Goal: Transaction & Acquisition: Purchase product/service

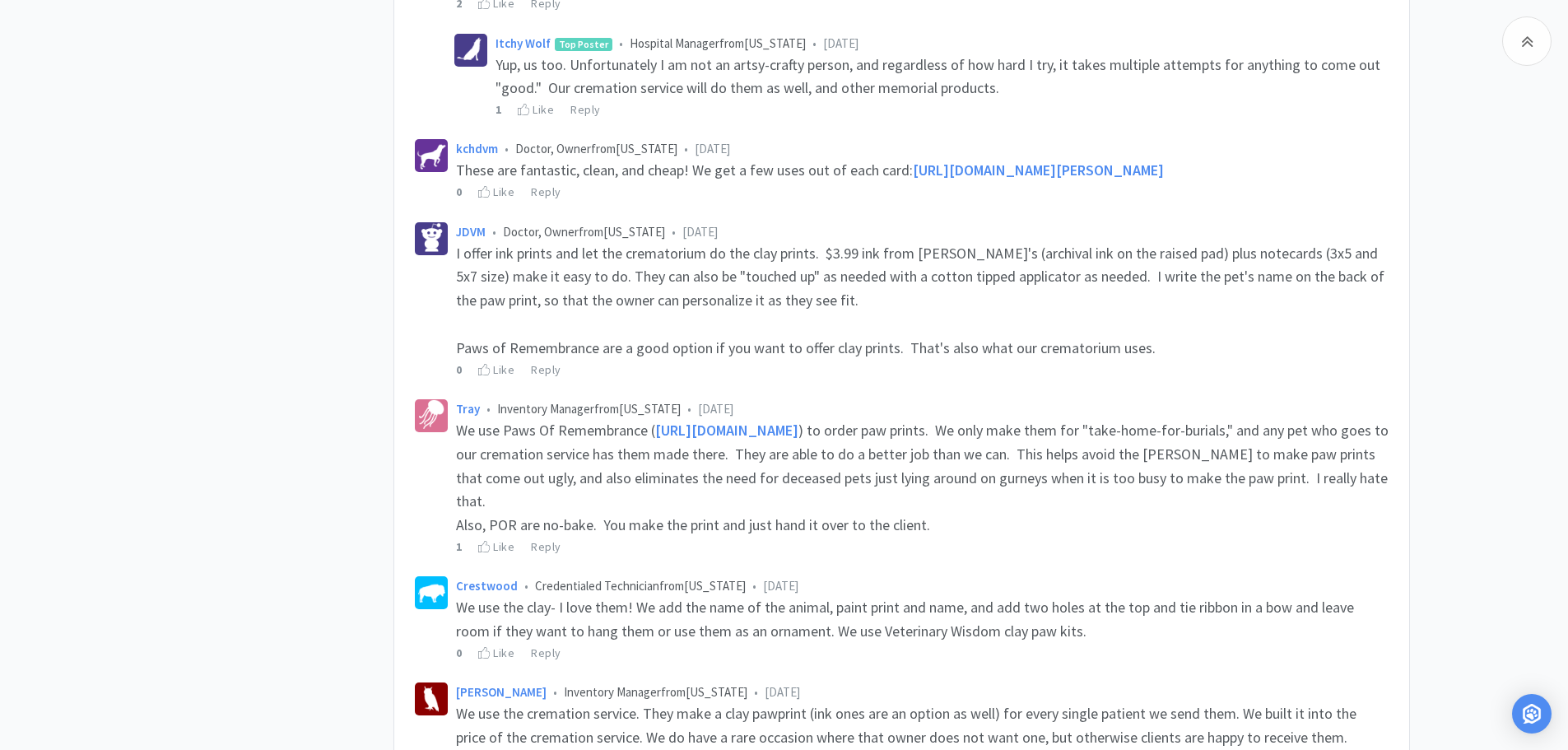
scroll to position [2269, 0]
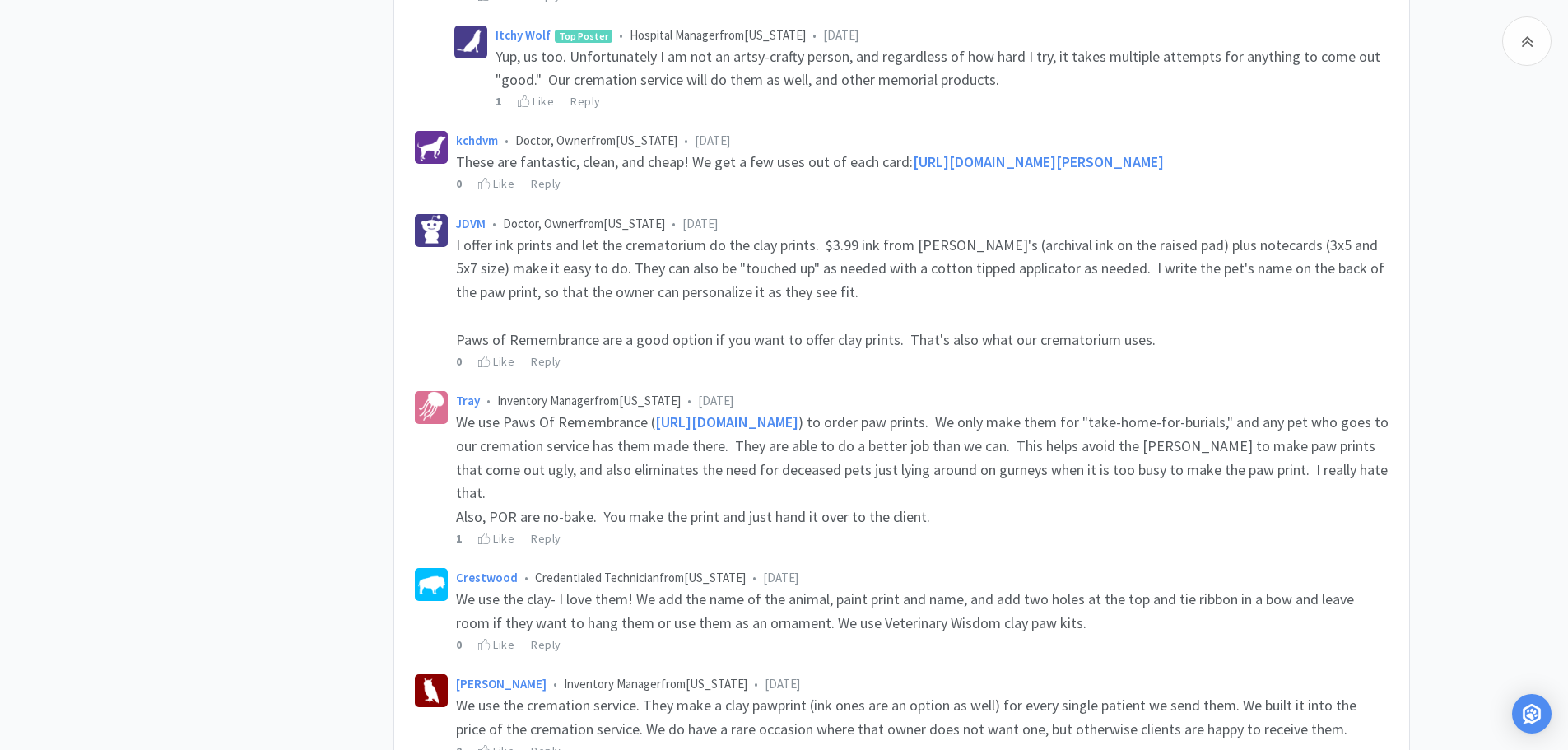
click at [799, 431] on span "https://www.pawsofremembrance.com/" at bounding box center [726, 422] width 143 height 19
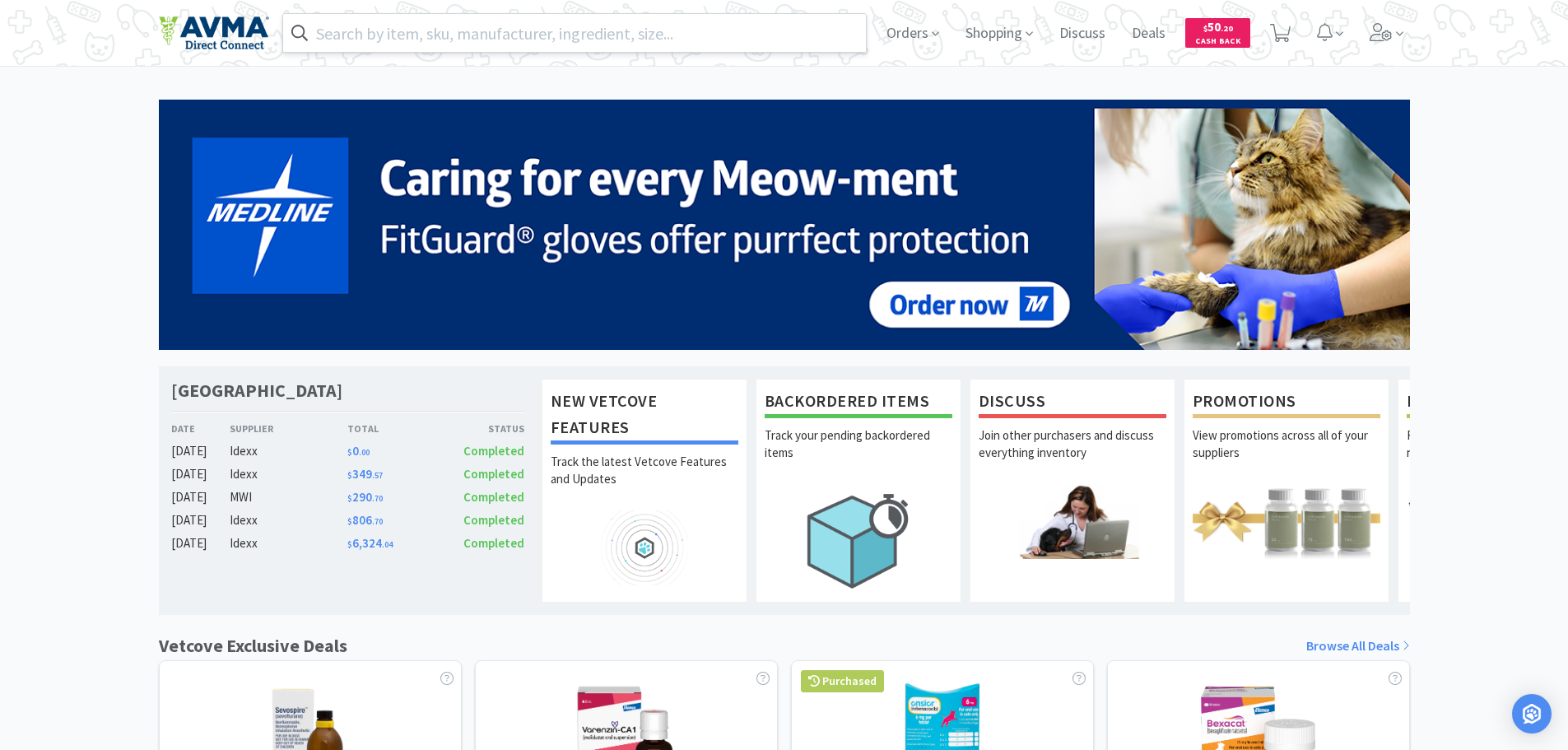
click at [393, 26] on input "text" at bounding box center [574, 33] width 583 height 38
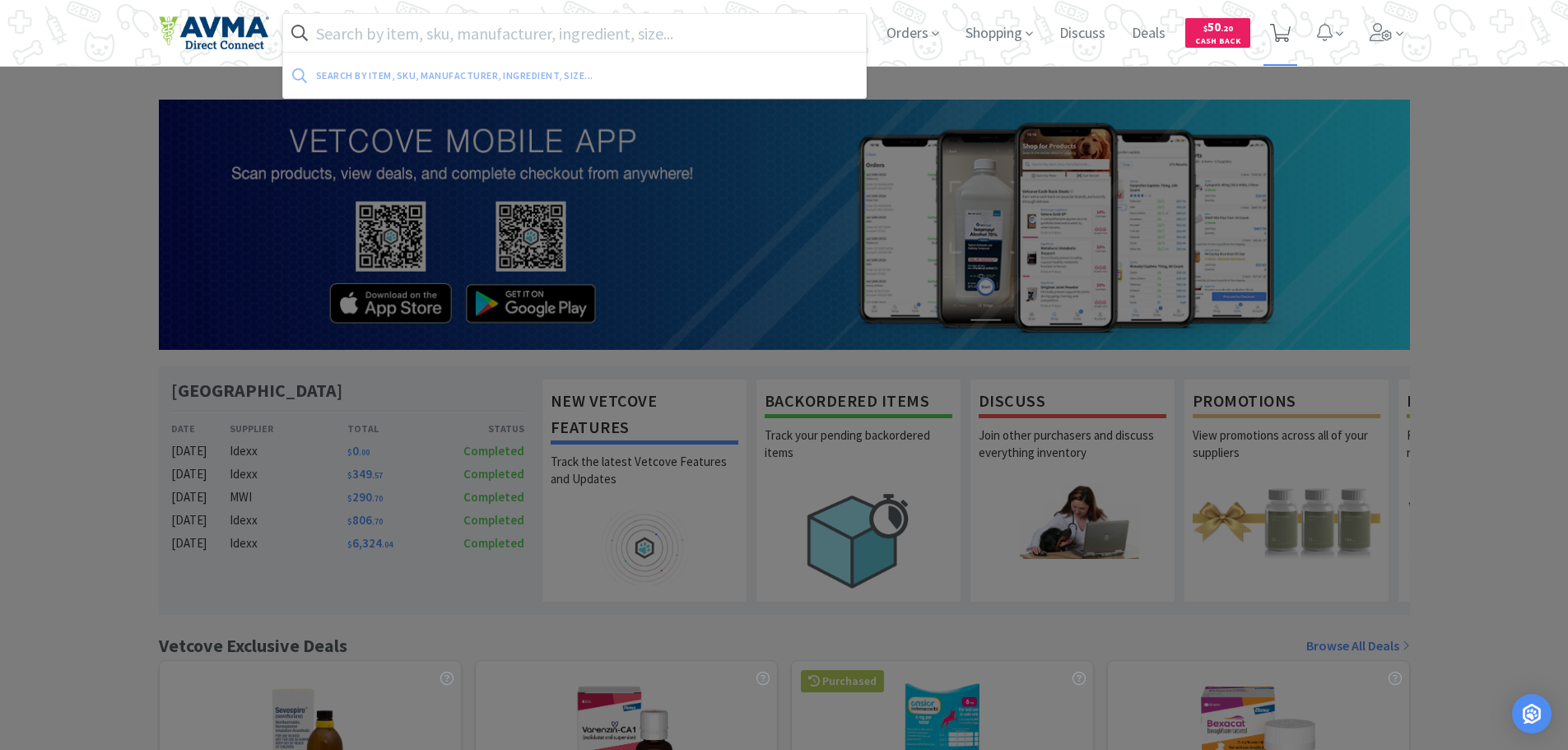
click at [1281, 31] on icon at bounding box center [1281, 33] width 21 height 18
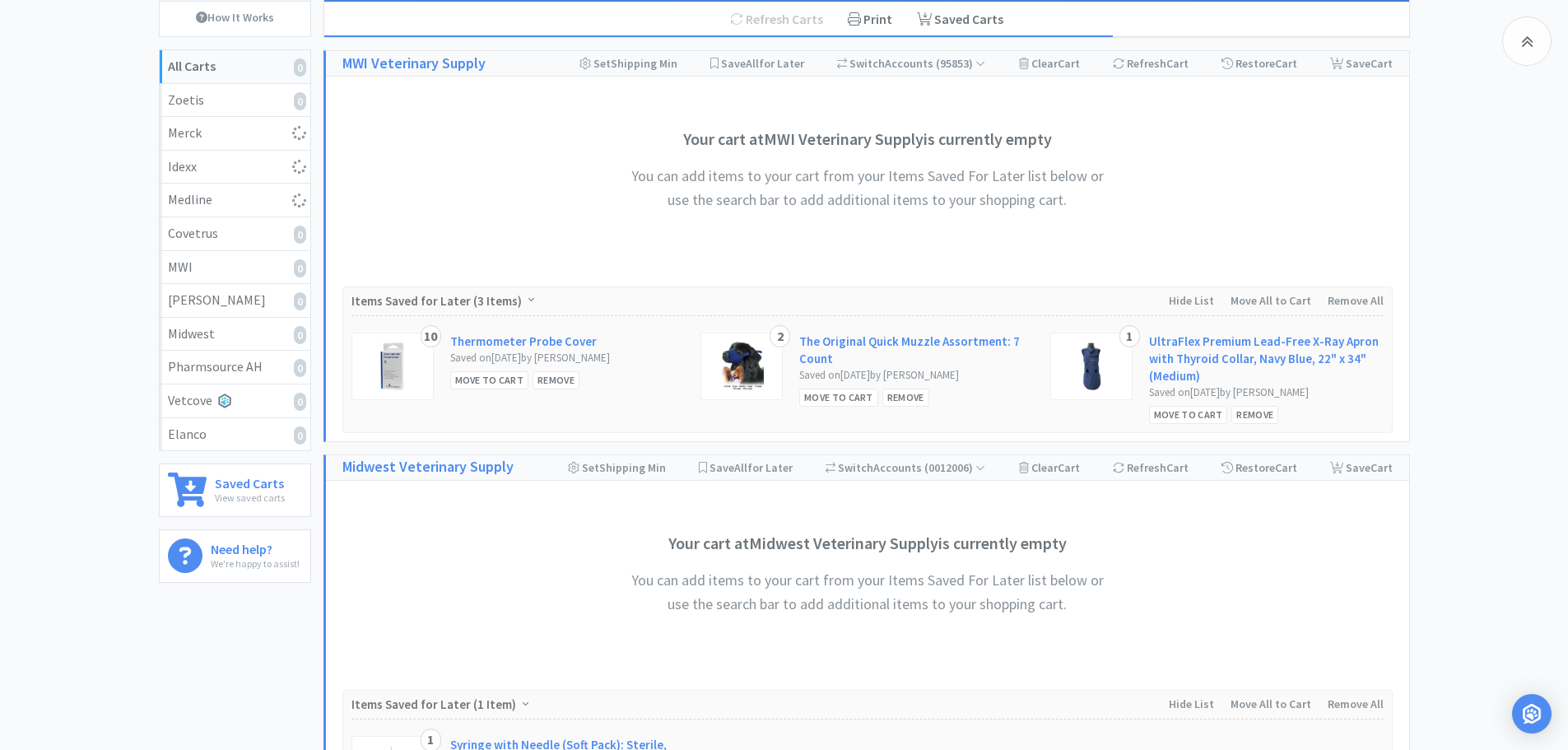
scroll to position [171, 0]
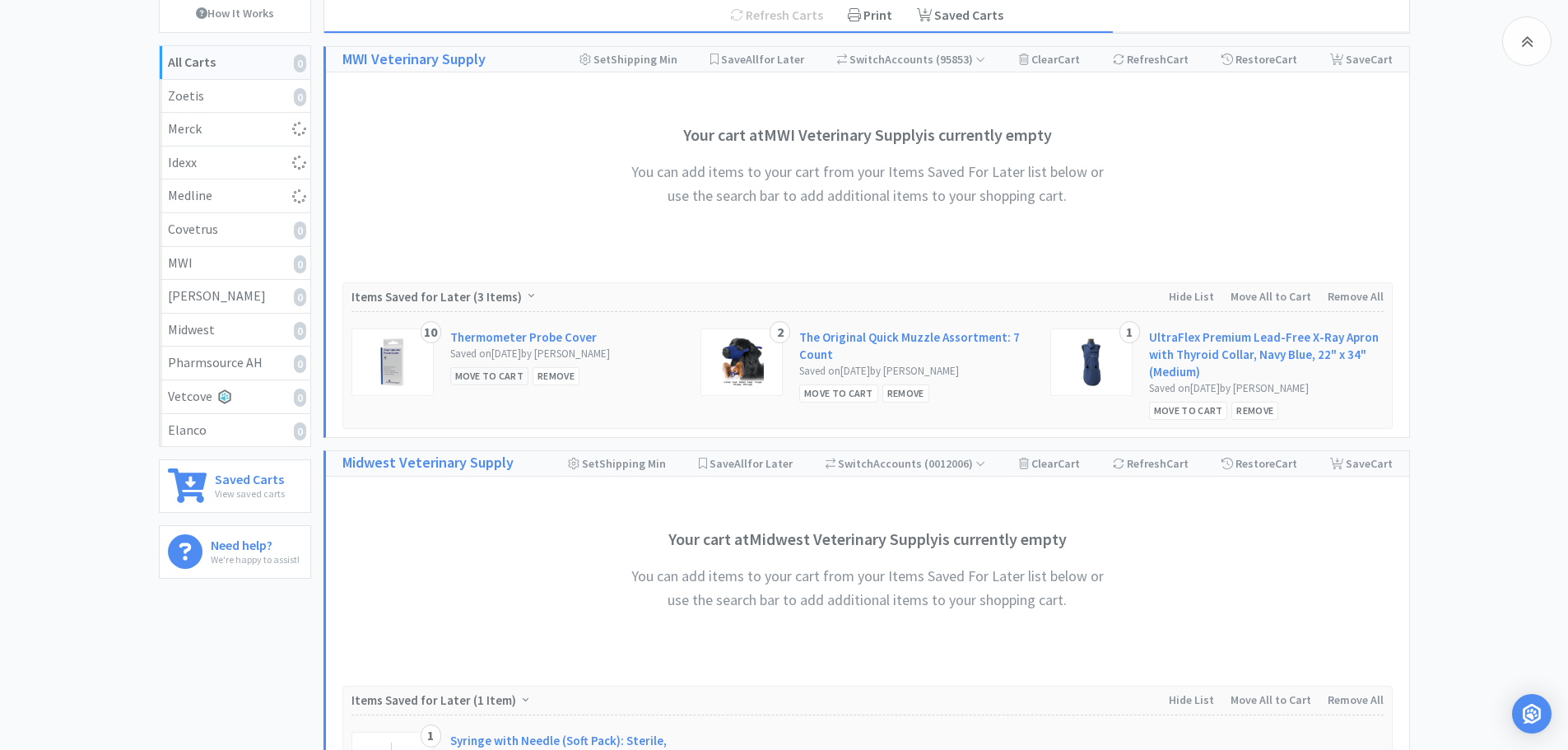
click at [486, 376] on div "Move to Cart" at bounding box center [489, 375] width 79 height 18
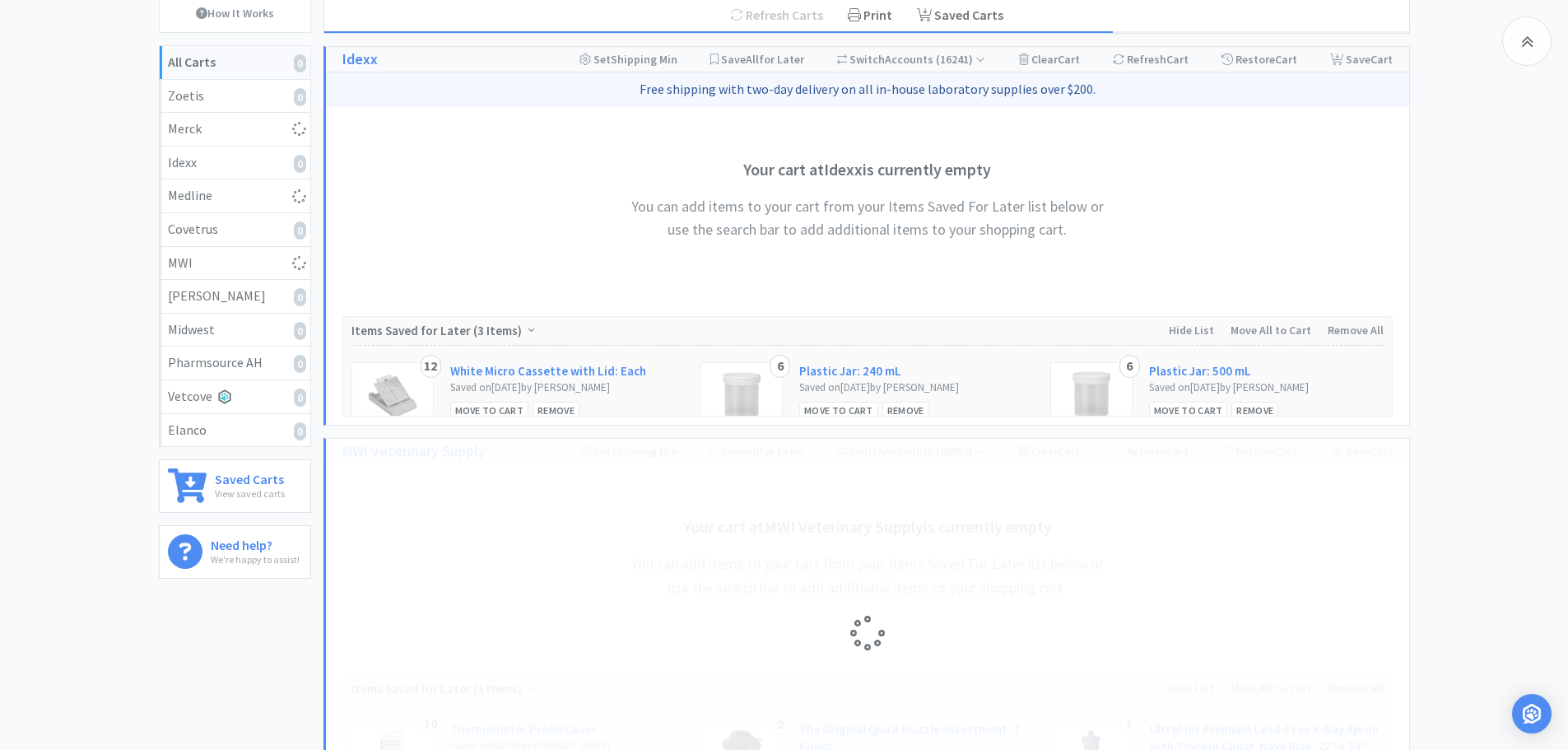
select select "10"
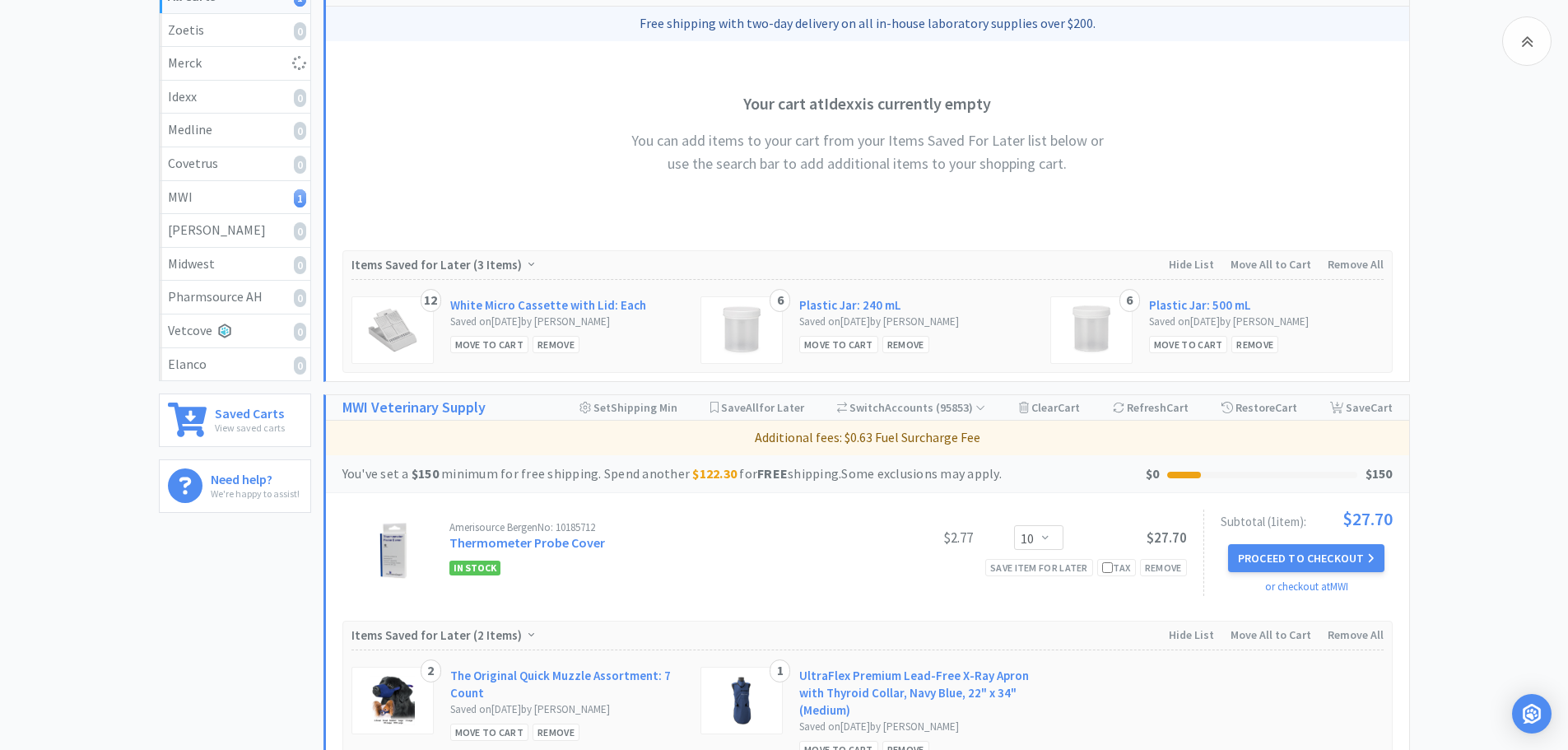
scroll to position [227, 0]
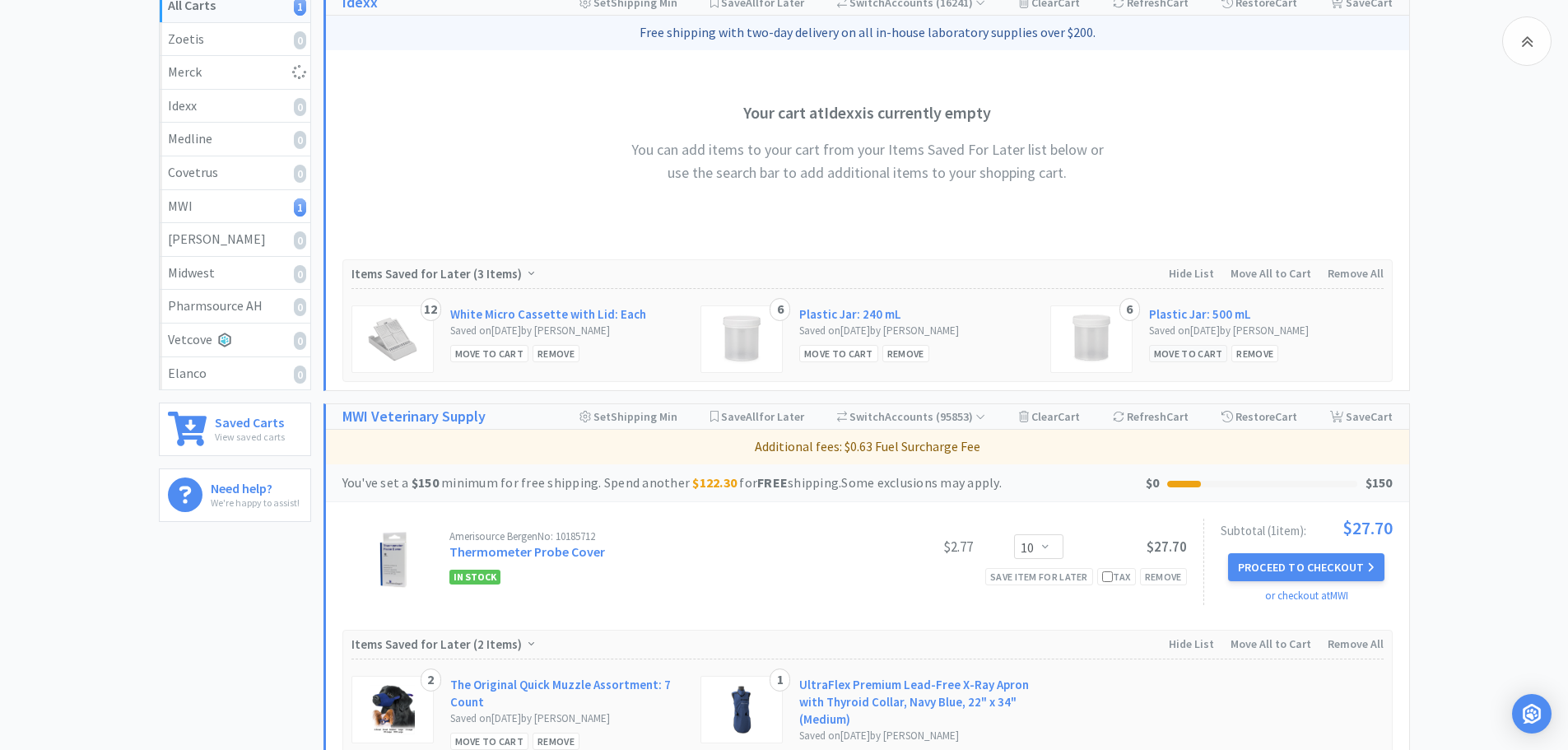
click at [1186, 354] on div "Move to Cart" at bounding box center [1188, 354] width 79 height 18
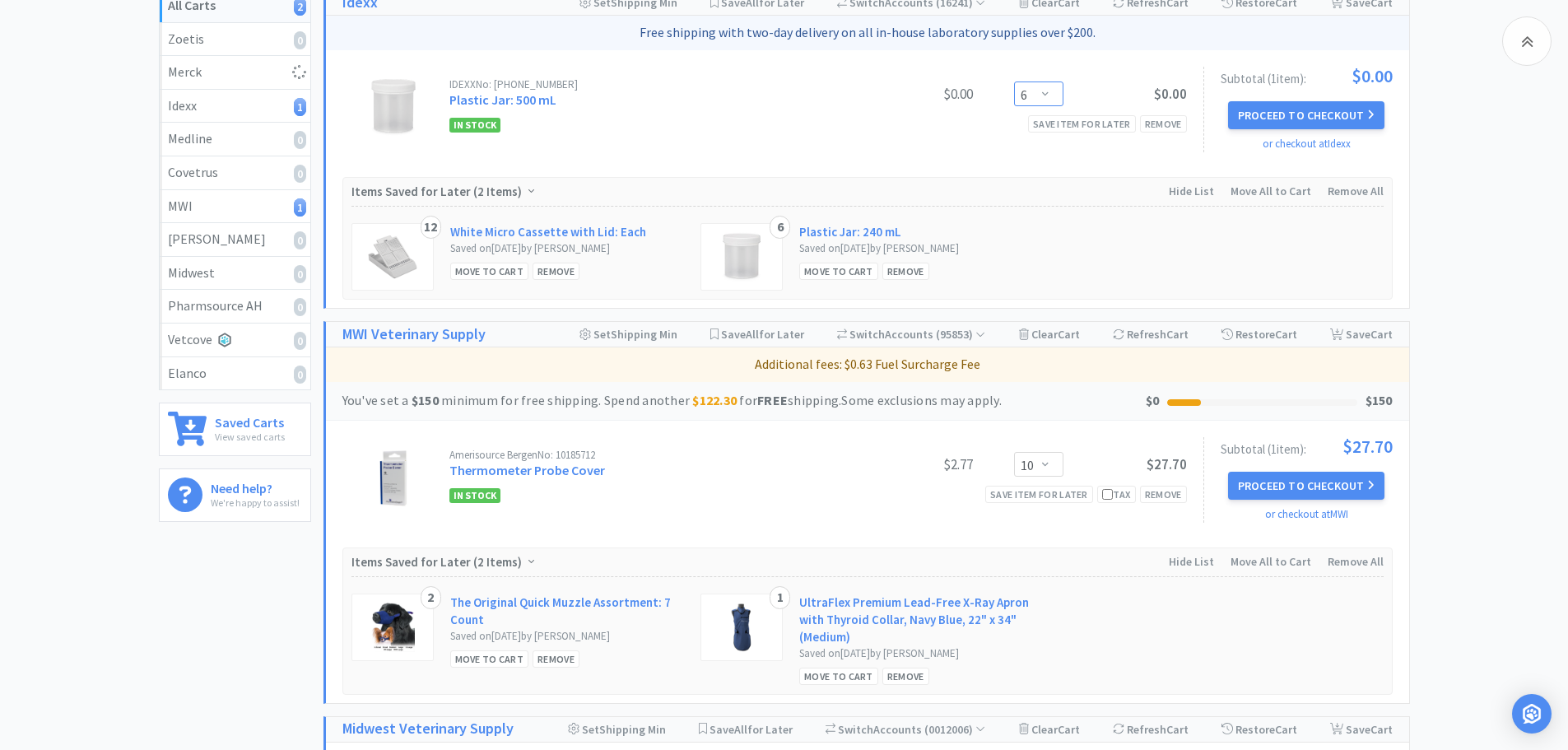
click at [1045, 89] on select "Enter Quantity 1 2 3 4 5 6 7 8 9 10 11 12 13 14 15 16 17 18 19 20 Enter Quantity" at bounding box center [1039, 93] width 49 height 24
click at [1015, 81] on select "Enter Quantity 1 2 3 4 5 6 7 8 9 10 11 12 13 14 15 16 17 18 19 20 Enter Quantity" at bounding box center [1039, 93] width 49 height 24
click at [844, 272] on div "Move to Cart" at bounding box center [838, 271] width 79 height 18
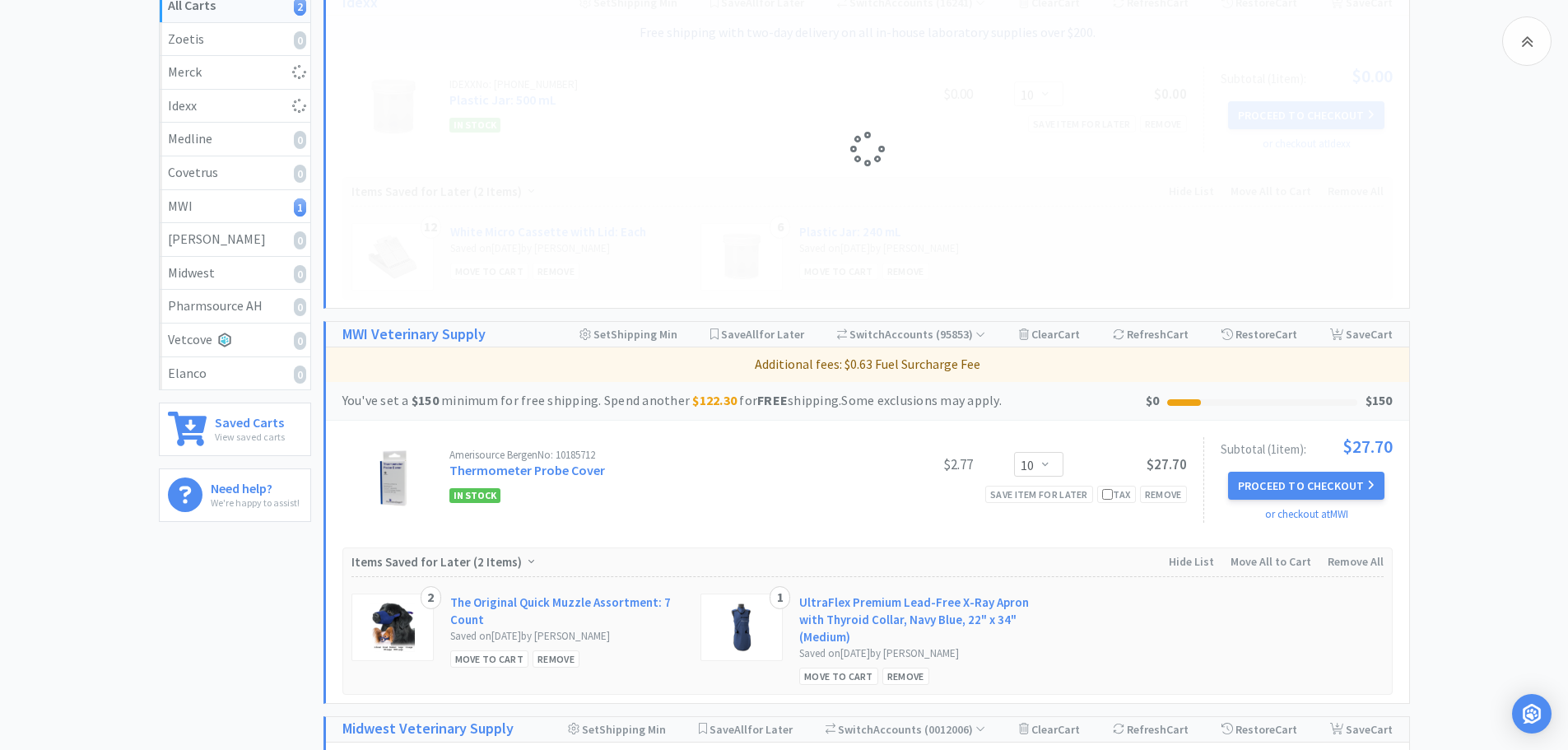
select select "6"
select select "10"
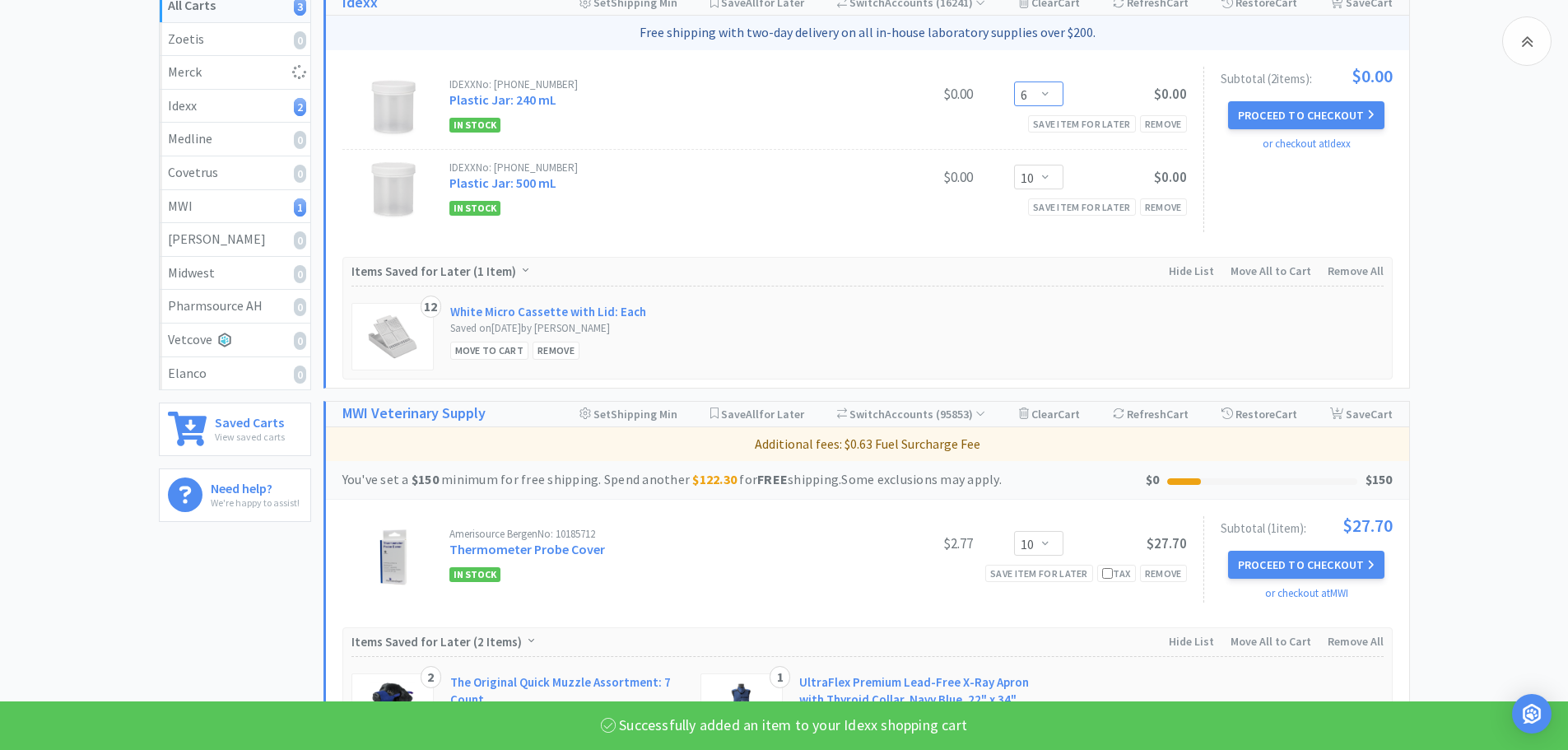
click at [1043, 93] on select "Enter Quantity 1 2 3 4 5 6 7 8 9 10 11 12 13 14 15 16 17 18 19 20 Enter Quantity" at bounding box center [1039, 93] width 49 height 24
click at [1015, 81] on select "Enter Quantity 1 2 3 4 5 6 7 8 9 10 11 12 13 14 15 16 17 18 19 20 Enter Quantity" at bounding box center [1039, 93] width 49 height 24
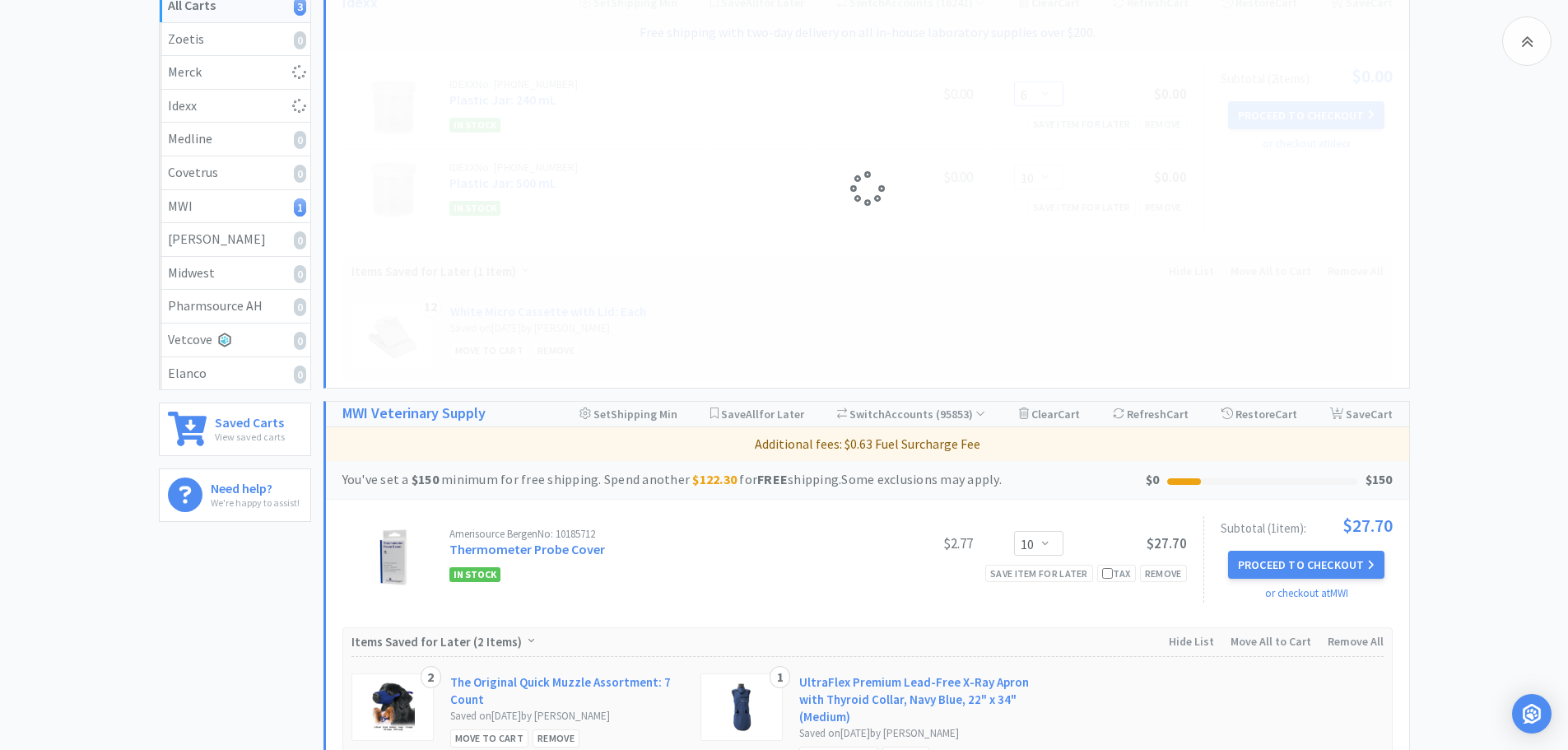
select select "10"
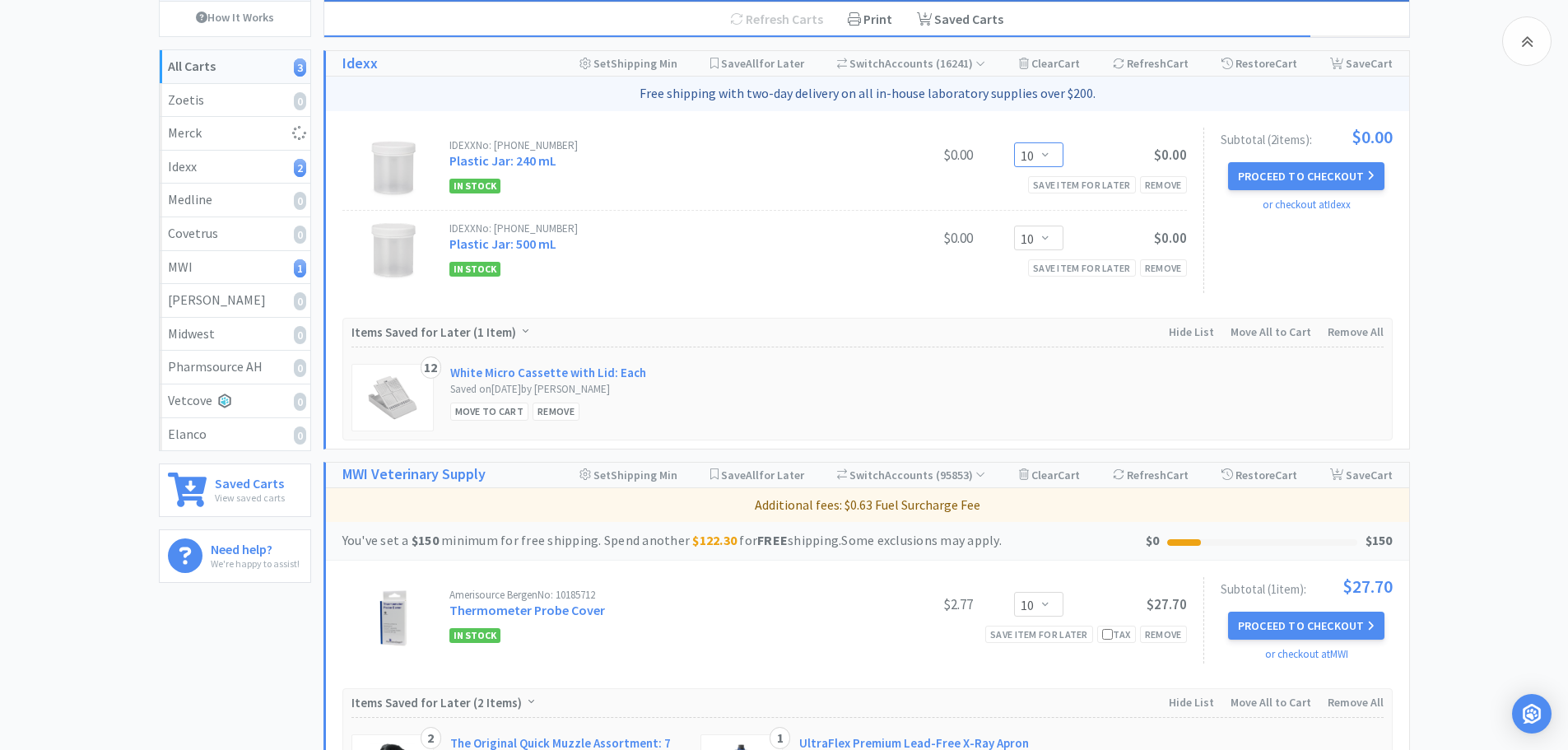
scroll to position [0, 0]
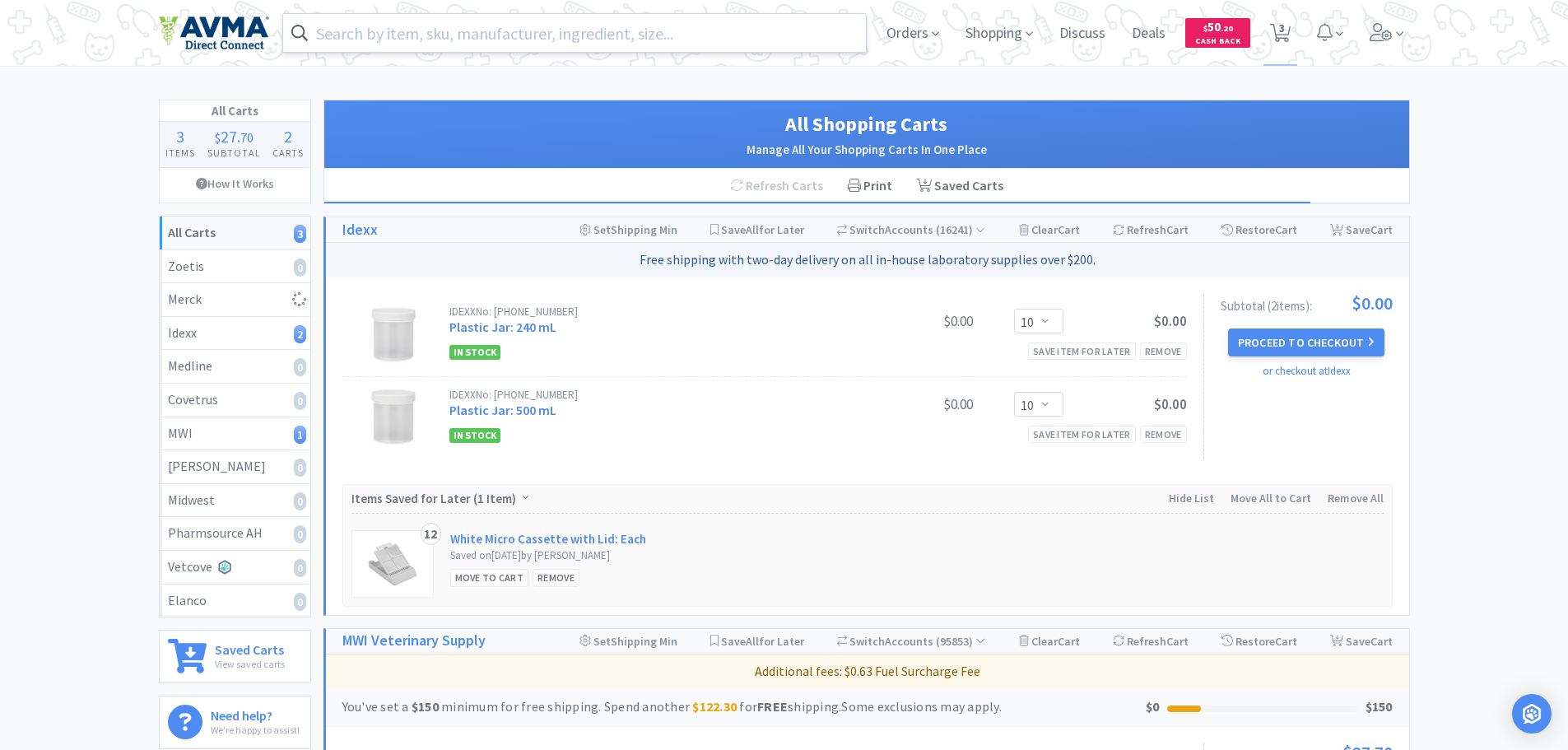
click at [406, 25] on input "text" at bounding box center [574, 33] width 583 height 38
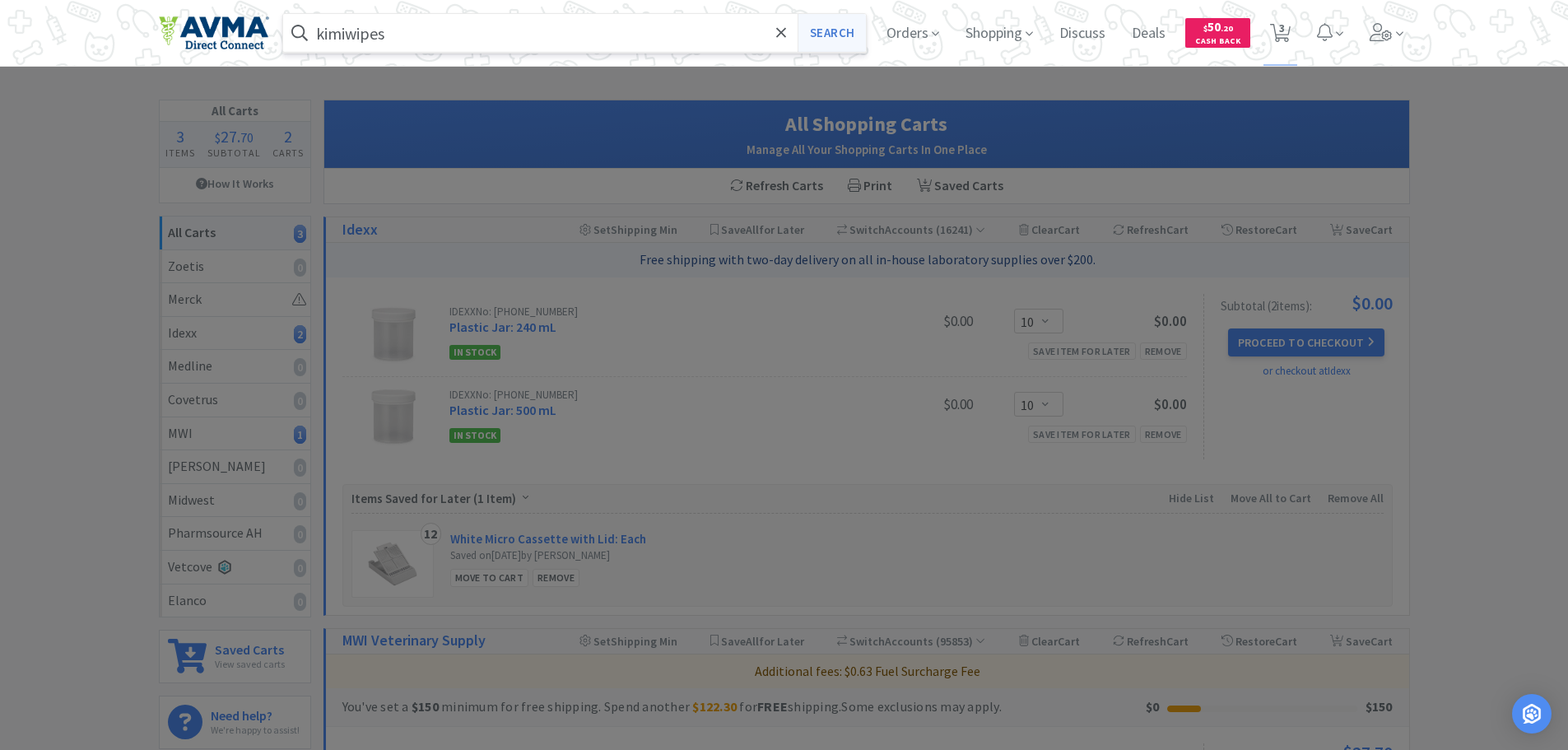
type input "kimiwipes"
click at [841, 30] on button "Search" at bounding box center [832, 33] width 68 height 38
select select "10"
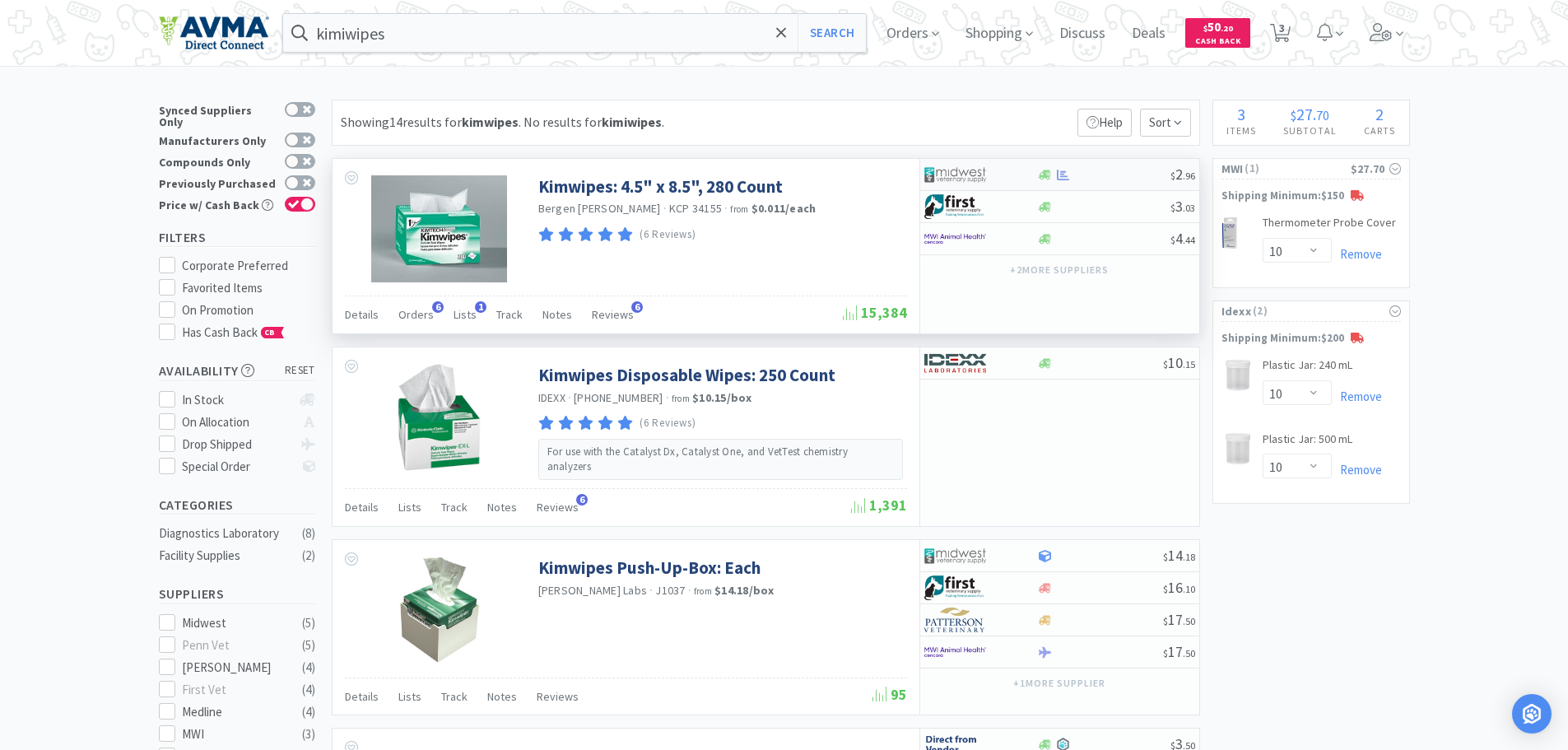
click at [1085, 177] on div at bounding box center [1103, 174] width 133 height 12
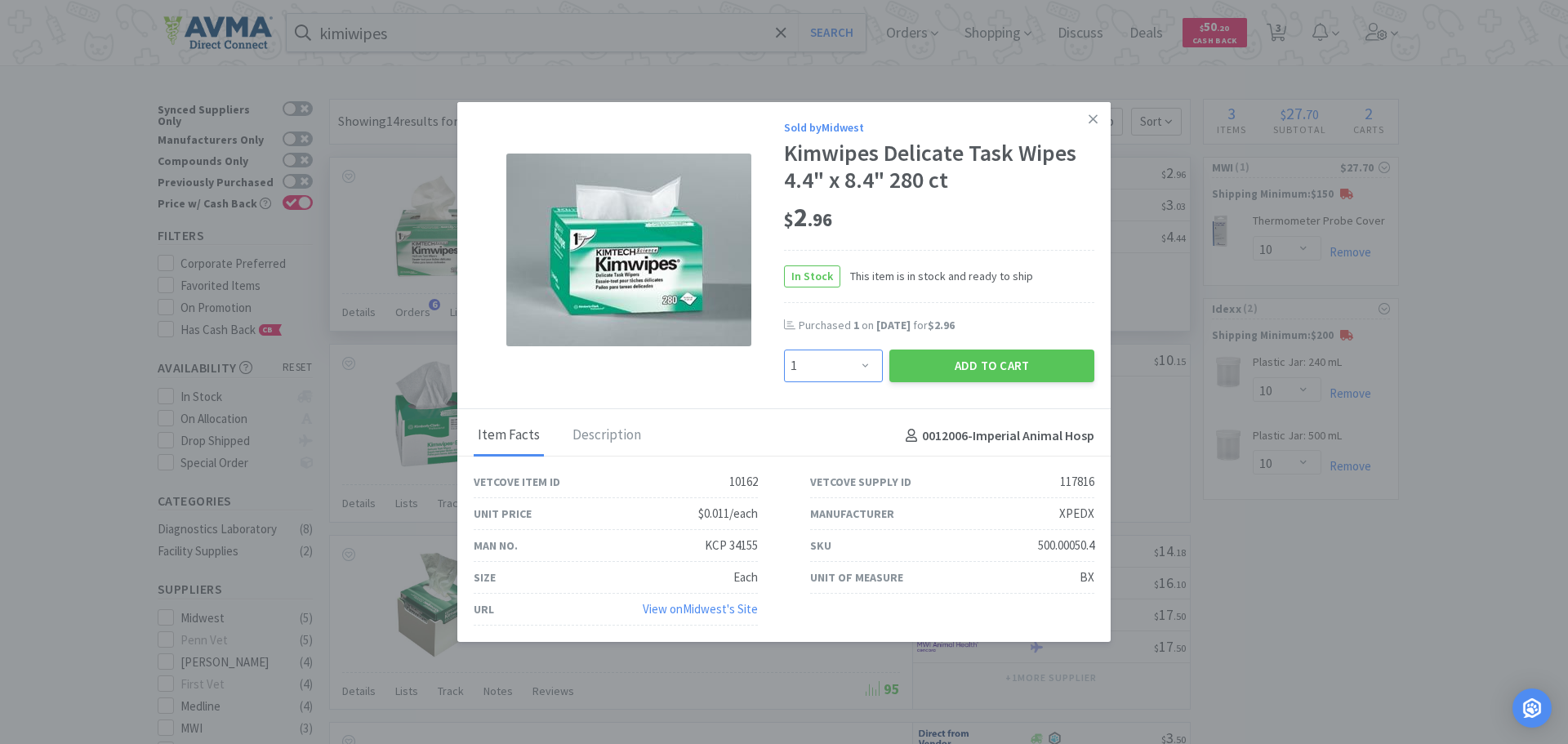
click at [865, 365] on select "Enter Quantity 1 2 3 4 5 6 7 8 9 10 11 12 13 14 15 16 17 18 19 20 Enter Quantity" at bounding box center [833, 366] width 99 height 32
select select "2"
click at [784, 350] on select "Enter Quantity 1 2 3 4 5 6 7 8 9 10 11 12 13 14 15 16 17 18 19 20 Enter Quantity" at bounding box center [833, 366] width 99 height 32
click at [963, 357] on button "Add to Cart" at bounding box center [991, 366] width 205 height 32
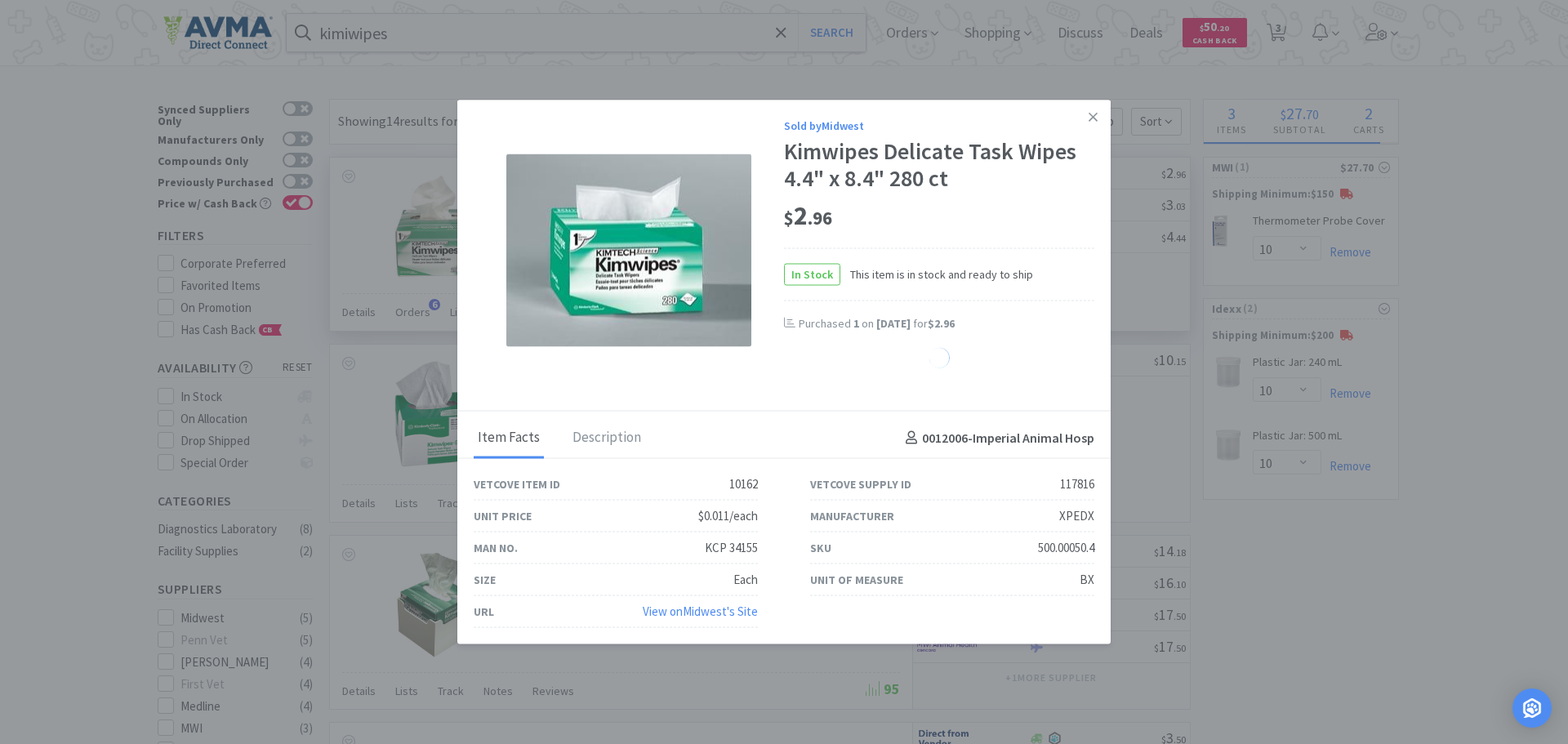
select select "2"
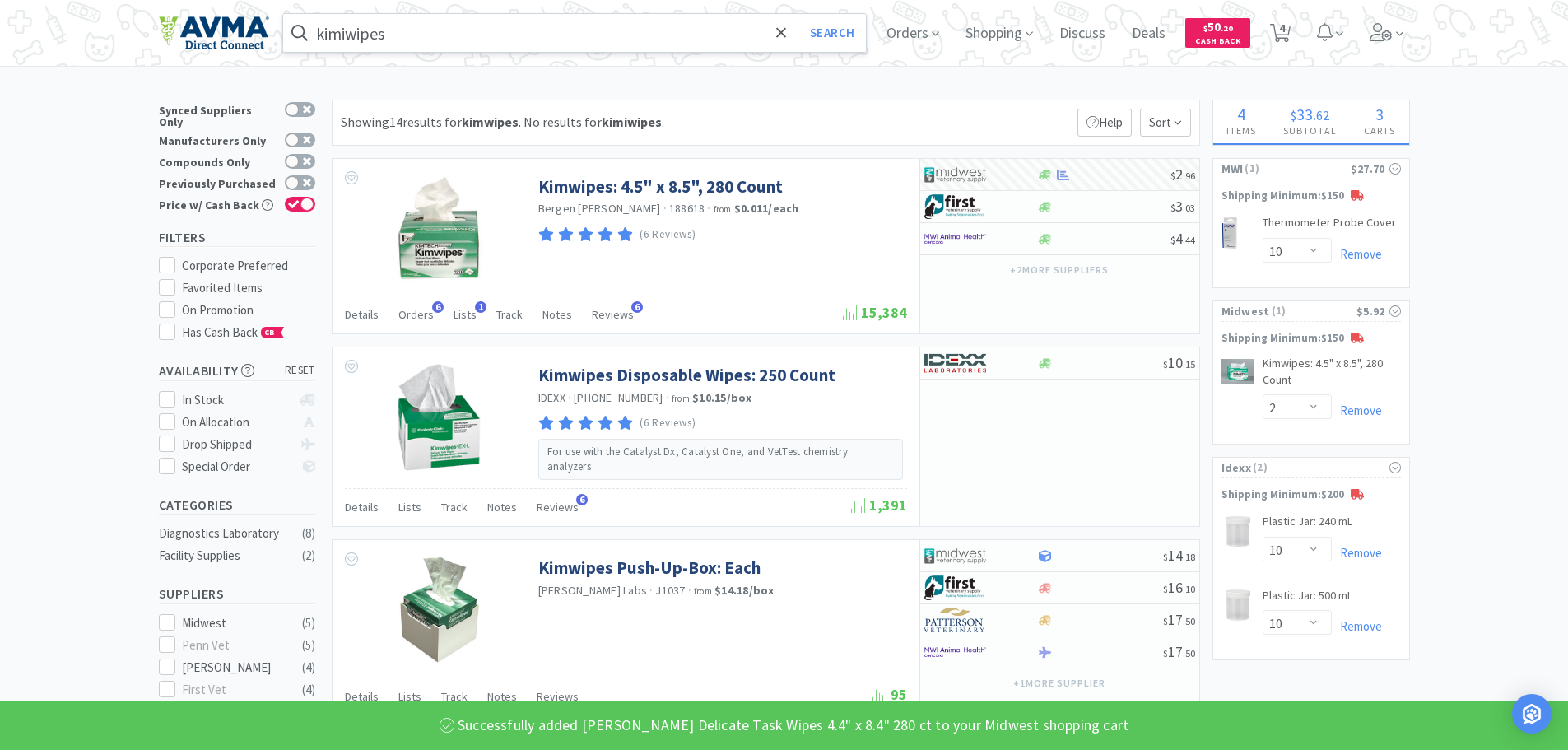
click at [435, 35] on input "kimiwipes" at bounding box center [574, 33] width 583 height 38
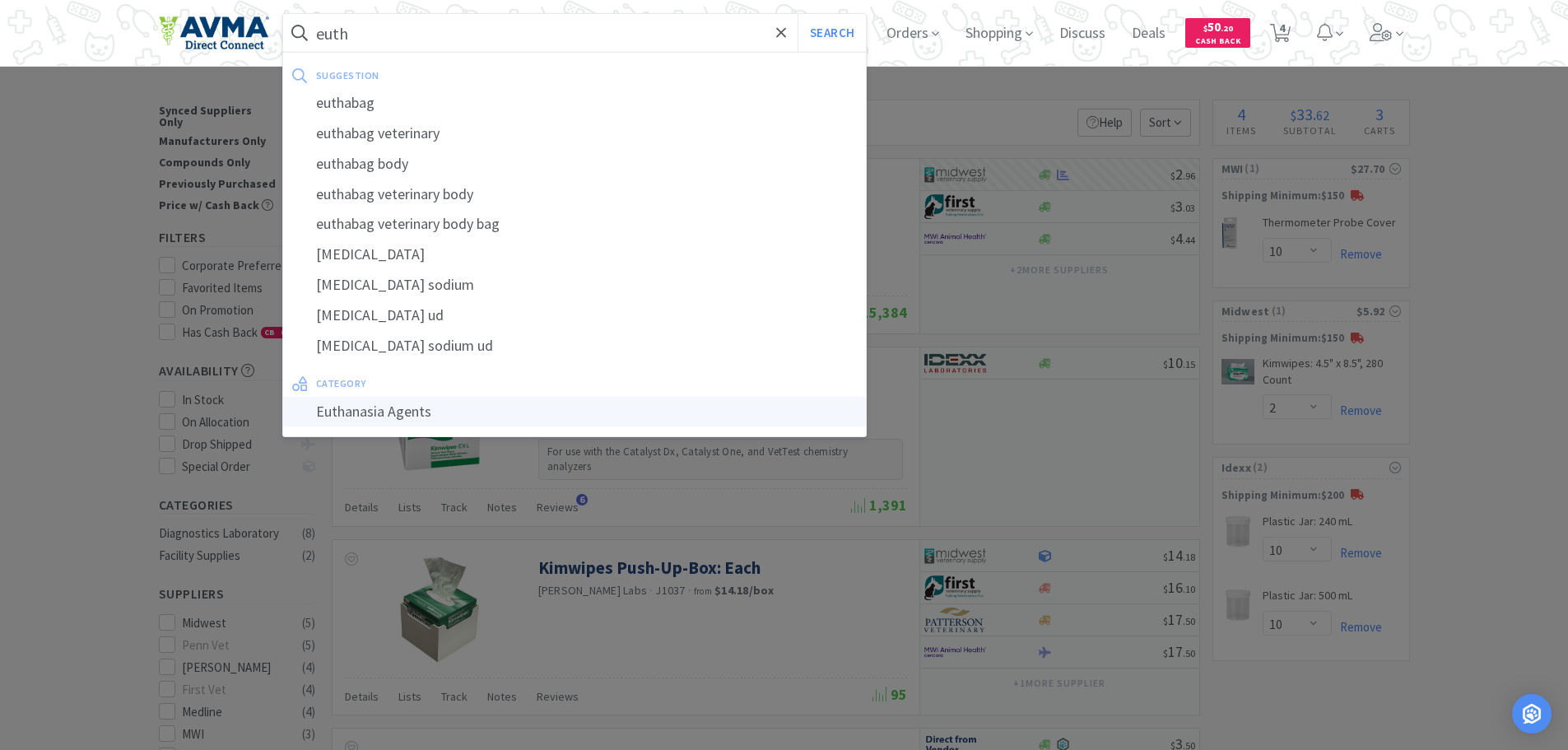
click at [446, 407] on div "Euthanasia Agents" at bounding box center [574, 411] width 583 height 31
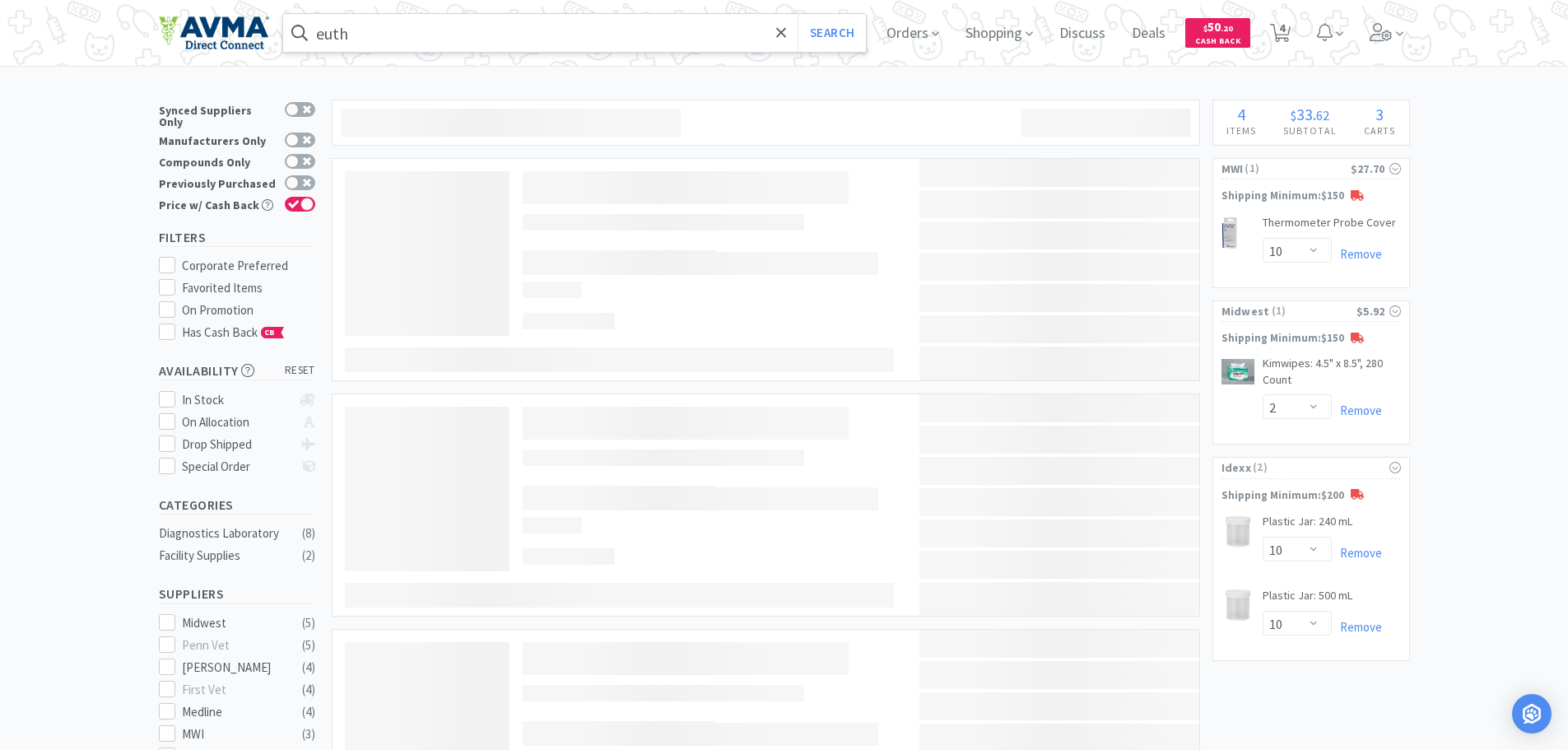
type input "Euthanasia Agents"
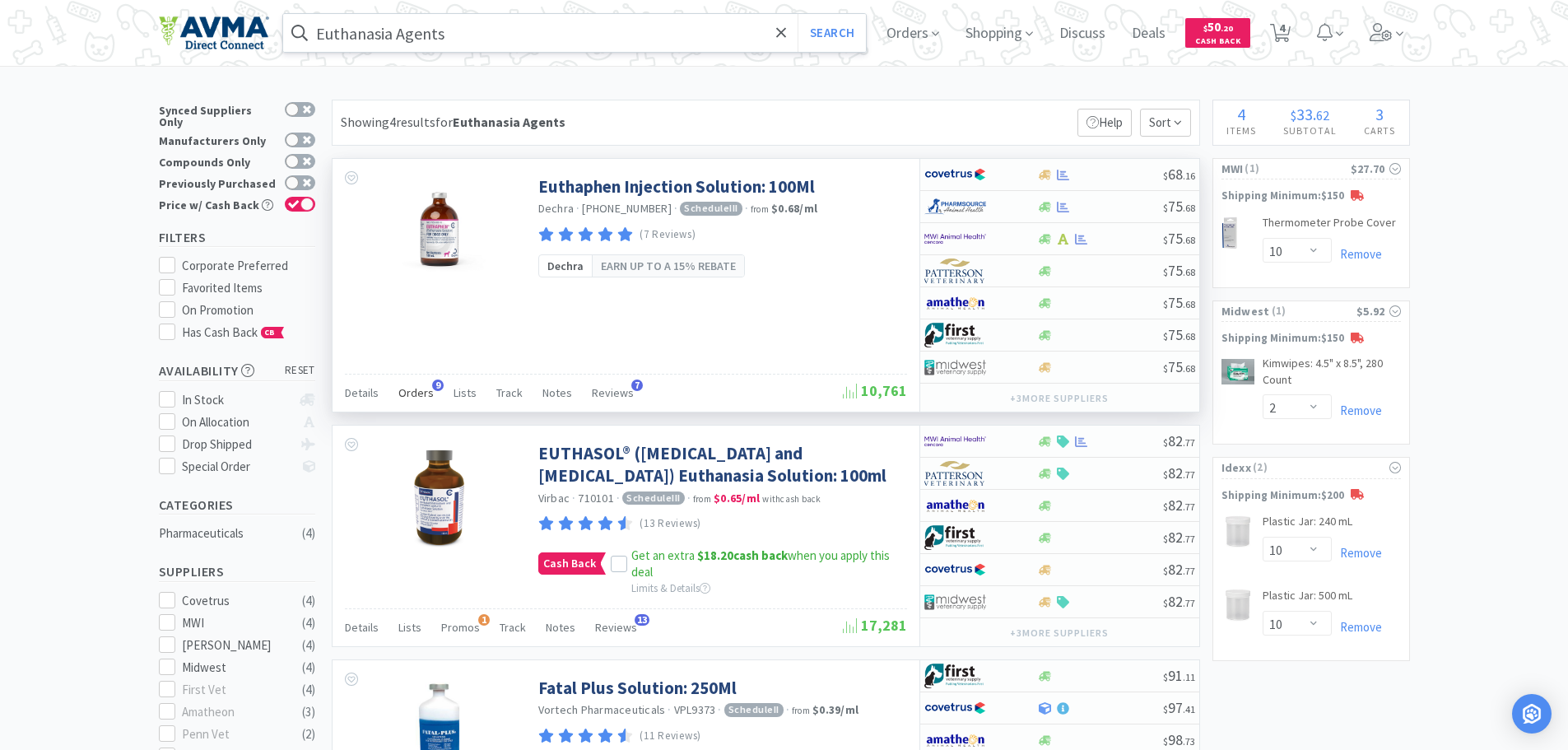
click at [411, 400] on span "Orders" at bounding box center [416, 393] width 35 height 15
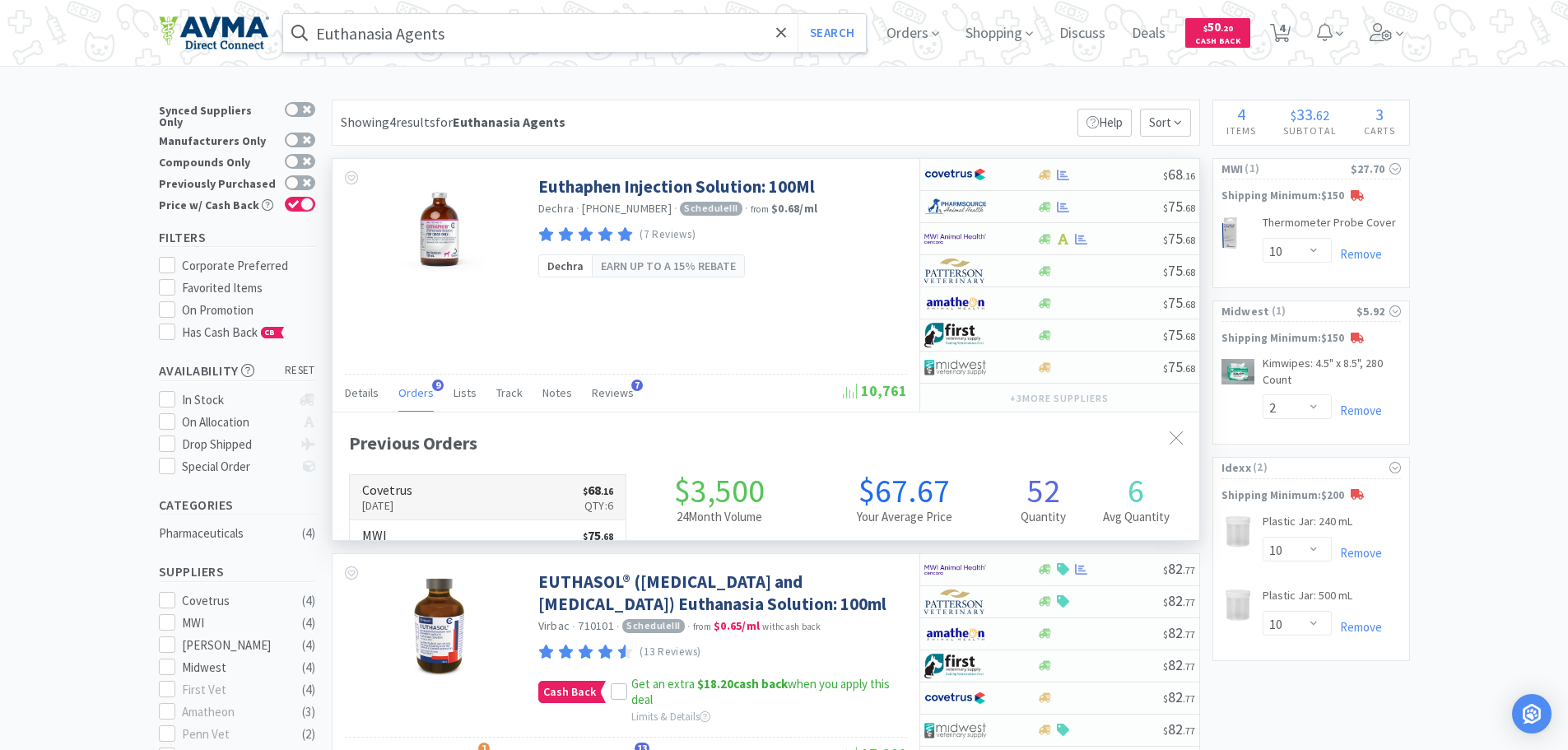
scroll to position [441, 867]
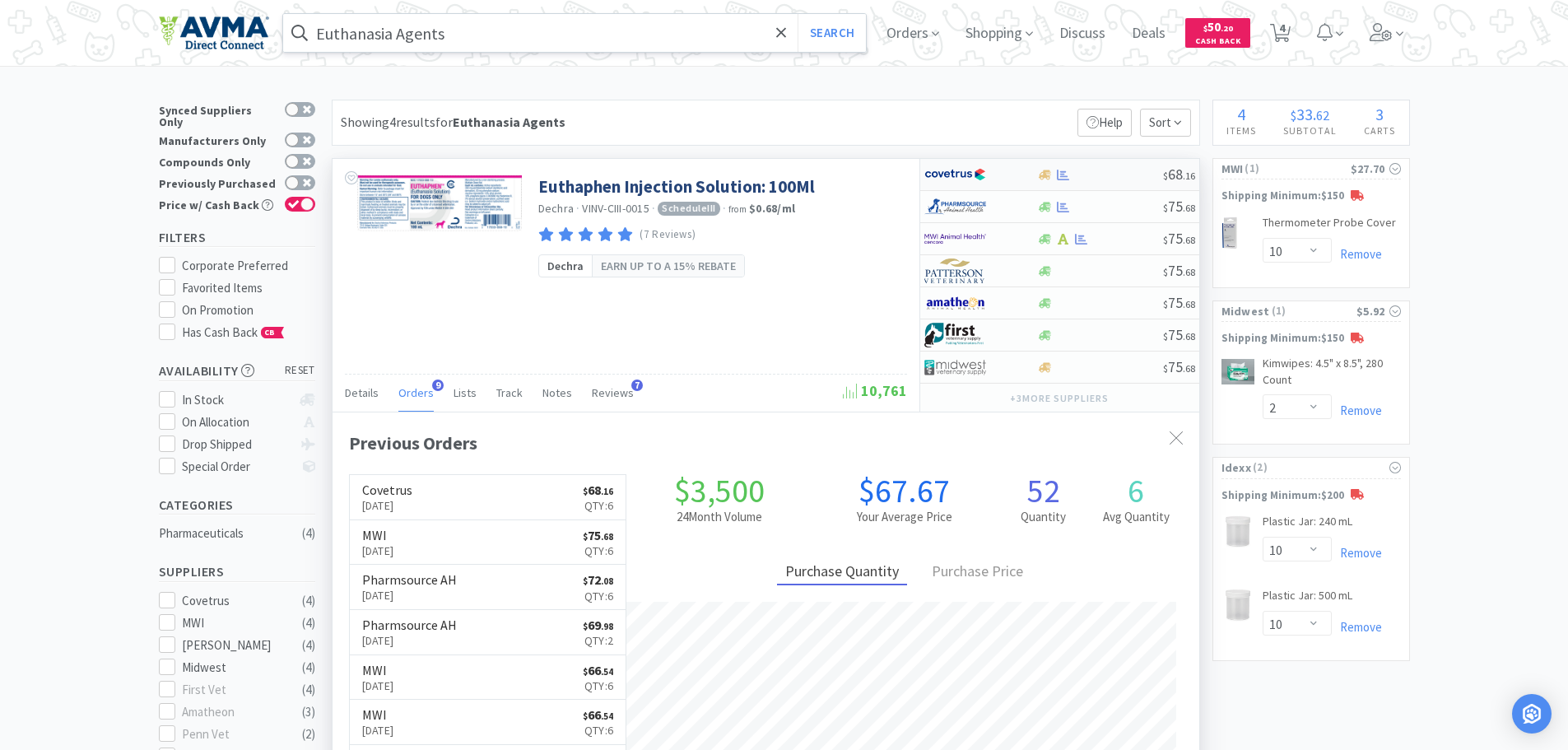
click at [1112, 173] on div at bounding box center [1099, 174] width 126 height 12
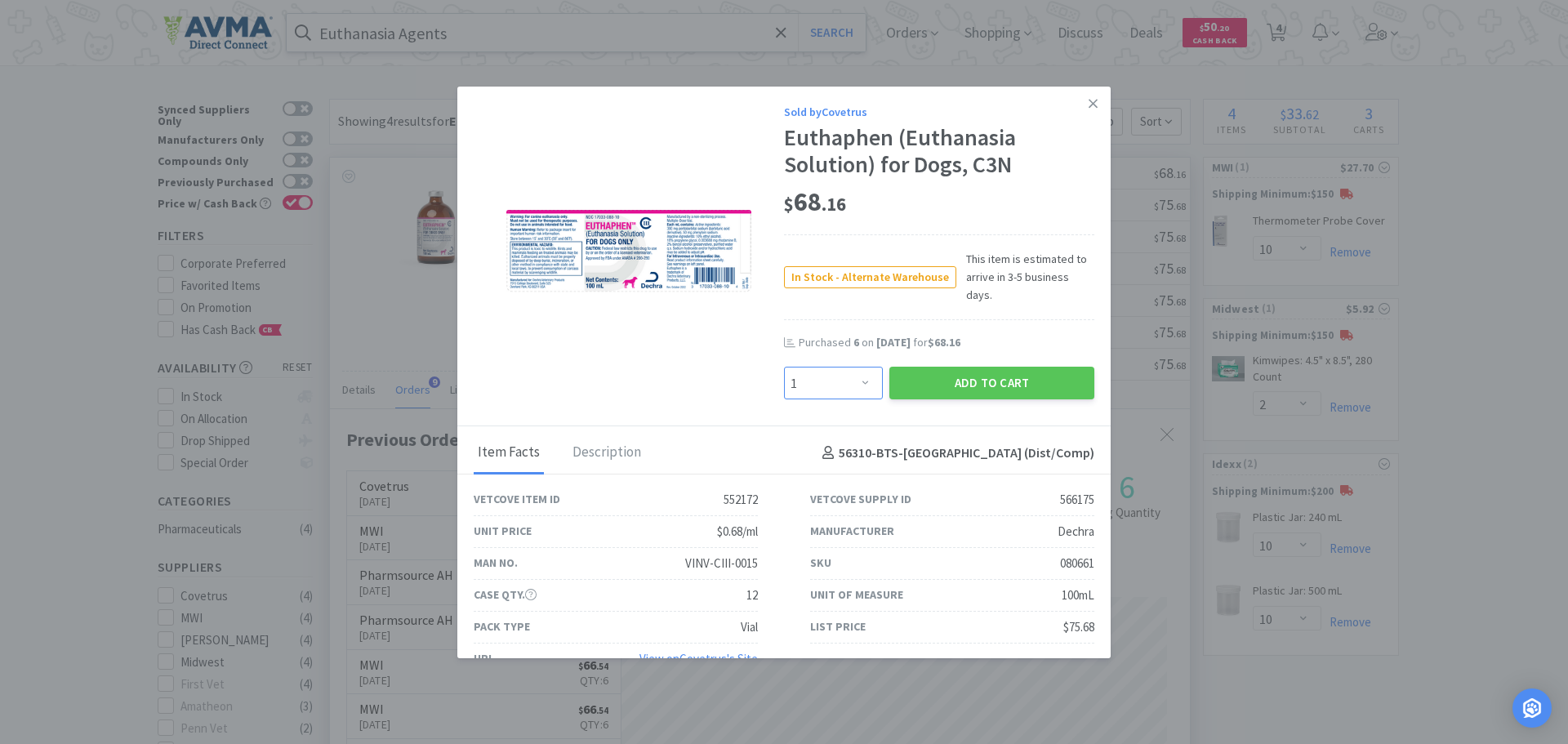
click at [854, 366] on select "Enter Quantity 1 2 3 4 5 6 7 8 9 10 11 12 13 14 15 16 17 18 19 20 Enter Quantity" at bounding box center [833, 382] width 99 height 32
select select "6"
click at [784, 366] on select "Enter Quantity 1 2 3 4 5 6 7 8 9 10 11 12 13 14 15 16 17 18 19 20 Enter Quantity" at bounding box center [833, 382] width 99 height 32
click at [945, 366] on button "Add to Cart" at bounding box center [991, 382] width 205 height 32
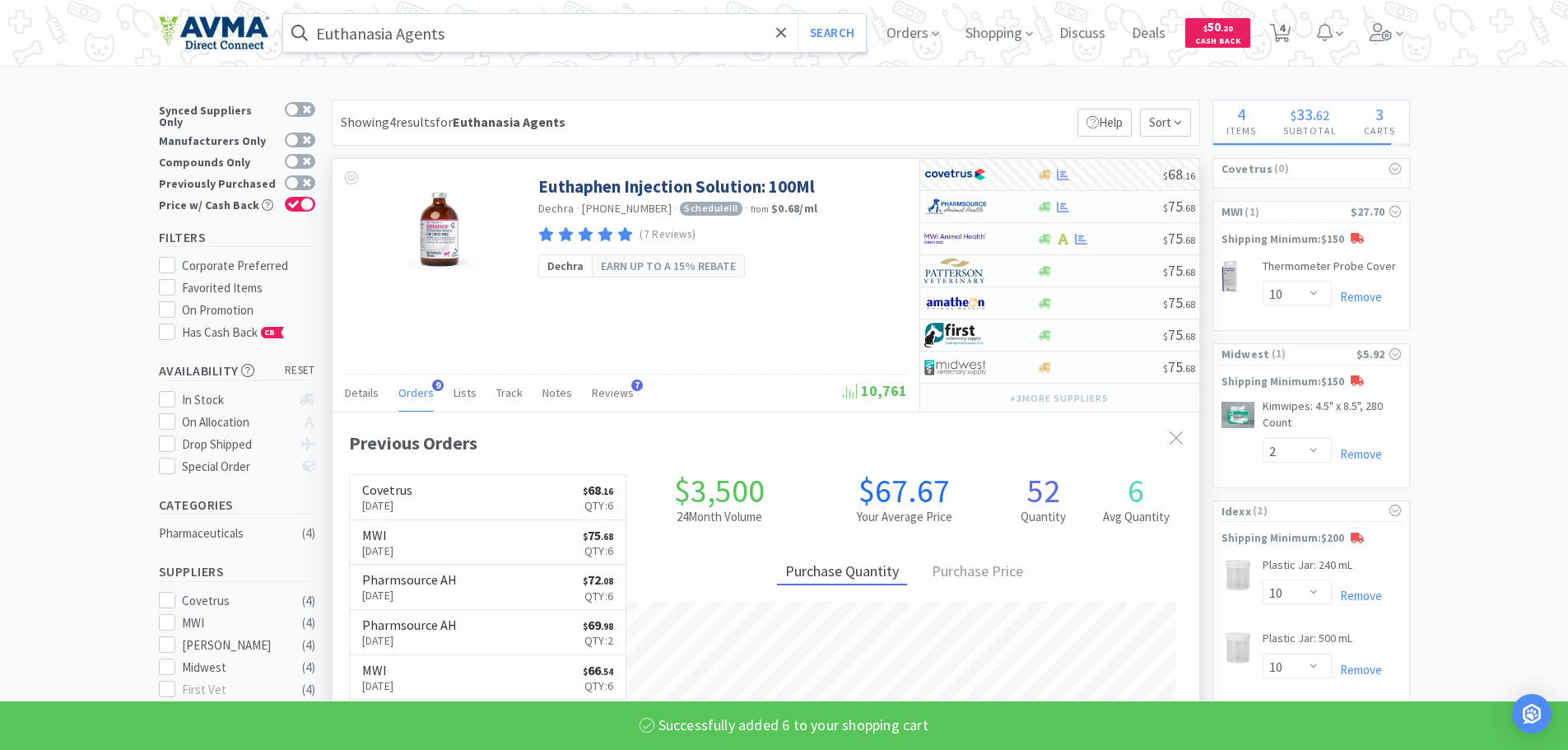
select select "6"
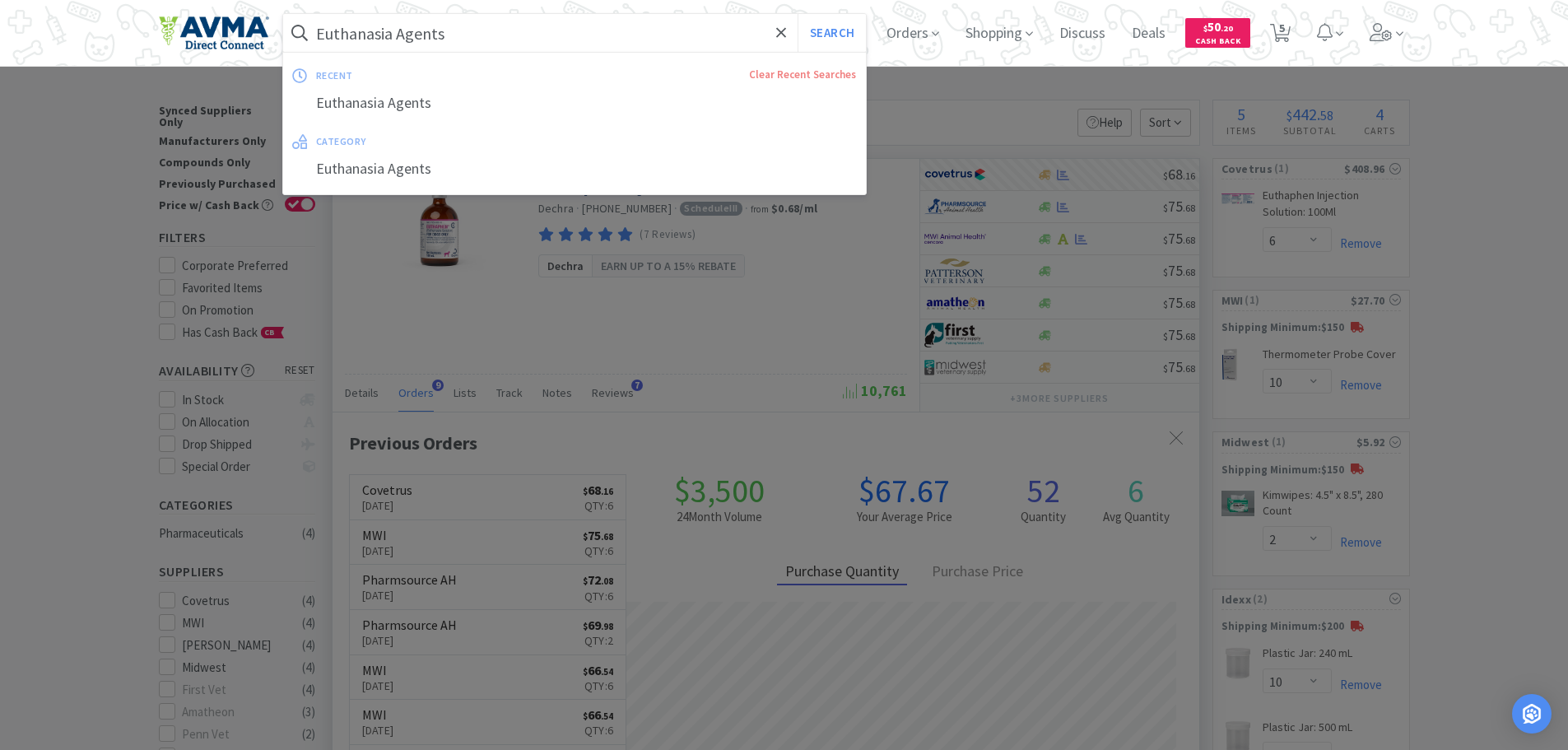
click at [520, 44] on input "Euthanasia Agents" at bounding box center [574, 33] width 583 height 38
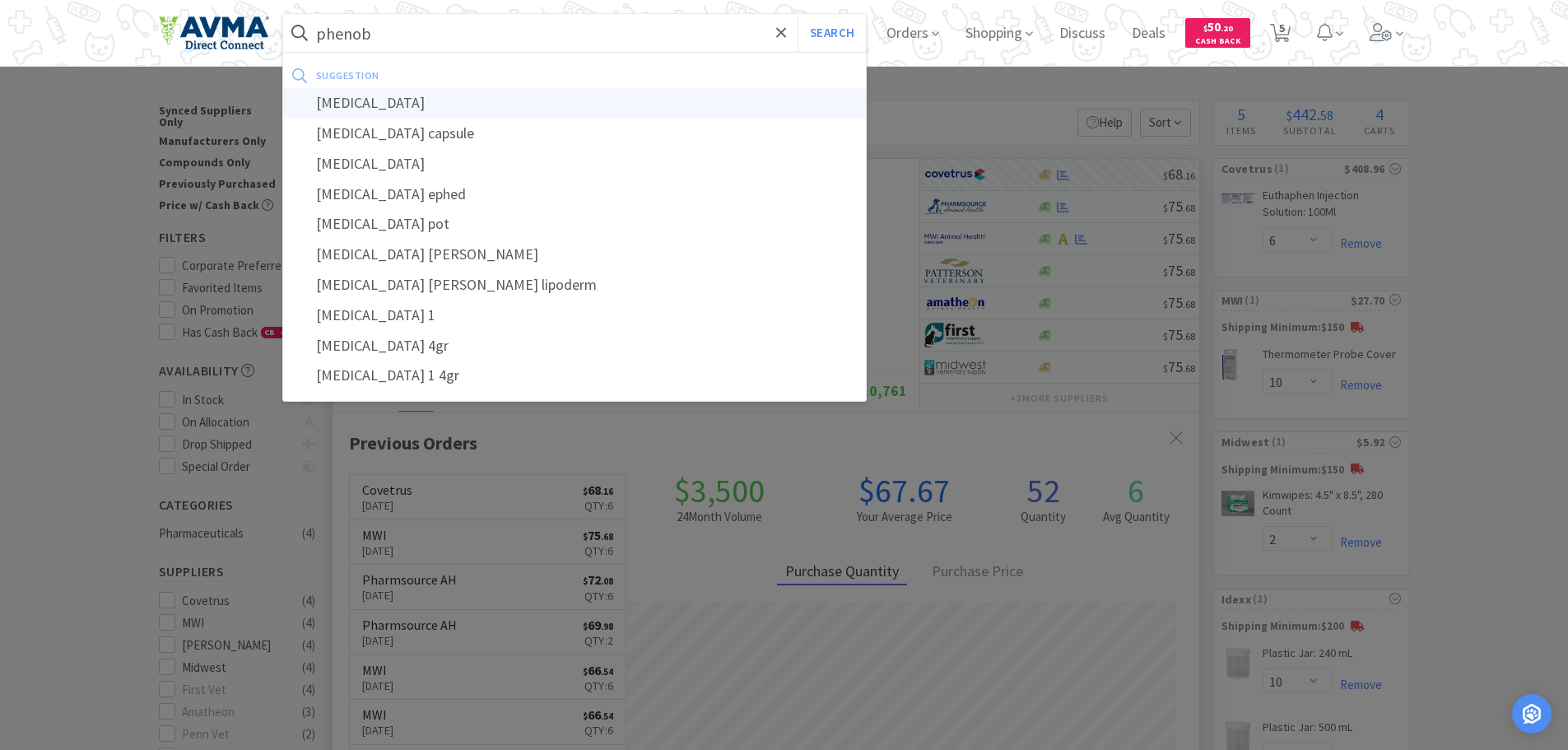
click at [347, 114] on div "[MEDICAL_DATA]" at bounding box center [574, 103] width 583 height 31
type input "[MEDICAL_DATA]"
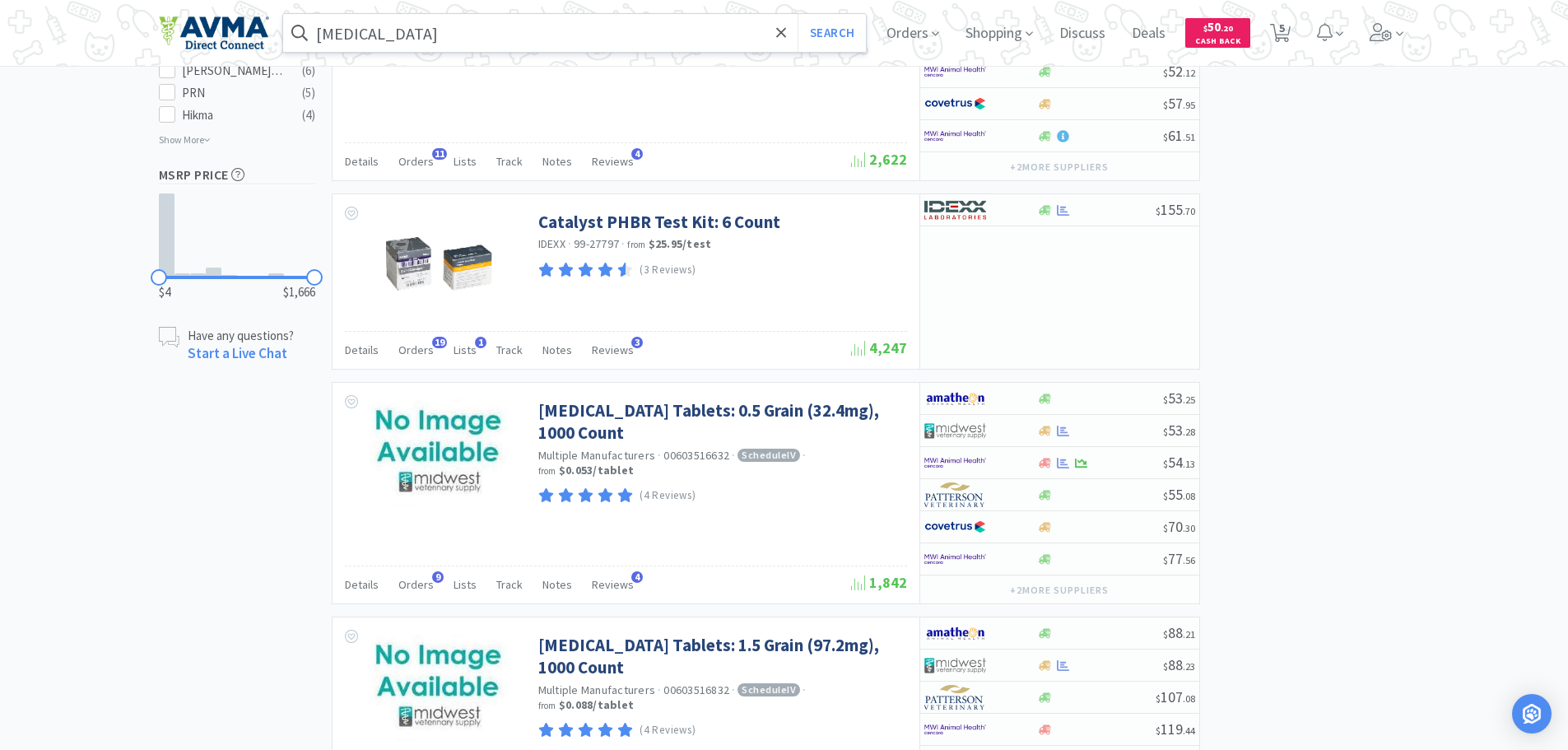
scroll to position [1202, 0]
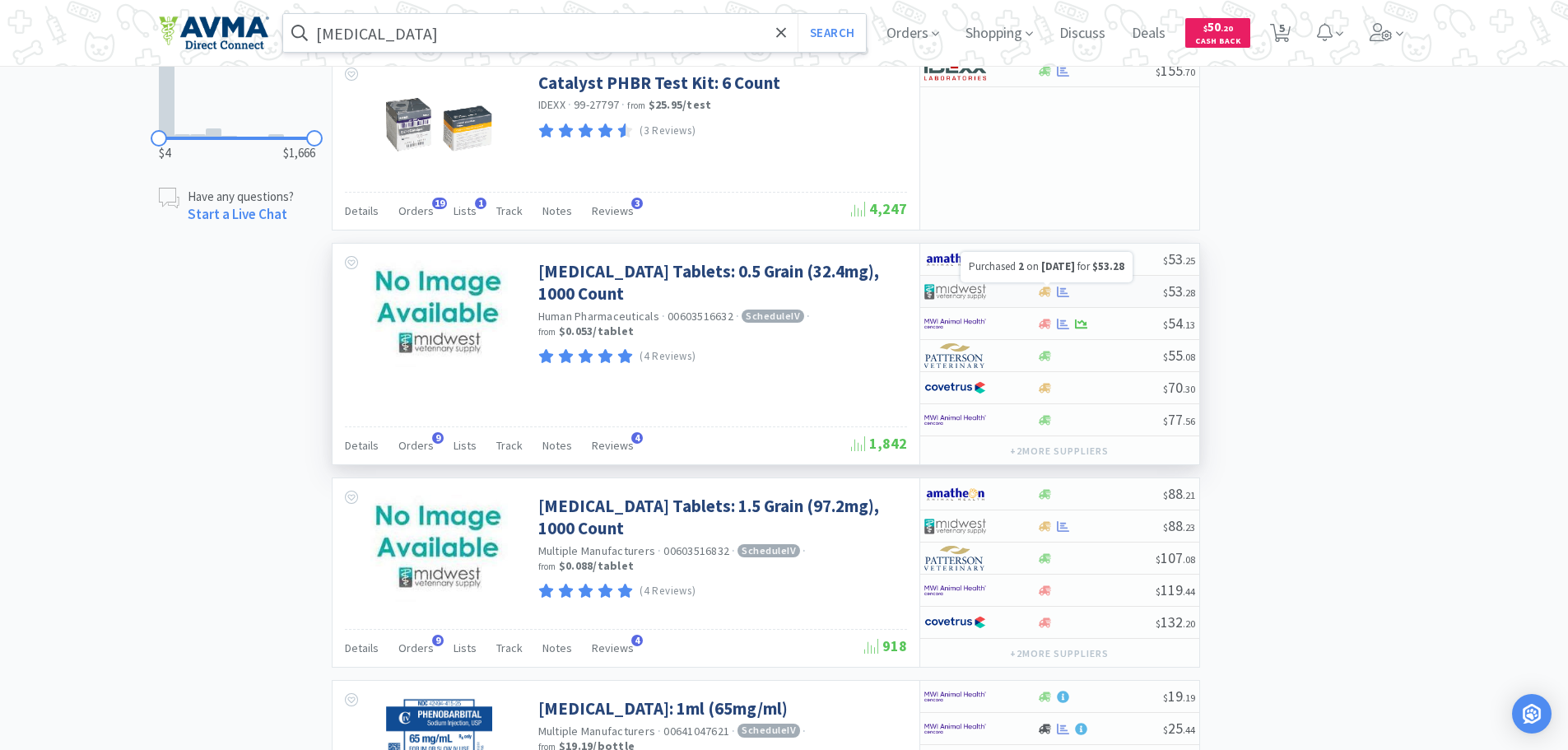
click at [1059, 293] on icon at bounding box center [1063, 291] width 12 height 12
select select "1"
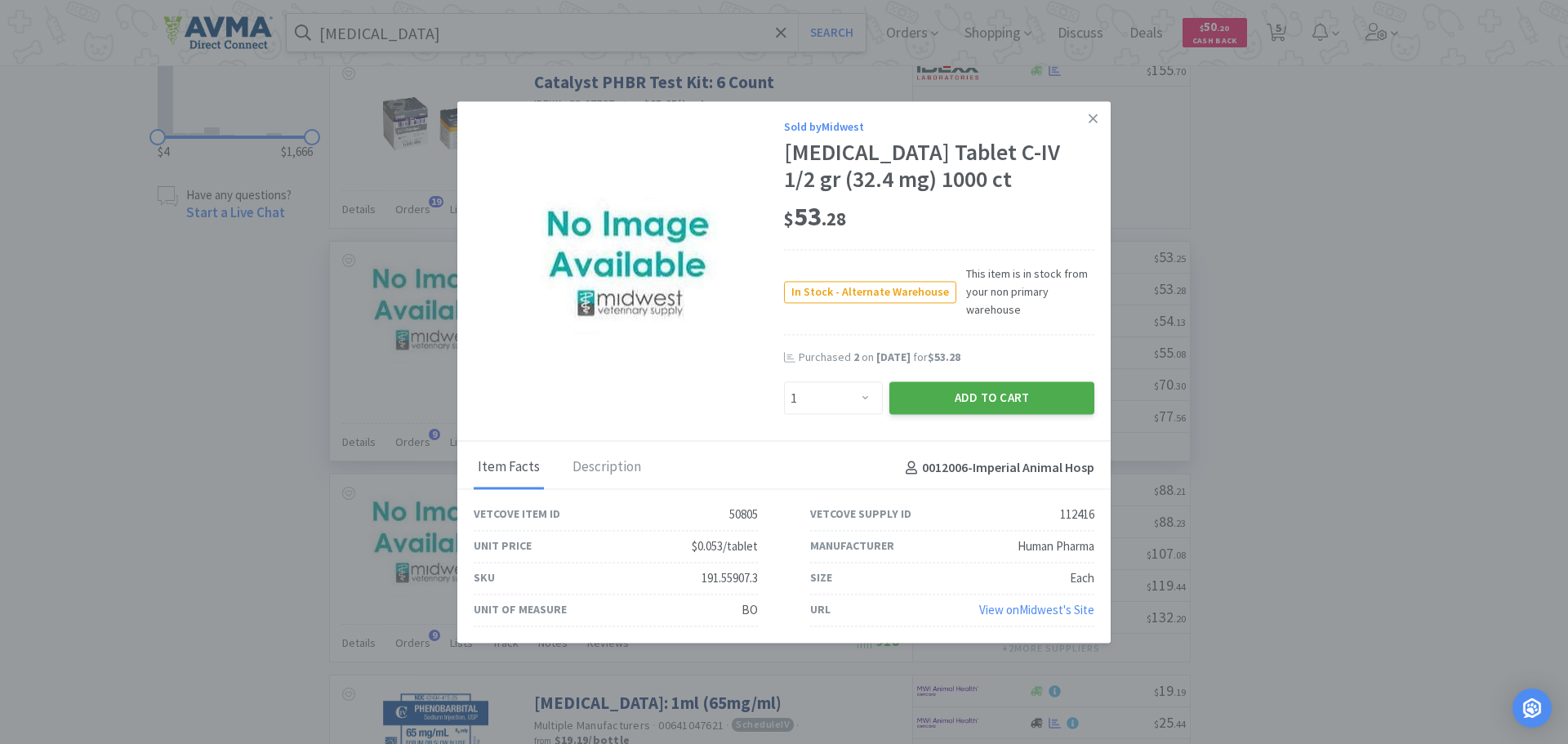
click at [922, 391] on button "Add to Cart" at bounding box center [991, 398] width 205 height 32
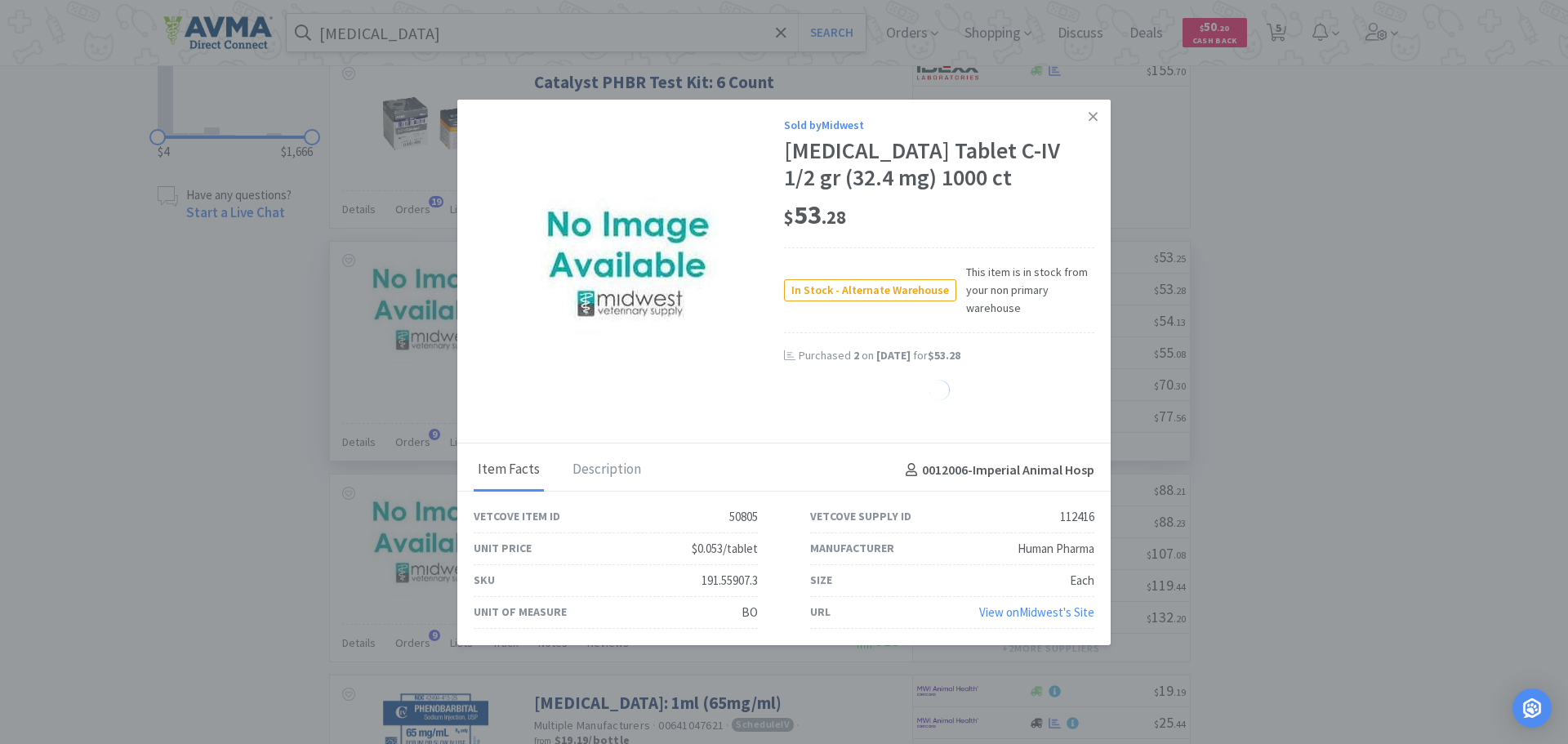
select select "1"
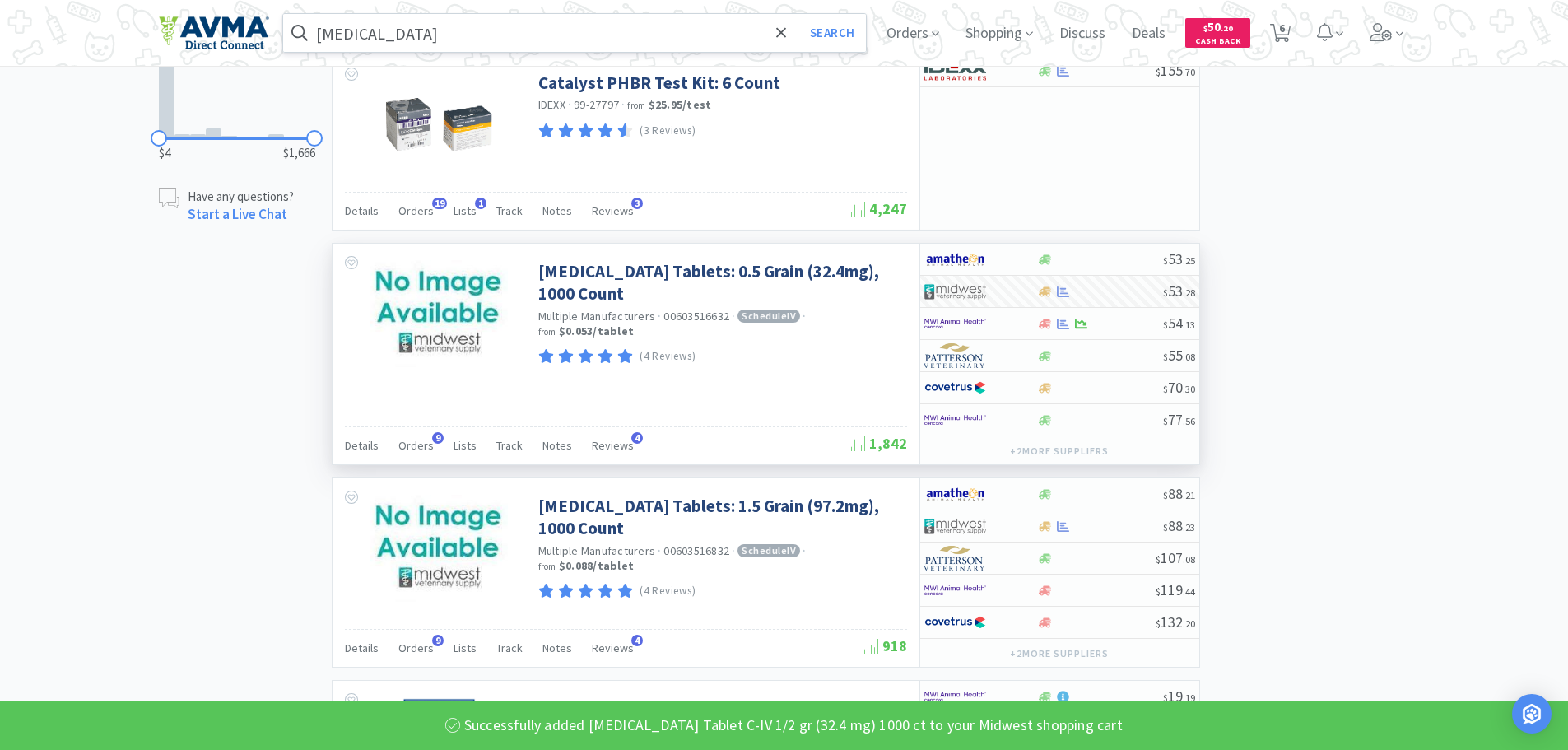
click at [469, 36] on input "[MEDICAL_DATA]" at bounding box center [574, 33] width 583 height 38
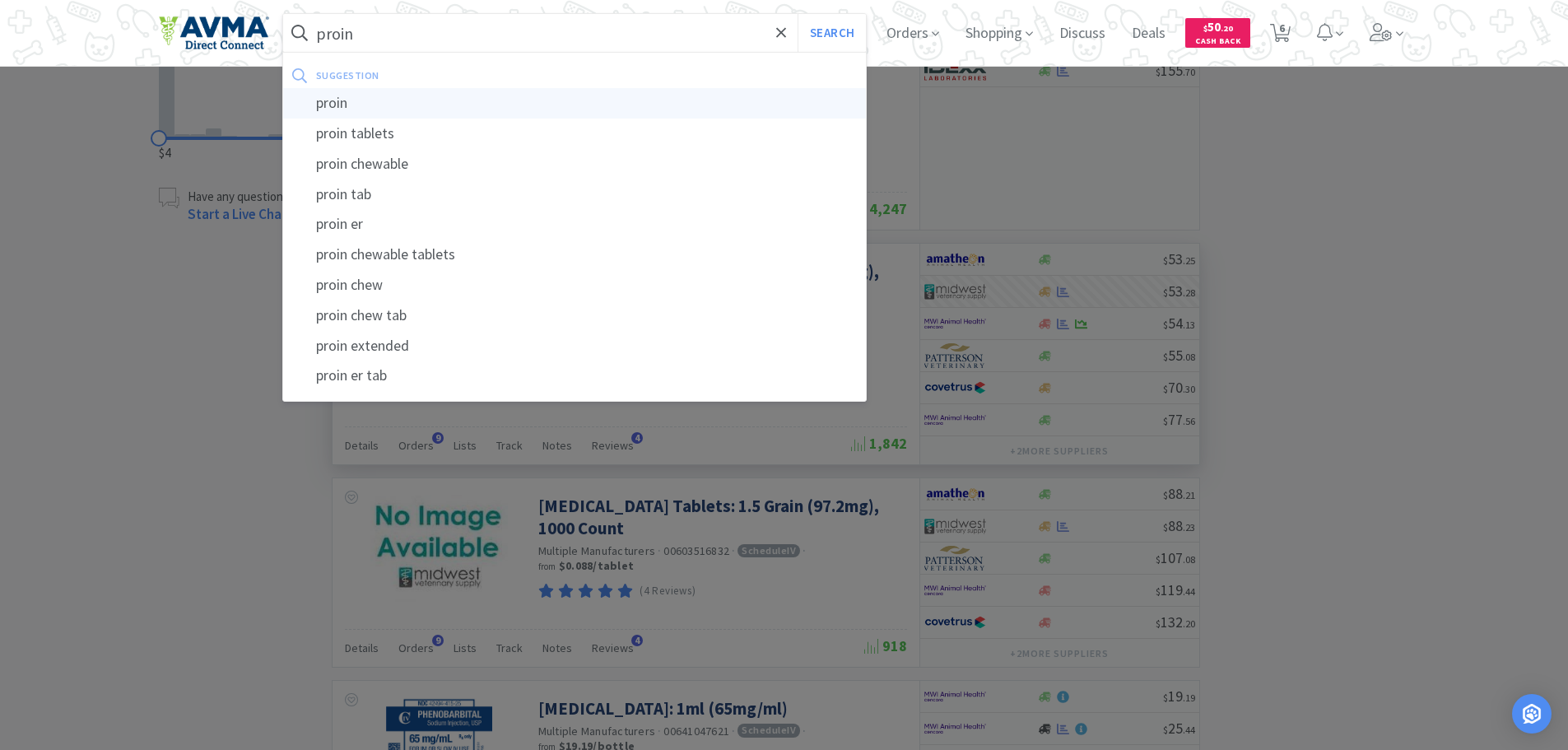
type input "proin"
click at [373, 101] on div "proin" at bounding box center [574, 103] width 583 height 31
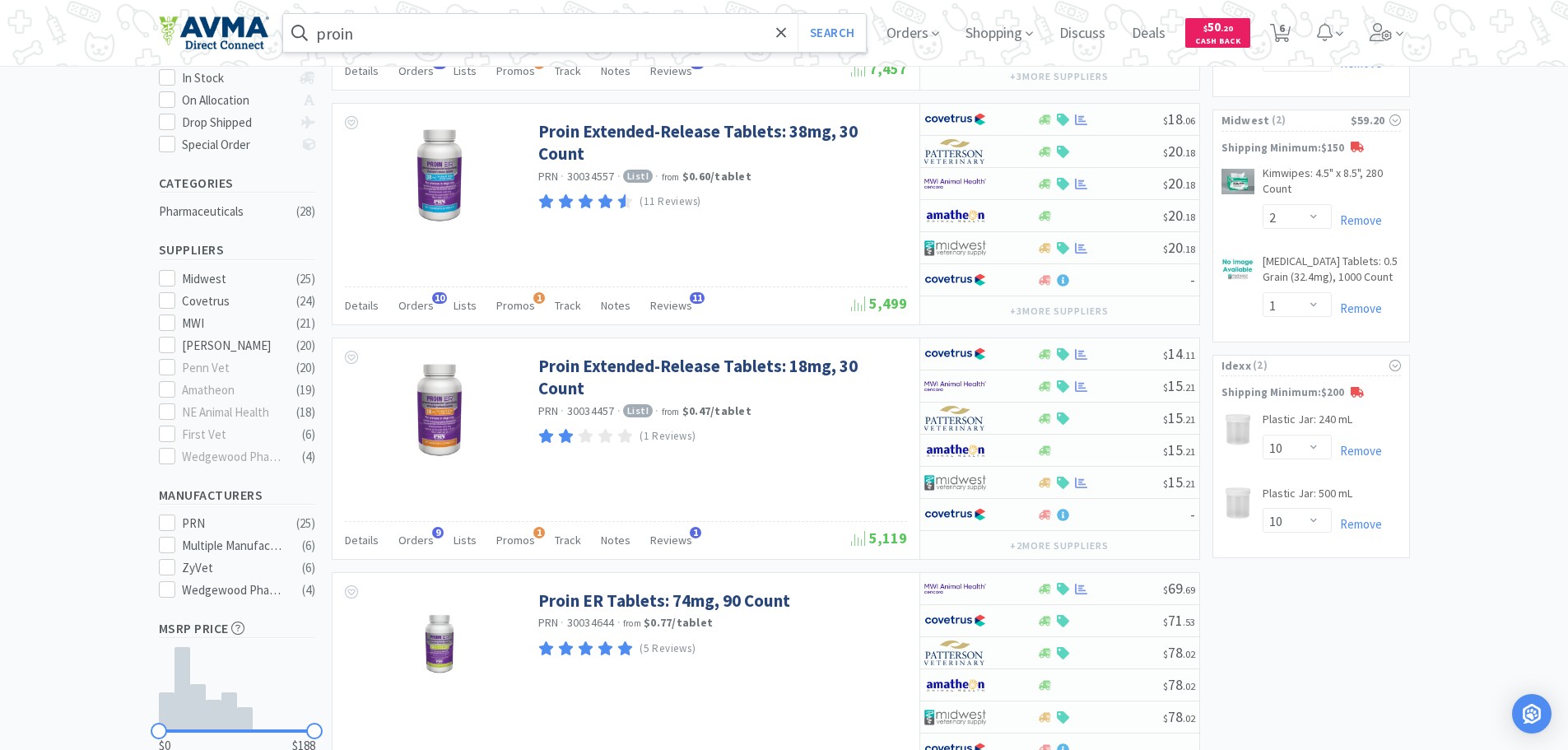
scroll to position [326, 0]
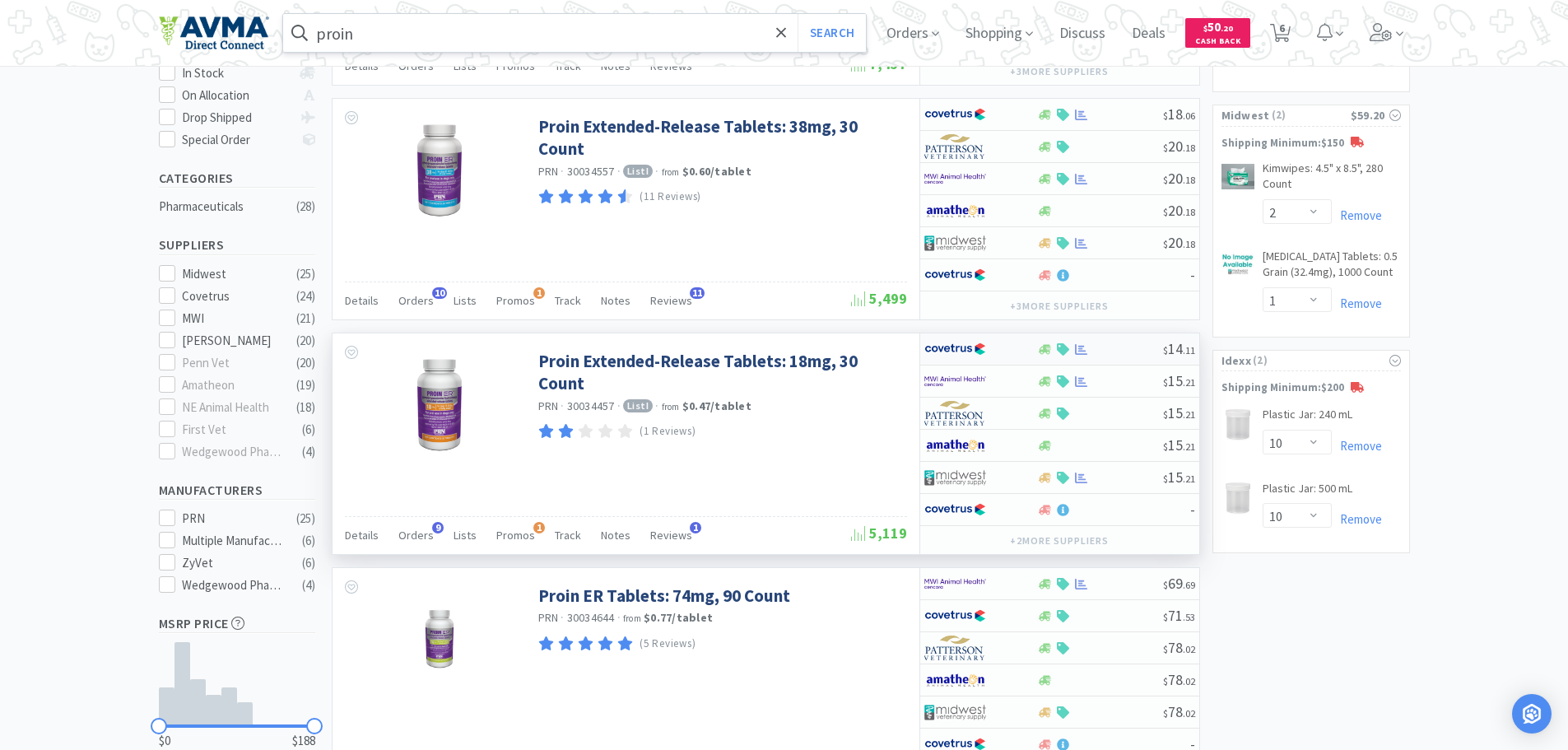
click at [1108, 353] on div at bounding box center [1099, 349] width 126 height 12
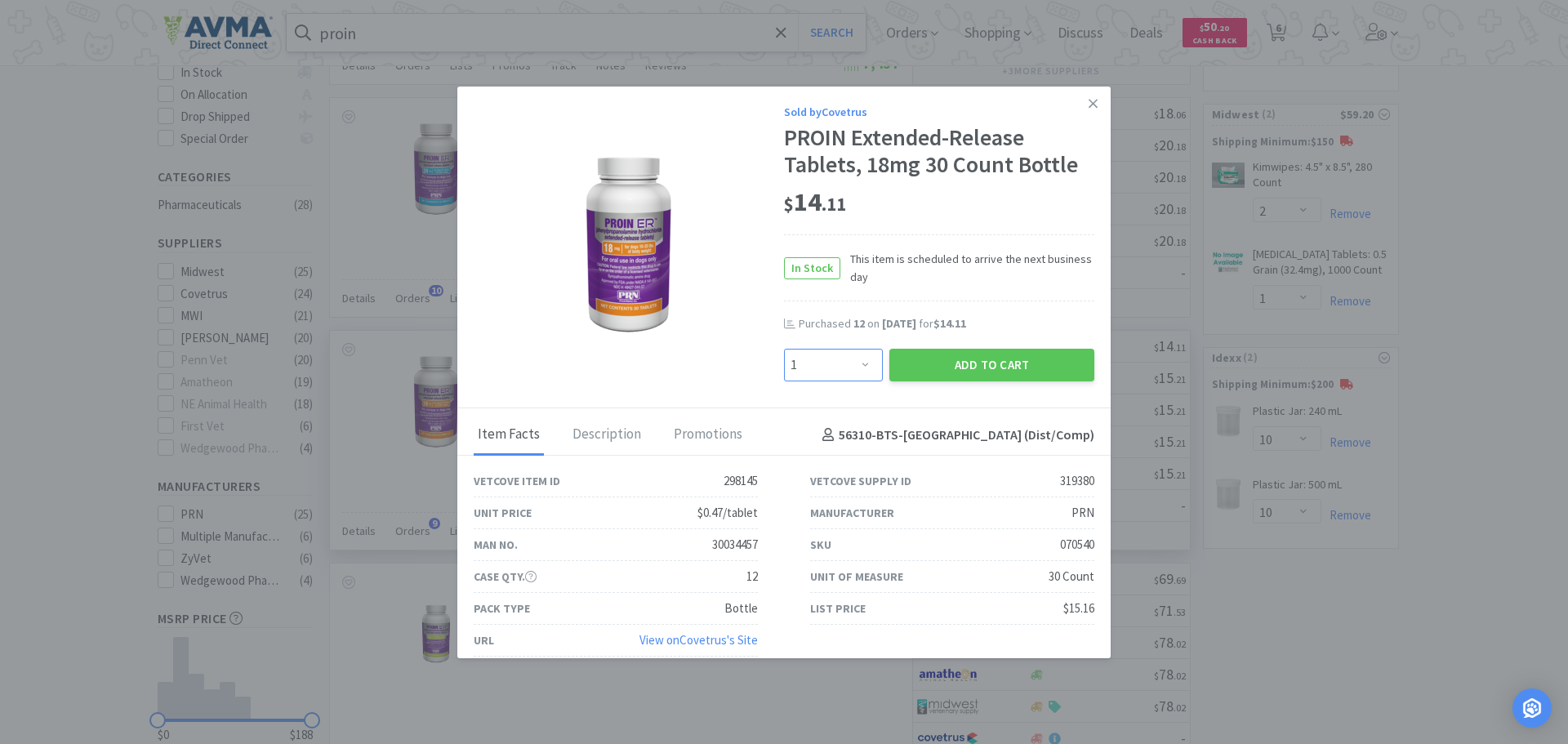
click at [856, 364] on select "Enter Quantity 1 2 3 4 5 6 7 8 9 10 11 12 13 14 15 16 17 18 19 20 Enter Quantity" at bounding box center [833, 365] width 99 height 32
select select "12"
click at [784, 349] on select "Enter Quantity 1 2 3 4 5 6 7 8 9 10 11 12 13 14 15 16 17 18 19 20 Enter Quantity" at bounding box center [833, 365] width 99 height 32
click at [920, 358] on button "Add to Cart" at bounding box center [991, 365] width 205 height 32
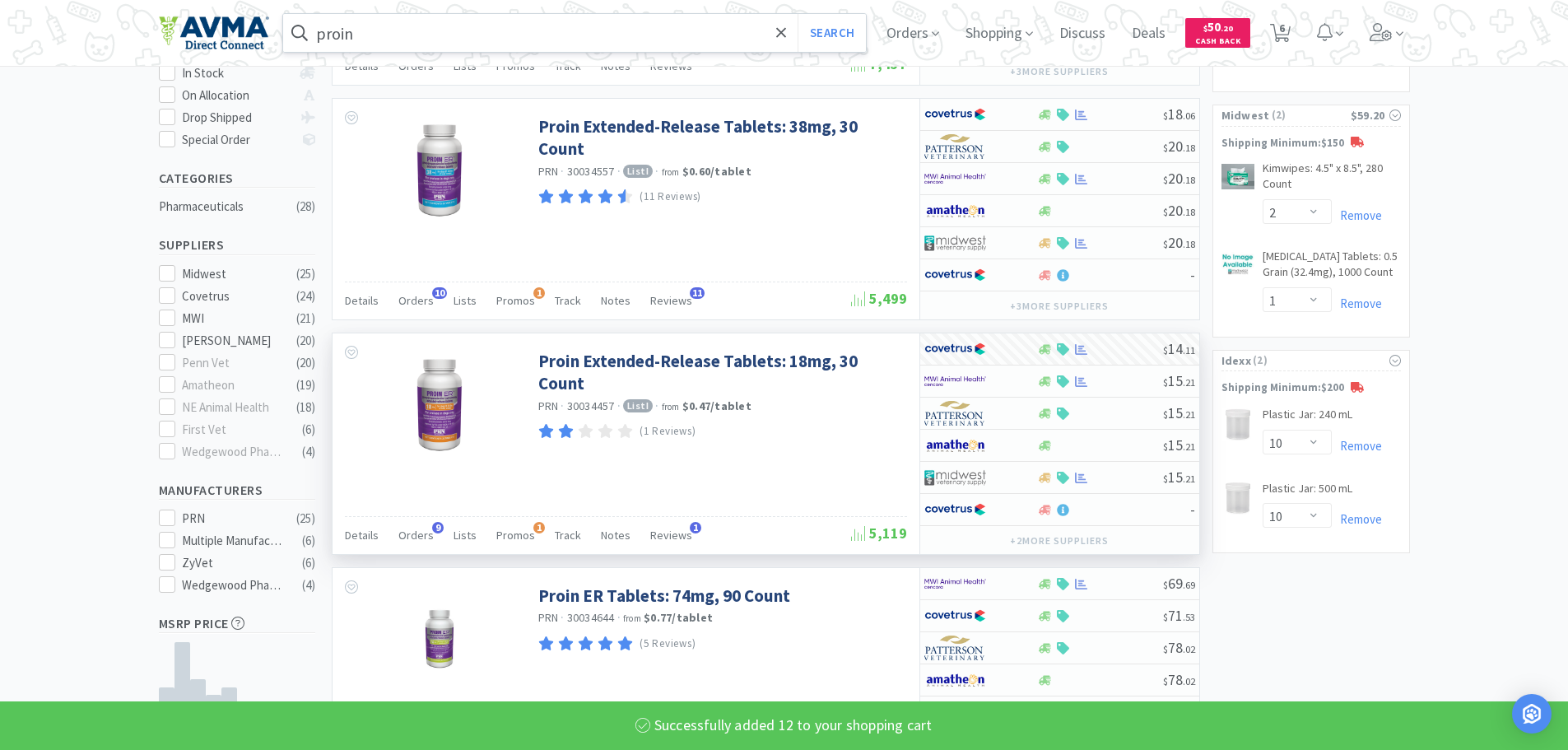
select select "12"
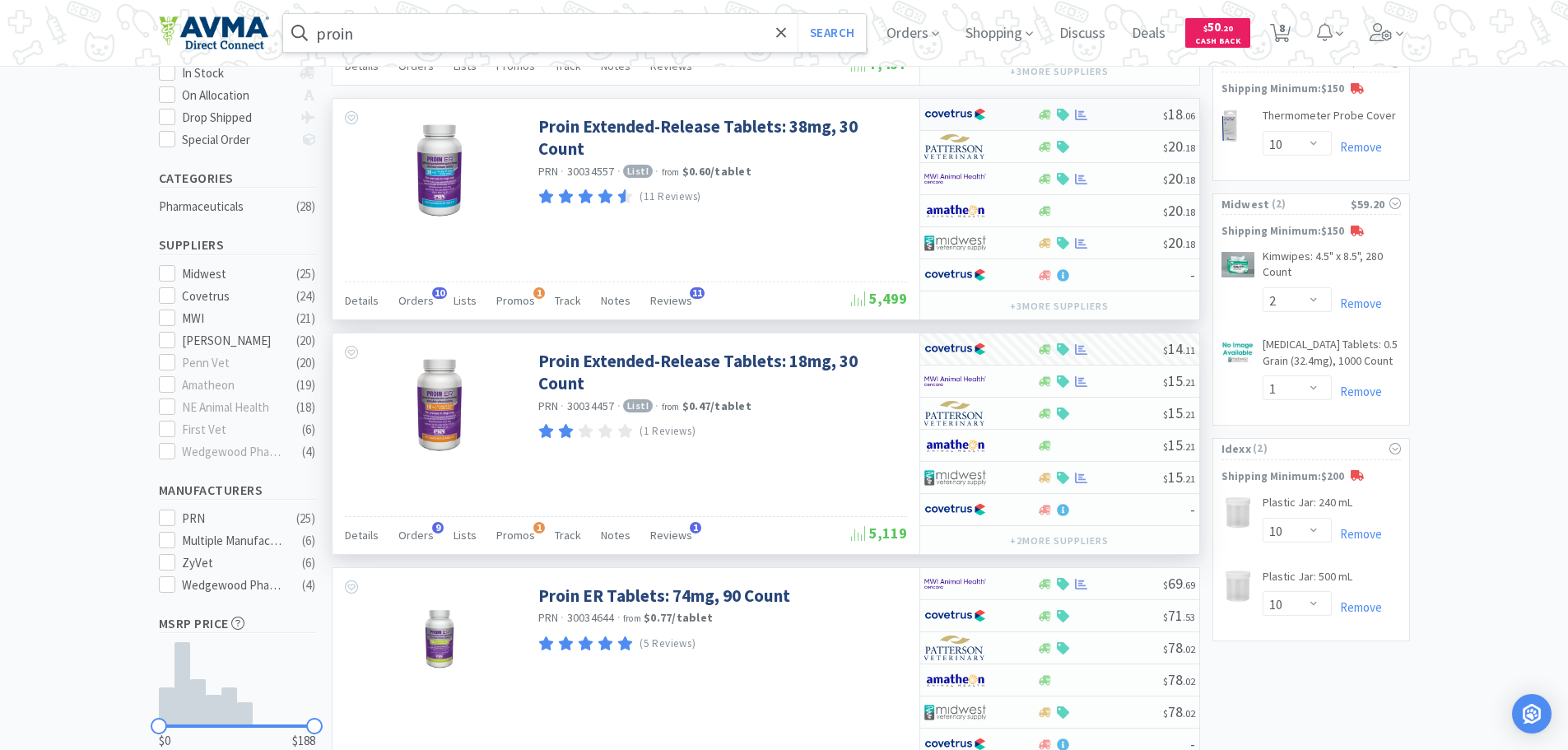
click at [1106, 118] on div at bounding box center [1099, 114] width 126 height 12
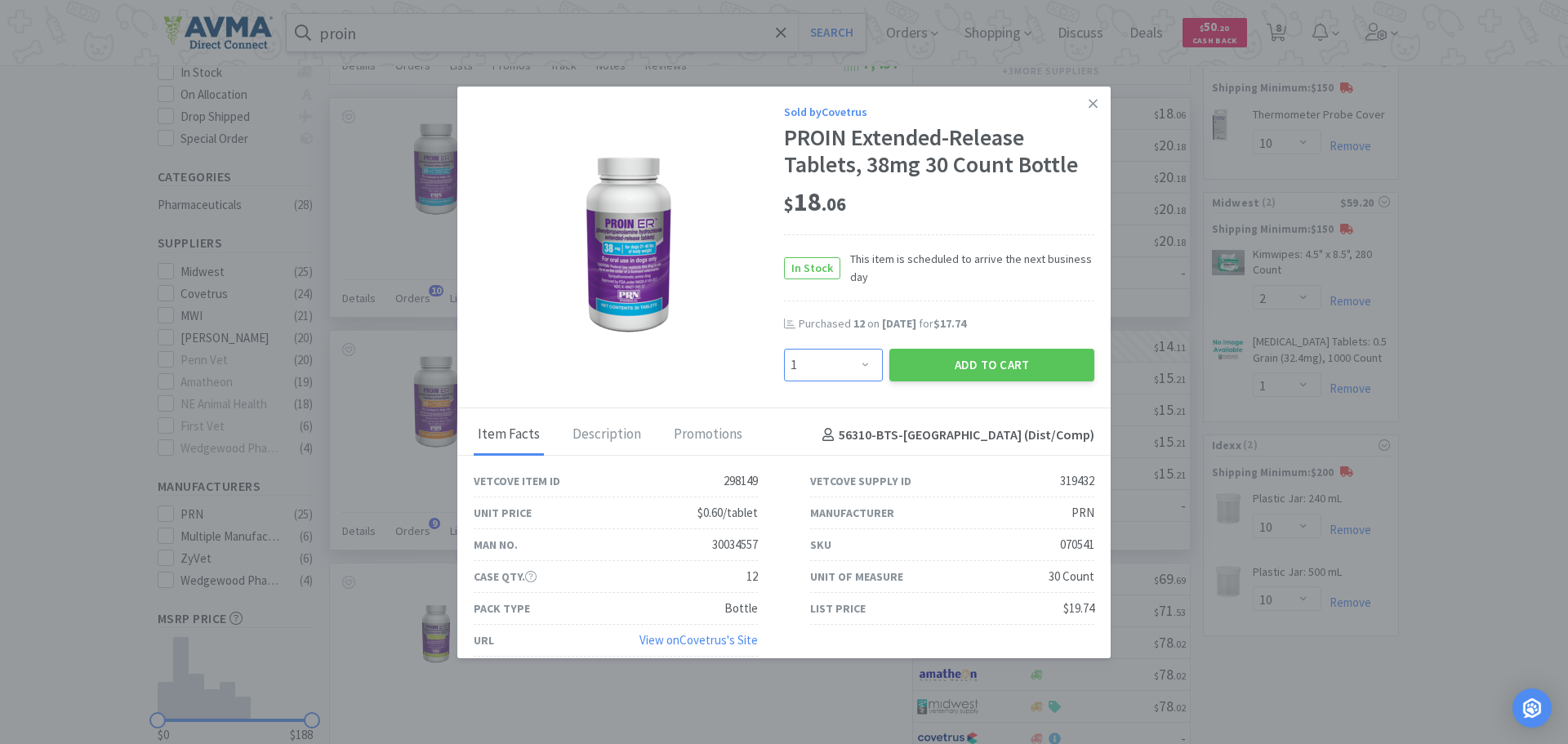
click at [854, 356] on select "Enter Quantity 1 2 3 4 5 6 7 8 9 10 11 12 13 14 15 16 17 18 19 20 Enter Quantity" at bounding box center [833, 365] width 99 height 32
select select "12"
click at [784, 349] on select "Enter Quantity 1 2 3 4 5 6 7 8 9 10 11 12 13 14 15 16 17 18 19 20 Enter Quantity" at bounding box center [833, 365] width 99 height 32
click at [985, 359] on button "Add to Cart" at bounding box center [991, 365] width 205 height 32
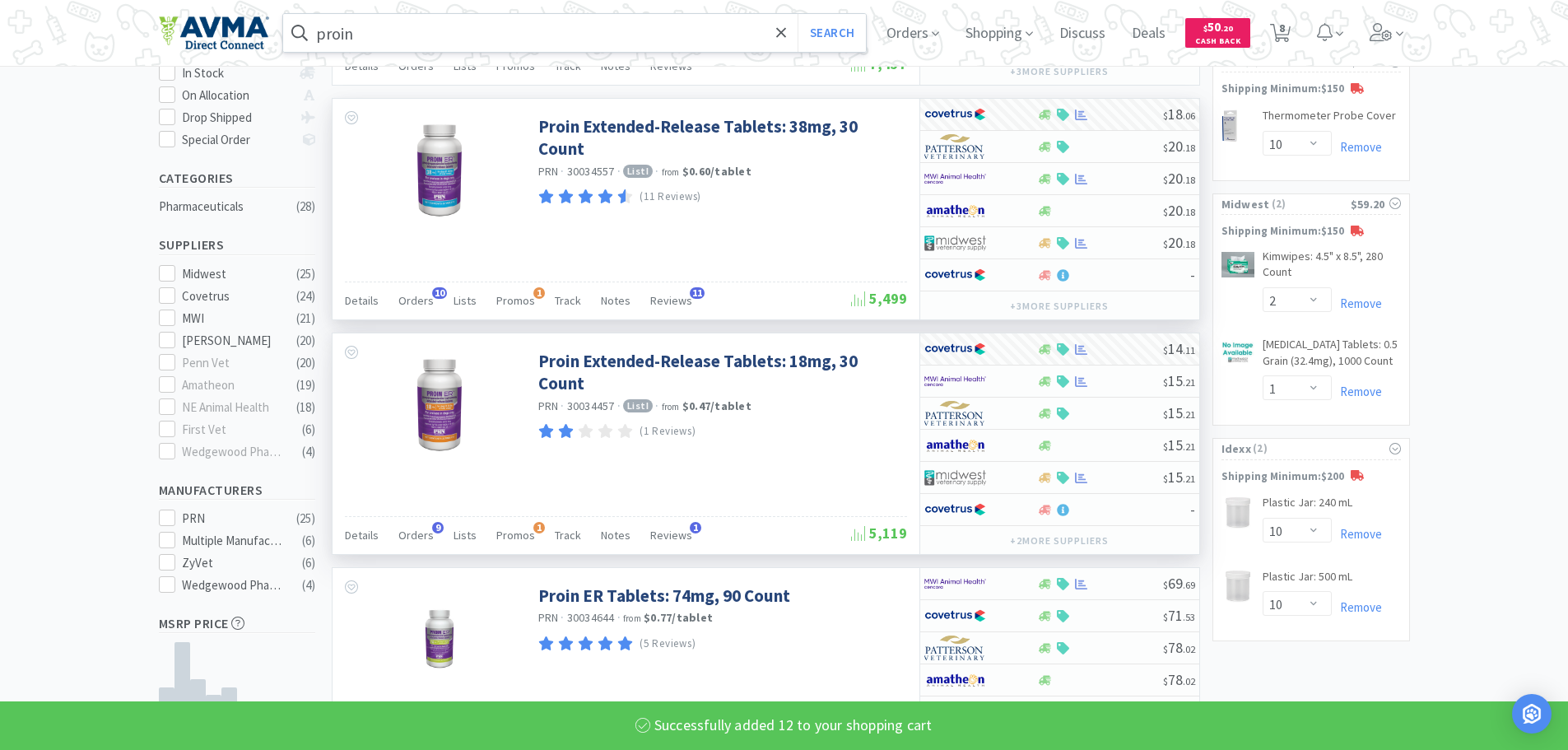
select select "12"
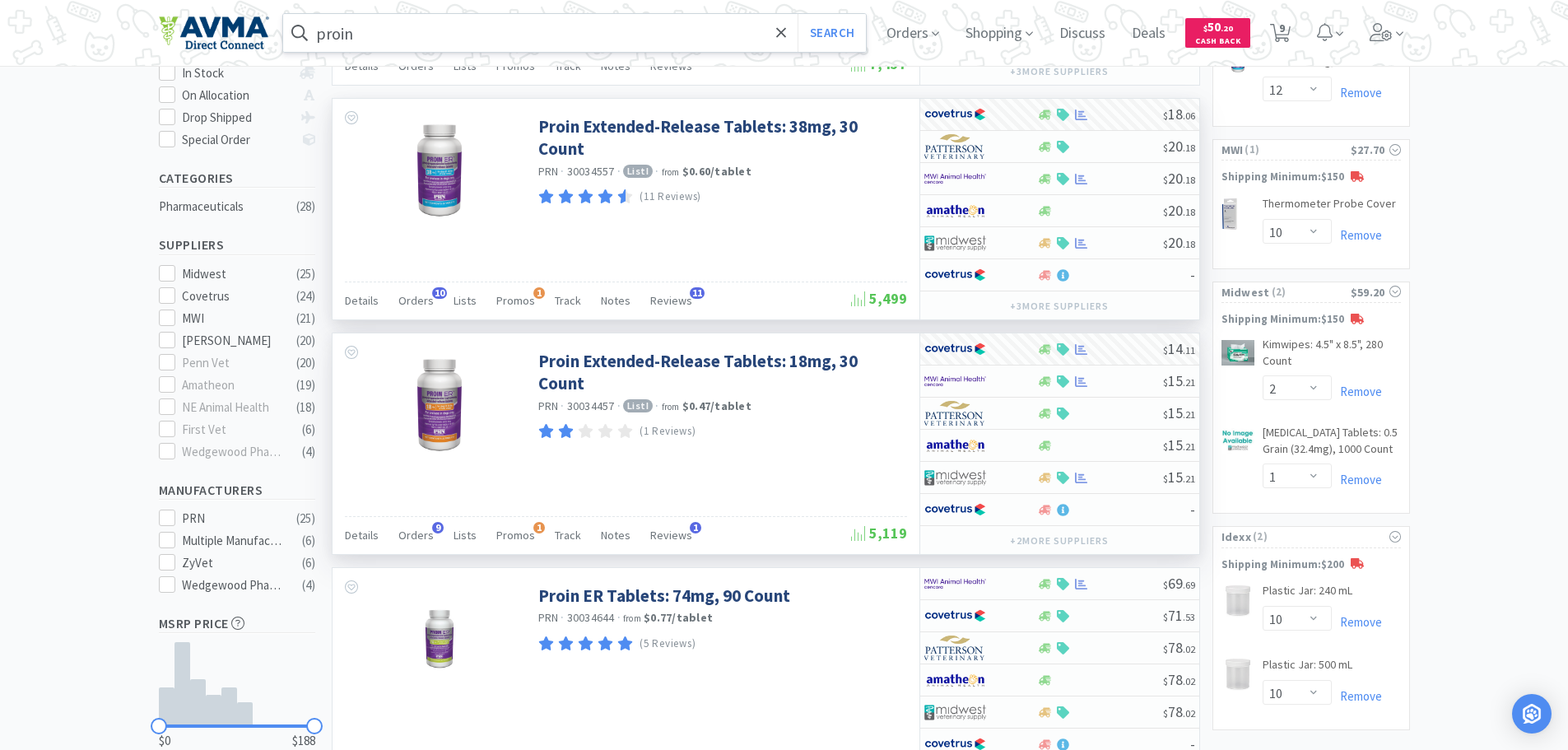
scroll to position [0, 0]
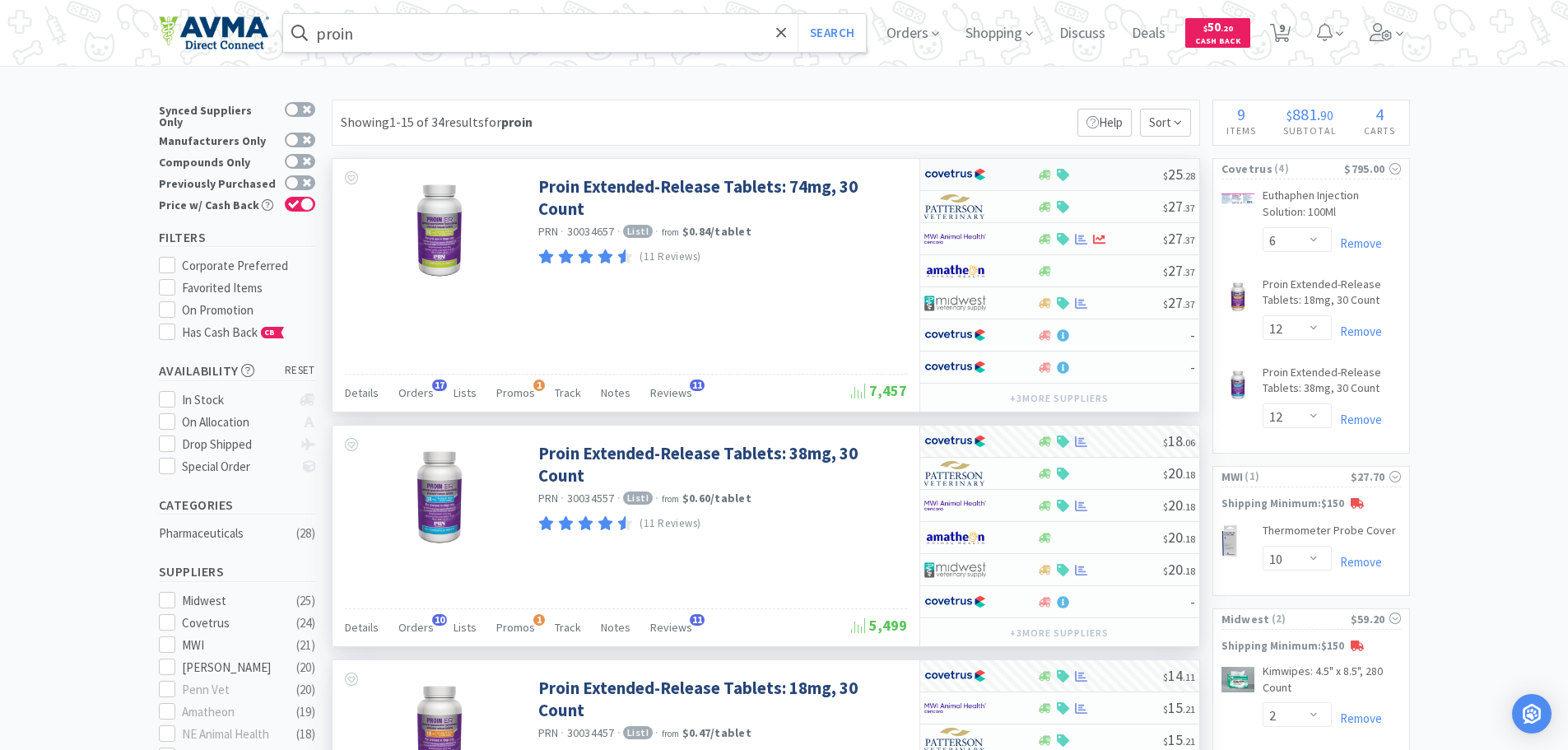
click at [1113, 177] on div at bounding box center [1099, 174] width 126 height 12
select select "1"
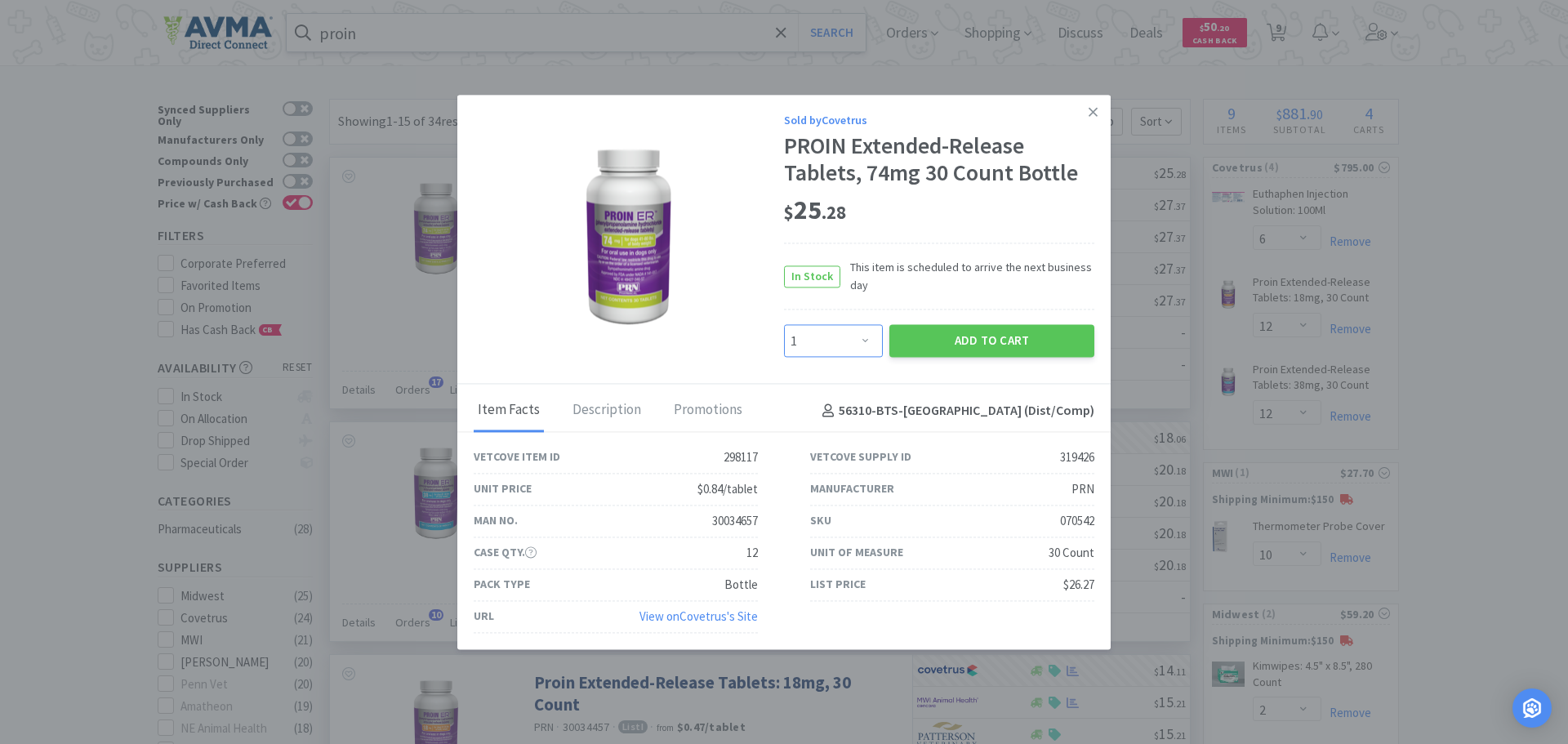
click at [857, 342] on select "Enter Quantity 1 2 3 4 5 6 7 8 9 10 11 12 13 14 15 16 17 18 19 20 Enter Quantity" at bounding box center [833, 341] width 99 height 32
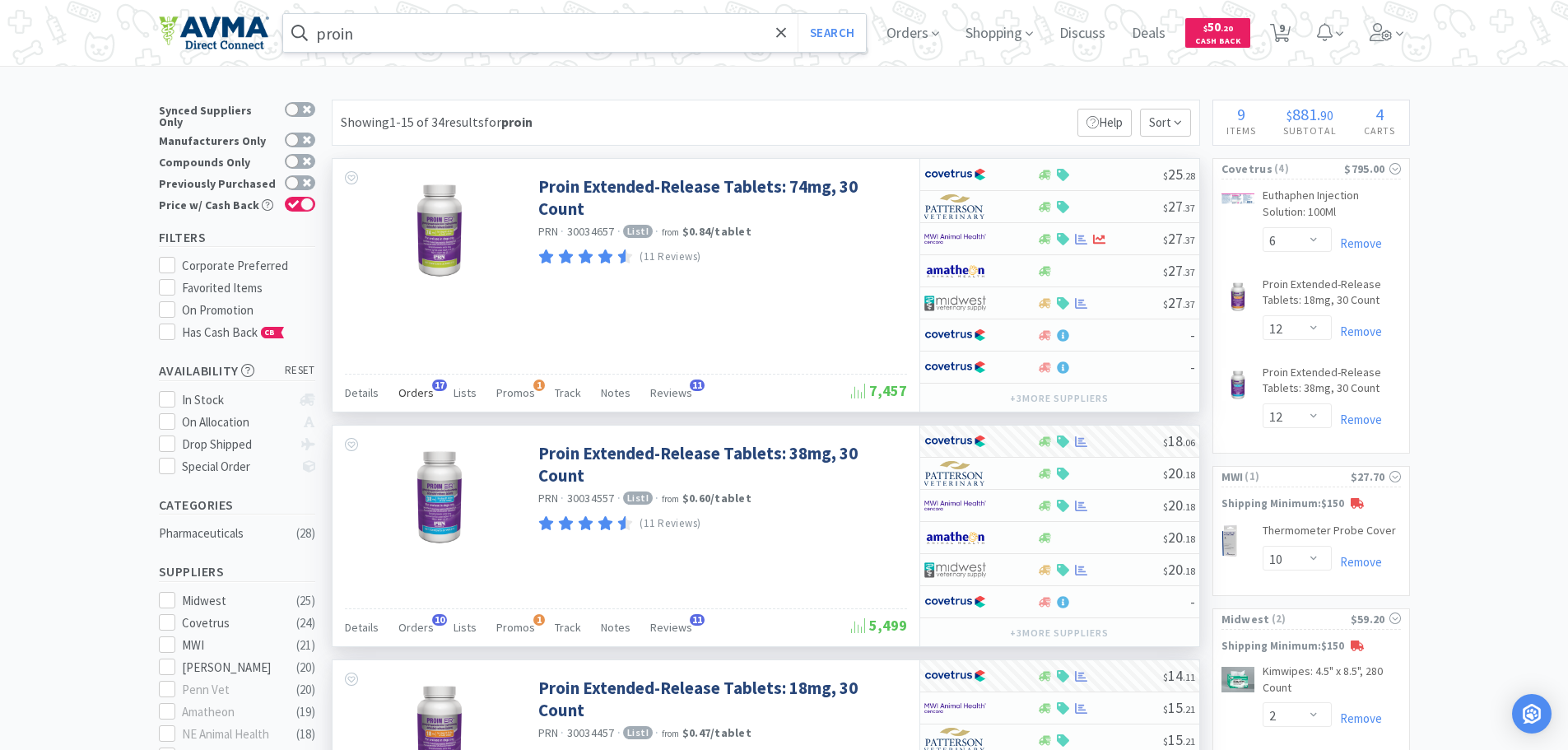
click at [410, 389] on span "Orders" at bounding box center [416, 393] width 35 height 15
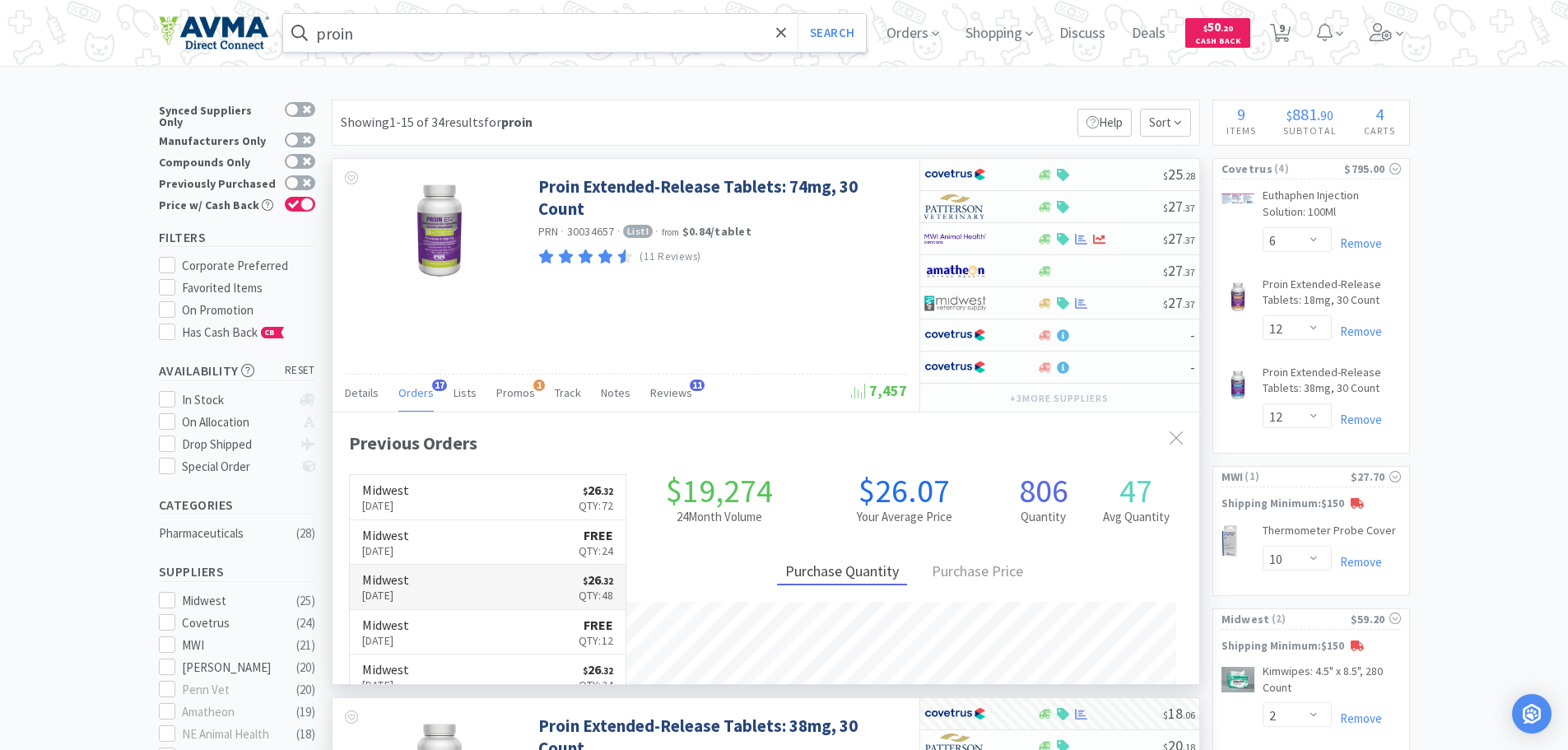
scroll to position [441, 867]
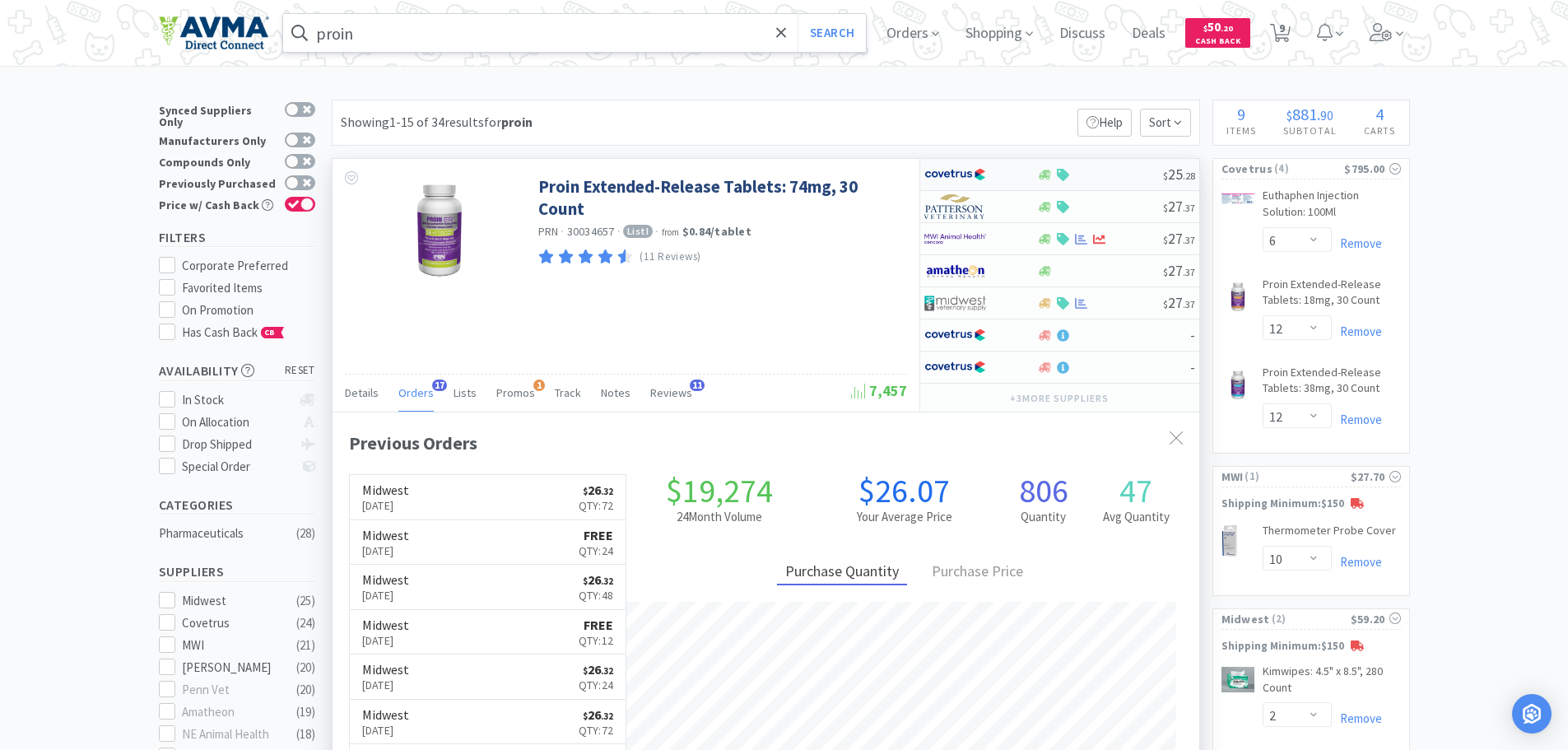
click at [1102, 173] on div at bounding box center [1099, 174] width 126 height 12
select select "1"
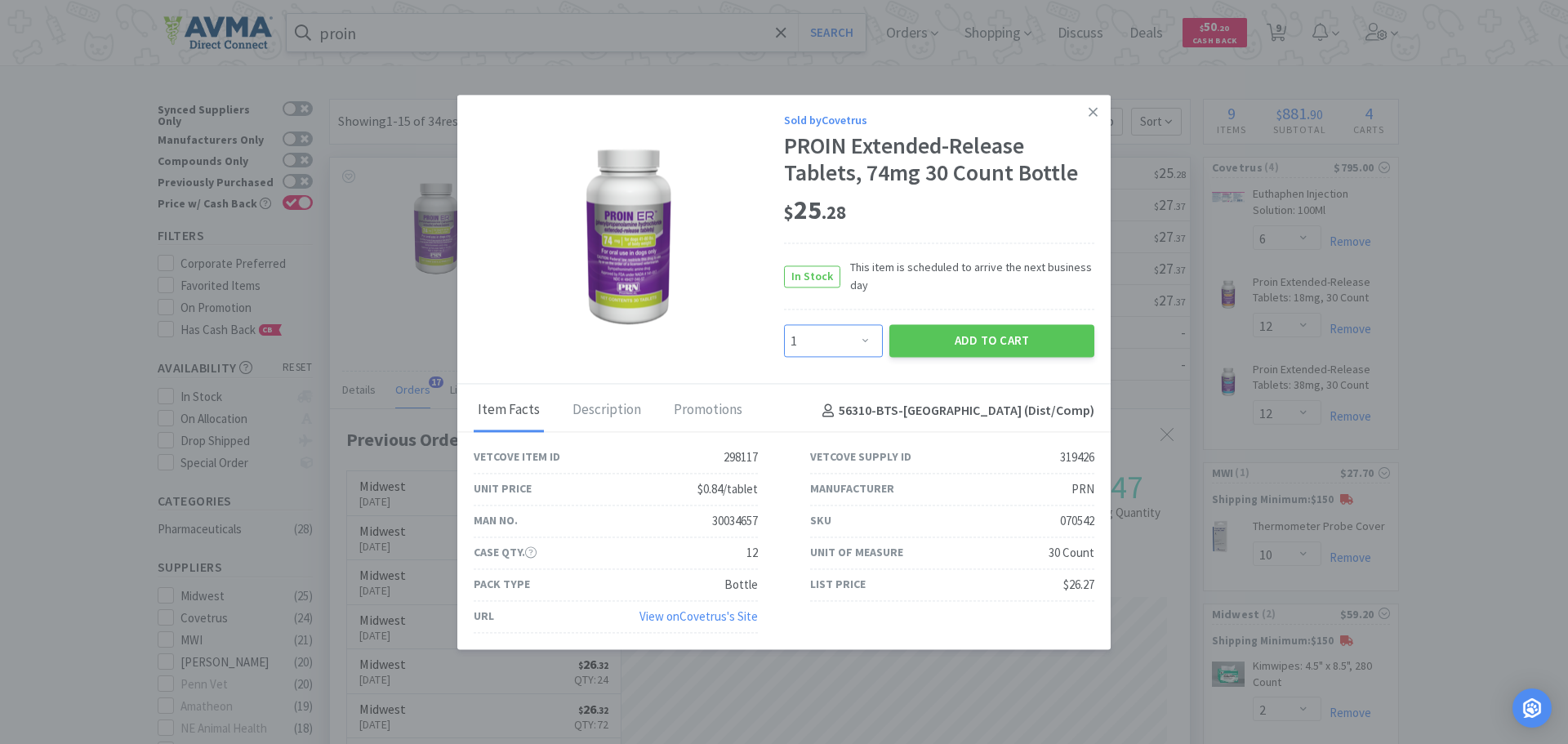
click at [865, 337] on select "Enter Quantity 1 2 3 4 5 6 7 8 9 10 11 12 13 14 15 16 17 18 19 20 Enter Quantity" at bounding box center [833, 341] width 99 height 32
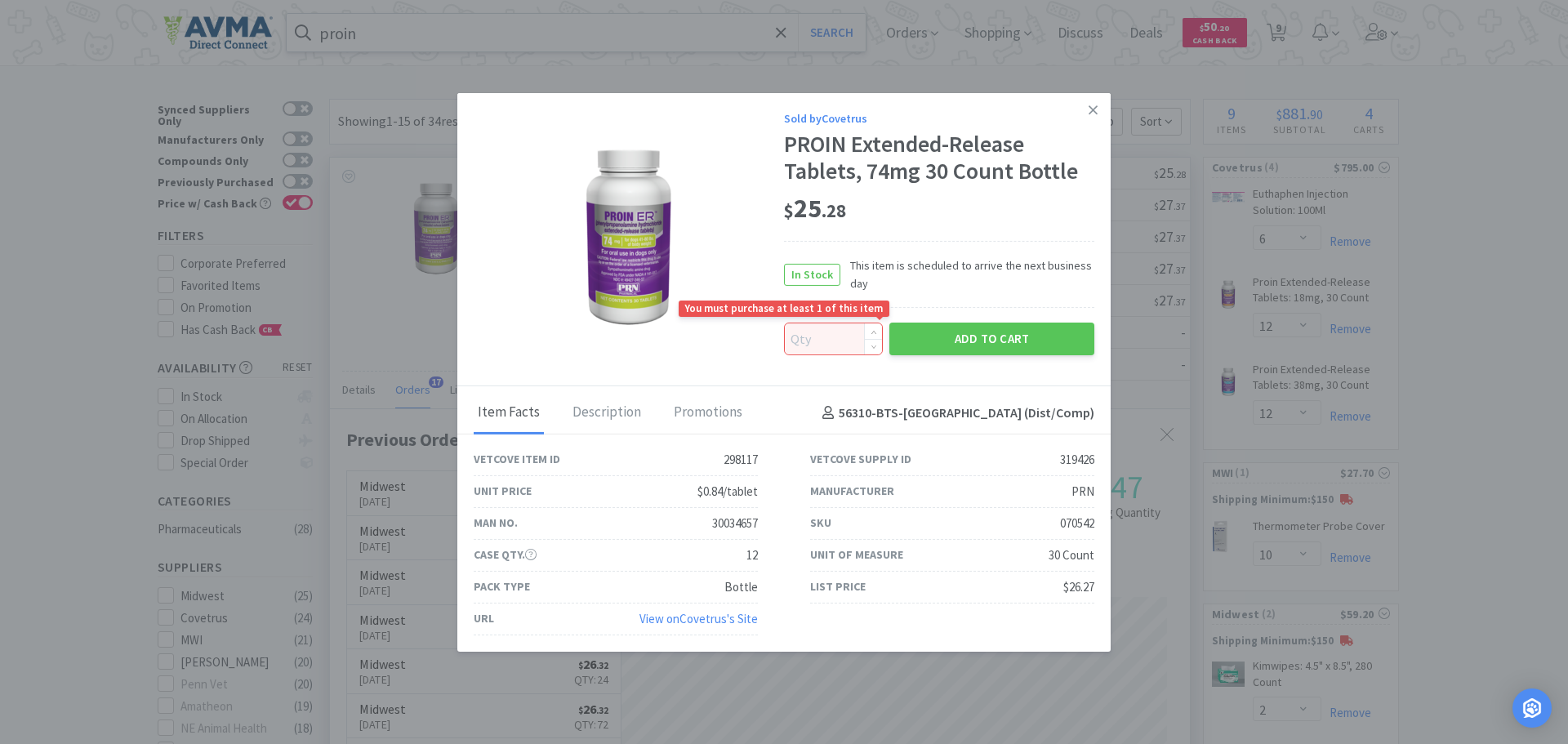
click at [825, 339] on input at bounding box center [833, 339] width 97 height 31
type input "60"
click at [986, 332] on button "Add to Cart" at bounding box center [991, 338] width 205 height 32
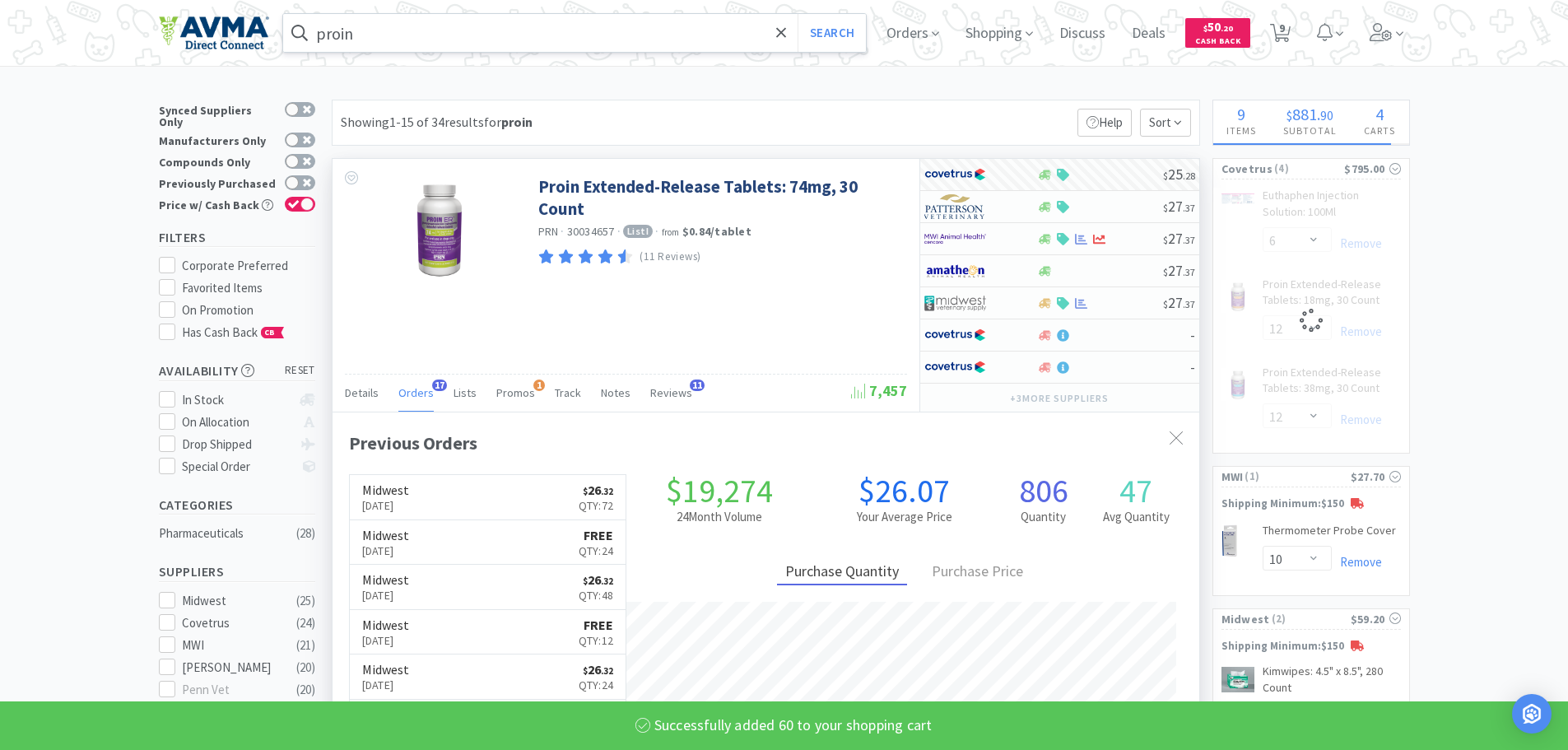
select select "60"
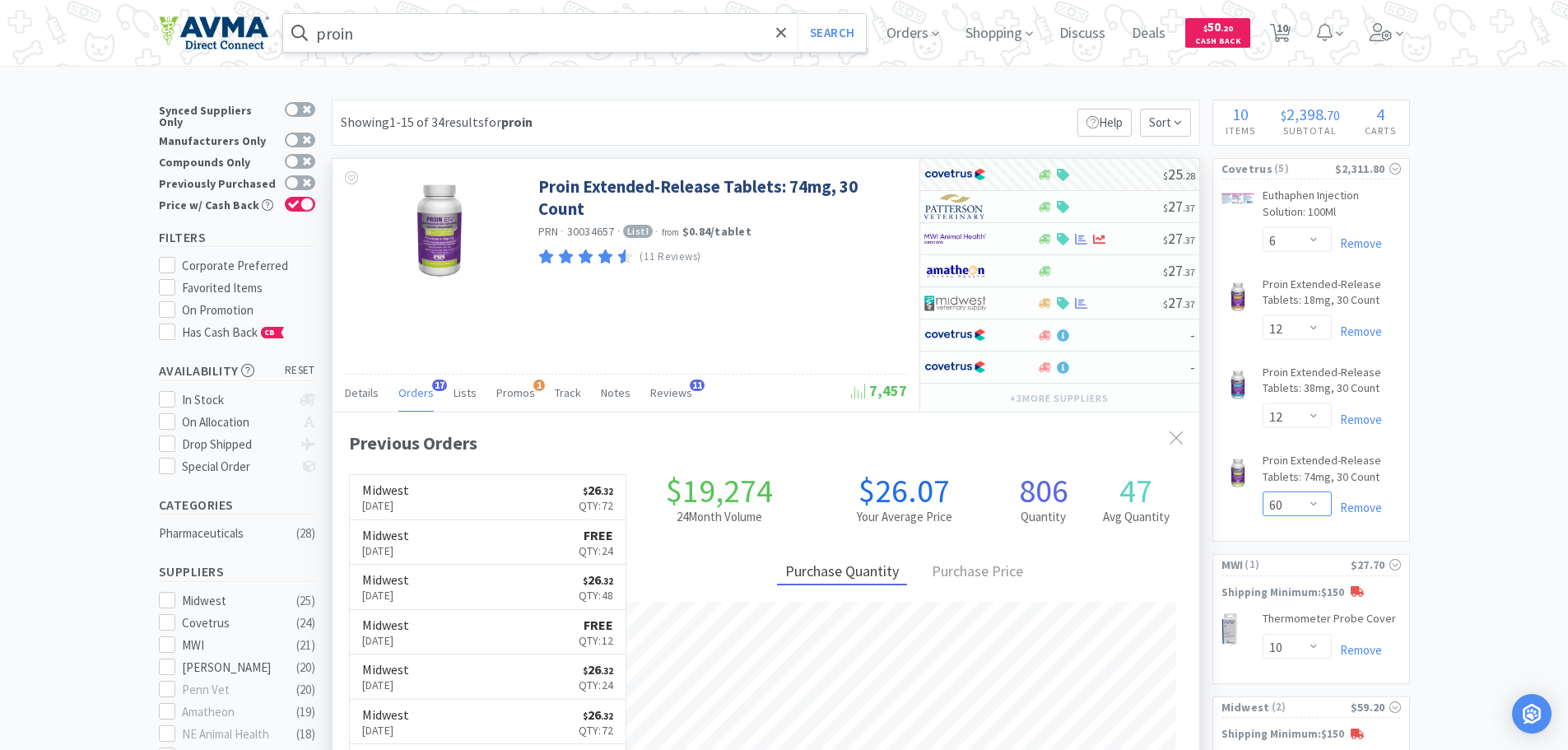
click at [1314, 500] on select "Enter Quantity 1 2 3 4 5 6 7 8 9 10 11 12 13 14 15 16 17 18 19 20 60 Enter Quan…" at bounding box center [1297, 504] width 69 height 24
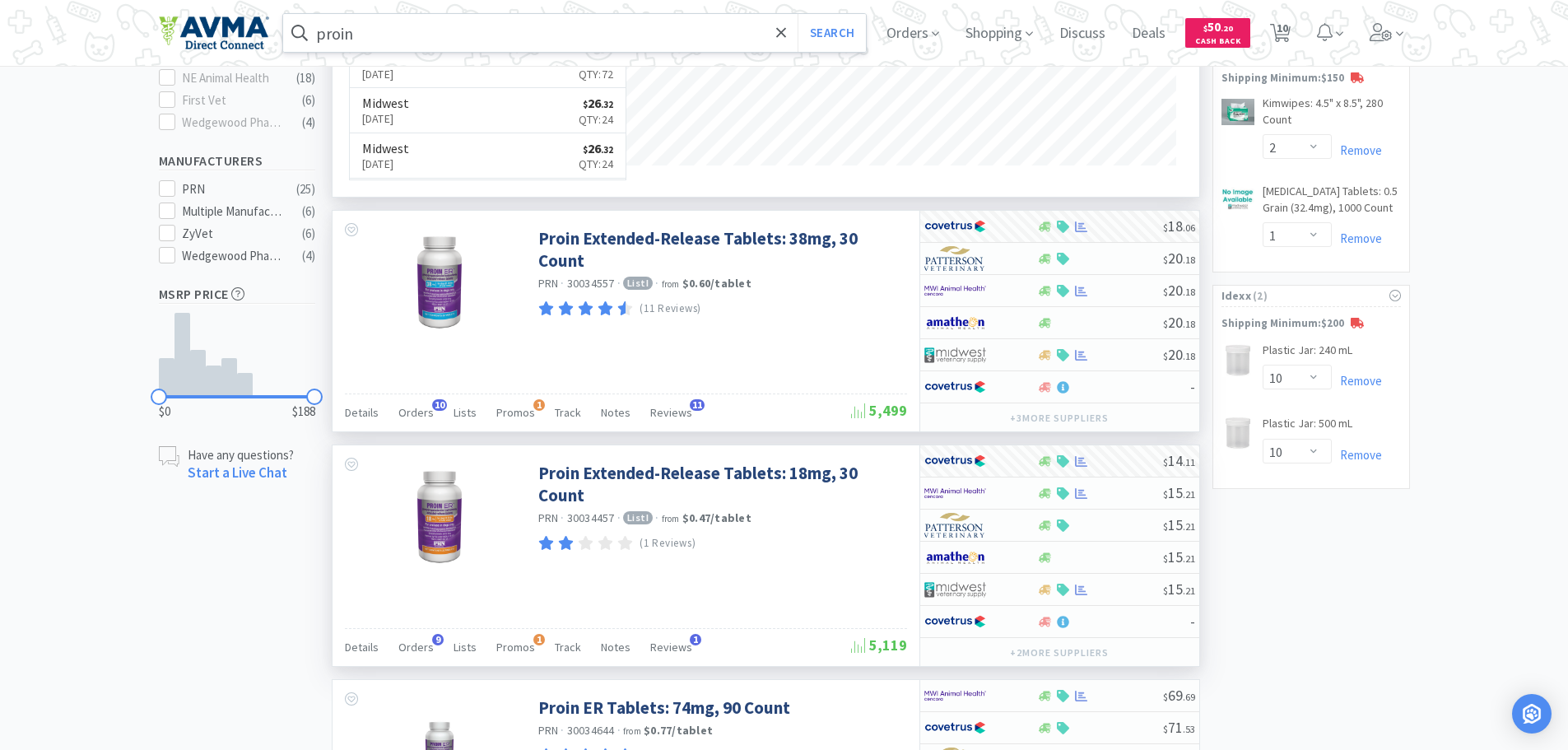
scroll to position [88, 0]
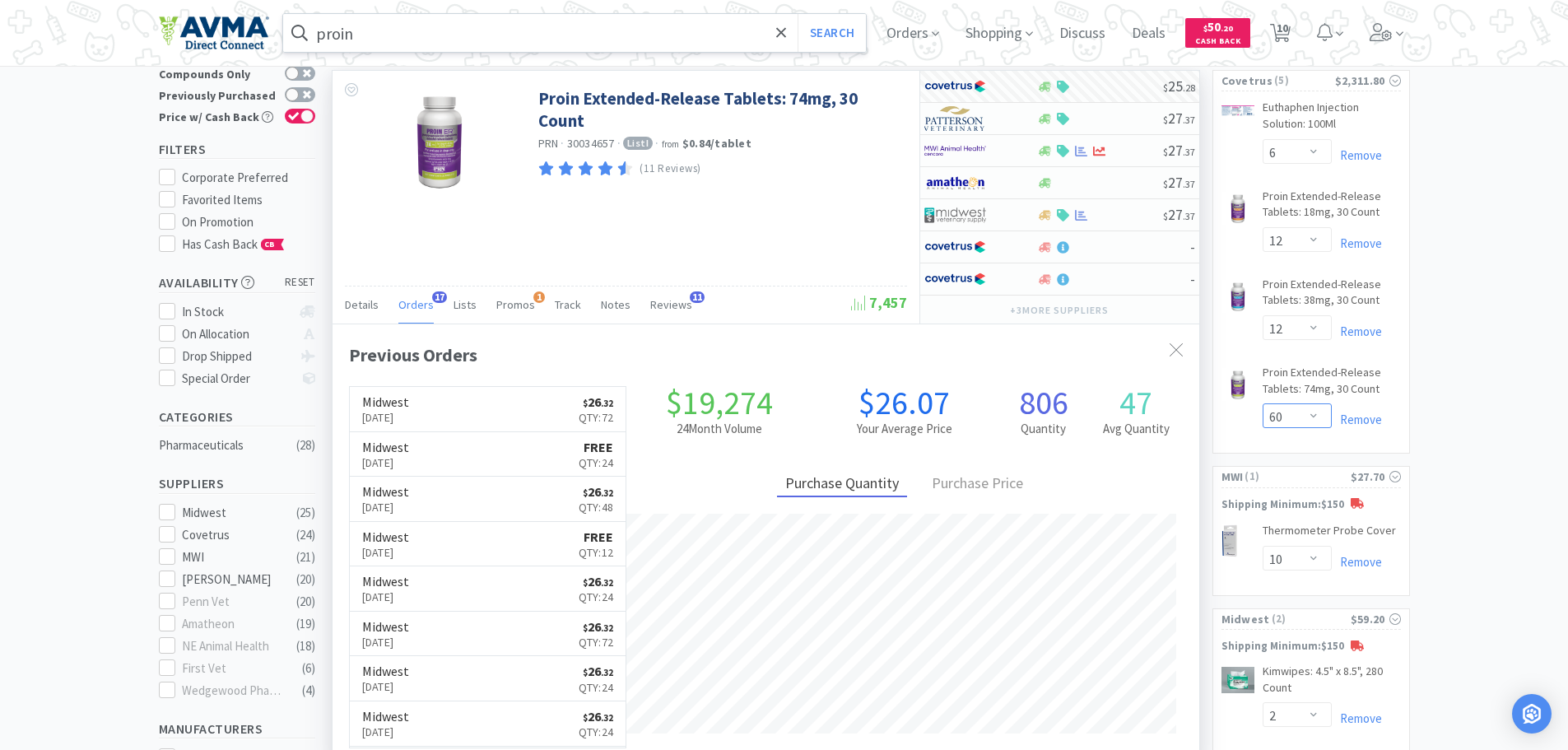
click at [1313, 410] on select "Enter Quantity 1 2 3 4 5 6 7 8 9 10 11 12 13 14 15 16 17 18 19 20 60 Enter Quan…" at bounding box center [1297, 415] width 69 height 24
type input "48"
click at [1357, 409] on button "Update" at bounding box center [1357, 415] width 55 height 24
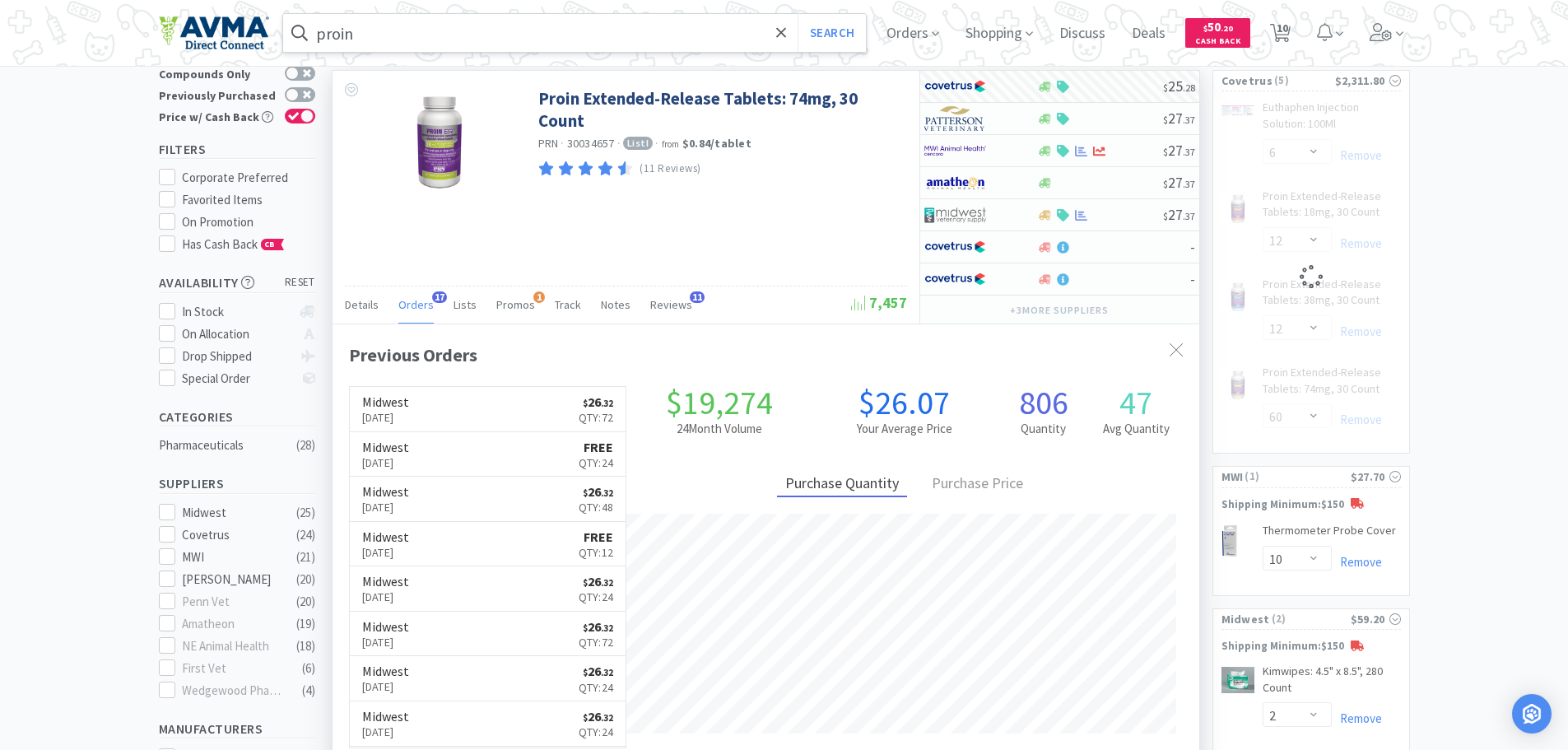
select select "48"
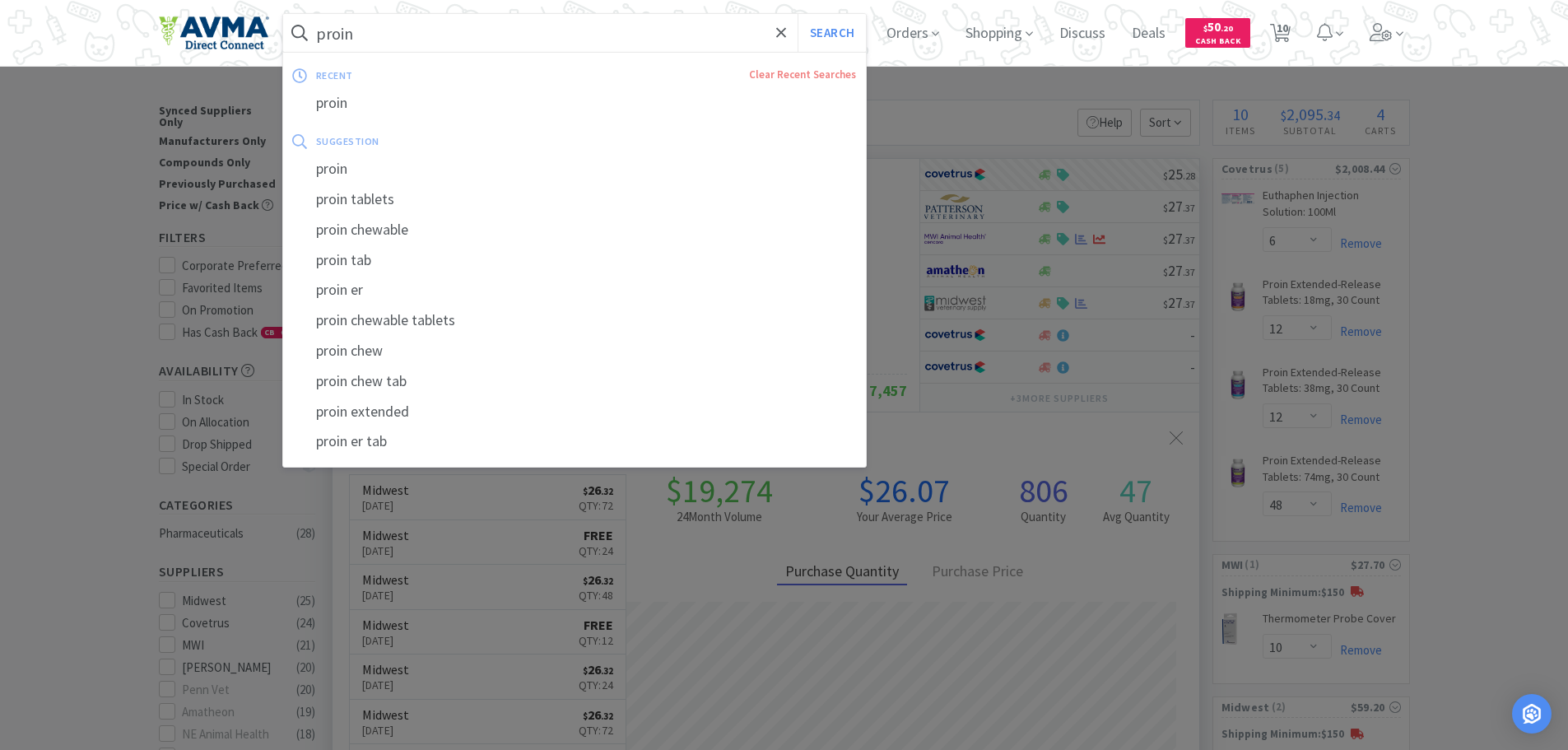
click at [398, 16] on input "proin" at bounding box center [574, 33] width 583 height 38
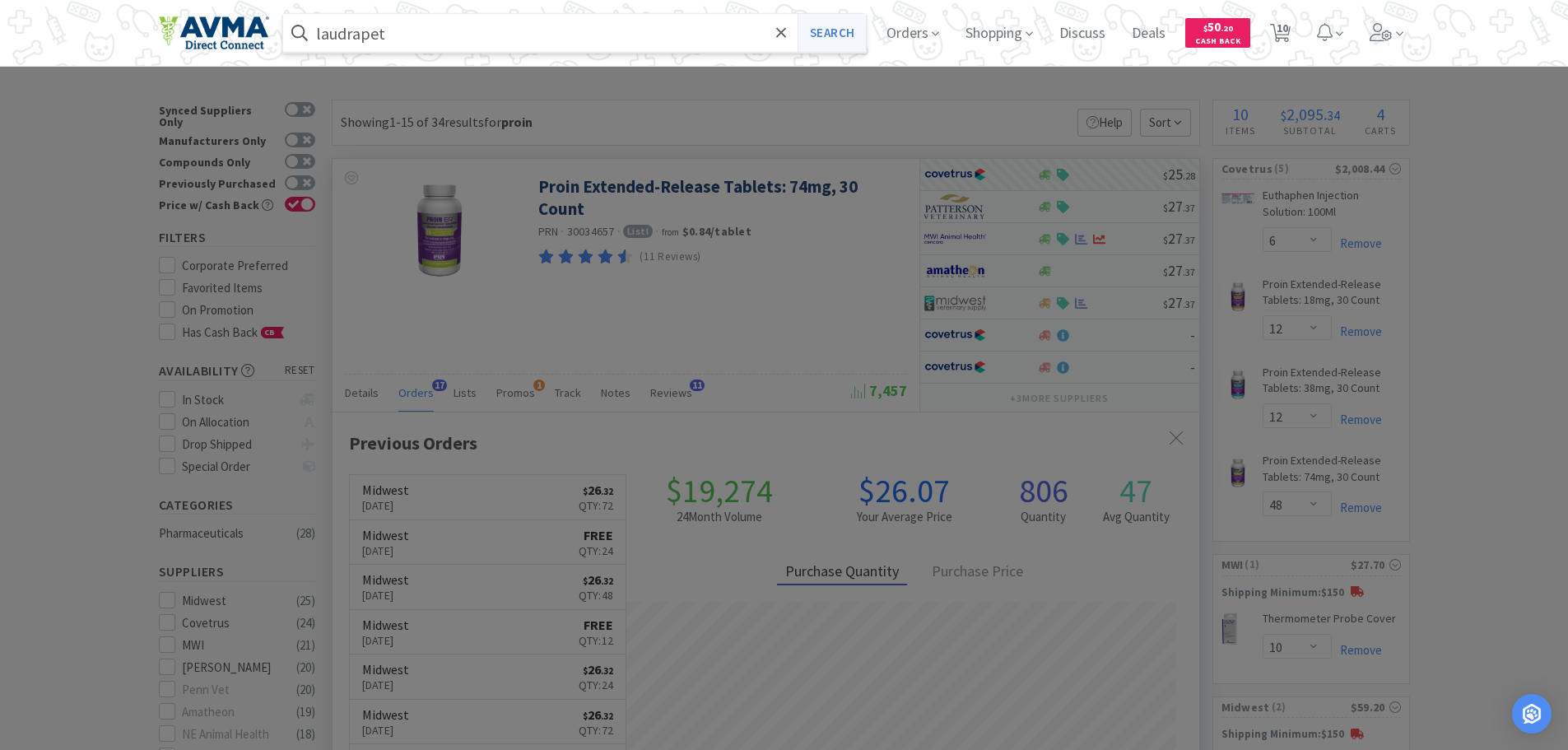
click at [838, 28] on button "Search" at bounding box center [832, 33] width 68 height 38
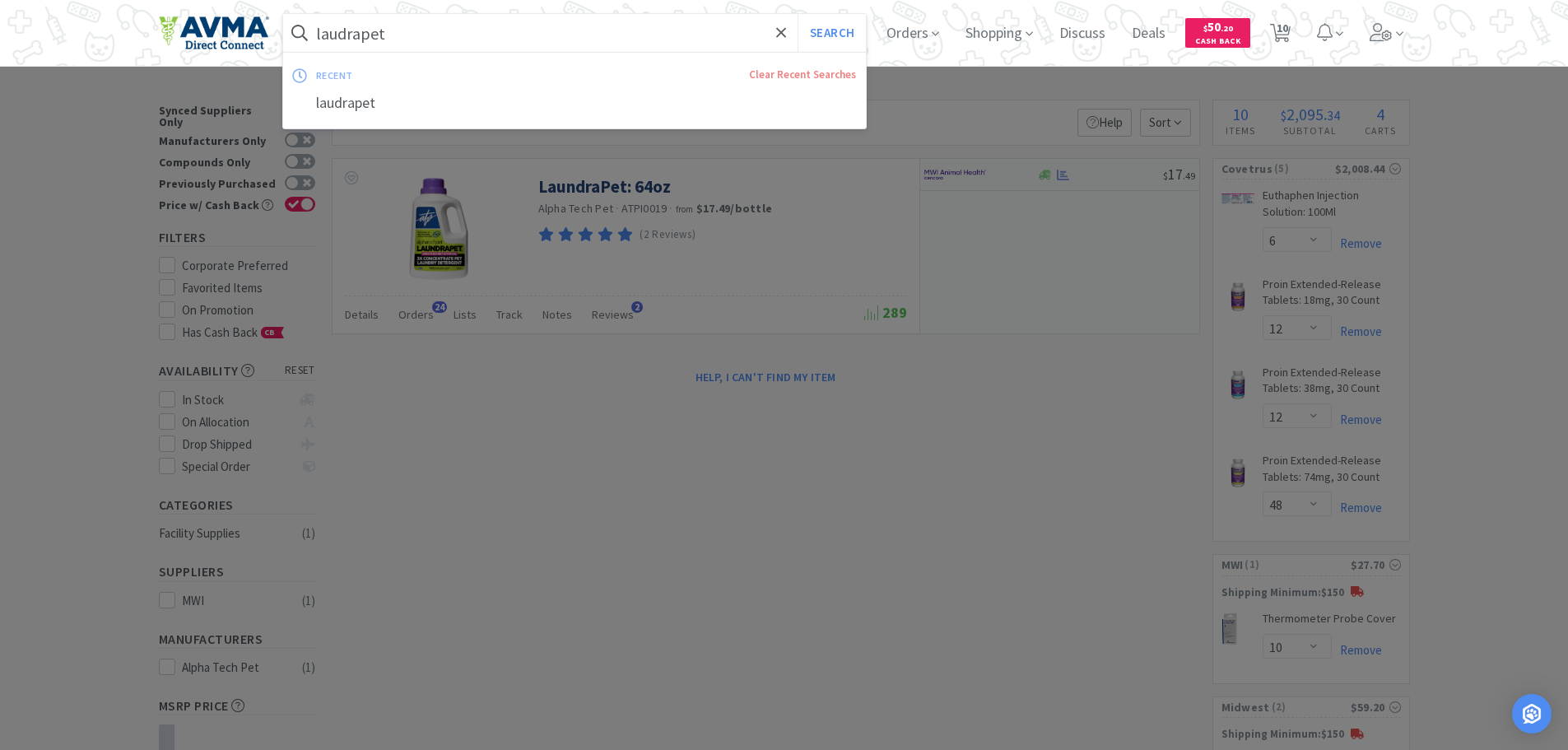
click at [450, 25] on input "laudrapet" at bounding box center [574, 33] width 583 height 38
click at [450, 26] on input "laudrapet" at bounding box center [574, 33] width 583 height 38
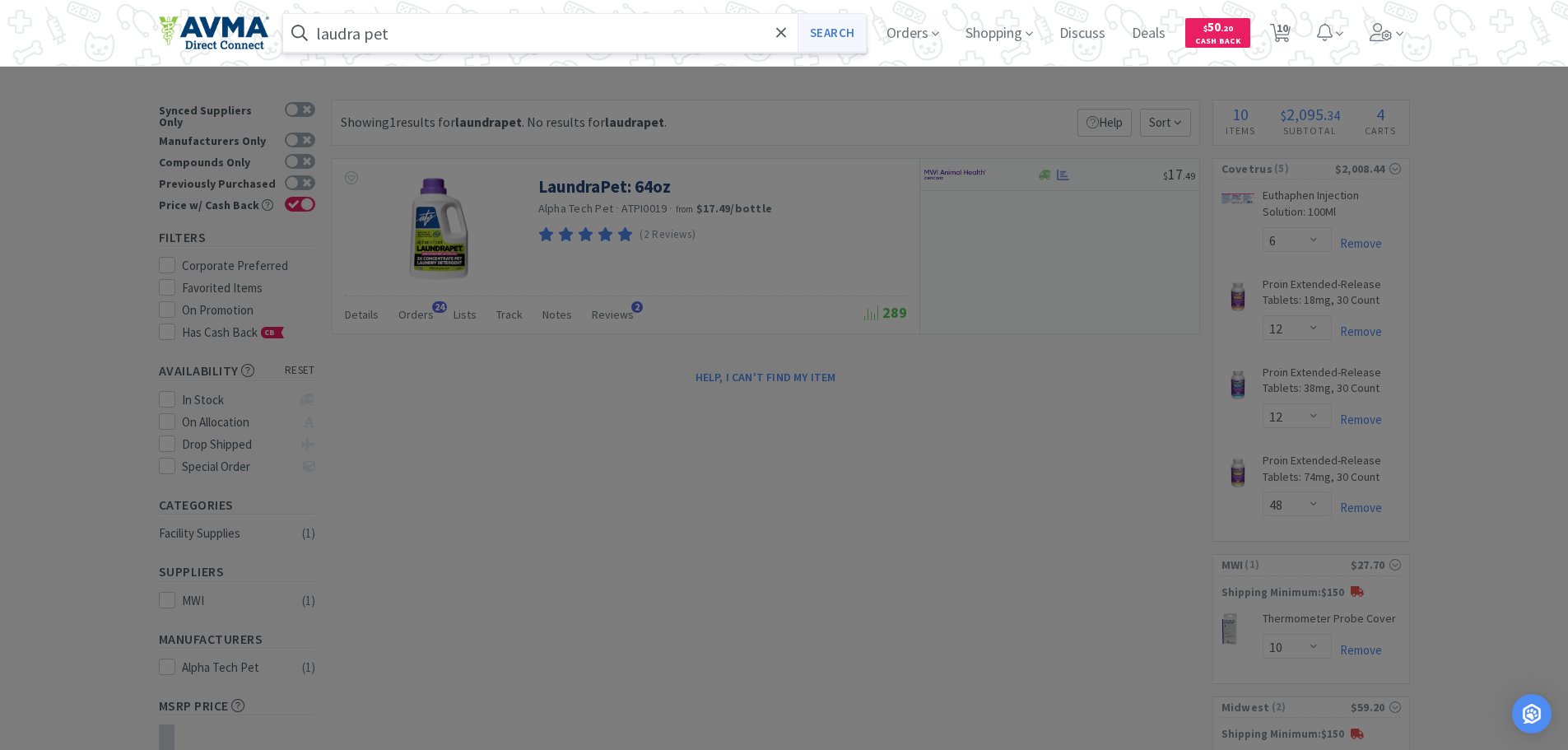
type input "laudra pet"
drag, startPoint x: 847, startPoint y: 24, endPoint x: 837, endPoint y: 25, distance: 10.0
click at [846, 24] on button "Search" at bounding box center [832, 33] width 68 height 38
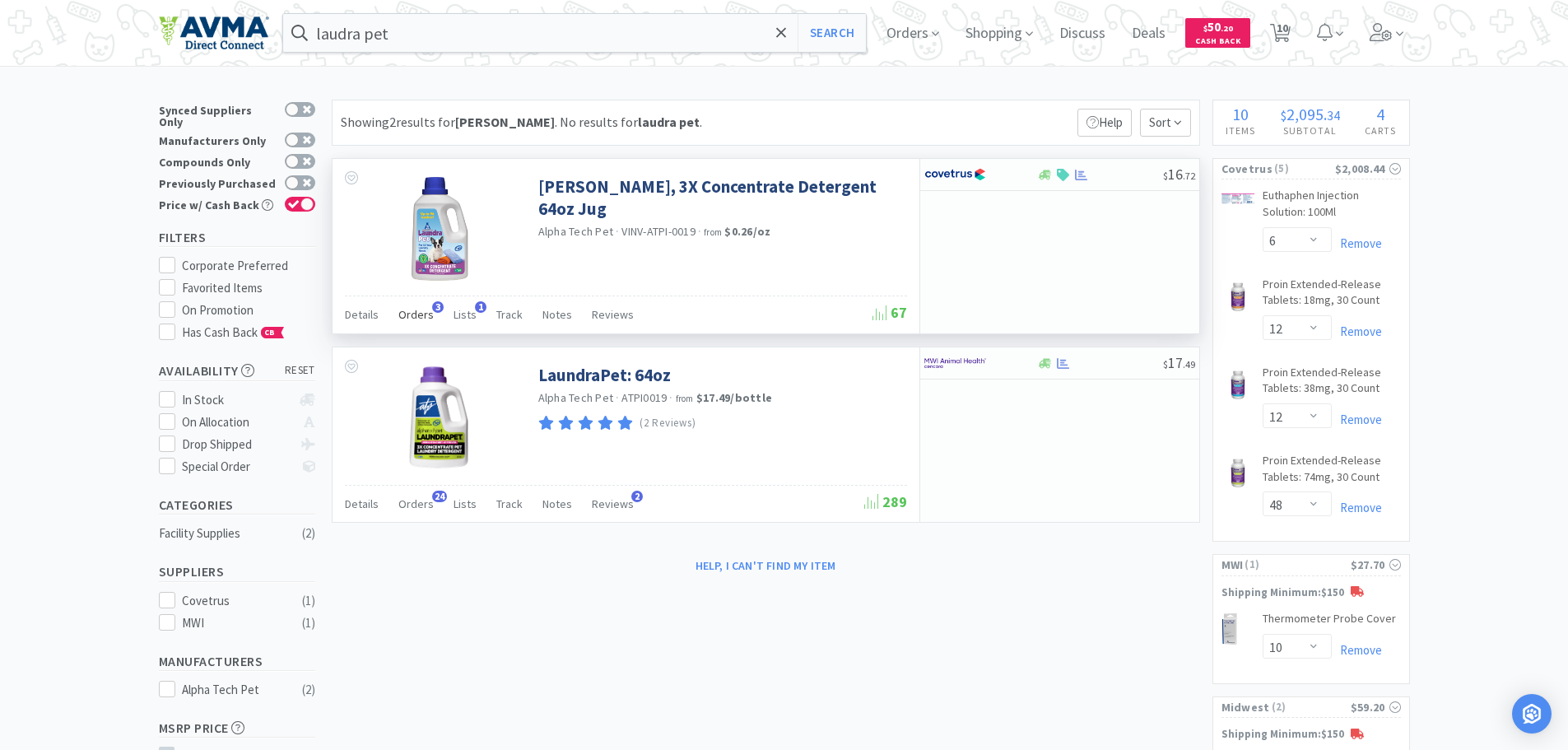
click at [407, 314] on span "Orders" at bounding box center [416, 314] width 35 height 15
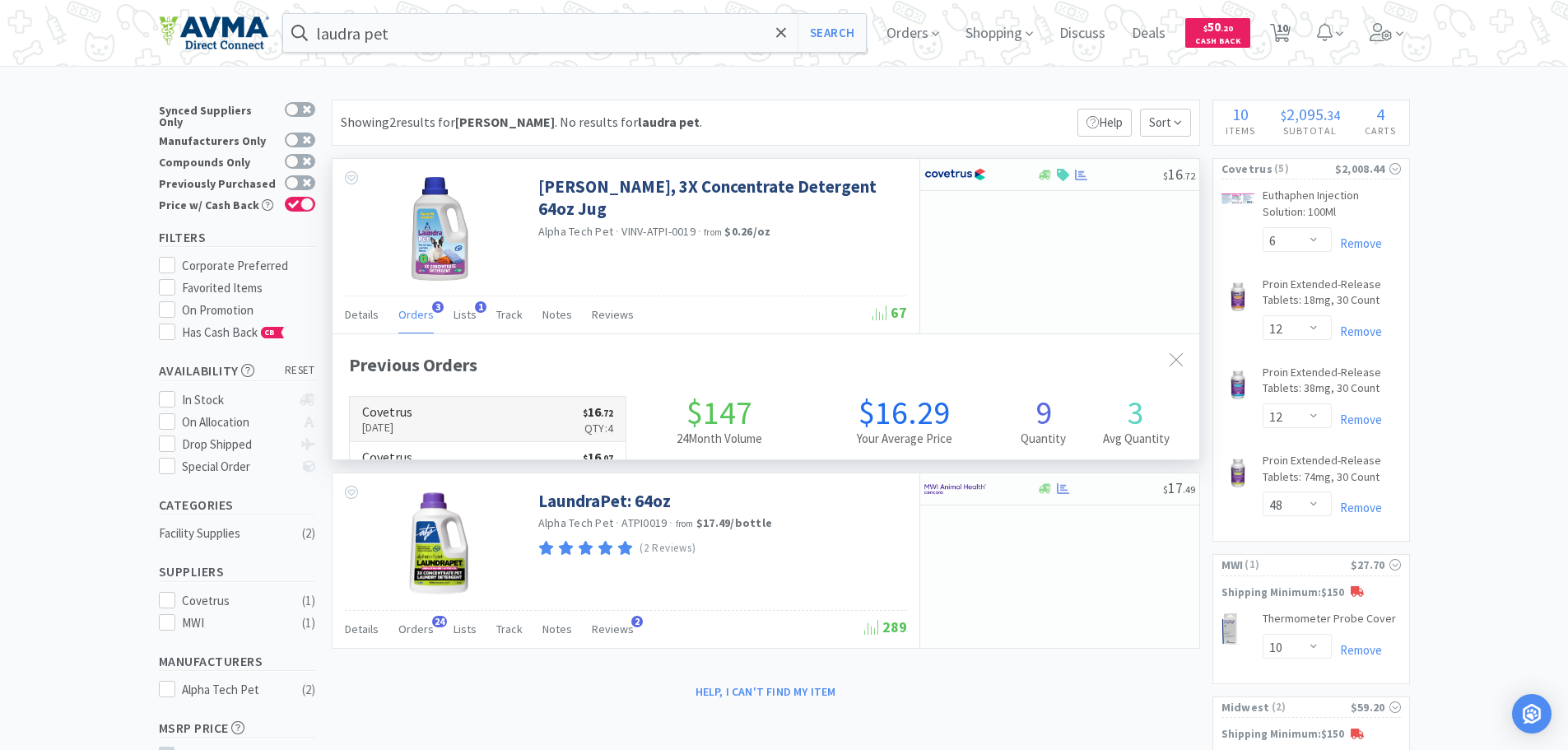
scroll to position [426, 867]
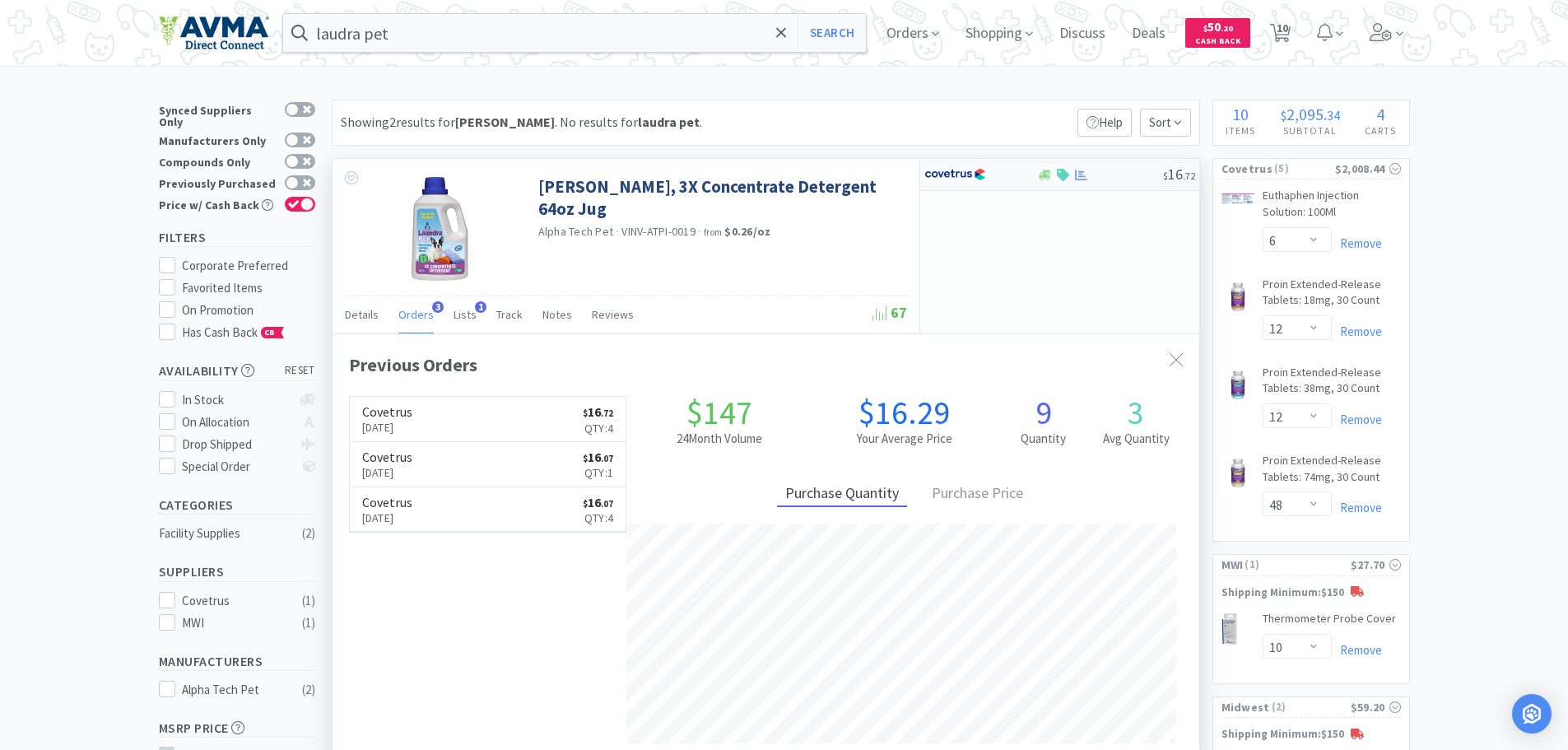
click at [1116, 169] on div at bounding box center [1099, 174] width 126 height 12
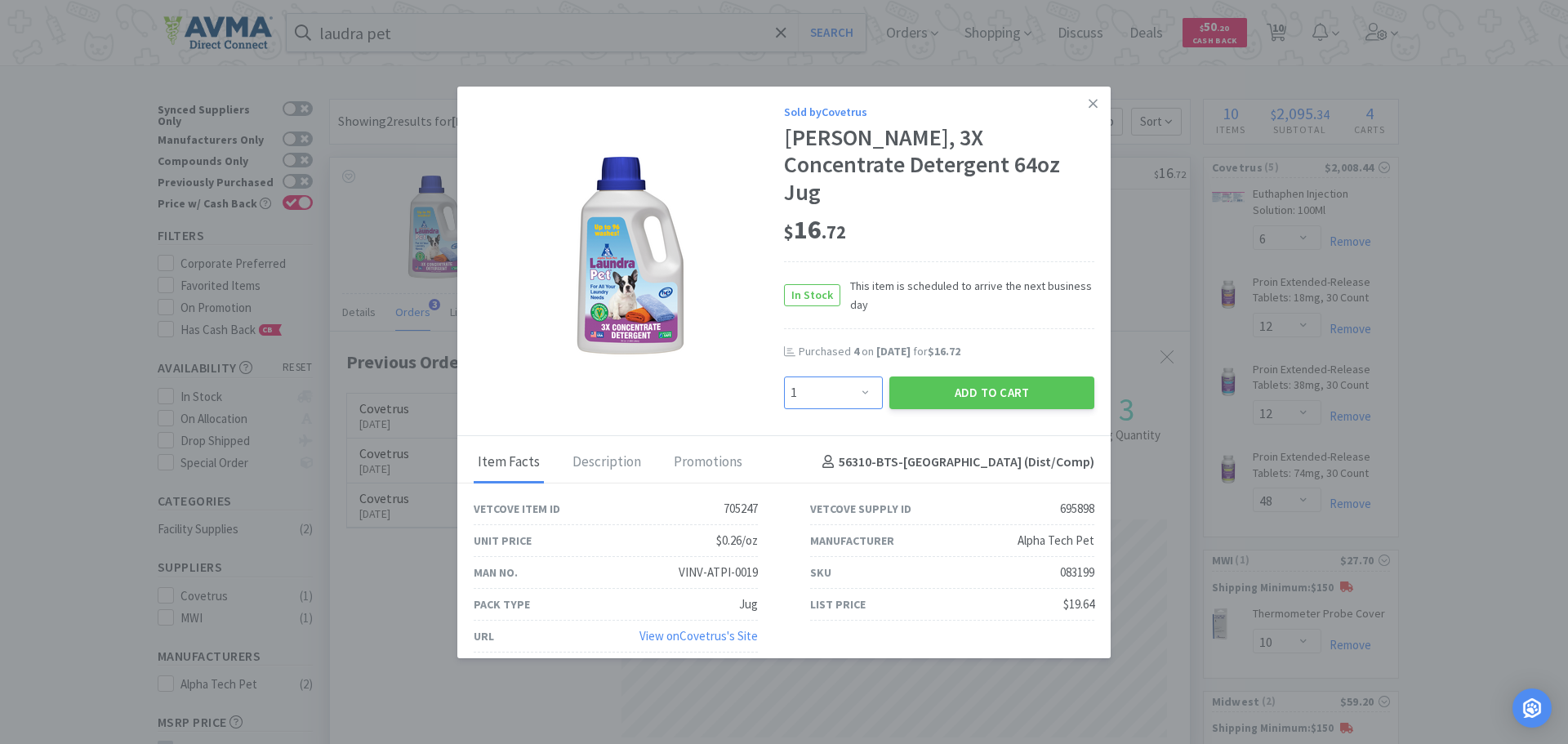
click at [873, 378] on select "Enter Quantity 1 2 3 4 5 6 7 8 9 10 11 12 13 14 15 16 17 18 19 20 Enter Quantity" at bounding box center [833, 392] width 99 height 32
select select "4"
click at [784, 377] on select "Enter Quantity 1 2 3 4 5 6 7 8 9 10 11 12 13 14 15 16 17 18 19 20 Enter Quantity" at bounding box center [833, 392] width 99 height 32
click at [933, 377] on button "Add to Cart" at bounding box center [991, 392] width 205 height 32
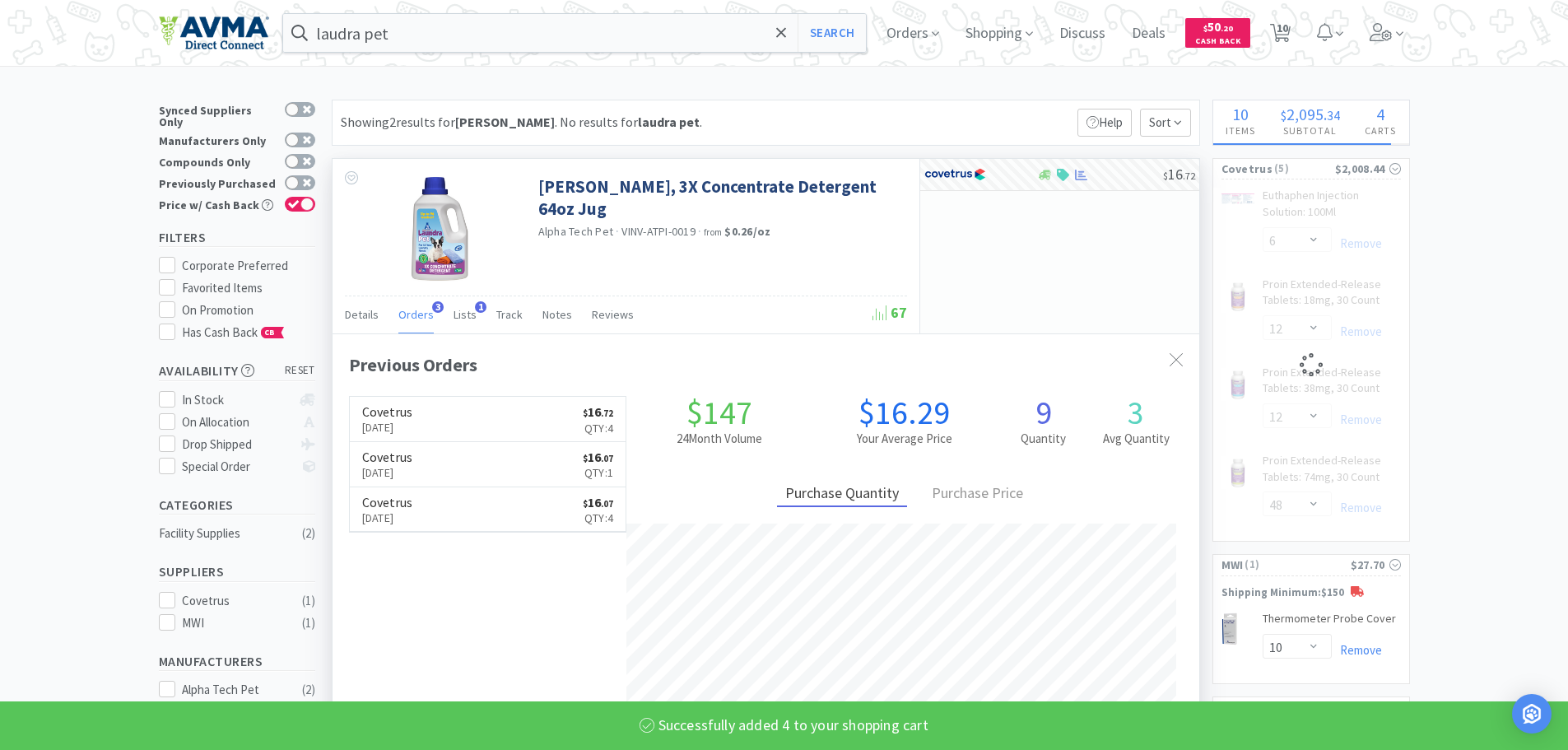
select select "4"
select select "12"
select select "48"
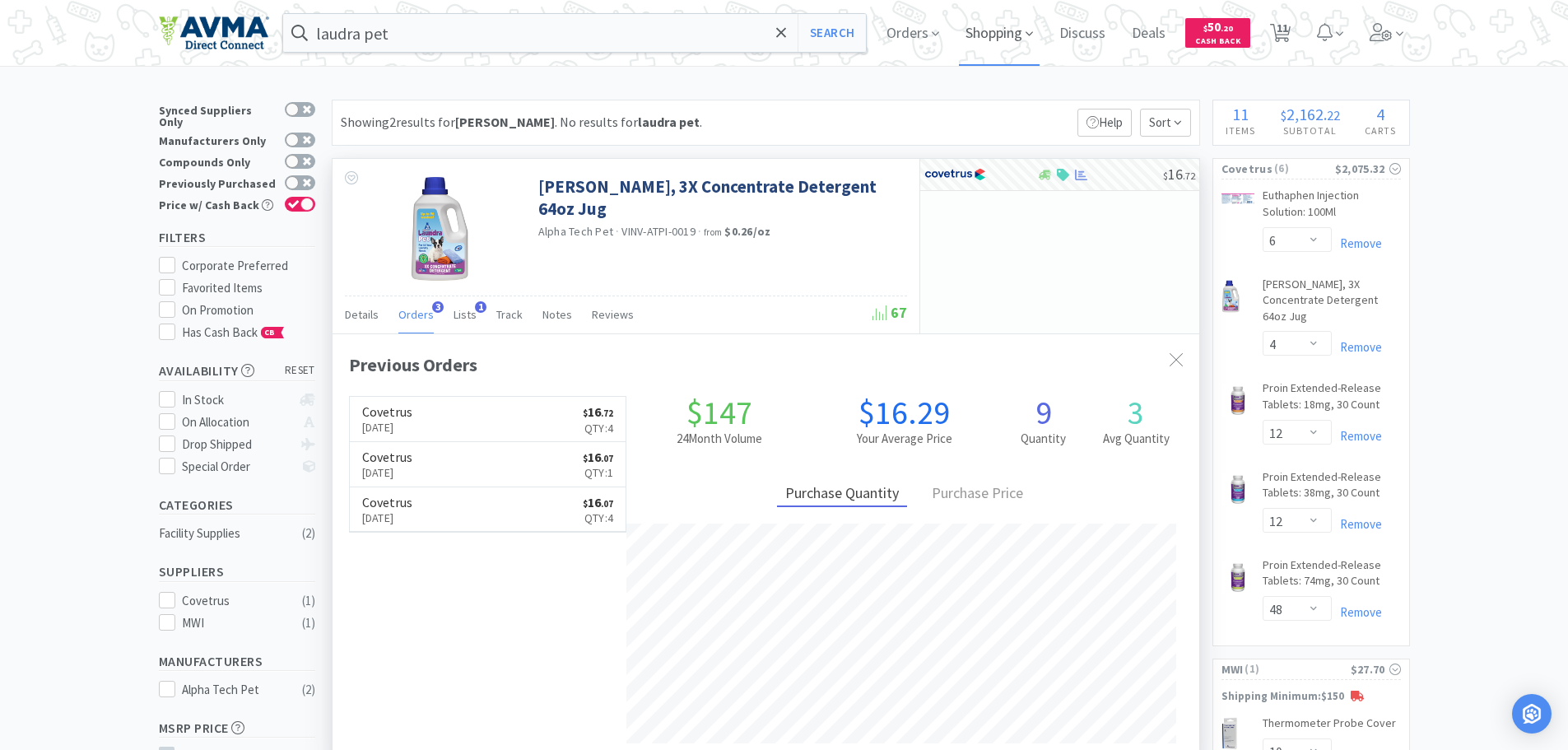
click at [1000, 32] on span "Shopping" at bounding box center [1000, 33] width 80 height 66
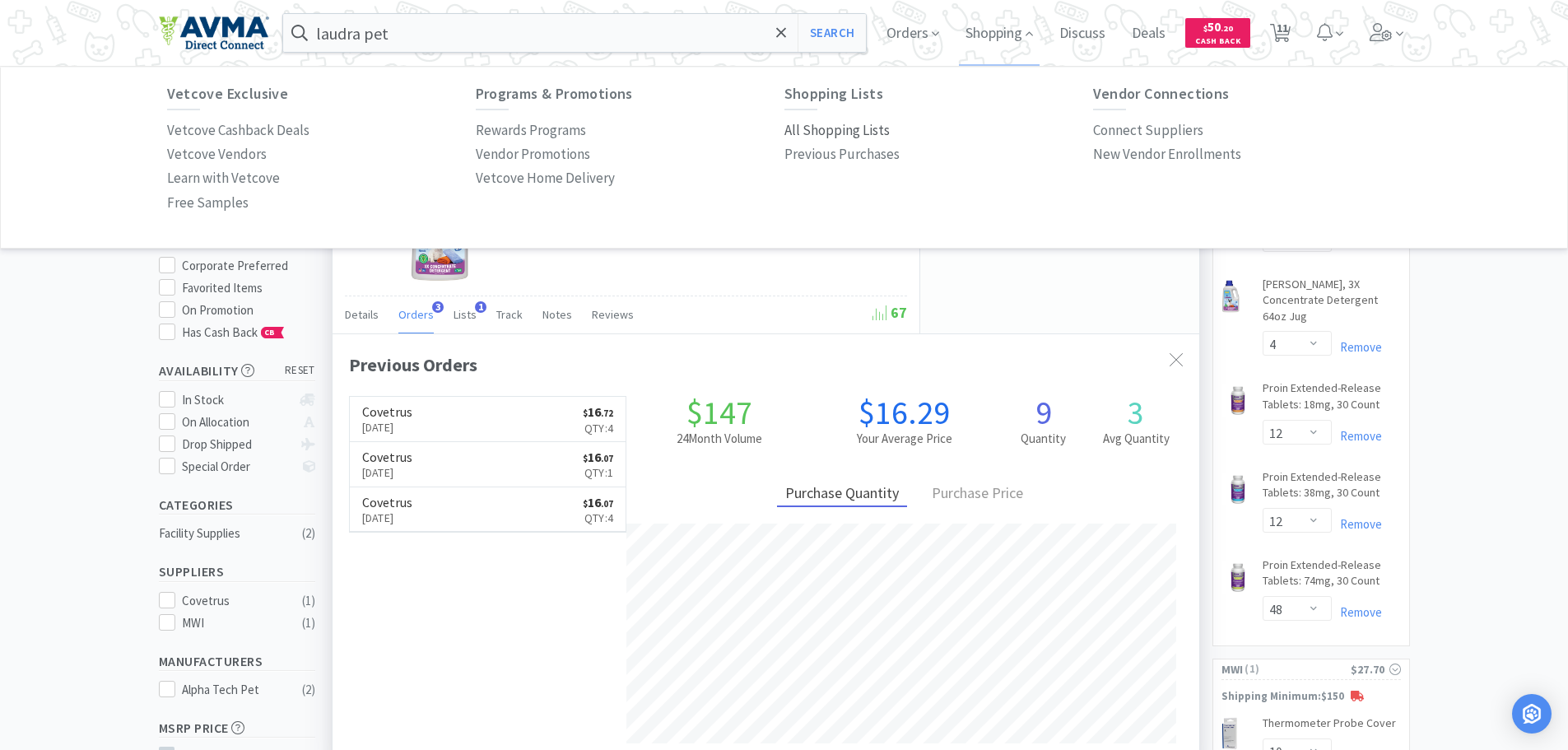
click at [847, 135] on p "All Shopping Lists" at bounding box center [837, 131] width 105 height 22
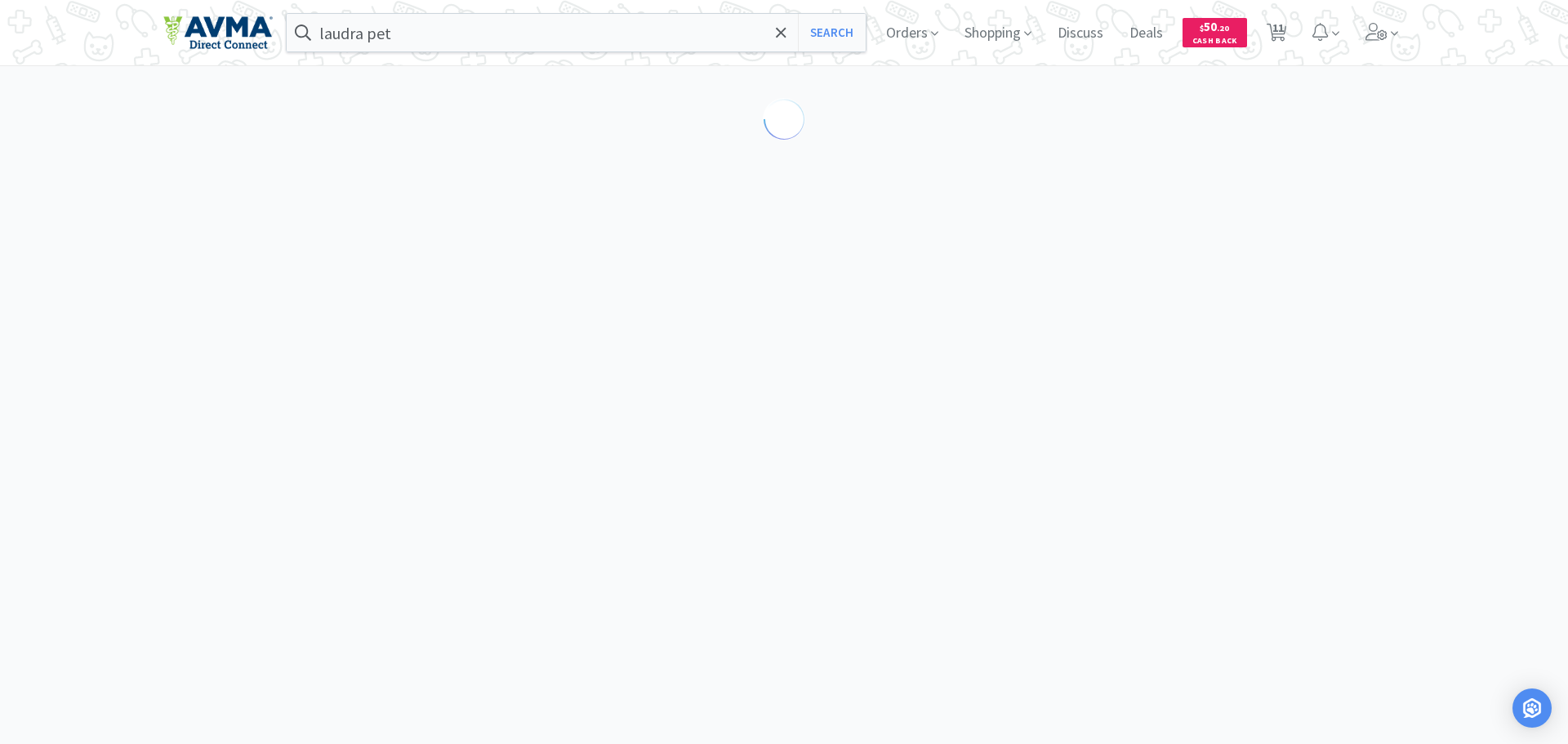
select select "6"
select select "4"
select select "12"
select select "48"
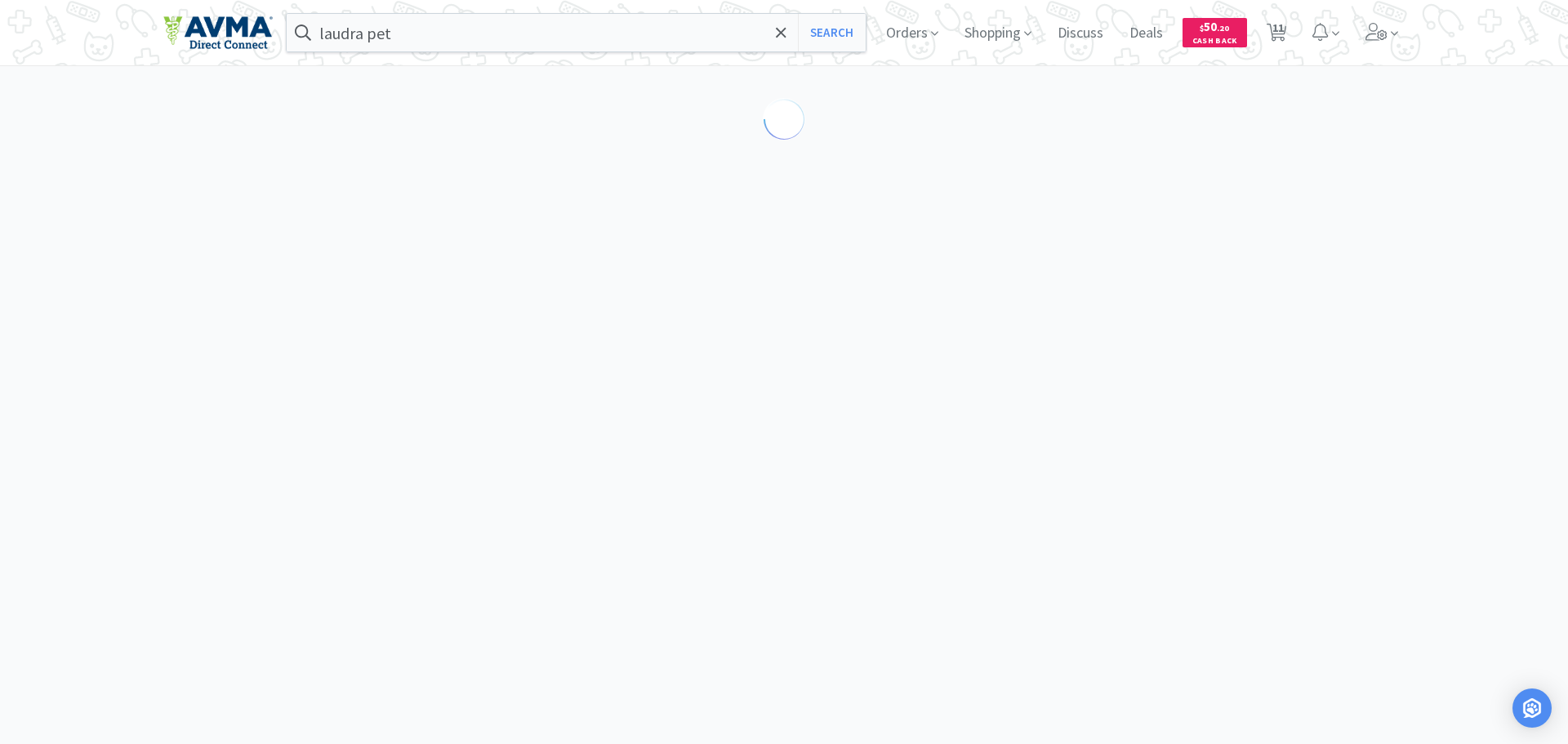
select select "10"
select select "2"
select select "1"
select select "10"
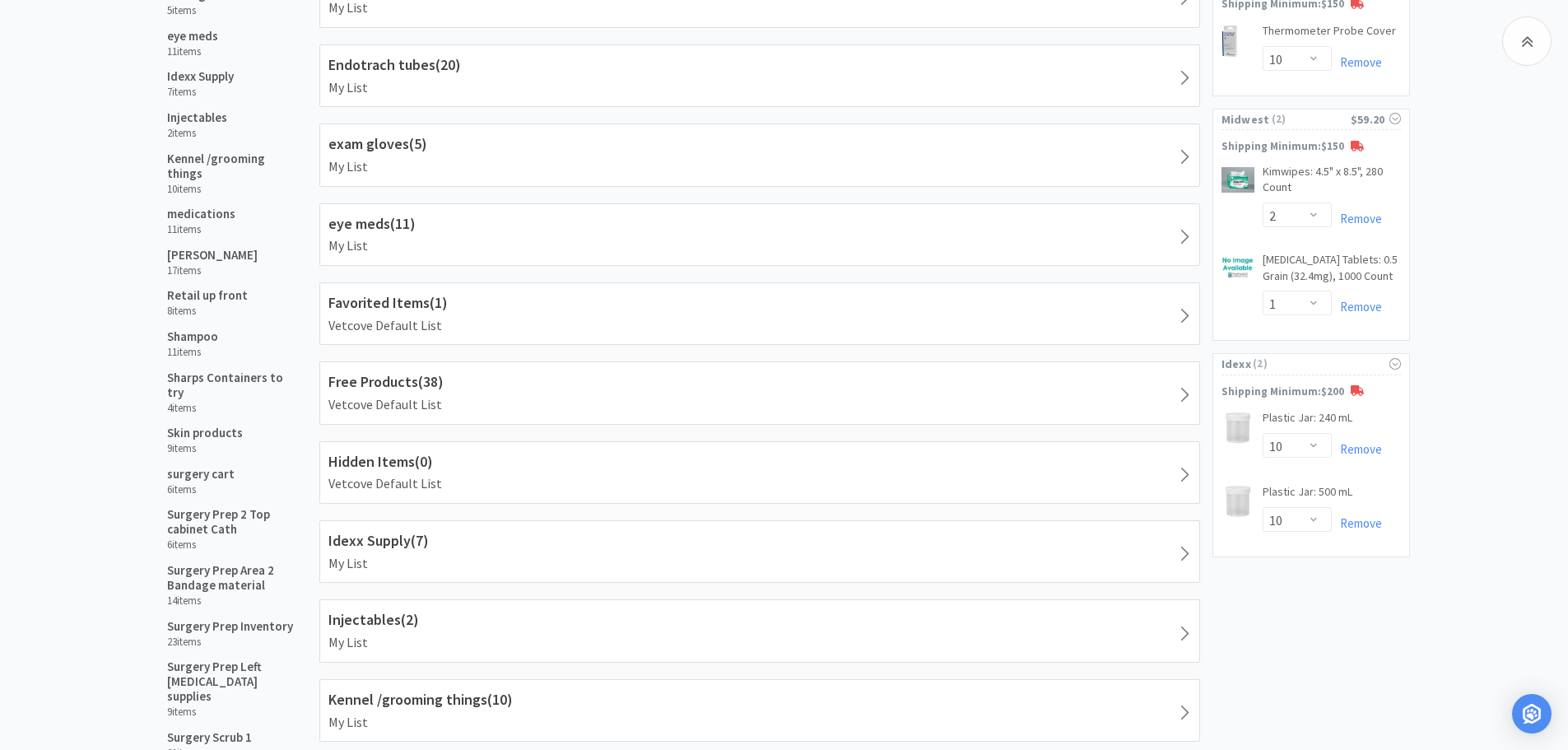
scroll to position [796, 0]
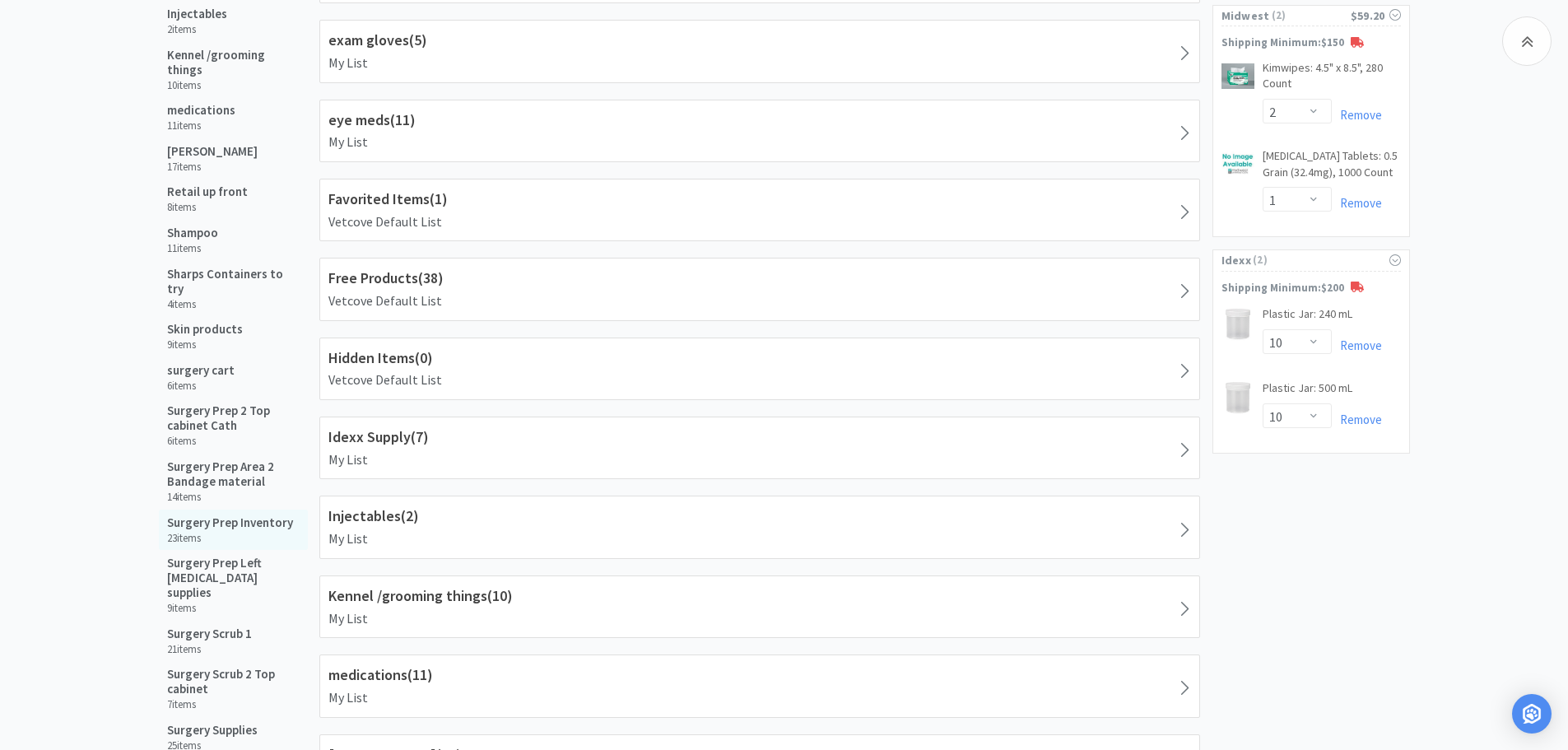
click at [199, 515] on h5 "Surgery Prep Inventory" at bounding box center [230, 522] width 126 height 15
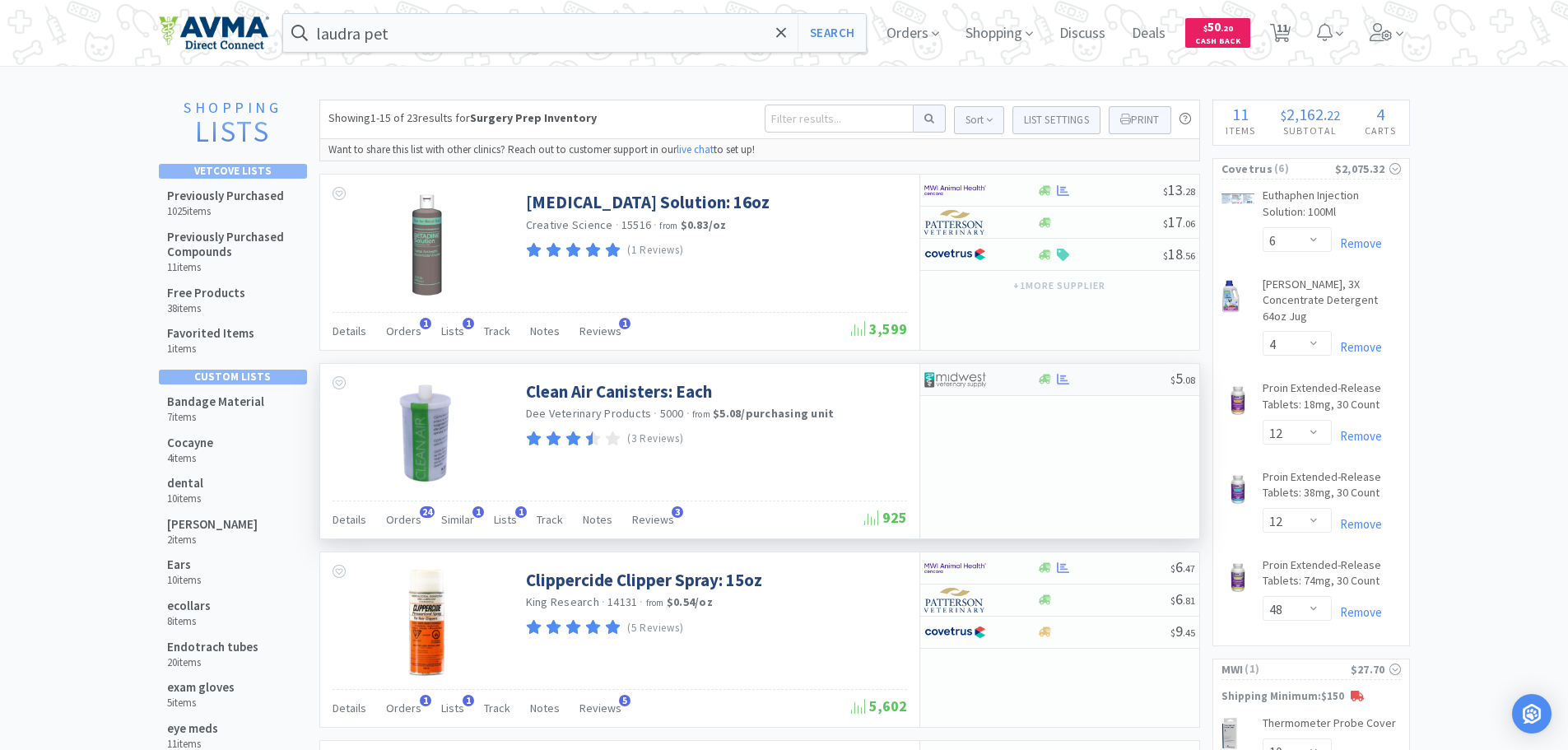
click at [1071, 378] on div at bounding box center [1064, 379] width 17 height 12
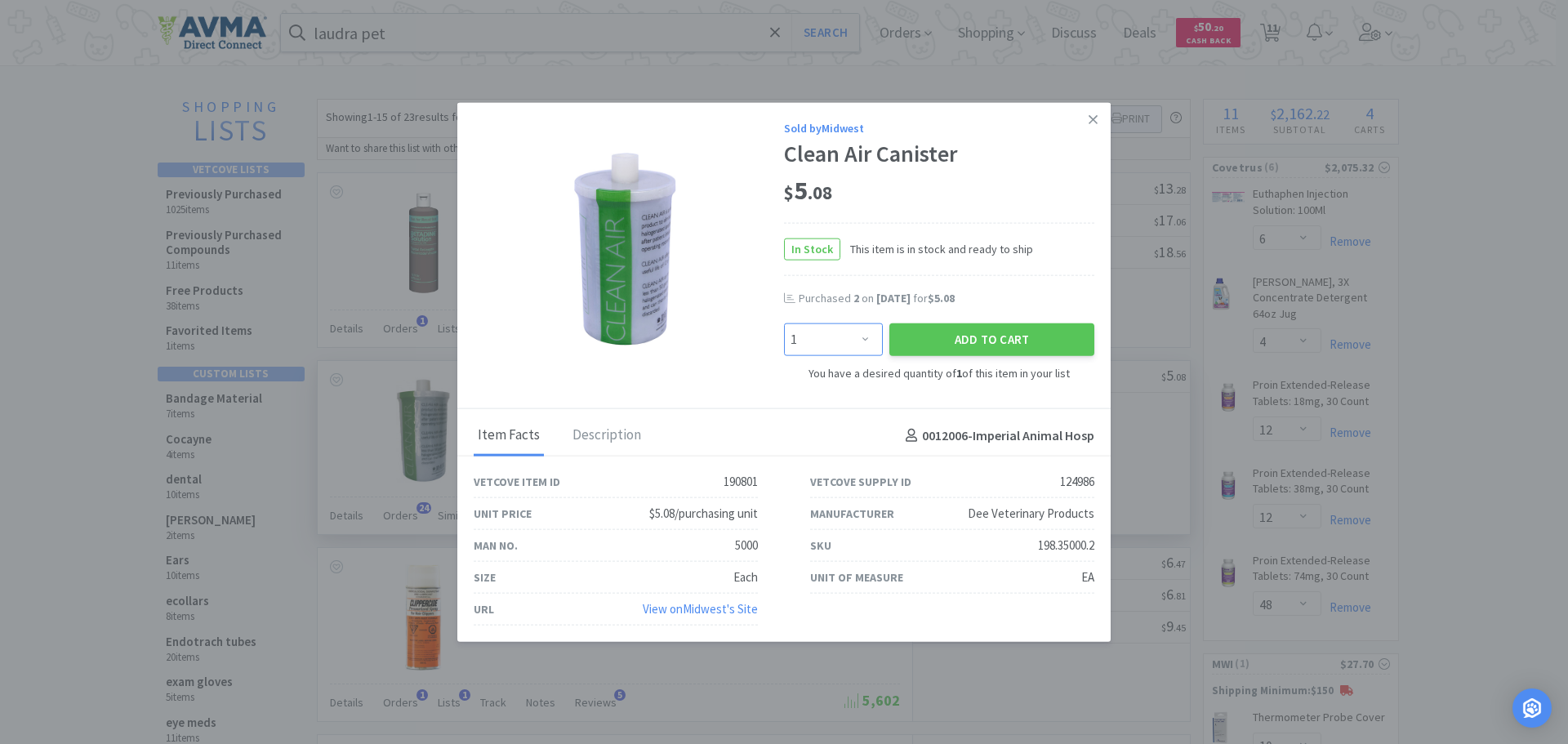
click at [864, 329] on select "Enter Quantity 1 2 3 4 5 6 7 8 9 10 11 12 13 14 15 16 17 18 19 20 Enter Quantity" at bounding box center [833, 338] width 99 height 32
select select "6"
click at [784, 322] on select "Enter Quantity 1 2 3 4 5 6 7 8 9 10 11 12 13 14 15 16 17 18 19 20 Enter Quantity" at bounding box center [833, 338] width 99 height 32
click at [916, 341] on button "Add to Cart" at bounding box center [991, 338] width 205 height 32
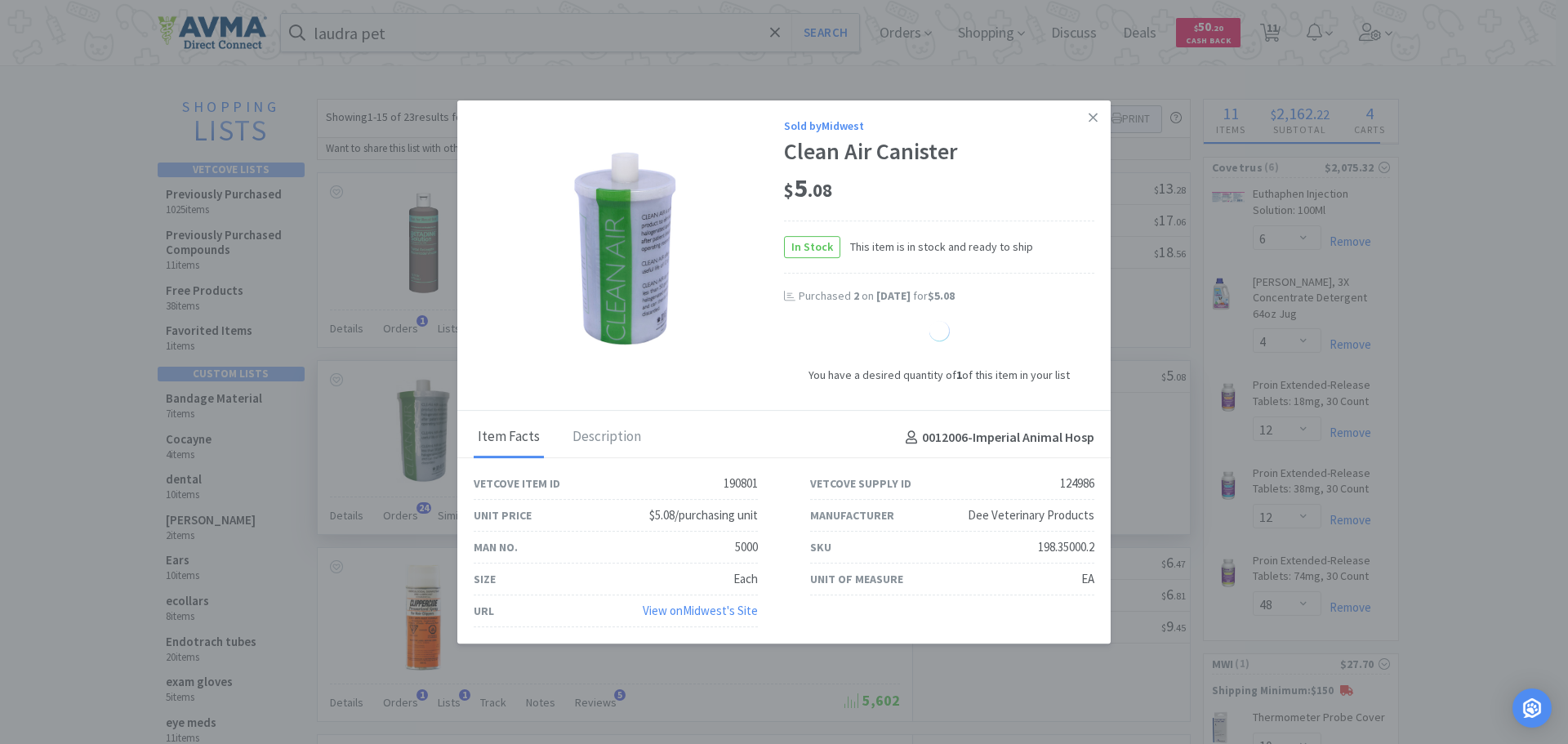
select select "6"
select select "2"
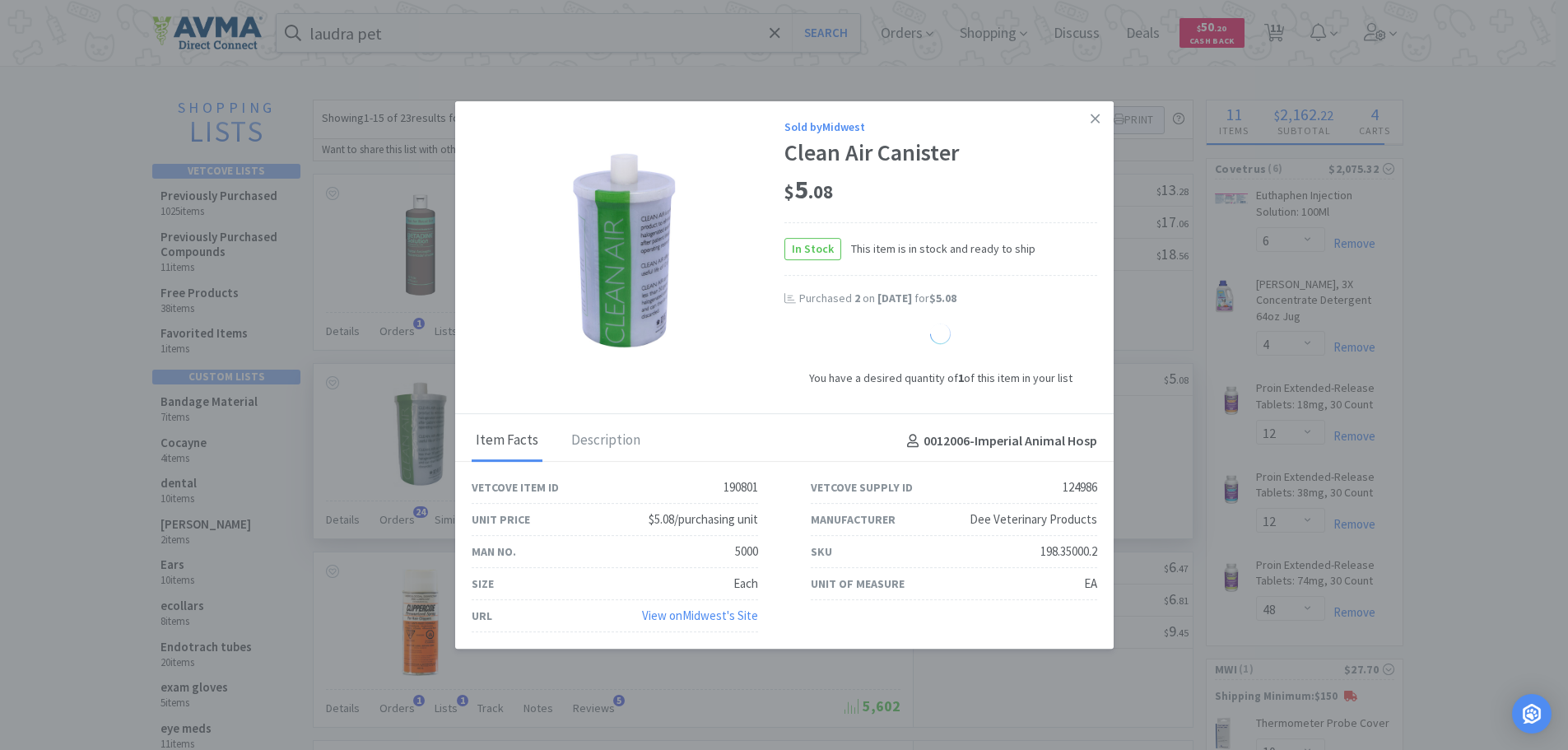
select select "1"
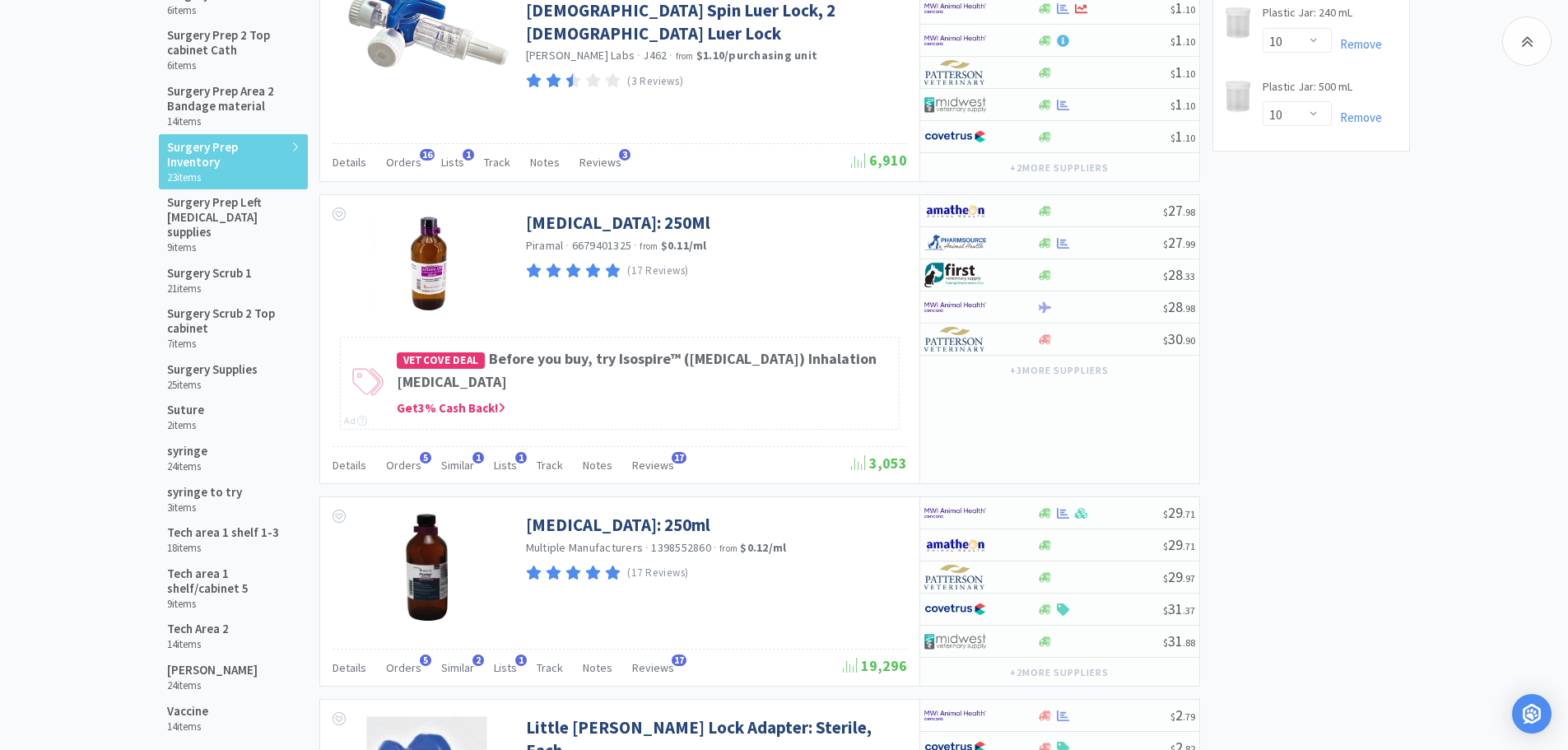
scroll to position [1203, 0]
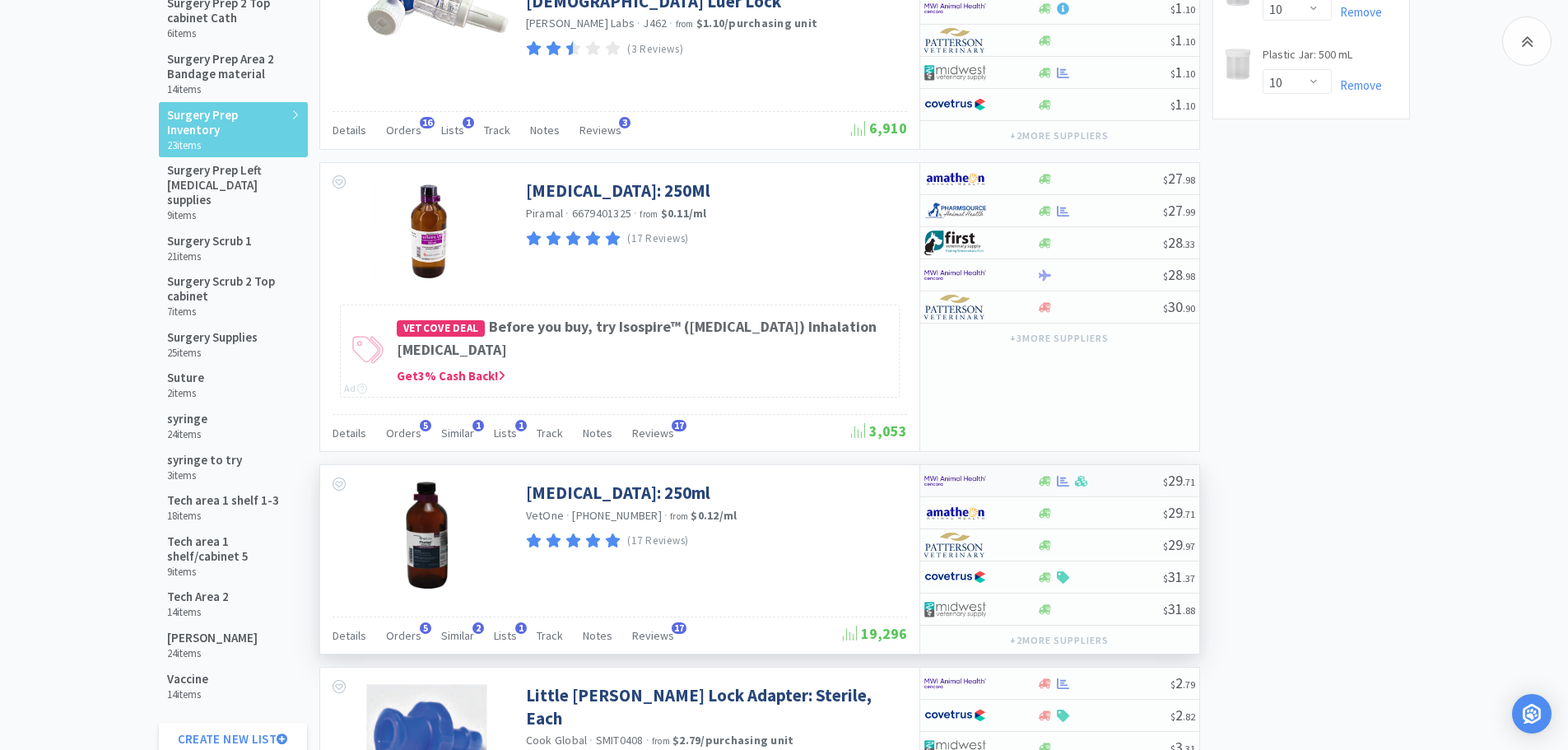
click at [1117, 478] on div at bounding box center [1099, 480] width 126 height 12
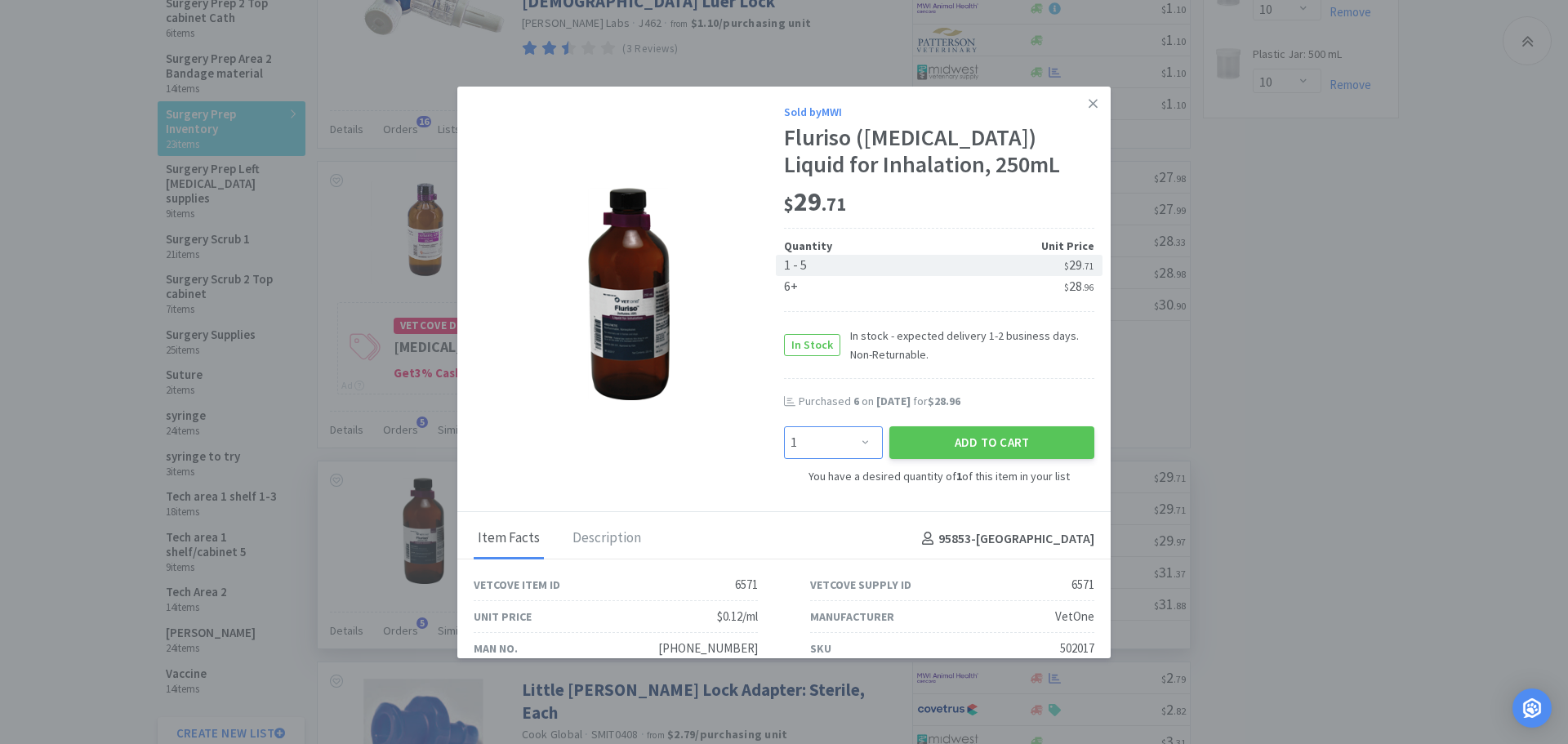
click at [851, 440] on select "Enter Quantity 1 2 3 4 5 6 7 8 9 10 11 12 13 14 15 16 17 18 19 20 Enter Quantity" at bounding box center [833, 441] width 99 height 32
select select "6"
click at [784, 426] on select "Enter Quantity 1 2 3 4 5 6 7 8 9 10 11 12 13 14 15 16 17 18 19 20 Enter Quantity" at bounding box center [833, 441] width 99 height 32
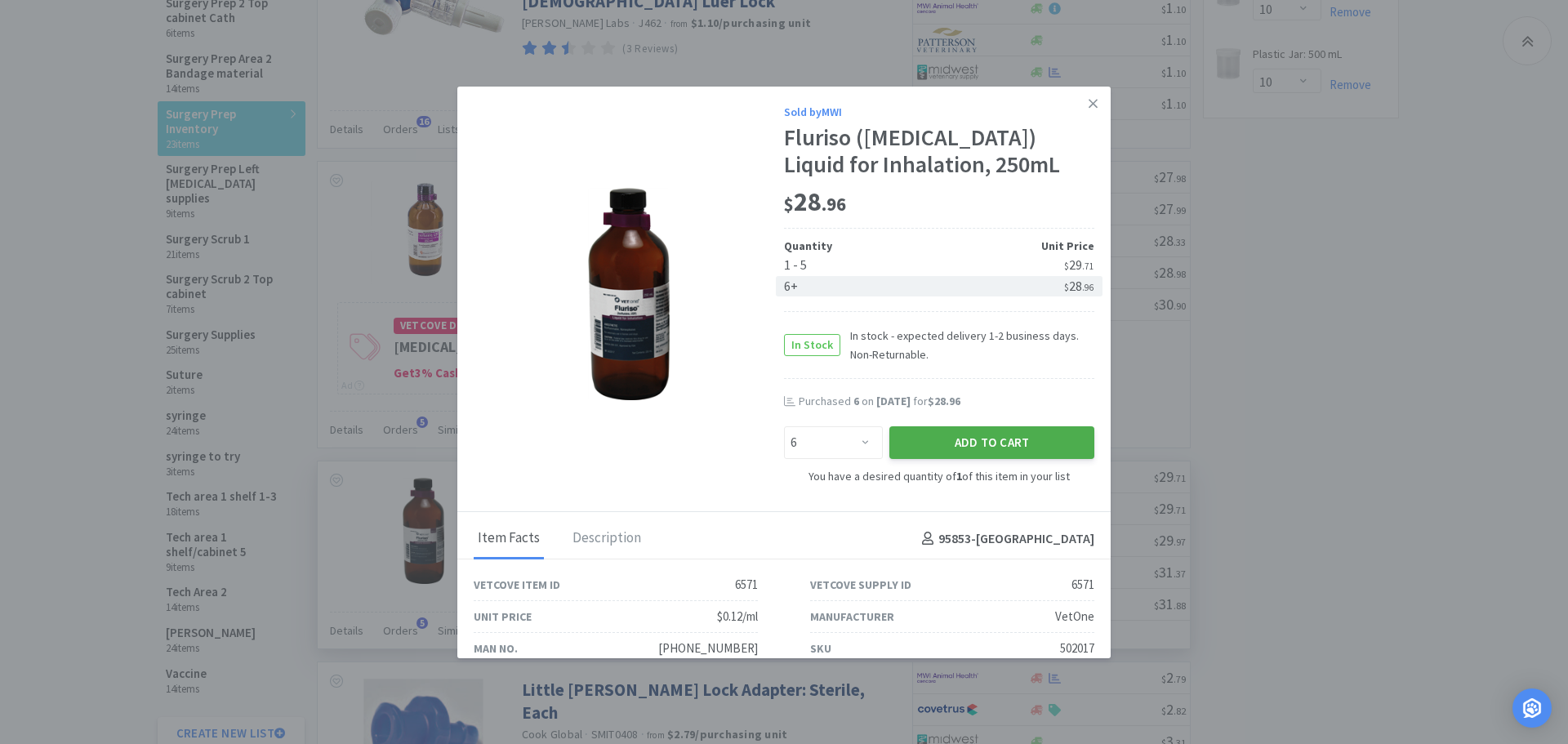
click at [944, 444] on button "Add to Cart" at bounding box center [991, 441] width 205 height 32
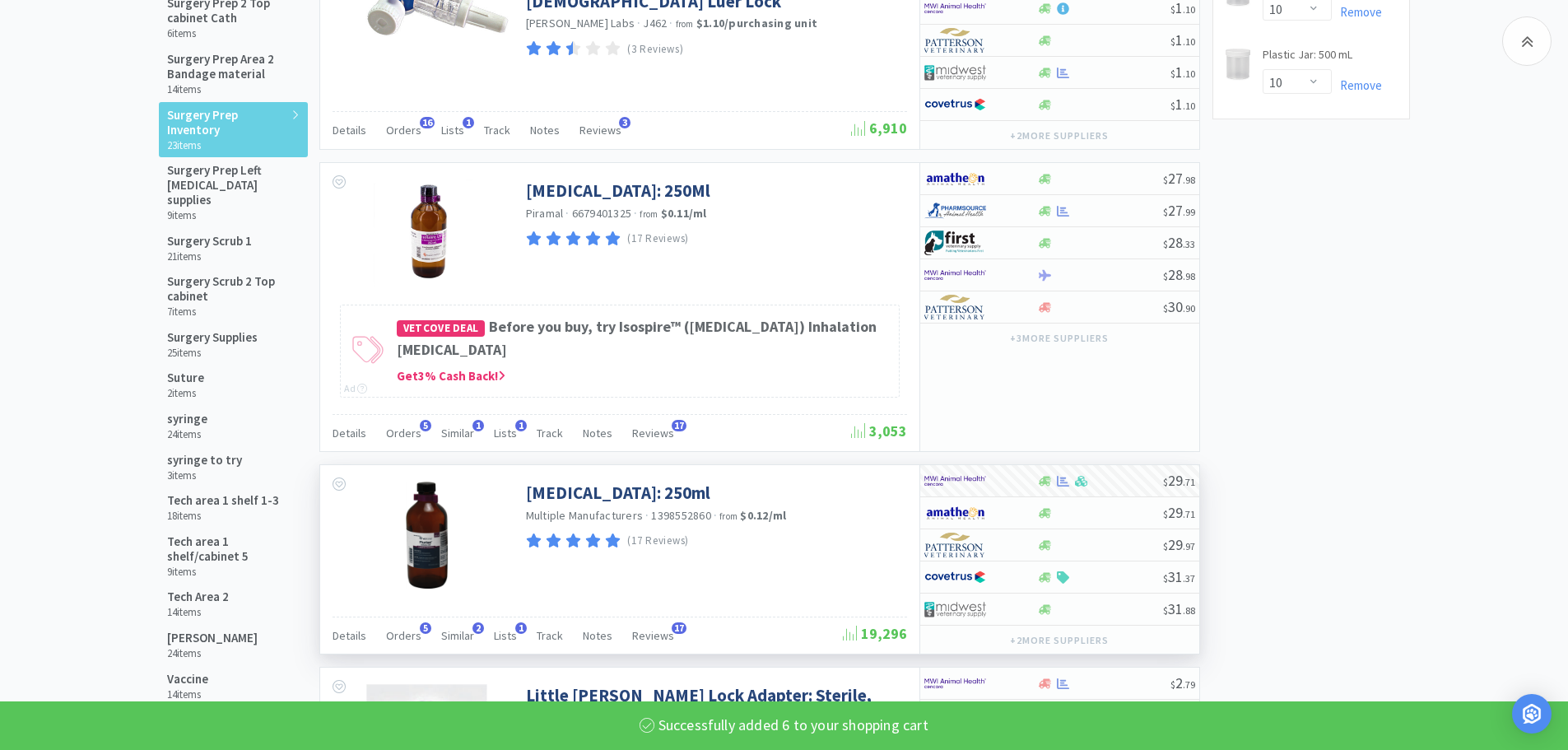
select select "6"
select select "10"
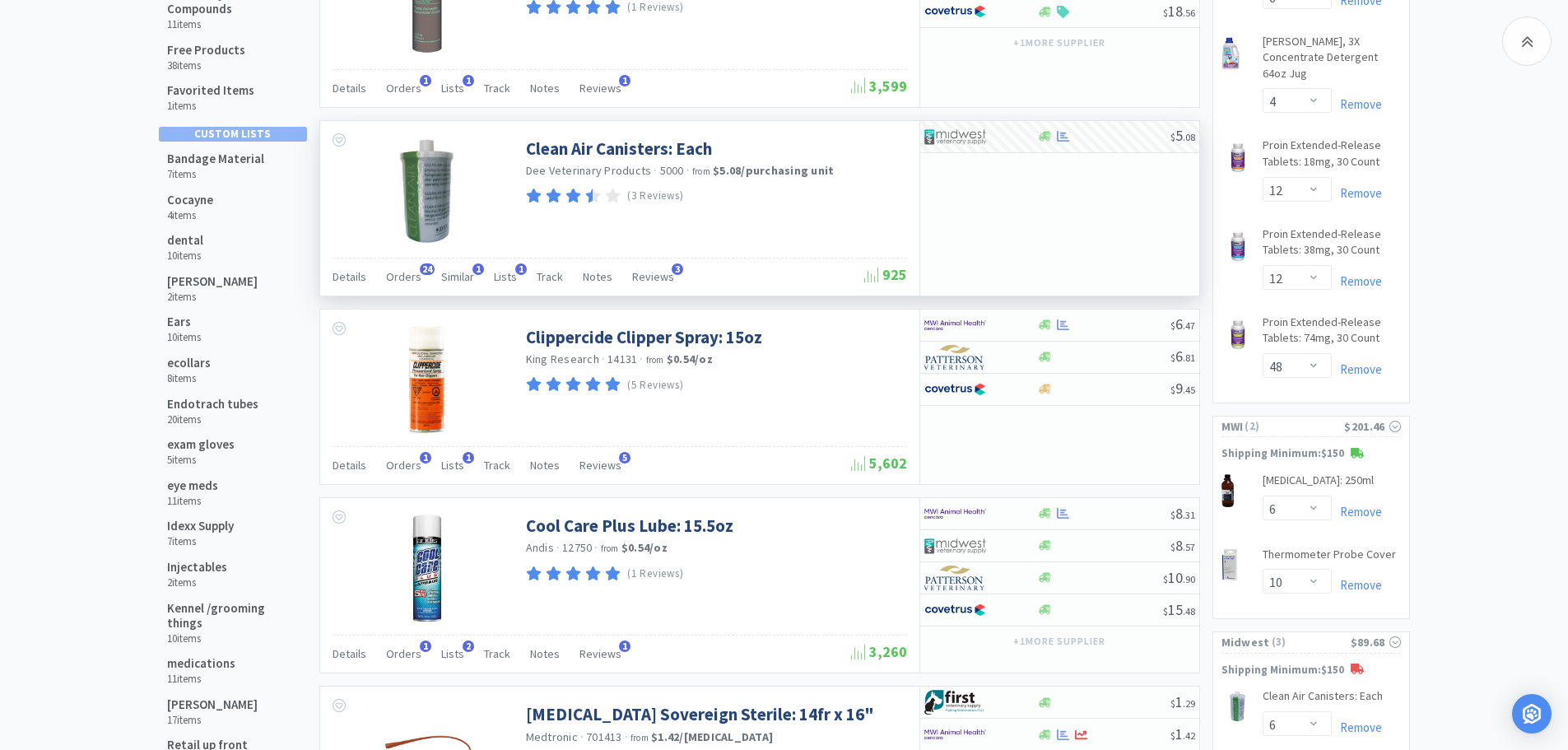
scroll to position [0, 0]
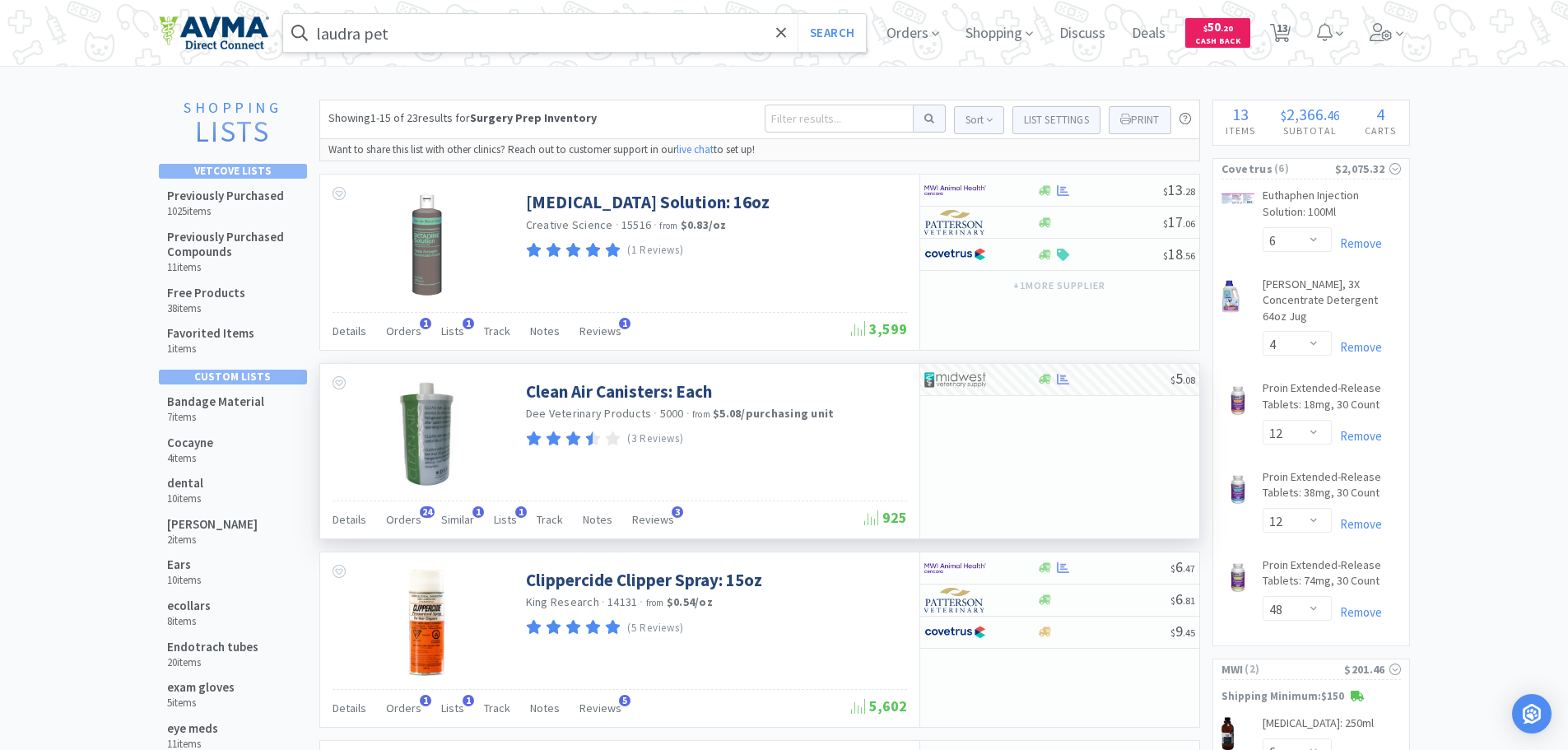
click at [572, 37] on input "laudra pet" at bounding box center [574, 33] width 583 height 38
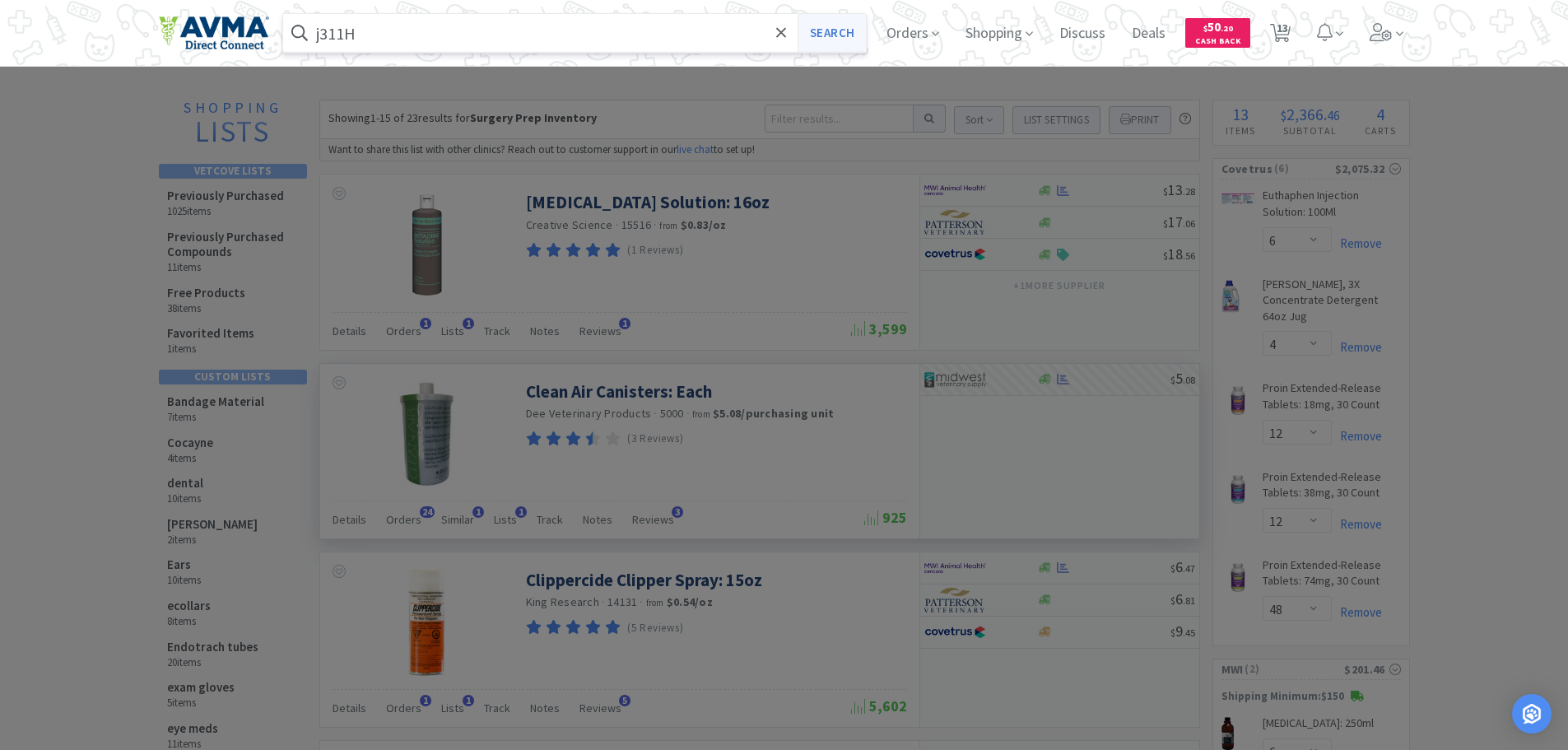
type input "j311H"
click at [841, 30] on button "Search" at bounding box center [832, 33] width 68 height 38
select select "6"
select select "4"
select select "12"
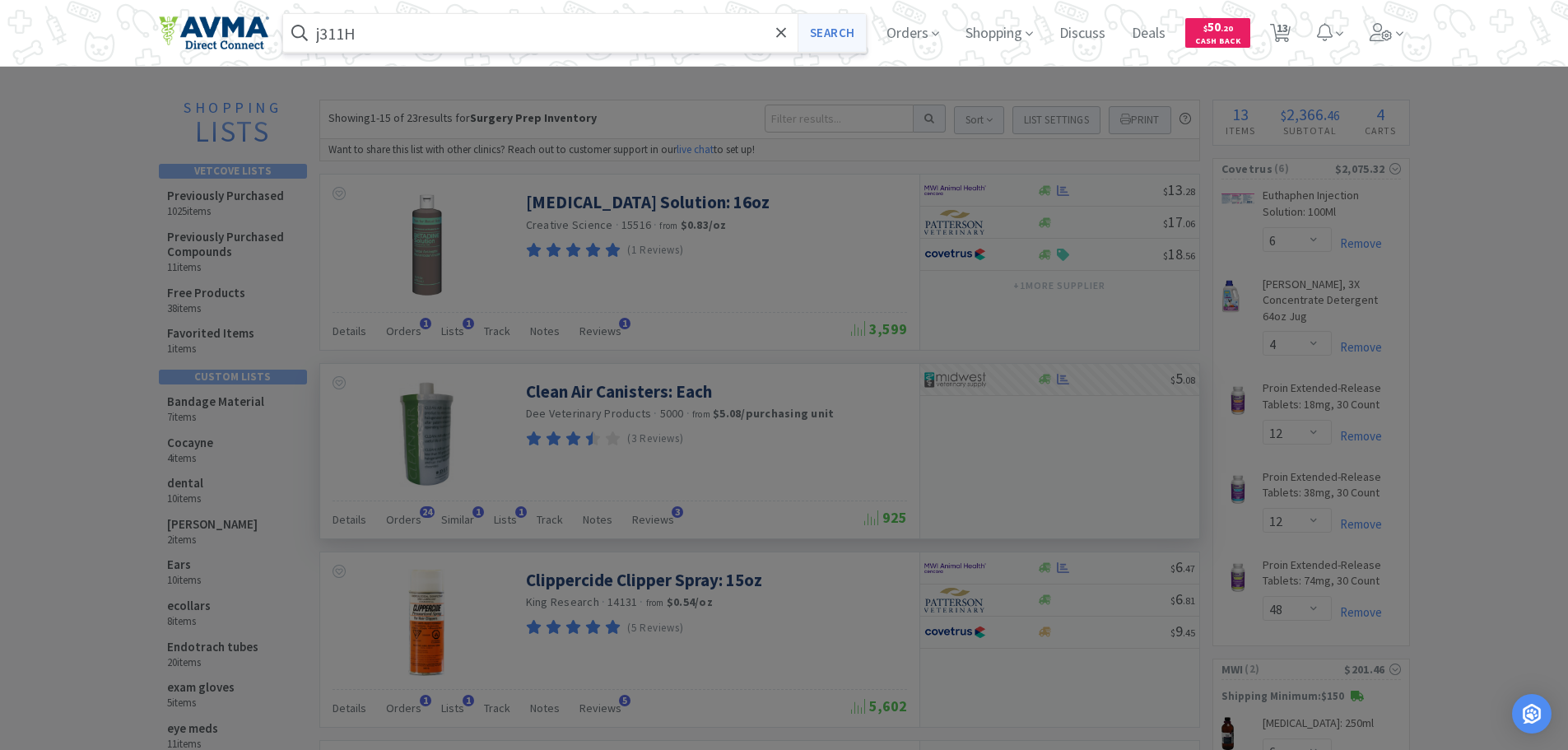
select select "12"
select select "48"
select select "6"
select select "10"
select select "6"
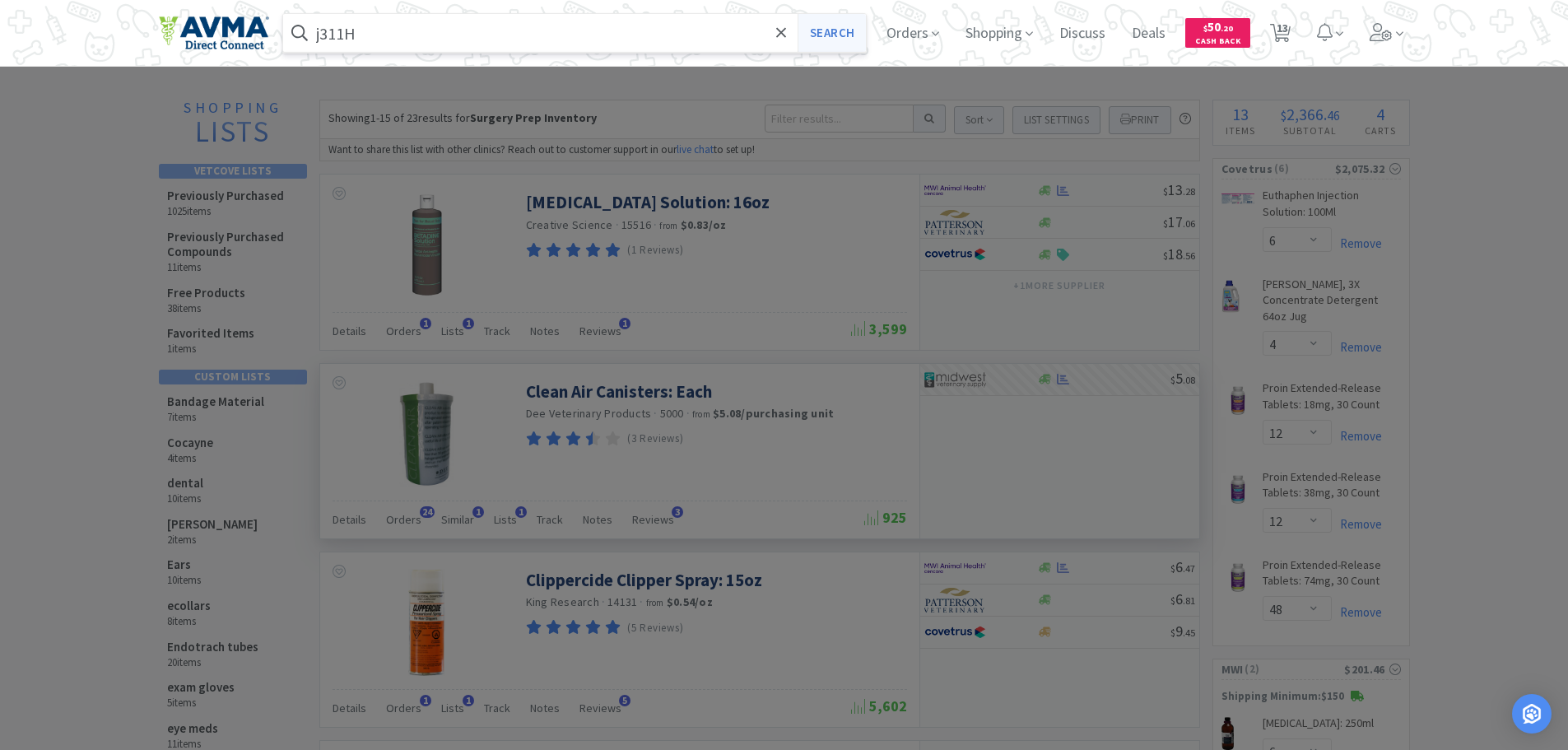
select select "2"
select select "1"
select select "10"
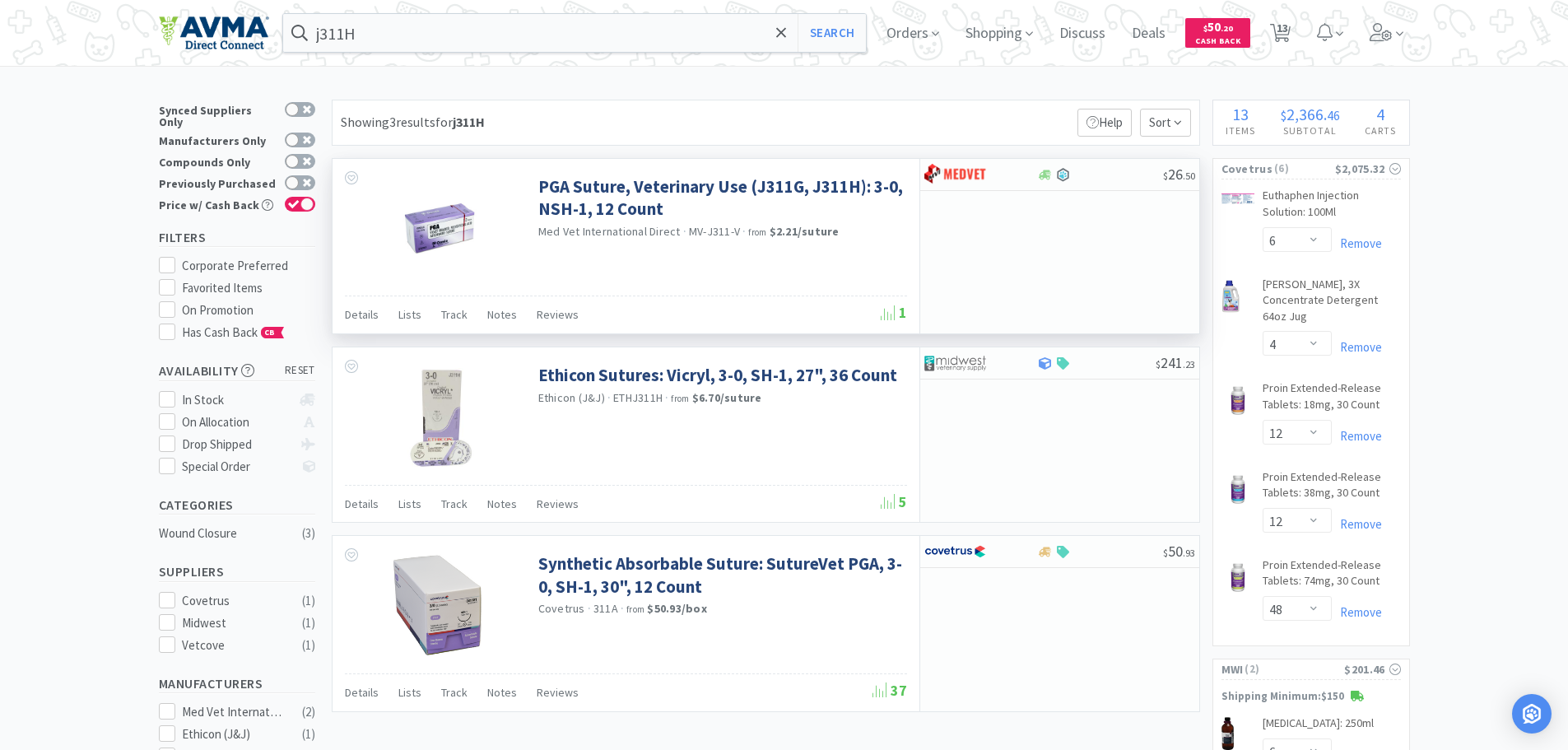
click at [450, 233] on img at bounding box center [440, 229] width 107 height 107
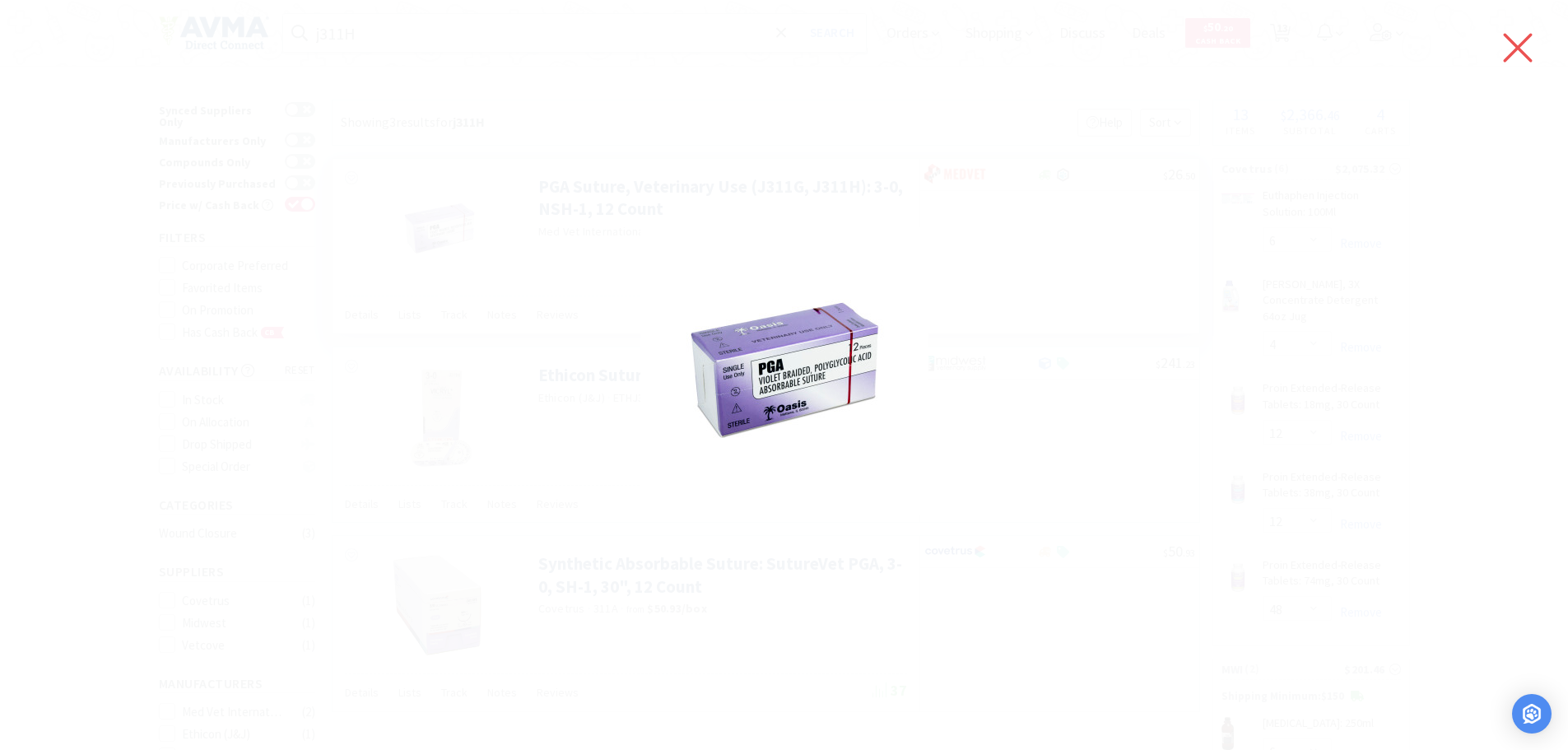
click at [1523, 36] on icon at bounding box center [1518, 47] width 35 height 46
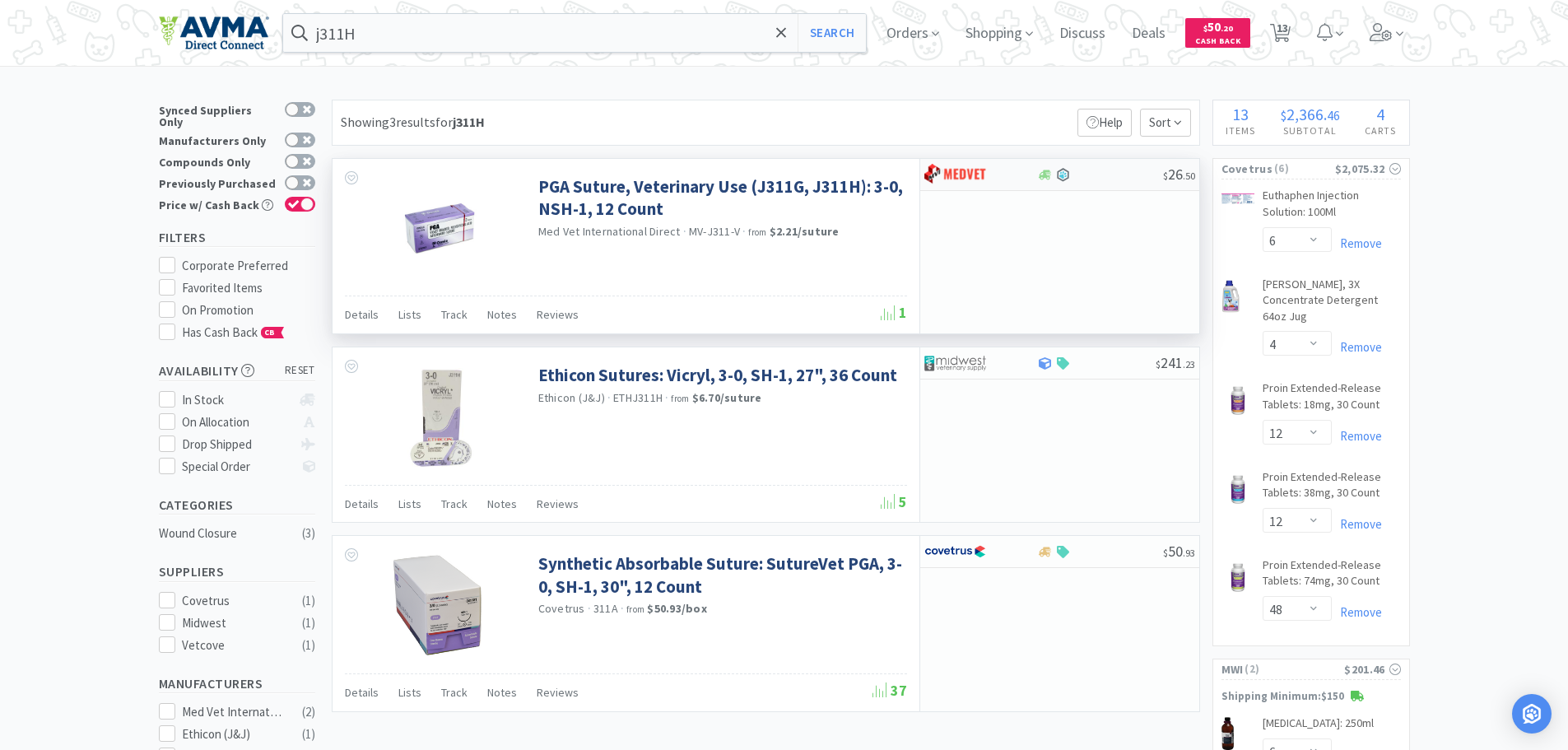
click at [1075, 182] on div "$ 26 . 50" at bounding box center [1059, 174] width 279 height 32
select select "1"
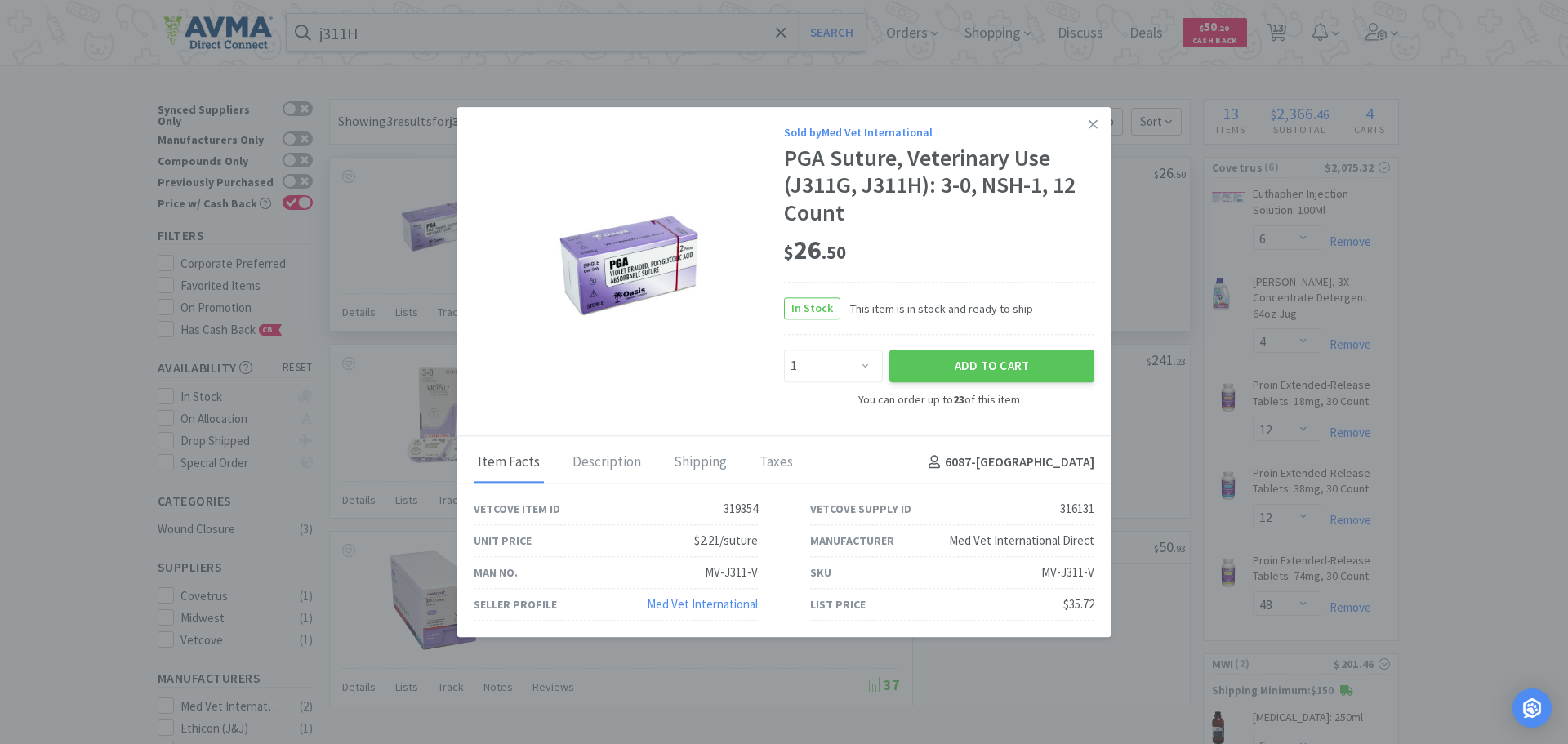
click at [591, 308] on img at bounding box center [628, 266] width 212 height 212
click at [1092, 122] on icon at bounding box center [1093, 124] width 9 height 15
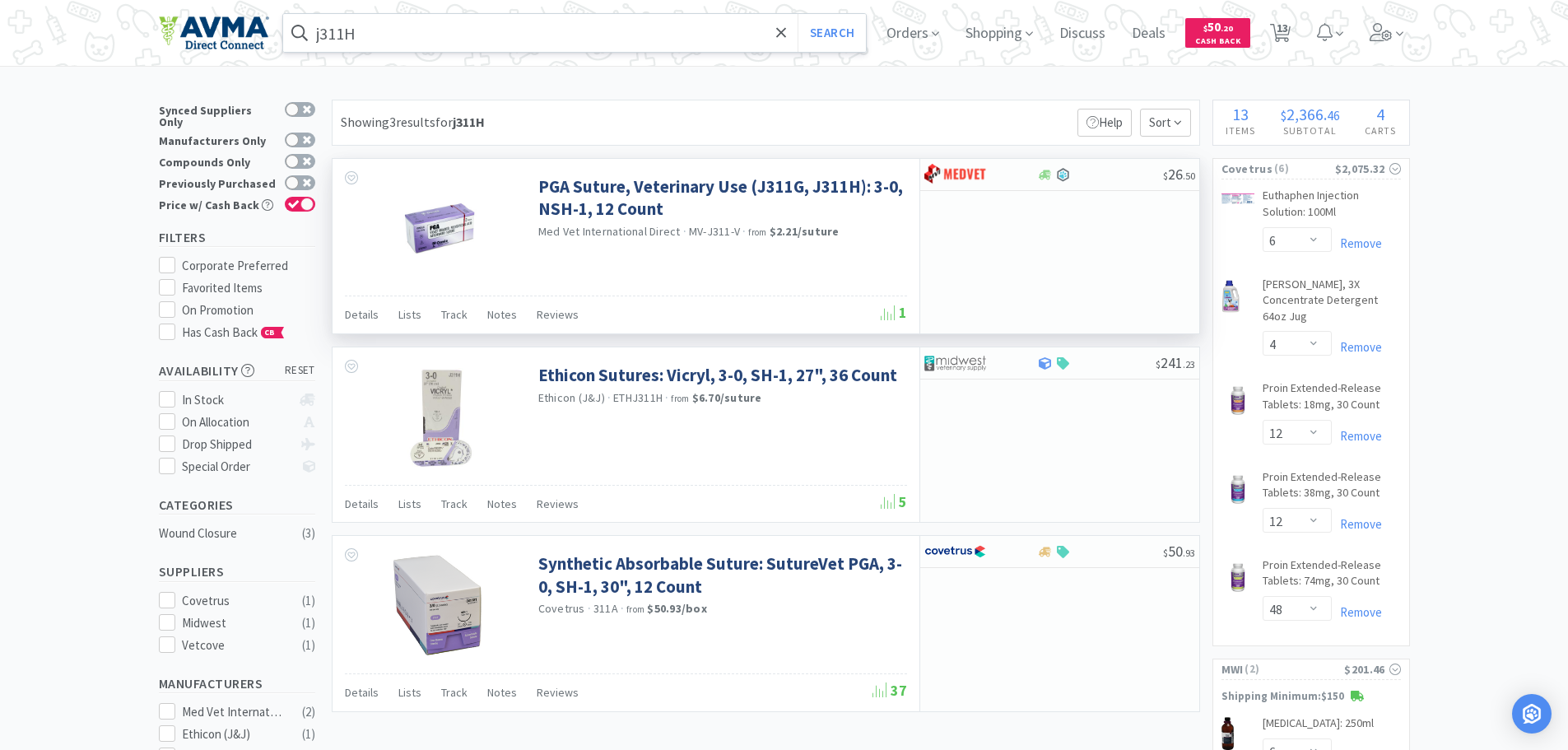
click at [553, 27] on input "j311H" at bounding box center [574, 33] width 583 height 38
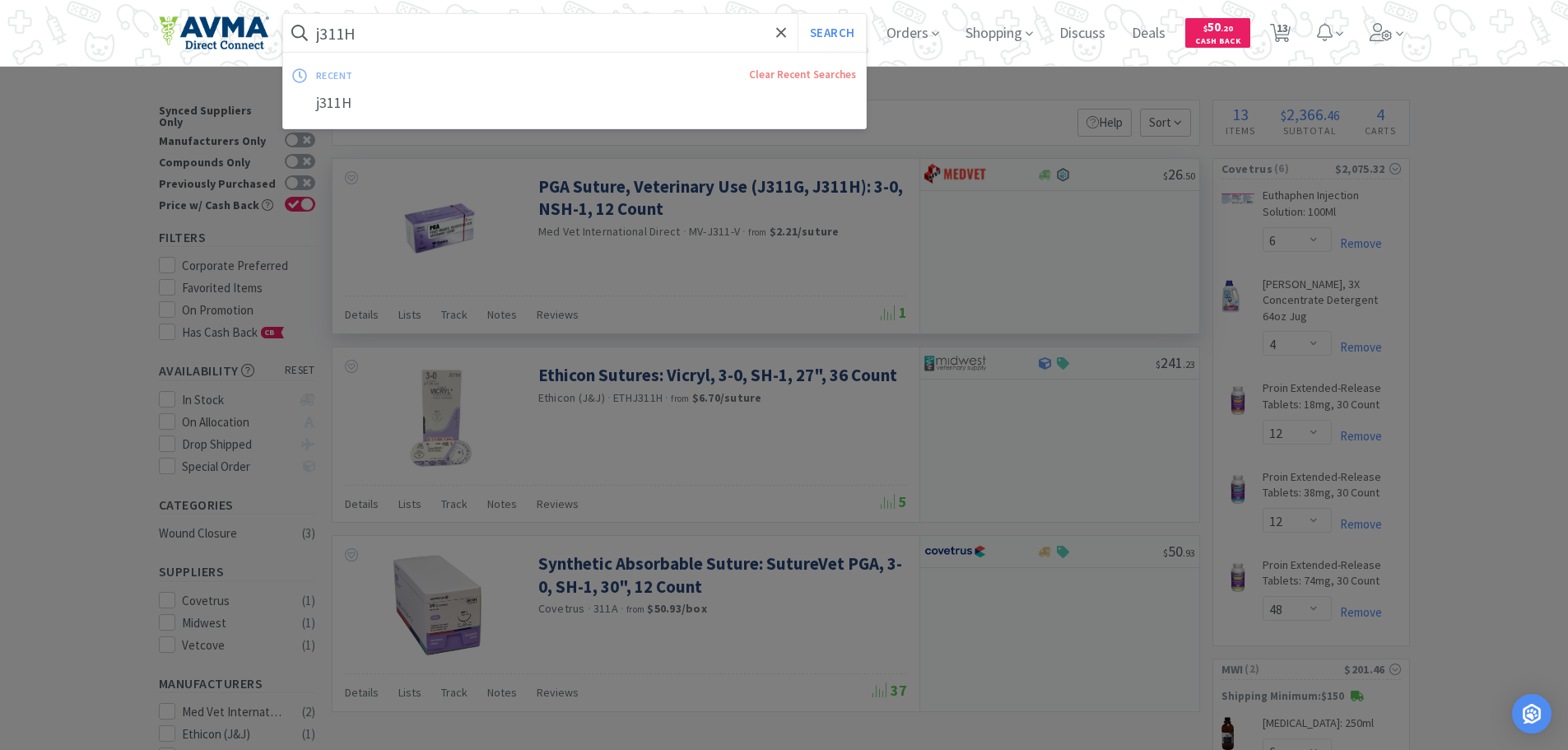
type input "b"
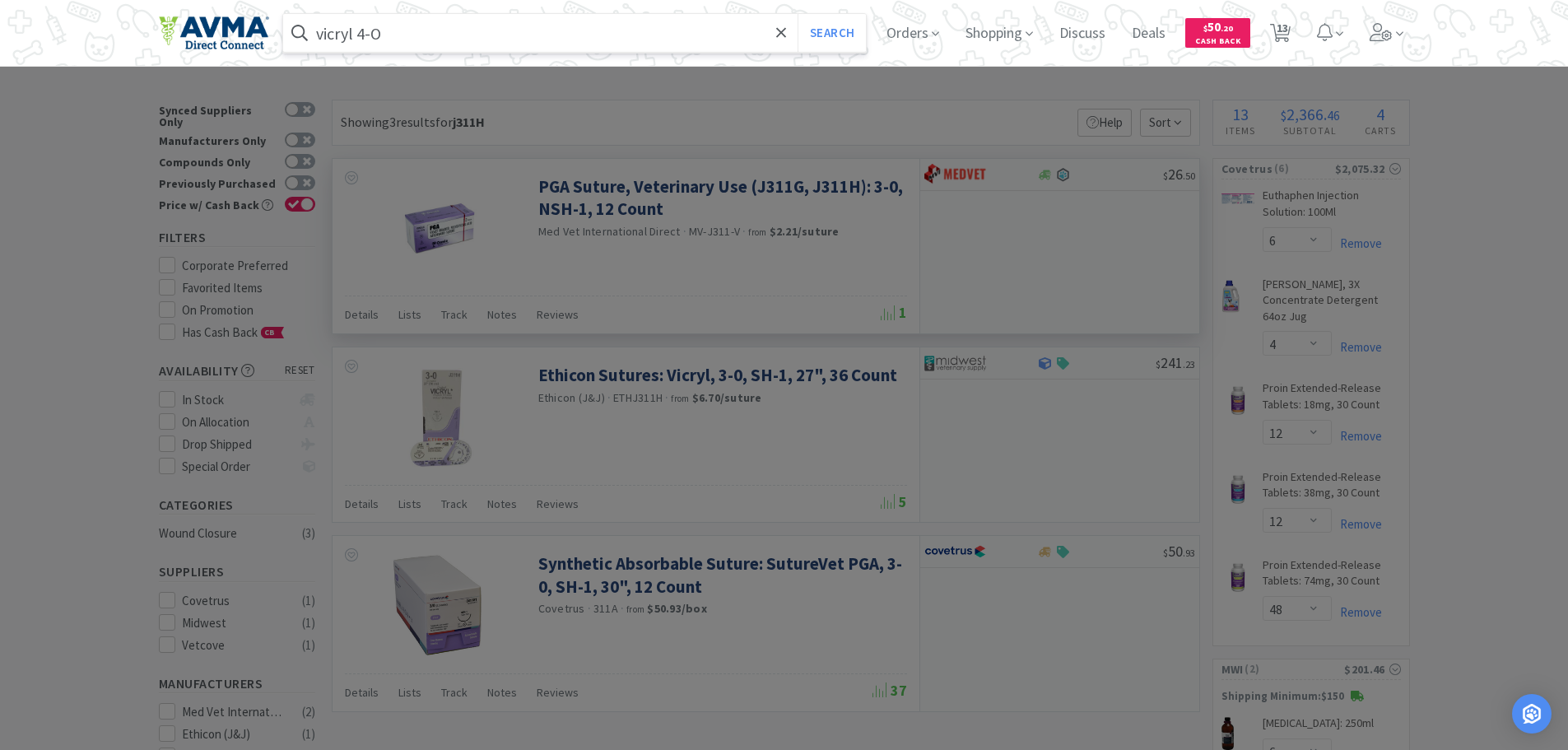
click at [450, 38] on input "vicryl 4-O" at bounding box center [574, 33] width 583 height 38
type input "vicryl 4-0"
click at [841, 32] on button "Search" at bounding box center [832, 33] width 68 height 38
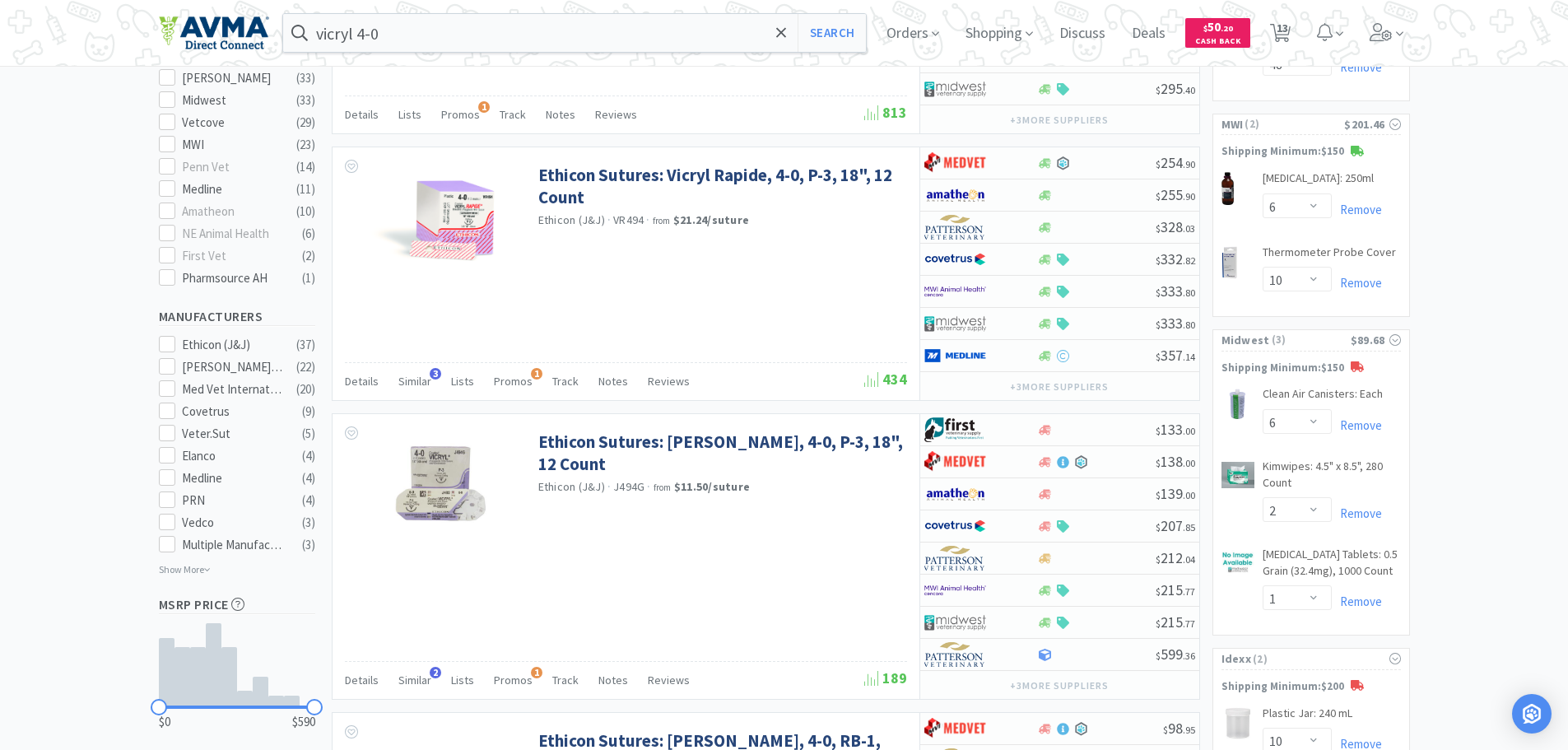
scroll to position [626, 0]
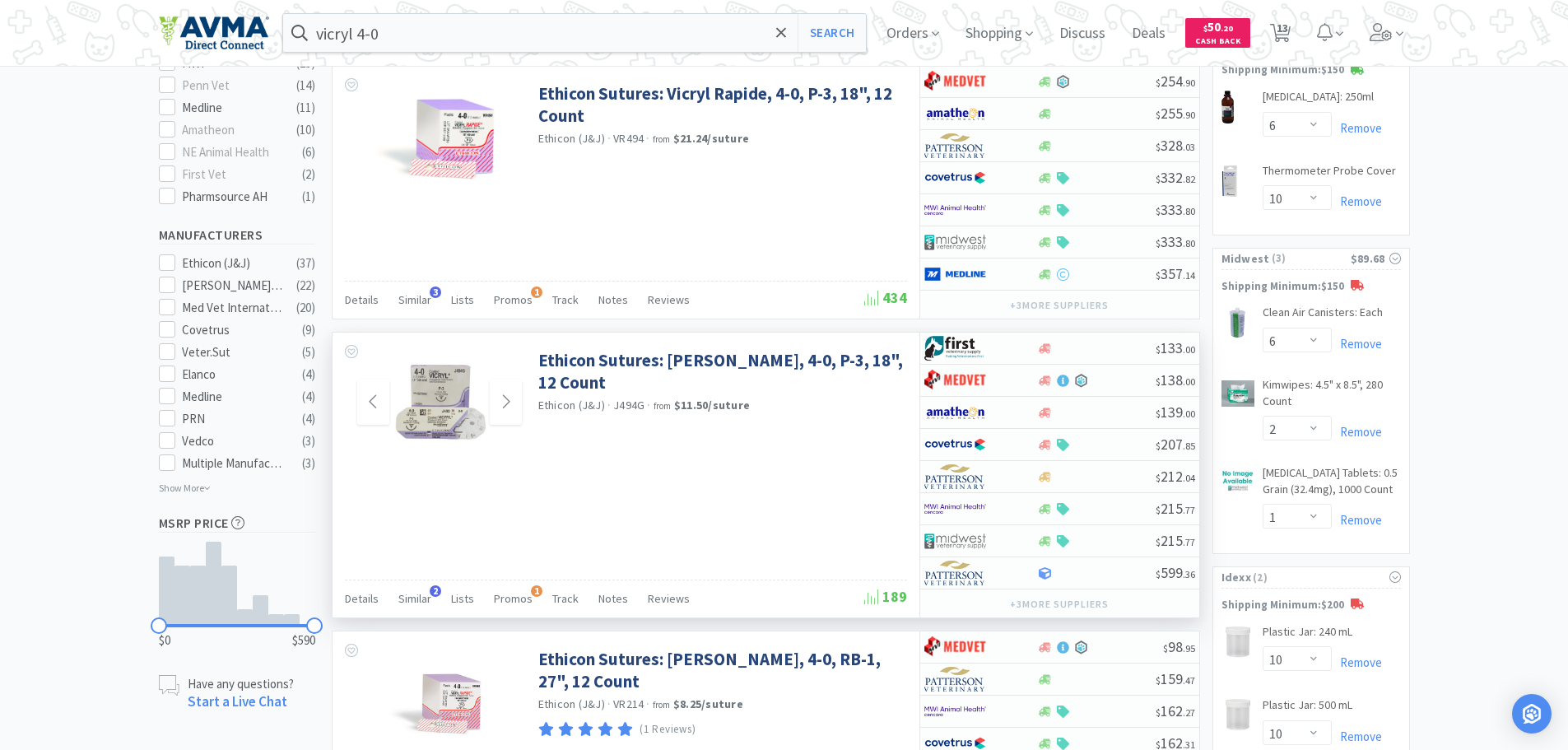
click at [436, 386] on img at bounding box center [440, 402] width 107 height 107
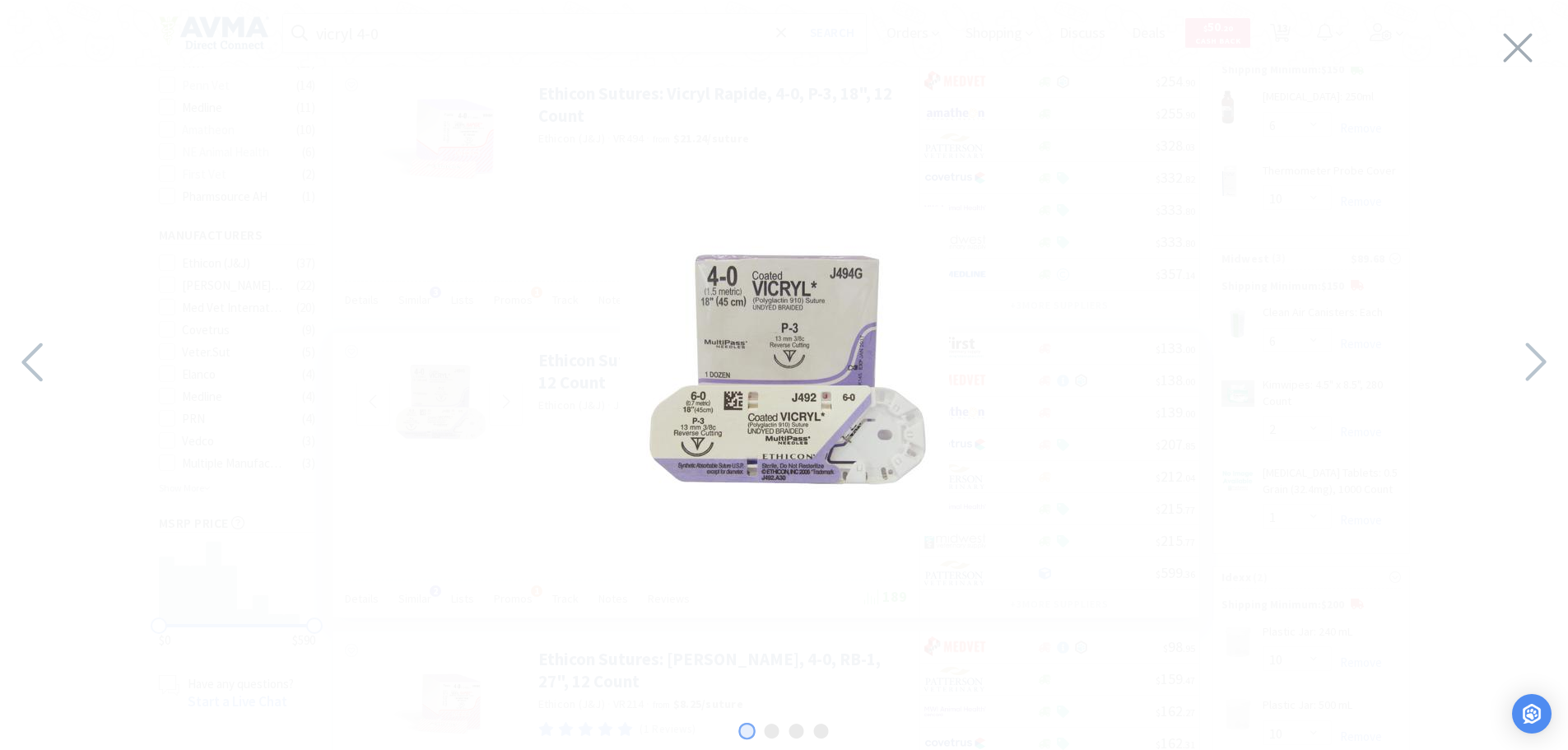
click at [1537, 32] on div at bounding box center [784, 370] width 1568 height 708
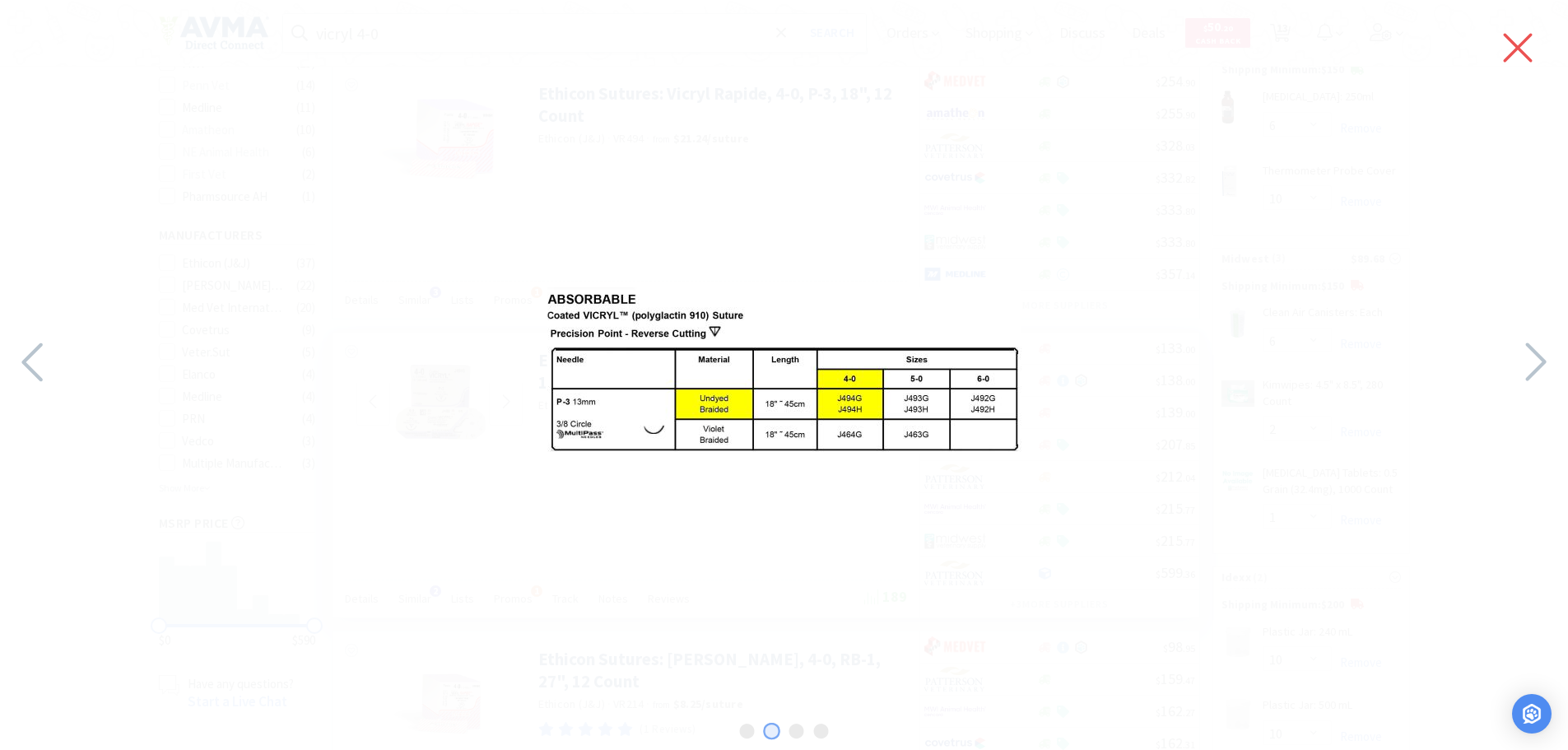
click at [1510, 50] on icon at bounding box center [1518, 47] width 35 height 46
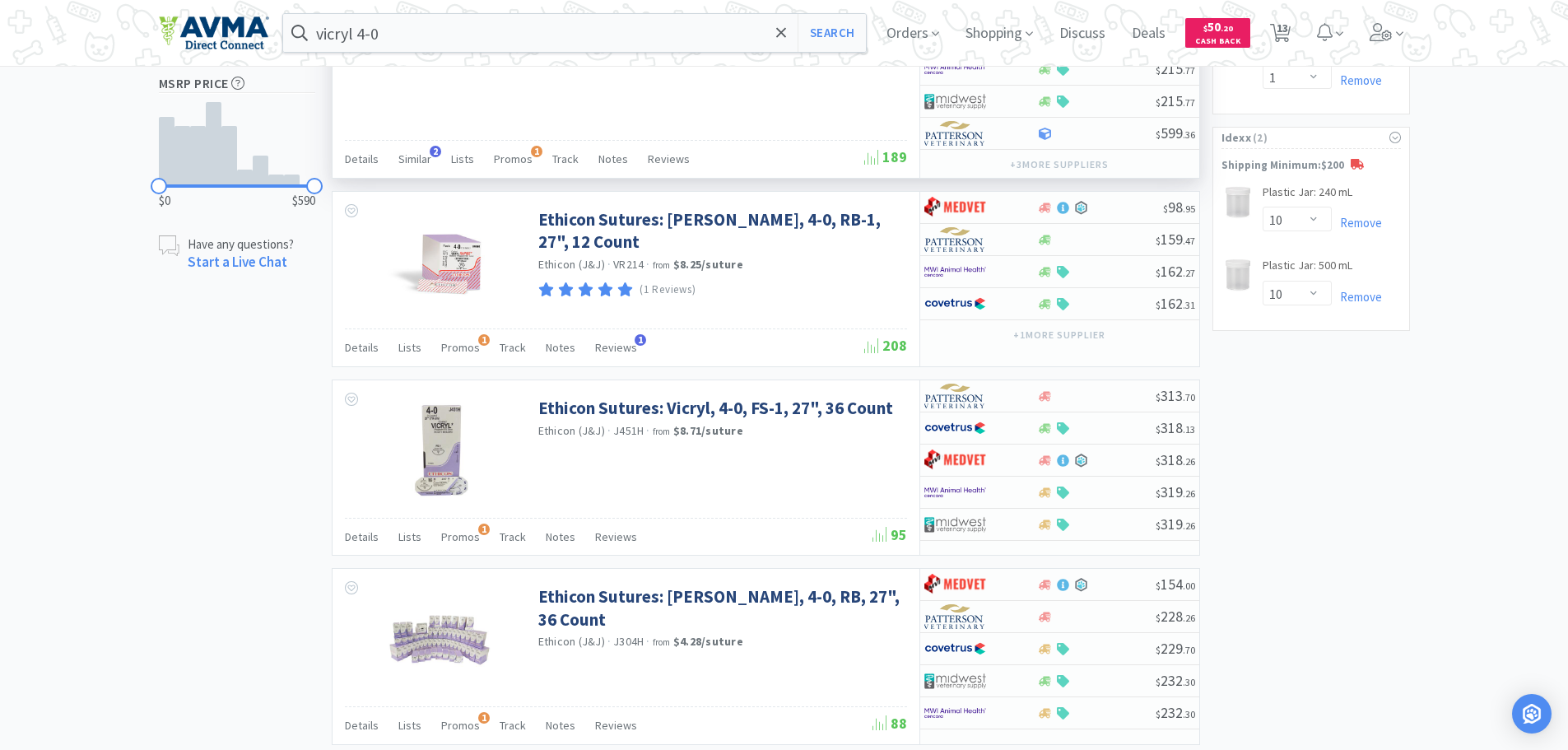
scroll to position [1114, 0]
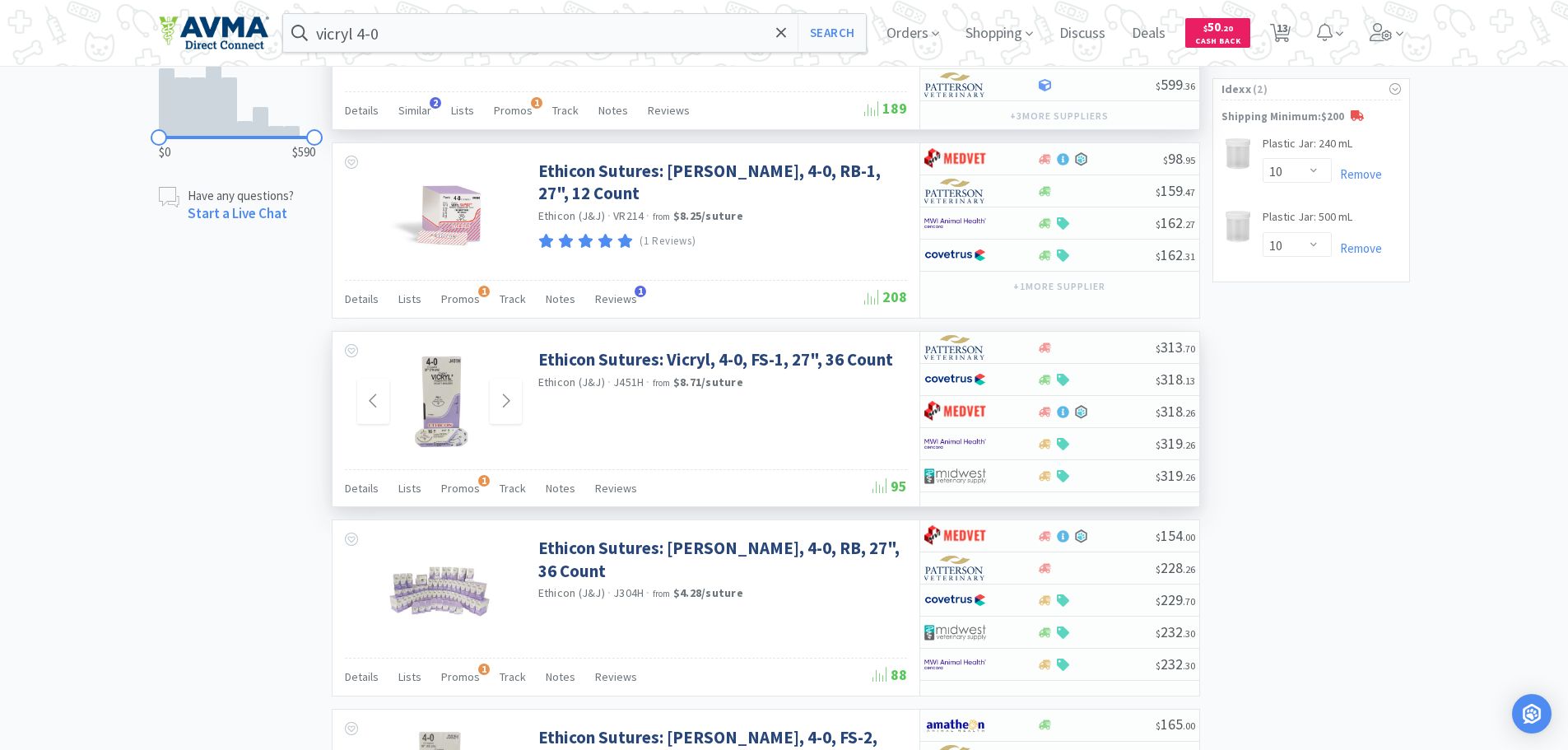
click at [443, 394] on img at bounding box center [440, 401] width 107 height 107
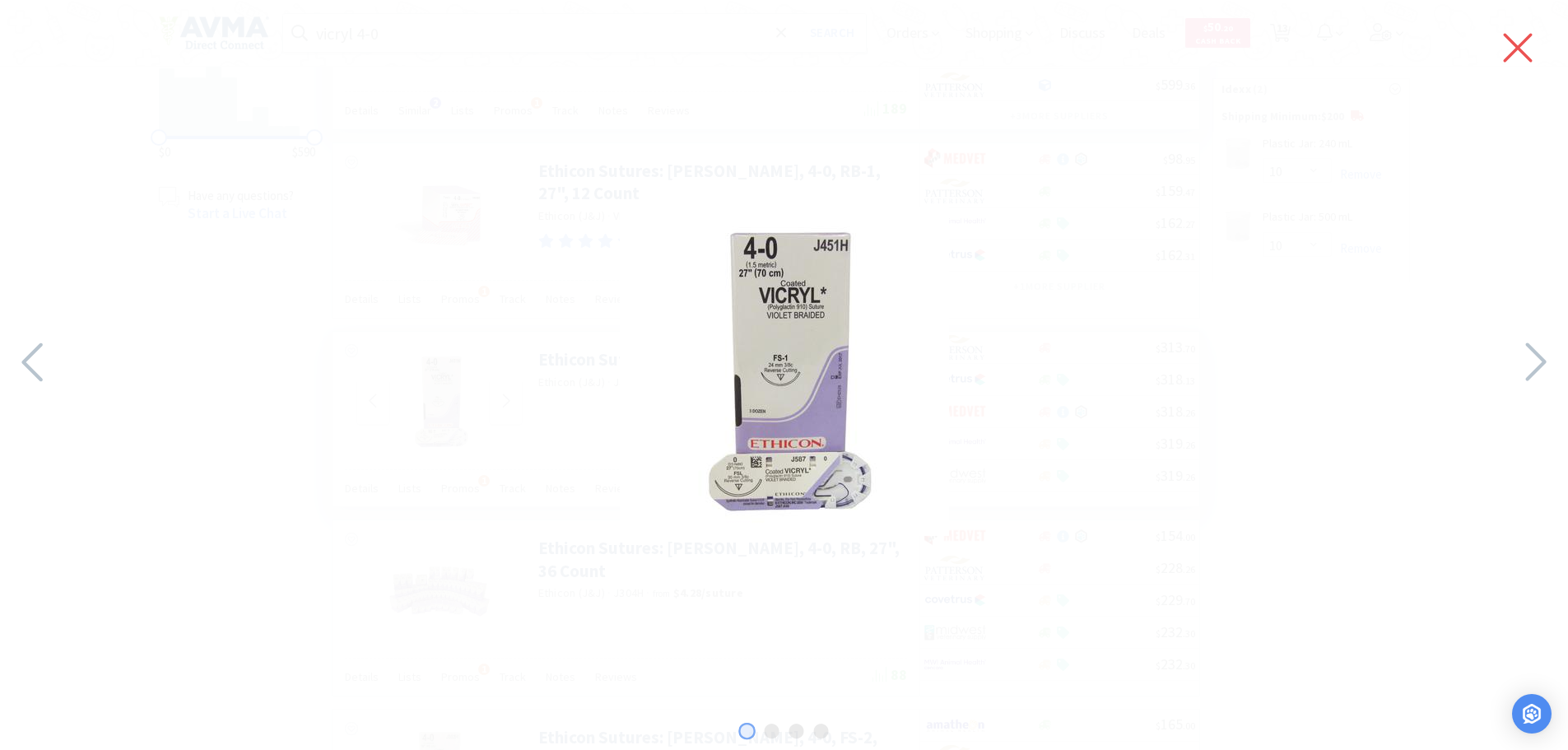
click at [1511, 53] on icon at bounding box center [1518, 48] width 29 height 29
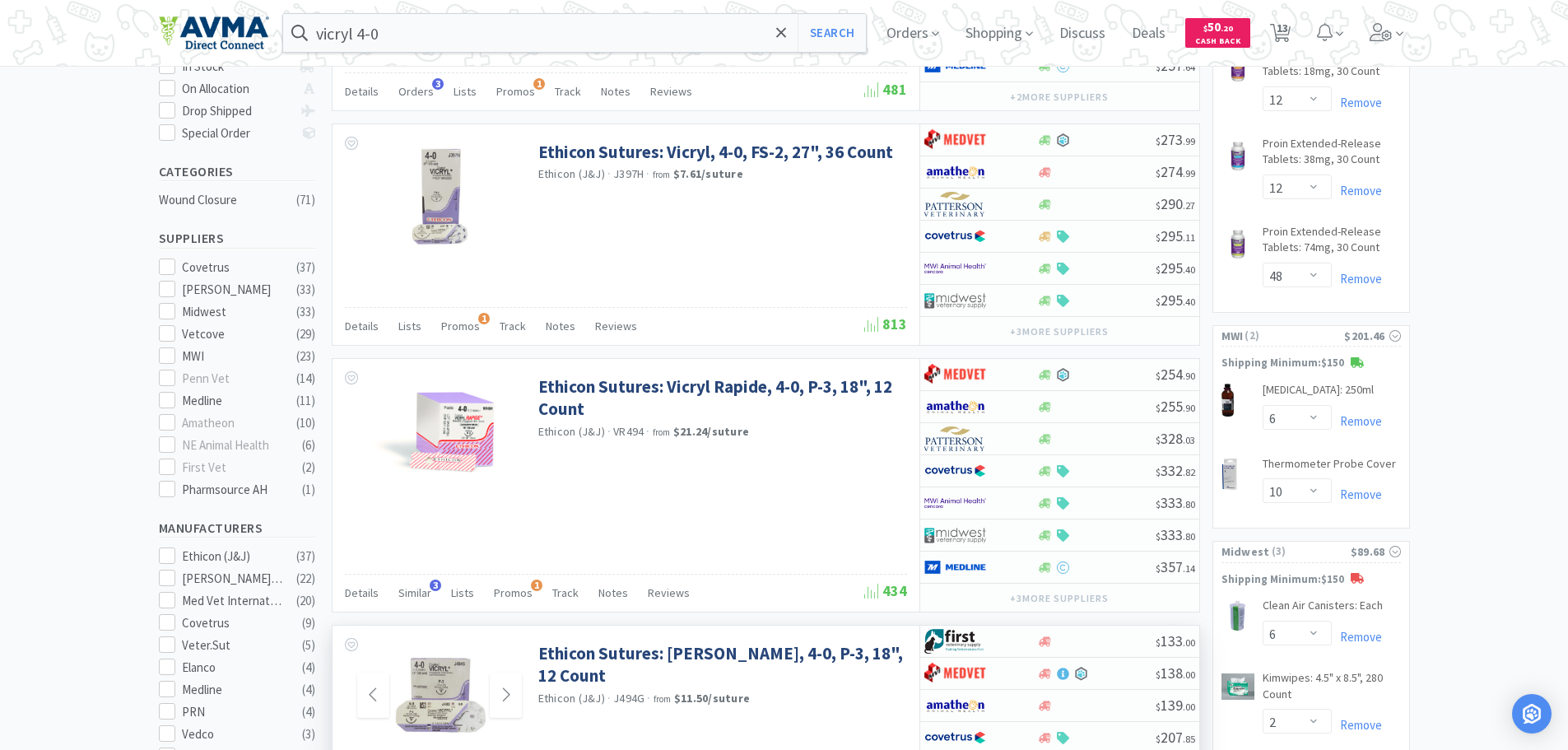
scroll to position [0, 0]
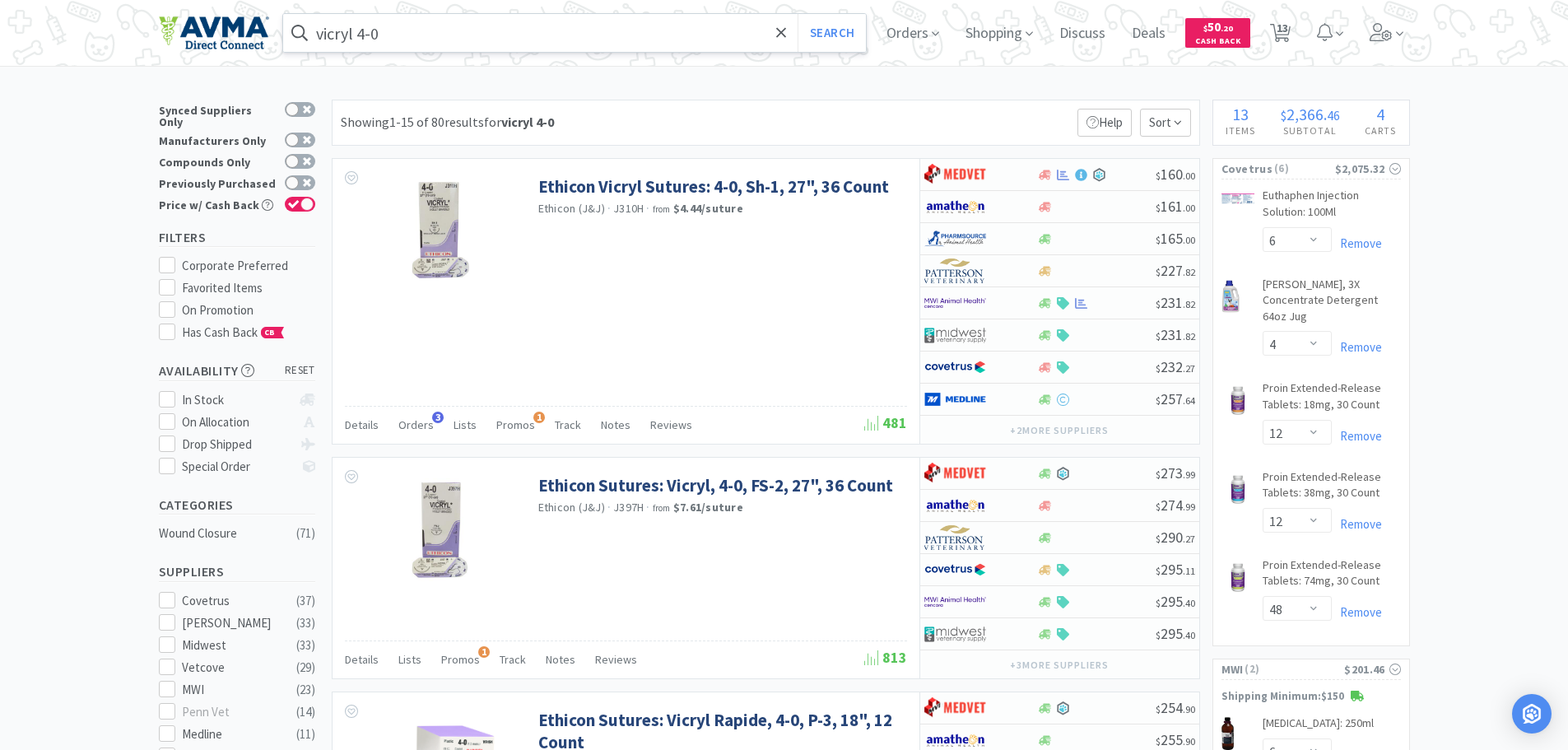
click at [405, 35] on input "vicryl 4-0" at bounding box center [574, 33] width 583 height 38
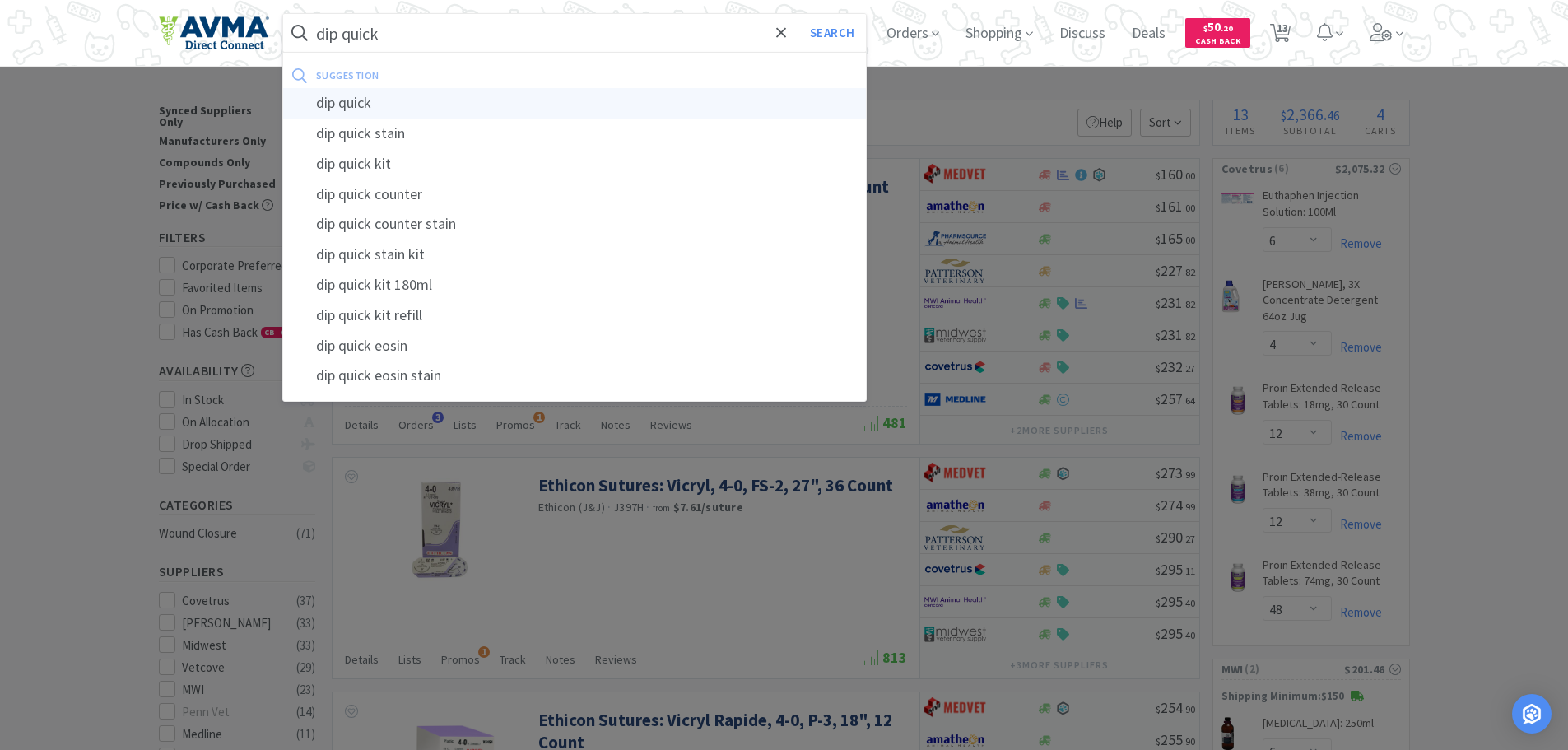
type input "dip quick"
click at [381, 101] on div "dip quick" at bounding box center [574, 103] width 583 height 31
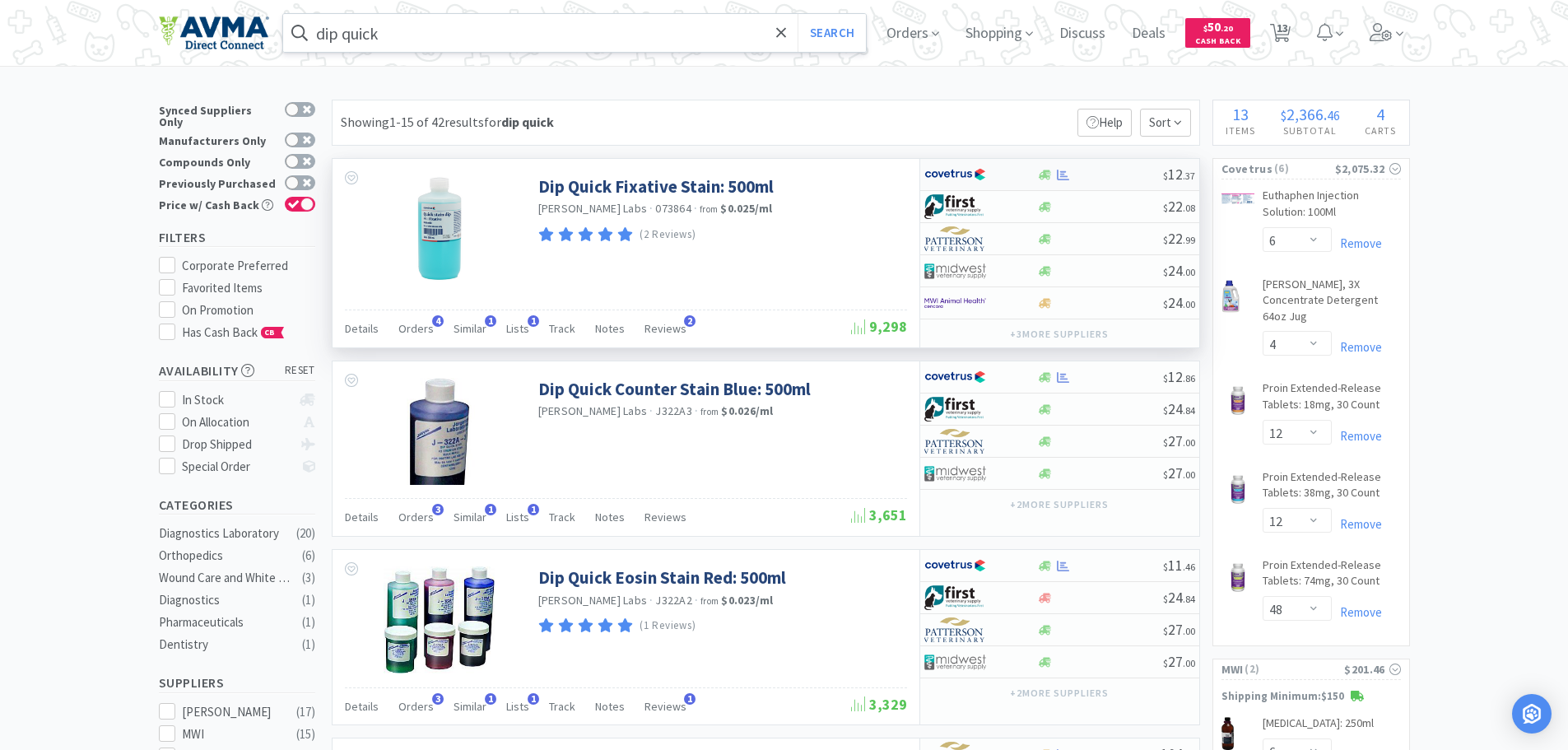
click at [1113, 174] on div at bounding box center [1099, 174] width 126 height 12
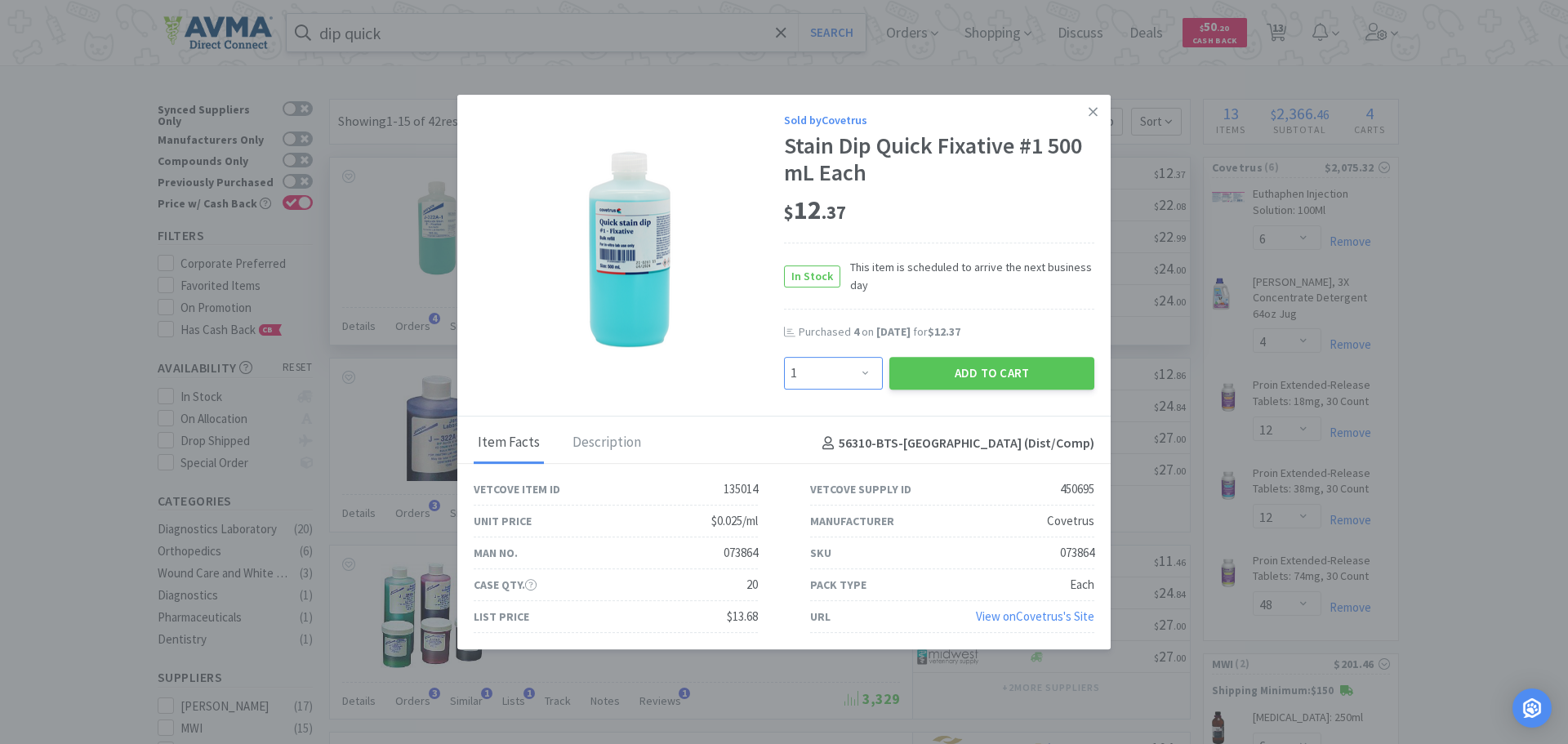
click at [869, 371] on select "Enter Quantity 1 2 3 4 5 6 7 8 9 10 11 12 13 14 15 16 17 18 19 20 Enter Quantity" at bounding box center [833, 372] width 99 height 32
select select "4"
click at [784, 356] on select "Enter Quantity 1 2 3 4 5 6 7 8 9 10 11 12 13 14 15 16 17 18 19 20 Enter Quantity" at bounding box center [833, 372] width 99 height 32
click at [915, 371] on button "Add to Cart" at bounding box center [991, 372] width 205 height 32
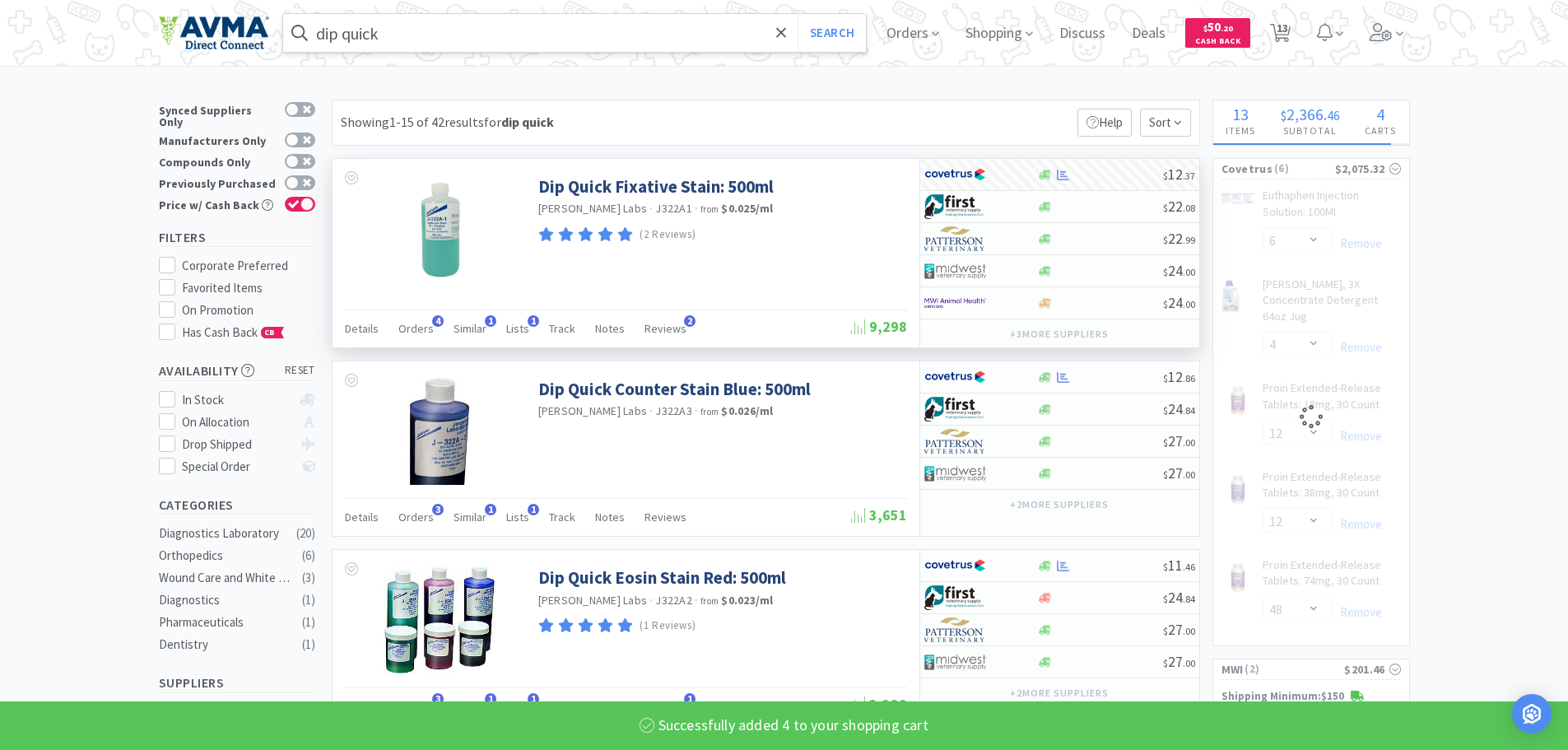
select select "4"
select select "6"
select select "4"
select select "12"
select select "48"
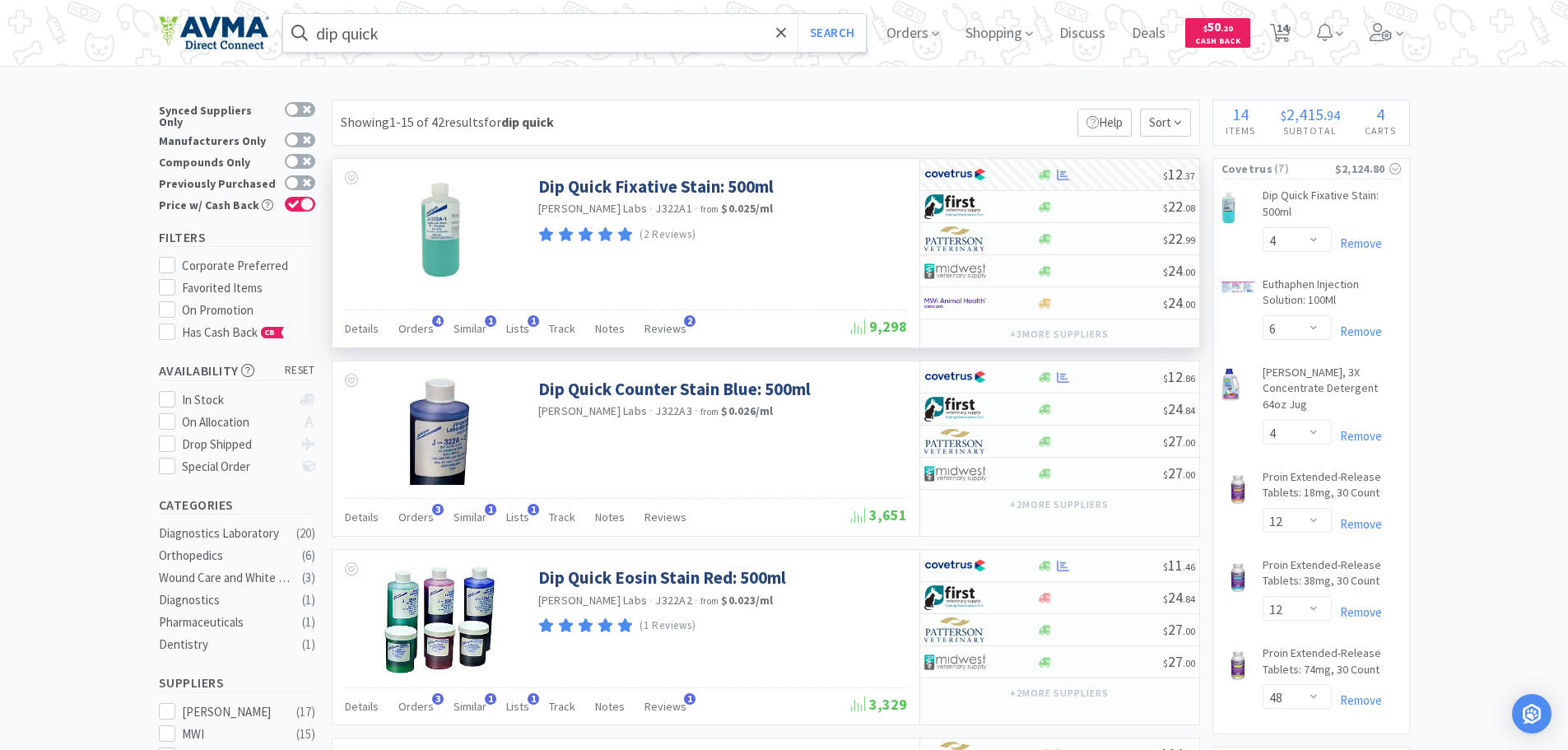
click at [491, 35] on input "dip quick" at bounding box center [574, 33] width 583 height 38
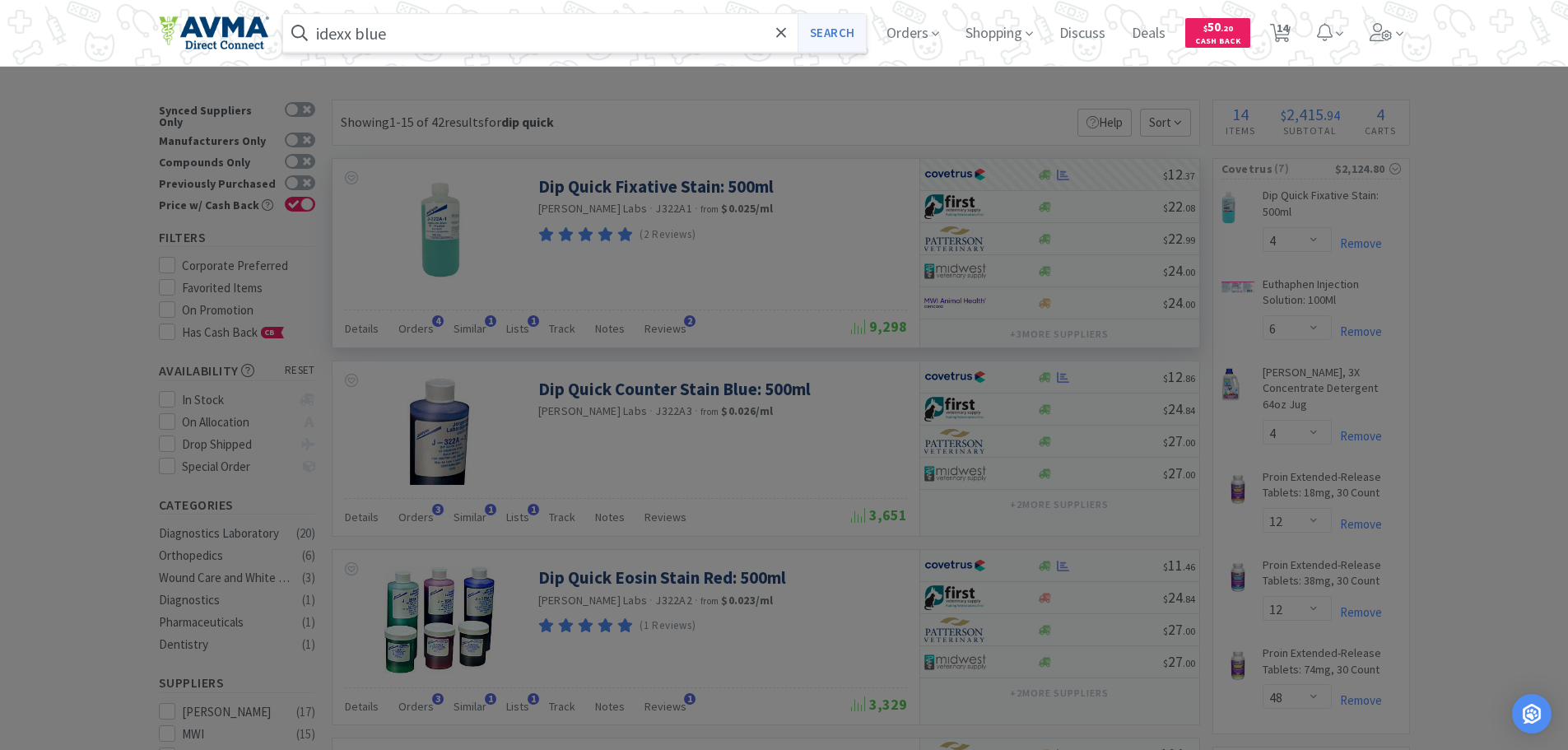
type input "idexx blue"
click at [848, 31] on button "Search" at bounding box center [832, 33] width 68 height 38
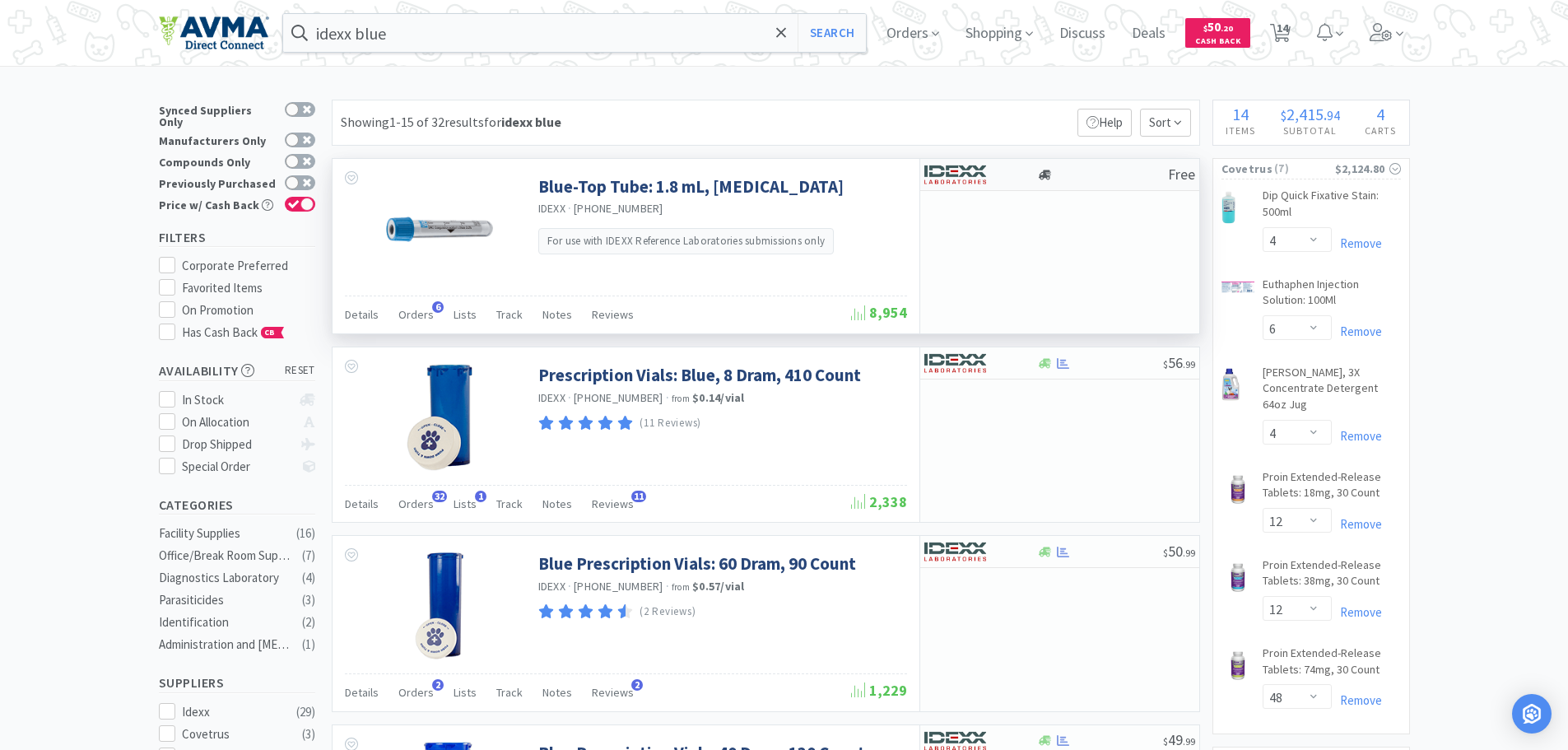
click at [1089, 178] on div at bounding box center [1102, 174] width 131 height 12
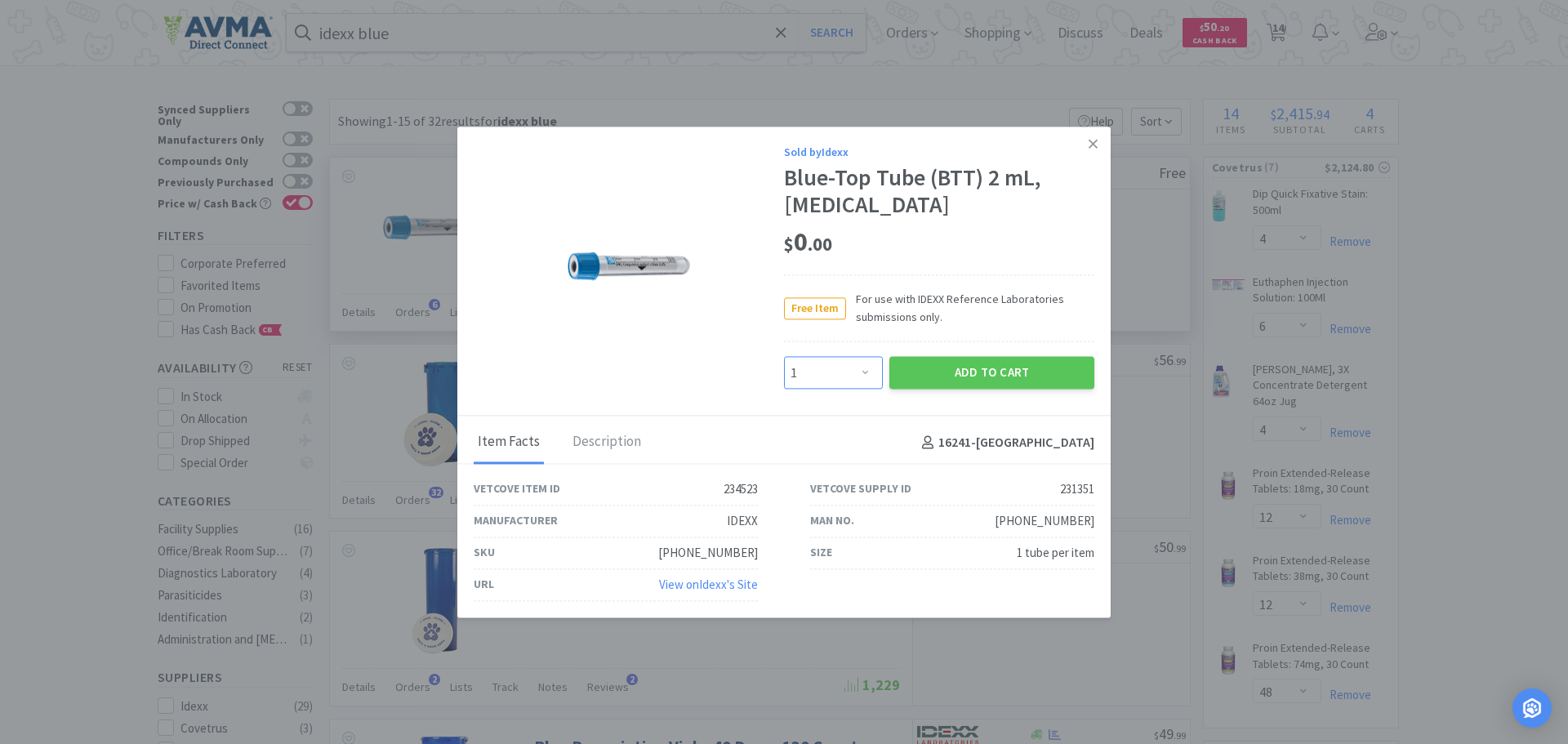
click at [865, 368] on select "Enter Quantity 1 2 3 4 5 6 7 8 9 10 11 12 13 14 15 16 17 18 19 20 Enter Quantity" at bounding box center [833, 372] width 99 height 32
select select "2"
click at [784, 356] on select "Enter Quantity 1 2 3 4 5 6 7 8 9 10 11 12 13 14 15 16 17 18 19 20 Enter Quantity" at bounding box center [833, 372] width 99 height 32
click at [927, 373] on button "Add to Cart" at bounding box center [991, 372] width 205 height 32
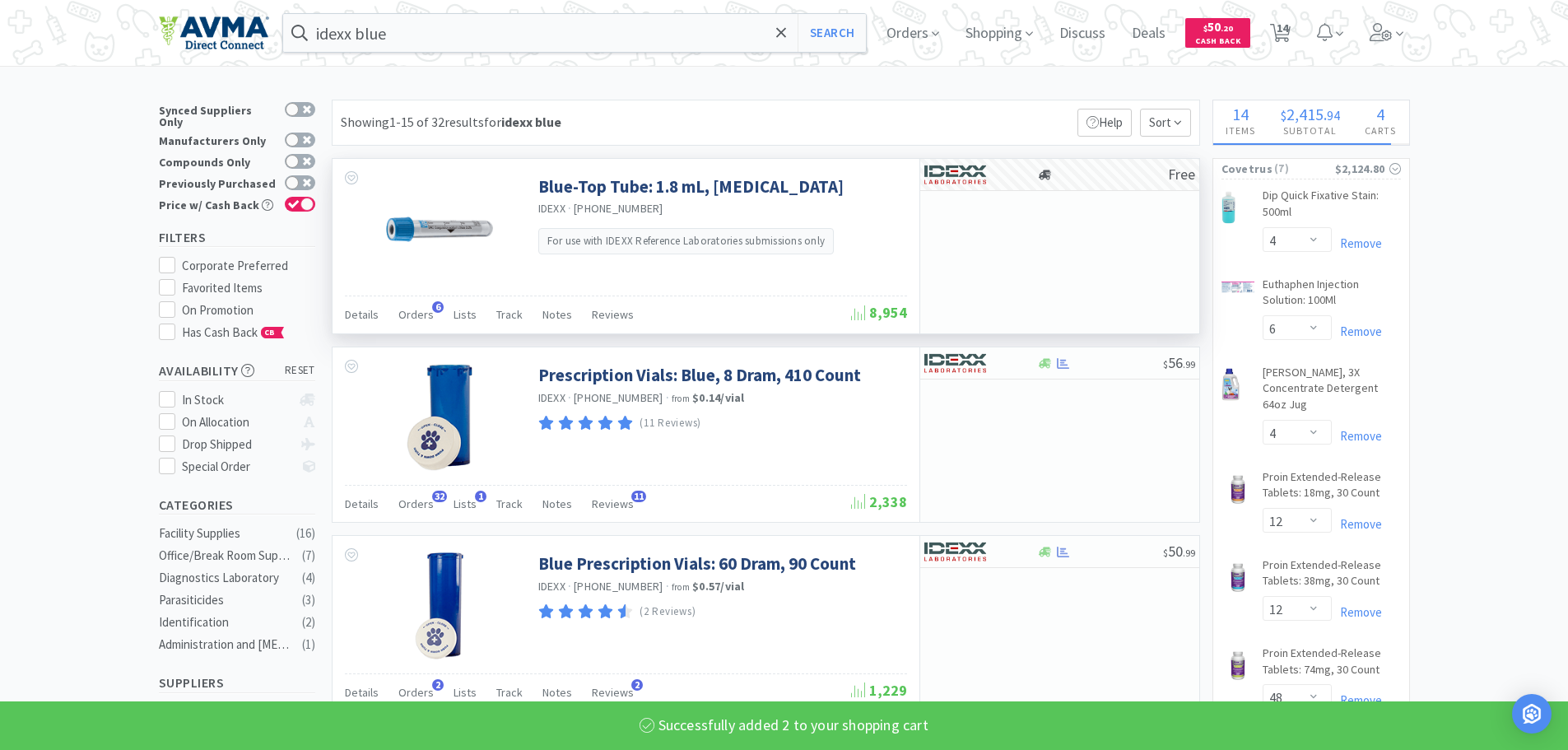
select select "2"
select select "10"
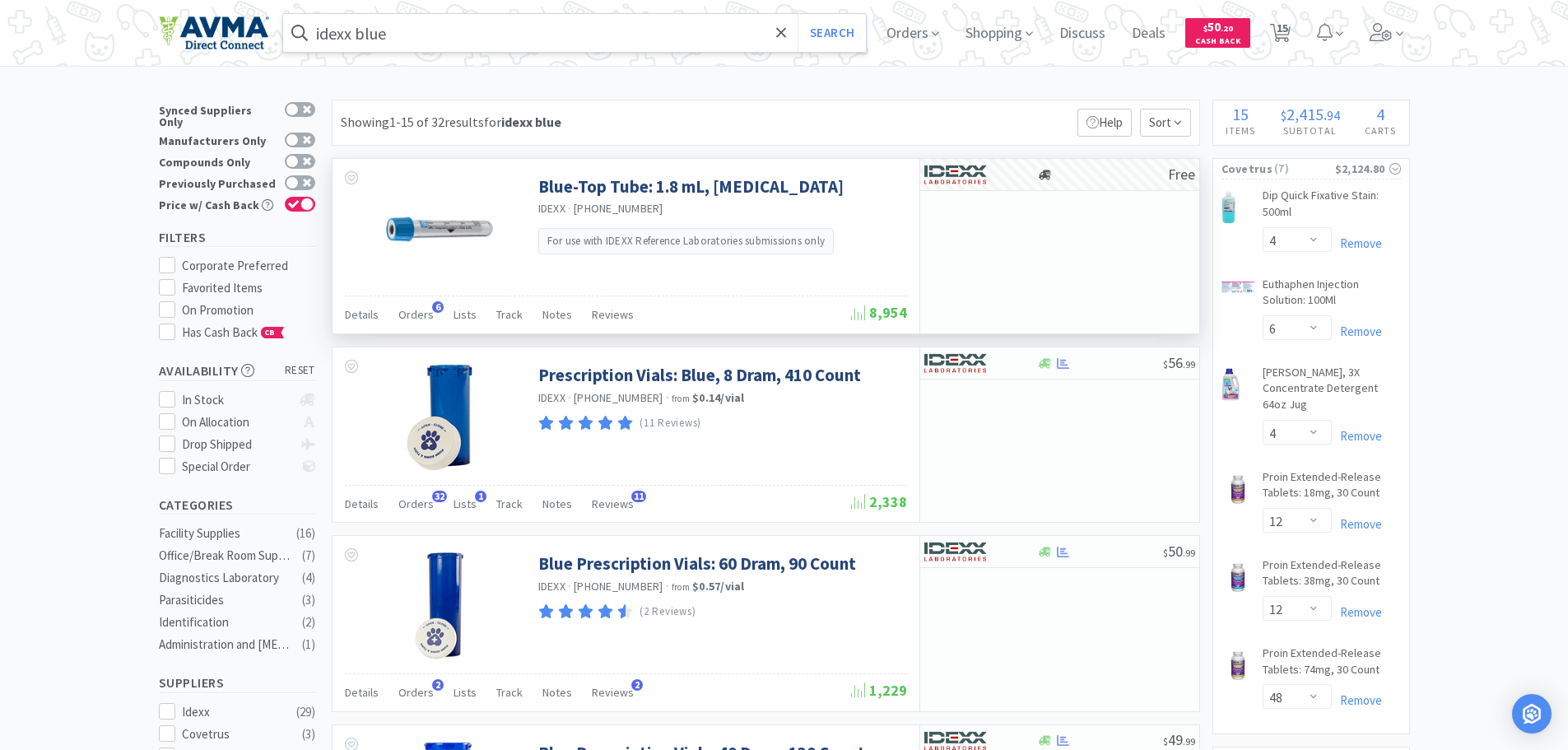
click at [433, 20] on input "idexx blue" at bounding box center [574, 33] width 583 height 38
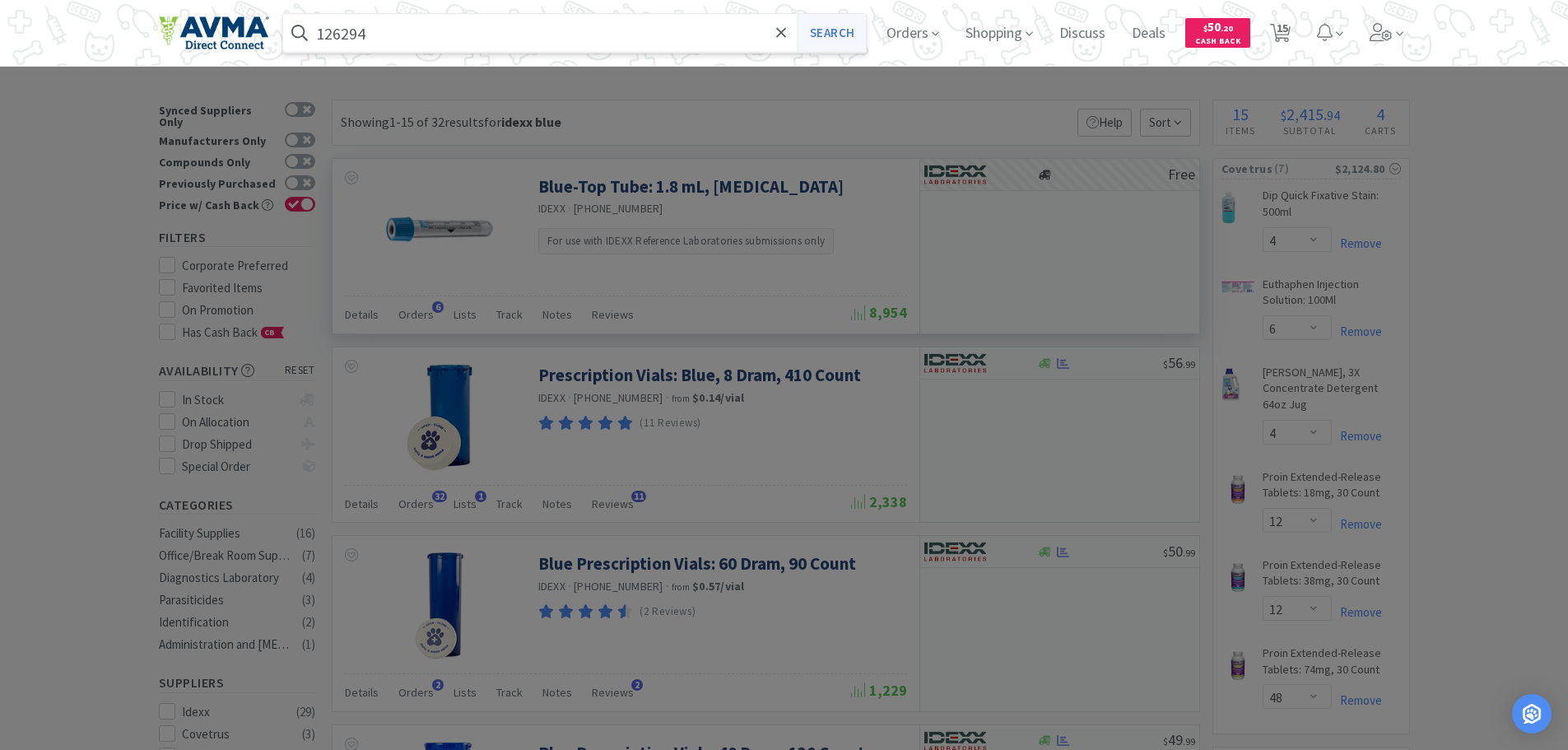
click at [837, 32] on button "Search" at bounding box center [832, 33] width 68 height 38
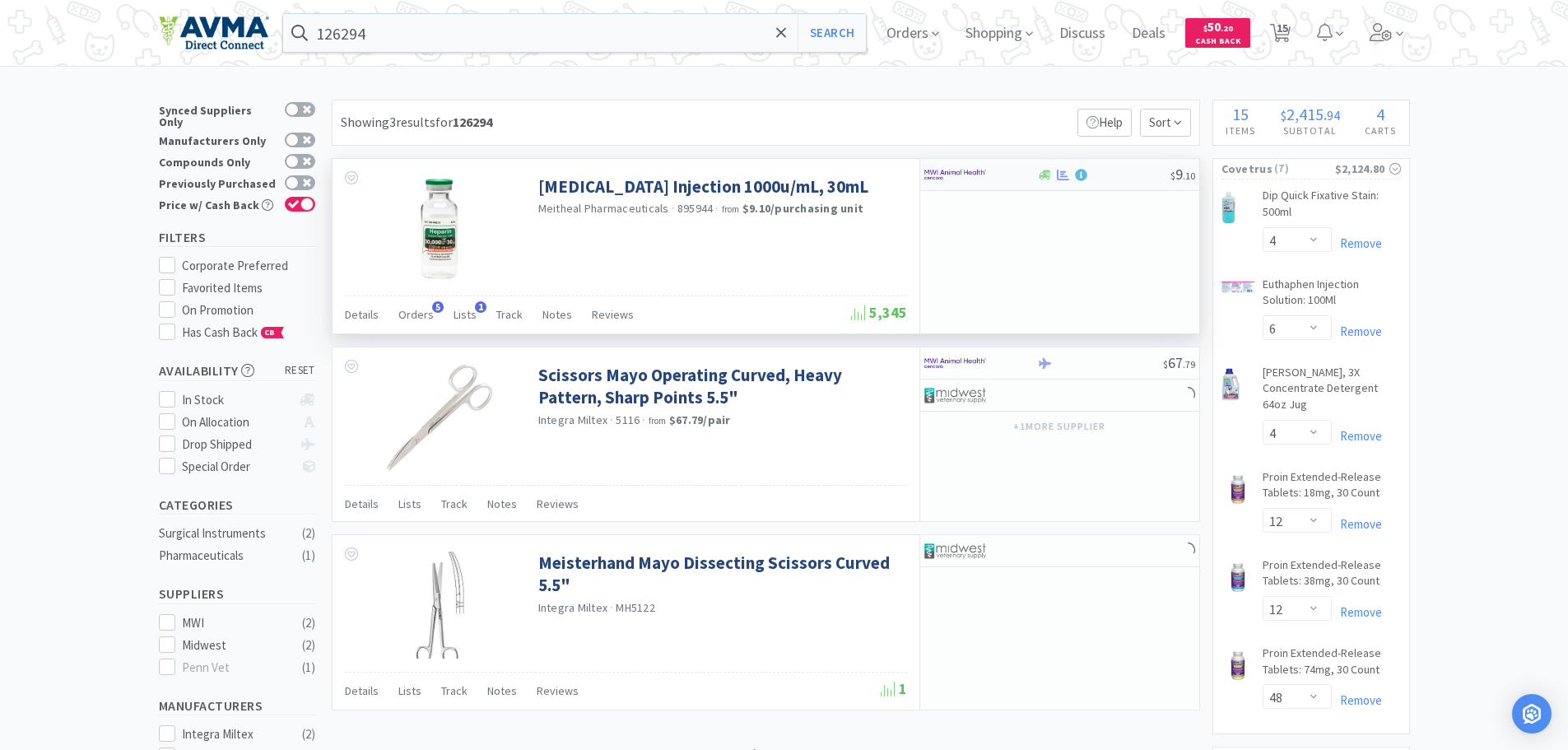
click at [1120, 175] on div at bounding box center [1103, 174] width 133 height 12
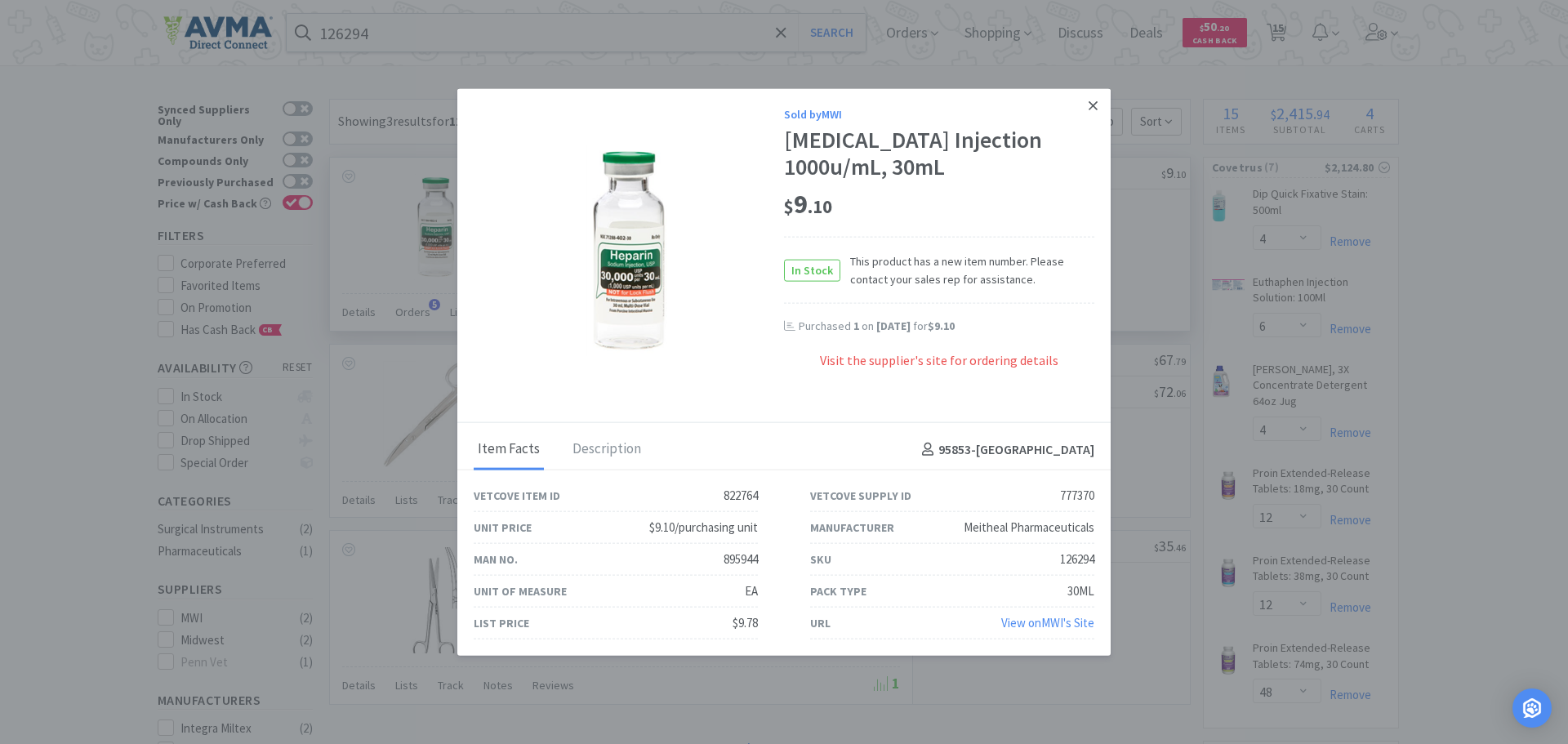
click at [1091, 101] on icon at bounding box center [1093, 105] width 9 height 15
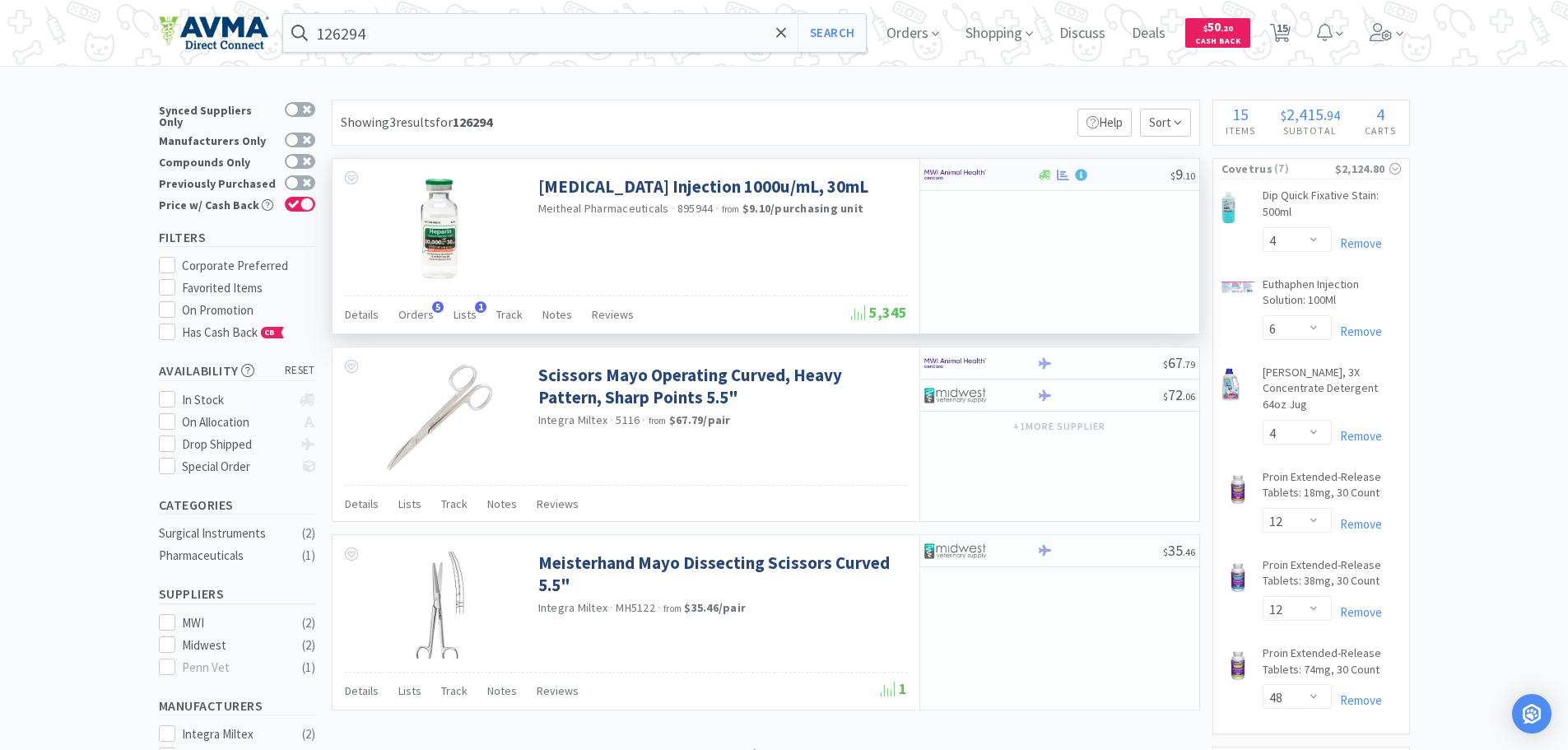
click at [1124, 177] on div at bounding box center [1103, 174] width 133 height 12
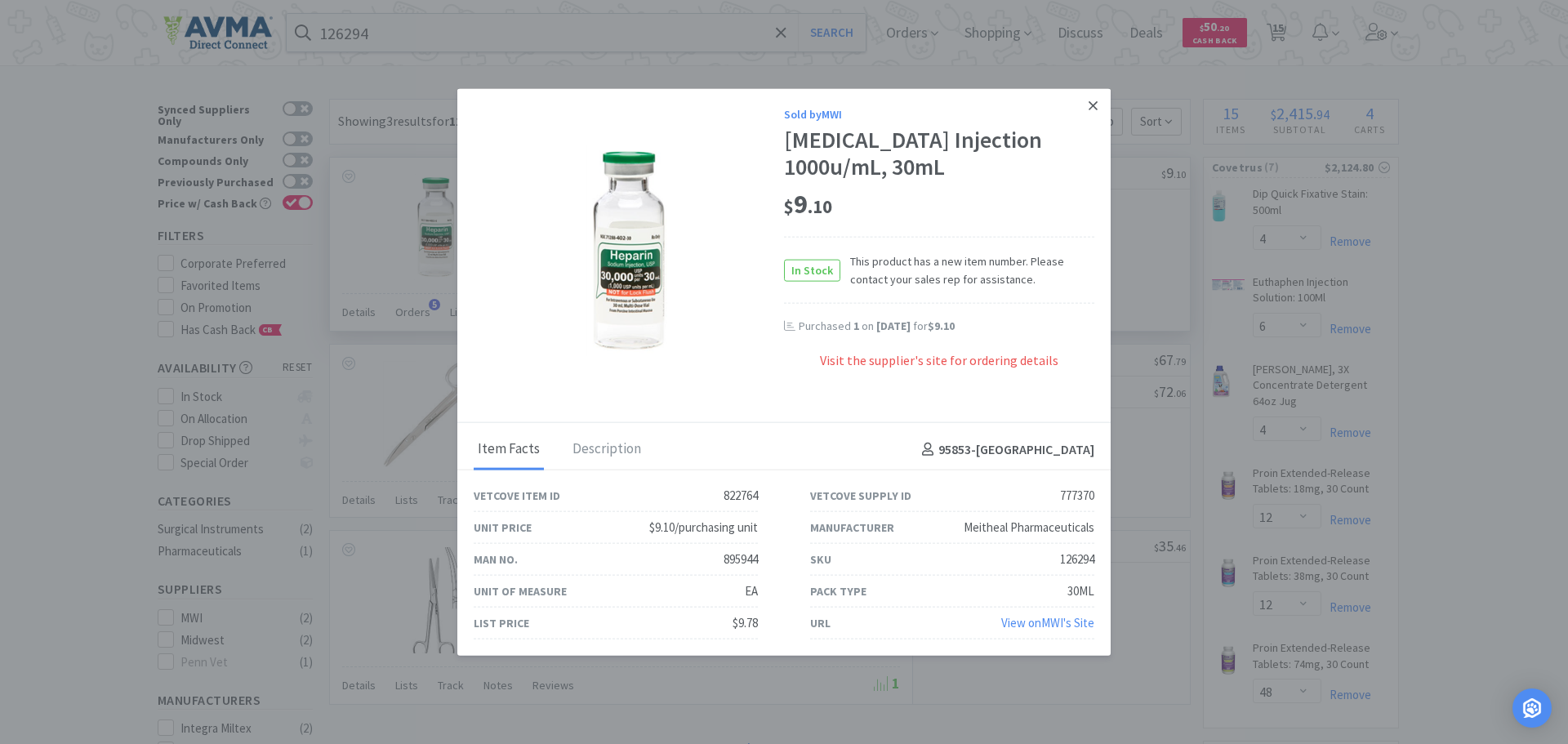
click at [1087, 101] on link at bounding box center [1092, 105] width 29 height 35
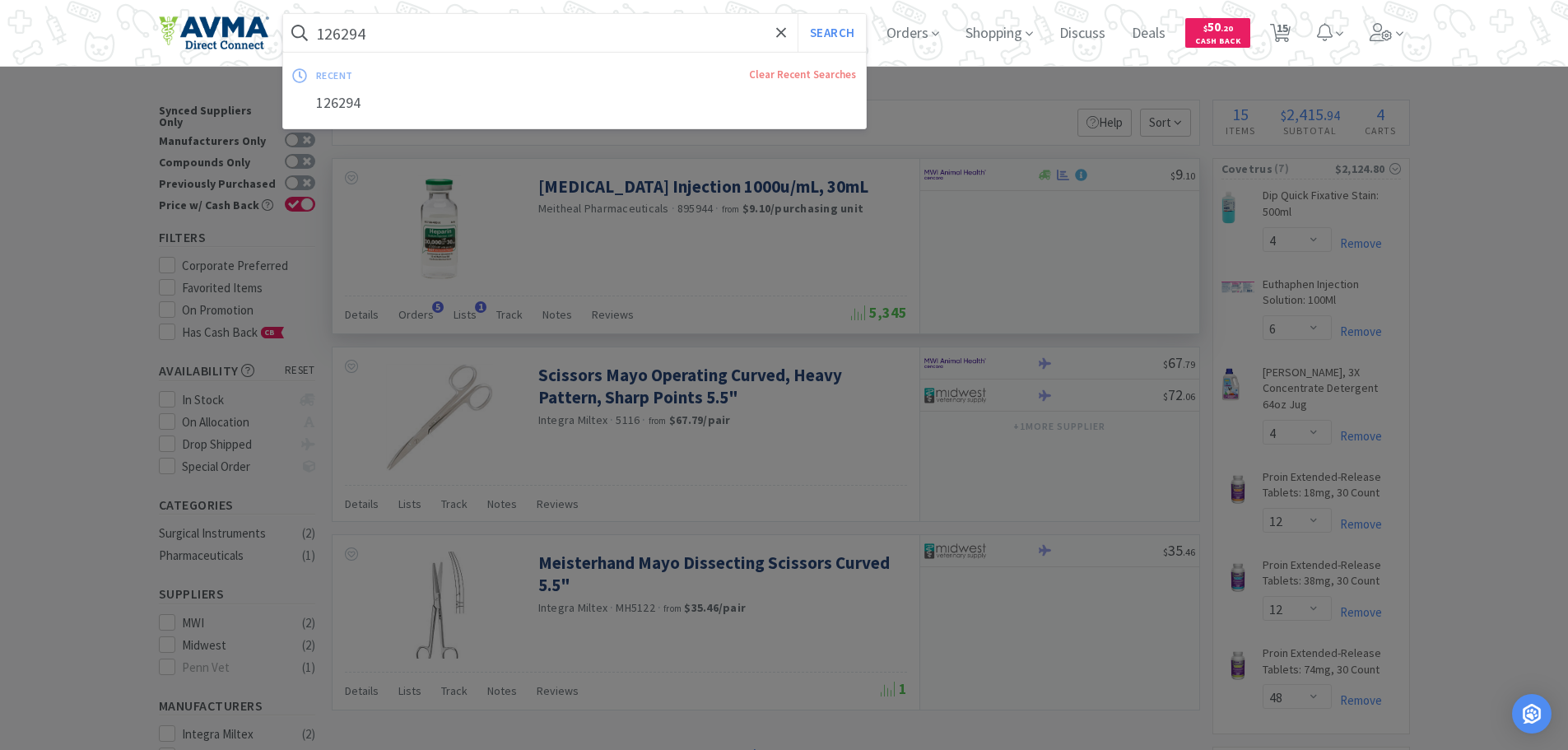
click at [544, 27] on input "126294" at bounding box center [574, 33] width 583 height 38
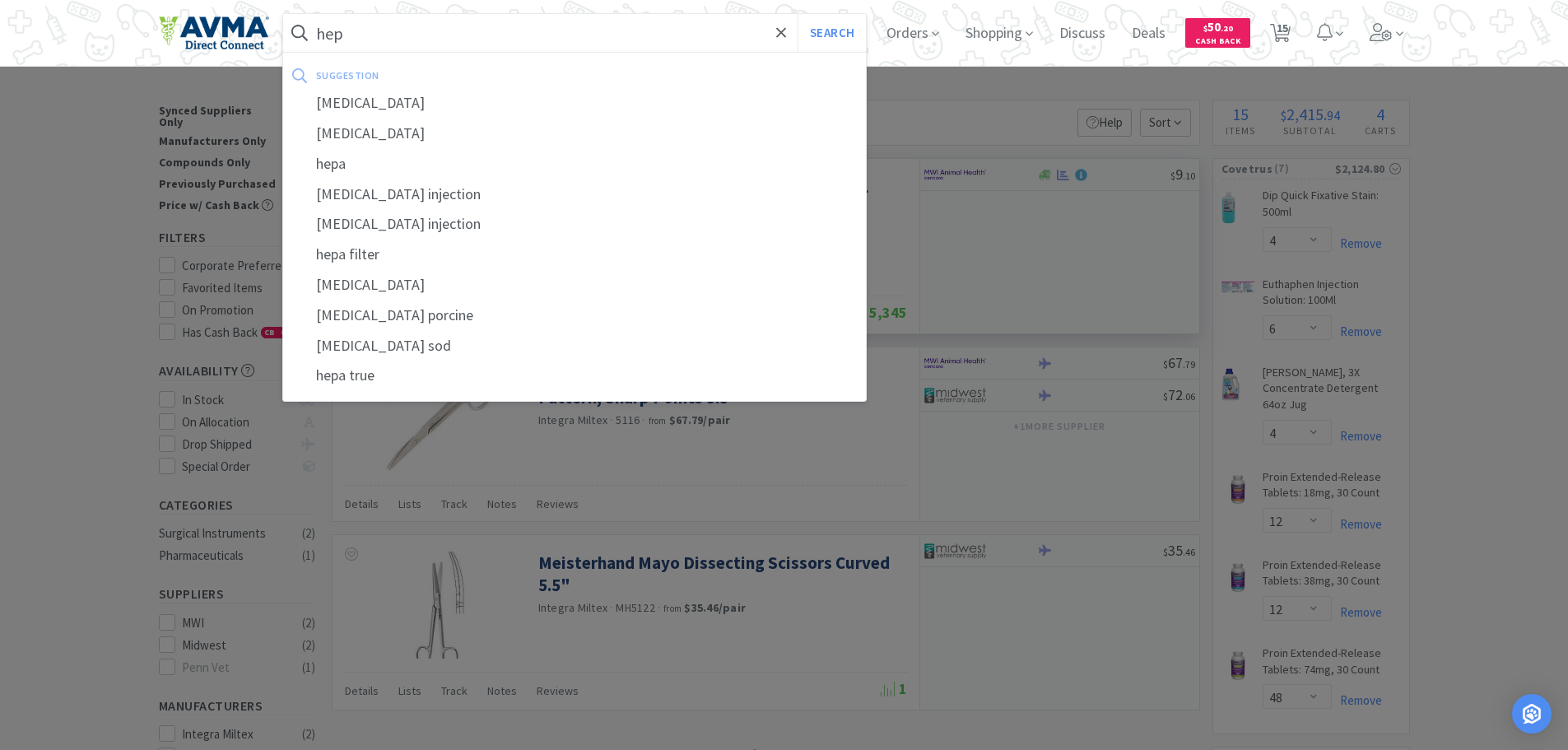
click at [359, 107] on div "[MEDICAL_DATA]" at bounding box center [574, 103] width 583 height 31
type input "[MEDICAL_DATA]"
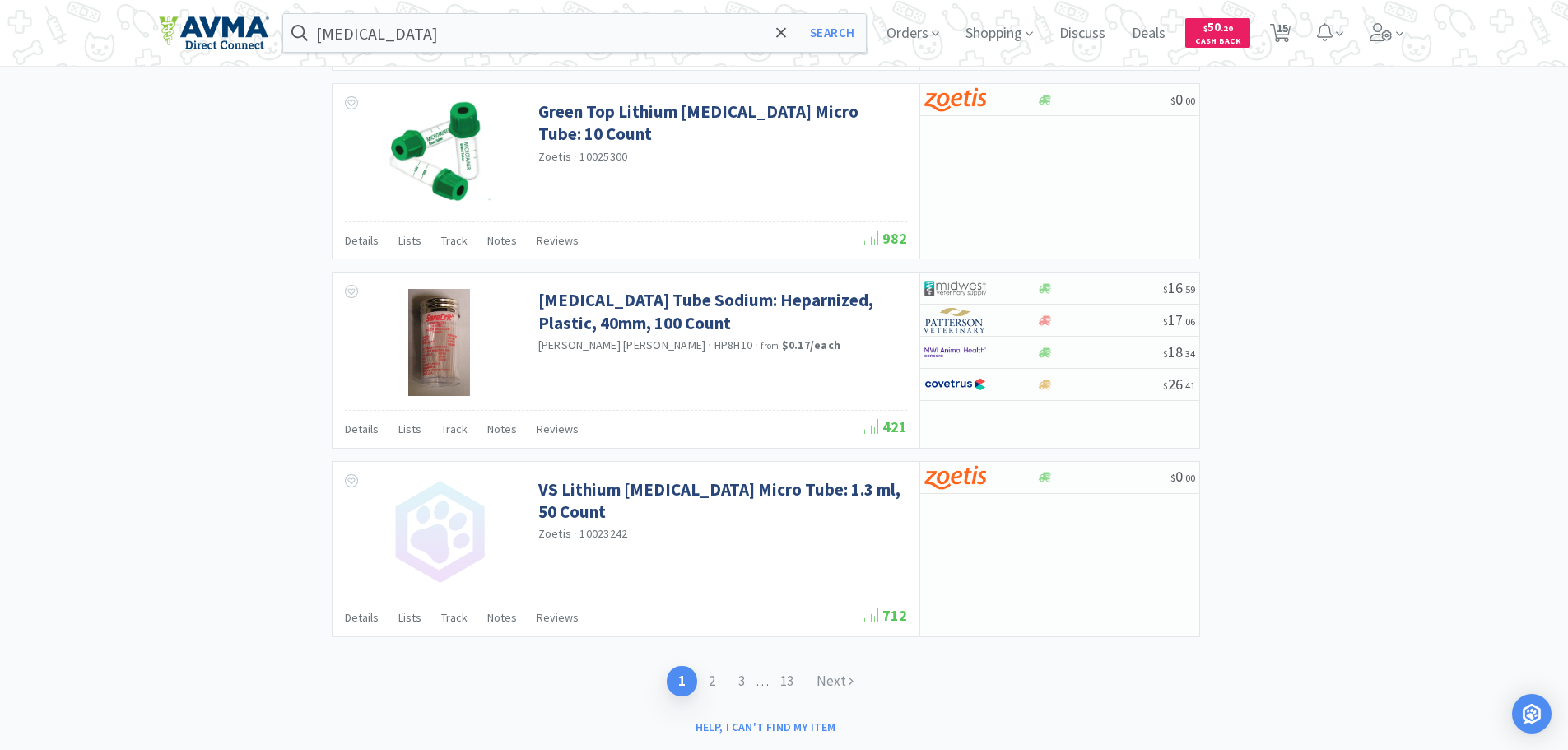
scroll to position [2431, 0]
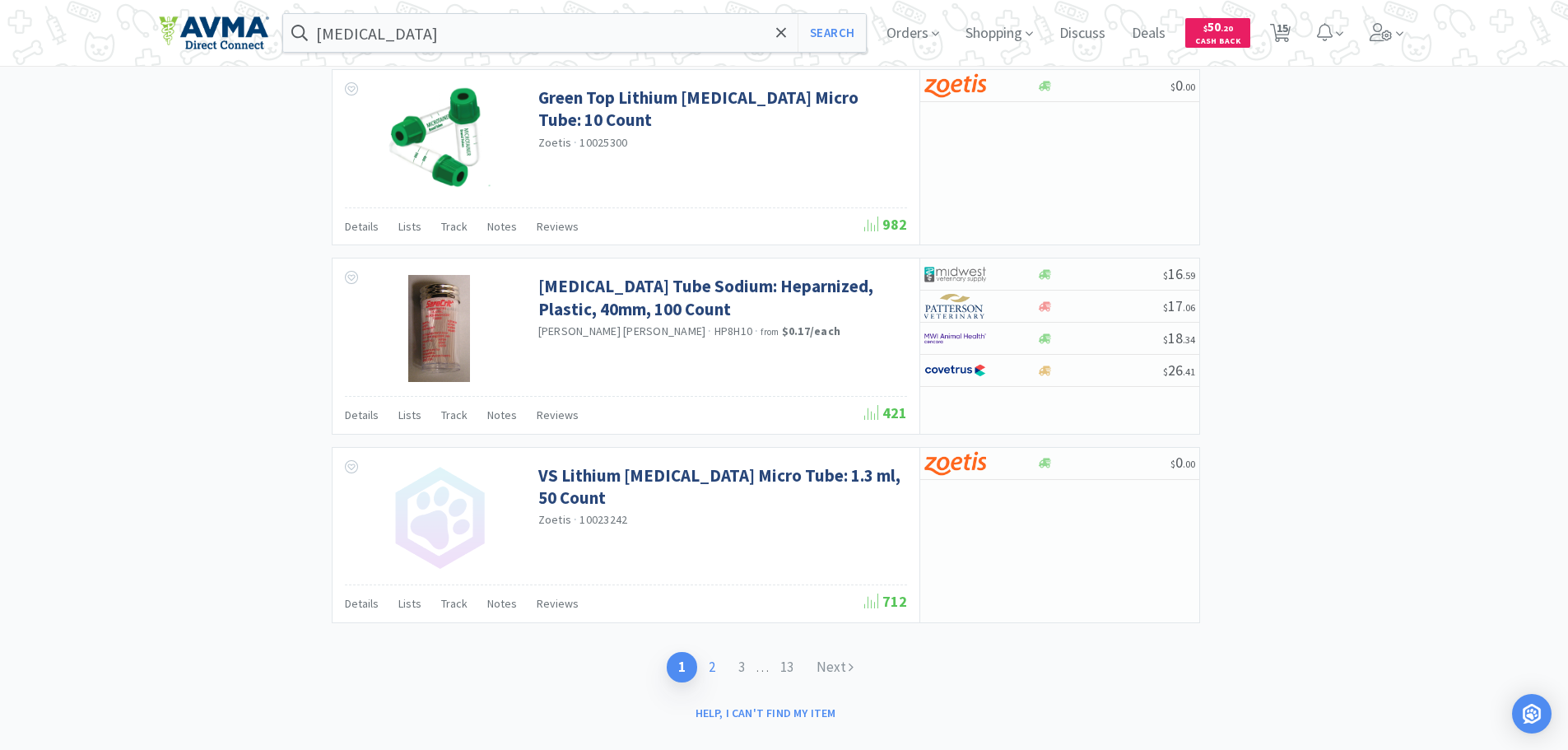
click at [709, 652] on link "2" at bounding box center [712, 667] width 30 height 31
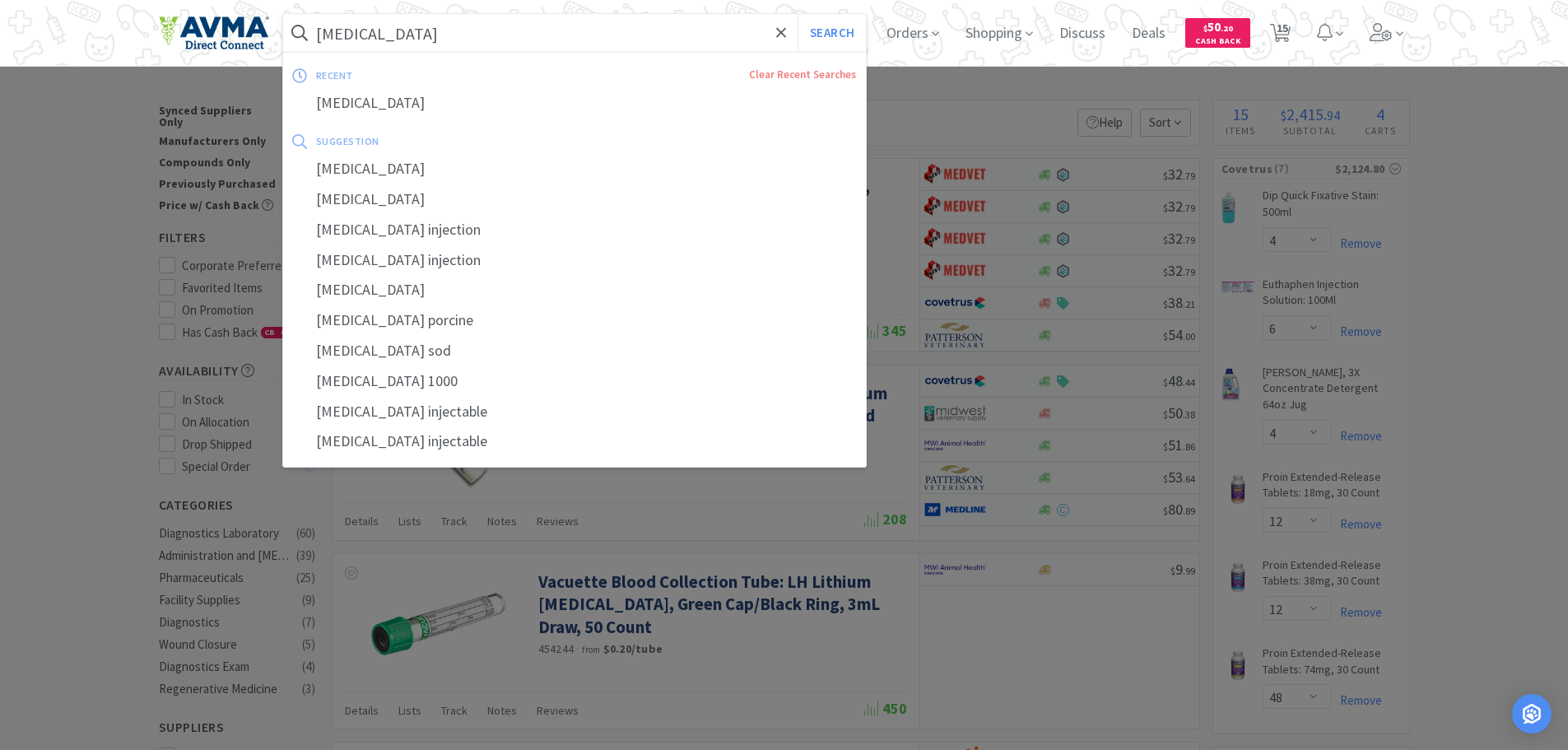
click at [539, 32] on input "[MEDICAL_DATA]" at bounding box center [574, 33] width 583 height 38
click at [1025, 51] on span "Shopping" at bounding box center [1000, 33] width 80 height 66
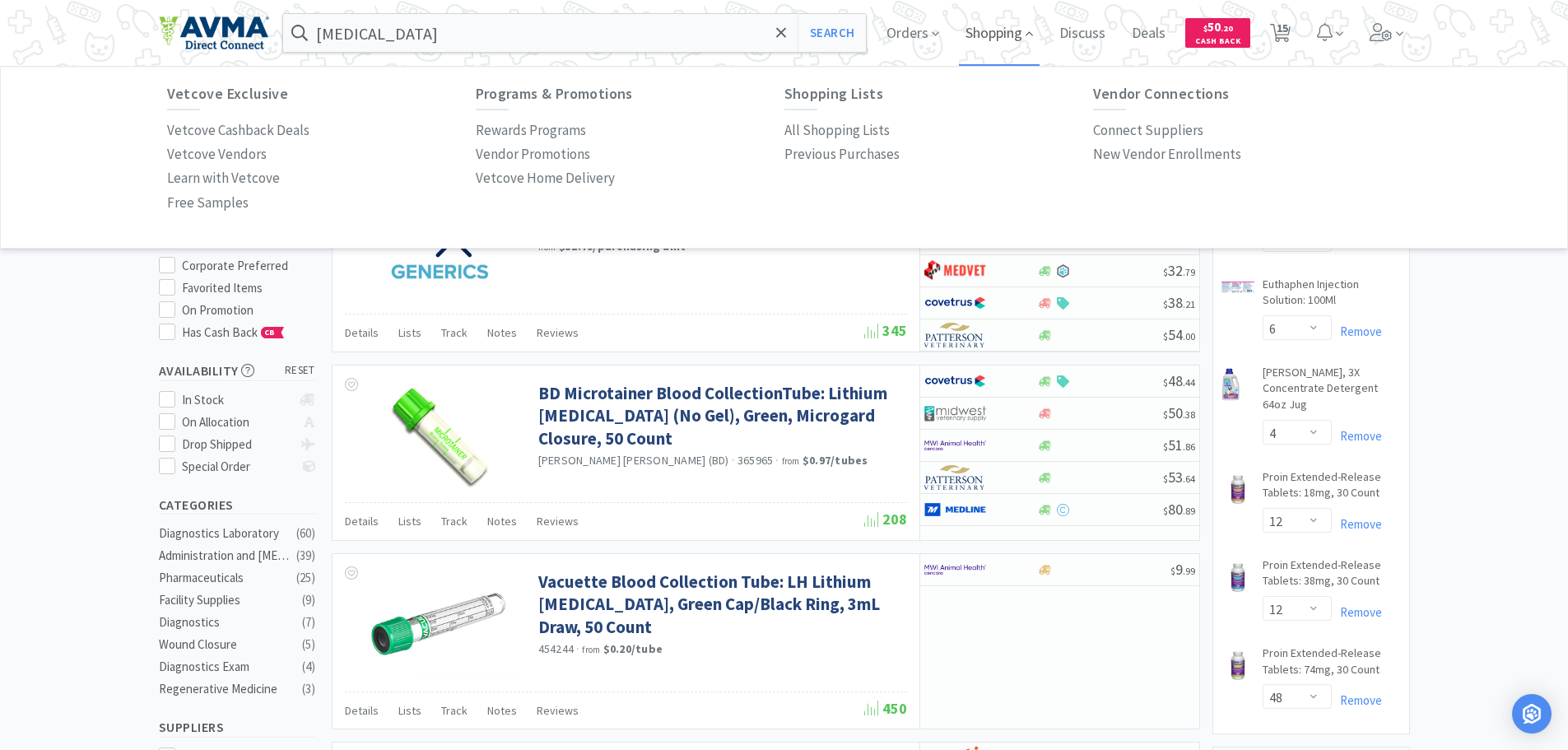
click at [994, 31] on span "Shopping" at bounding box center [1000, 33] width 80 height 66
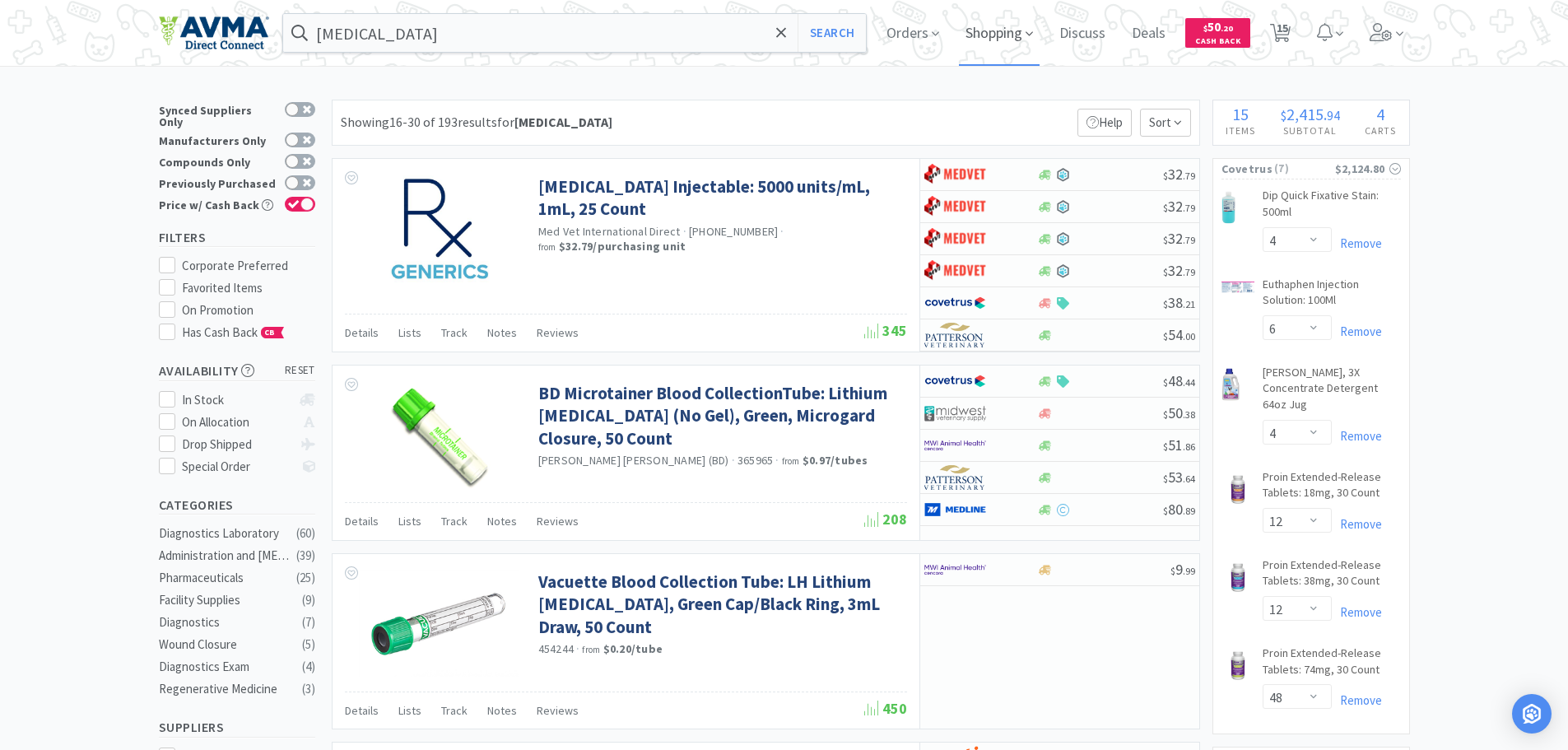
click at [1009, 32] on span "Shopping" at bounding box center [1000, 33] width 80 height 66
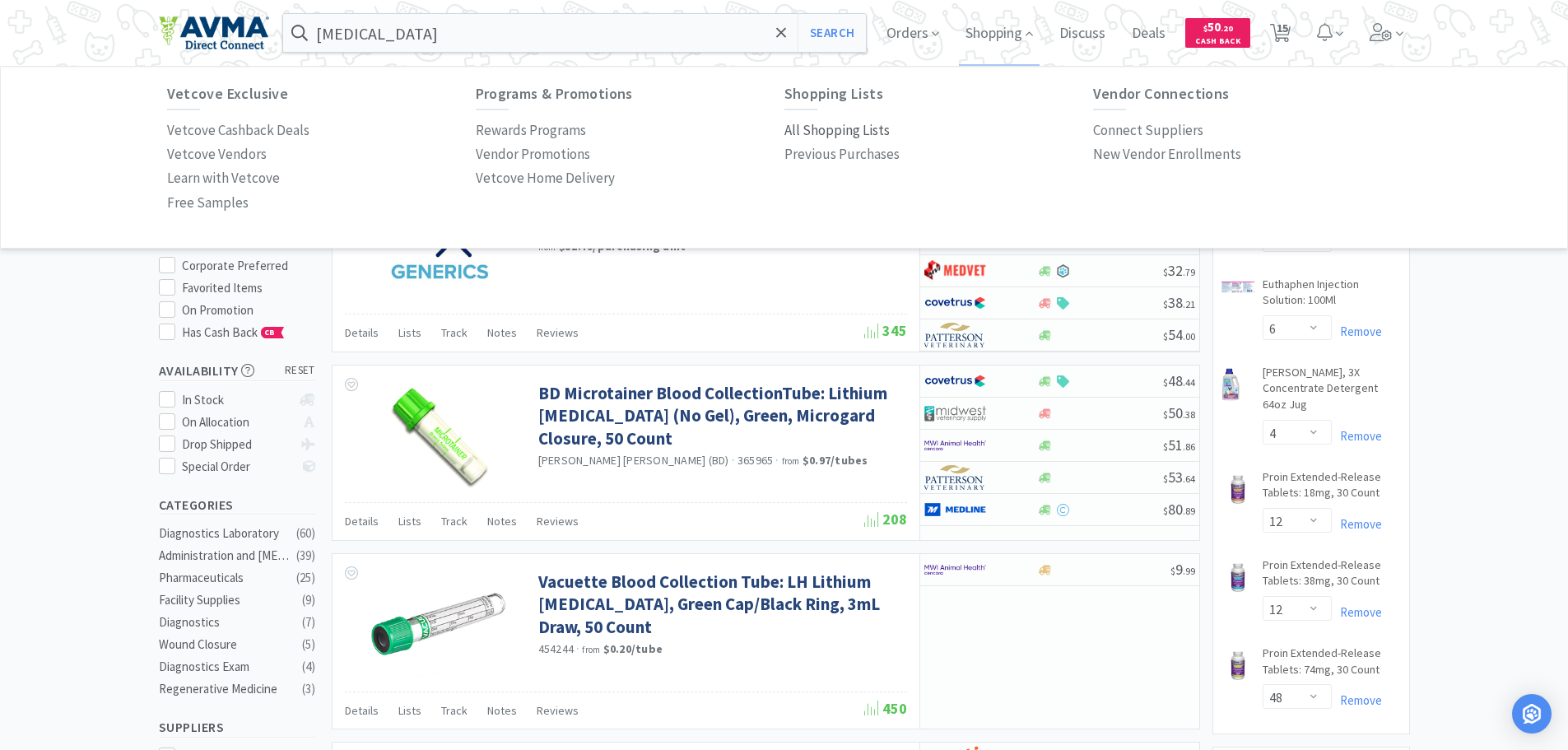
click at [836, 132] on p "All Shopping Lists" at bounding box center [837, 131] width 105 height 22
select select "4"
select select "6"
select select "4"
select select "12"
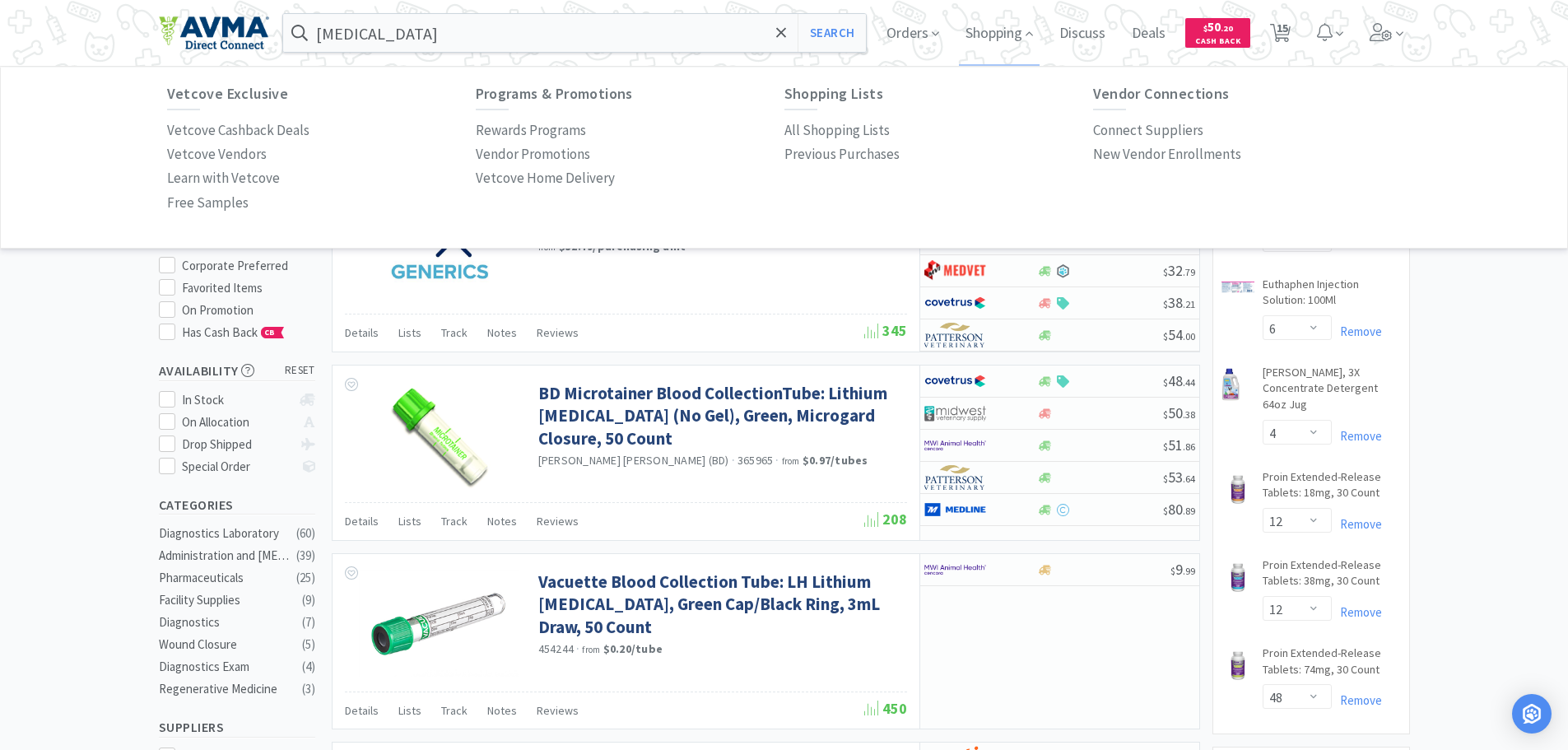
select select "12"
select select "48"
select select "6"
select select "10"
select select "6"
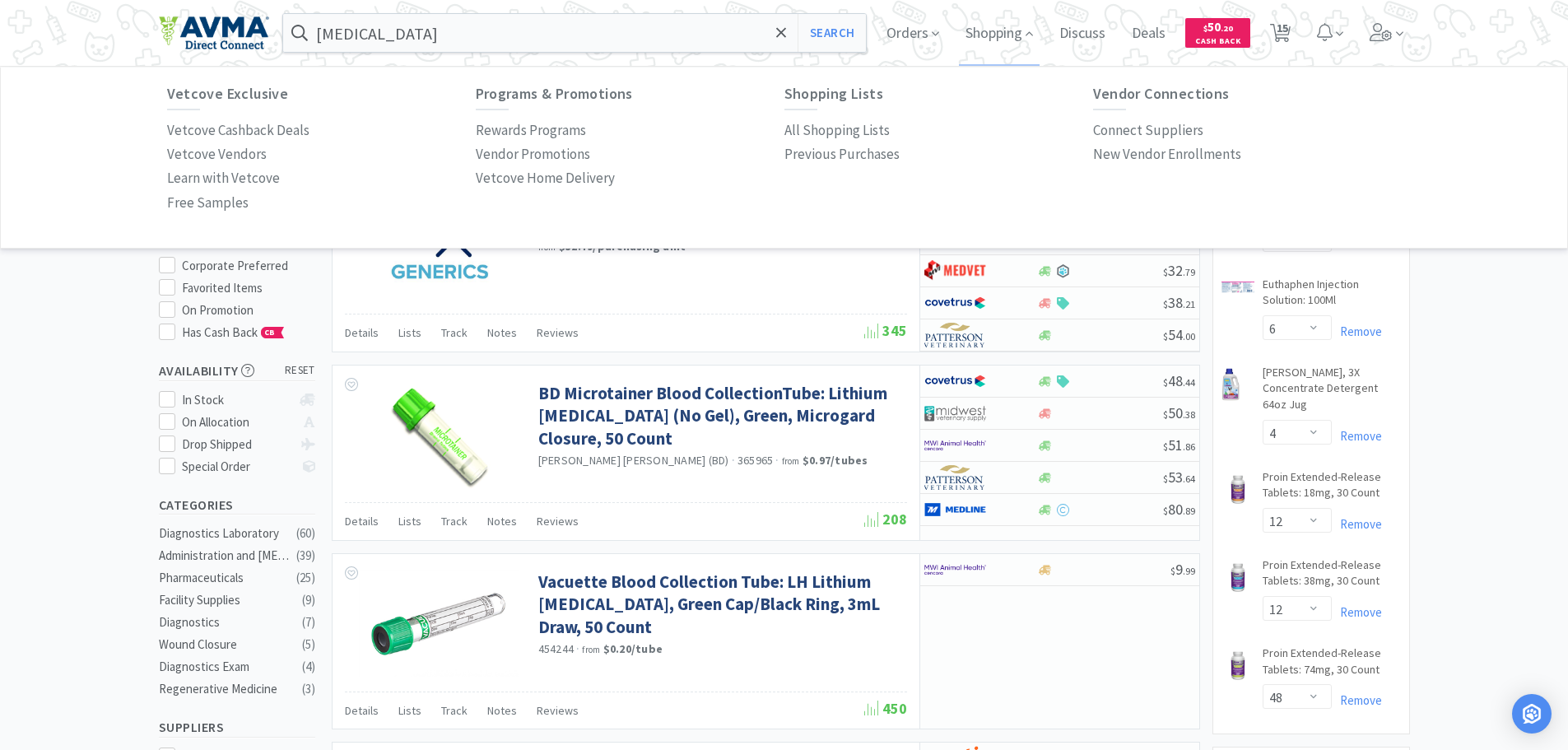
select select "2"
select select "1"
select select "2"
select select "10"
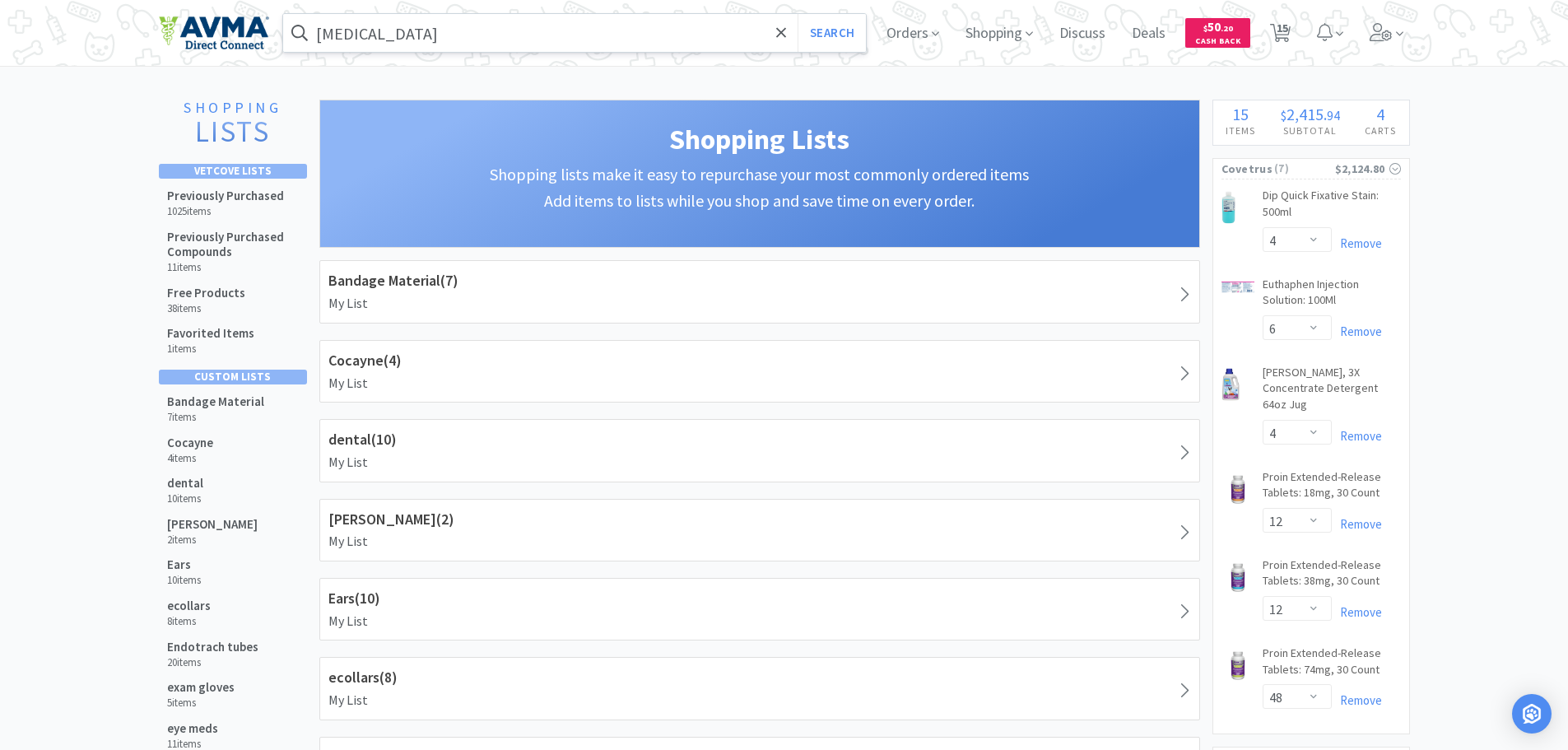
click at [594, 31] on input "[MEDICAL_DATA]" at bounding box center [574, 33] width 583 height 38
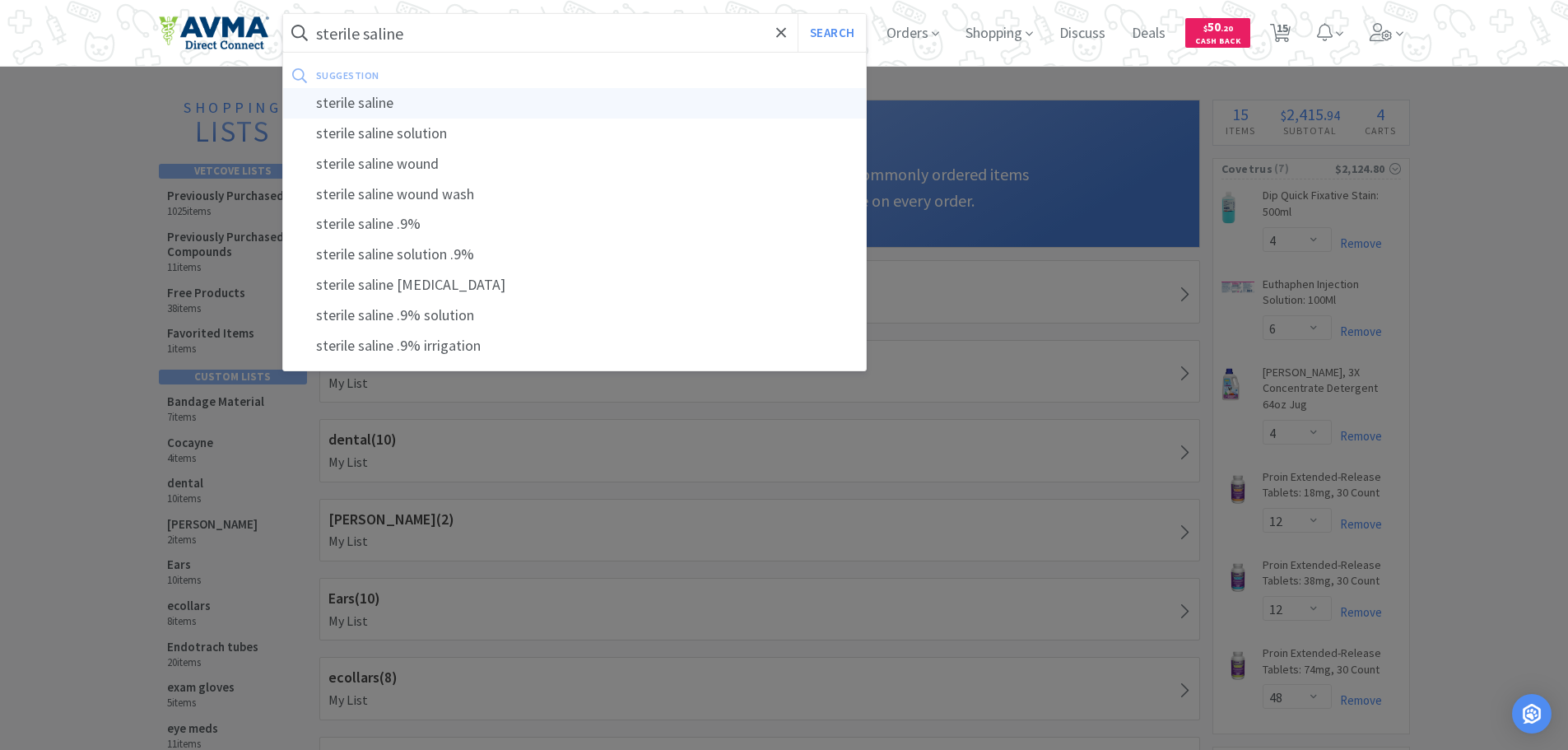
type input "sterile saline"
click at [429, 95] on div "sterile saline" at bounding box center [574, 103] width 583 height 31
select select "4"
select select "6"
select select "4"
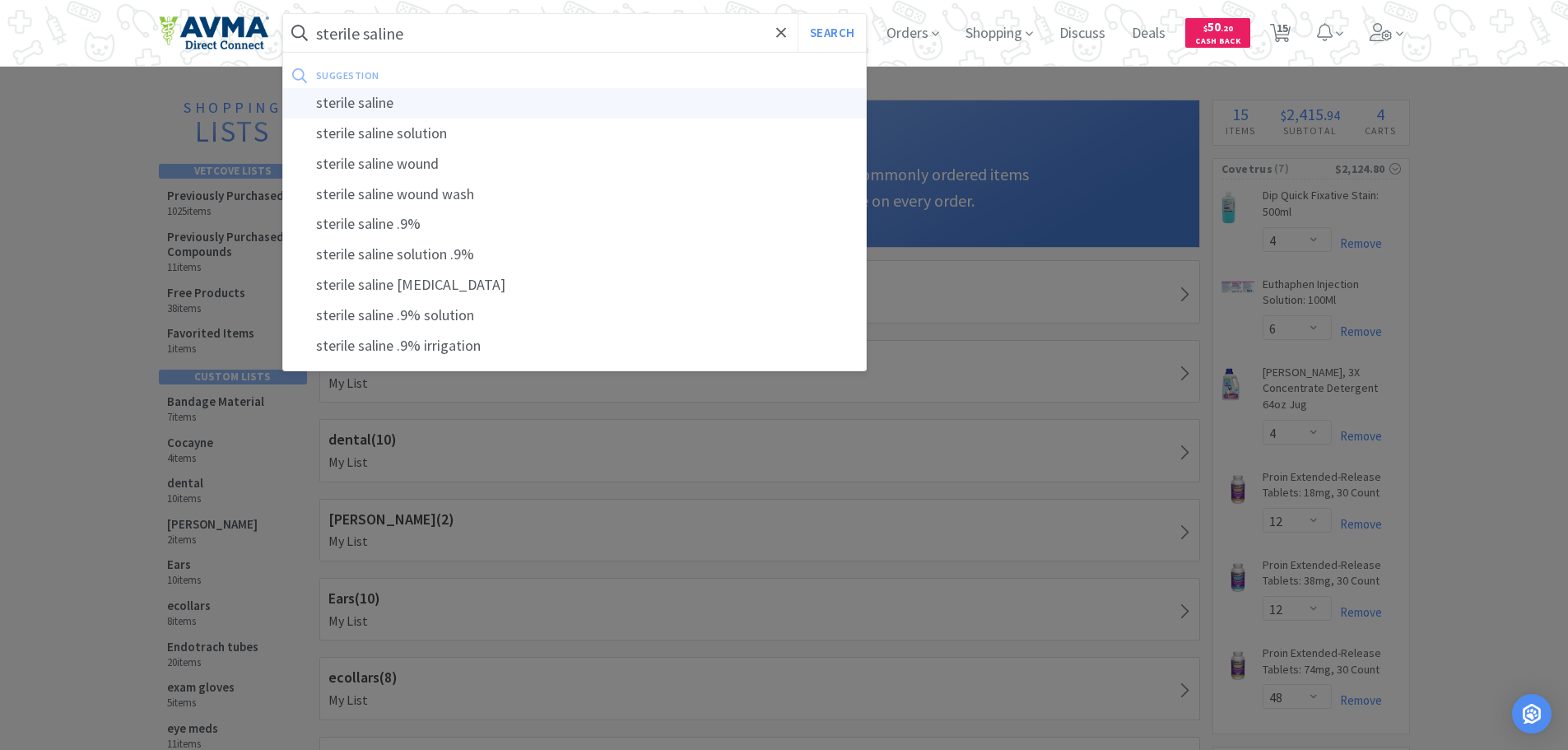
select select "12"
select select "48"
select select "6"
select select "10"
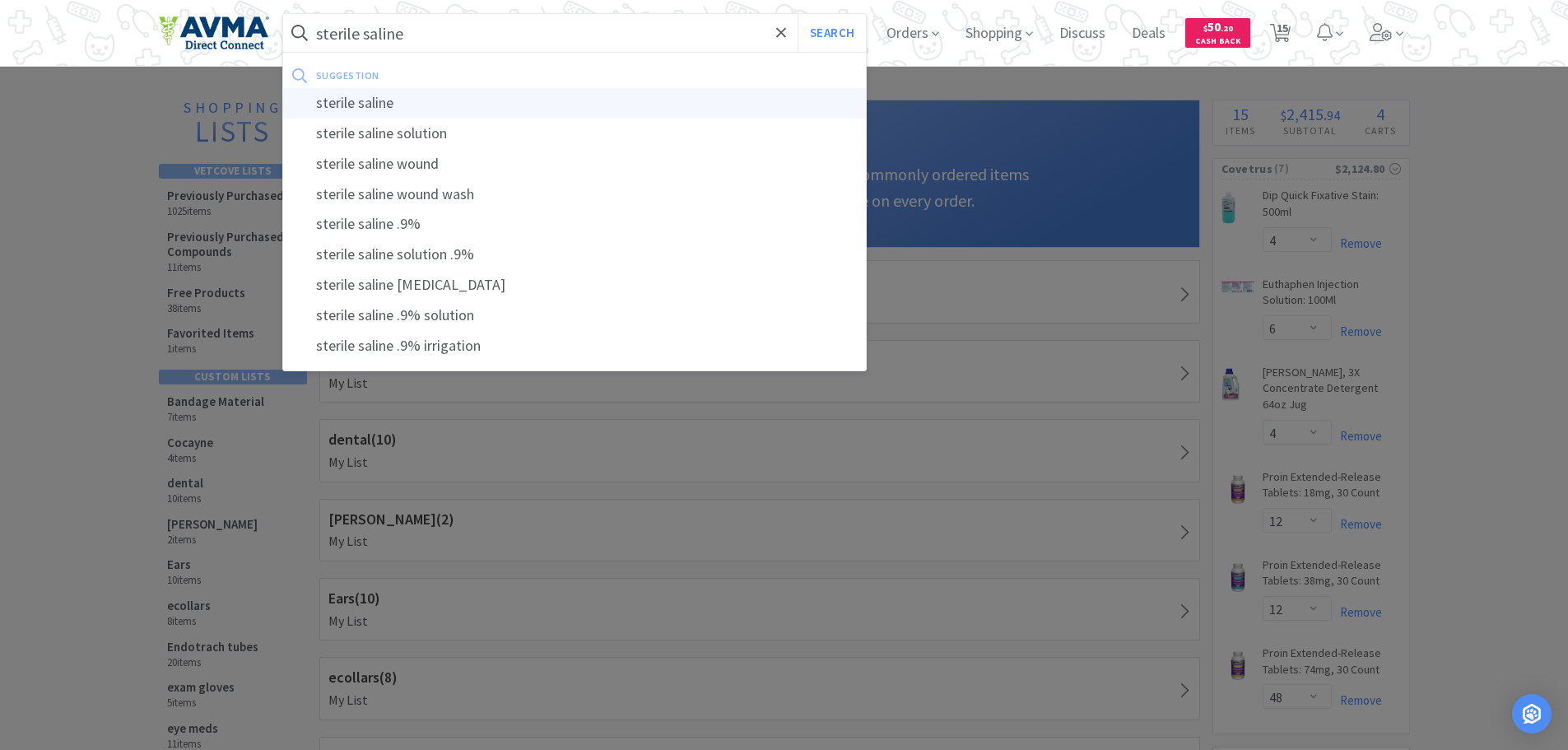
select select "6"
select select "2"
select select "1"
select select "2"
select select "10"
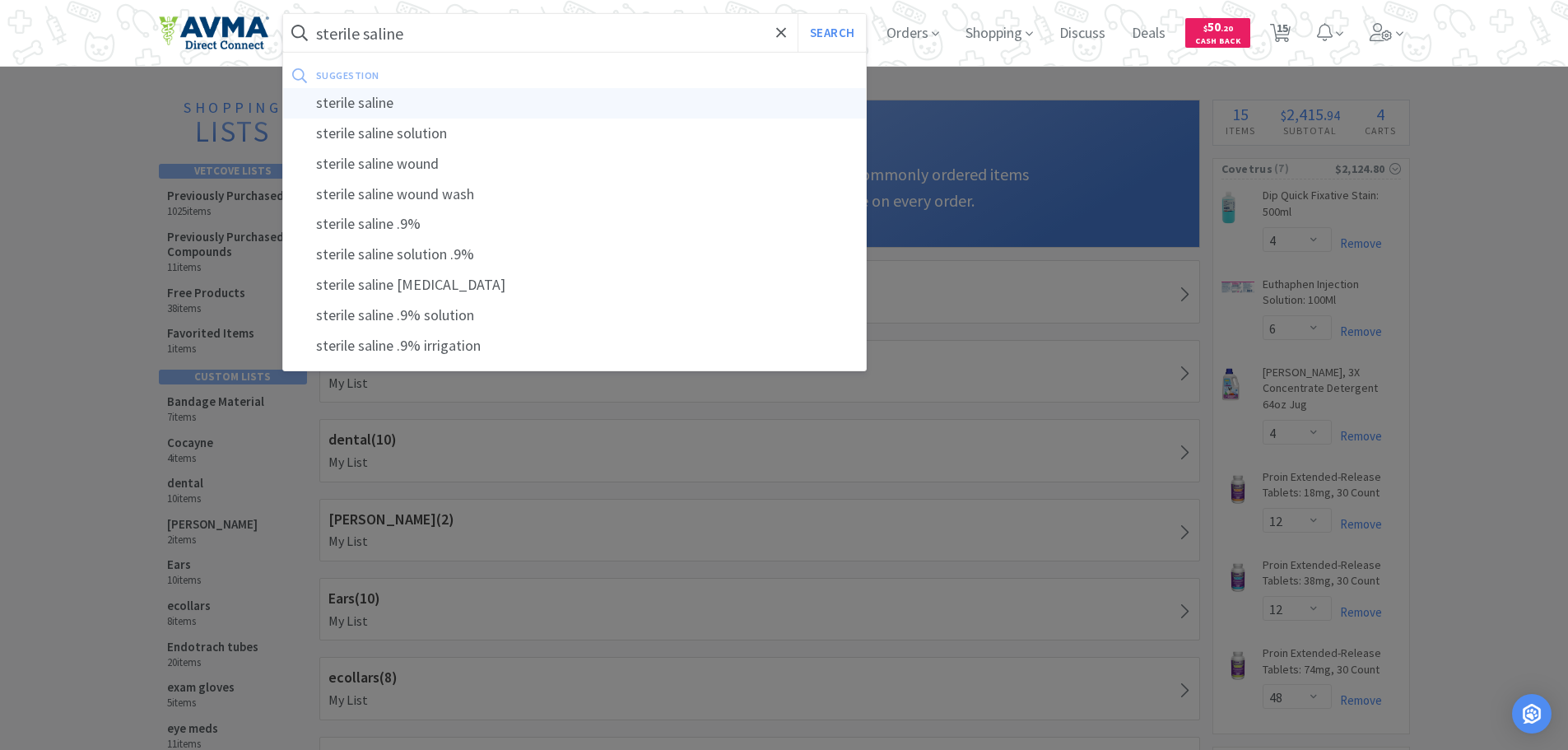
select select "10"
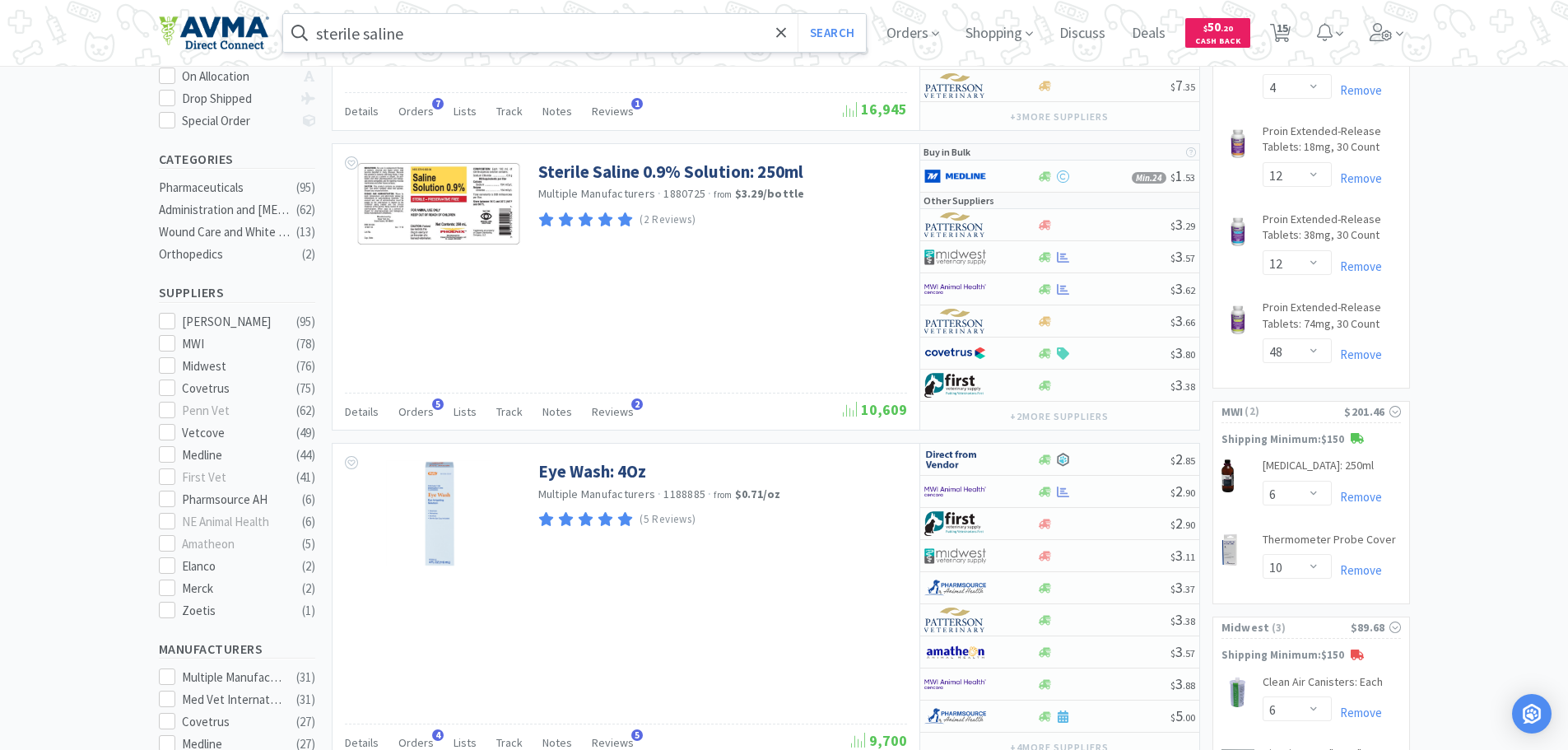
scroll to position [351, 0]
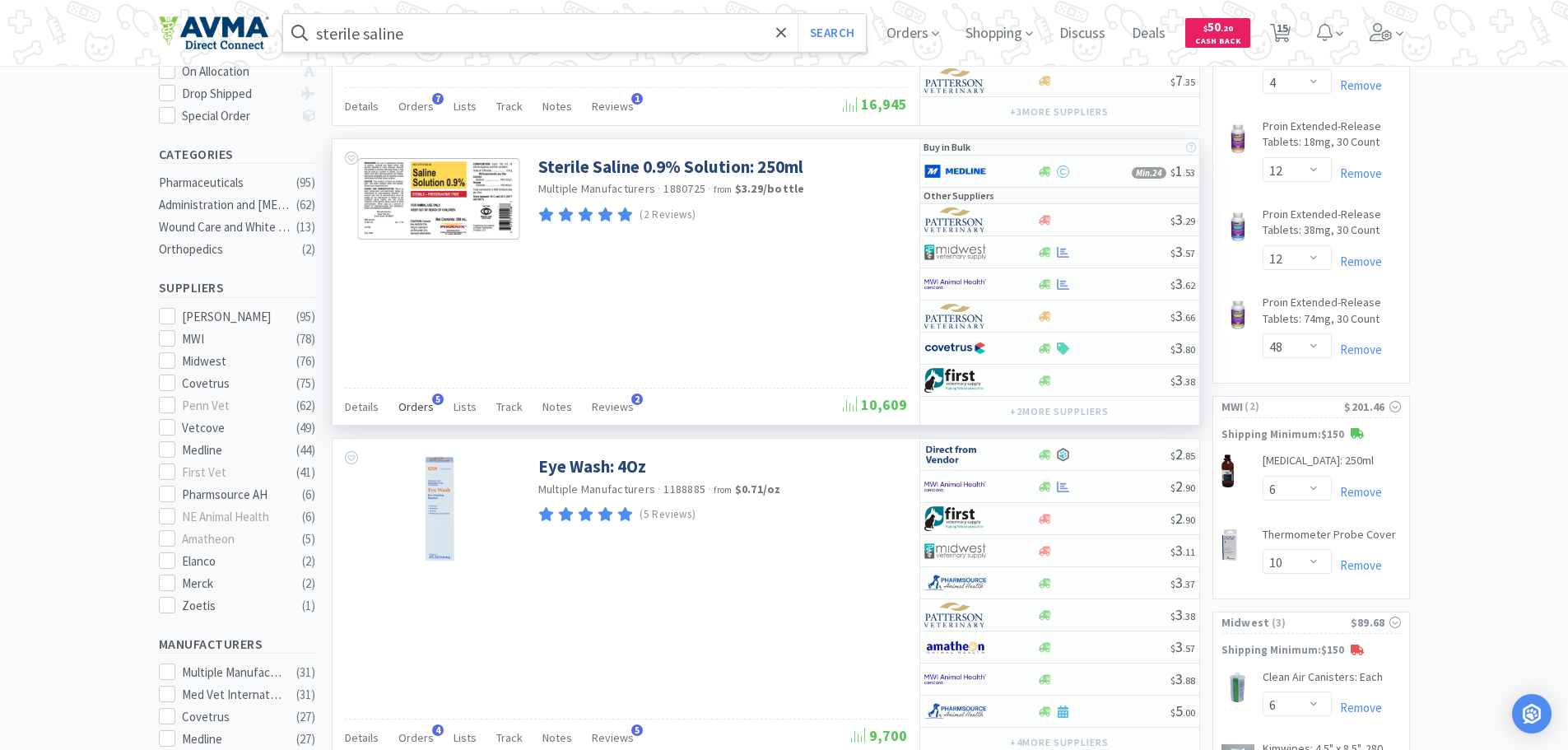
click at [413, 407] on span "Orders" at bounding box center [416, 407] width 35 height 15
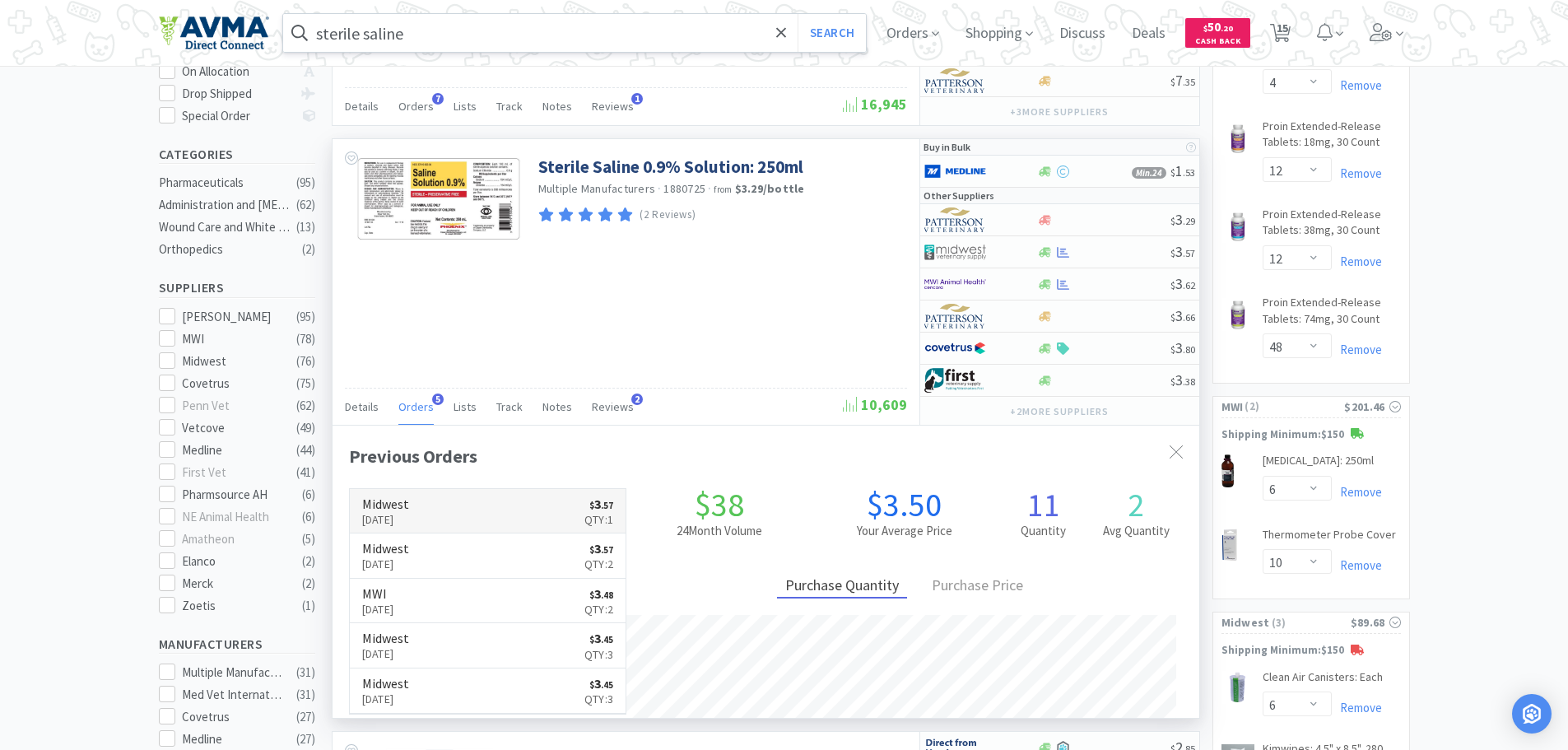
scroll to position [426, 867]
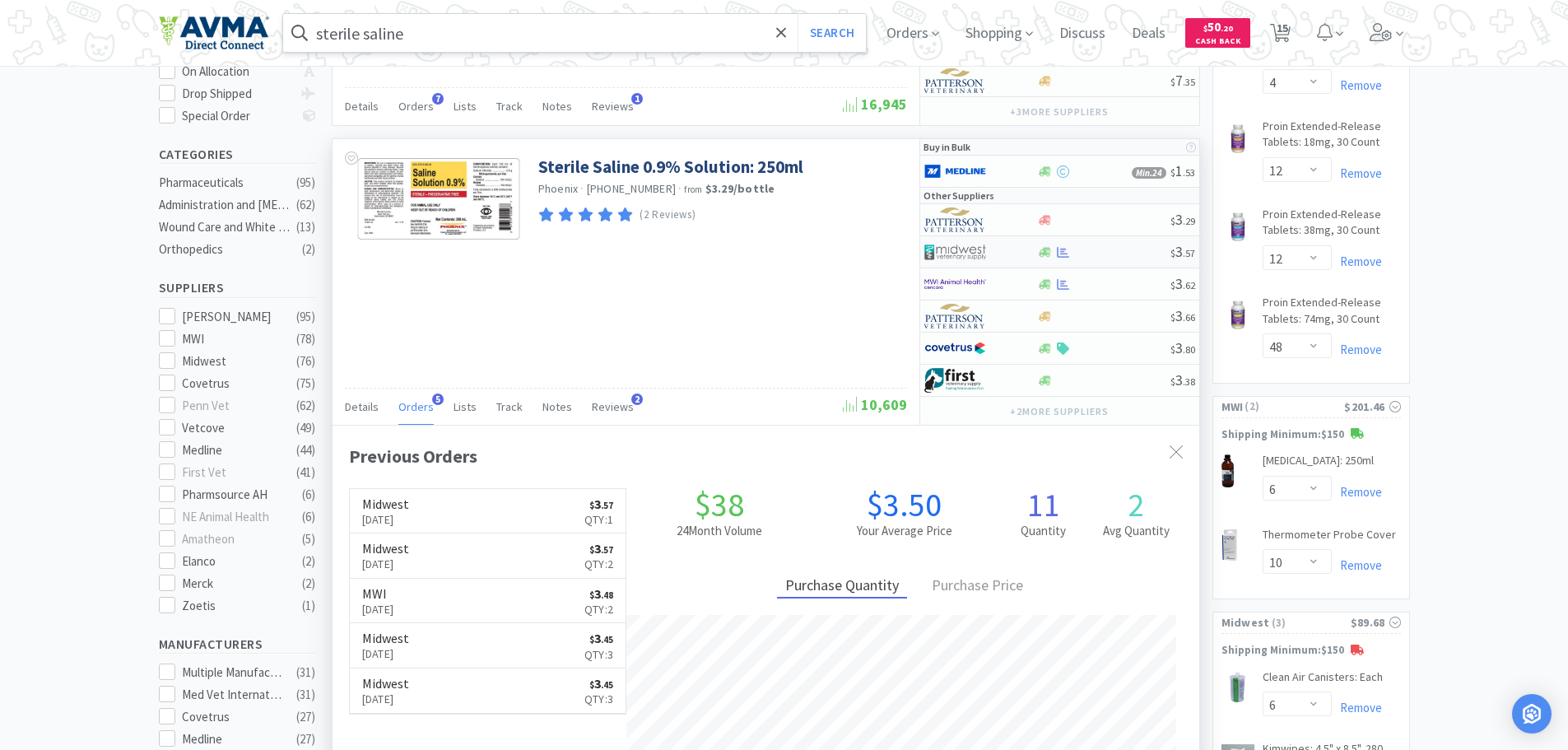
click at [1112, 253] on div at bounding box center [1103, 252] width 133 height 12
select select "1"
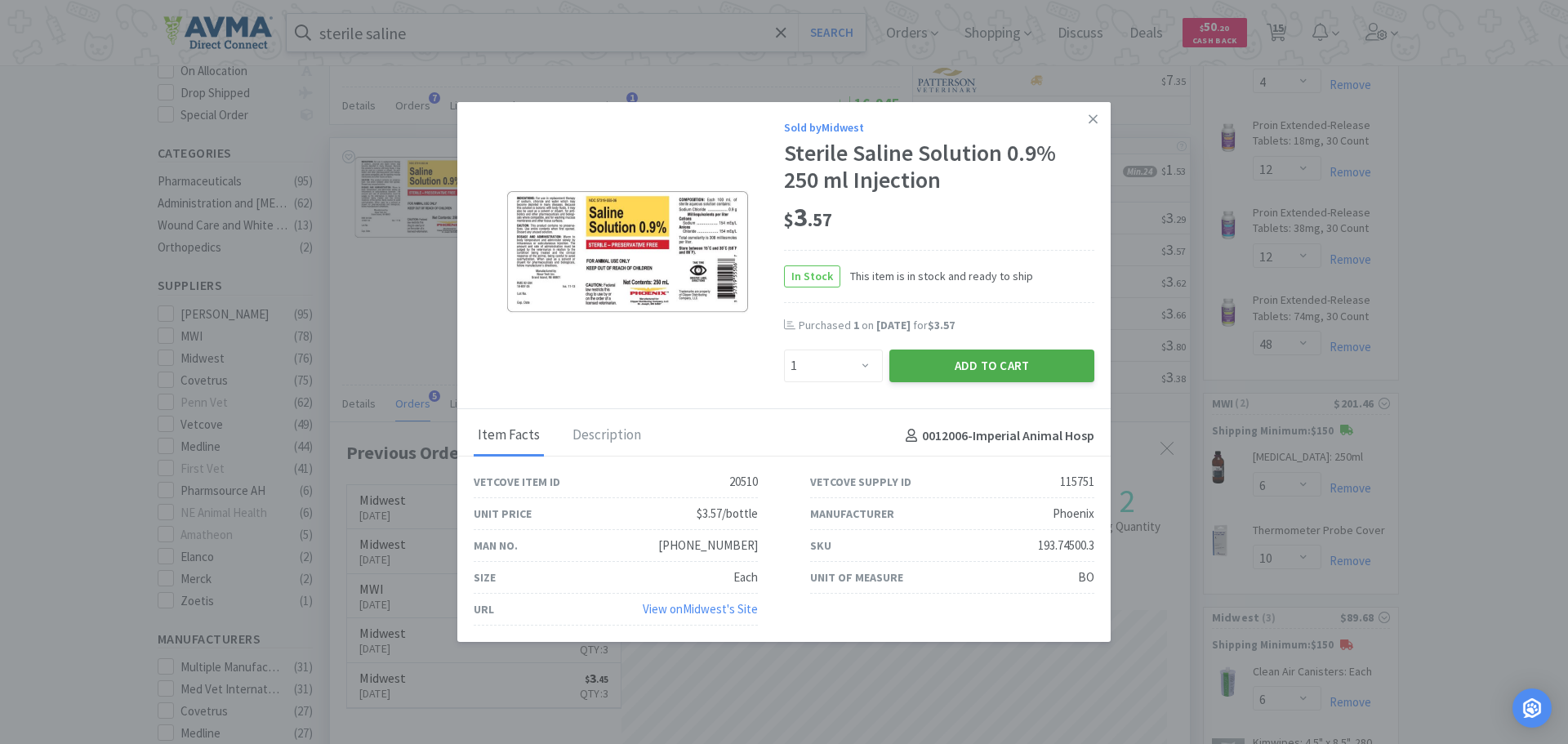
click at [920, 358] on button "Add to Cart" at bounding box center [991, 366] width 205 height 32
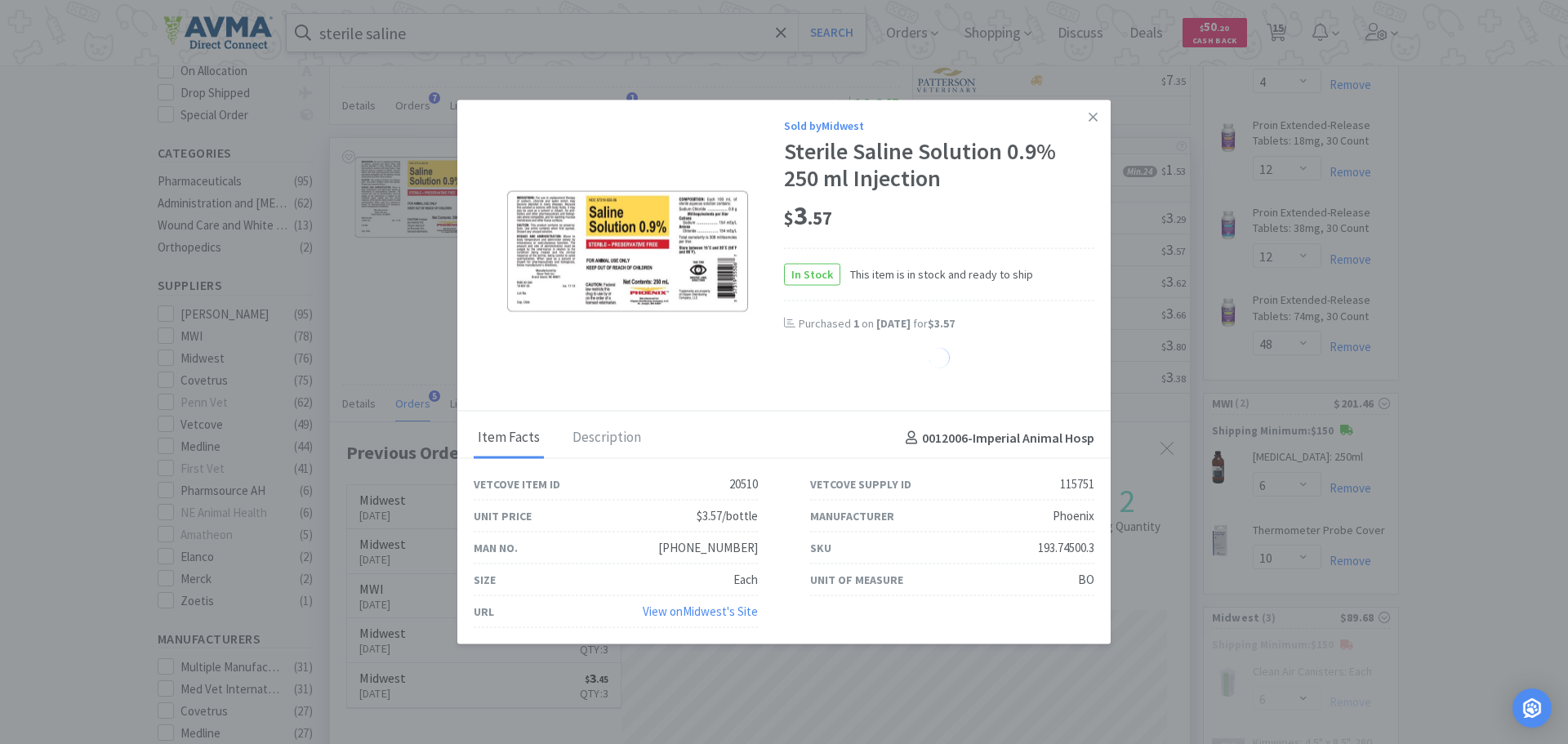
select select "1"
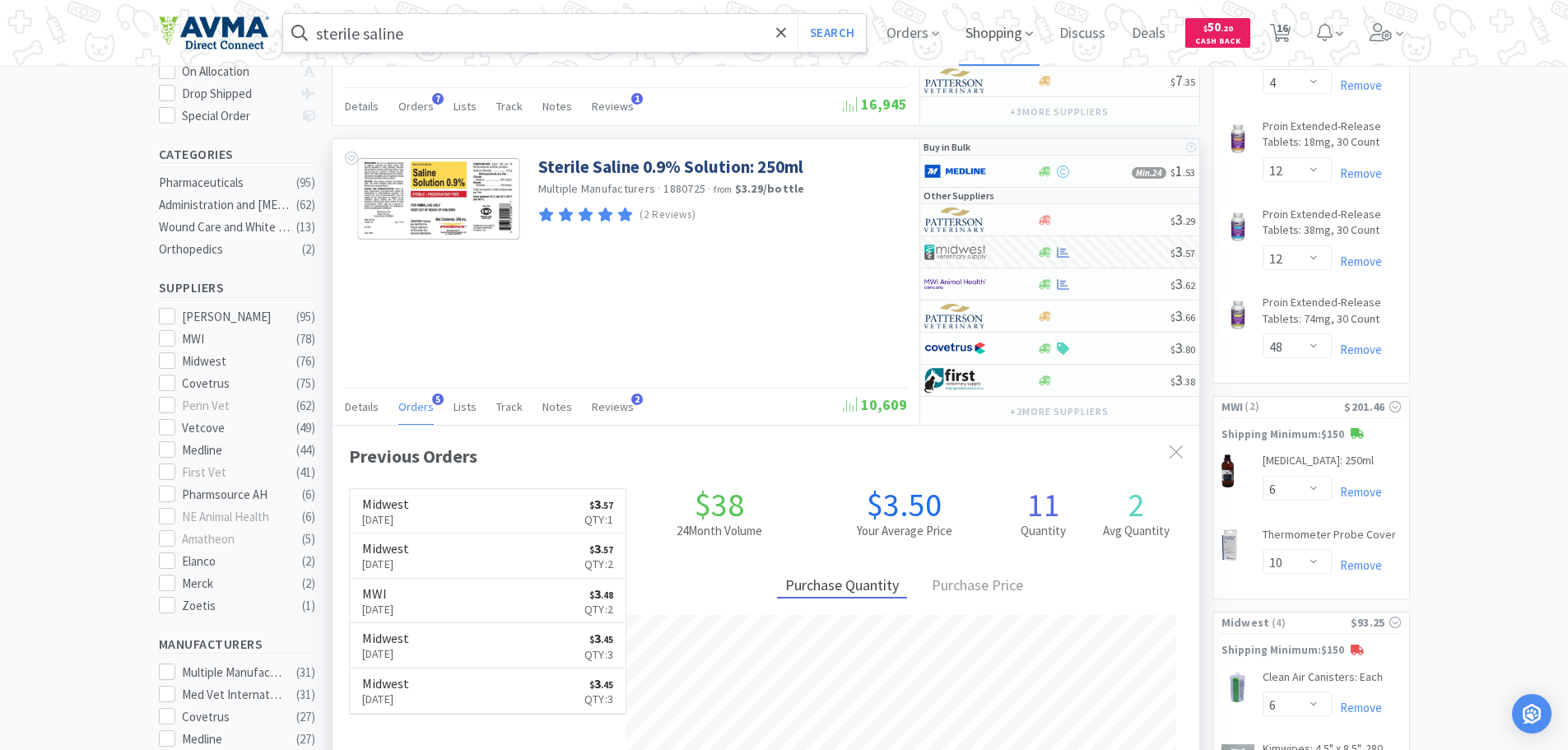
click at [985, 31] on span "Shopping" at bounding box center [1000, 33] width 80 height 66
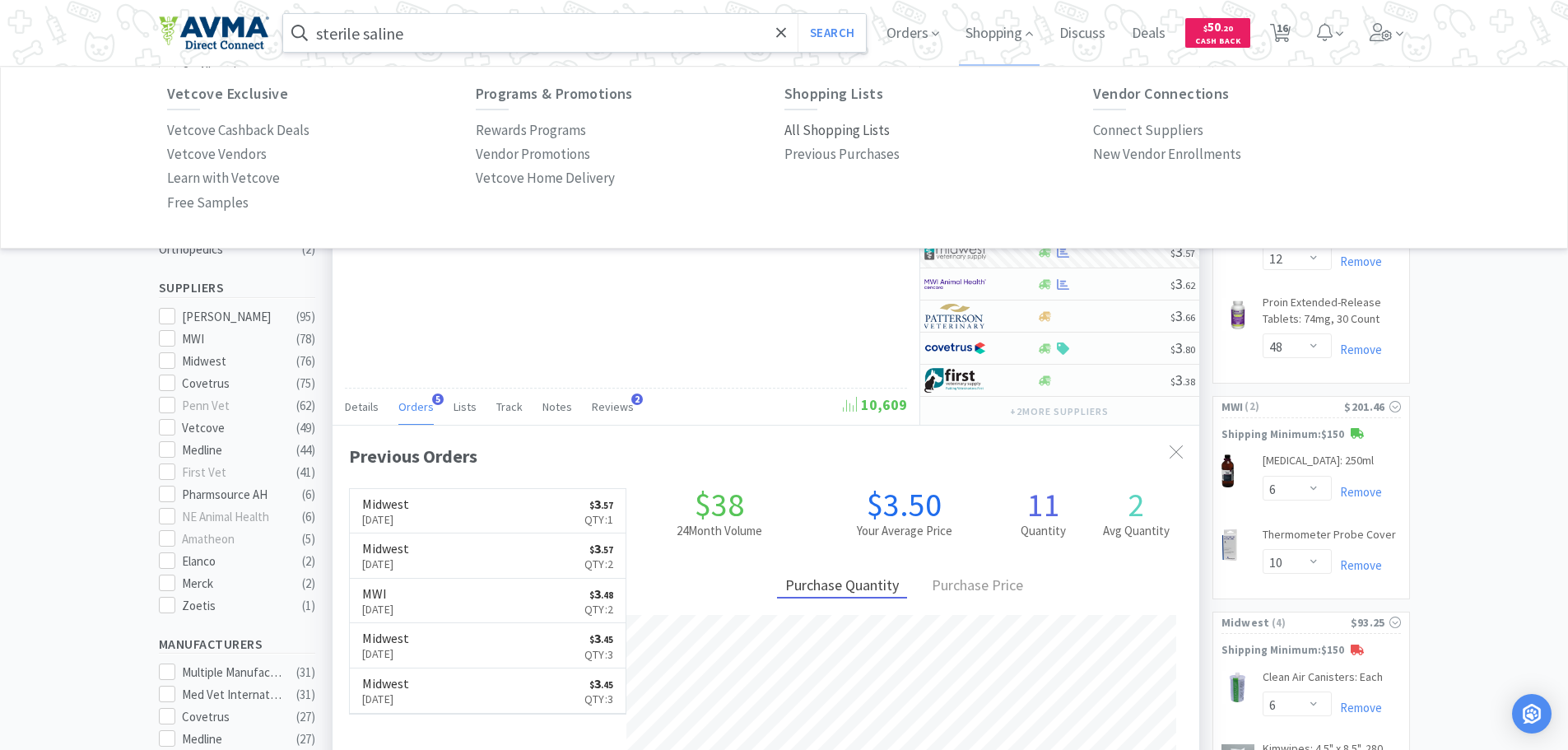
click at [834, 136] on p "All Shopping Lists" at bounding box center [837, 131] width 105 height 22
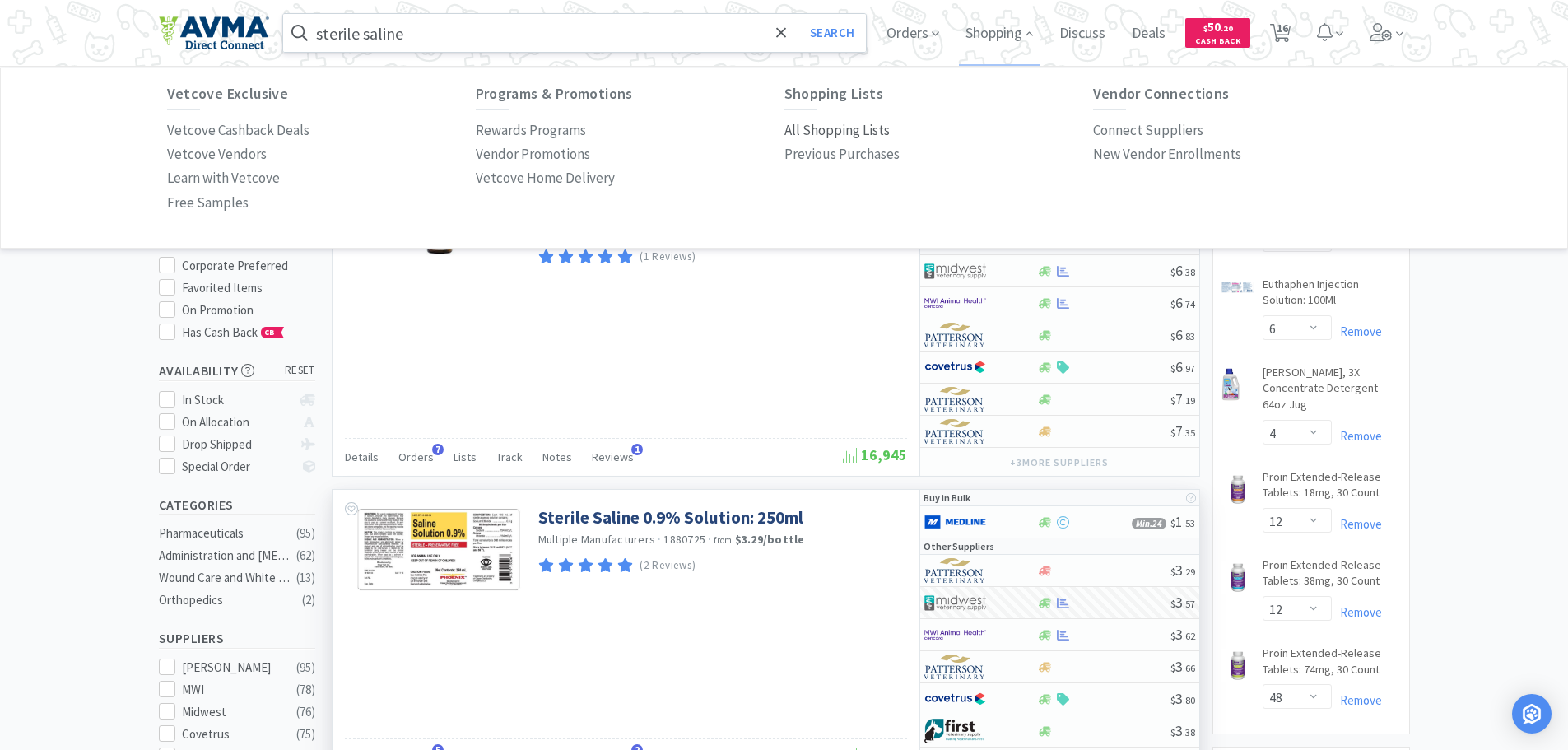
select select "4"
select select "6"
select select "4"
select select "12"
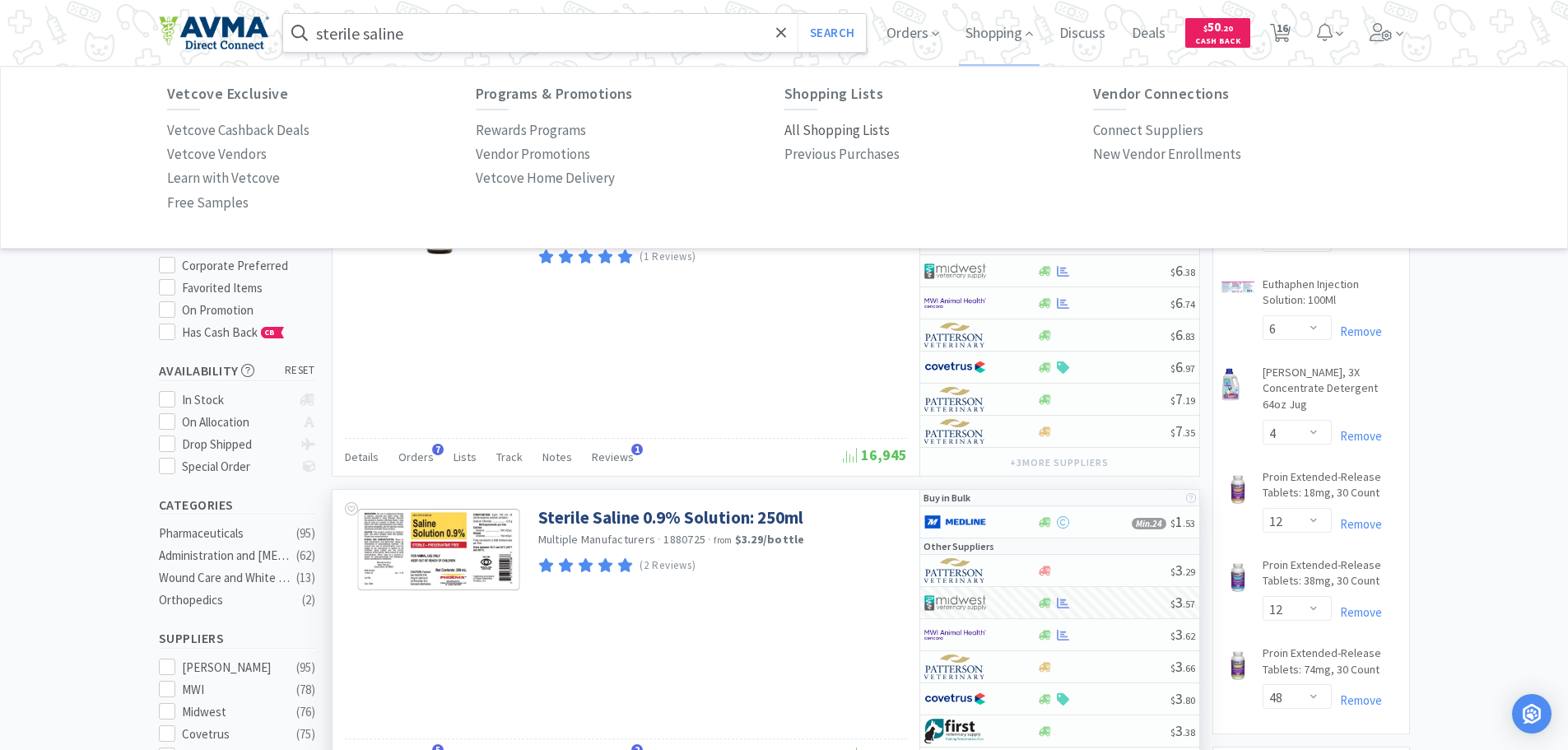
select select "48"
select select "6"
select select "10"
select select "6"
select select "2"
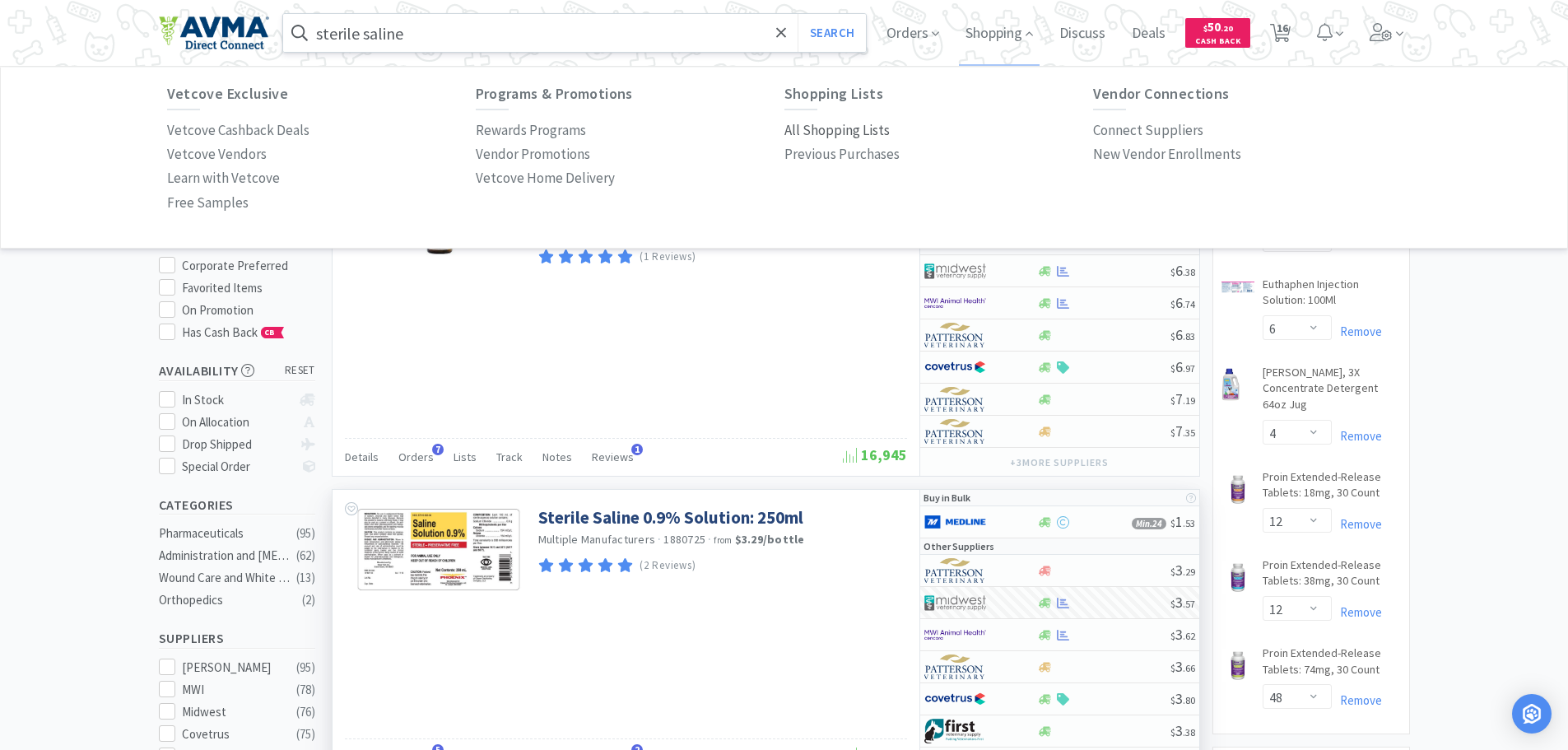
select select "1"
select select "2"
select select "10"
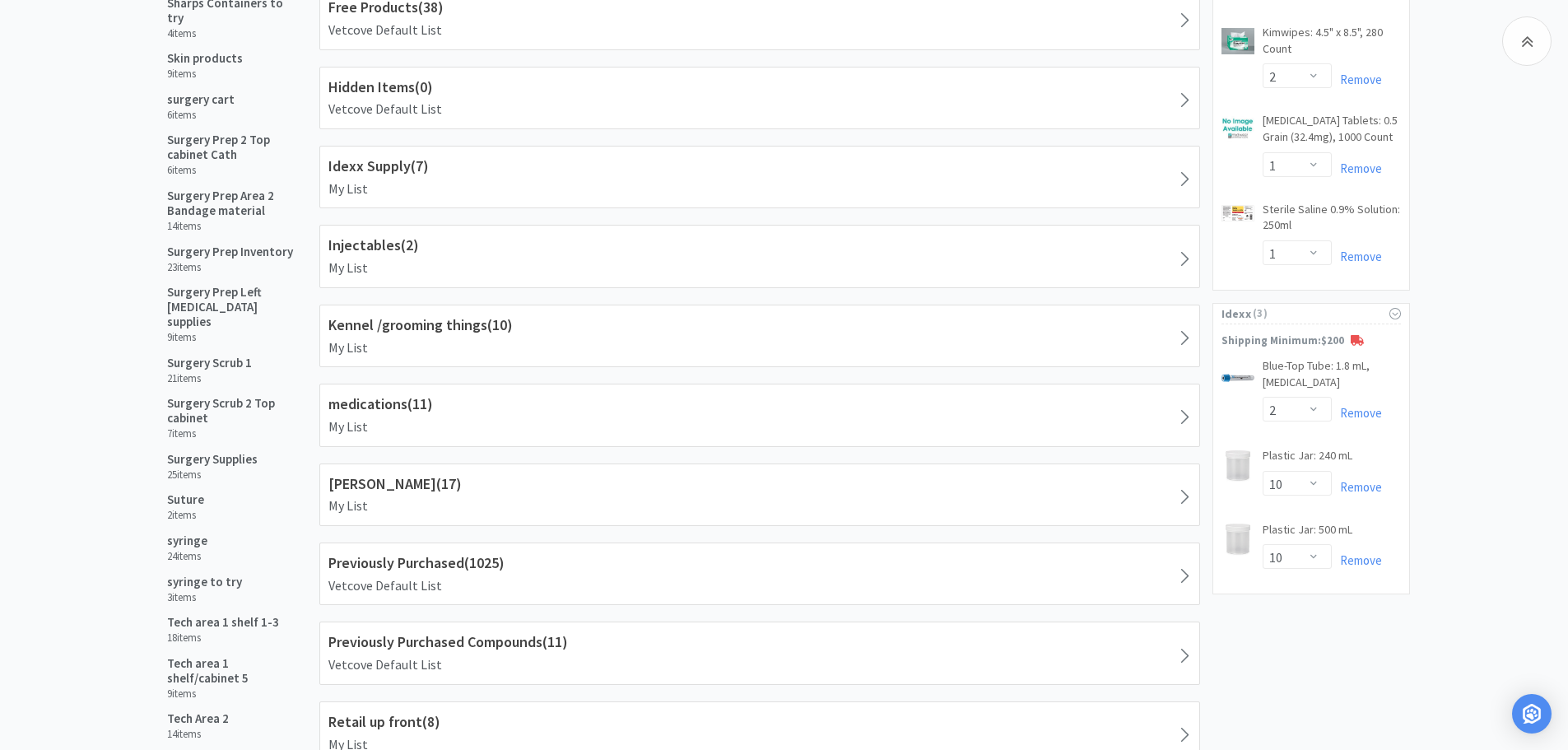
scroll to position [1118, 0]
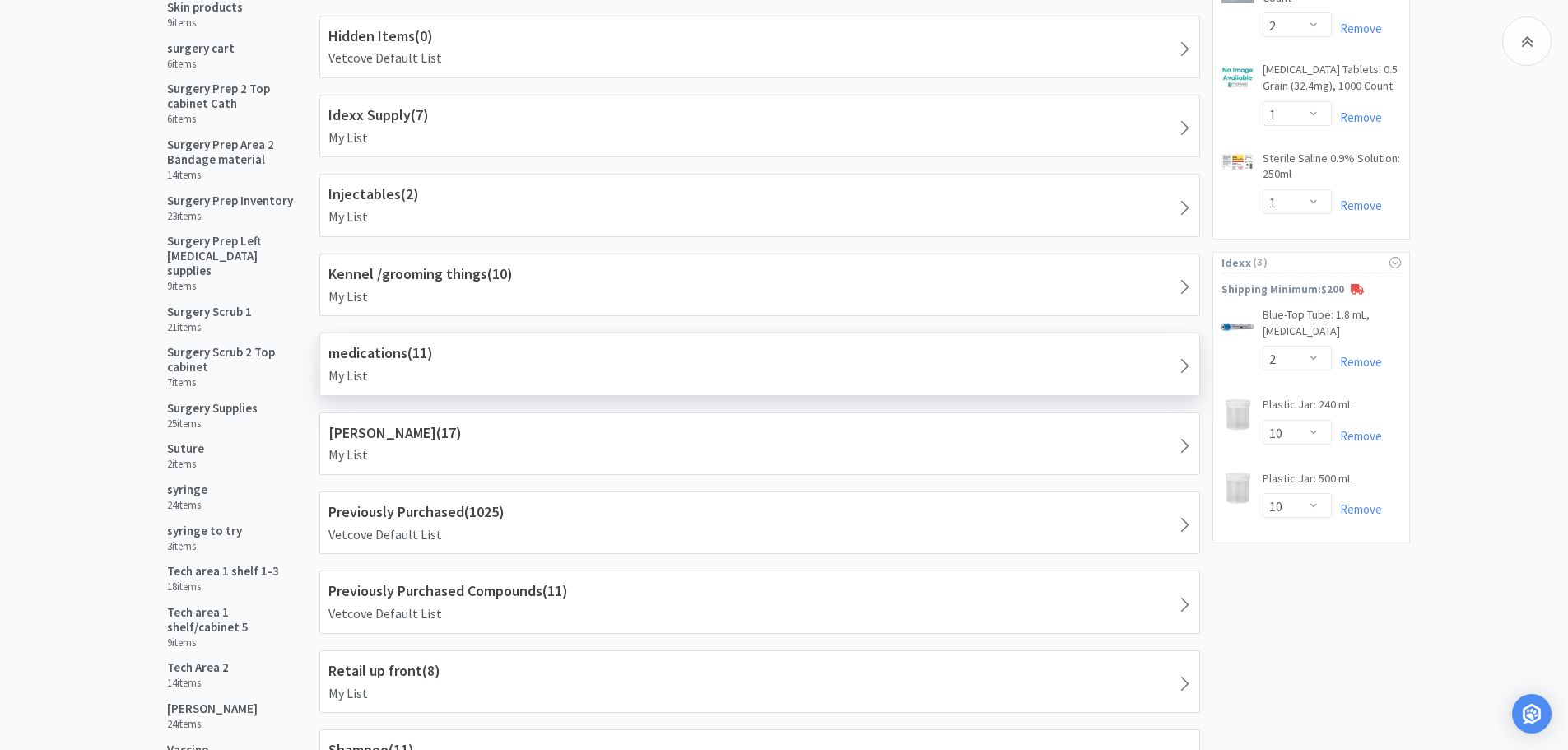
click at [609, 364] on h1 "medications ( 11 )" at bounding box center [760, 354] width 862 height 24
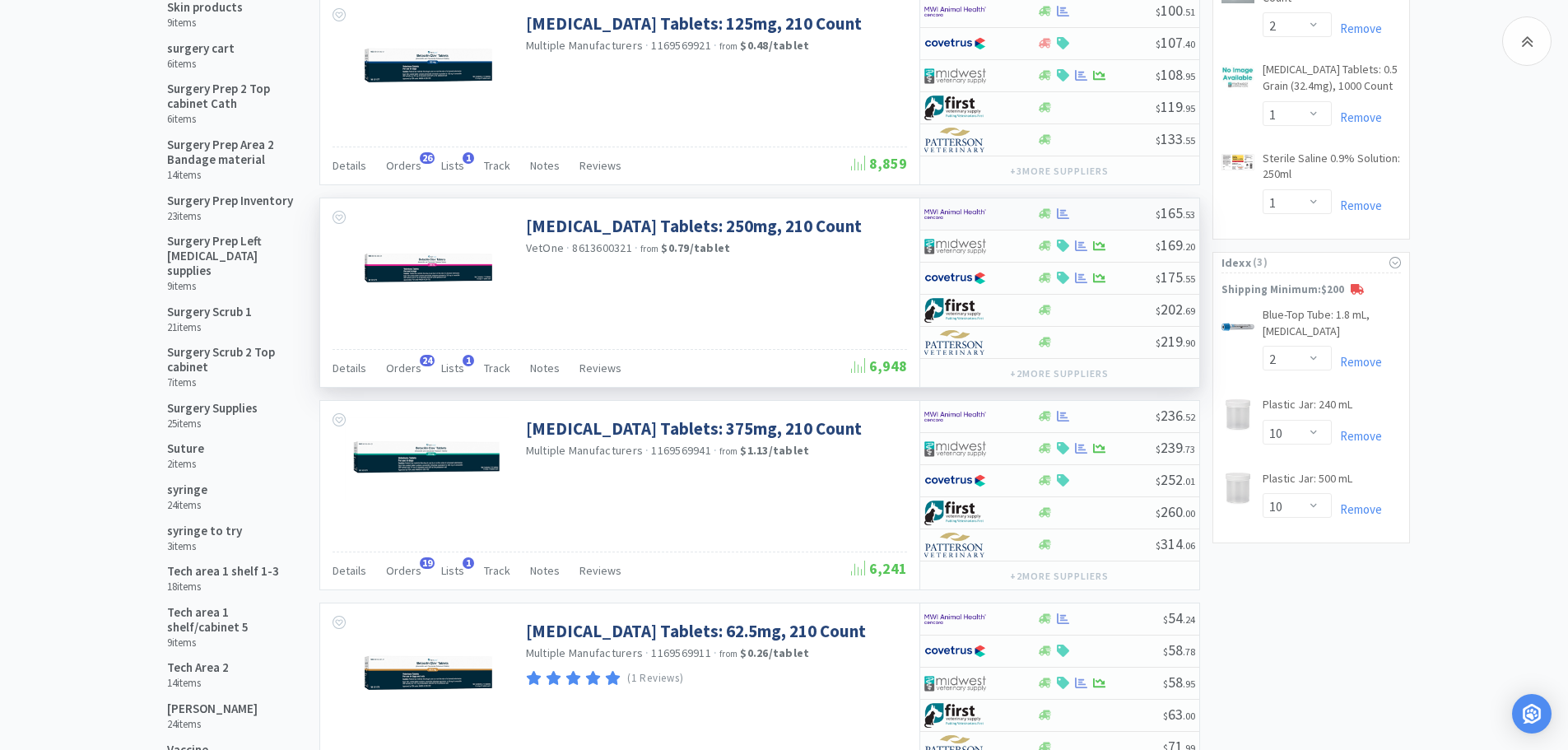
click at [1125, 220] on div at bounding box center [1096, 213] width 119 height 12
select select "1"
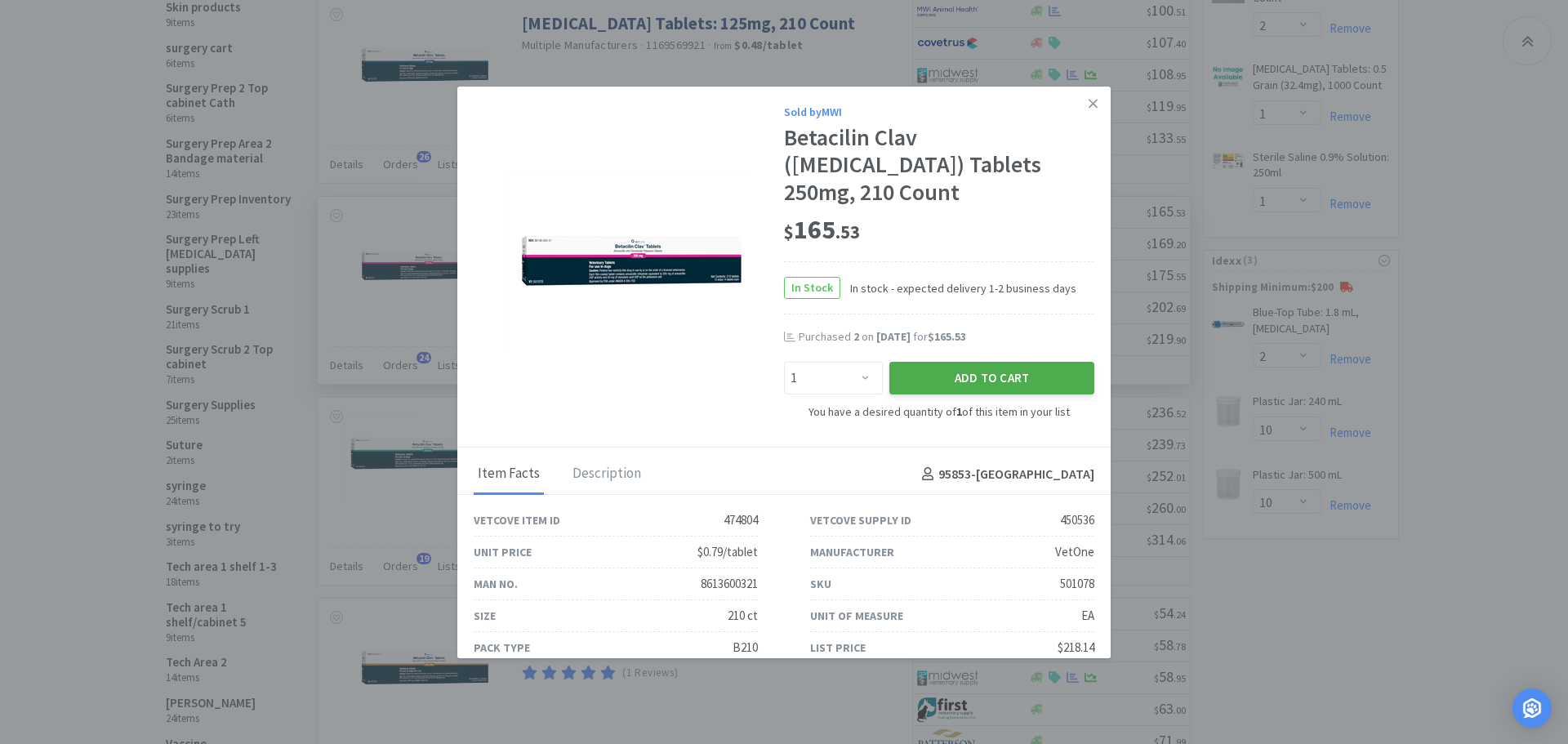
click at [948, 375] on button "Add to Cart" at bounding box center [991, 378] width 205 height 32
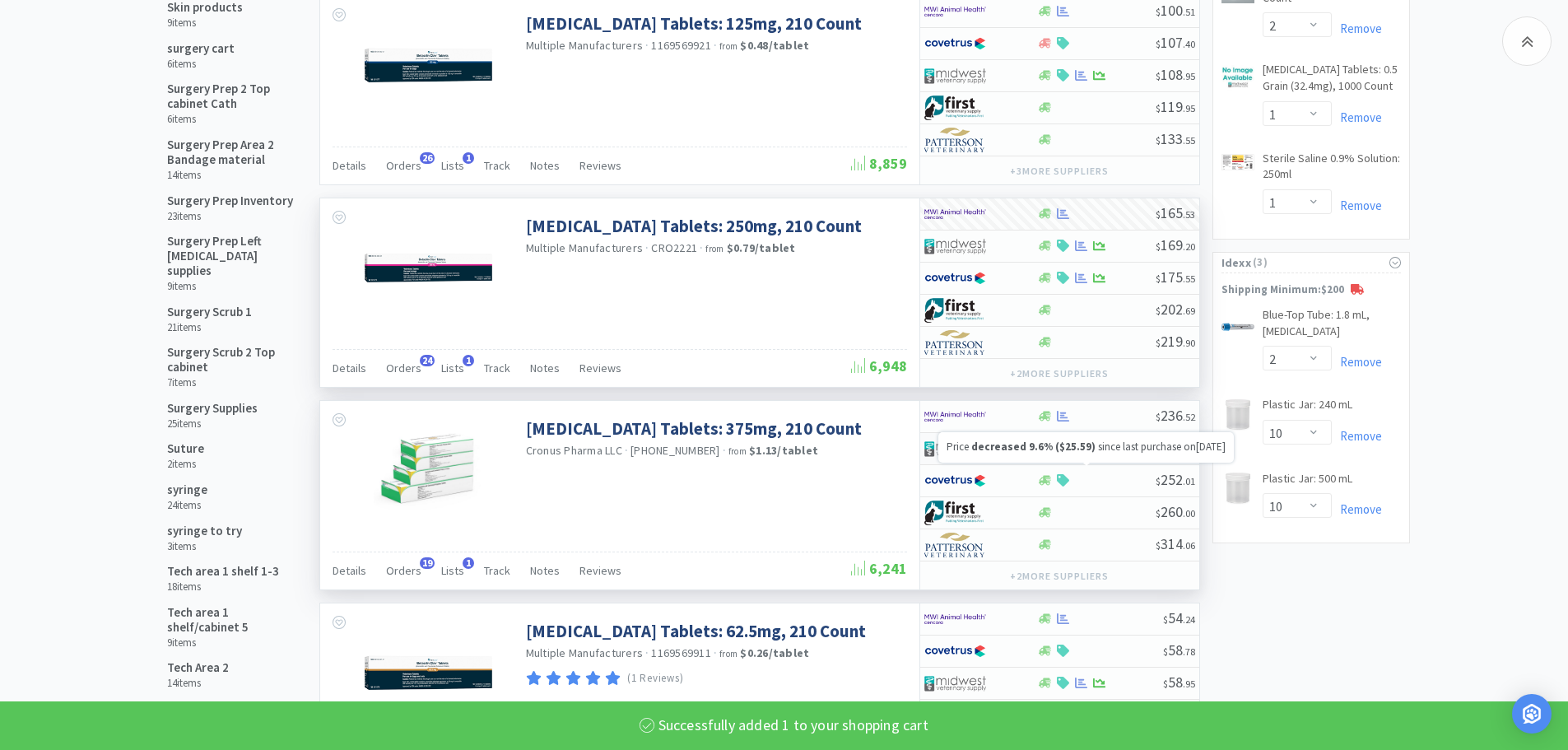
select select "1"
select select "6"
select select "10"
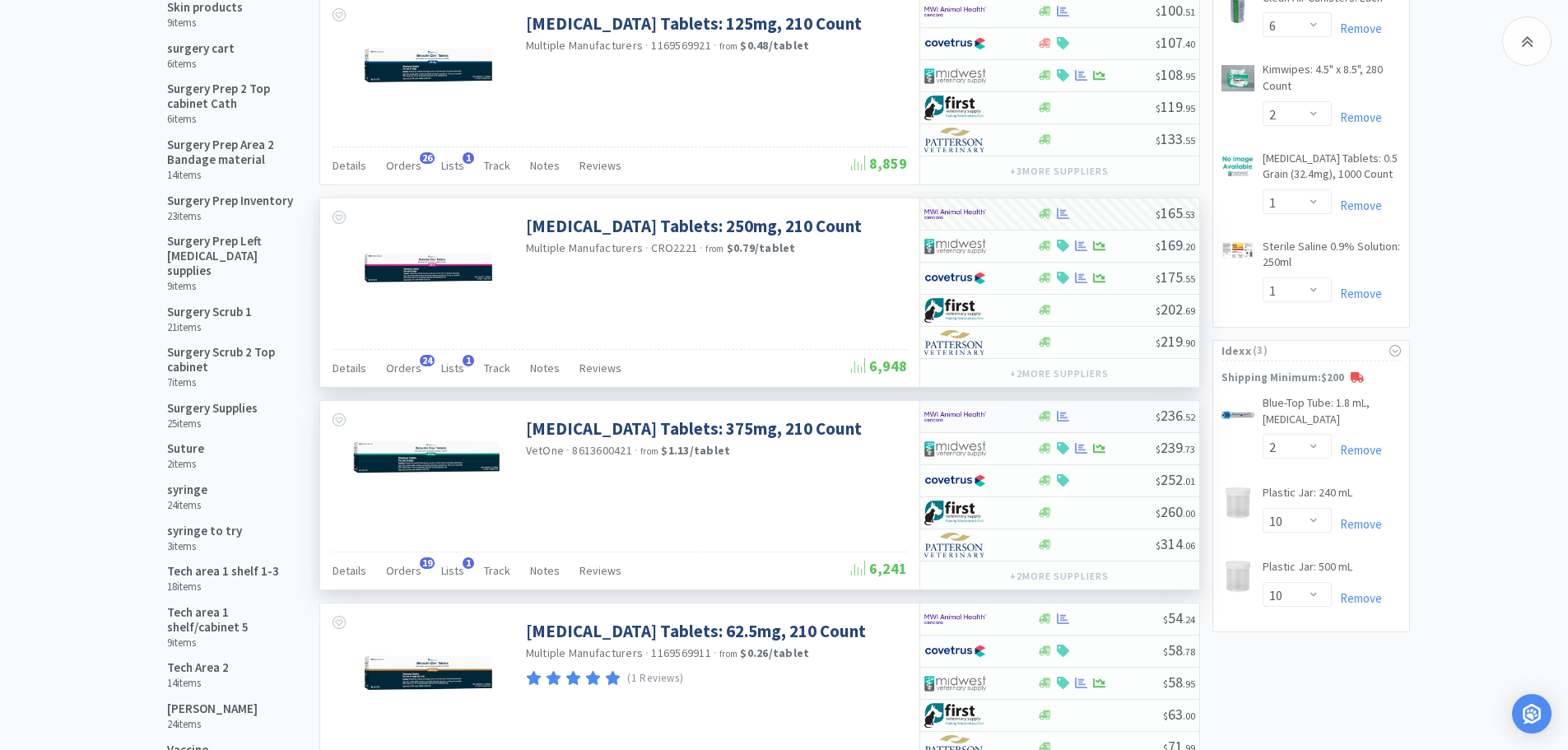
click at [1125, 422] on div at bounding box center [1096, 415] width 119 height 12
select select "1"
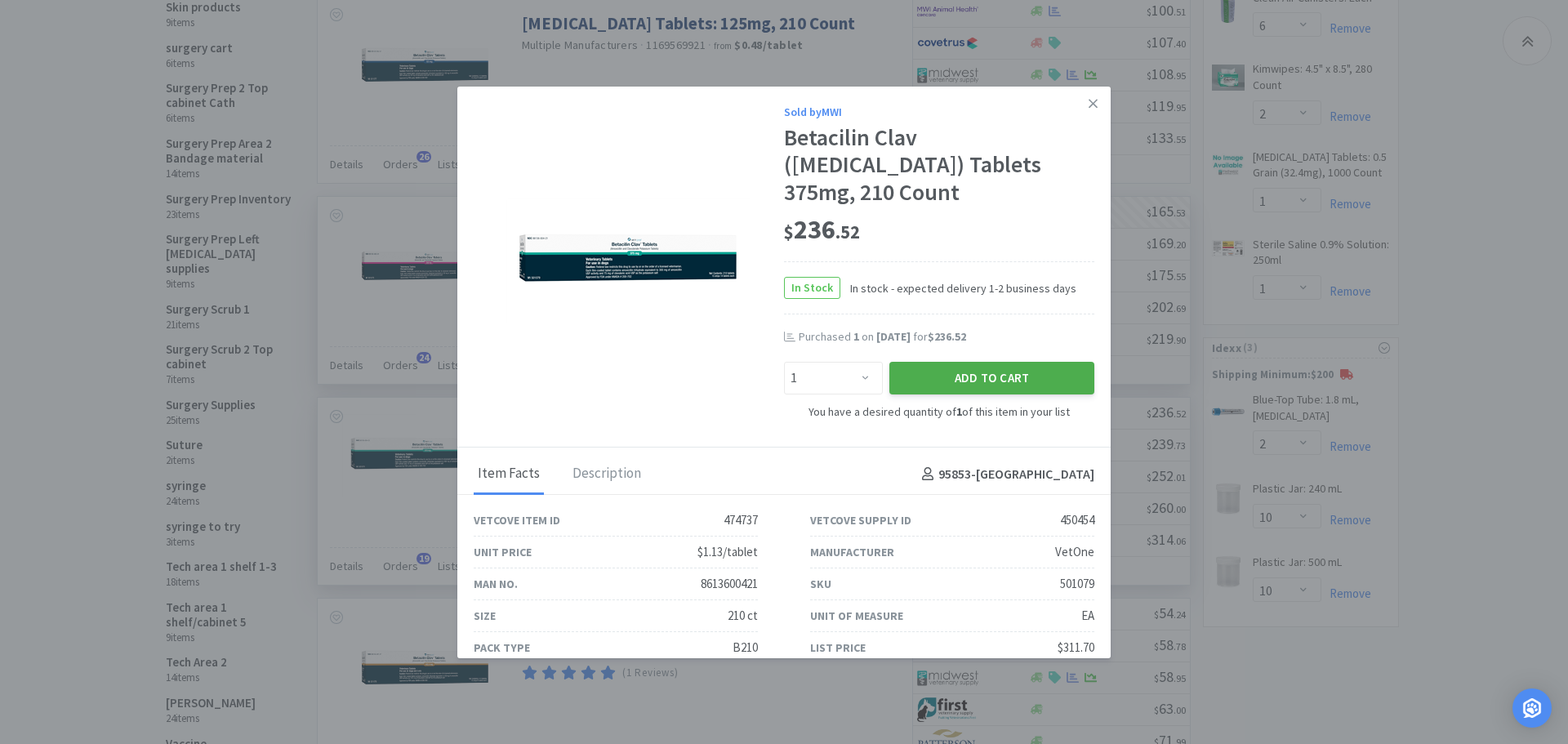
click at [941, 366] on button "Add to Cart" at bounding box center [991, 378] width 205 height 32
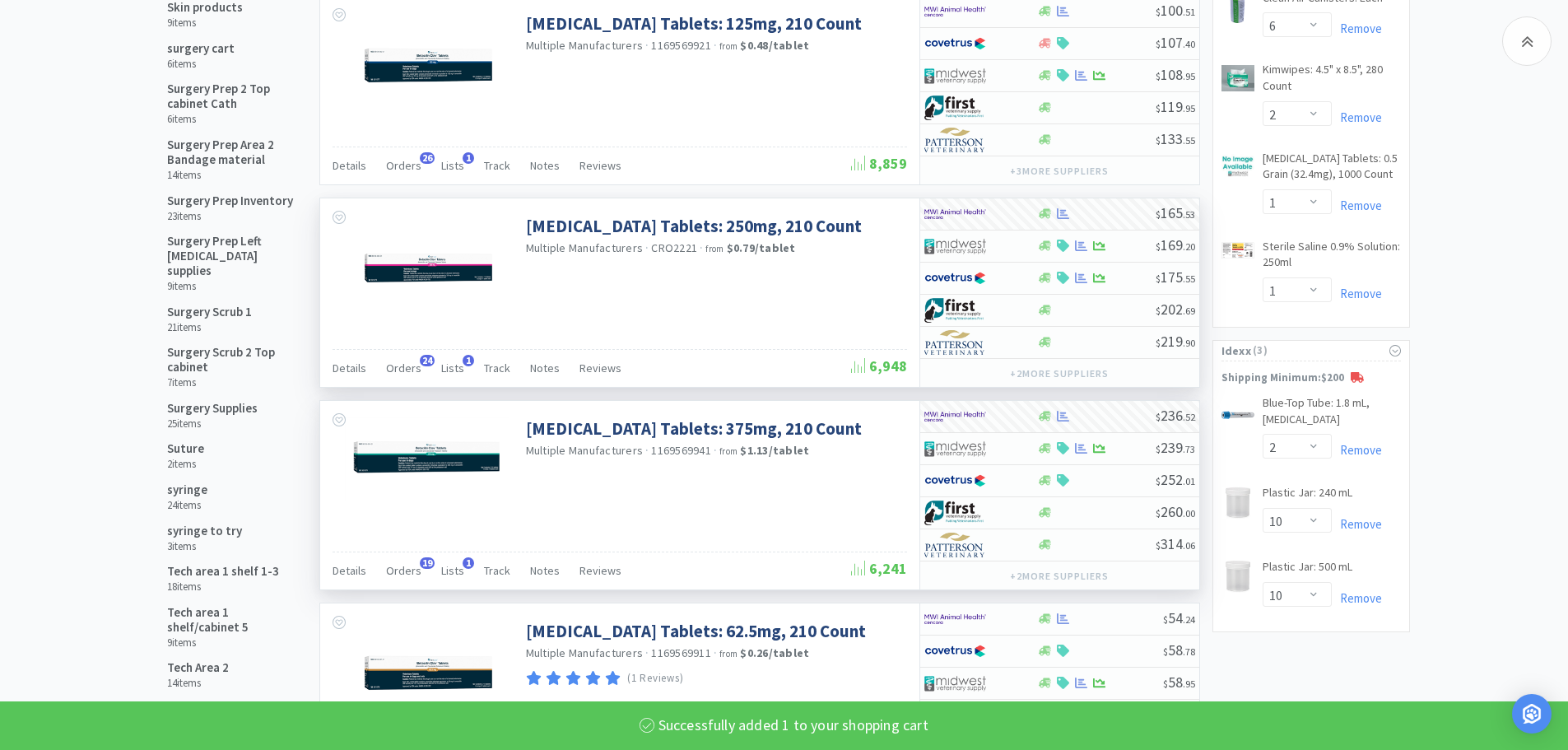
select select "1"
select select "6"
select select "10"
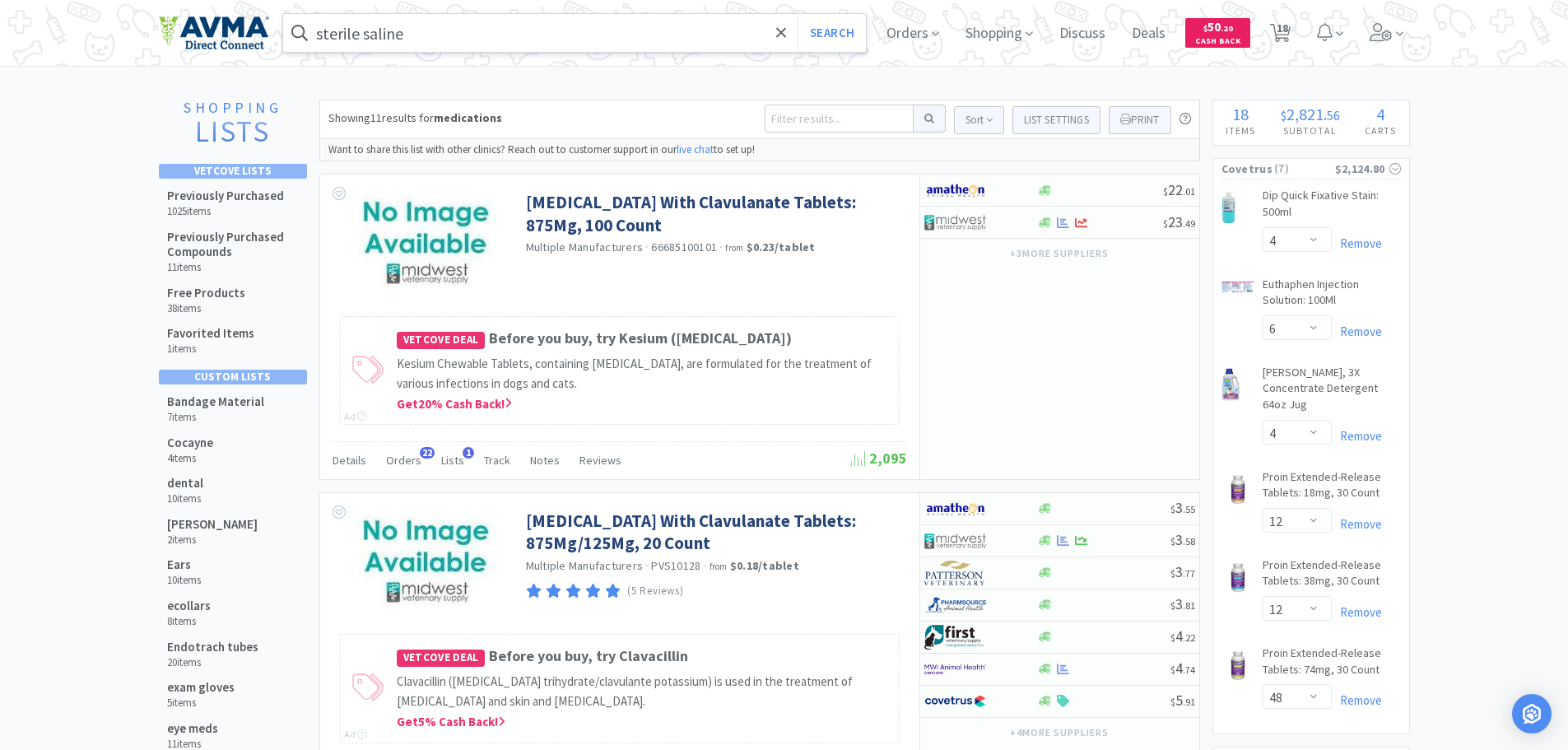
click at [415, 49] on input "sterile saline" at bounding box center [574, 33] width 583 height 38
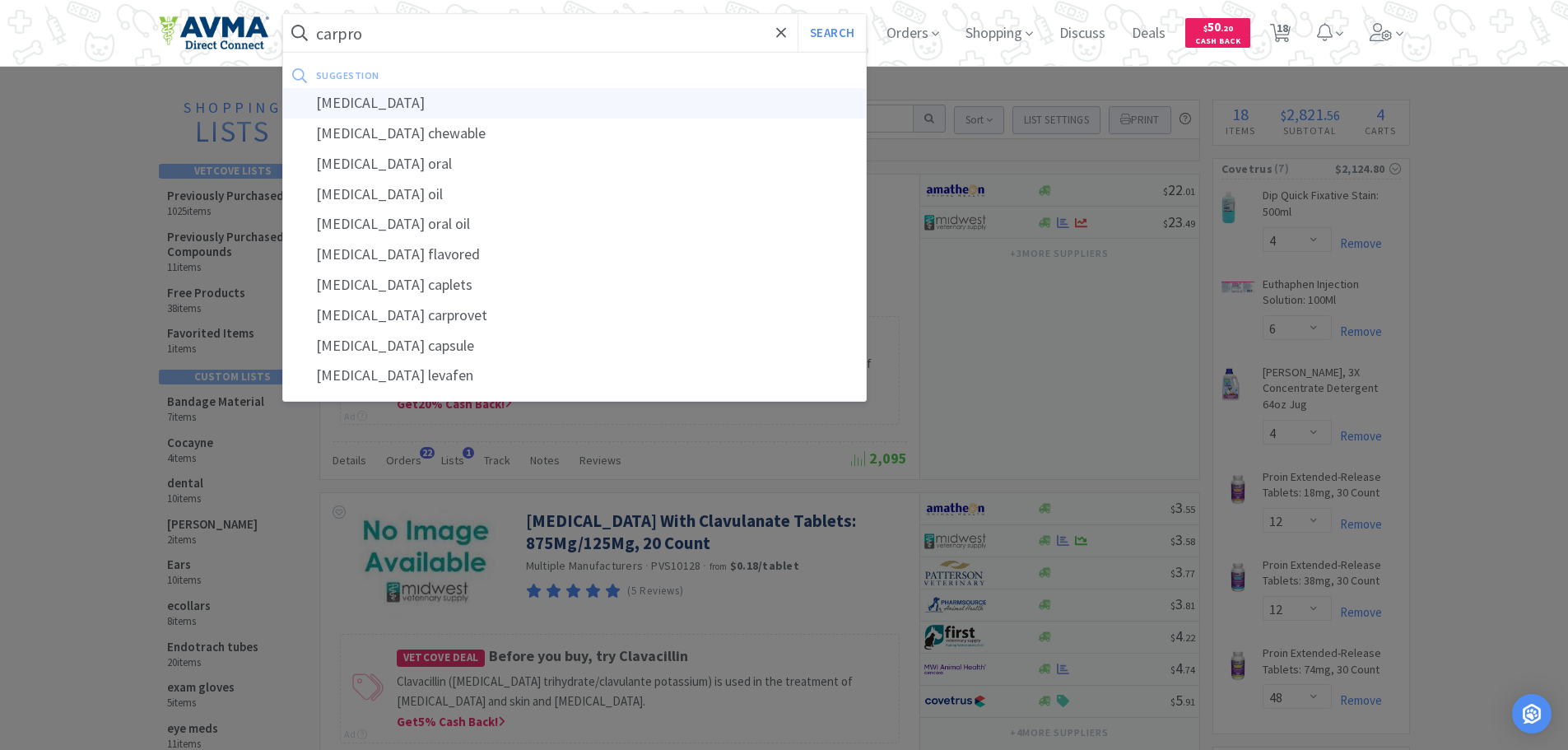
click at [348, 104] on div "[MEDICAL_DATA]" at bounding box center [574, 103] width 583 height 31
type input "[MEDICAL_DATA]"
select select "4"
select select "6"
select select "4"
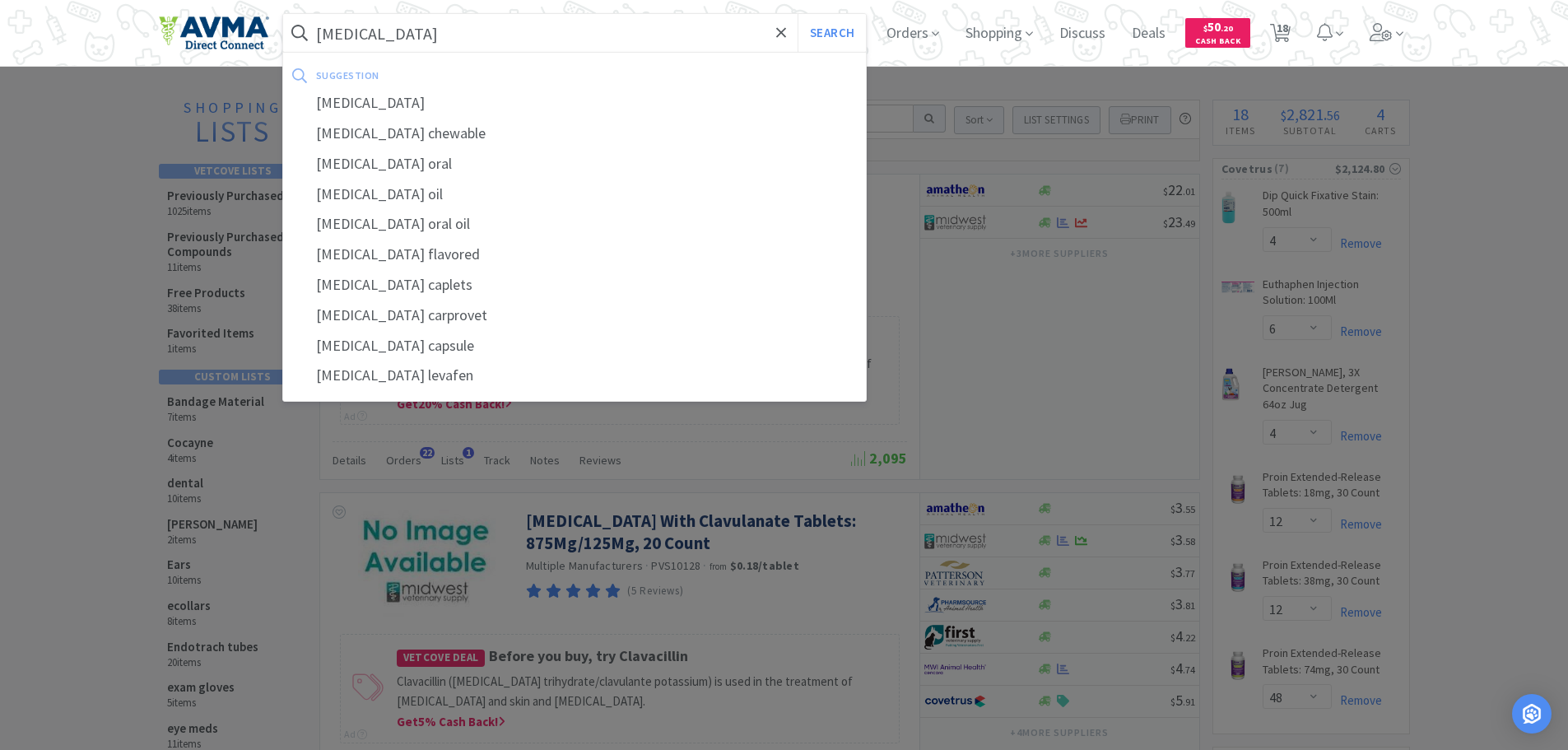
select select "12"
select select "48"
select select "1"
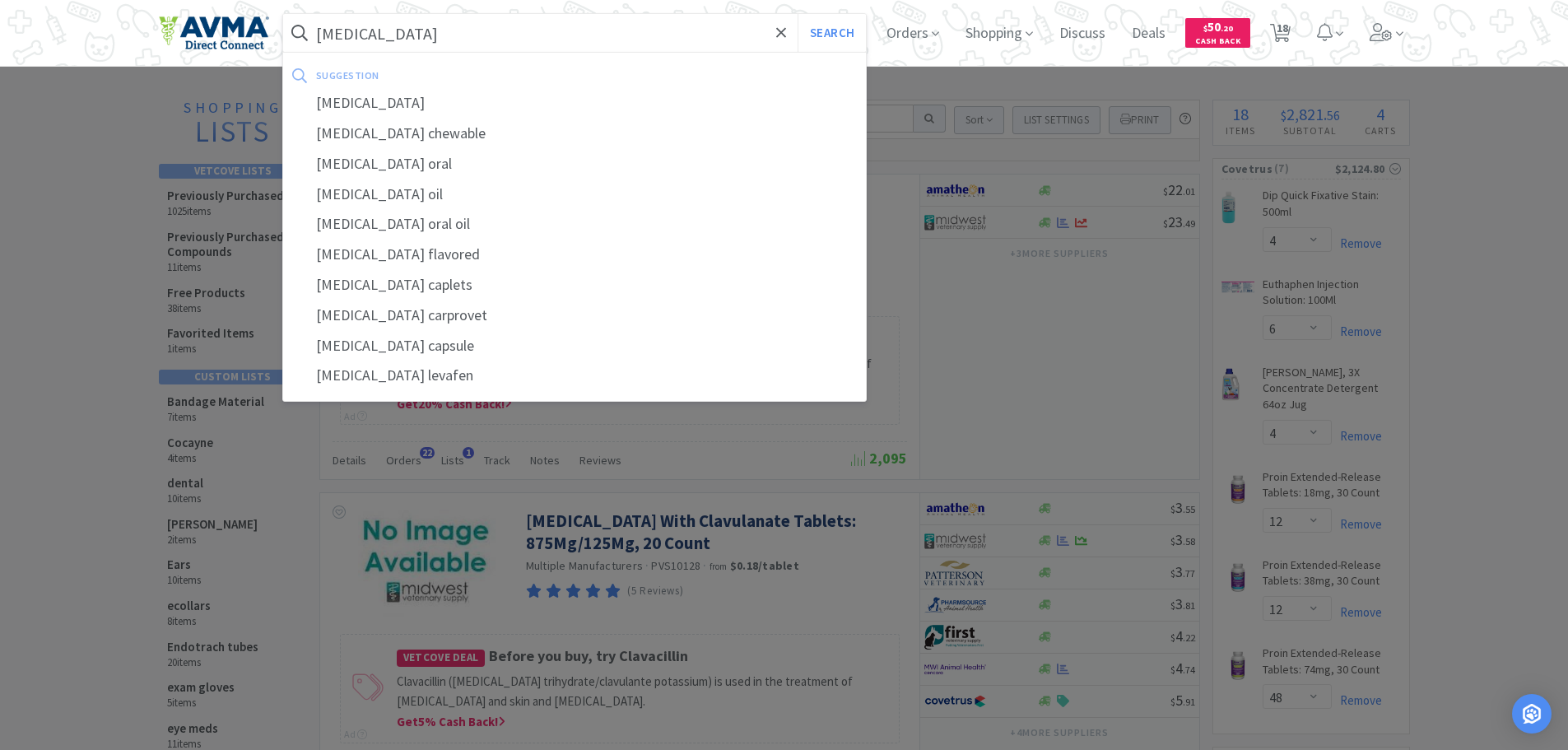
select select "6"
select select "10"
select select "6"
select select "2"
select select "1"
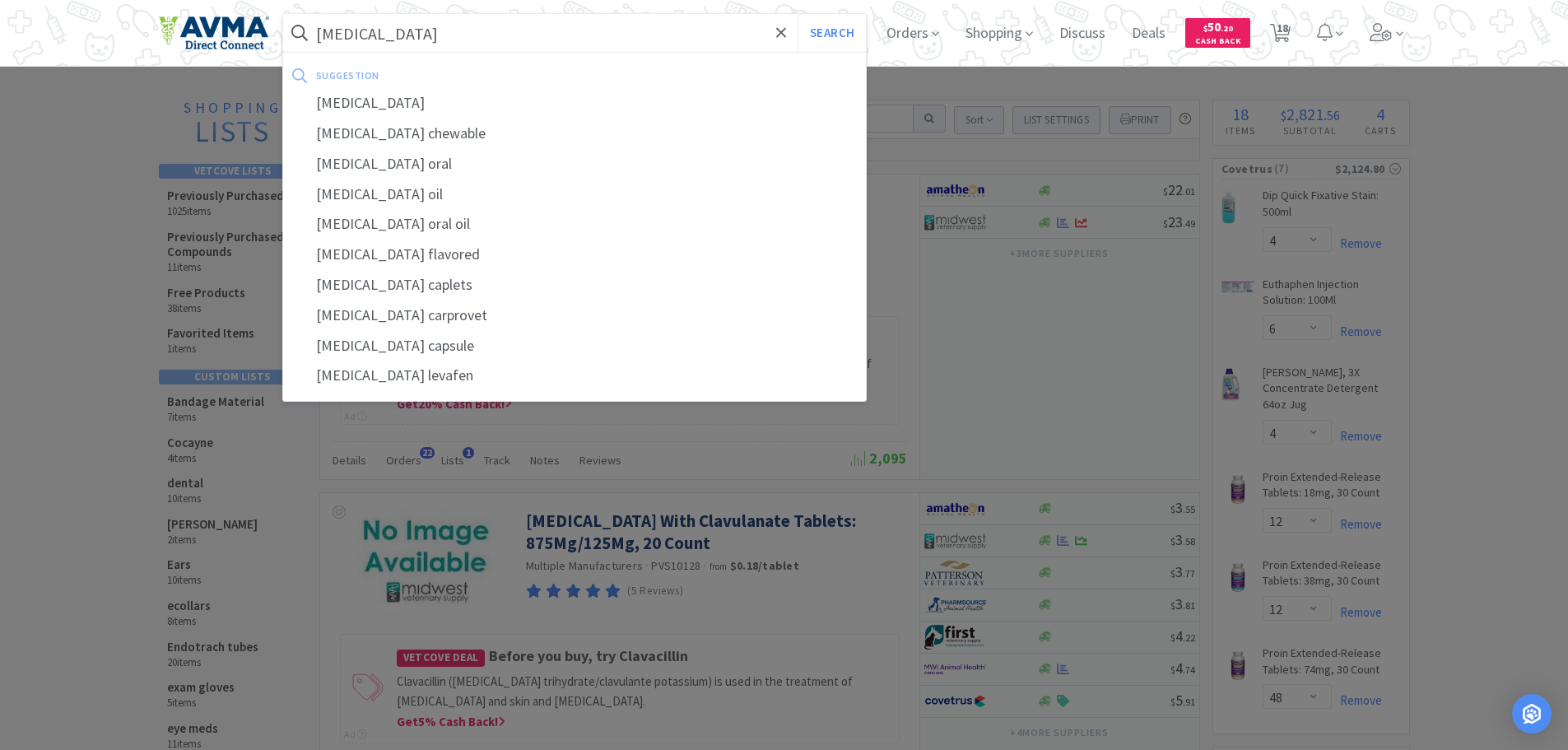
select select "1"
select select "2"
select select "10"
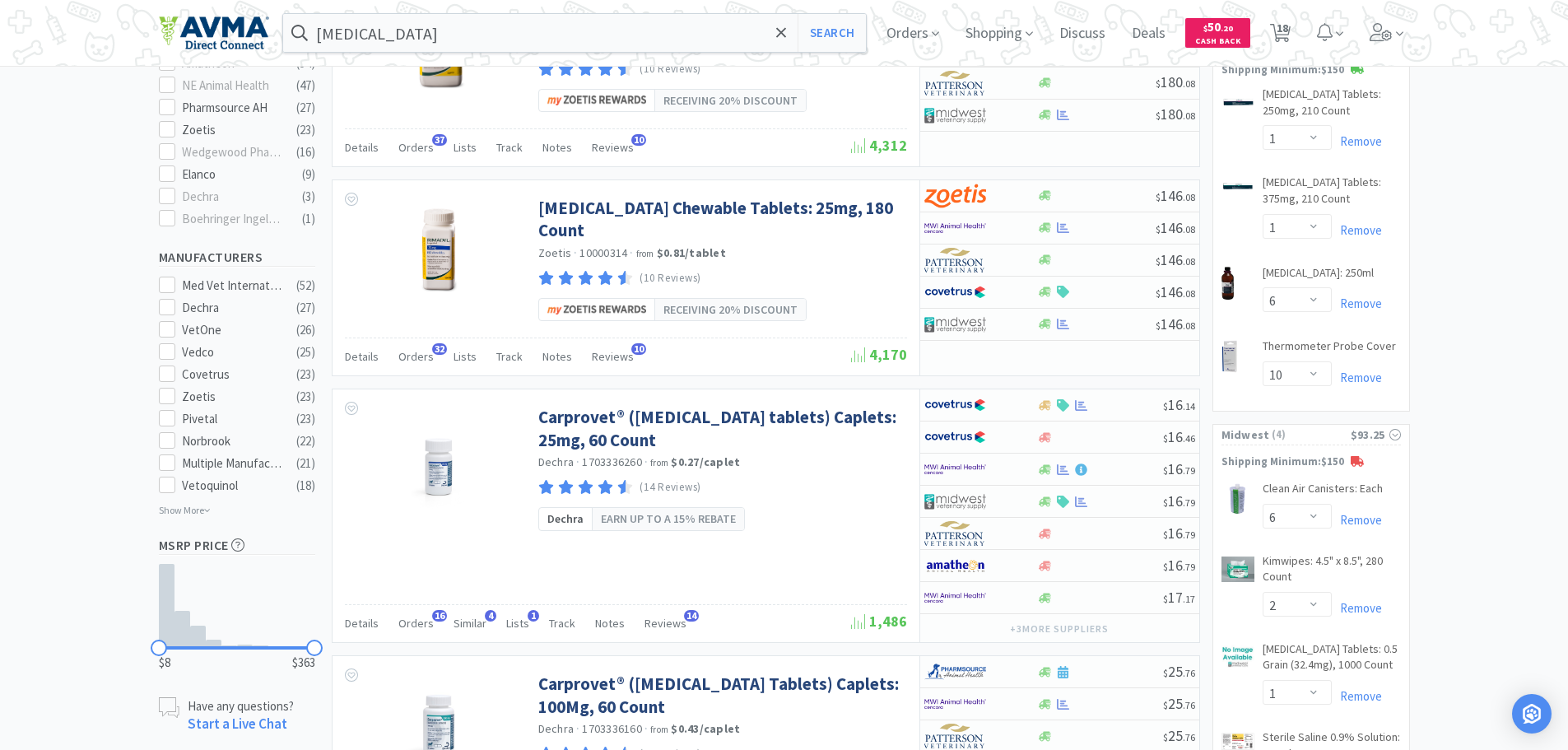
scroll to position [758, 0]
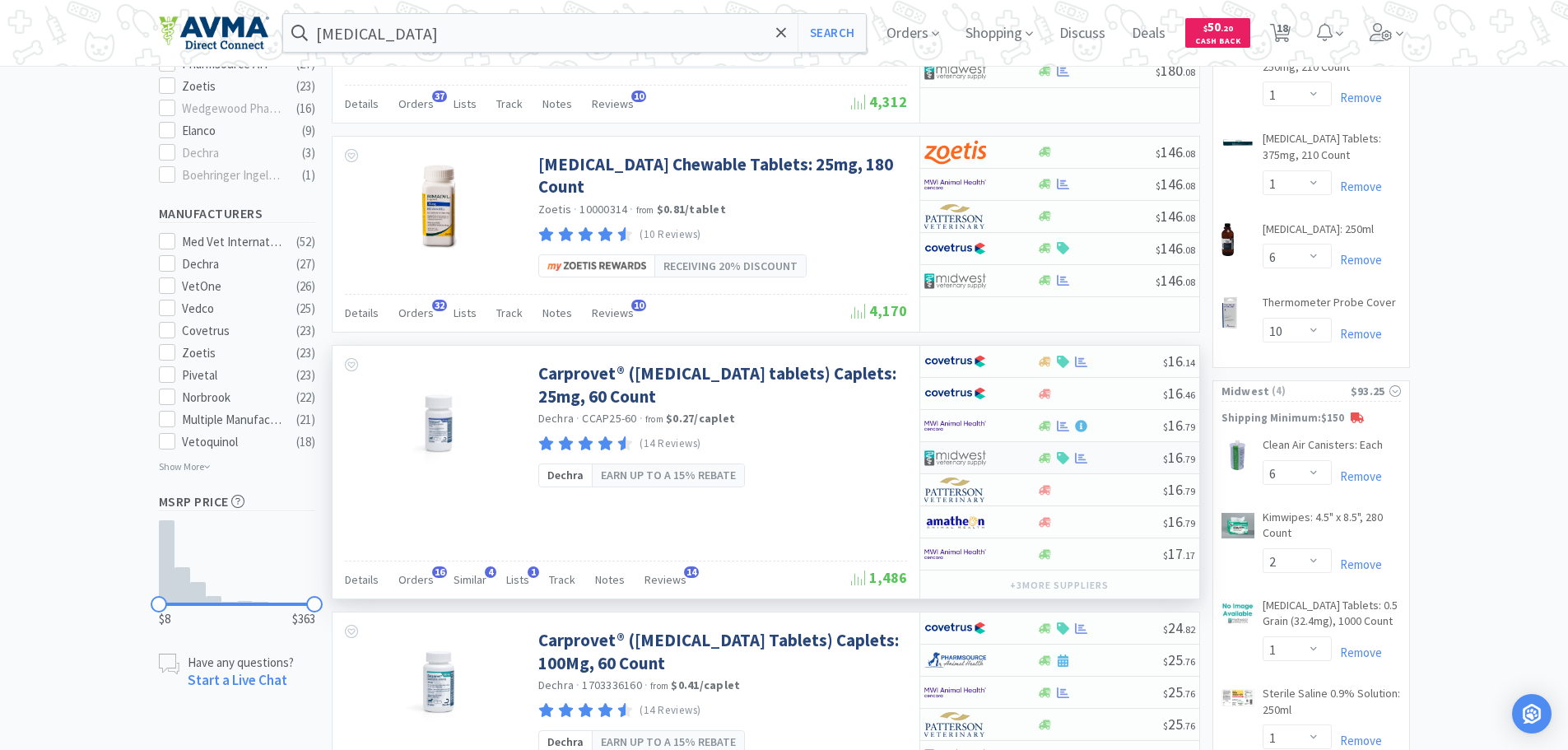
click at [1118, 451] on div at bounding box center [1099, 457] width 126 height 12
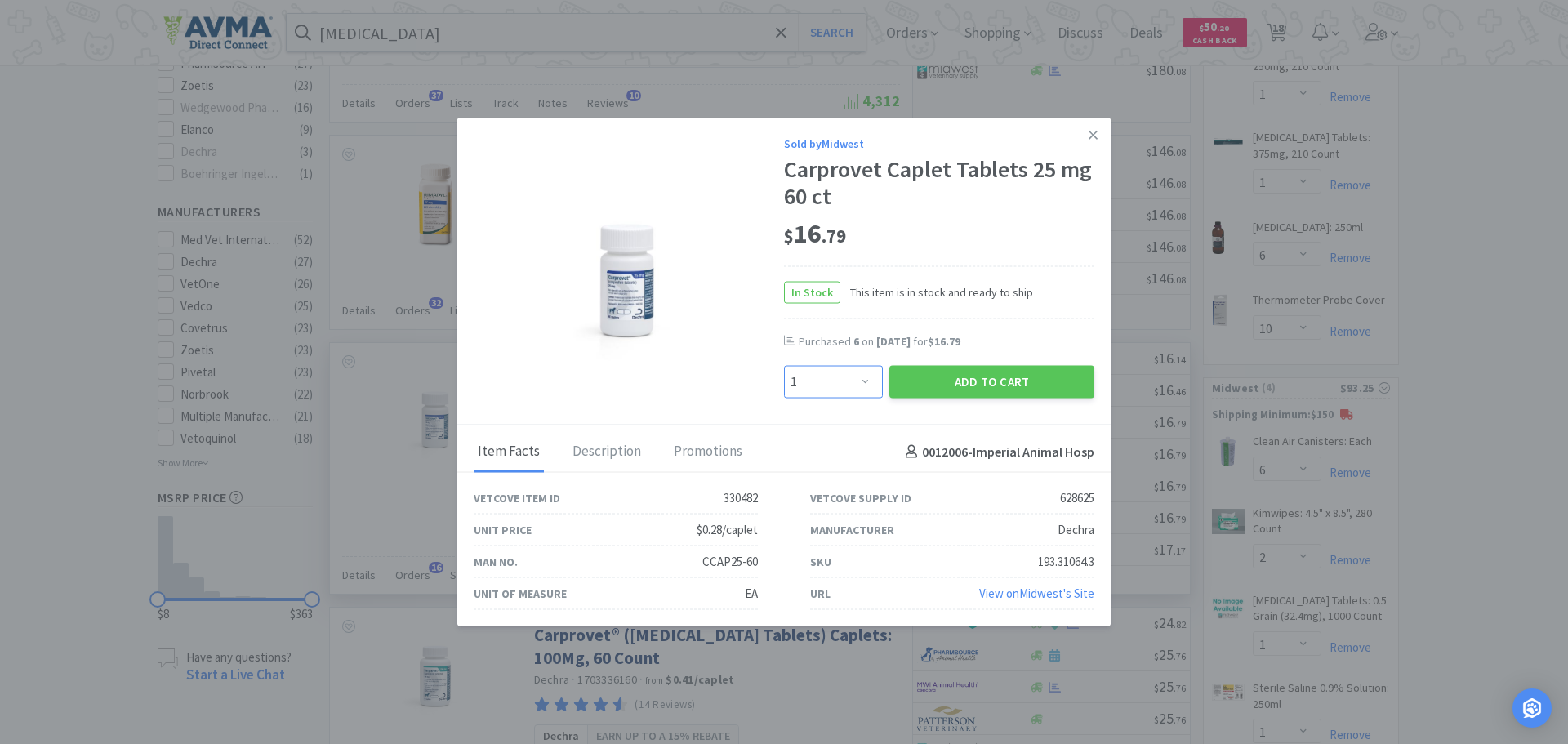
click at [858, 382] on select "Enter Quantity 1 2 3 4 5 6 7 8 9 10 11 12 13 14 15 16 17 18 19 20 Enter Quantity" at bounding box center [833, 381] width 99 height 32
select select "6"
click at [784, 366] on select "Enter Quantity 1 2 3 4 5 6 7 8 9 10 11 12 13 14 15 16 17 18 19 20 Enter Quantity" at bounding box center [833, 381] width 99 height 32
drag, startPoint x: 945, startPoint y: 376, endPoint x: 929, endPoint y: 360, distance: 22.6
click at [943, 376] on button "Add to Cart" at bounding box center [991, 381] width 205 height 32
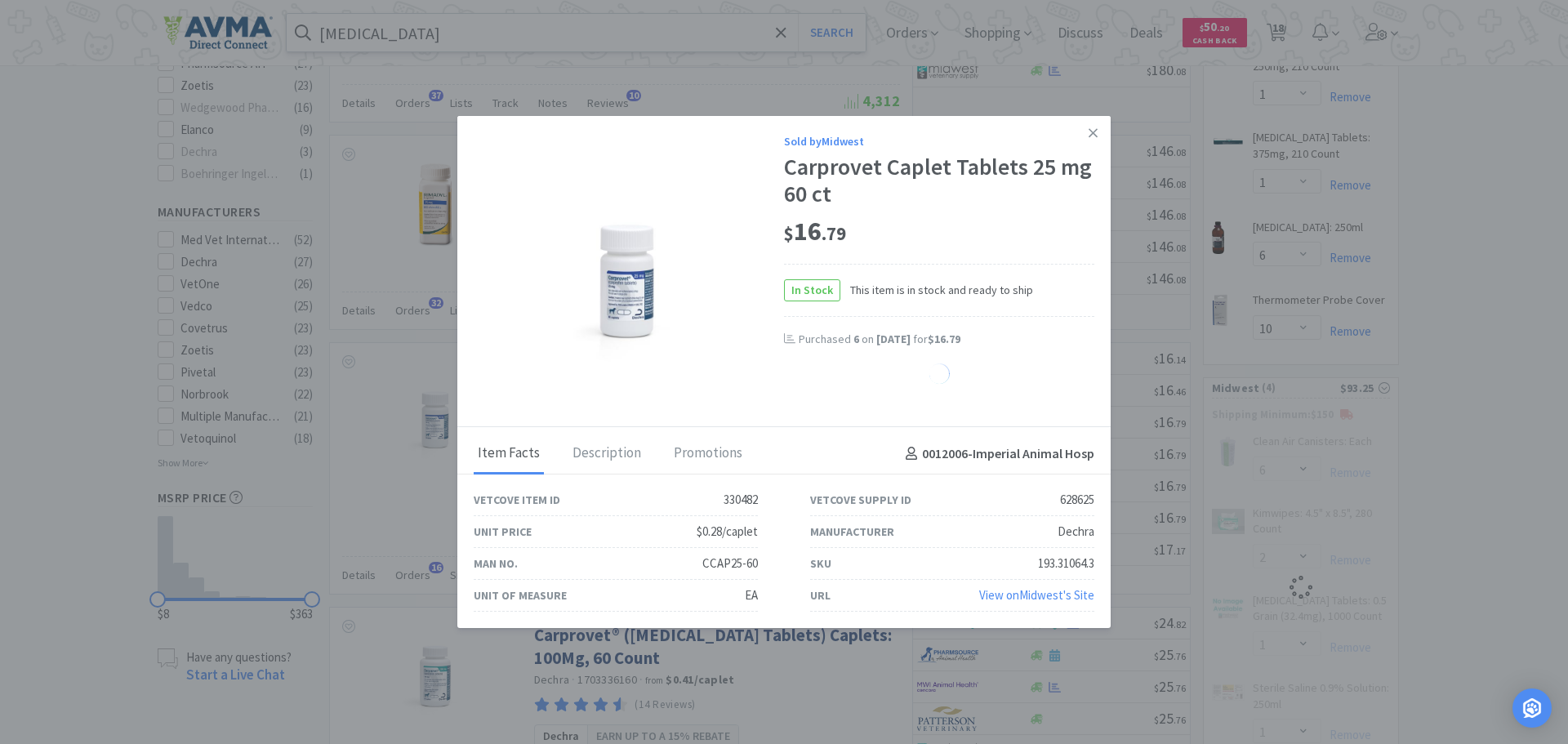
select select "6"
select select "2"
select select "1"
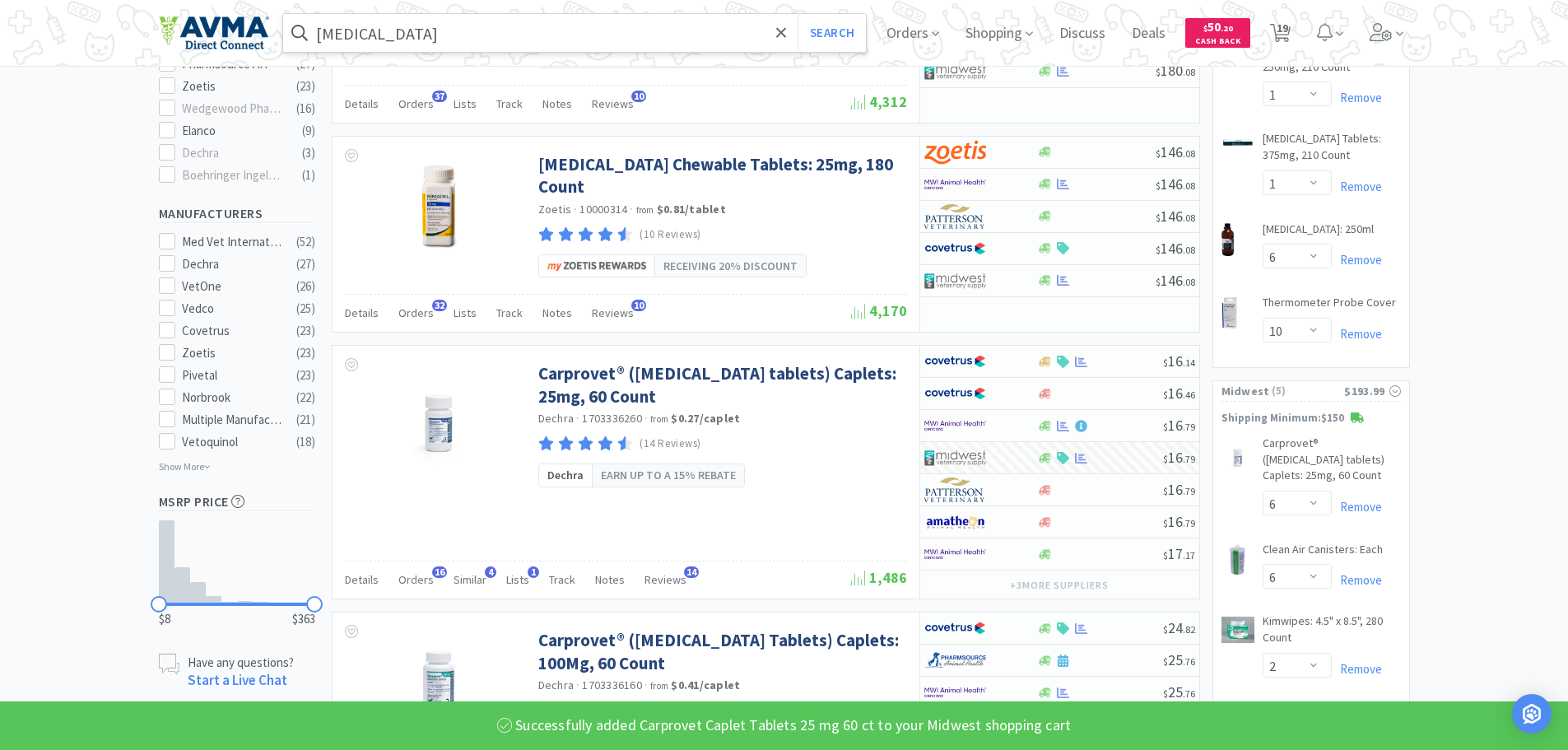
click at [520, 35] on input "[MEDICAL_DATA]" at bounding box center [574, 33] width 583 height 38
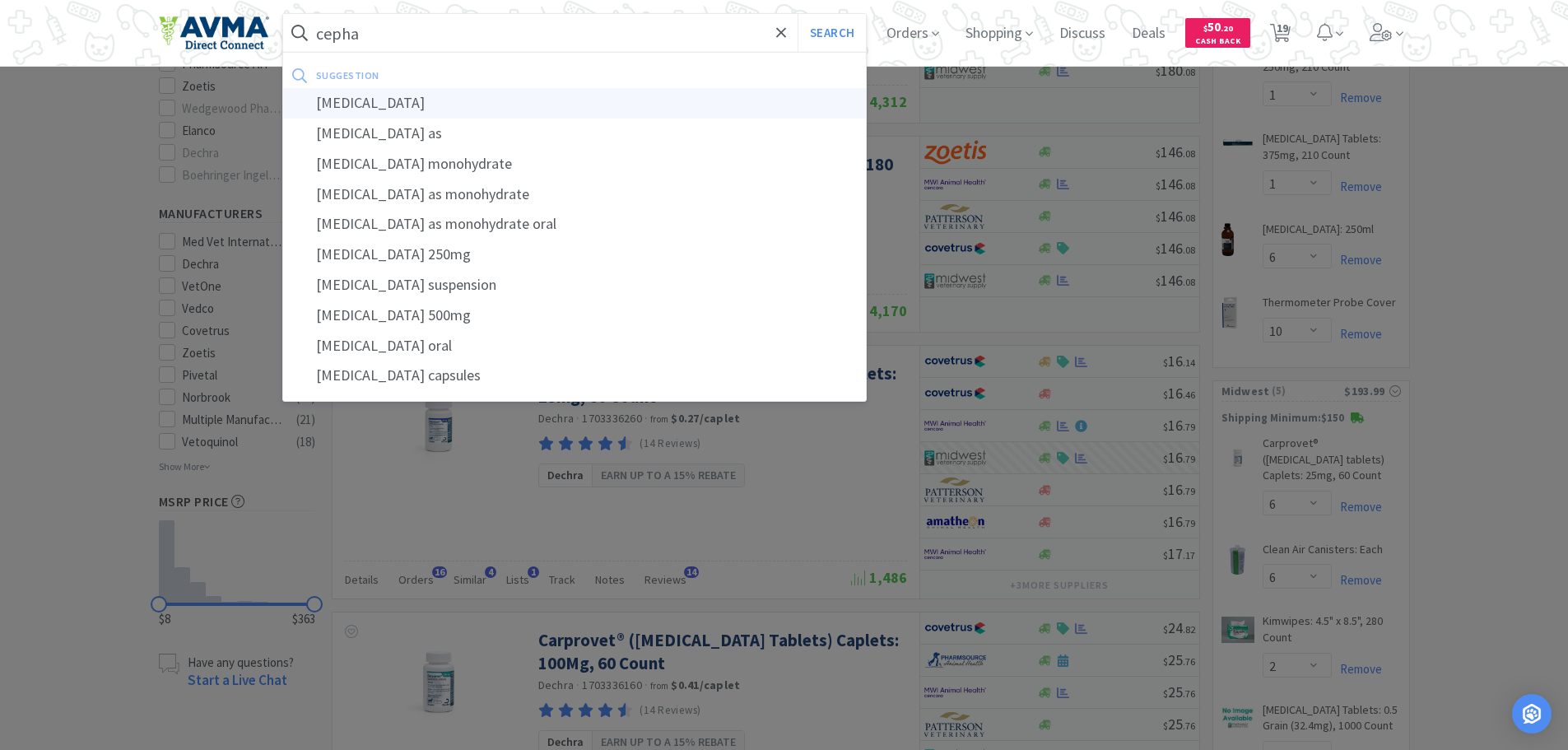
click at [384, 100] on div "[MEDICAL_DATA]" at bounding box center [574, 103] width 583 height 31
type input "[MEDICAL_DATA]"
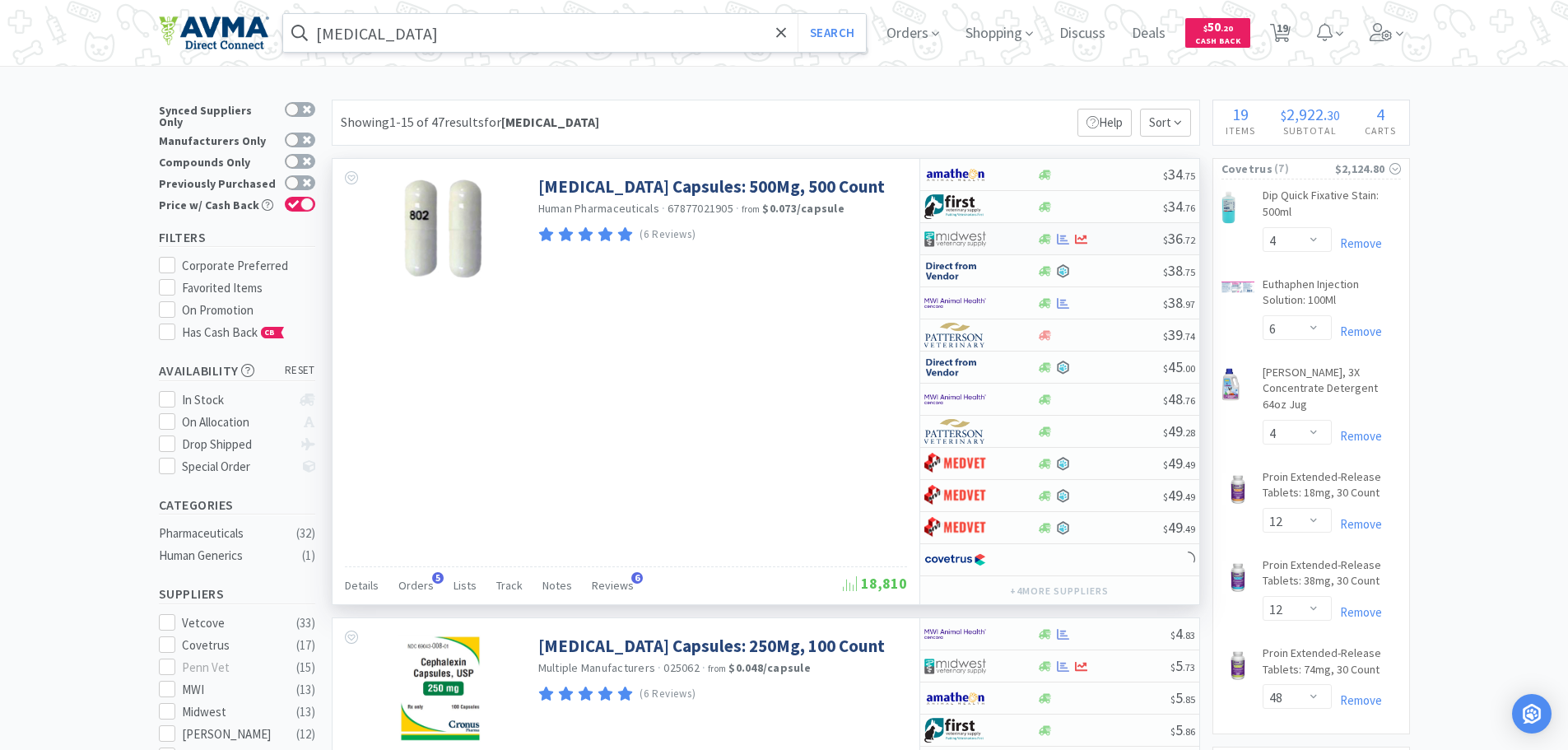
click at [1121, 244] on div at bounding box center [1099, 239] width 126 height 12
select select "1"
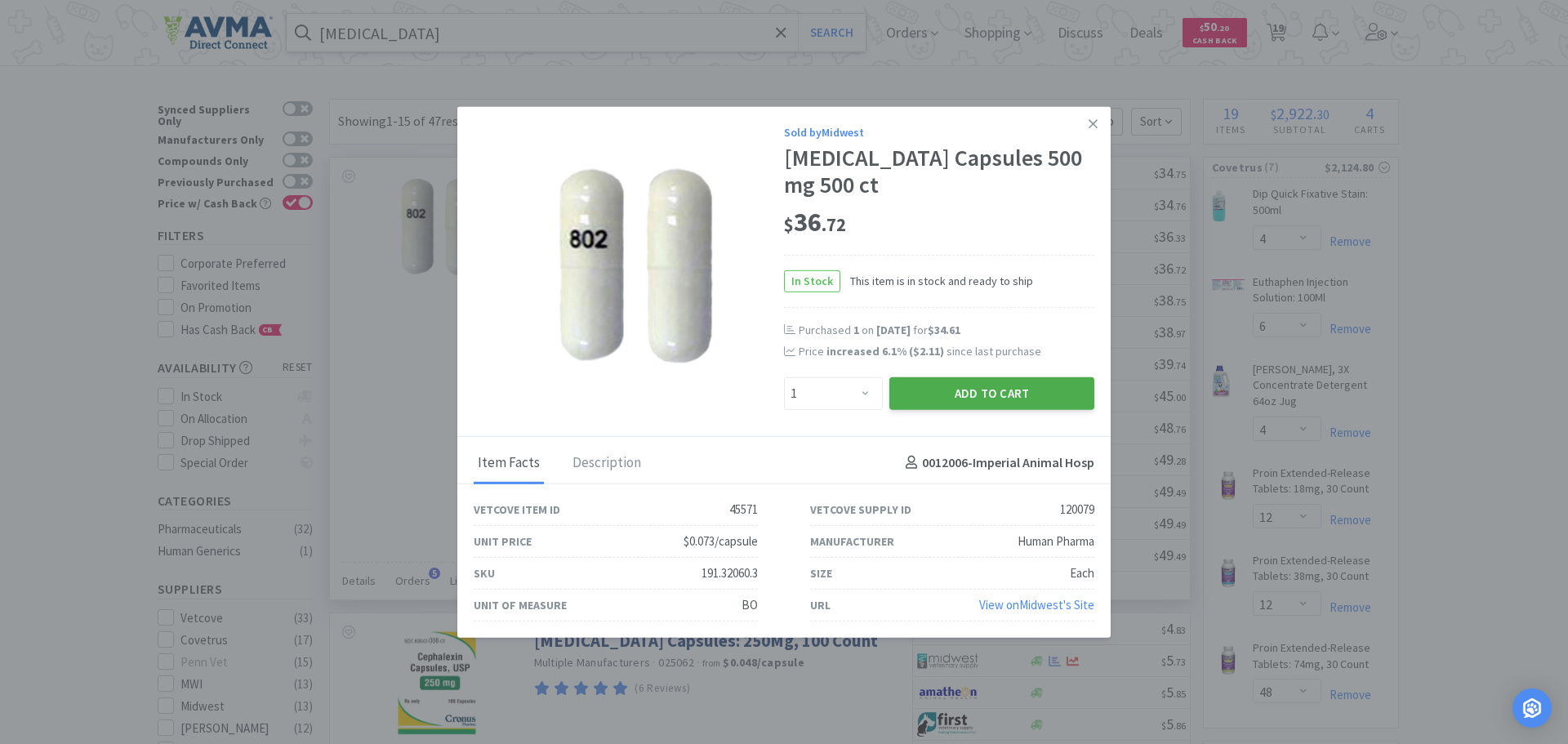
click at [946, 393] on button "Add to Cart" at bounding box center [991, 392] width 205 height 32
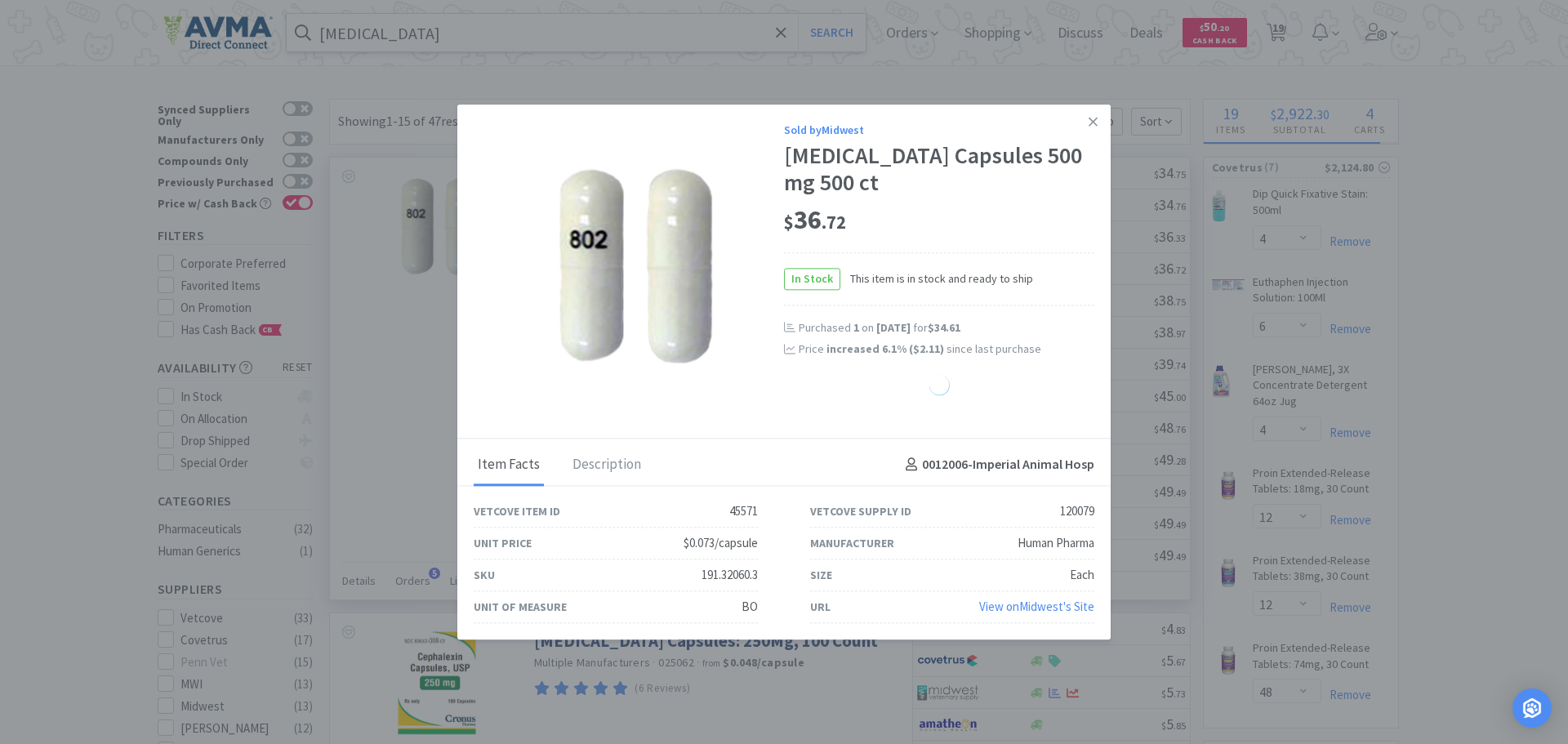
select select "1"
select select "6"
select select "2"
select select "1"
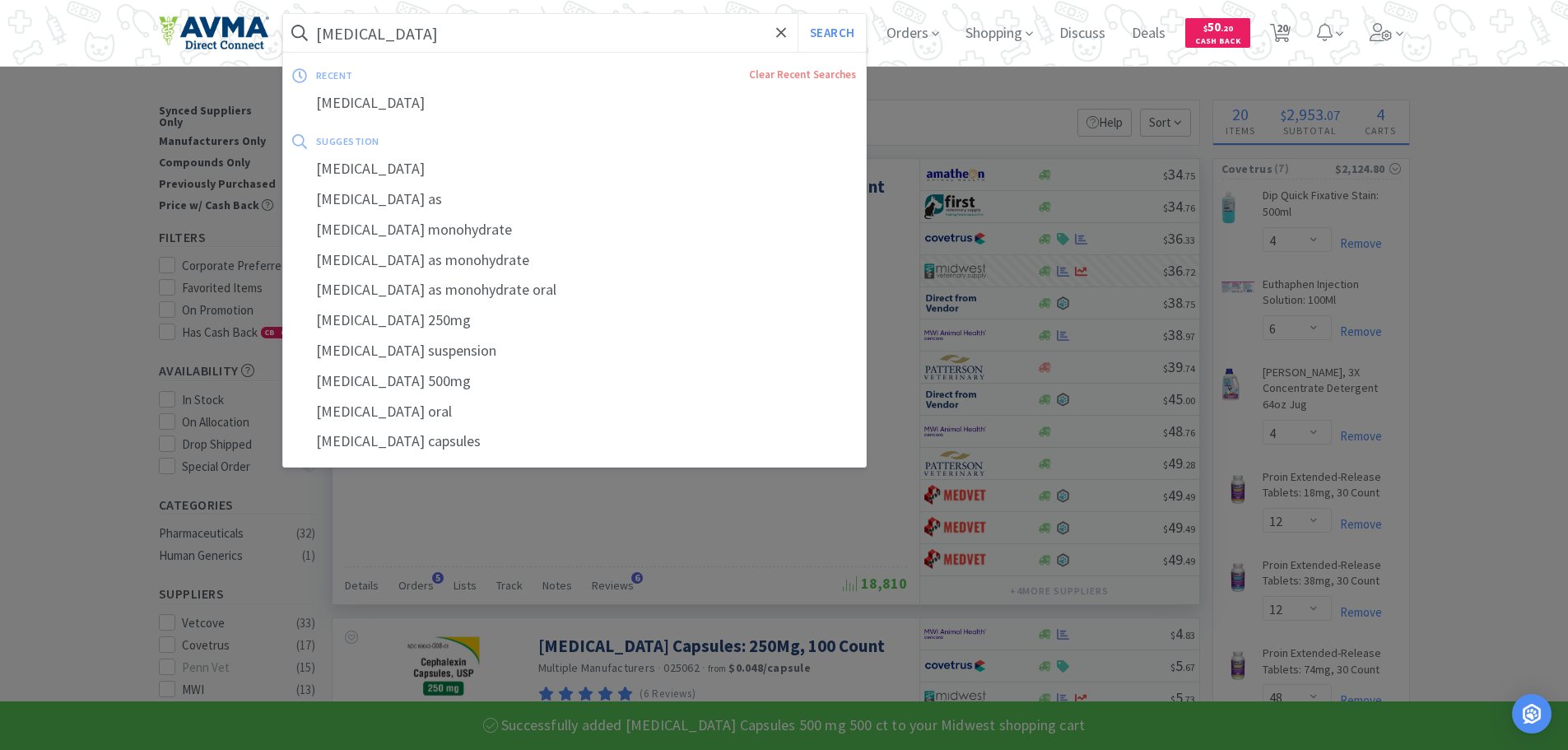
click at [453, 32] on input "[MEDICAL_DATA]" at bounding box center [574, 33] width 583 height 38
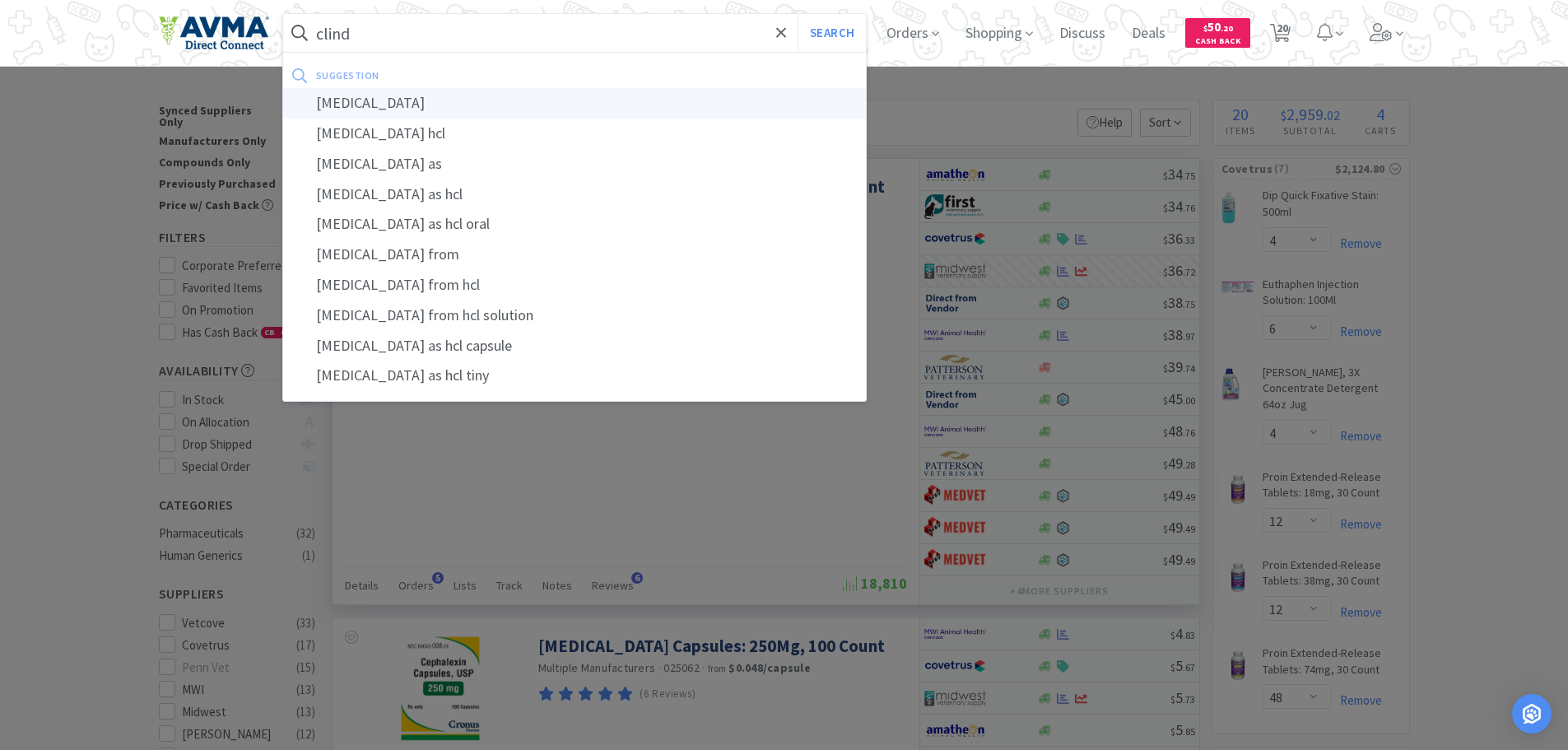
click at [385, 104] on div "[MEDICAL_DATA]" at bounding box center [574, 103] width 583 height 31
type input "[MEDICAL_DATA]"
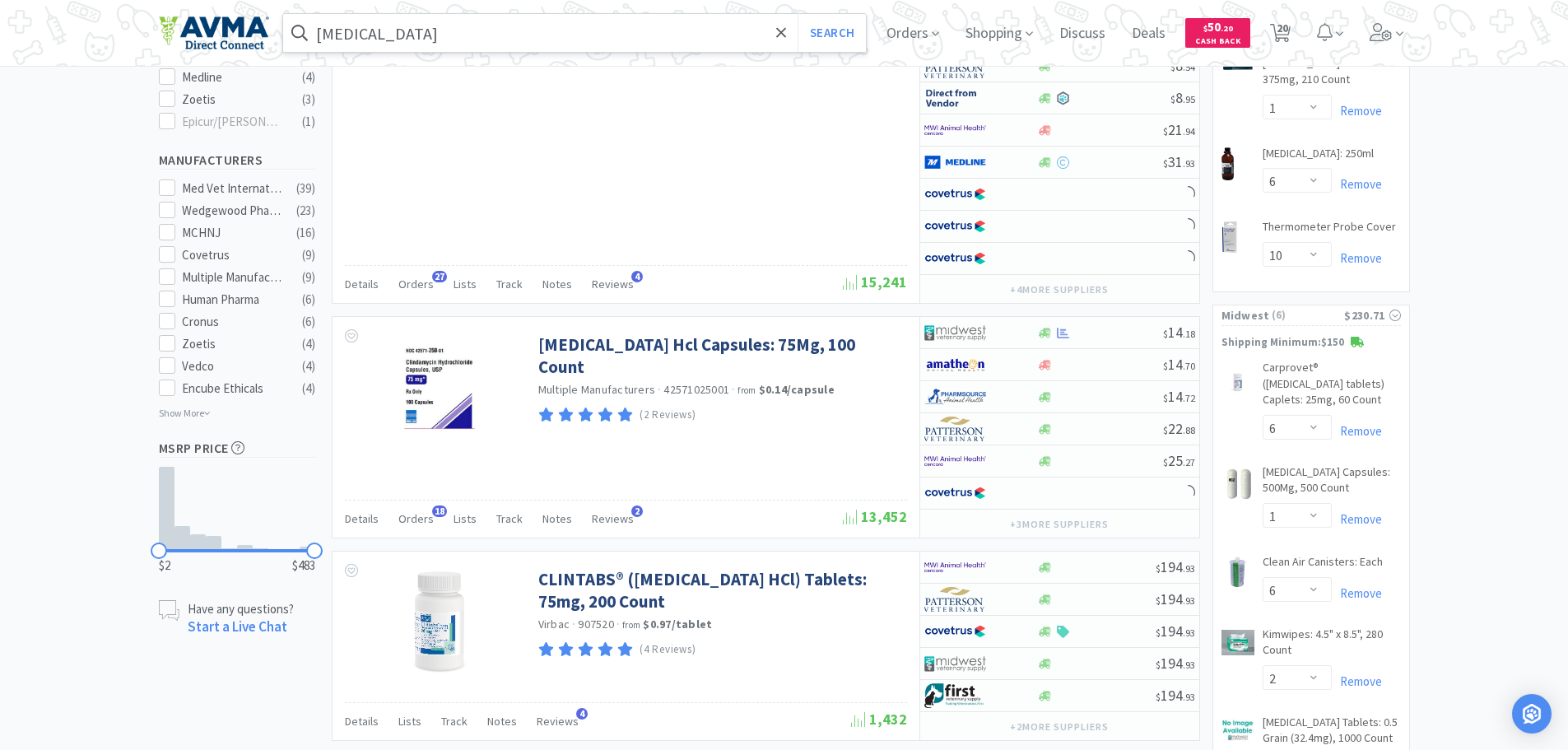
scroll to position [968, 0]
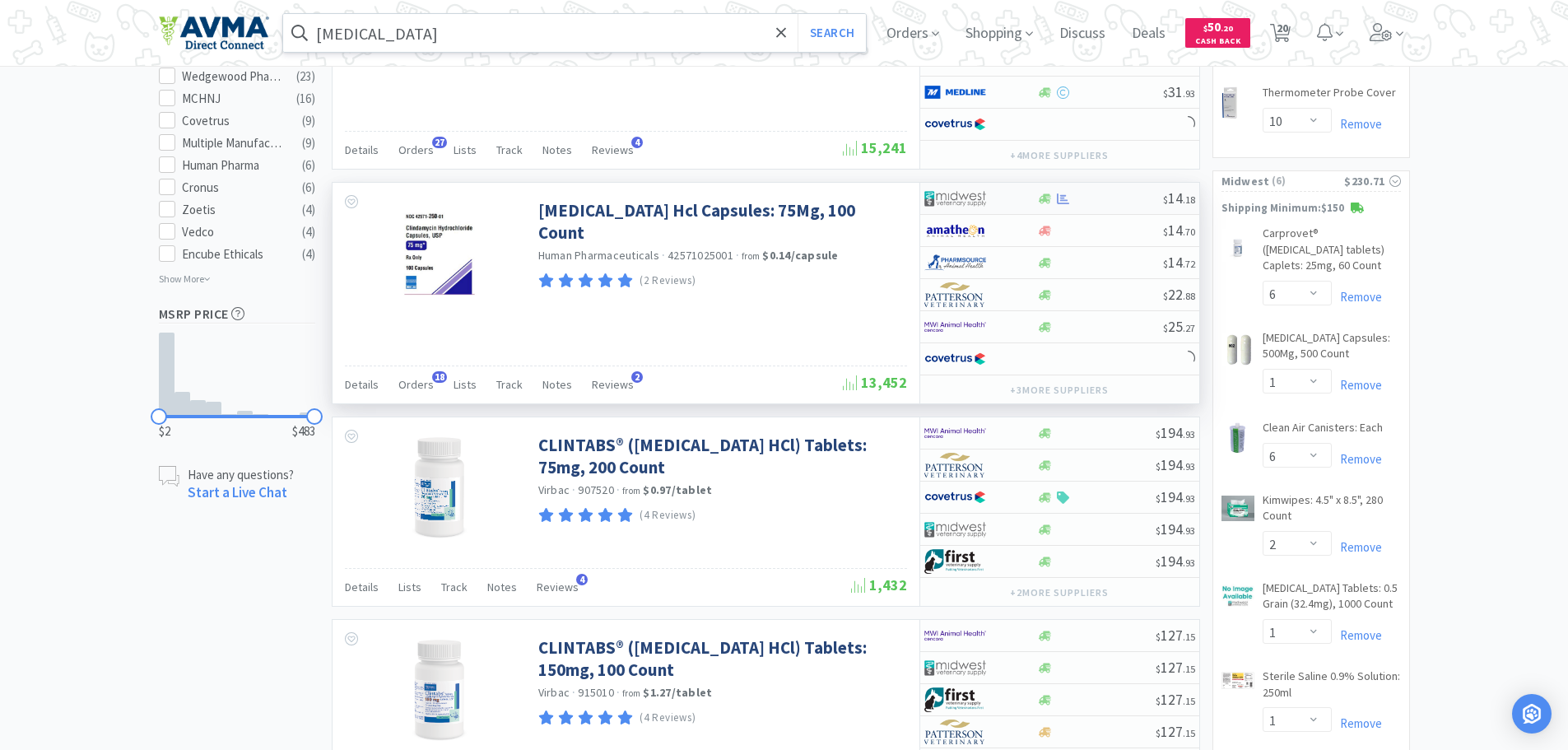
click at [1133, 203] on div at bounding box center [1099, 198] width 126 height 12
select select "1"
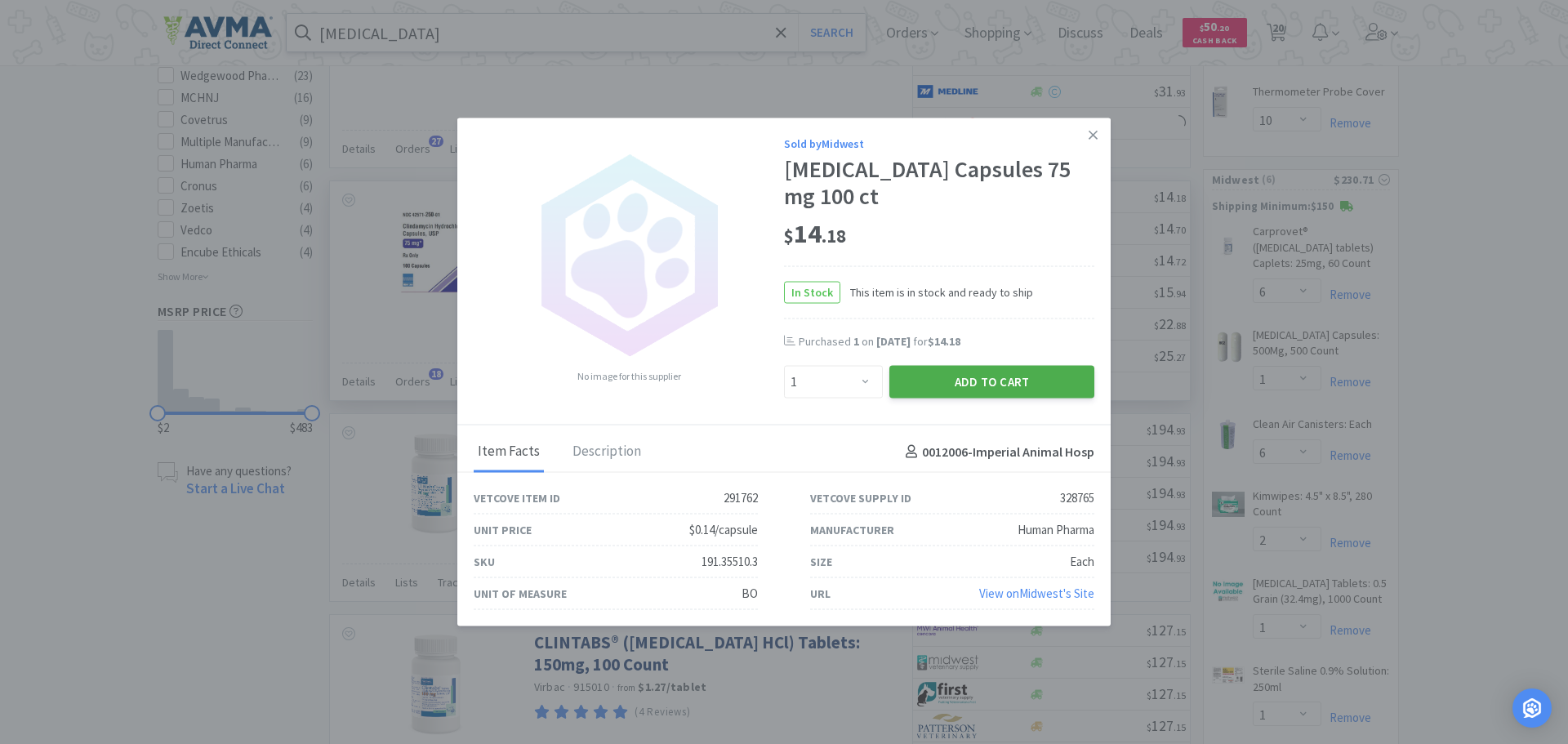
click at [946, 381] on button "Add to Cart" at bounding box center [991, 381] width 205 height 32
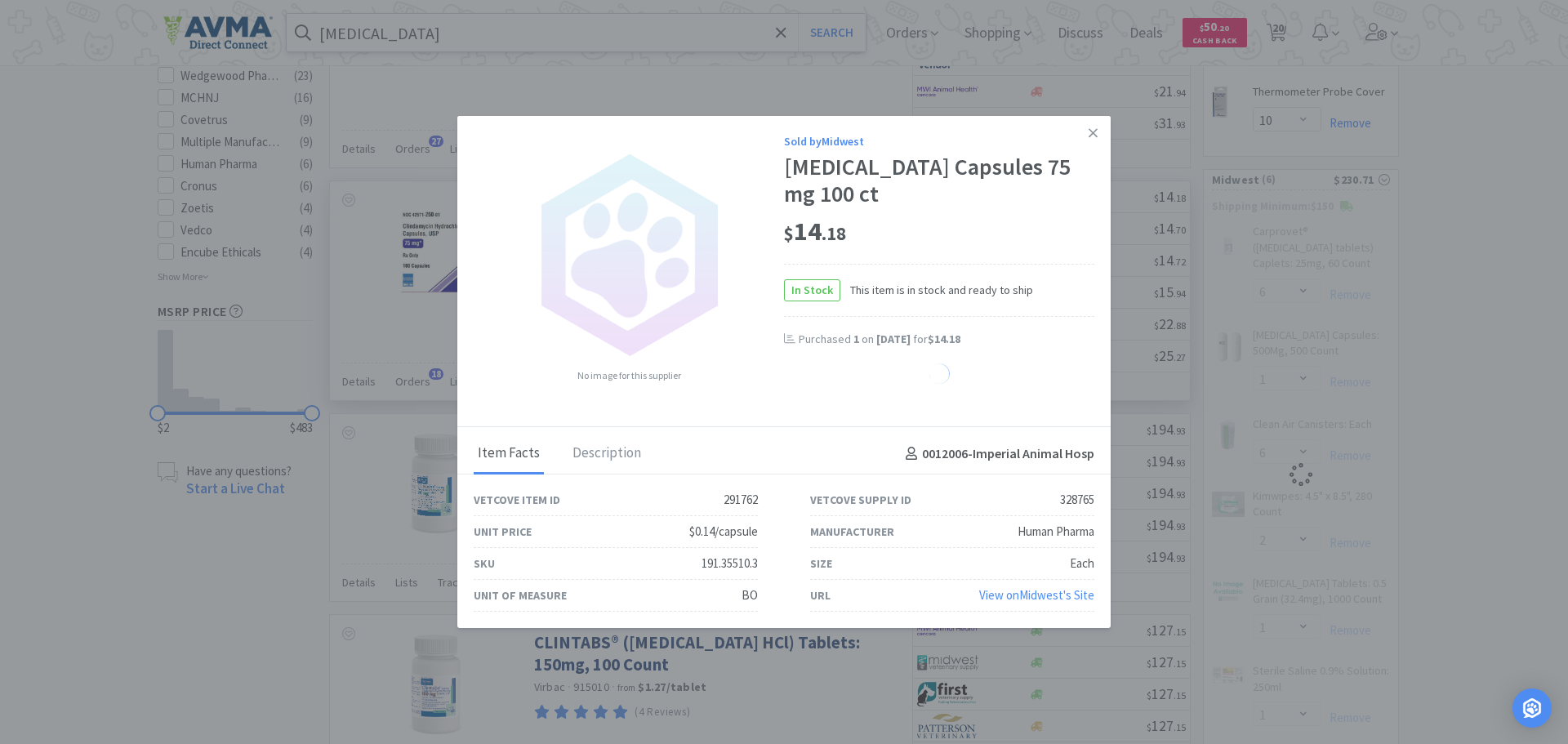
select select "1"
select select "2"
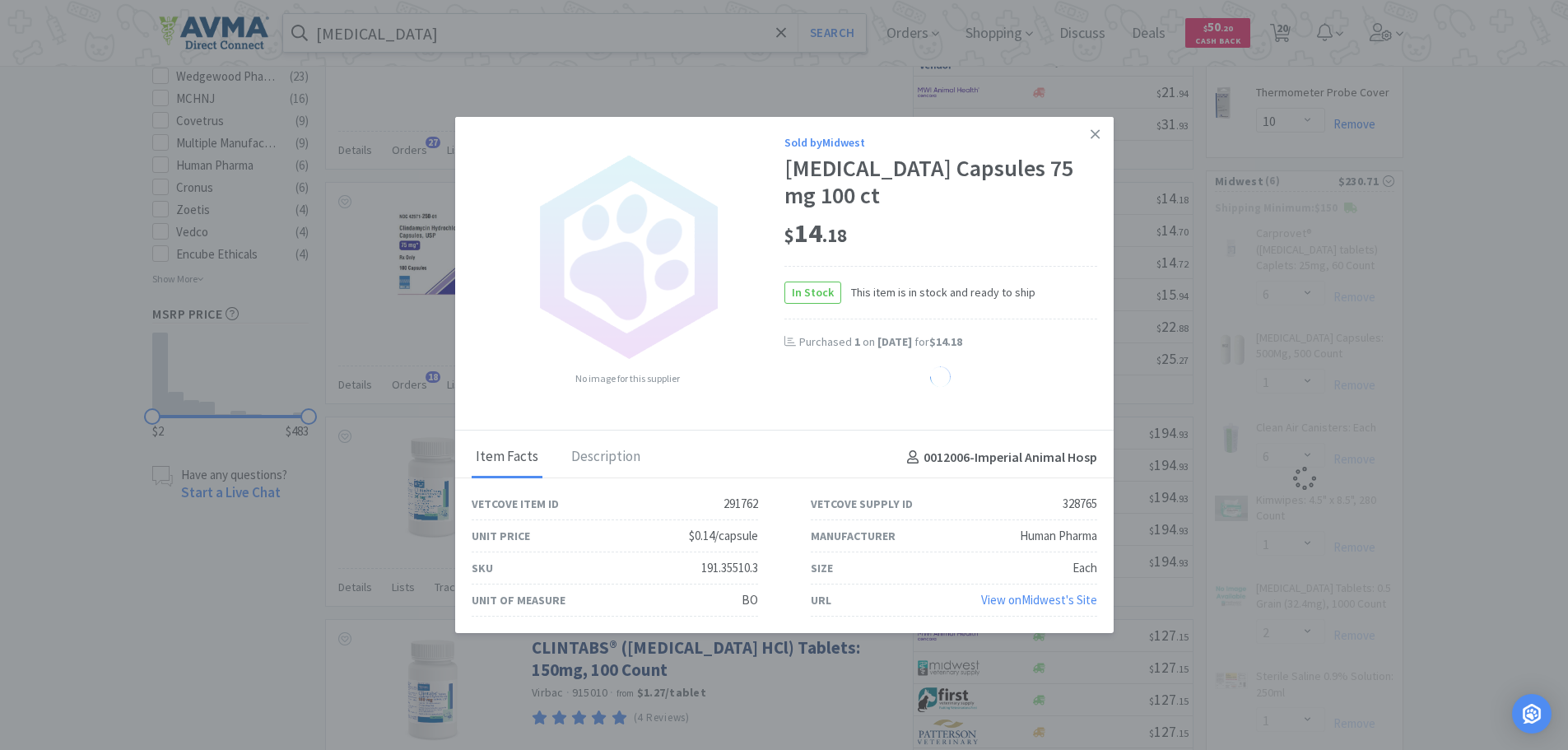
select select "1"
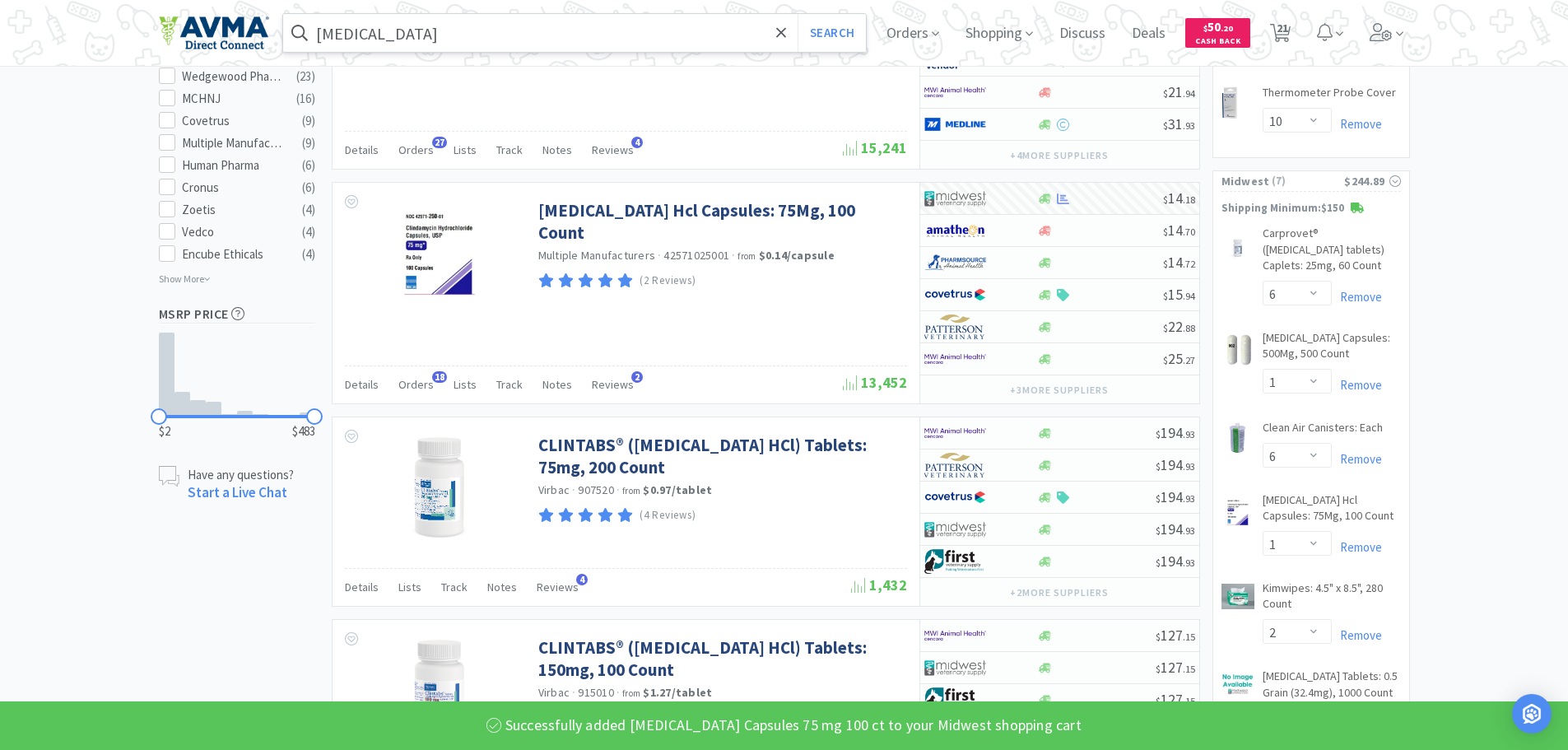
click at [458, 39] on input "[MEDICAL_DATA]" at bounding box center [574, 33] width 583 height 38
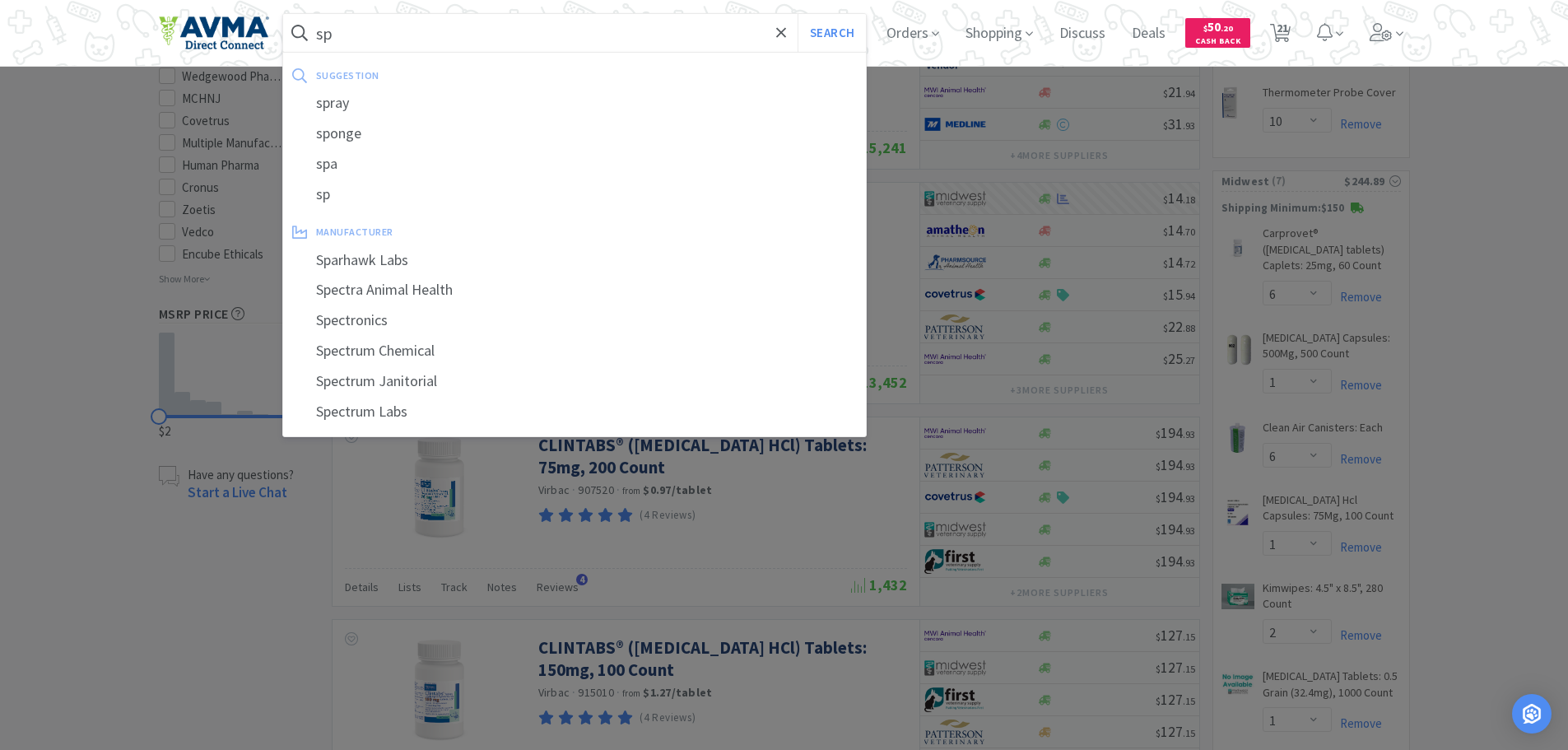
type input "s"
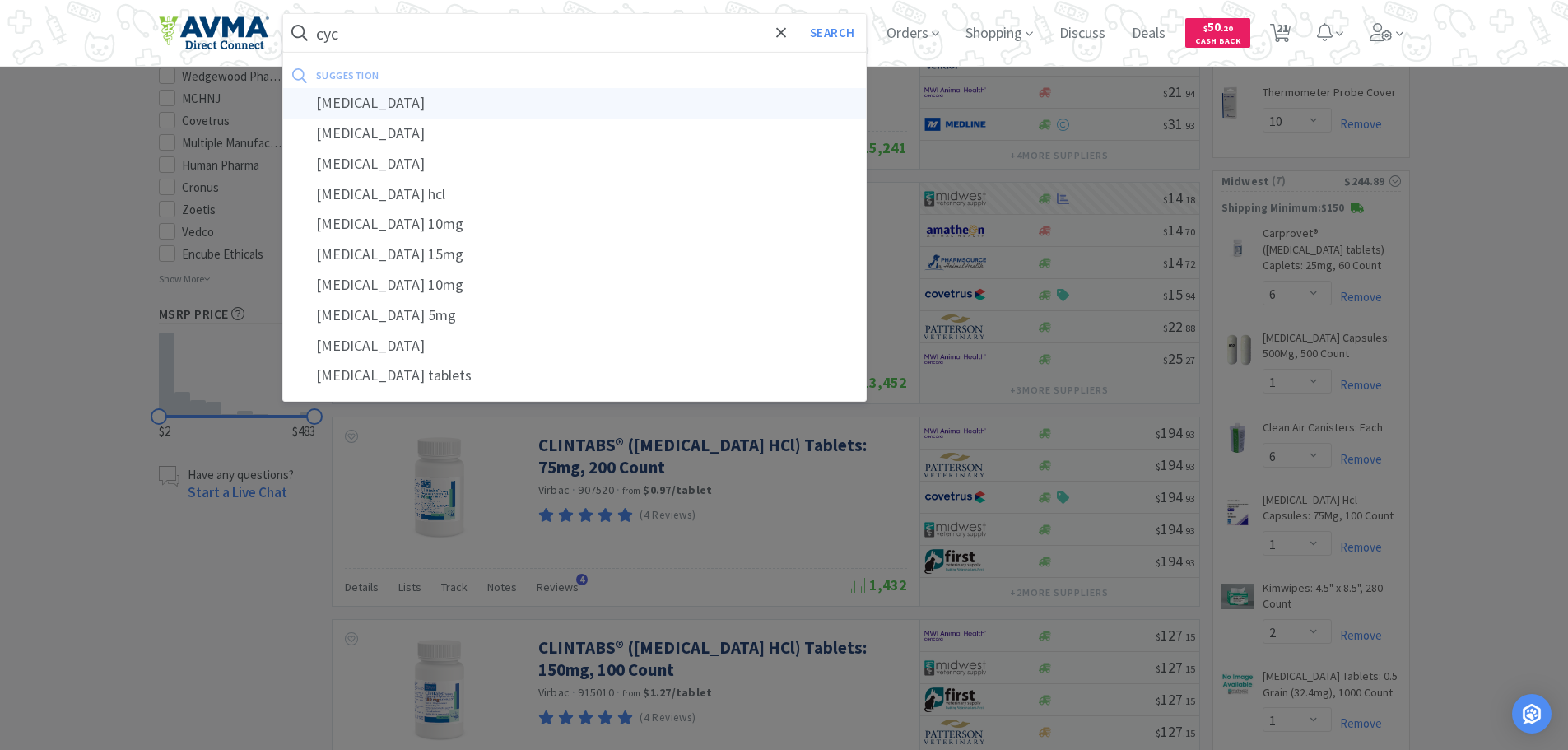
click at [409, 98] on div "[MEDICAL_DATA]" at bounding box center [574, 103] width 583 height 31
type input "[MEDICAL_DATA]"
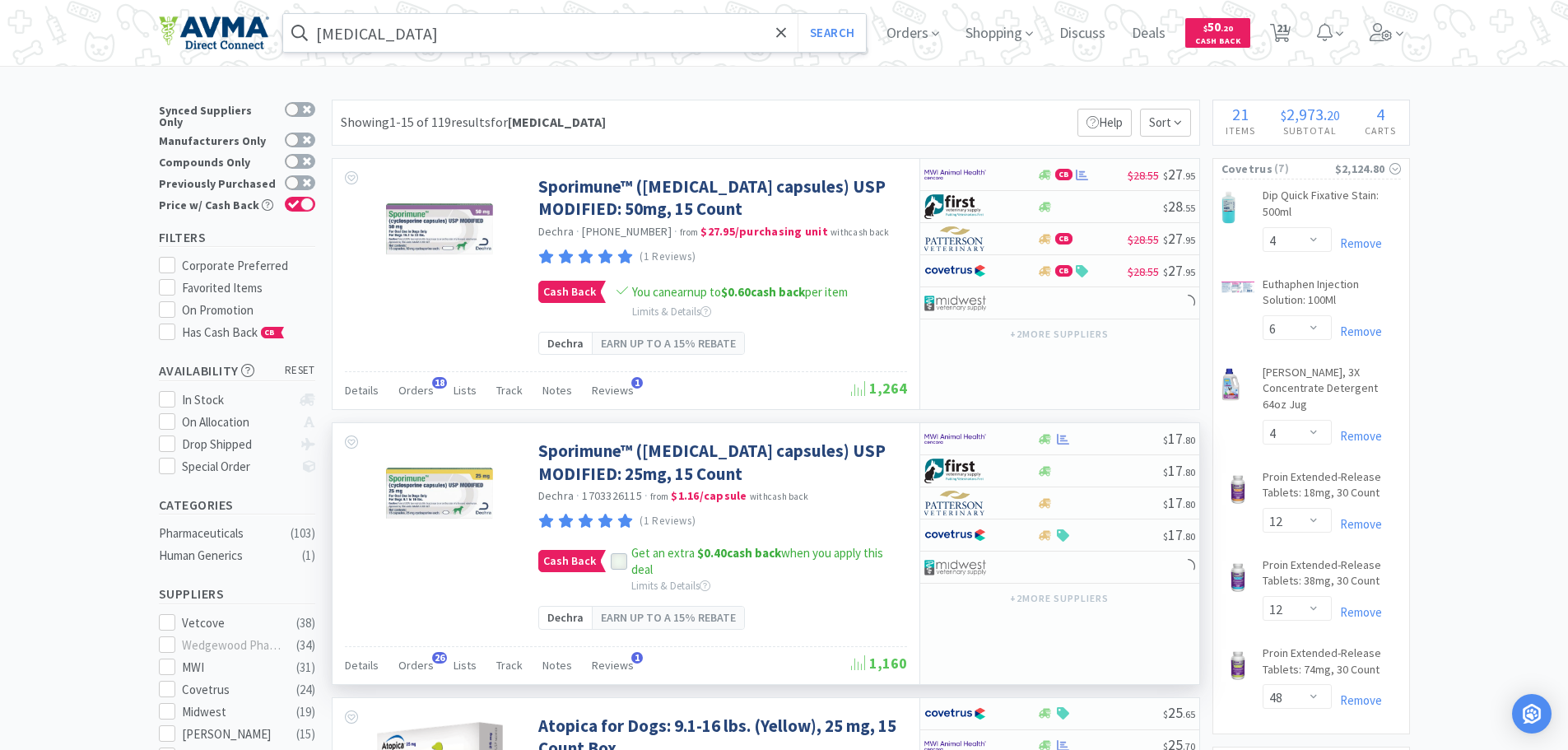
click at [613, 562] on icon at bounding box center [619, 562] width 11 height 11
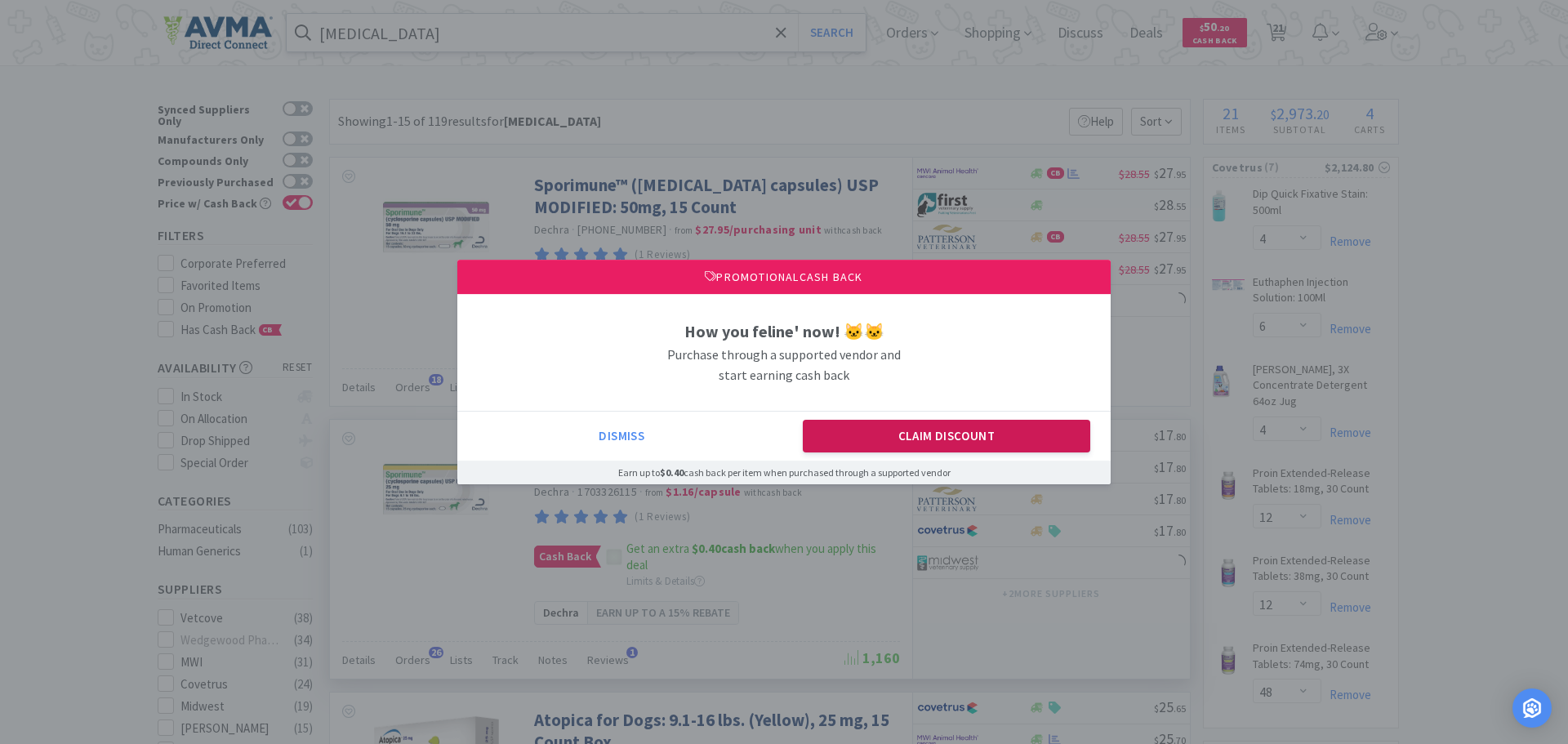
click at [914, 431] on button "Claim Discount" at bounding box center [946, 435] width 288 height 32
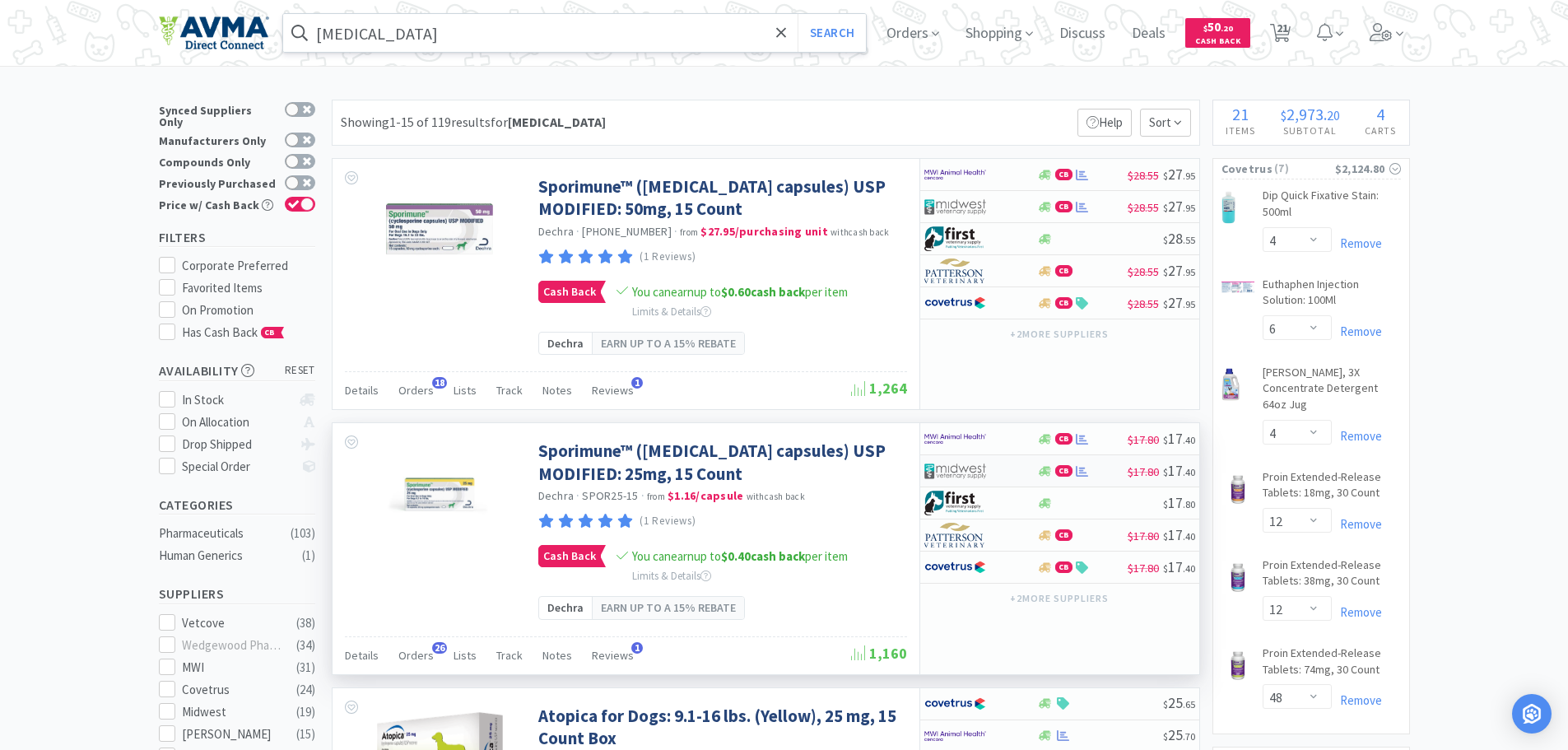
click at [1113, 468] on div "CB" at bounding box center [1082, 470] width 91 height 12
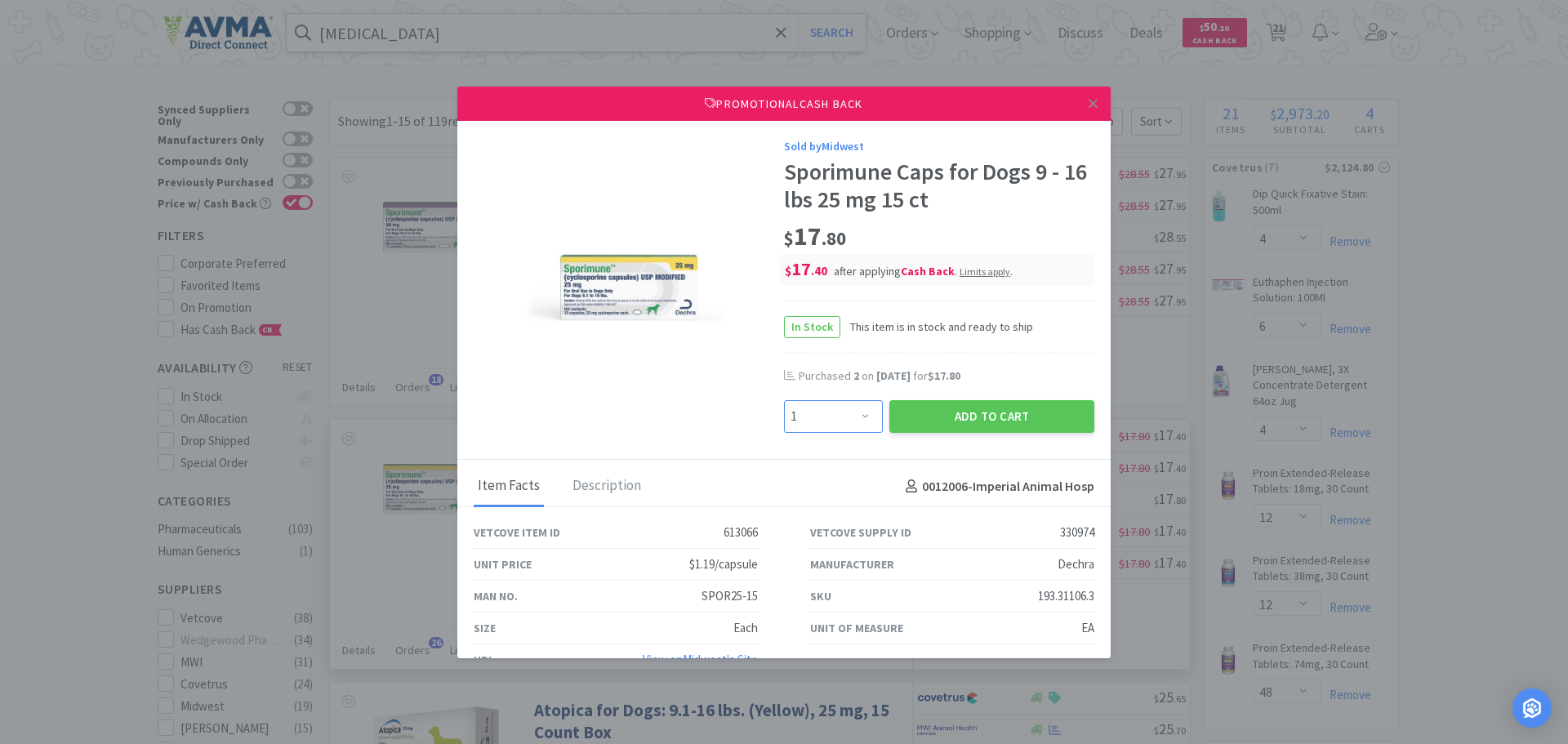
click at [854, 421] on select "Enter Quantity 1 2 3 4 5 6 7 8 9 10 11 12 13 14 15 16 17 18 19 20 Enter Quantity" at bounding box center [833, 415] width 99 height 32
select select "3"
click at [784, 400] on select "Enter Quantity 1 2 3 4 5 6 7 8 9 10 11 12 13 14 15 16 17 18 19 20 Enter Quantity" at bounding box center [833, 415] width 99 height 32
click at [998, 416] on button "Add to Cart" at bounding box center [991, 415] width 205 height 32
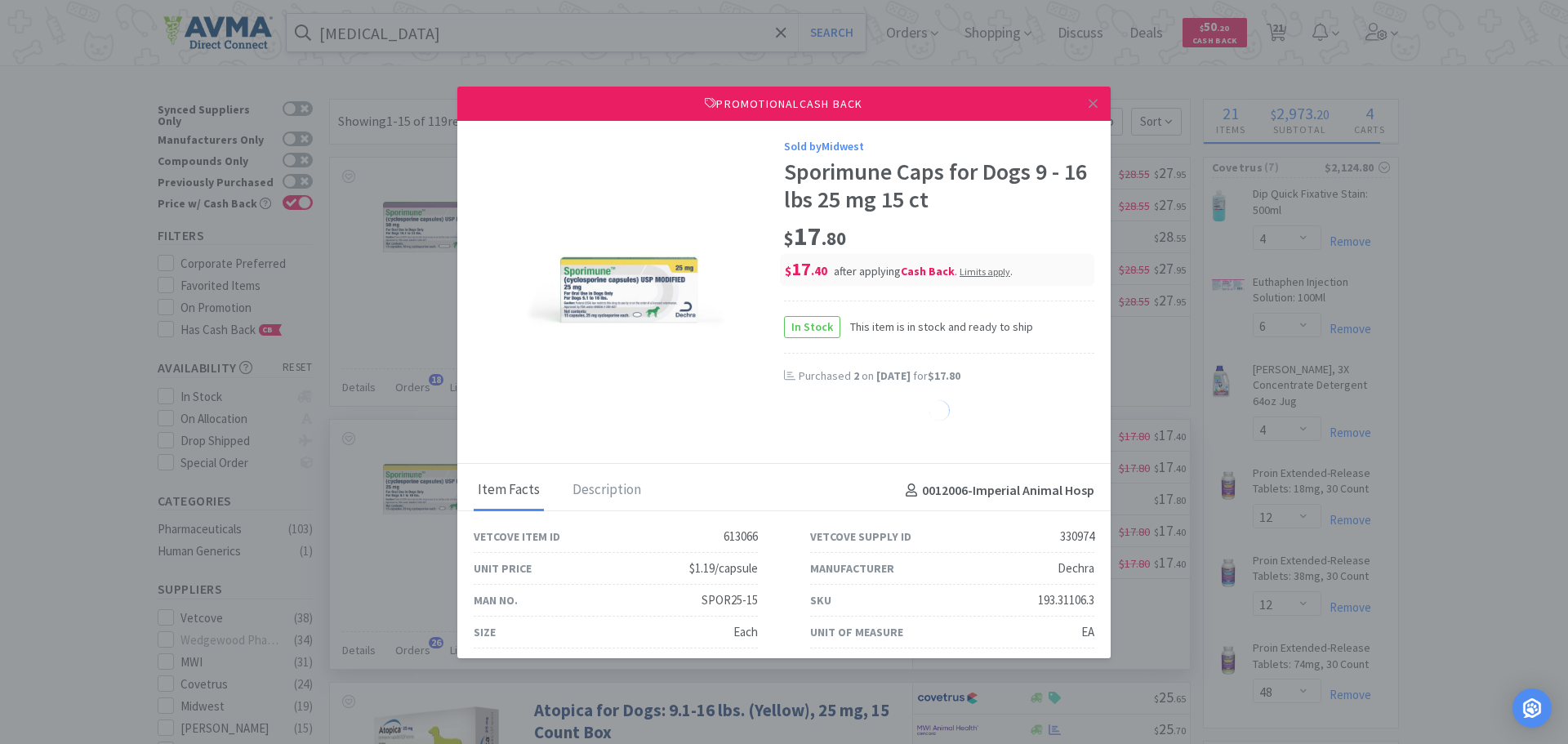
select select "3"
select select "1"
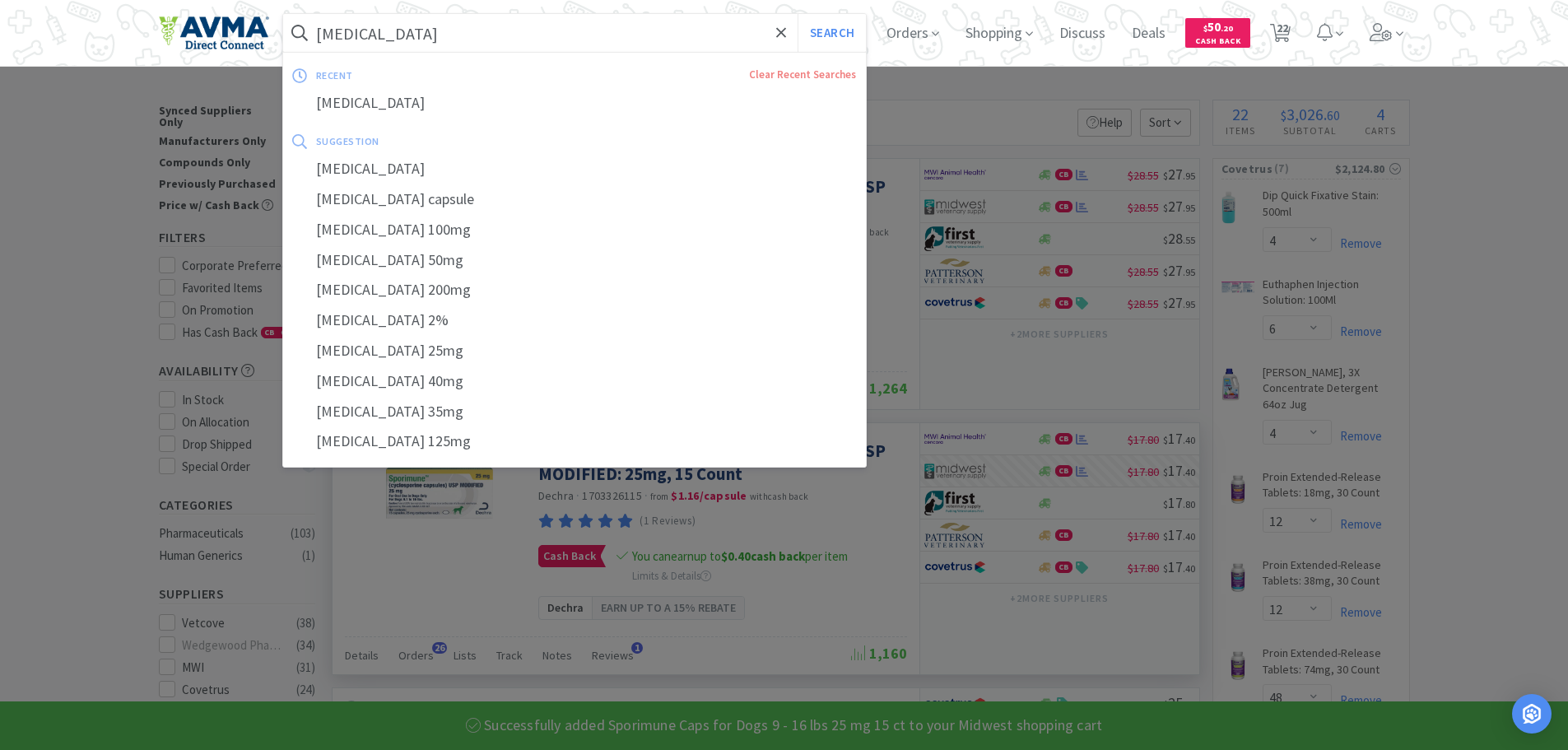
click at [558, 38] on input "[MEDICAL_DATA]" at bounding box center [574, 33] width 583 height 38
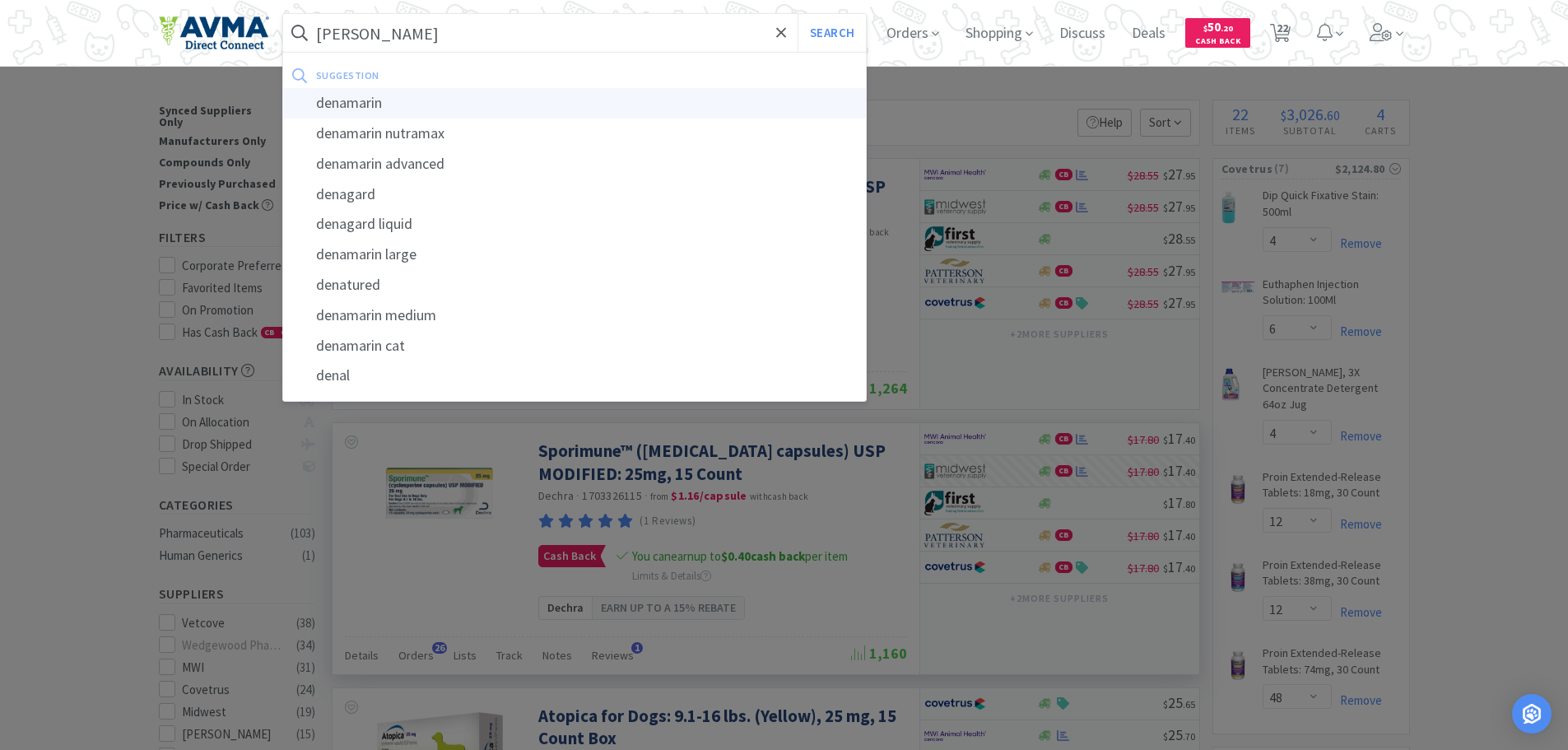
click at [428, 100] on div "denamarin" at bounding box center [574, 103] width 583 height 31
type input "denamarin"
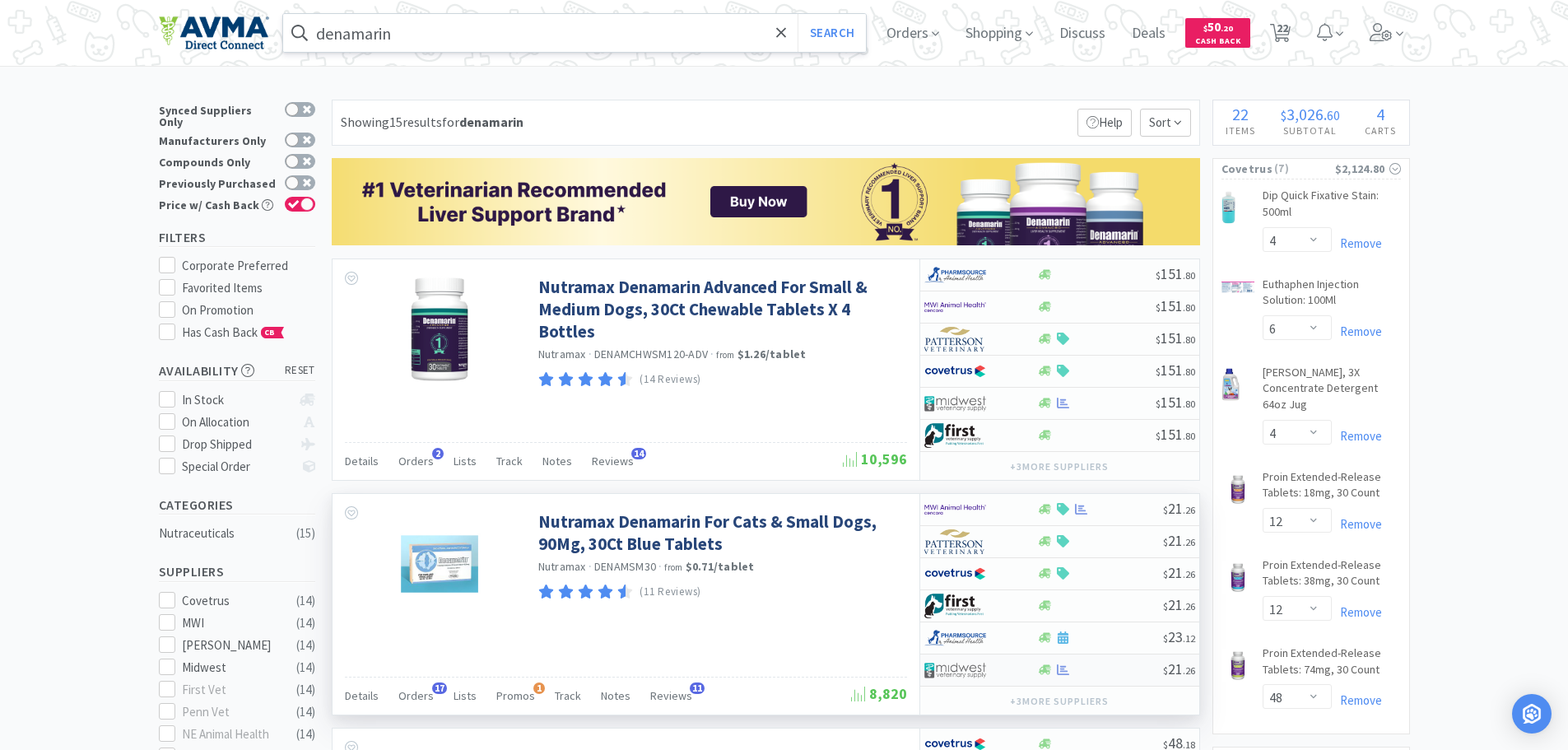
click at [1098, 669] on div at bounding box center [1099, 669] width 126 height 12
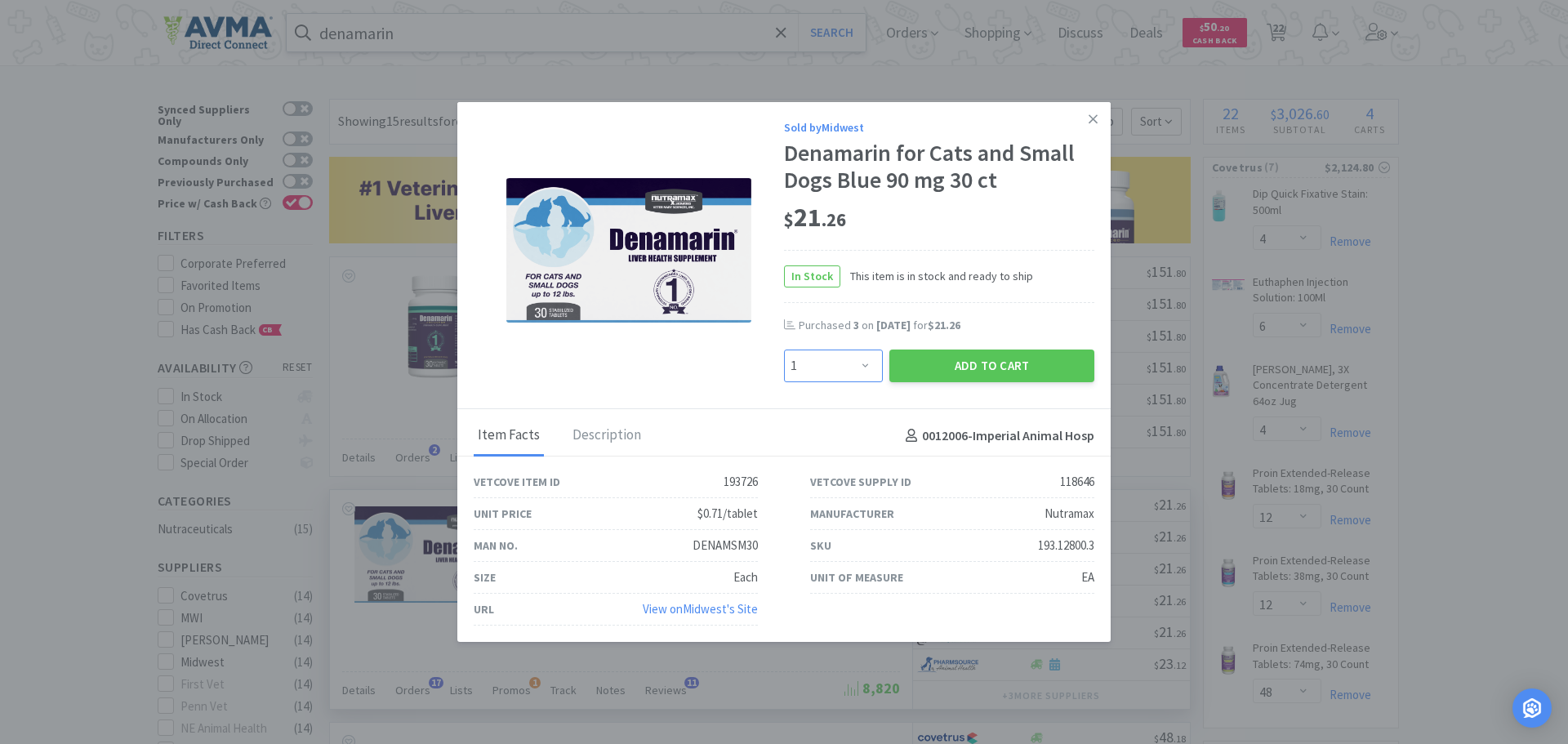
click at [860, 356] on select "Enter Quantity 1 2 3 4 5 6 7 8 9 10 11 12 13 14 15 16 17 18 19 20 Enter Quantity" at bounding box center [833, 366] width 99 height 32
select select "3"
click at [784, 350] on select "Enter Quantity 1 2 3 4 5 6 7 8 9 10 11 12 13 14 15 16 17 18 19 20 Enter Quantity" at bounding box center [833, 366] width 99 height 32
click at [945, 357] on button "Add to Cart" at bounding box center [991, 366] width 205 height 32
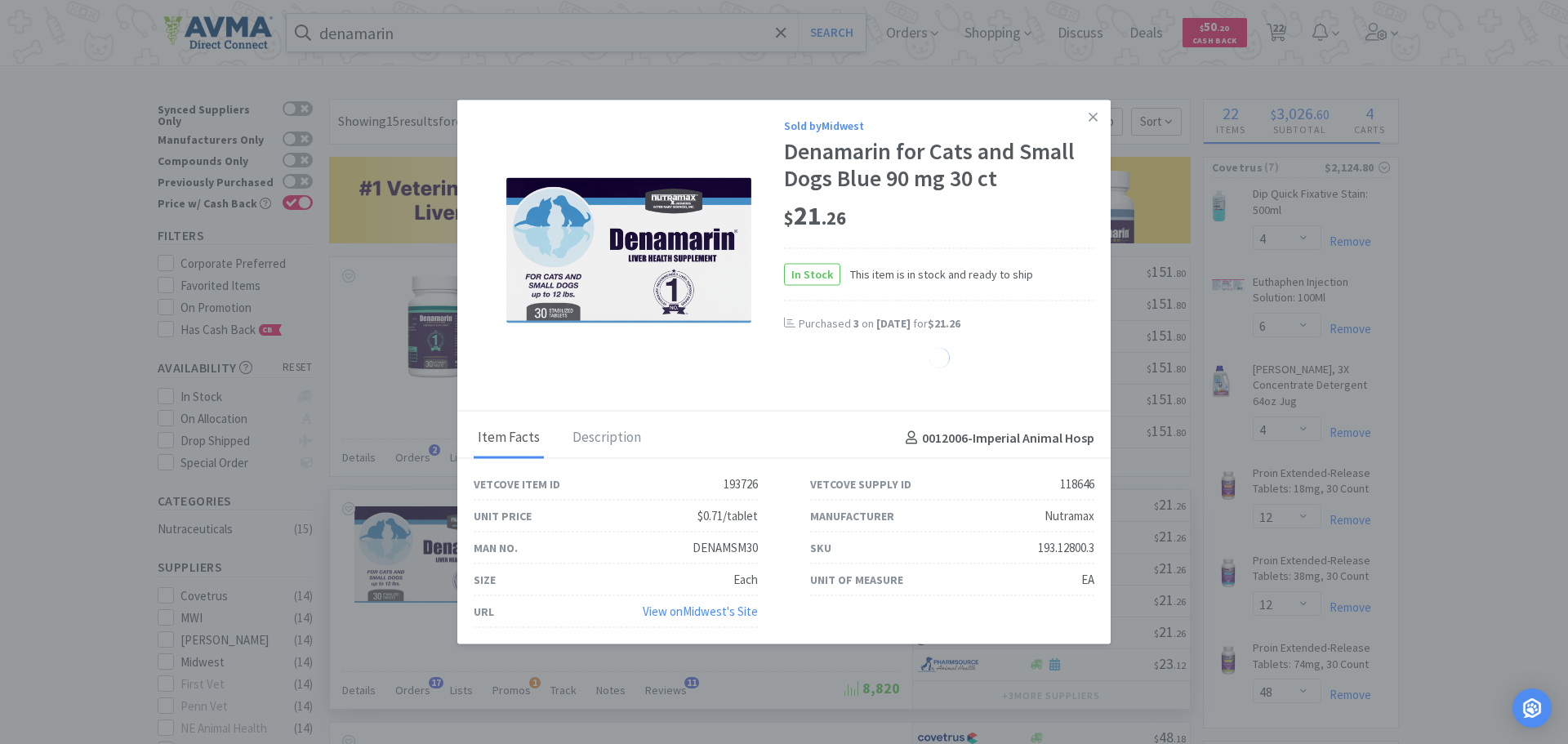
select select "3"
select select "1"
select select "3"
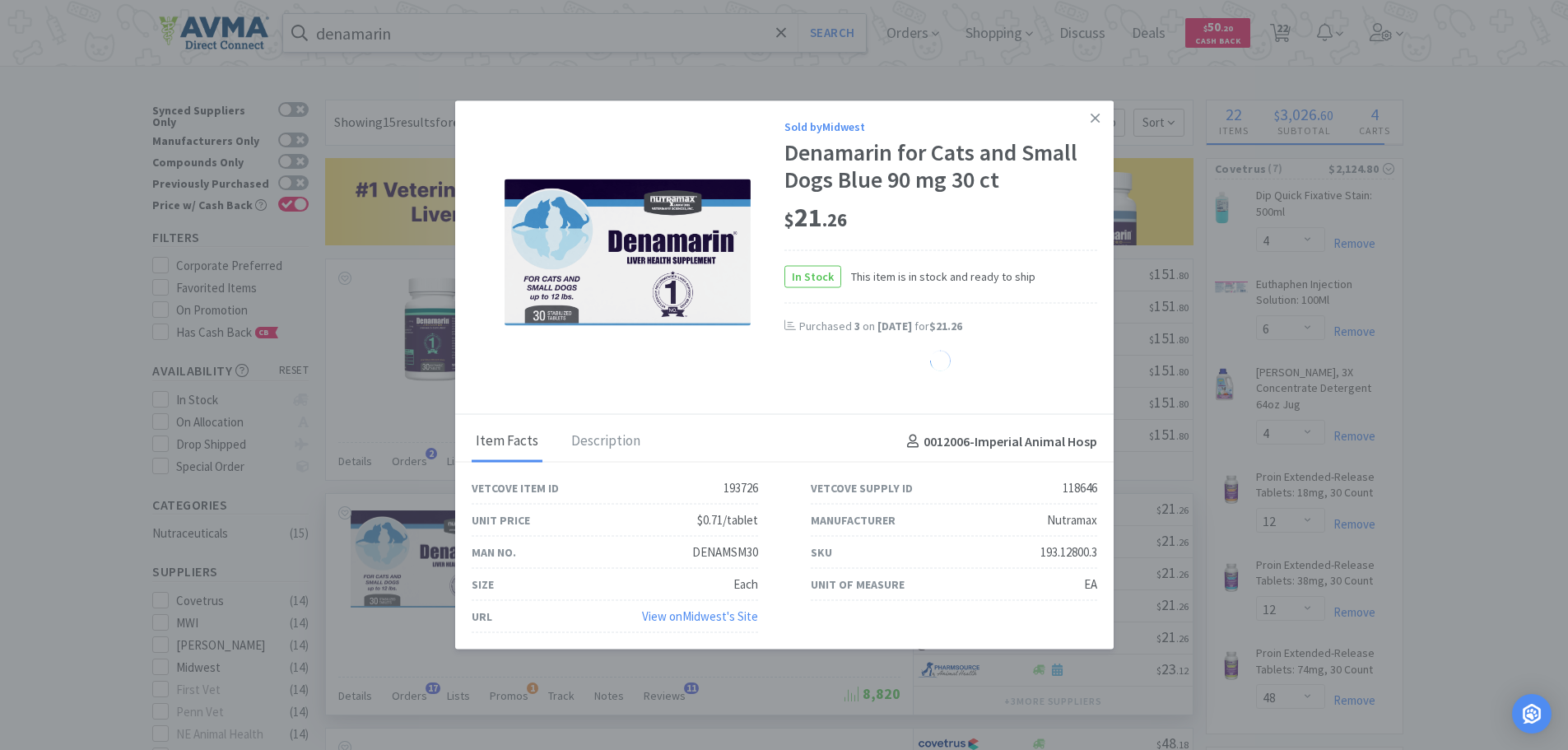
select select "1"
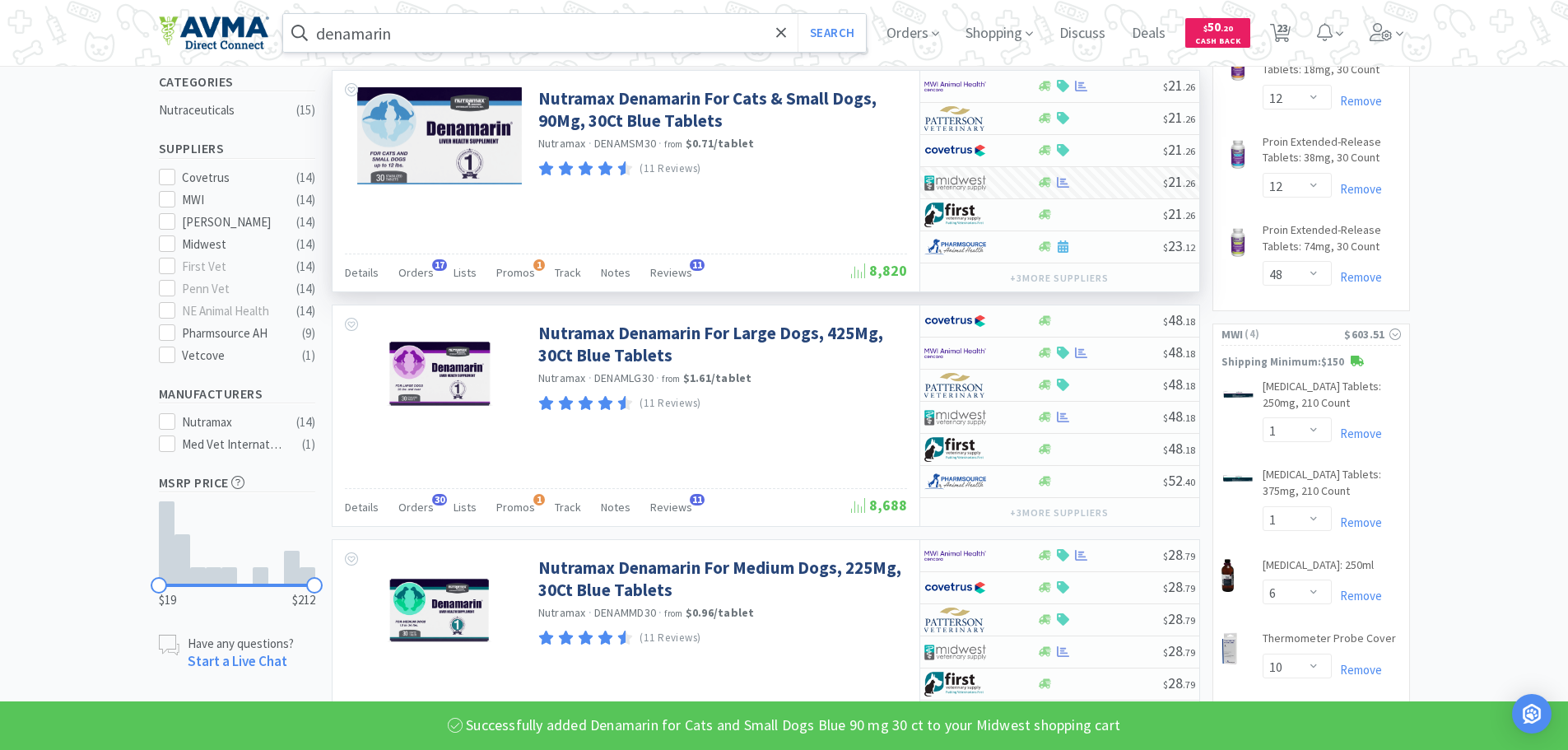
scroll to position [427, 0]
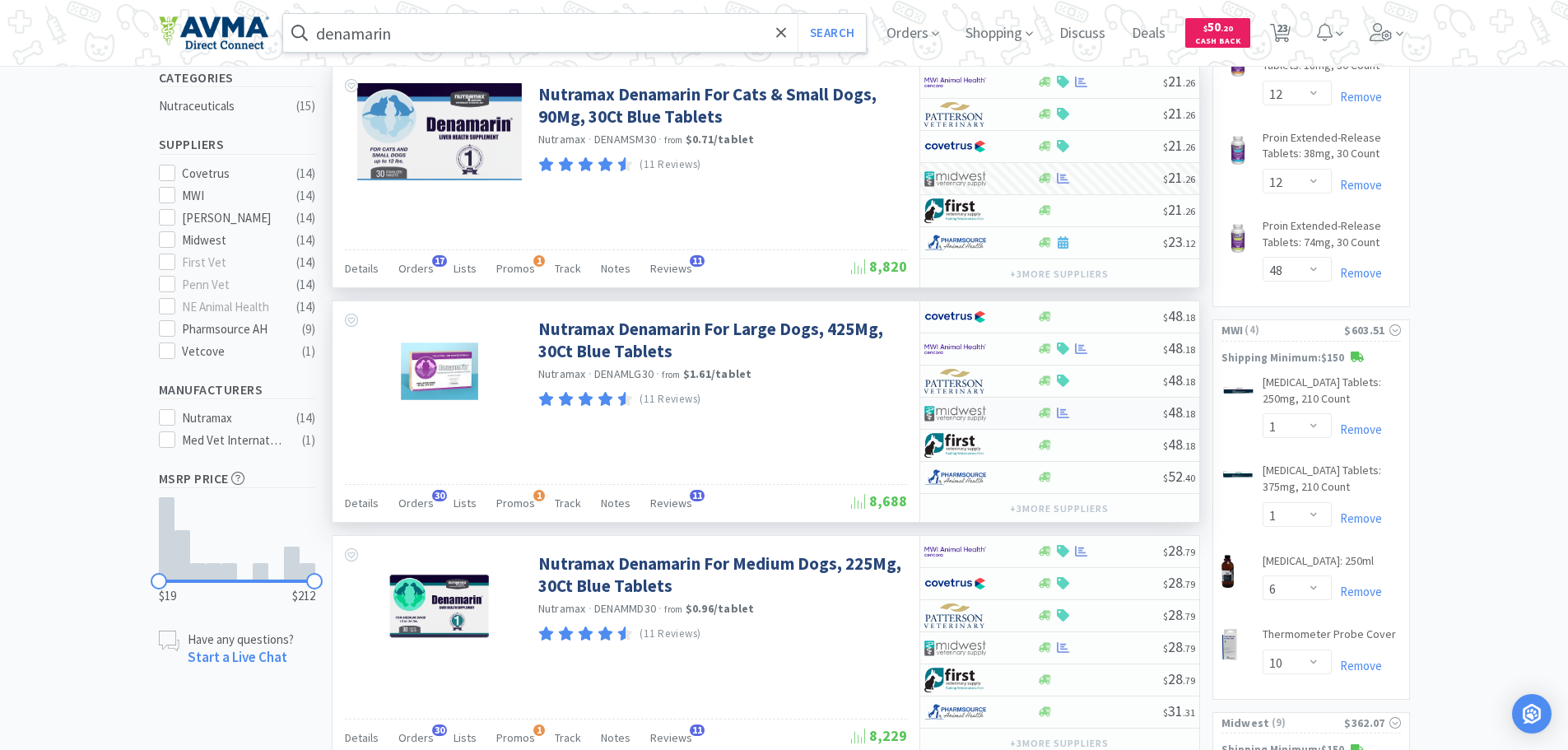
click at [1120, 413] on div at bounding box center [1099, 412] width 126 height 12
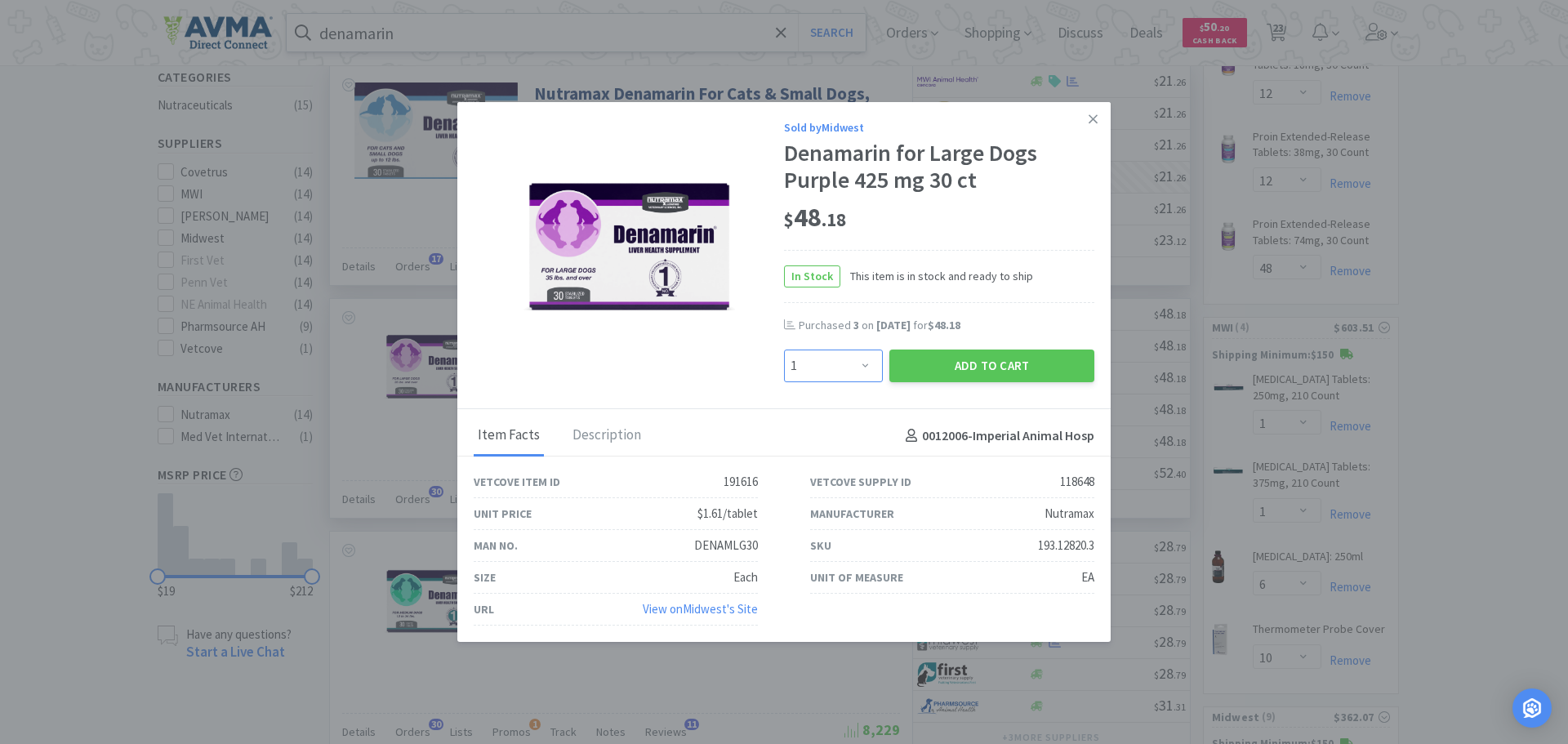
click at [856, 366] on select "Enter Quantity 1 2 3 4 5 6 7 8 9 10 11 12 13 14 15 16 17 18 19 20 Enter Quantity" at bounding box center [833, 366] width 99 height 32
select select "6"
click at [784, 350] on select "Enter Quantity 1 2 3 4 5 6 7 8 9 10 11 12 13 14 15 16 17 18 19 20 Enter Quantity" at bounding box center [833, 366] width 99 height 32
click at [916, 360] on button "Add to Cart" at bounding box center [991, 366] width 205 height 32
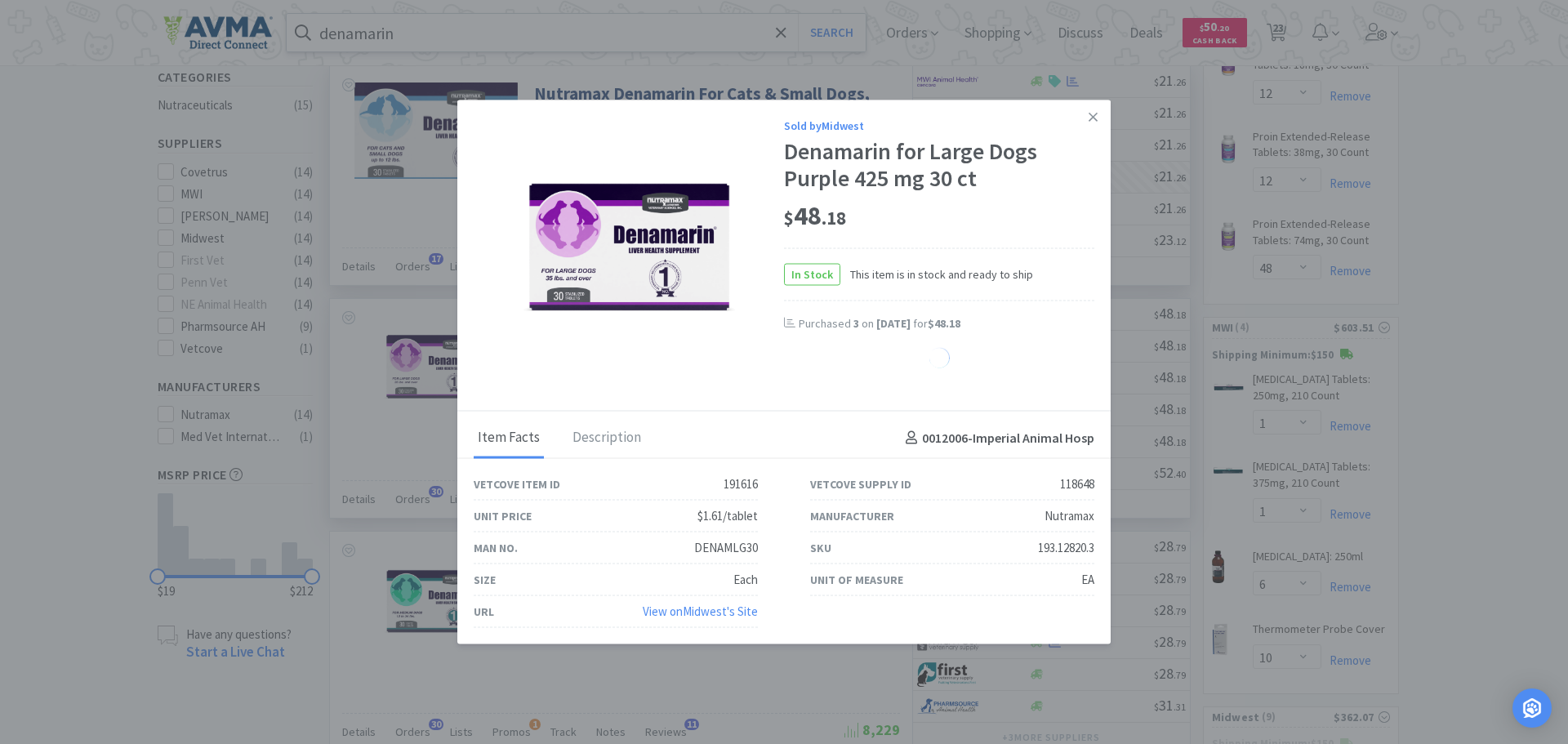
select select "6"
select select "1"
select select "3"
select select "1"
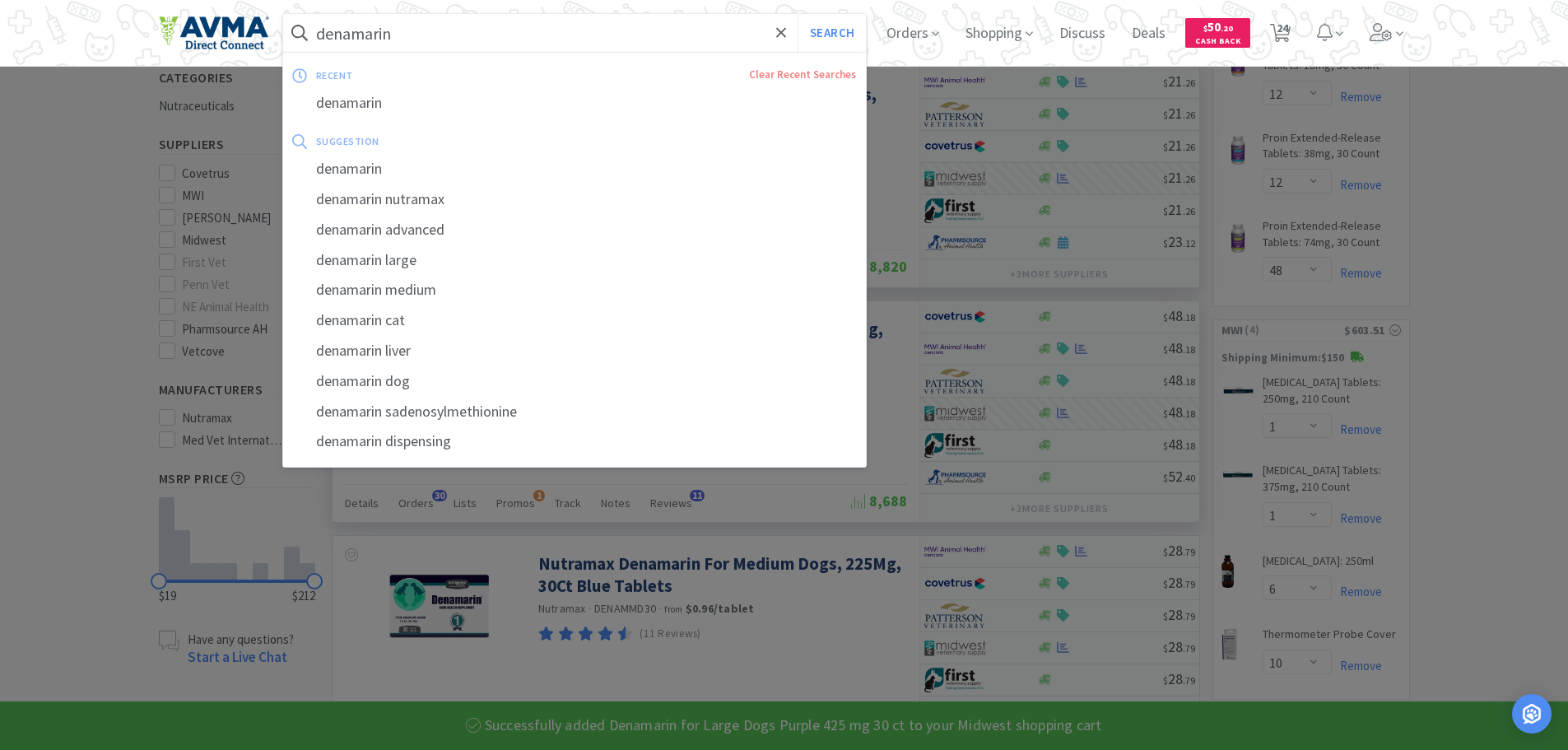
click at [437, 37] on input "denamarin" at bounding box center [574, 33] width 583 height 38
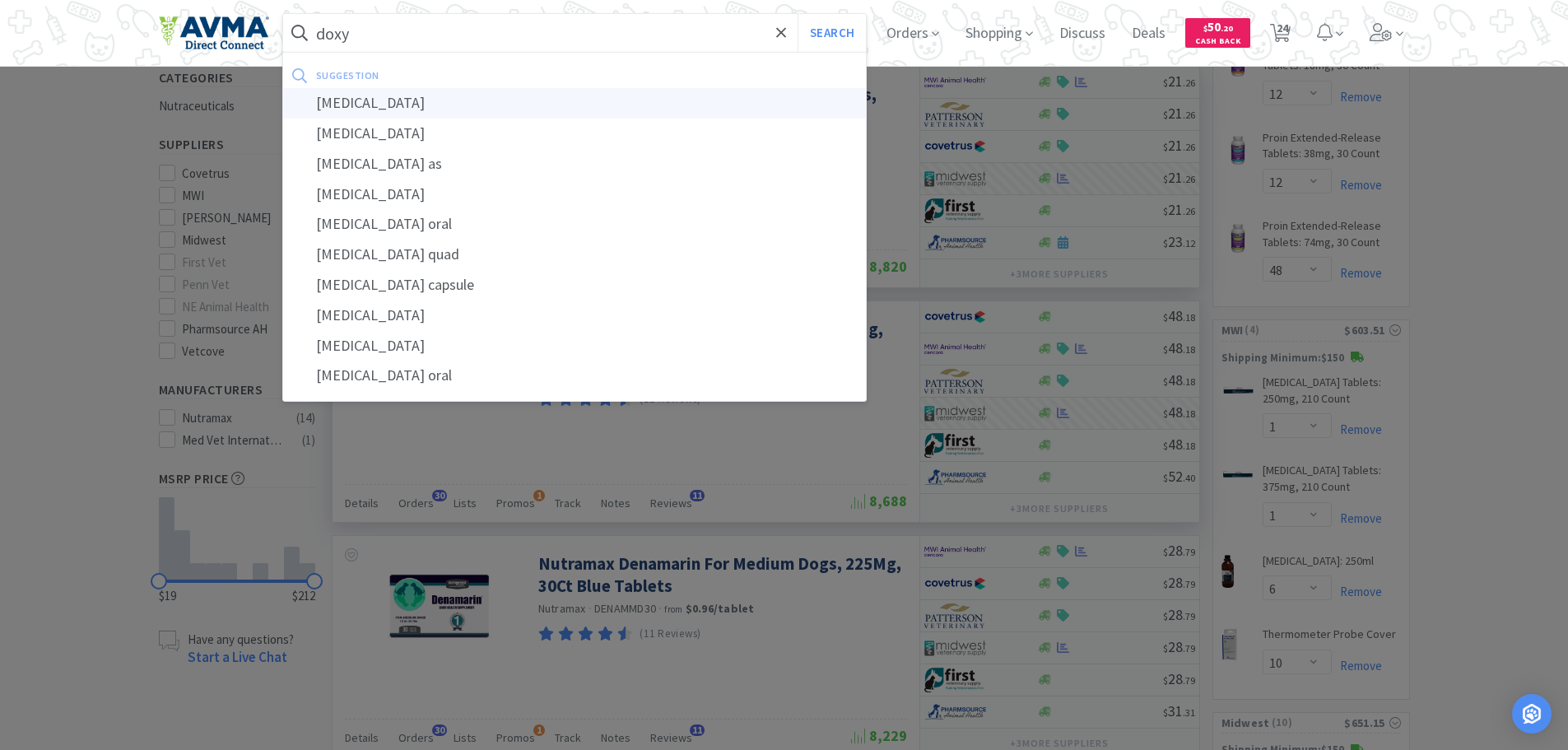
click at [376, 94] on div "[MEDICAL_DATA]" at bounding box center [574, 103] width 583 height 31
type input "[MEDICAL_DATA]"
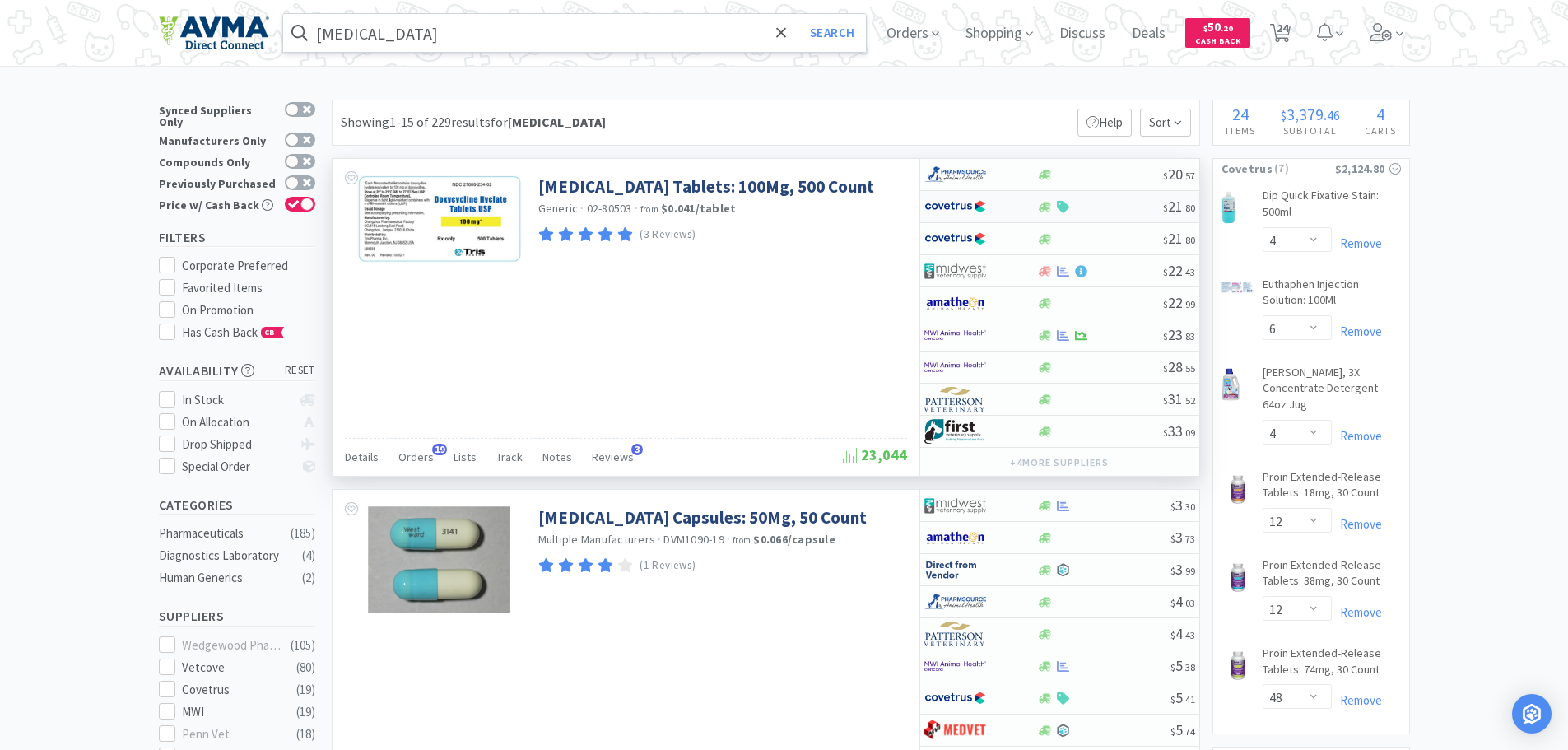
click at [1118, 208] on div at bounding box center [1099, 206] width 126 height 12
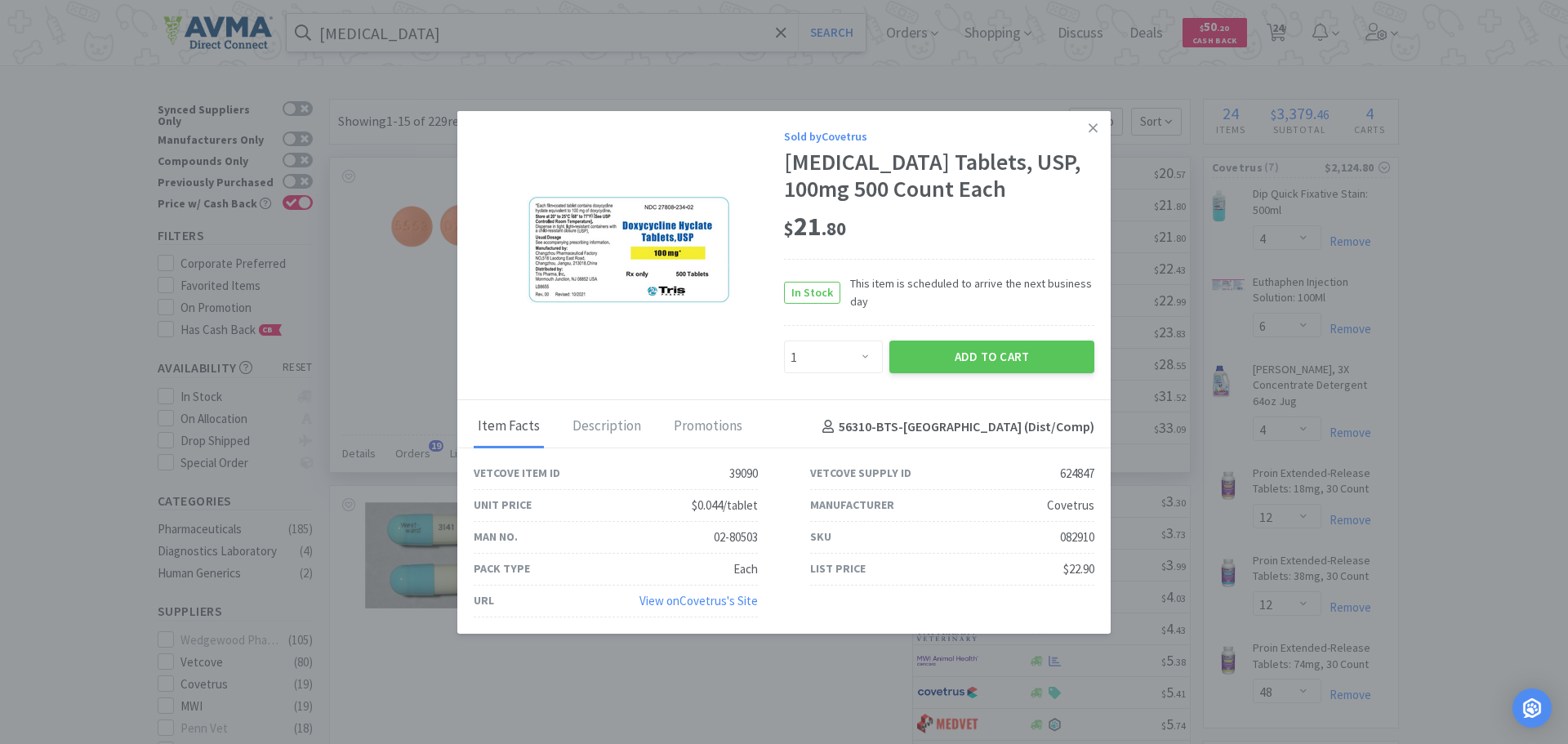
drag, startPoint x: 923, startPoint y: 350, endPoint x: 910, endPoint y: 396, distance: 47.8
click at [949, 406] on div "Sold by Covetrus [MEDICAL_DATA] Tablets, USP, 100mg 500 Count Each $ 21 . 80 In…" at bounding box center [784, 371] width 653 height 523
click at [867, 353] on select "Enter Quantity 1 2 3 4 5 6 7 8 9 10 11 12 13 14 15 16 17 18 19 20 Enter Quantity" at bounding box center [833, 356] width 99 height 32
select select "3"
click at [784, 341] on select "Enter Quantity 1 2 3 4 5 6 7 8 9 10 11 12 13 14 15 16 17 18 19 20 Enter Quantity" at bounding box center [833, 356] width 99 height 32
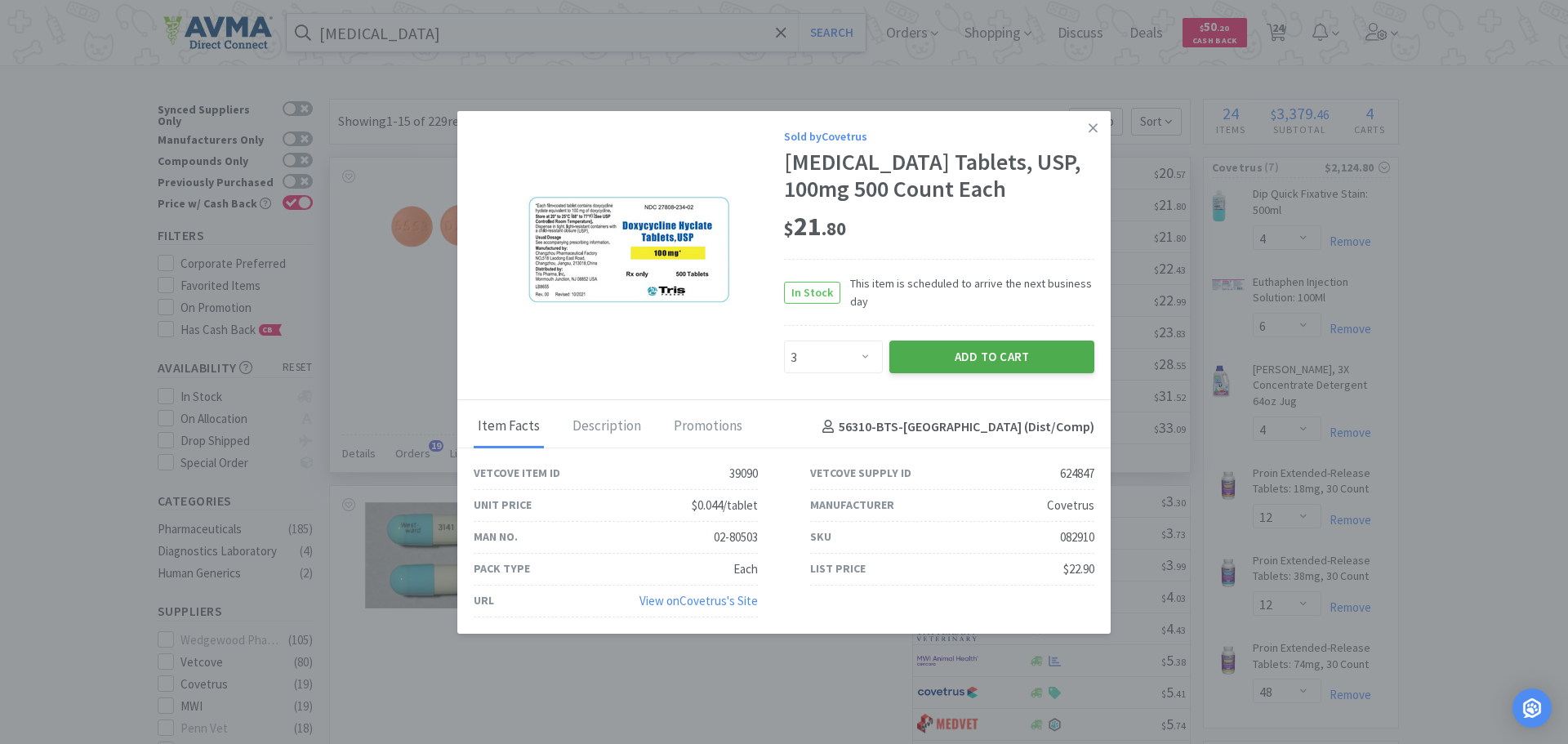
click at [917, 353] on button "Add to Cart" at bounding box center [991, 356] width 205 height 32
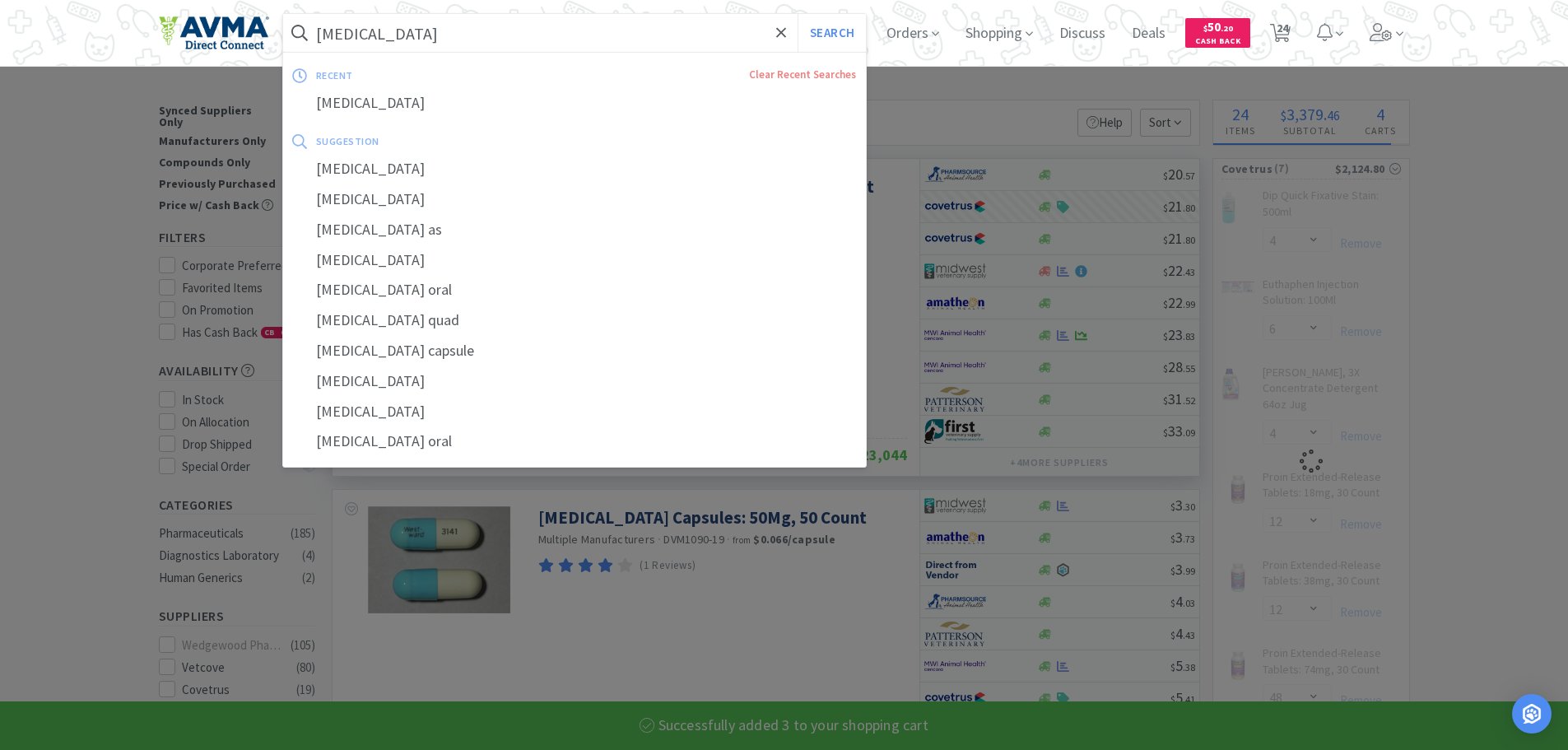
click at [421, 27] on input "[MEDICAL_DATA]" at bounding box center [574, 33] width 583 height 38
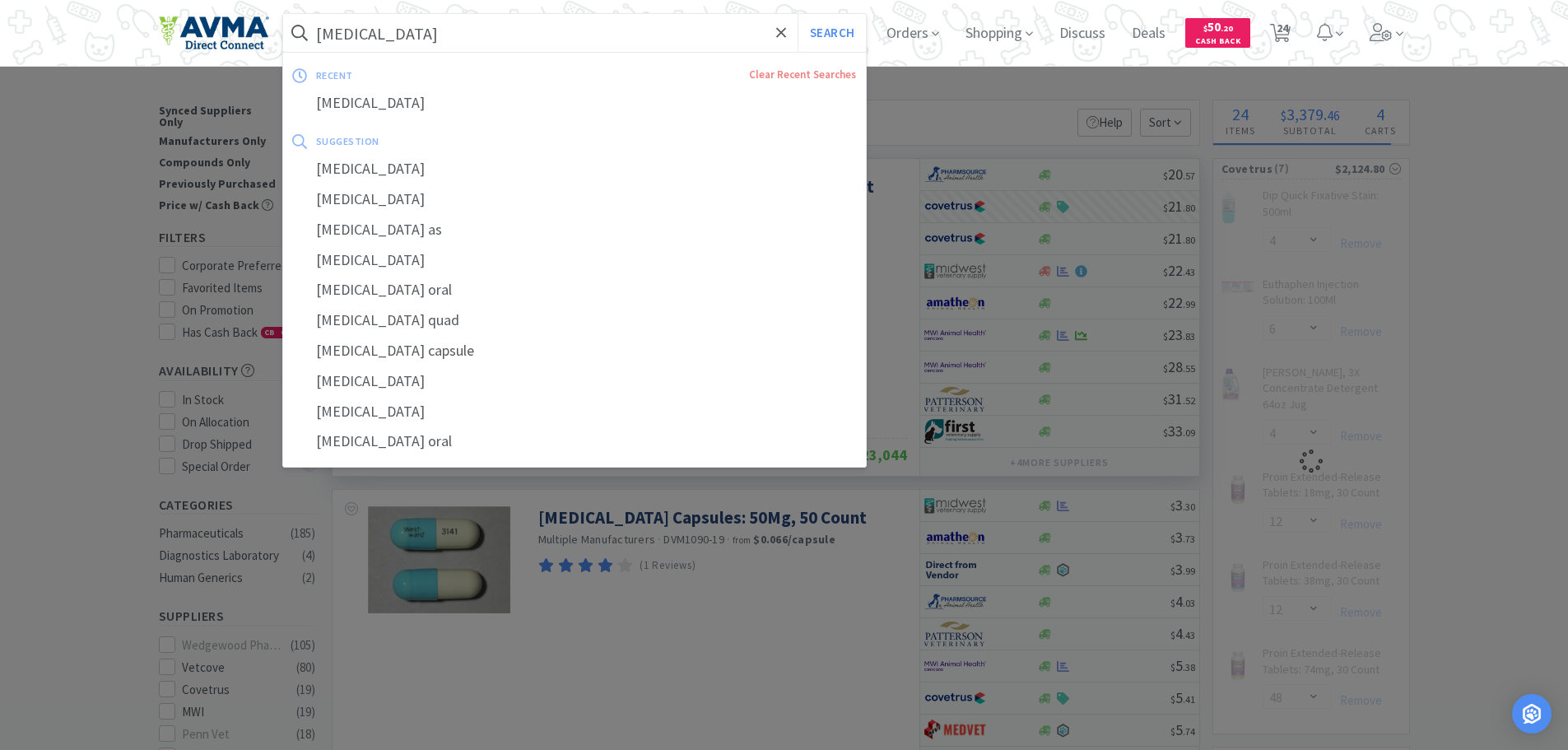
type input "d"
select select "3"
select select "6"
select select "4"
select select "12"
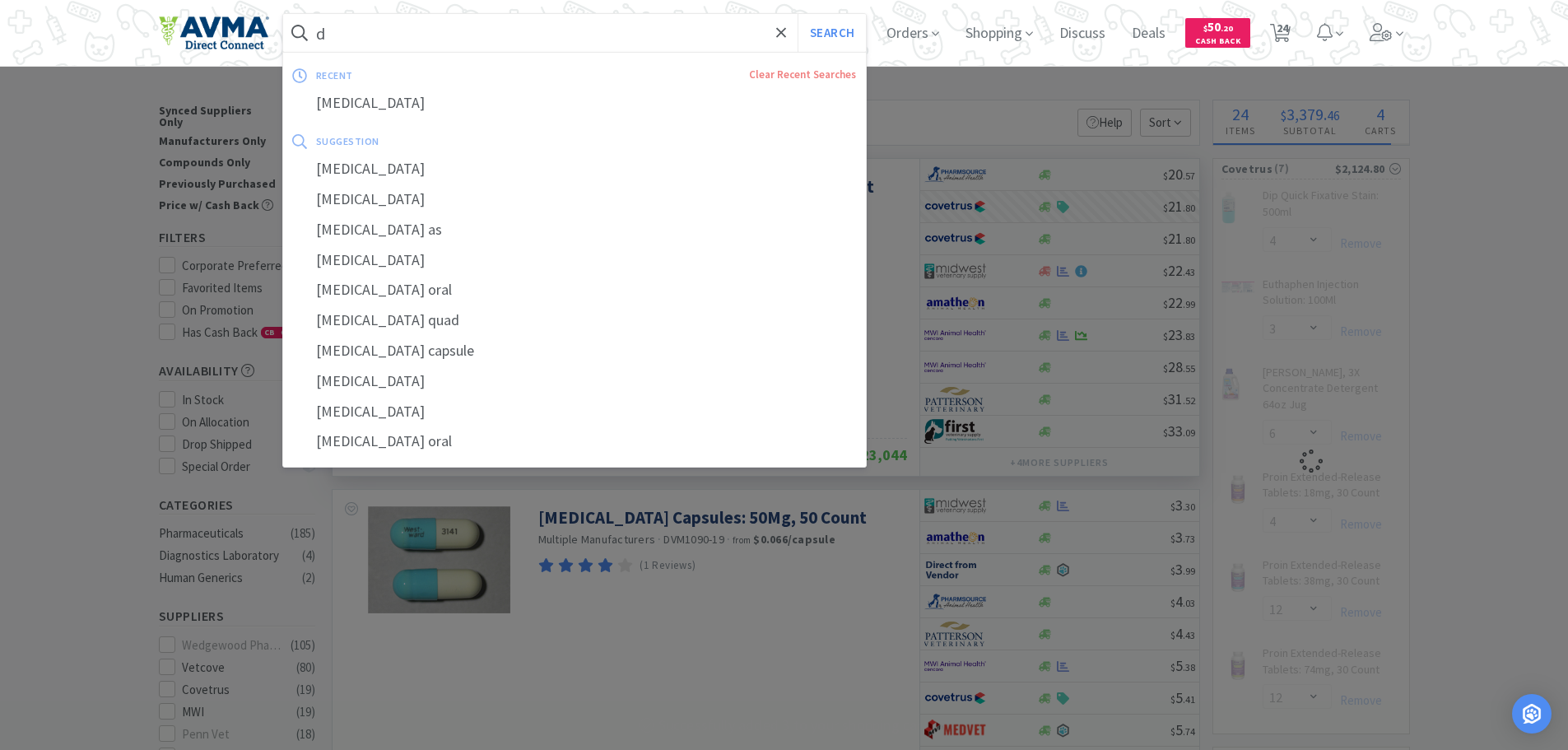
select select "48"
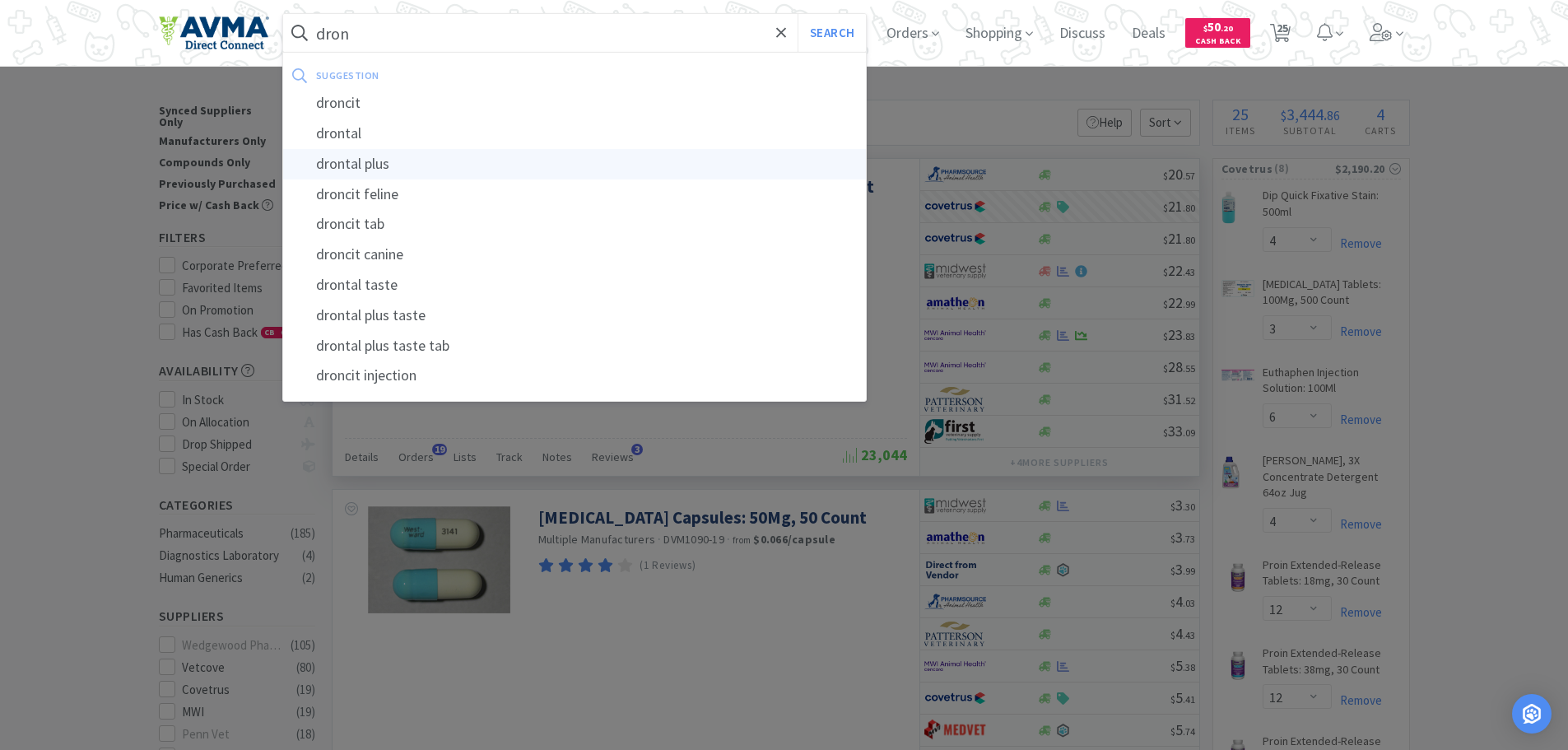
click at [399, 161] on div "drontal plus" at bounding box center [574, 164] width 583 height 31
type input "drontal plus"
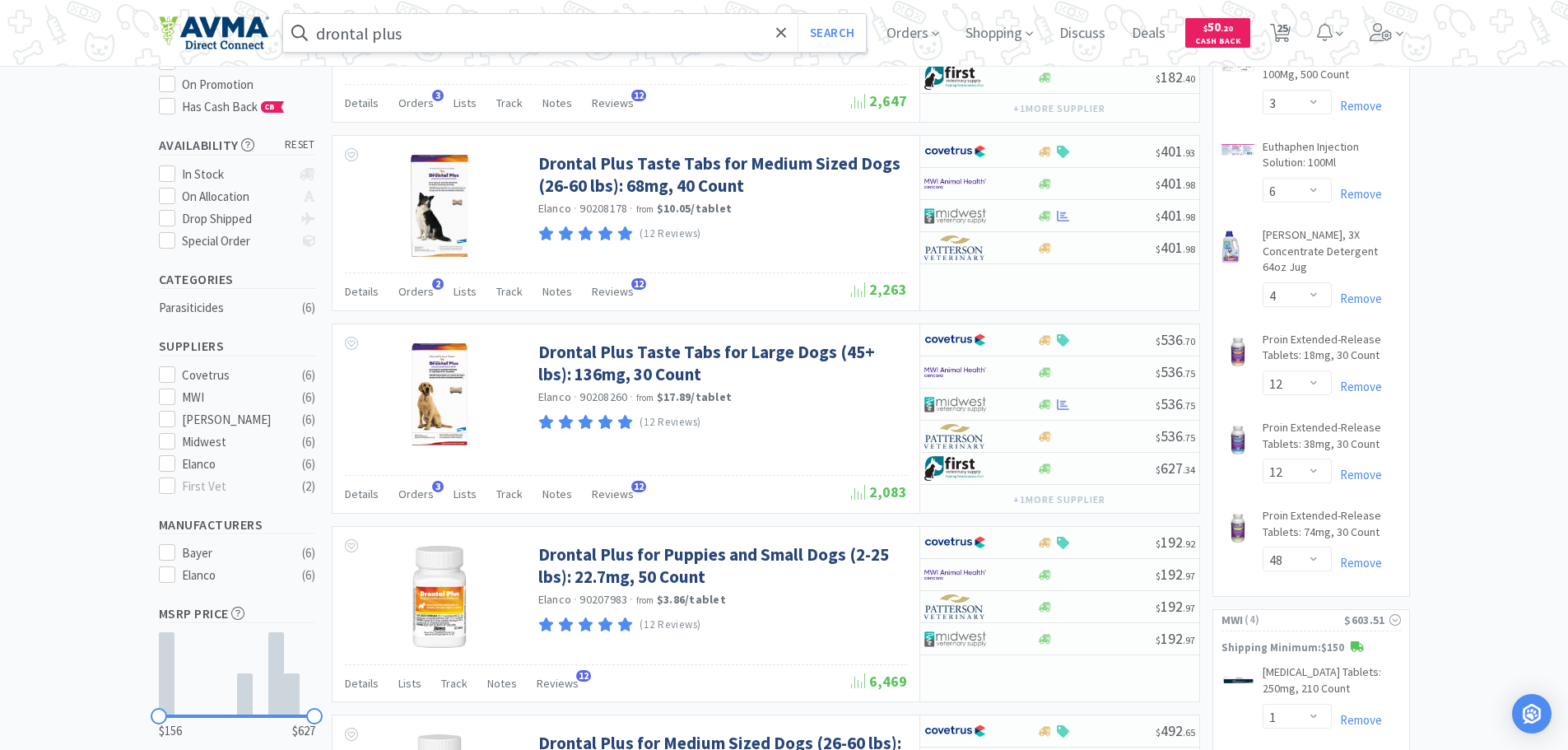
scroll to position [229, 0]
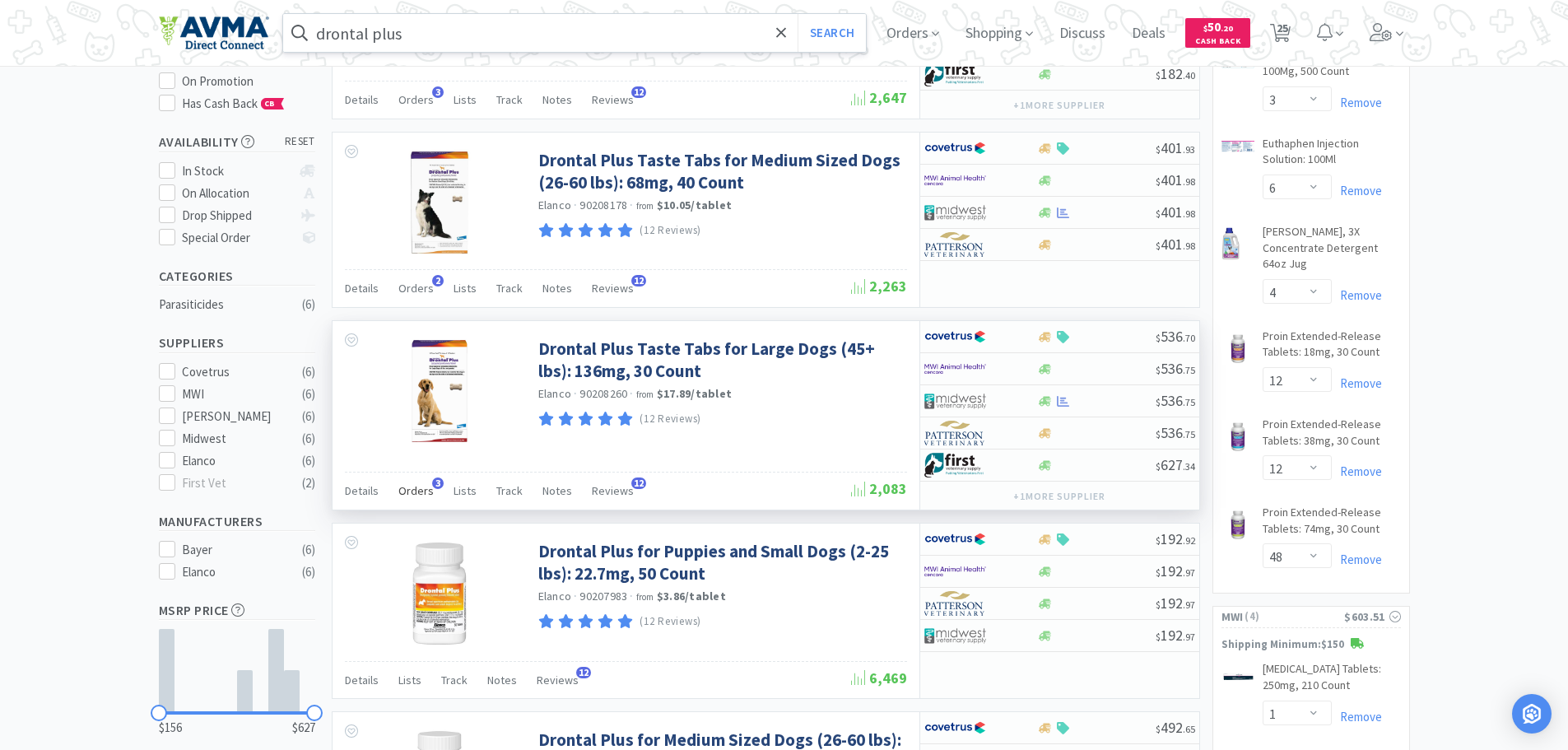
click at [416, 492] on span "Orders" at bounding box center [416, 491] width 35 height 15
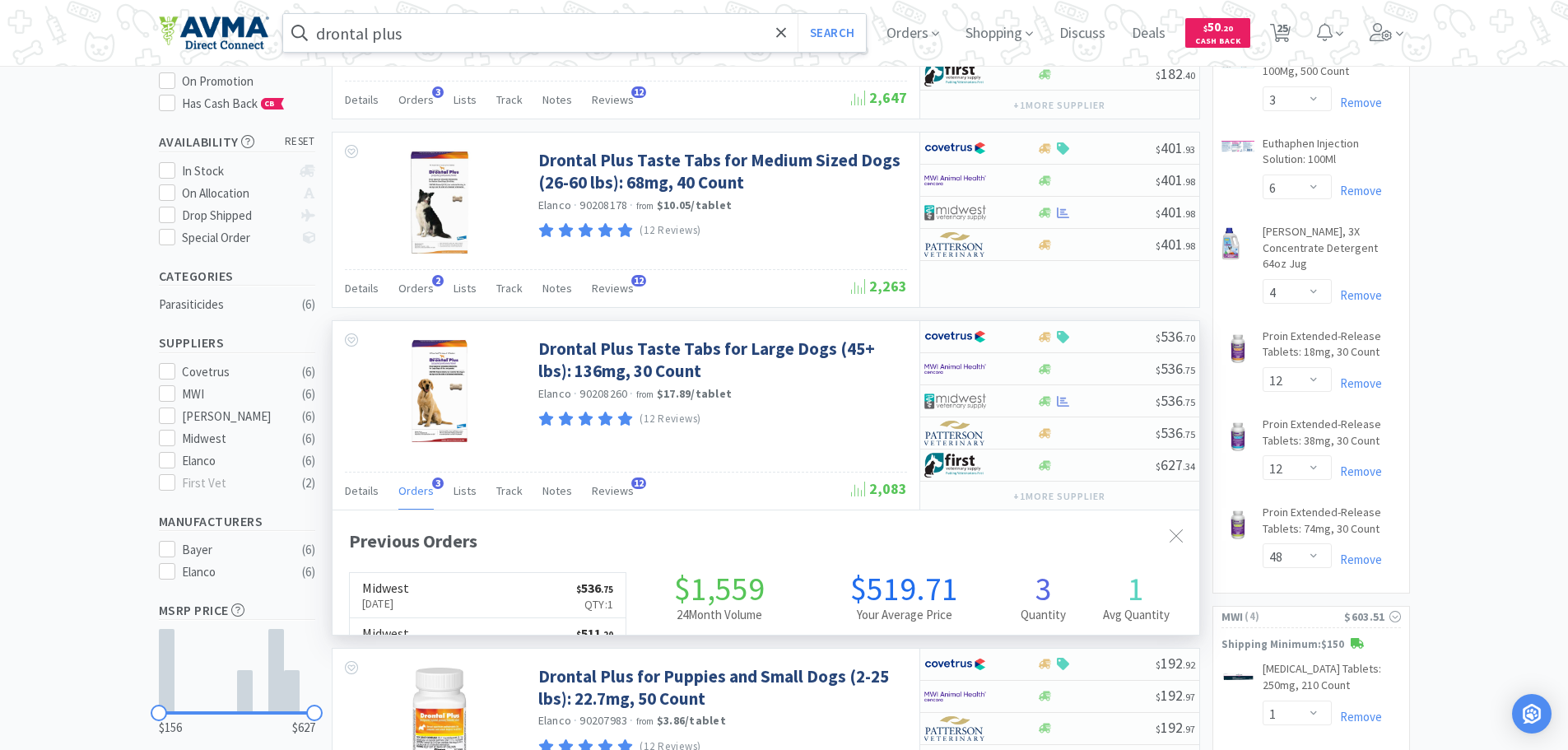
scroll to position [426, 867]
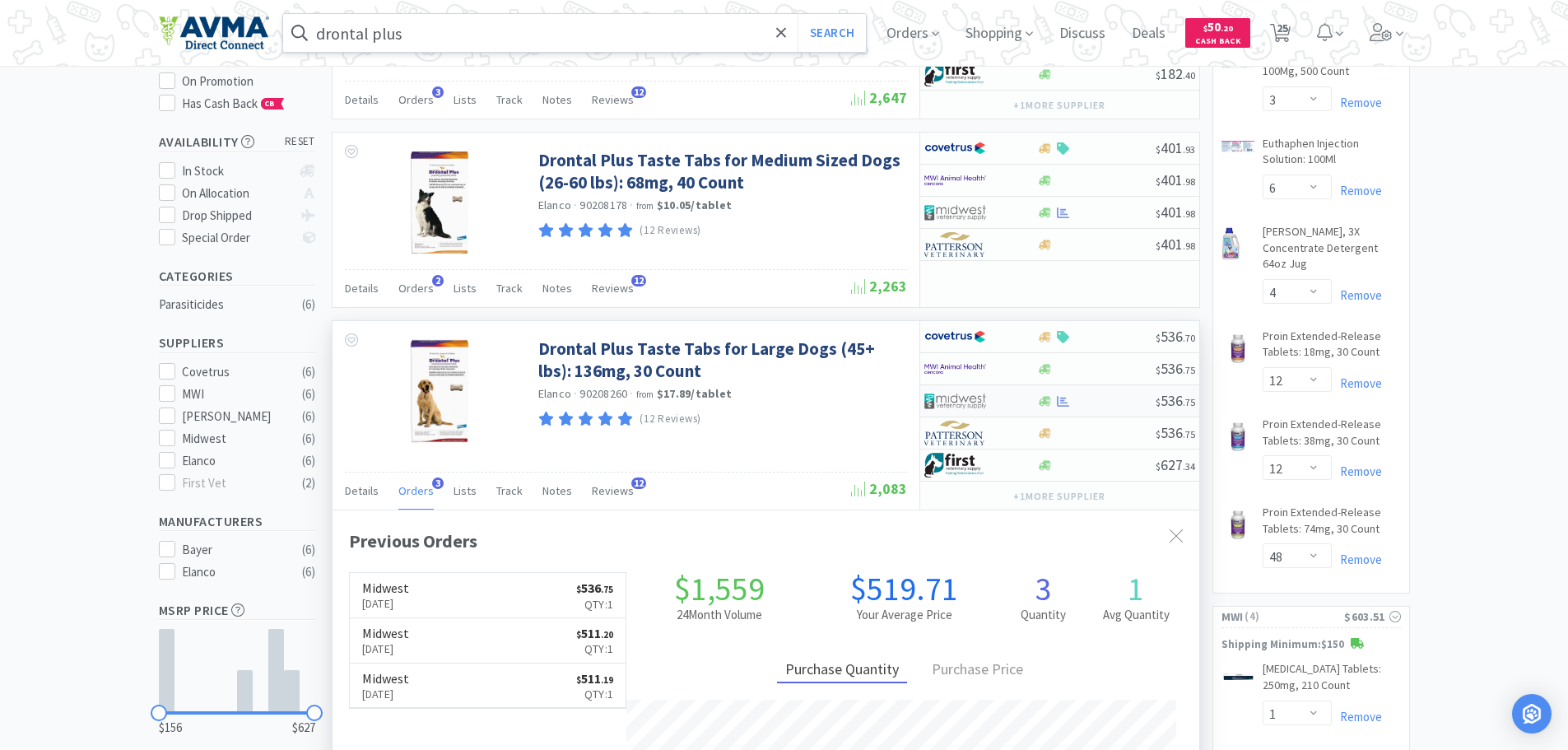
click at [1127, 399] on div at bounding box center [1096, 400] width 119 height 12
select select "1"
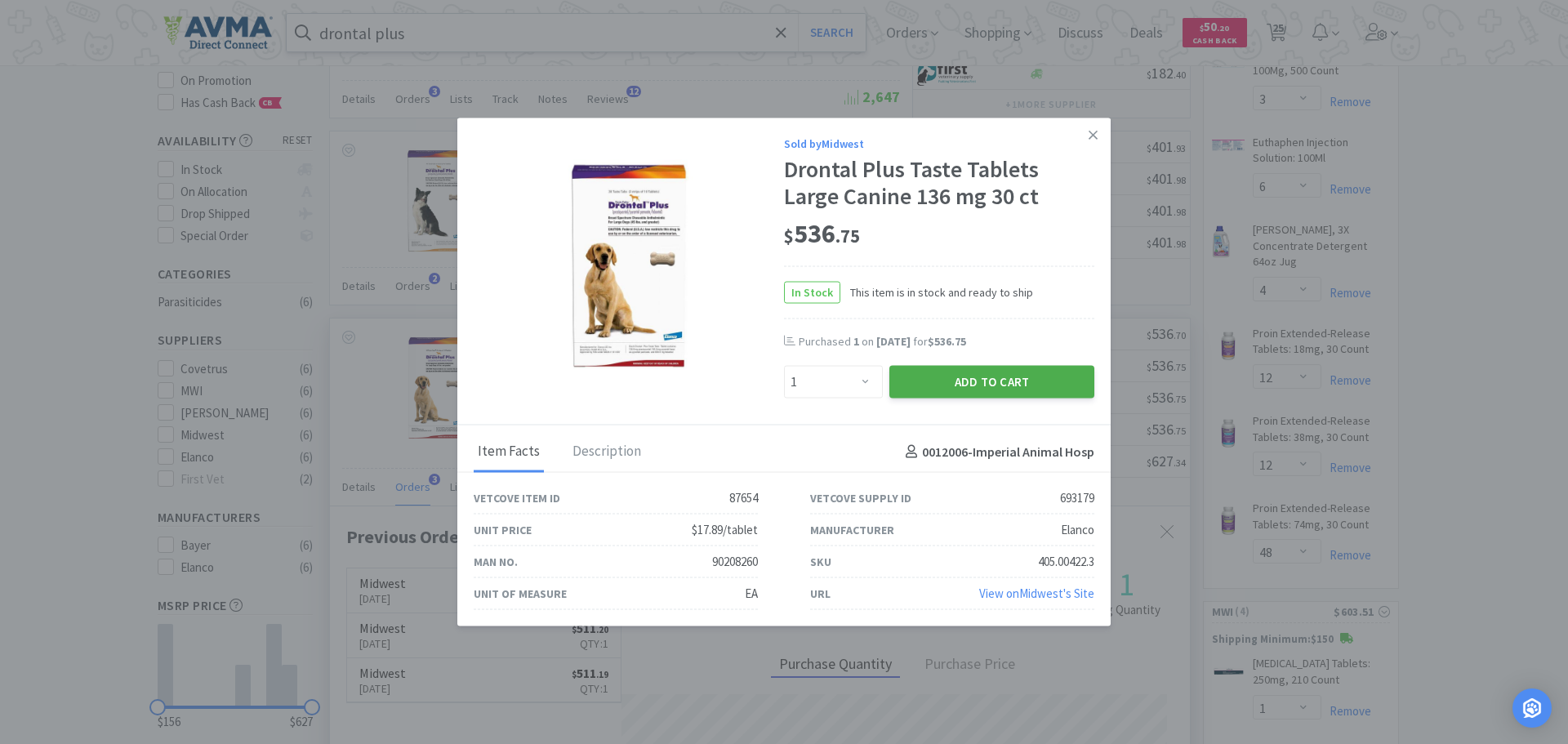
click at [932, 385] on button "Add to Cart" at bounding box center [991, 381] width 205 height 32
select select "1"
select select "2"
select select "3"
select select "6"
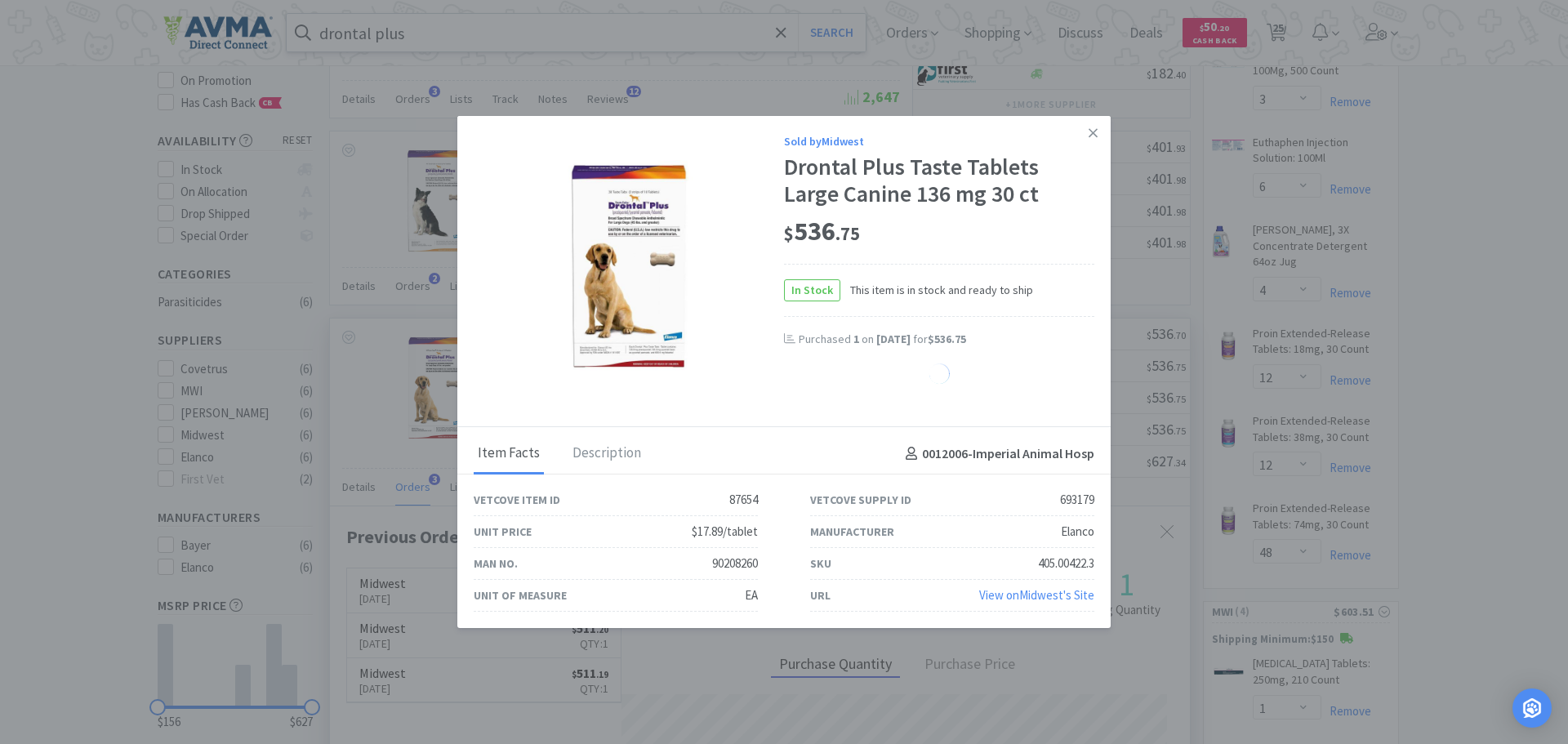
select select "1"
select select "3"
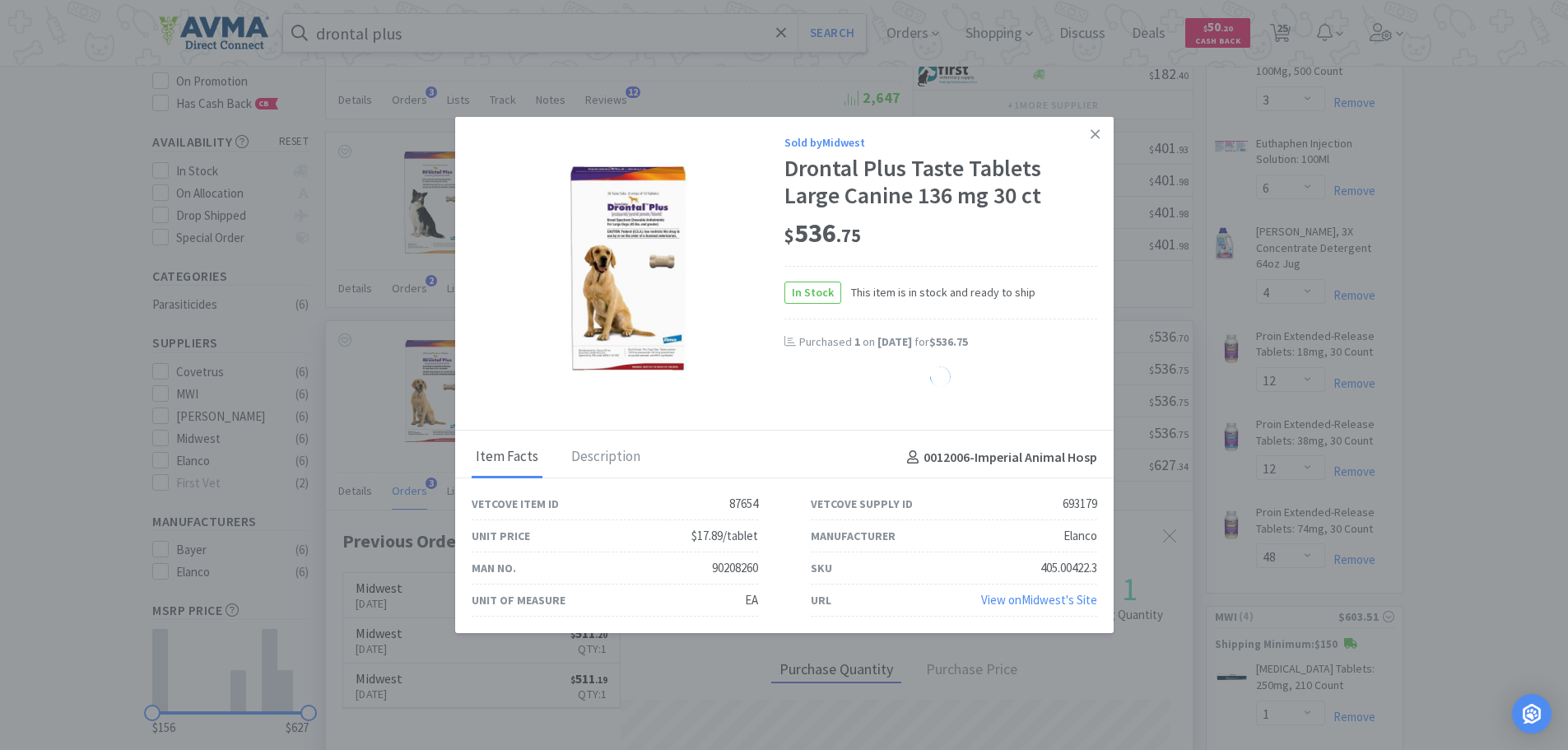
select select "1"
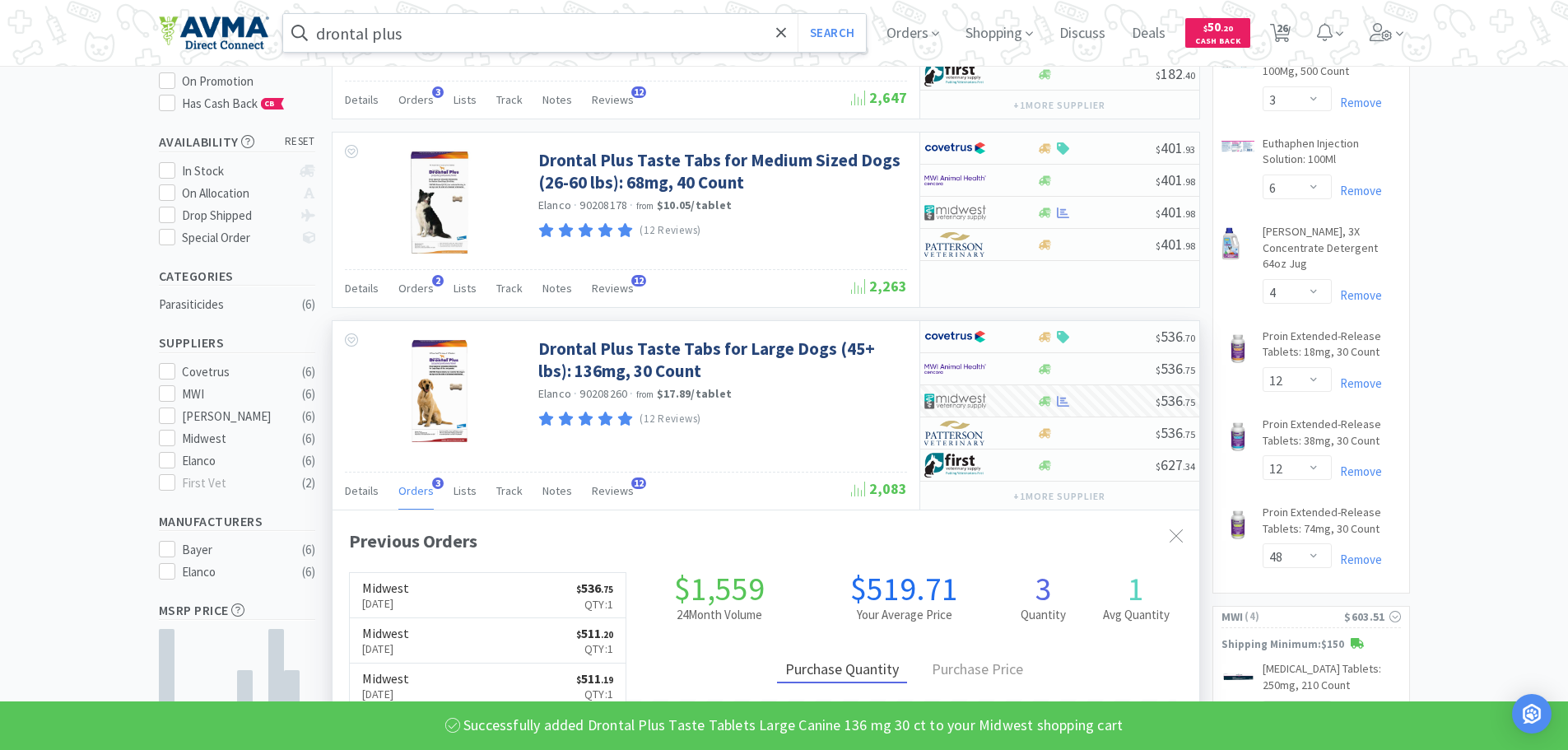
click at [518, 35] on input "drontal plus" at bounding box center [574, 33] width 583 height 38
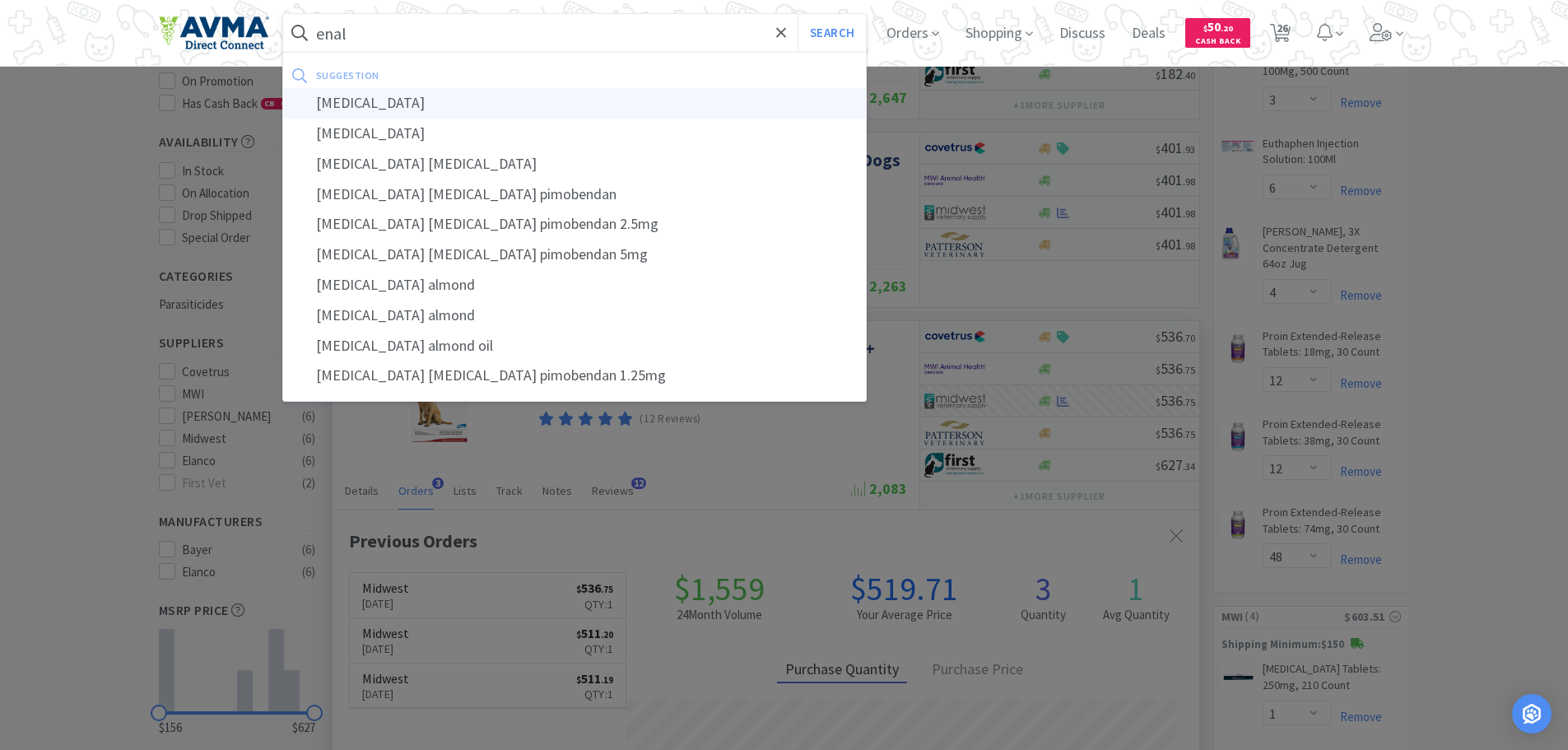
click at [404, 101] on div "[MEDICAL_DATA]" at bounding box center [574, 103] width 583 height 31
type input "[MEDICAL_DATA]"
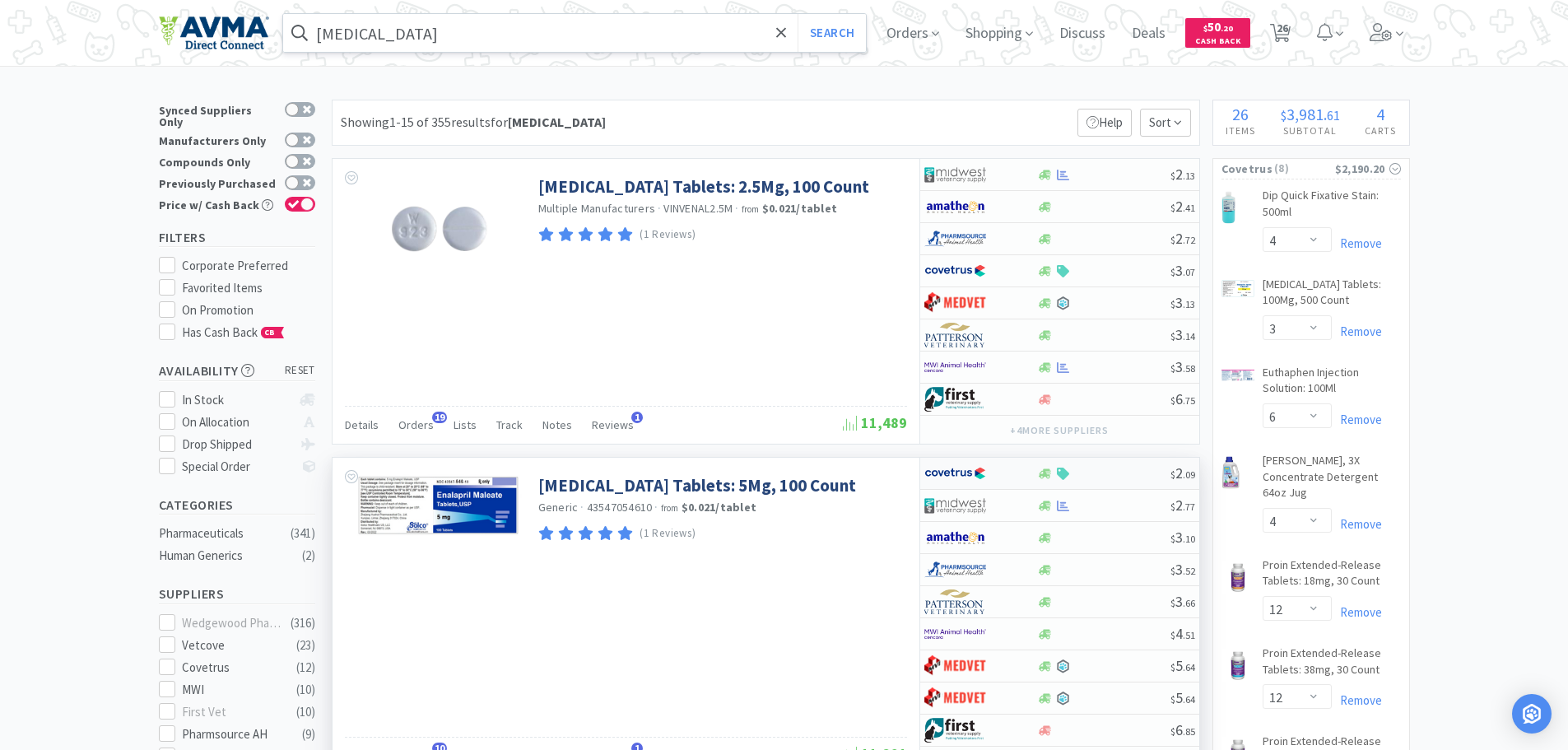
click at [1128, 471] on div at bounding box center [1103, 473] width 133 height 12
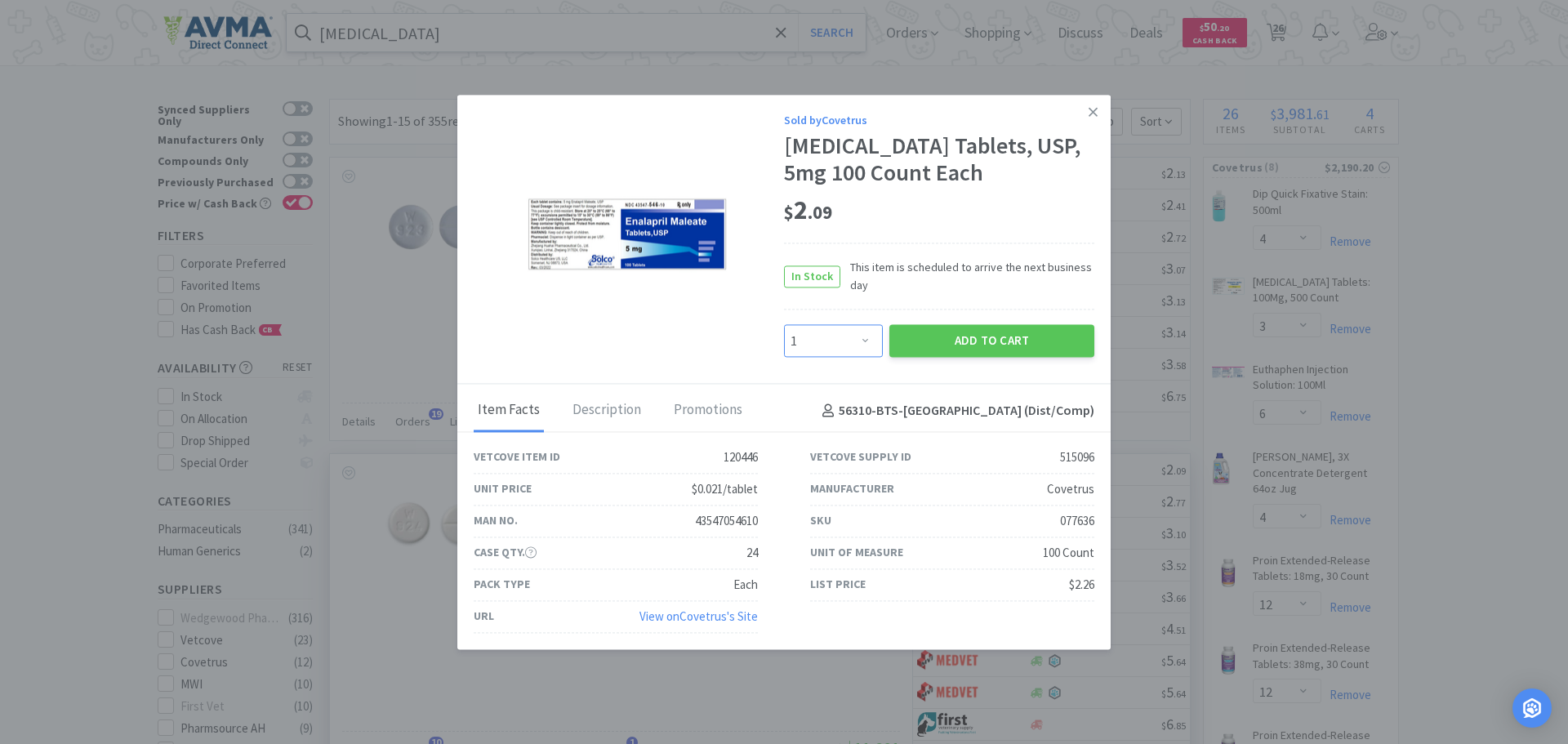
click at [862, 342] on select "Enter Quantity 1 2 3 4 5 6 7 8 9 10 11 12 13 14 15 16 17 18 19 20 Enter Quantity" at bounding box center [833, 341] width 99 height 32
select select "2"
click at [784, 325] on select "Enter Quantity 1 2 3 4 5 6 7 8 9 10 11 12 13 14 15 16 17 18 19 20 Enter Quantity" at bounding box center [833, 341] width 99 height 32
click at [952, 340] on button "Add to Cart" at bounding box center [991, 341] width 205 height 32
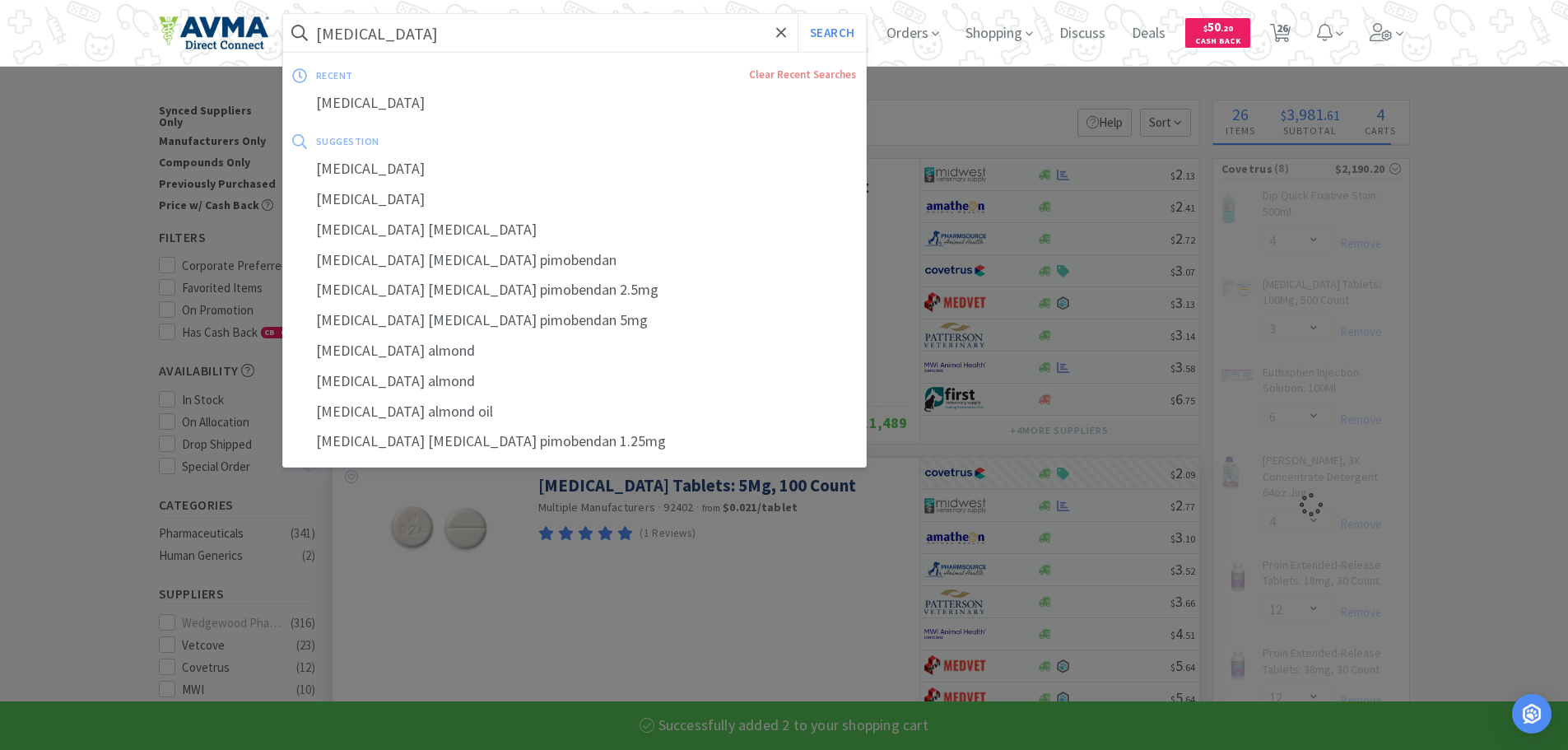
click at [469, 24] on input "[MEDICAL_DATA]" at bounding box center [574, 33] width 583 height 38
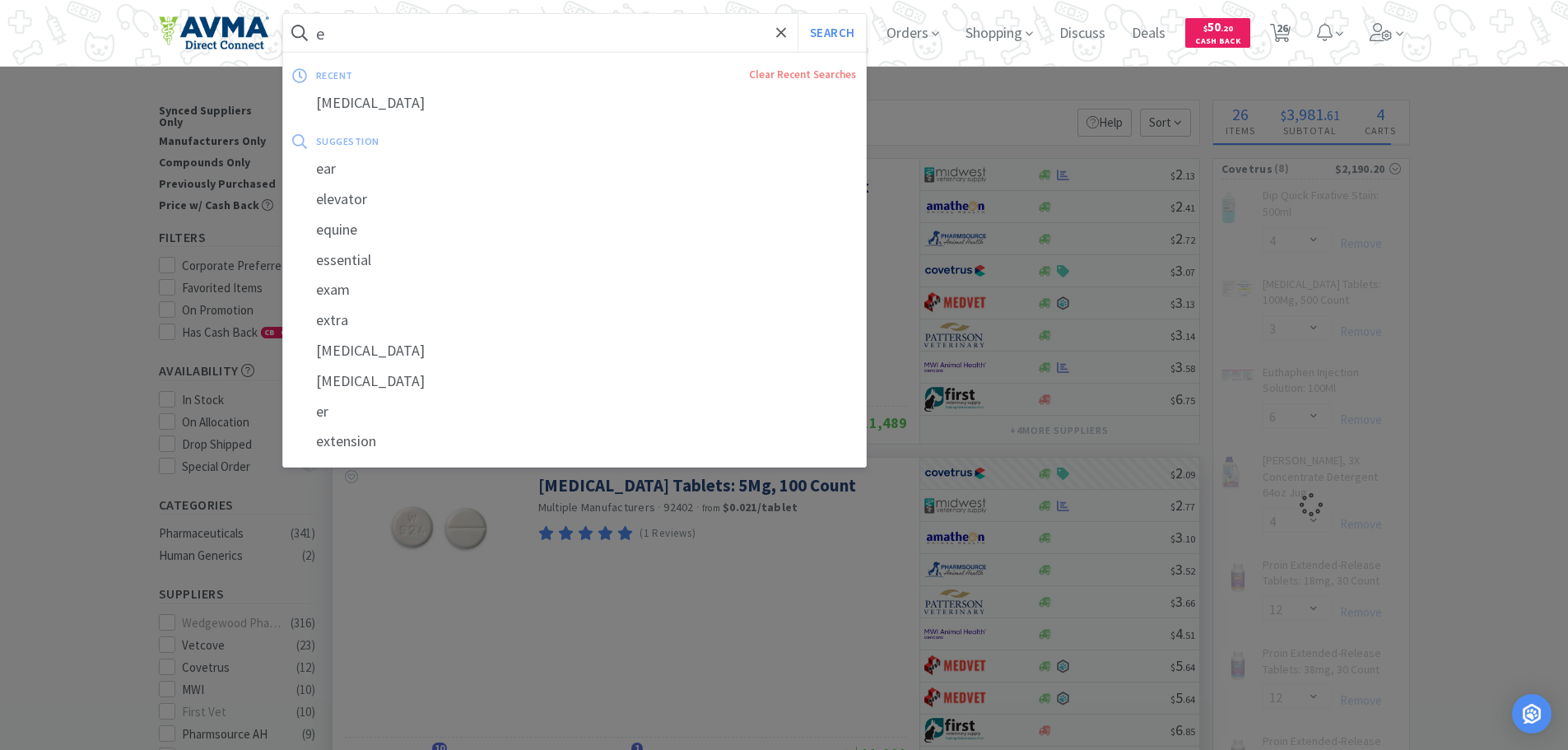
type input "en"
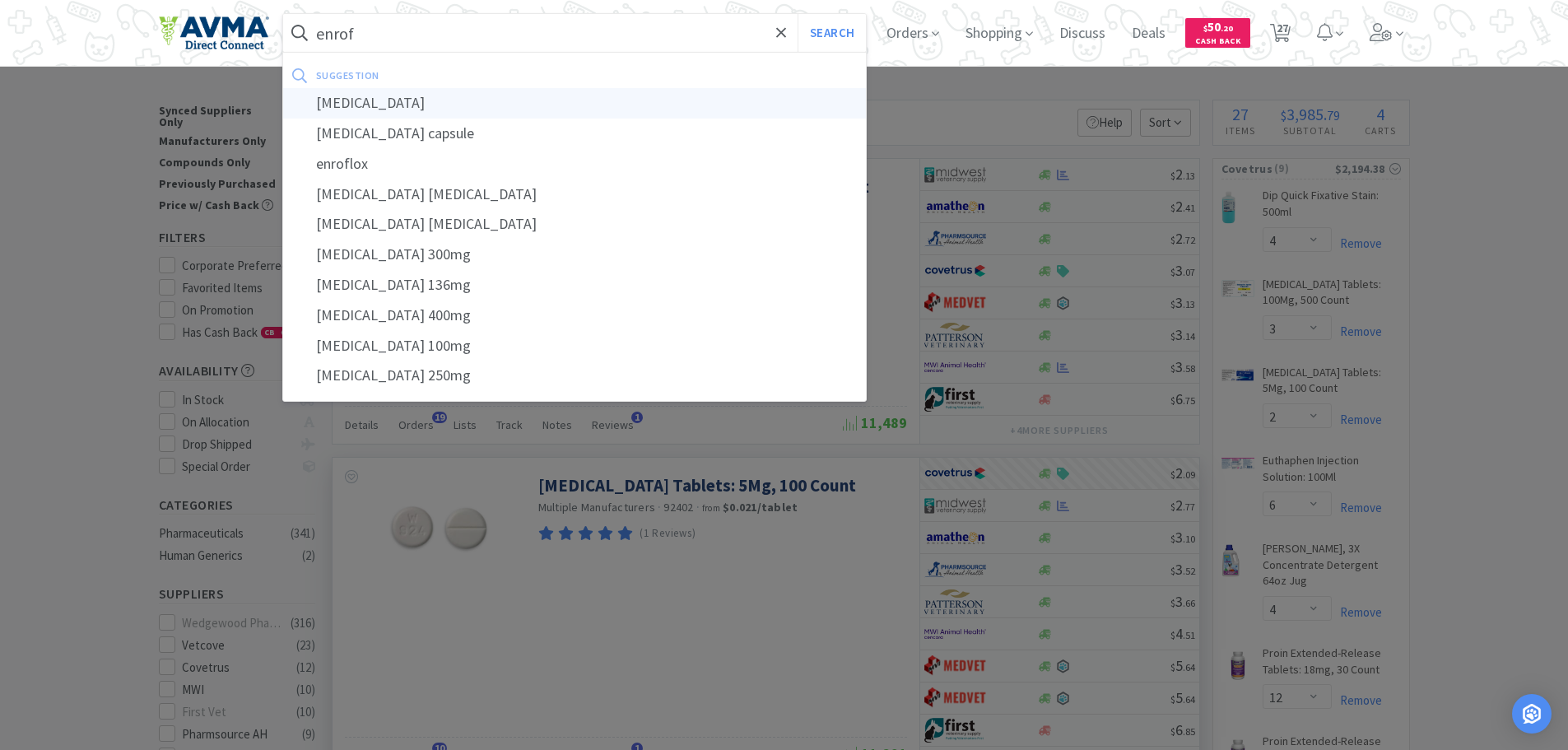
click at [398, 105] on div "[MEDICAL_DATA]" at bounding box center [574, 103] width 583 height 31
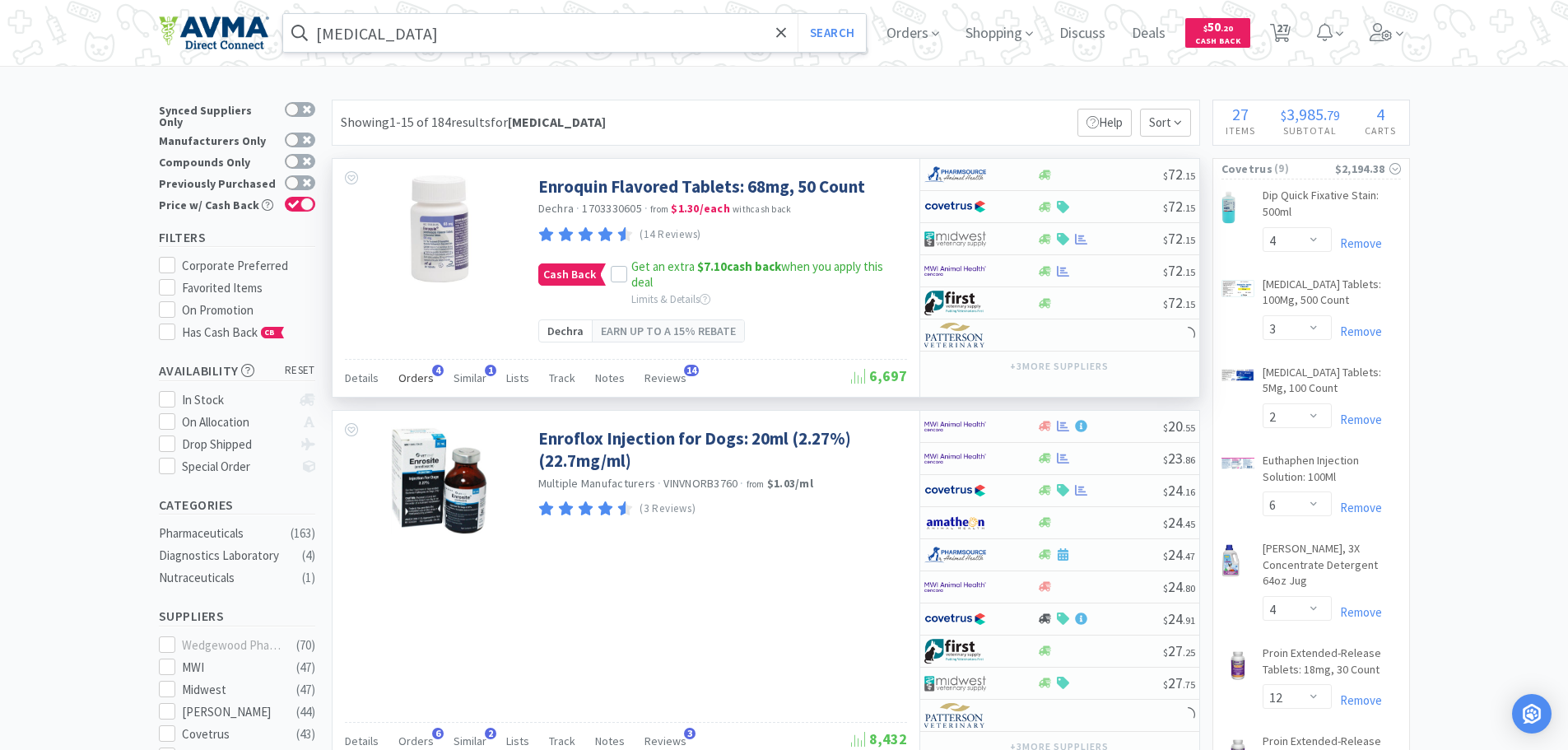
click at [427, 371] on span "Orders" at bounding box center [416, 378] width 35 height 15
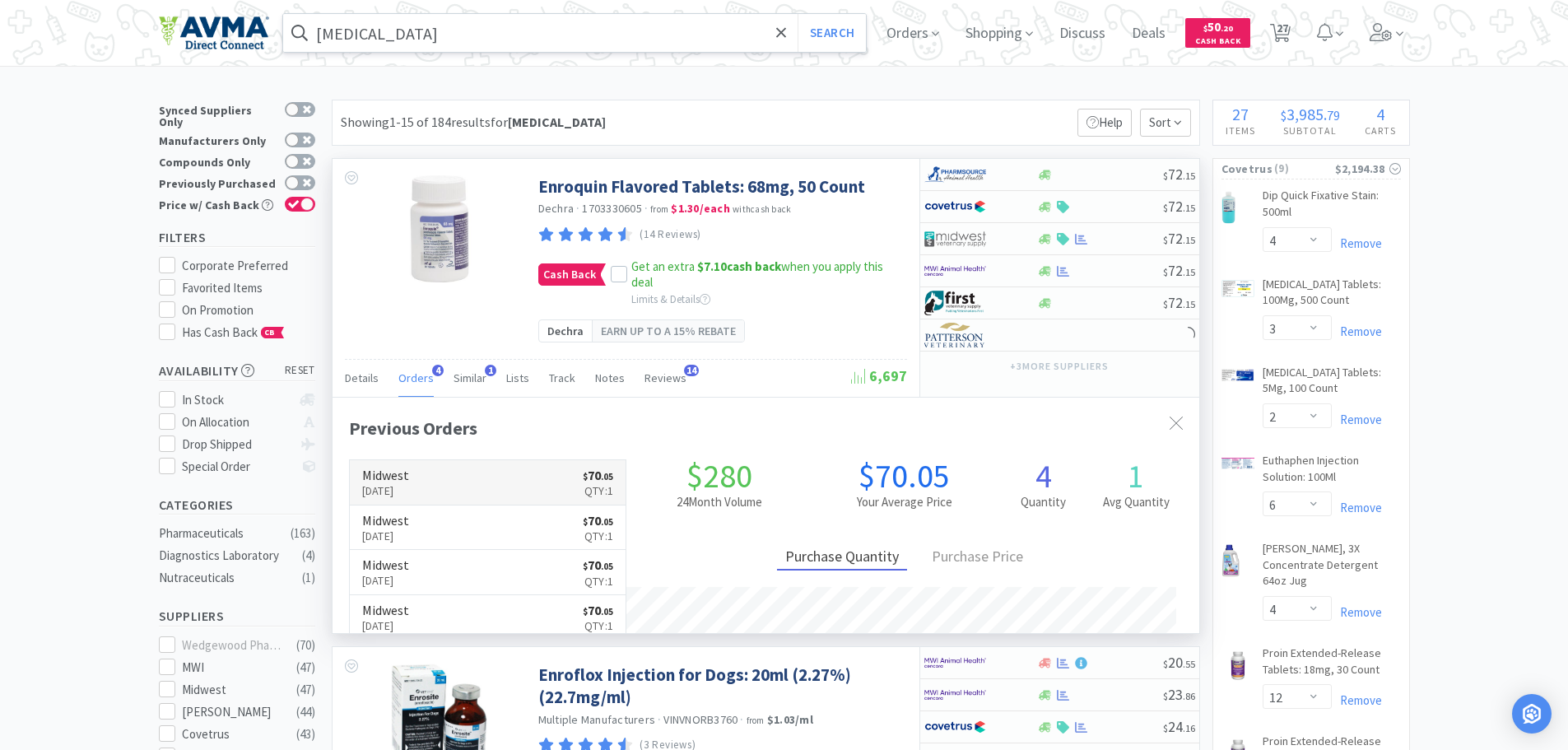
scroll to position [426, 867]
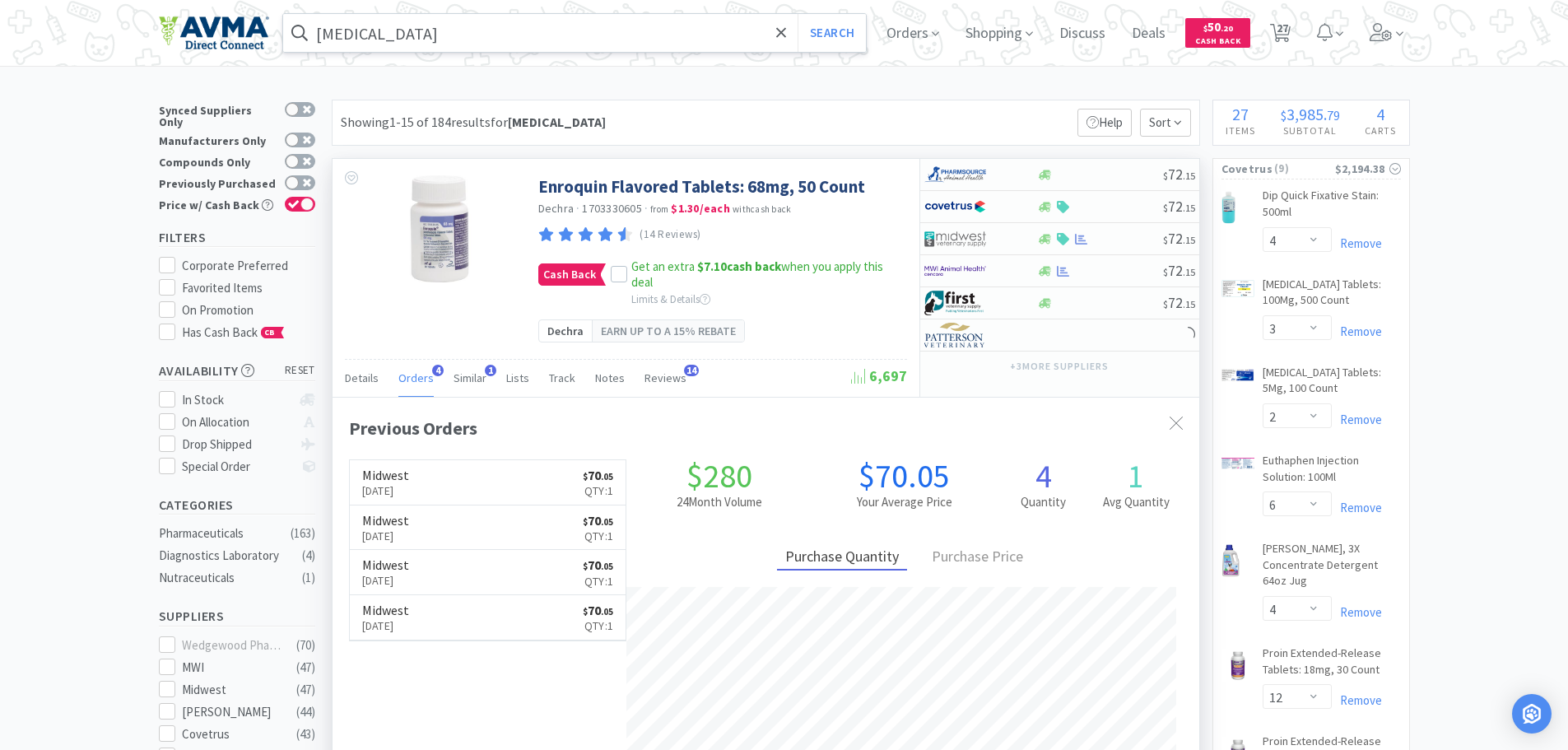
click at [394, 326] on div "Enroquin Flavored Tablets: 68mg, 50 Count Dechra · 1703330605 · from $1.30 / ea…" at bounding box center [625, 258] width 587 height 200
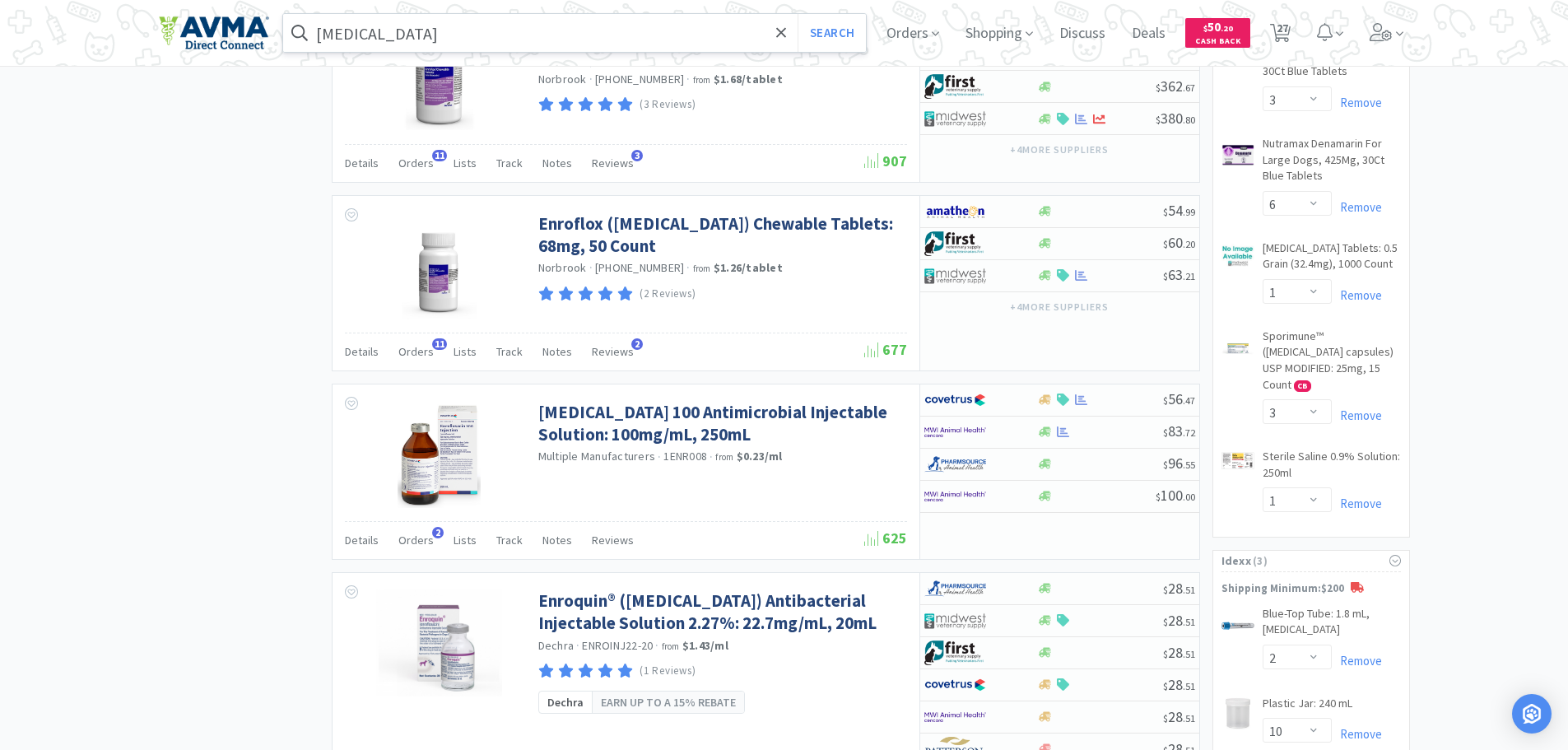
scroll to position [1655, 0]
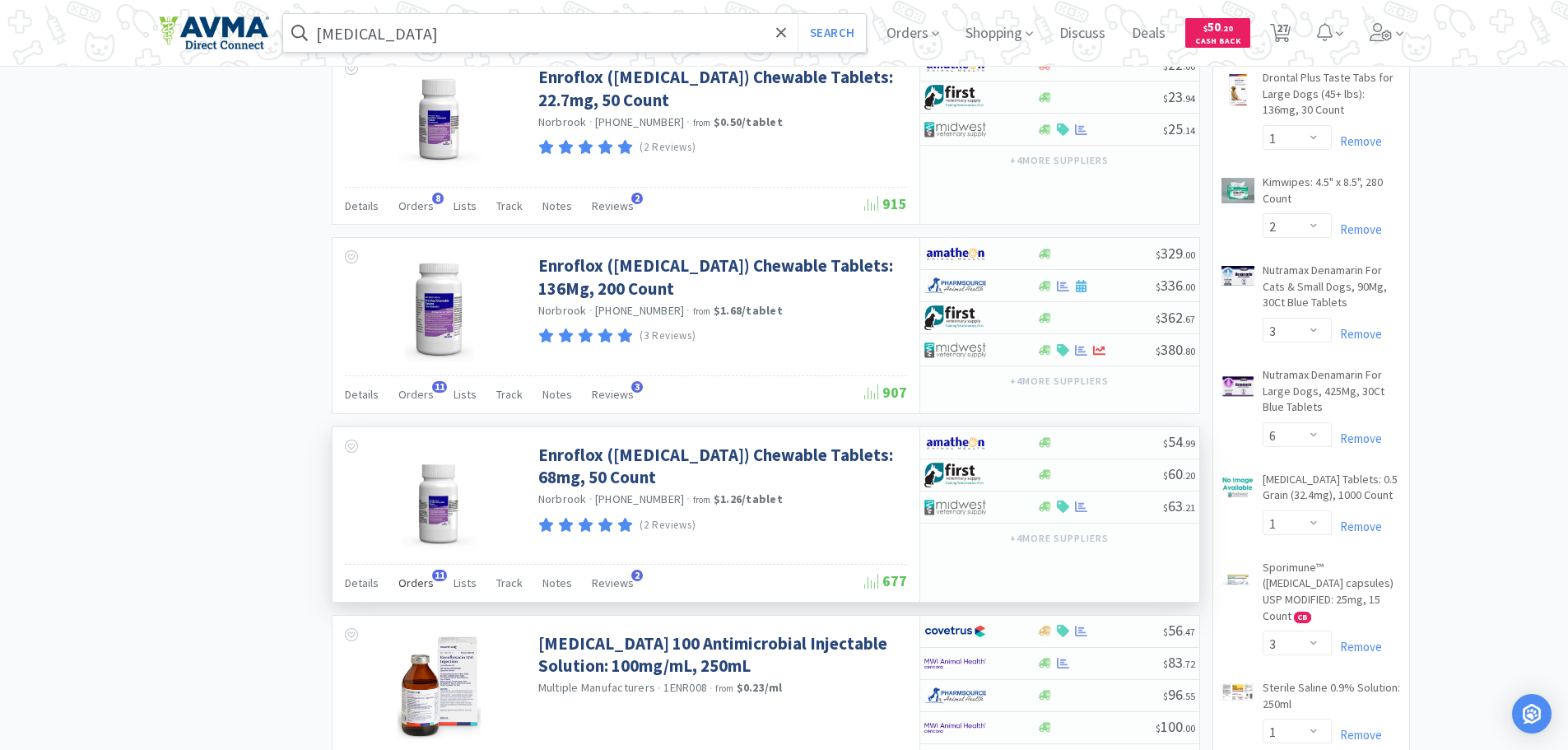
click at [417, 576] on span "Orders" at bounding box center [416, 583] width 35 height 15
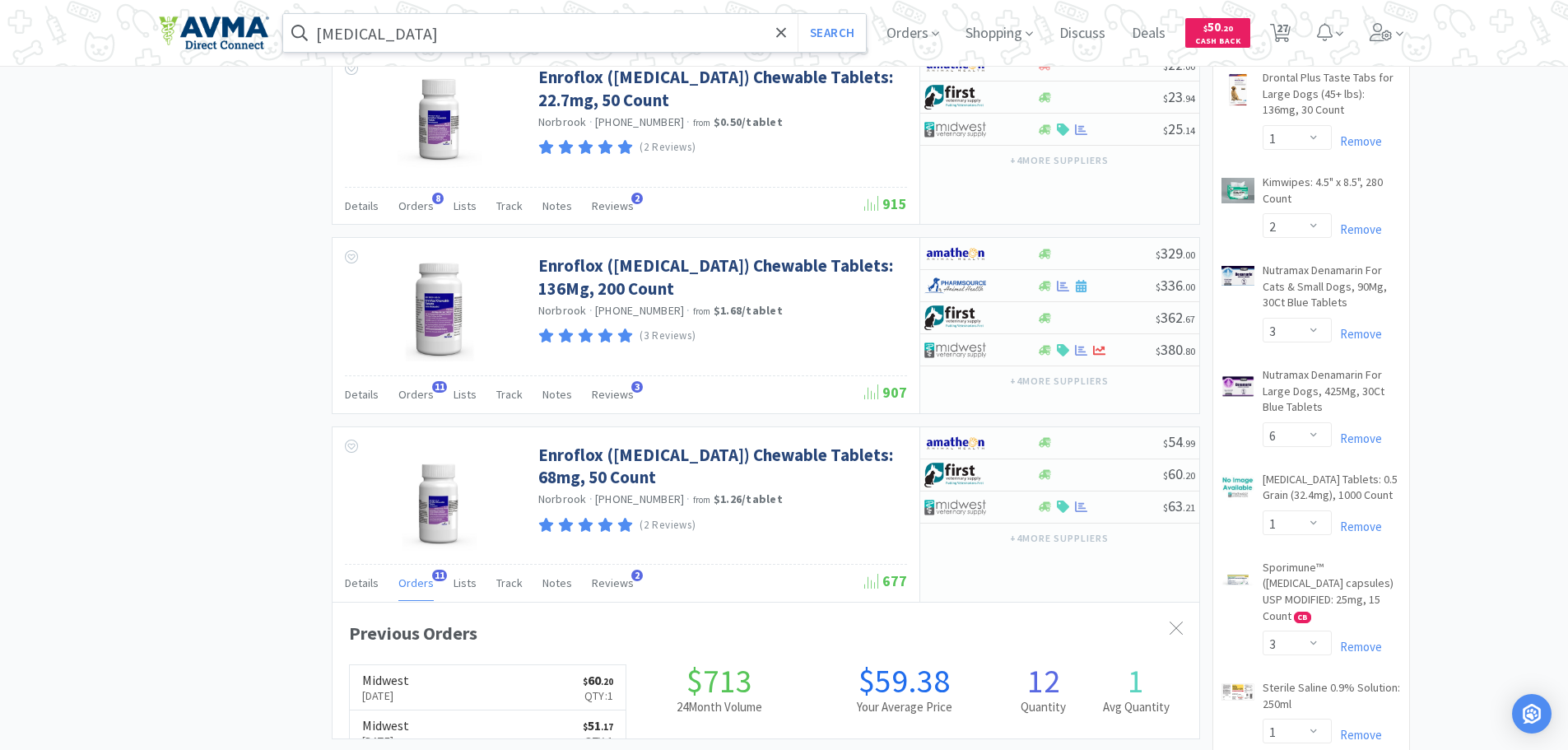
scroll to position [441, 867]
click at [1078, 516] on div "$ 63 . 21" at bounding box center [1059, 507] width 279 height 32
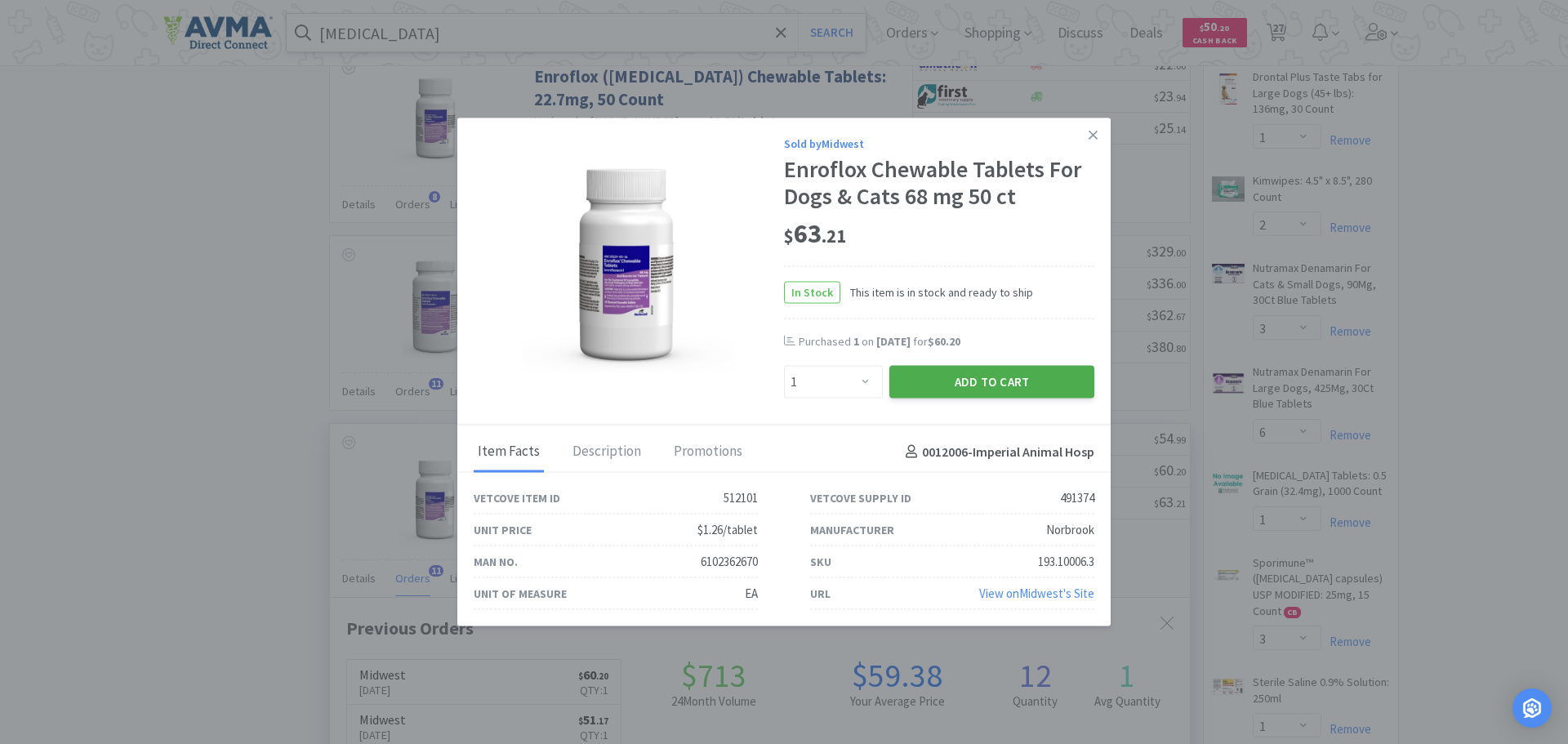
click at [925, 369] on button "Add to Cart" at bounding box center [991, 381] width 205 height 32
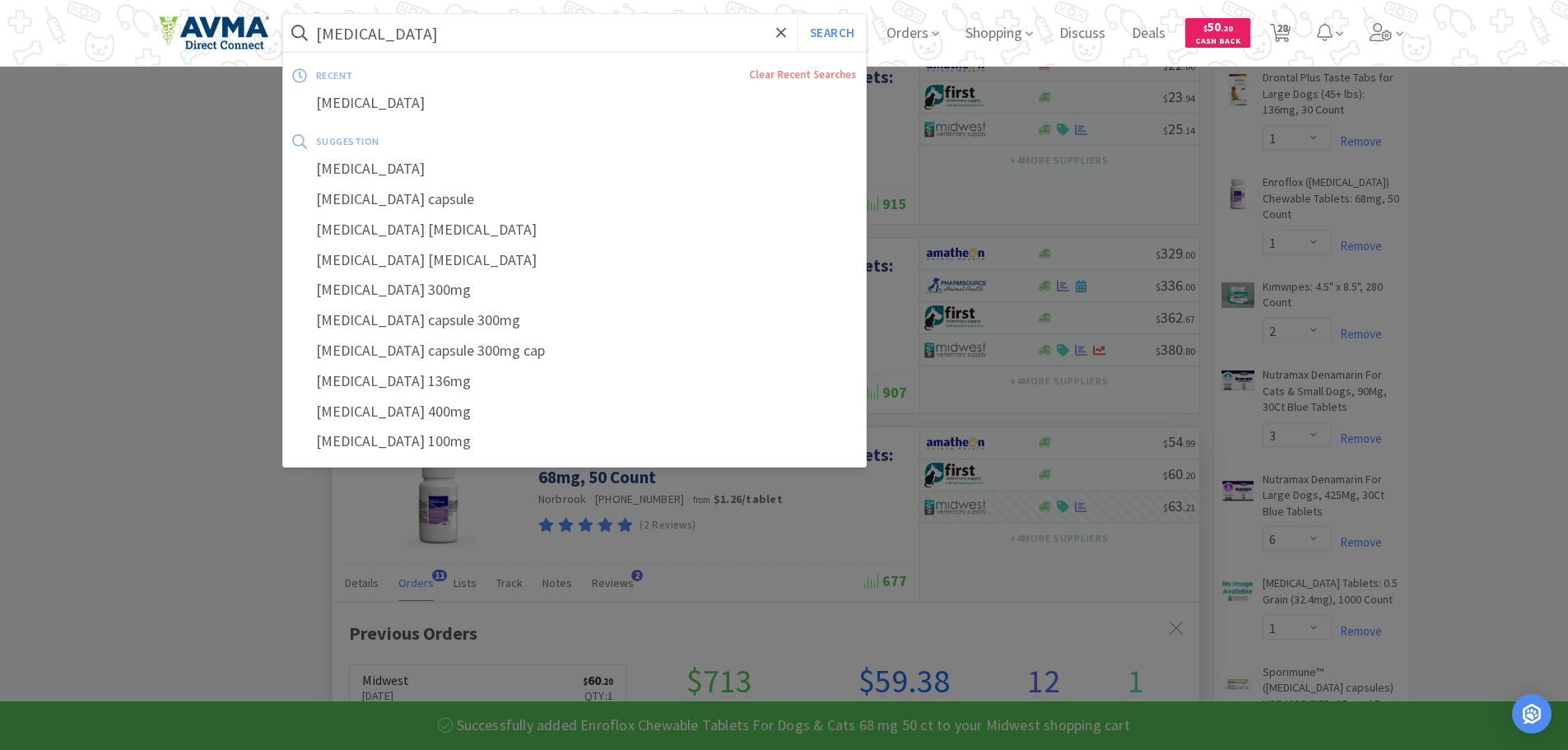
drag, startPoint x: 415, startPoint y: 37, endPoint x: 427, endPoint y: 2, distance: 37.0
click at [417, 38] on input "[MEDICAL_DATA]" at bounding box center [574, 33] width 583 height 38
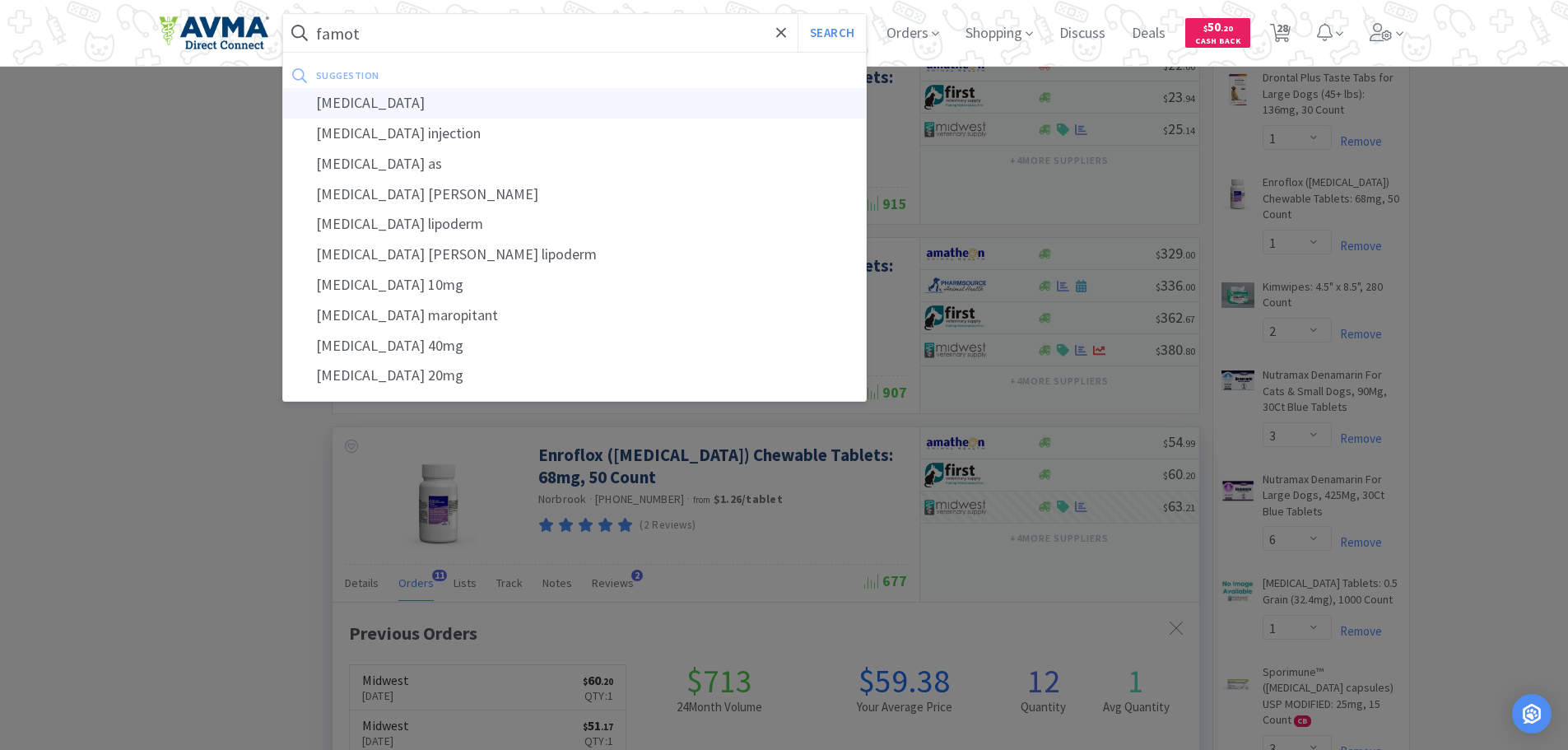
click at [367, 105] on div "[MEDICAL_DATA]" at bounding box center [574, 103] width 583 height 31
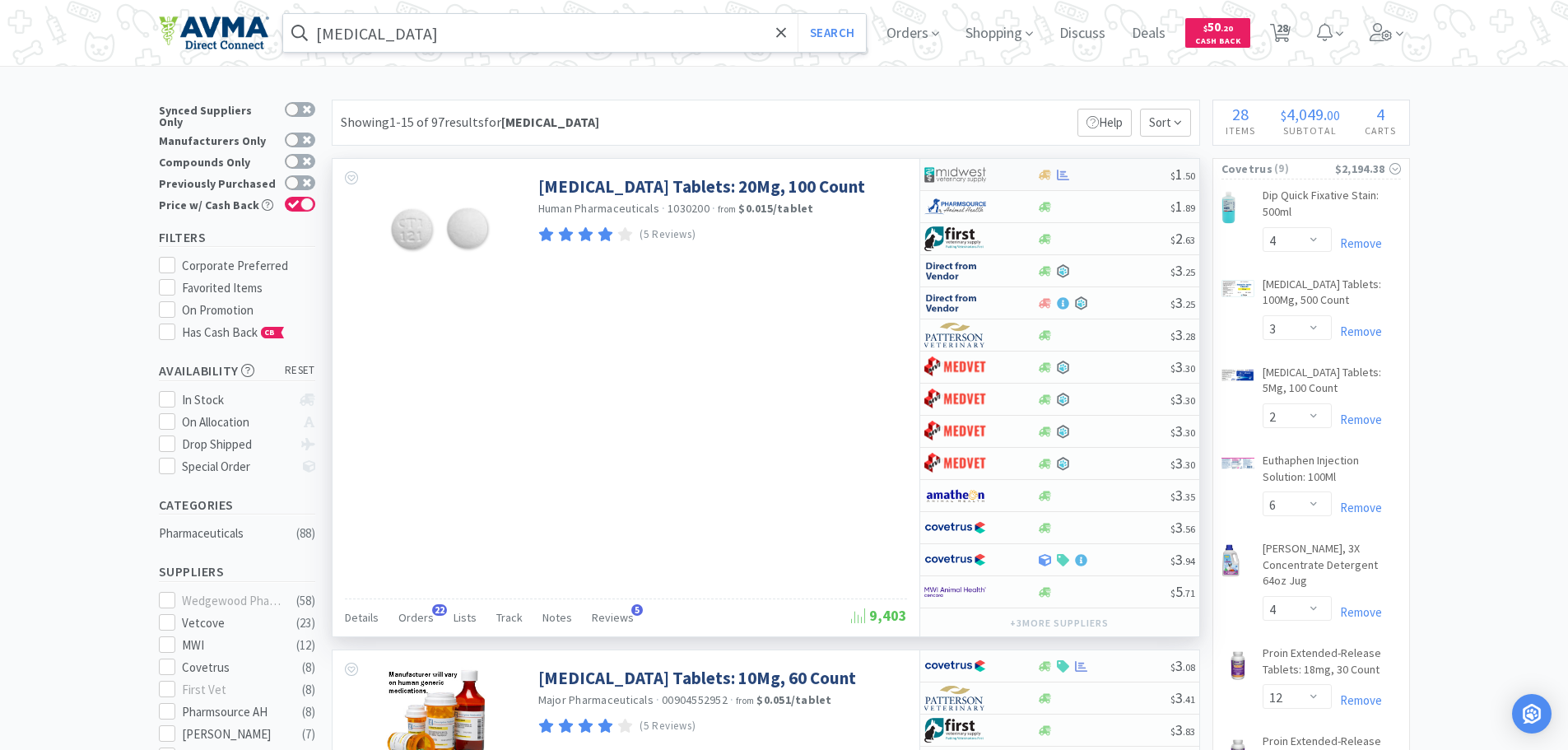
click at [1099, 170] on div at bounding box center [1103, 174] width 133 height 12
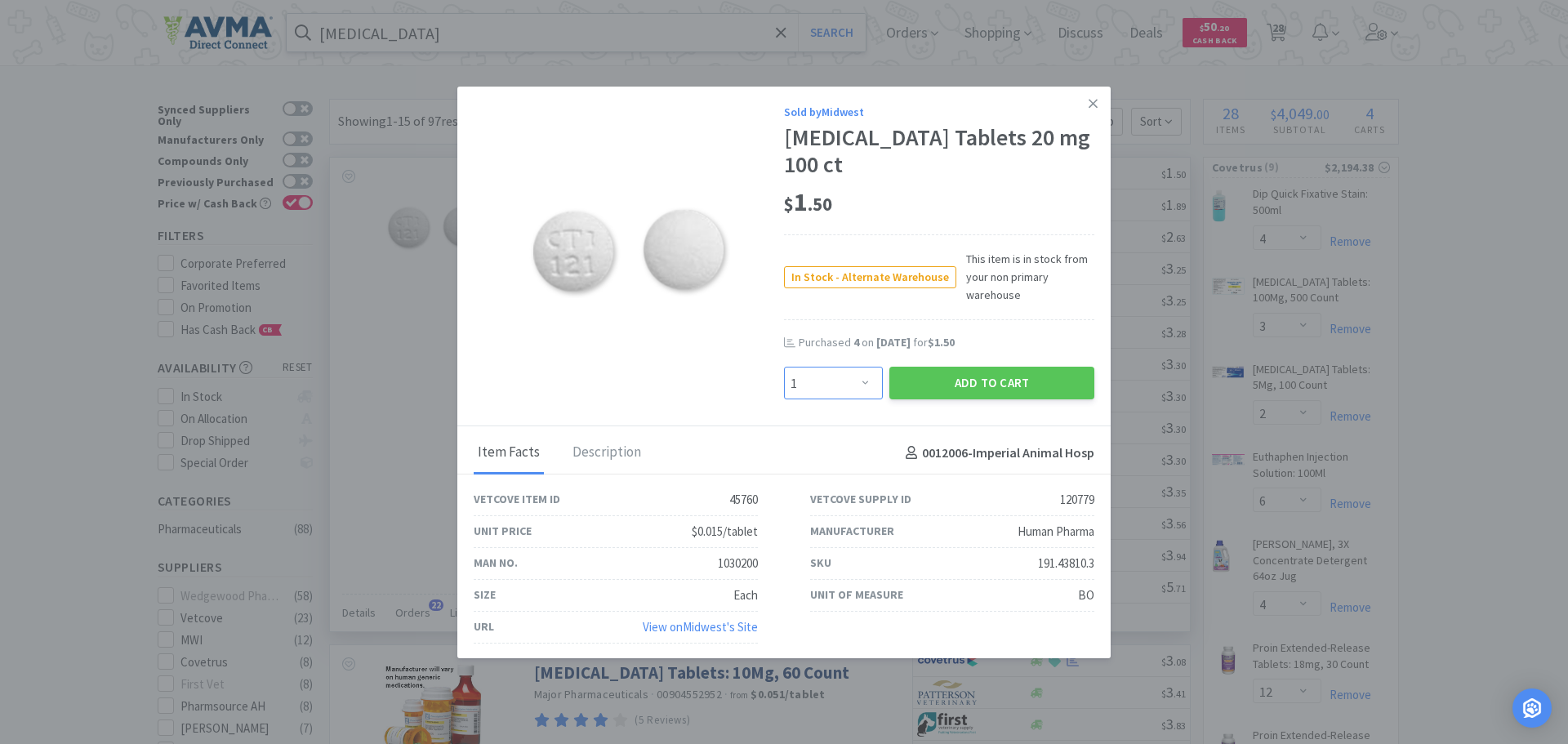
click at [858, 378] on select "Enter Quantity 1 2 3 4 5 6 7 8 9 10 11 12 13 14 15 16 17 18 19 20 Enter Quantity" at bounding box center [833, 382] width 99 height 32
click at [784, 366] on select "Enter Quantity 1 2 3 4 5 6 7 8 9 10 11 12 13 14 15 16 17 18 19 20 Enter Quantity" at bounding box center [833, 382] width 99 height 32
click at [921, 379] on button "Add to Cart" at bounding box center [991, 382] width 205 height 32
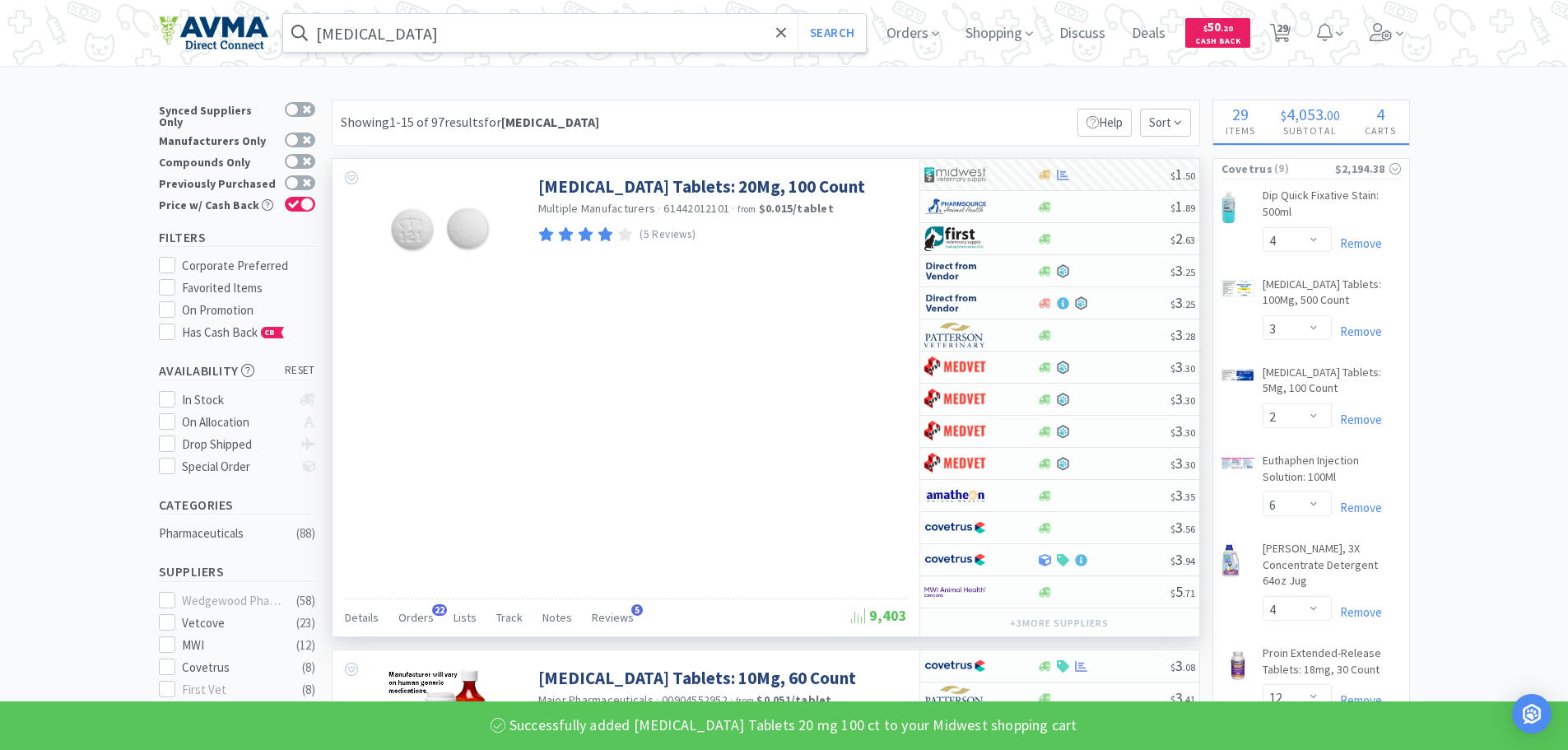
click at [443, 24] on input "[MEDICAL_DATA]" at bounding box center [574, 33] width 583 height 38
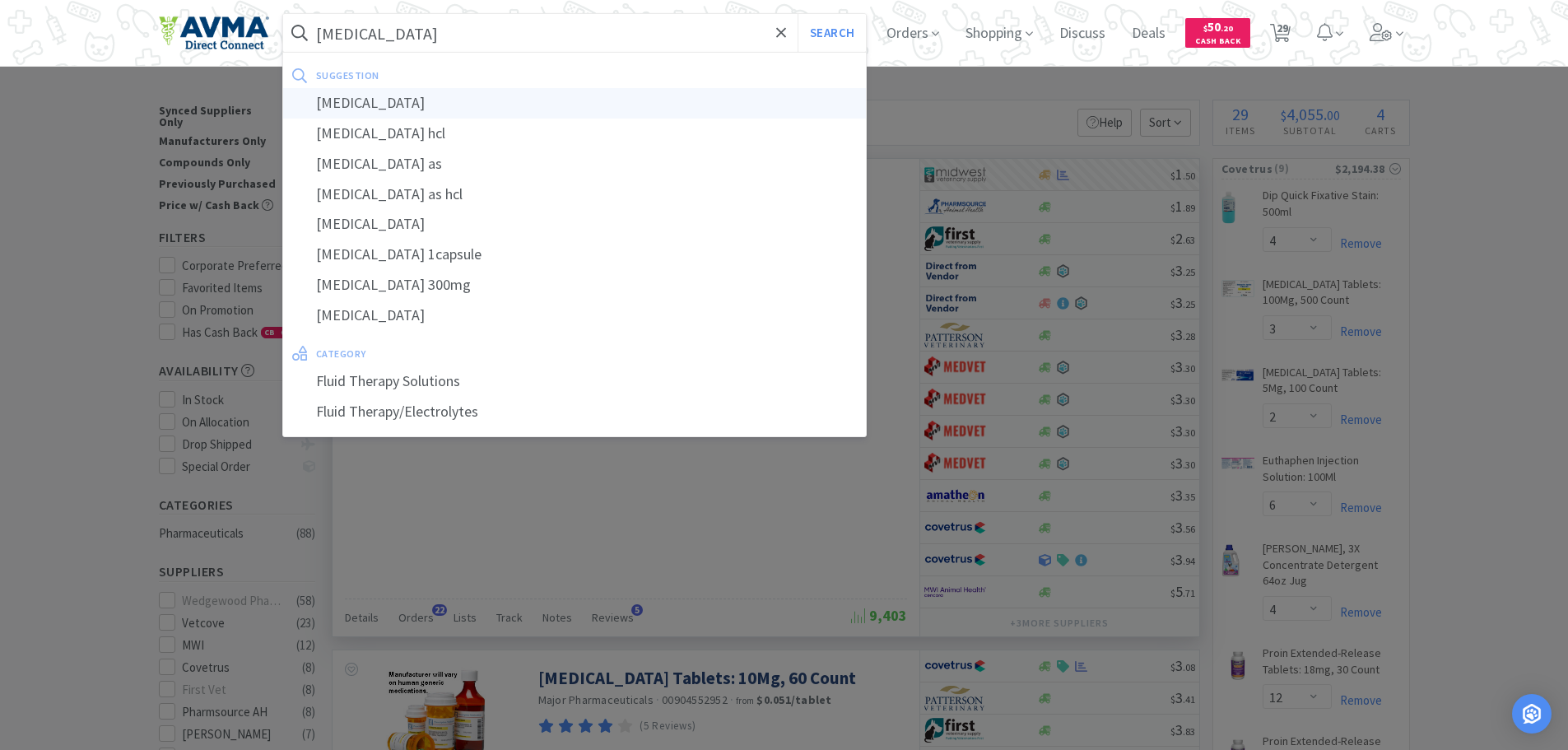
click at [381, 95] on div "[MEDICAL_DATA]" at bounding box center [574, 103] width 583 height 31
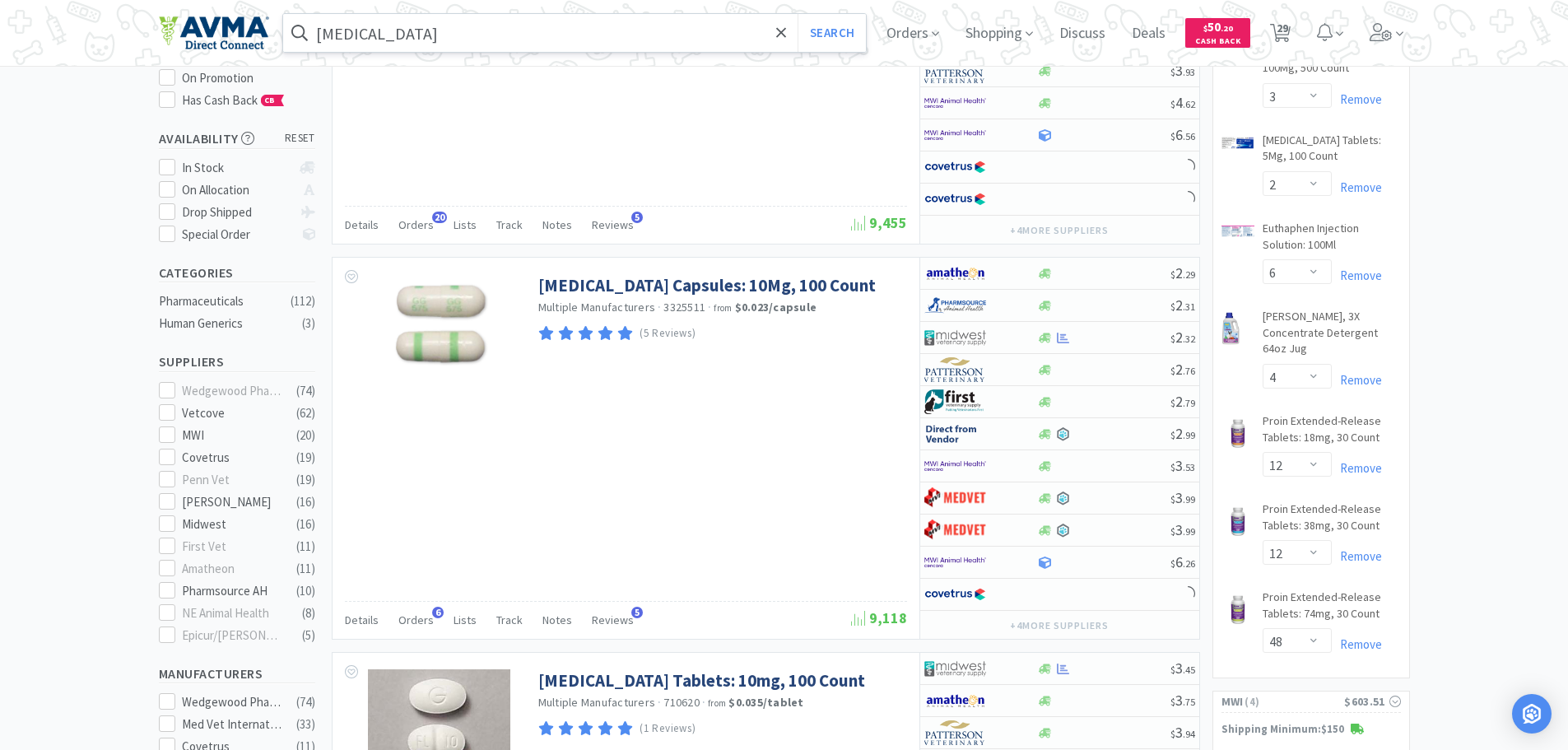
scroll to position [294, 0]
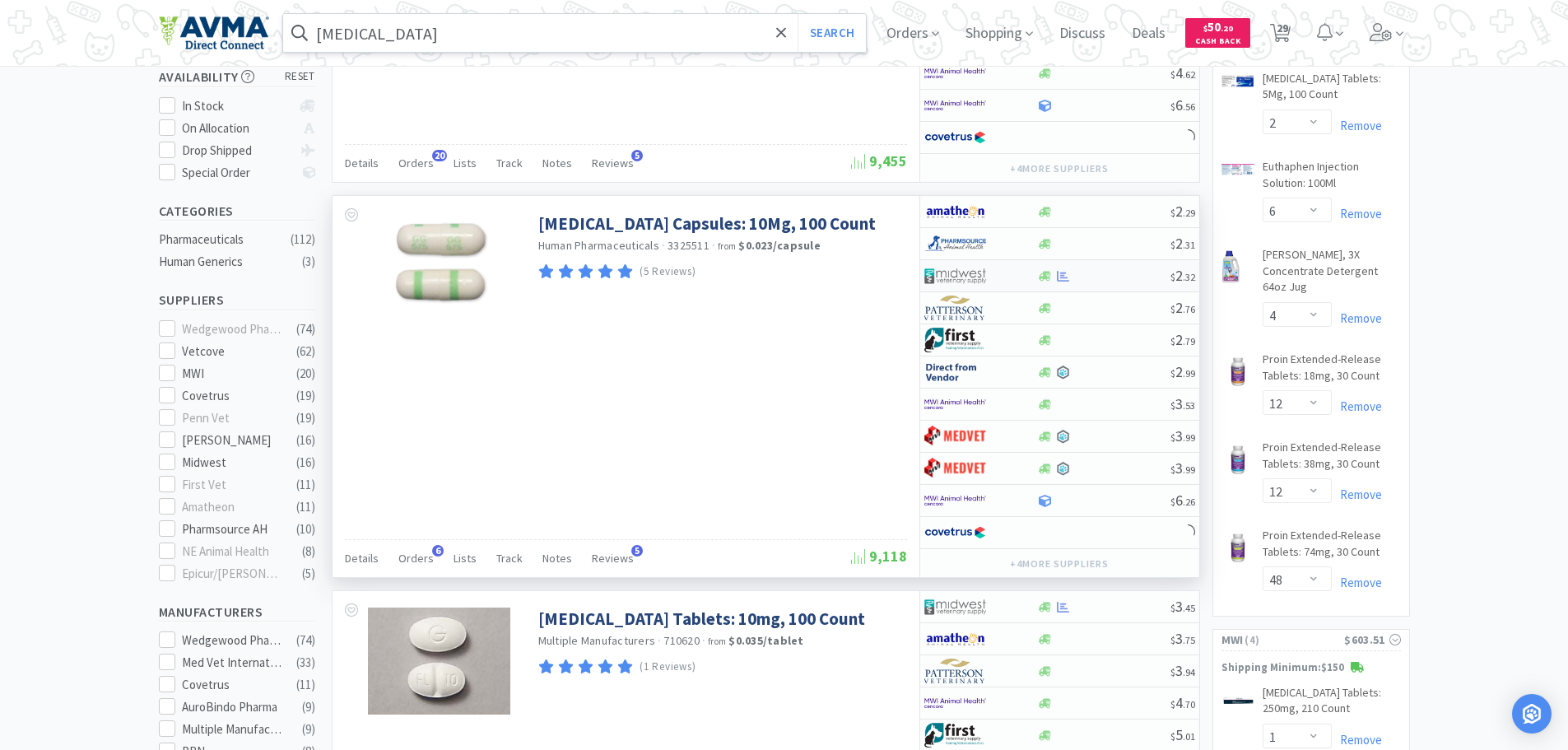
click at [1112, 275] on div at bounding box center [1103, 275] width 133 height 12
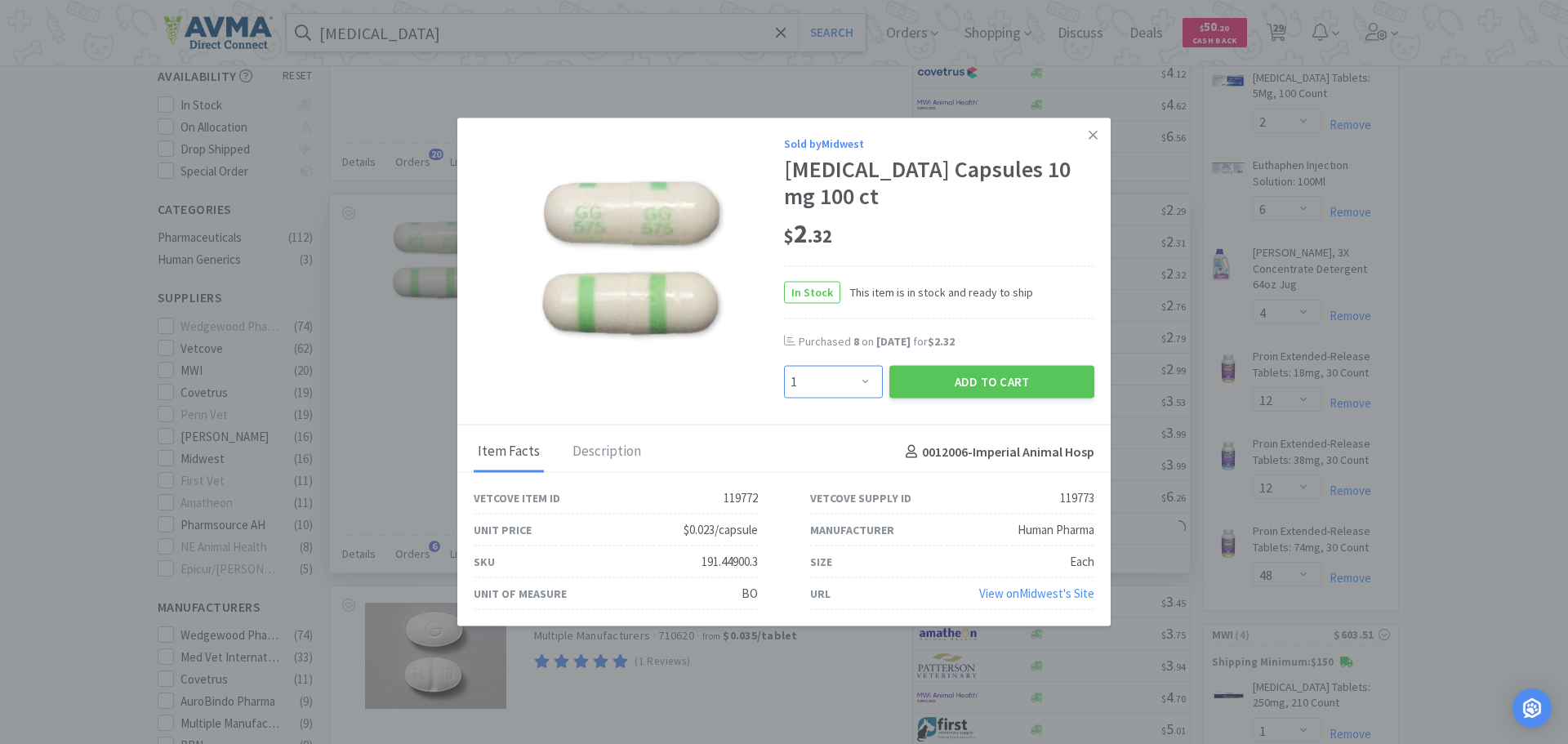
click at [870, 378] on select "Enter Quantity 1 2 3 4 5 6 7 8 9 10 11 12 13 14 15 16 17 18 19 20 Enter Quantity" at bounding box center [833, 381] width 99 height 32
click at [784, 366] on select "Enter Quantity 1 2 3 4 5 6 7 8 9 10 11 12 13 14 15 16 17 18 19 20 Enter Quantity" at bounding box center [833, 381] width 99 height 32
click at [950, 385] on button "Add to Cart" at bounding box center [991, 381] width 205 height 32
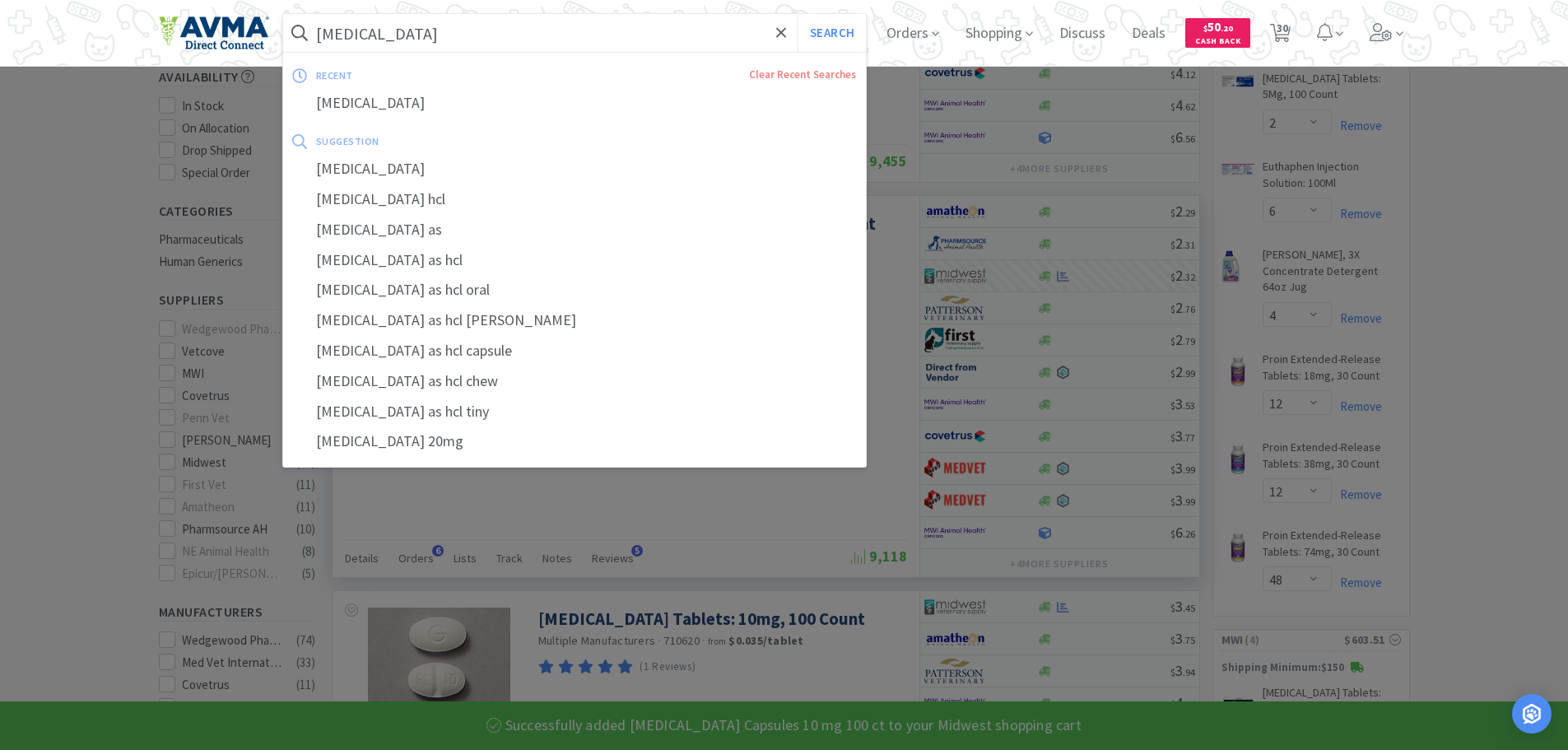
click at [473, 30] on input "[MEDICAL_DATA]" at bounding box center [574, 33] width 583 height 38
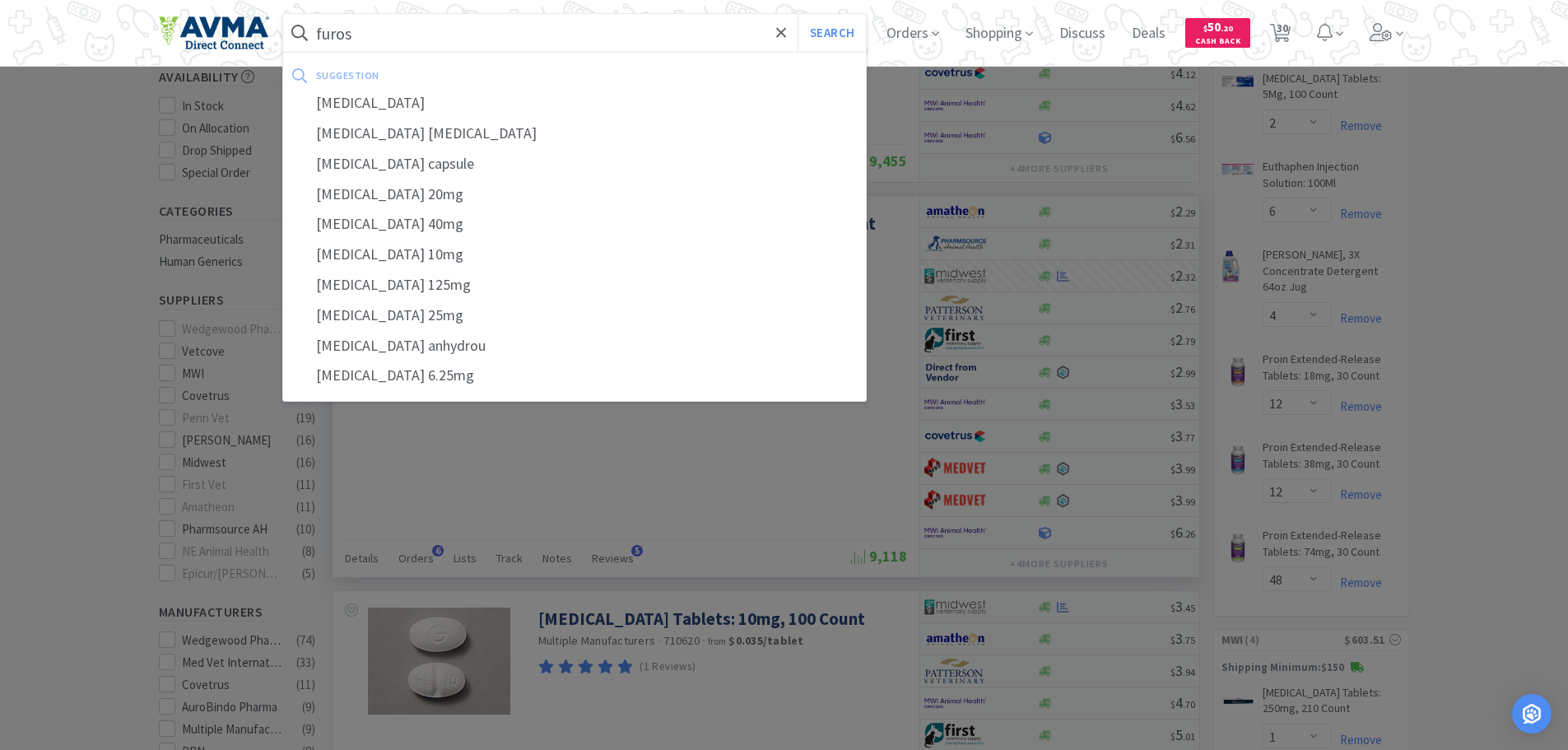
click at [384, 95] on div "[MEDICAL_DATA]" at bounding box center [574, 103] width 583 height 31
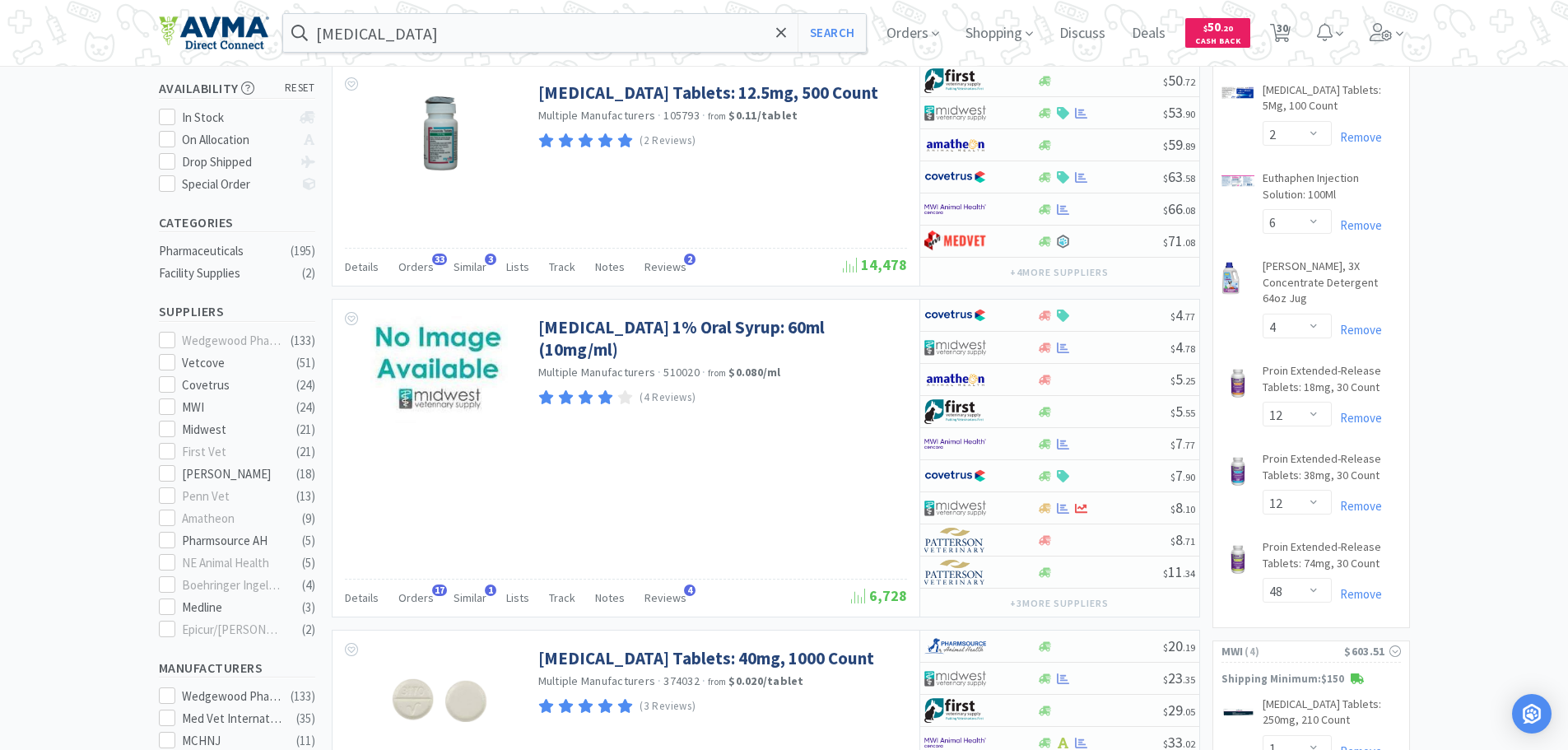
scroll to position [382, 0]
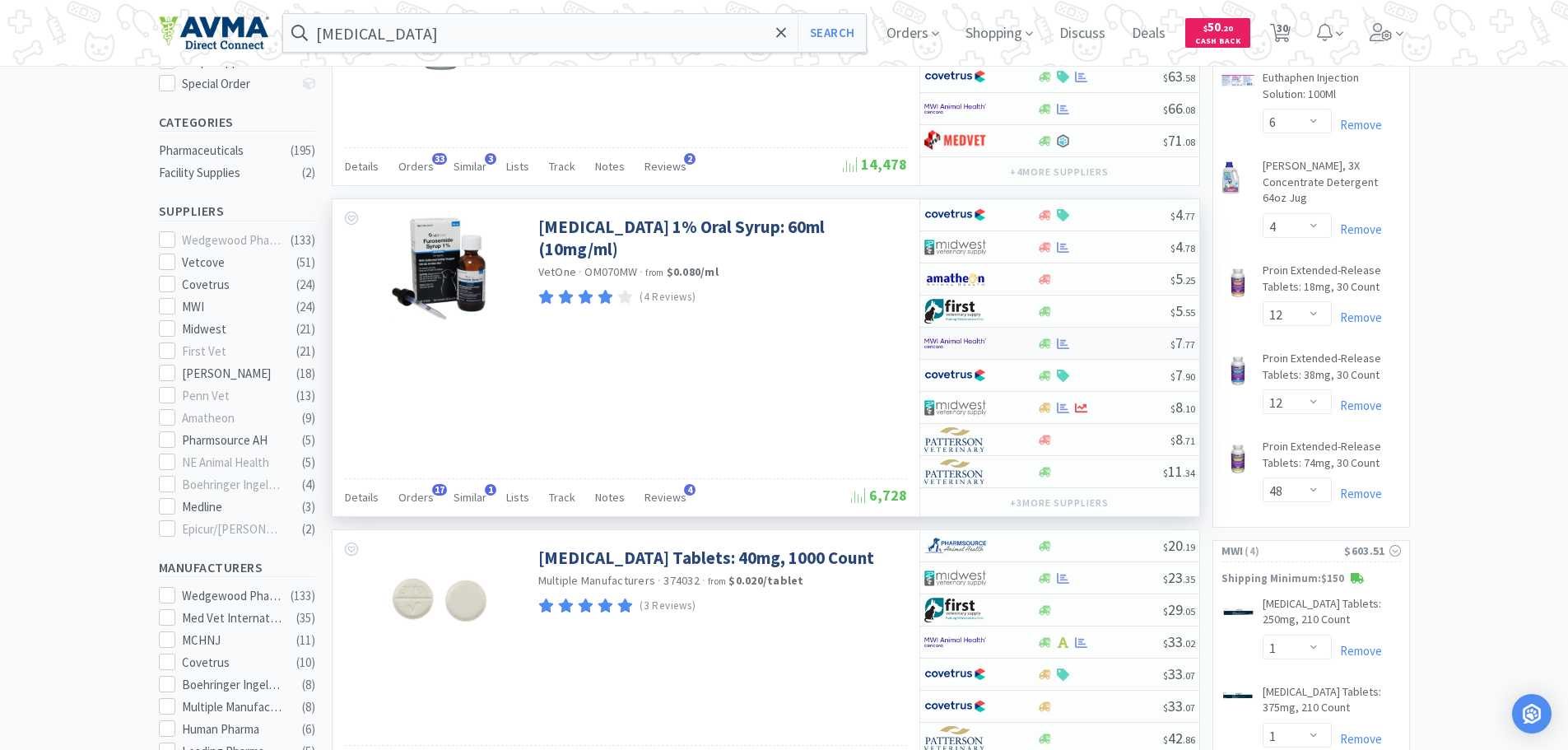
click at [1117, 350] on div "$ 7 . 77" at bounding box center [1059, 343] width 279 height 32
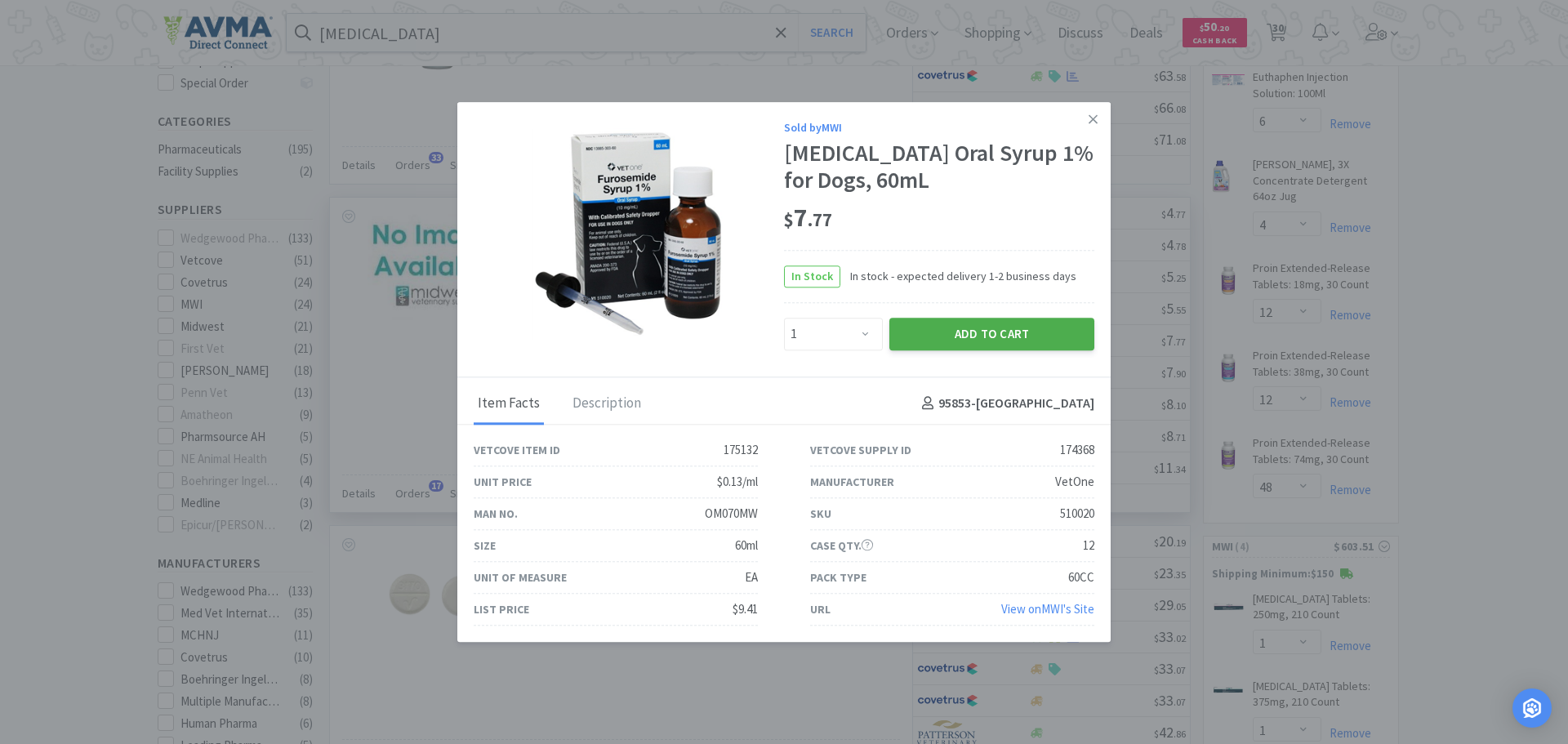
click at [938, 334] on button "Add to Cart" at bounding box center [991, 333] width 205 height 32
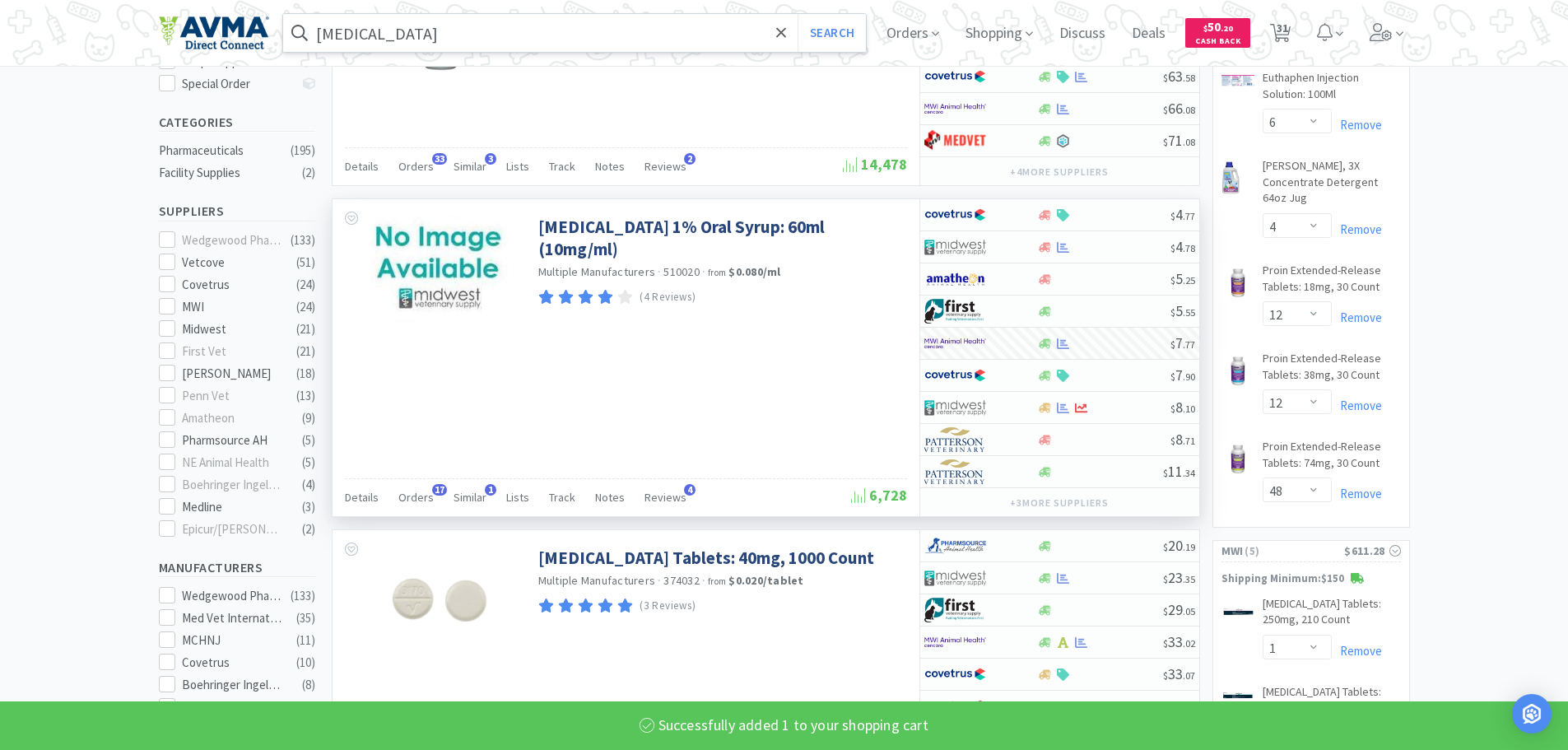
click at [440, 41] on input "[MEDICAL_DATA]" at bounding box center [574, 33] width 583 height 38
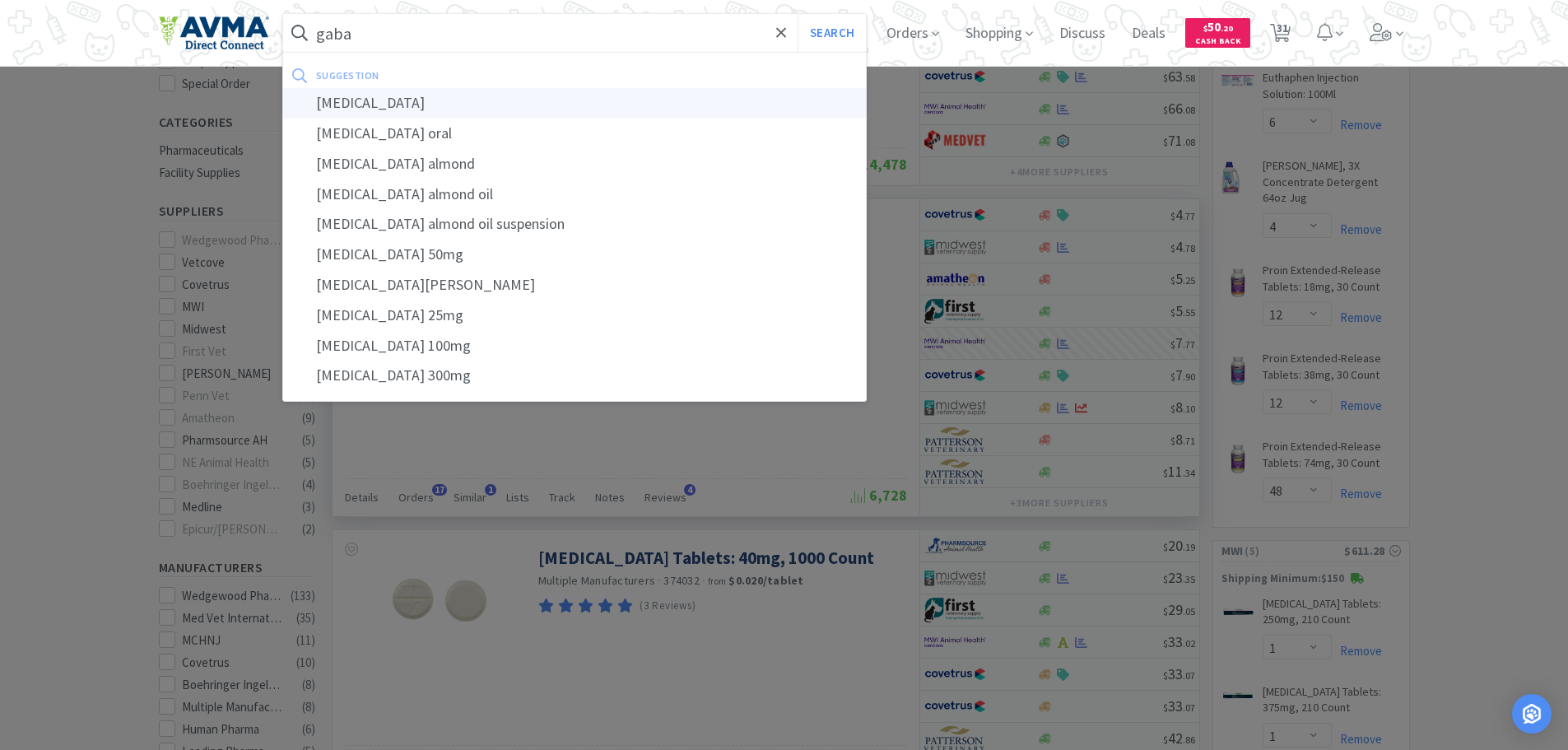
click at [426, 113] on div "[MEDICAL_DATA]" at bounding box center [574, 103] width 583 height 31
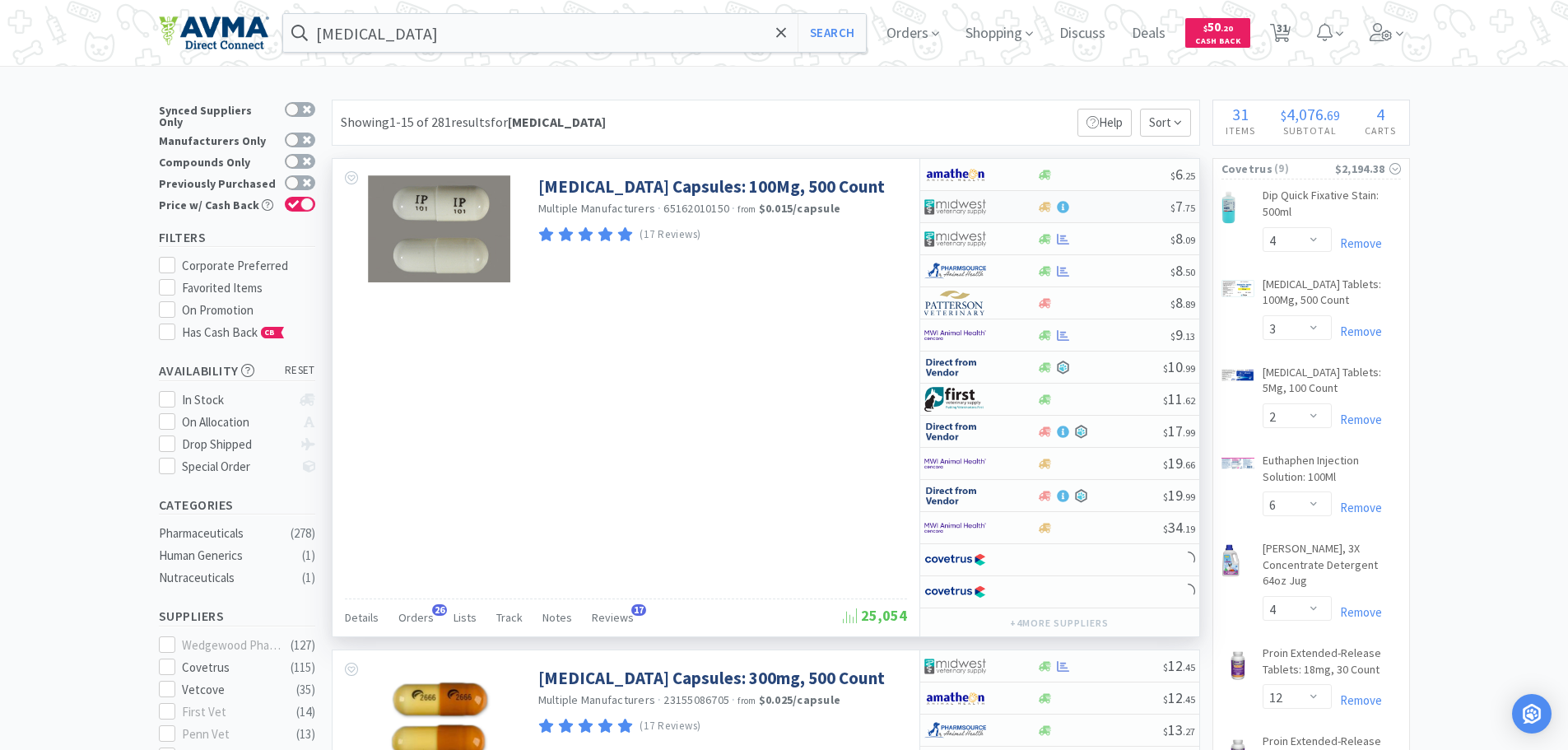
click at [1121, 210] on div at bounding box center [1103, 206] width 133 height 12
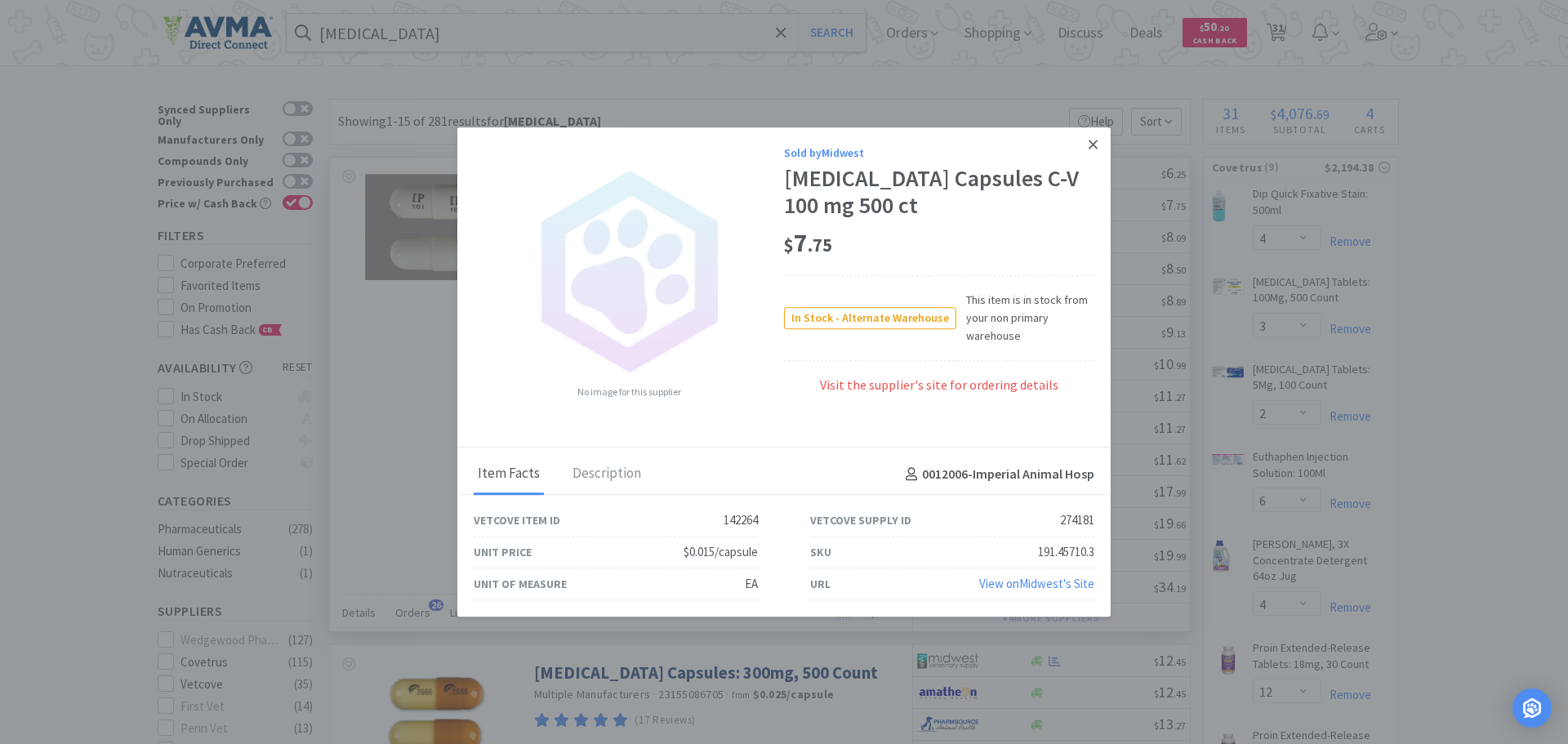
click at [1089, 143] on icon at bounding box center [1093, 144] width 9 height 15
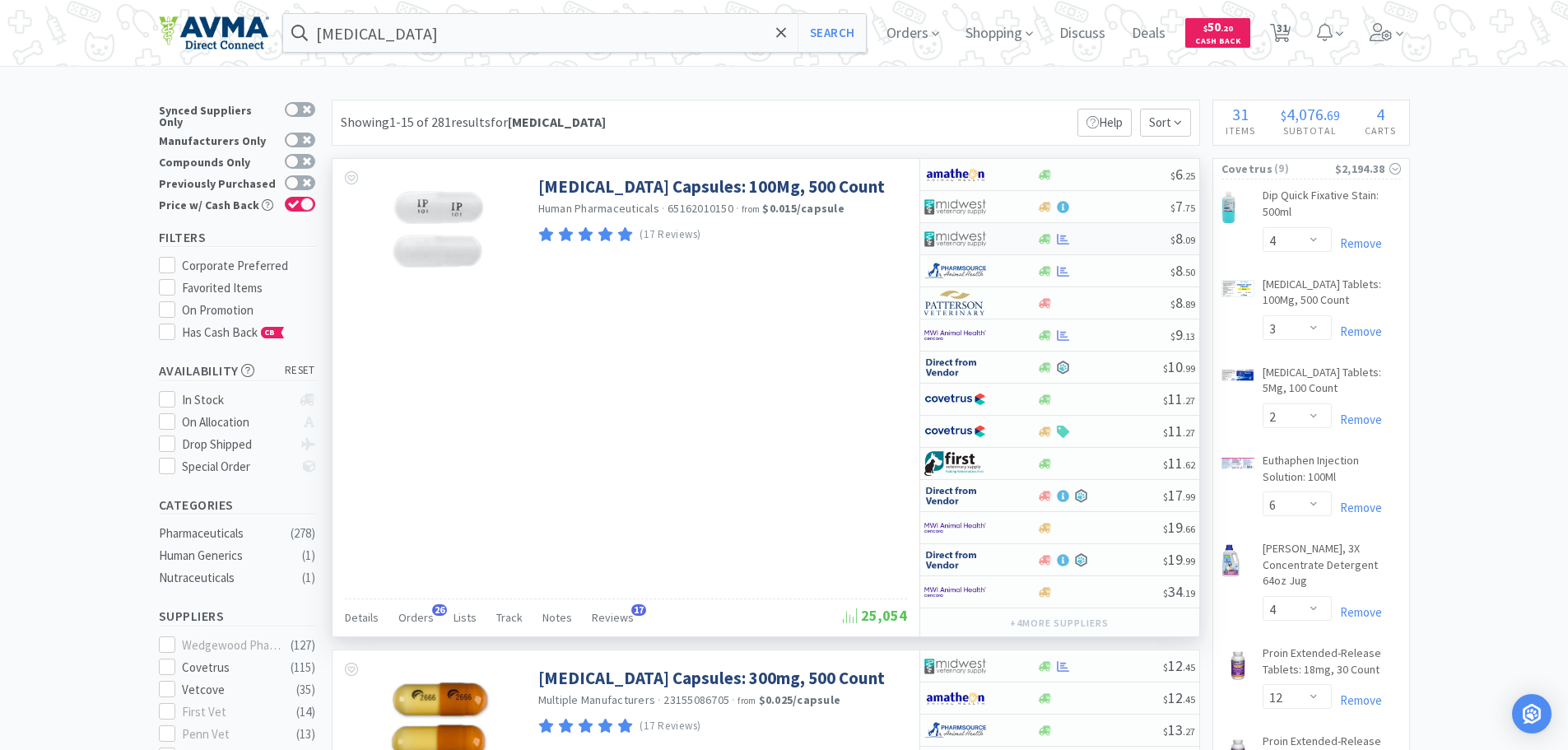
click at [1093, 243] on div at bounding box center [1103, 239] width 133 height 12
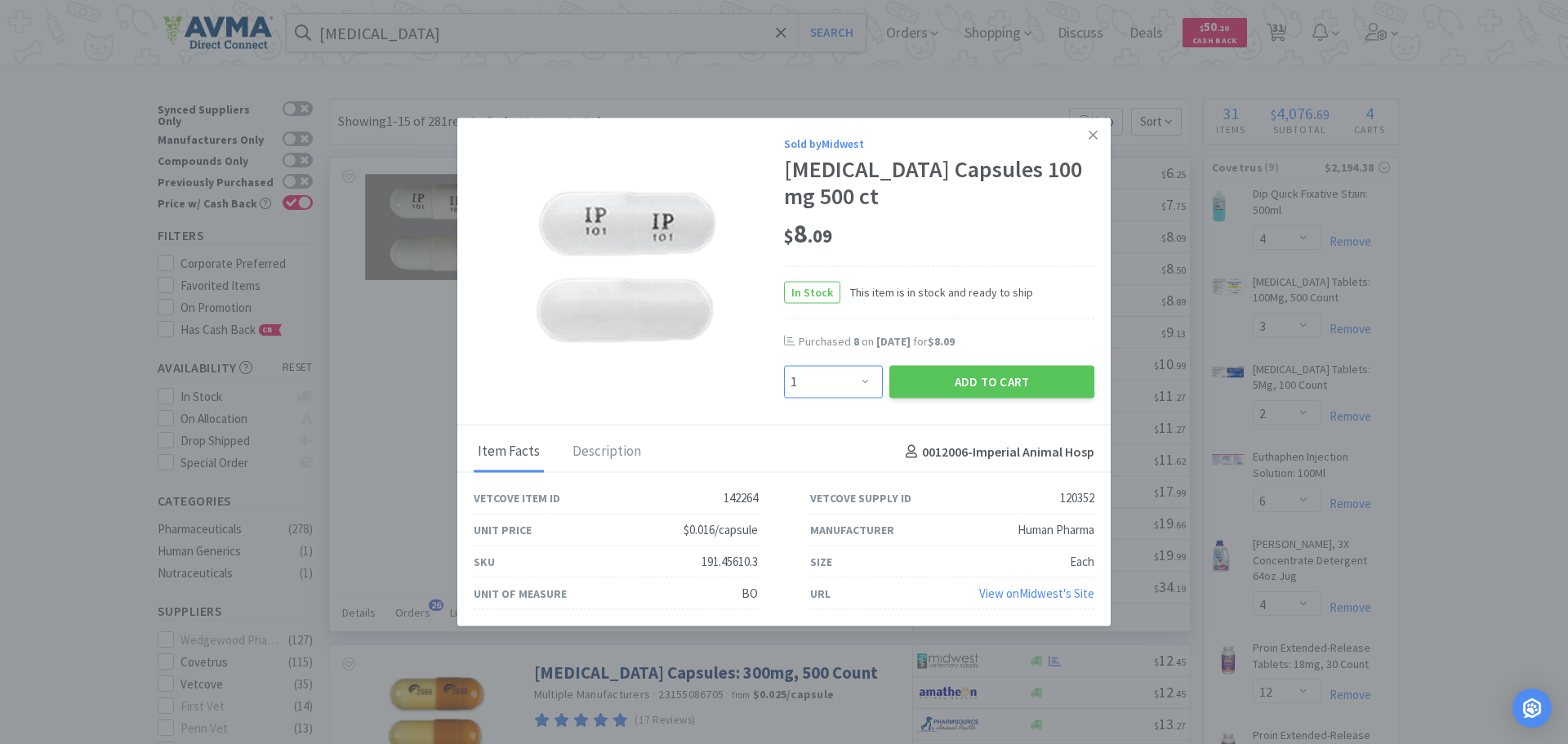
click at [862, 380] on select "Enter Quantity 1 2 3 4 5 6 7 8 9 10 11 12 13 14 15 16 17 18 19 20 Enter Quantity" at bounding box center [833, 381] width 99 height 32
click at [784, 366] on select "Enter Quantity 1 2 3 4 5 6 7 8 9 10 11 12 13 14 15 16 17 18 19 20 Enter Quantity" at bounding box center [833, 381] width 99 height 32
click at [938, 378] on button "Add to Cart" at bounding box center [991, 381] width 205 height 32
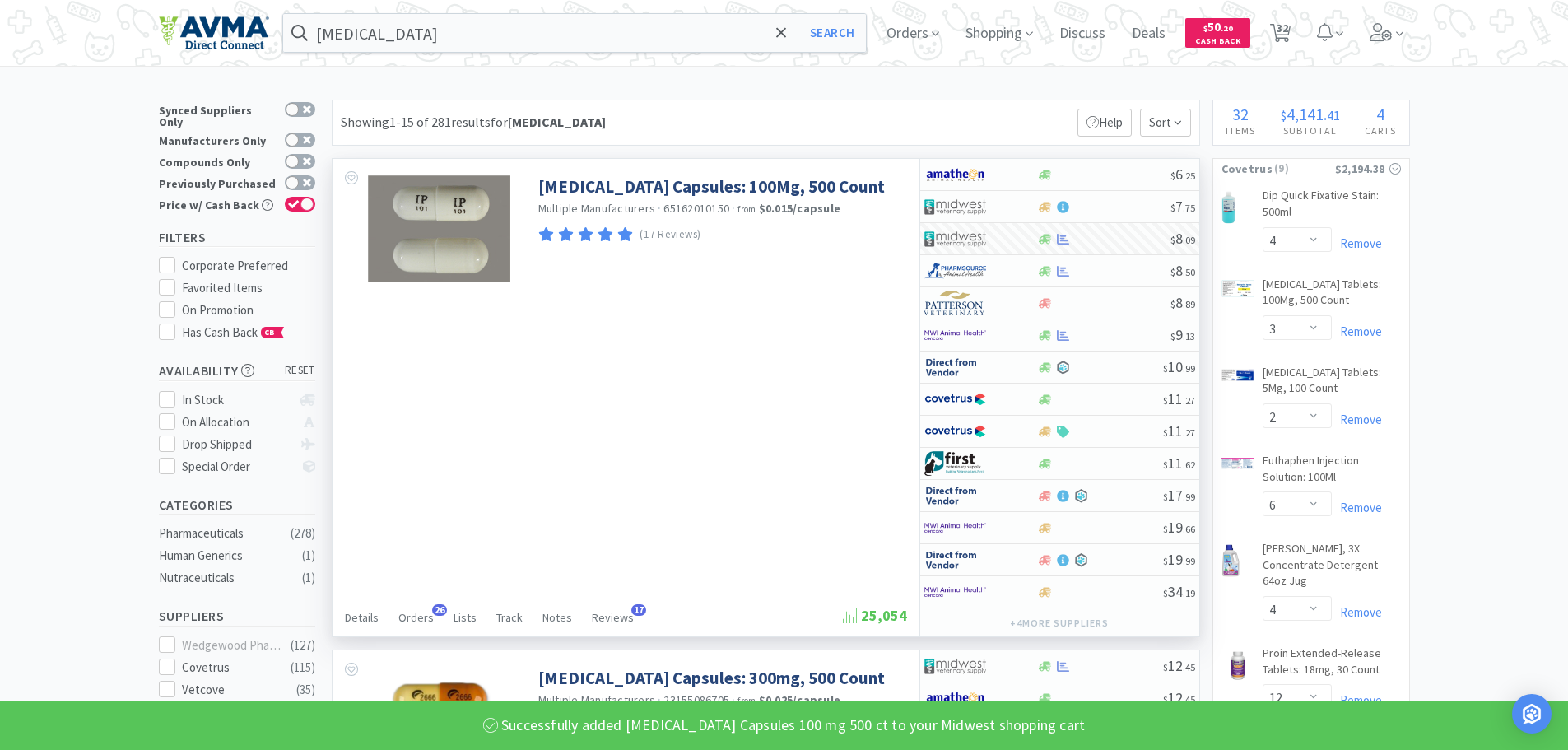
scroll to position [656, 0]
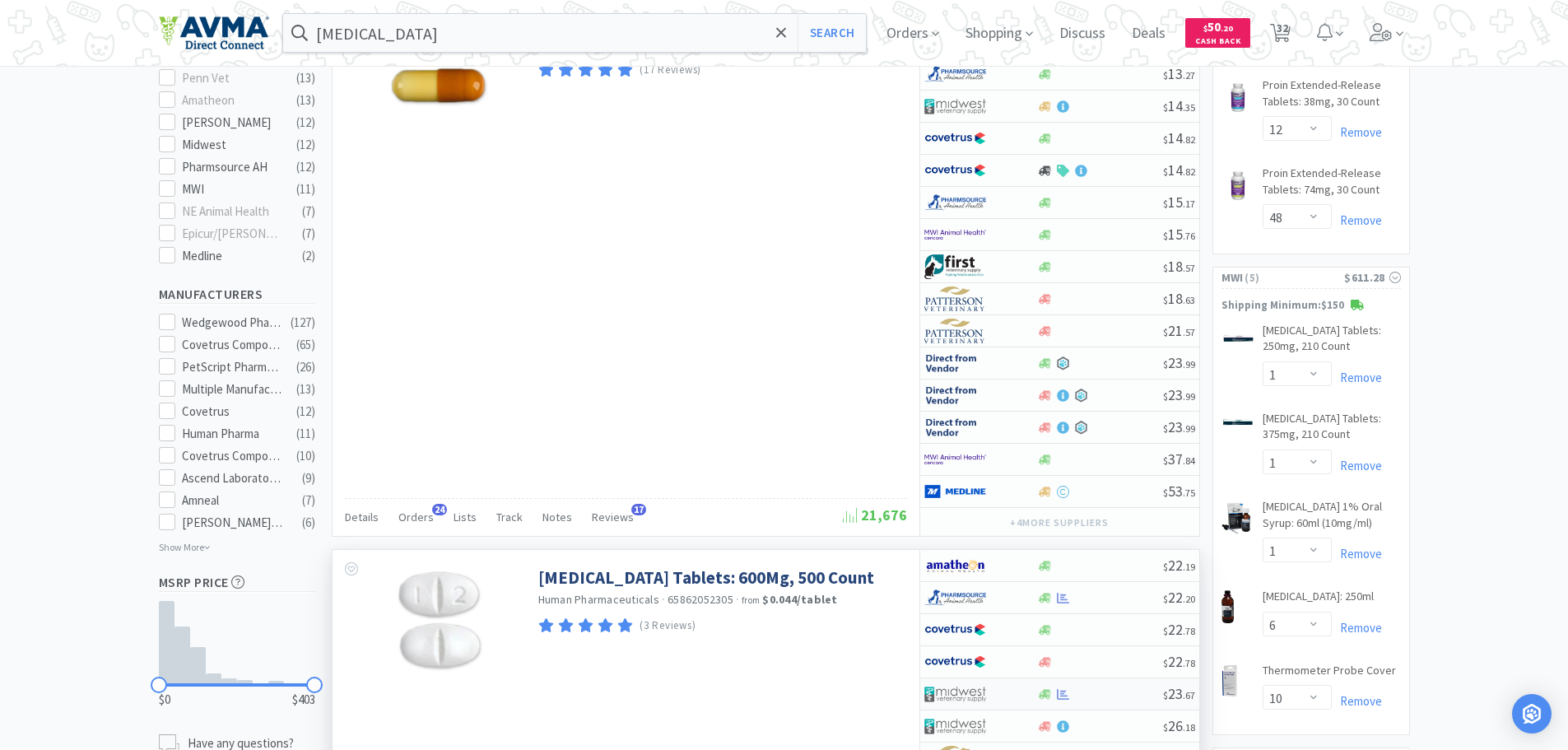
click at [1107, 694] on div at bounding box center [1099, 693] width 126 height 12
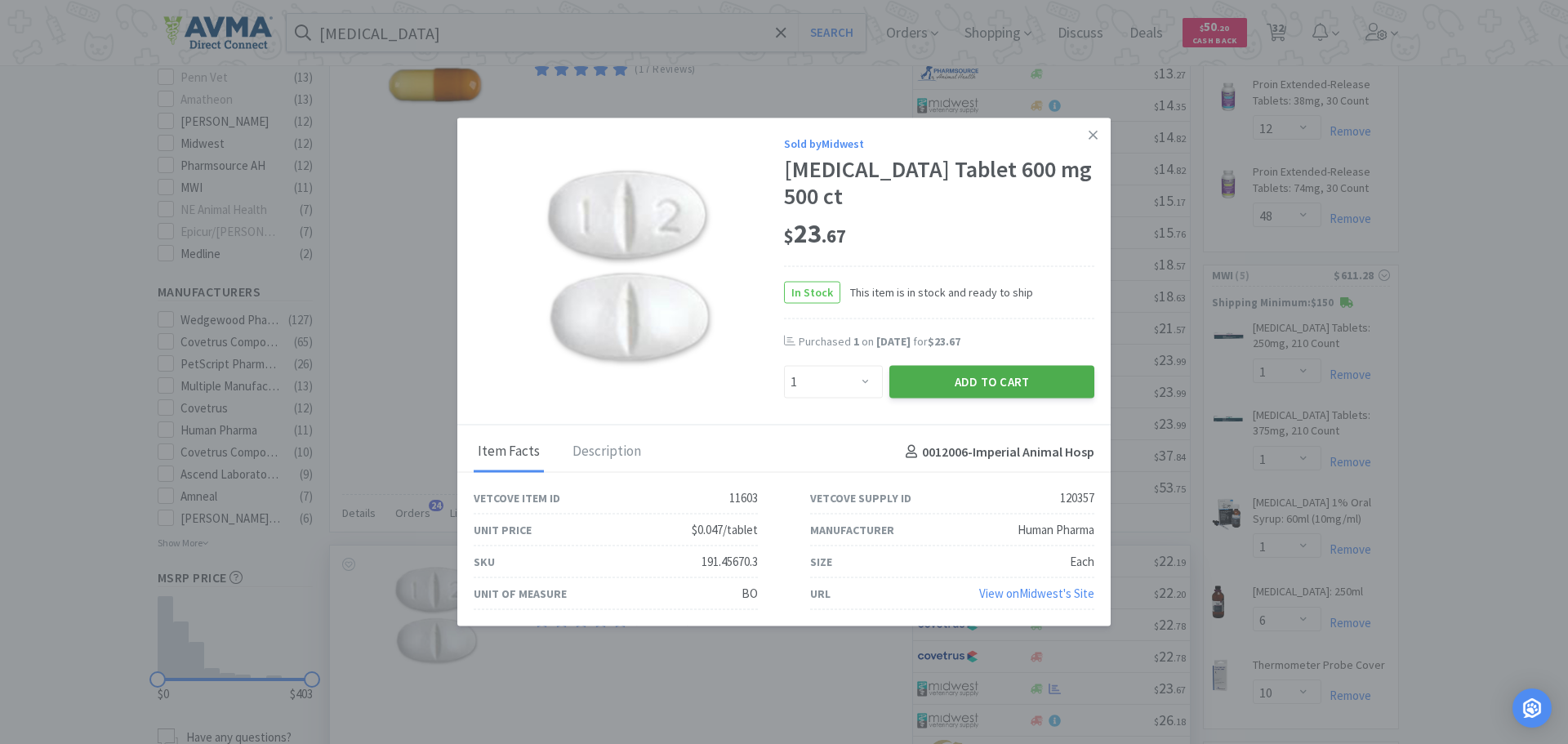
click at [934, 382] on button "Add to Cart" at bounding box center [991, 381] width 205 height 32
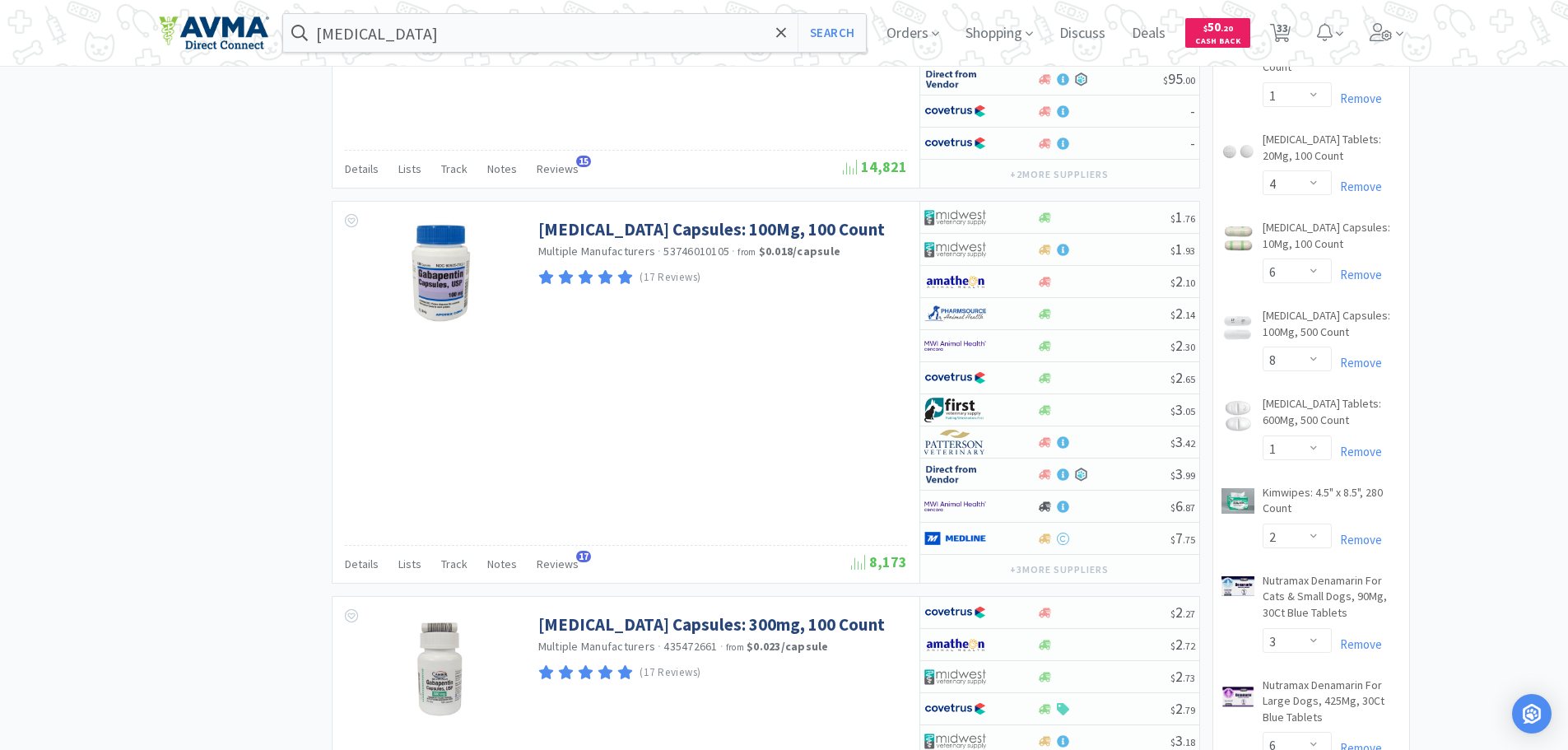
scroll to position [1896, 0]
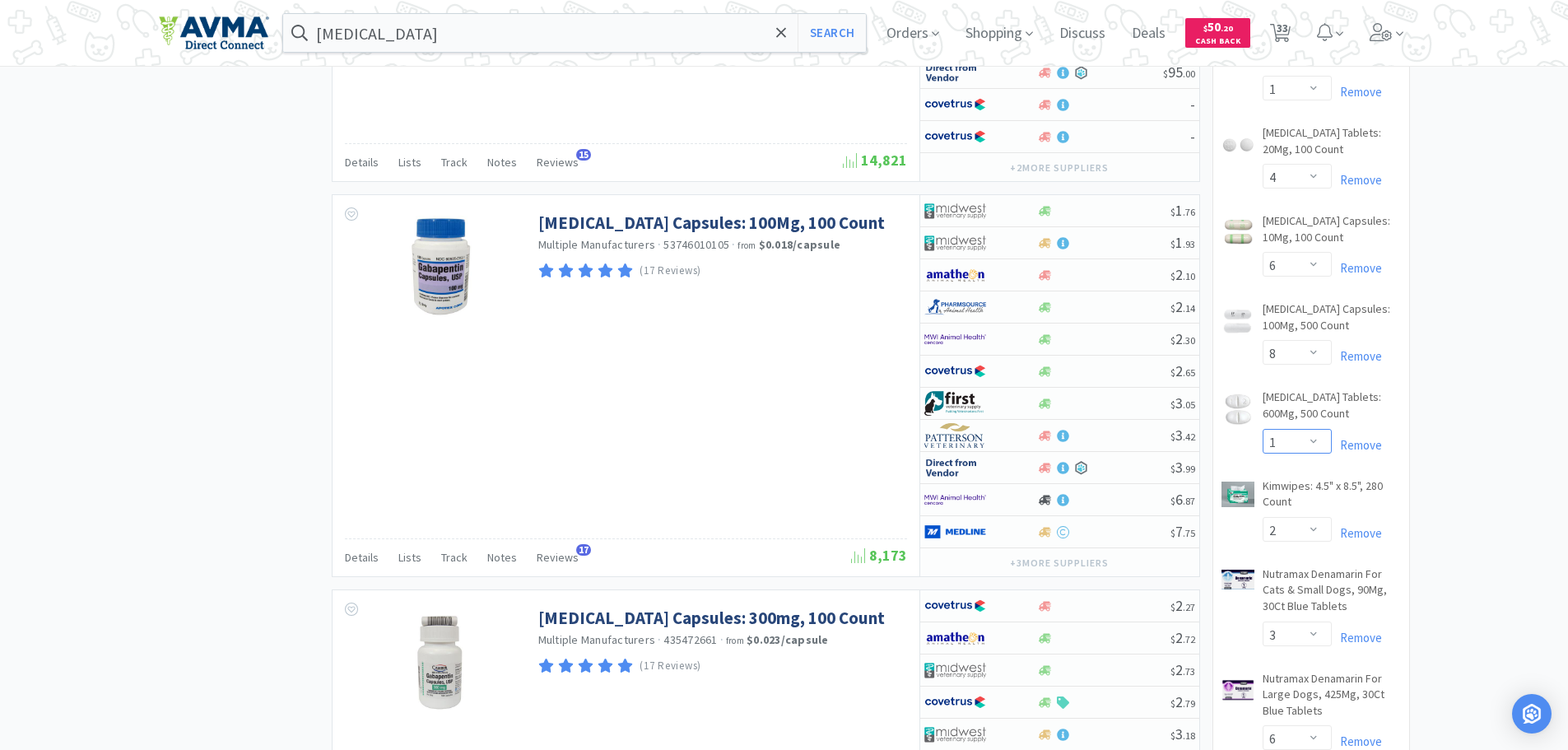
click at [1315, 453] on select "Enter Quantity 1 2 3 4 5 6 7 8 9 10 11 12 13 14 15 16 17 18 19 20 Enter Quantity" at bounding box center [1297, 441] width 69 height 24
click at [1263, 444] on select "Enter Quantity 1 2 3 4 5 6 7 8 9 10 11 12 13 14 15 16 17 18 19 20 Enter Quantity" at bounding box center [1297, 441] width 69 height 24
click at [498, 41] on input "[MEDICAL_DATA]" at bounding box center [574, 33] width 583 height 38
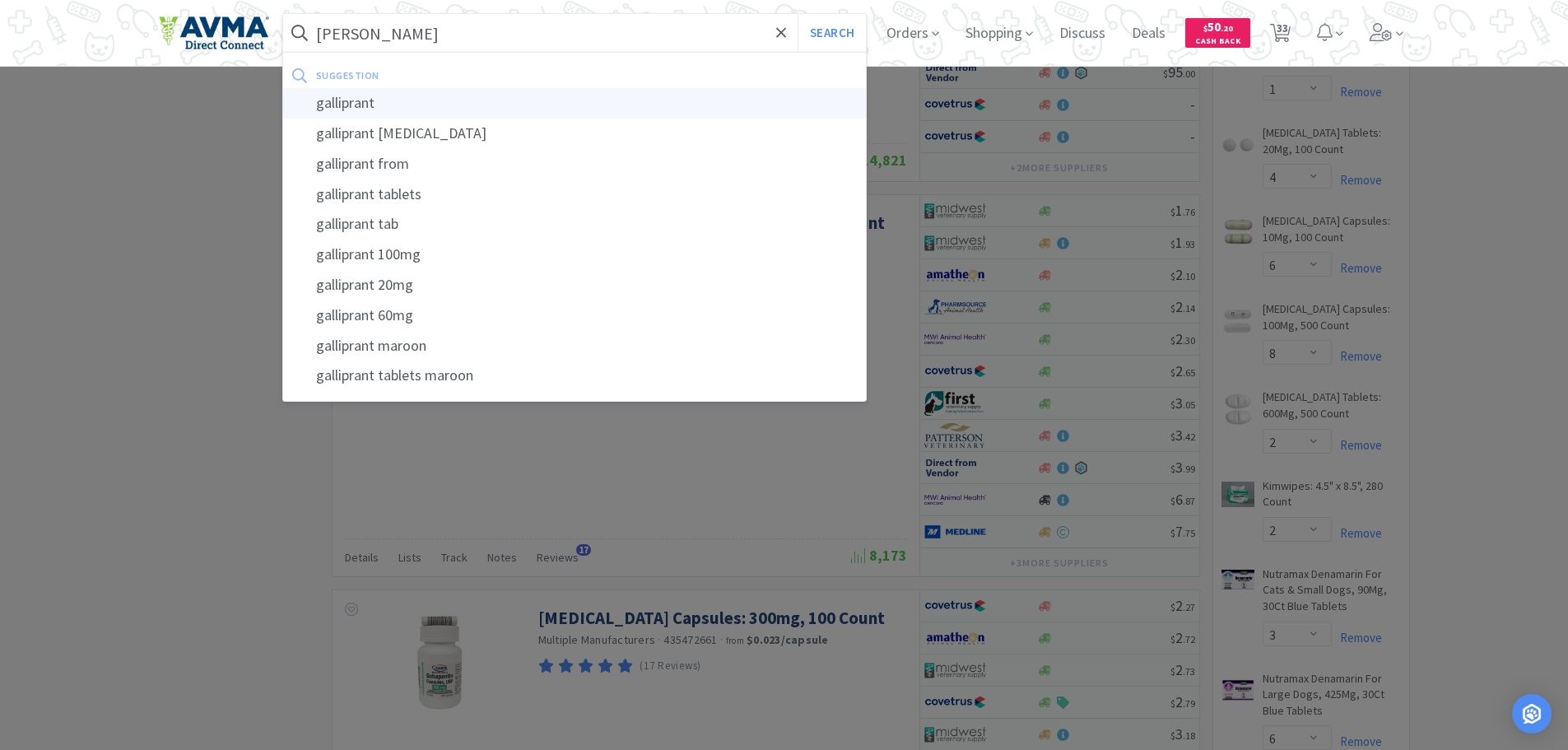
click at [360, 115] on div "galliprant" at bounding box center [574, 103] width 583 height 31
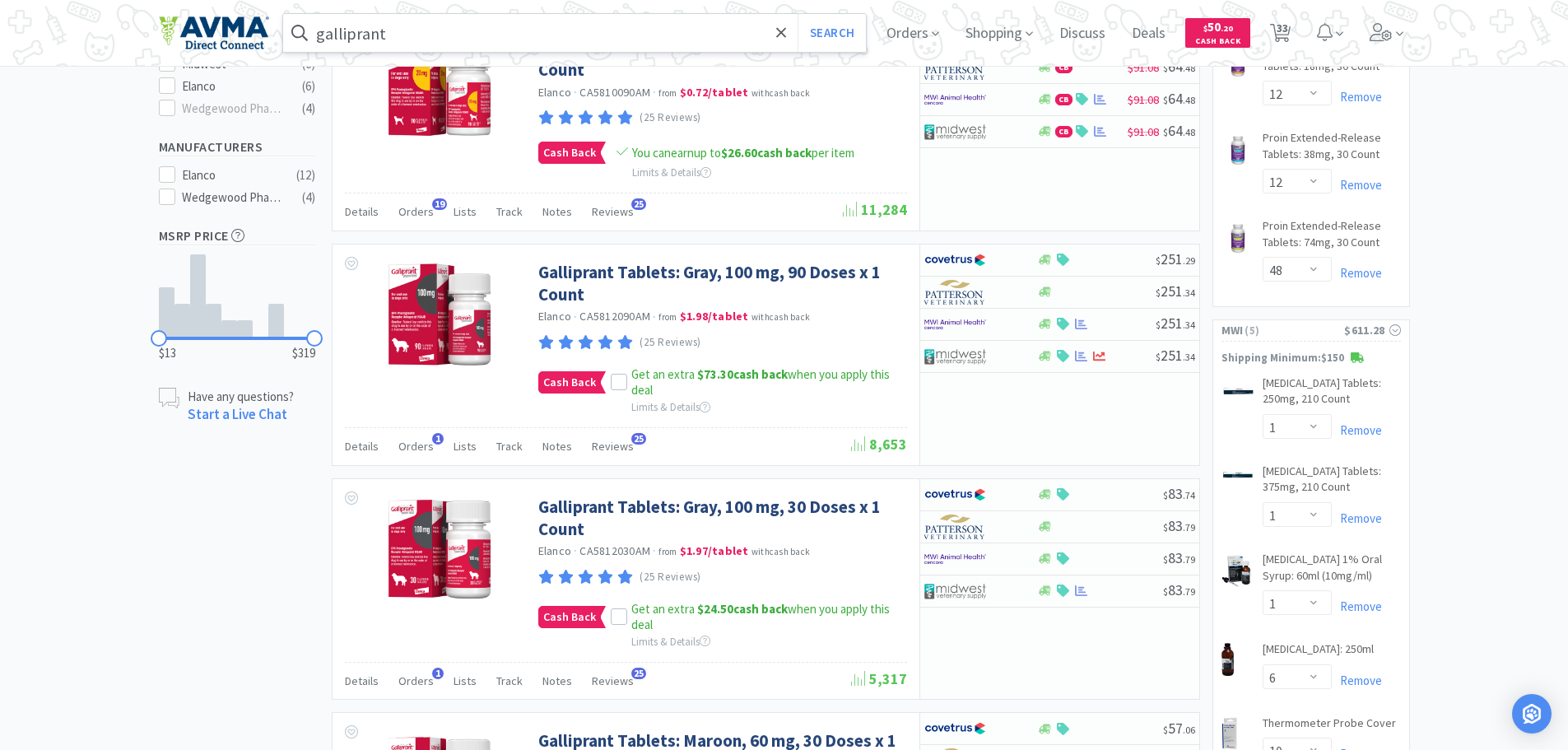
scroll to position [632, 0]
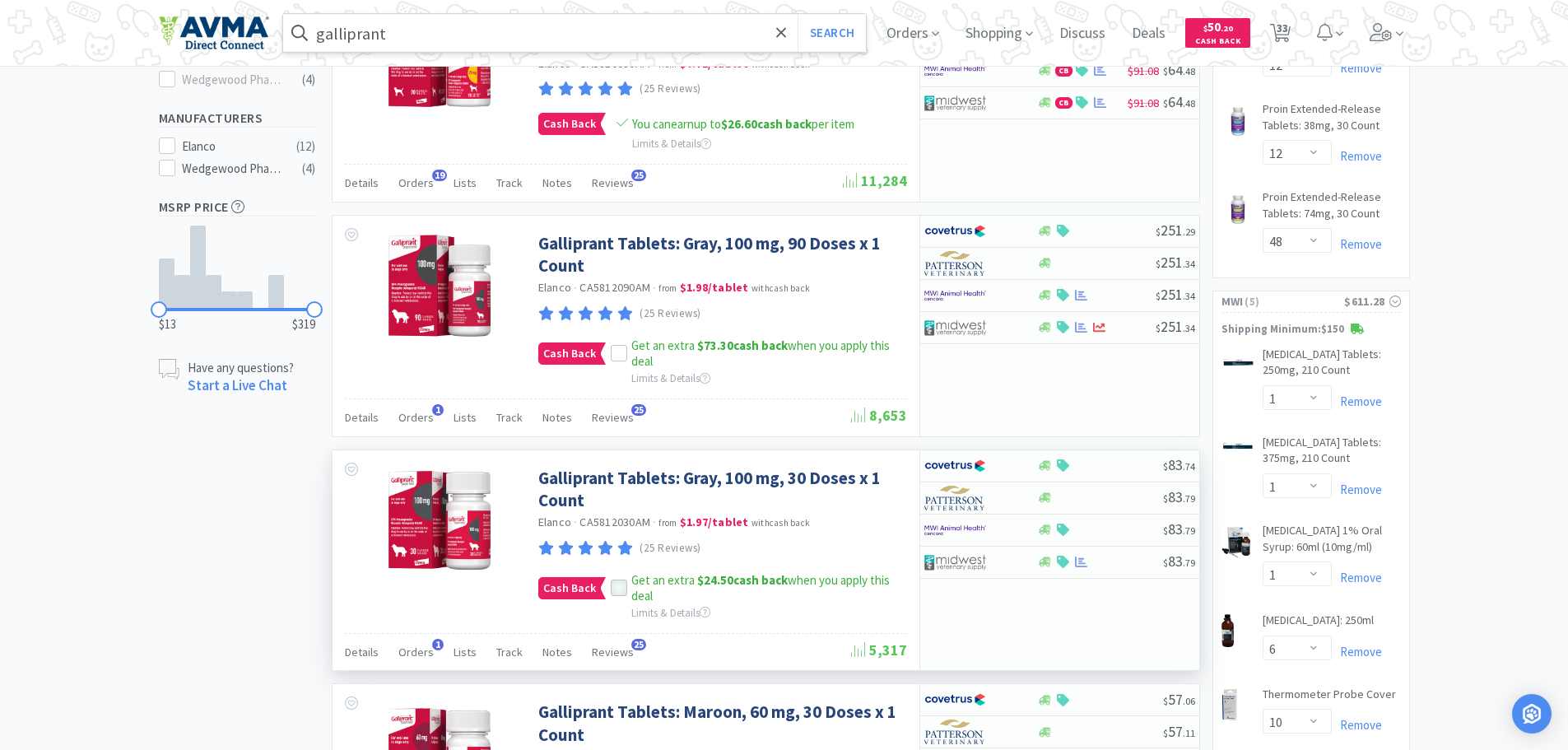
click at [618, 586] on icon at bounding box center [619, 588] width 11 height 11
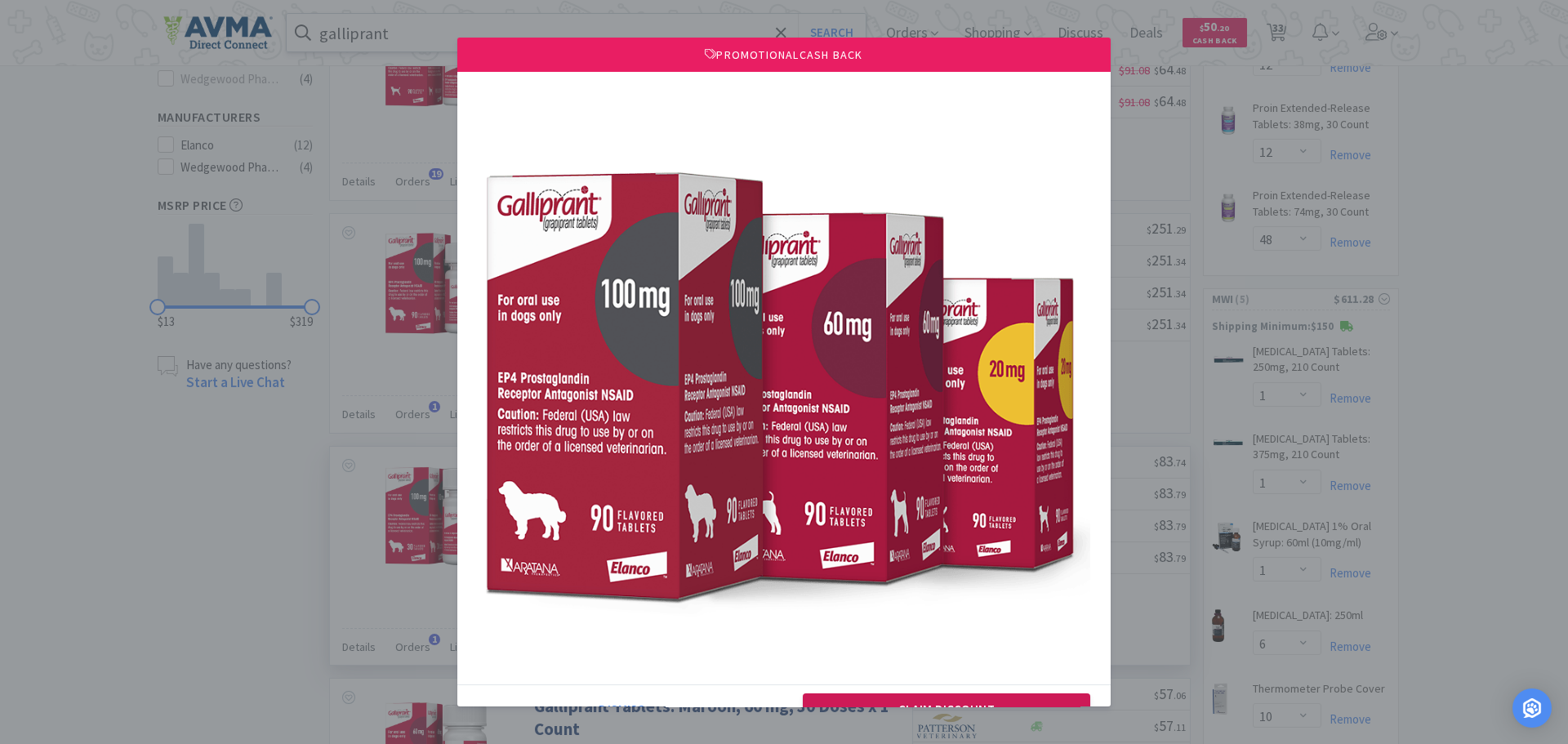
click at [979, 696] on button "Claim Discount" at bounding box center [946, 709] width 288 height 32
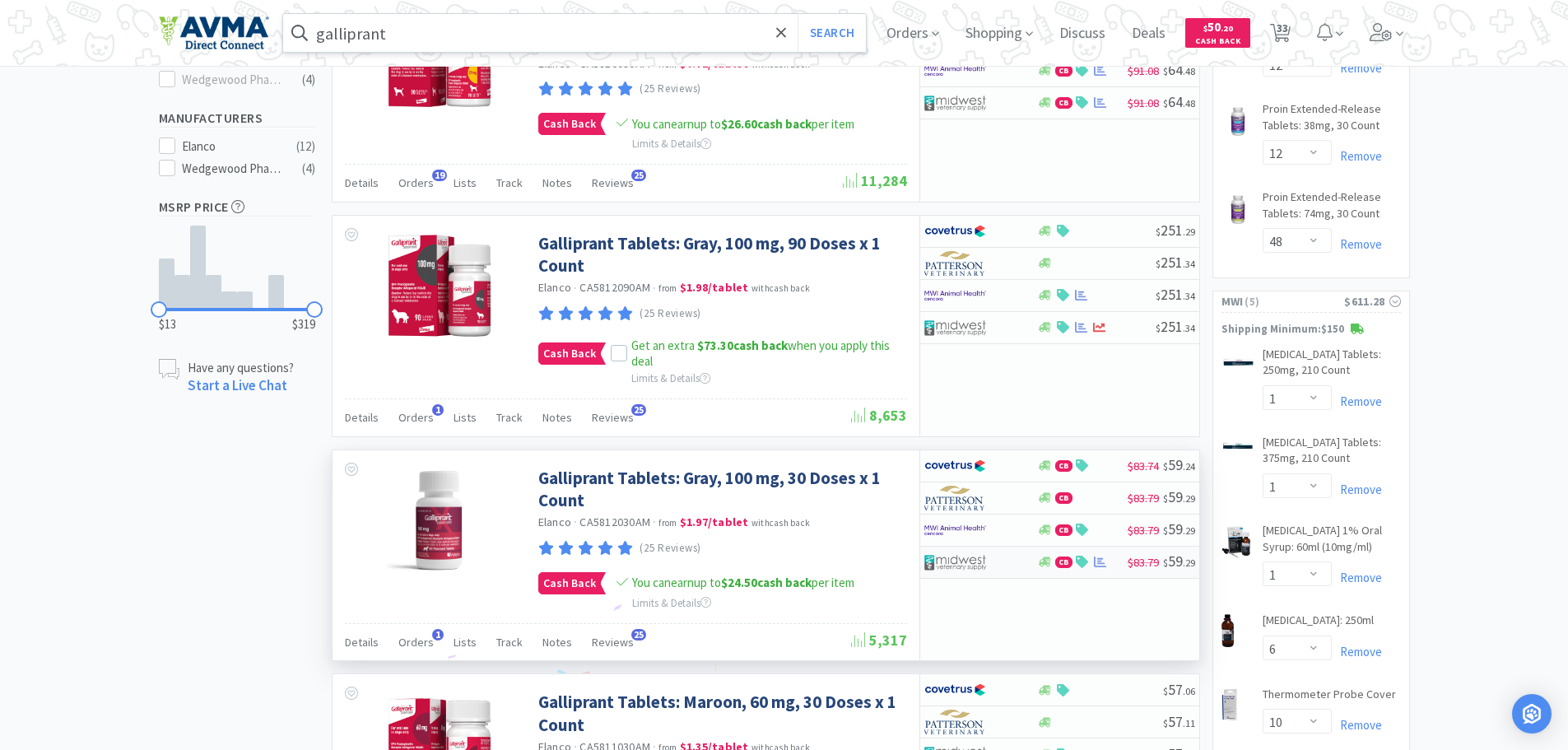
click at [1122, 559] on div "CB" at bounding box center [1082, 561] width 91 height 12
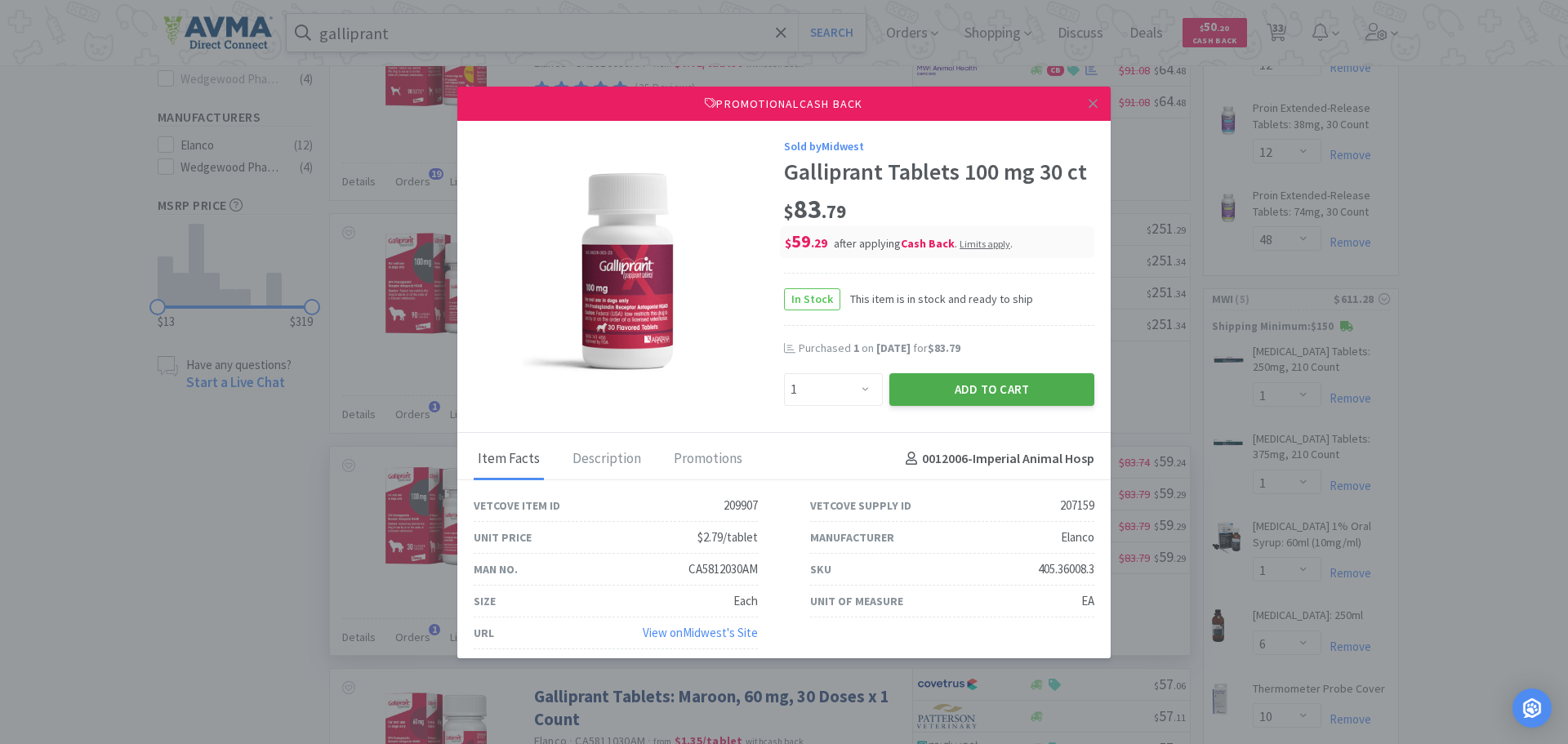
click at [925, 390] on button "Add to Cart" at bounding box center [991, 389] width 205 height 32
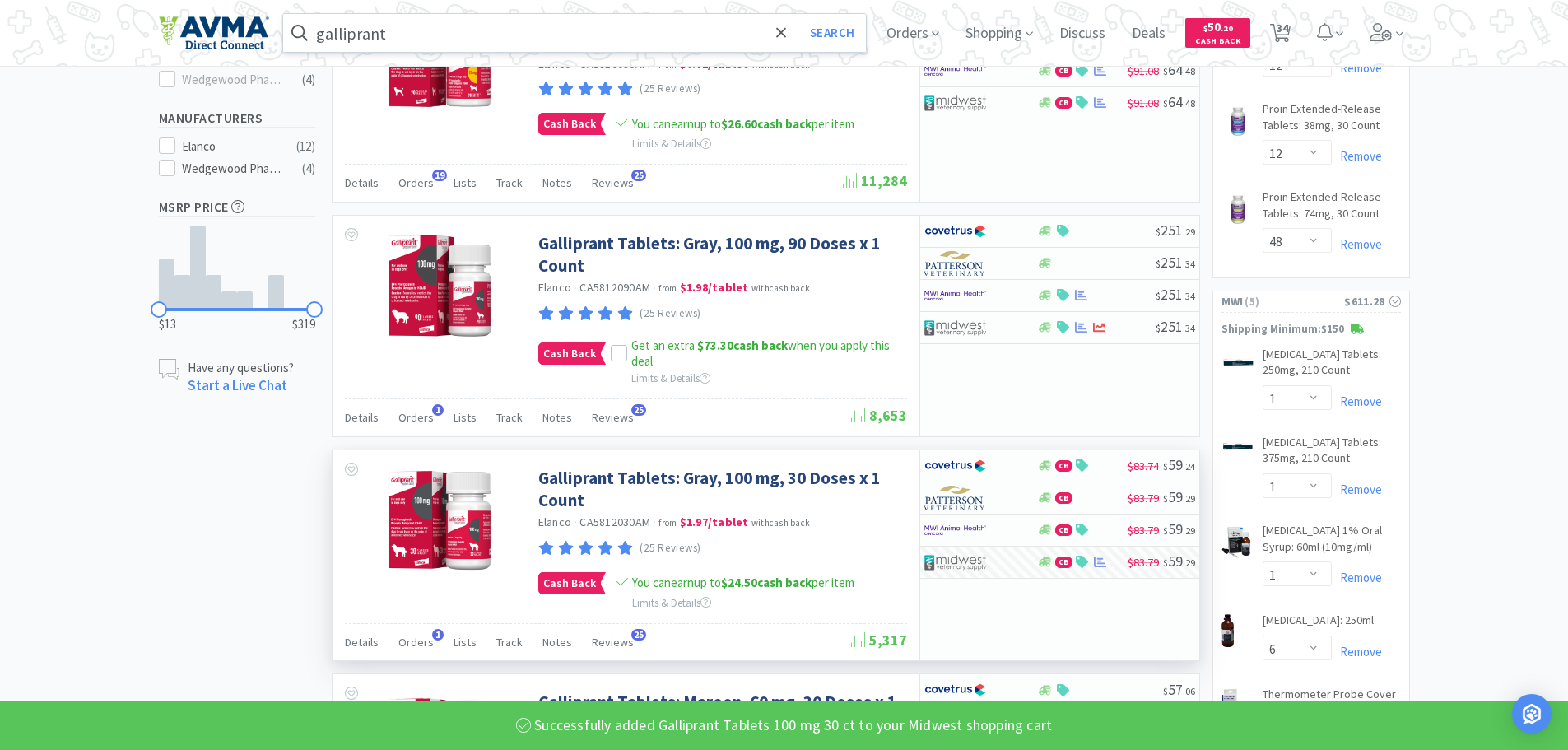
click at [565, 38] on input "galliprant" at bounding box center [574, 33] width 583 height 38
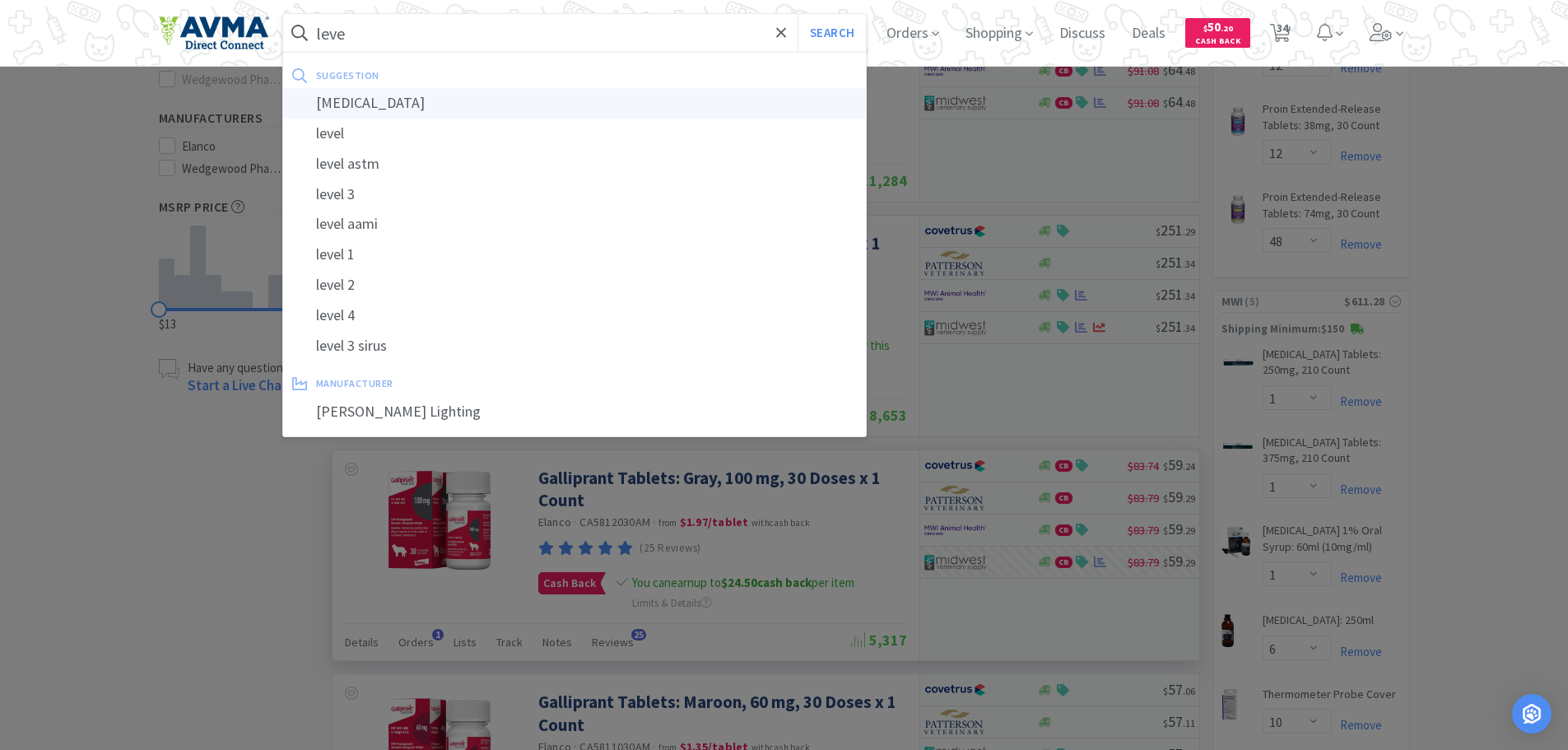
click at [405, 104] on div "[MEDICAL_DATA]" at bounding box center [574, 103] width 583 height 31
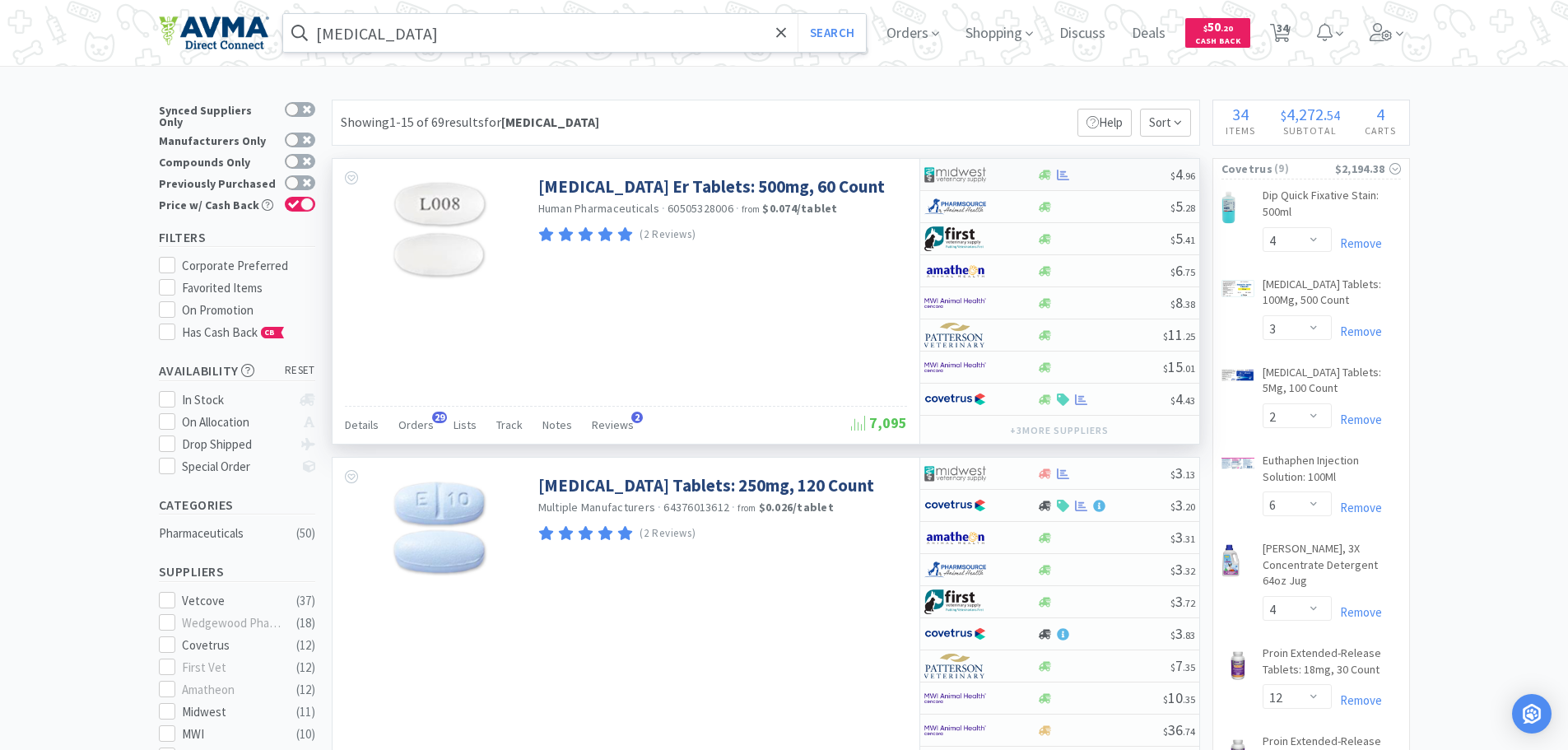
click at [1116, 173] on div at bounding box center [1103, 174] width 133 height 12
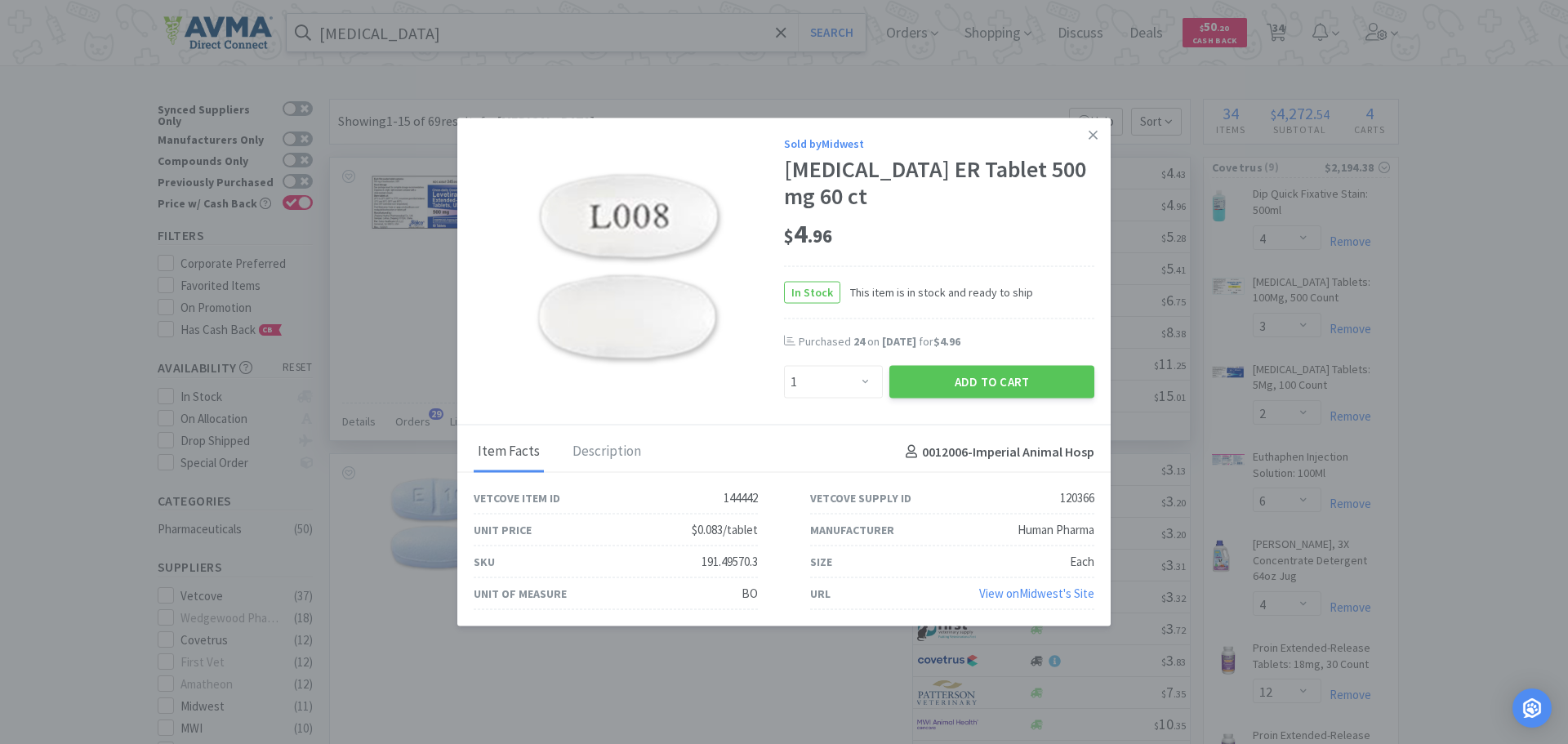
click at [1076, 142] on div "Sold by Midwest" at bounding box center [939, 143] width 310 height 18
click at [1092, 138] on icon at bounding box center [1093, 135] width 9 height 15
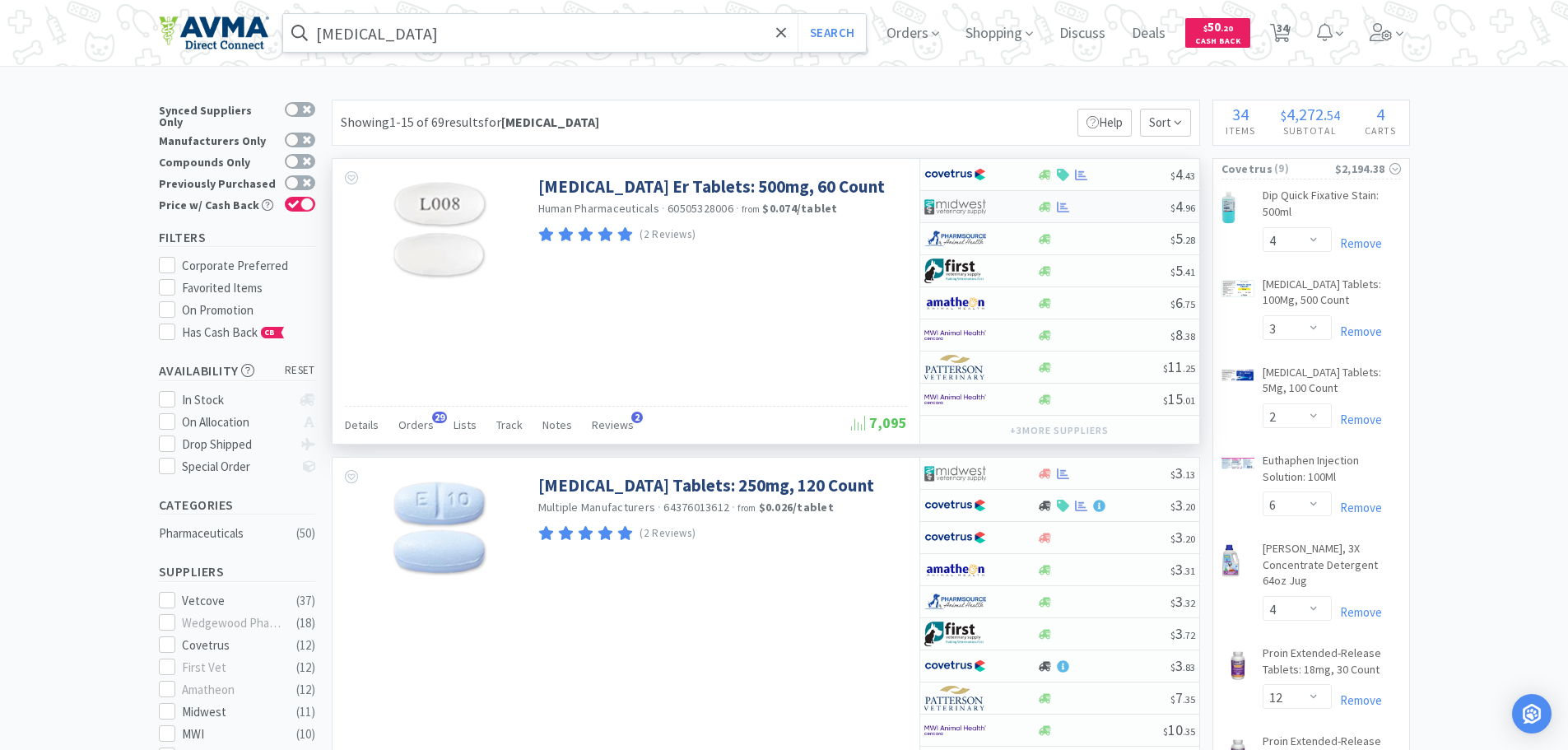
click at [1108, 206] on div at bounding box center [1103, 206] width 133 height 12
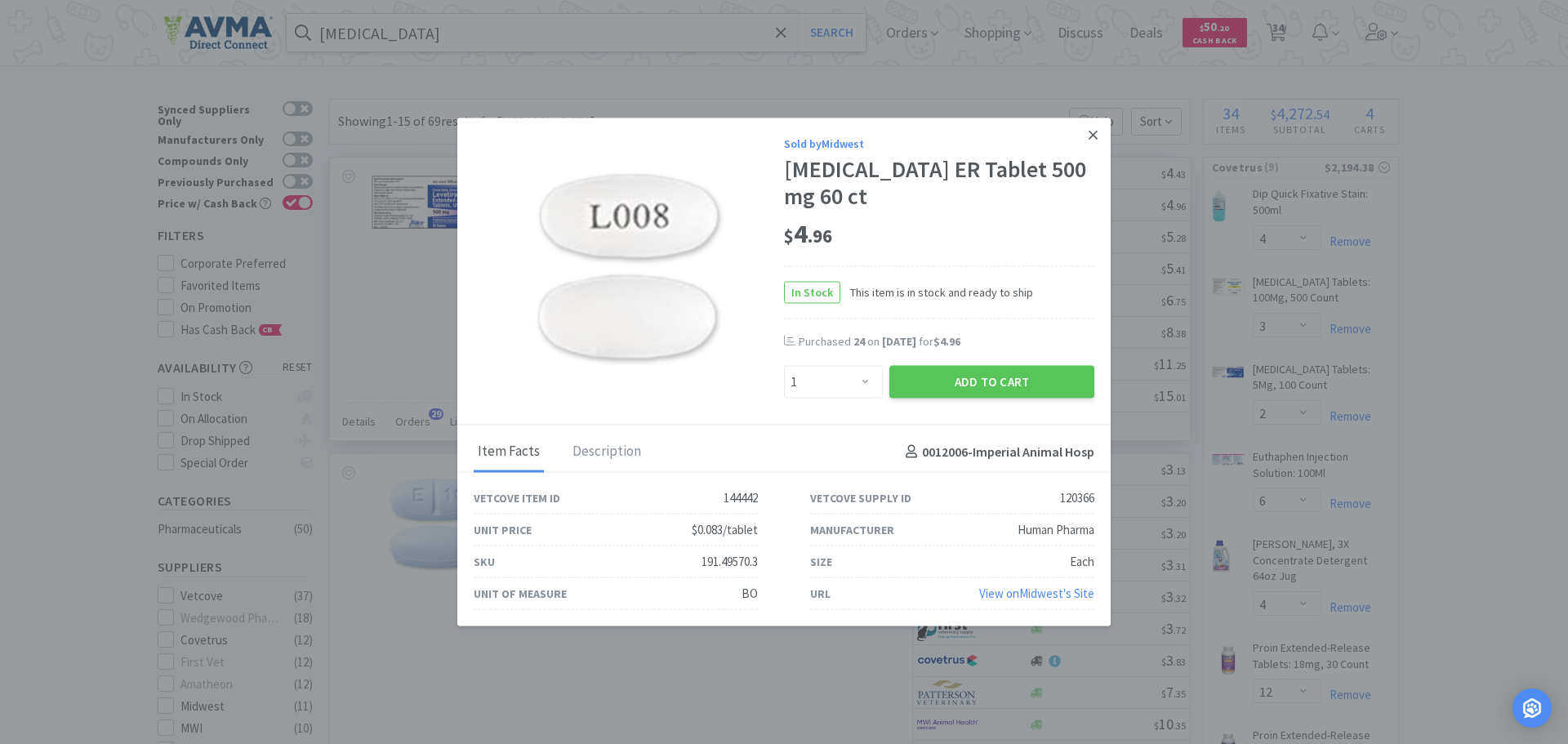
click at [1093, 131] on icon at bounding box center [1093, 135] width 9 height 15
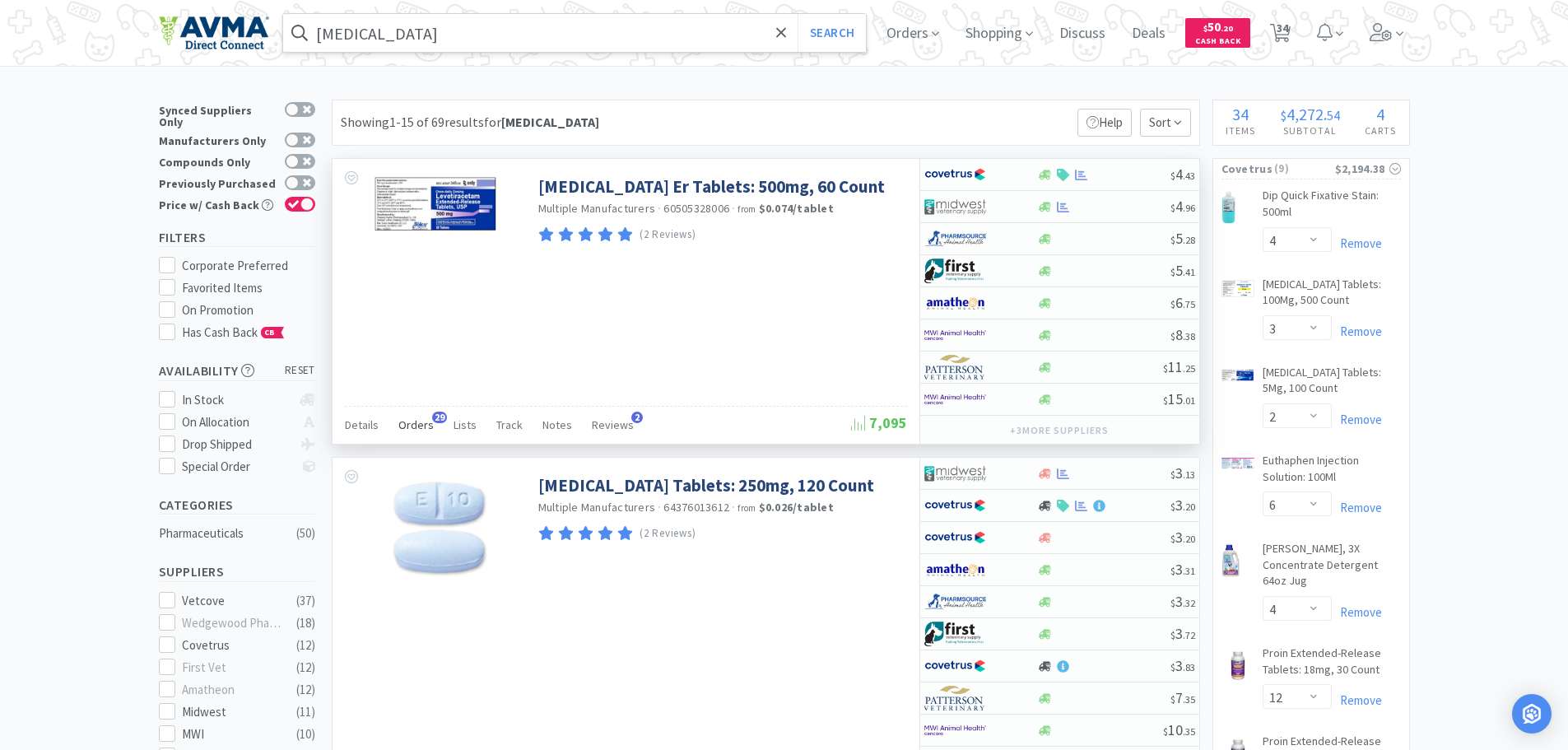
click at [404, 424] on span "Orders" at bounding box center [416, 424] width 35 height 15
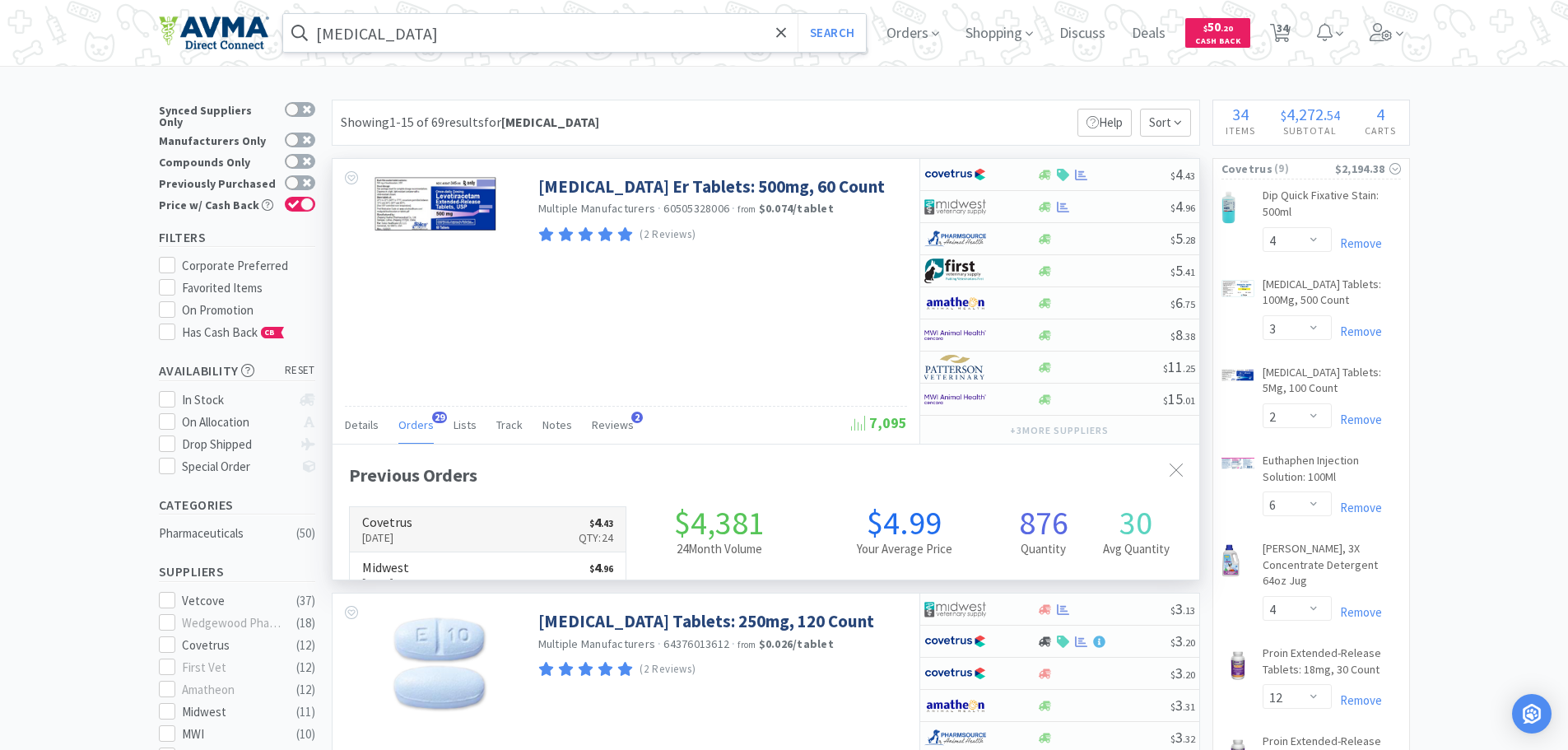
scroll to position [441, 867]
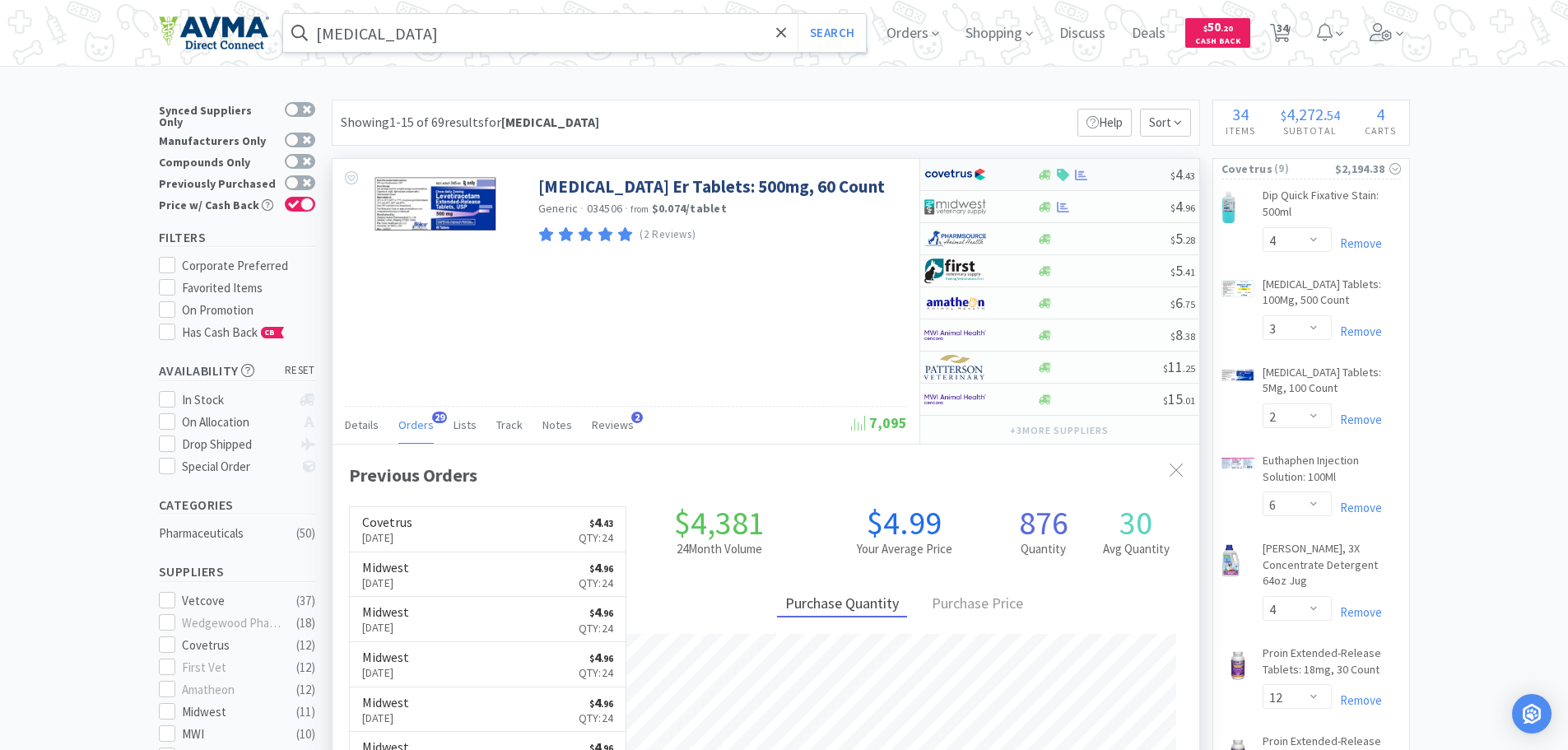
click at [1111, 178] on div at bounding box center [1103, 174] width 133 height 12
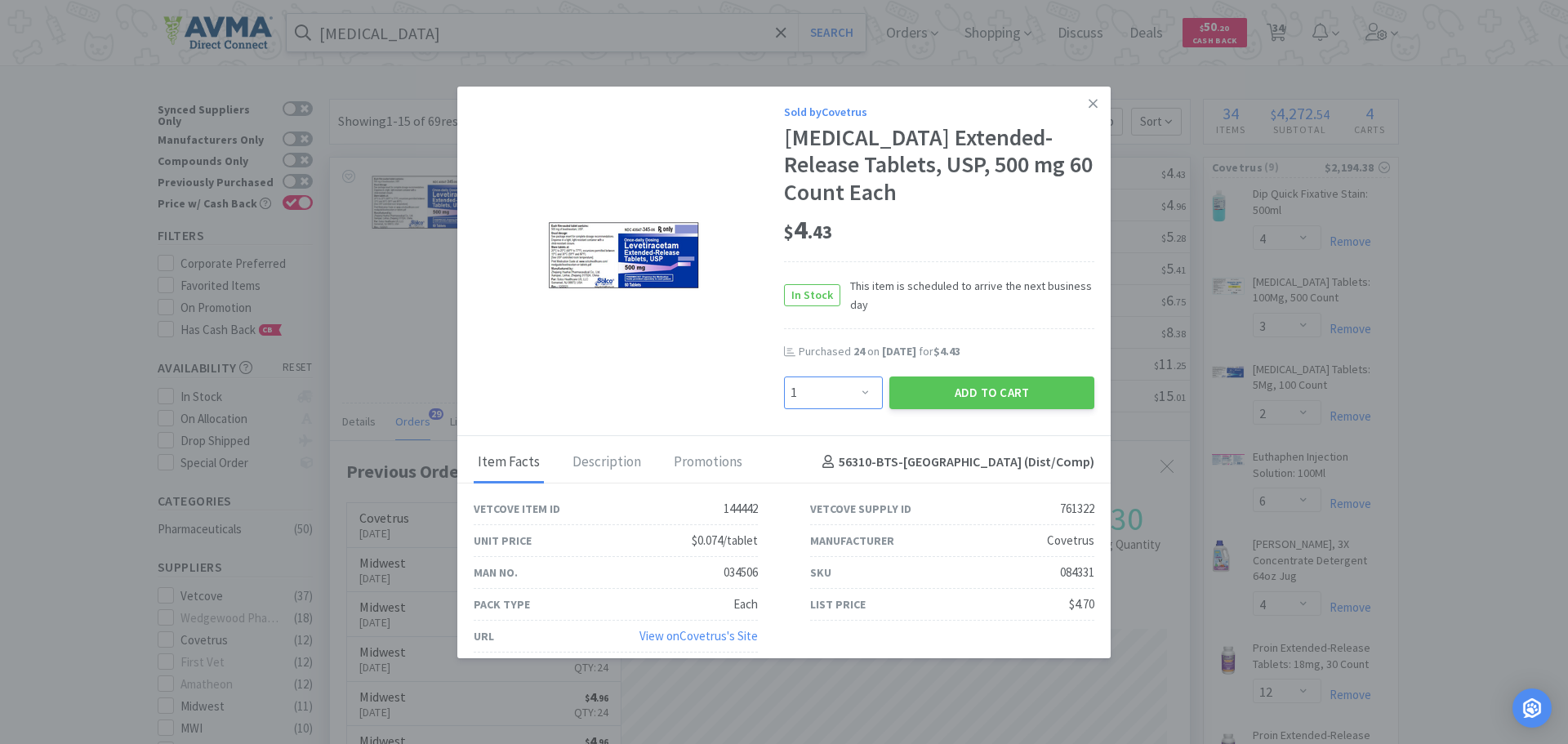
click at [861, 384] on select "Enter Quantity 1 2 3 4 5 6 7 8 9 10 11 12 13 14 15 16 17 18 19 20 Enter Quantity" at bounding box center [833, 392] width 99 height 32
click at [974, 392] on button "Add to Cart" at bounding box center [991, 392] width 205 height 32
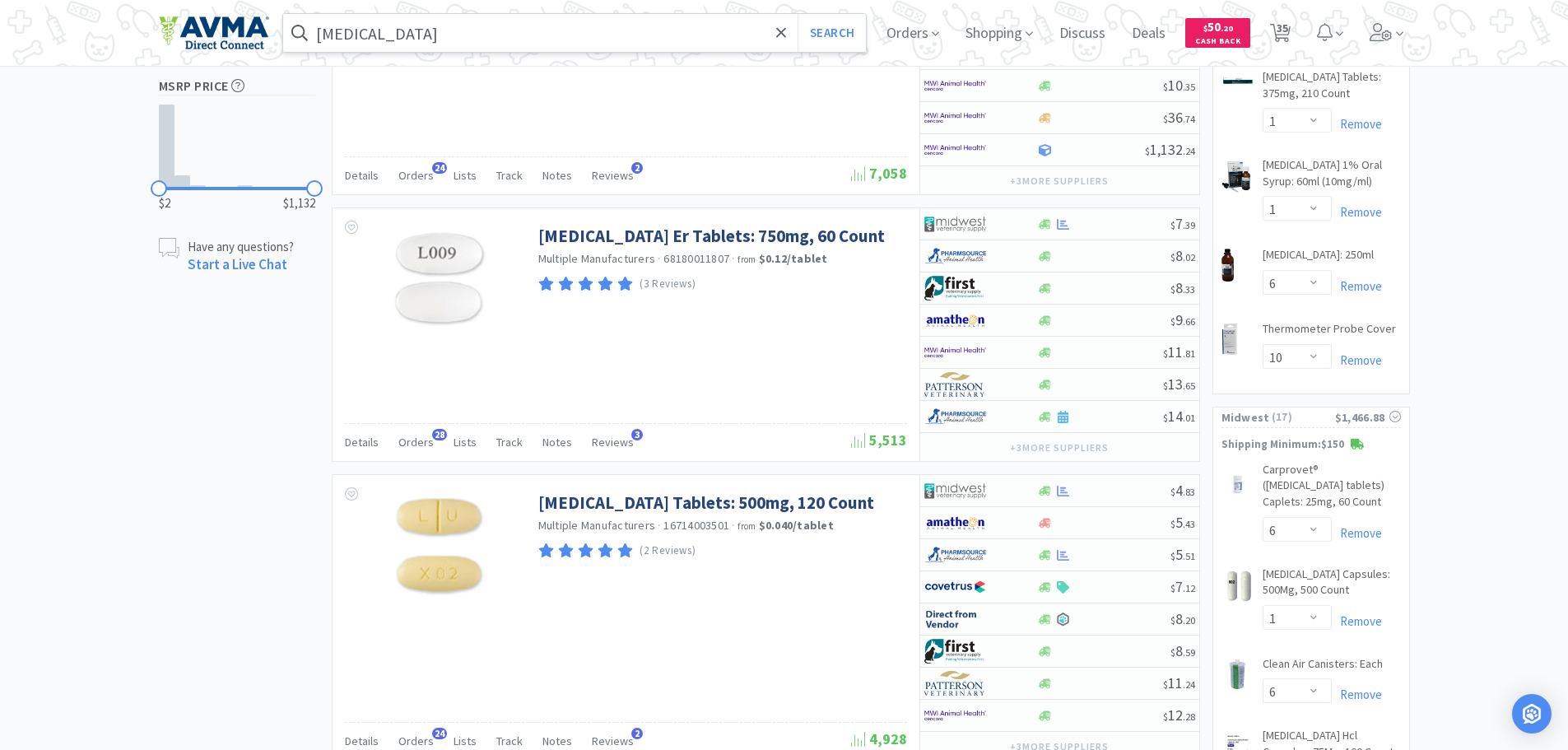
scroll to position [1091, 0]
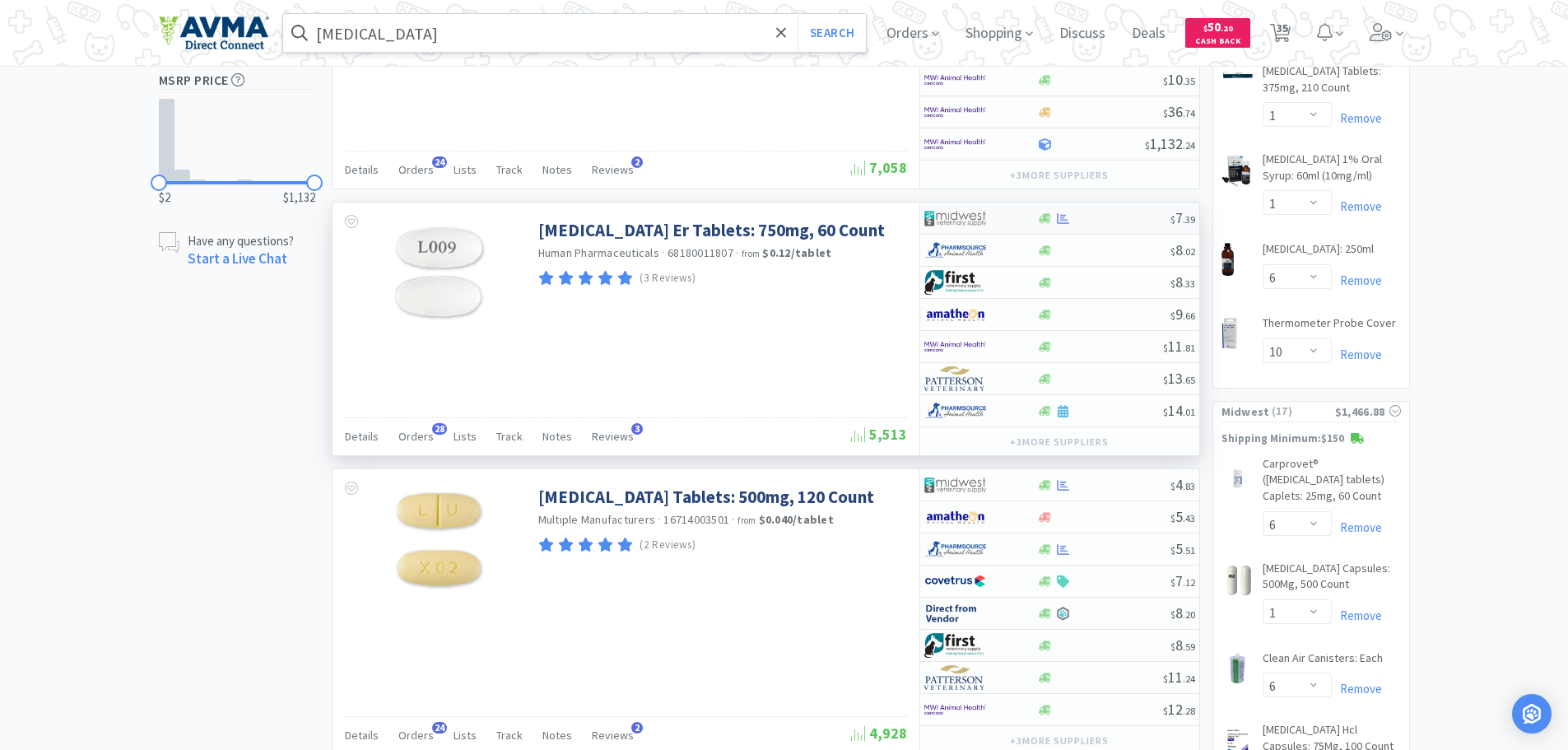
click at [1132, 213] on div at bounding box center [1103, 218] width 133 height 12
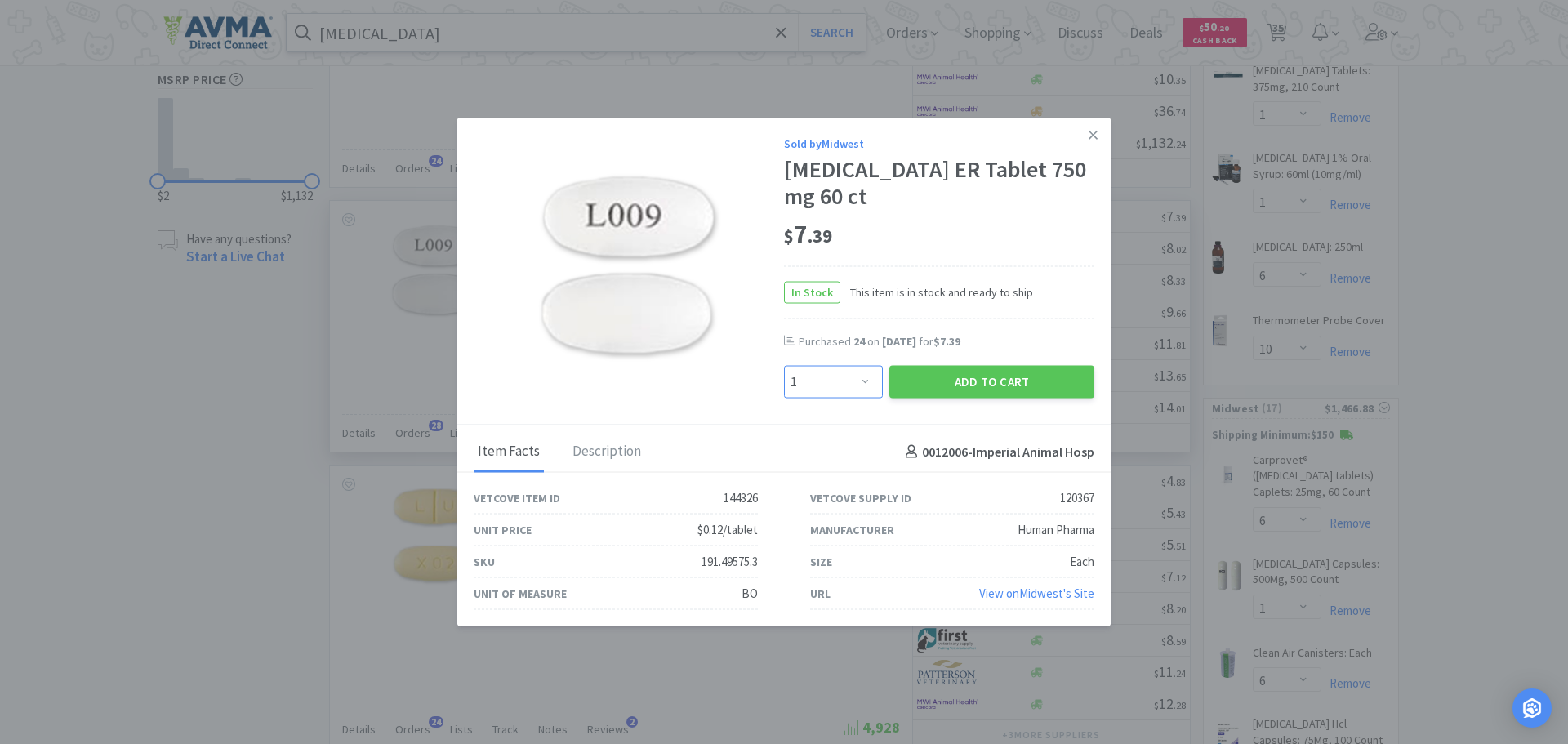
click at [862, 378] on select "Enter Quantity 1 2 3 4 5 6 7 8 9 10 11 12 13 14 15 16 17 18 19 20 Enter Quantity" at bounding box center [833, 381] width 99 height 32
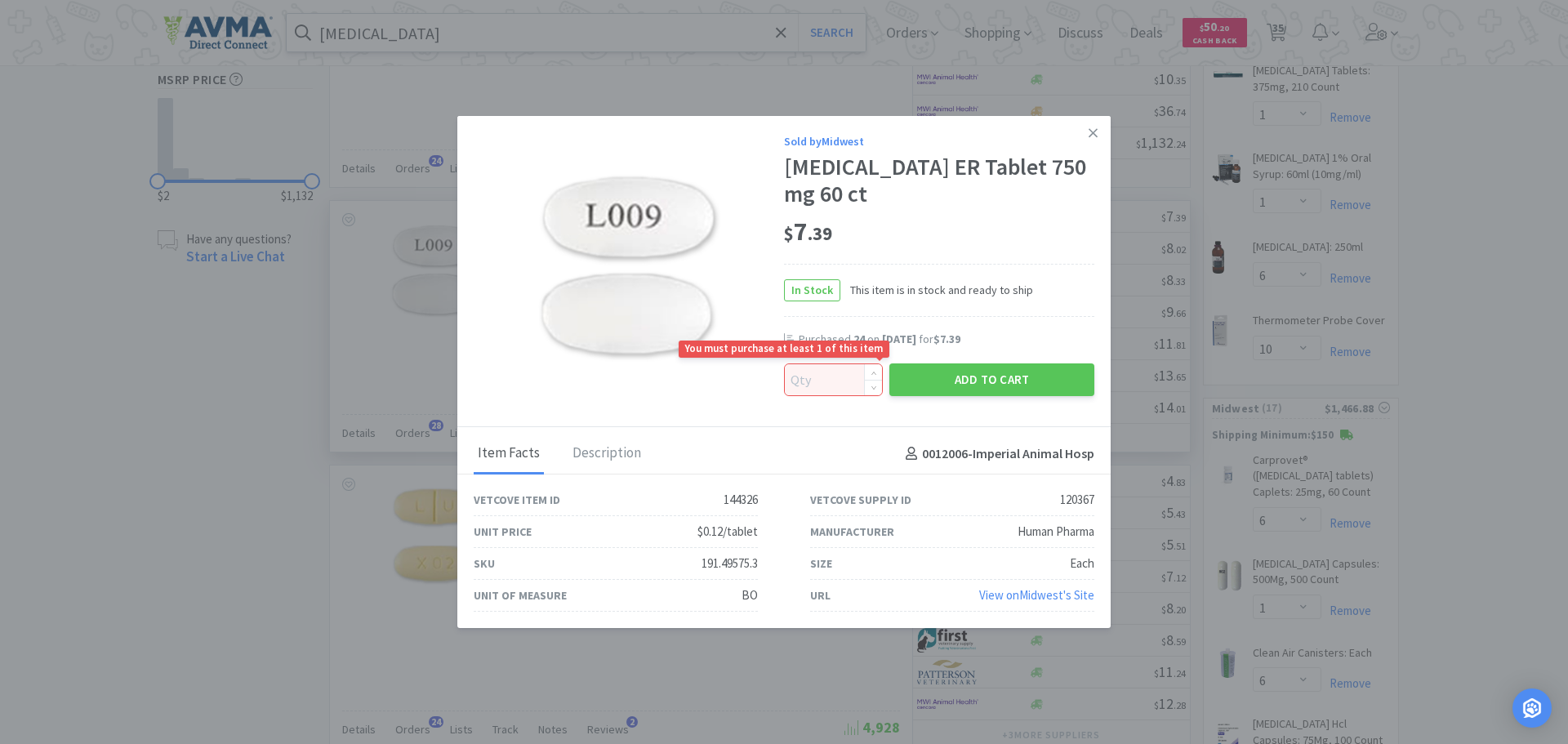
drag, startPoint x: 840, startPoint y: 370, endPoint x: 834, endPoint y: 364, distance: 8.5
click at [837, 369] on input at bounding box center [833, 379] width 97 height 31
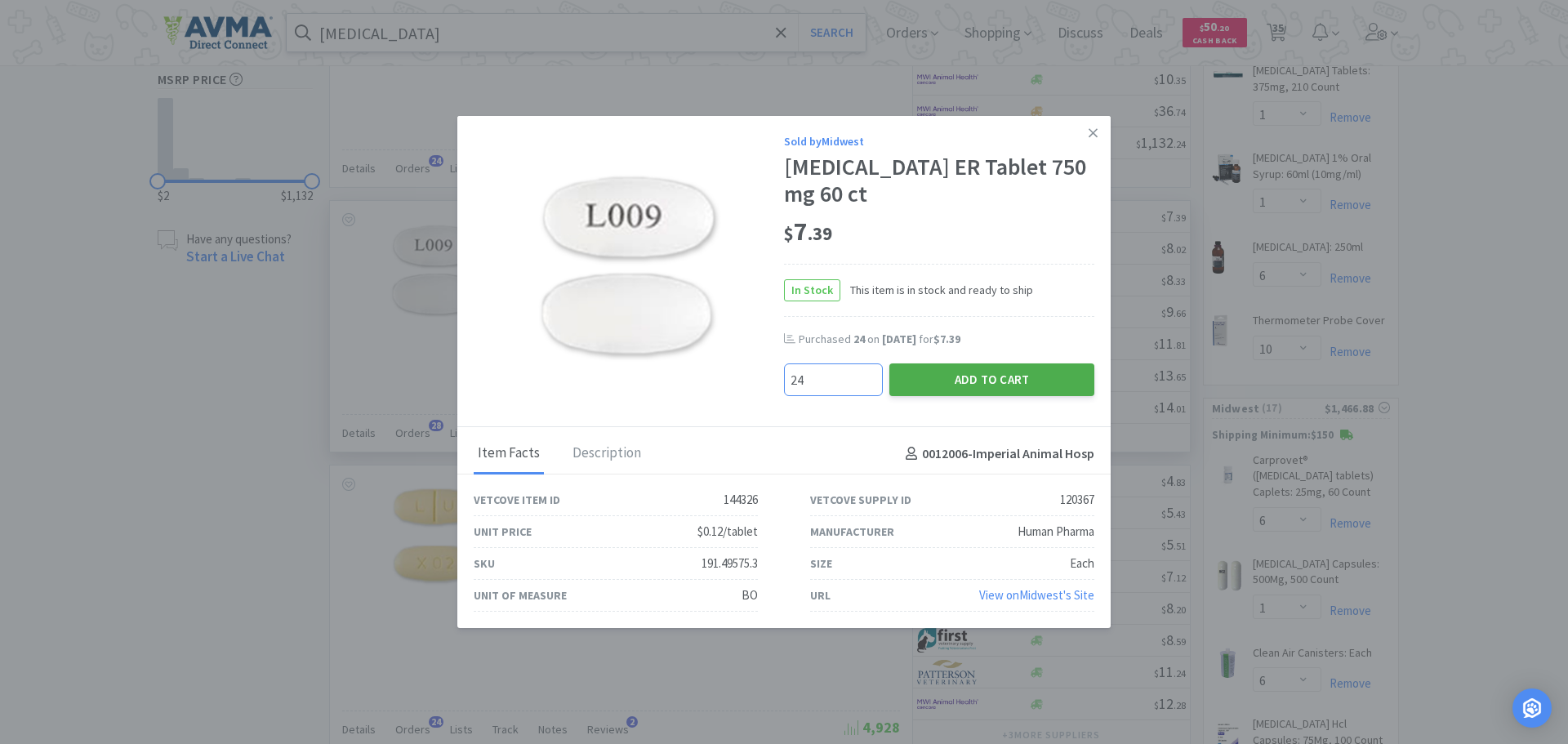
click at [941, 378] on button "Add to Cart" at bounding box center [991, 379] width 205 height 32
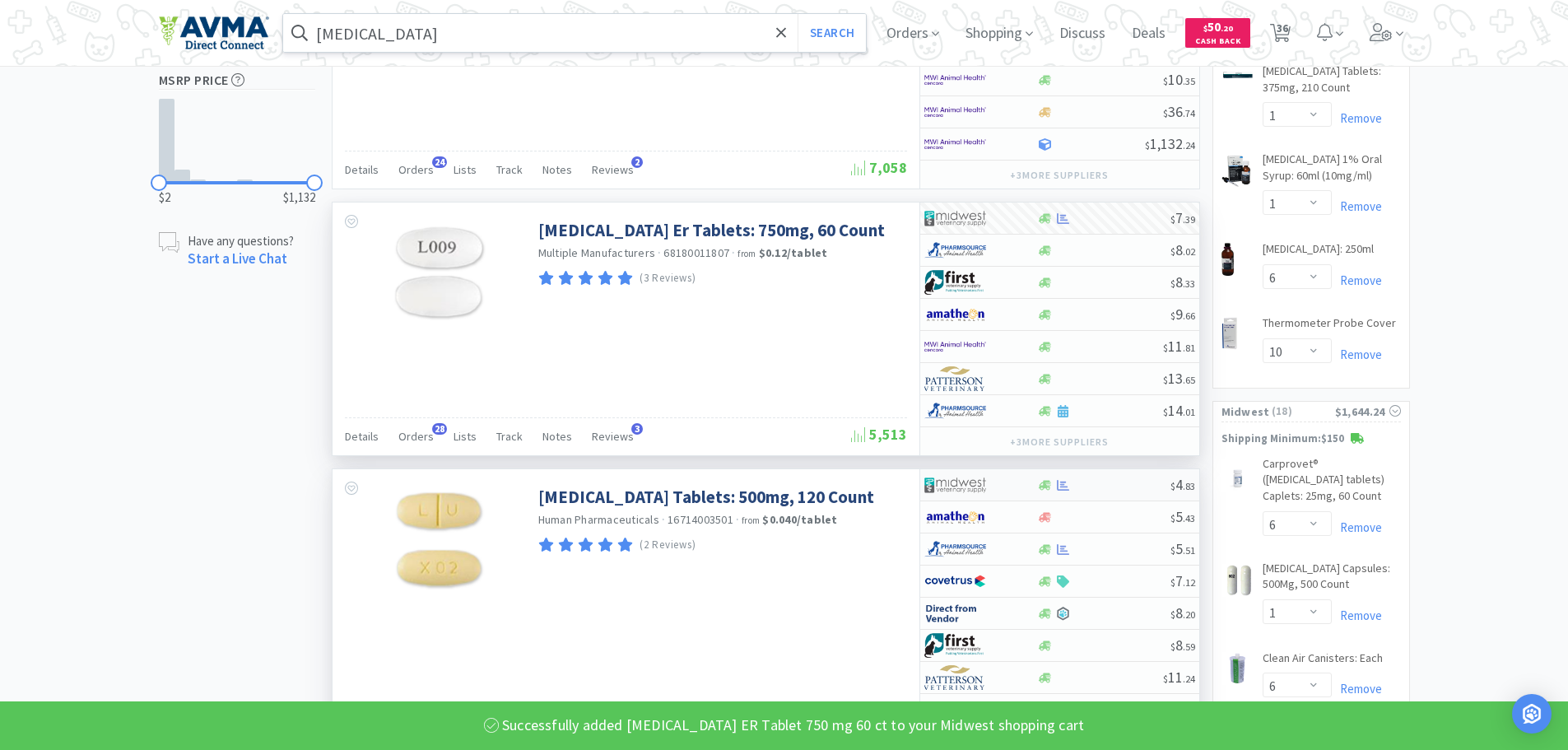
click at [1118, 480] on div at bounding box center [1103, 484] width 133 height 12
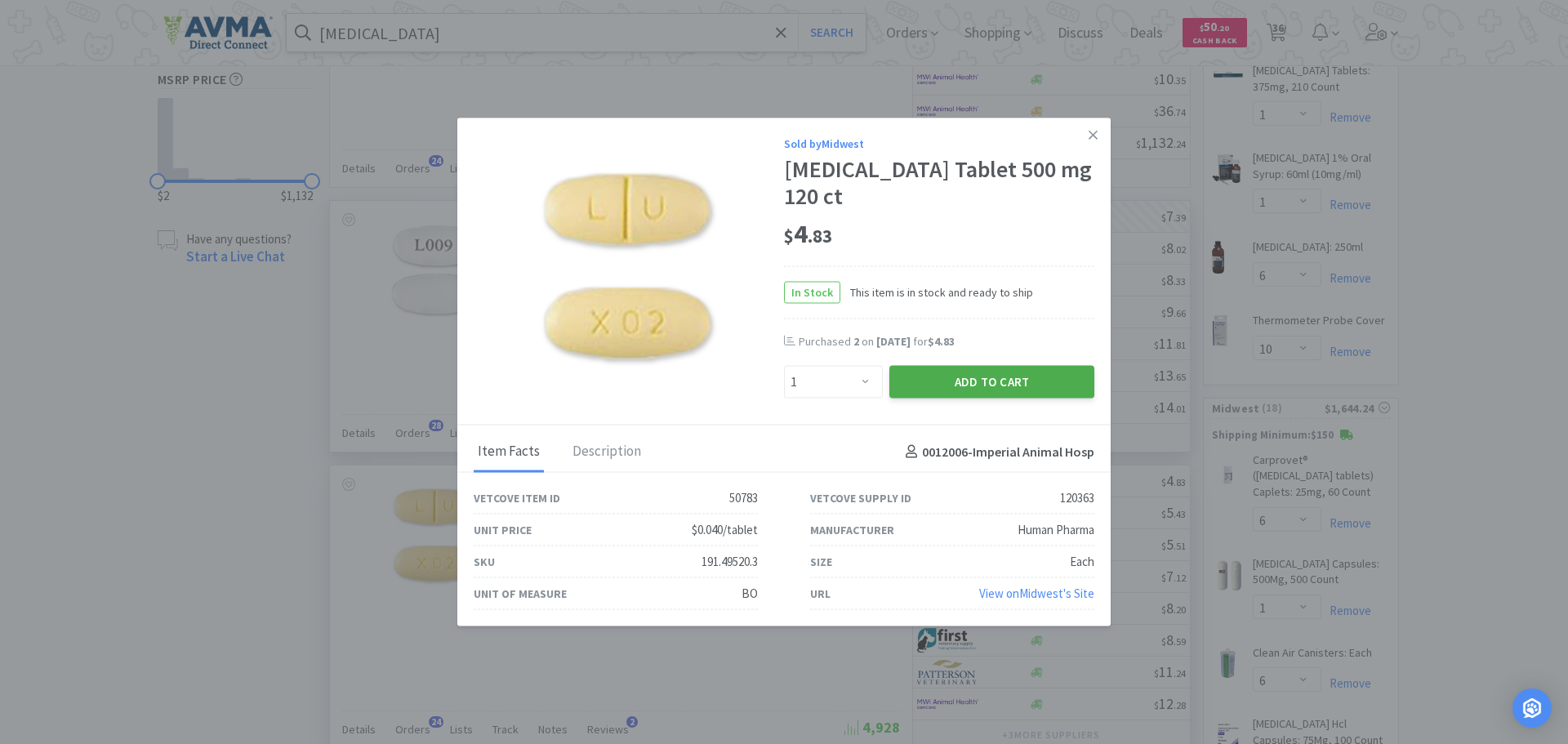
click at [925, 371] on button "Add to Cart" at bounding box center [991, 381] width 205 height 32
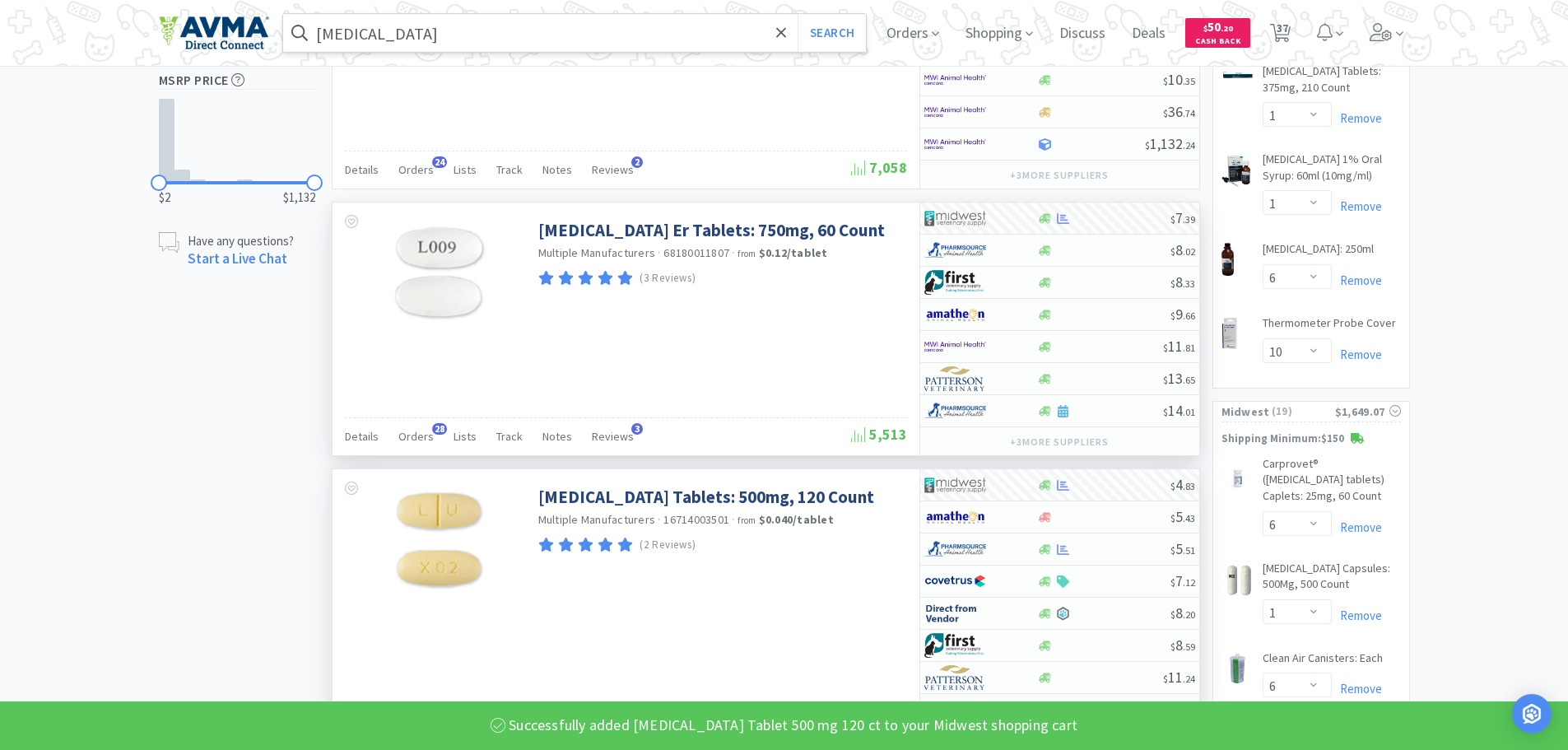
click at [484, 33] on input "[MEDICAL_DATA]" at bounding box center [574, 33] width 583 height 38
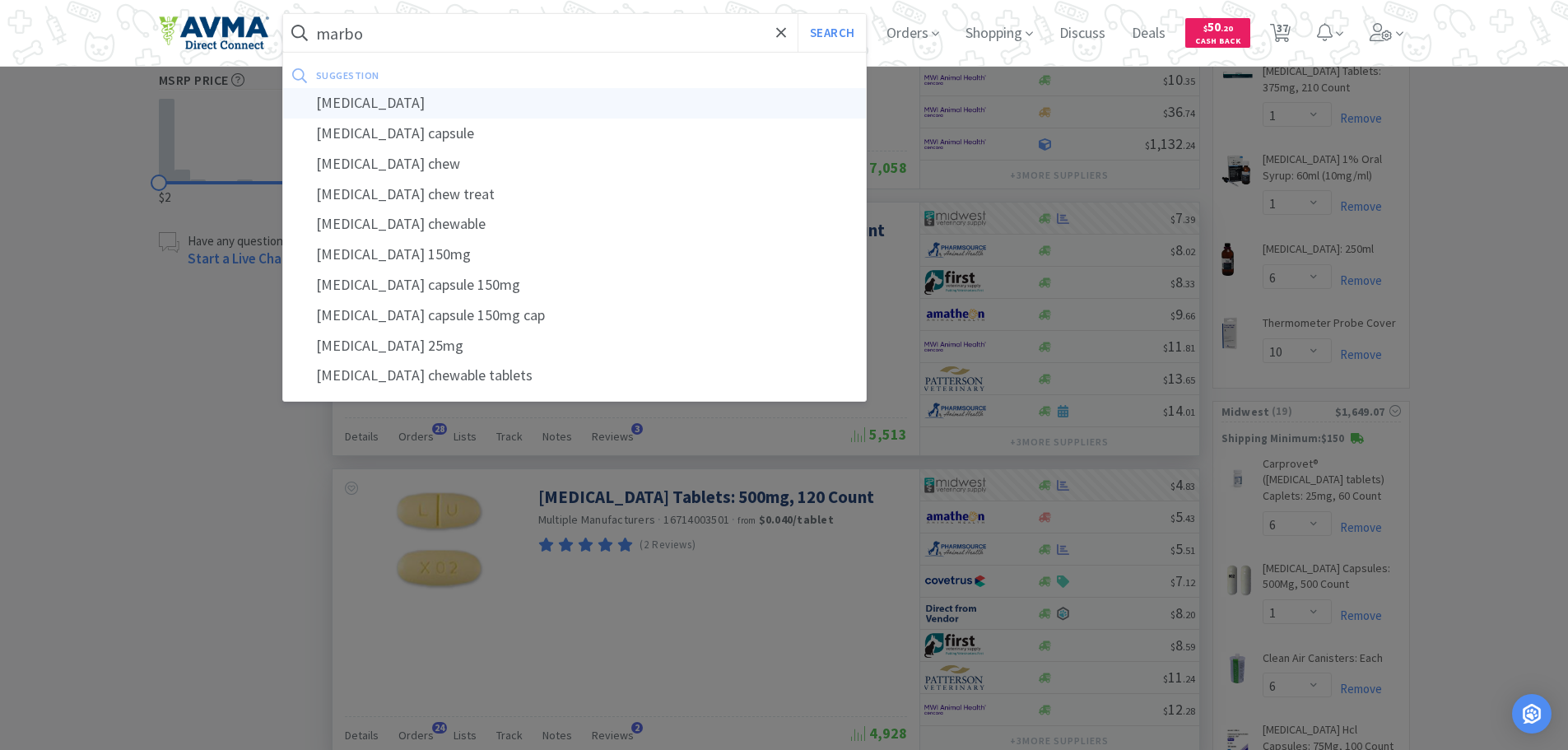
click at [388, 96] on div "[MEDICAL_DATA]" at bounding box center [574, 103] width 583 height 31
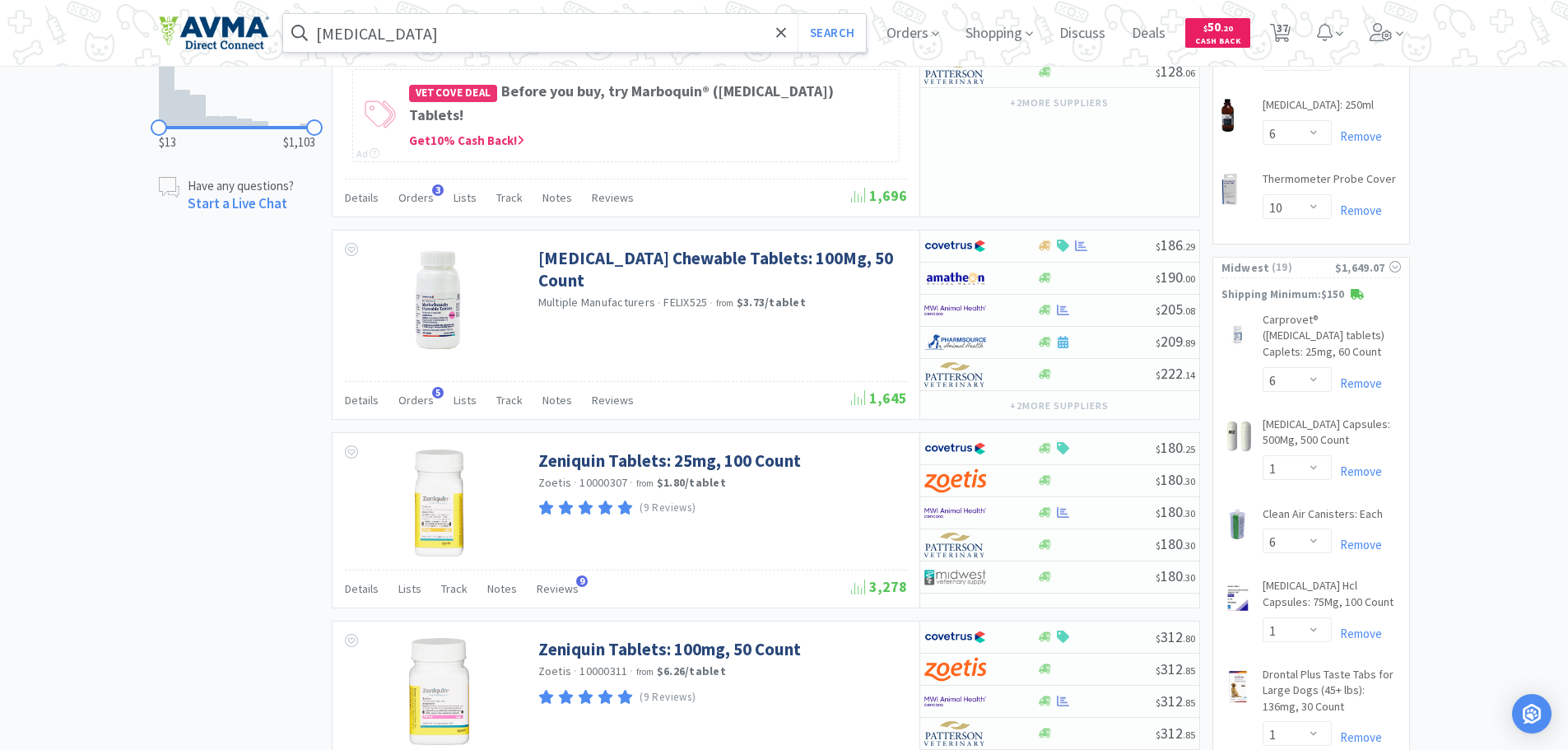
scroll to position [1240, 0]
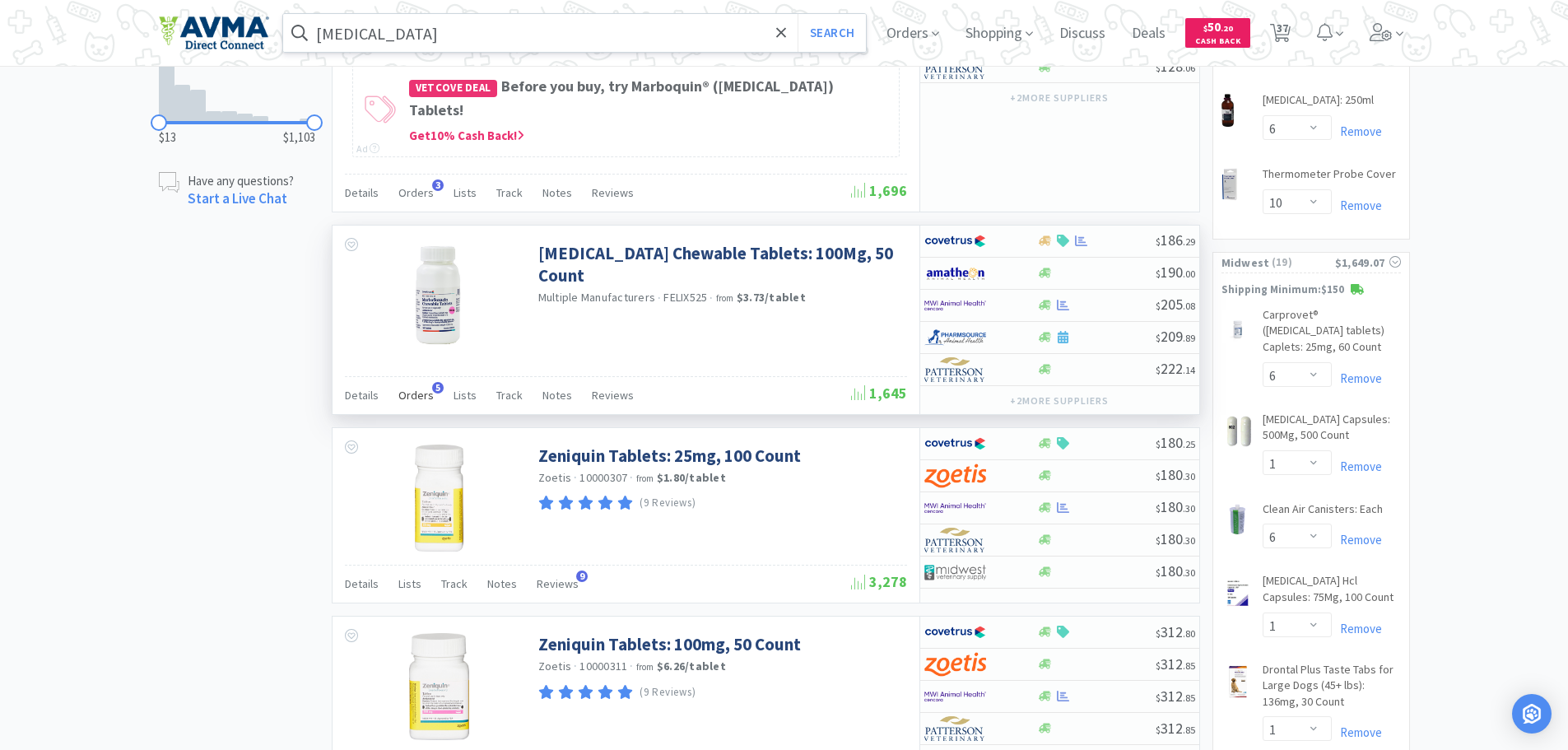
click at [415, 387] on span "Orders" at bounding box center [416, 395] width 35 height 15
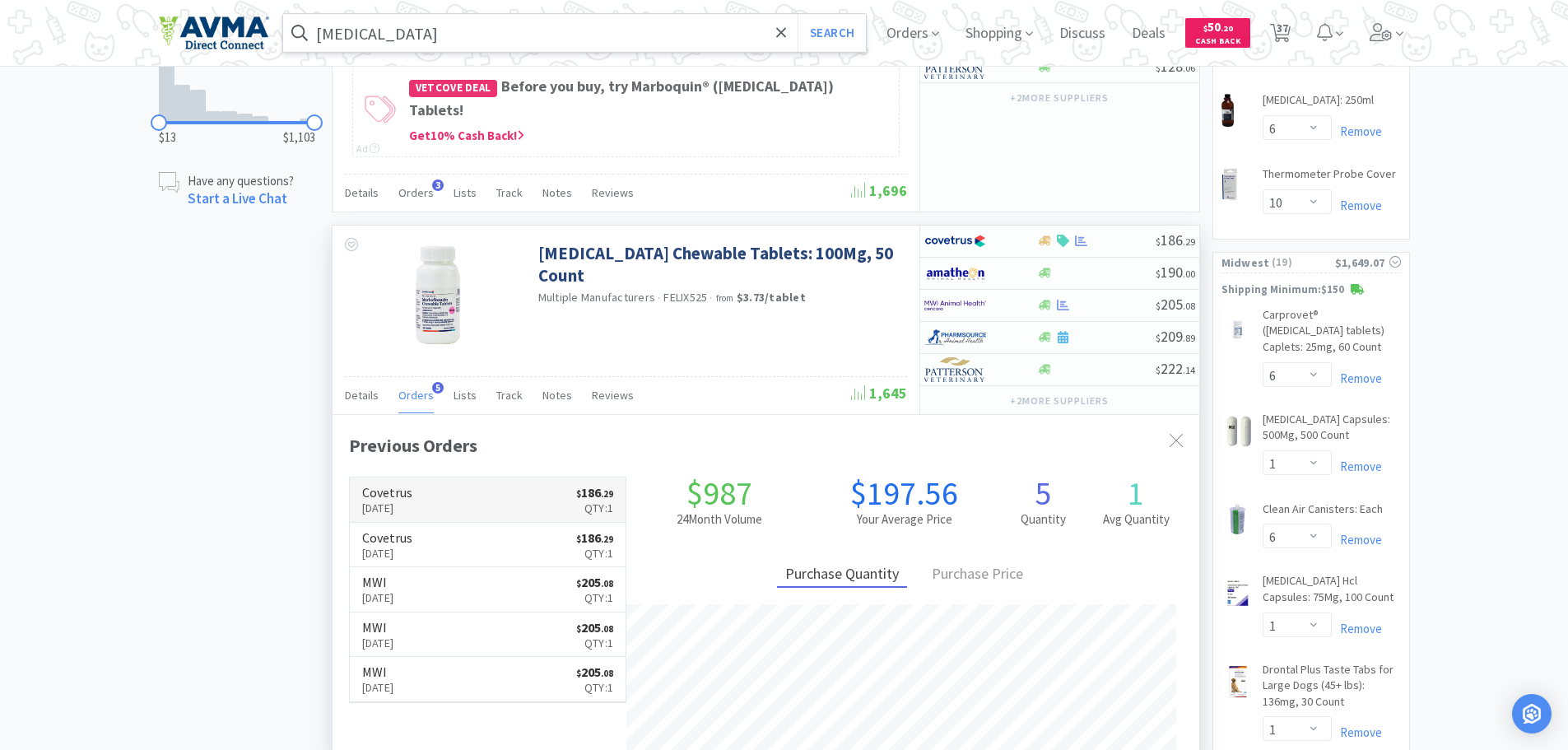
scroll to position [426, 867]
click at [1134, 234] on div at bounding box center [1096, 240] width 119 height 12
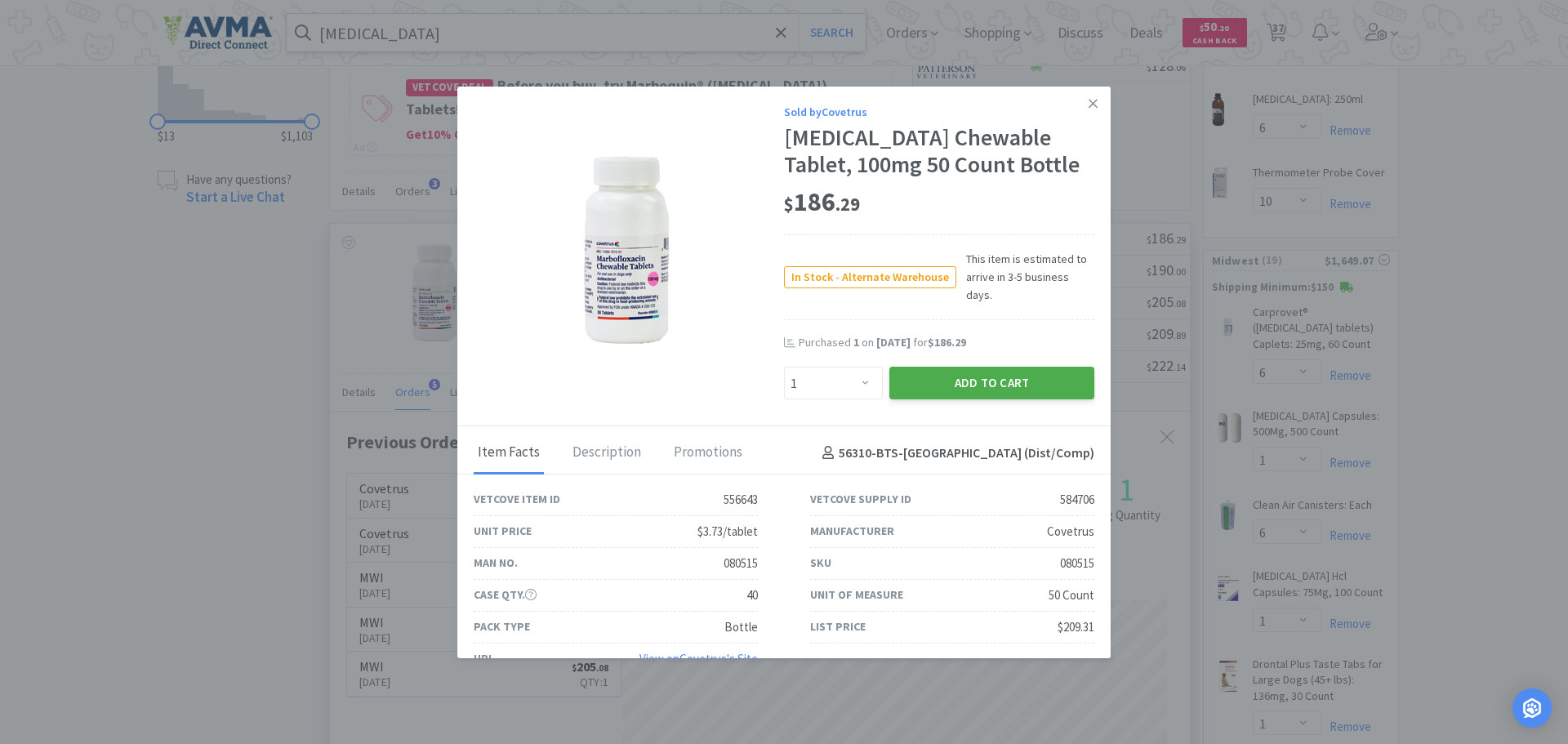
click at [927, 366] on button "Add to Cart" at bounding box center [991, 382] width 205 height 32
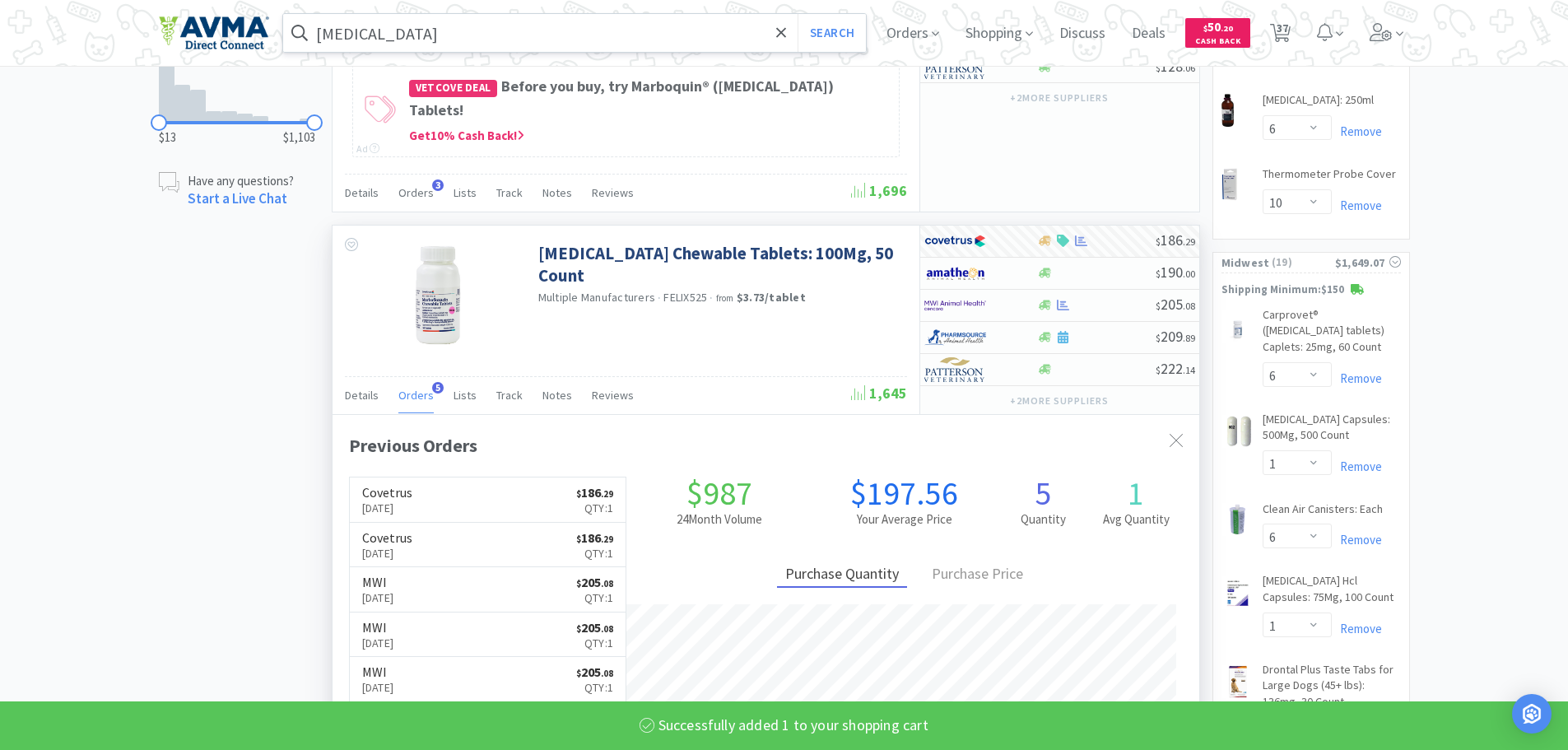
click at [499, 35] on input "[MEDICAL_DATA]" at bounding box center [574, 33] width 583 height 38
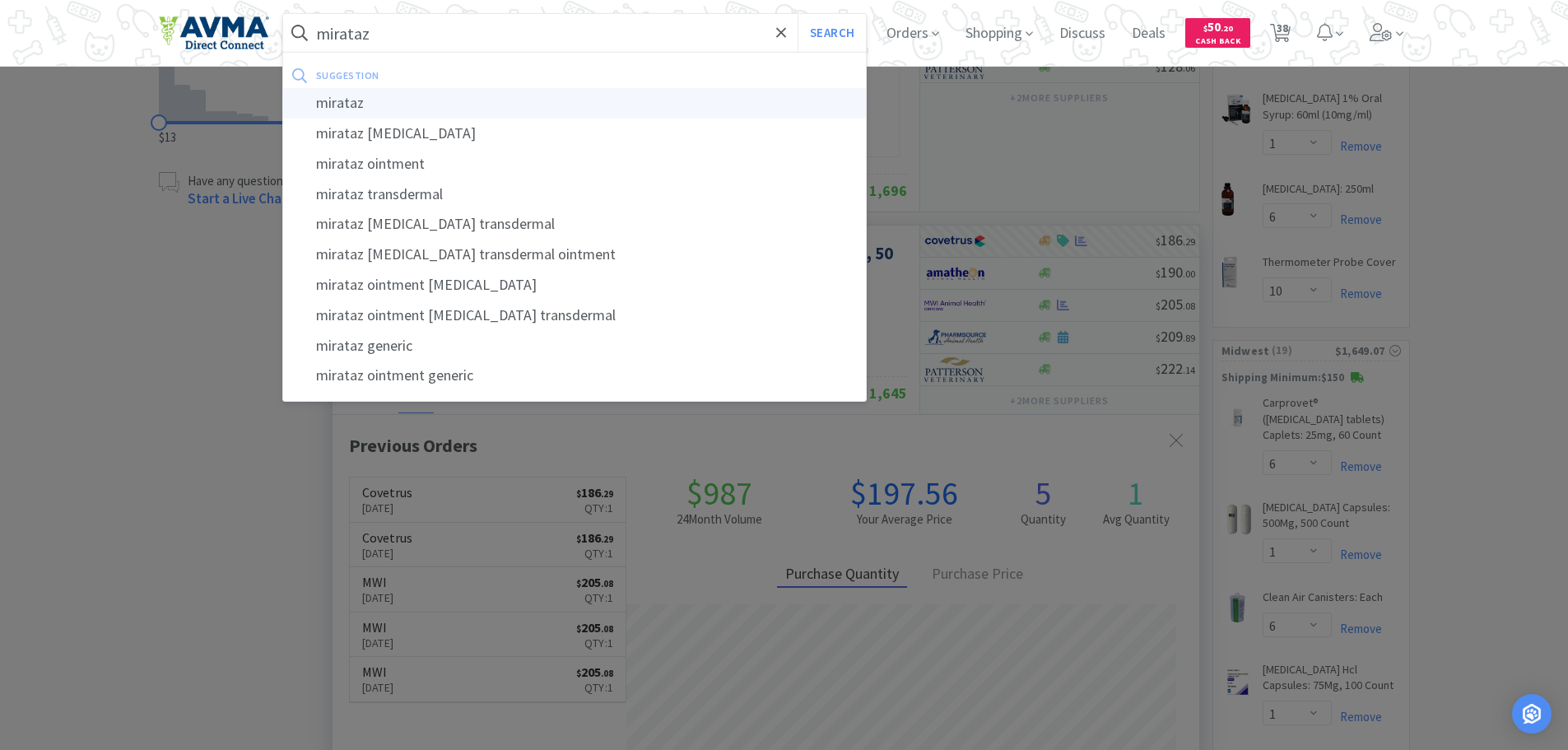
click at [422, 112] on div "mirataz" at bounding box center [574, 103] width 583 height 31
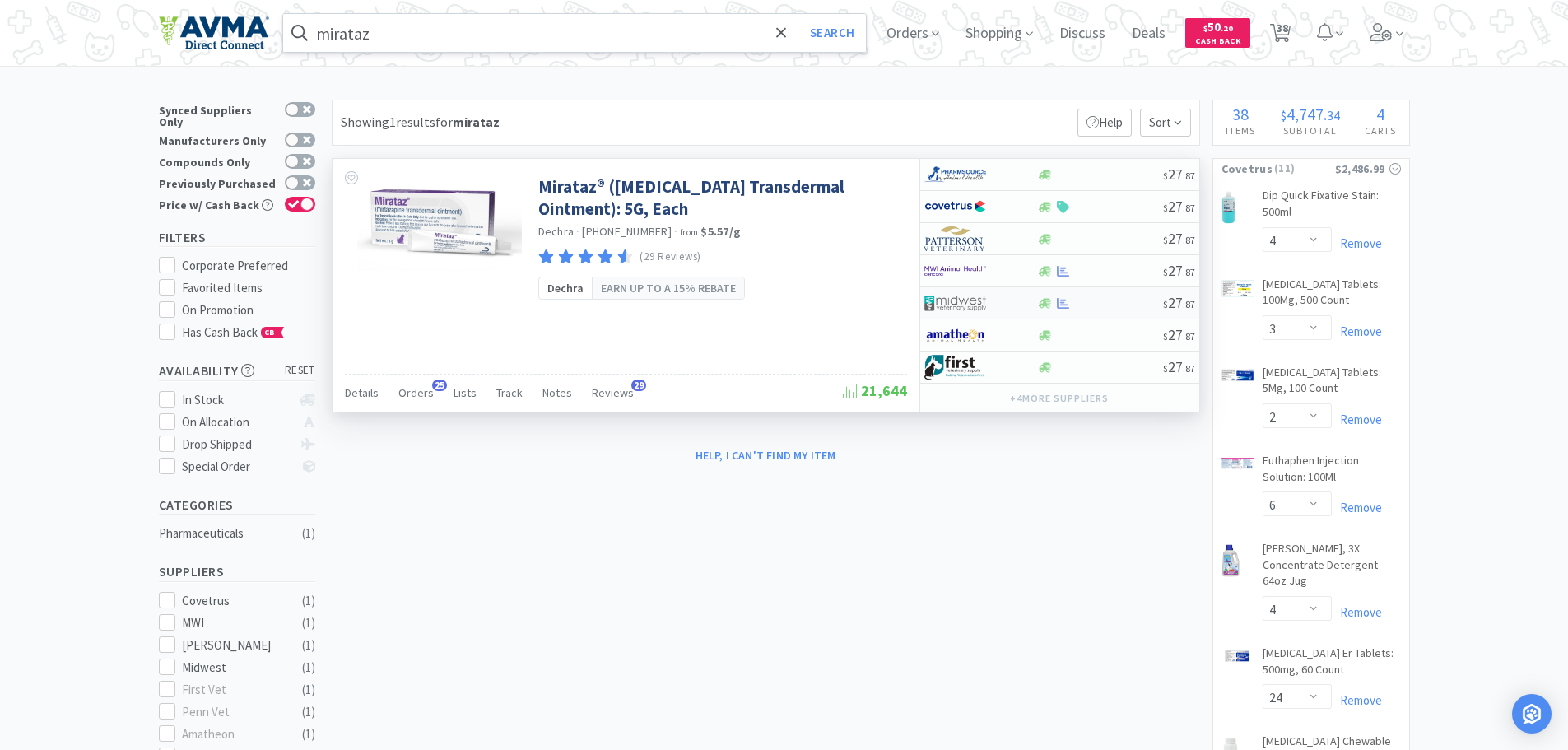
click at [1096, 303] on div at bounding box center [1099, 302] width 126 height 12
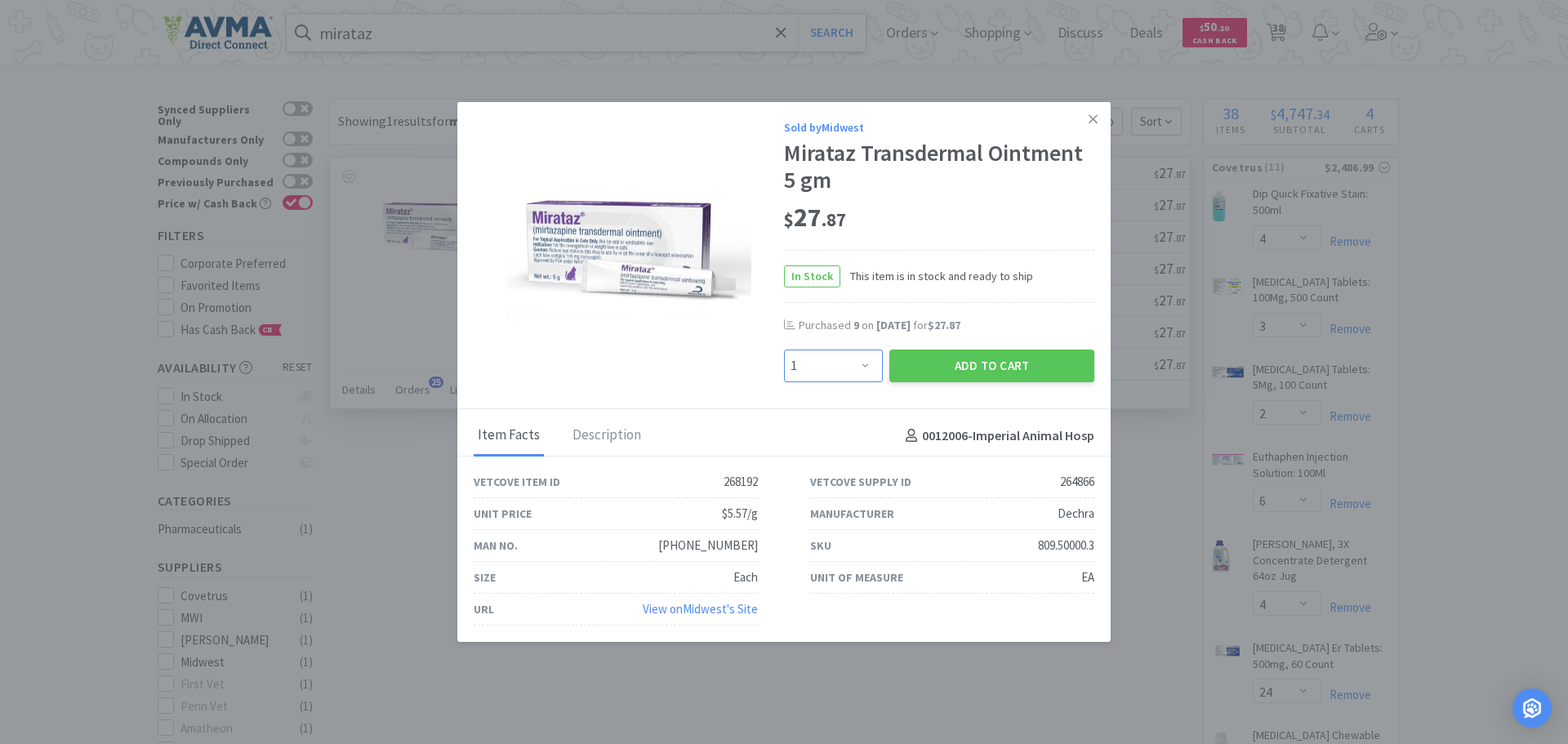
click at [868, 364] on select "Enter Quantity 1 2 3 4 5 6 7 8 9 10 11 12 13 14 15 16 17 18 19 20 Enter Quantity" at bounding box center [833, 366] width 99 height 32
click at [784, 350] on select "Enter Quantity 1 2 3 4 5 6 7 8 9 10 11 12 13 14 15 16 17 18 19 20 Enter Quantity" at bounding box center [833, 366] width 99 height 32
click at [965, 366] on button "Add to Cart" at bounding box center [991, 366] width 205 height 32
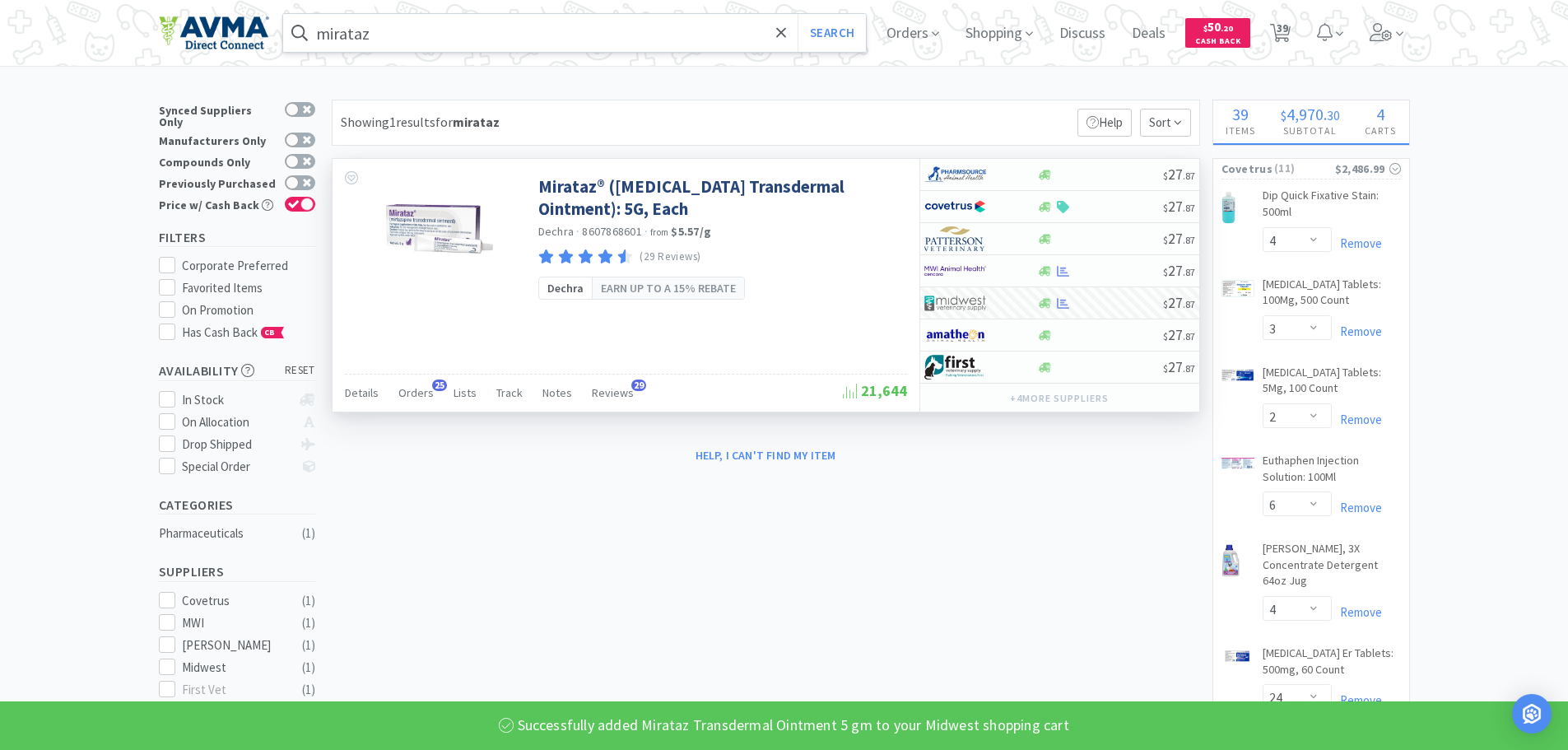
click at [485, 23] on input "mirataz" at bounding box center [574, 33] width 583 height 38
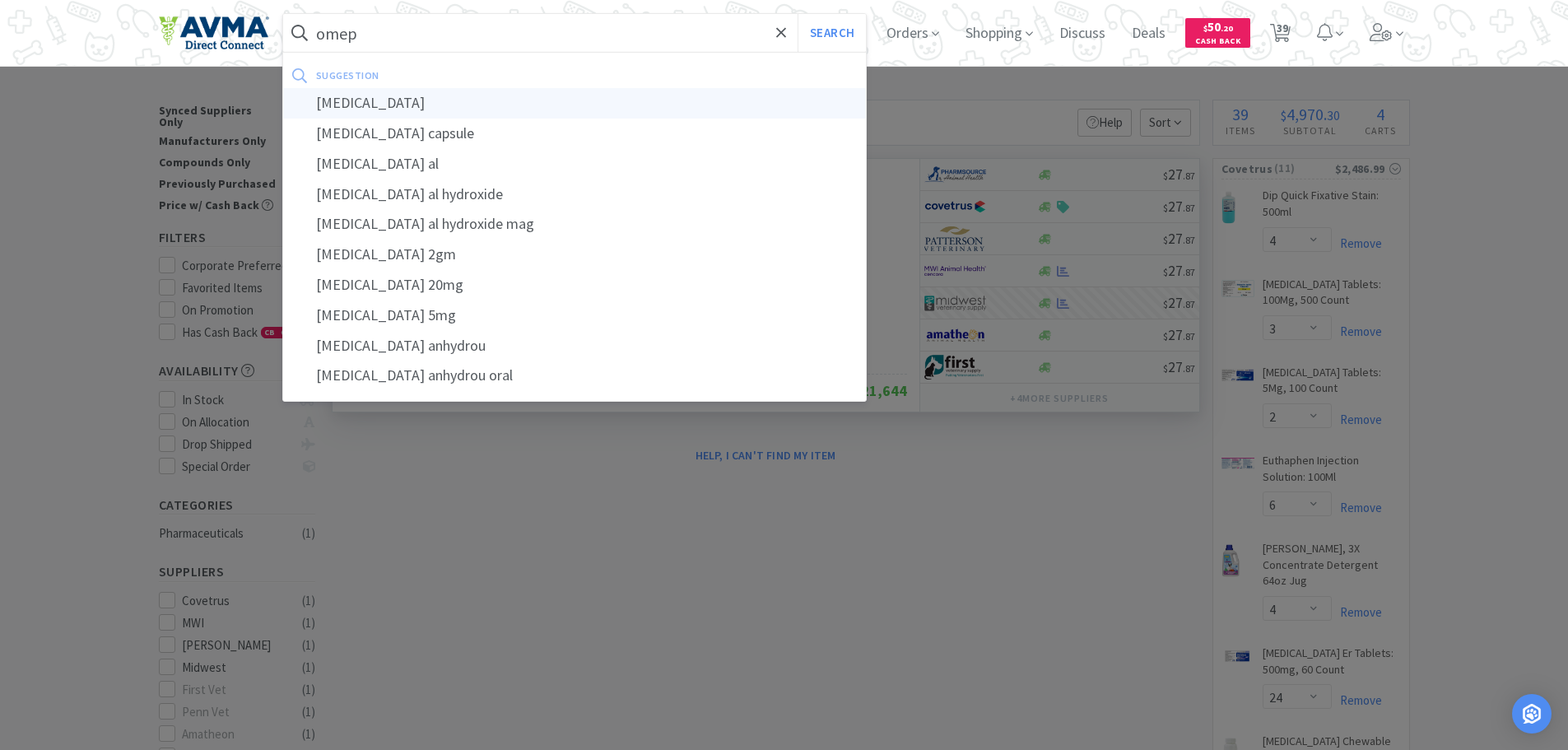
click at [371, 111] on div "[MEDICAL_DATA]" at bounding box center [574, 103] width 583 height 31
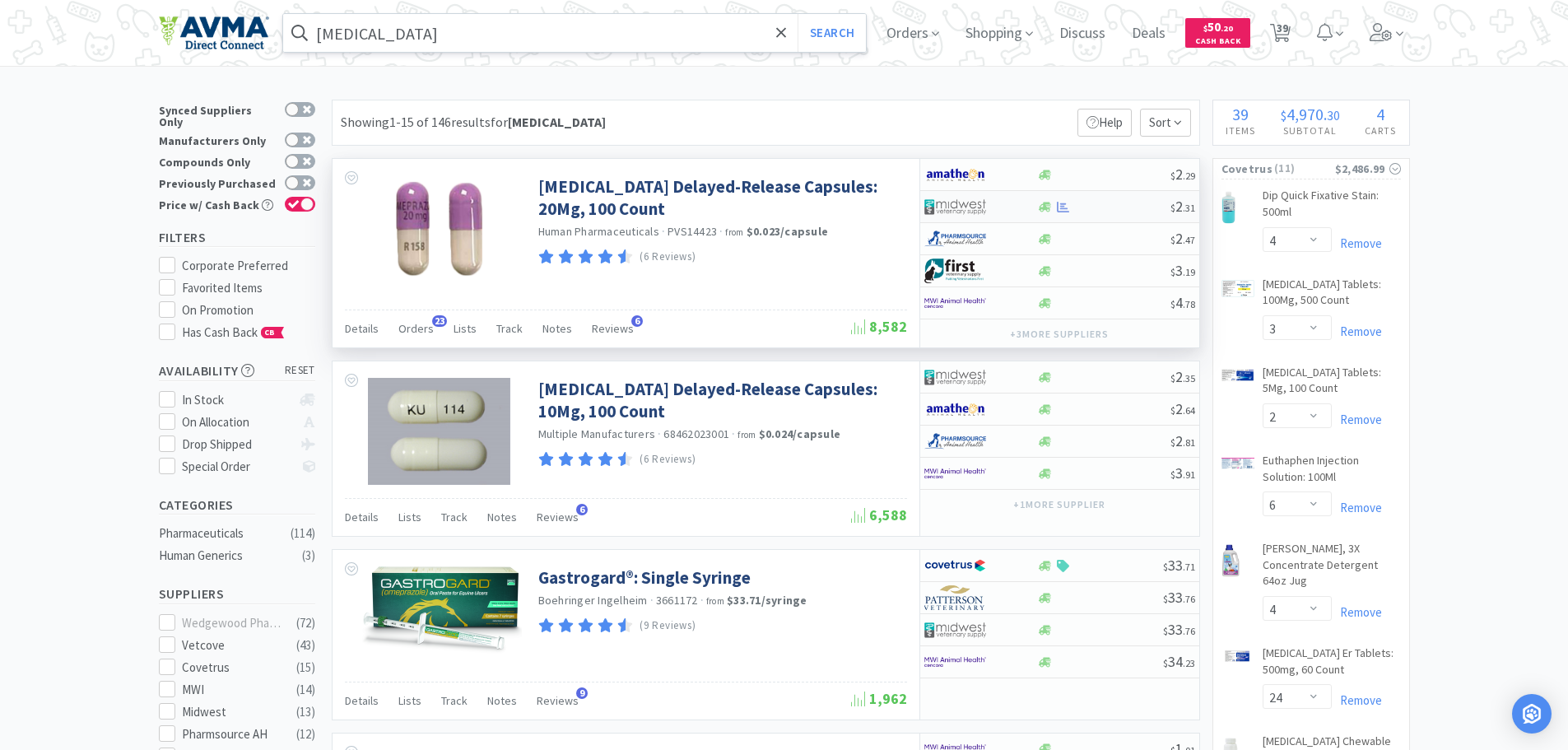
click at [1117, 203] on div at bounding box center [1103, 206] width 133 height 12
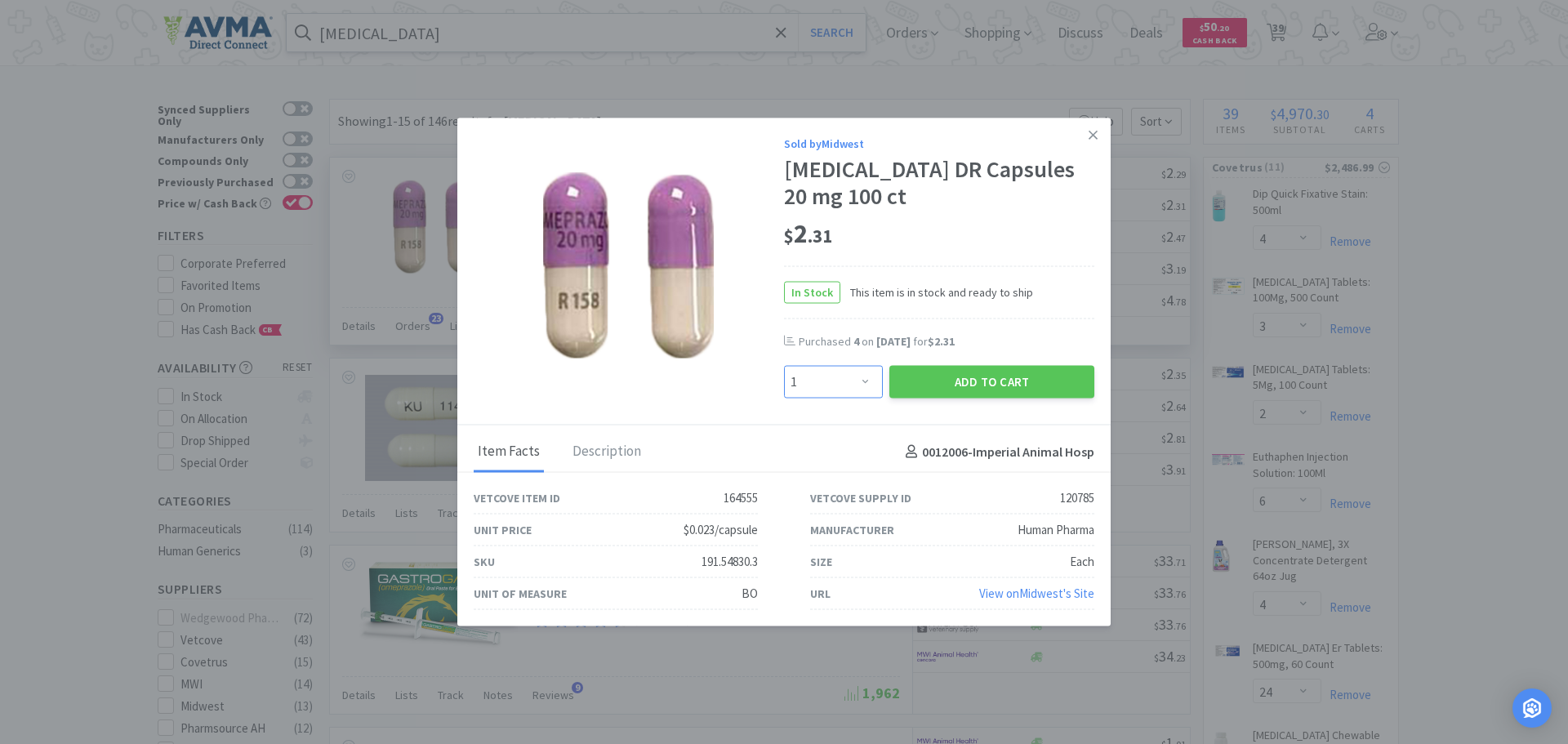
click at [859, 382] on select "Enter Quantity 1 2 3 4 5 6 7 8 9 10 11 12 13 14 15 16 17 18 19 20 Enter Quantity" at bounding box center [833, 381] width 99 height 32
click at [784, 366] on select "Enter Quantity 1 2 3 4 5 6 7 8 9 10 11 12 13 14 15 16 17 18 19 20 Enter Quantity" at bounding box center [833, 381] width 99 height 32
click at [927, 380] on button "Add to Cart" at bounding box center [991, 381] width 205 height 32
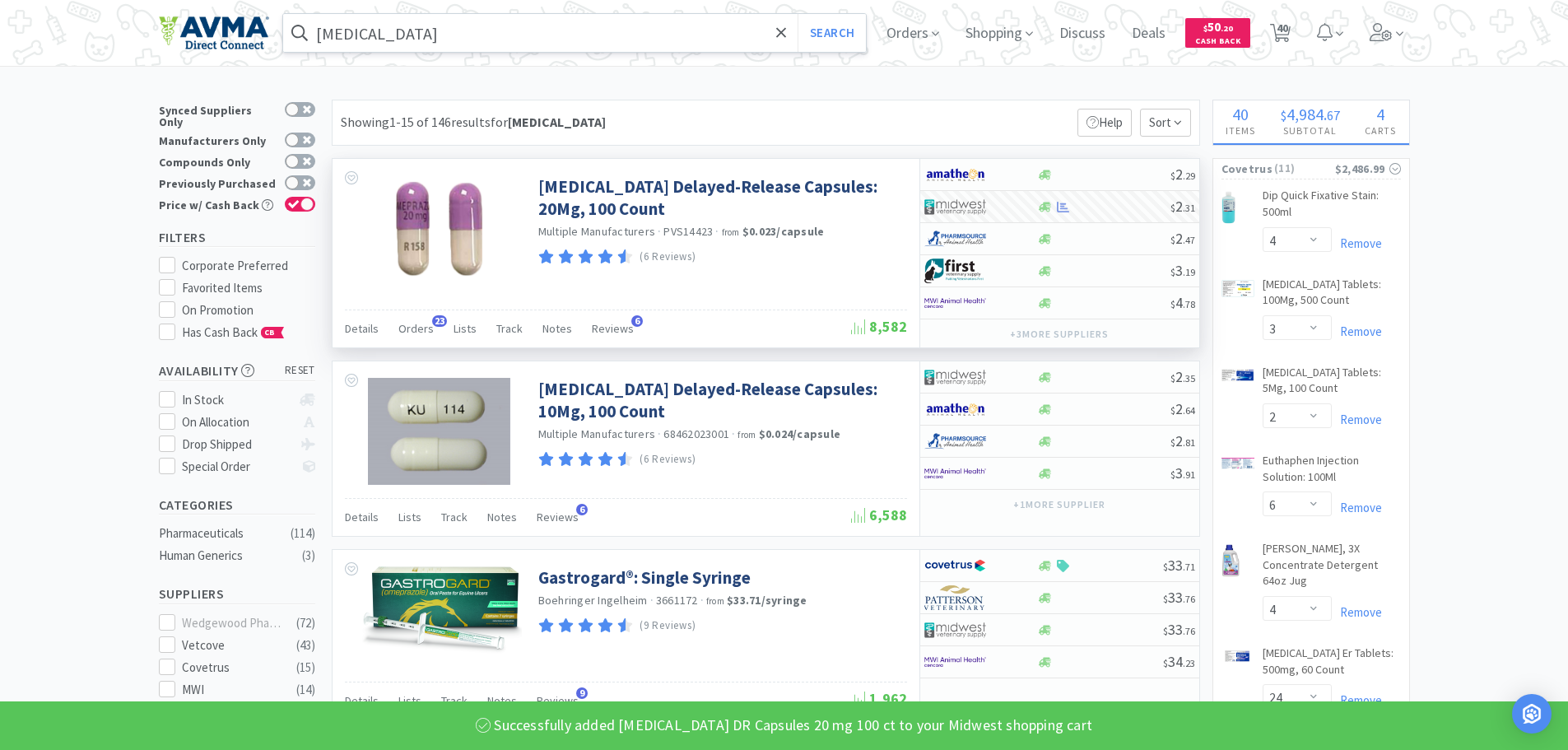
click at [515, 35] on input "[MEDICAL_DATA]" at bounding box center [574, 33] width 583 height 38
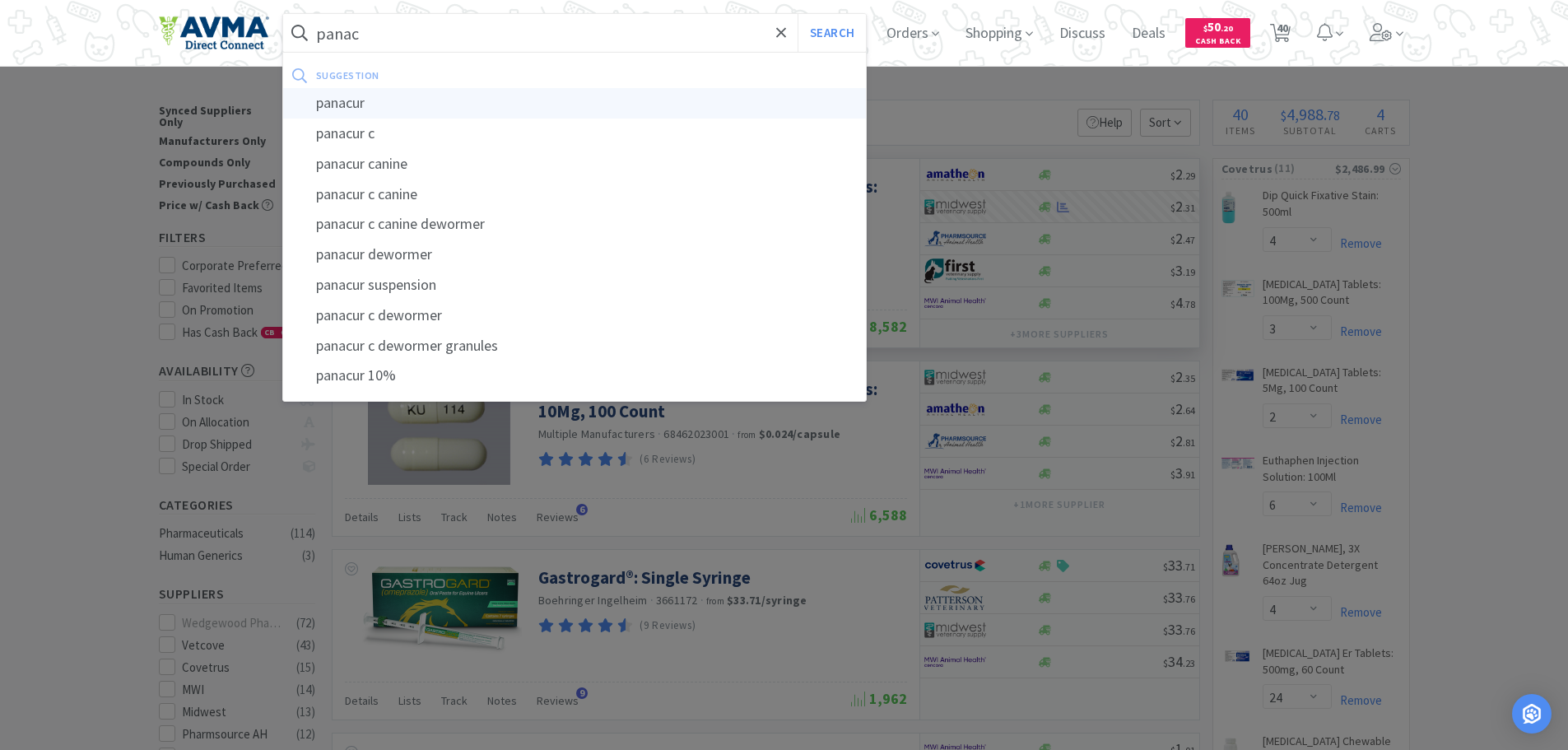
click at [422, 94] on div "panacur" at bounding box center [574, 103] width 583 height 31
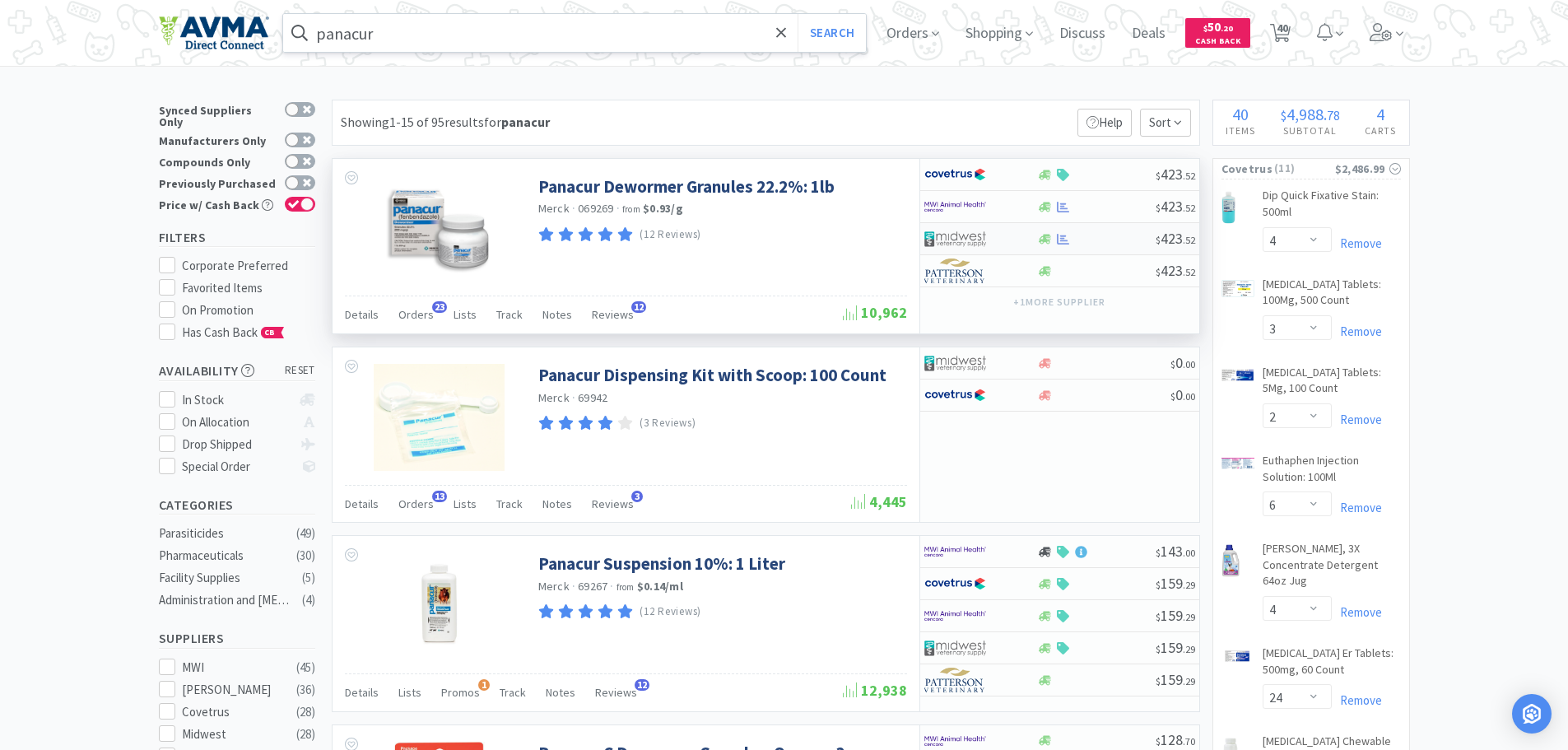
click at [1085, 241] on div at bounding box center [1096, 239] width 119 height 12
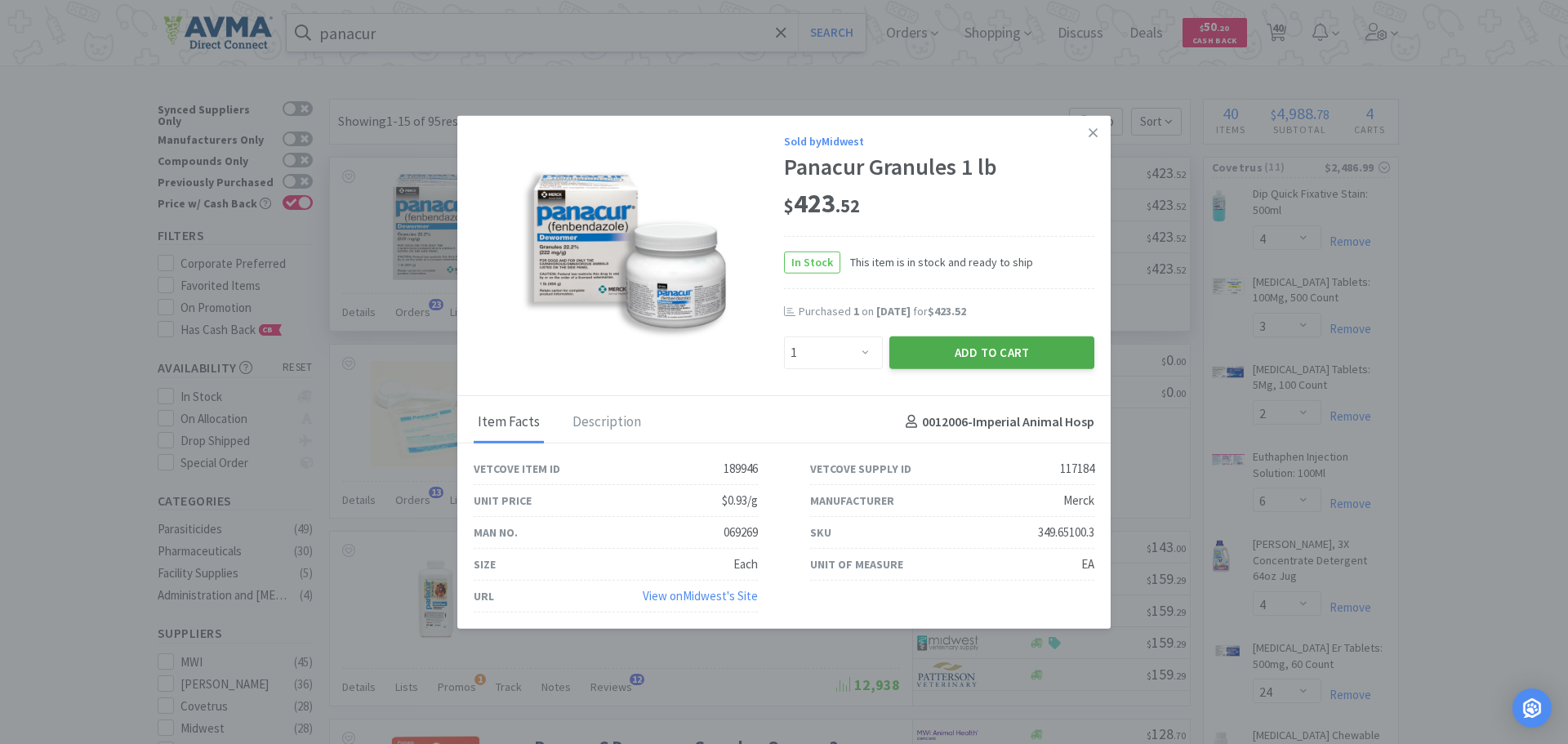
click at [940, 348] on button "Add to Cart" at bounding box center [991, 352] width 205 height 32
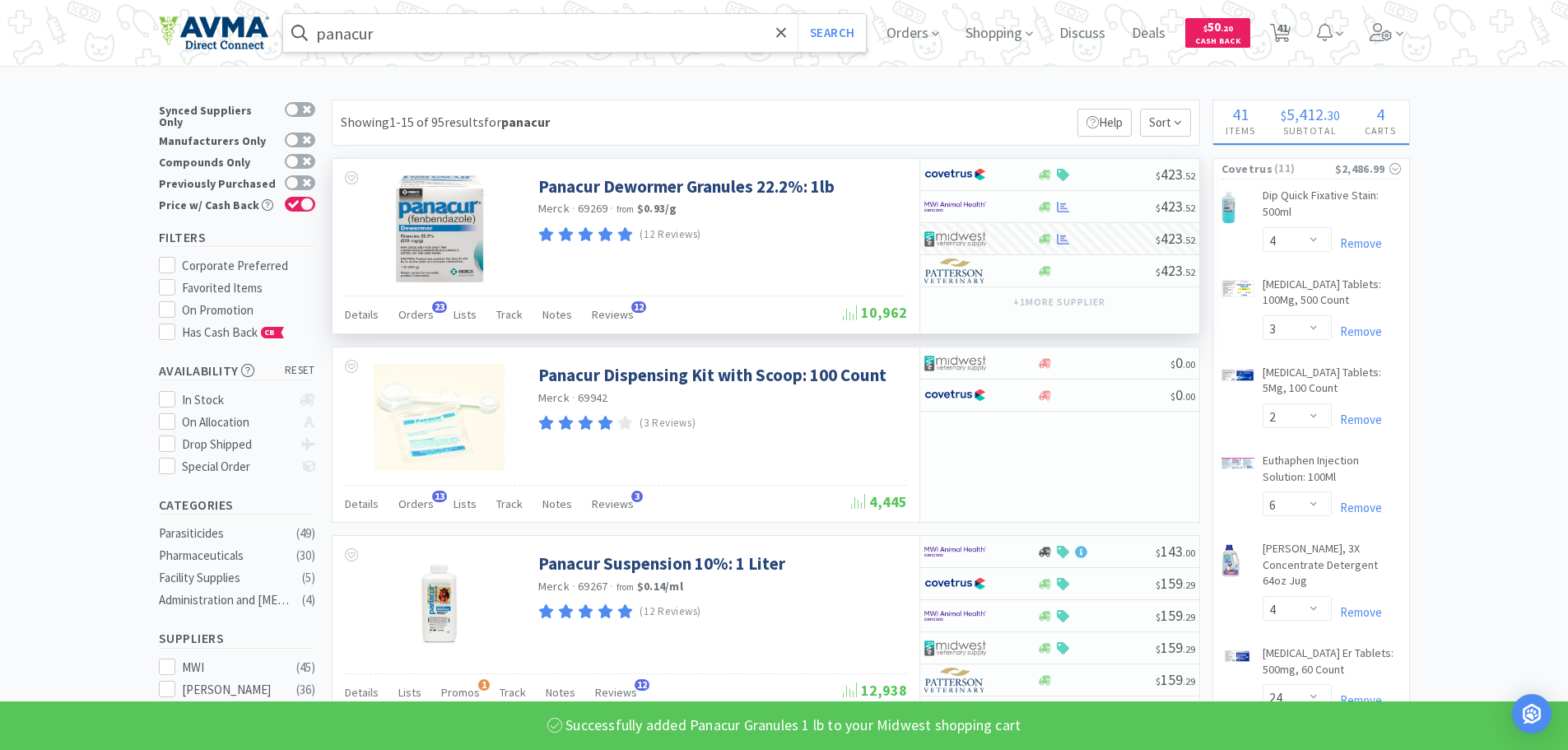
click at [482, 26] on input "panacur" at bounding box center [574, 33] width 583 height 38
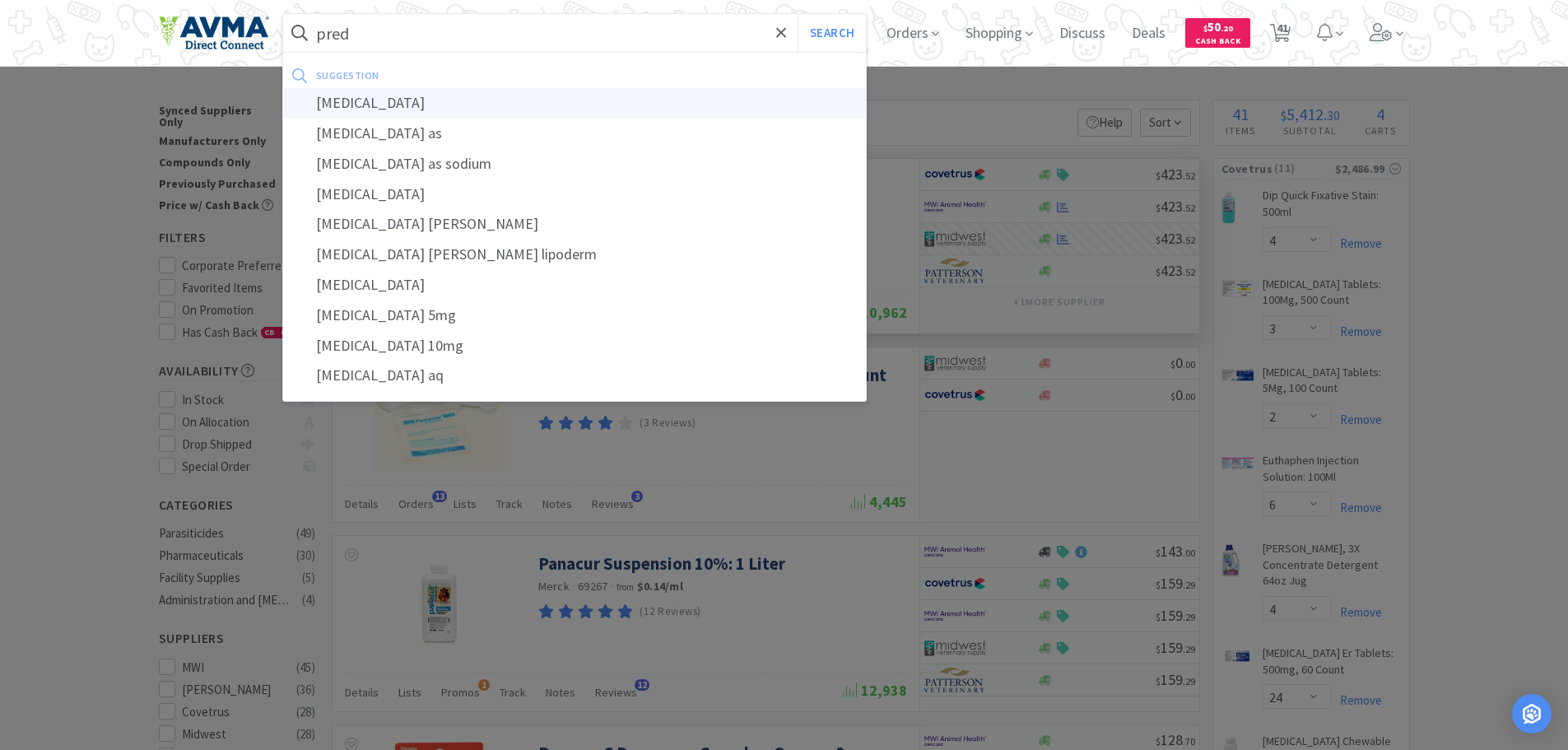
click at [416, 103] on div "[MEDICAL_DATA]" at bounding box center [574, 103] width 583 height 31
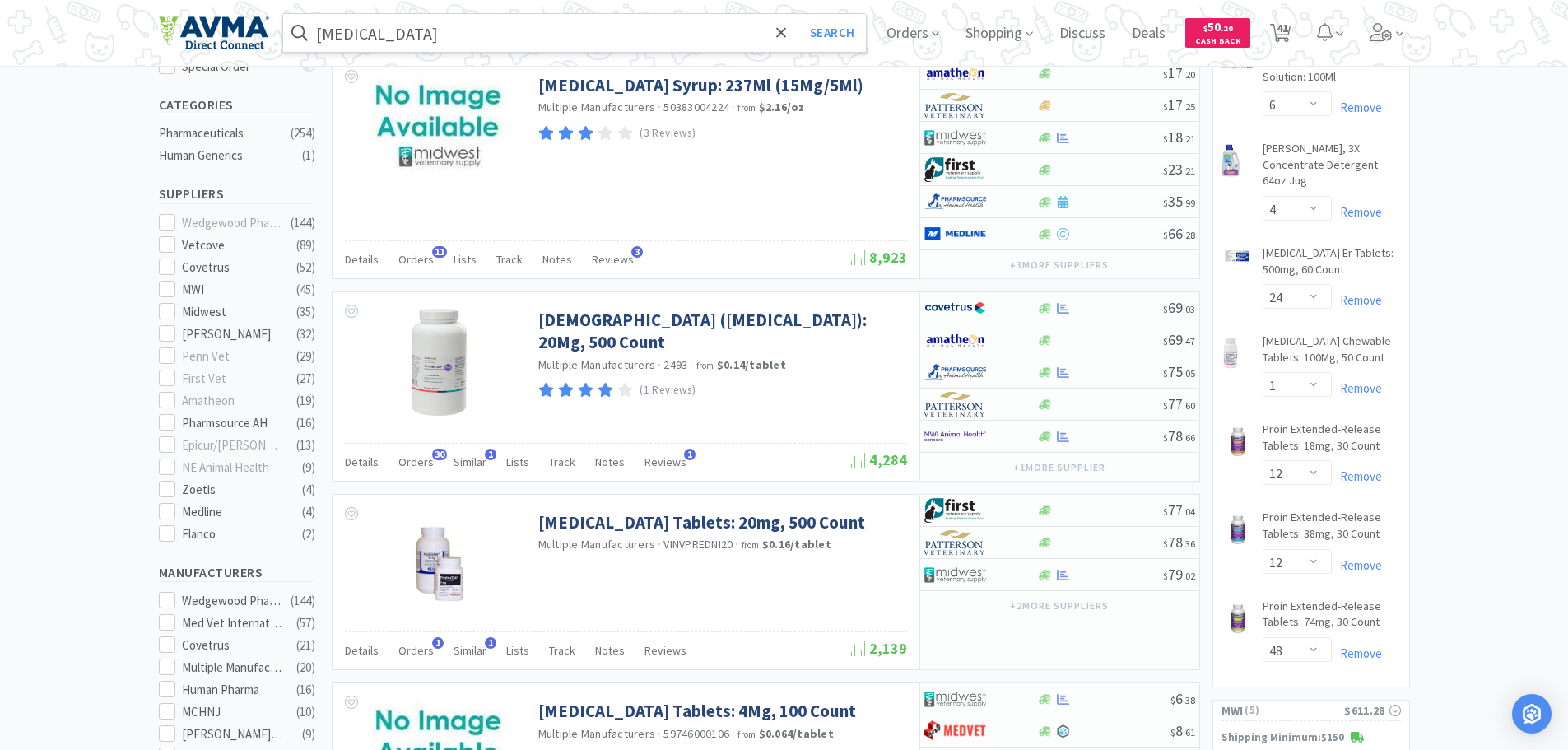
scroll to position [405, 0]
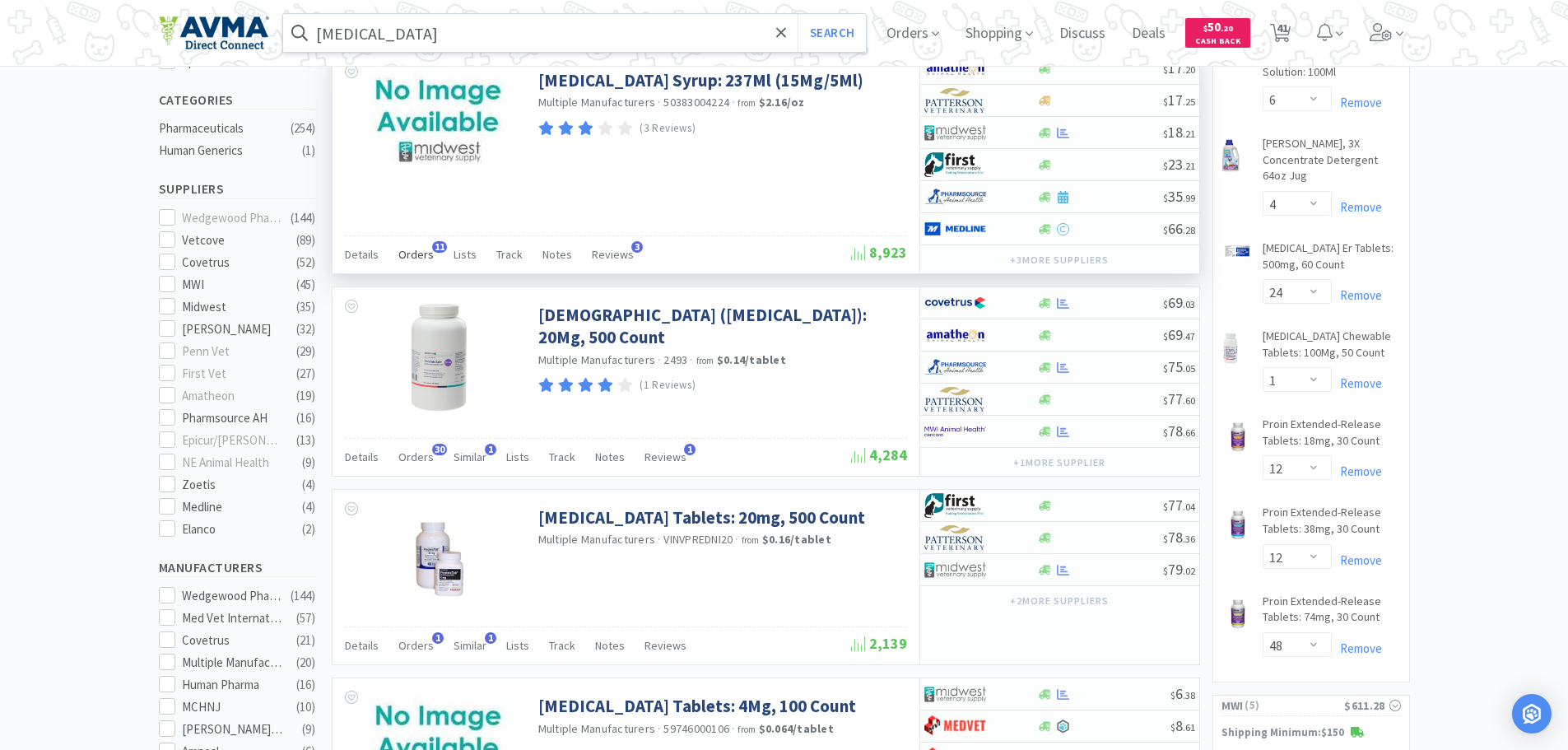
click at [415, 253] on span "Orders" at bounding box center [416, 255] width 35 height 15
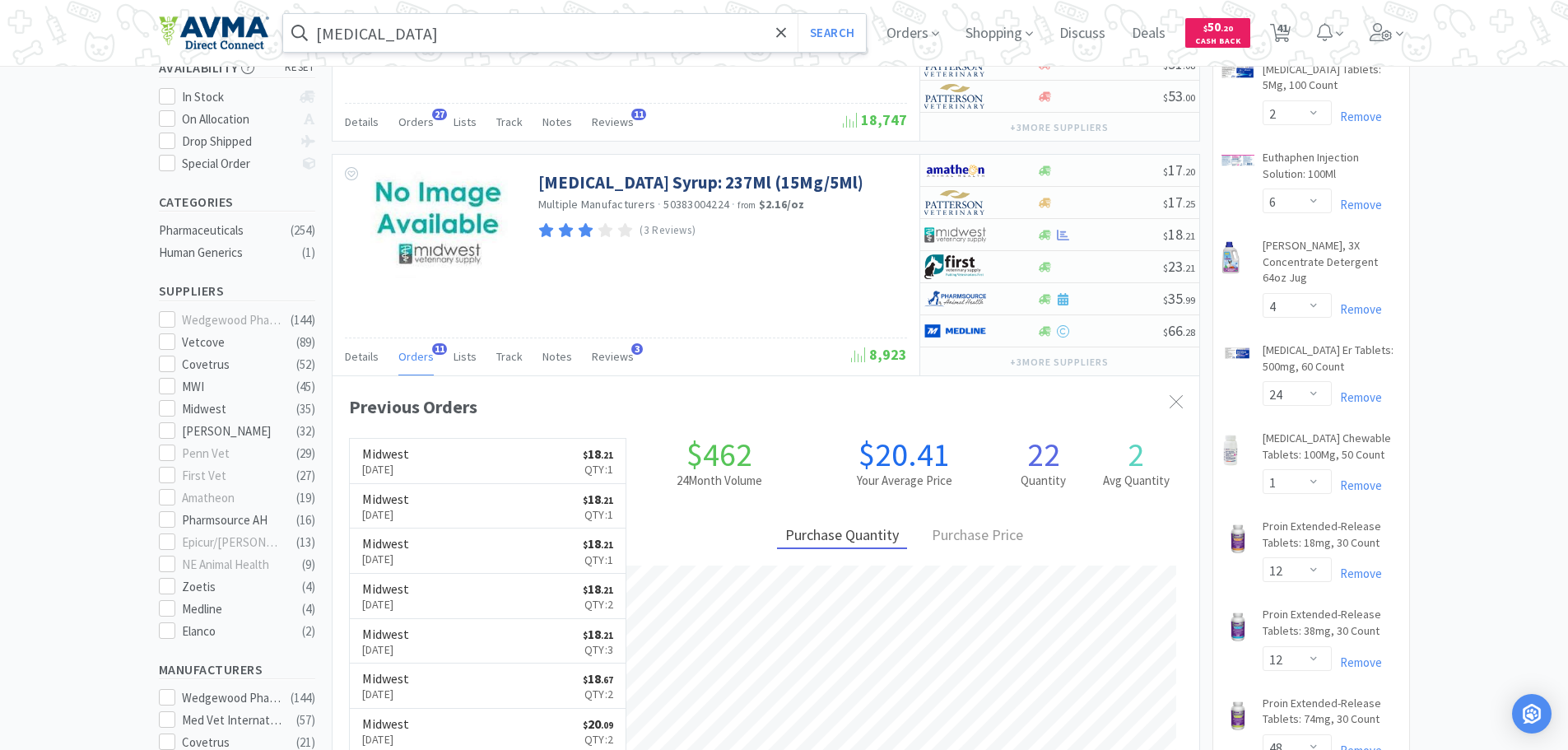
scroll to position [0, 0]
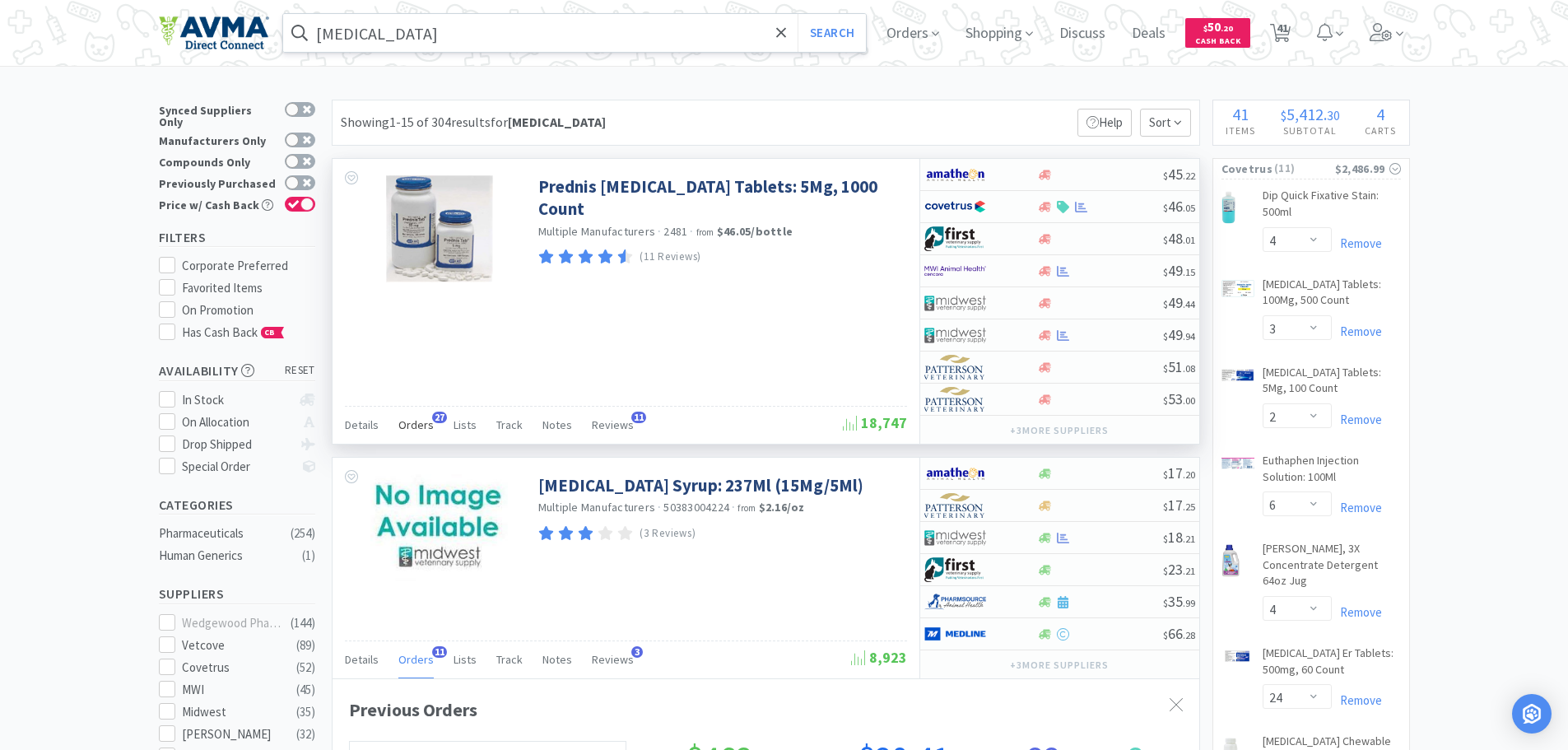
click at [421, 426] on span "Orders" at bounding box center [416, 424] width 35 height 15
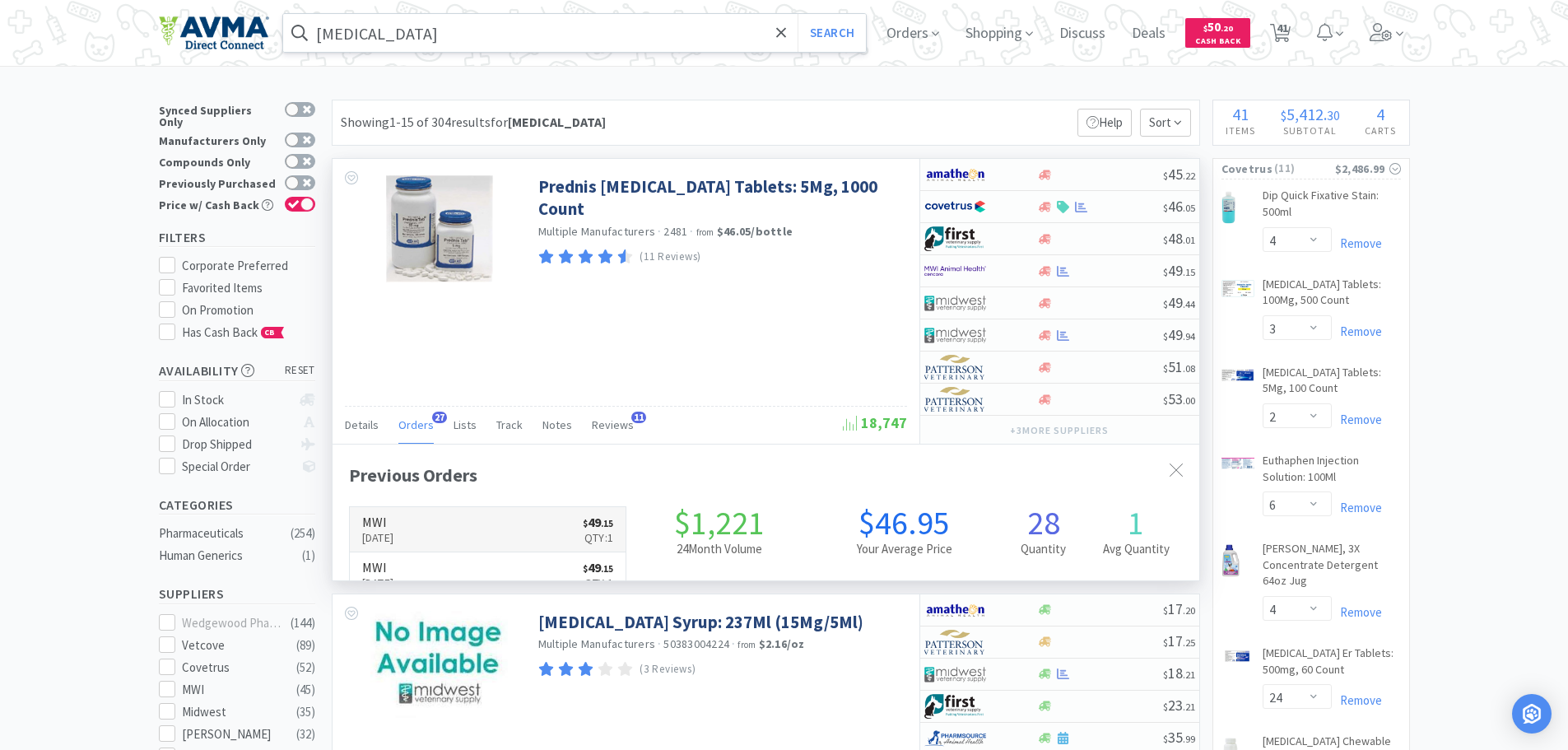
scroll to position [441, 867]
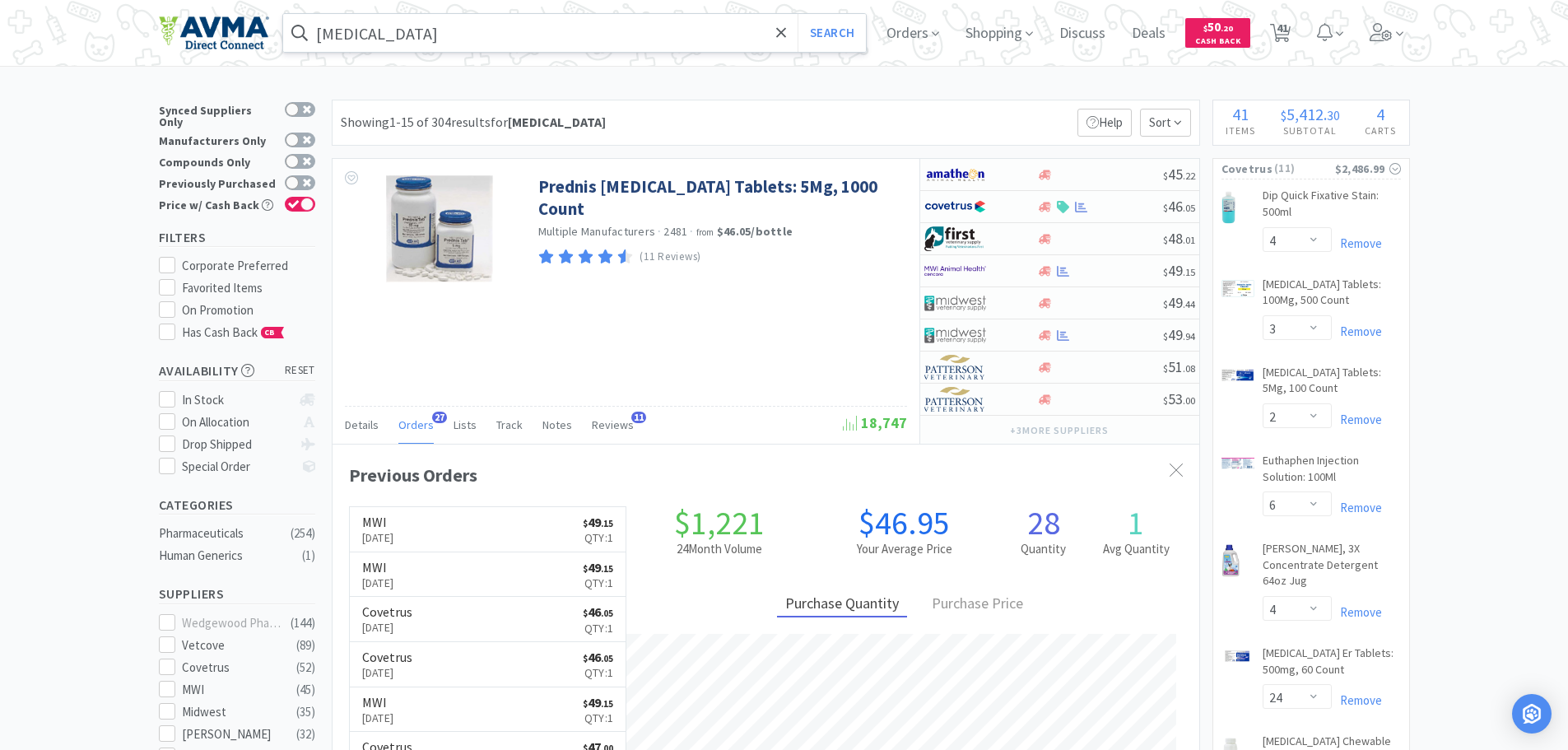
click at [457, 40] on input "[MEDICAL_DATA]" at bounding box center [574, 33] width 583 height 38
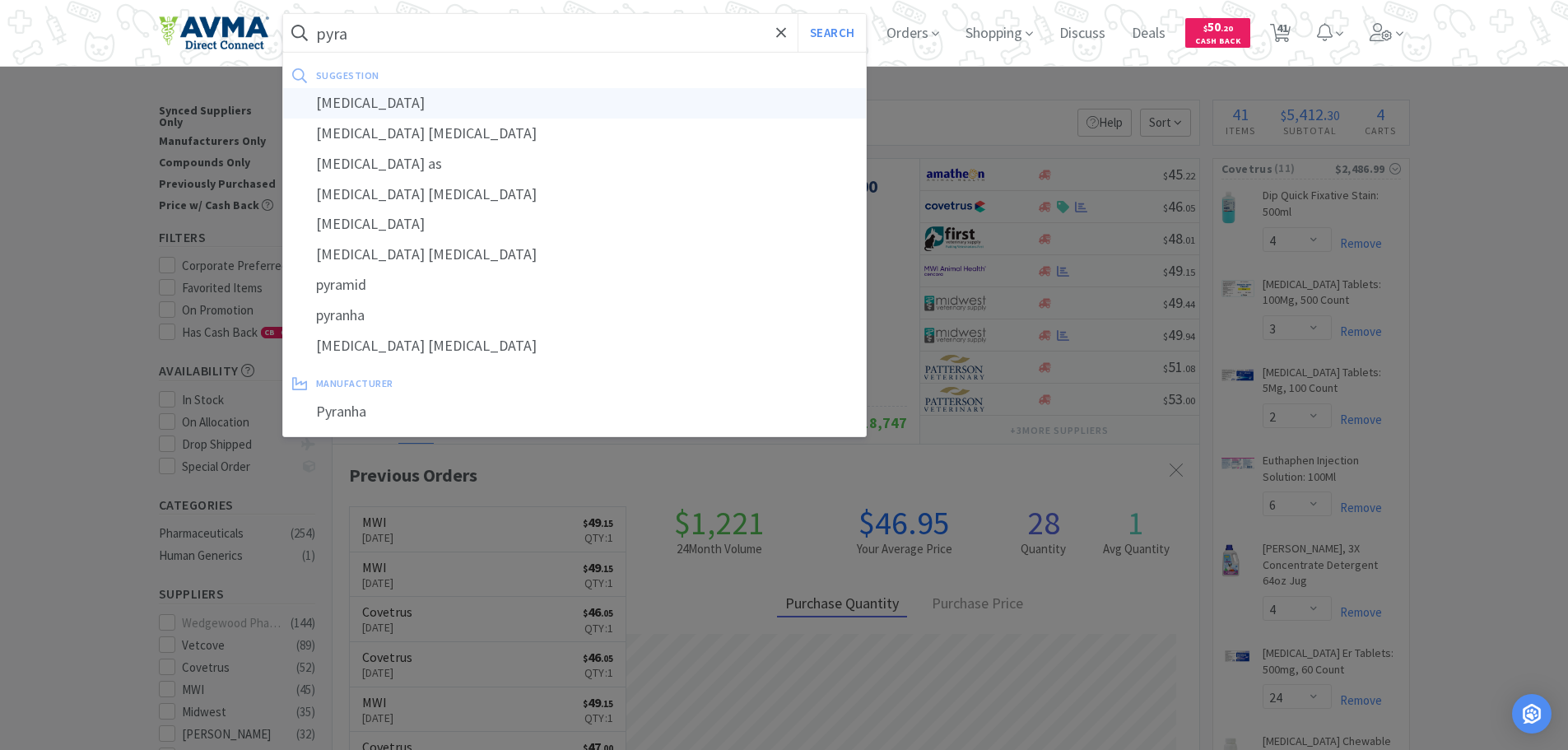
click at [379, 113] on div "[MEDICAL_DATA]" at bounding box center [574, 103] width 583 height 31
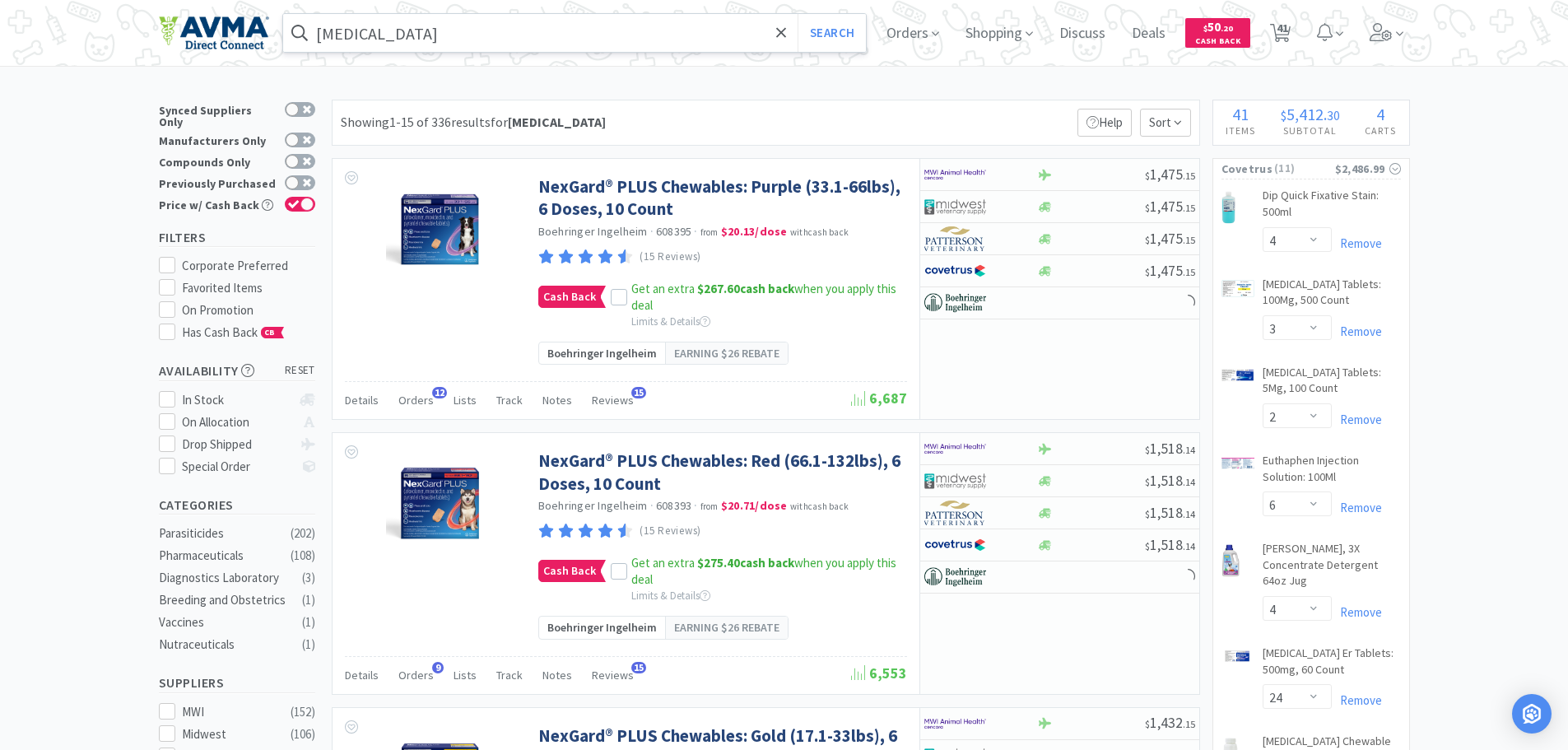
click at [434, 45] on input "[MEDICAL_DATA]" at bounding box center [574, 33] width 583 height 38
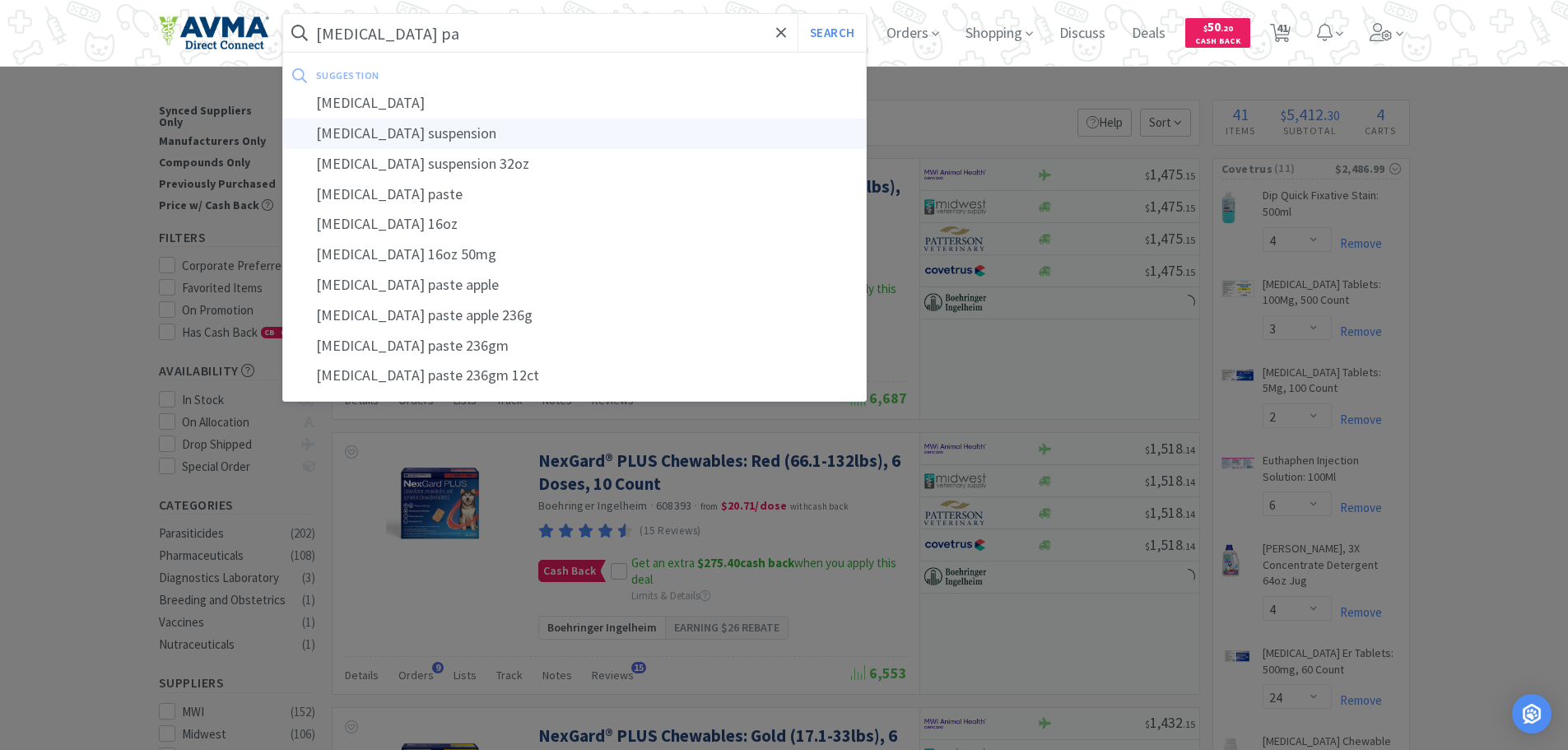
click at [426, 130] on div "[MEDICAL_DATA] suspension" at bounding box center [574, 133] width 583 height 31
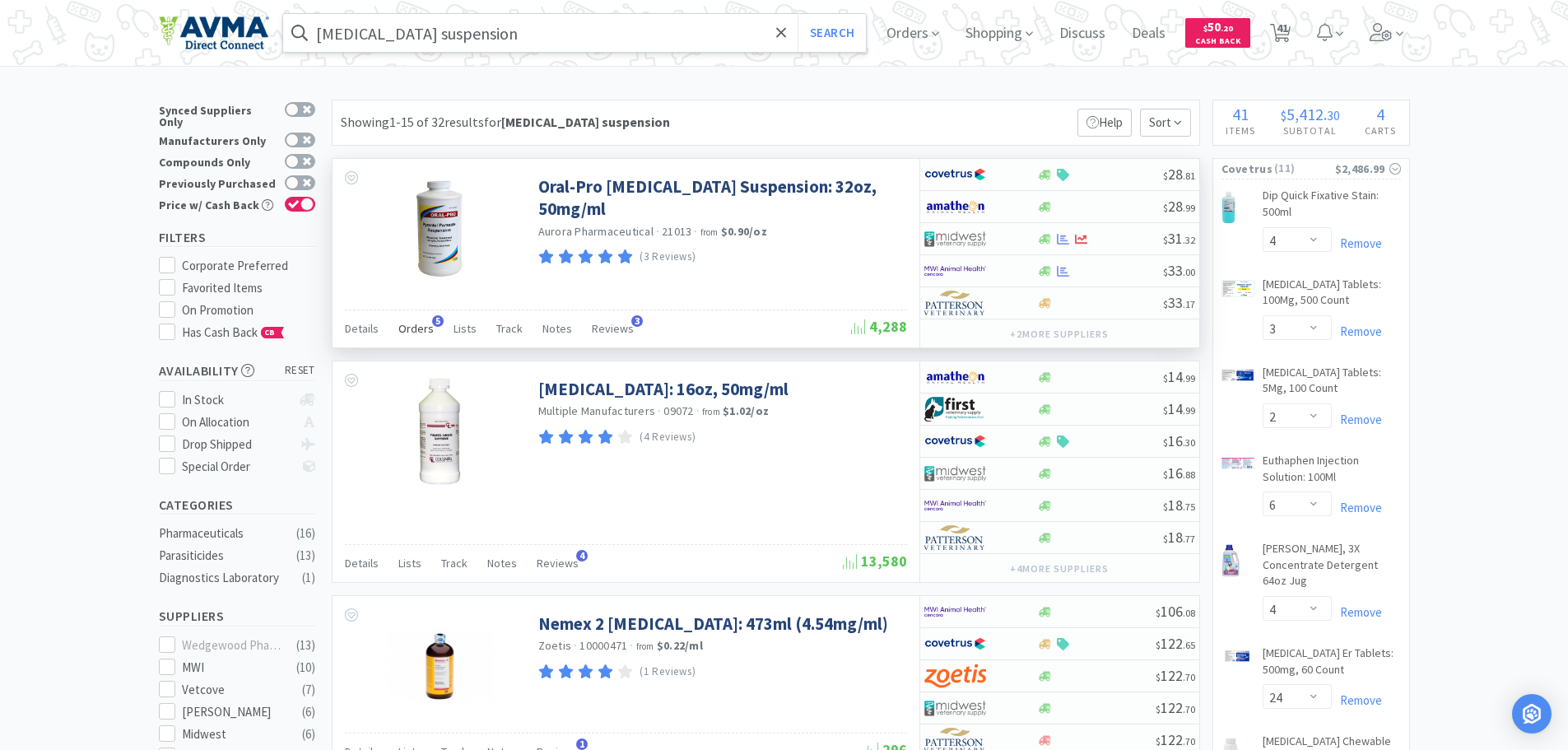
click at [401, 327] on span "Orders" at bounding box center [416, 328] width 35 height 15
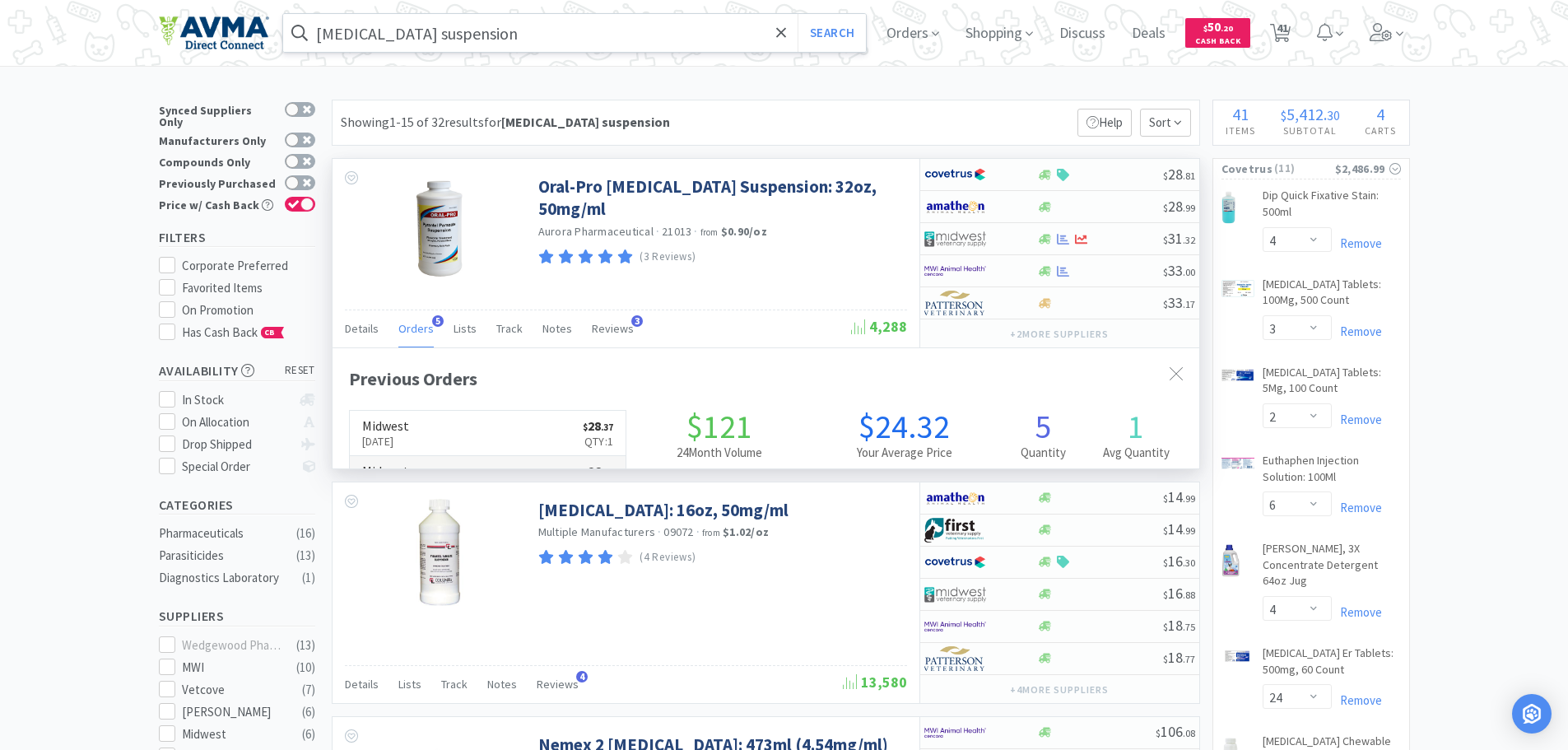
scroll to position [426, 867]
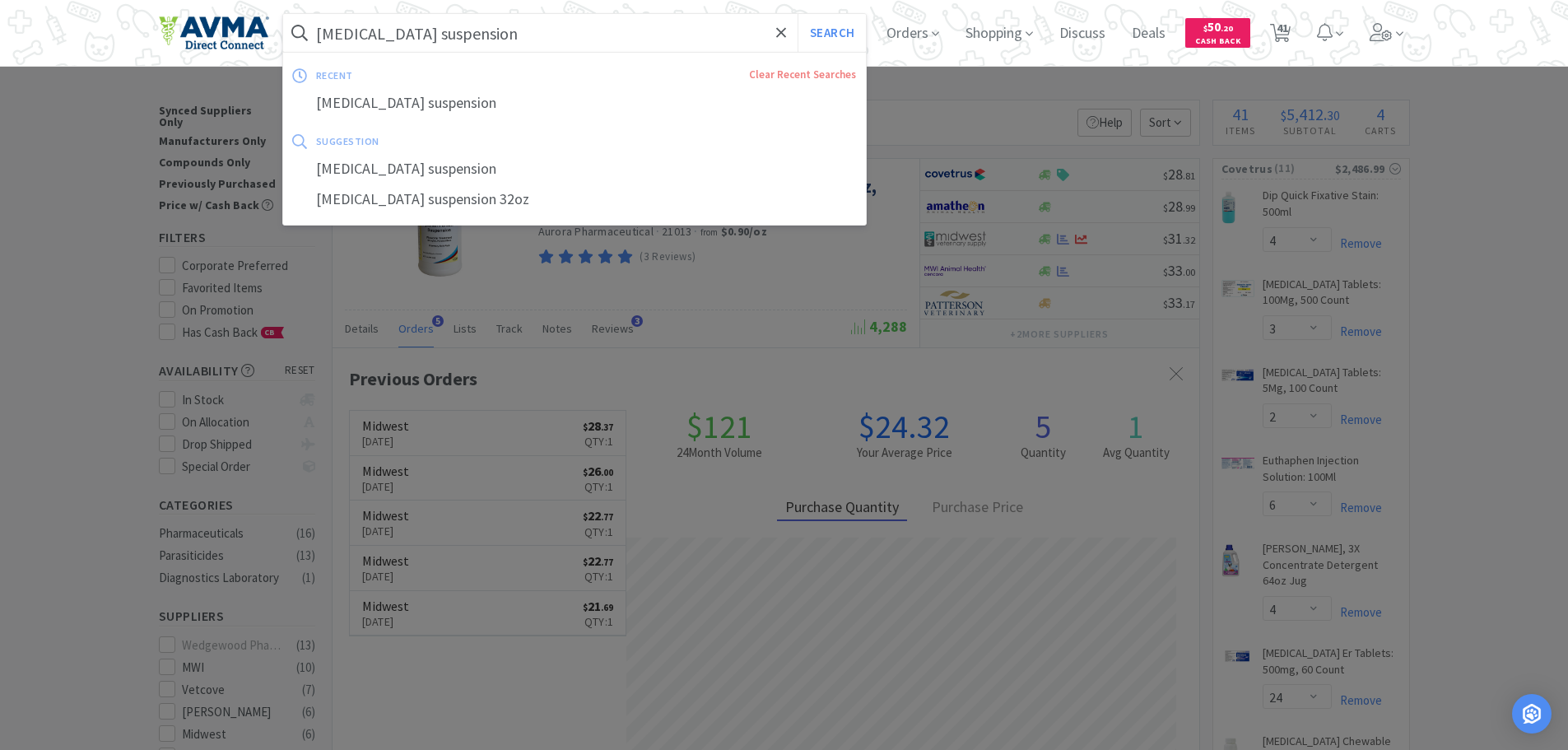
click at [626, 35] on input "[MEDICAL_DATA] suspension" at bounding box center [574, 33] width 583 height 38
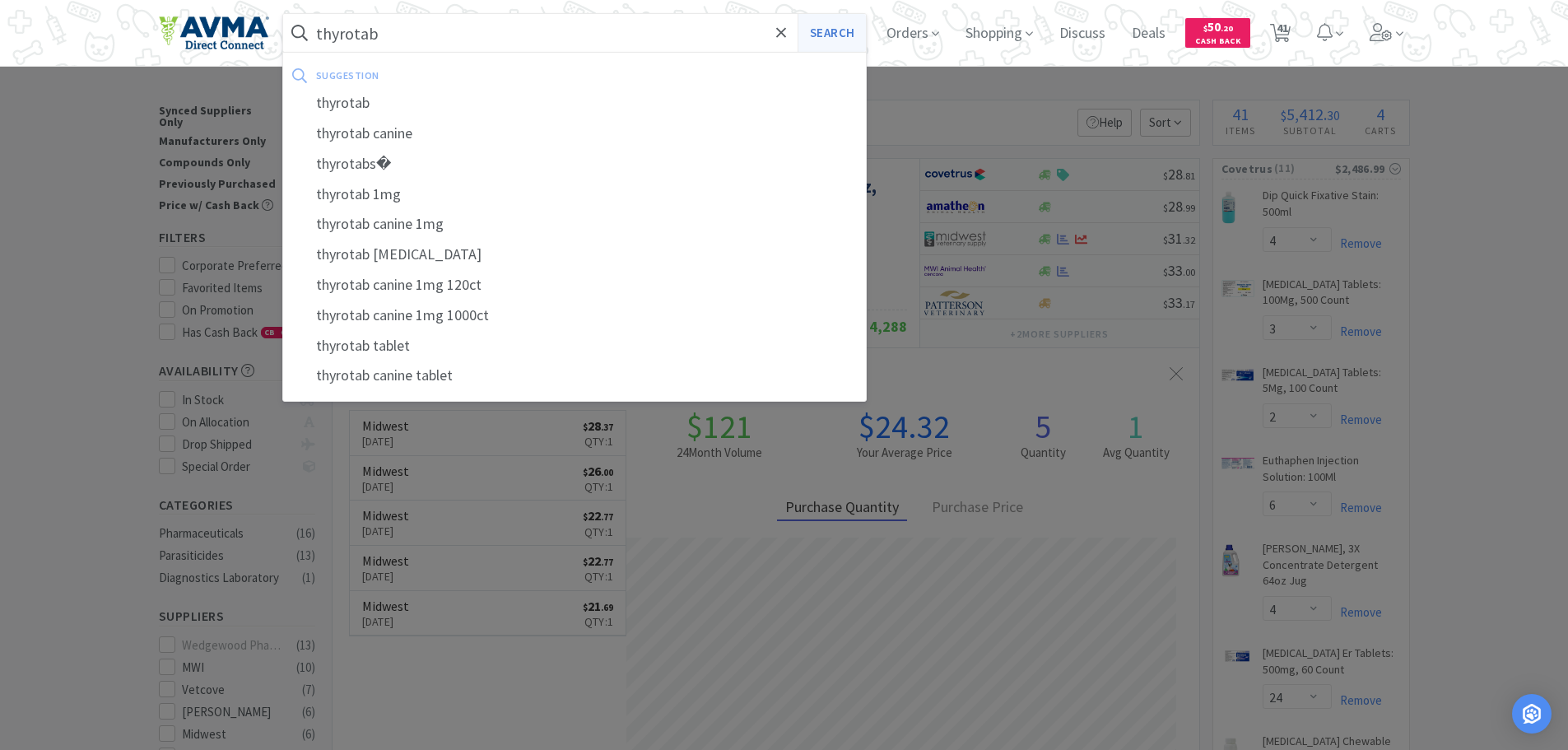
click at [838, 32] on button "Search" at bounding box center [832, 33] width 68 height 38
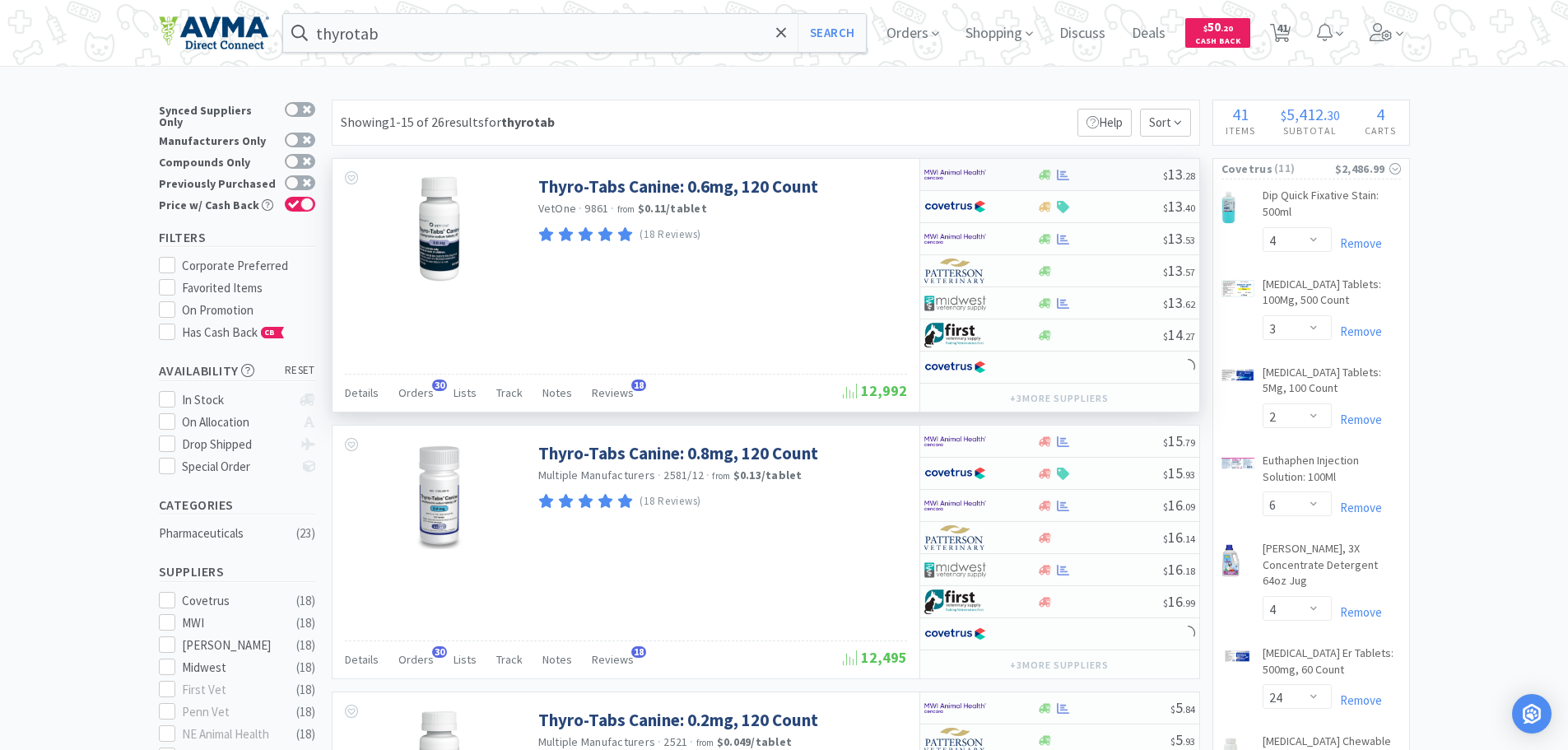
click at [1111, 174] on div at bounding box center [1099, 174] width 126 height 12
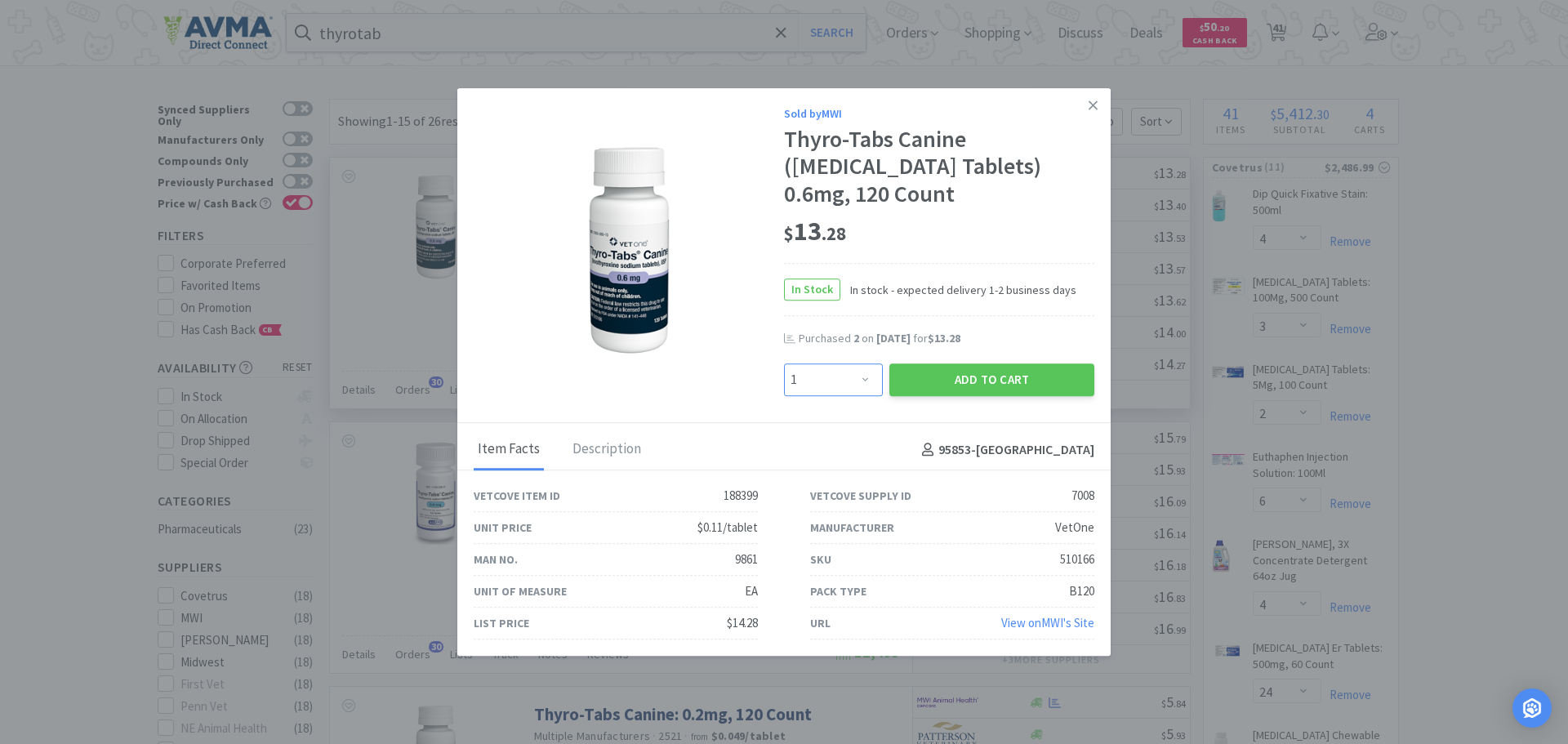
click at [860, 381] on select "Enter Quantity 1 2 3 4 5 6 7 8 9 10 11 12 13 14 15 16 17 18 19 20 Enter Quantity" at bounding box center [833, 379] width 99 height 32
click at [784, 364] on select "Enter Quantity 1 2 3 4 5 6 7 8 9 10 11 12 13 14 15 16 17 18 19 20 Enter Quantity" at bounding box center [833, 379] width 99 height 32
click at [945, 371] on button "Add to Cart" at bounding box center [991, 379] width 205 height 32
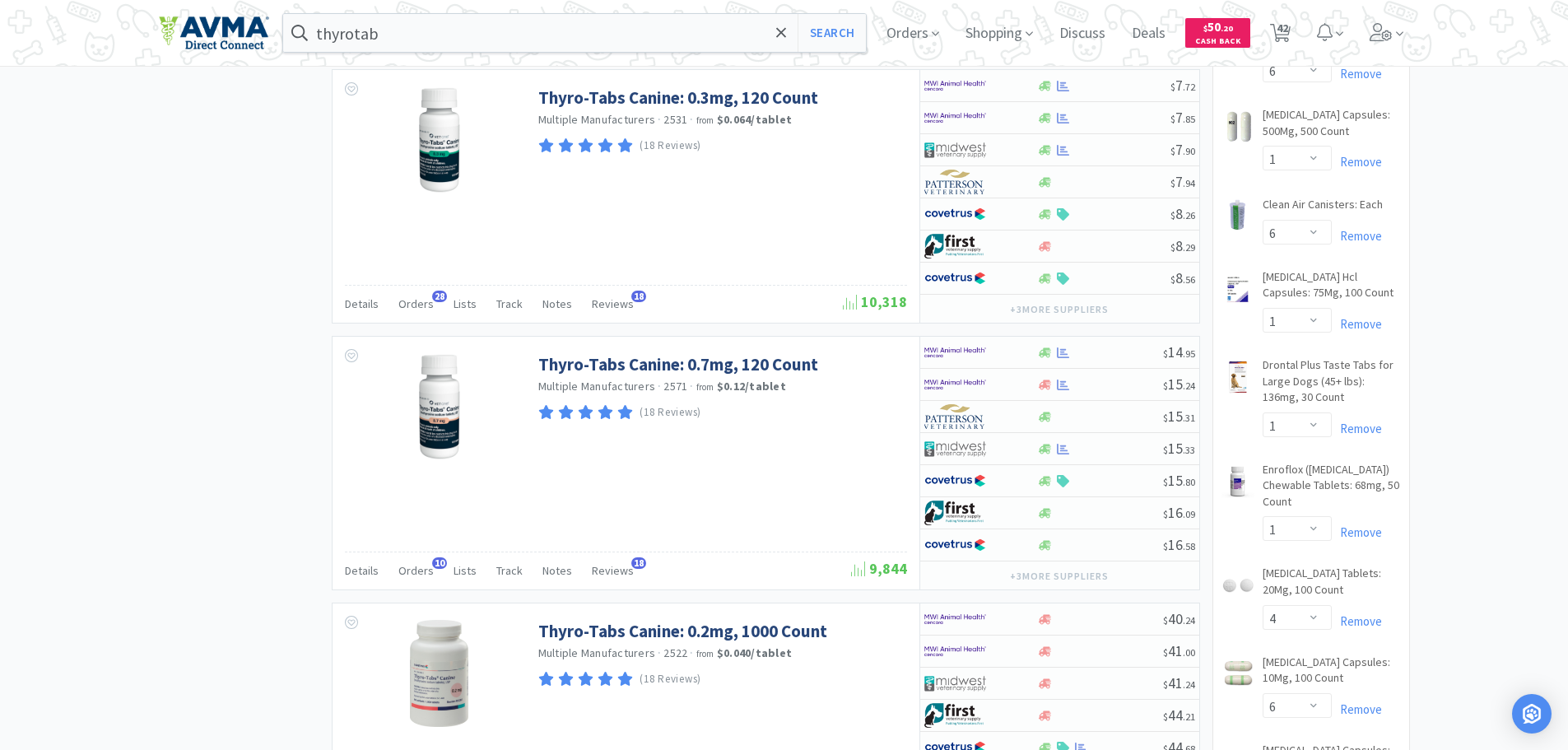
scroll to position [1750, 0]
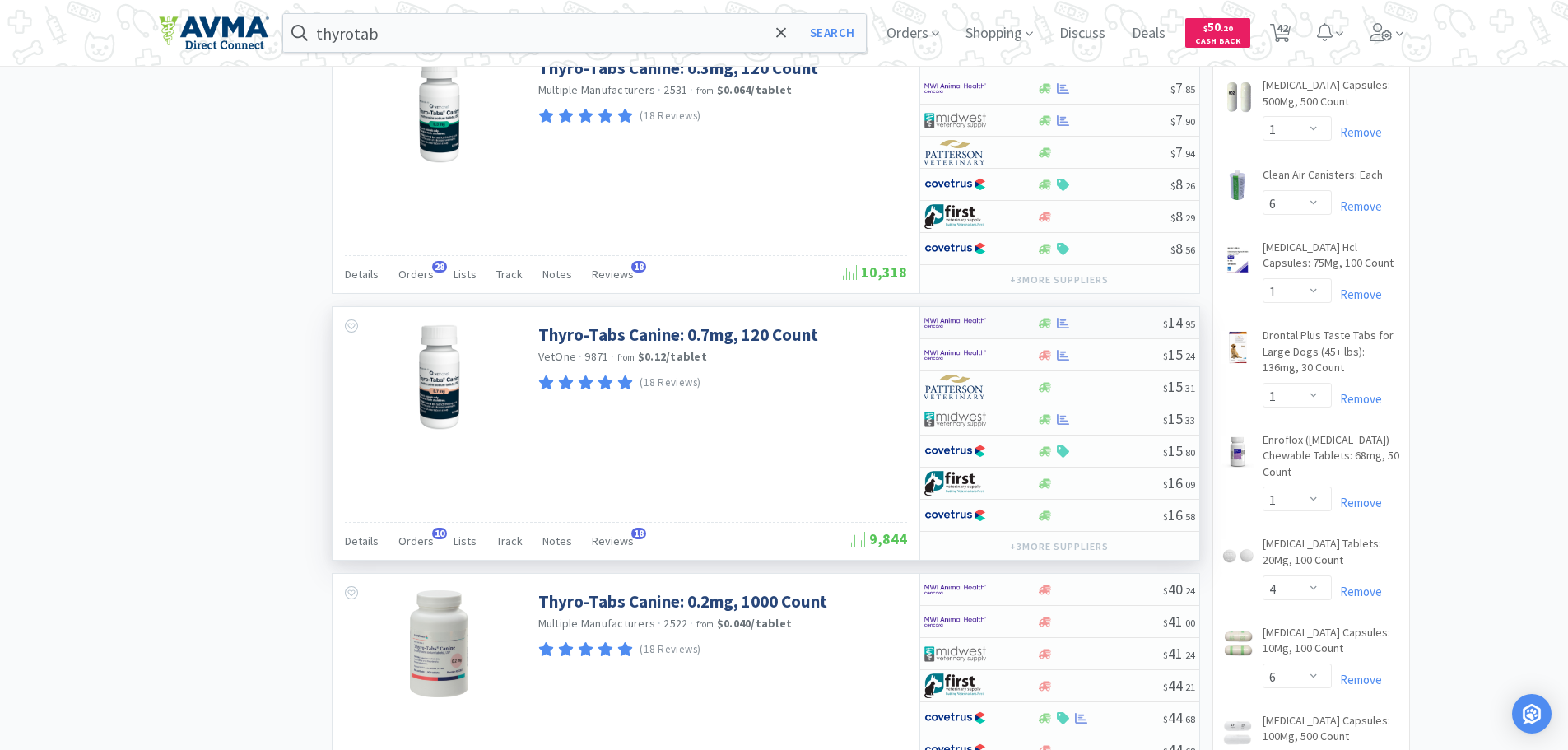
click at [1139, 325] on div at bounding box center [1099, 323] width 126 height 12
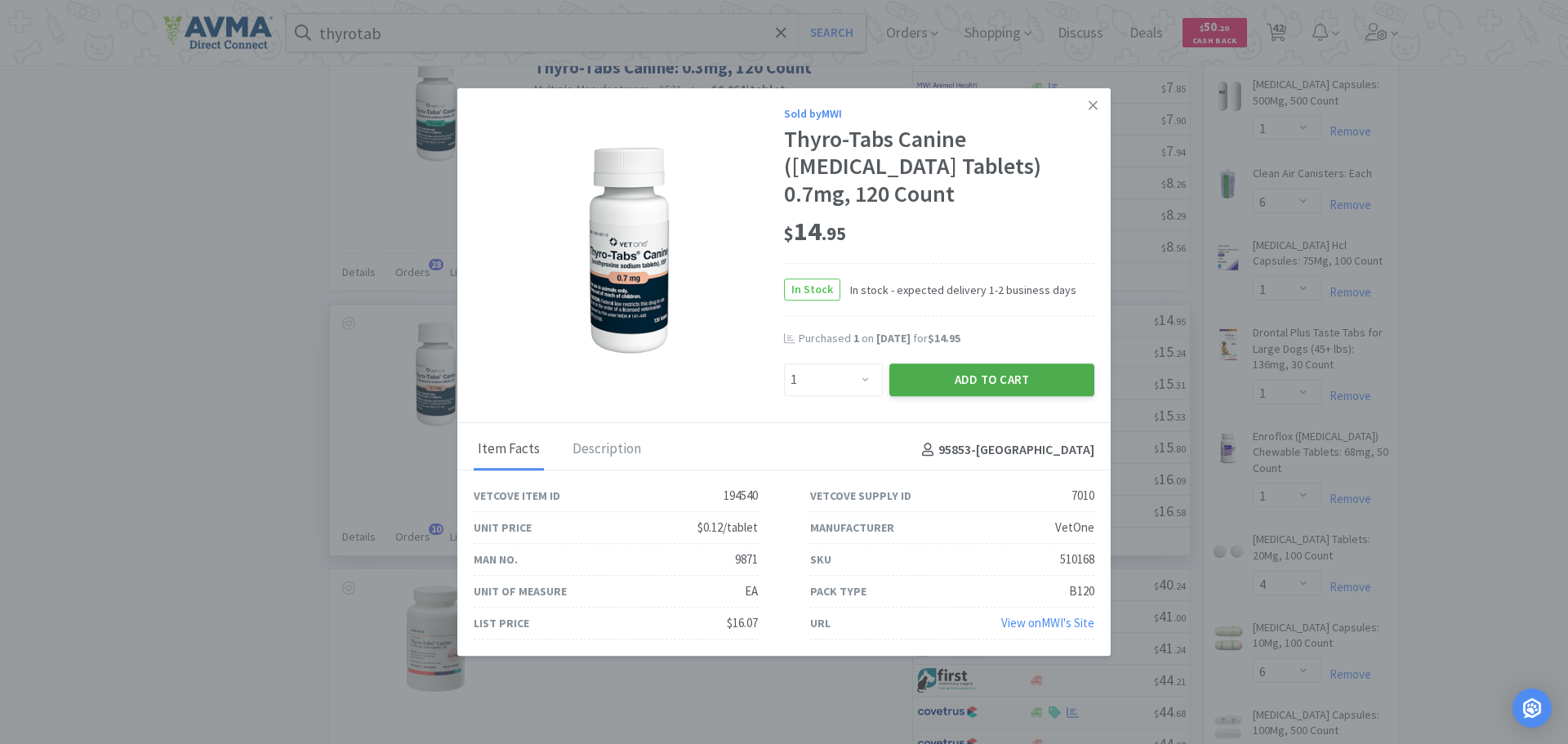
click at [958, 378] on button "Add to Cart" at bounding box center [991, 379] width 205 height 32
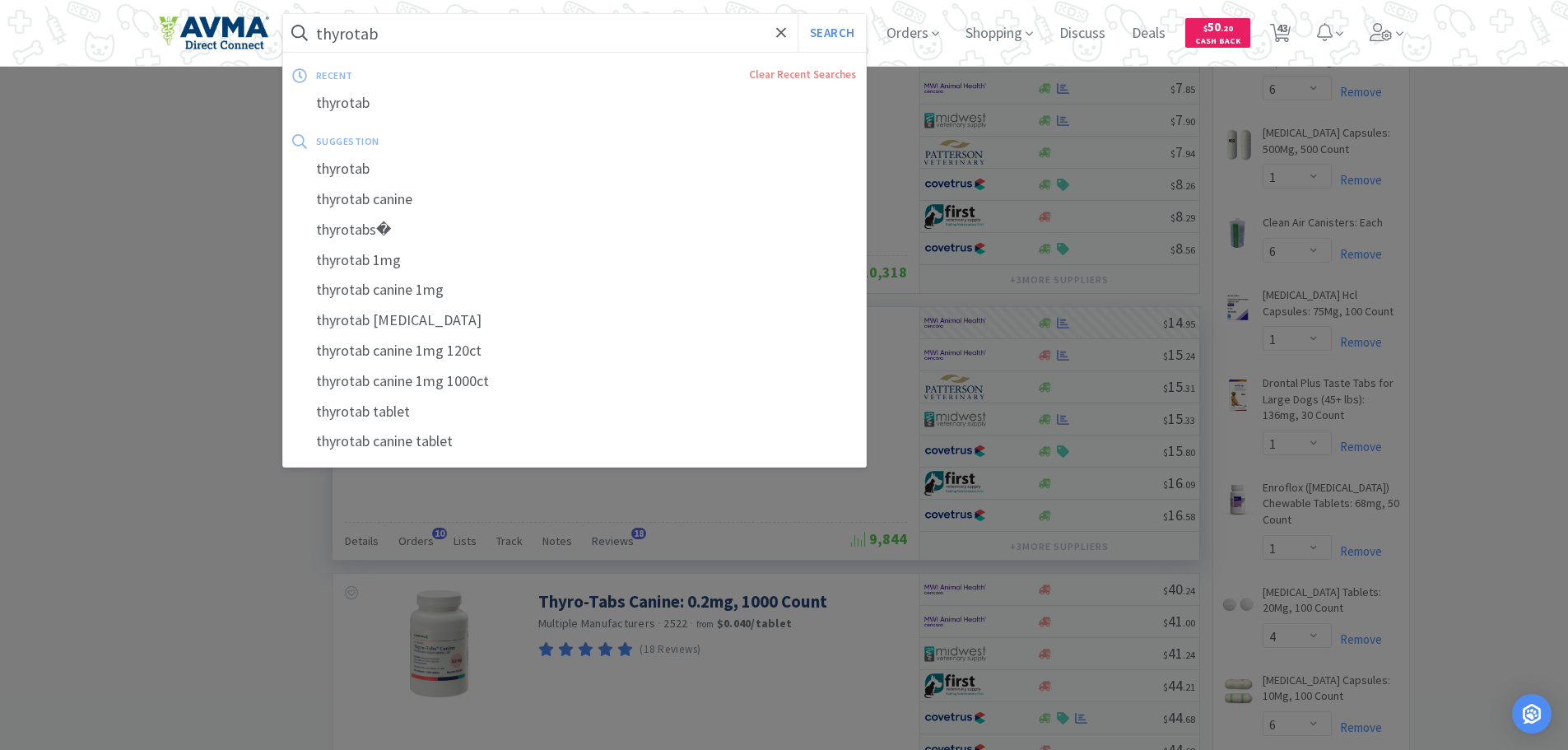
click at [569, 34] on input "thyrotab" at bounding box center [574, 33] width 583 height 38
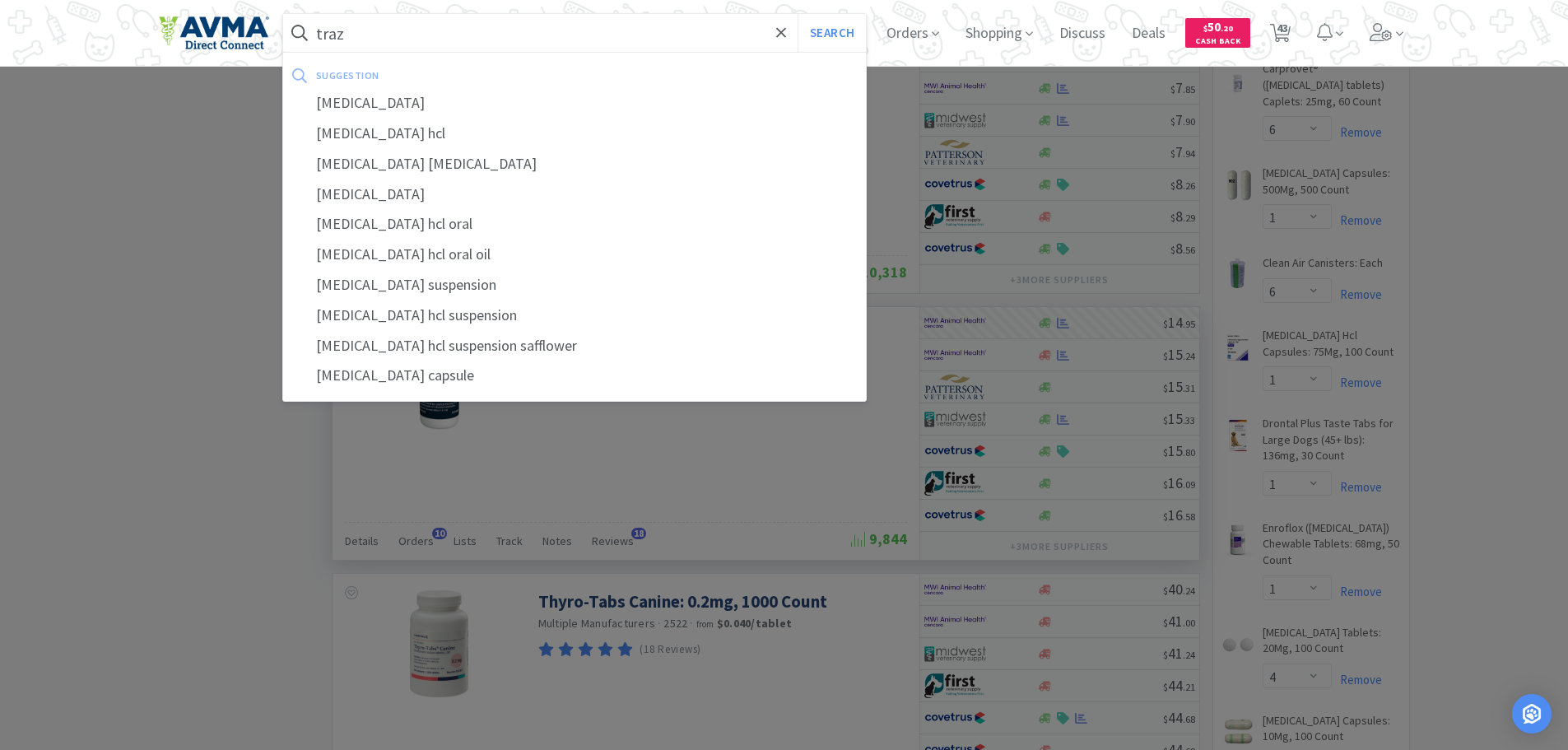
click at [365, 108] on div "[MEDICAL_DATA]" at bounding box center [574, 103] width 583 height 31
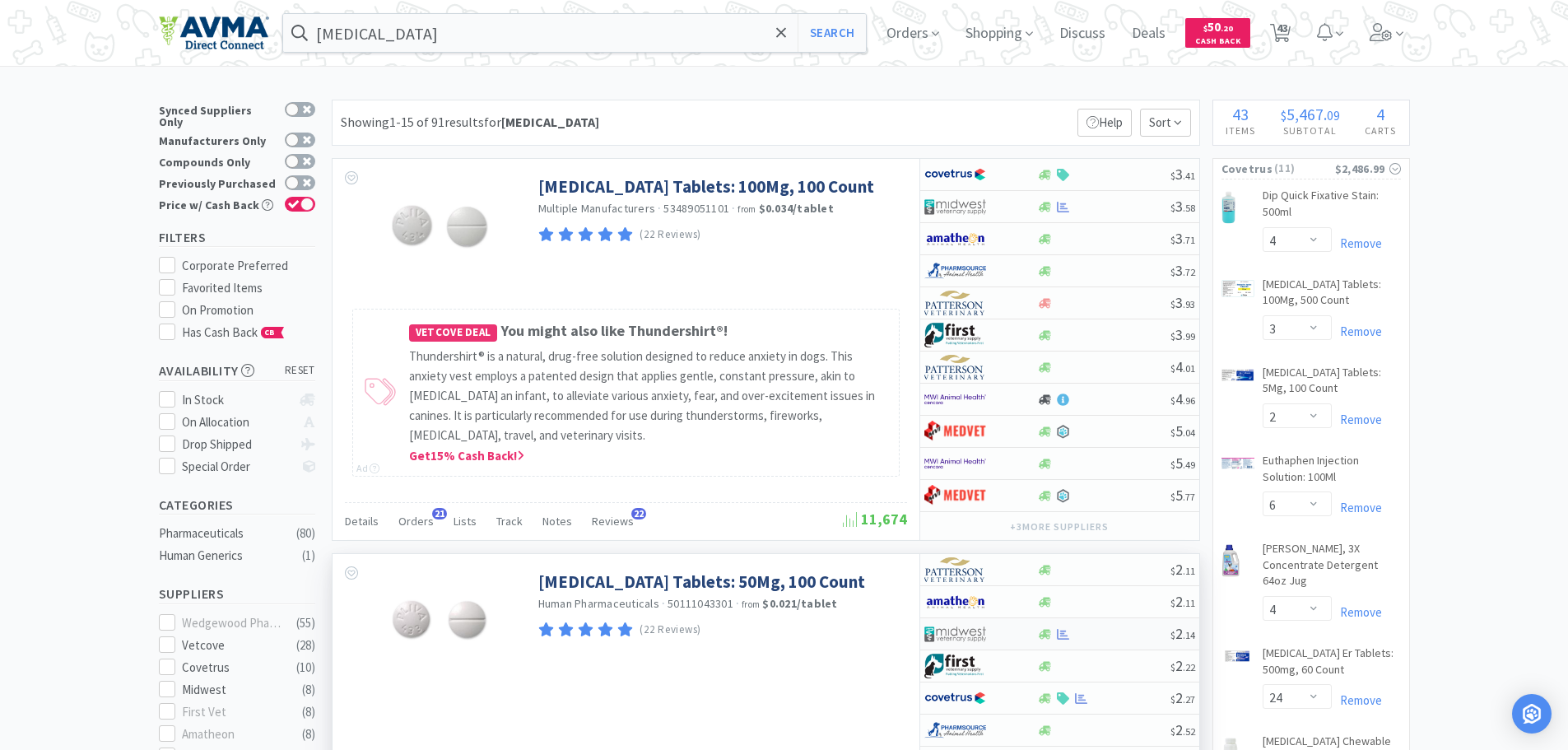
click at [1140, 631] on div at bounding box center [1103, 633] width 133 height 12
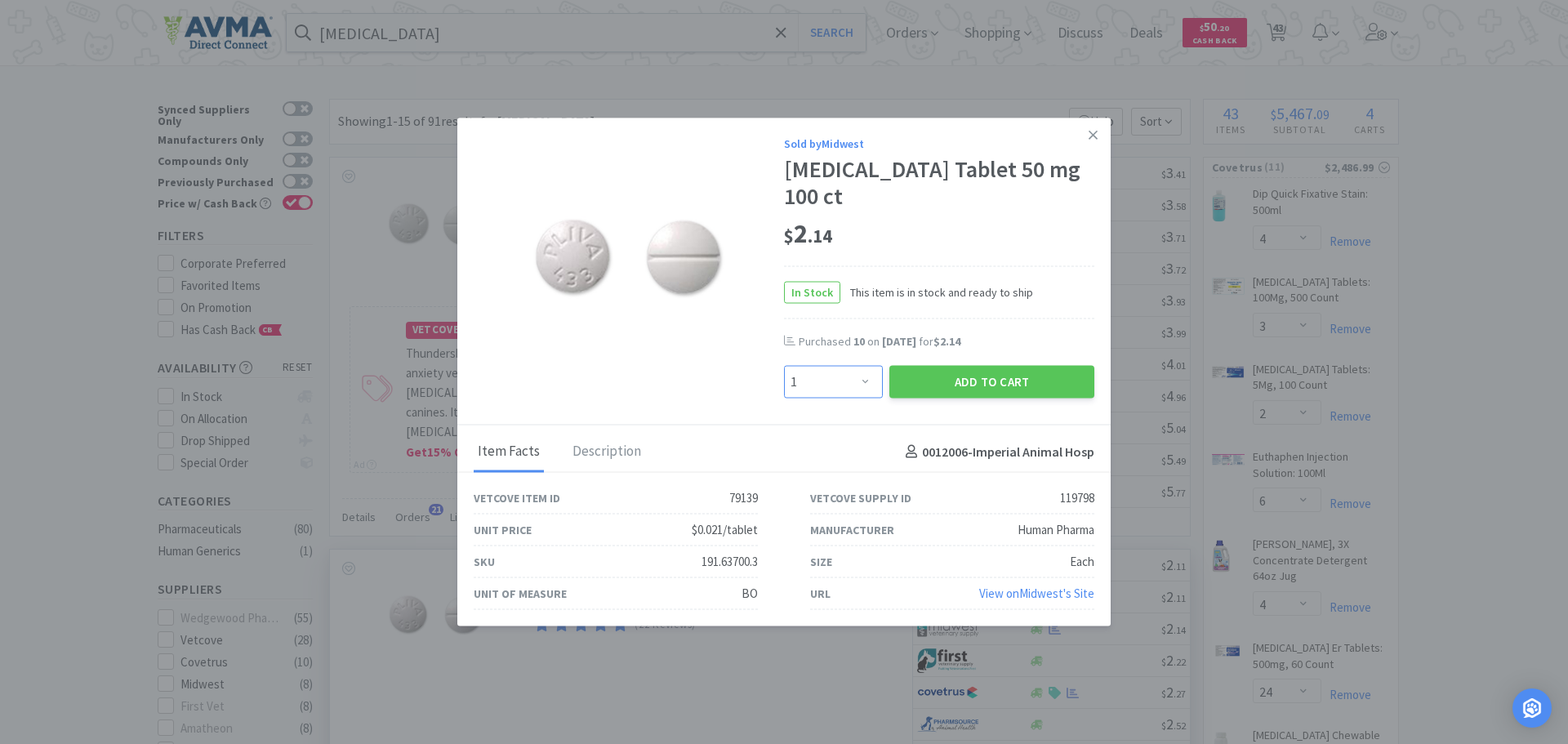
click at [865, 366] on select "Enter Quantity 1 2 3 4 5 6 7 8 9 10 11 12 13 14 15 16 17 18 19 20 Enter Quantity" at bounding box center [833, 381] width 99 height 32
click at [784, 366] on select "Enter Quantity 1 2 3 4 5 6 7 8 9 10 11 12 13 14 15 16 17 18 19 20 Enter Quantity" at bounding box center [833, 381] width 99 height 32
click at [921, 366] on button "Add to Cart" at bounding box center [991, 381] width 205 height 32
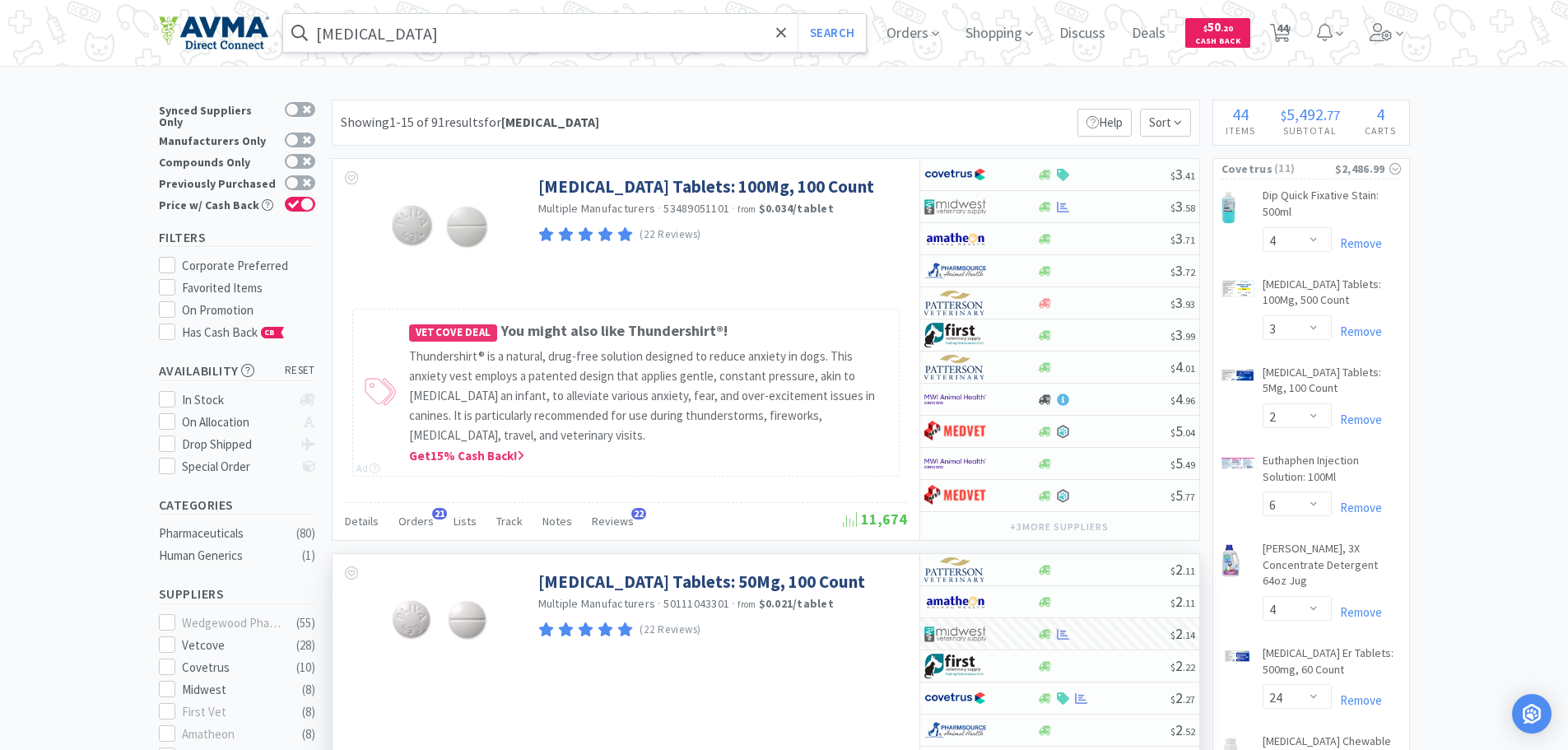
click at [422, 22] on input "[MEDICAL_DATA]" at bounding box center [574, 33] width 583 height 38
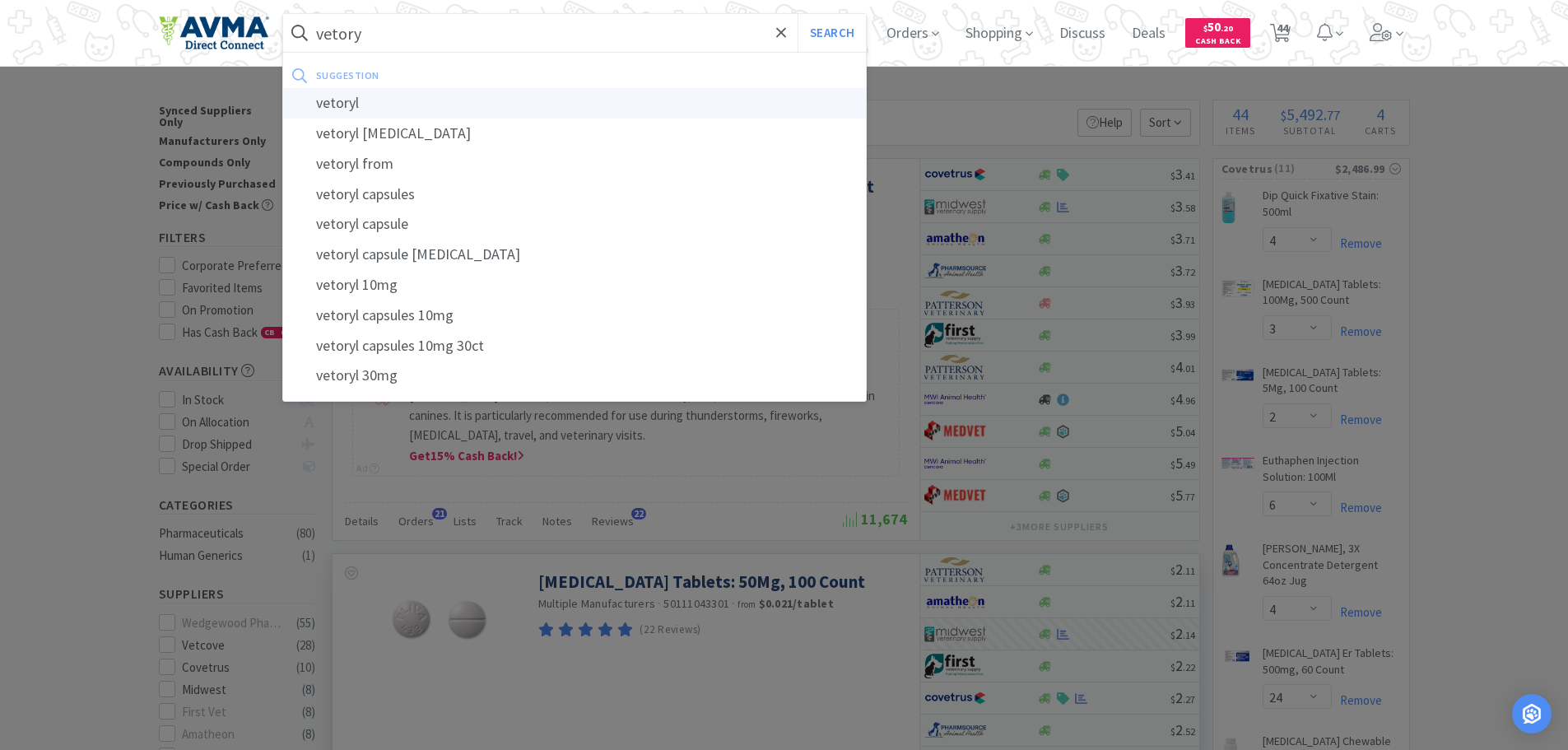
click at [373, 101] on div "vetoryl" at bounding box center [574, 103] width 583 height 31
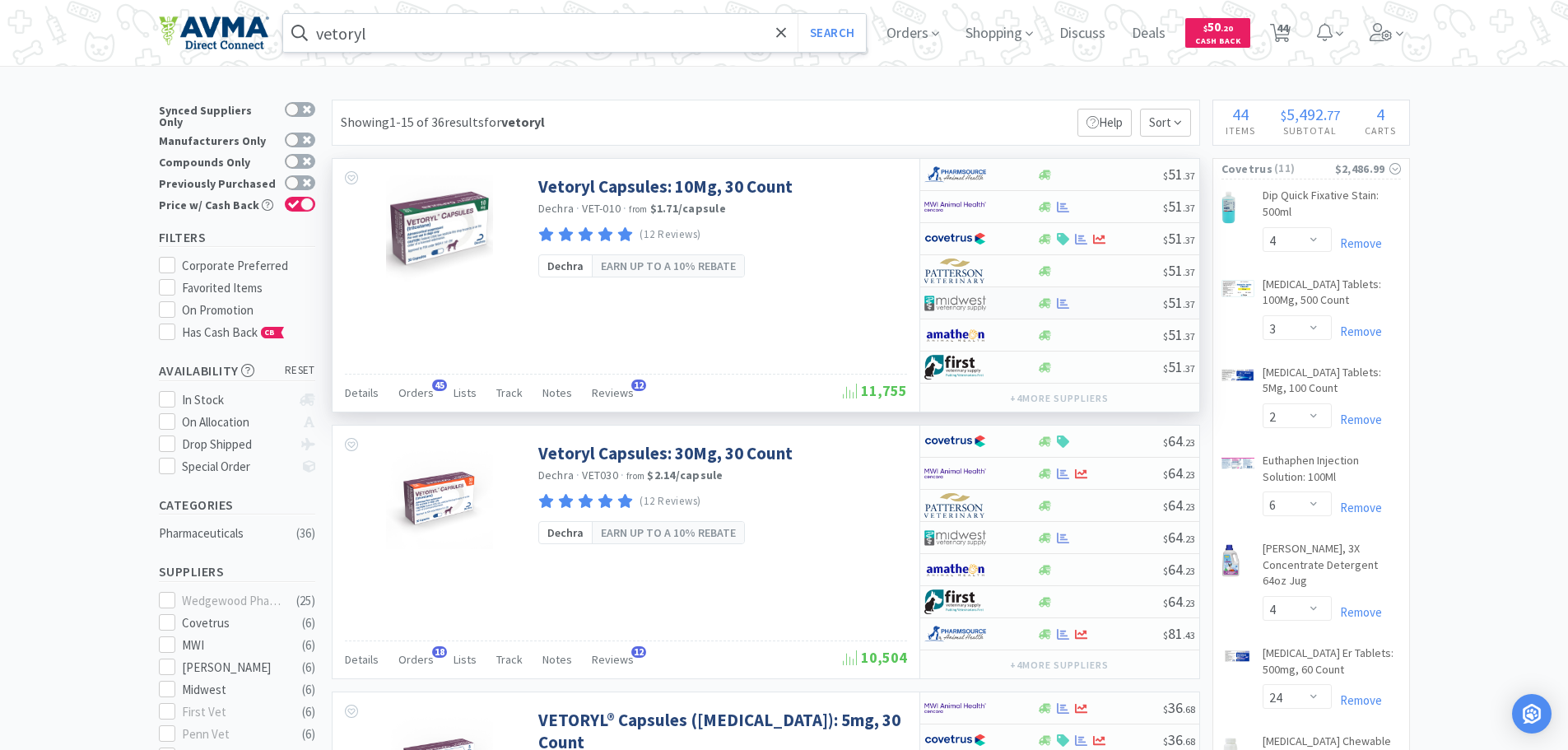
click at [1113, 305] on div at bounding box center [1099, 302] width 126 height 12
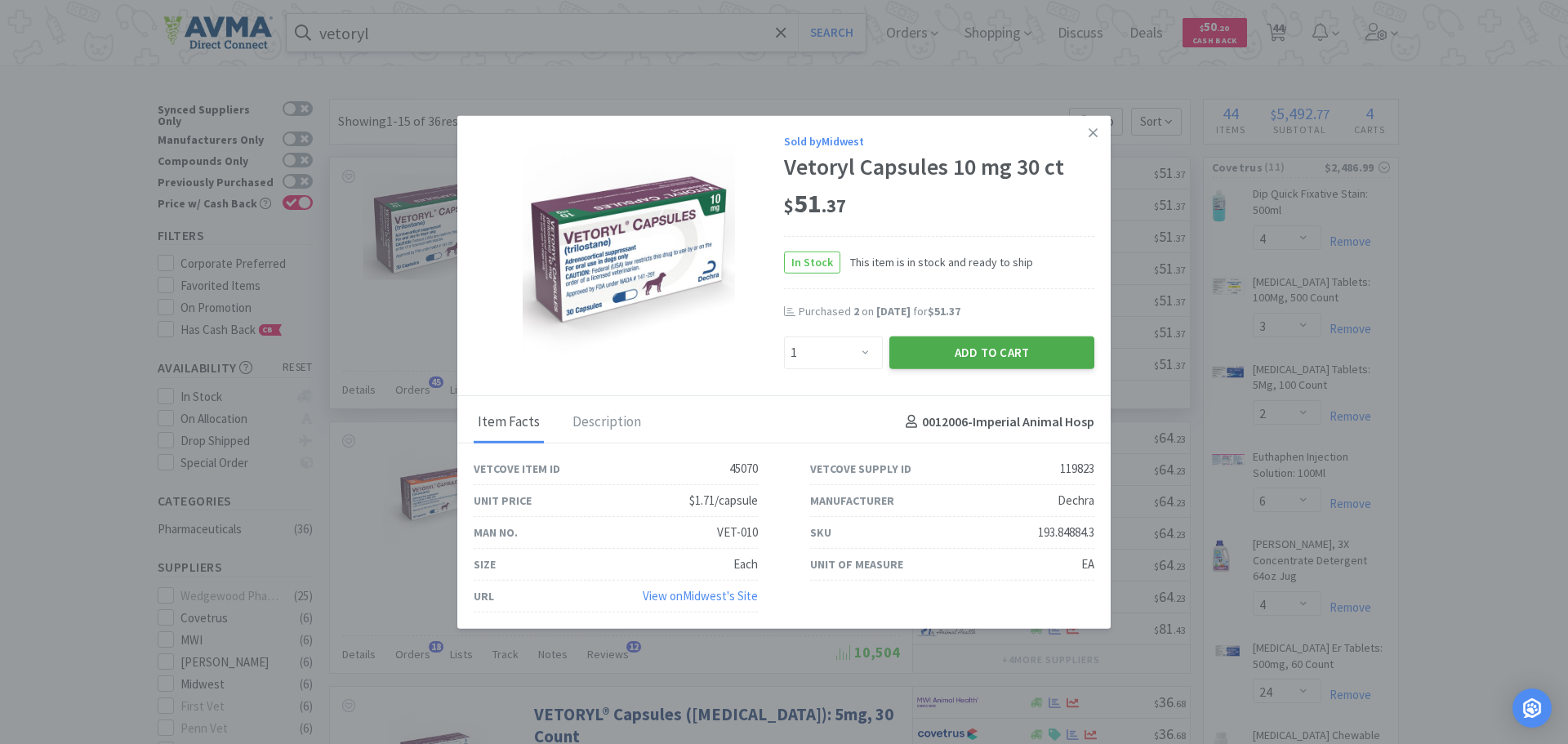
click at [947, 352] on button "Add to Cart" at bounding box center [991, 352] width 205 height 32
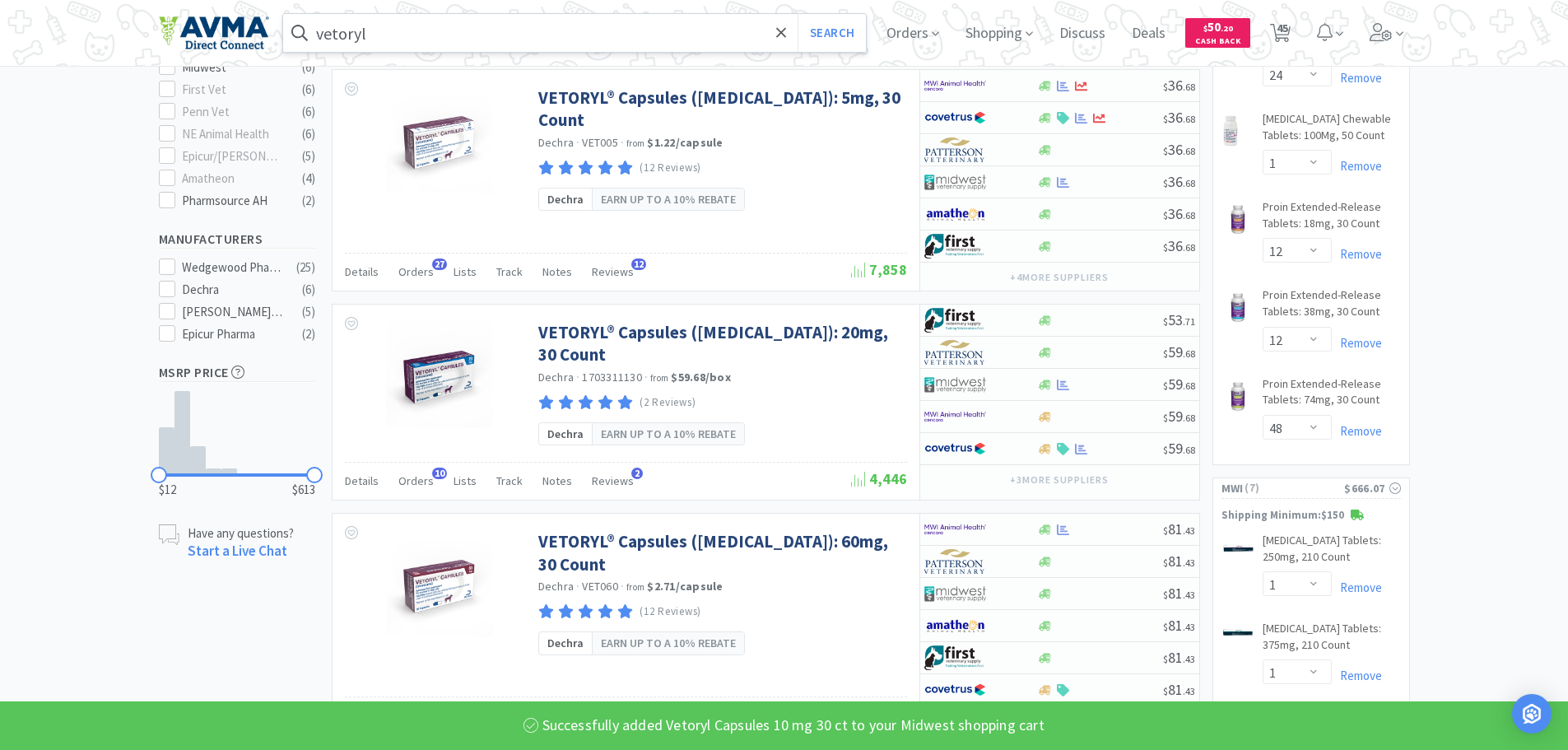
scroll to position [658, 0]
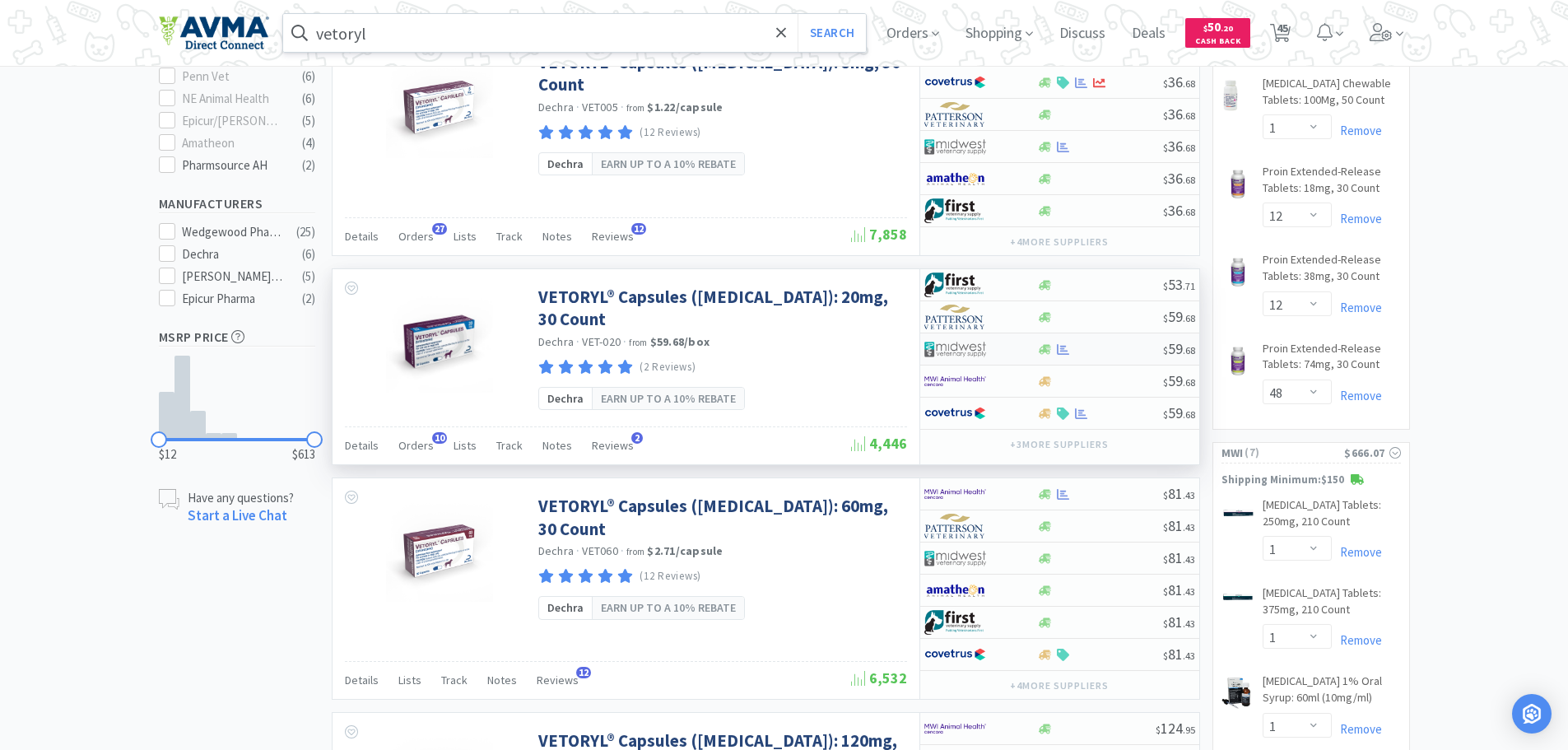
click at [1116, 352] on div at bounding box center [1099, 349] width 126 height 12
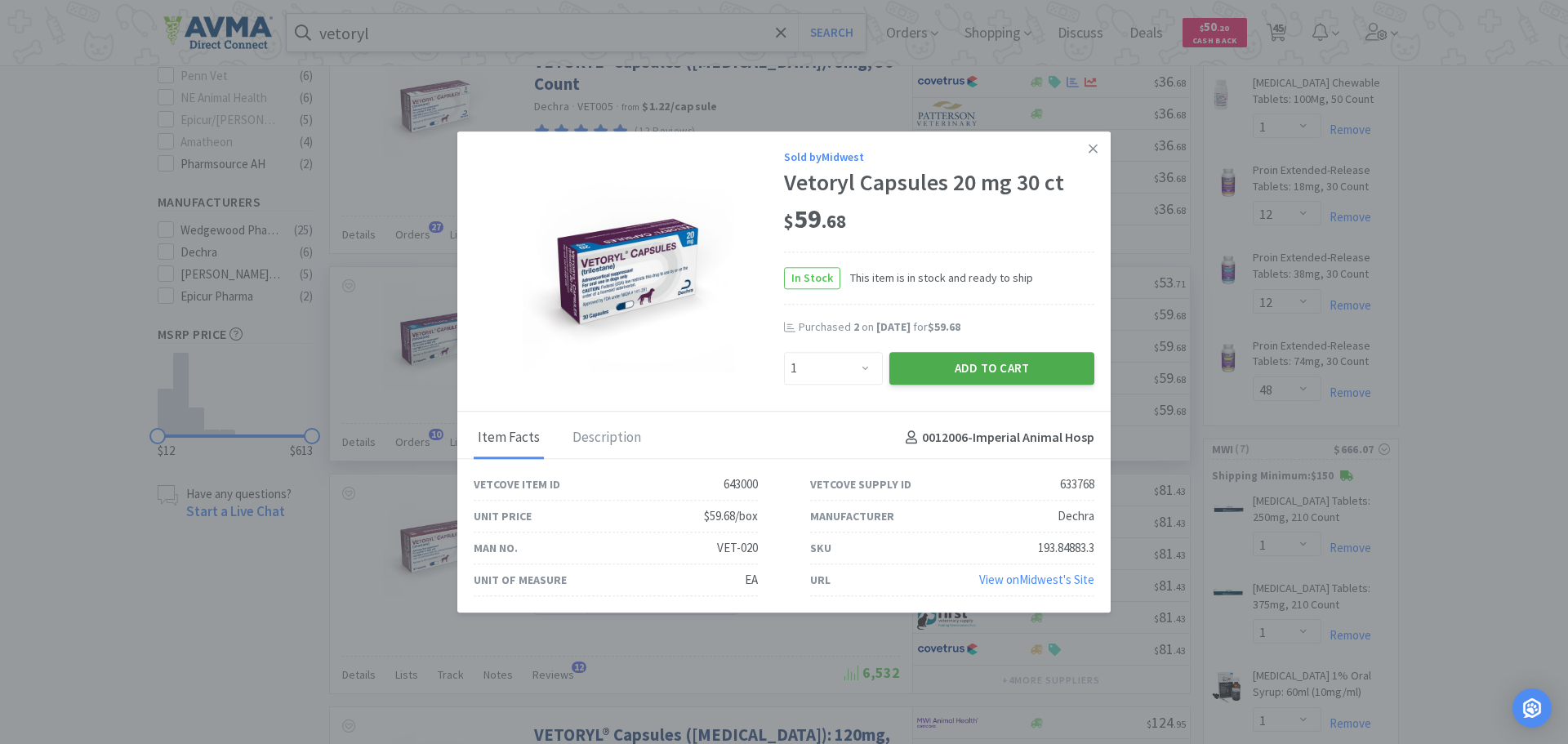
click at [938, 366] on button "Add to Cart" at bounding box center [991, 367] width 205 height 32
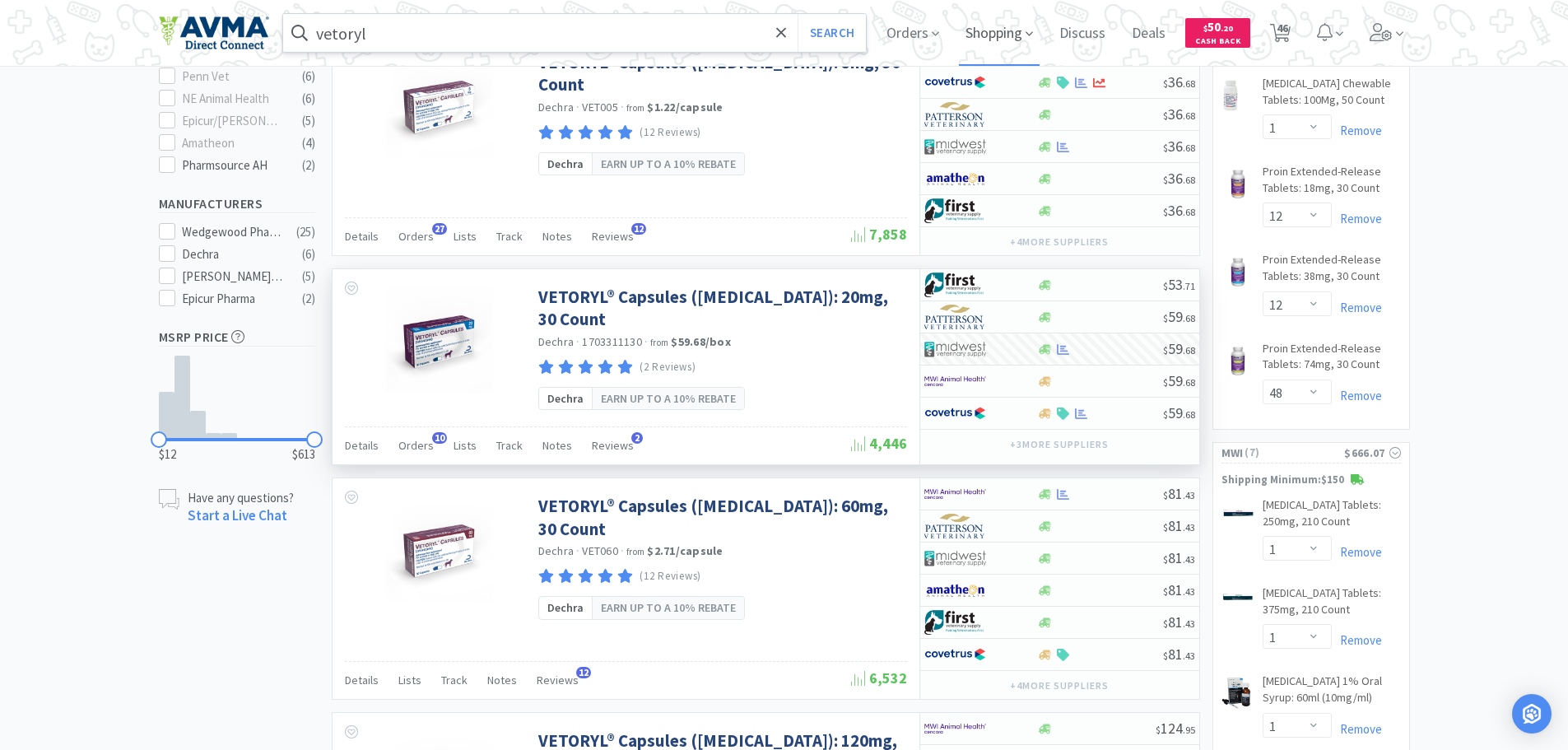
click at [1011, 31] on span "Shopping" at bounding box center [1000, 33] width 80 height 66
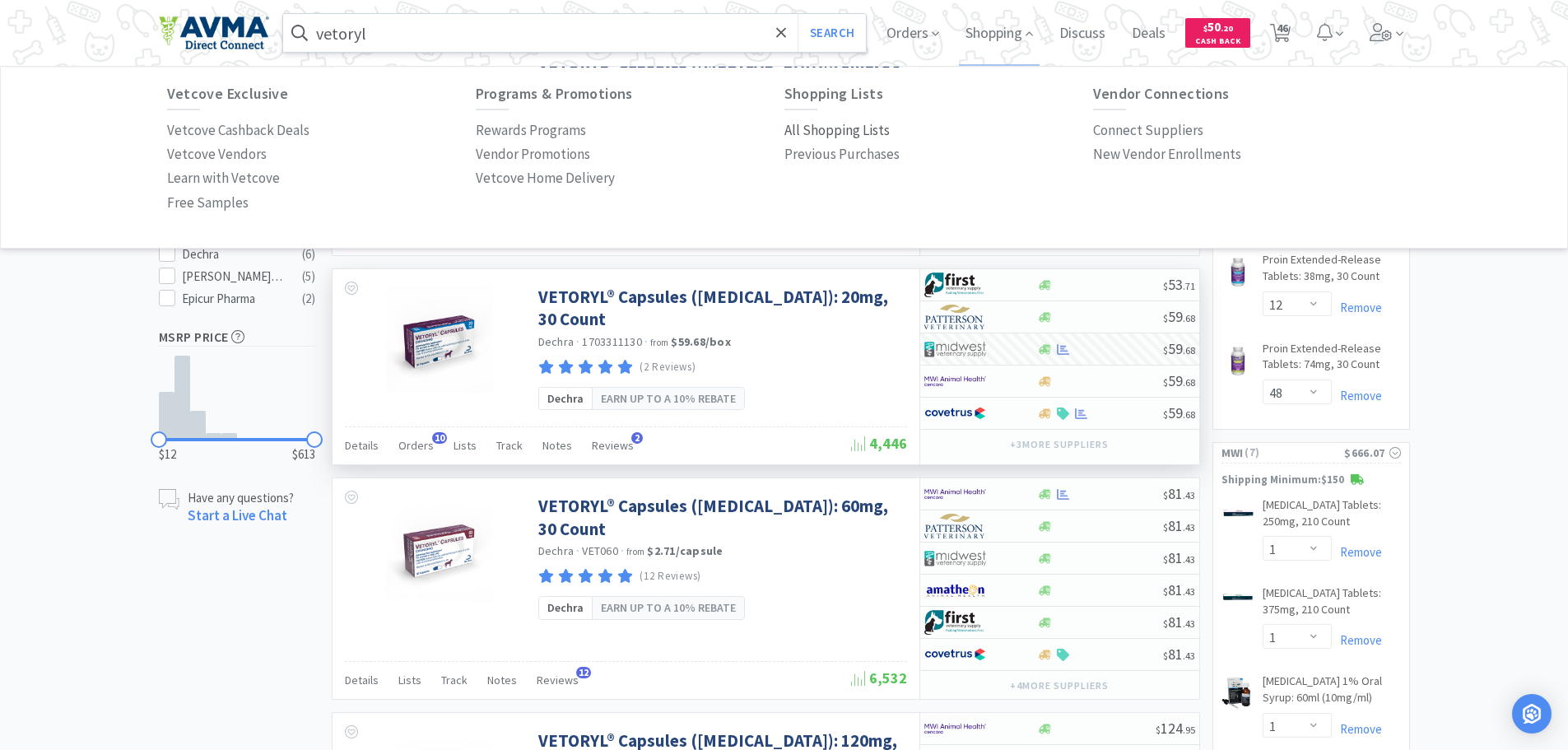
click at [810, 131] on p "All Shopping Lists" at bounding box center [837, 131] width 105 height 22
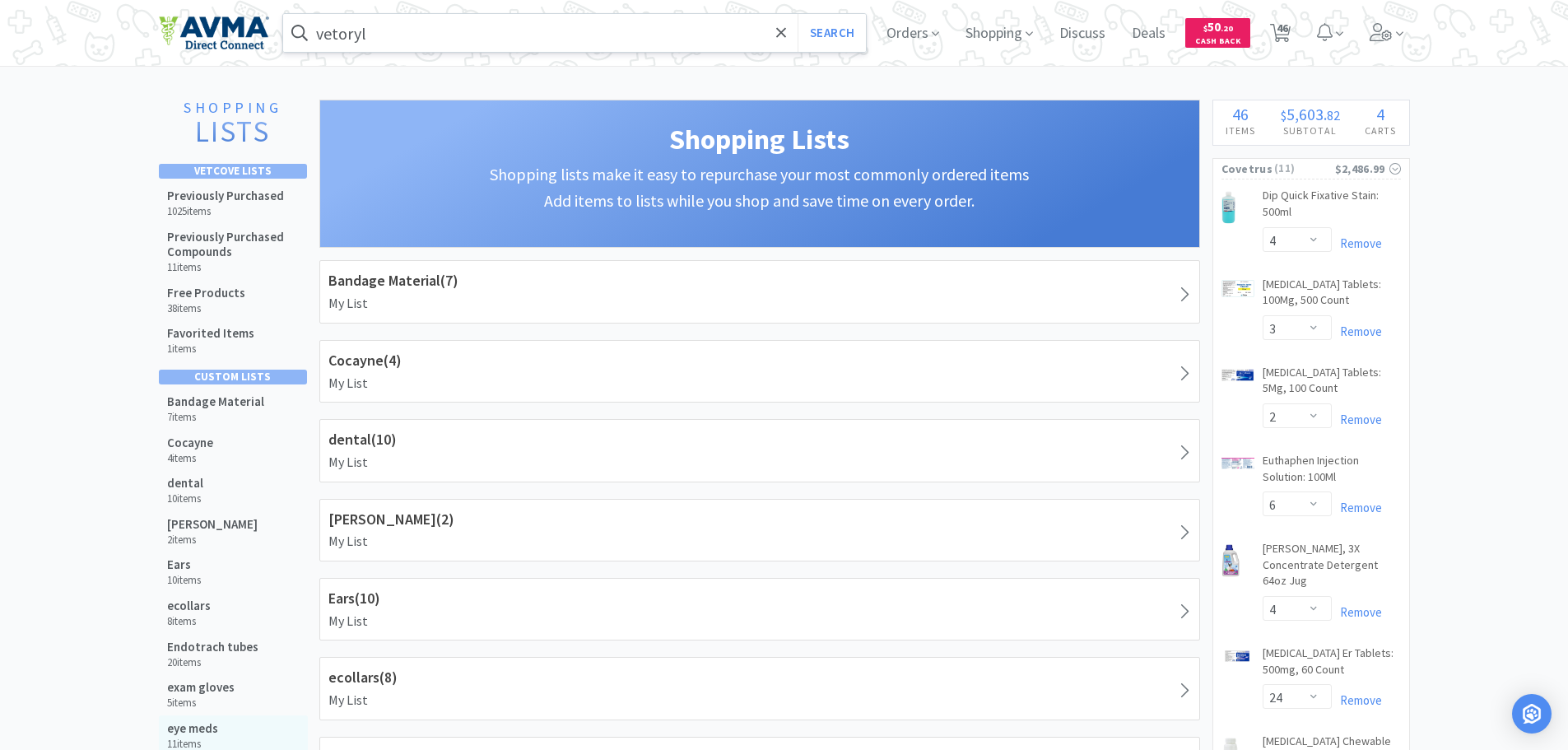
click at [219, 732] on div "eye meds 11 items" at bounding box center [233, 735] width 149 height 41
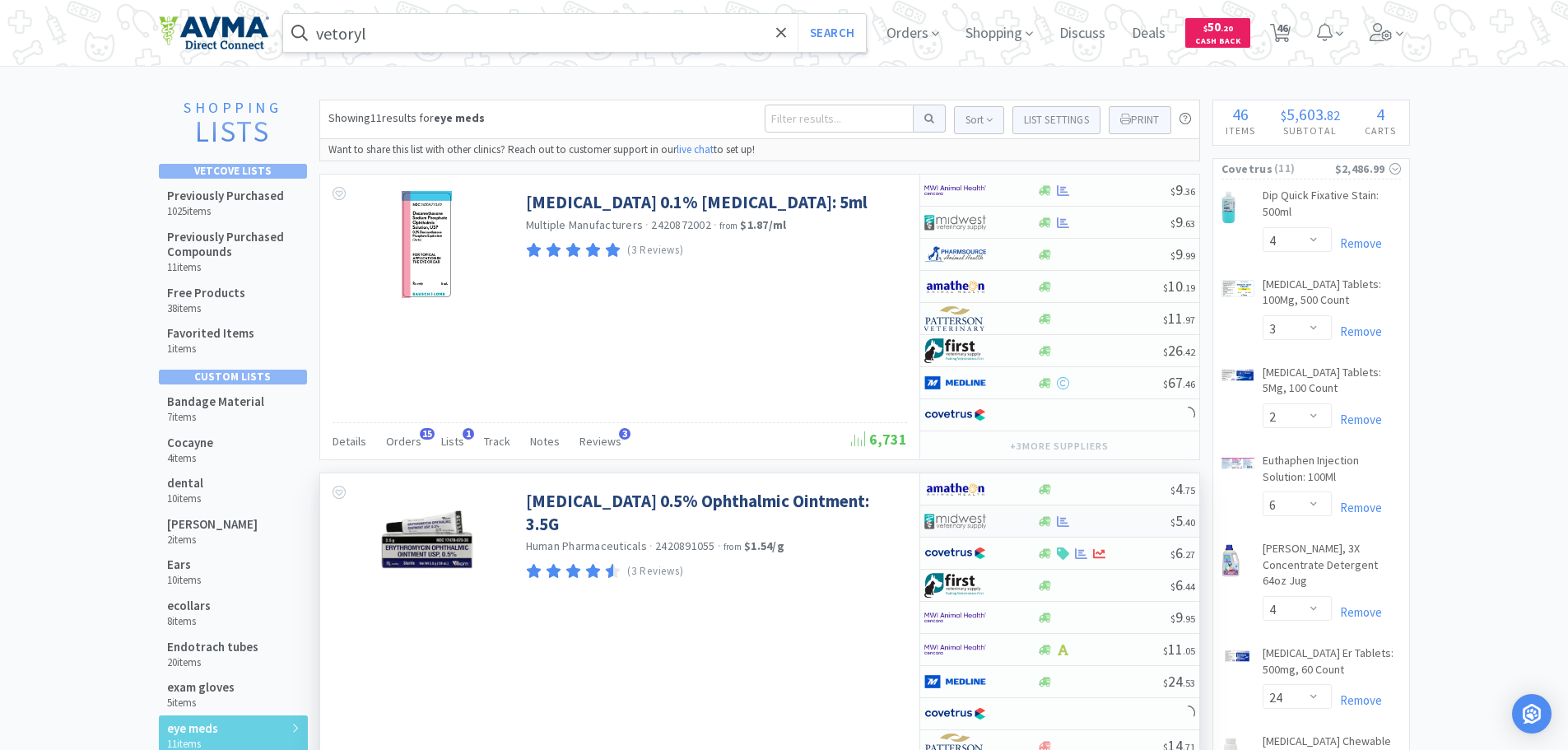
click at [1107, 513] on div "$ 5 . 40" at bounding box center [1059, 521] width 279 height 32
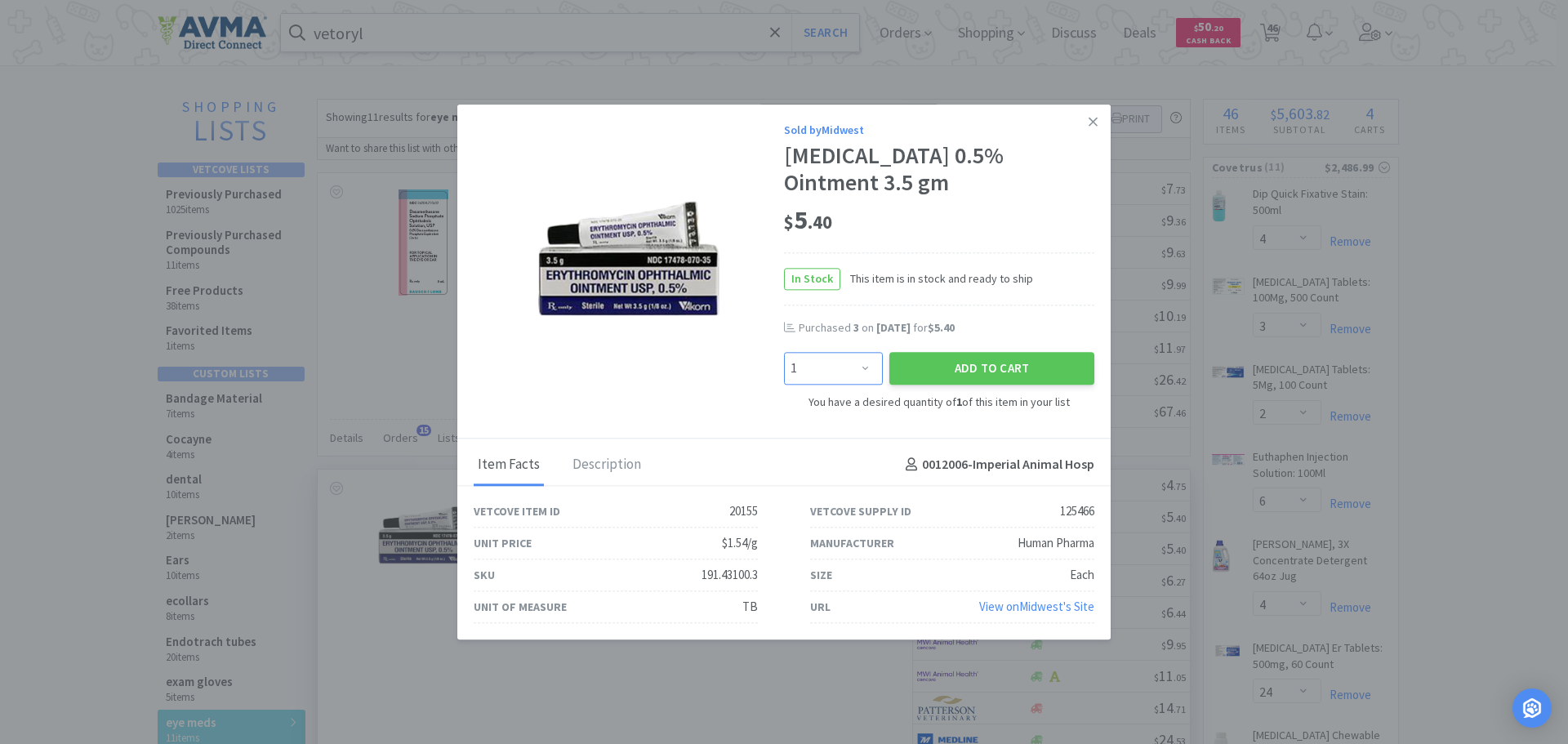
click at [854, 368] on select "Enter Quantity 1 2 3 4 5 6 7 8 9 10 11 12 13 14 15 16 17 18 19 20 Enter Quantity" at bounding box center [833, 368] width 99 height 32
click at [784, 353] on select "Enter Quantity 1 2 3 4 5 6 7 8 9 10 11 12 13 14 15 16 17 18 19 20 Enter Quantity" at bounding box center [833, 368] width 99 height 32
click at [924, 367] on button "Add to Cart" at bounding box center [991, 368] width 205 height 32
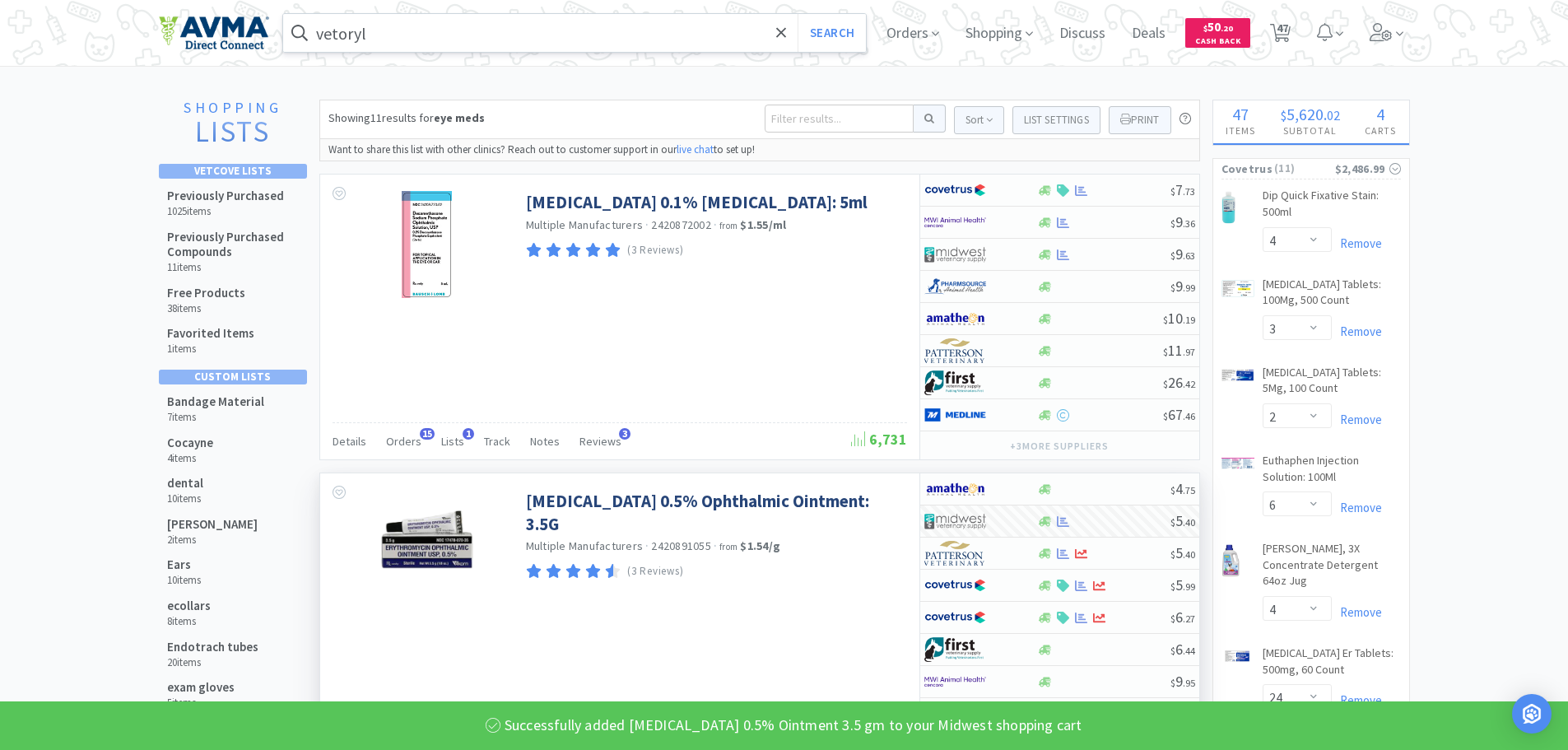
click at [434, 25] on input "vetoryl" at bounding box center [574, 33] width 583 height 38
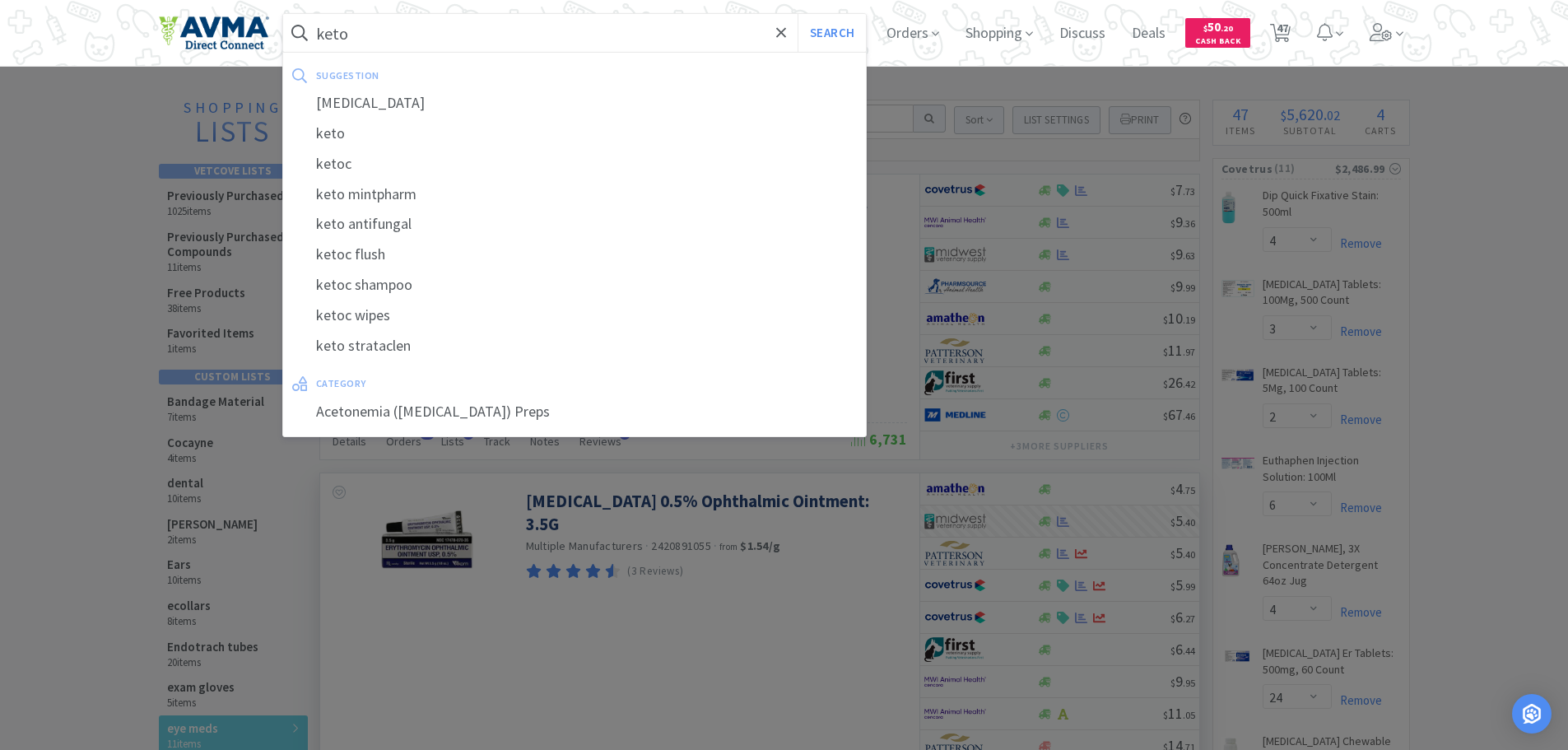
click at [623, 634] on div at bounding box center [784, 375] width 1568 height 750
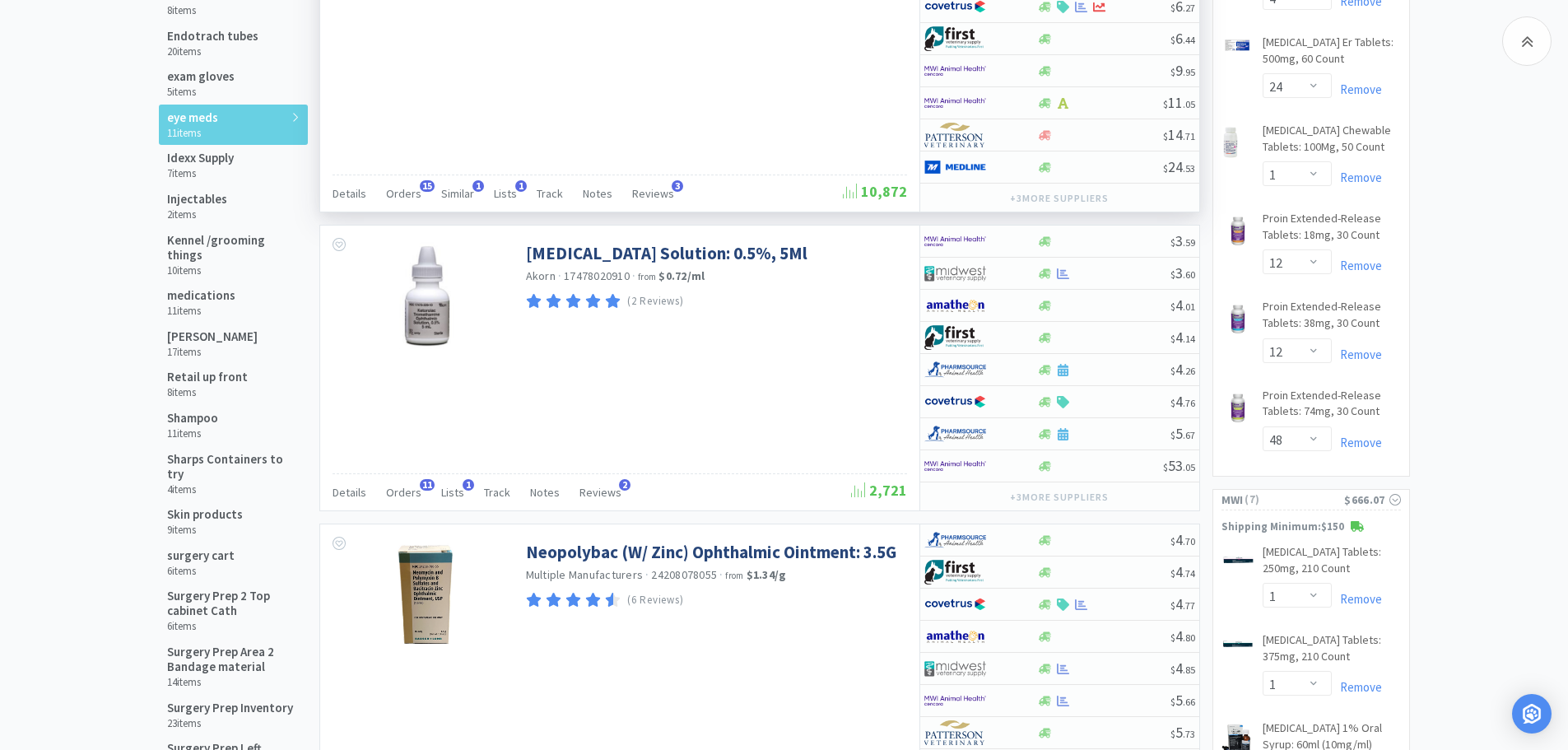
scroll to position [626, 0]
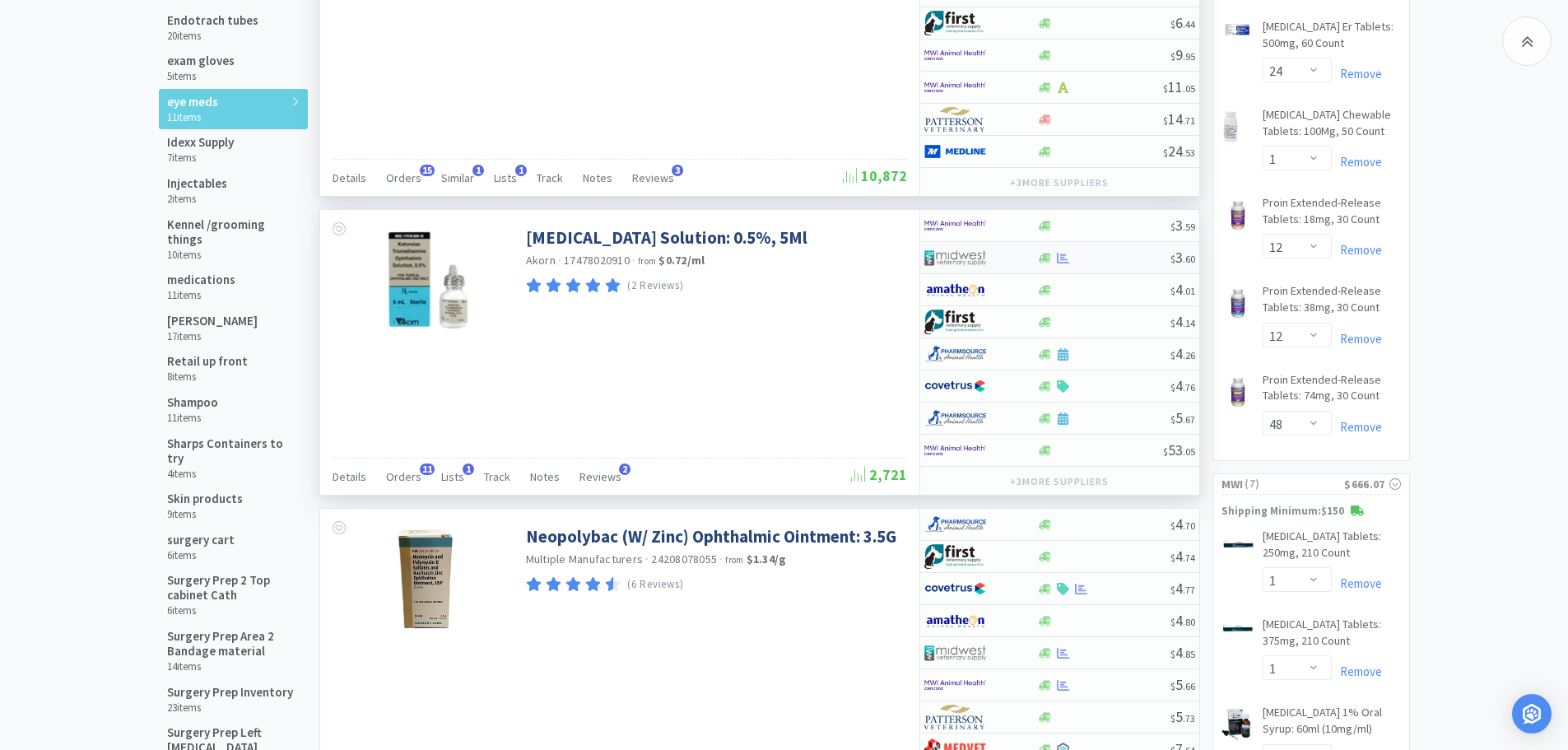
click at [1111, 259] on div at bounding box center [1103, 257] width 133 height 12
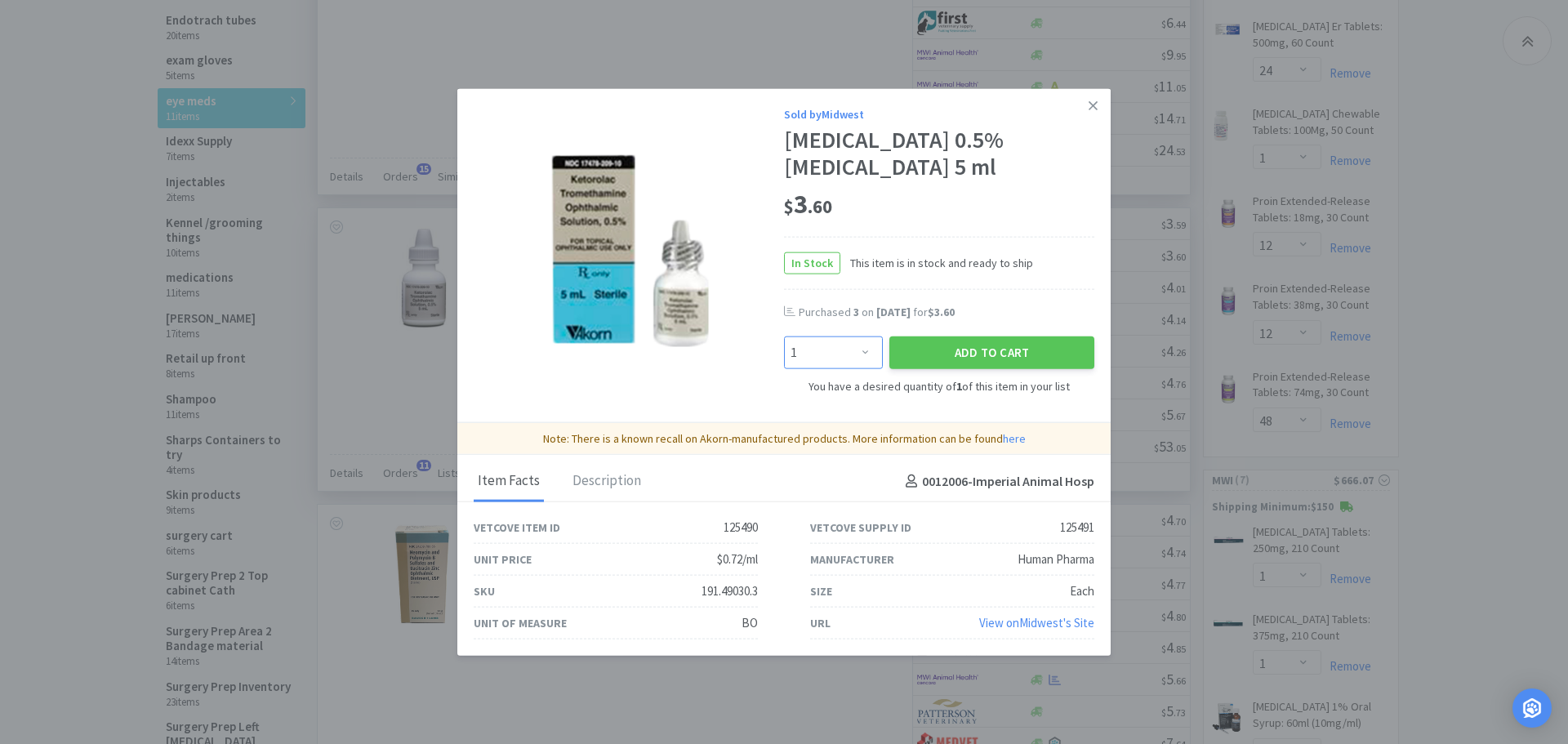
click at [866, 349] on select "Enter Quantity 1 2 3 4 5 6 7 8 9 10 11 12 13 14 15 16 17 18 19 20 Enter Quantity" at bounding box center [833, 352] width 99 height 32
click at [784, 336] on select "Enter Quantity 1 2 3 4 5 6 7 8 9 10 11 12 13 14 15 16 17 18 19 20 Enter Quantity" at bounding box center [833, 352] width 99 height 32
click at [950, 350] on button "Add to Cart" at bounding box center [991, 352] width 205 height 32
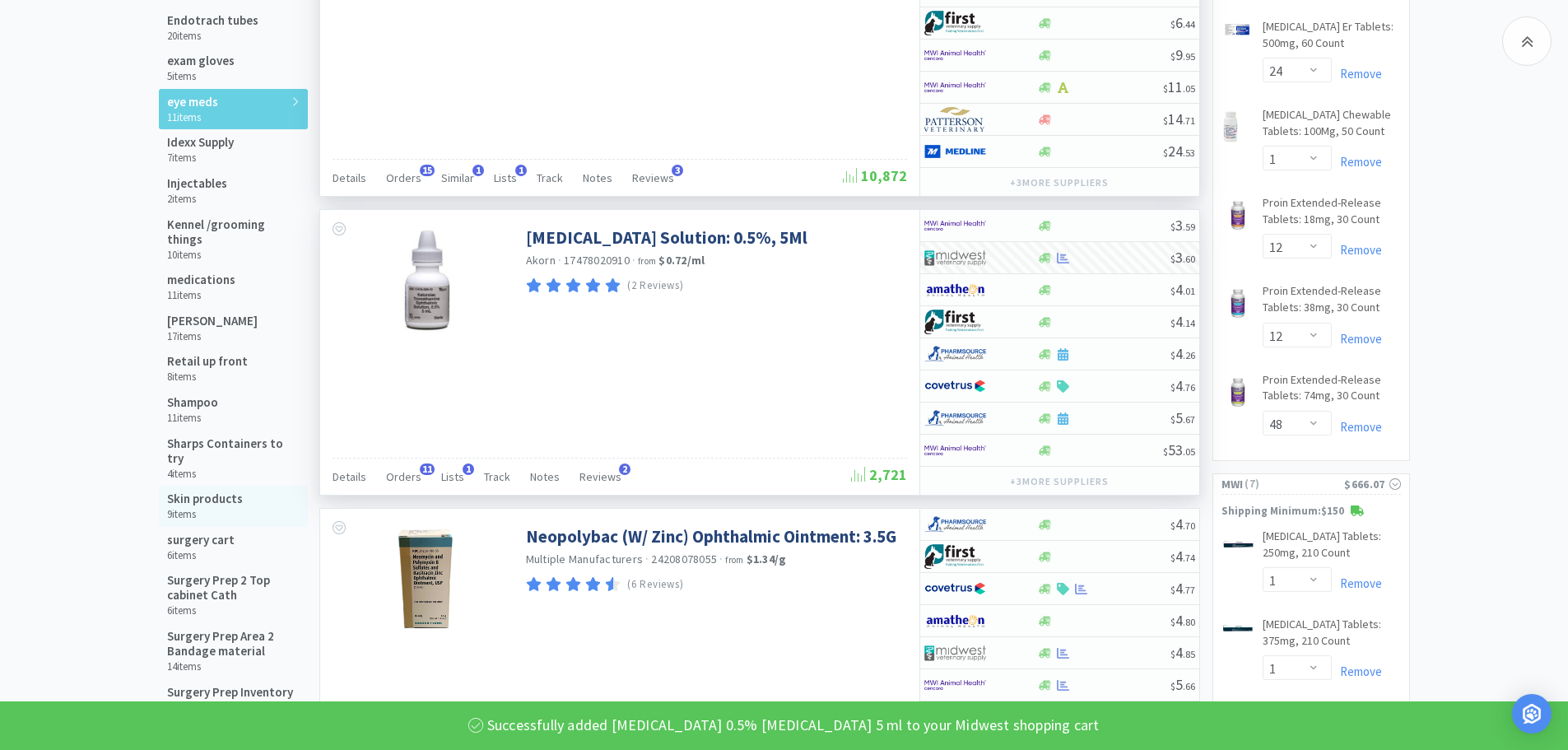
click at [188, 492] on h5 "Skin products" at bounding box center [204, 499] width 76 height 15
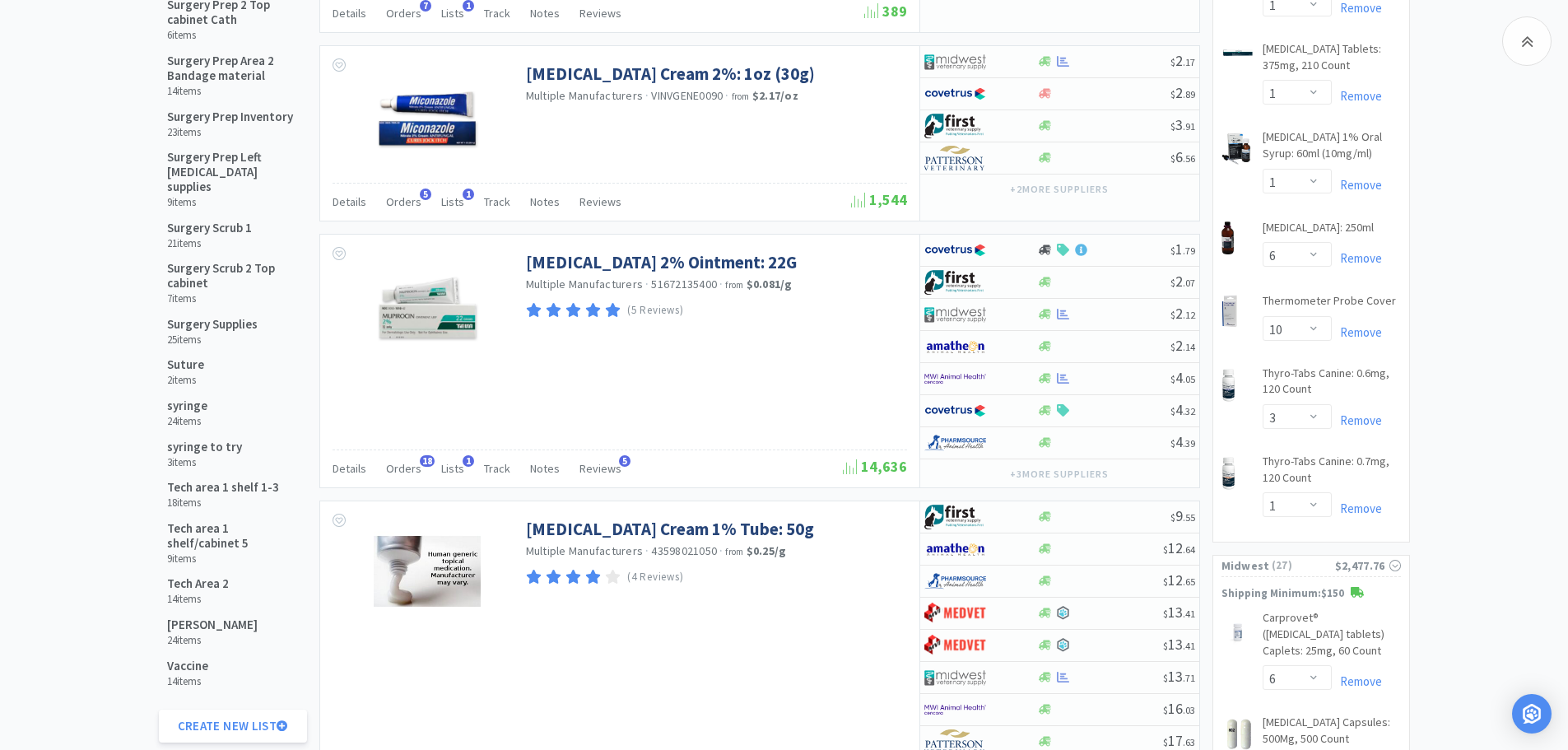
scroll to position [1206, 0]
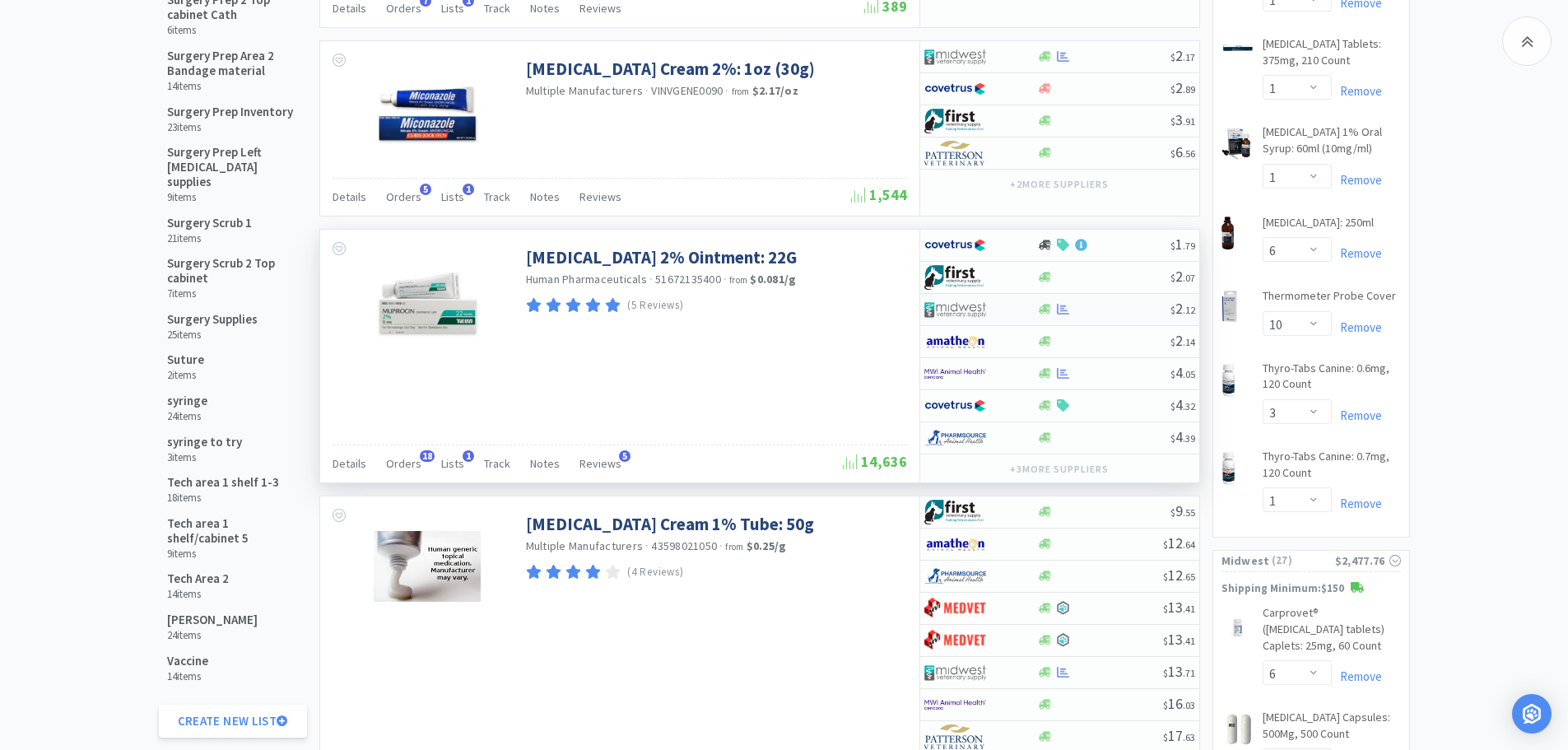
click at [1088, 311] on div at bounding box center [1103, 309] width 133 height 12
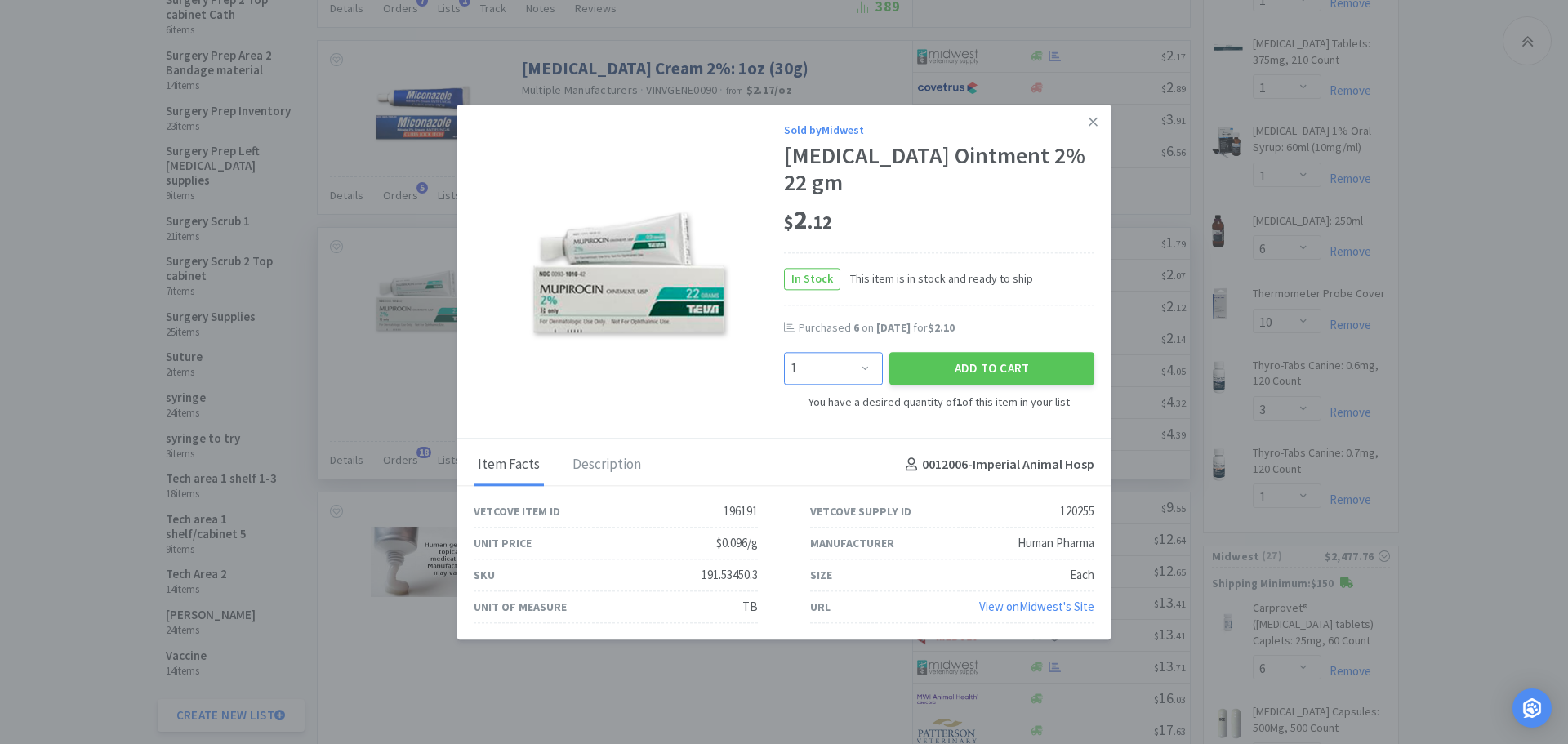
click at [864, 354] on select "Enter Quantity 1 2 3 4 5 6 7 8 9 10 11 12 13 14 15 16 17 18 19 20 Enter Quantity" at bounding box center [833, 368] width 99 height 32
click at [784, 353] on select "Enter Quantity 1 2 3 4 5 6 7 8 9 10 11 12 13 14 15 16 17 18 19 20 Enter Quantity" at bounding box center [833, 368] width 99 height 32
click at [917, 362] on button "Add to Cart" at bounding box center [991, 368] width 205 height 32
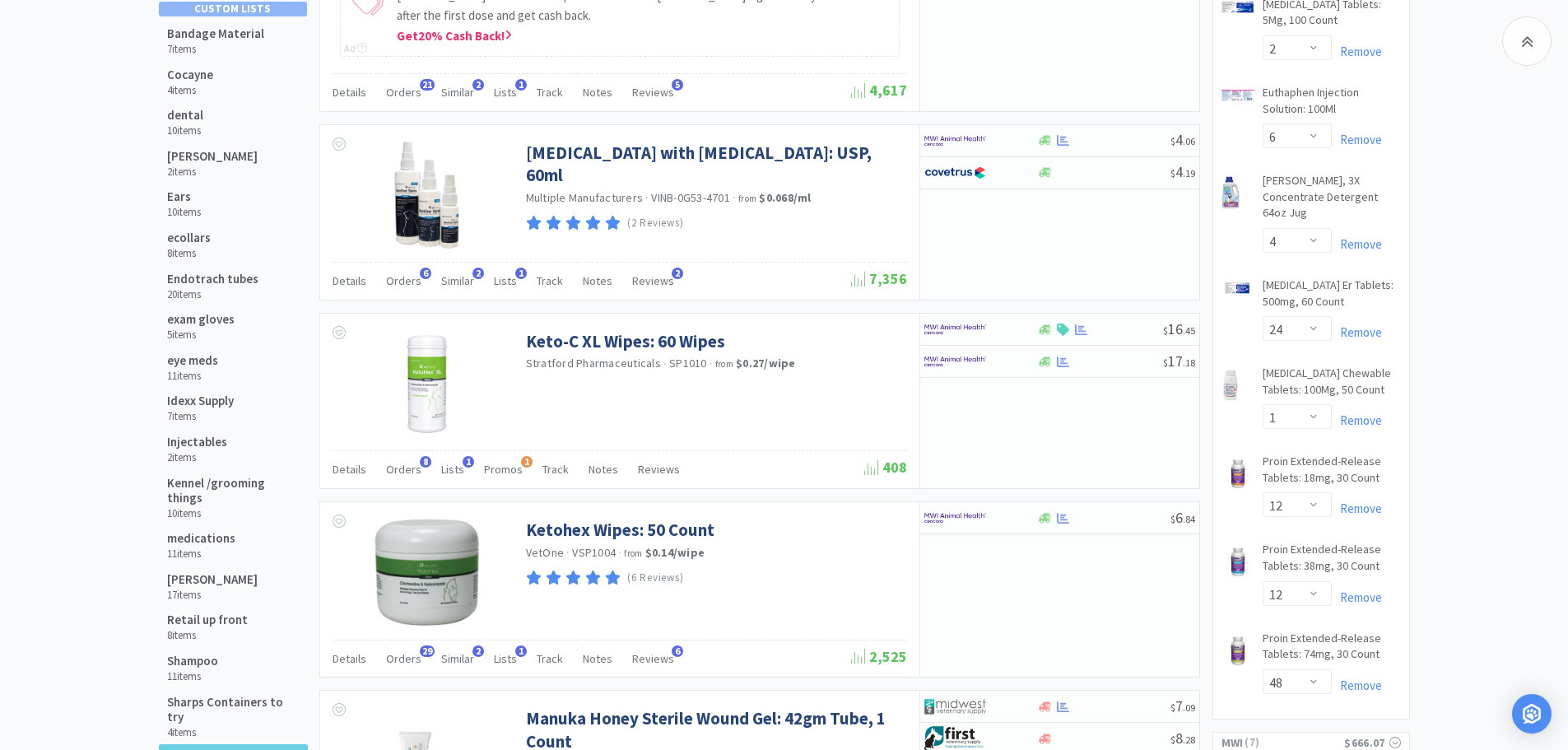
scroll to position [346, 0]
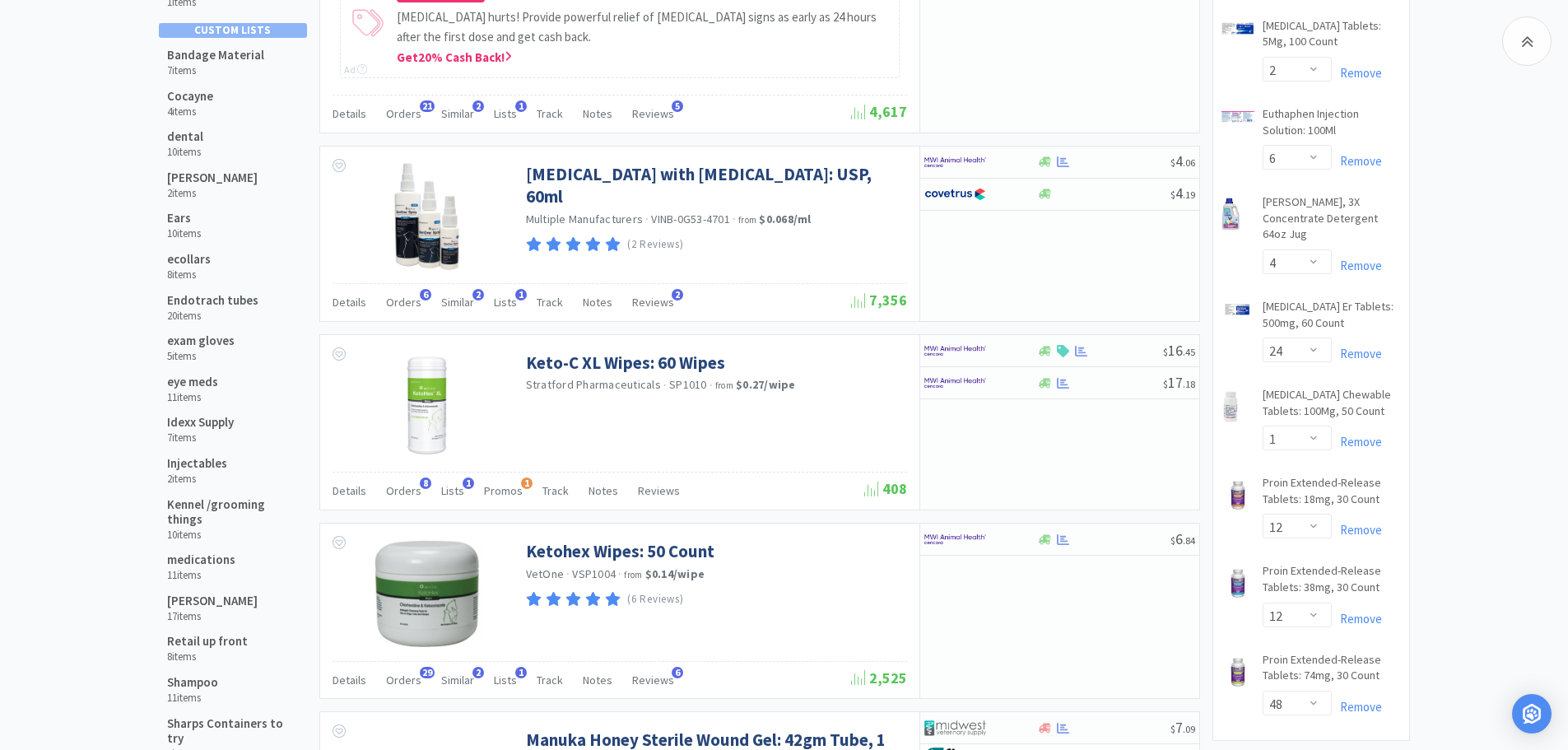
click at [164, 223] on div "Ears 10 items" at bounding box center [233, 226] width 149 height 41
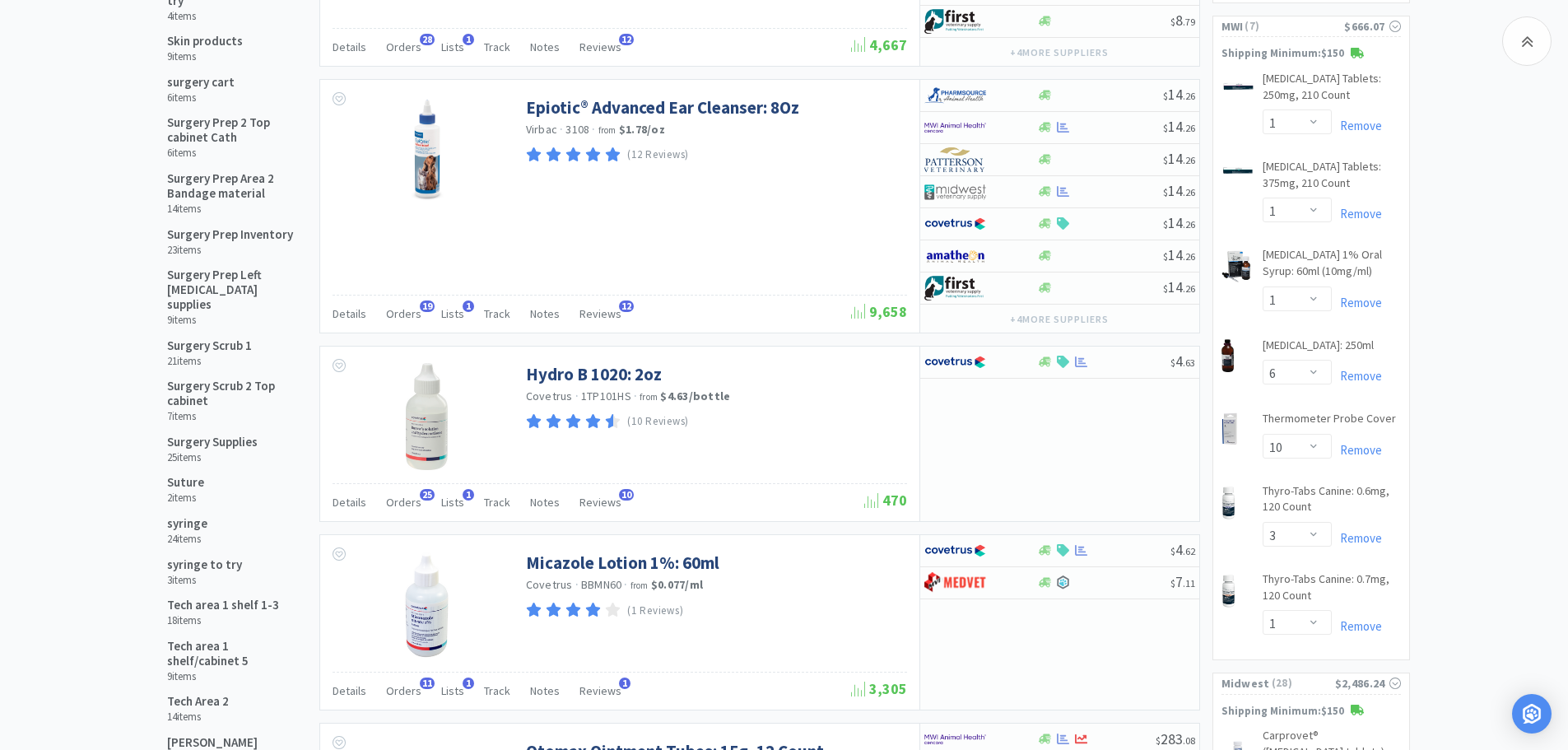
scroll to position [1188, 0]
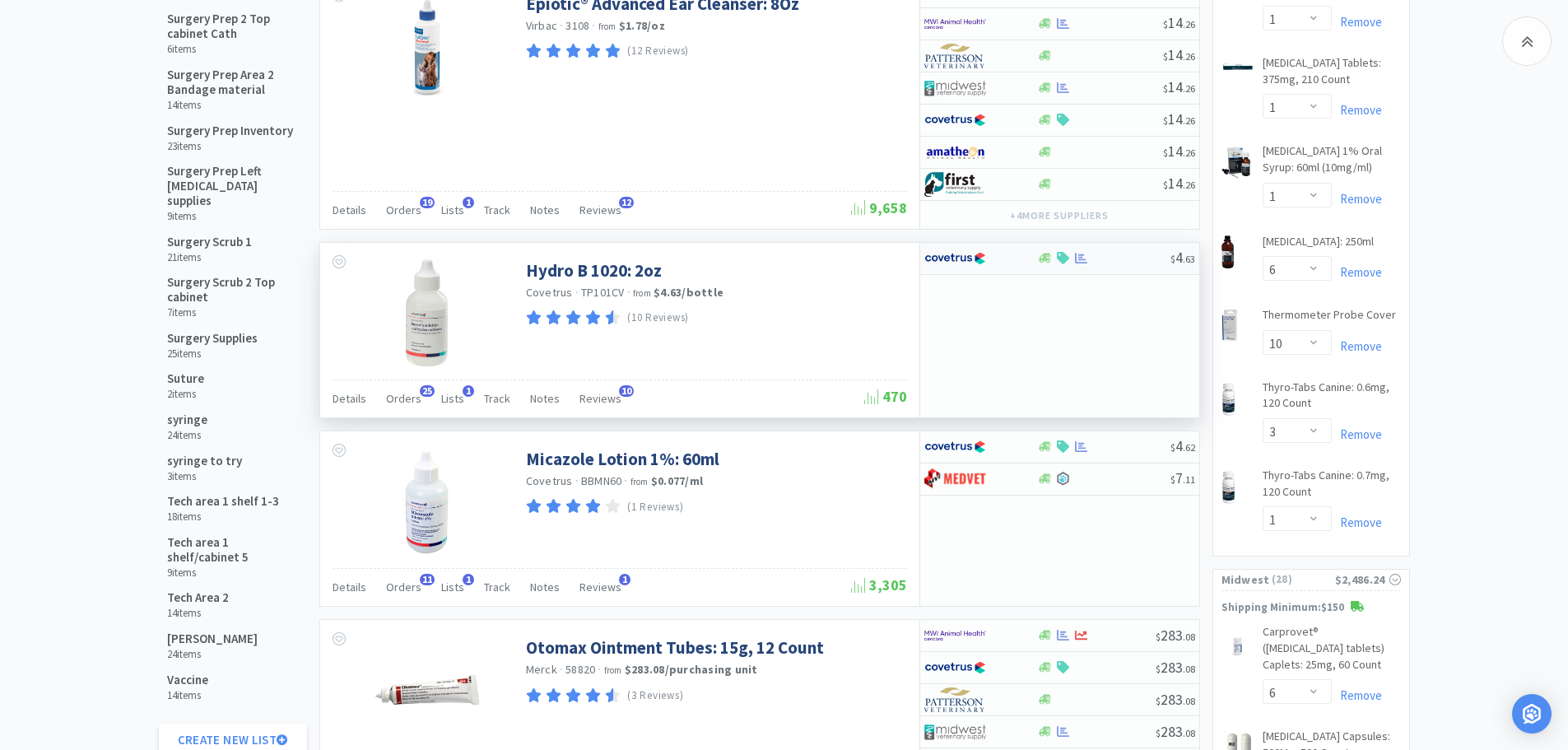
click at [1114, 263] on div at bounding box center [1103, 257] width 133 height 12
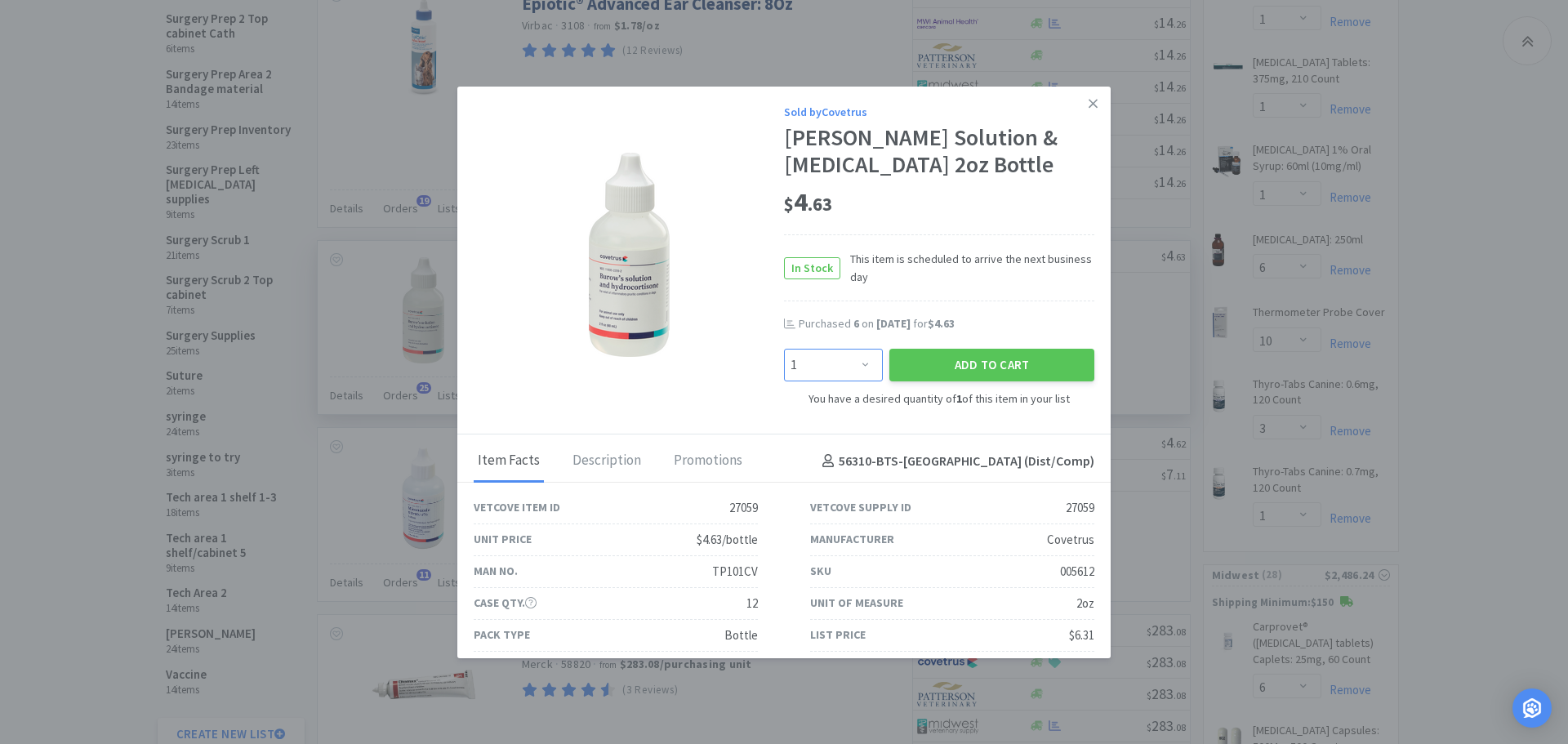
click at [859, 360] on select "Enter Quantity 1 2 3 4 5 6 7 8 9 10 11 12 13 14 15 16 17 18 19 20 Enter Quantity" at bounding box center [833, 365] width 99 height 32
click at [784, 349] on select "Enter Quantity 1 2 3 4 5 6 7 8 9 10 11 12 13 14 15 16 17 18 19 20 Enter Quantity" at bounding box center [833, 365] width 99 height 32
click at [914, 358] on button "Add to Cart" at bounding box center [991, 365] width 205 height 32
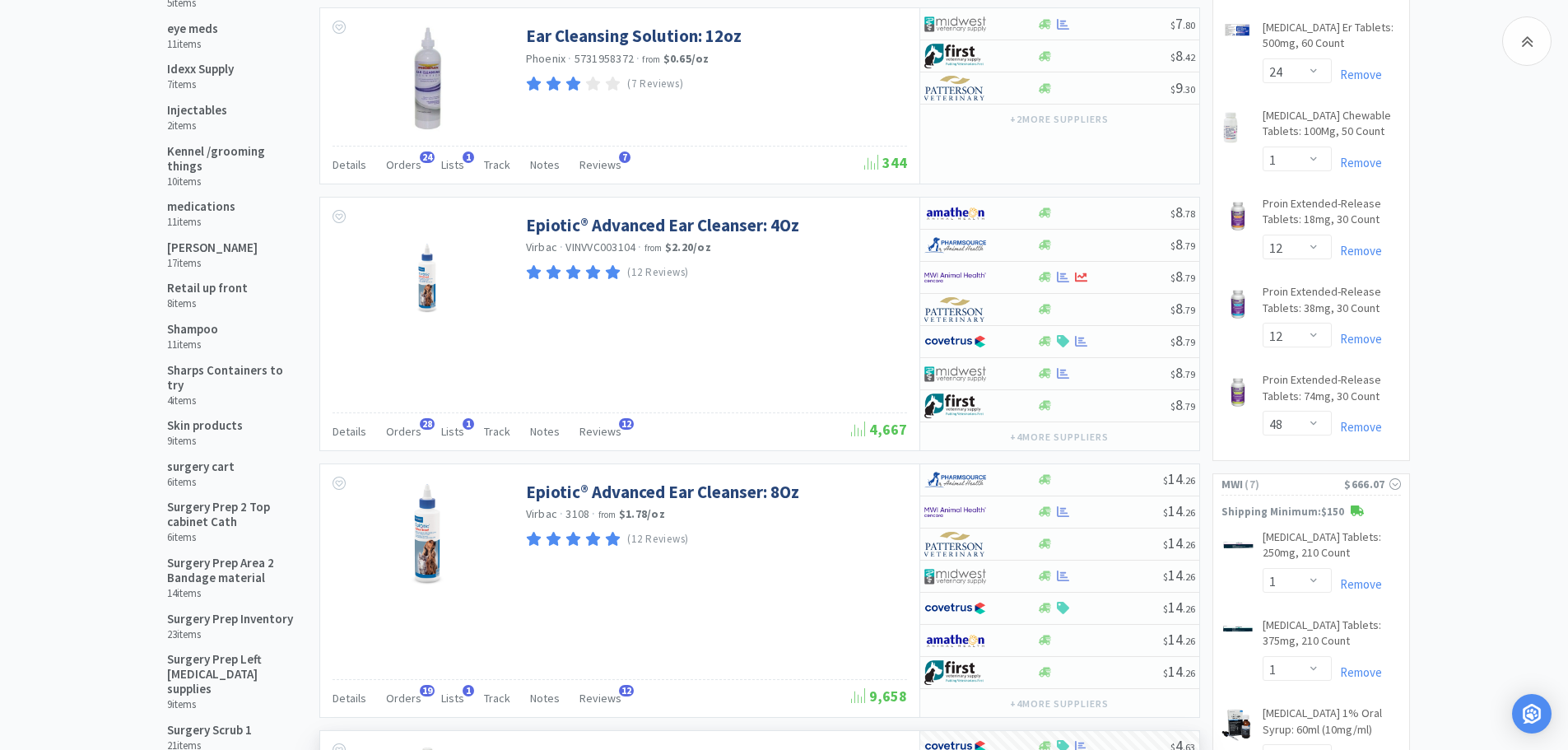
scroll to position [534, 0]
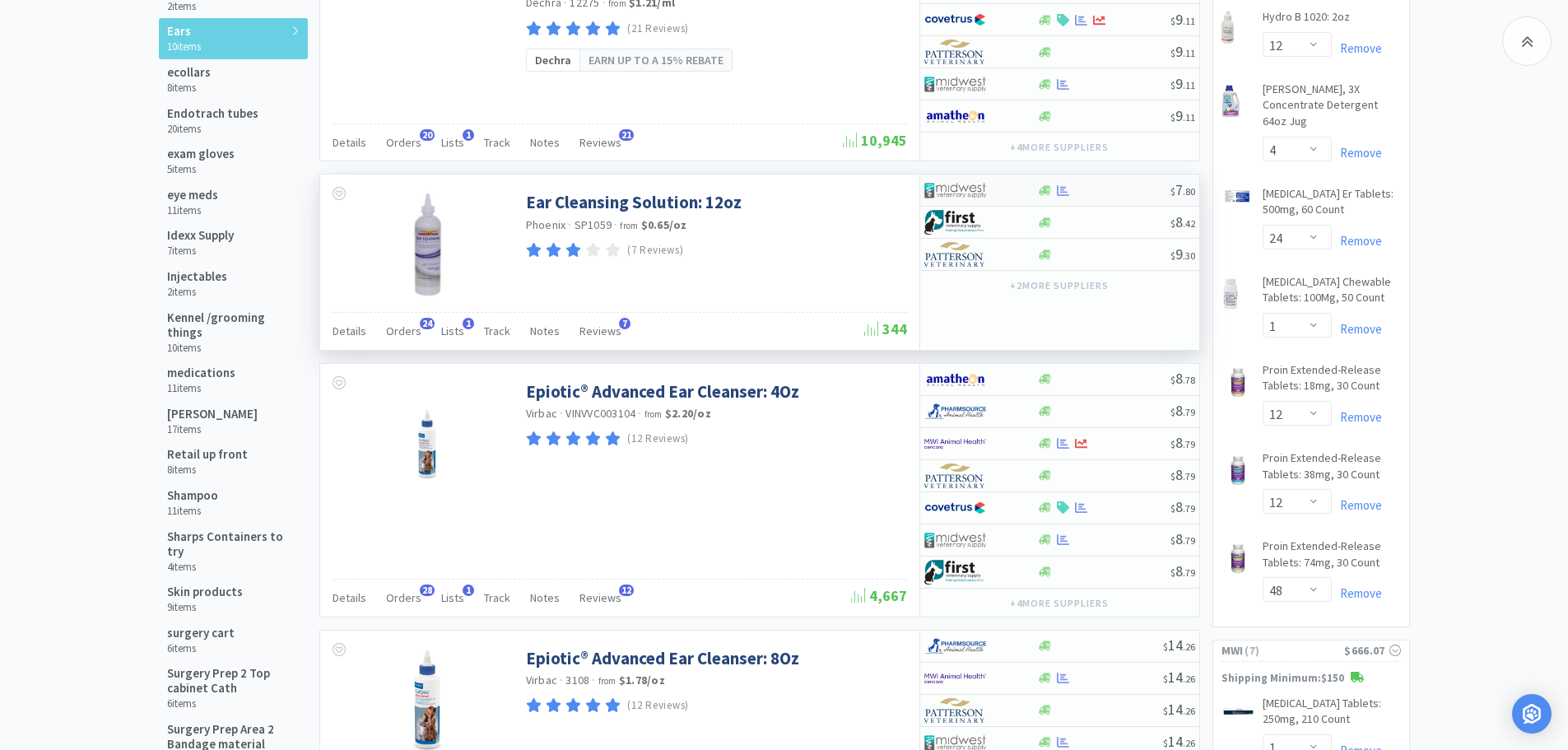
click at [1099, 192] on div at bounding box center [1103, 190] width 133 height 12
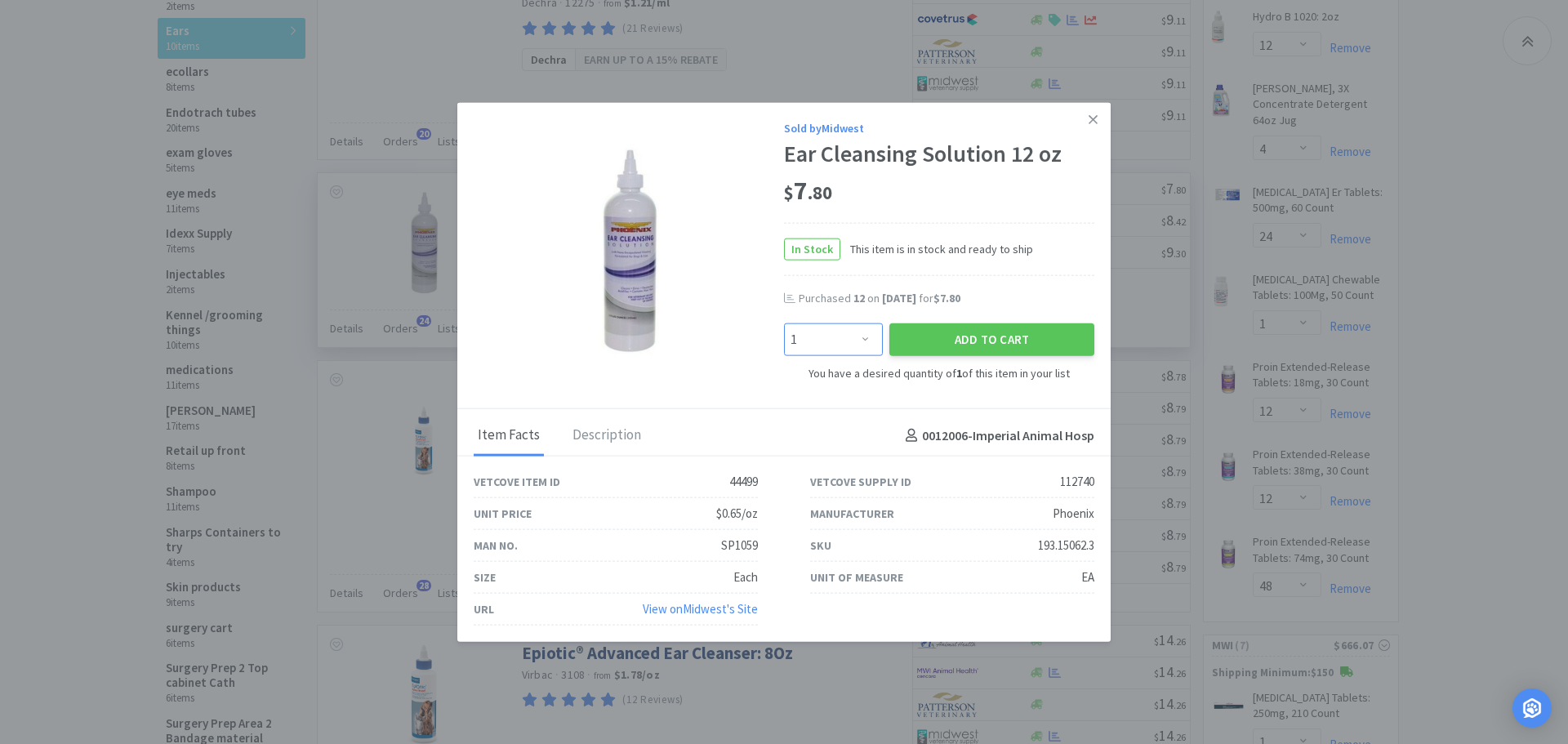
click at [876, 336] on select "Enter Quantity 1 2 3 4 5 6 7 8 9 10 11 12 13 14 15 16 17 18 19 20 Enter Quantity" at bounding box center [833, 338] width 99 height 32
click at [784, 322] on select "Enter Quantity 1 2 3 4 5 6 7 8 9 10 11 12 13 14 15 16 17 18 19 20 Enter Quantity" at bounding box center [833, 338] width 99 height 32
click at [918, 337] on button "Add to Cart" at bounding box center [991, 338] width 205 height 32
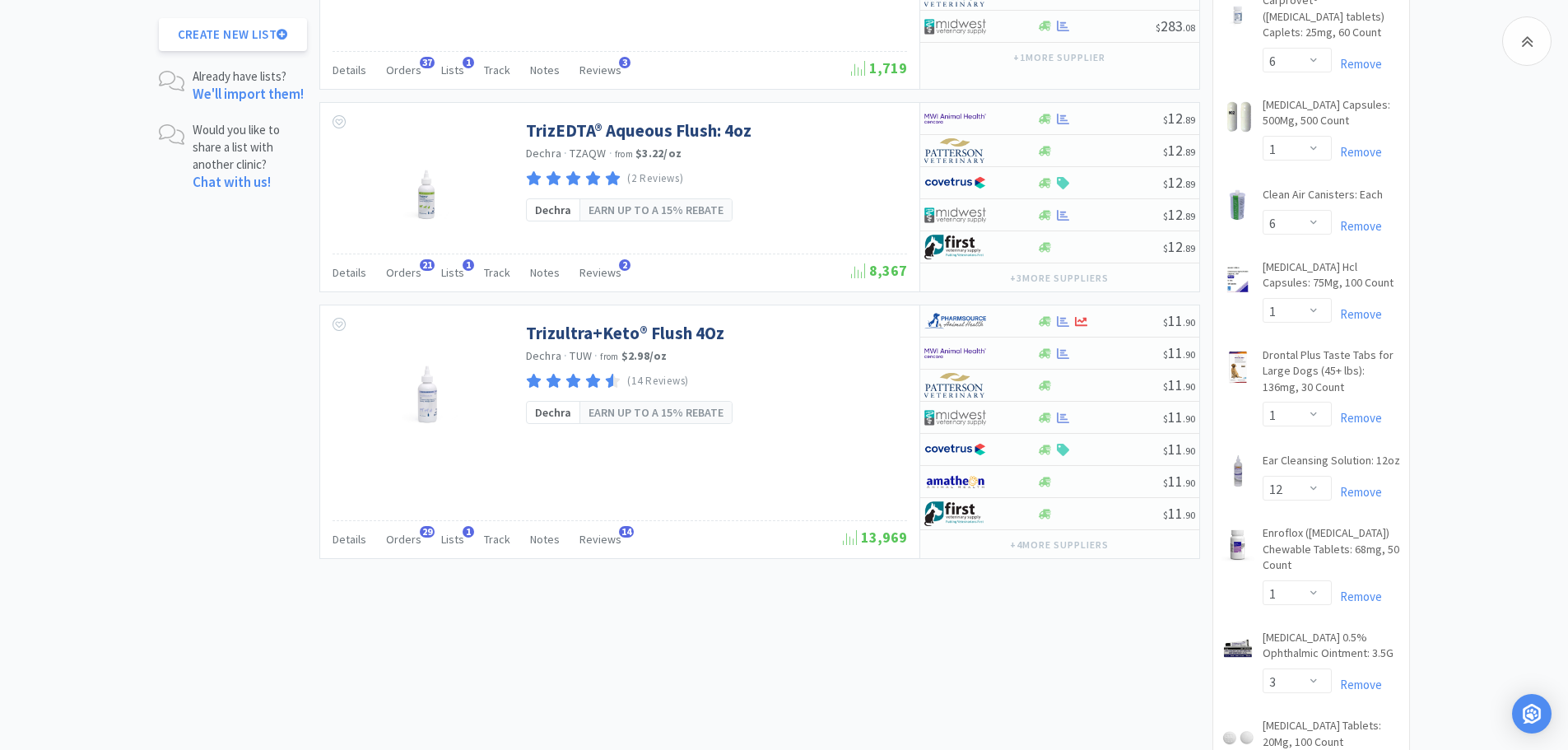
scroll to position [1988, 0]
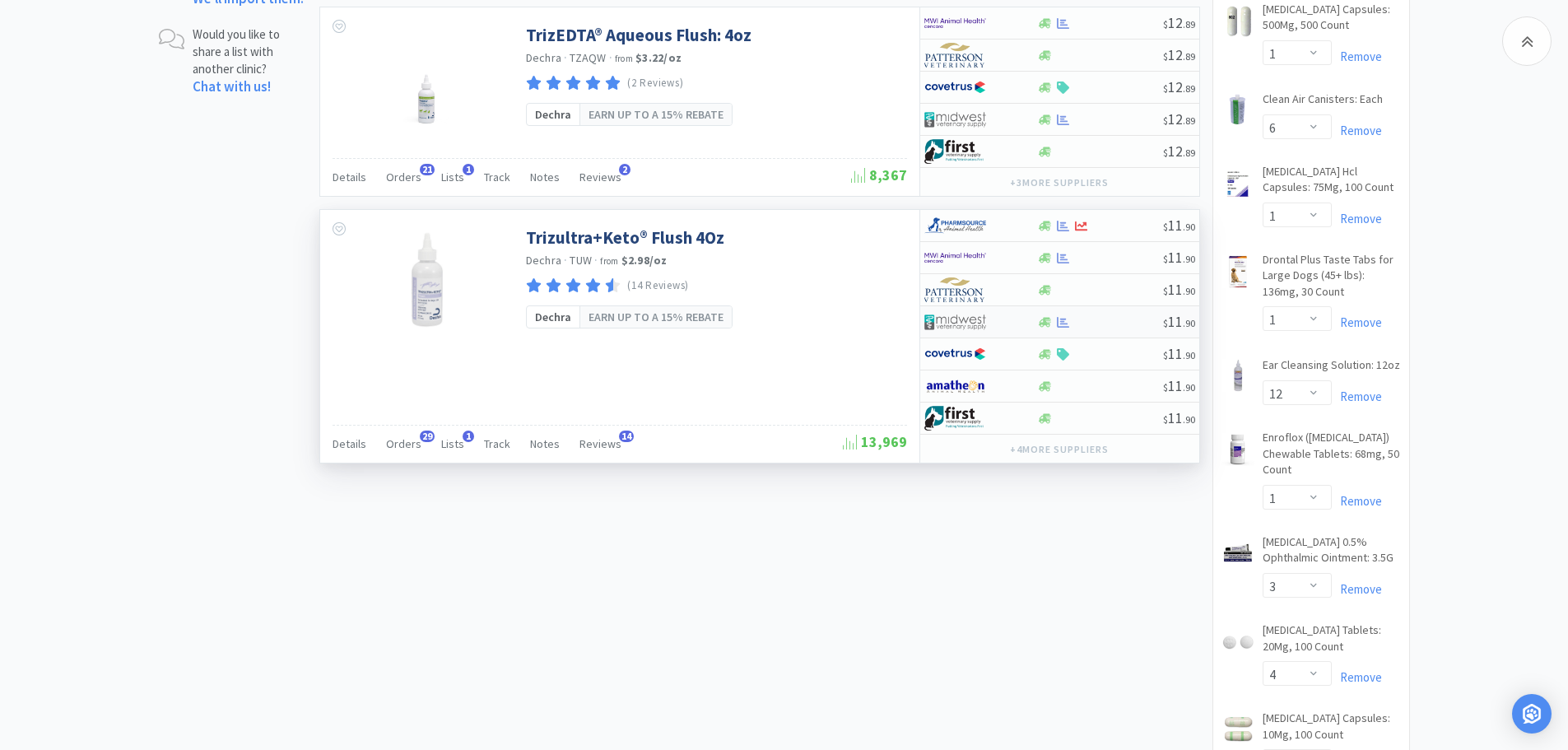
click at [1097, 319] on div at bounding box center [1099, 322] width 126 height 12
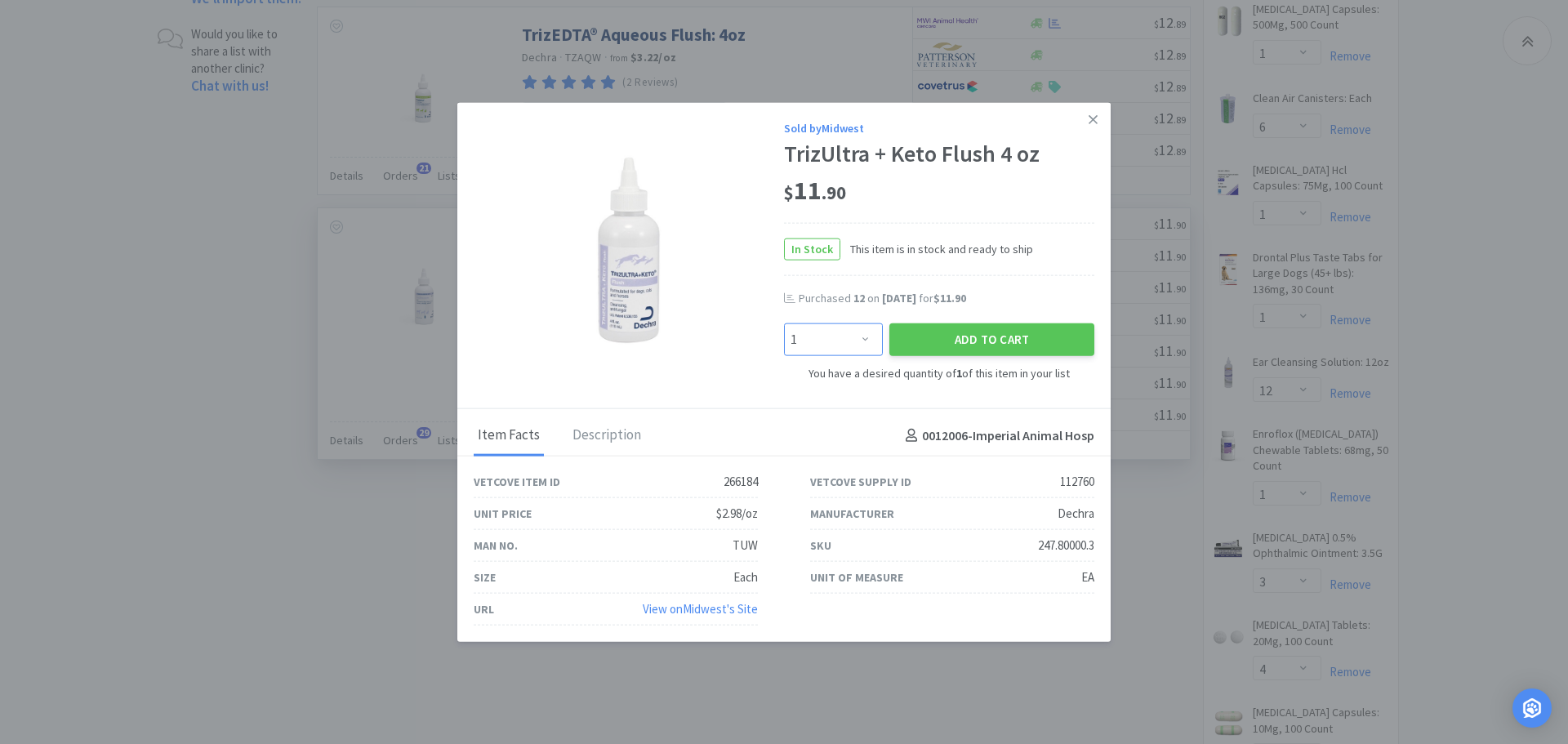
click at [865, 337] on select "Enter Quantity 1 2 3 4 5 6 7 8 9 10 11 12 13 14 15 16 17 18 19 20 Enter Quantity" at bounding box center [833, 338] width 99 height 32
click at [784, 322] on select "Enter Quantity 1 2 3 4 5 6 7 8 9 10 11 12 13 14 15 16 17 18 19 20 Enter Quantity" at bounding box center [833, 338] width 99 height 32
click at [918, 343] on button "Add to Cart" at bounding box center [991, 338] width 205 height 32
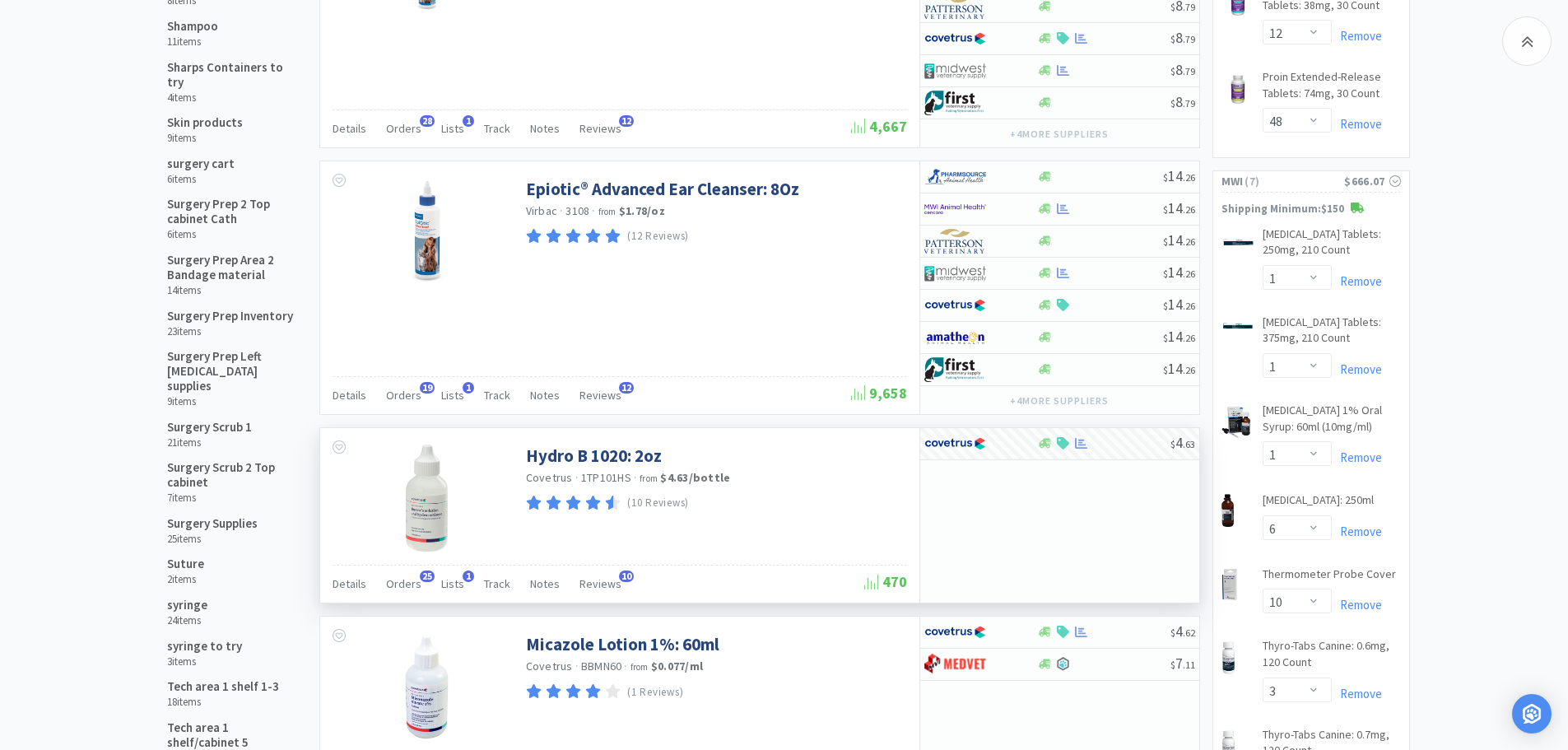
scroll to position [928, 0]
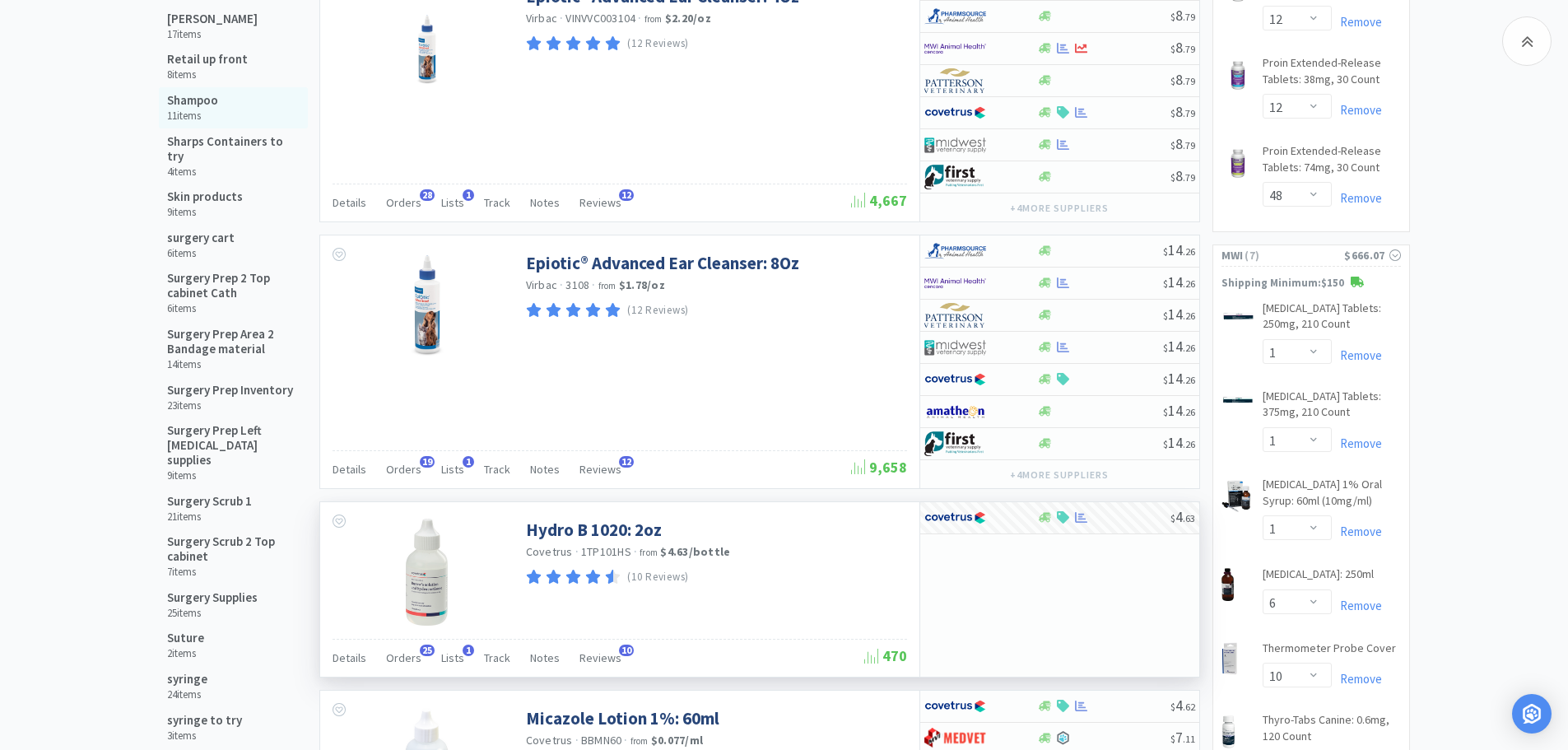
click at [192, 93] on h5 "Shampoo" at bounding box center [192, 101] width 51 height 15
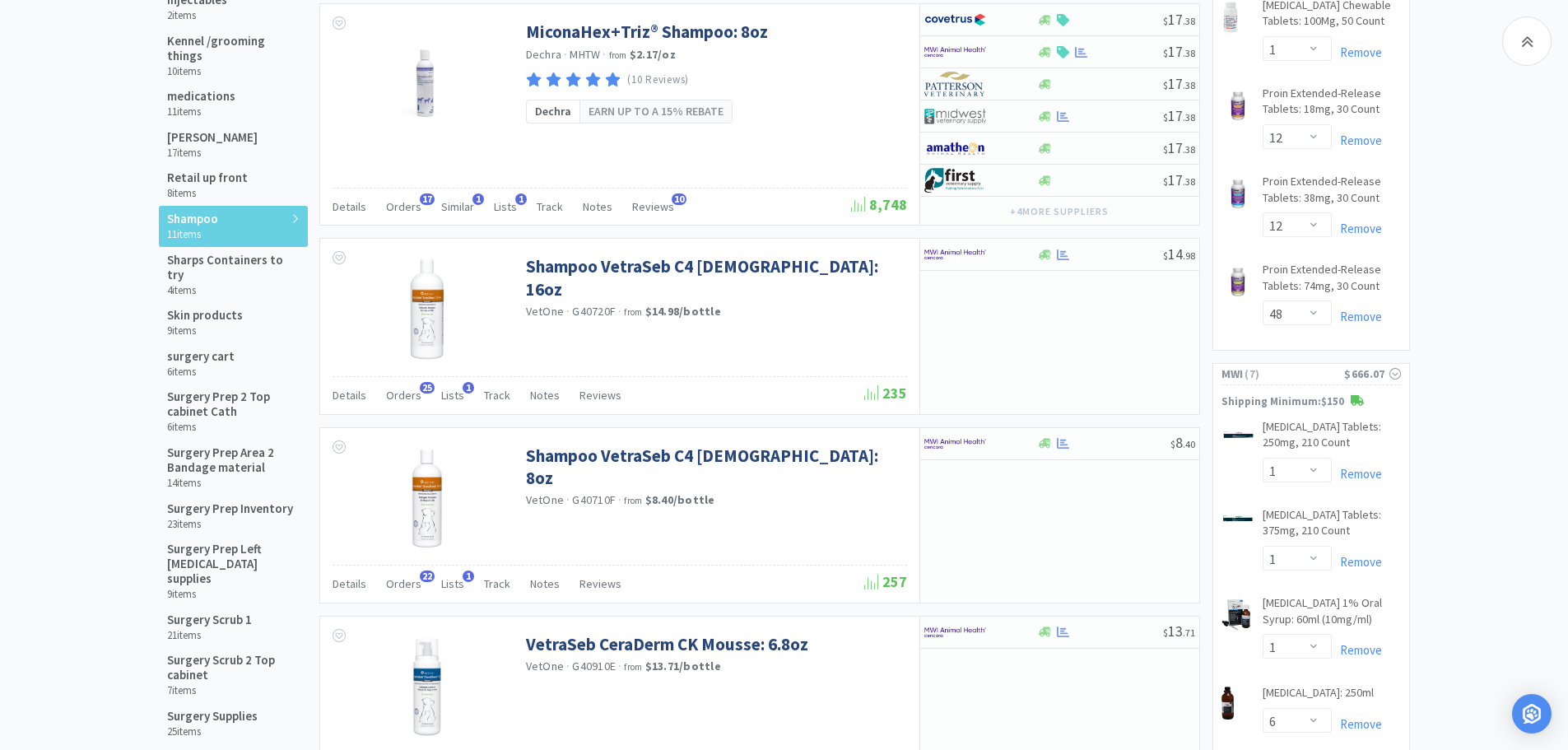
scroll to position [815, 0]
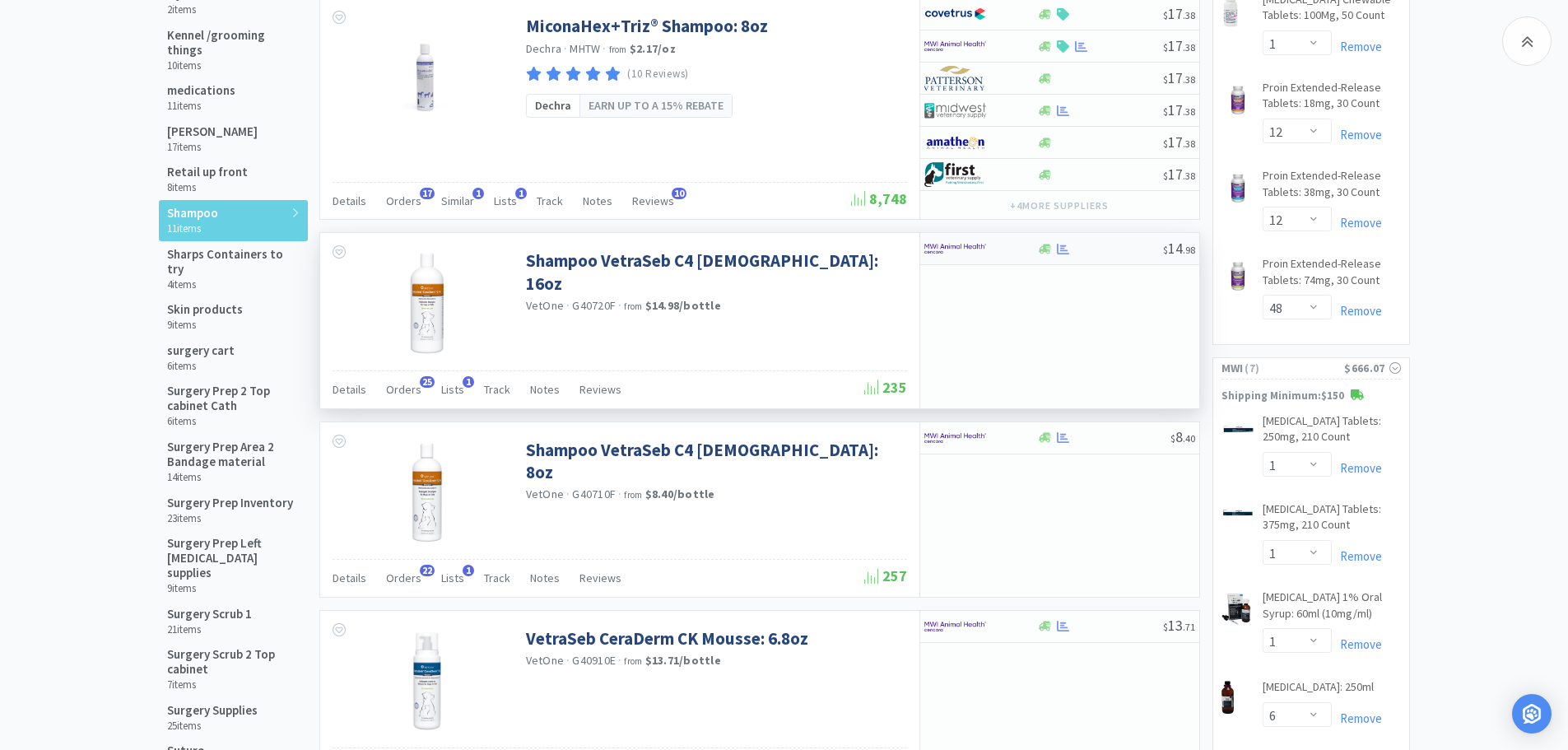
click at [1126, 247] on div at bounding box center [1099, 248] width 126 height 12
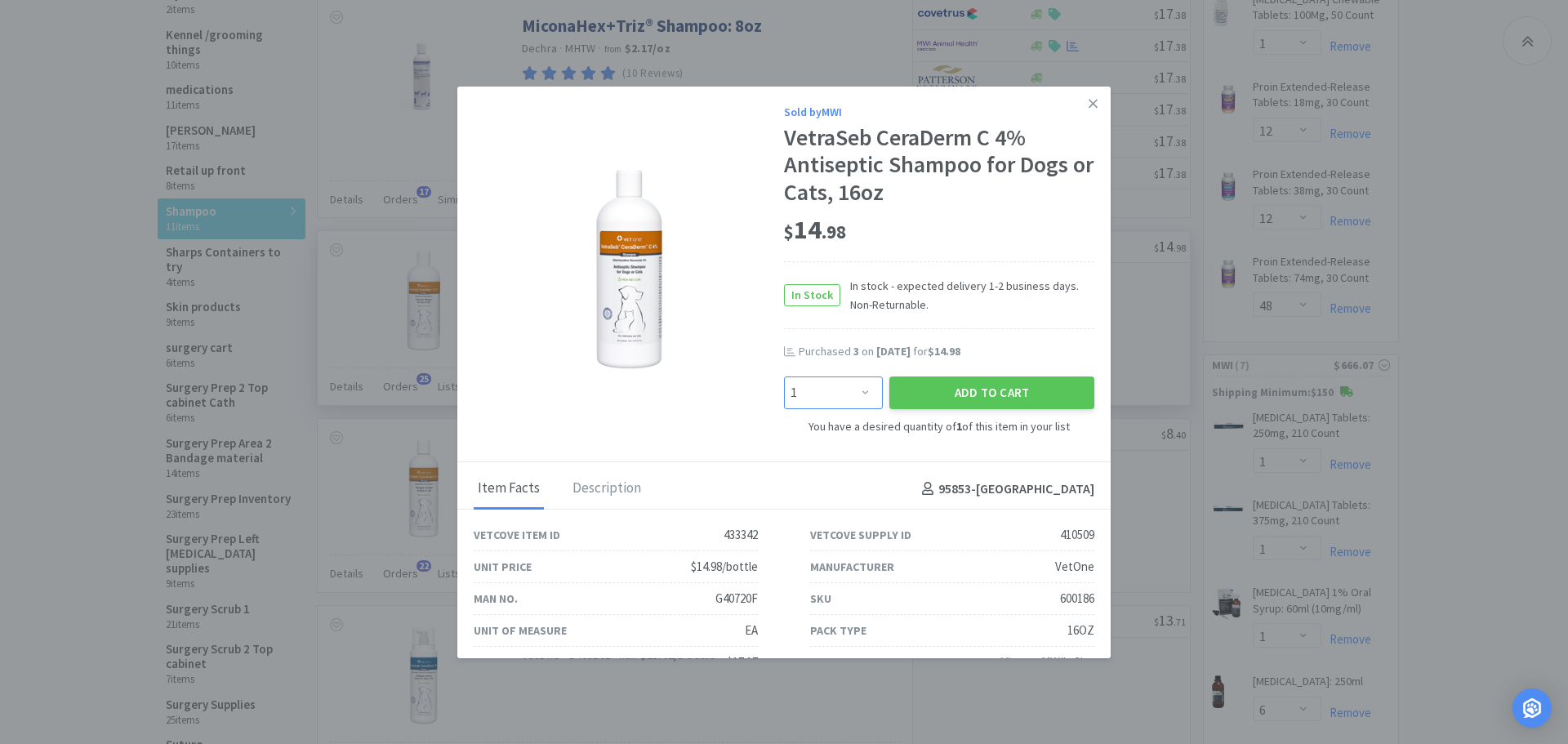
click at [857, 392] on select "Enter Quantity 1 2 3 4 5 6 7 8 9 10 11 12 13 14 15 16 17 18 19 20 Enter Quantity" at bounding box center [833, 392] width 99 height 32
click at [784, 377] on select "Enter Quantity 1 2 3 4 5 6 7 8 9 10 11 12 13 14 15 16 17 18 19 20 Enter Quantity" at bounding box center [833, 392] width 99 height 32
click at [907, 384] on button "Add to Cart" at bounding box center [991, 392] width 205 height 32
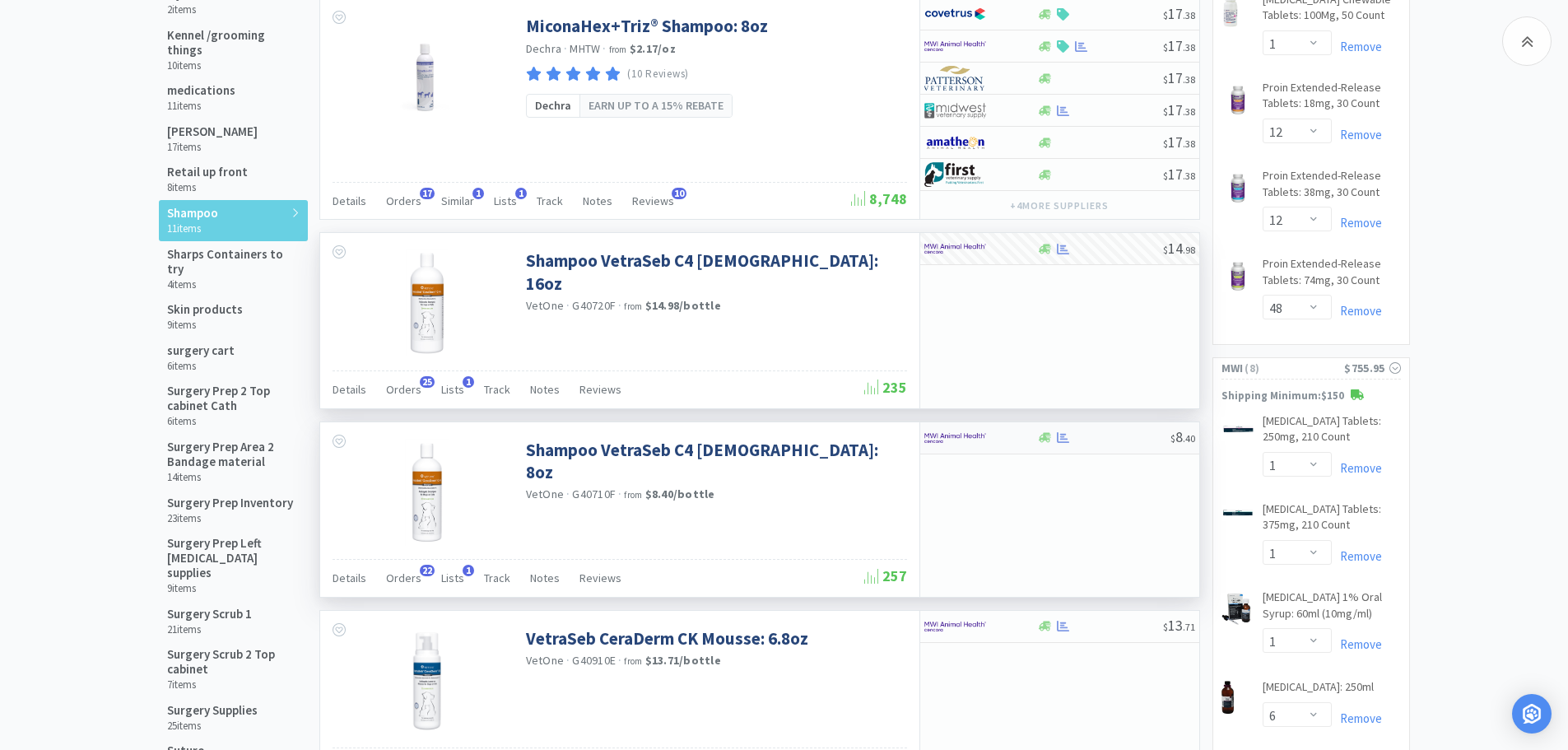
click at [1123, 437] on div at bounding box center [1103, 437] width 133 height 12
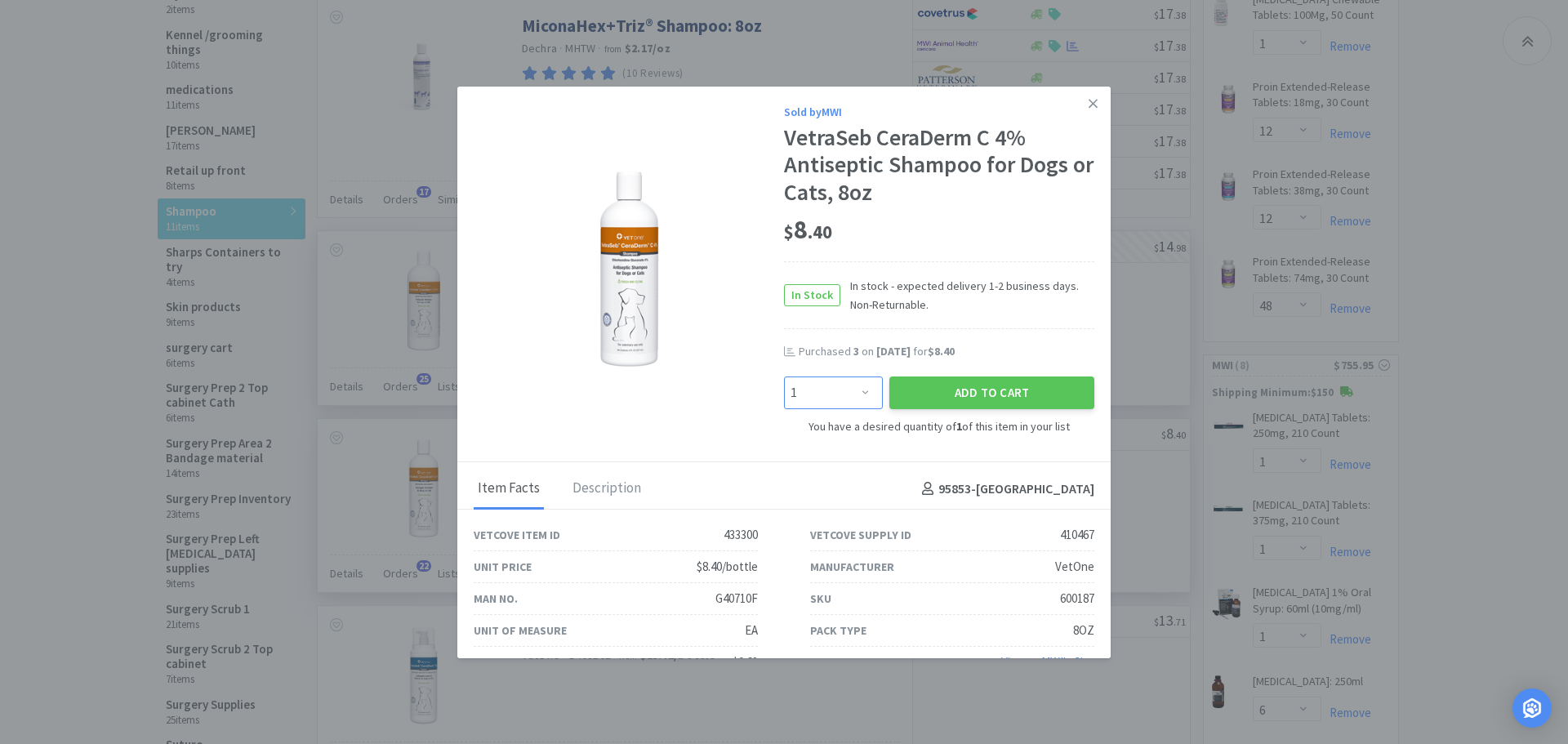
click at [854, 394] on select "Enter Quantity 1 2 3 4 5 6 7 8 9 10 11 12 13 14 15 16 17 18 19 20 Enter Quantity" at bounding box center [833, 392] width 99 height 32
click at [784, 377] on select "Enter Quantity 1 2 3 4 5 6 7 8 9 10 11 12 13 14 15 16 17 18 19 20 Enter Quantity" at bounding box center [833, 392] width 99 height 32
click at [915, 392] on button "Add to Cart" at bounding box center [991, 392] width 205 height 32
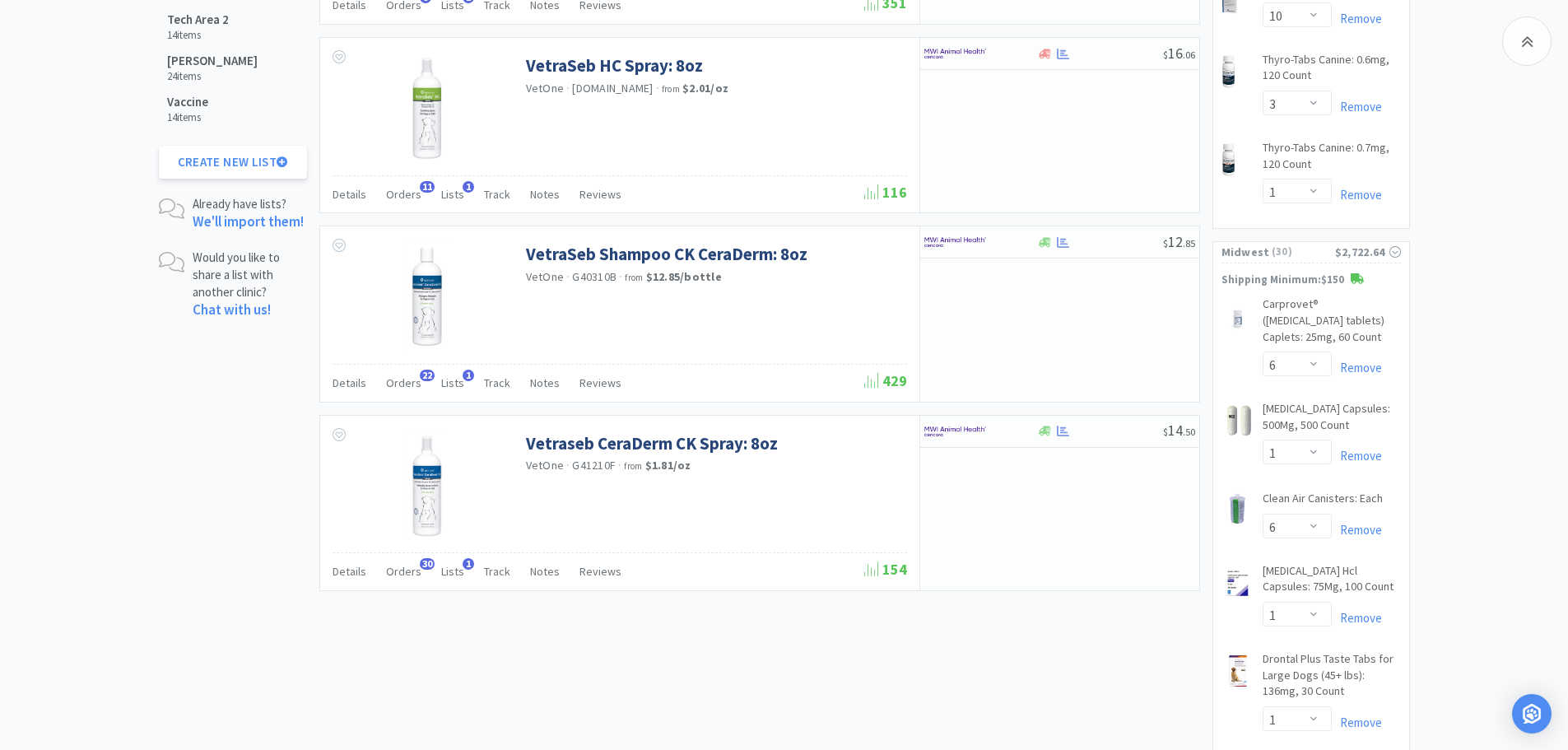
scroll to position [1783, 0]
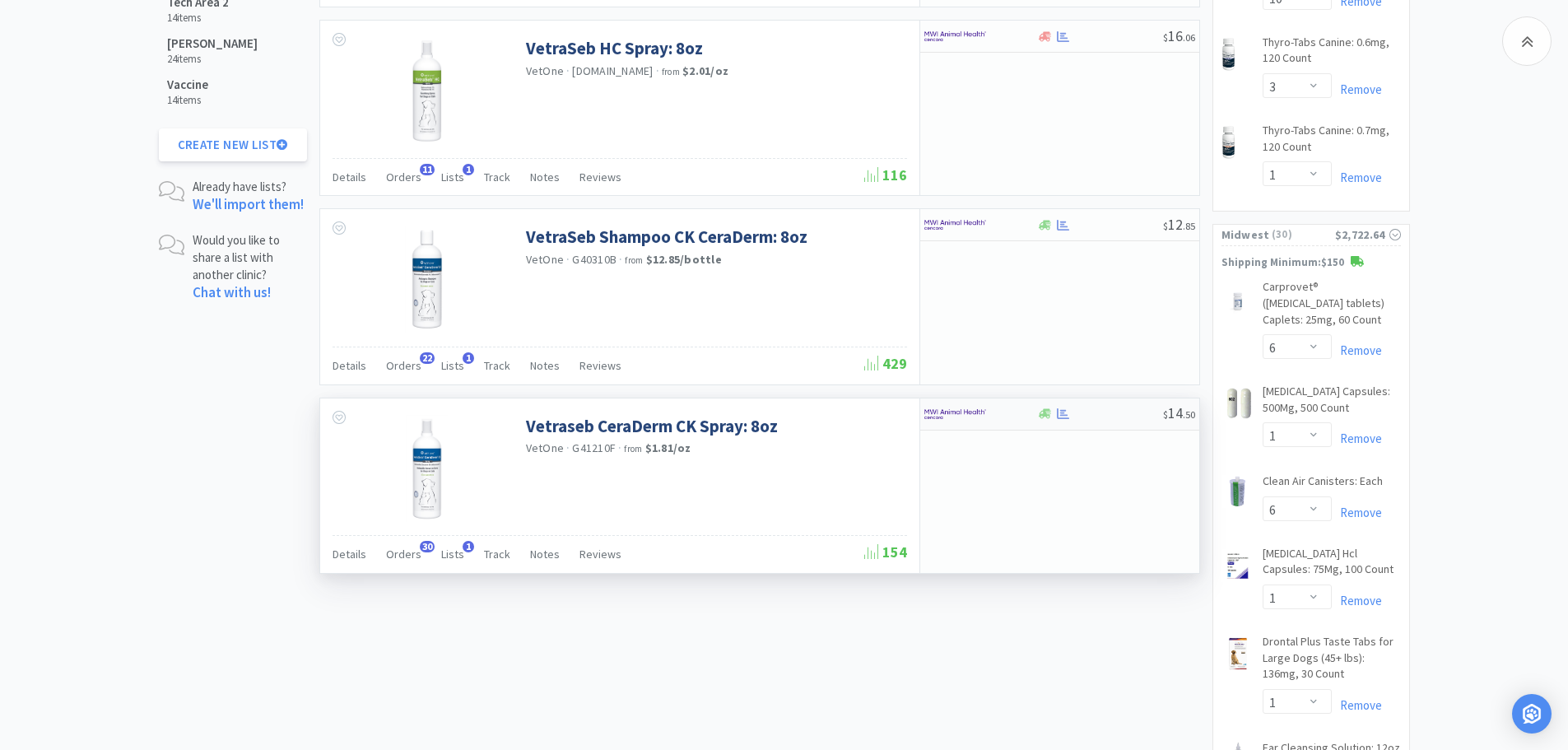
click at [1122, 417] on div at bounding box center [1099, 413] width 126 height 12
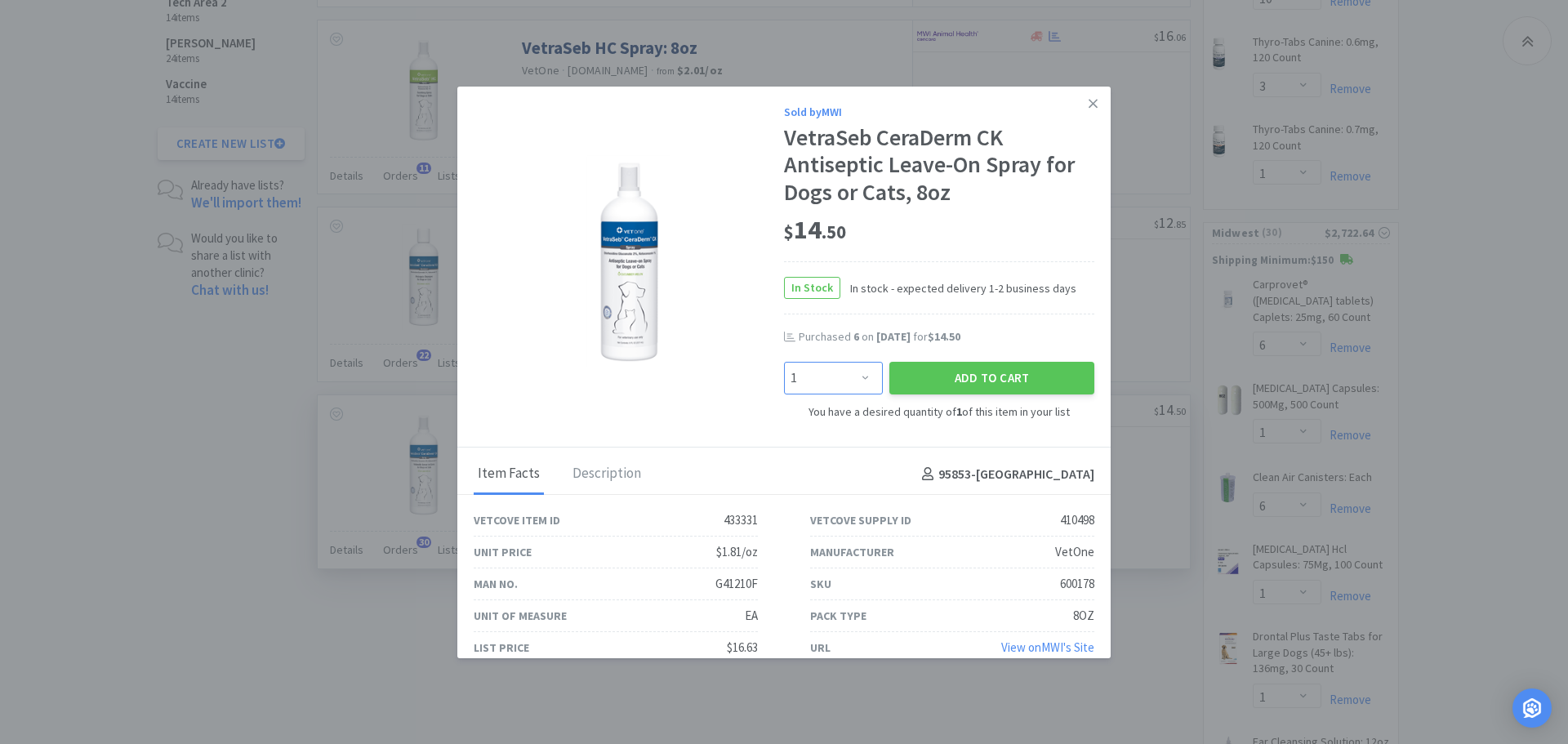
click at [853, 381] on select "Enter Quantity 1 2 3 4 5 6 7 8 9 10 11 12 13 14 15 16 17 18 19 20 Enter Quantity" at bounding box center [833, 378] width 99 height 32
click at [784, 362] on select "Enter Quantity 1 2 3 4 5 6 7 8 9 10 11 12 13 14 15 16 17 18 19 20 Enter Quantity" at bounding box center [833, 378] width 99 height 32
click at [903, 378] on button "Add to Cart" at bounding box center [991, 378] width 205 height 32
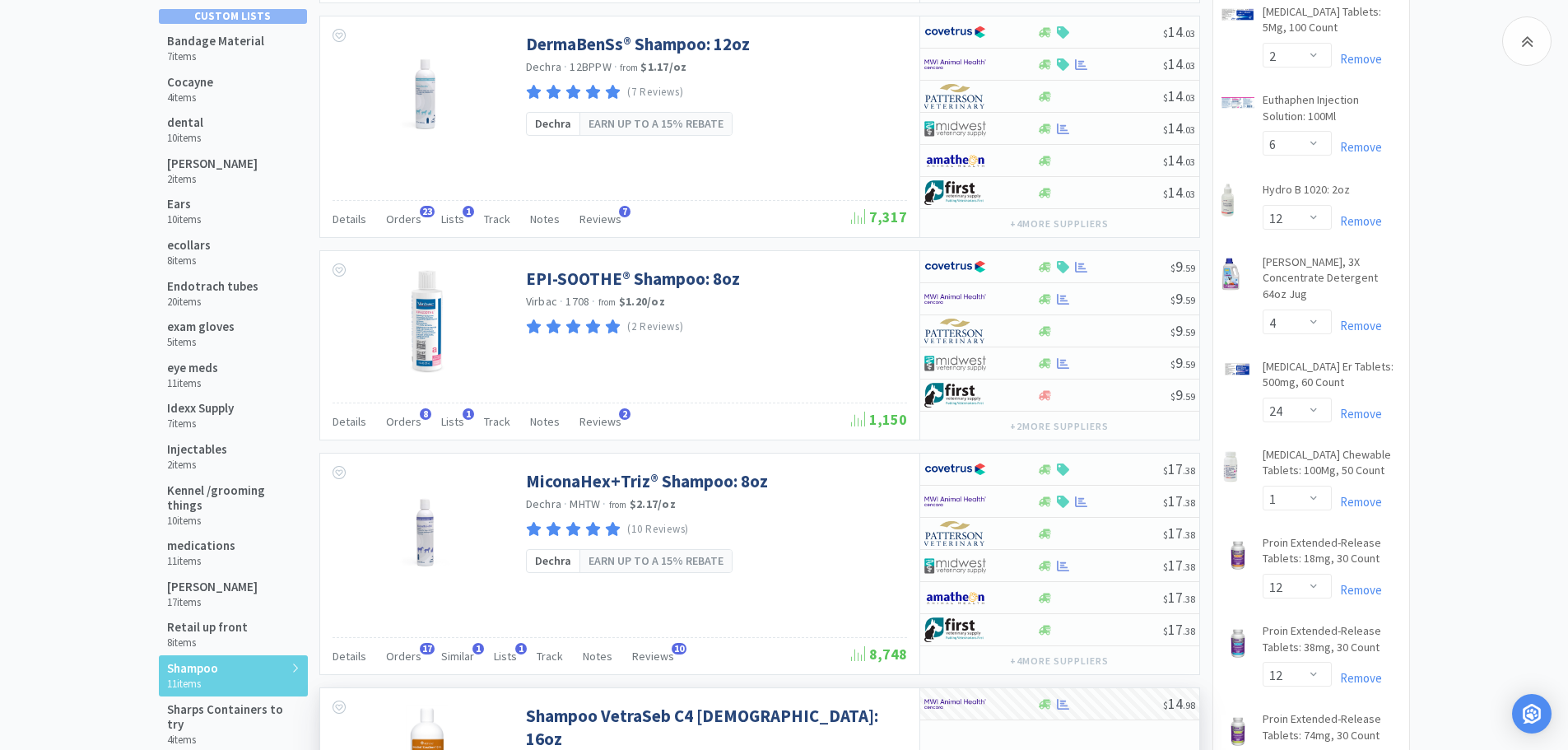
scroll to position [0, 0]
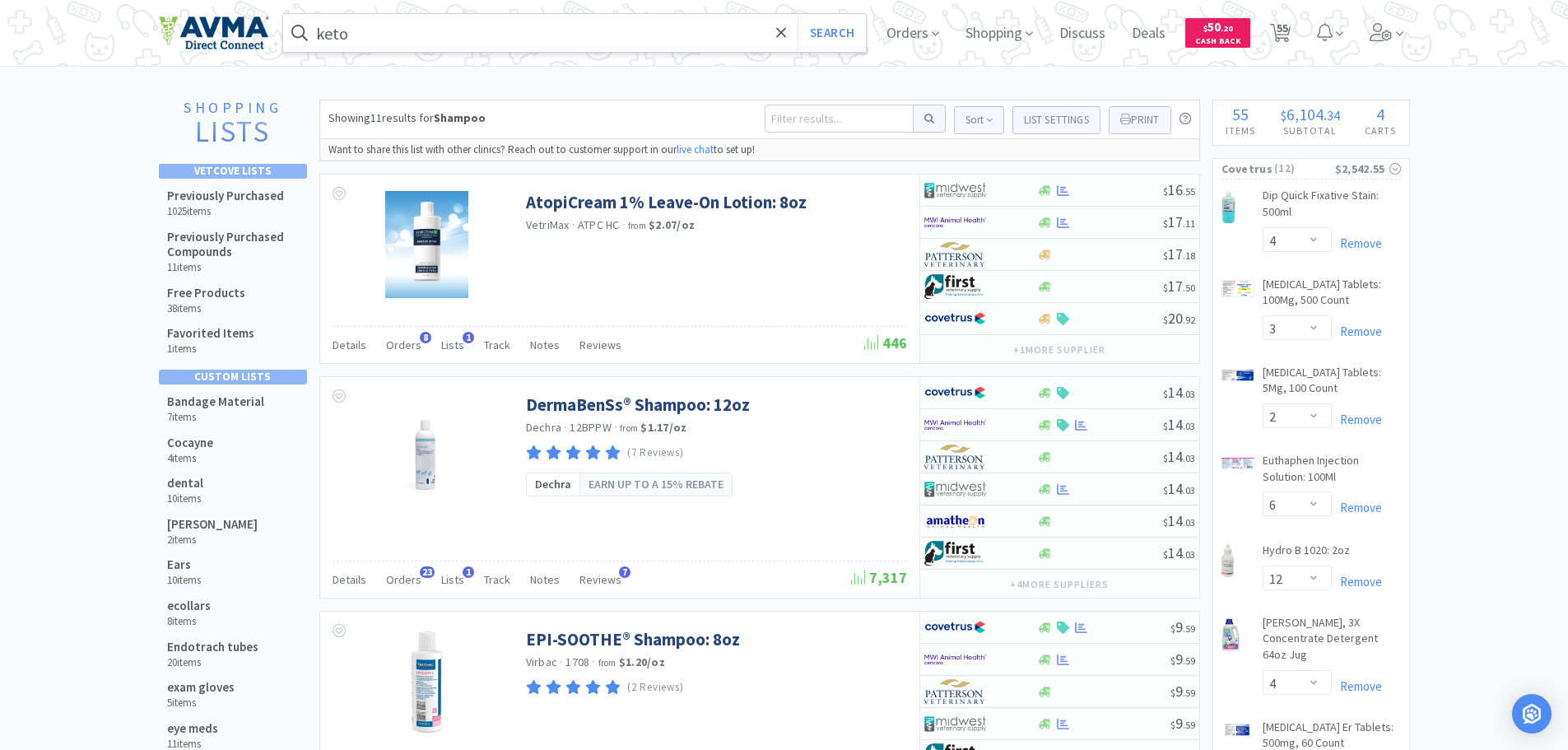
click at [411, 37] on input "keto" at bounding box center [574, 33] width 583 height 38
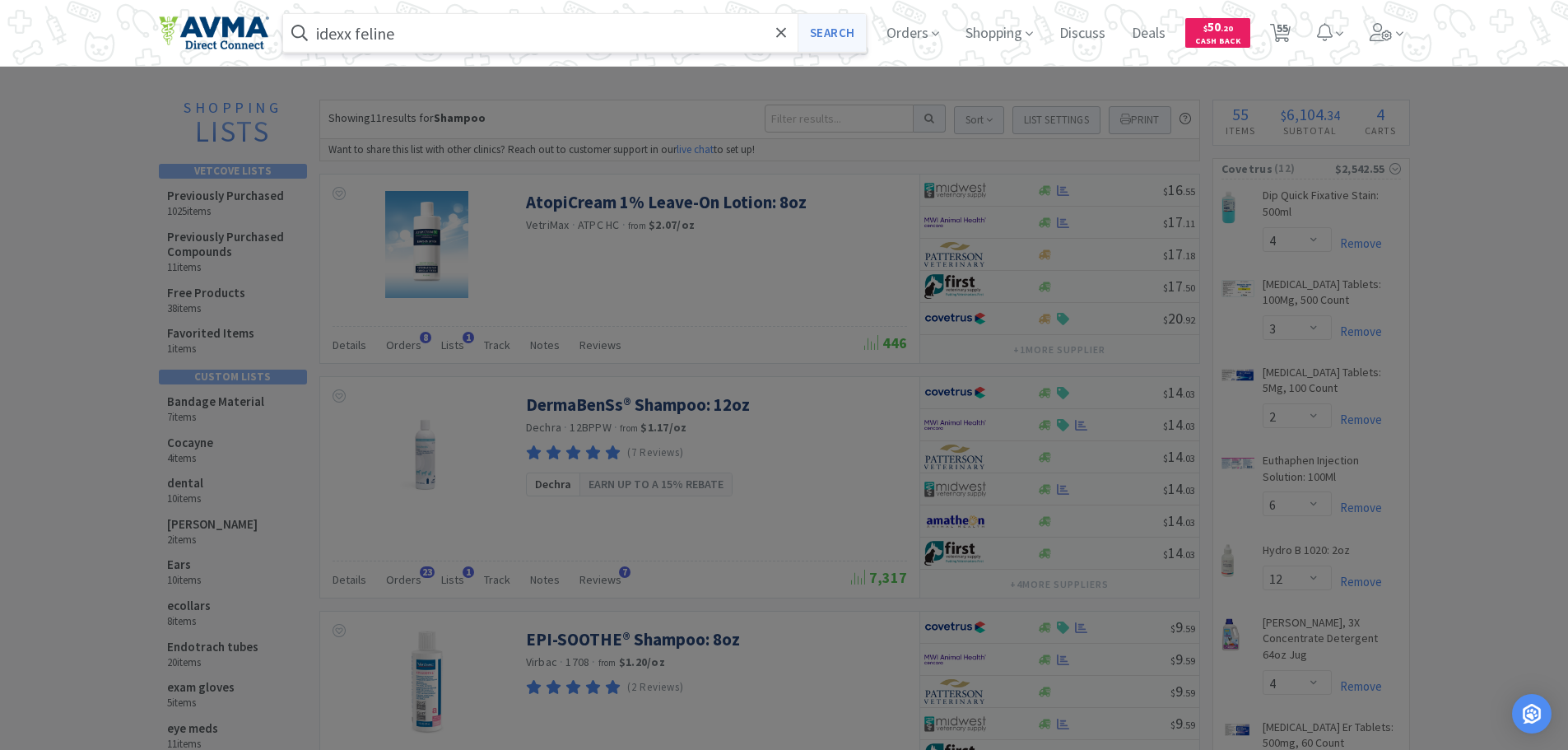
click at [827, 35] on button "Search" at bounding box center [832, 33] width 68 height 38
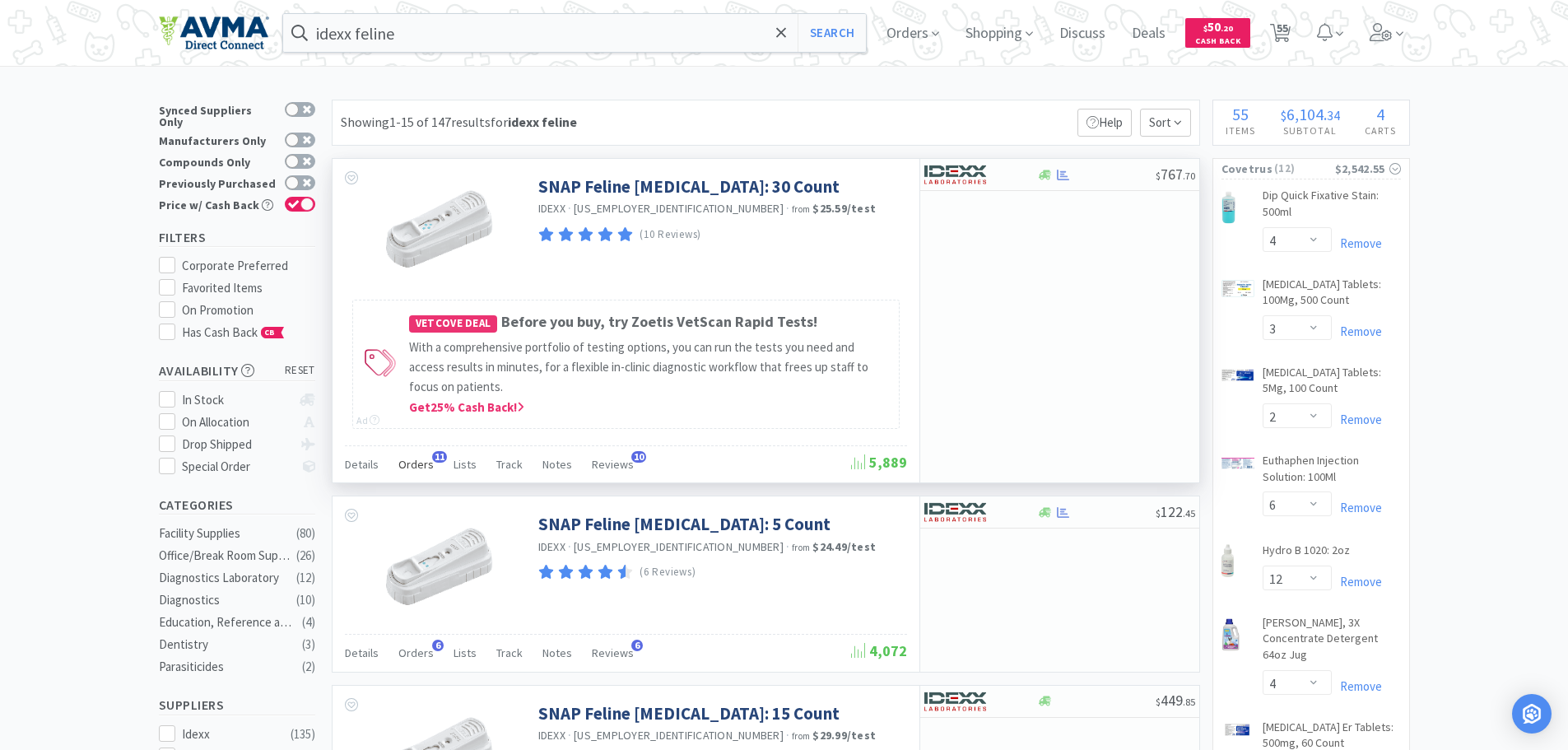
click at [415, 460] on span "Orders" at bounding box center [416, 465] width 35 height 15
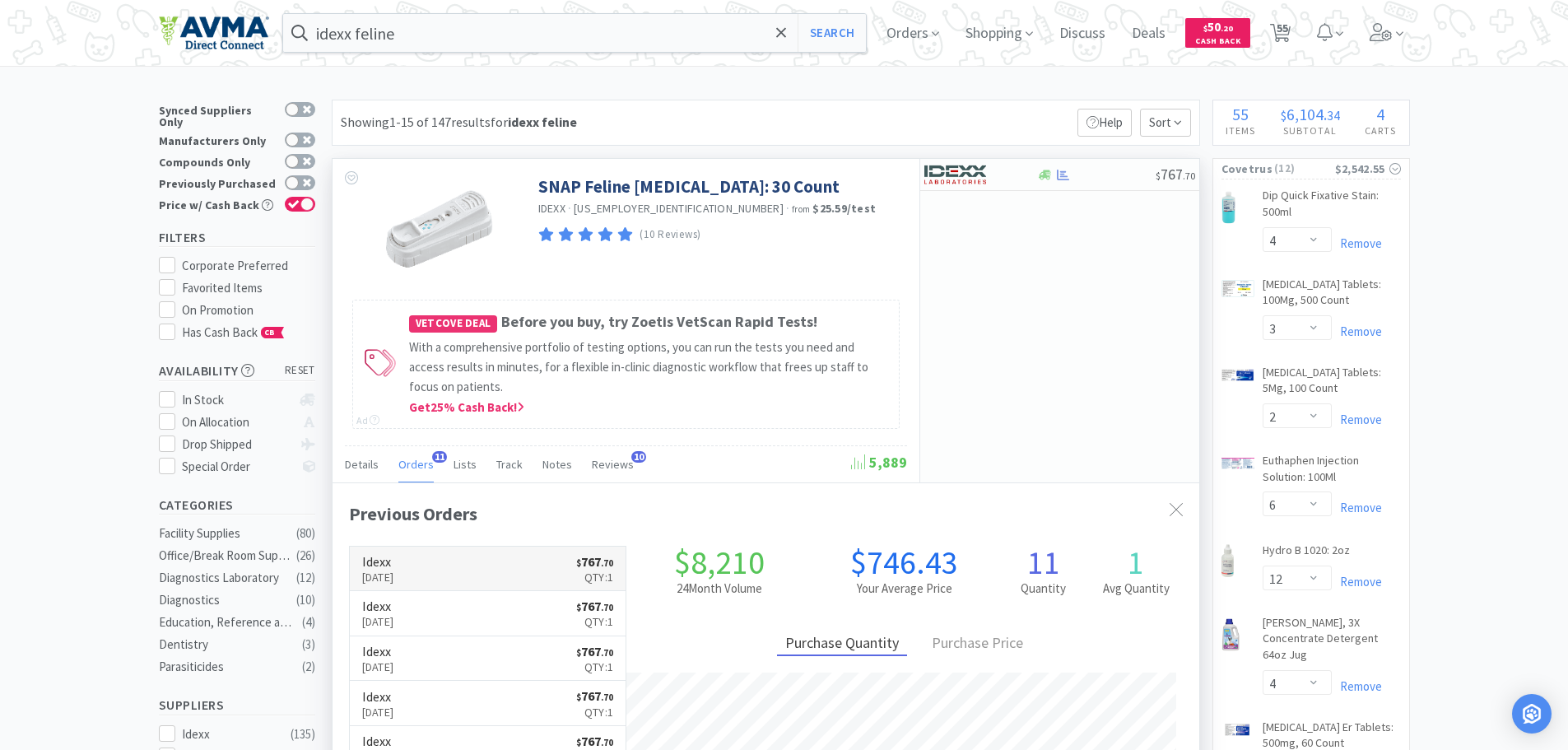
scroll to position [441, 867]
click at [1127, 169] on div at bounding box center [1096, 174] width 119 height 12
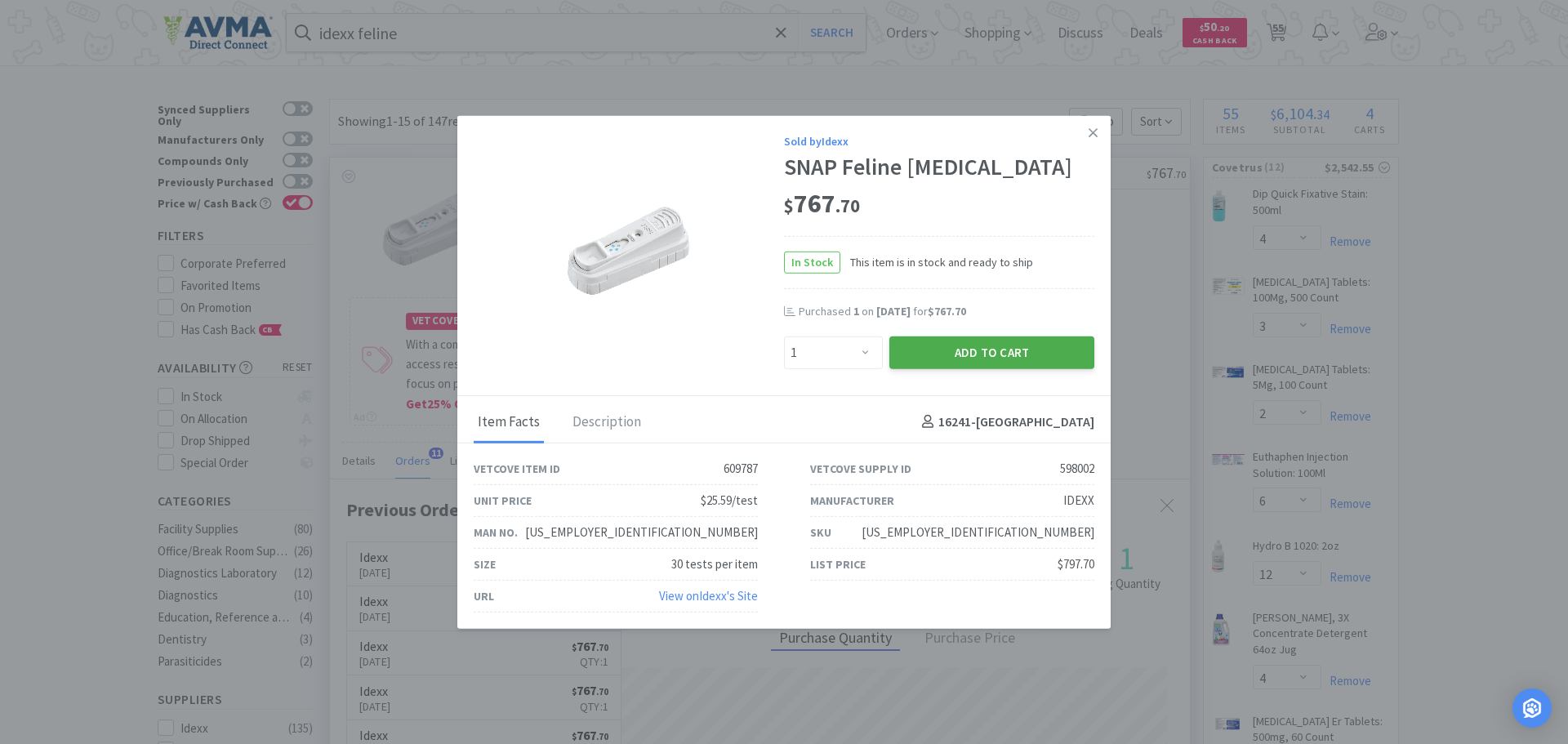
click at [956, 349] on button "Add to Cart" at bounding box center [991, 352] width 205 height 32
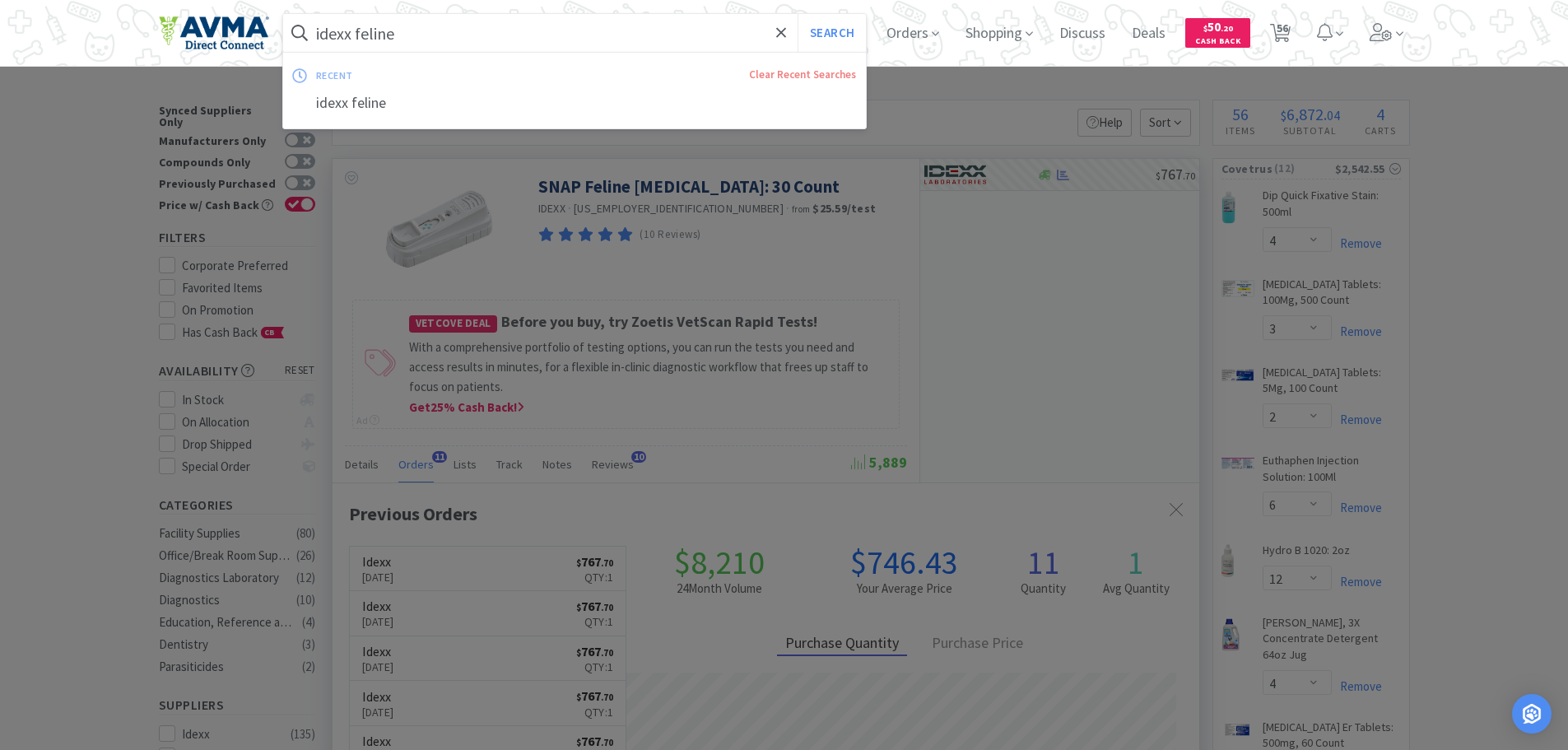
click at [486, 37] on input "idexx feline" at bounding box center [574, 33] width 583 height 38
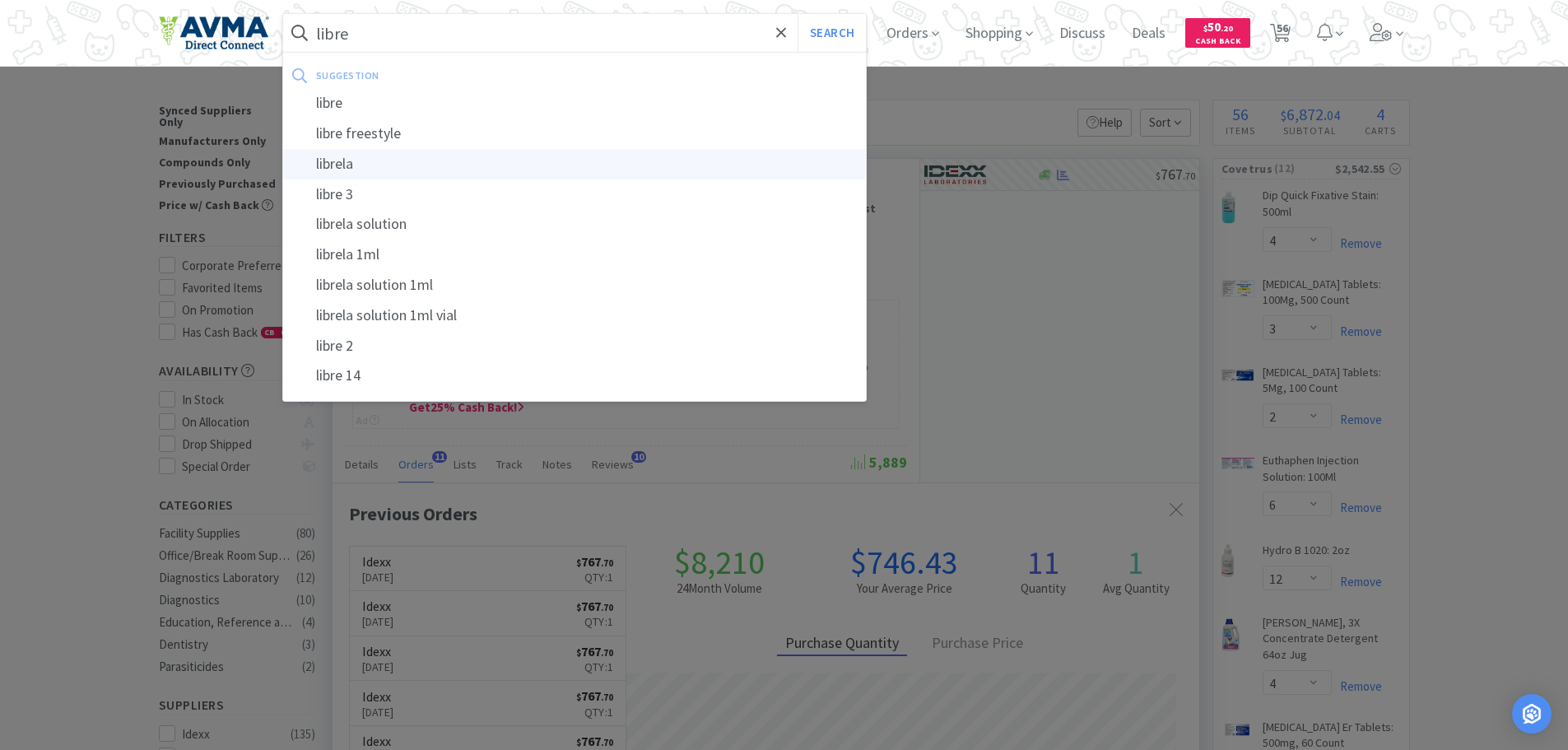
click at [427, 157] on div "librela" at bounding box center [574, 164] width 583 height 31
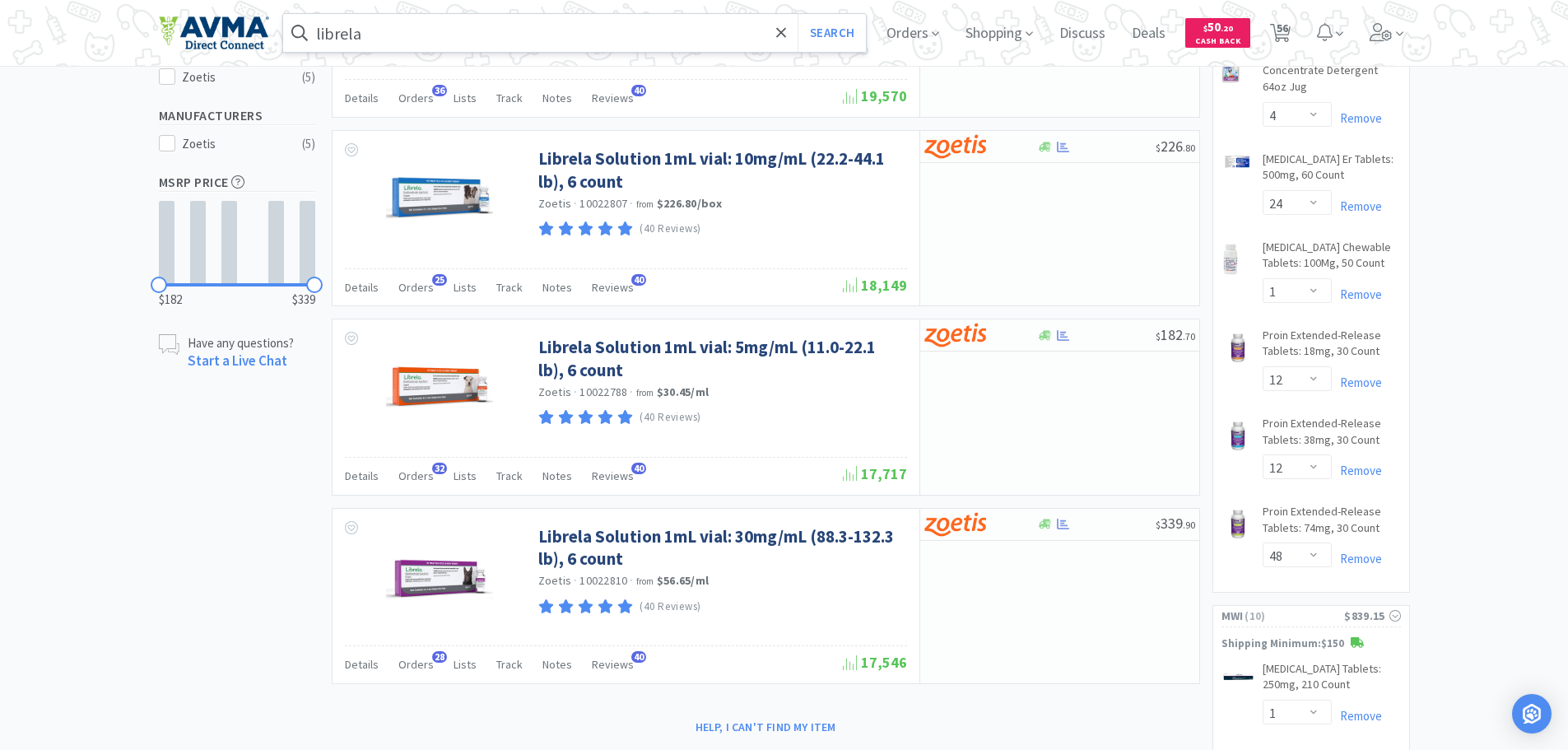
scroll to position [579, 0]
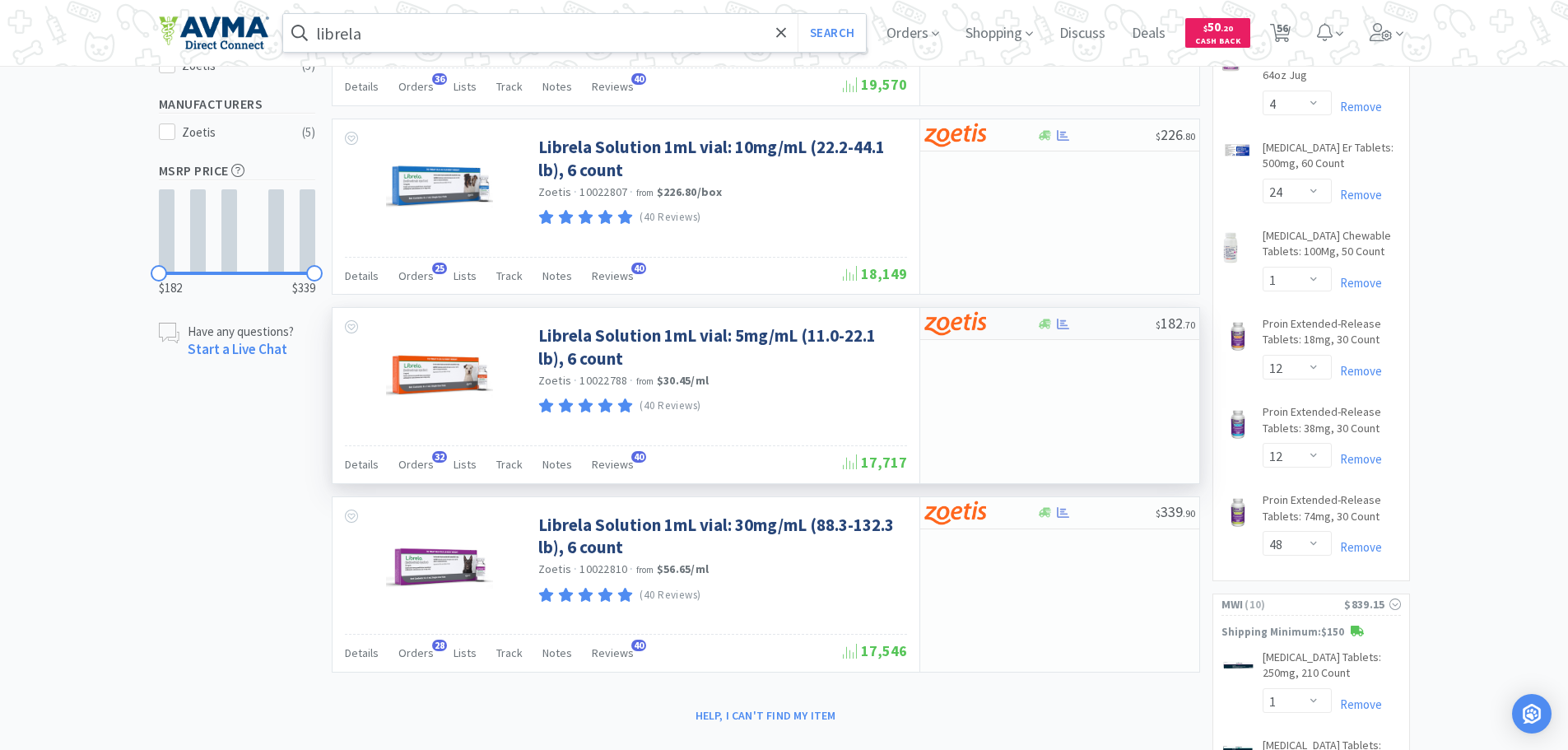
click at [1135, 326] on div at bounding box center [1096, 323] width 119 height 12
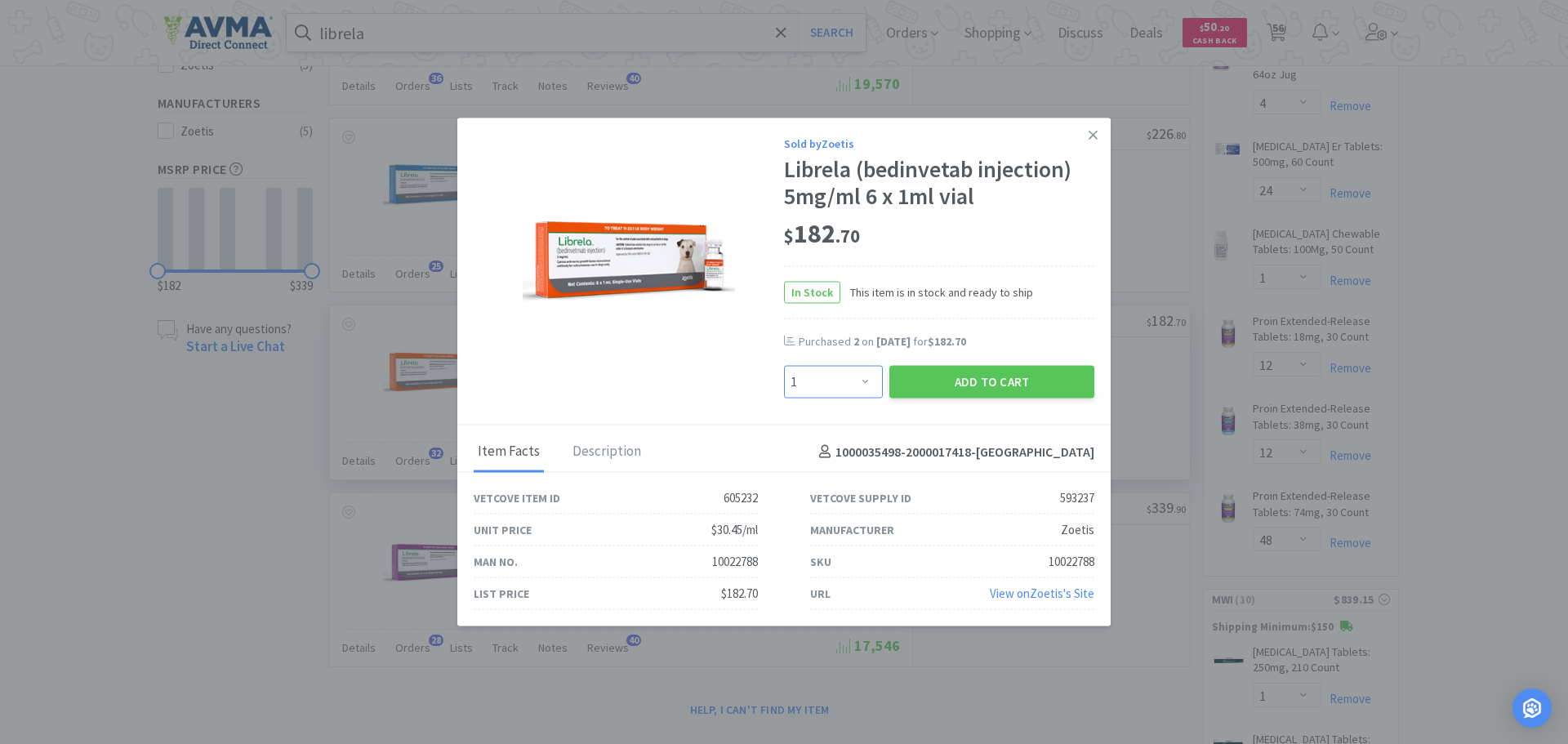
click at [871, 379] on select "Enter Quantity 1 2 3 4 5 6 7 8 9 10 11 12 13 14 15 16 17 18 19 20 Enter Quantity" at bounding box center [833, 381] width 99 height 32
click at [784, 366] on select "Enter Quantity 1 2 3 4 5 6 7 8 9 10 11 12 13 14 15 16 17 18 19 20 Enter Quantity" at bounding box center [833, 381] width 99 height 32
click at [919, 378] on button "Add to Cart" at bounding box center [991, 381] width 205 height 32
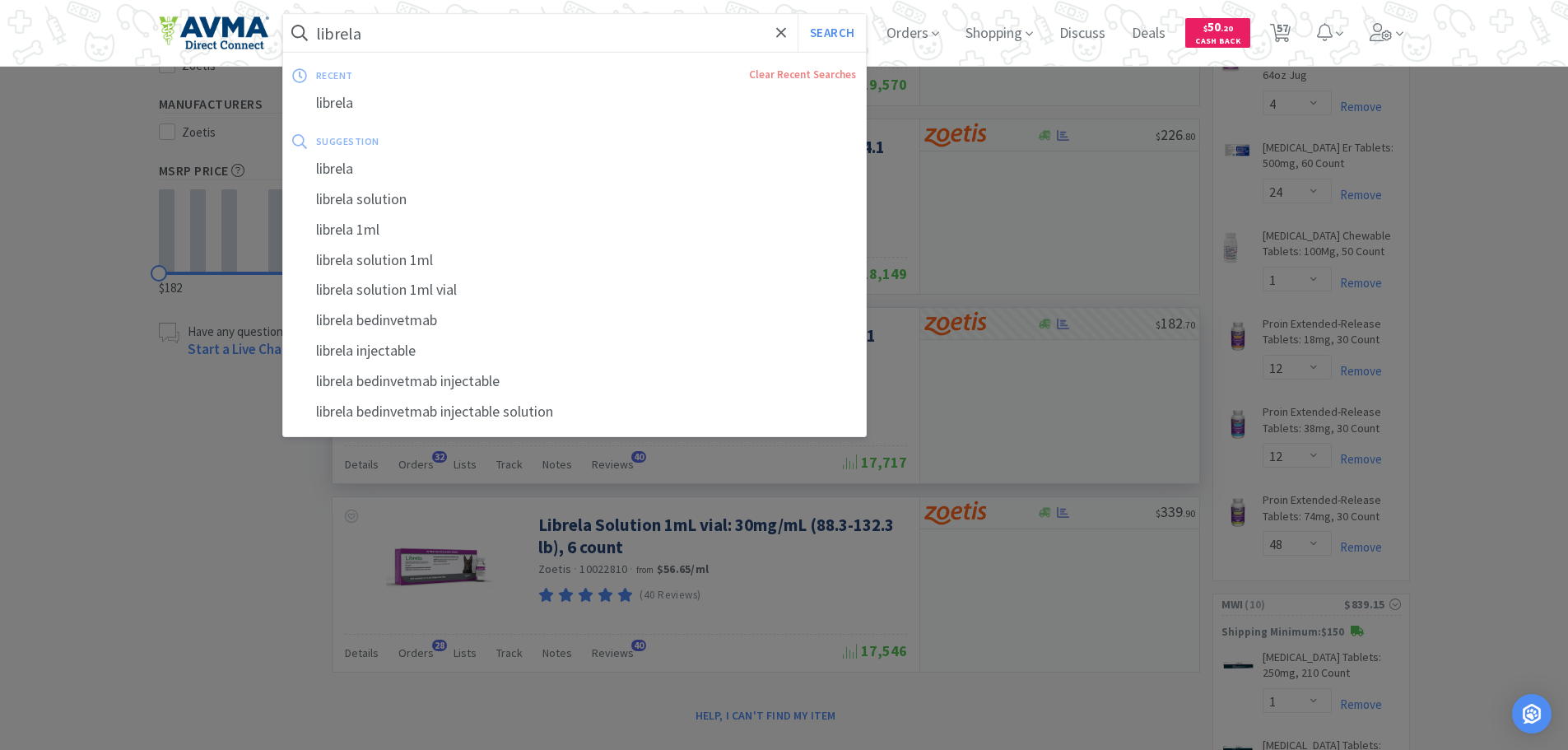
click at [511, 31] on input "librela" at bounding box center [574, 33] width 583 height 38
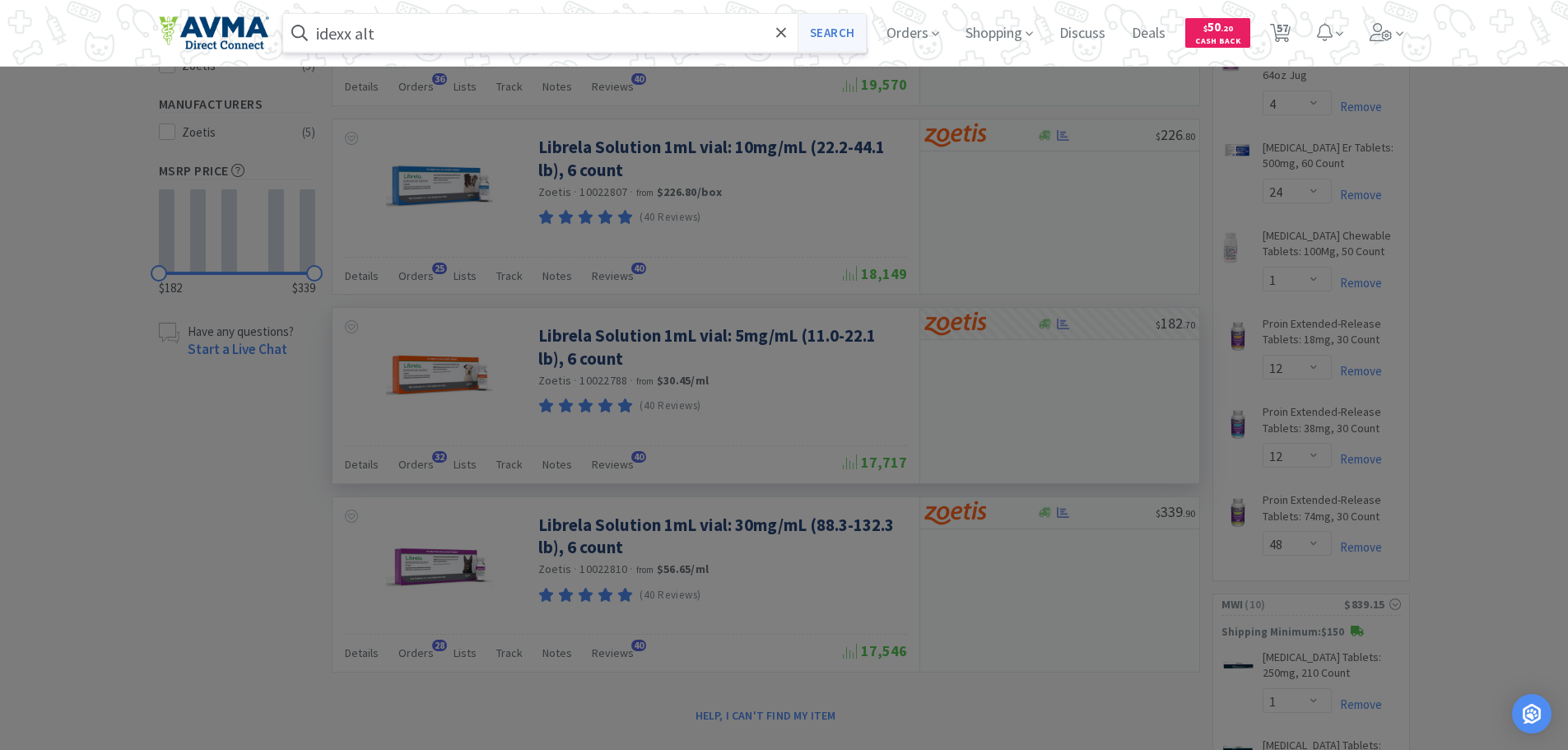
click at [818, 38] on button "Search" at bounding box center [832, 33] width 68 height 38
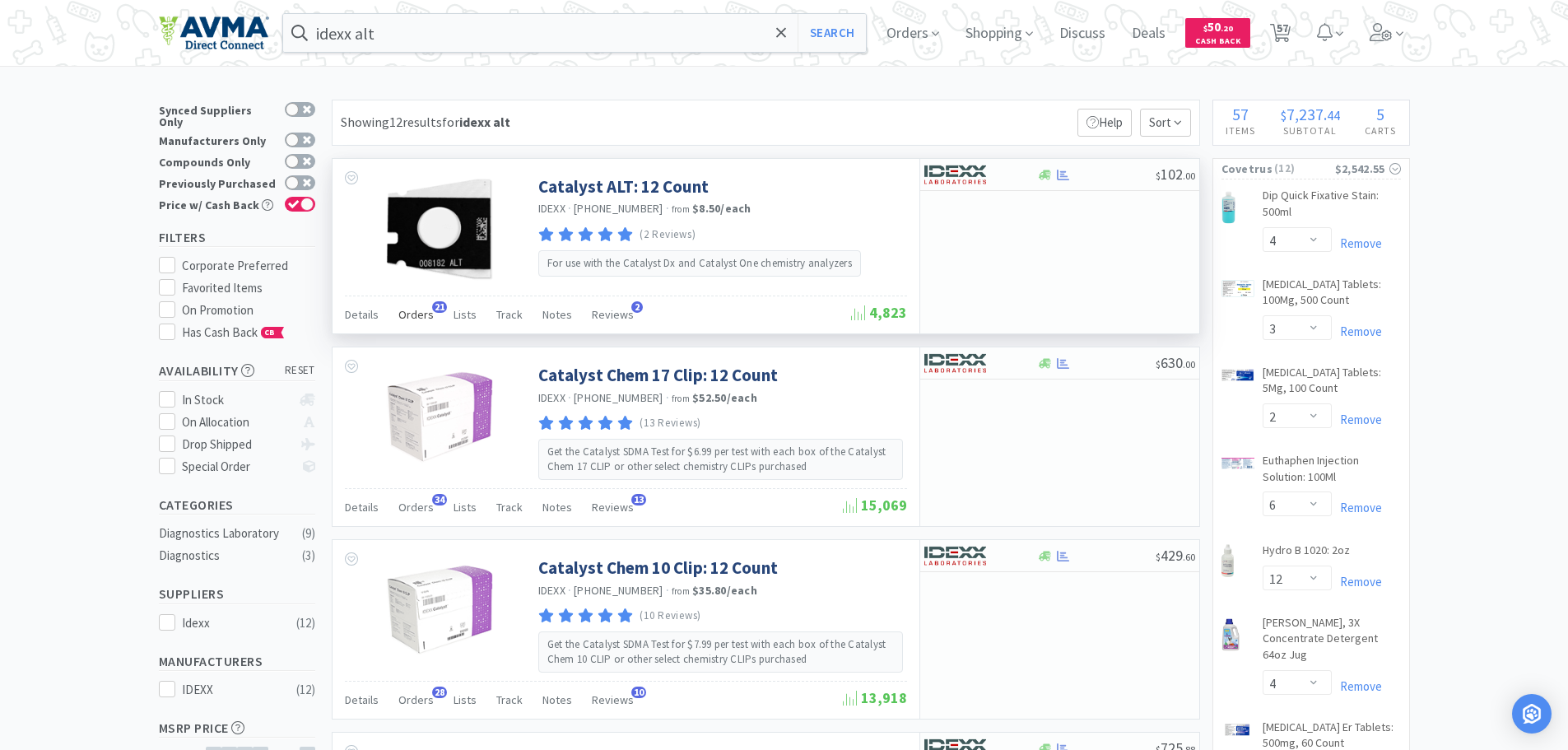
click at [404, 312] on span "Orders" at bounding box center [416, 314] width 35 height 15
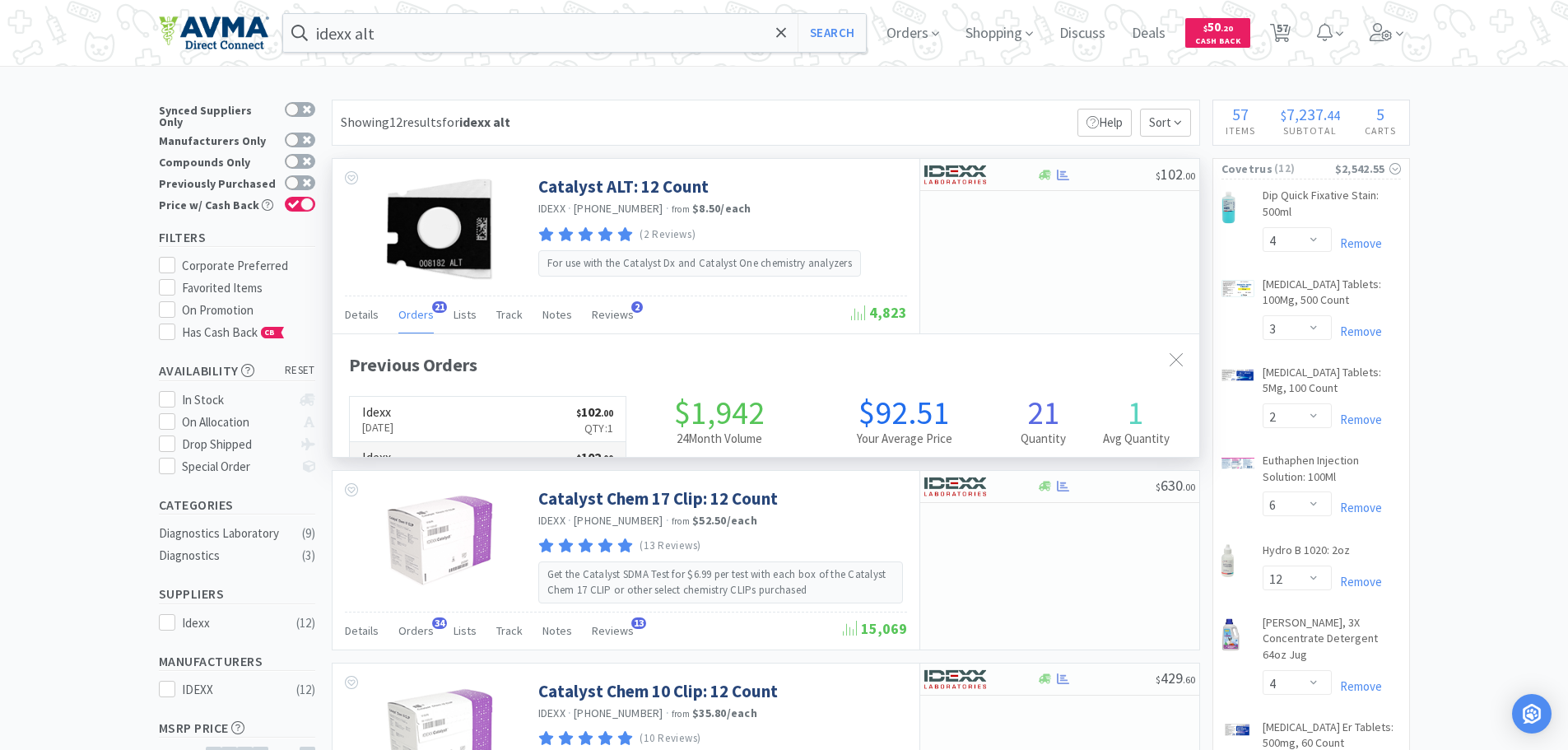
scroll to position [441, 867]
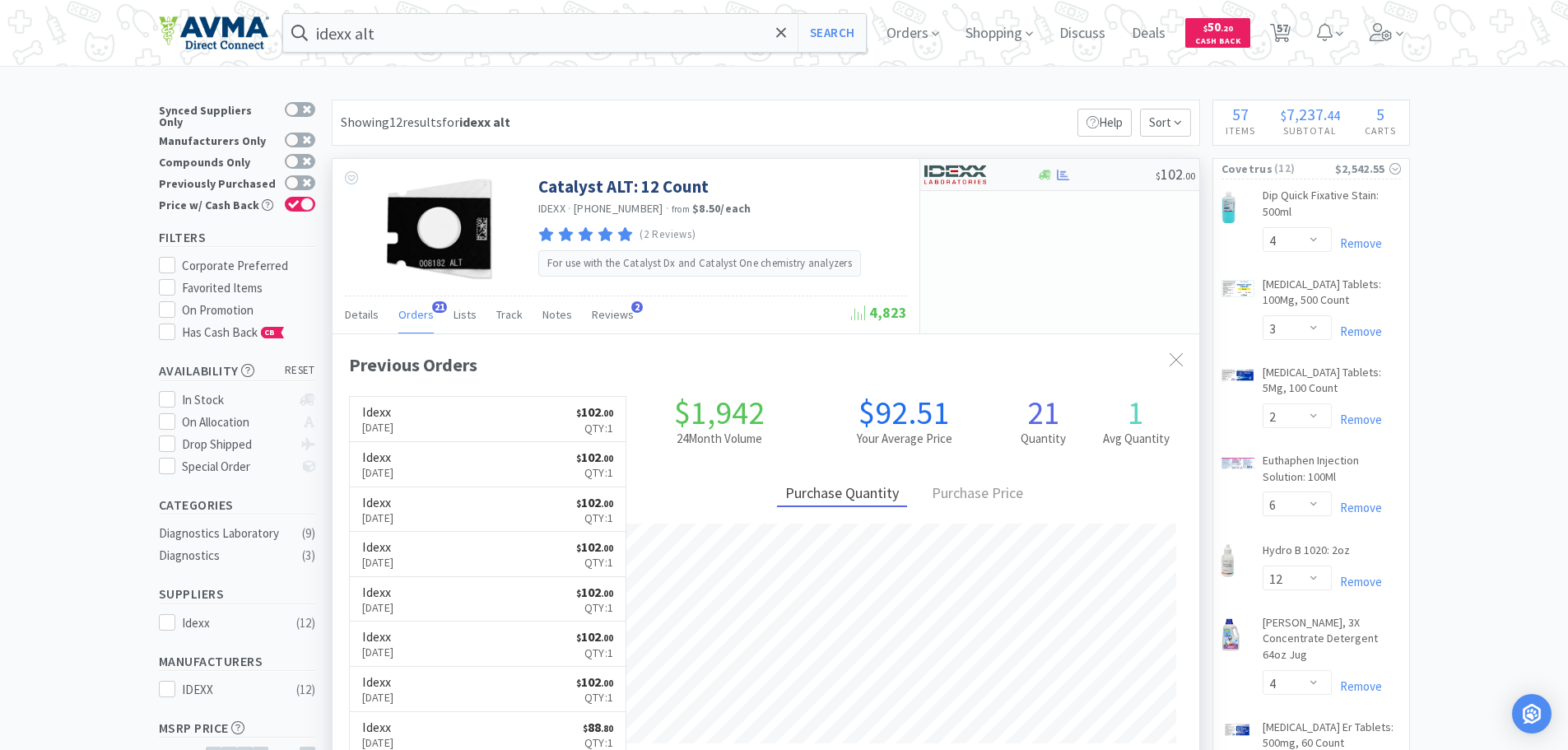
click at [1137, 171] on div at bounding box center [1096, 174] width 119 height 12
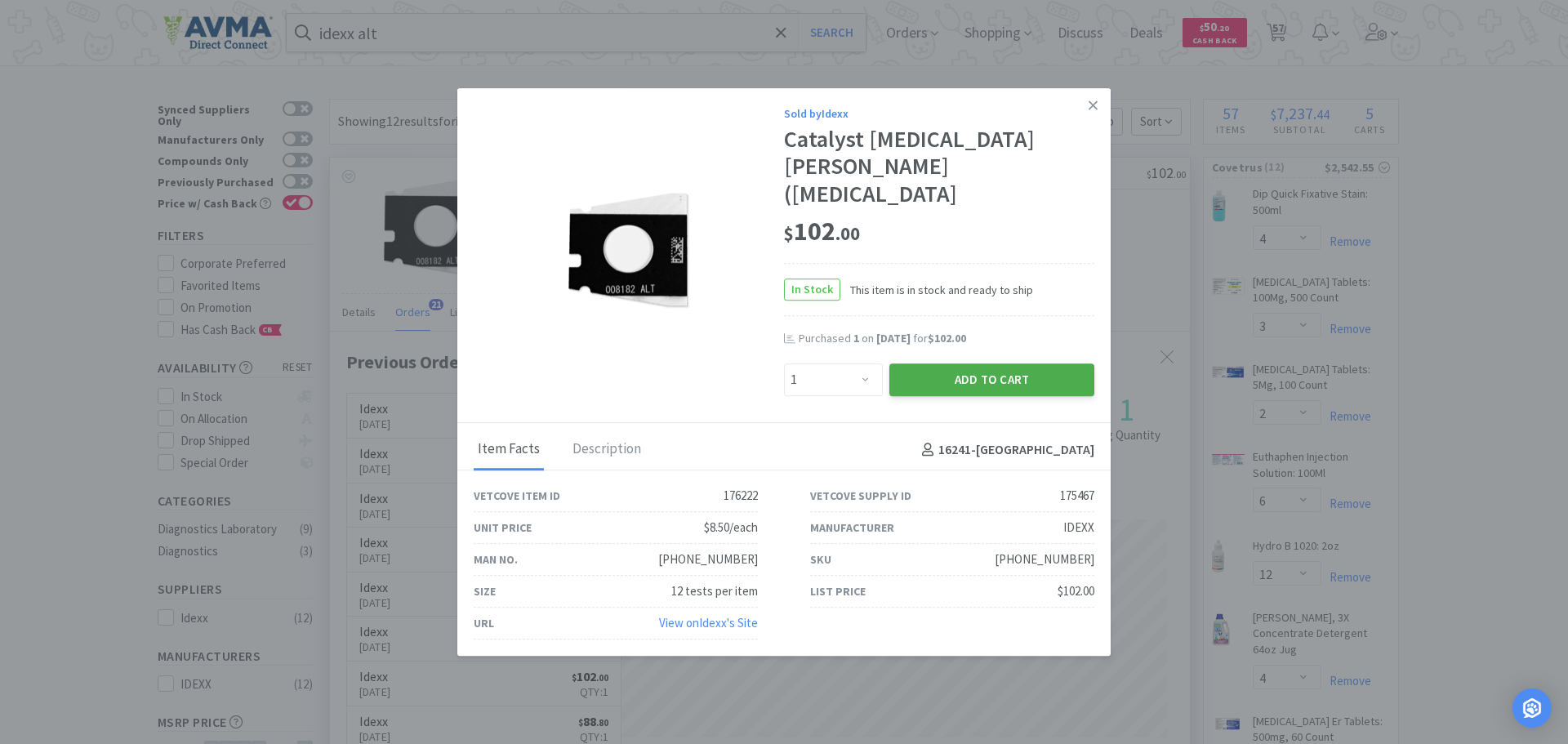
click at [990, 364] on button "Add to Cart" at bounding box center [991, 379] width 205 height 32
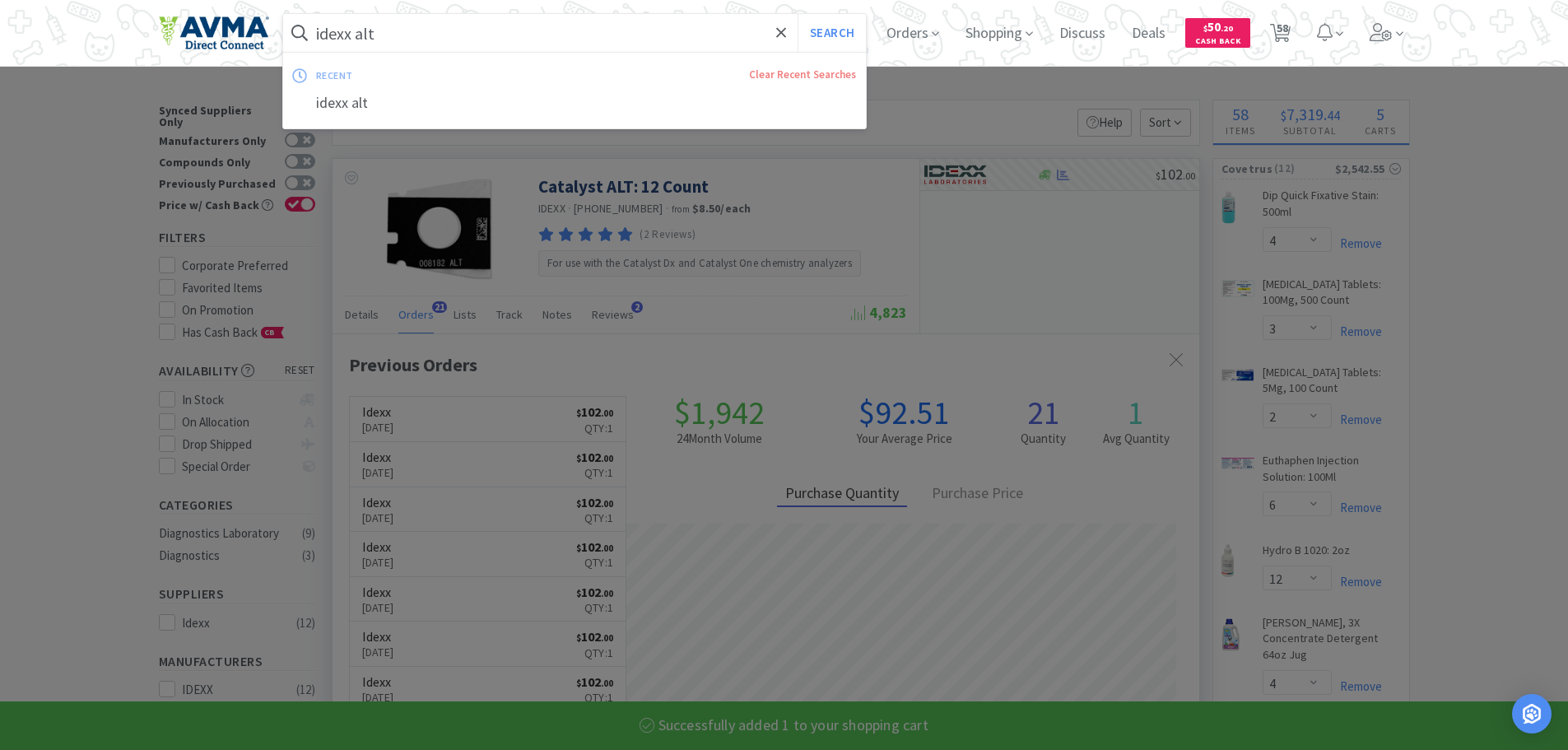
click at [413, 30] on input "idexx alt" at bounding box center [574, 33] width 583 height 38
click at [403, 30] on input "idexx alt" at bounding box center [574, 33] width 583 height 38
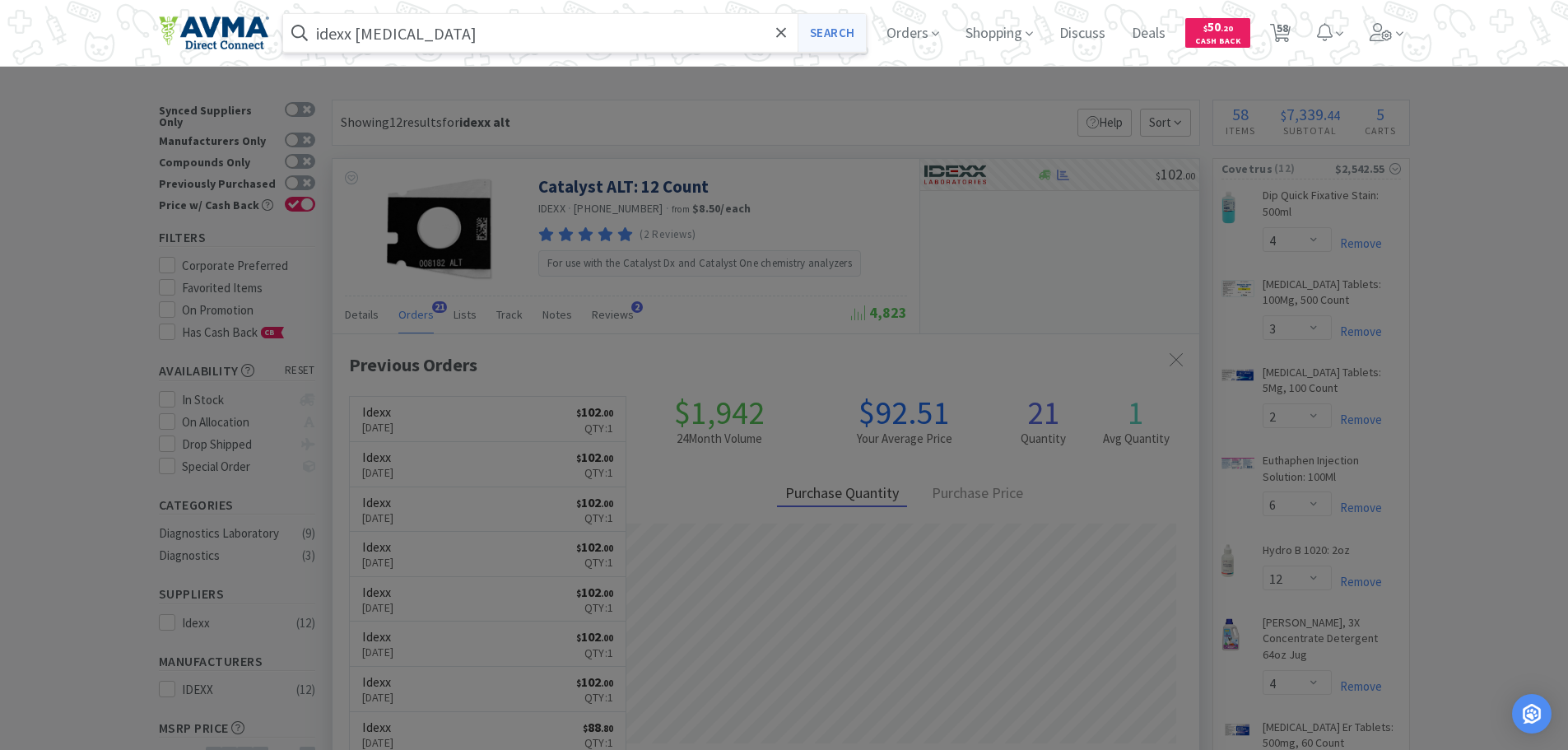
click at [856, 28] on button "Search" at bounding box center [832, 33] width 68 height 38
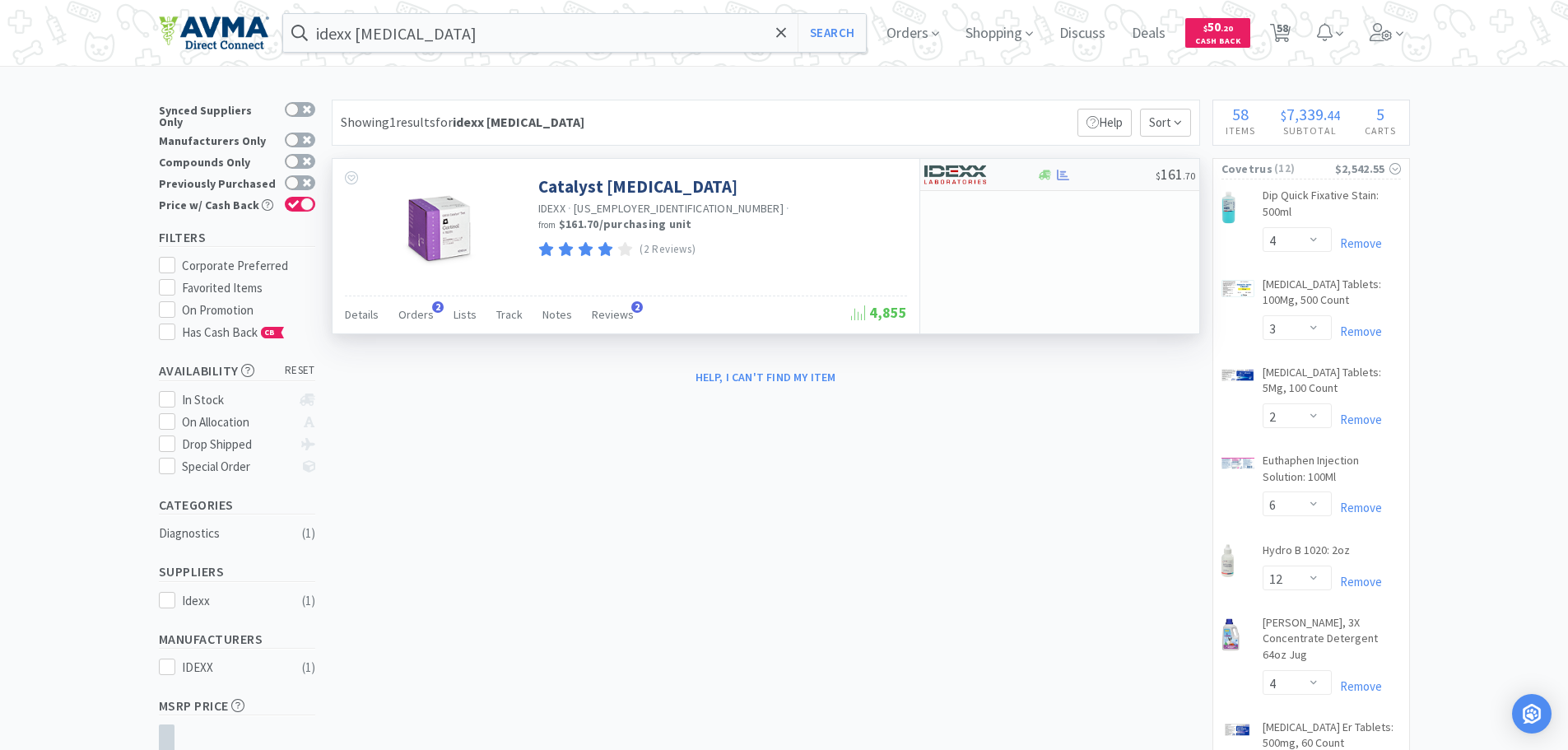
click at [1114, 178] on div at bounding box center [1096, 174] width 119 height 12
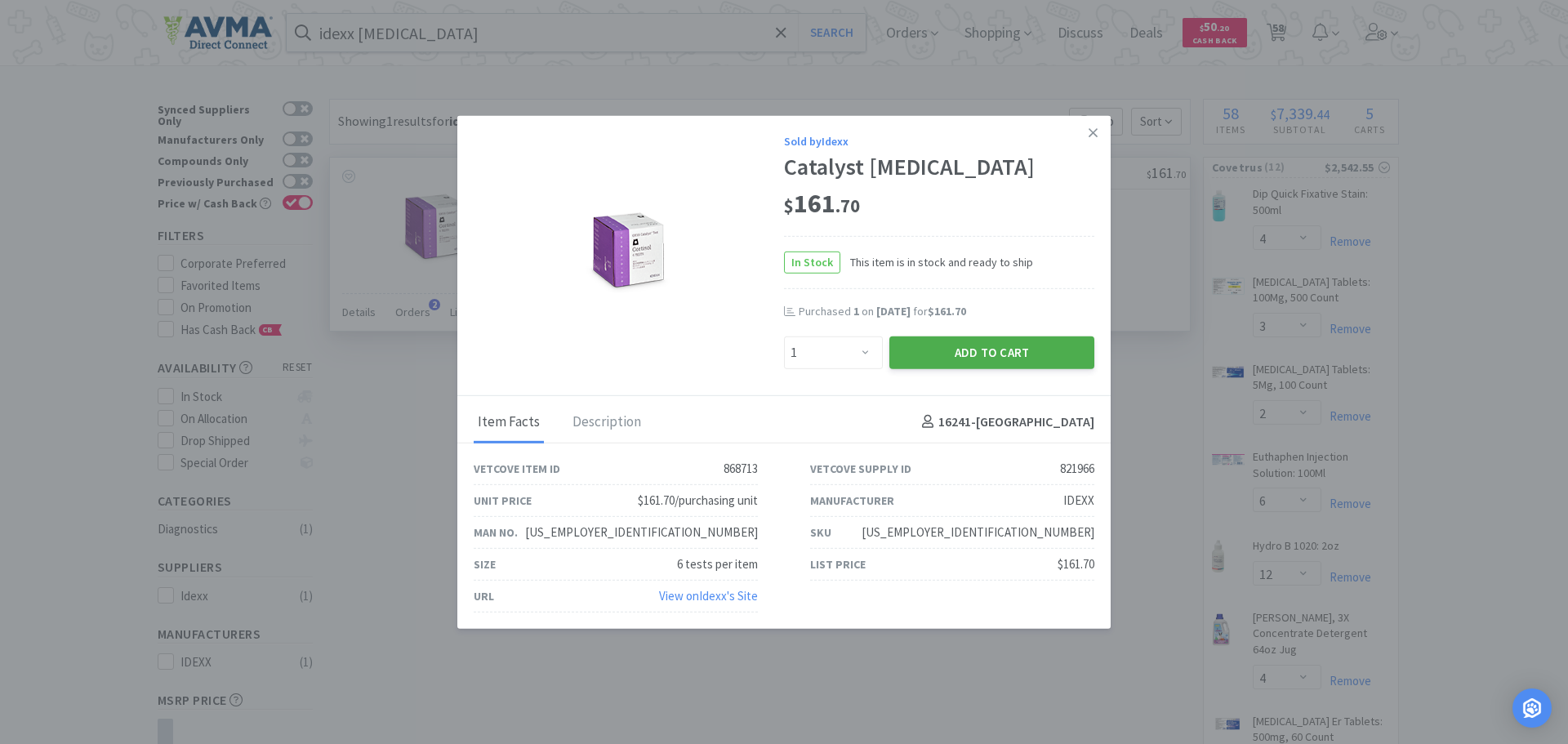
click at [959, 347] on button "Add to Cart" at bounding box center [991, 352] width 205 height 32
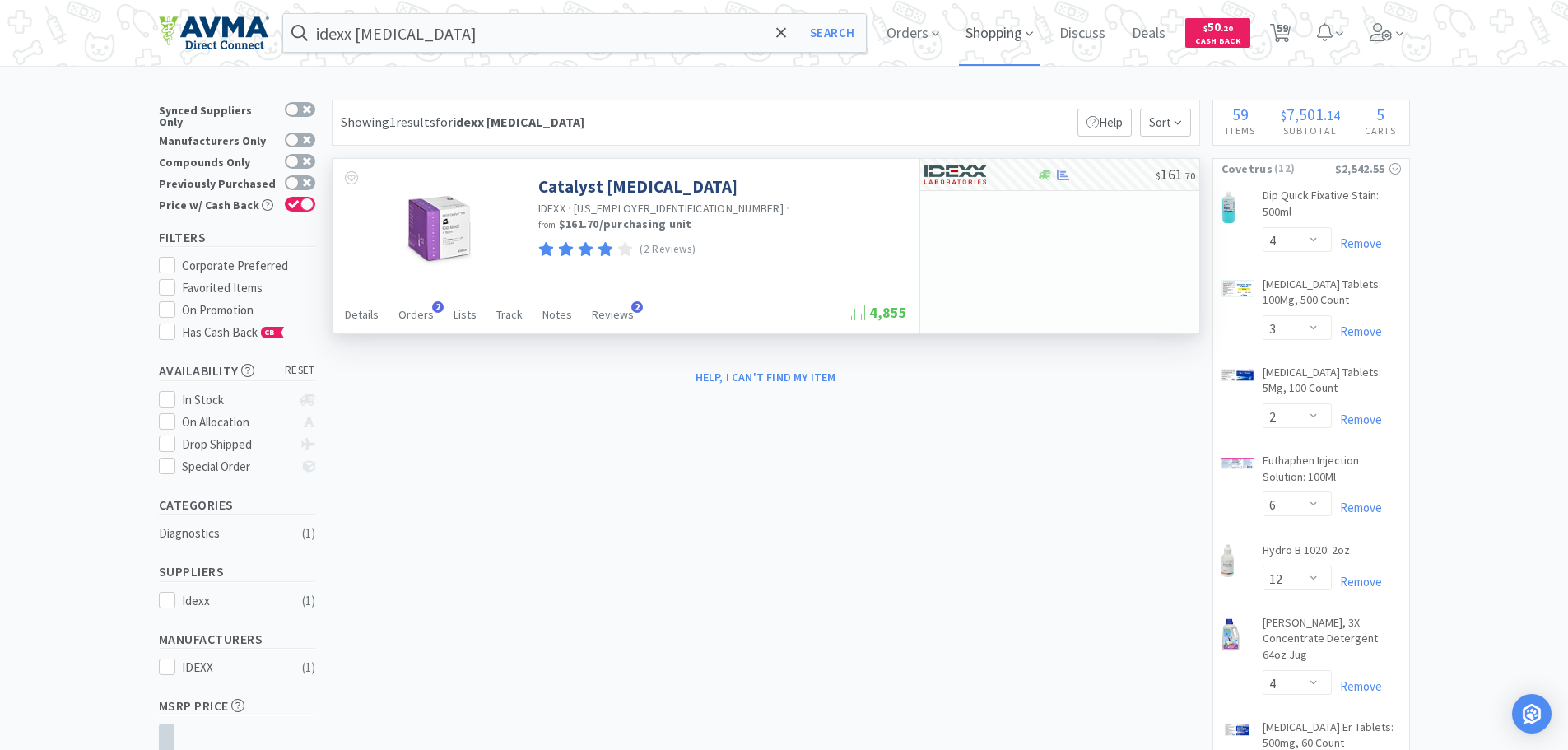
click at [1003, 35] on span "Shopping" at bounding box center [1000, 33] width 80 height 66
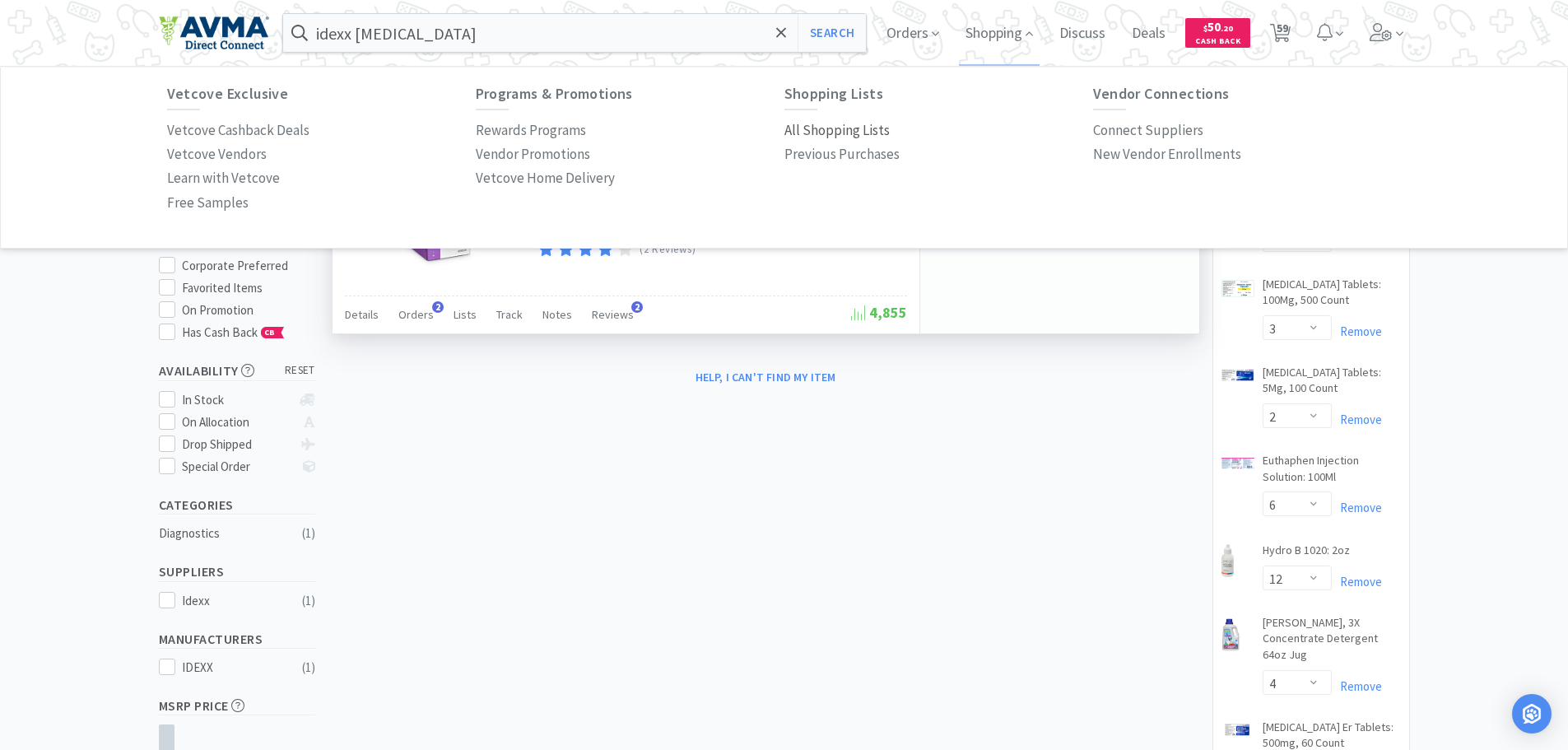
click at [844, 133] on p "All Shopping Lists" at bounding box center [837, 131] width 105 height 22
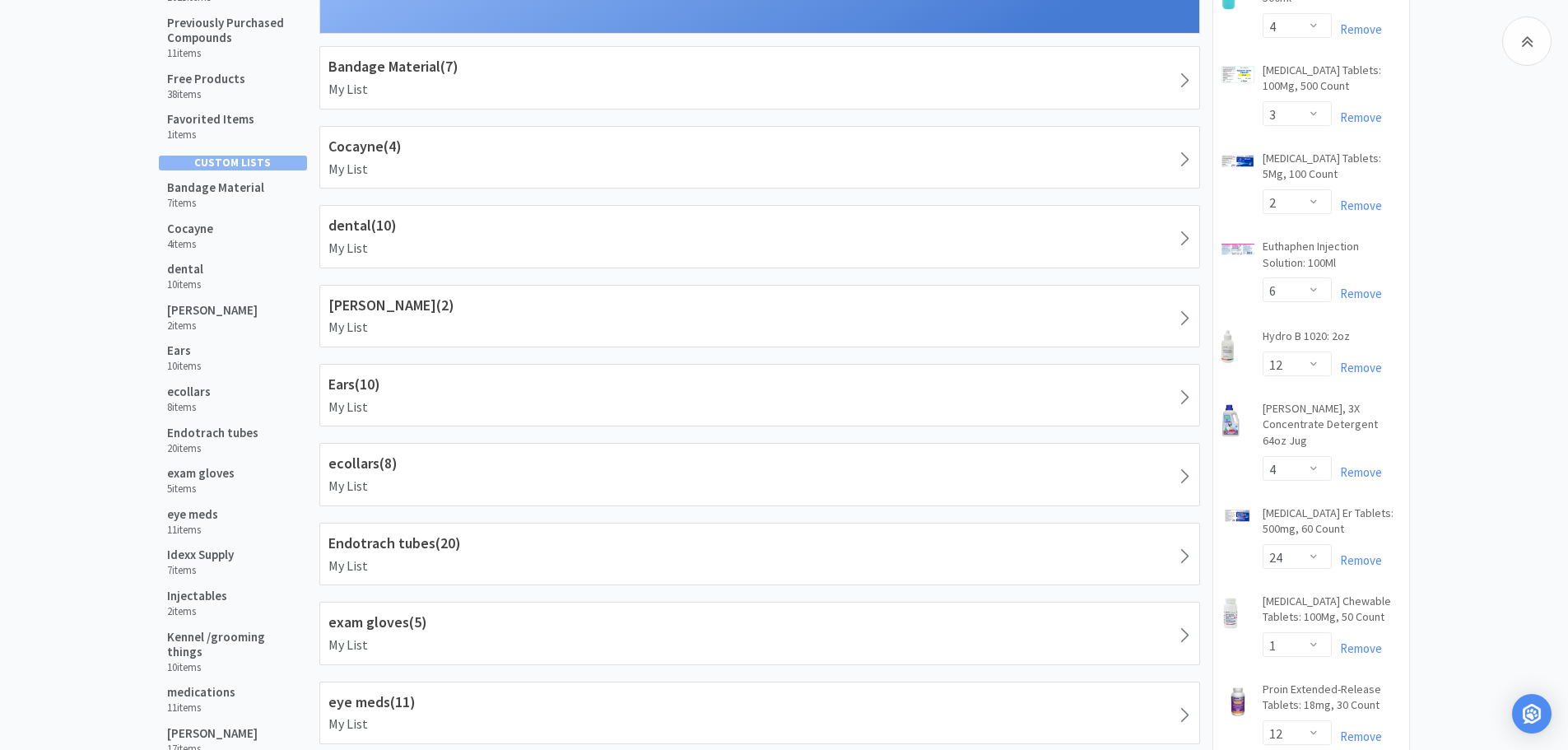
scroll to position [220, 0]
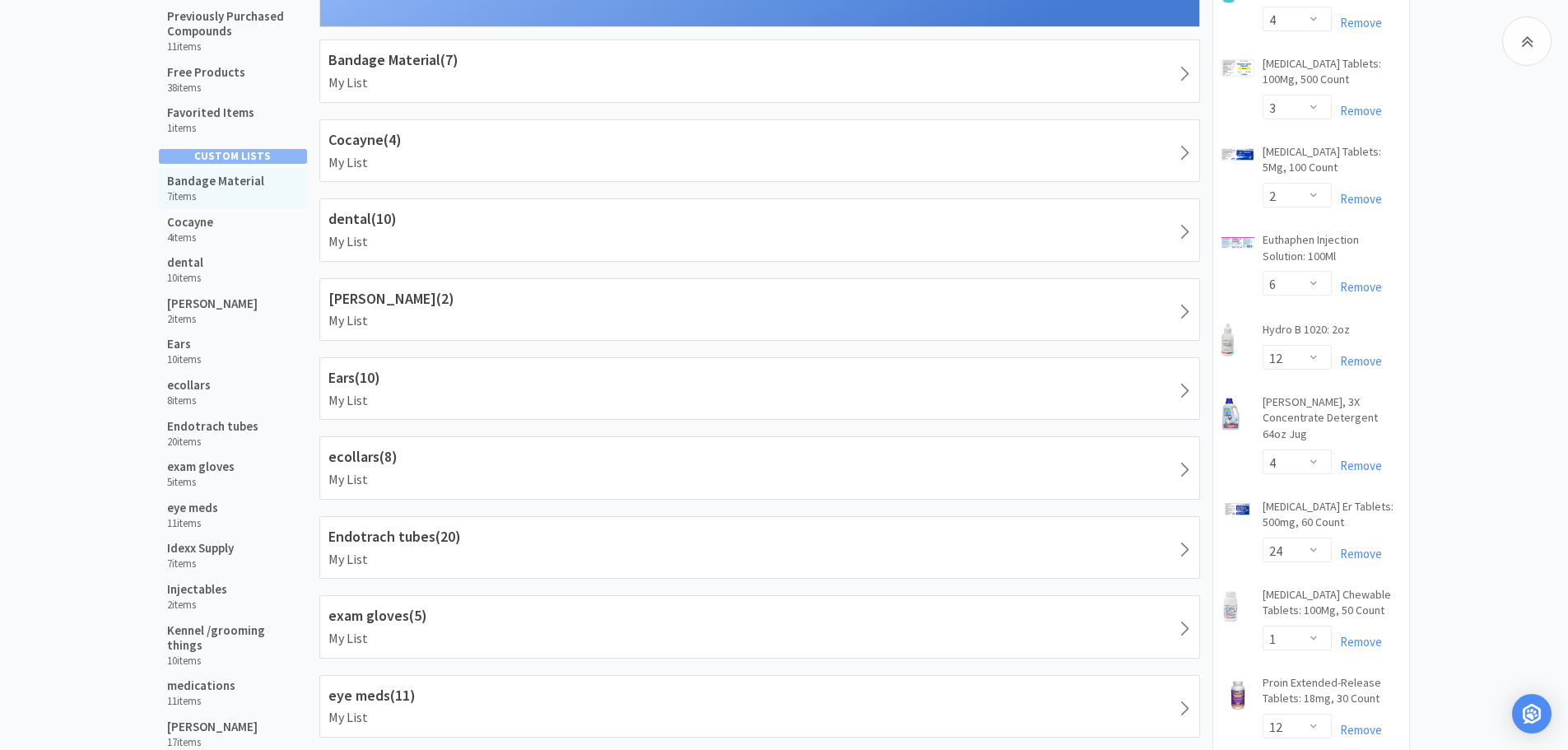
click at [209, 184] on h5 "Bandage Material" at bounding box center [216, 181] width 97 height 15
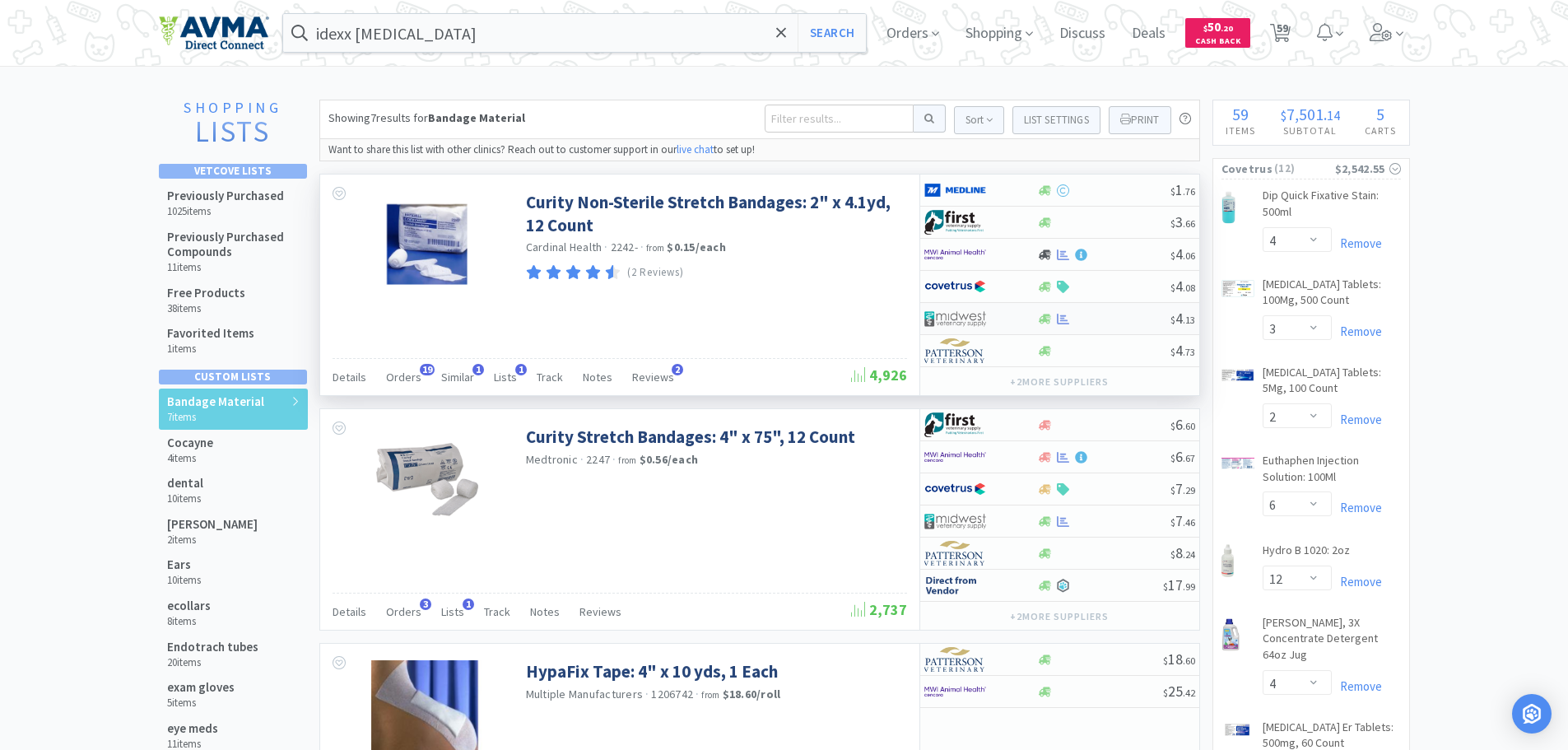
click at [1088, 317] on div at bounding box center [1103, 318] width 133 height 12
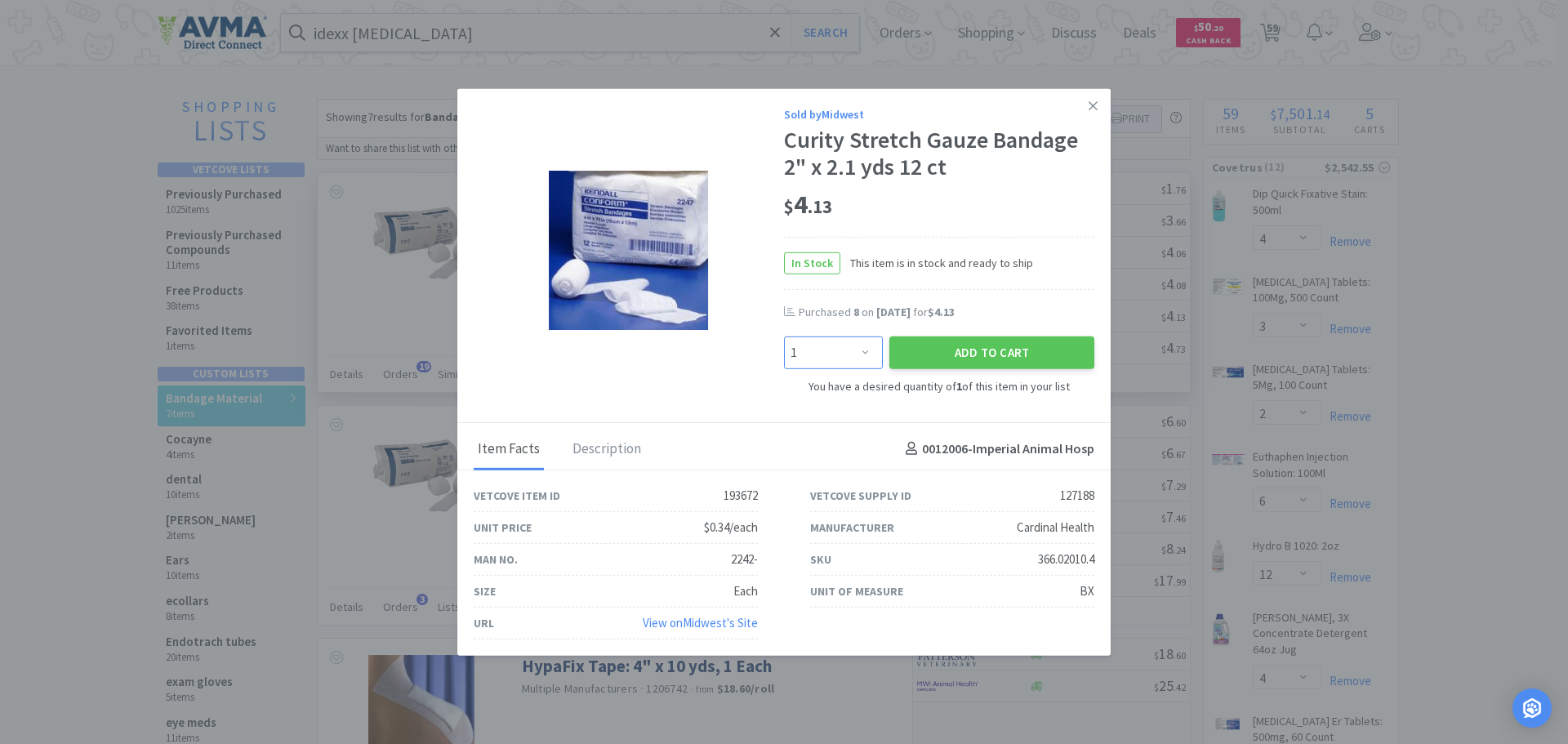
click at [871, 343] on select "Enter Quantity 1 2 3 4 5 6 7 8 9 10 11 12 13 14 15 16 17 18 19 20 Enter Quantity" at bounding box center [833, 352] width 99 height 32
click at [784, 336] on select "Enter Quantity 1 2 3 4 5 6 7 8 9 10 11 12 13 14 15 16 17 18 19 20 Enter Quantity" at bounding box center [833, 352] width 99 height 32
click at [932, 344] on button "Add to Cart" at bounding box center [991, 352] width 205 height 32
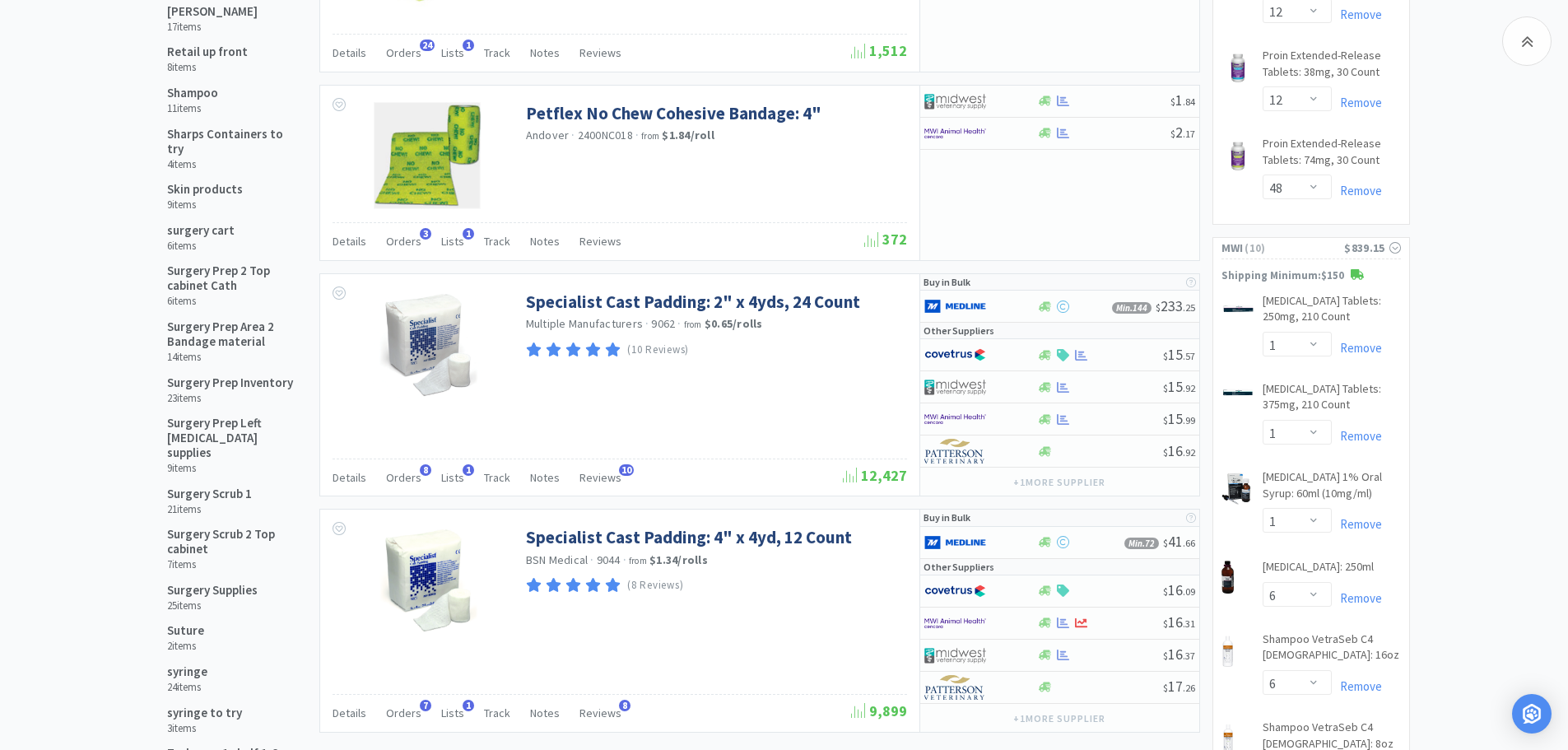
scroll to position [1021, 0]
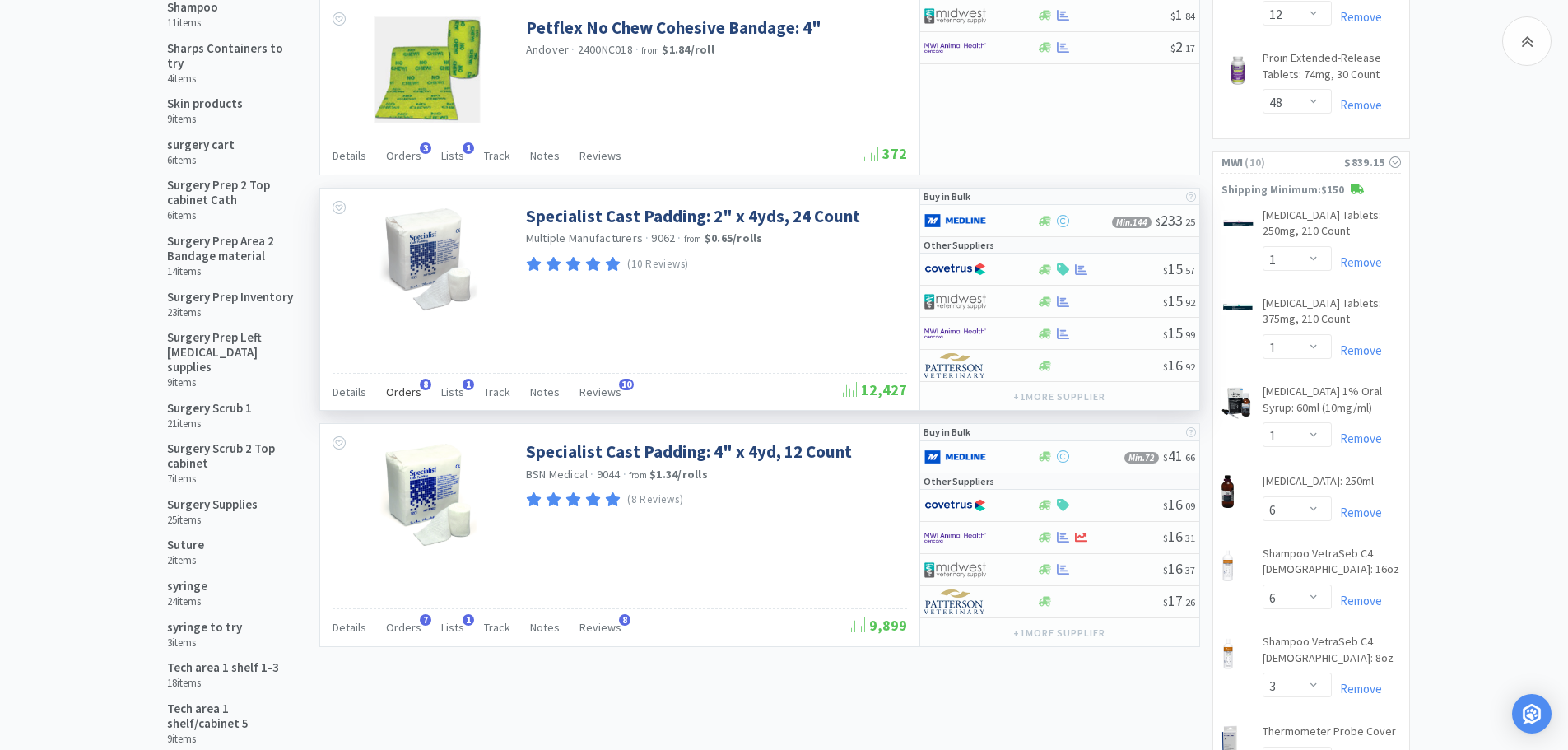
click at [395, 391] on span "Orders" at bounding box center [404, 392] width 35 height 15
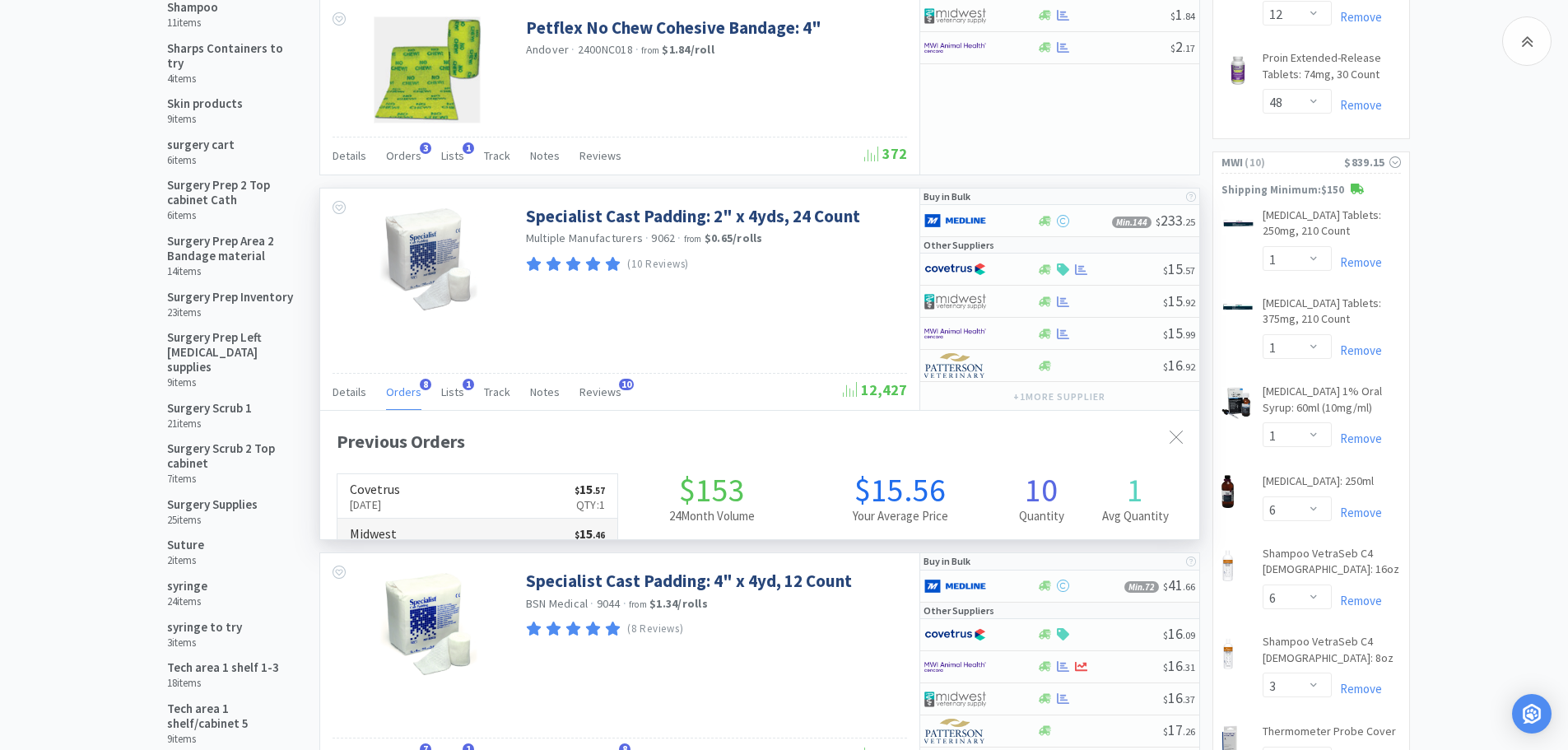
scroll to position [440, 879]
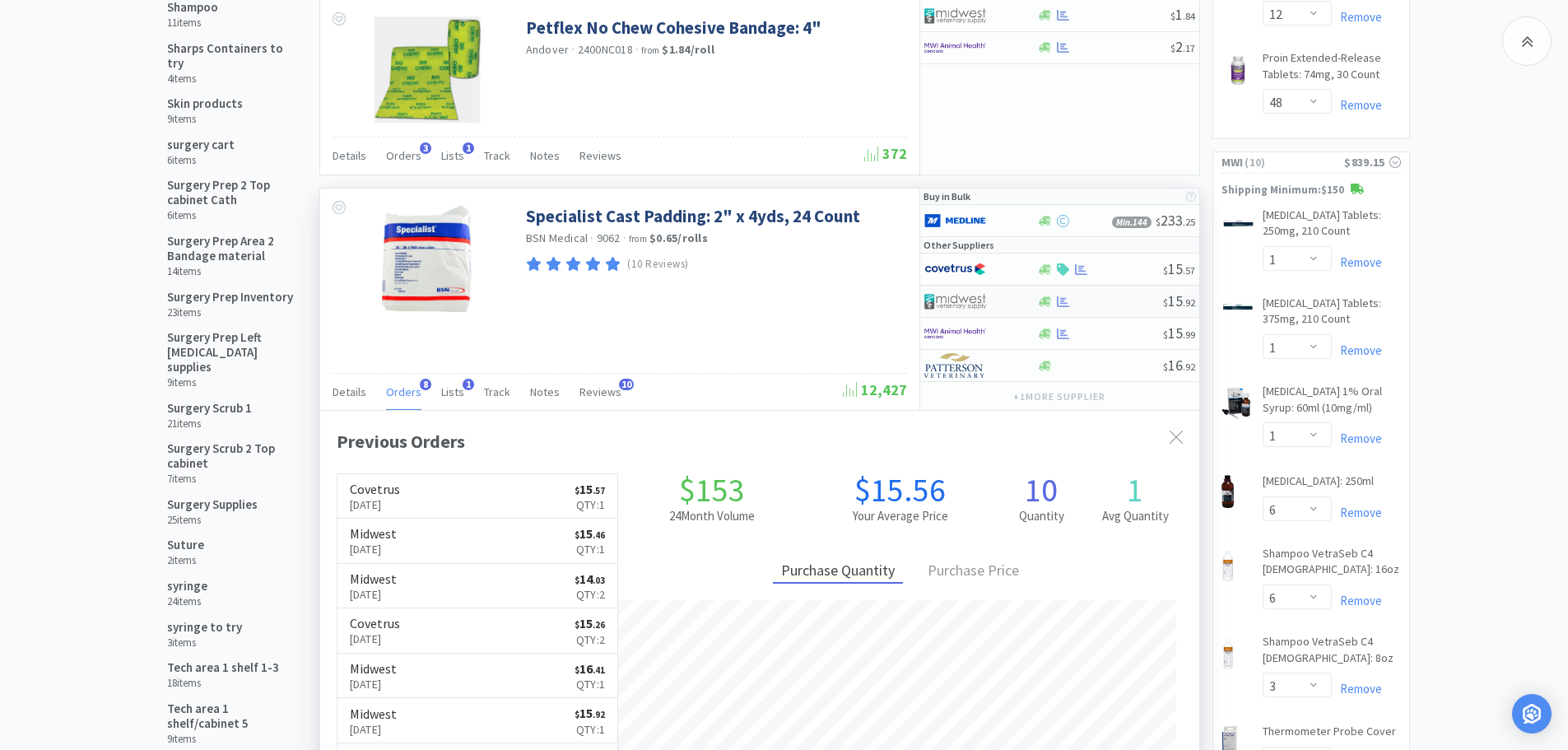
click at [1150, 296] on div at bounding box center [1099, 301] width 126 height 12
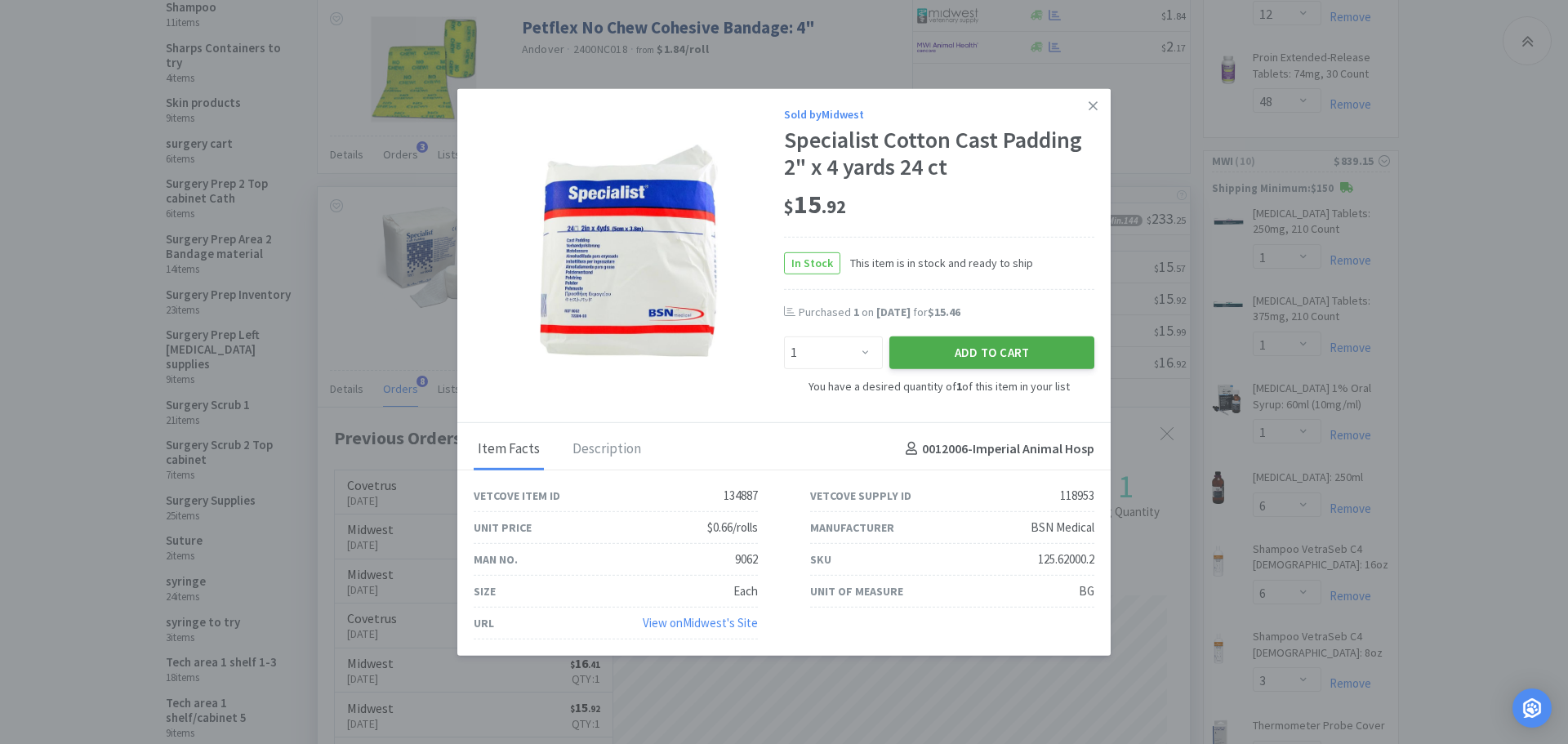
click at [924, 350] on button "Add to Cart" at bounding box center [991, 352] width 205 height 32
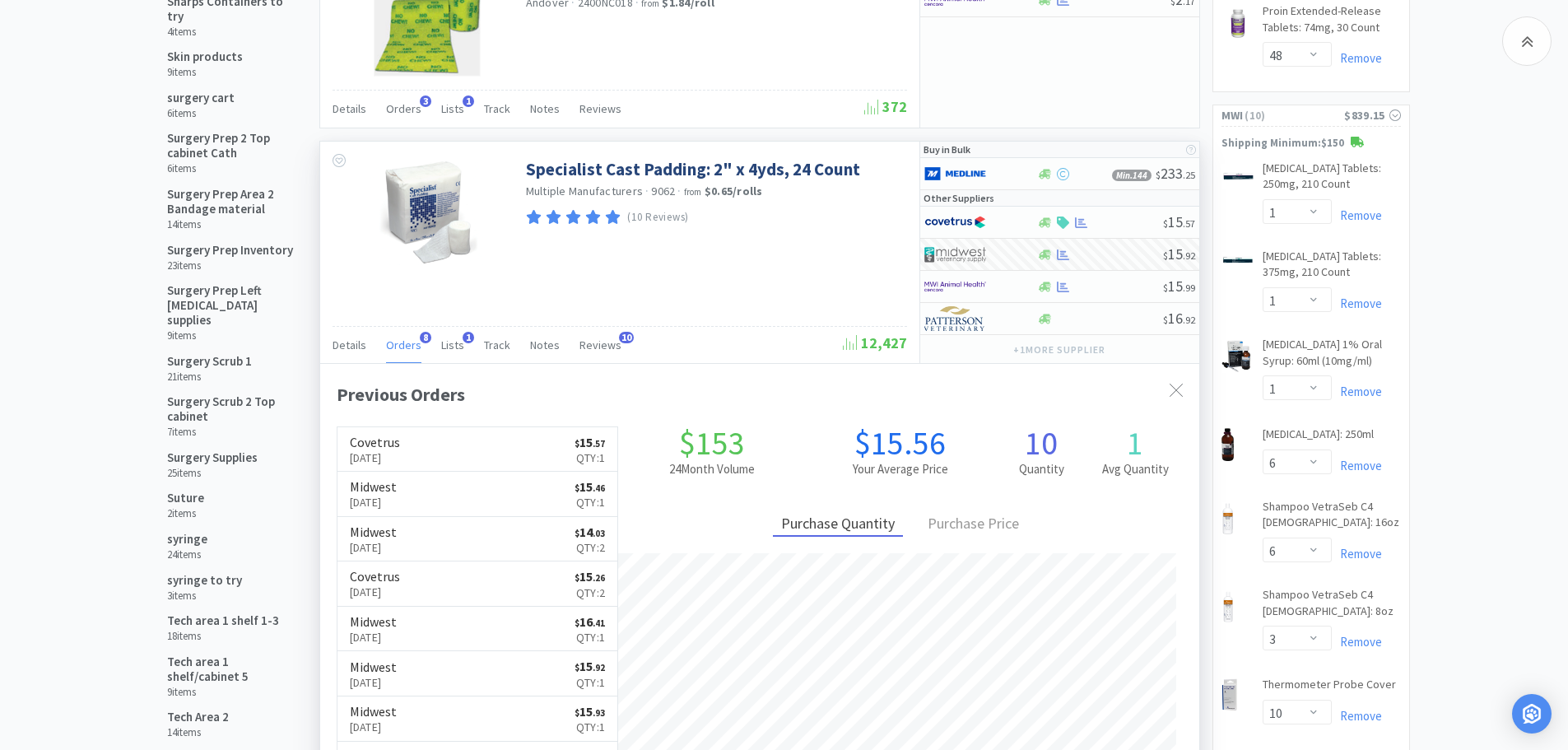
scroll to position [1054, 0]
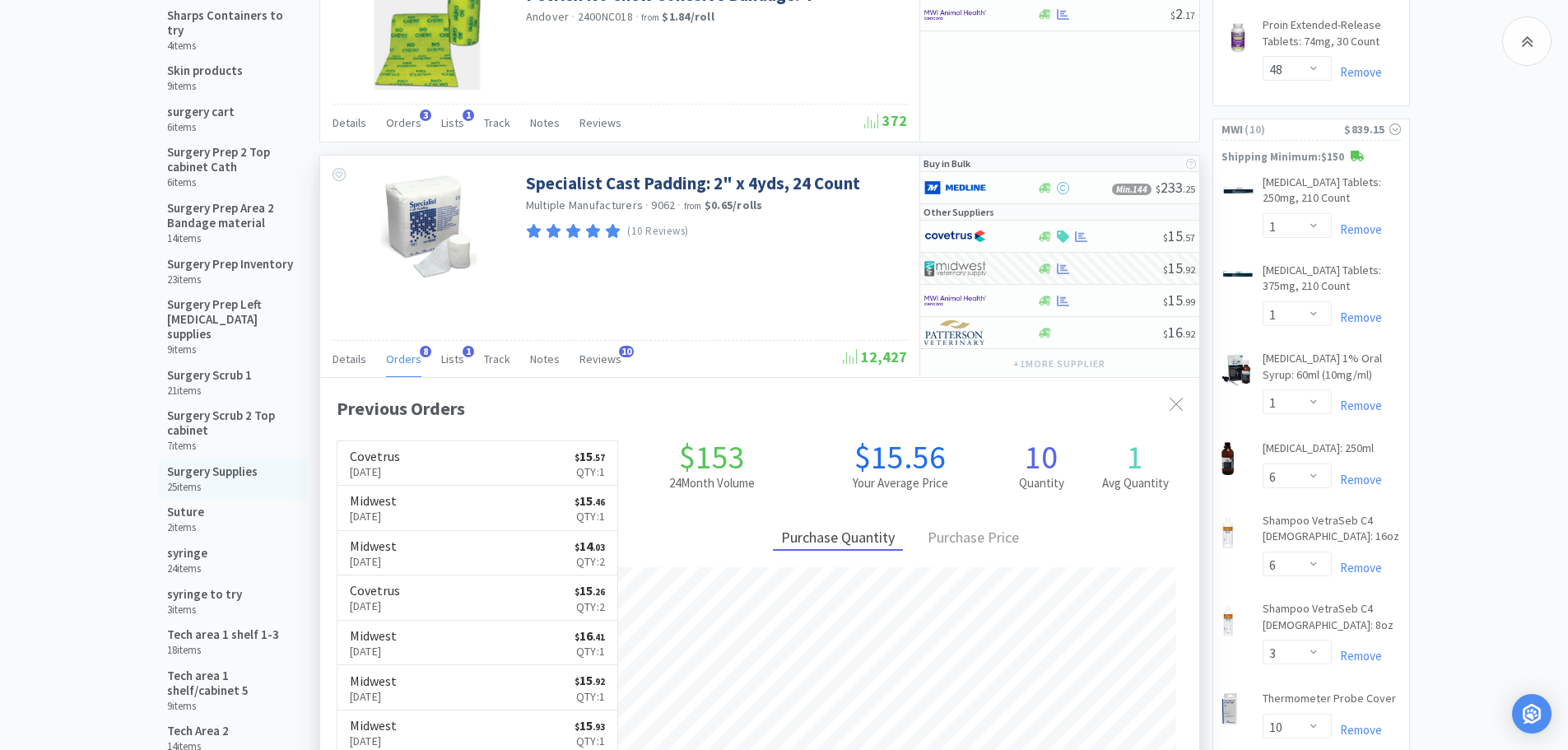
click at [203, 480] on h6 "25 items" at bounding box center [212, 487] width 91 height 13
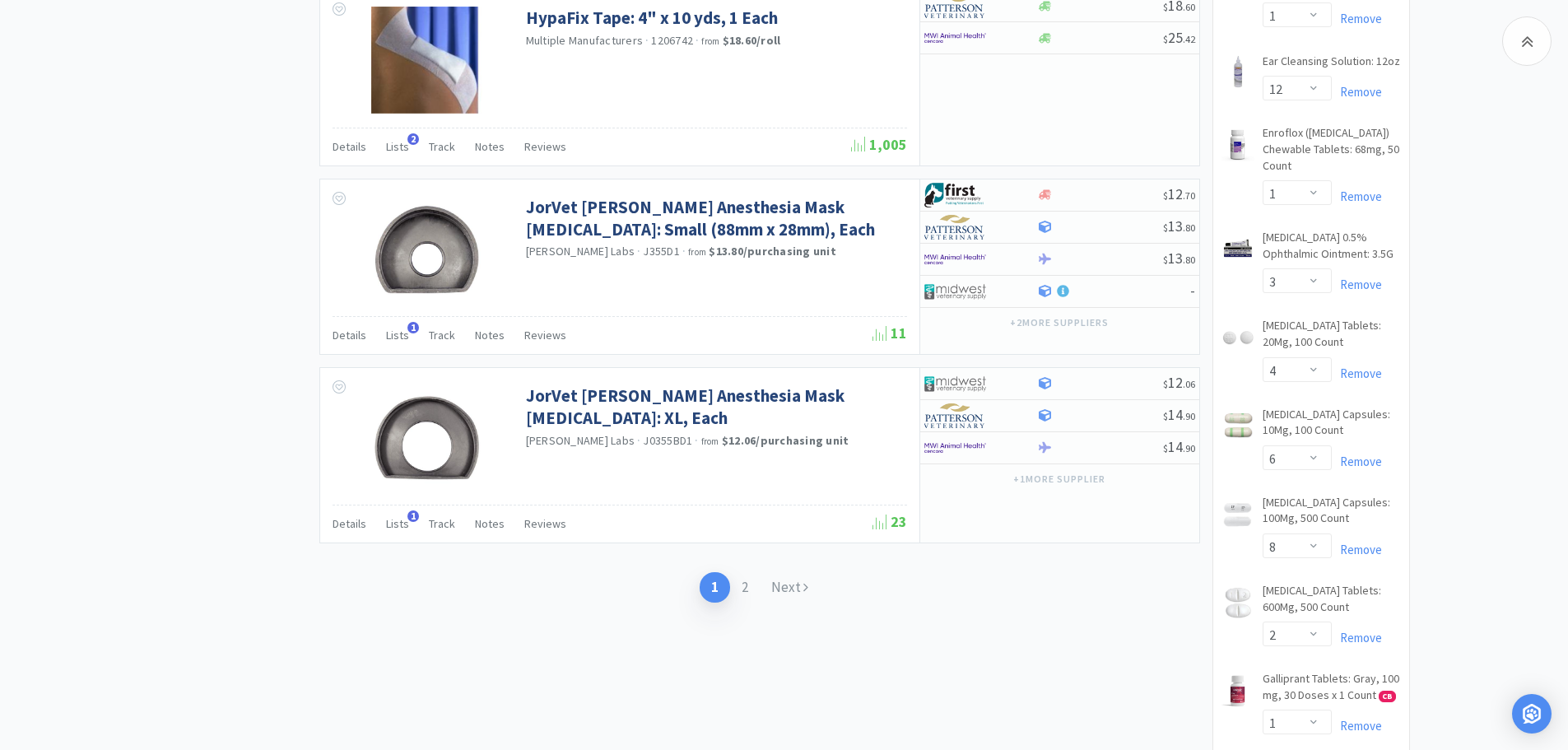
scroll to position [2822, 0]
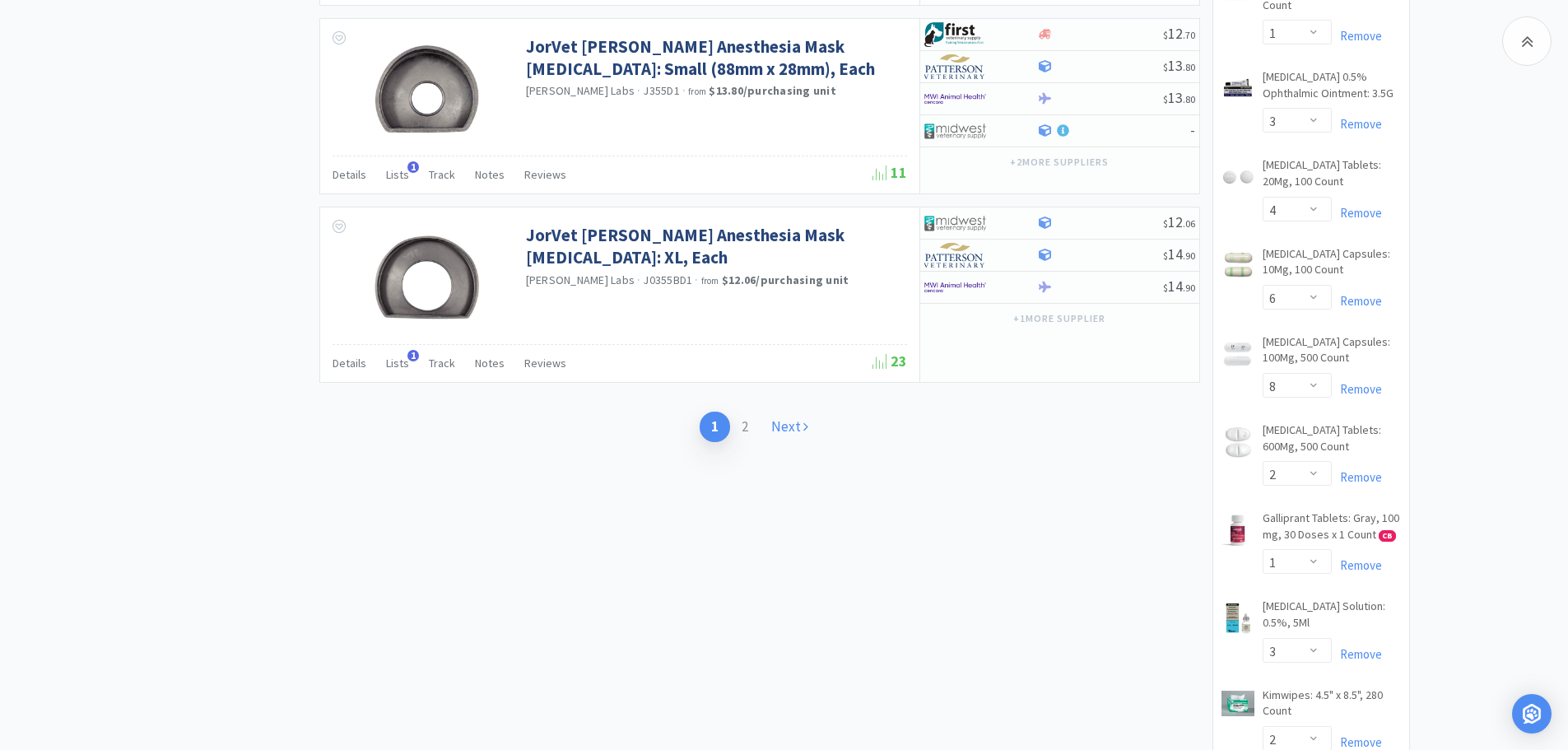
click at [783, 423] on link "Next" at bounding box center [790, 426] width 60 height 31
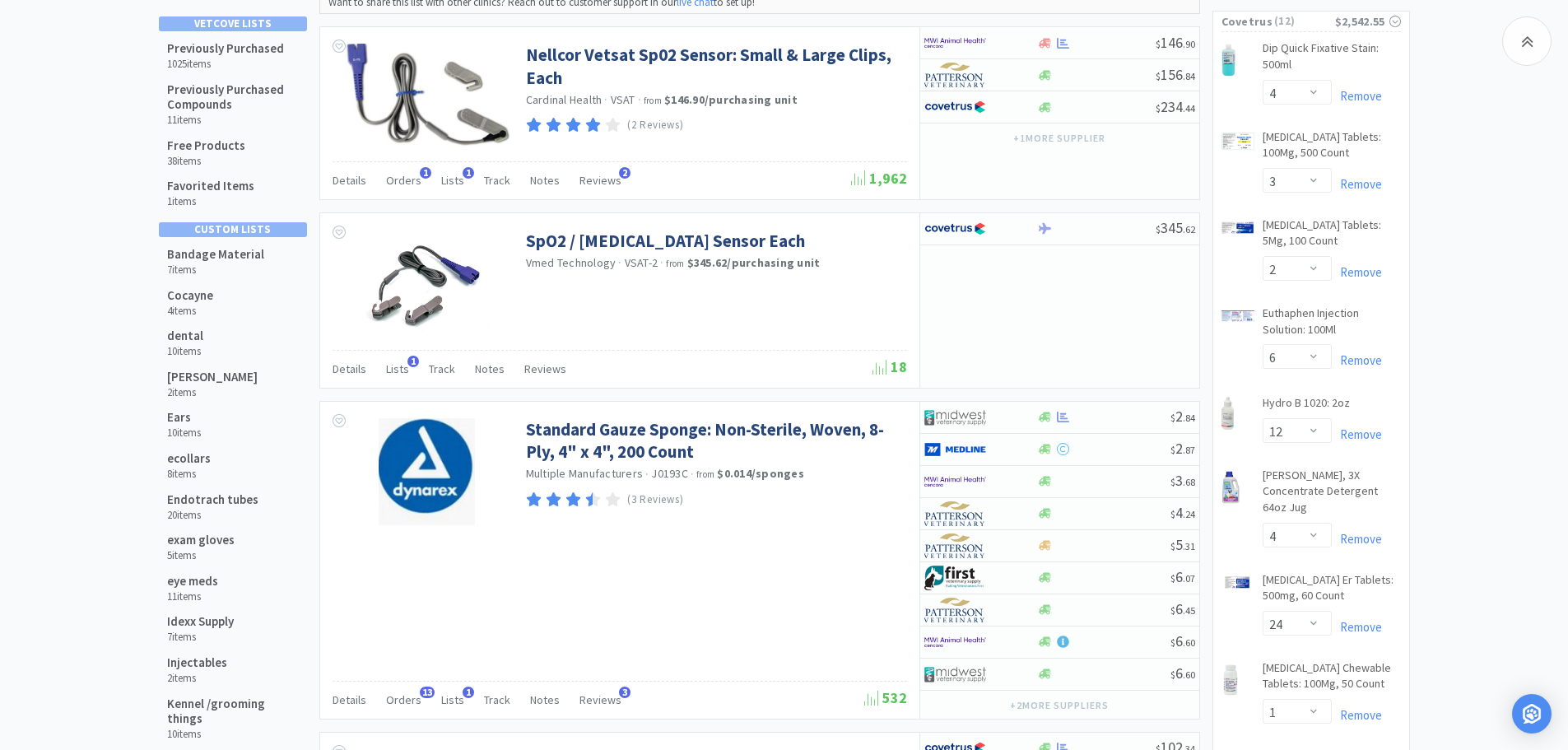
scroll to position [194, 0]
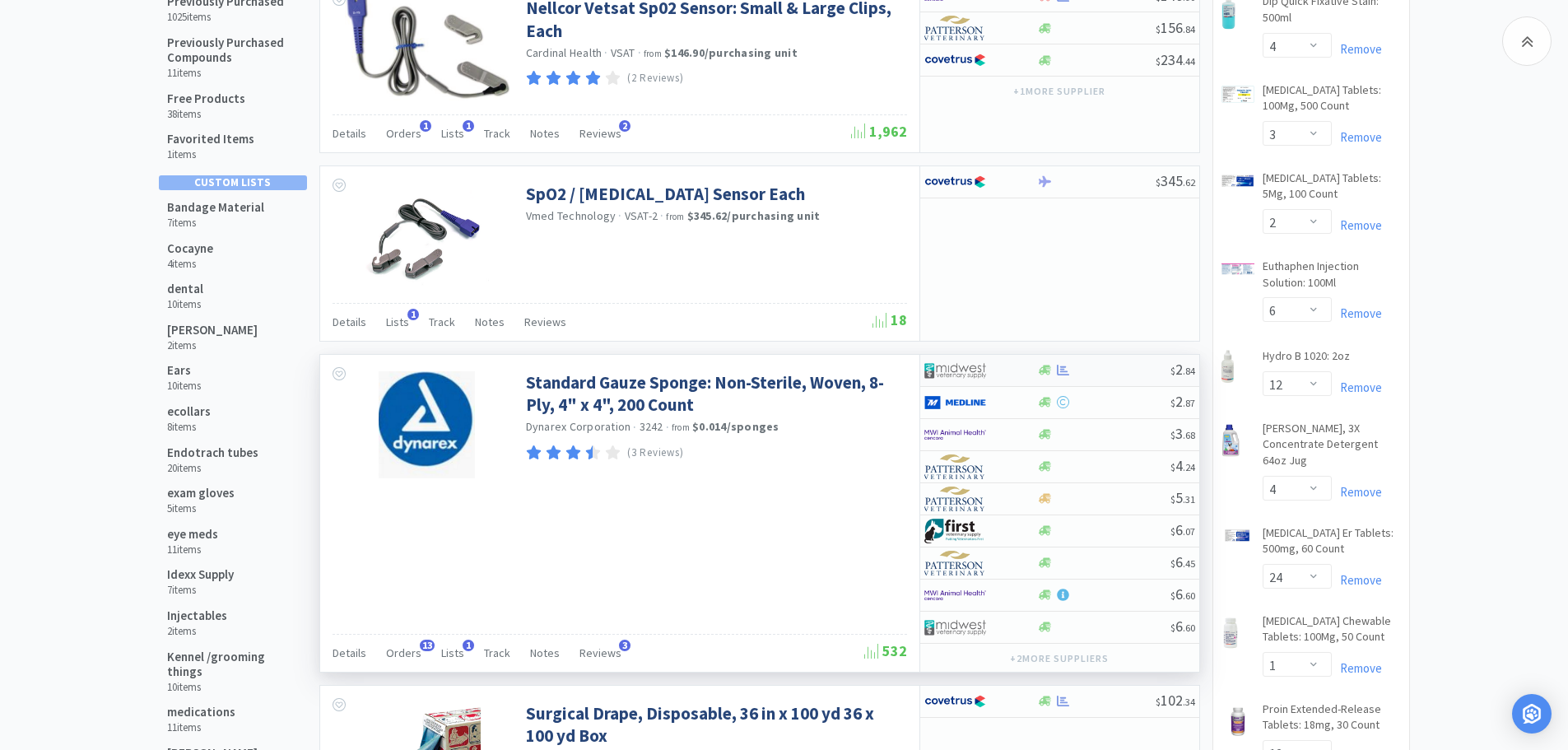
click at [1123, 373] on div at bounding box center [1103, 369] width 133 height 12
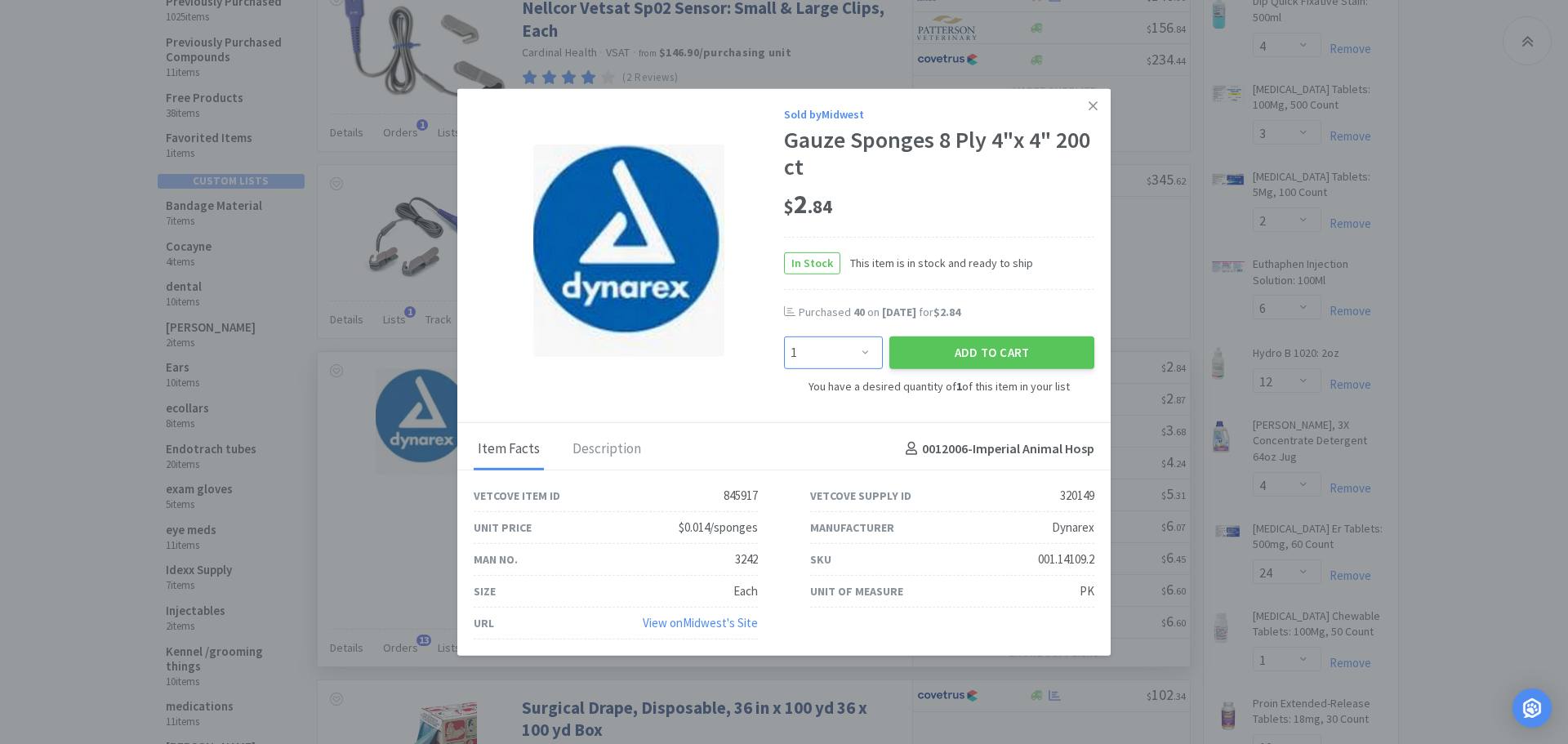
click at [862, 354] on select "Enter Quantity 1 2 3 4 5 6 7 8 9 10 11 12 13 14 15 16 17 18 19 20 Enter Quantity" at bounding box center [833, 352] width 99 height 32
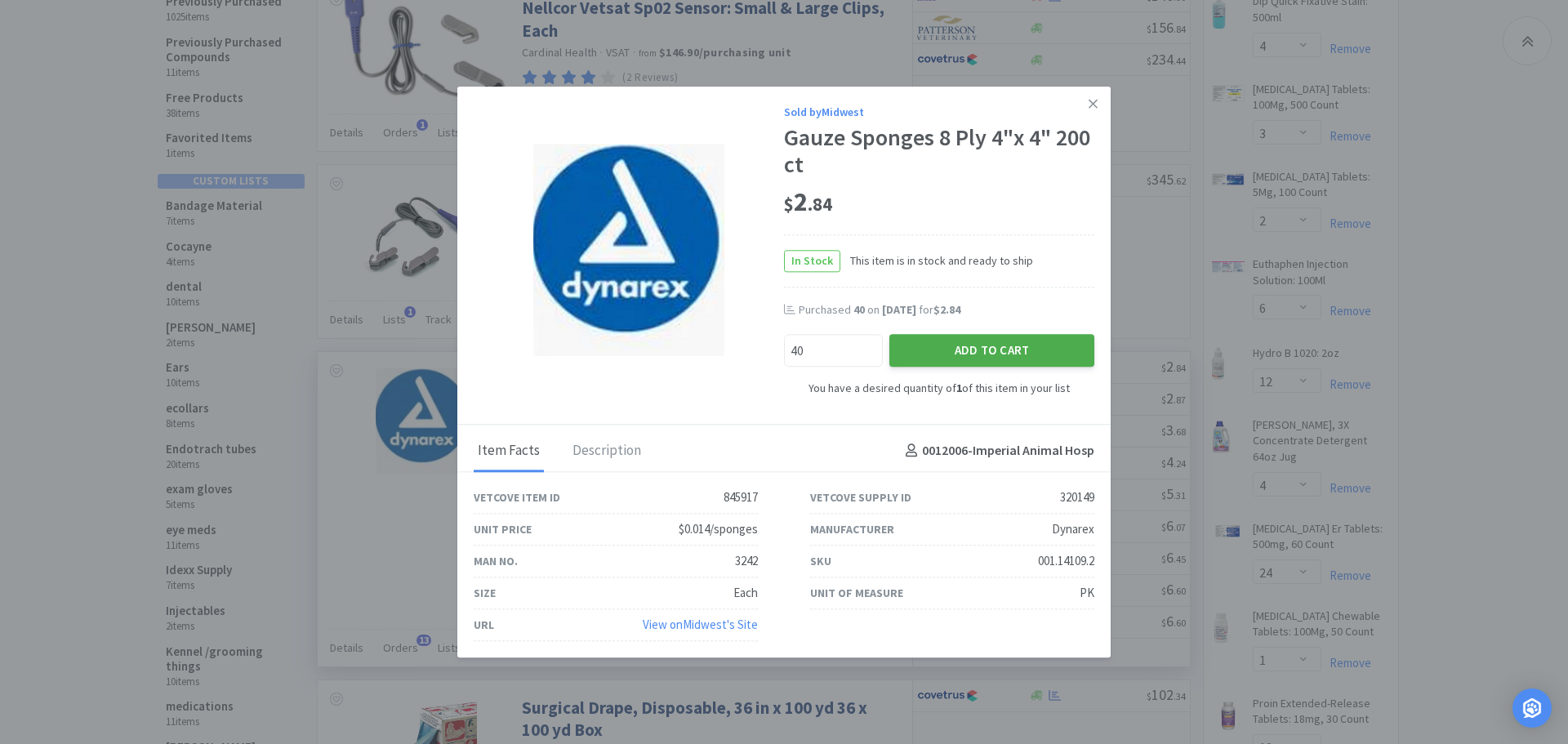
click at [953, 350] on button "Add to Cart" at bounding box center [991, 351] width 205 height 32
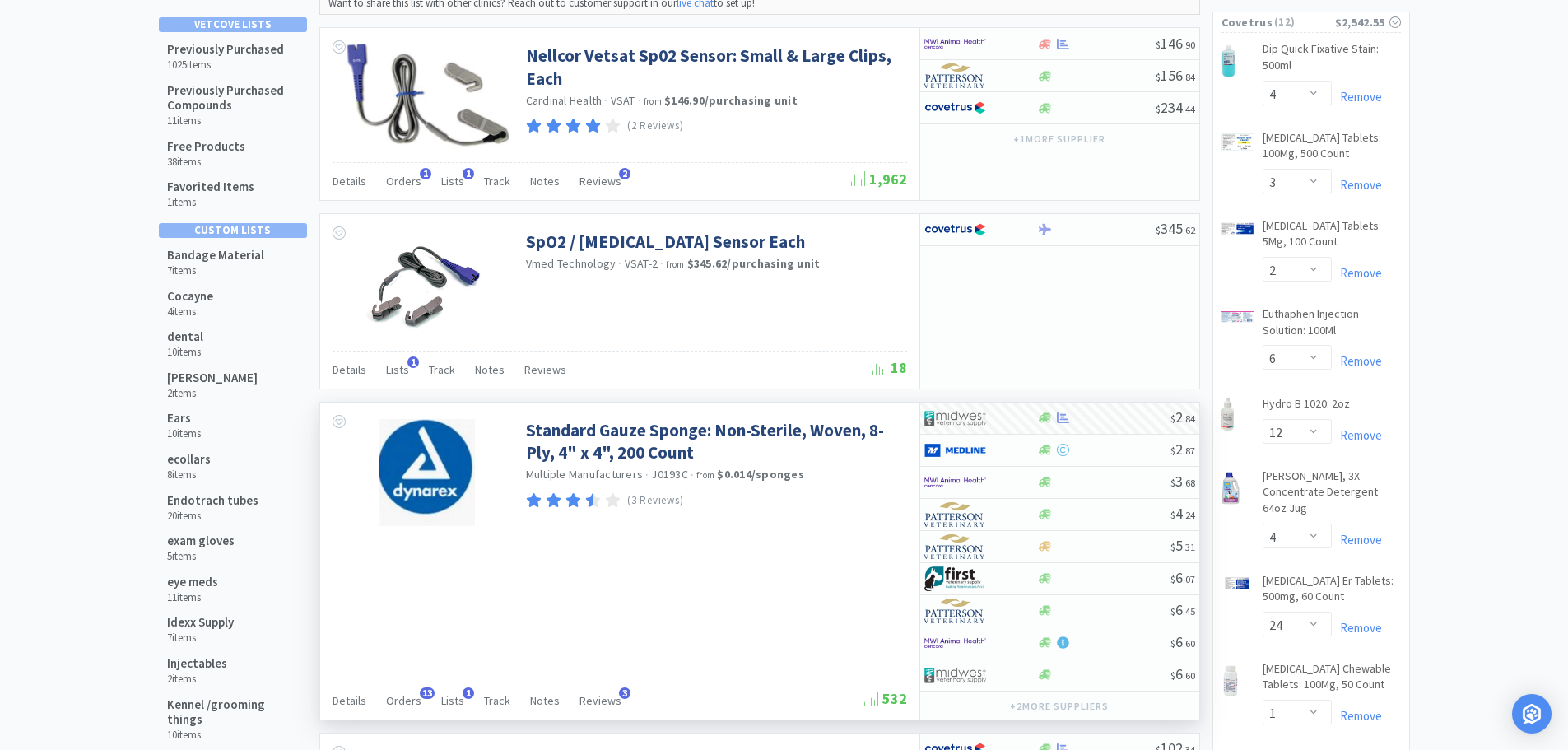
scroll to position [0, 0]
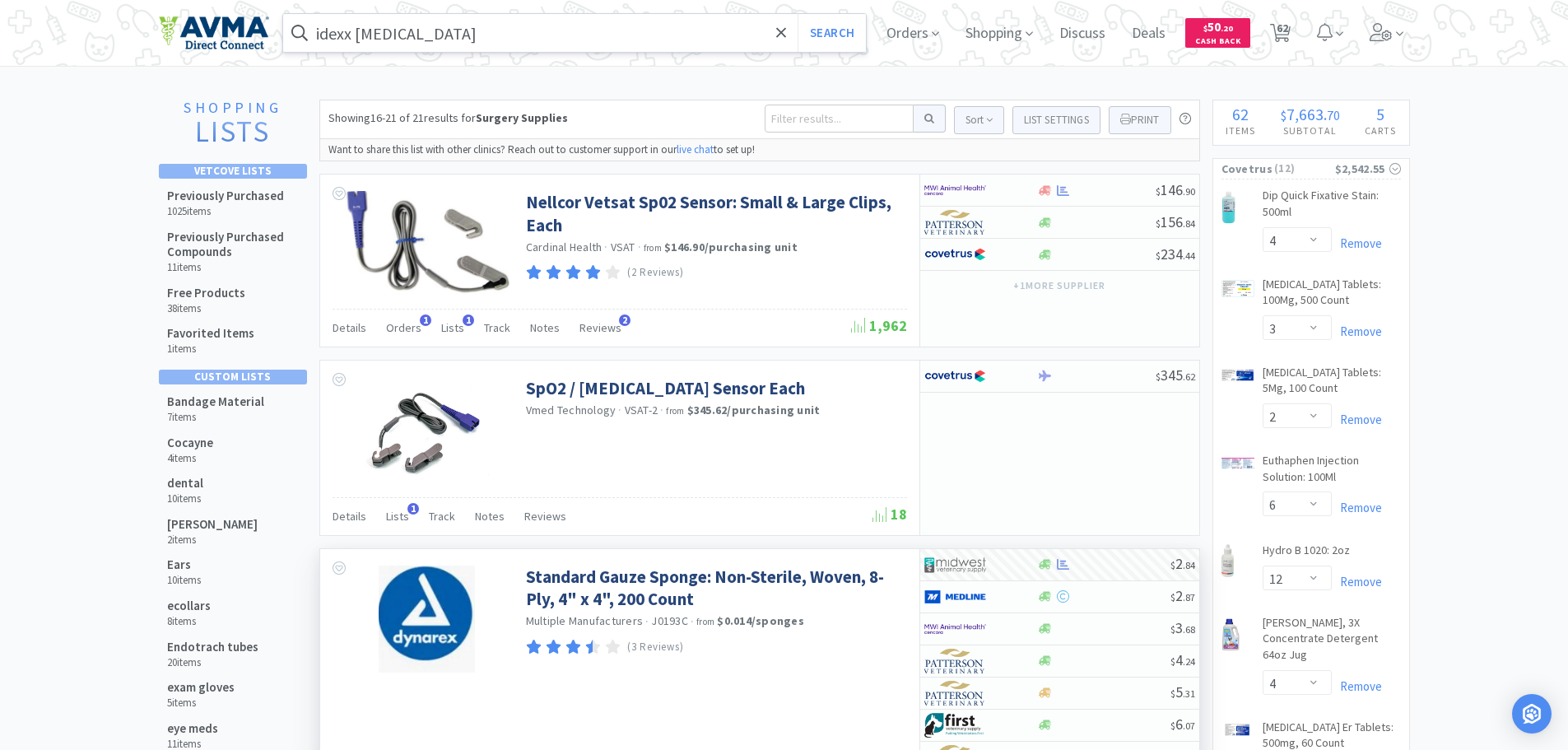
click at [553, 29] on input "idexx [MEDICAL_DATA]" at bounding box center [574, 33] width 583 height 38
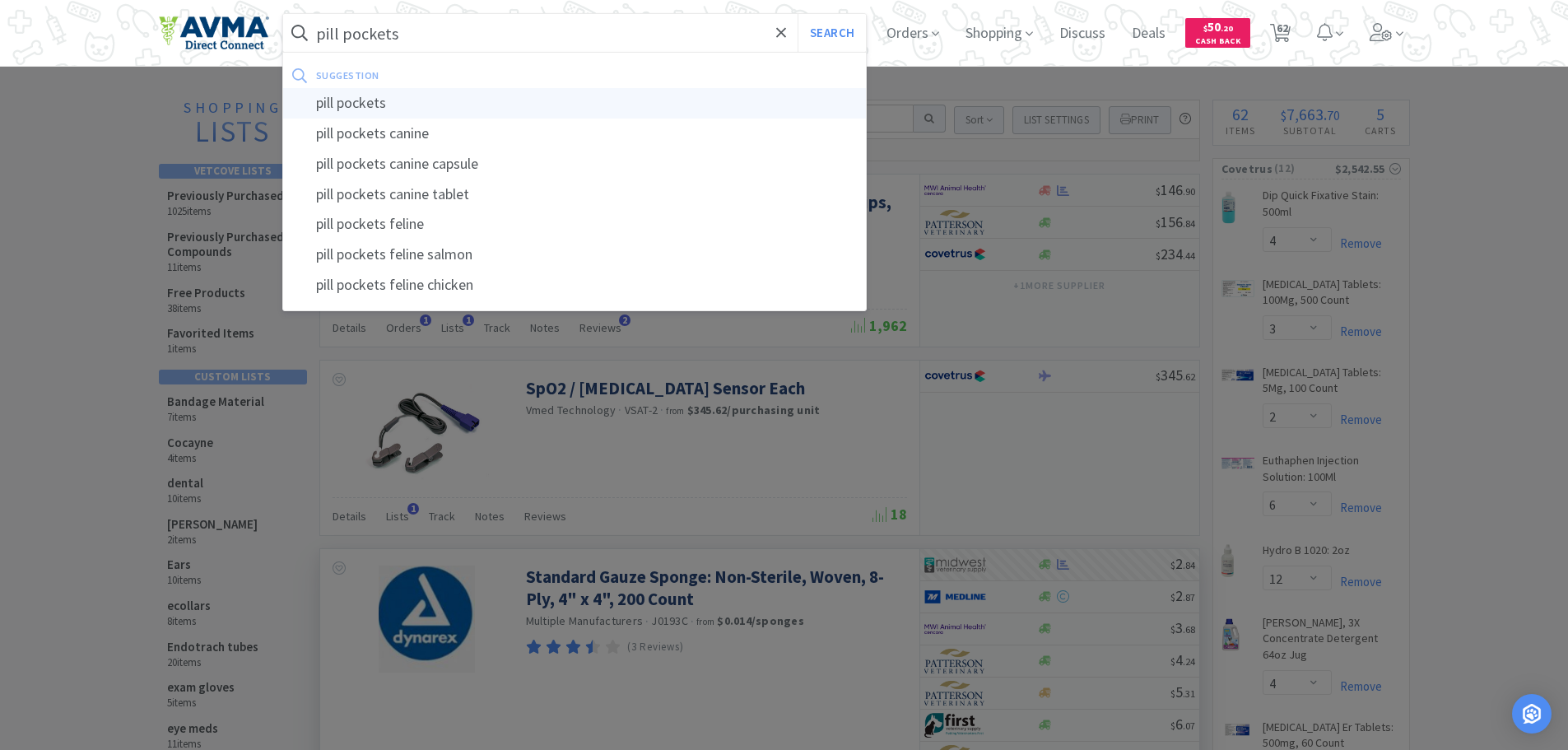
click at [380, 102] on div "pill pockets" at bounding box center [574, 103] width 583 height 31
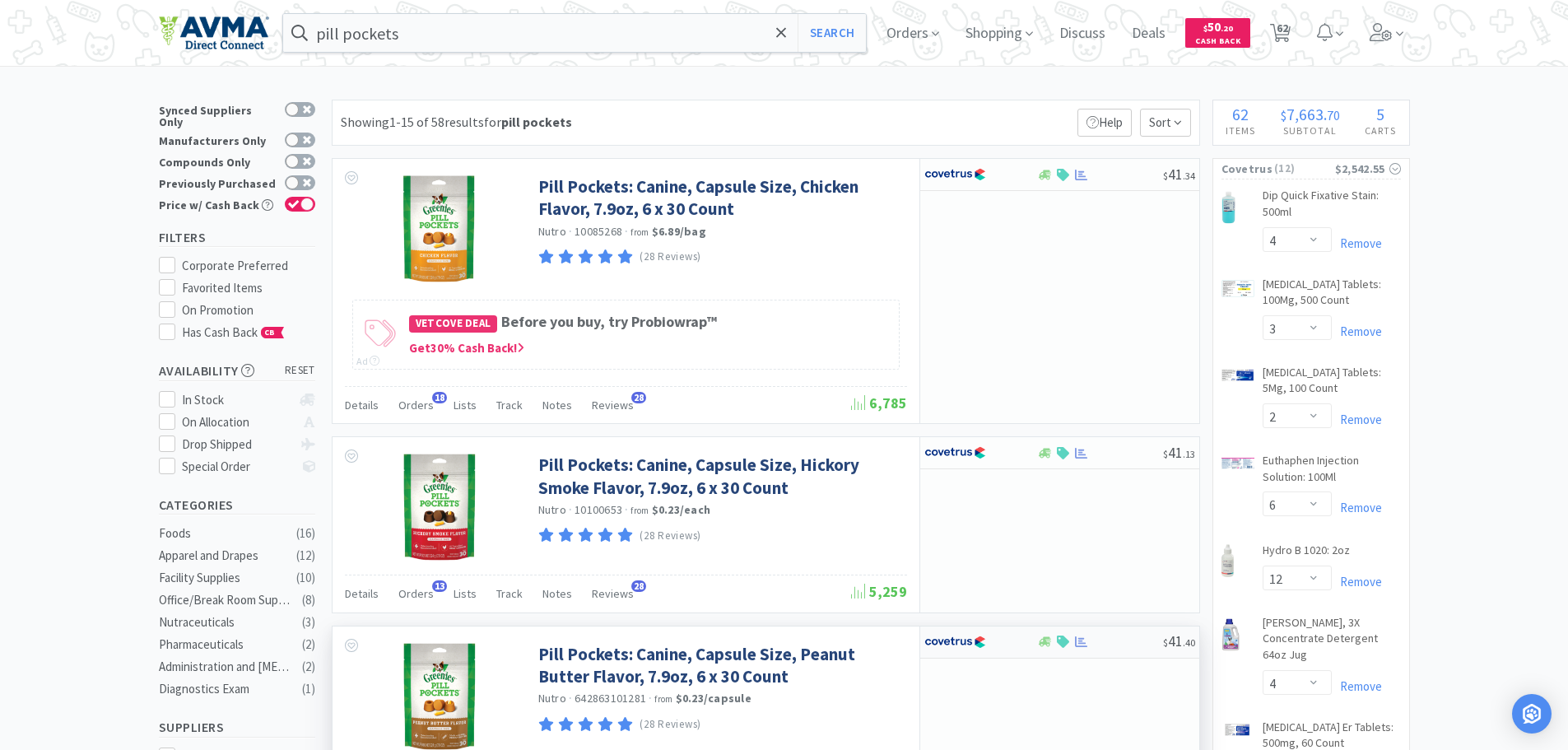
click at [1106, 652] on div "$ 41 . 40" at bounding box center [1059, 642] width 279 height 32
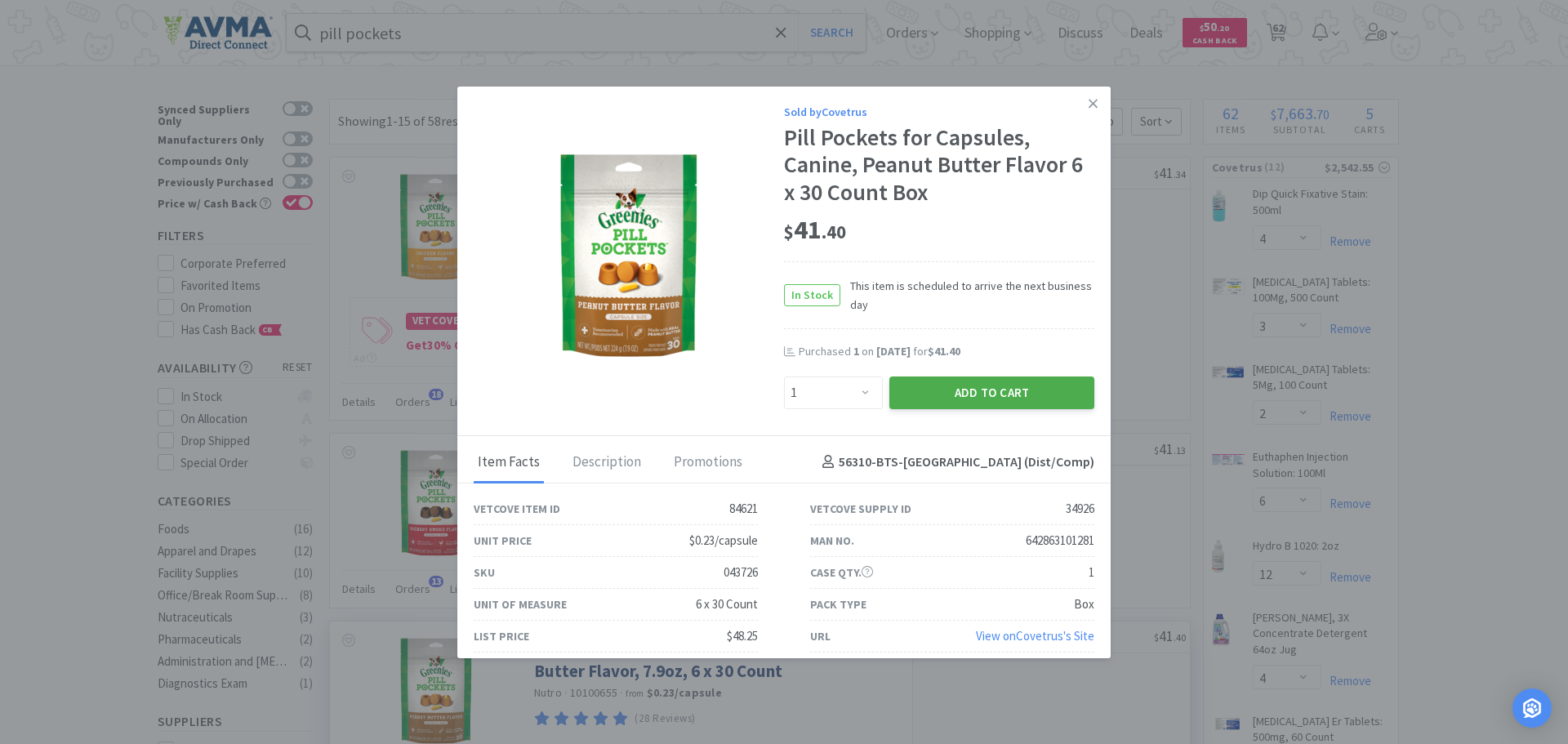
click at [918, 391] on button "Add to Cart" at bounding box center [991, 392] width 205 height 32
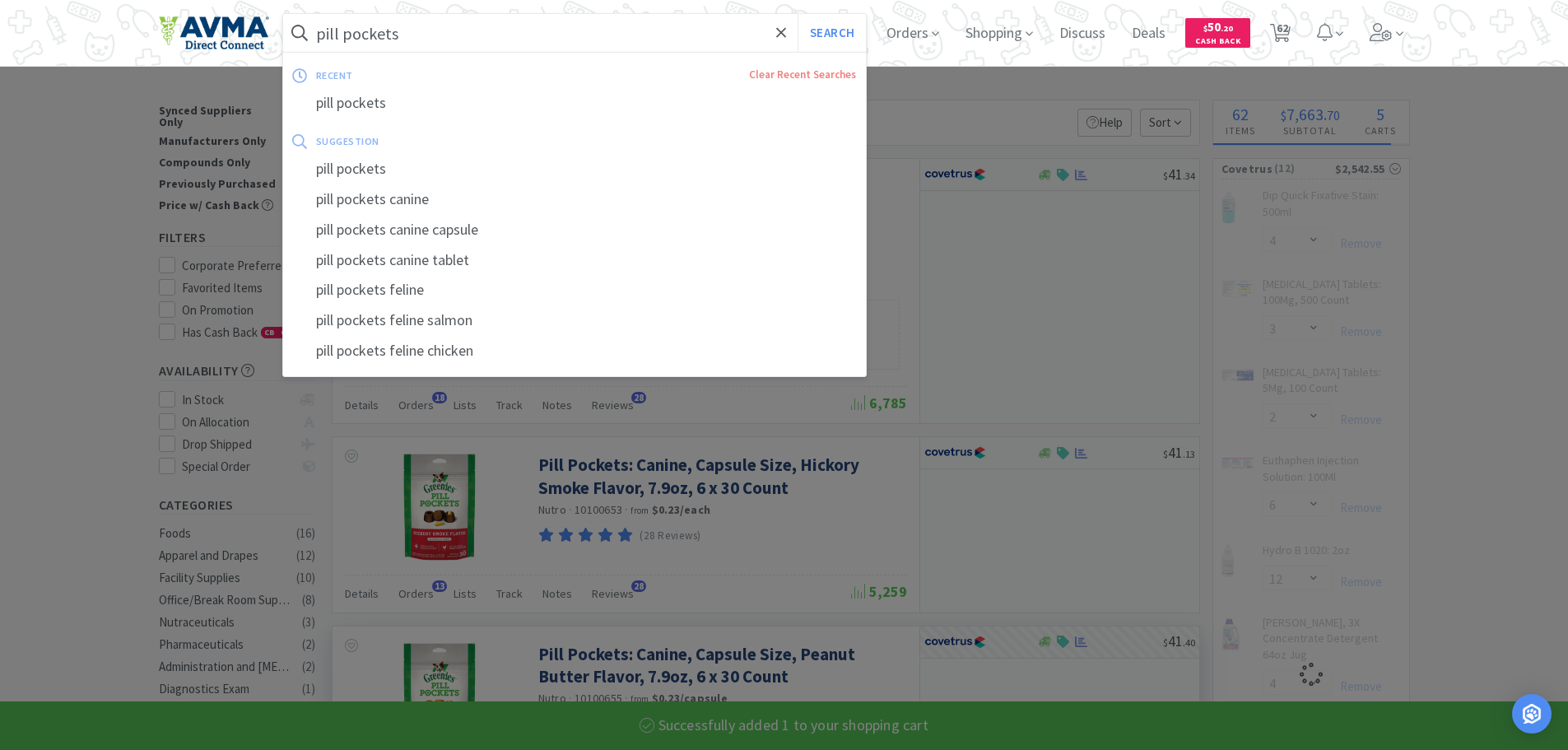
click at [598, 26] on input "pill pockets" at bounding box center [574, 33] width 583 height 38
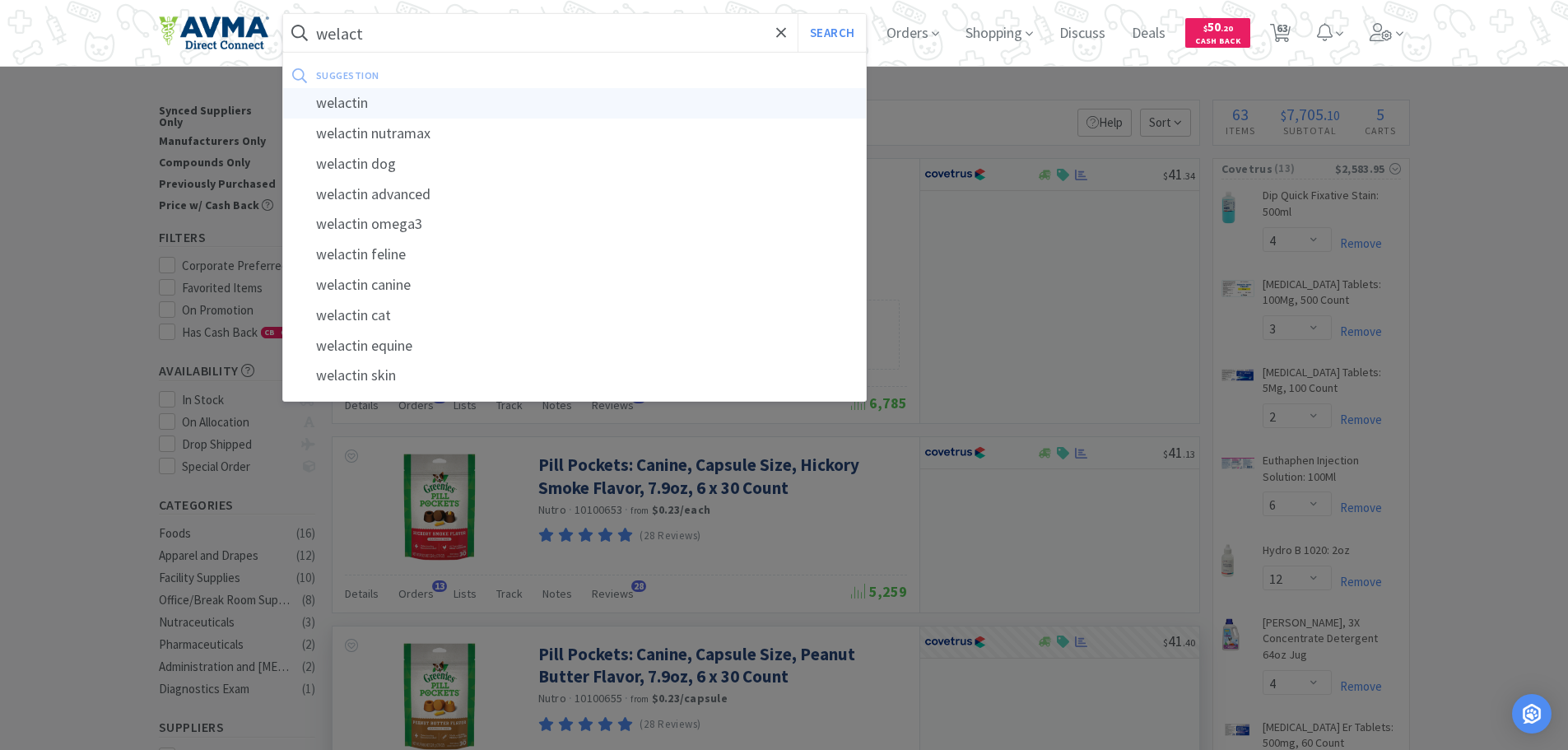
click at [344, 100] on div "welactin" at bounding box center [574, 103] width 583 height 31
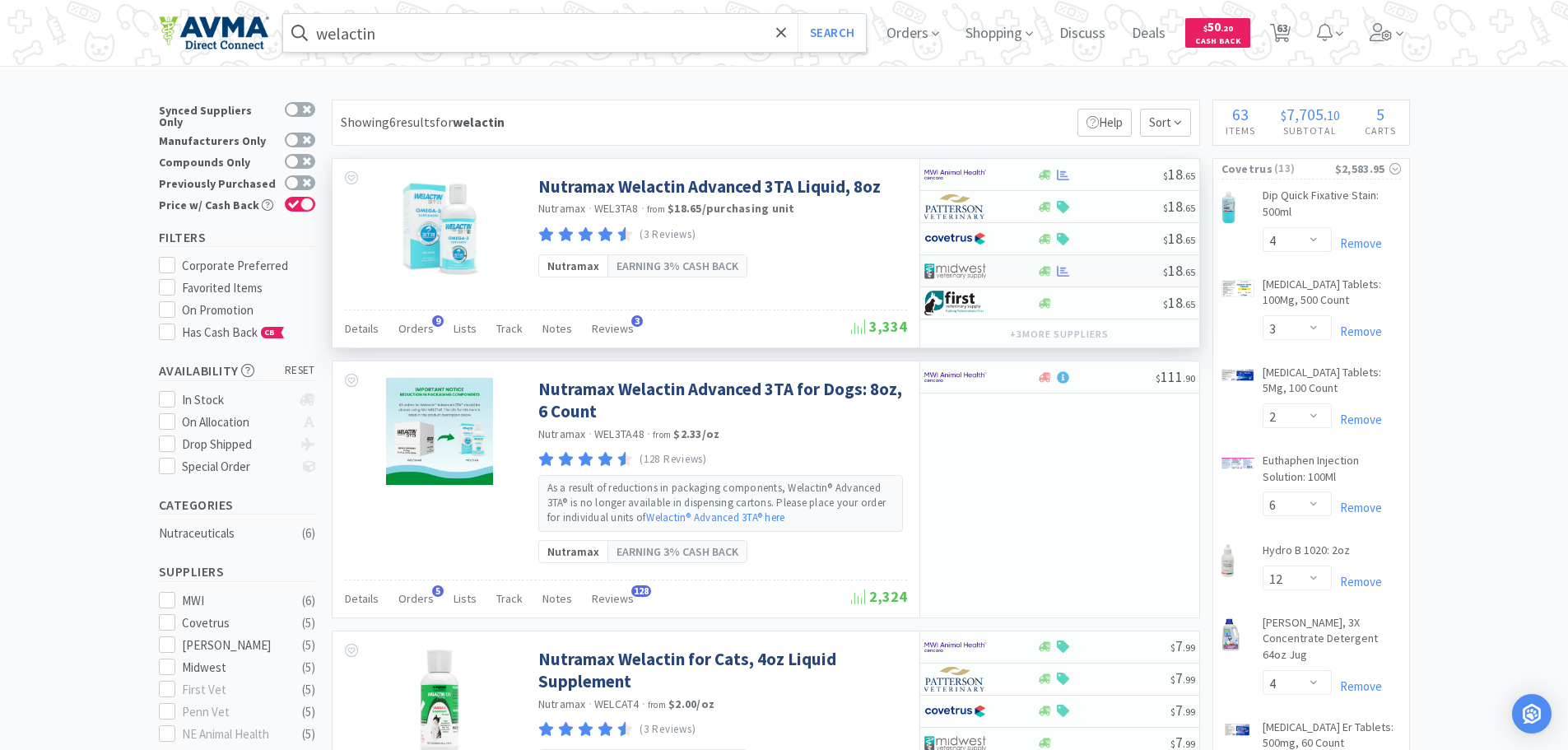
click at [1147, 275] on div at bounding box center [1099, 271] width 126 height 12
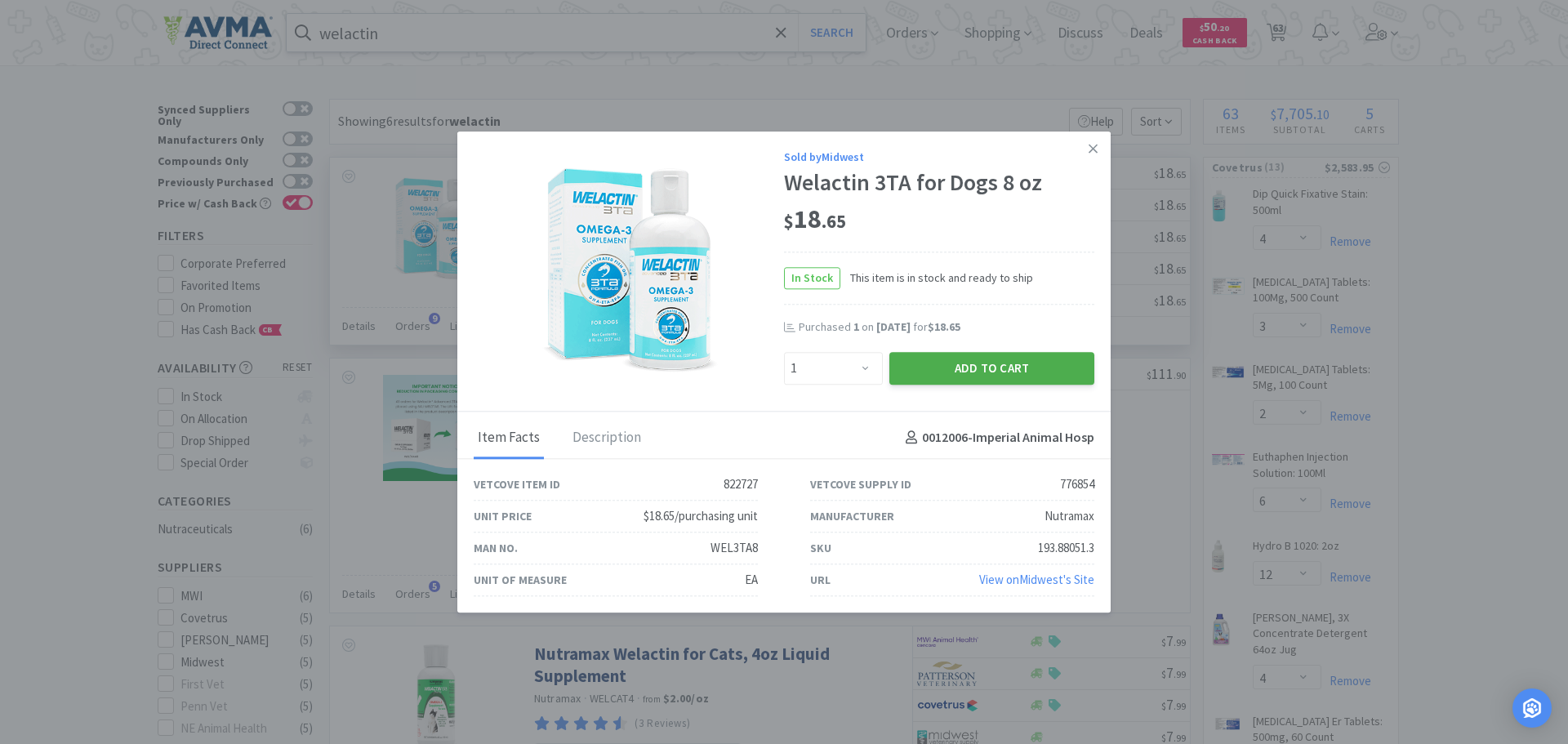
click at [912, 360] on button "Add to Cart" at bounding box center [991, 367] width 205 height 32
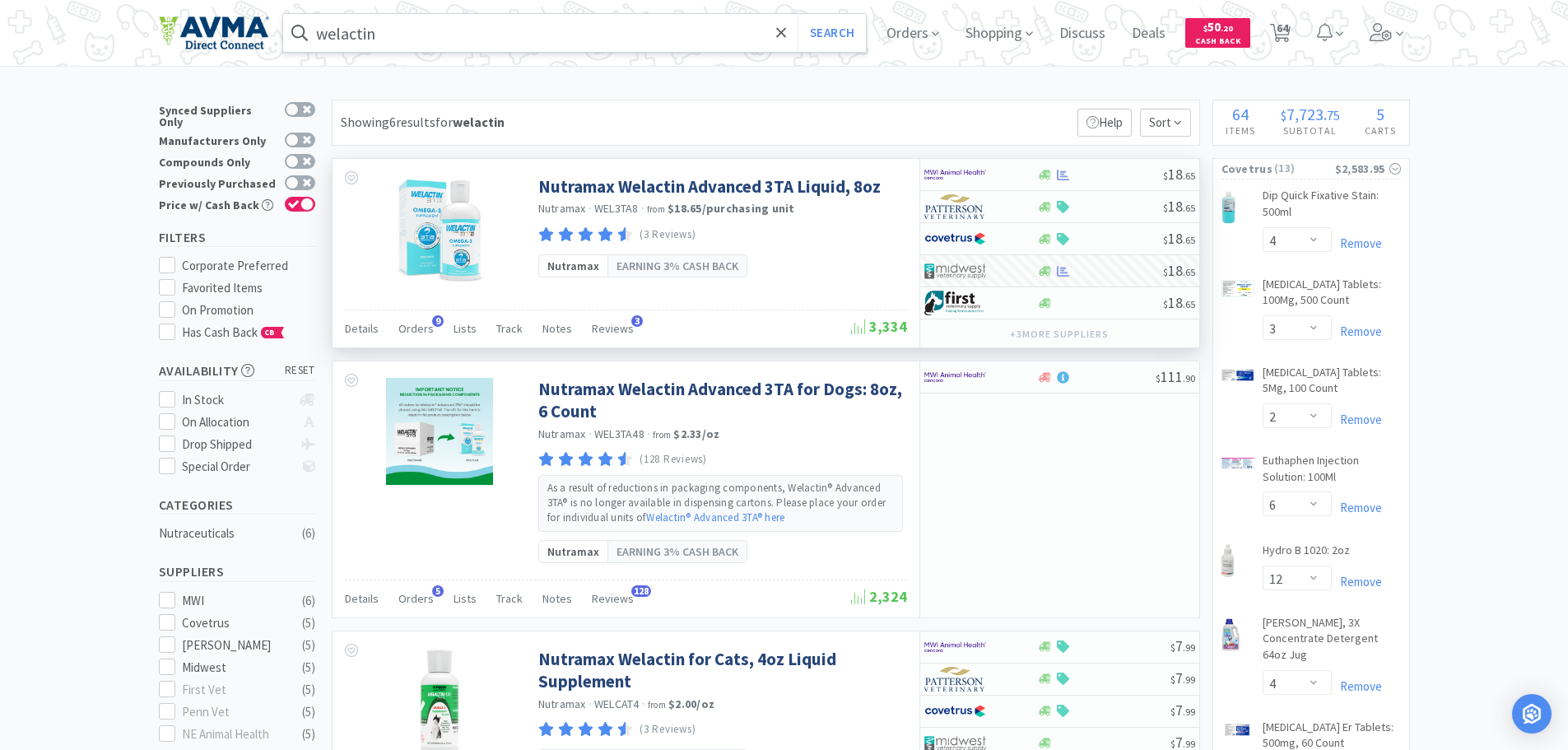
click at [394, 39] on input "welactin" at bounding box center [574, 33] width 583 height 38
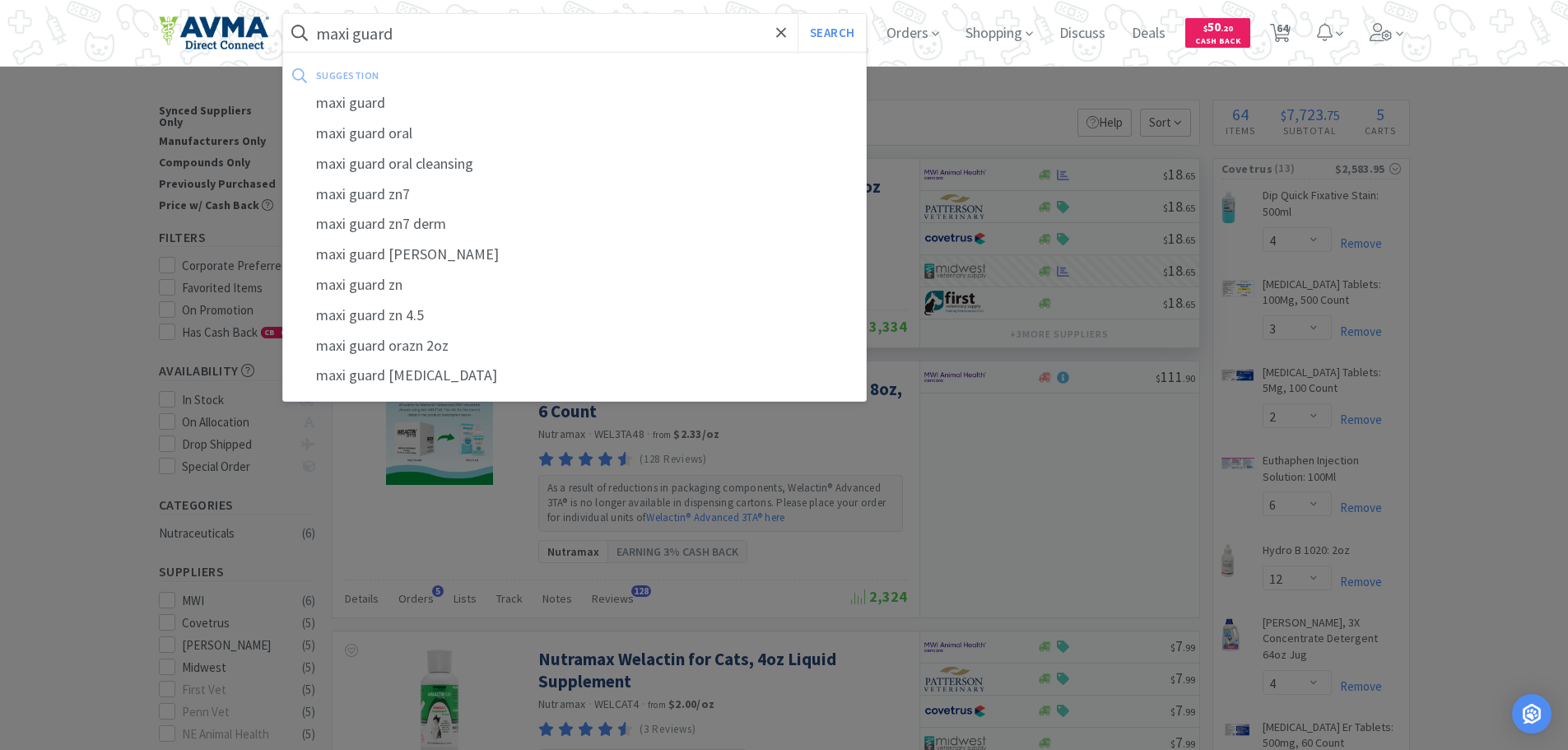
click at [342, 104] on div "maxi guard" at bounding box center [574, 103] width 583 height 31
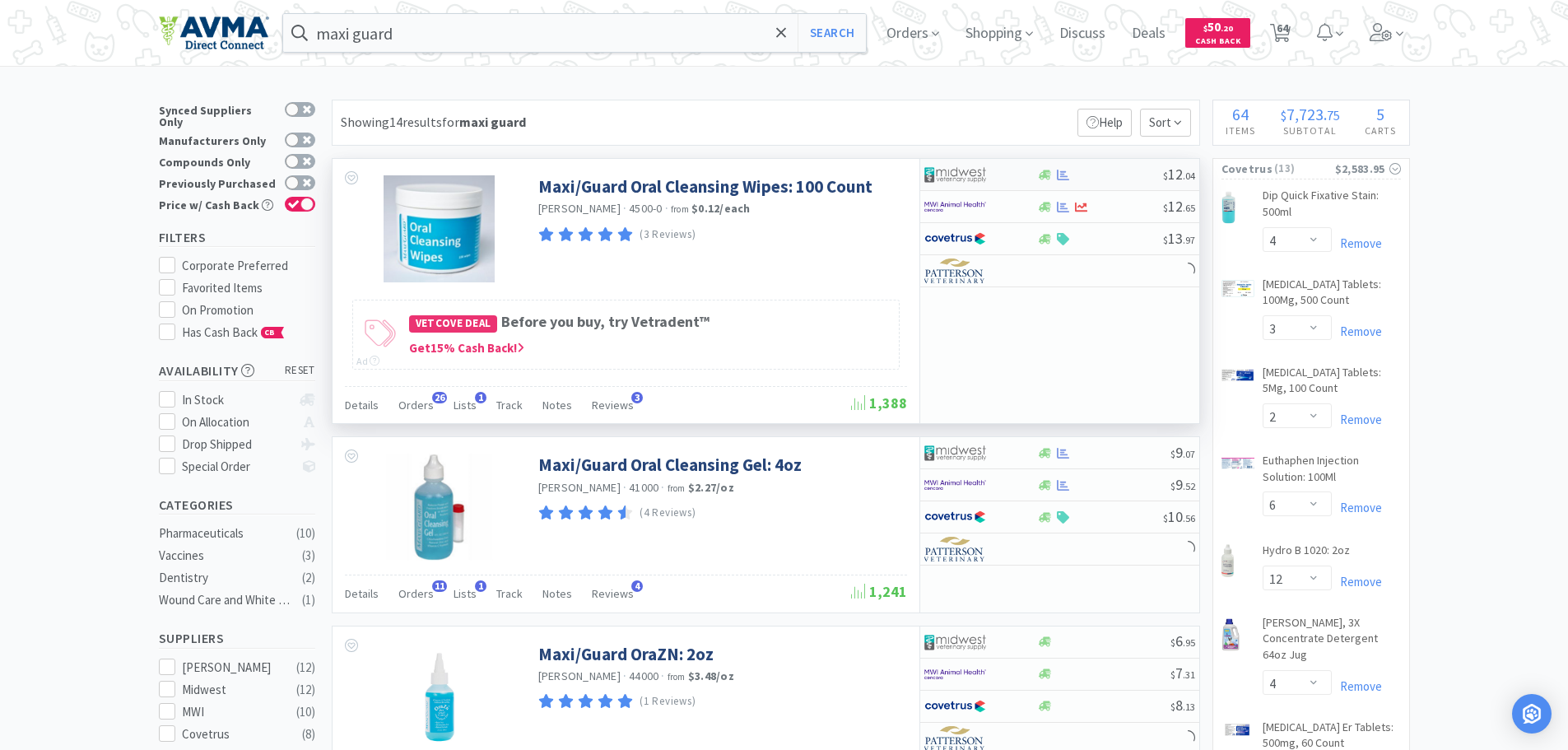
click at [1147, 173] on div at bounding box center [1099, 174] width 126 height 12
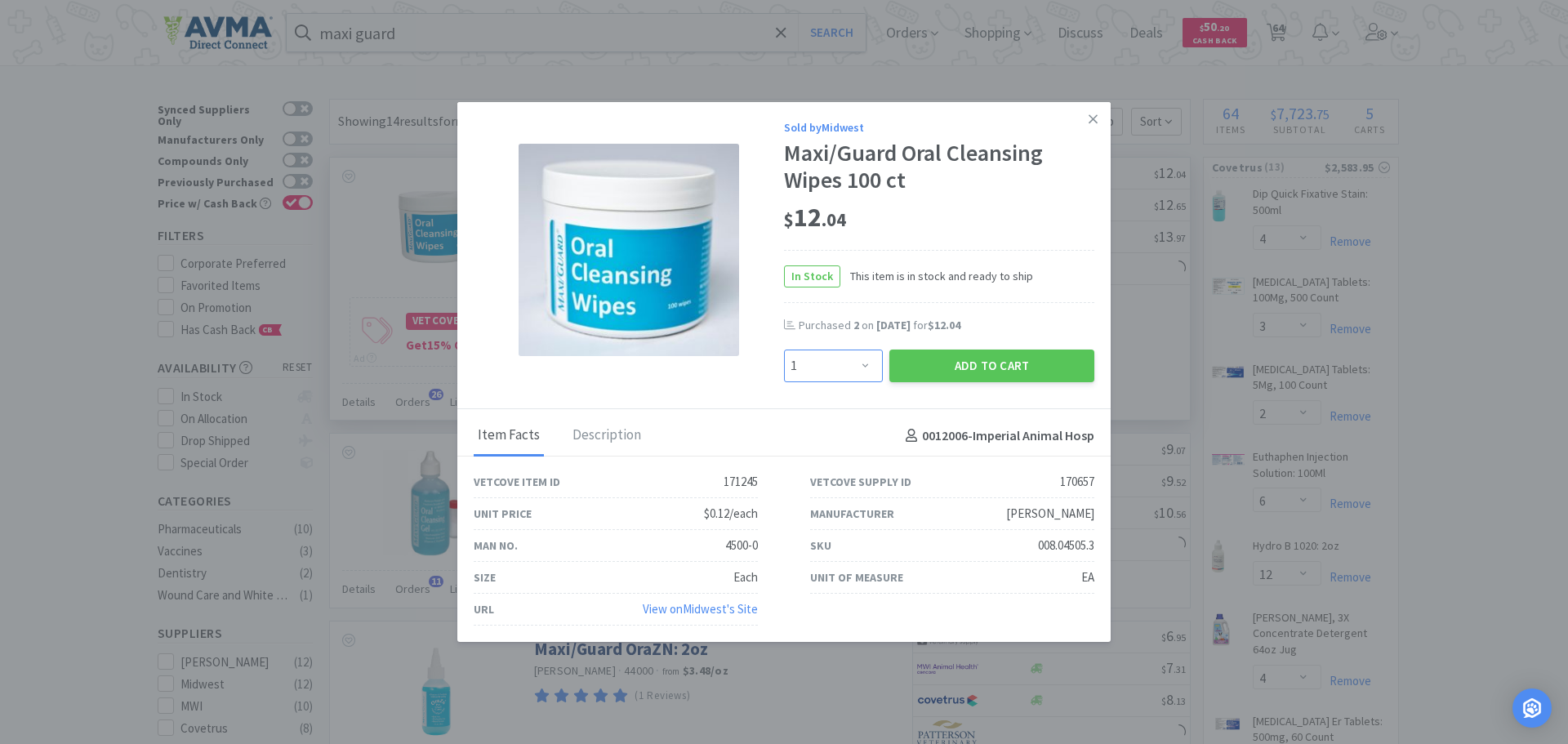
click at [863, 364] on select "Enter Quantity 1 2 3 4 5 6 7 8 9 10 11 12 13 14 15 16 17 18 19 20 Enter Quantity" at bounding box center [833, 366] width 99 height 32
click at [784, 350] on select "Enter Quantity 1 2 3 4 5 6 7 8 9 10 11 12 13 14 15 16 17 18 19 20 Enter Quantity" at bounding box center [833, 366] width 99 height 32
click at [903, 367] on button "Add to Cart" at bounding box center [991, 366] width 205 height 32
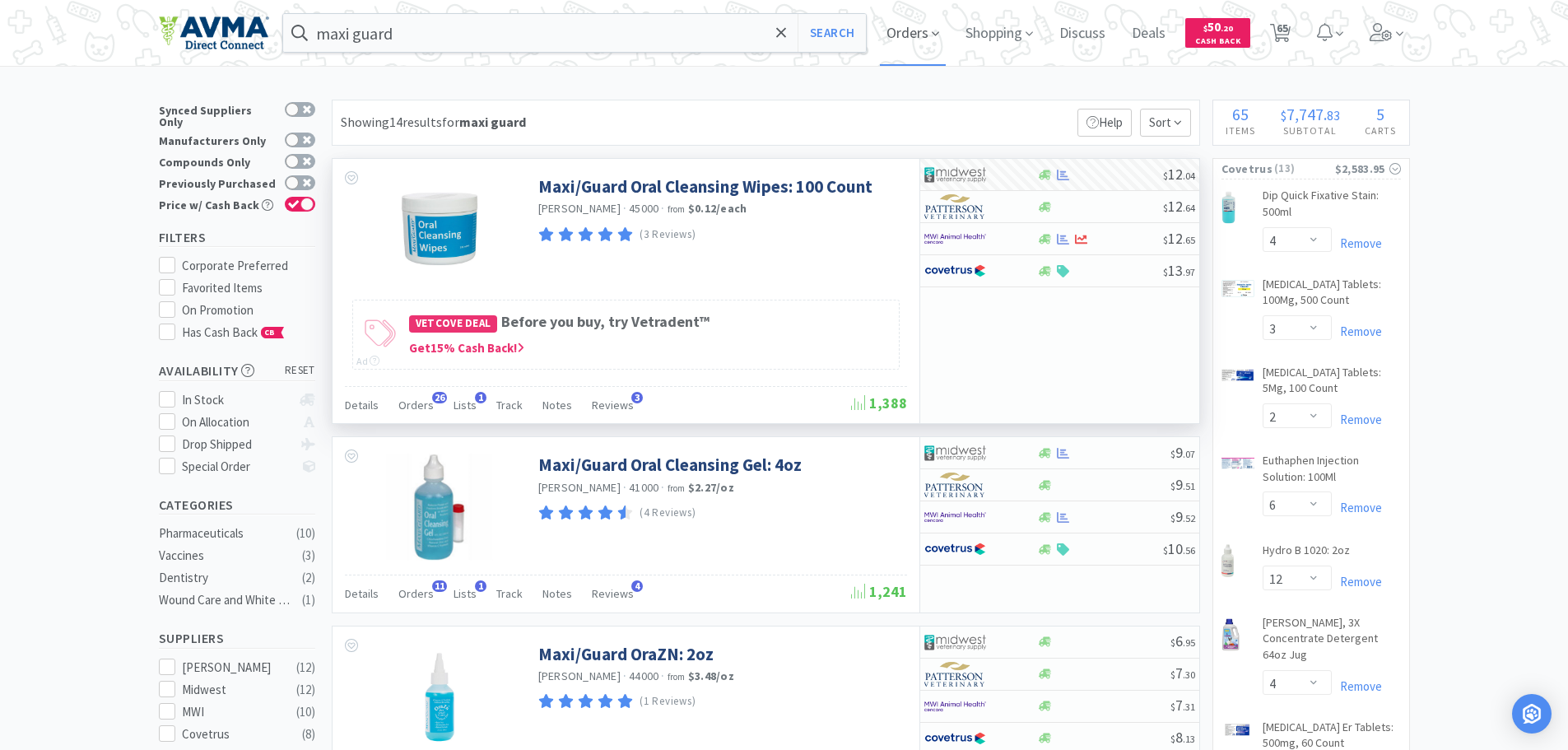
click at [920, 27] on span "Orders" at bounding box center [913, 33] width 66 height 66
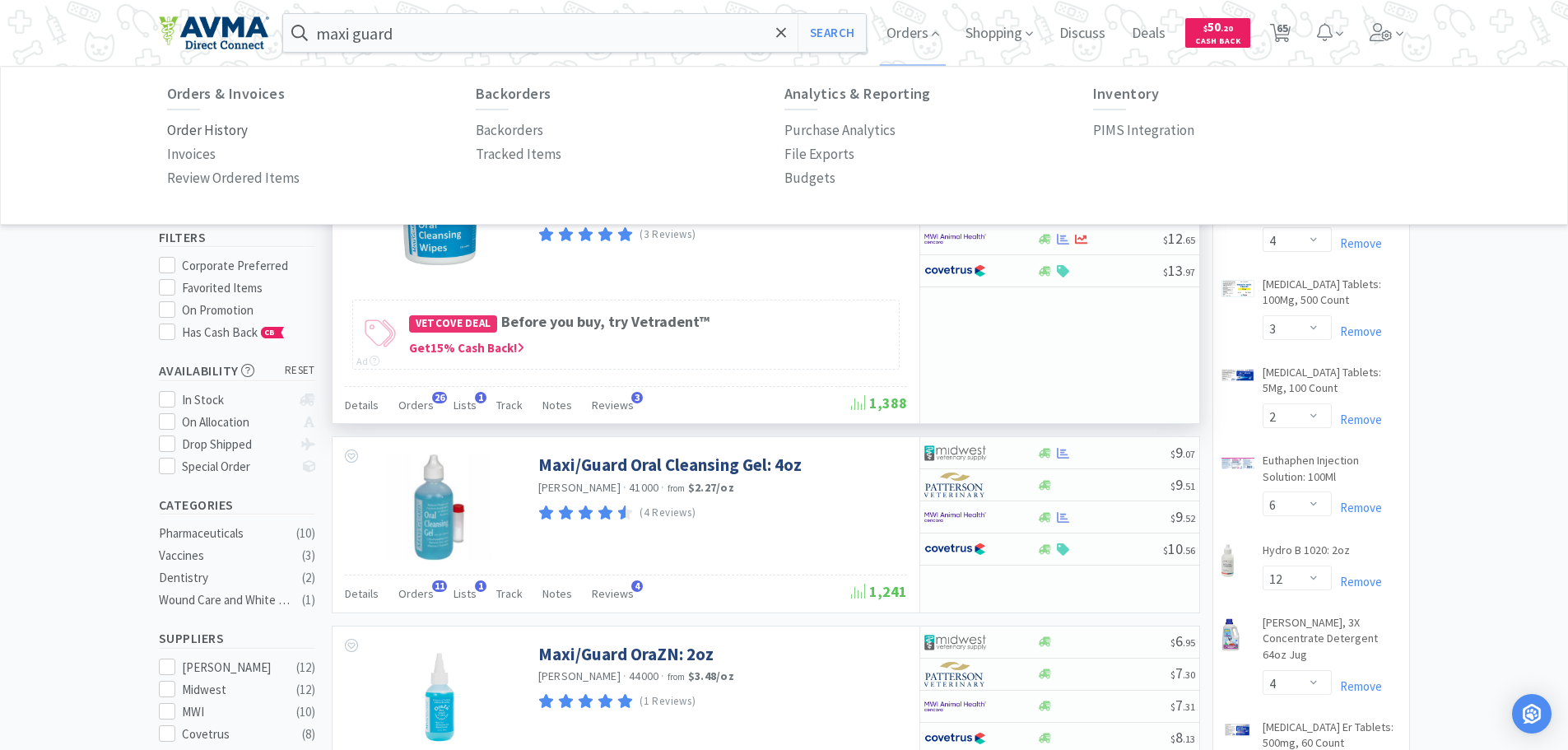
click at [209, 132] on p "Order History" at bounding box center [207, 131] width 80 height 22
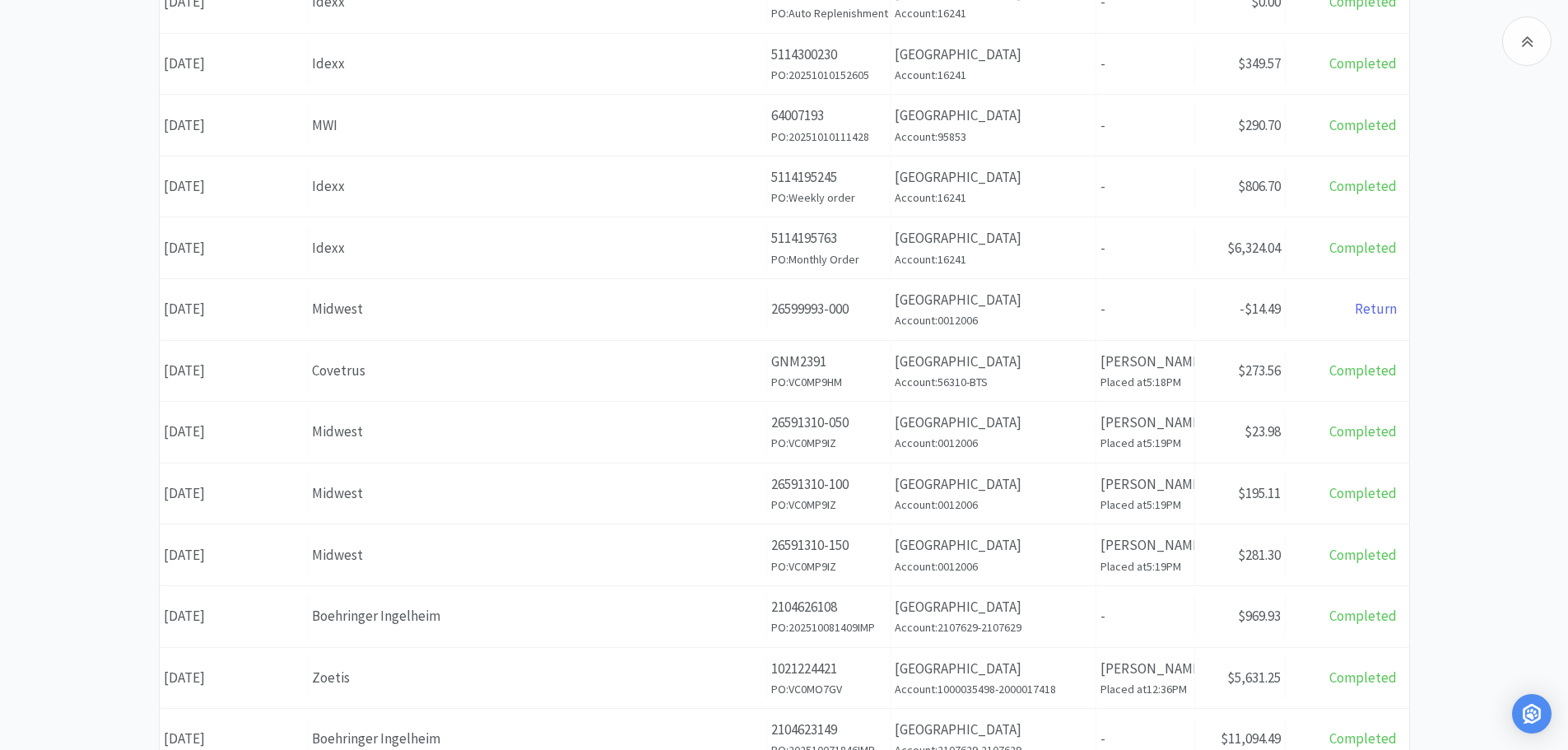
scroll to position [382, 0]
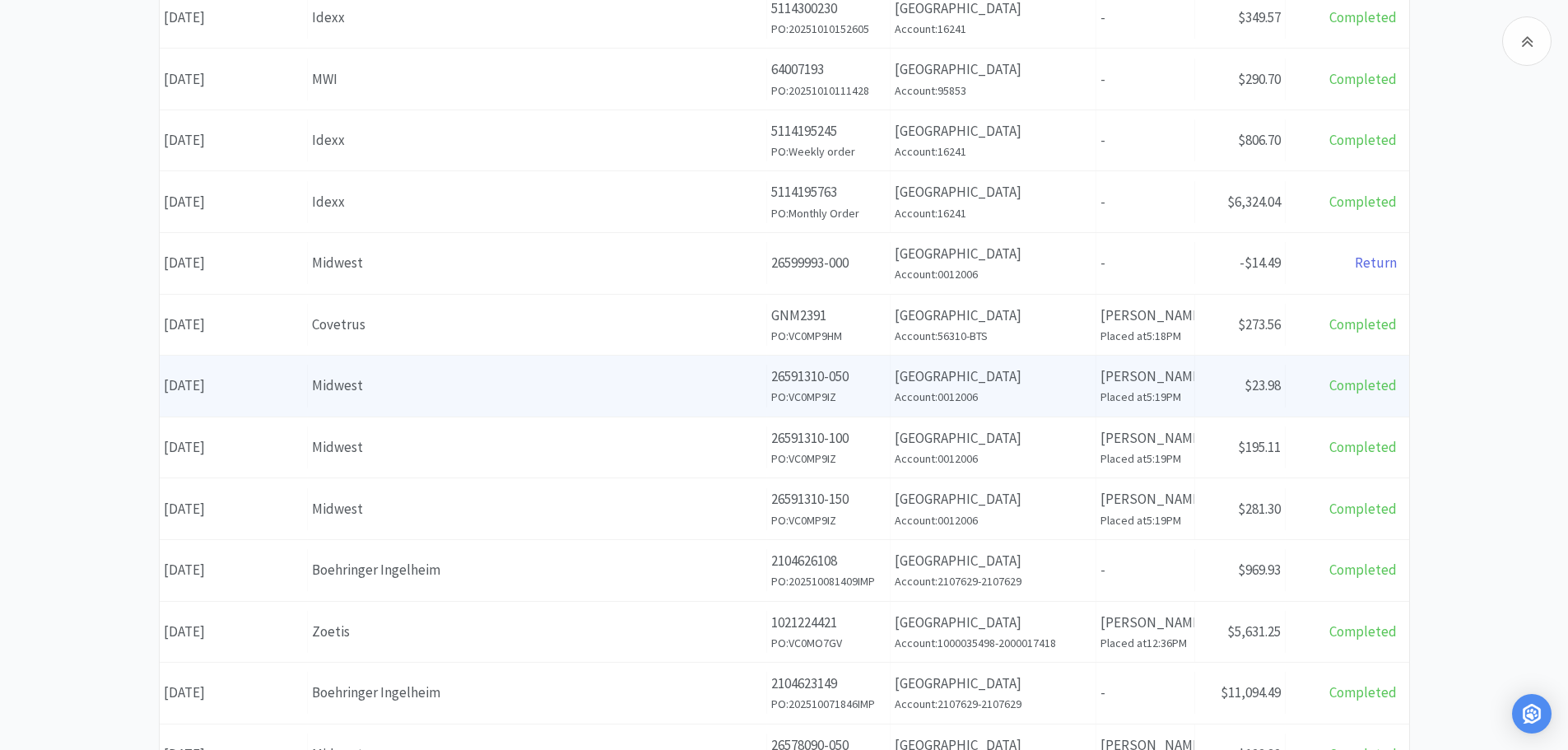
click at [400, 383] on div "Midwest" at bounding box center [537, 385] width 450 height 22
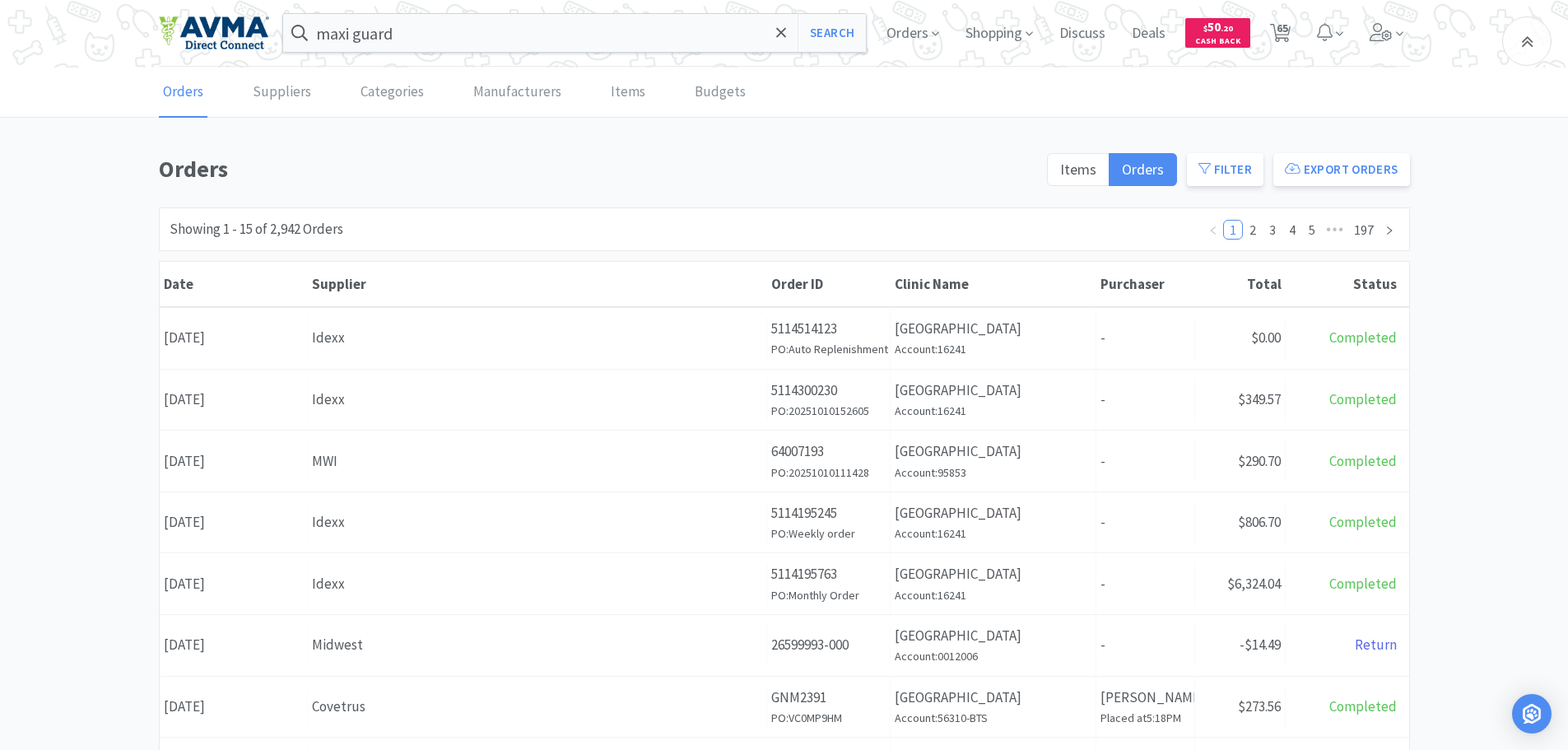
scroll to position [382, 0]
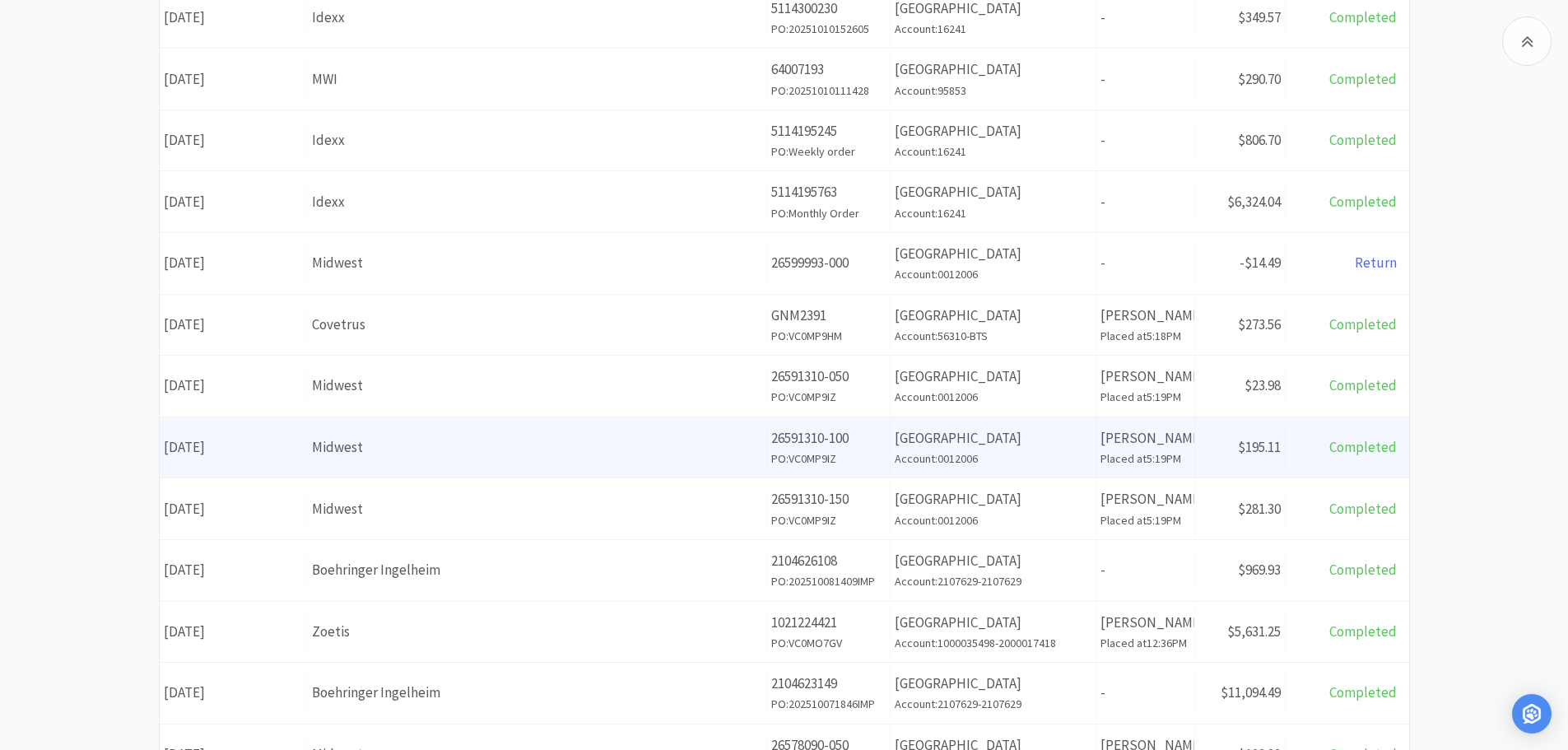
click at [447, 451] on div "Midwest" at bounding box center [537, 447] width 450 height 22
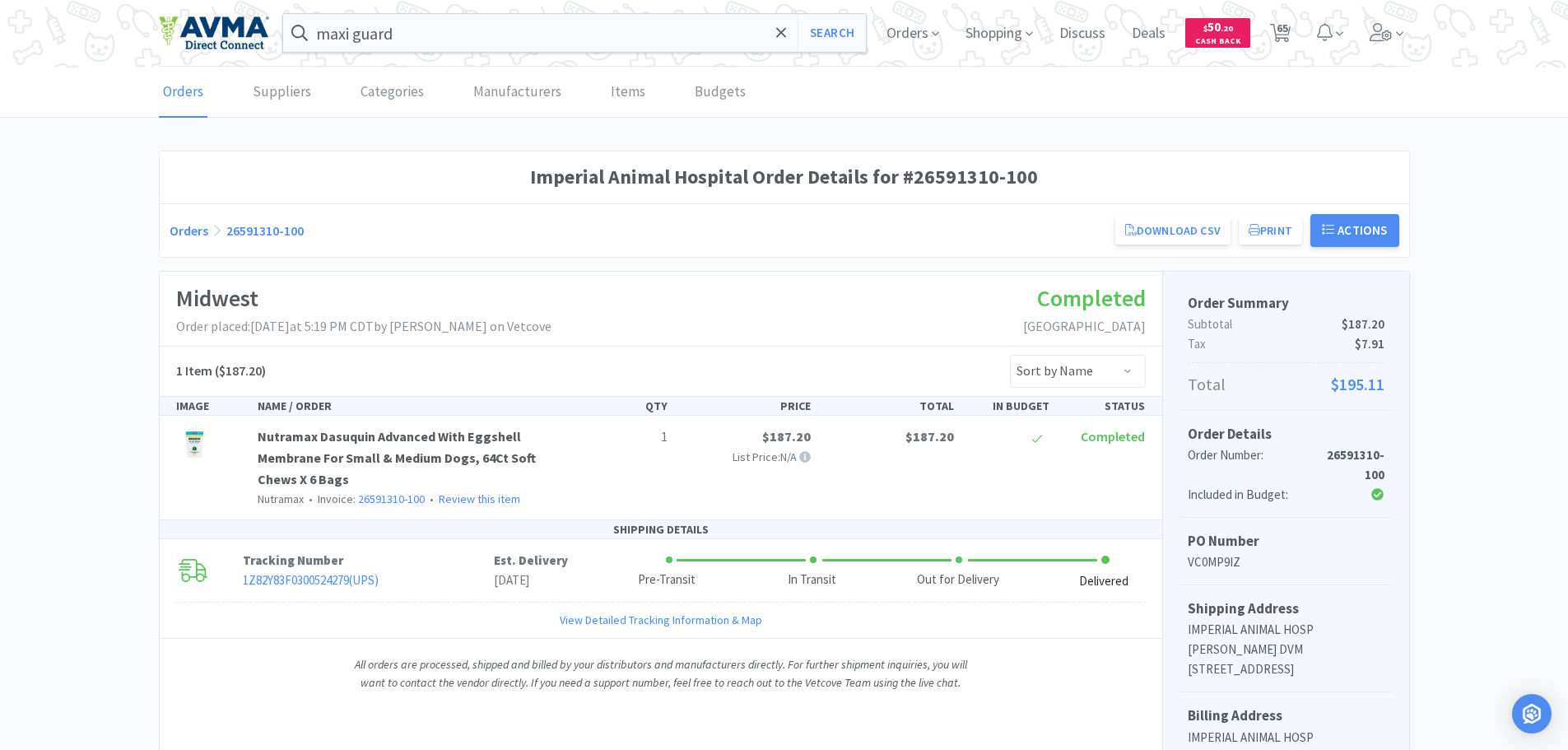
scroll to position [382, 0]
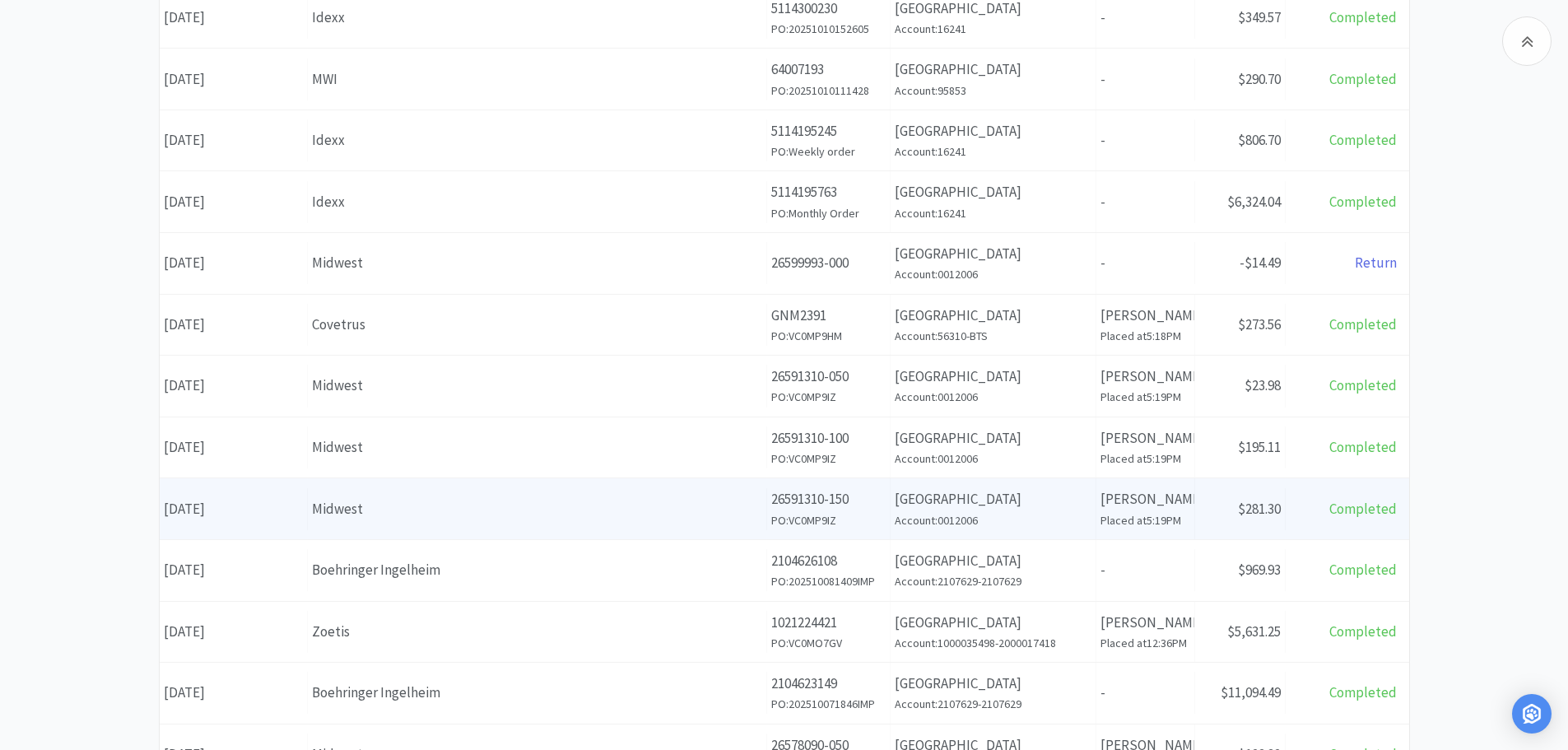
click at [506, 518] on div "Midwest" at bounding box center [537, 509] width 450 height 22
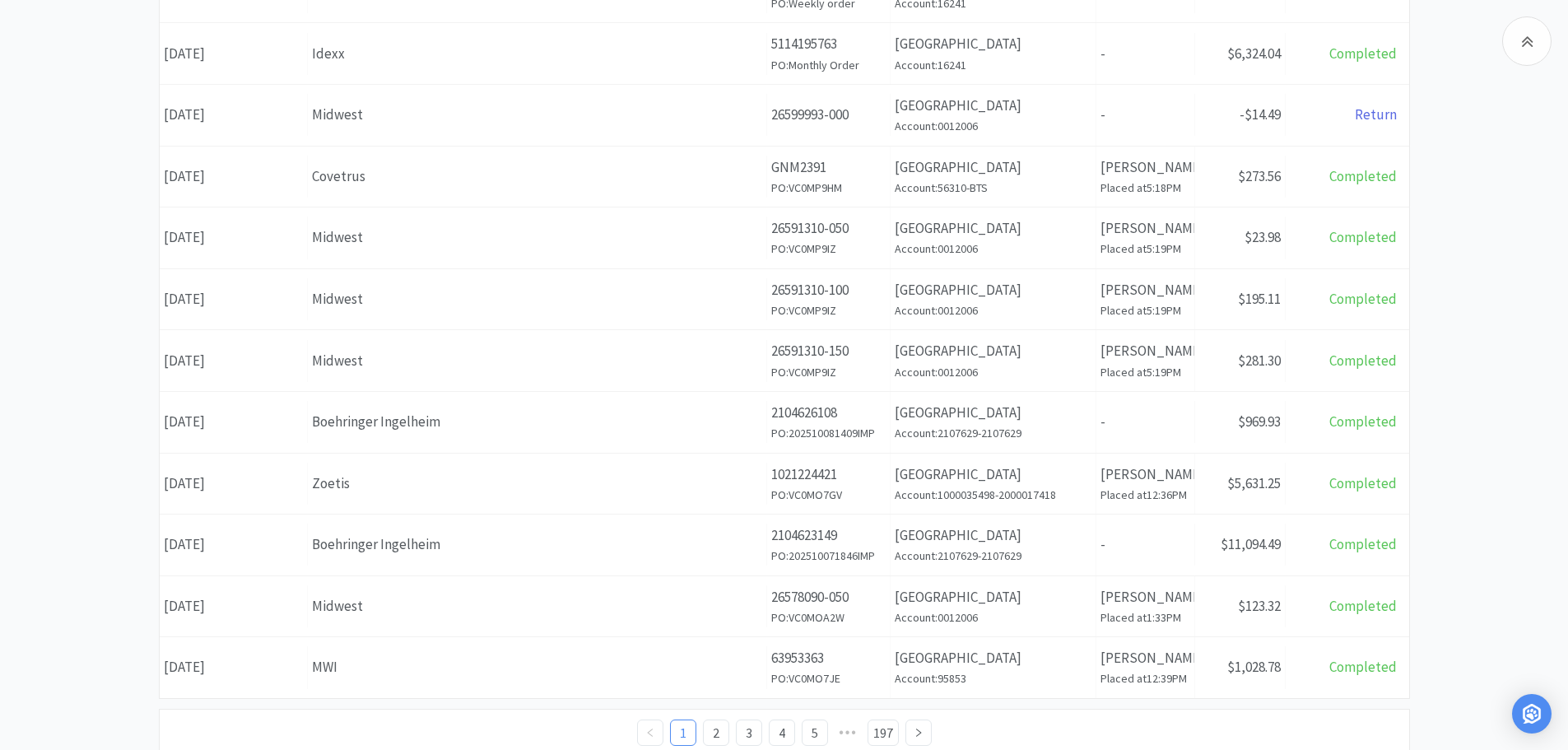
scroll to position [547, 0]
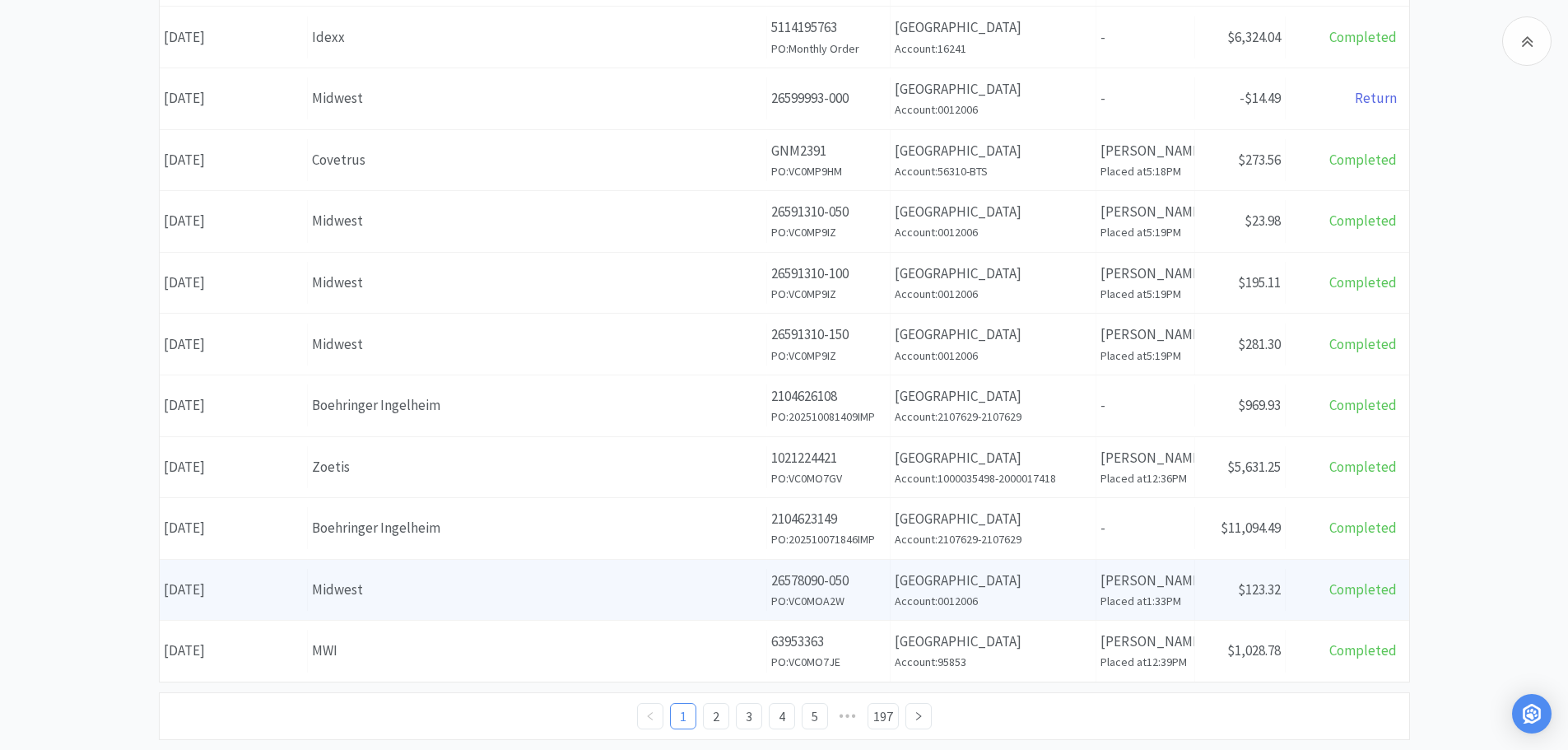
click at [429, 589] on div "Midwest" at bounding box center [537, 590] width 450 height 22
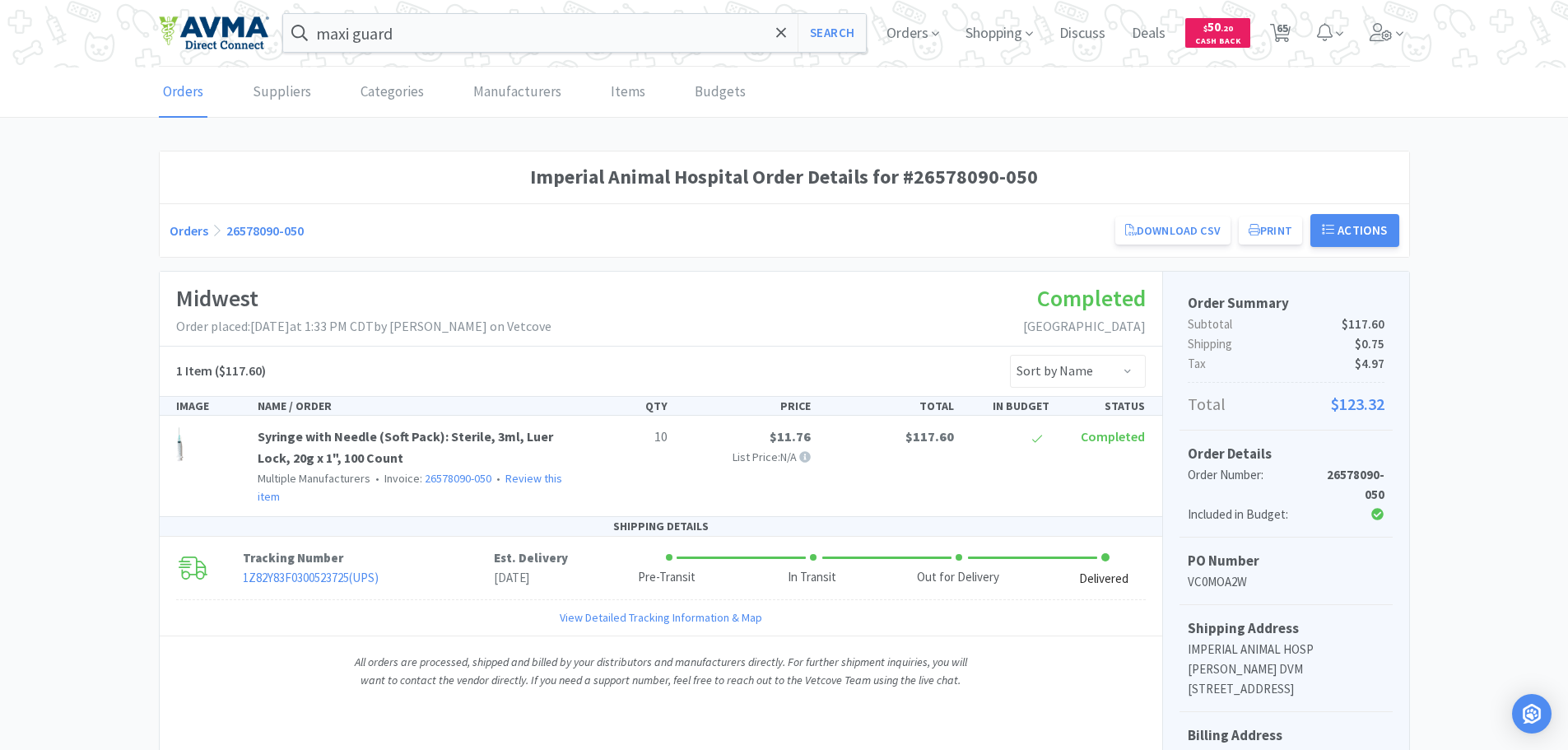
scroll to position [547, 0]
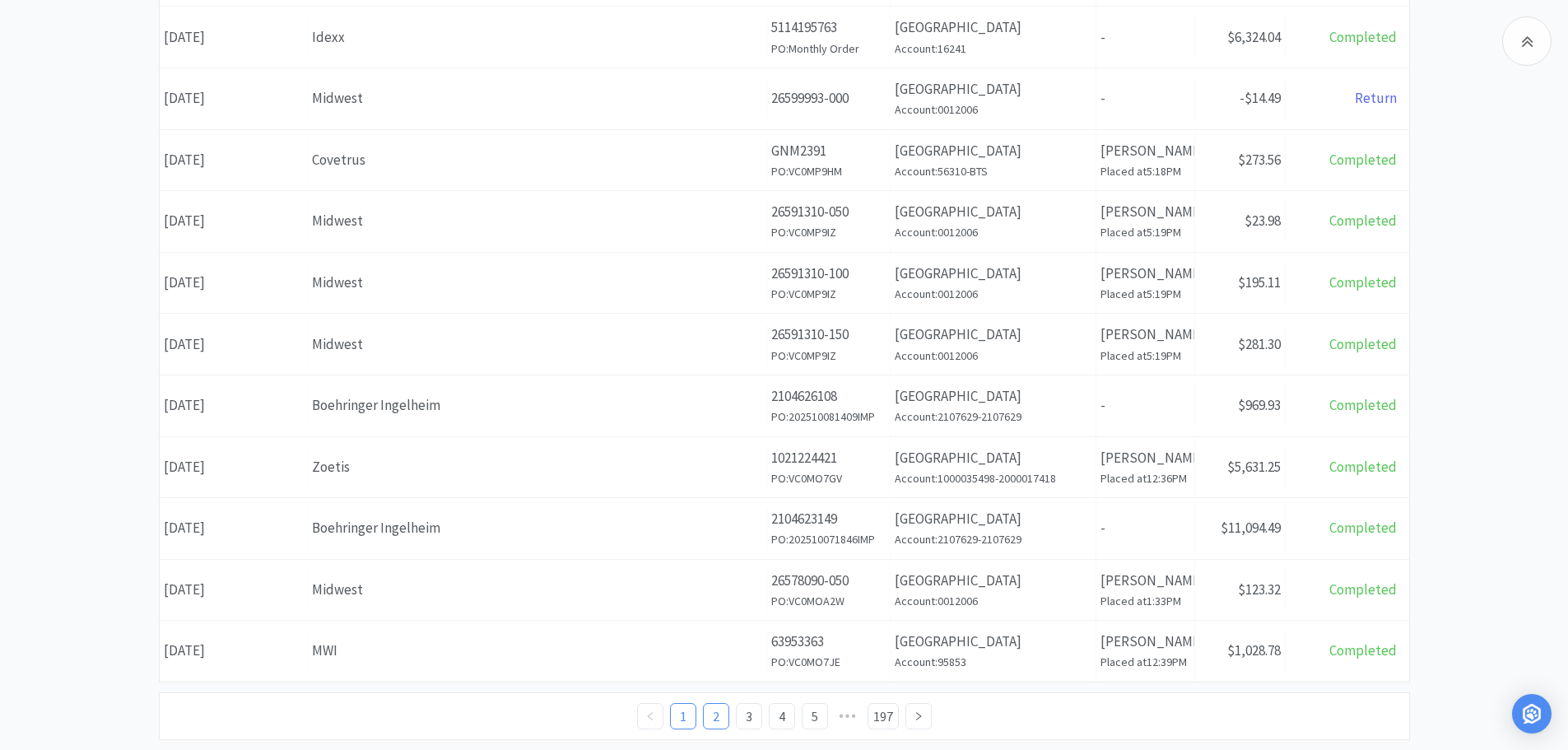
click at [722, 718] on link "2" at bounding box center [716, 715] width 24 height 24
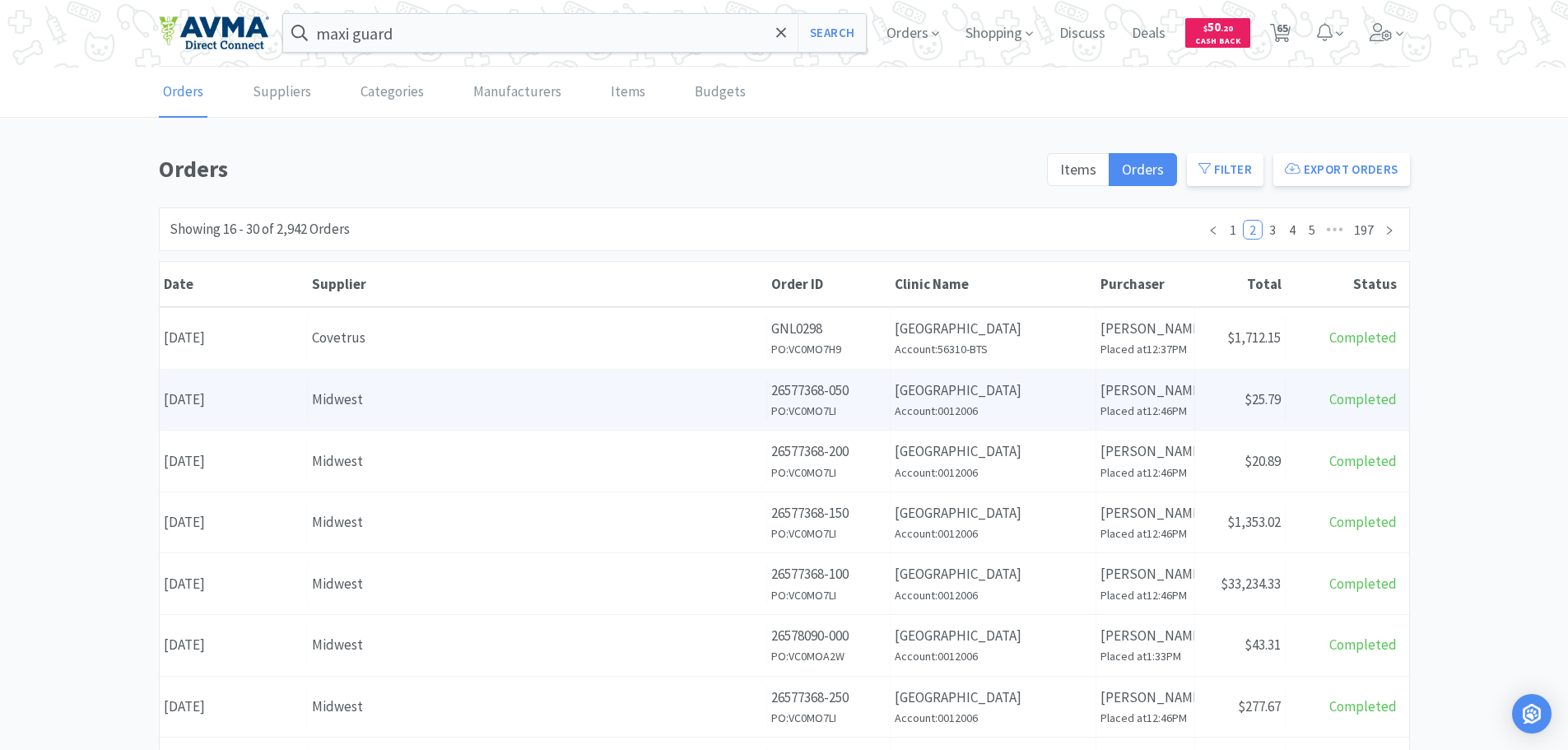
click at [438, 409] on div "Midwest" at bounding box center [537, 399] width 450 height 22
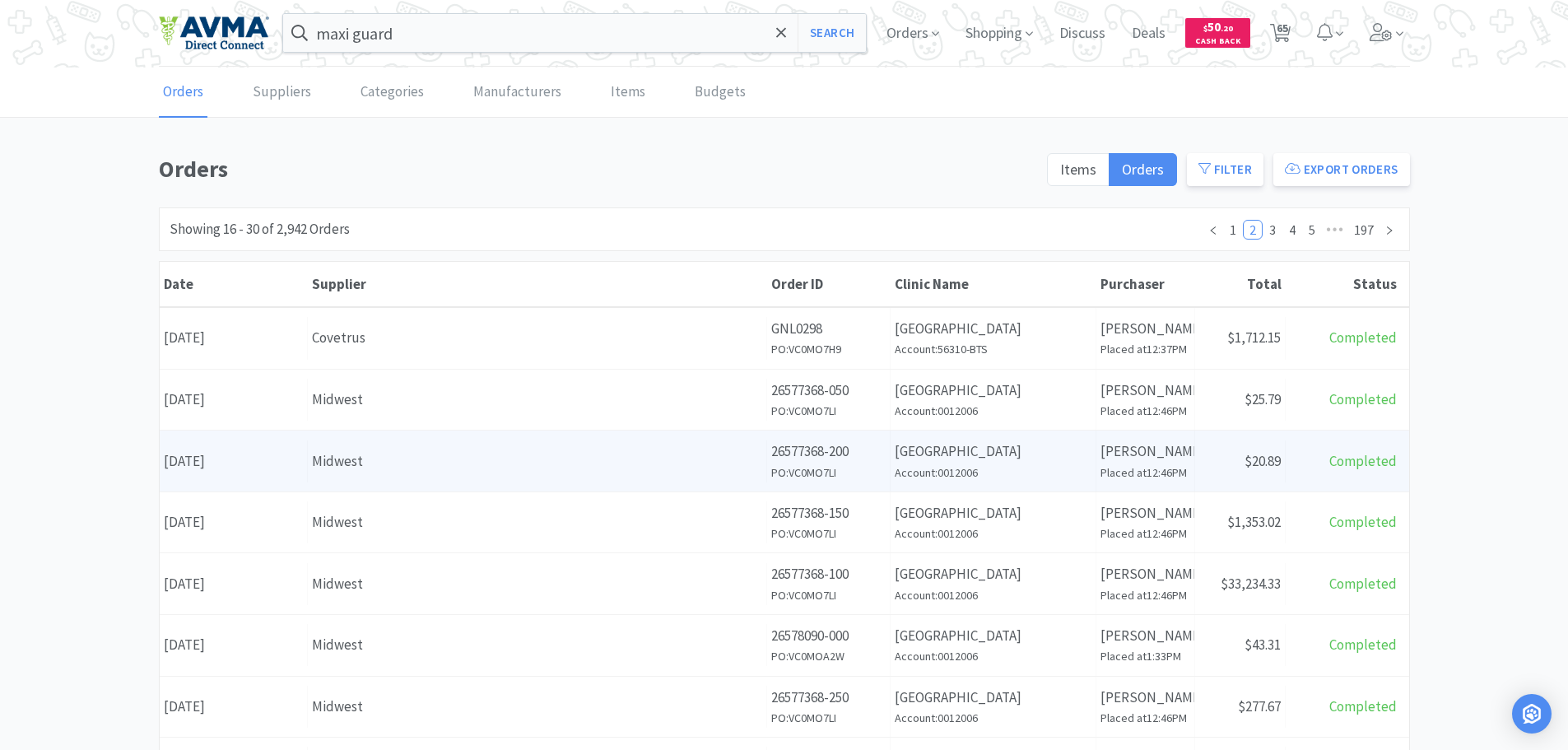
click at [417, 472] on div "Supplier Midwest" at bounding box center [538, 461] width 459 height 42
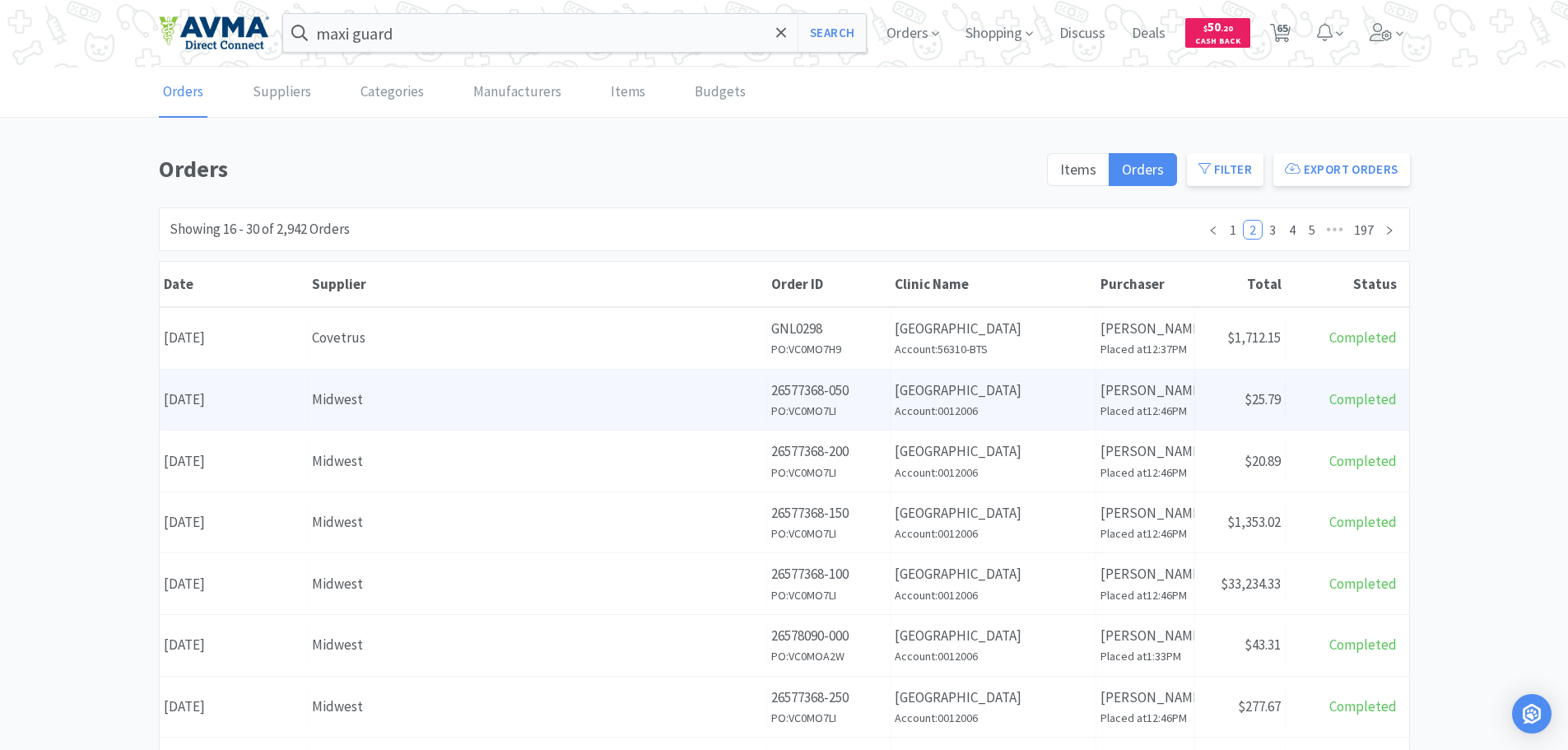
click at [405, 401] on div "Midwest" at bounding box center [537, 399] width 450 height 22
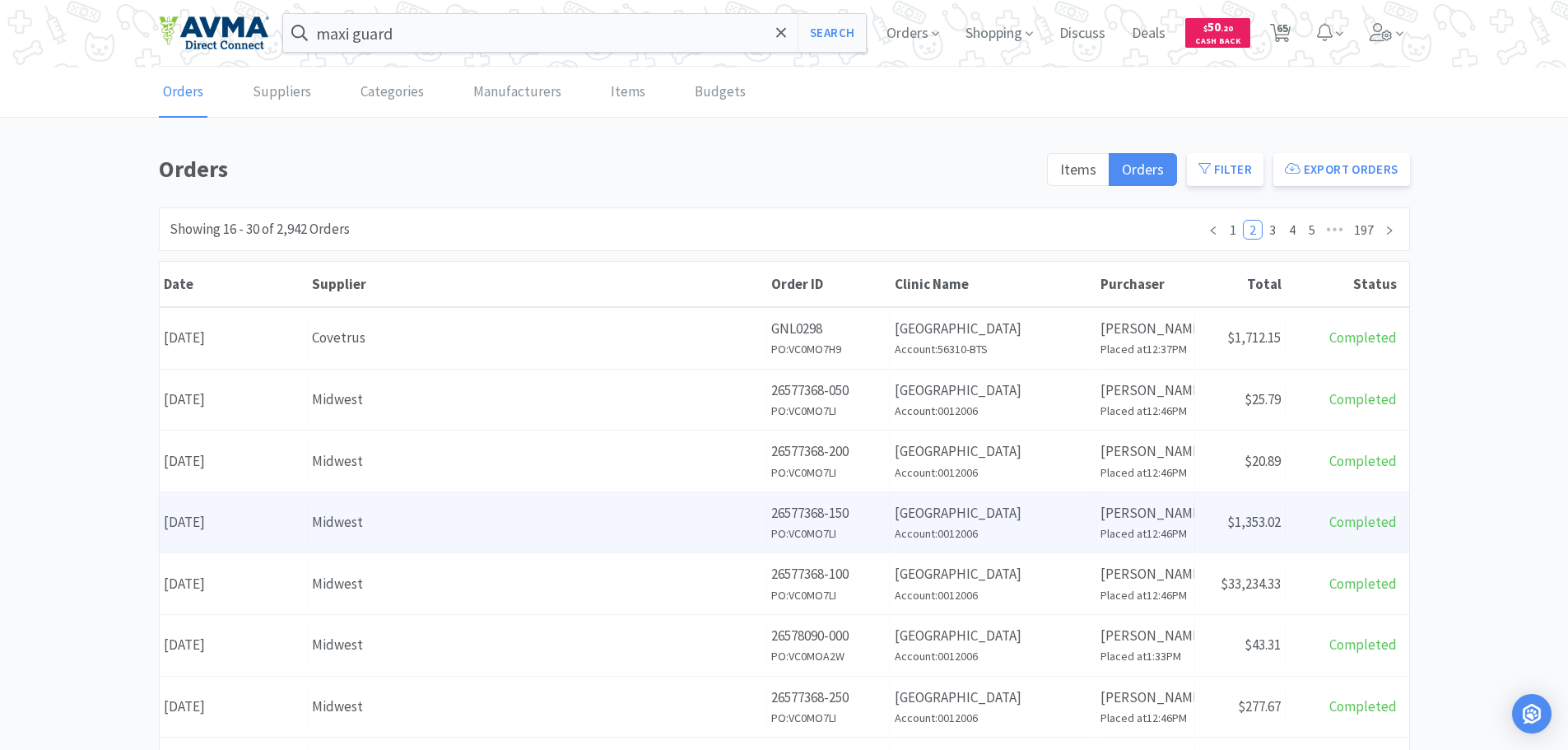
click at [436, 528] on div "Midwest" at bounding box center [537, 522] width 450 height 22
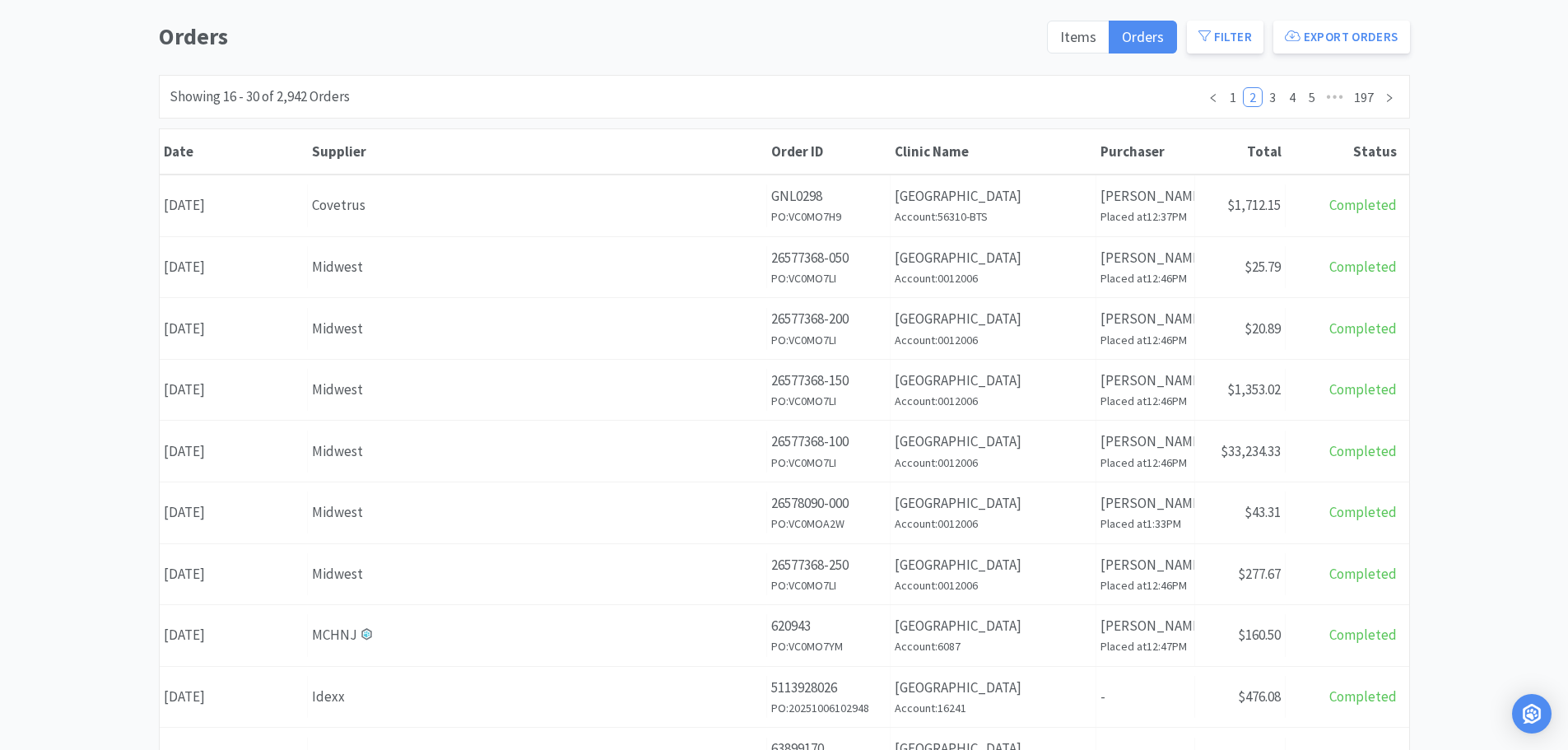
scroll to position [188, 0]
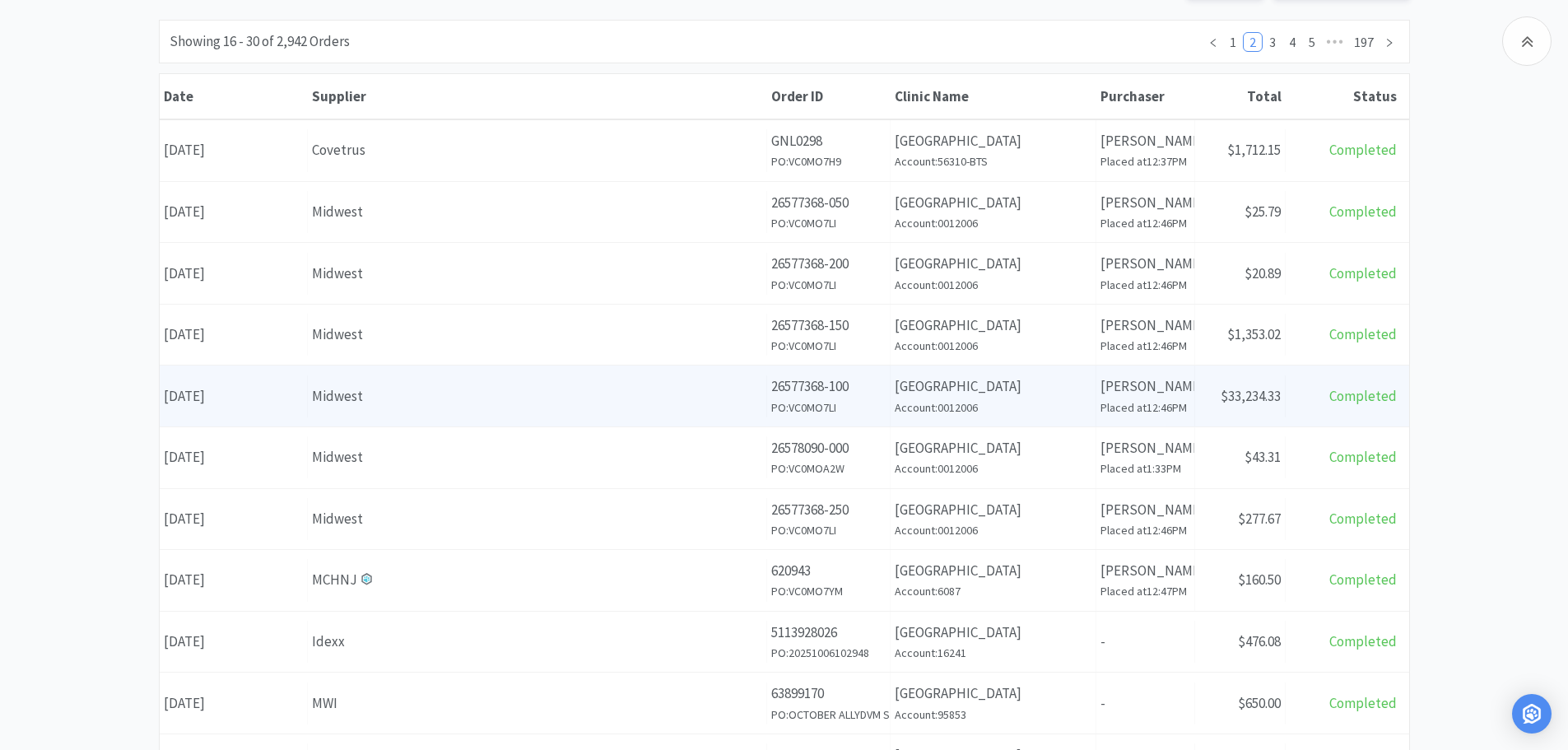
click at [422, 396] on div "Midwest" at bounding box center [537, 396] width 450 height 22
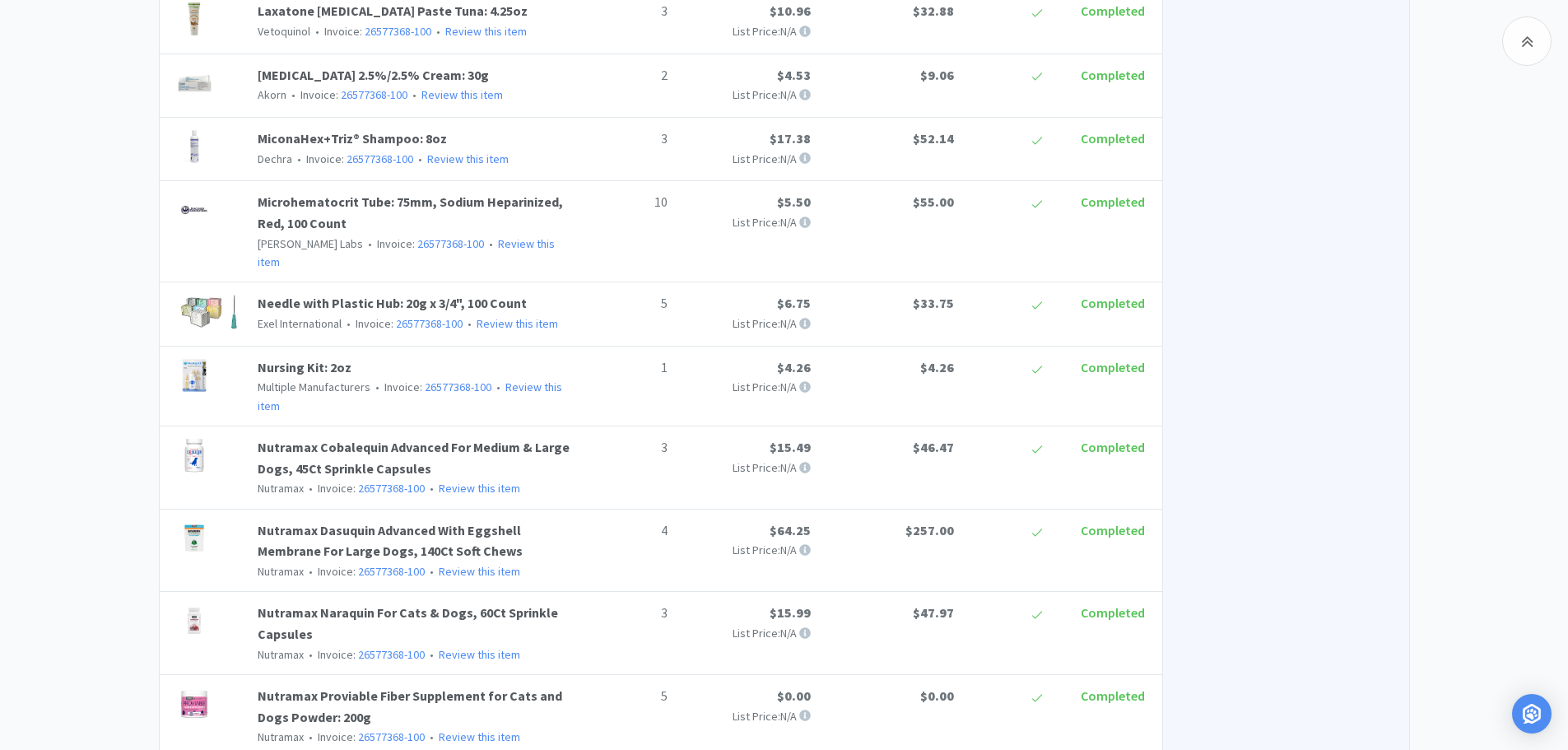
scroll to position [3167, 0]
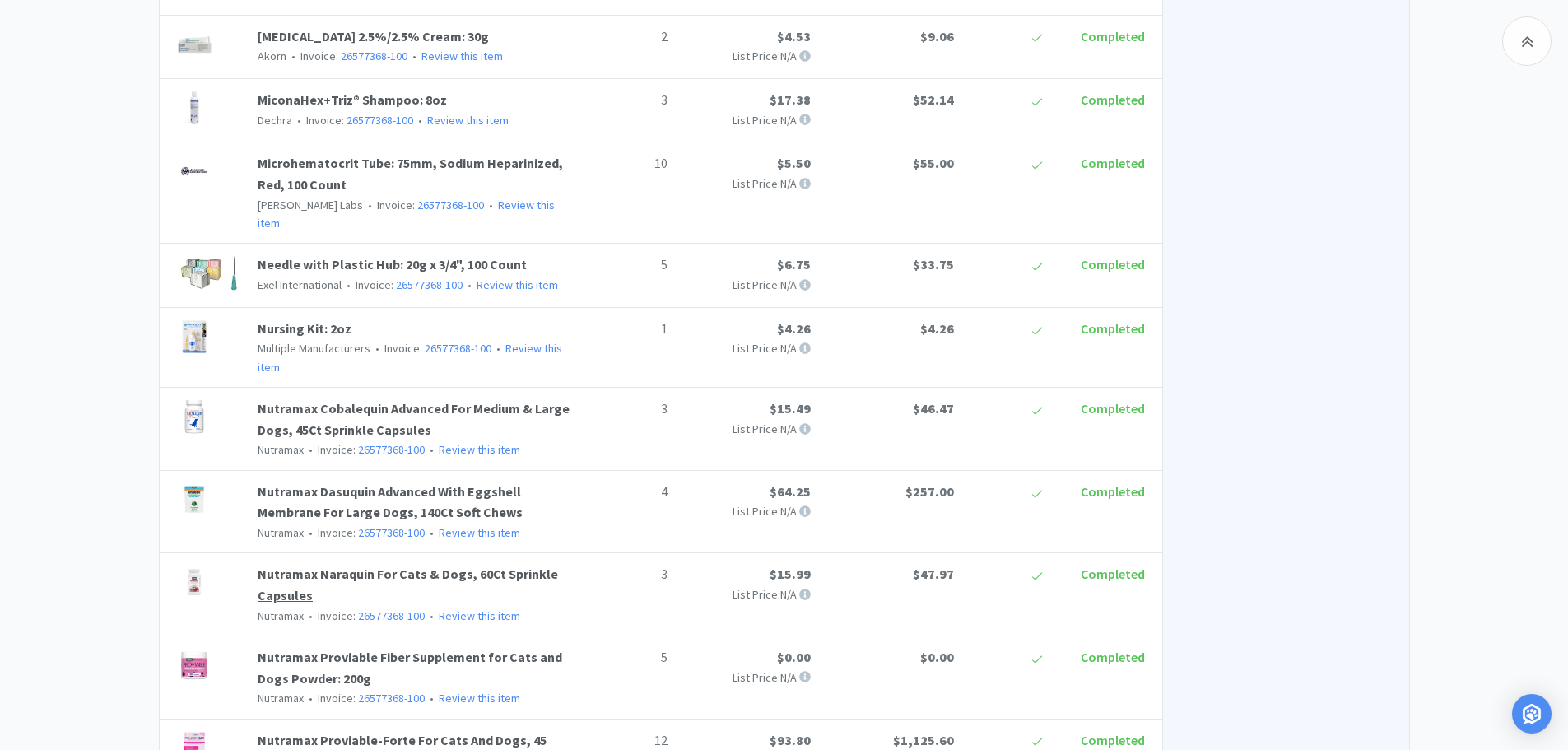
click at [371, 565] on link "Nutramax Naraquin For Cats & Dogs, 60Ct Sprinkle Capsules" at bounding box center [408, 584] width 301 height 38
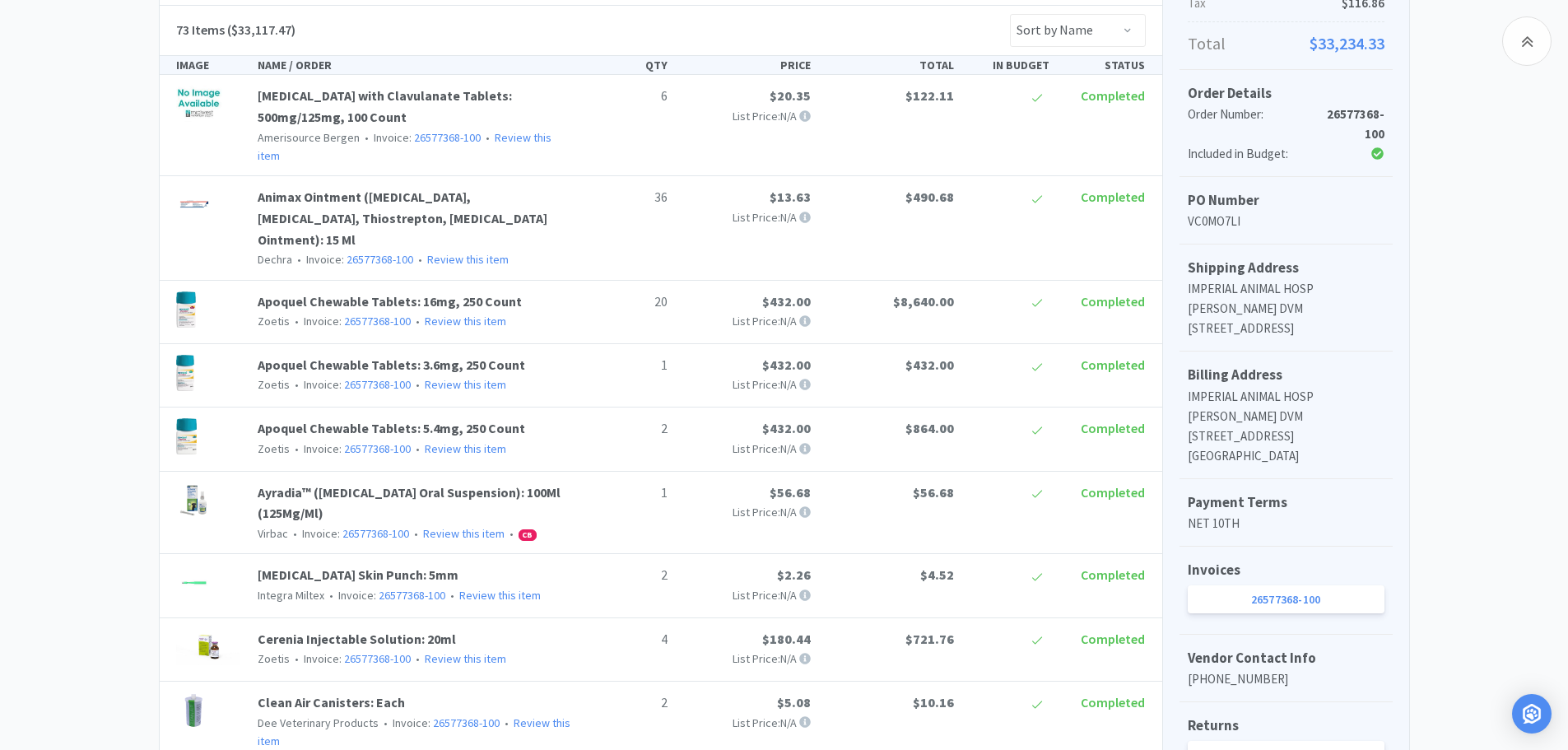
scroll to position [3167, 0]
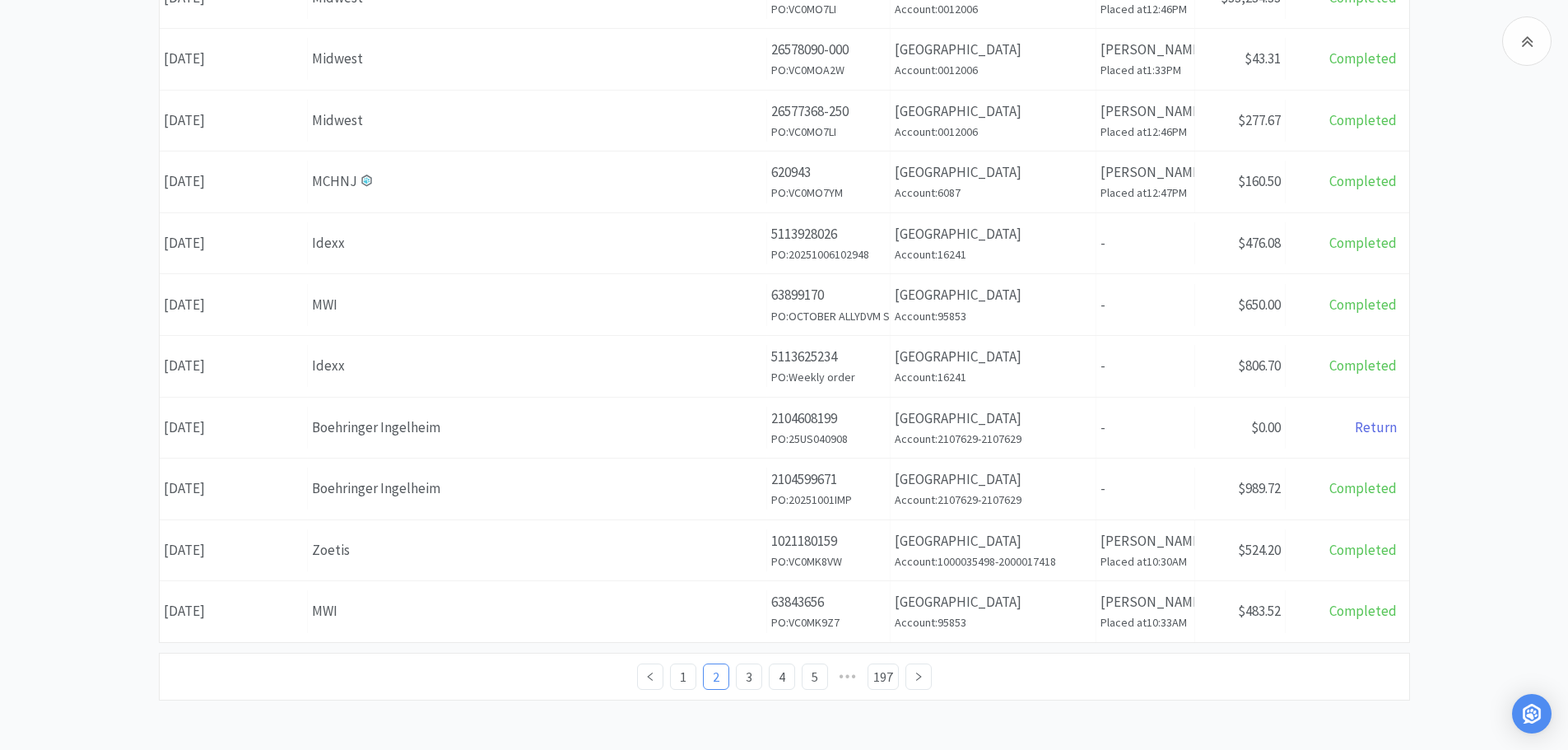
scroll to position [188, 0]
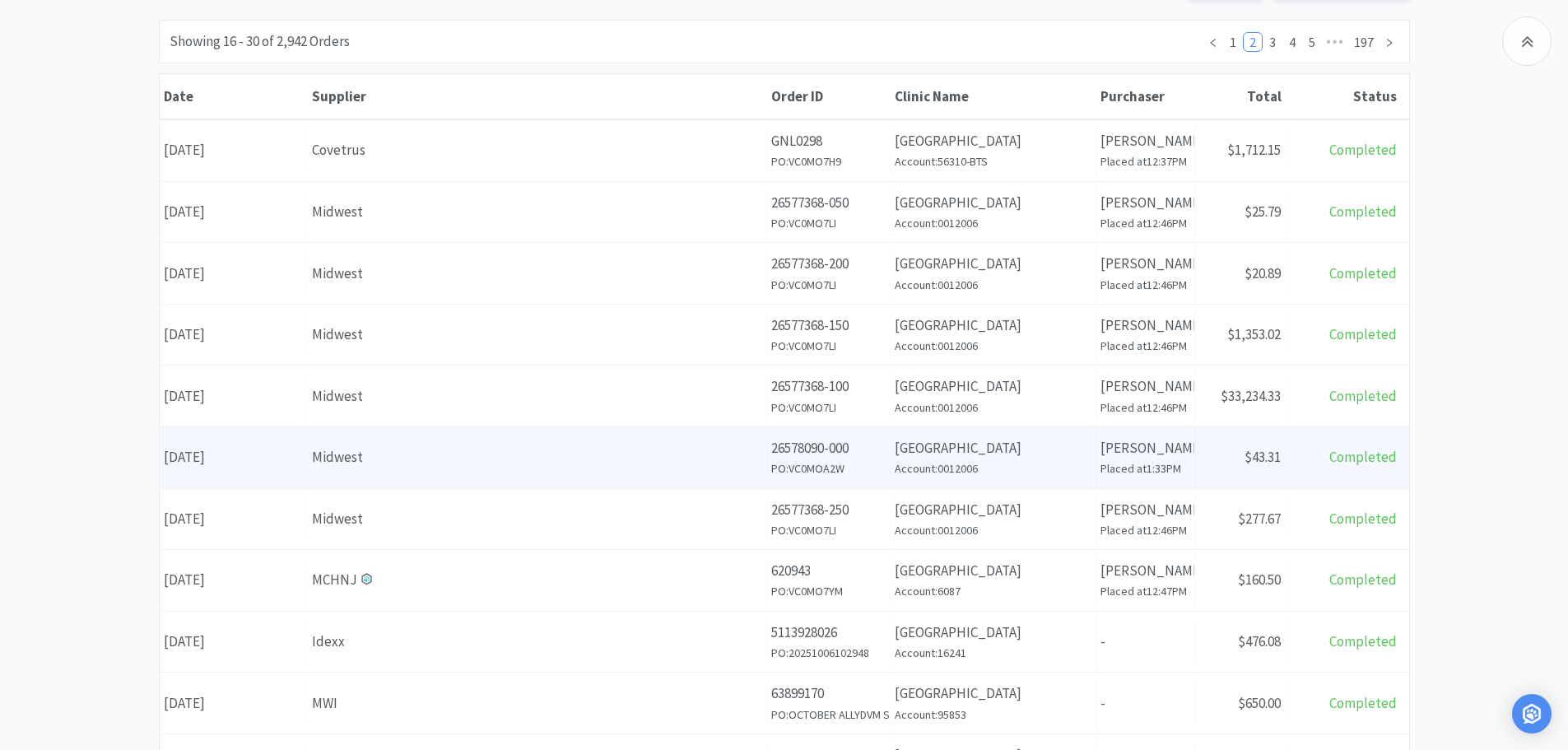
click at [464, 447] on div "Midwest" at bounding box center [537, 457] width 450 height 22
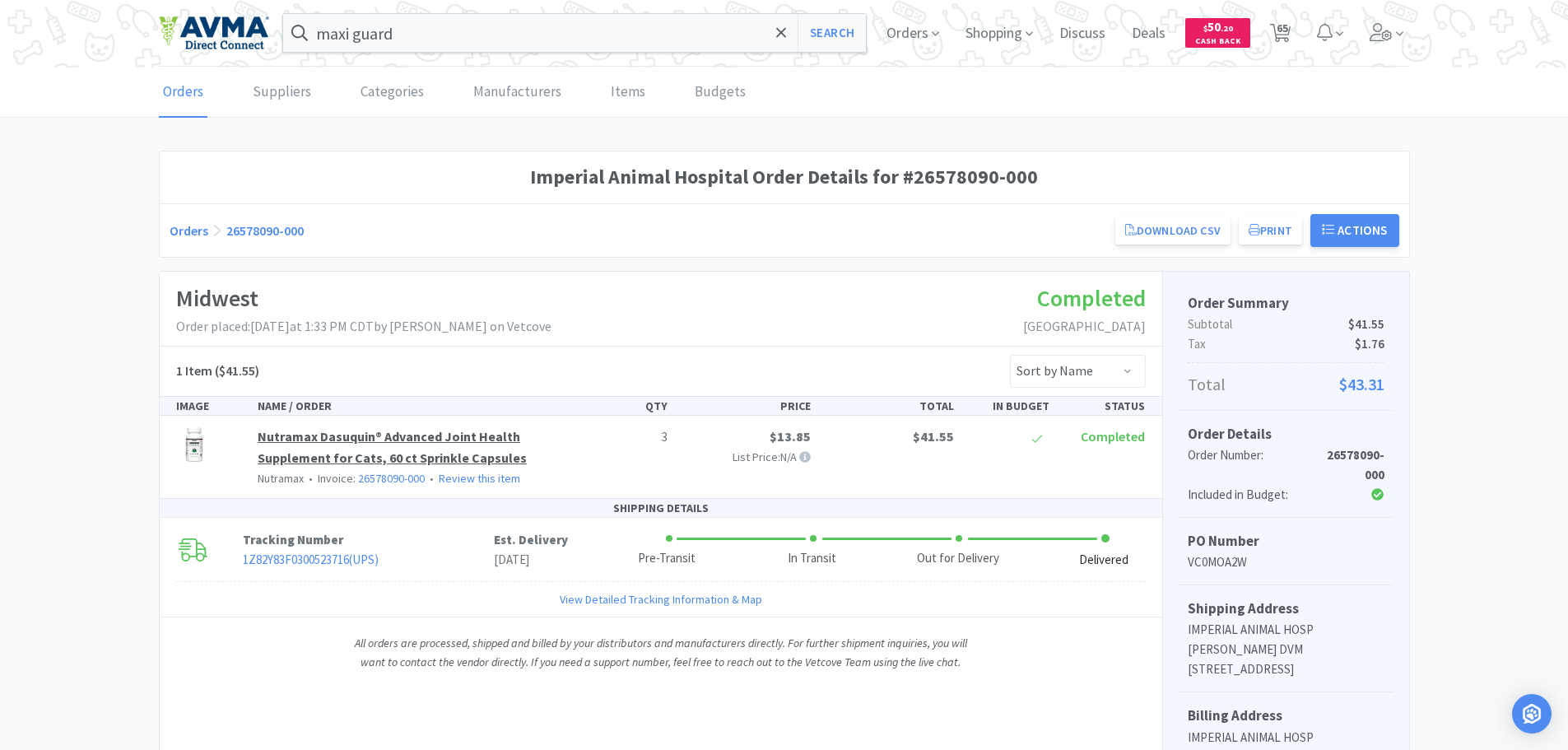
click at [368, 443] on link "Nutramax Dasuquin® Advanced Joint Health Supplement for Cats, 60 ct Sprinkle Ca…" at bounding box center [392, 447] width 269 height 38
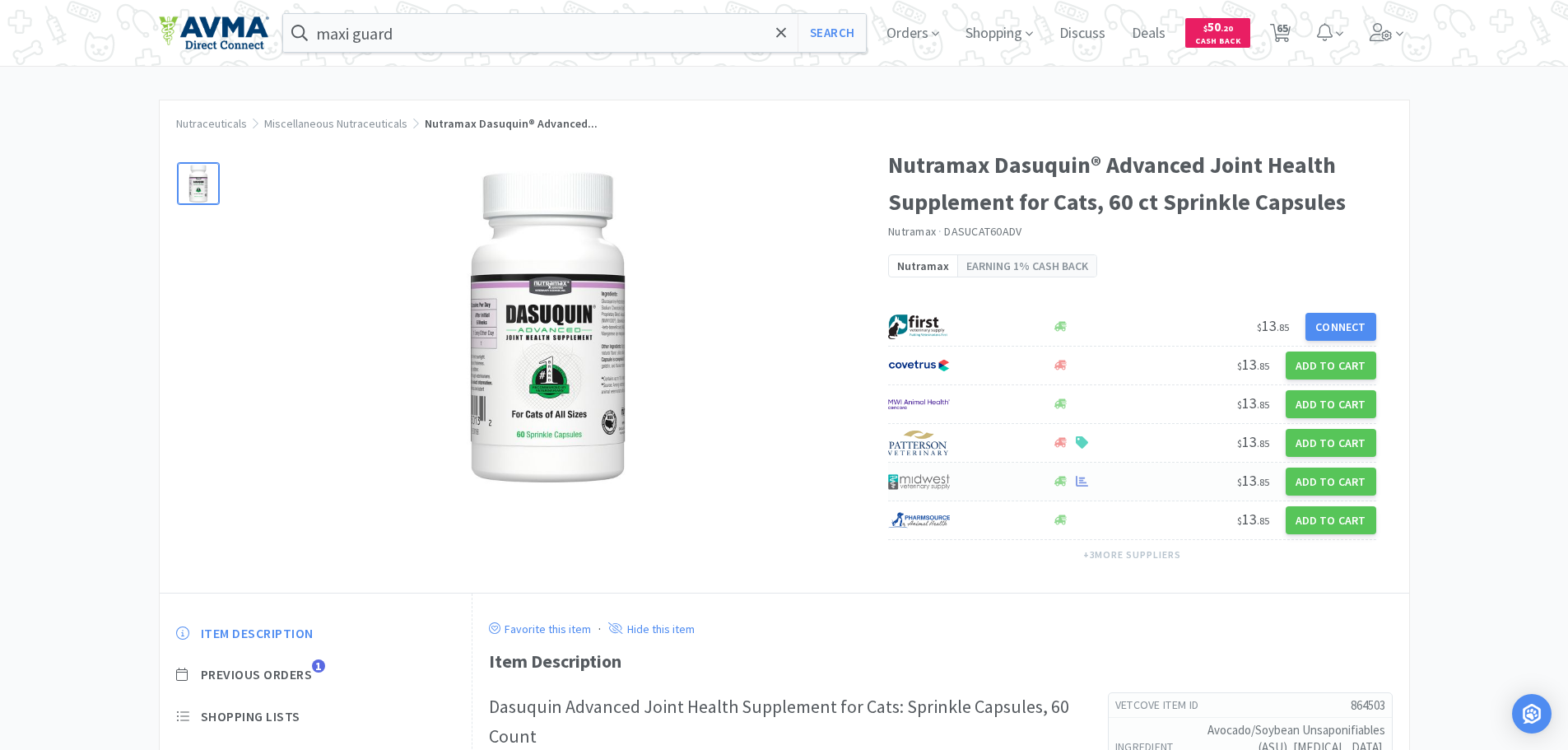
click at [987, 484] on div at bounding box center [961, 481] width 147 height 28
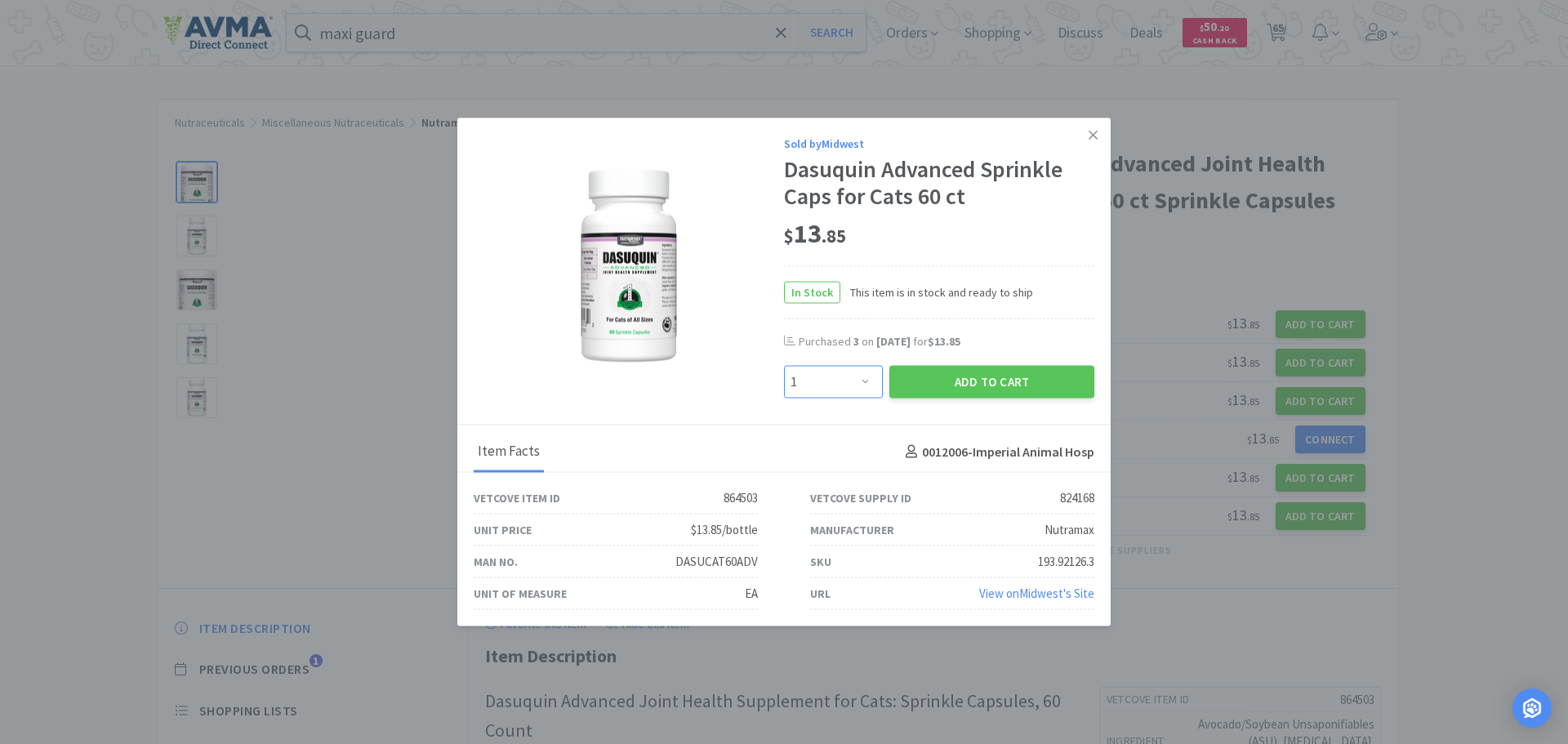
click at [867, 382] on select "Enter Quantity 1 2 3 4 5 6 7 8 9 10 11 12 13 14 15 16 17 18 19 20 Enter Quantity" at bounding box center [833, 381] width 99 height 32
click at [784, 366] on select "Enter Quantity 1 2 3 4 5 6 7 8 9 10 11 12 13 14 15 16 17 18 19 20 Enter Quantity" at bounding box center [833, 381] width 99 height 32
click at [932, 381] on button "Add to Cart" at bounding box center [991, 381] width 205 height 32
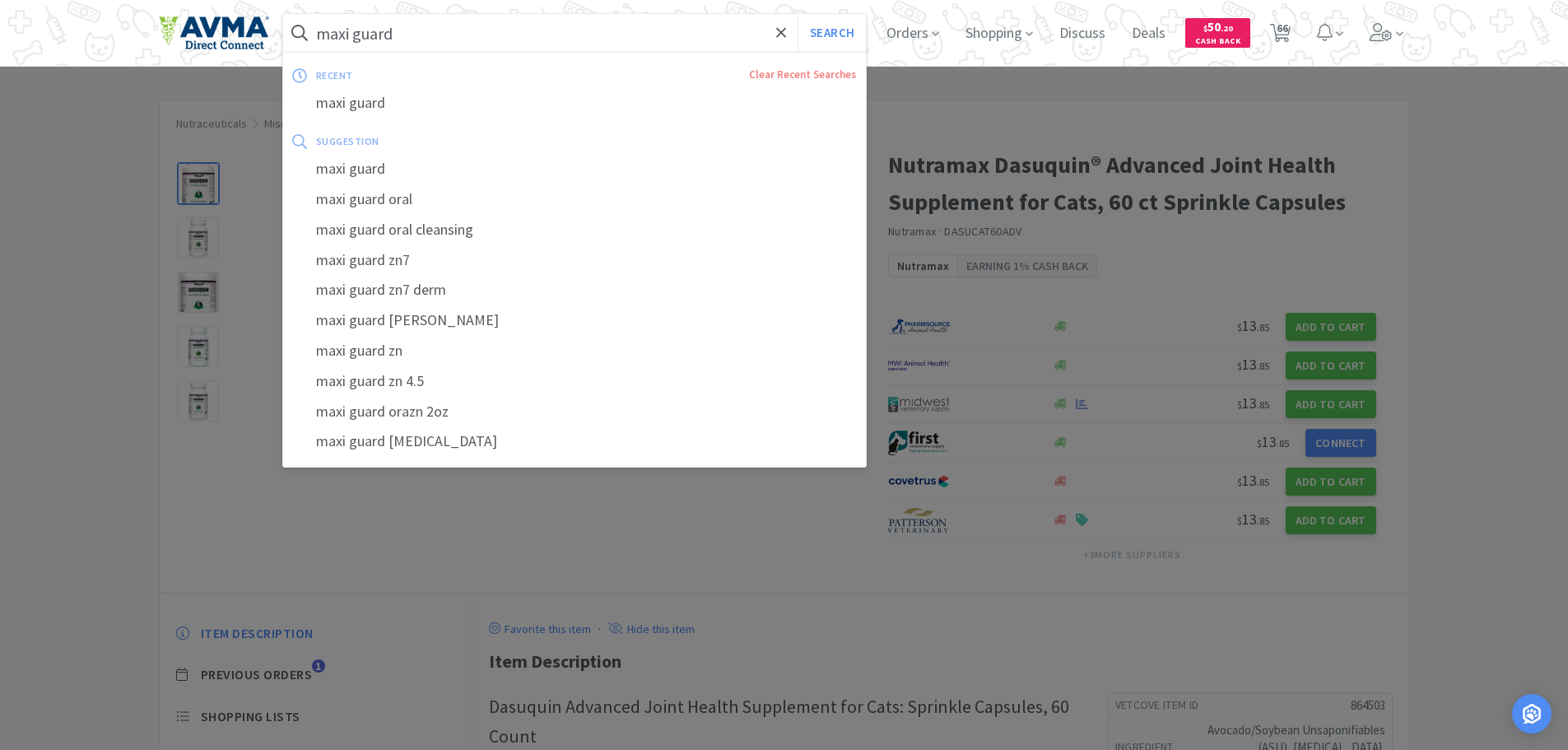
click at [456, 33] on input "maxi guard" at bounding box center [574, 33] width 583 height 38
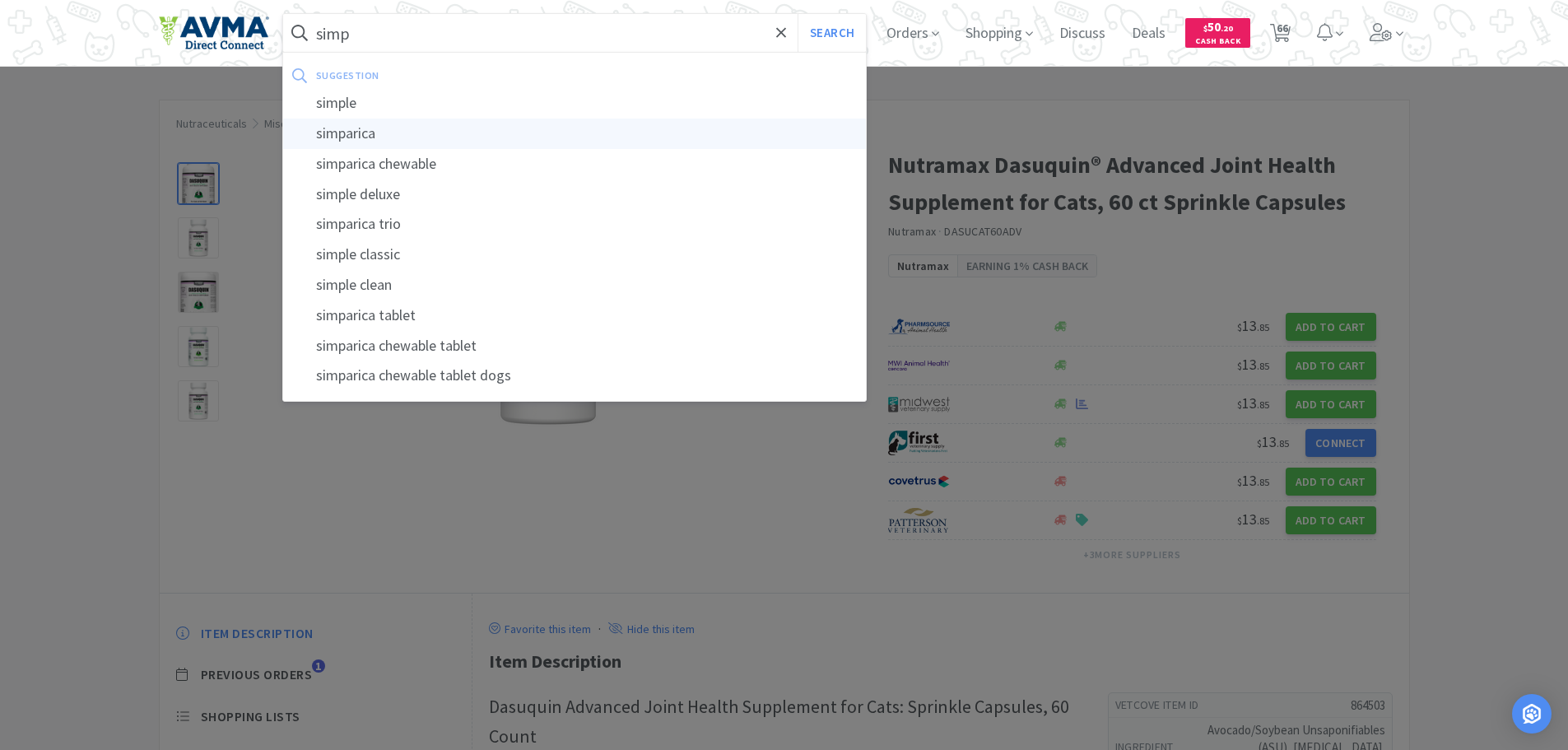
click at [378, 141] on div "simparica" at bounding box center [574, 133] width 583 height 31
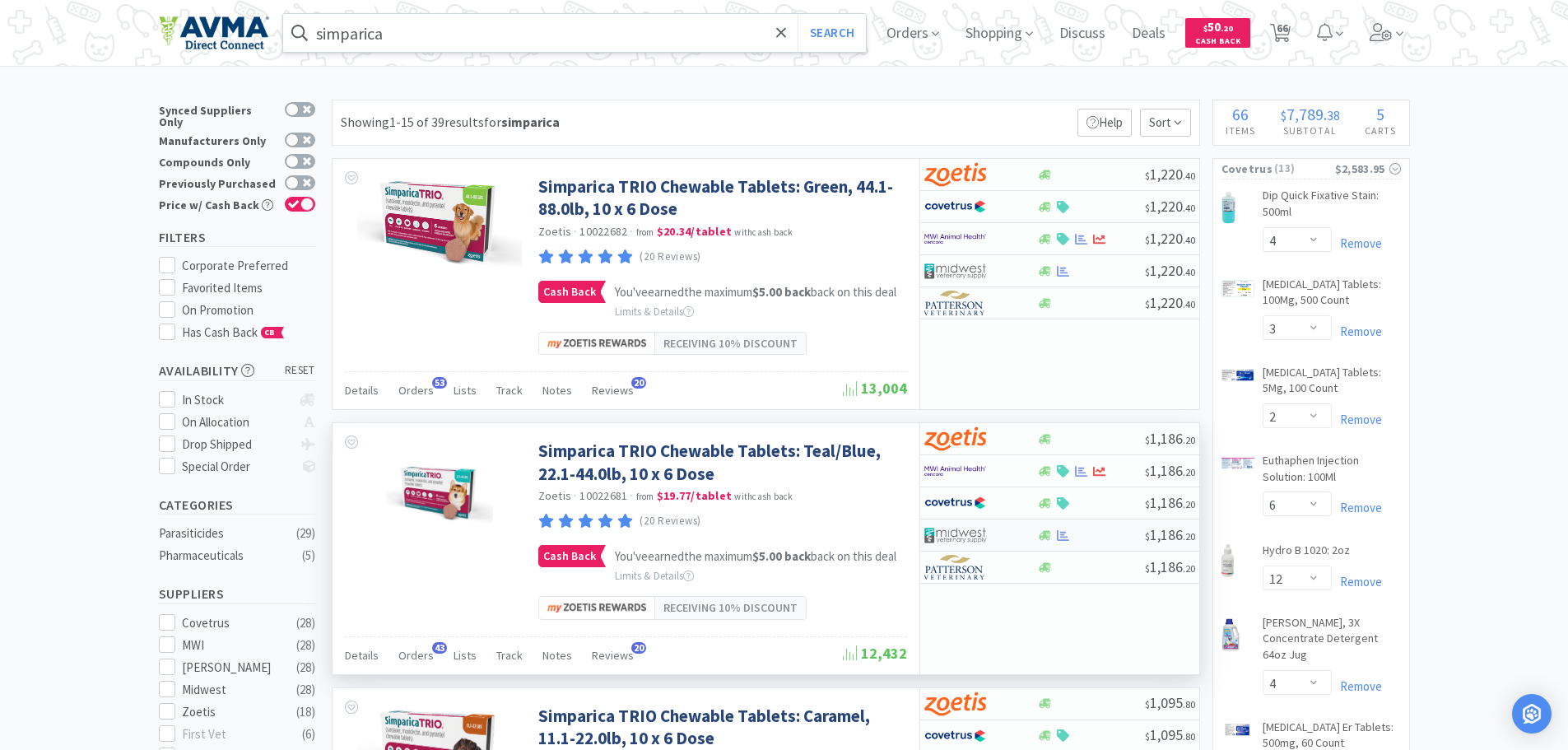
click at [1111, 541] on div at bounding box center [1091, 535] width 108 height 12
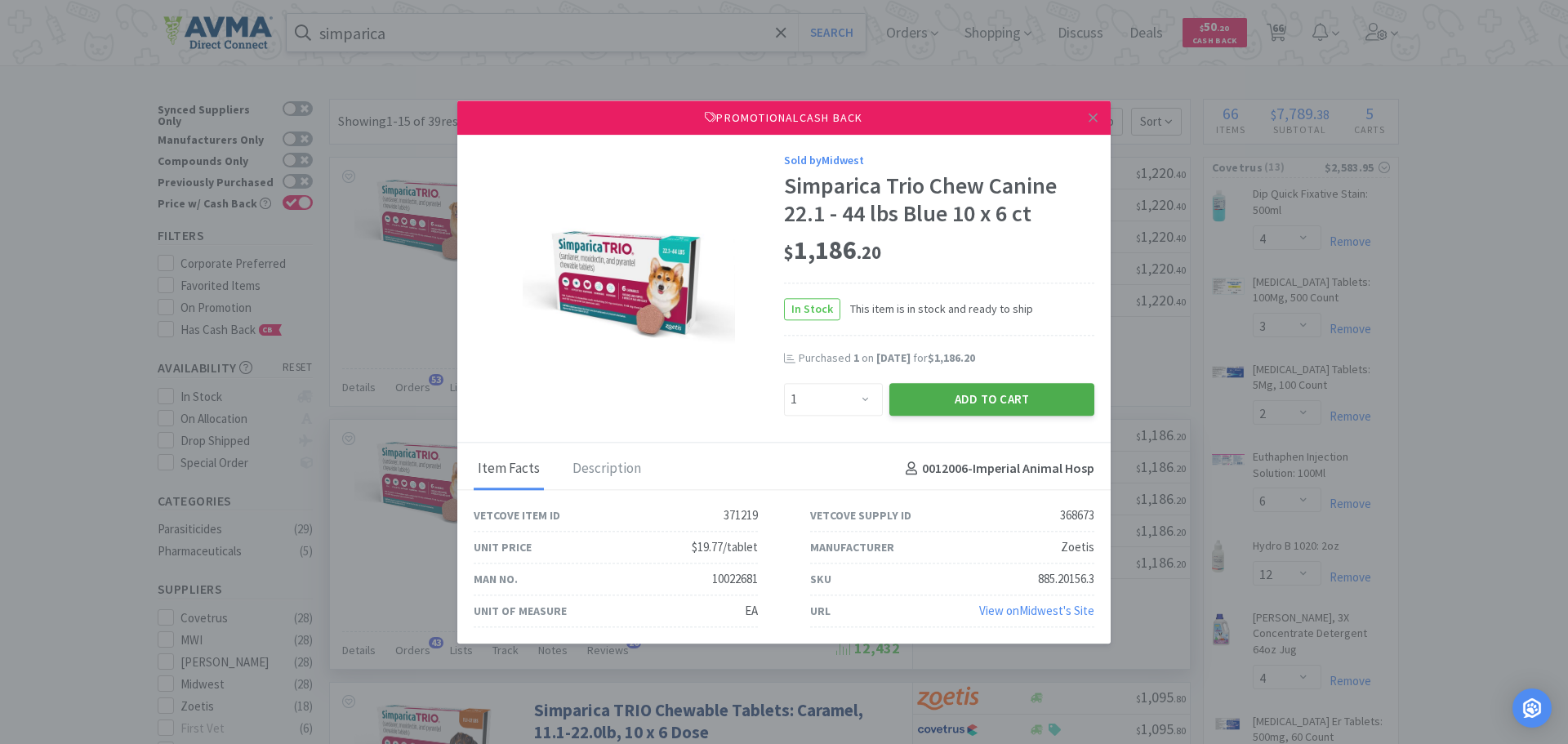
click at [952, 395] on button "Add to Cart" at bounding box center [991, 399] width 205 height 32
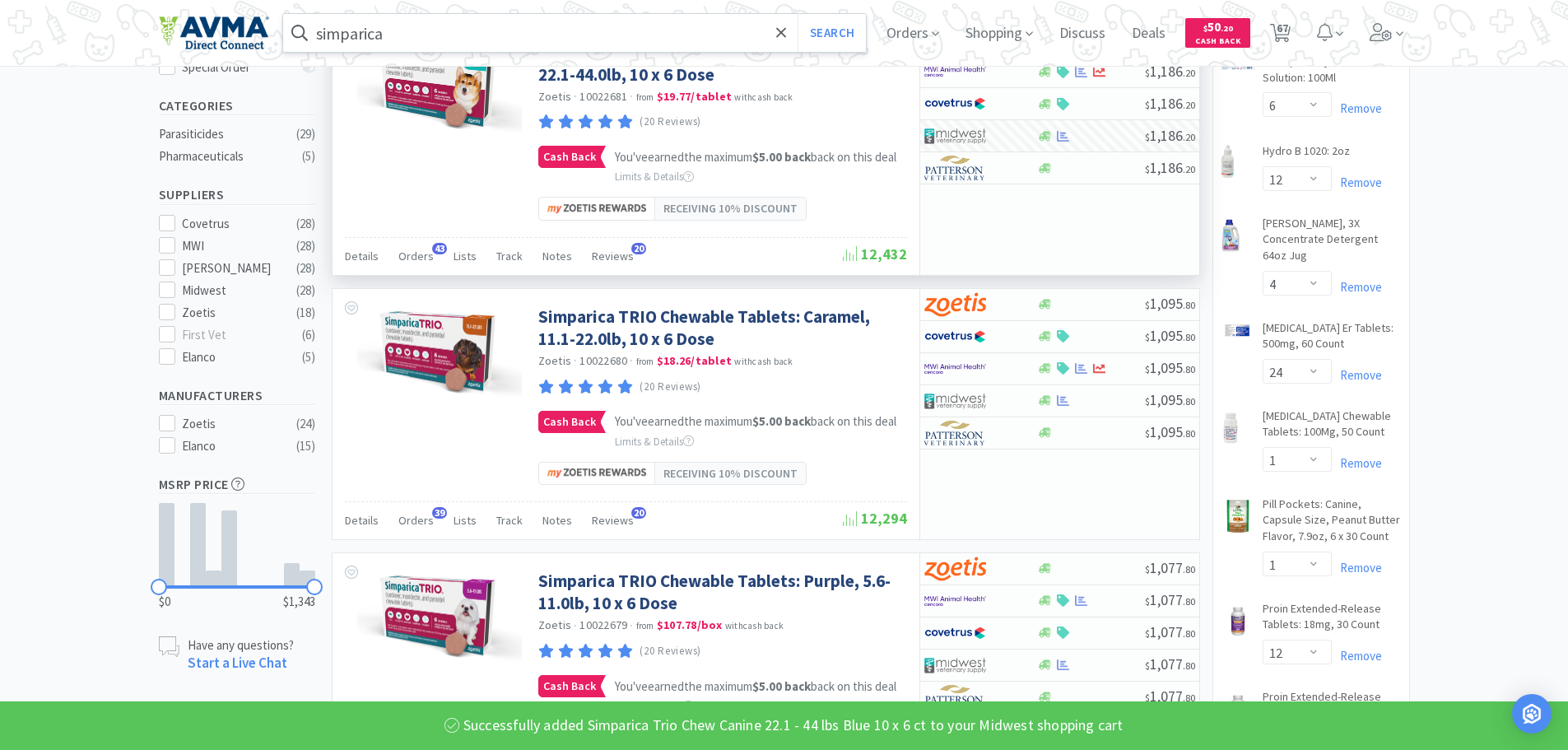
scroll to position [503, 0]
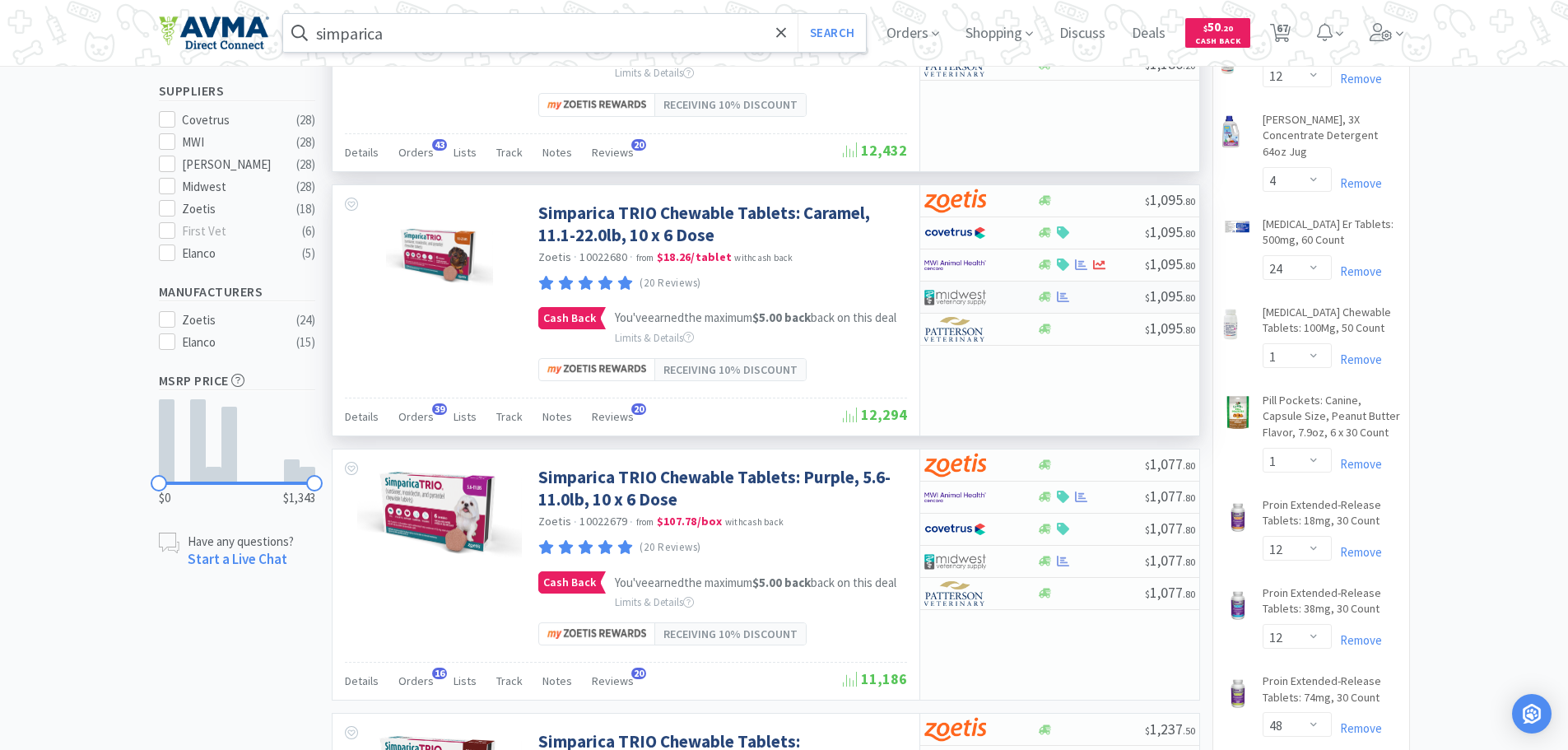
click at [1110, 310] on div "$ 1,095 . 80" at bounding box center [1059, 298] width 279 height 32
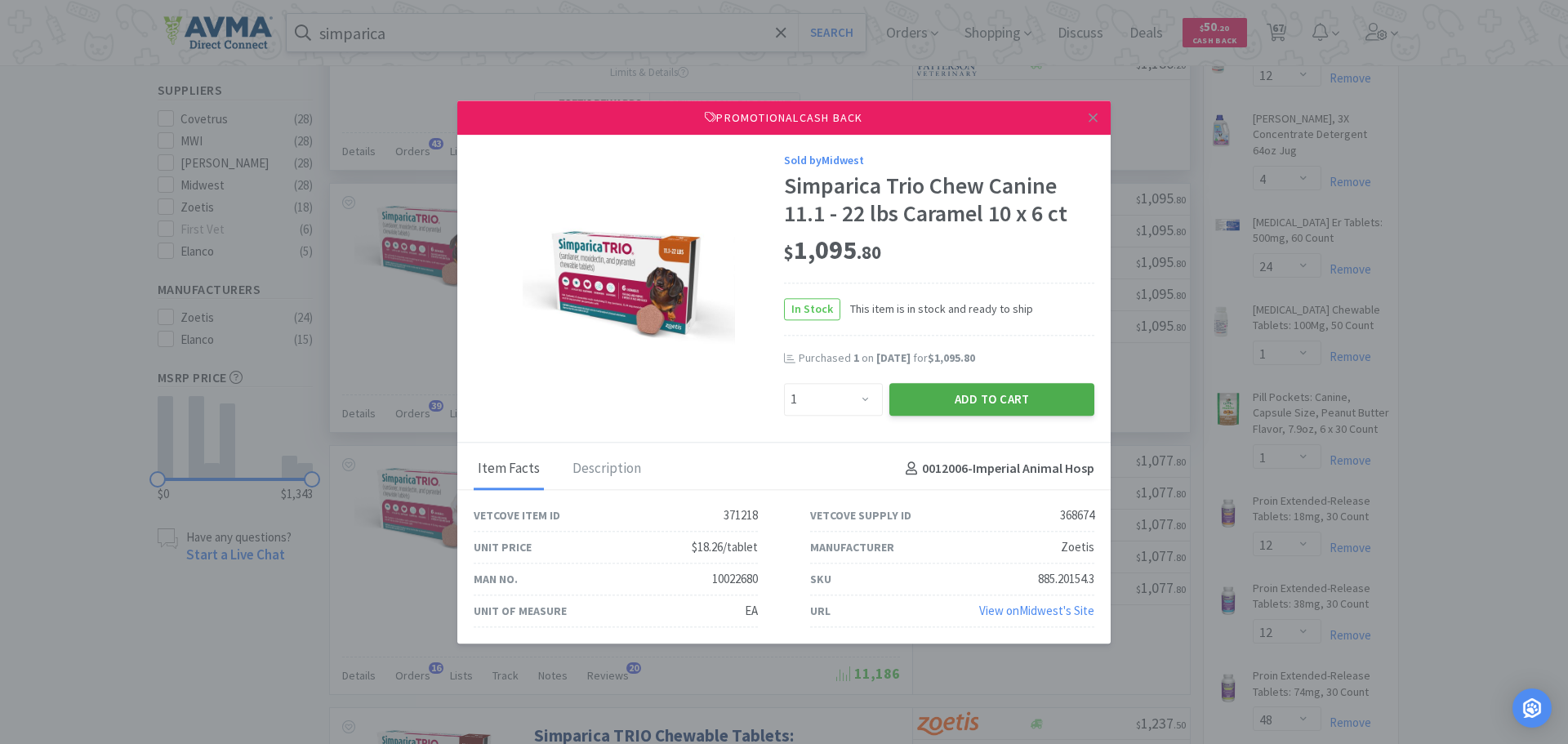
click at [917, 402] on button "Add to Cart" at bounding box center [991, 399] width 205 height 32
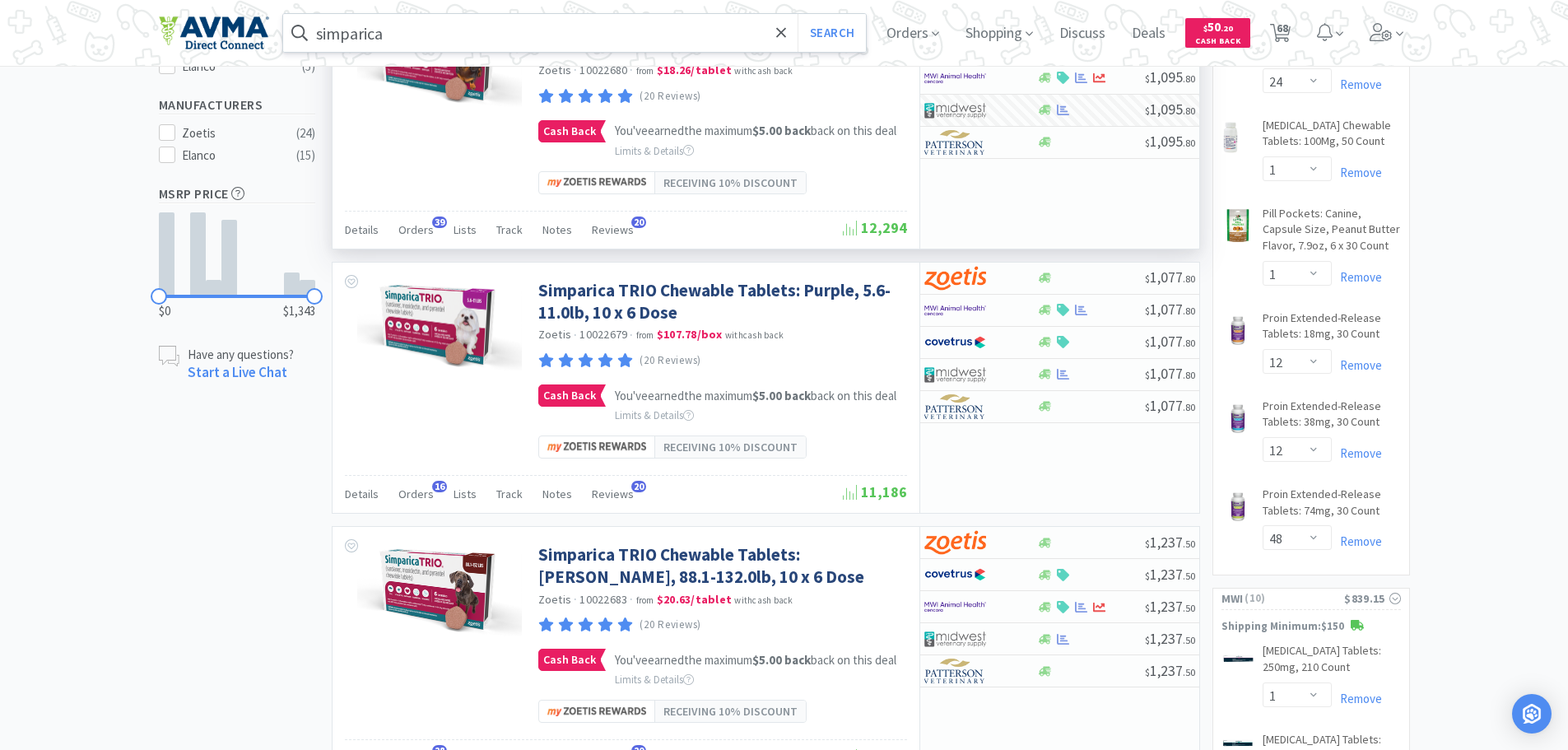
scroll to position [720, 0]
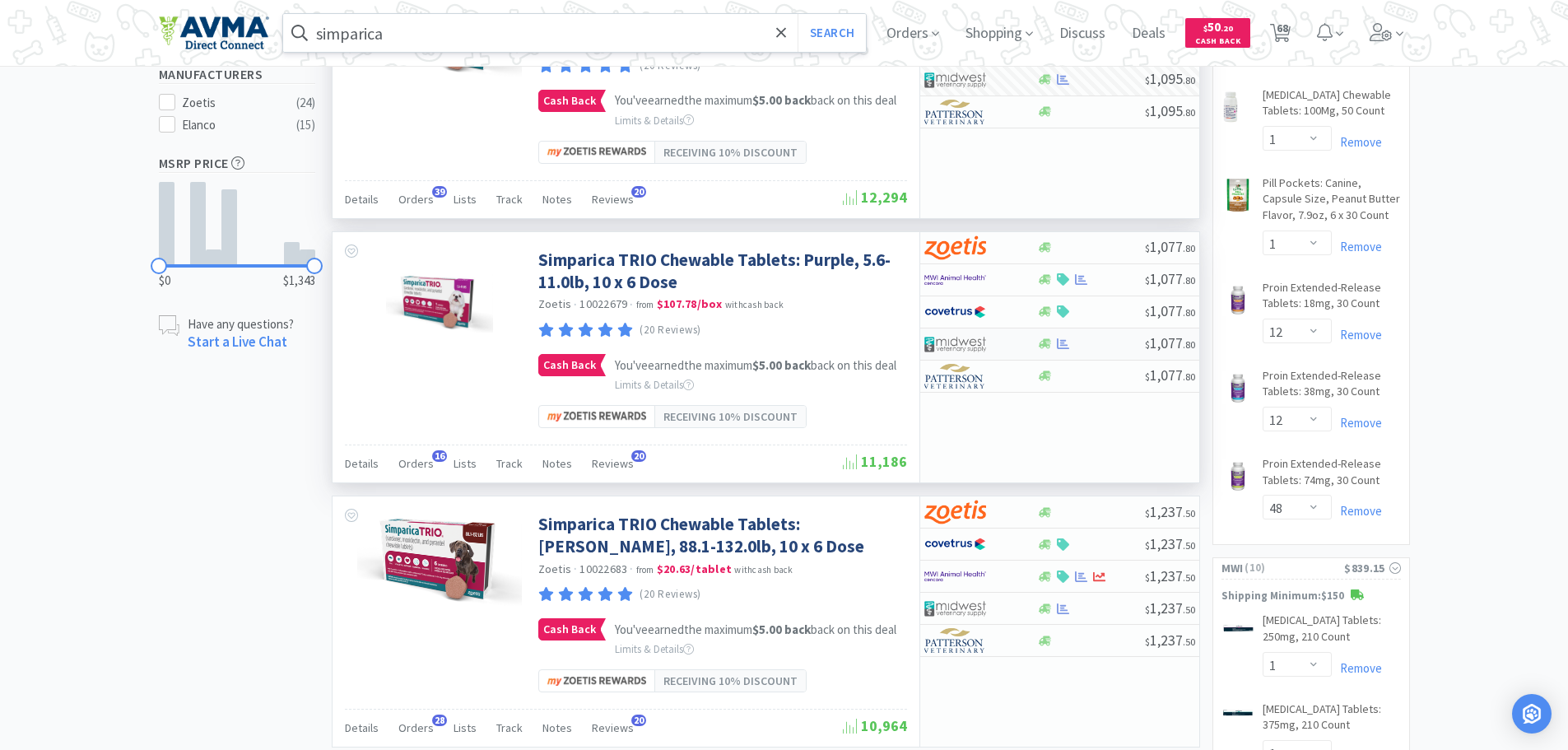
click at [1120, 350] on div at bounding box center [1091, 343] width 108 height 12
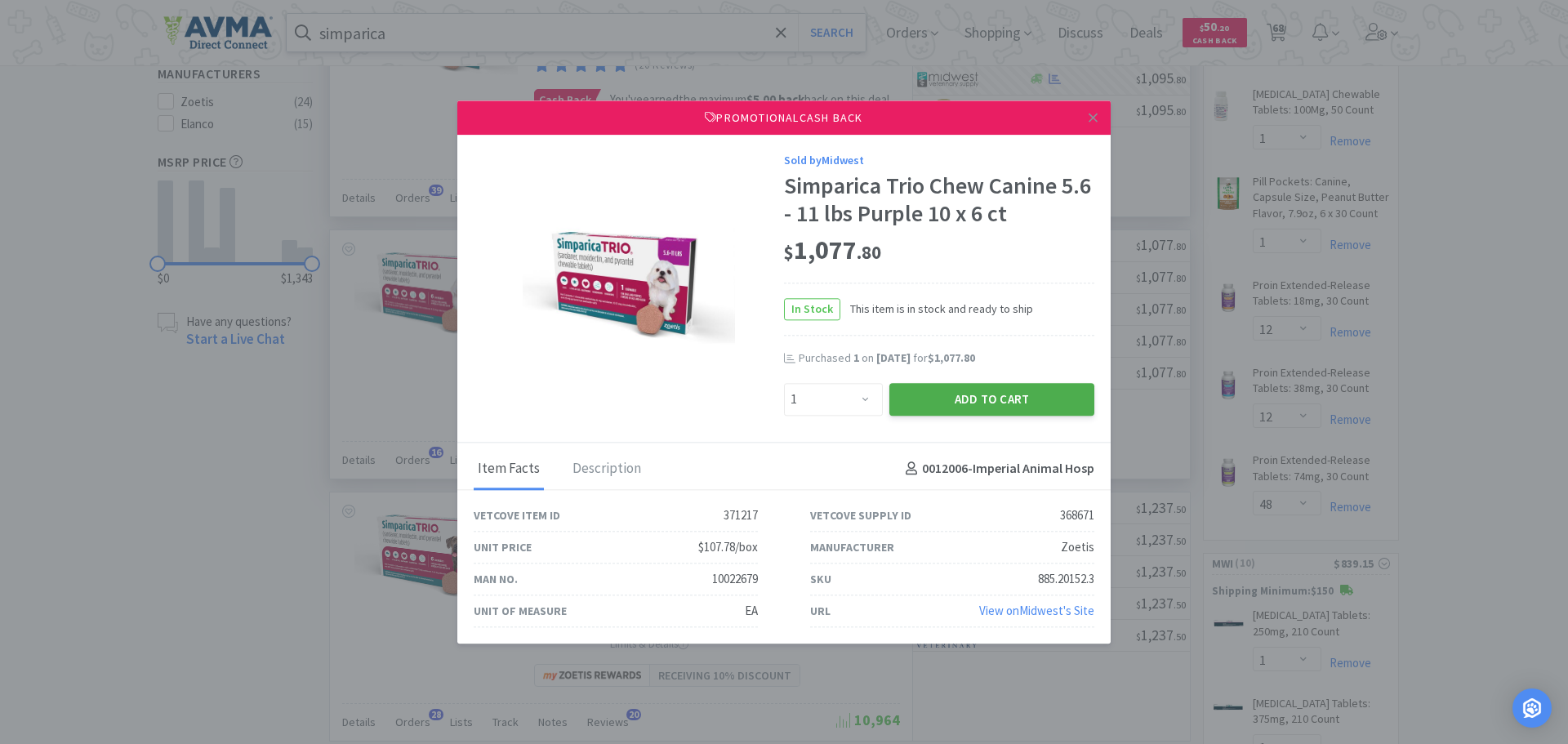
click at [977, 398] on button "Add to Cart" at bounding box center [991, 399] width 205 height 32
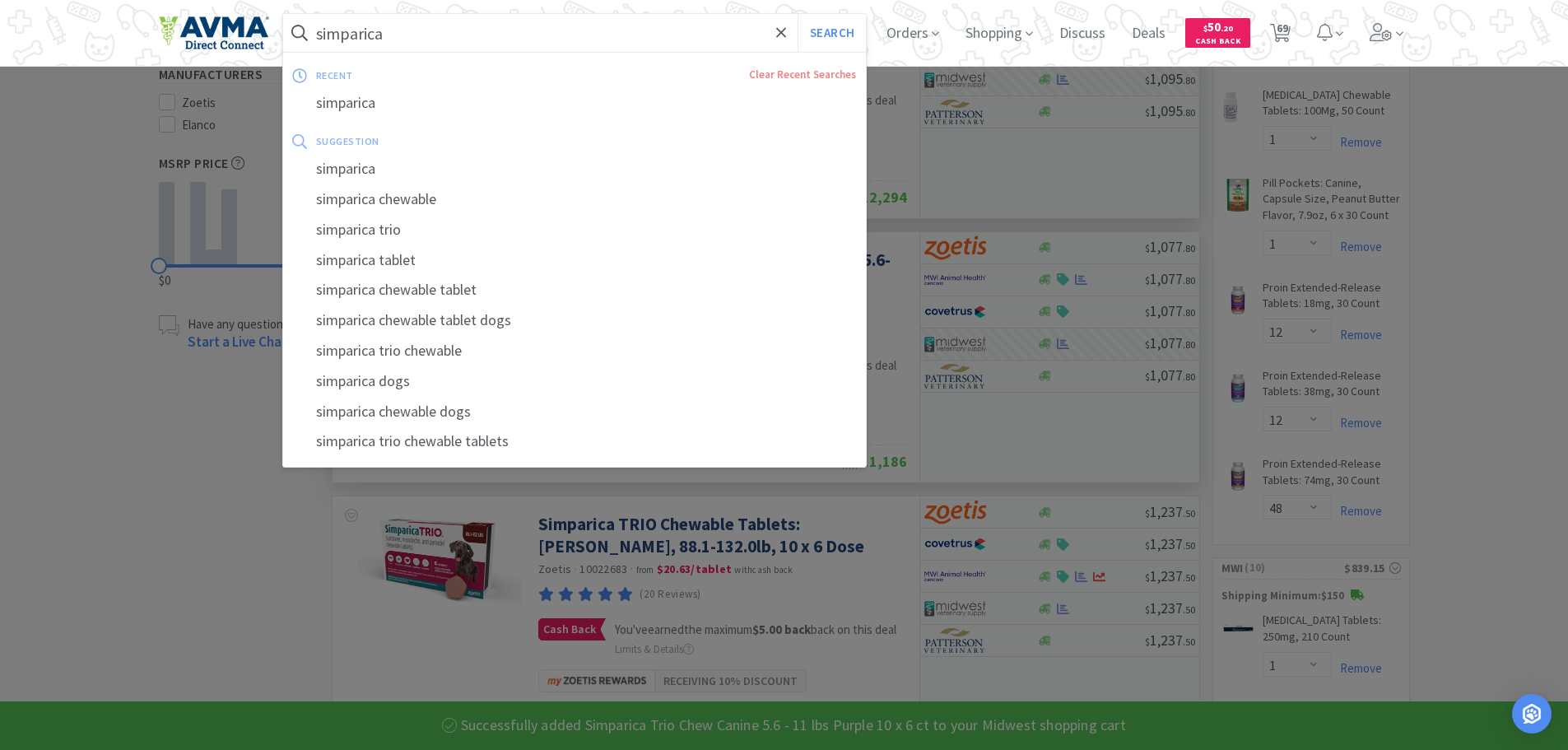
click at [509, 32] on input "simparica" at bounding box center [574, 33] width 583 height 38
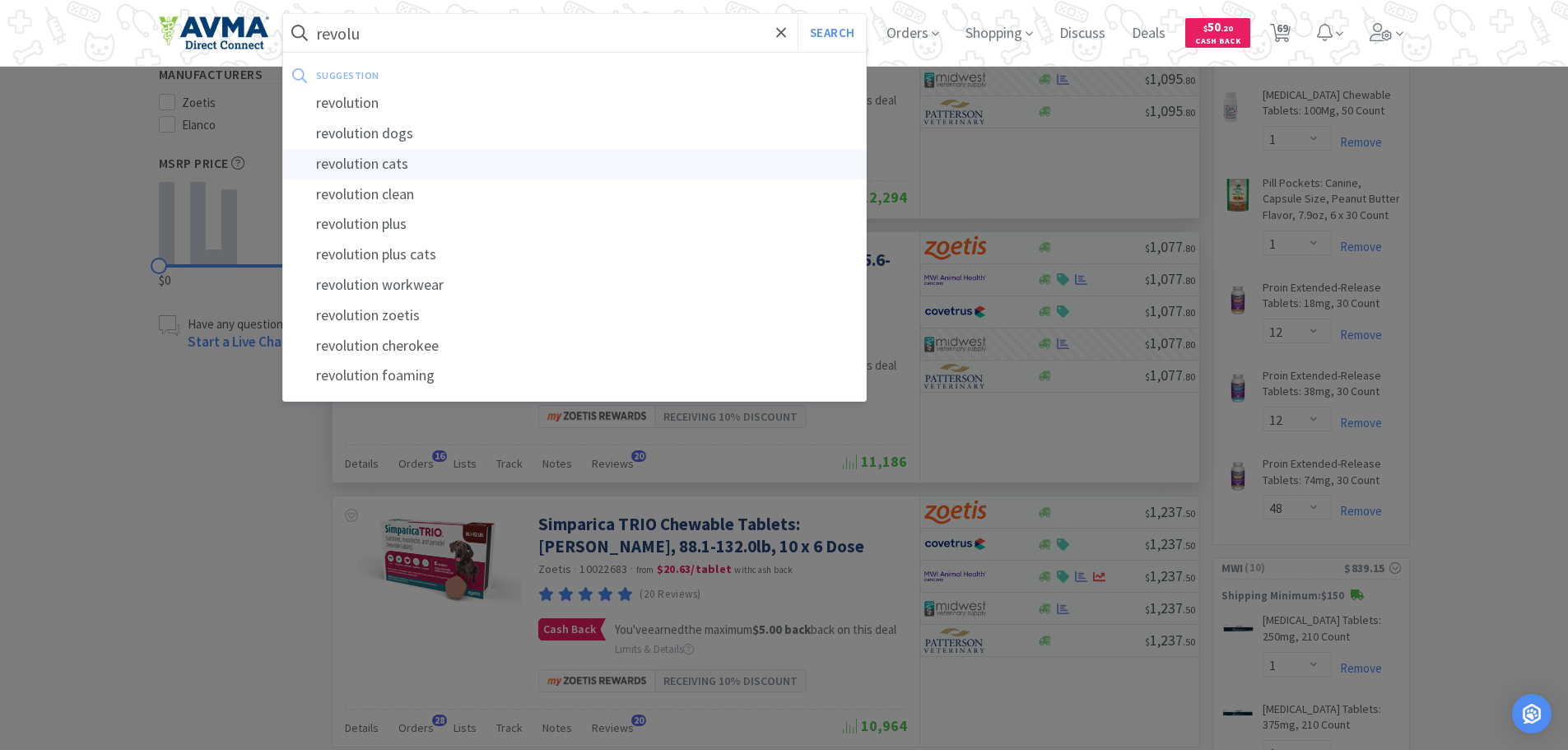
click at [391, 164] on div "revolution cats" at bounding box center [574, 164] width 583 height 31
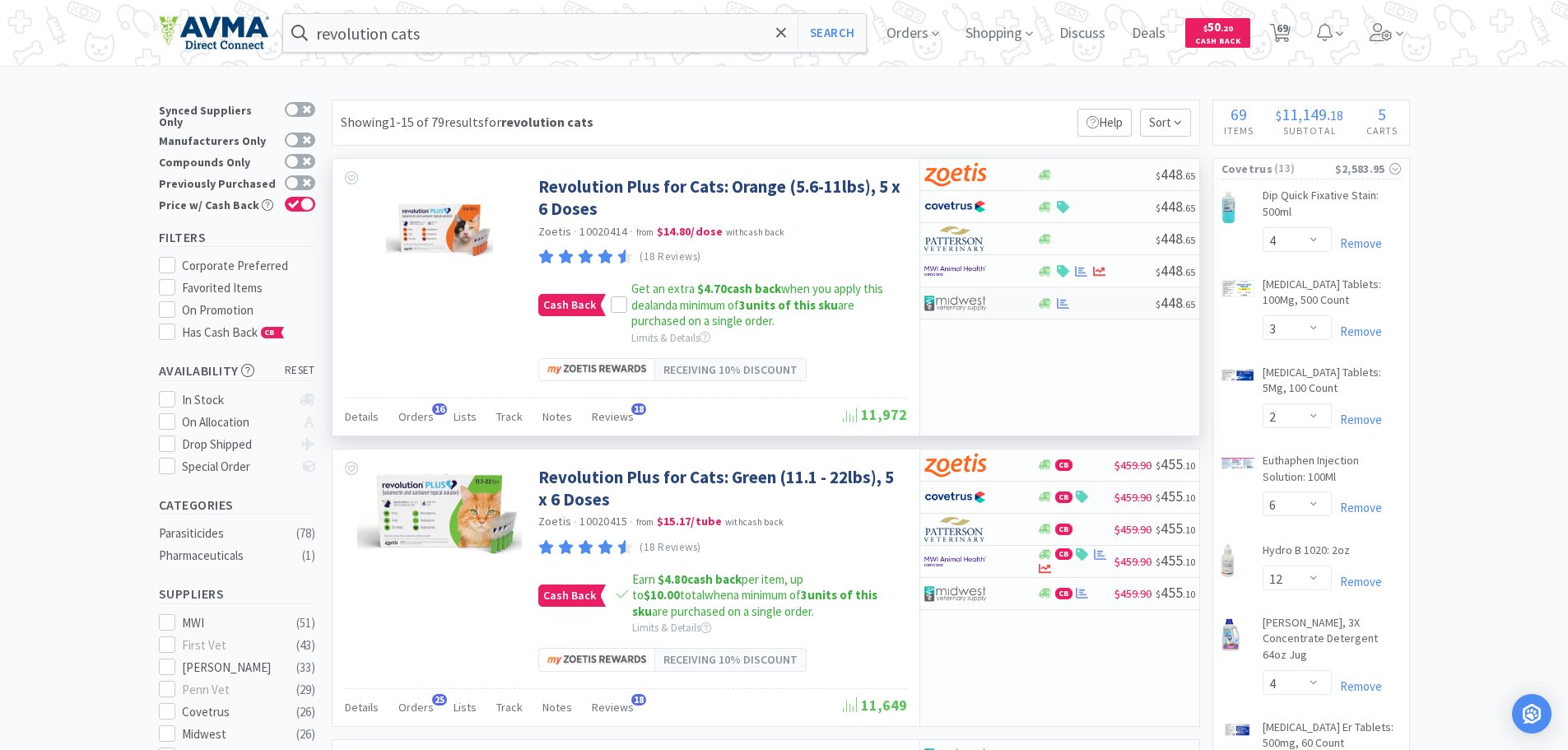
click at [1130, 303] on div at bounding box center [1096, 302] width 119 height 12
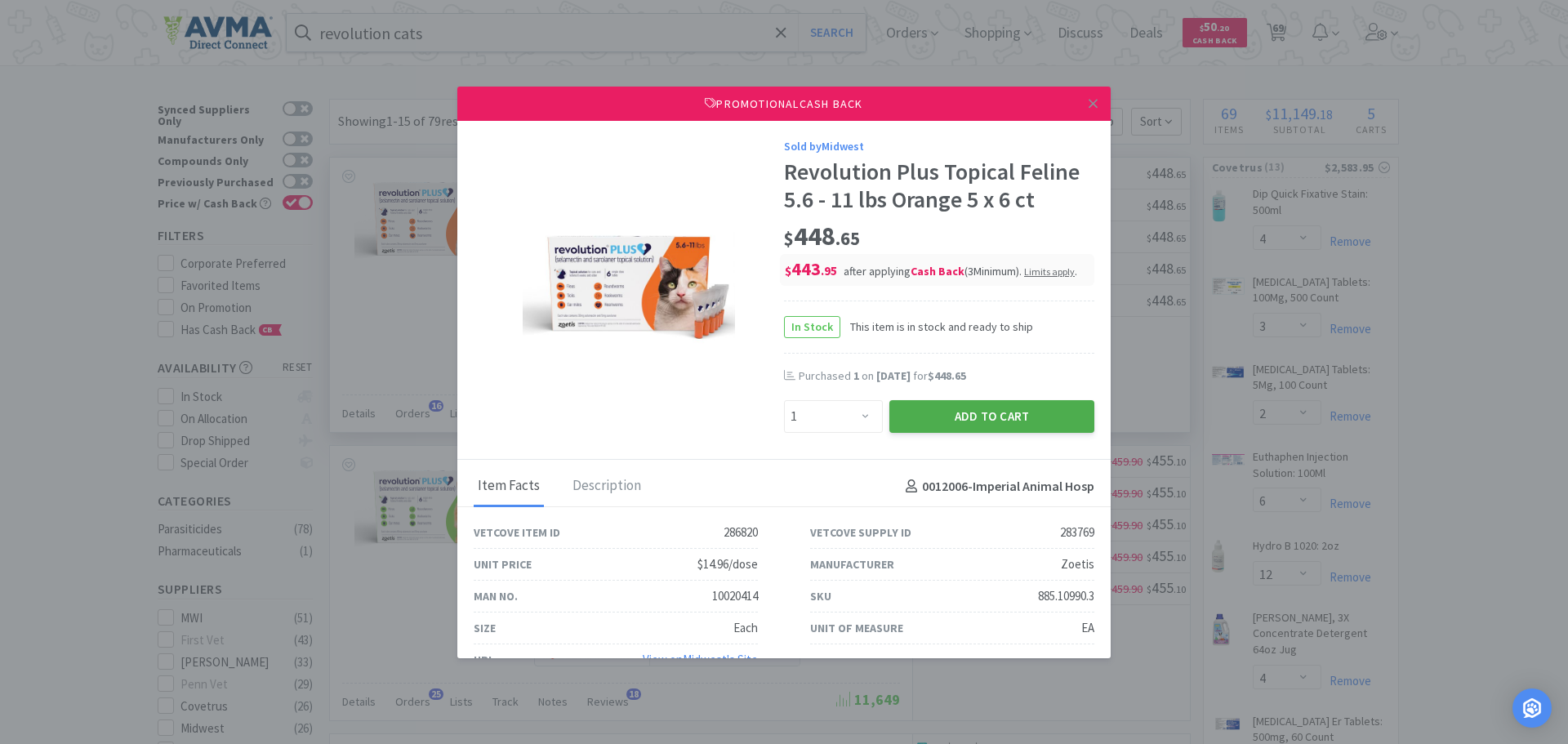
click at [937, 413] on button "Add to Cart" at bounding box center [991, 415] width 205 height 32
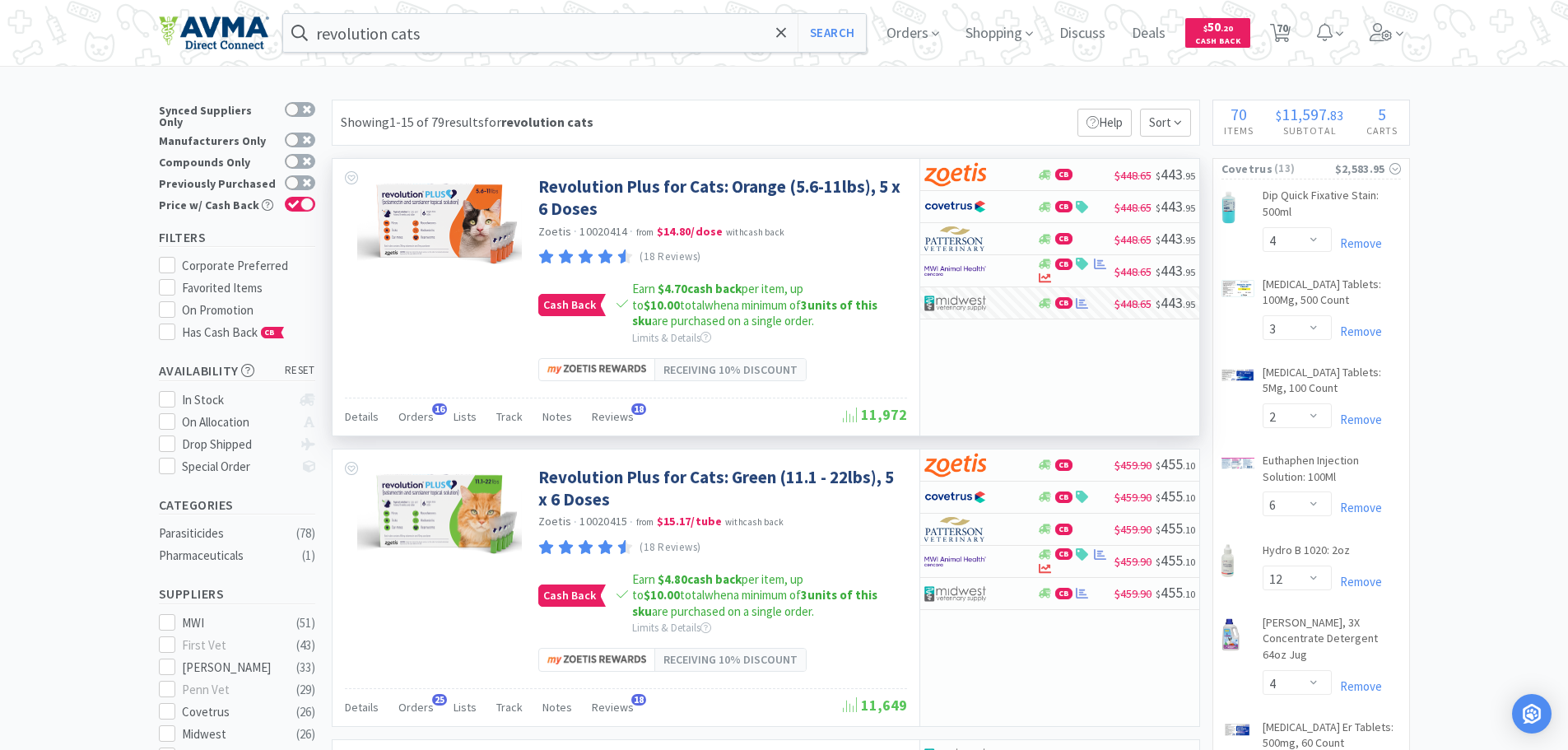
drag, startPoint x: 1288, startPoint y: 26, endPoint x: 1351, endPoint y: 86, distance: 87.0
click at [1288, 26] on span "70" at bounding box center [1282, 28] width 11 height 66
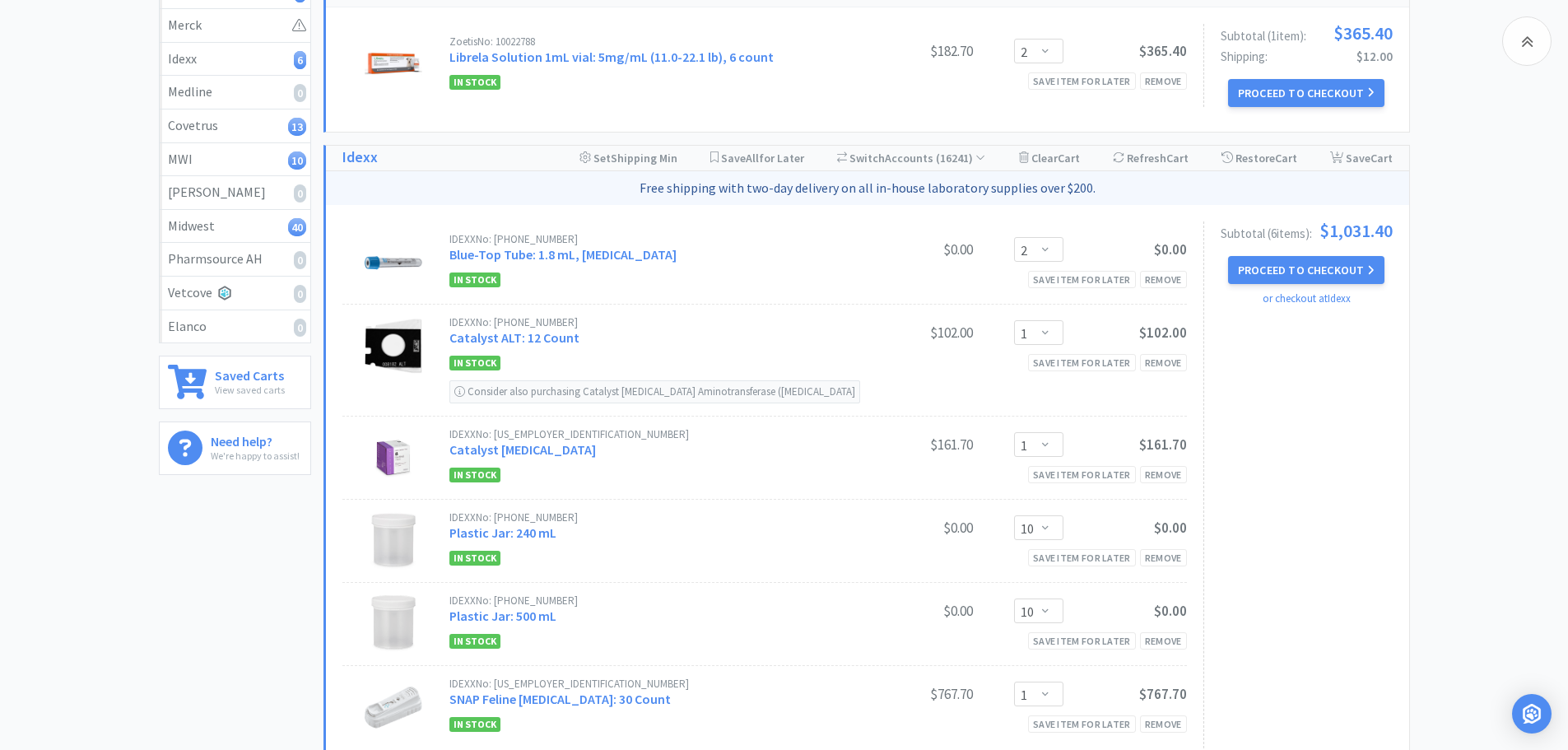
scroll to position [359, 0]
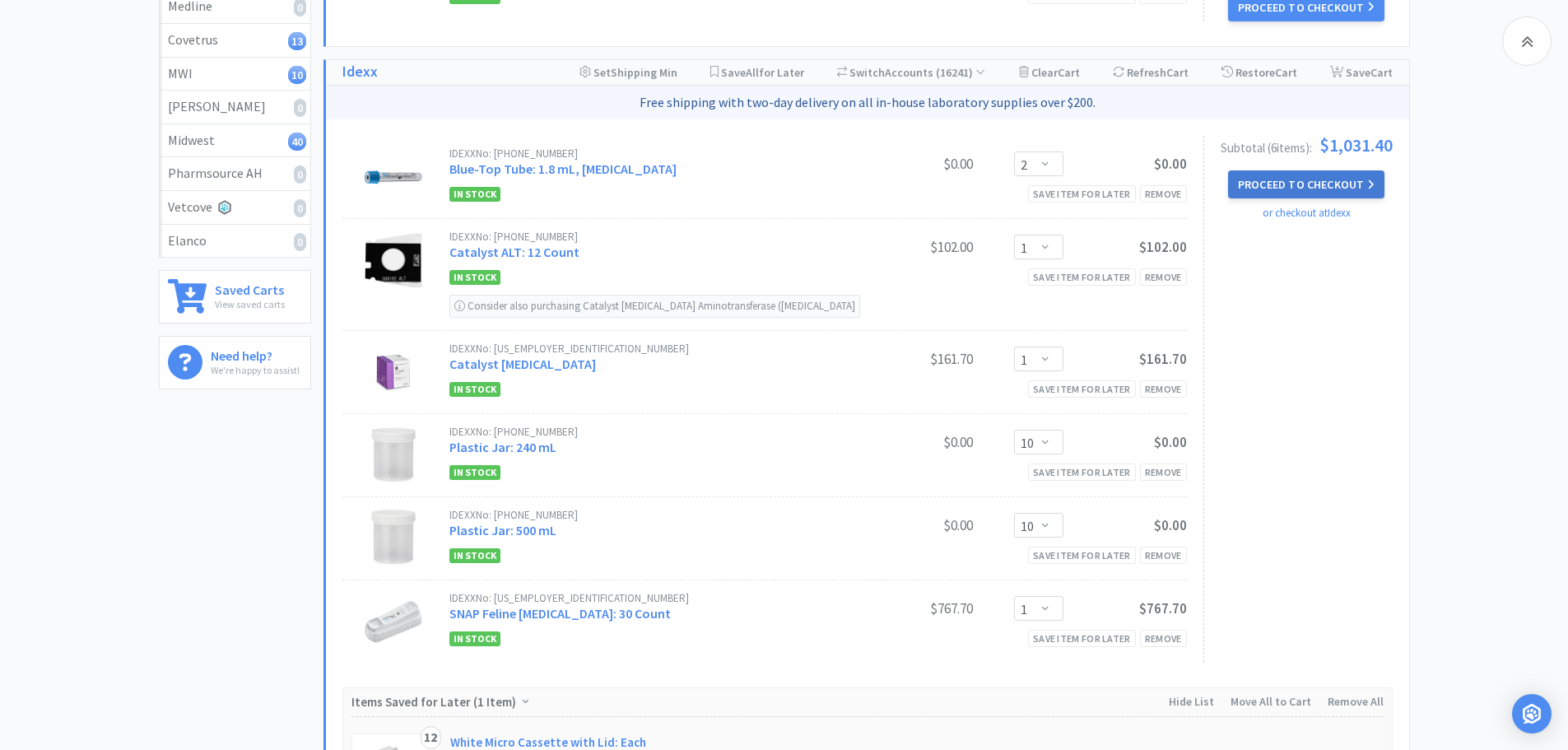
click at [1307, 182] on button "Proceed to Checkout" at bounding box center [1307, 185] width 157 height 28
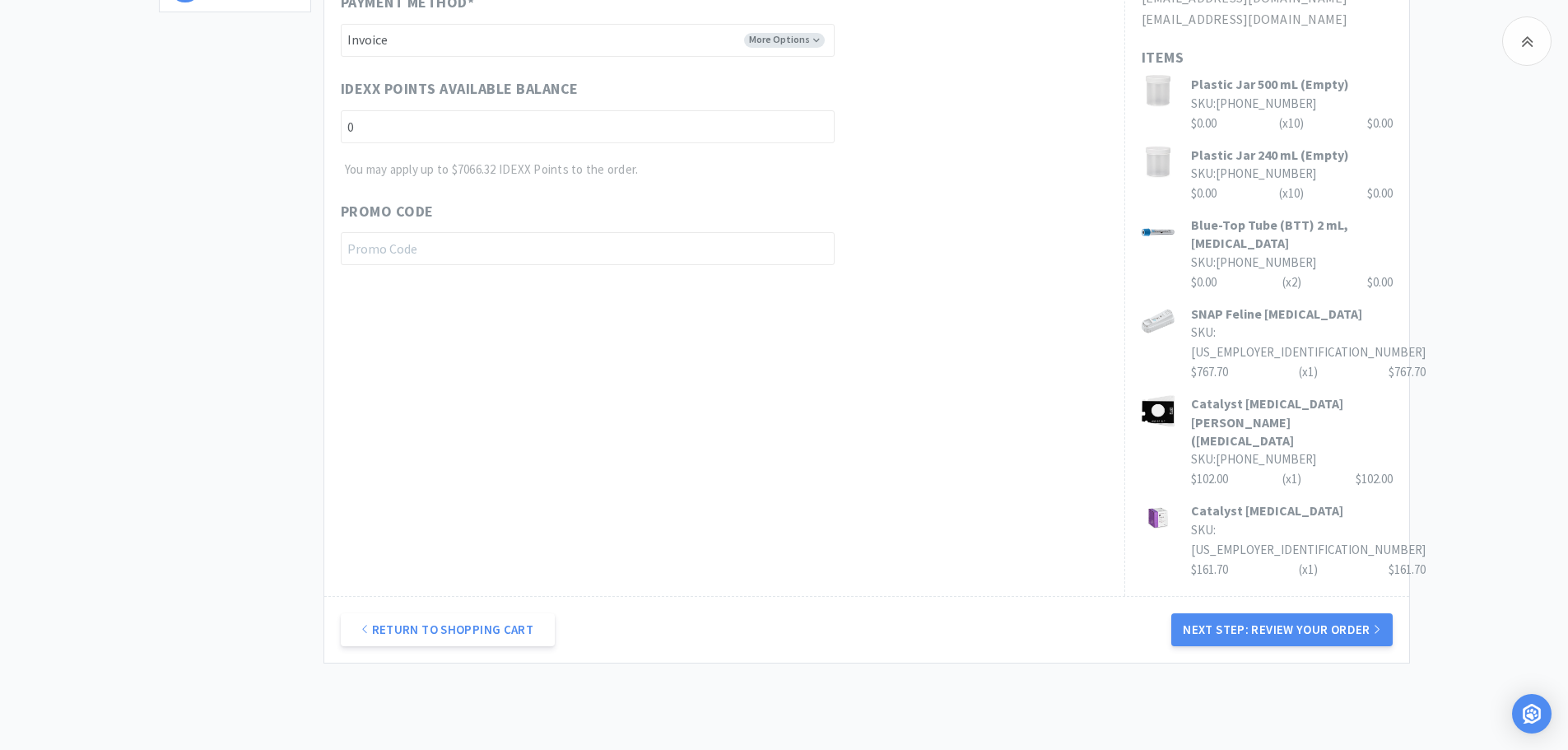
scroll to position [732, 0]
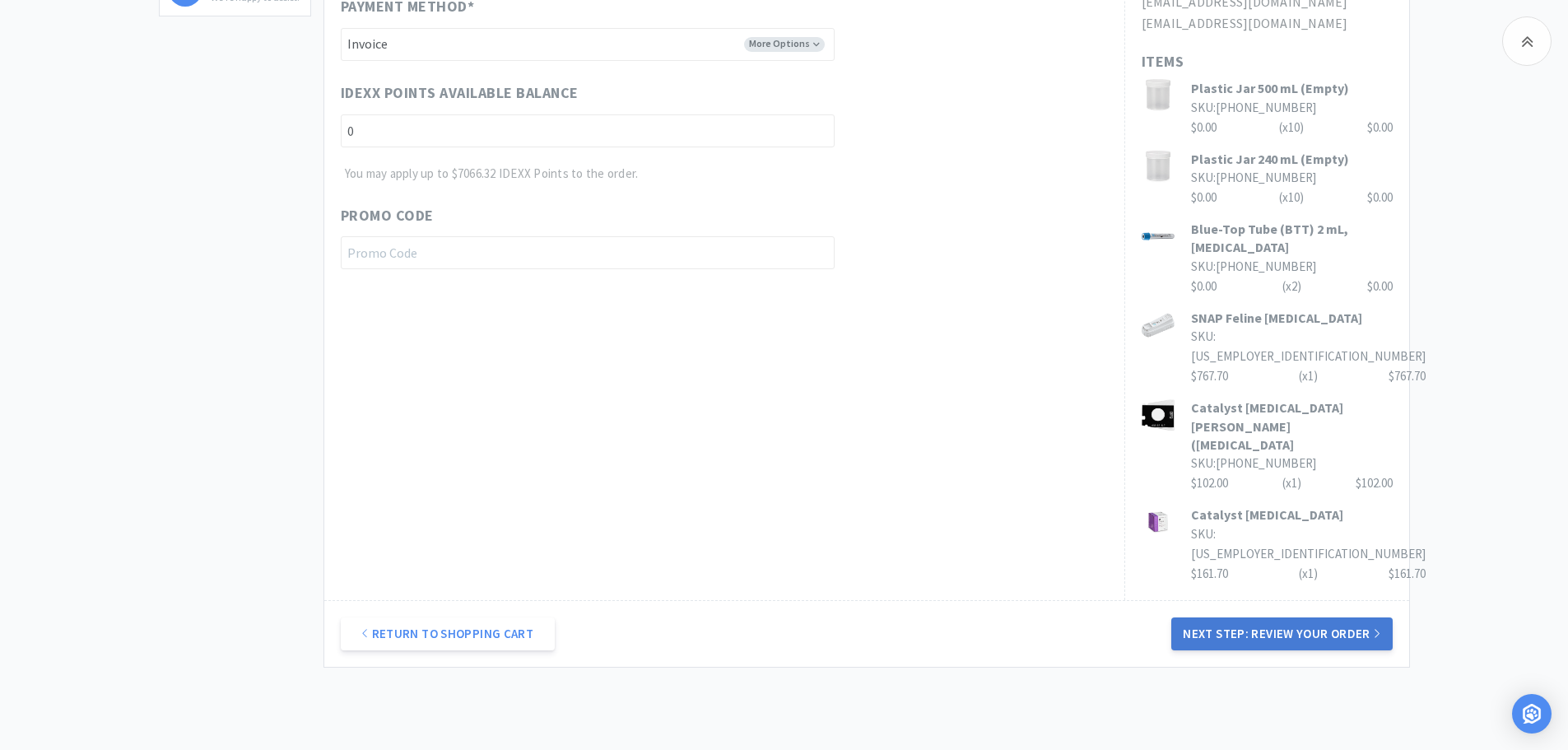
click at [1274, 618] on button "Next Step: Review Your Order" at bounding box center [1281, 633] width 220 height 33
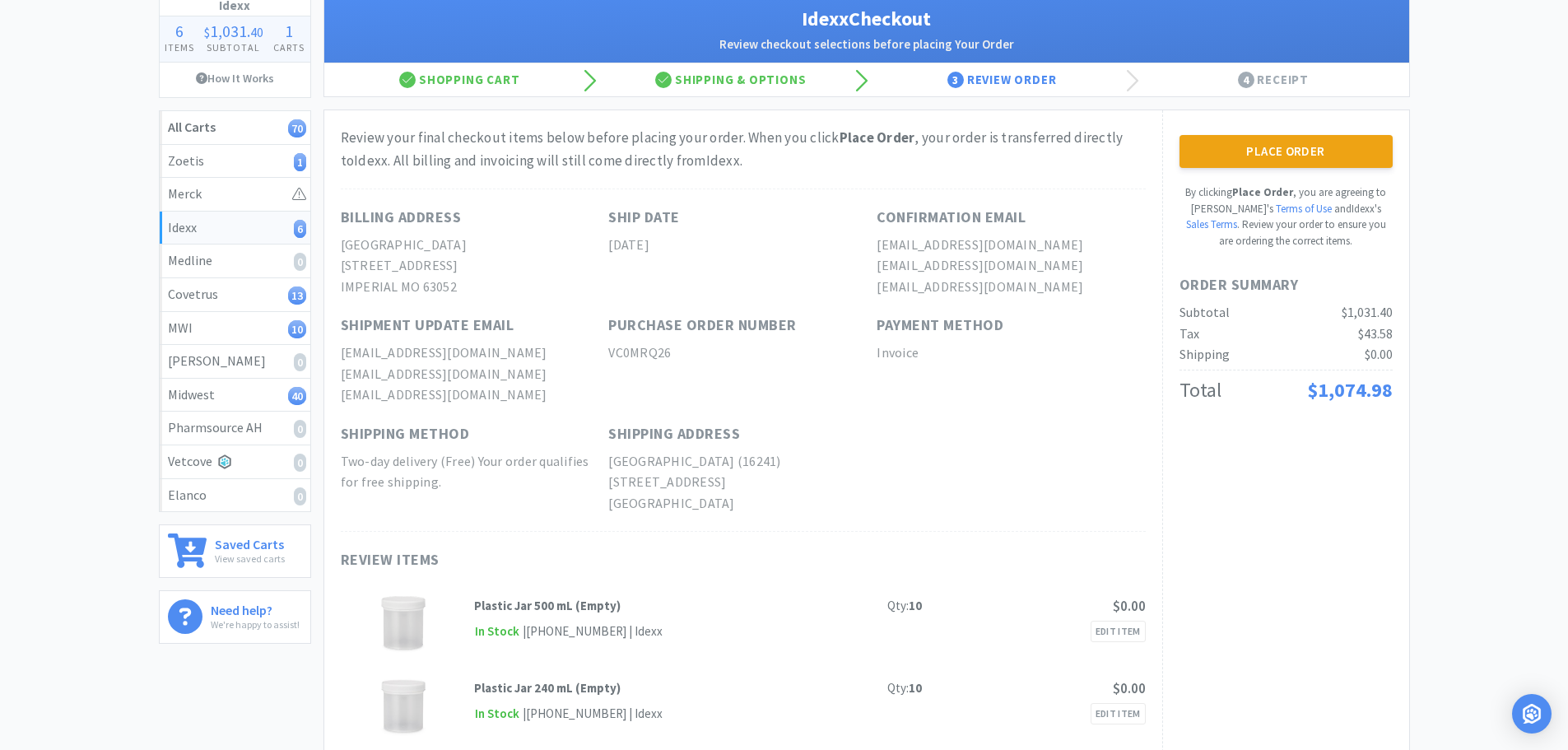
scroll to position [0, 0]
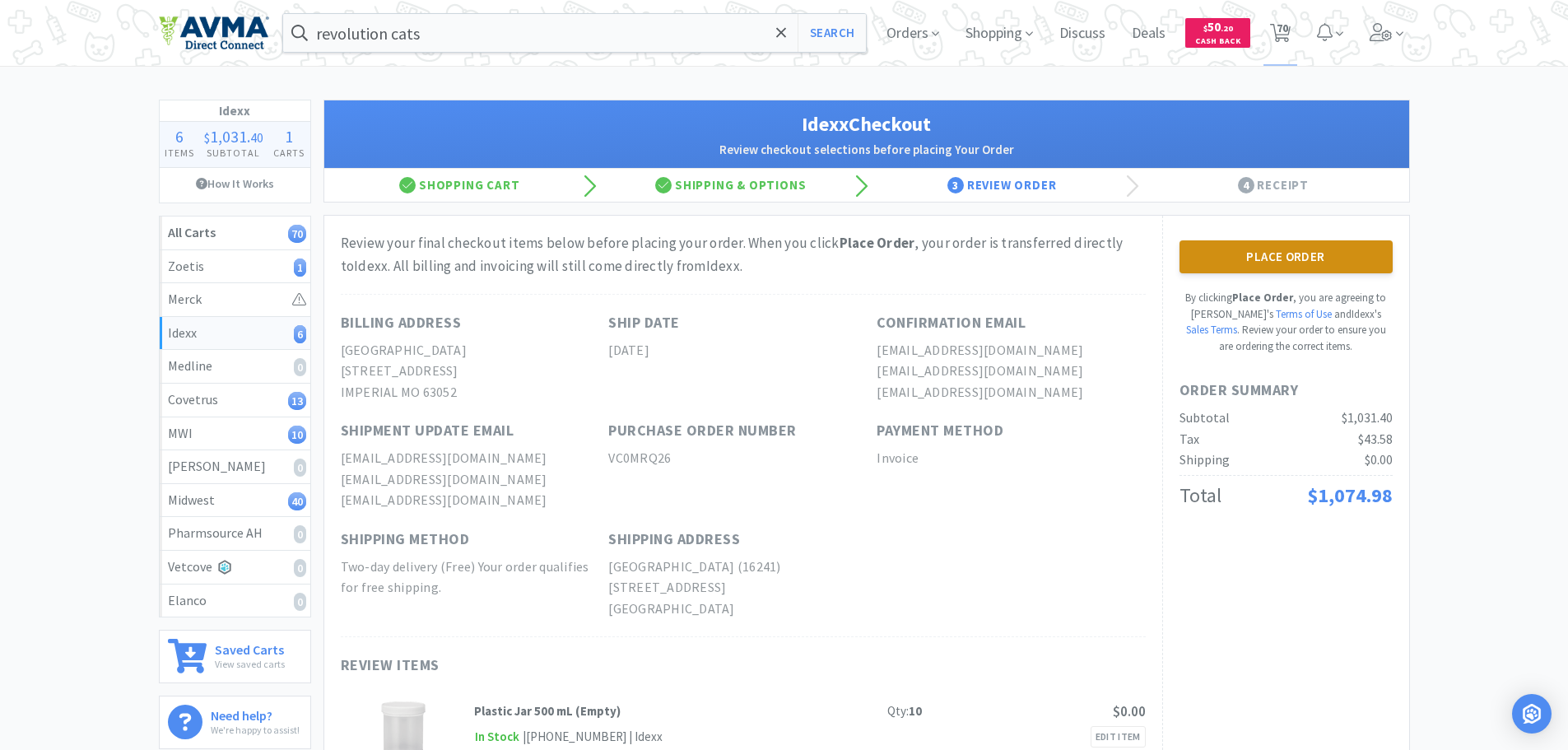
click at [1298, 247] on button "Place Order" at bounding box center [1286, 257] width 213 height 33
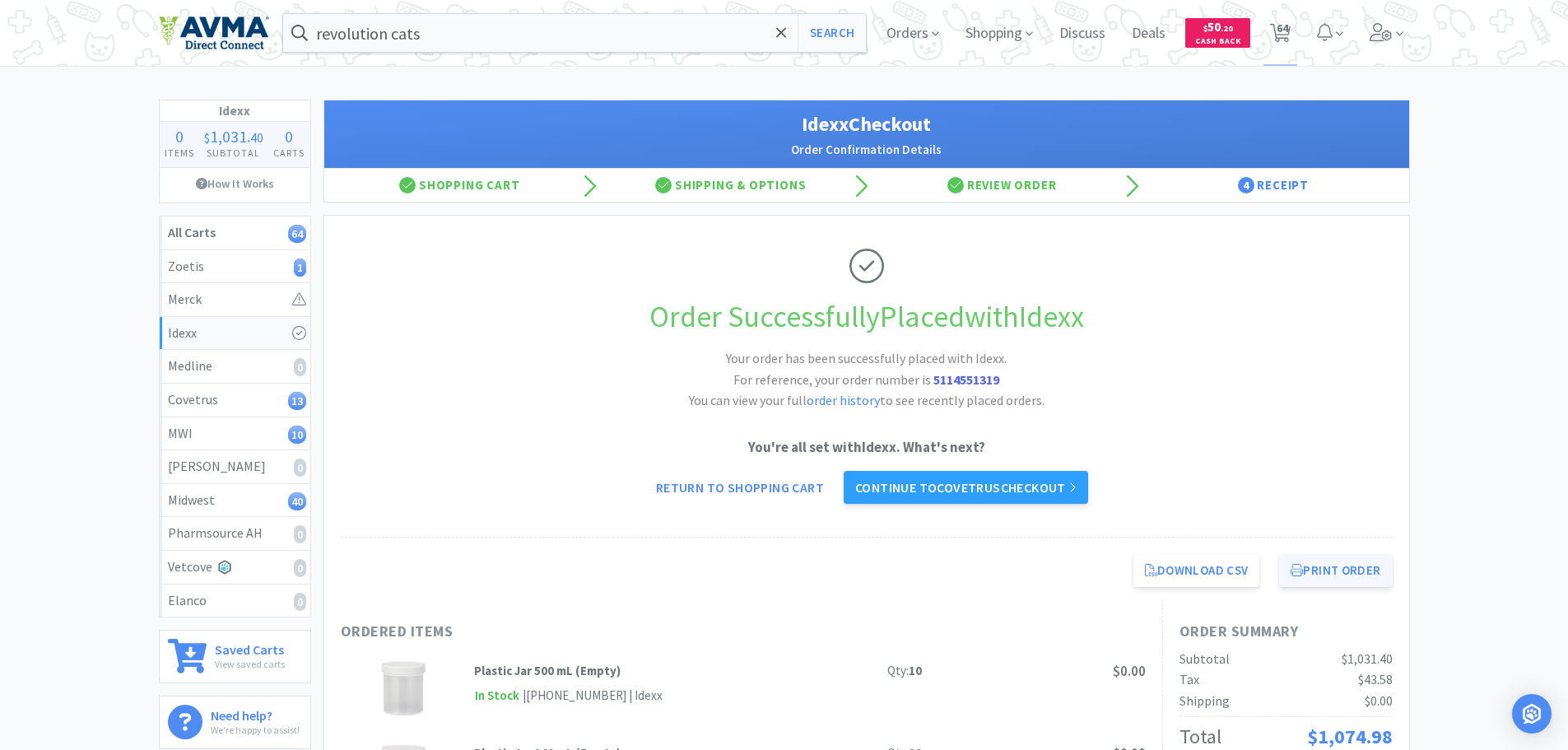
click at [1365, 564] on button "Print Order" at bounding box center [1336, 570] width 113 height 33
click at [1035, 479] on link "Continue to Covetrus checkout" at bounding box center [966, 487] width 245 height 33
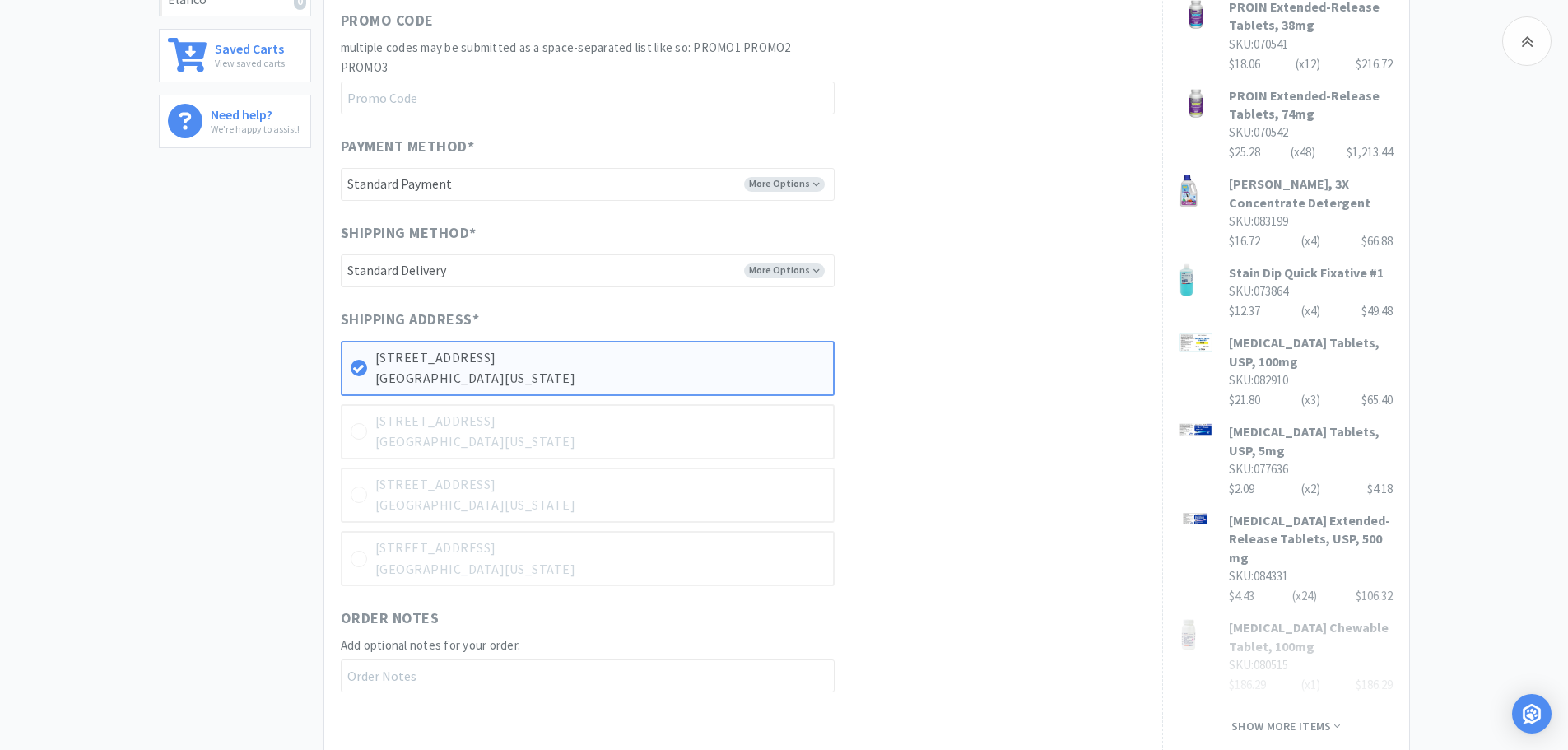
scroll to position [620, 0]
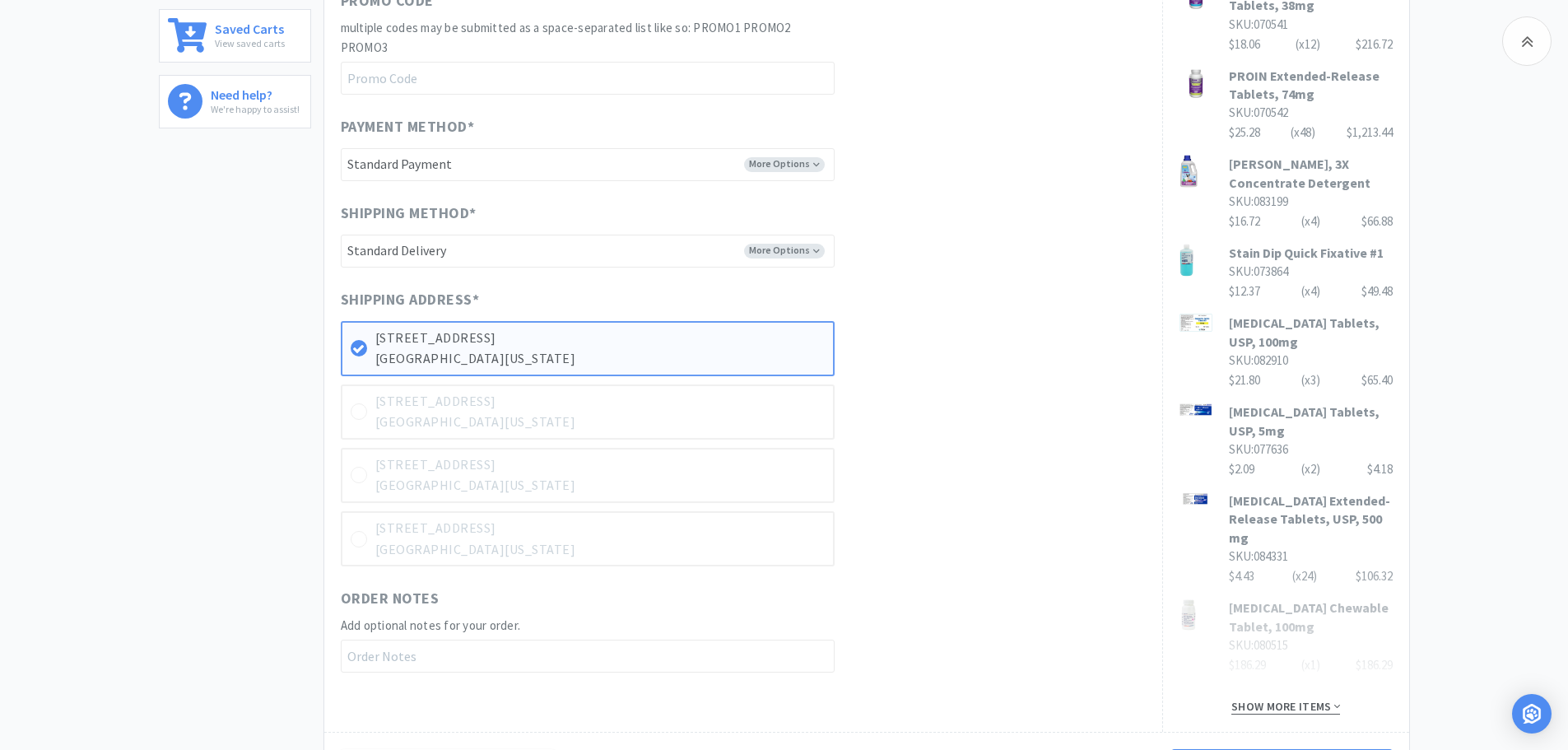
click at [1284, 708] on span "Show more items" at bounding box center [1286, 706] width 108 height 16
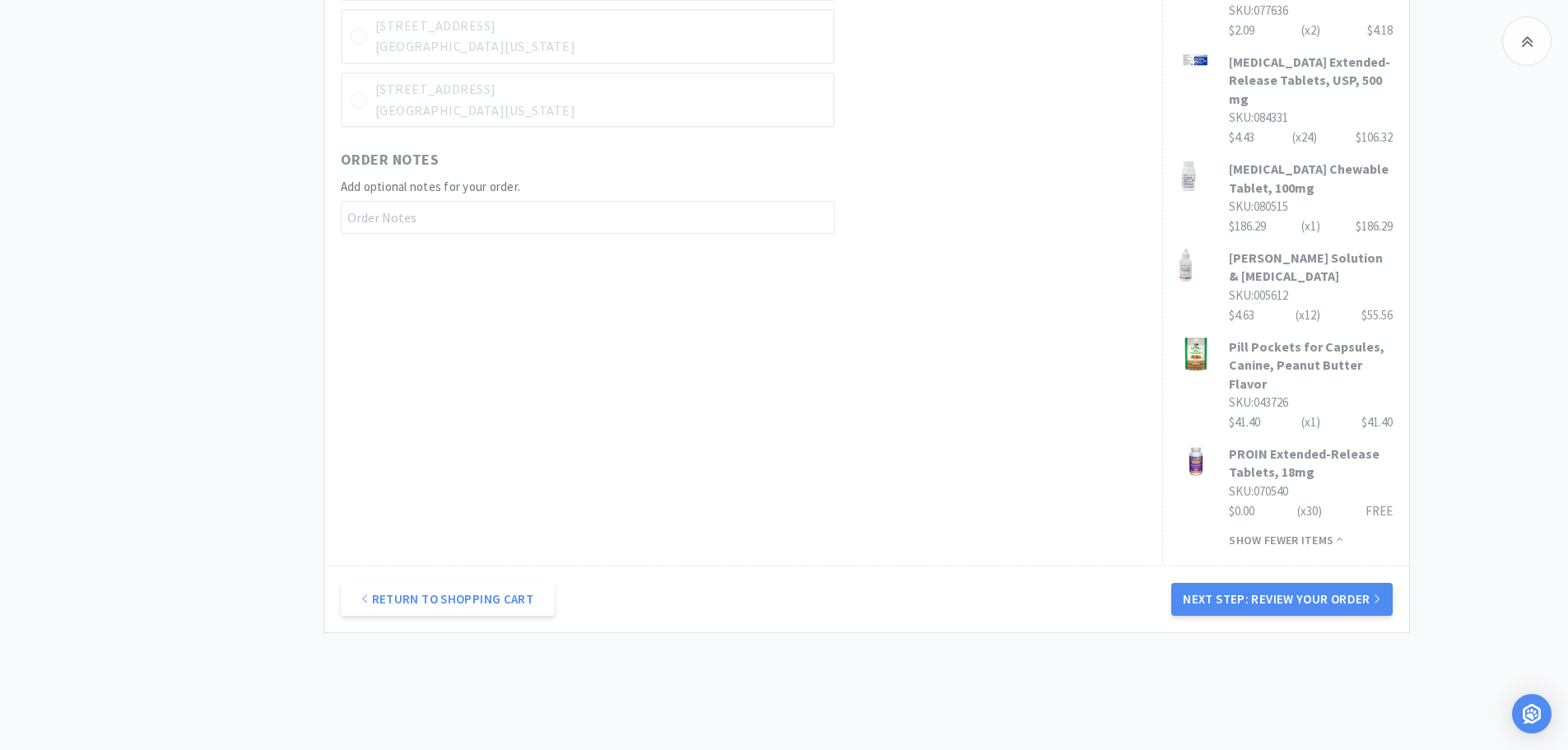
scroll to position [1111, 0]
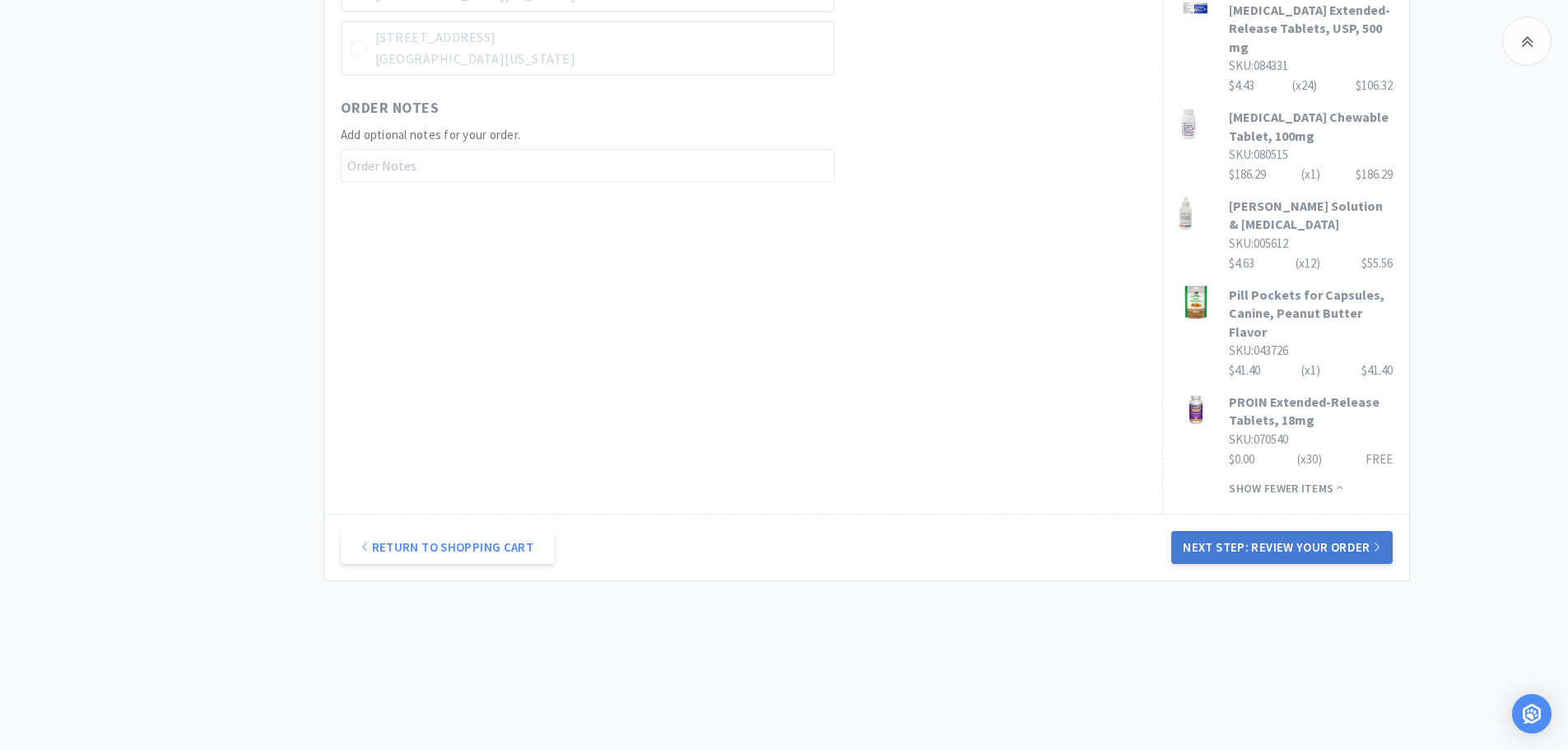
click at [1260, 549] on button "Next Step: Review Your Order" at bounding box center [1281, 547] width 220 height 33
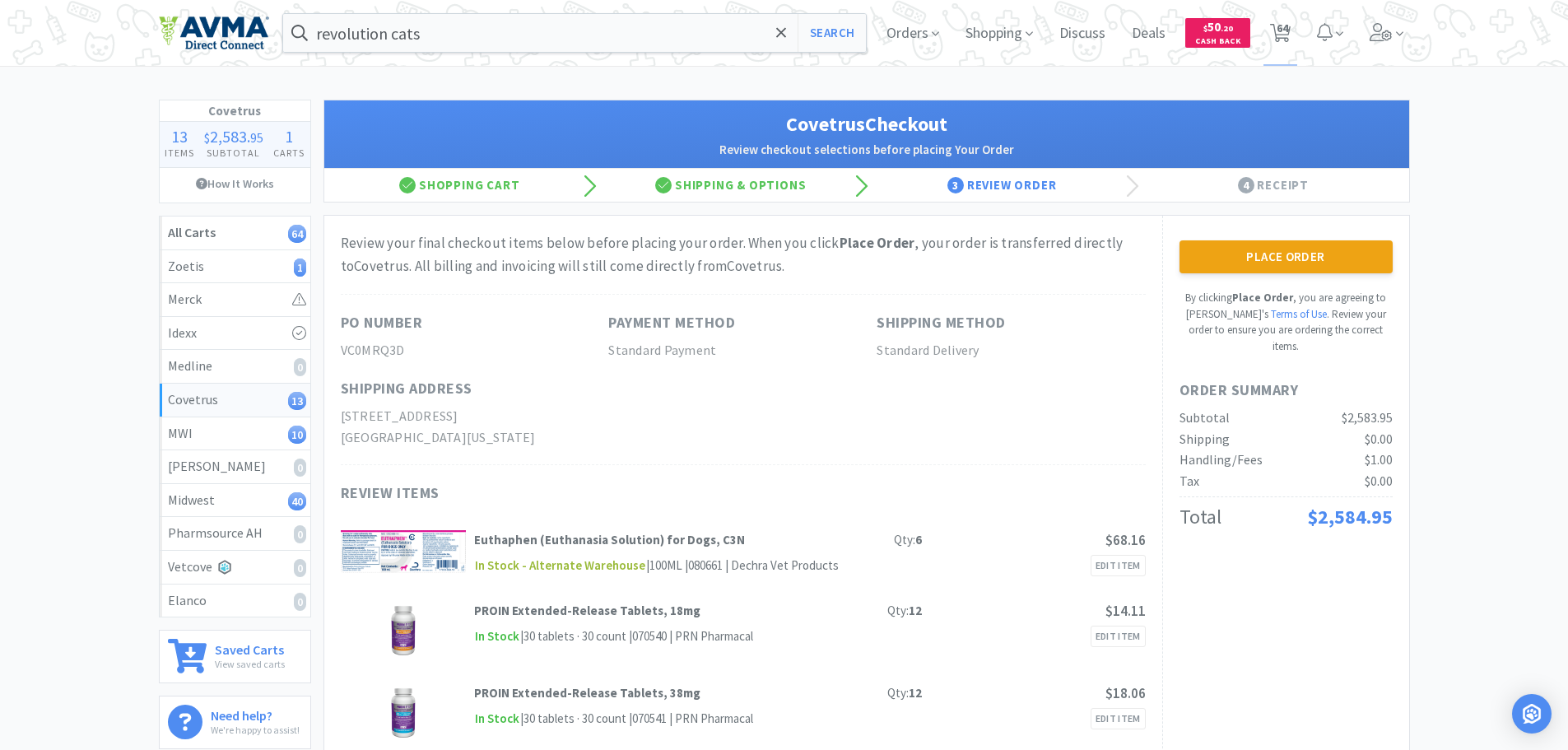
drag, startPoint x: 0, startPoint y: 0, endPoint x: 1075, endPoint y: 469, distance: 1172.9
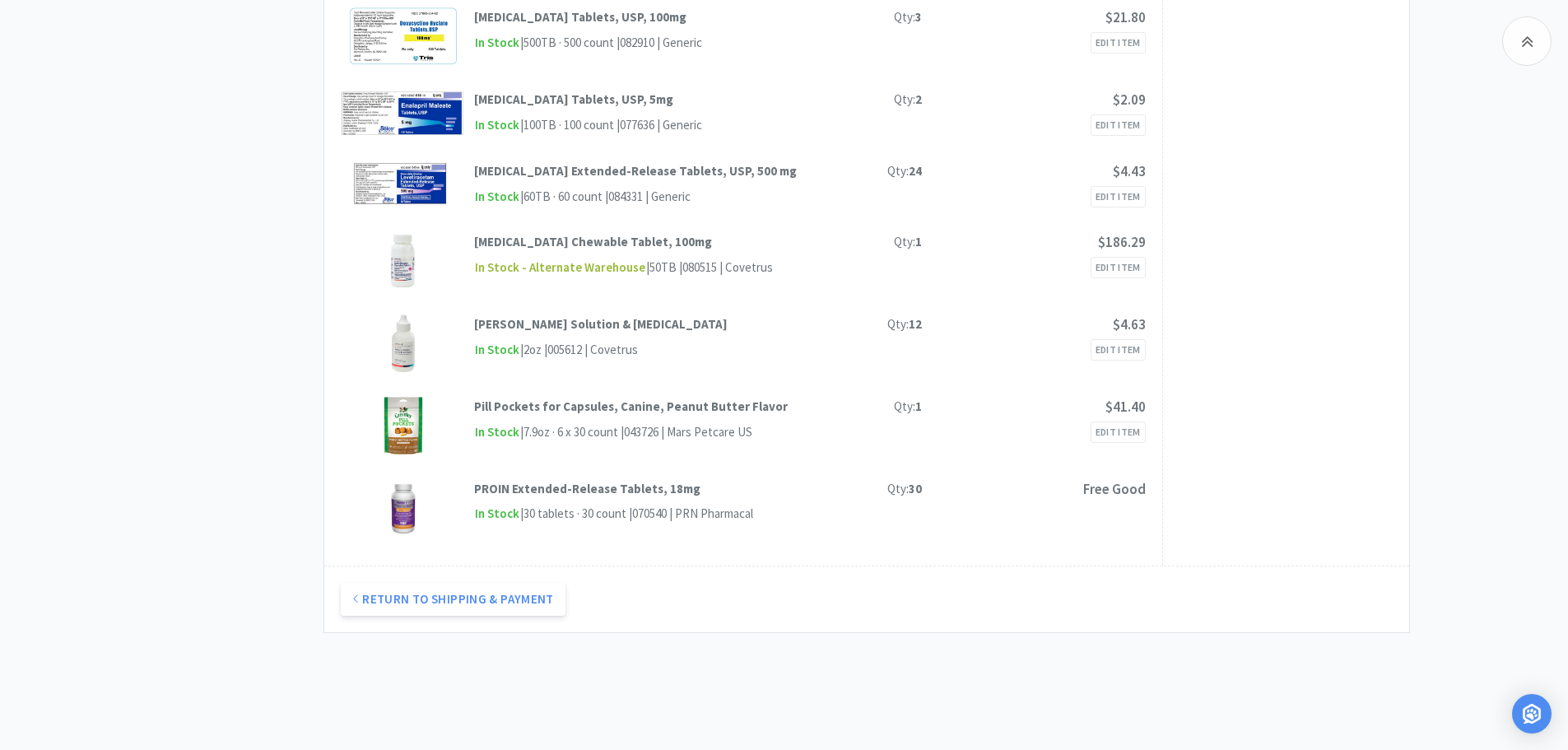
scroll to position [972, 0]
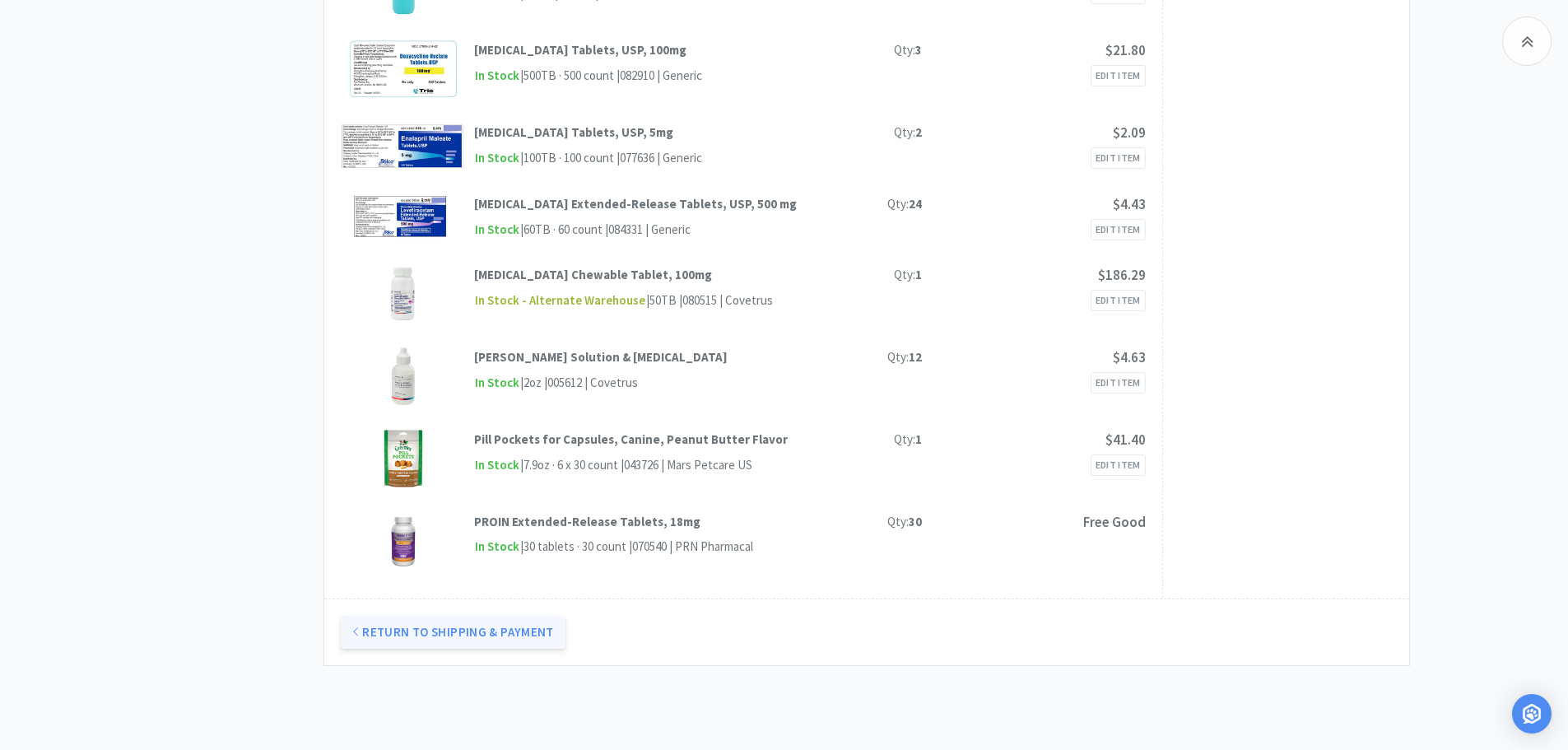
click at [478, 639] on button "Return to Shipping & Payment" at bounding box center [453, 632] width 225 height 33
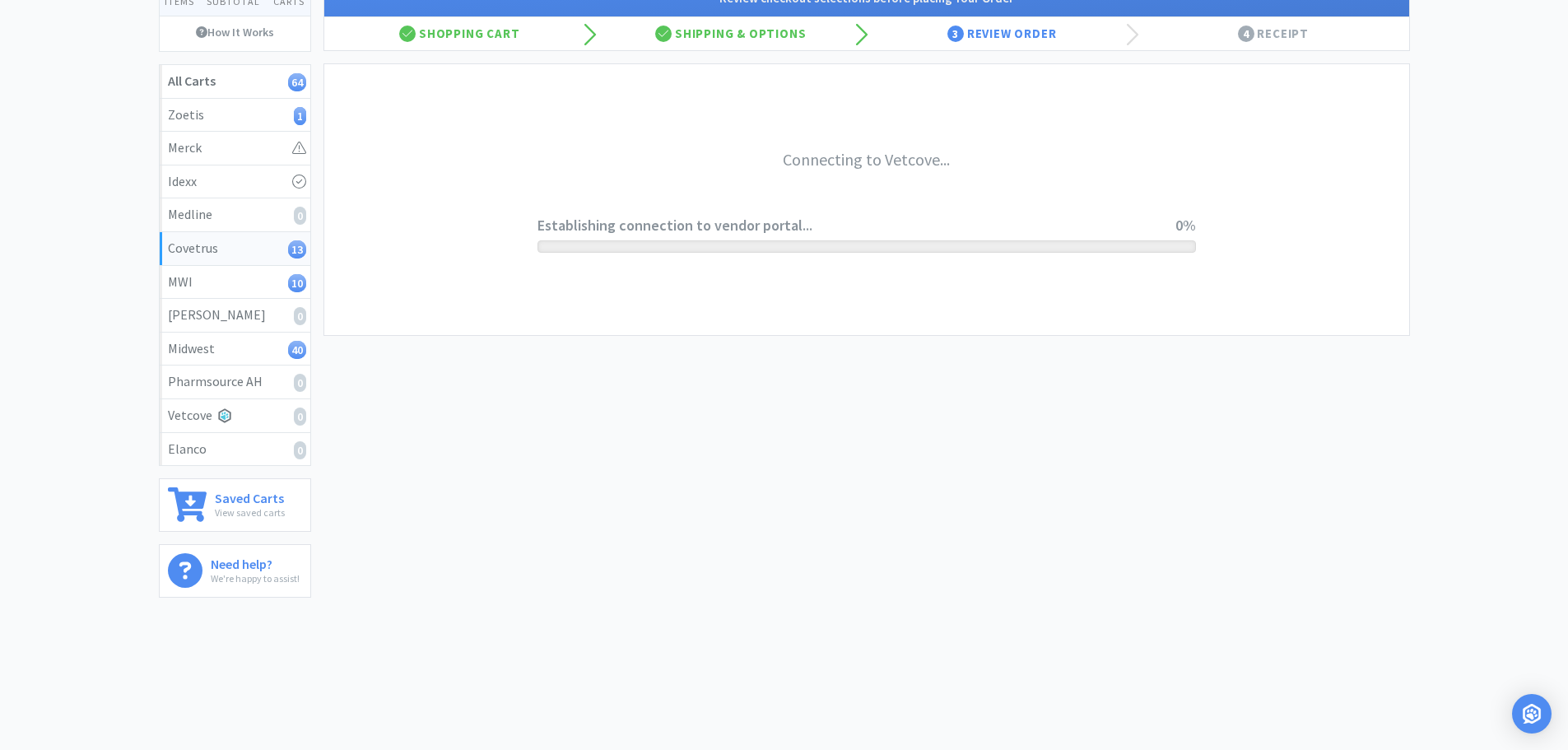
scroll to position [0, 0]
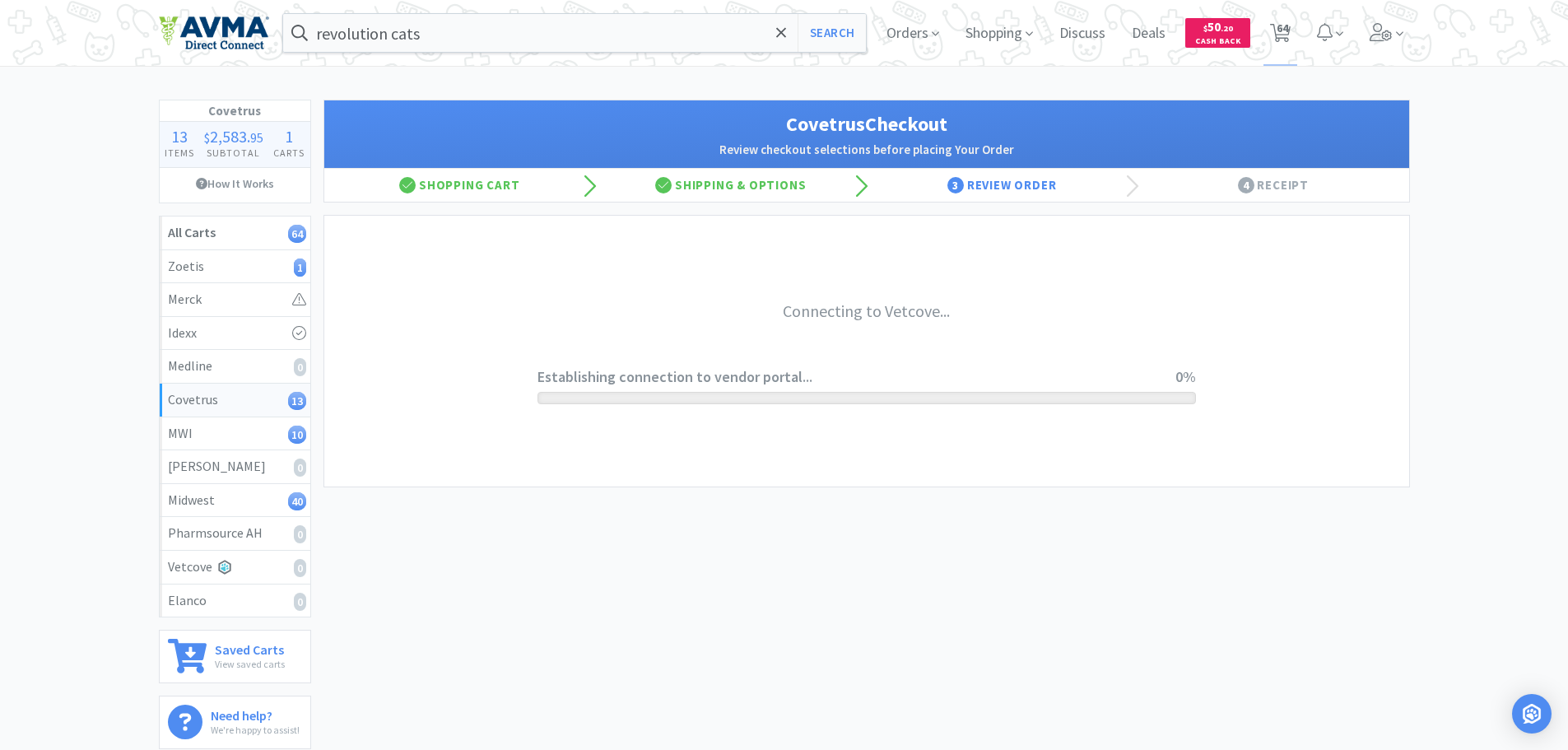
select select "ACCOUNT"
select select "cvt-standard-net"
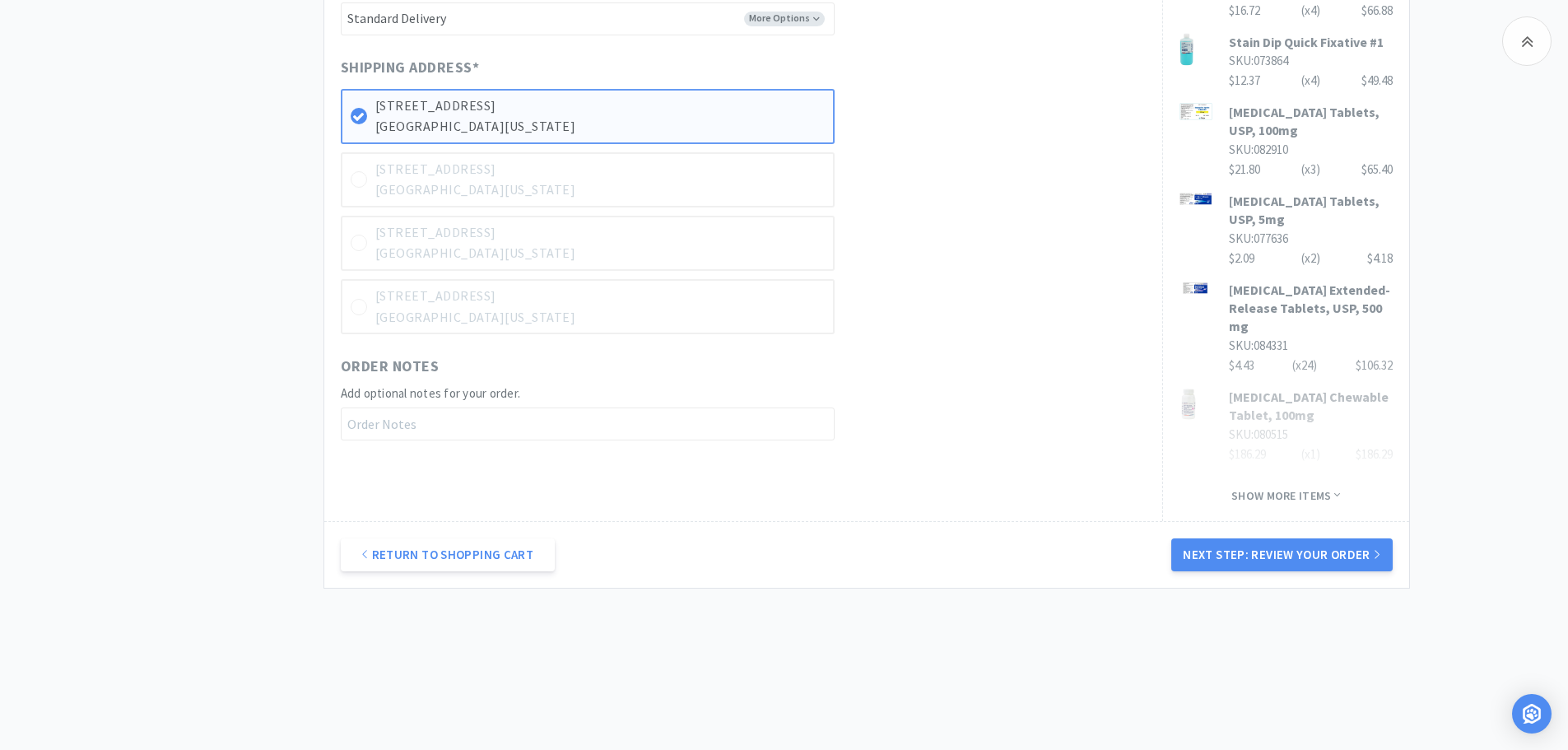
scroll to position [860, 0]
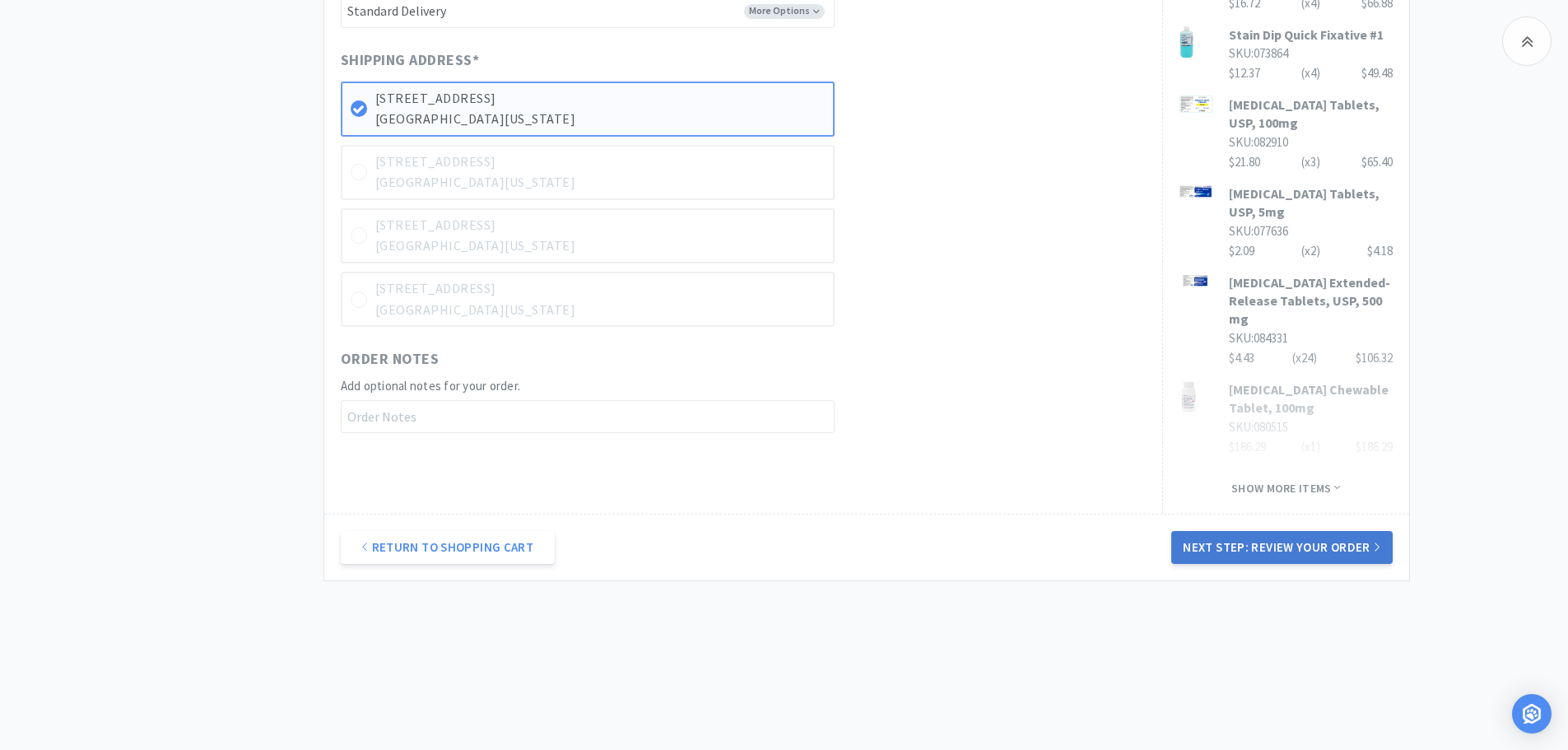
click at [1269, 541] on button "Next Step: Review Your Order" at bounding box center [1281, 547] width 220 height 33
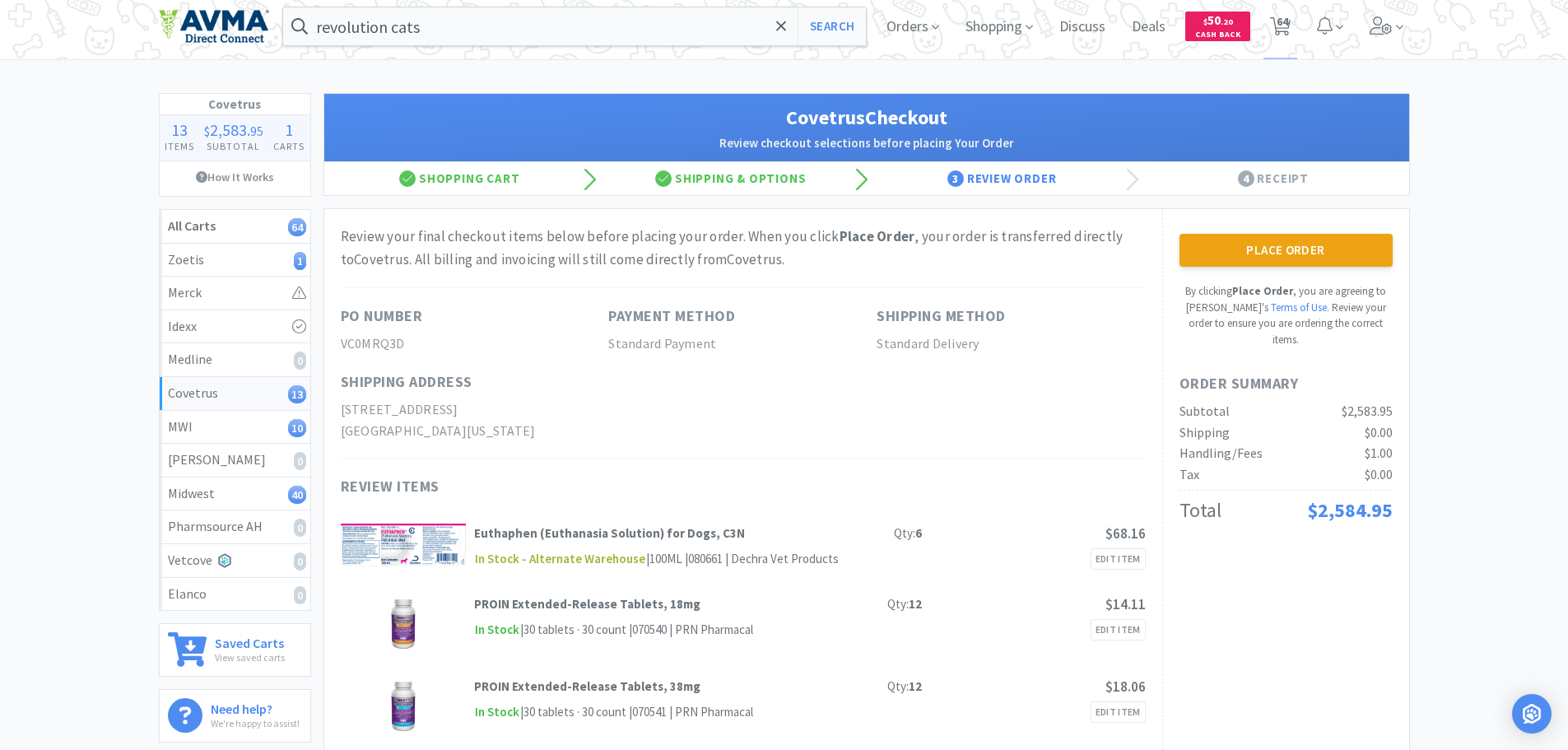
scroll to position [0, 0]
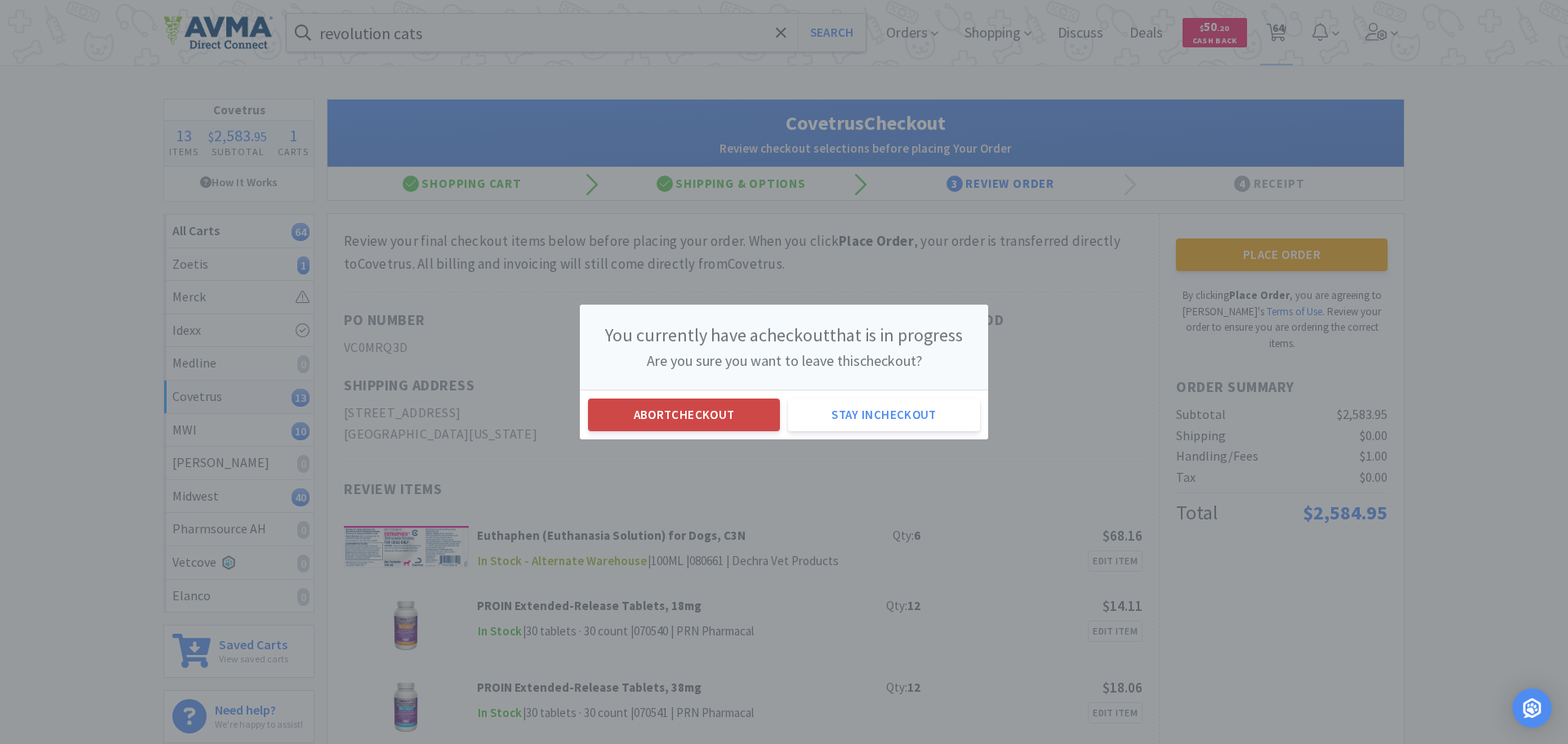
click at [661, 414] on button "Abort checkout" at bounding box center [683, 414] width 192 height 32
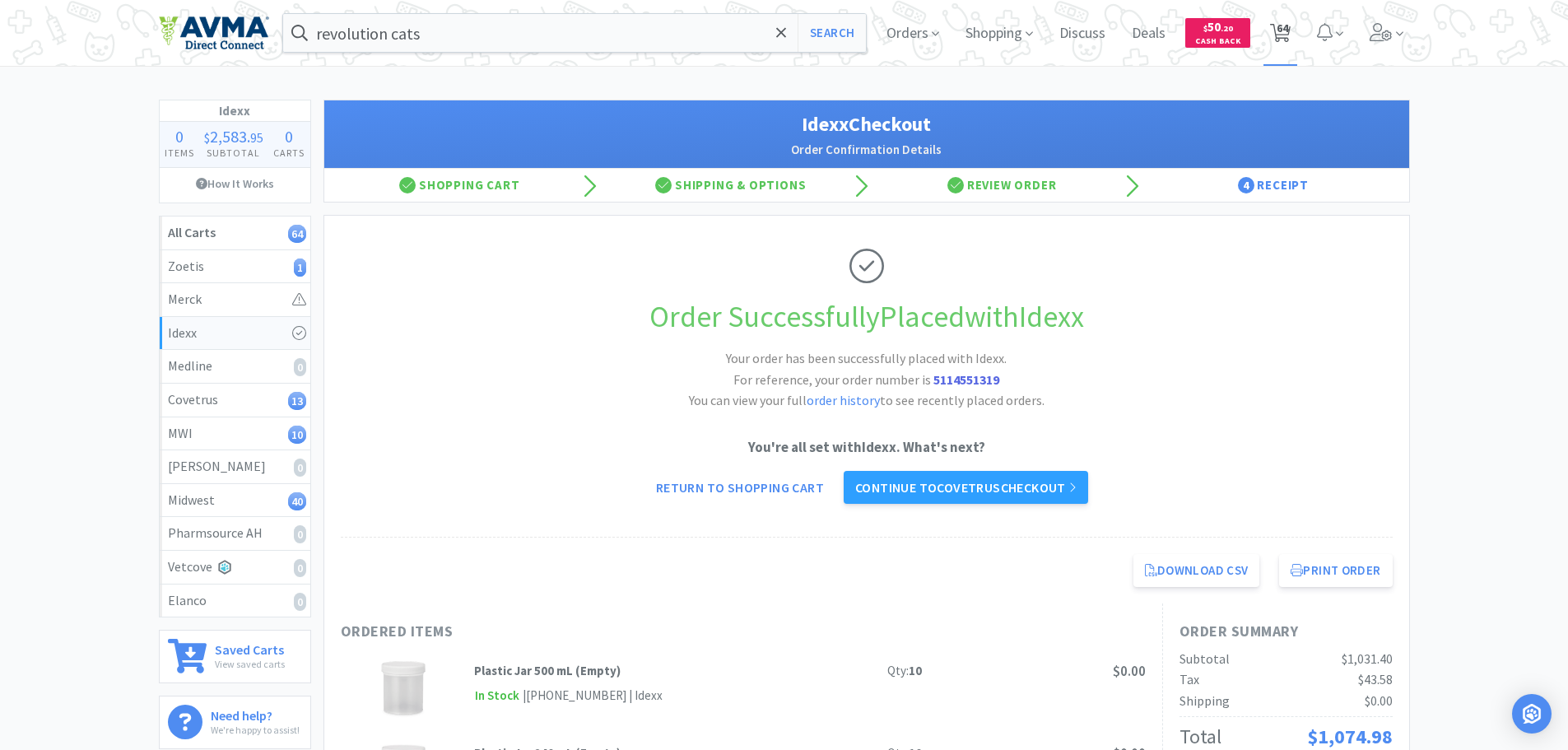
click at [1280, 26] on span "64" at bounding box center [1282, 28] width 11 height 66
select select "2"
select select "4"
select select "3"
select select "2"
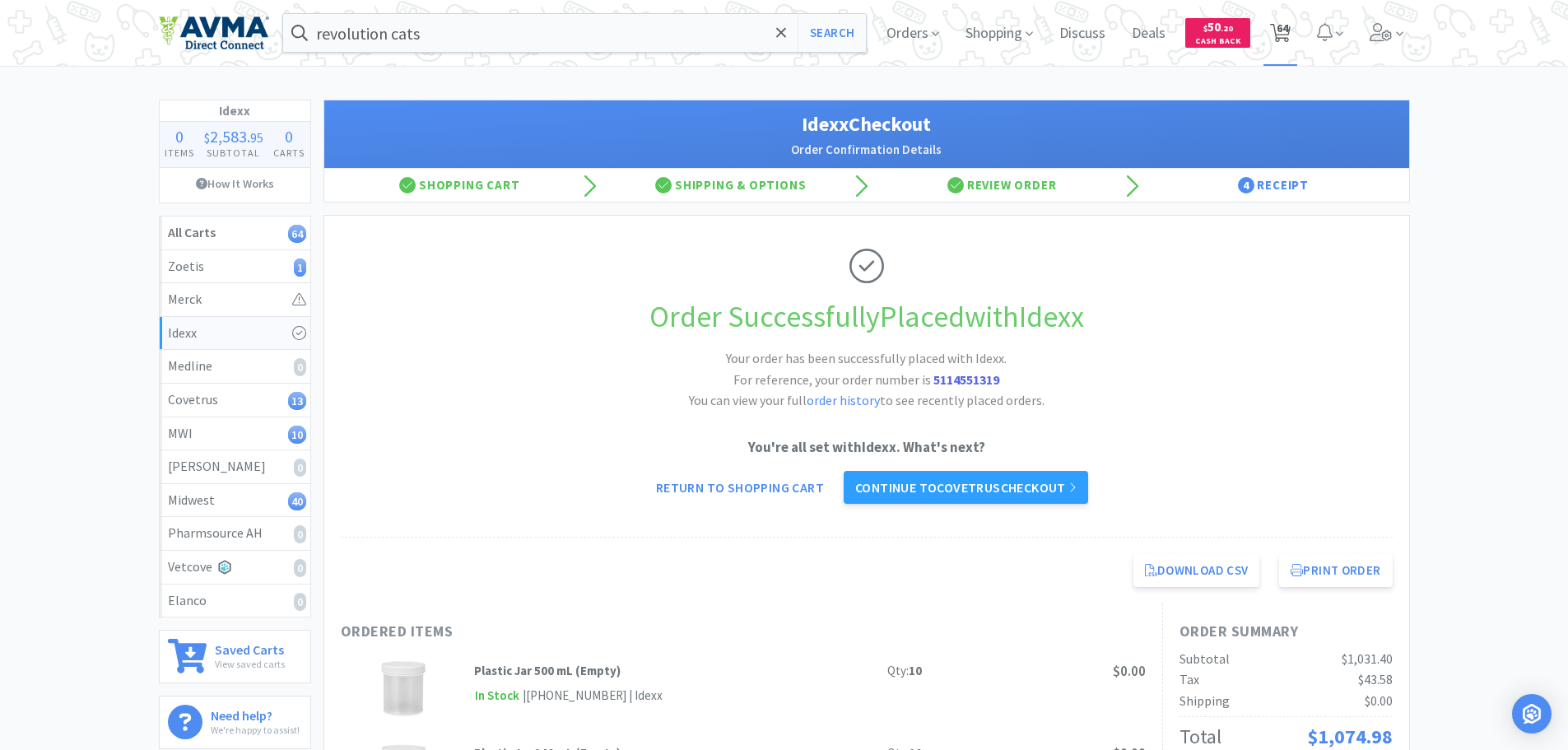
select select "6"
select select "12"
select select "4"
select select "24"
select select "1"
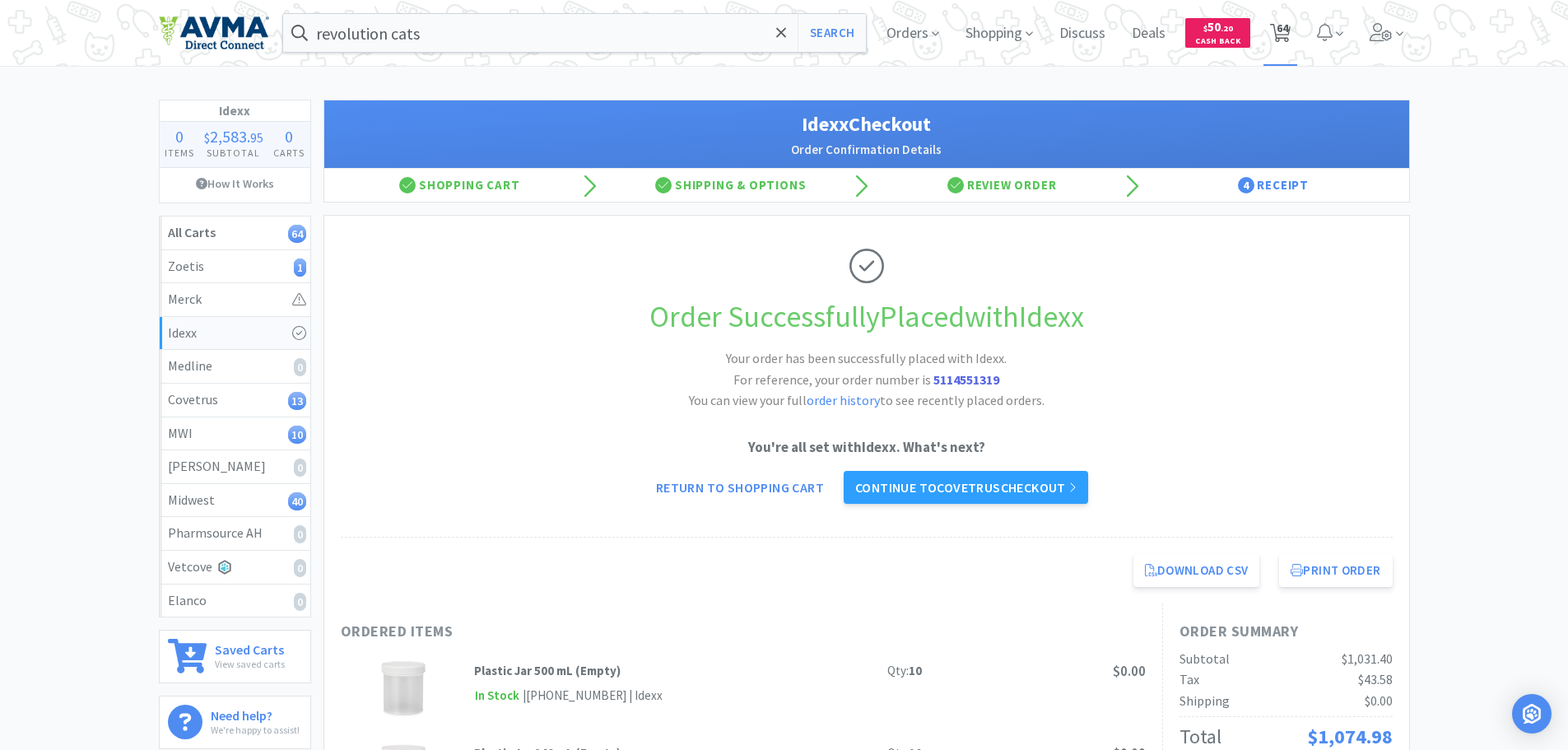
select select "1"
select select "12"
select select "48"
select select "30"
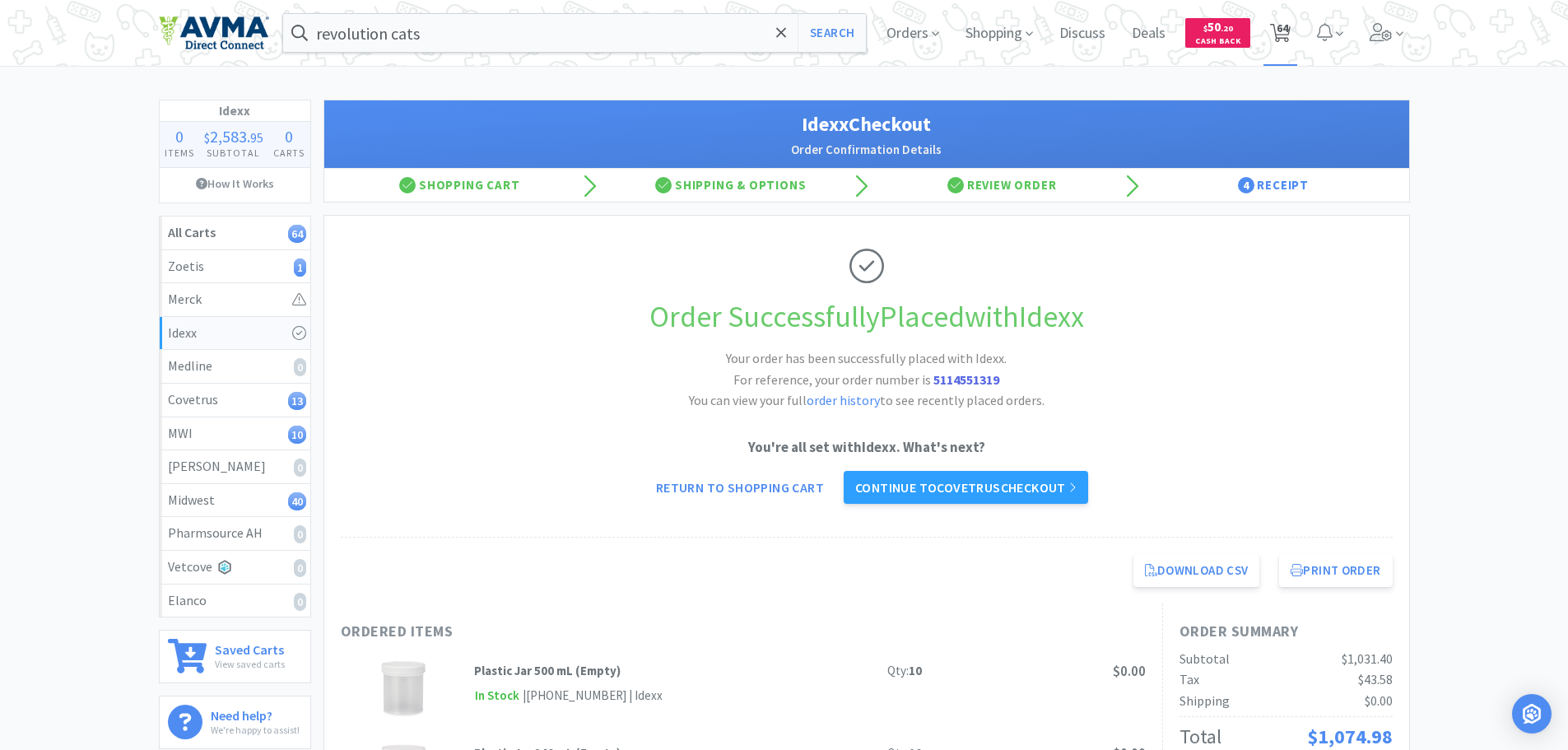
select select "1"
select select "6"
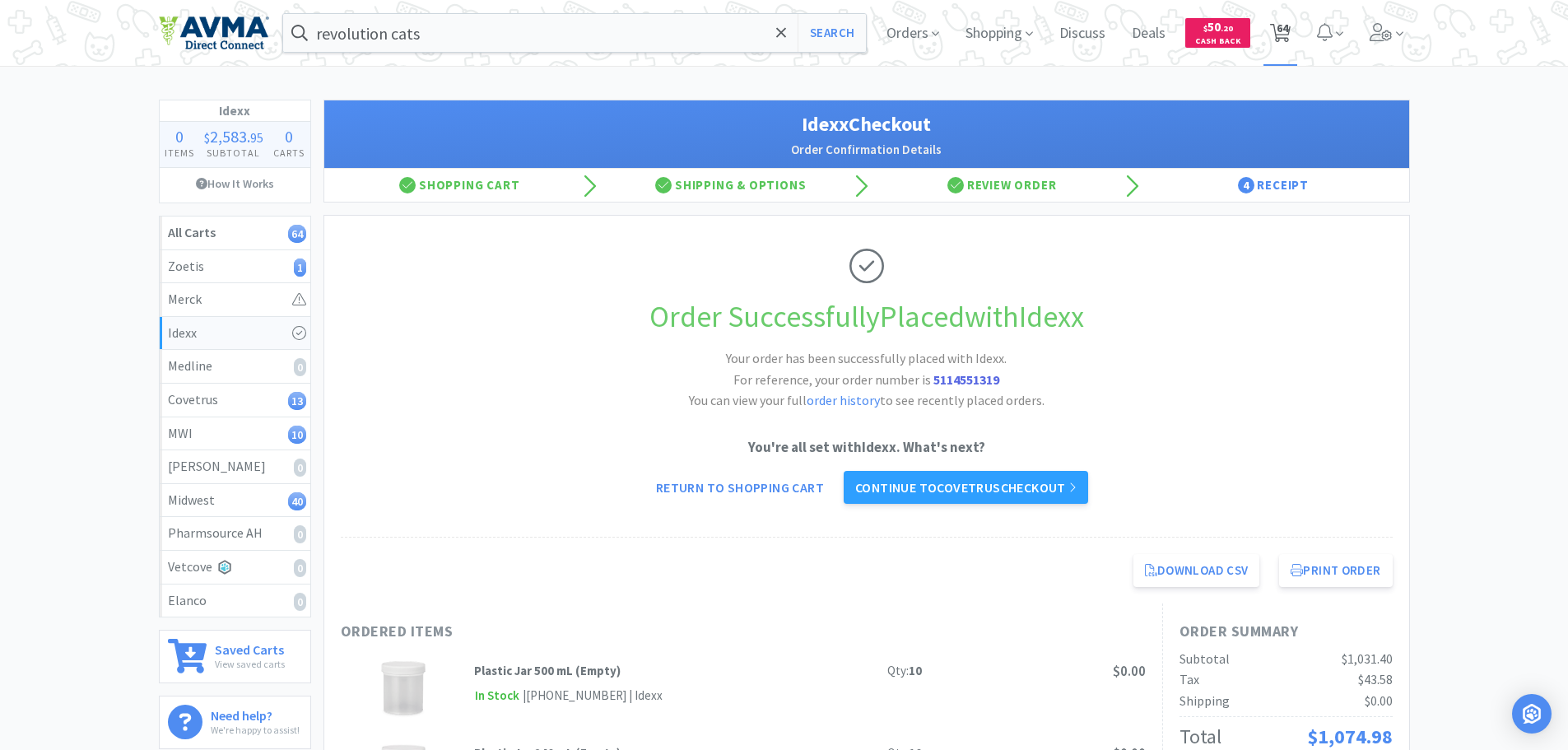
select select "3"
select select "10"
select select "3"
select select "1"
select select "4"
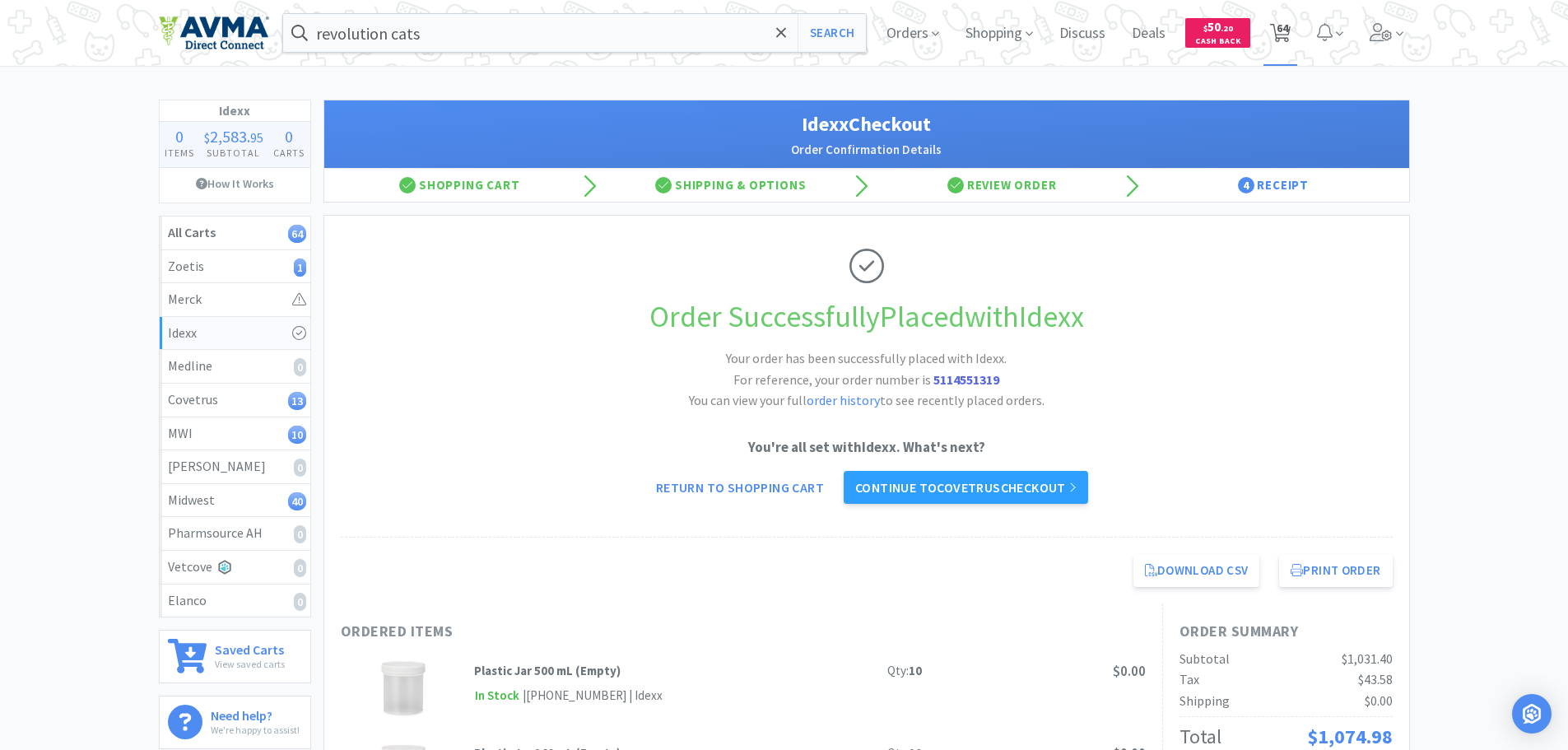
select select "6"
select select "1"
select select "6"
select select "1"
select select "8"
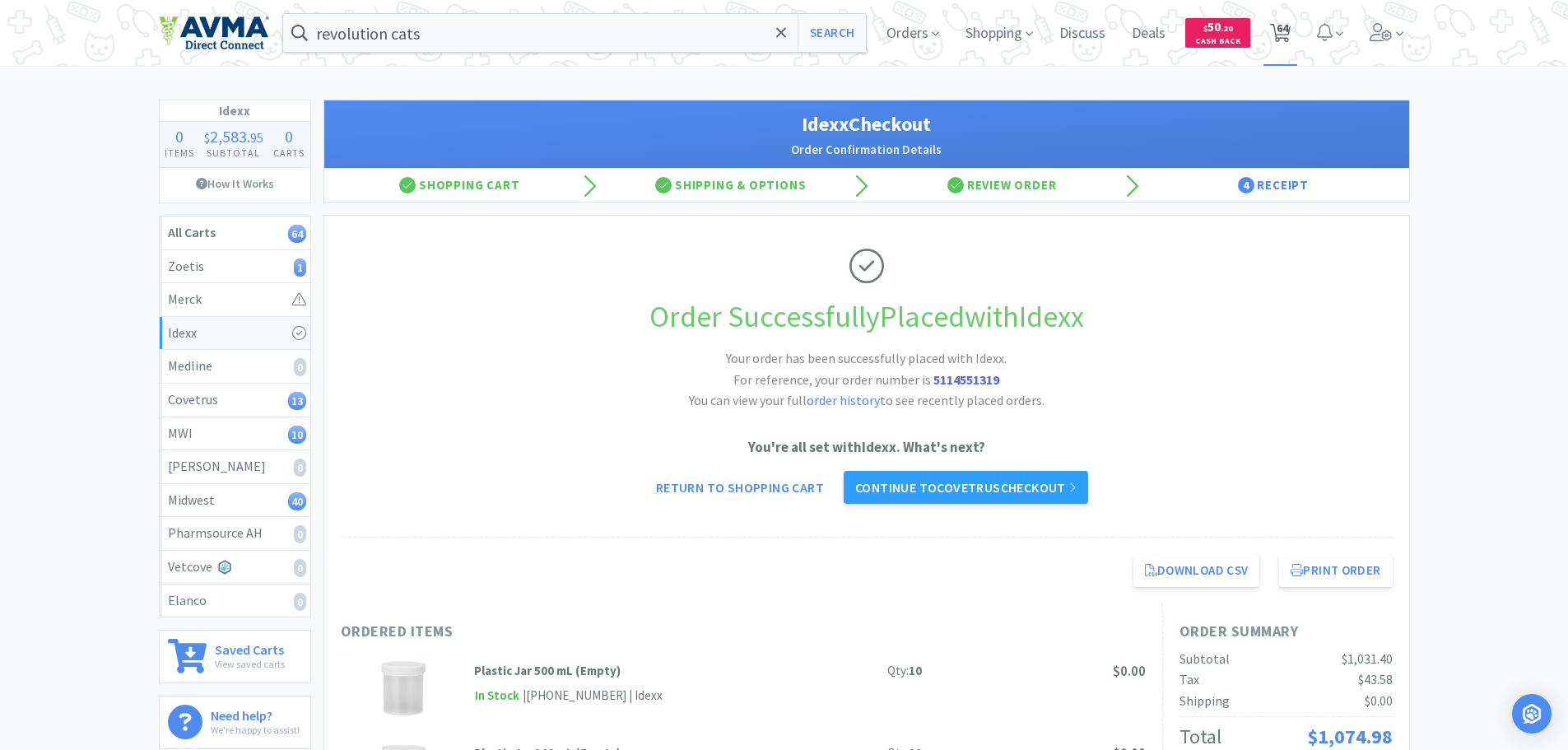
select select "1"
select select "12"
select select "1"
select select "3"
select select "4"
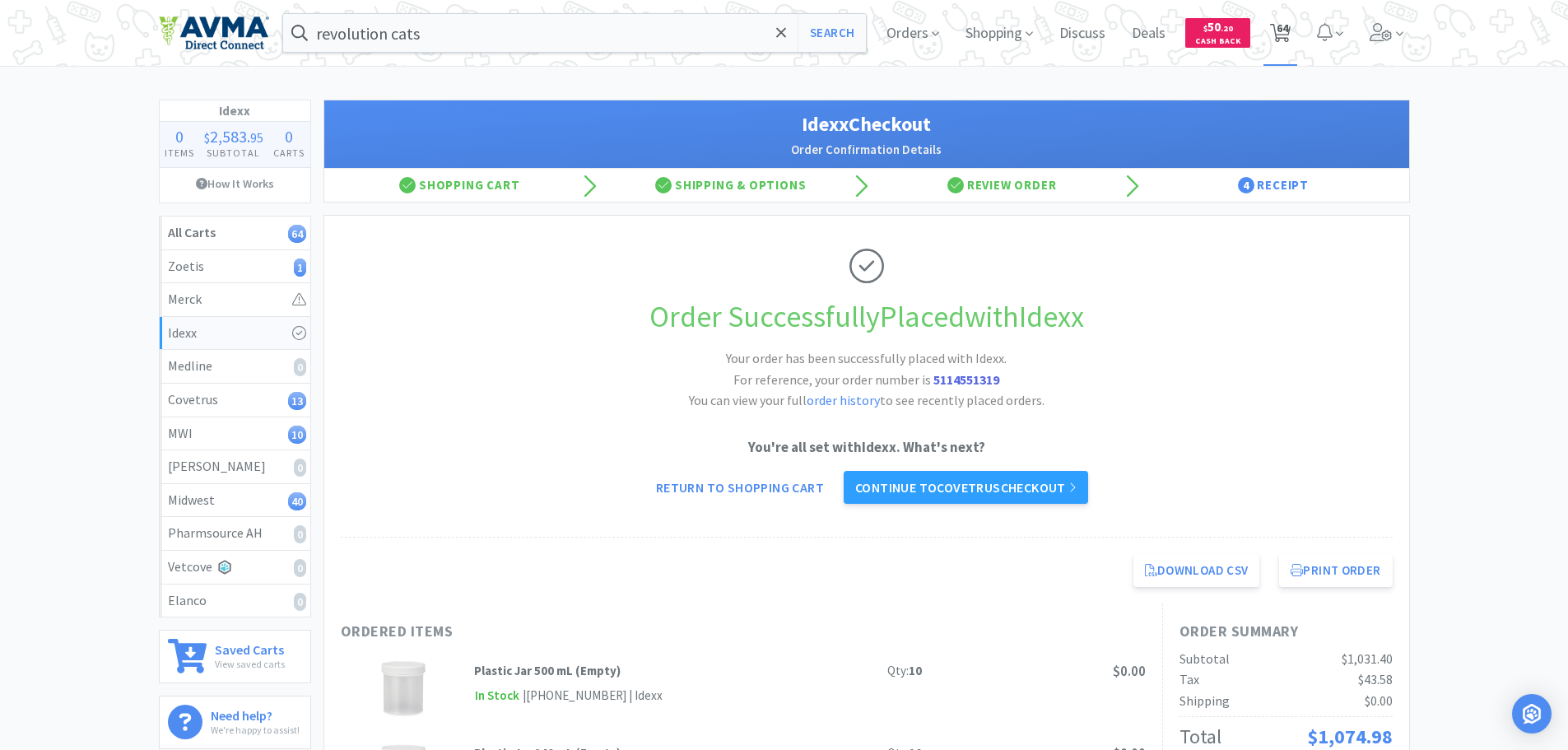
select select "6"
select select "8"
select select "2"
select select "1"
select select "3"
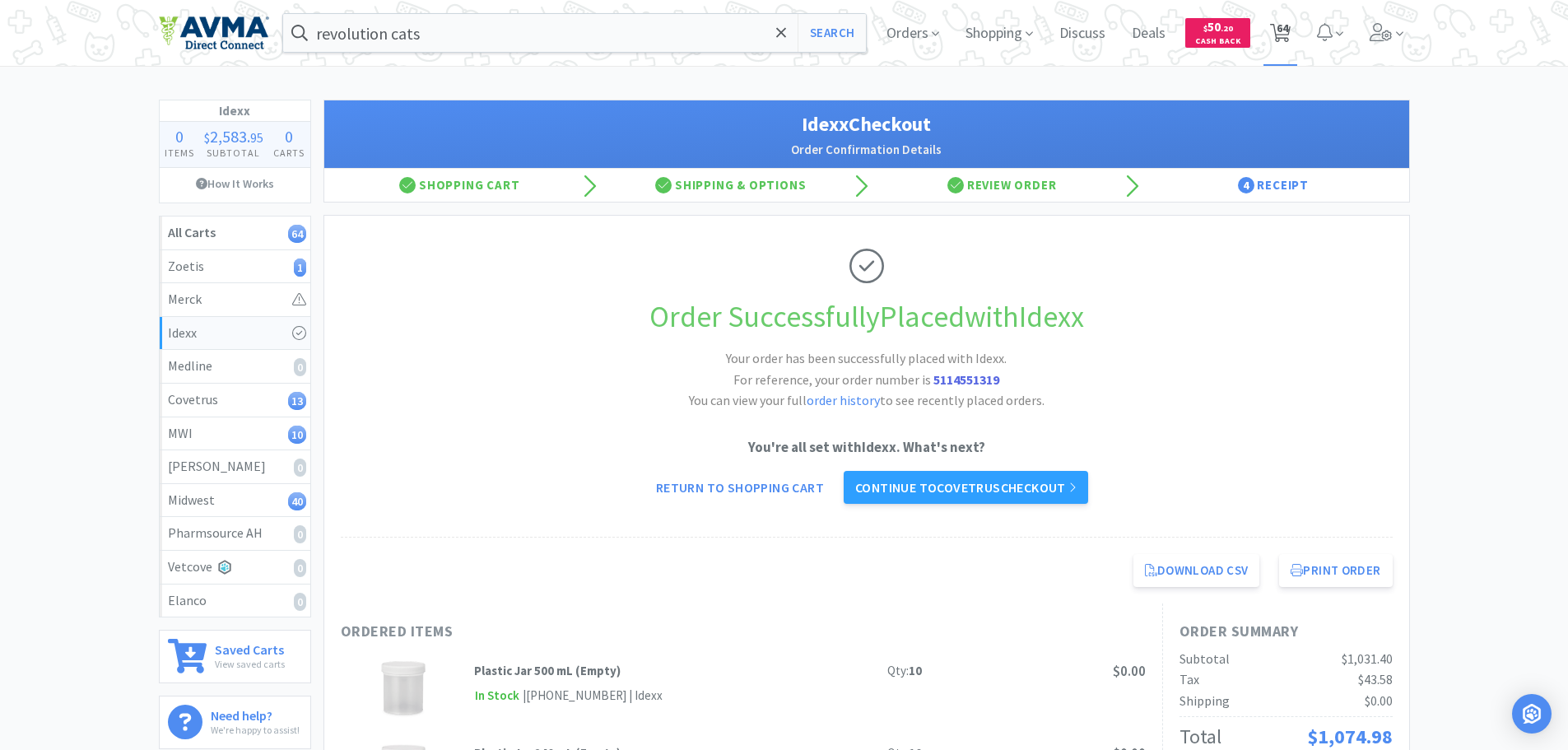
select select "2"
select select "24"
select select "1"
select select "2"
select select "8"
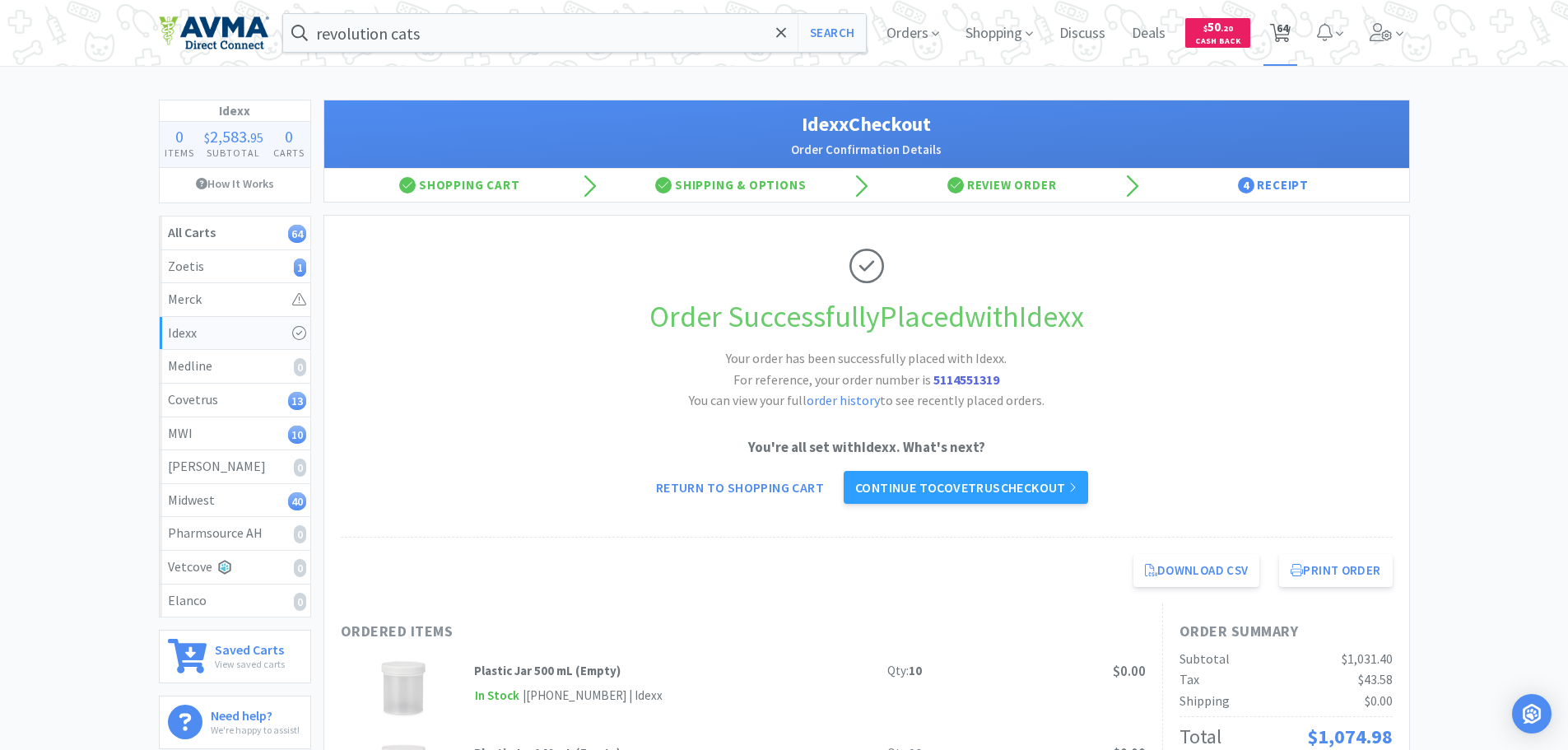
select select "4"
select select "3"
select select "6"
select select "1"
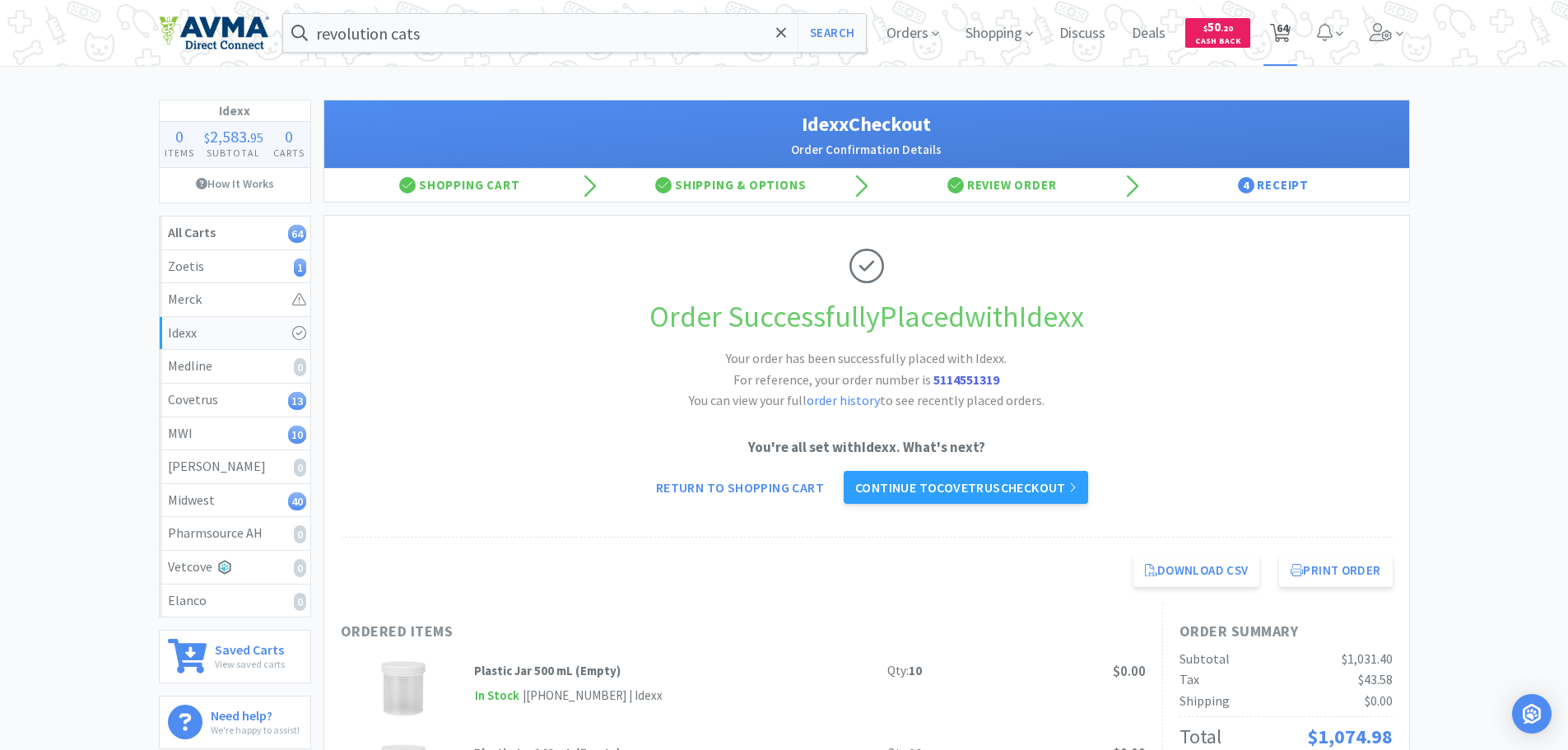
select select "8"
select select "1"
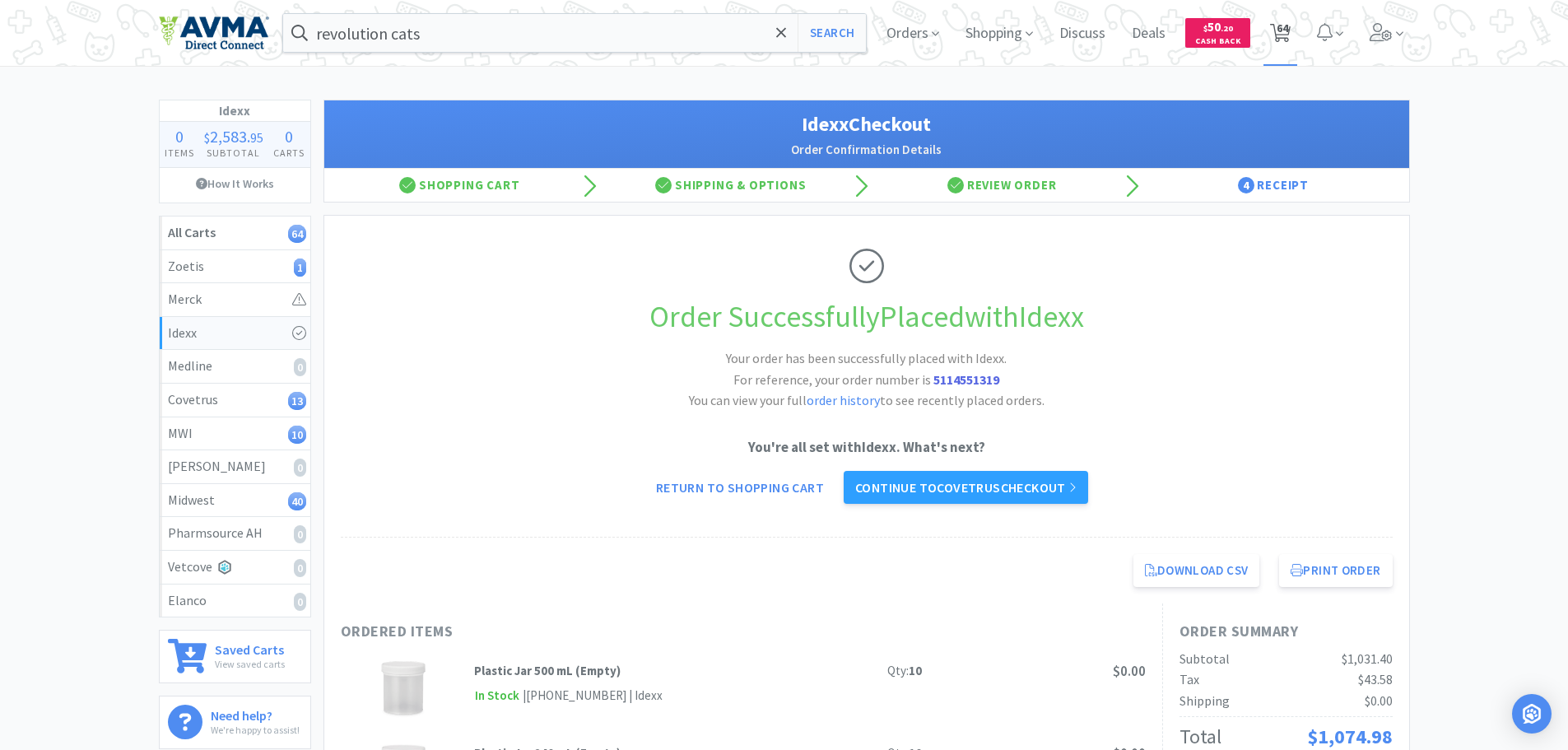
select select "1"
select select "3"
select select "40"
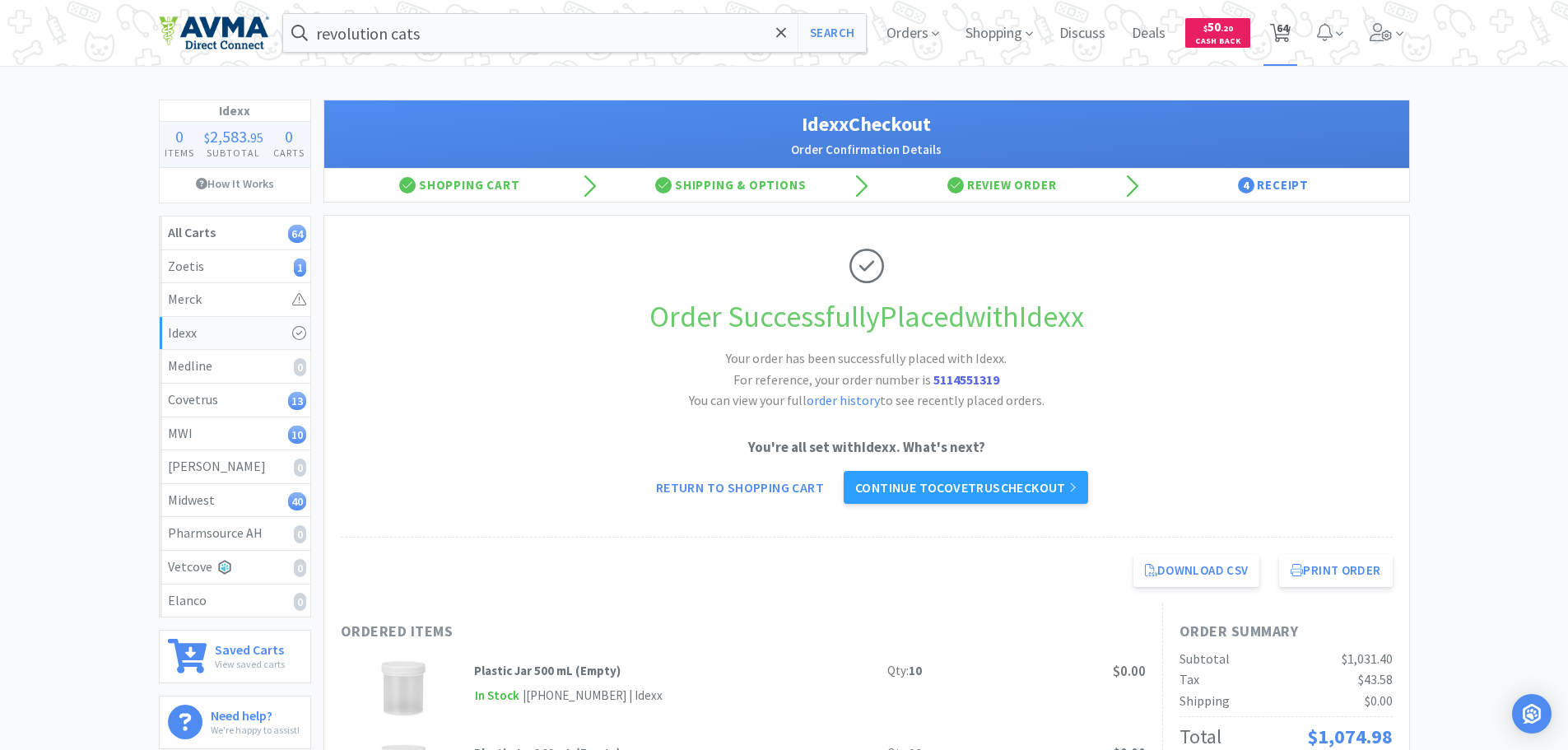
select select "1"
select select "12"
select select "1"
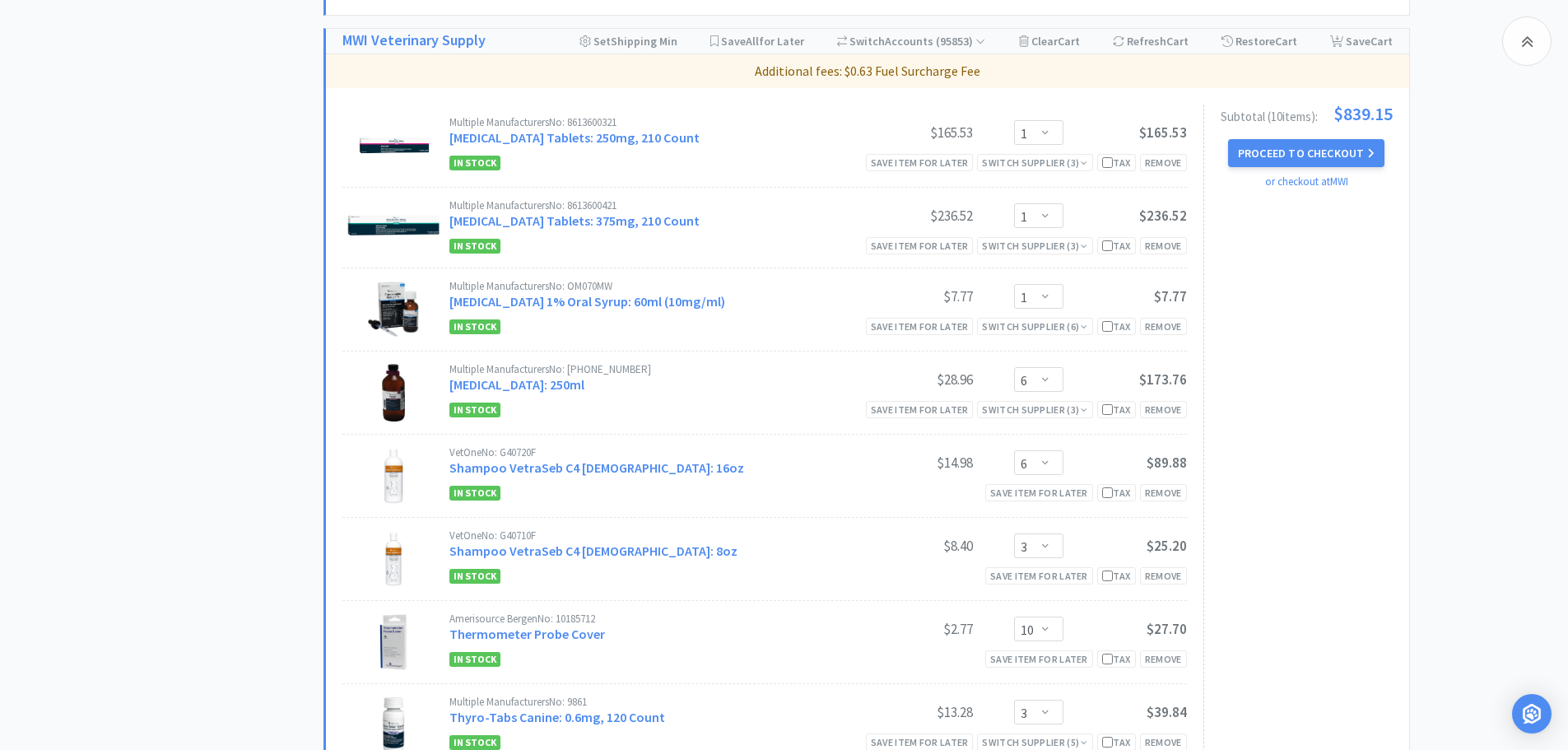
scroll to position [1943, 0]
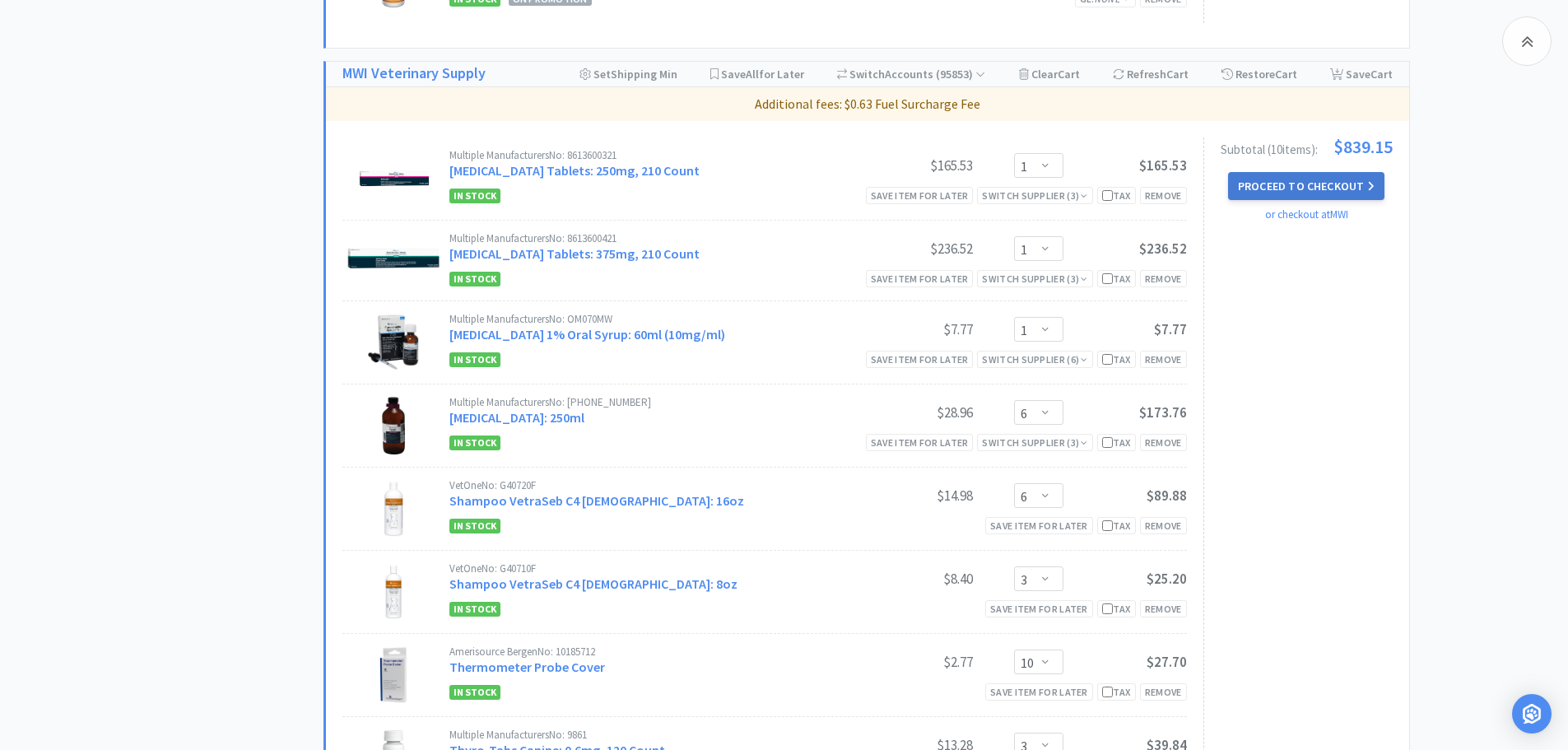
click at [1297, 182] on button "Proceed to Checkout" at bounding box center [1307, 186] width 157 height 28
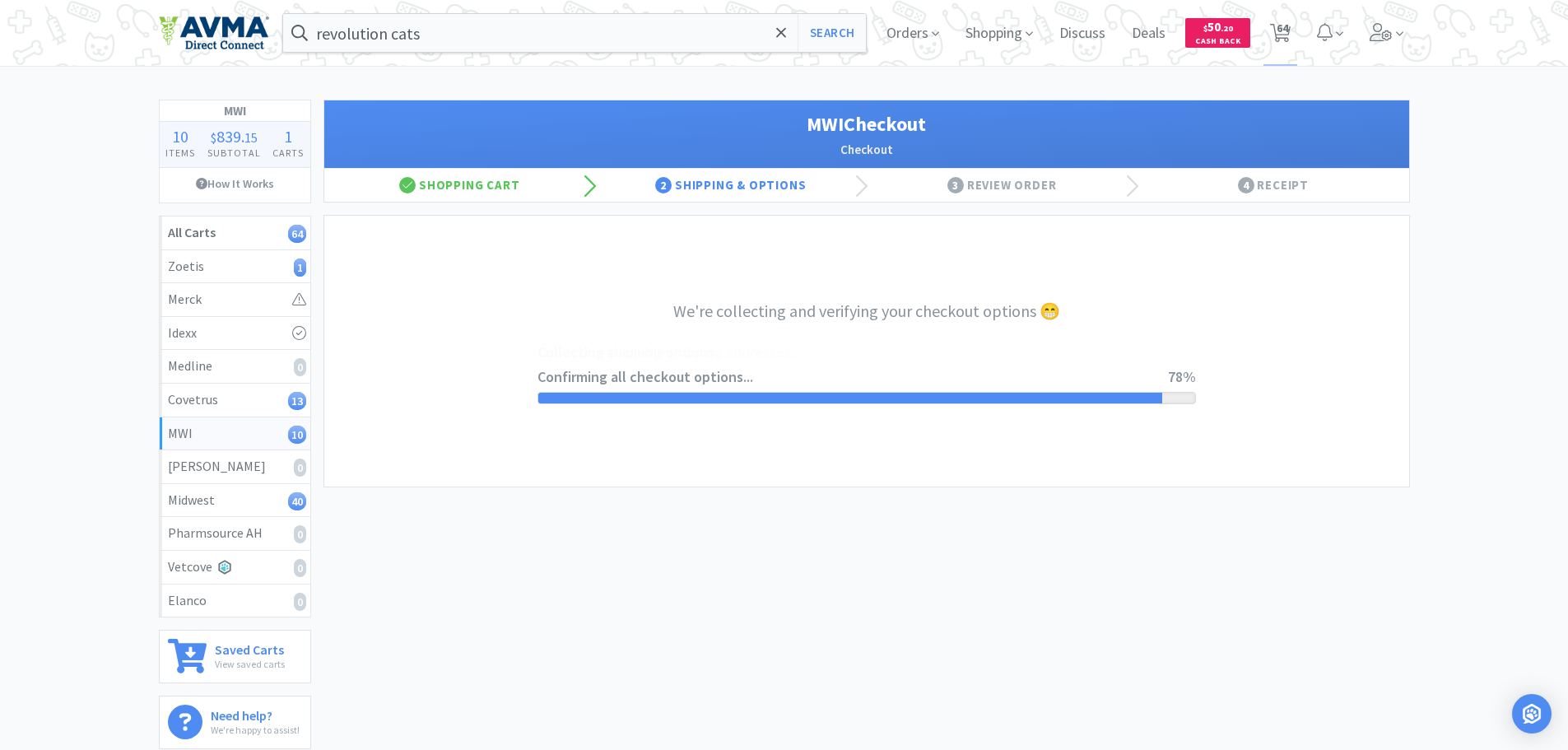
select select "STD_"
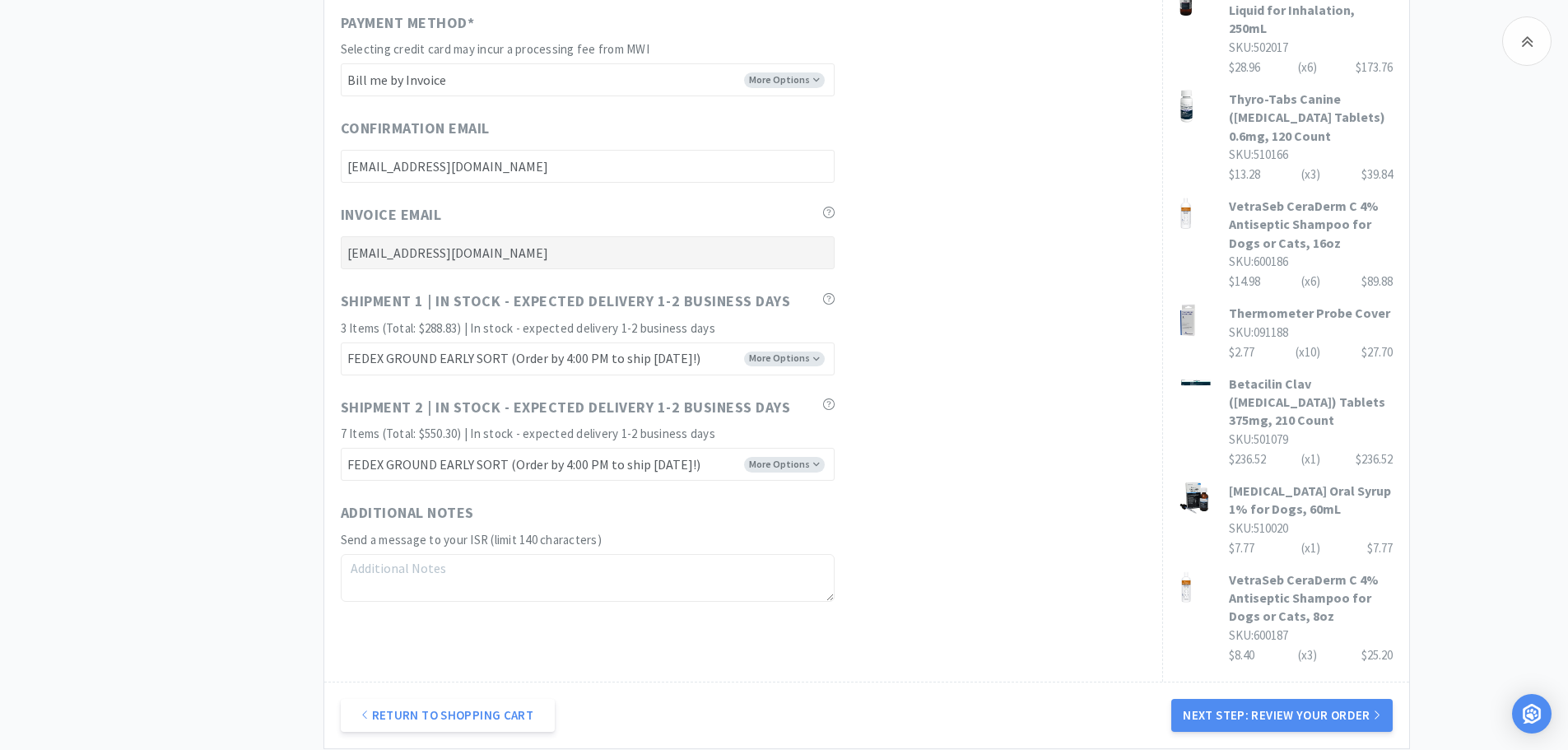
scroll to position [788, 0]
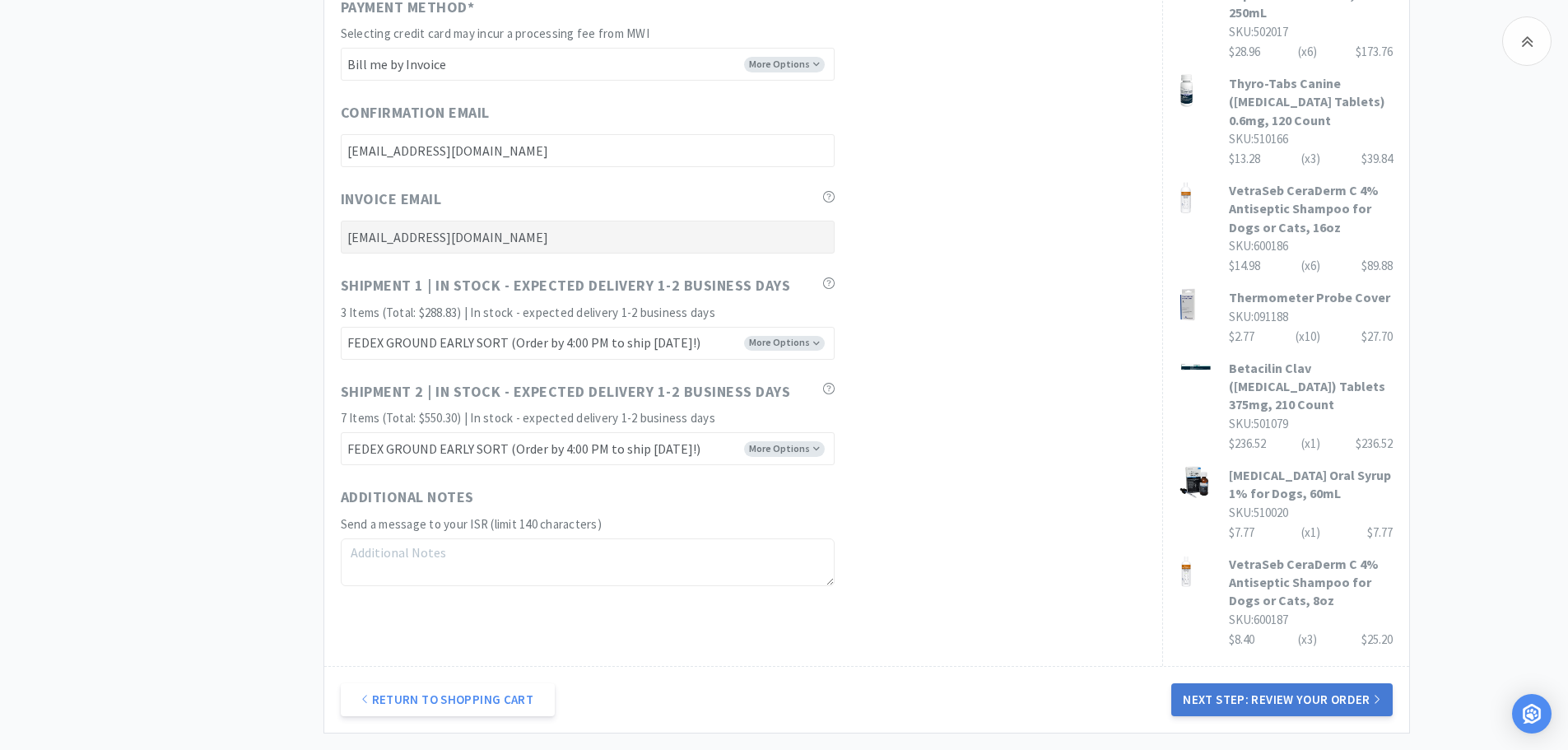
click at [1325, 683] on button "Next Step: Review Your Order" at bounding box center [1281, 699] width 220 height 33
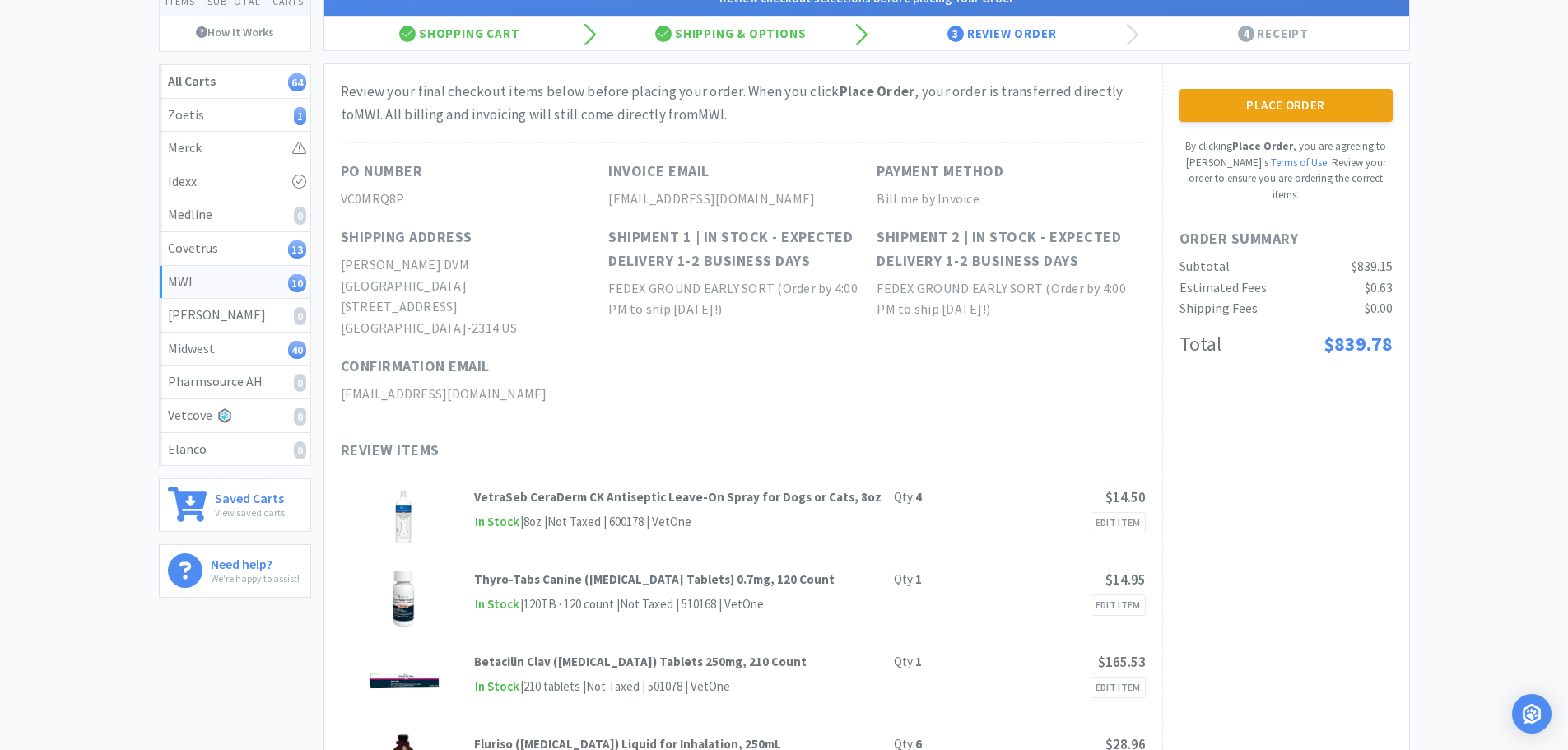
scroll to position [0, 0]
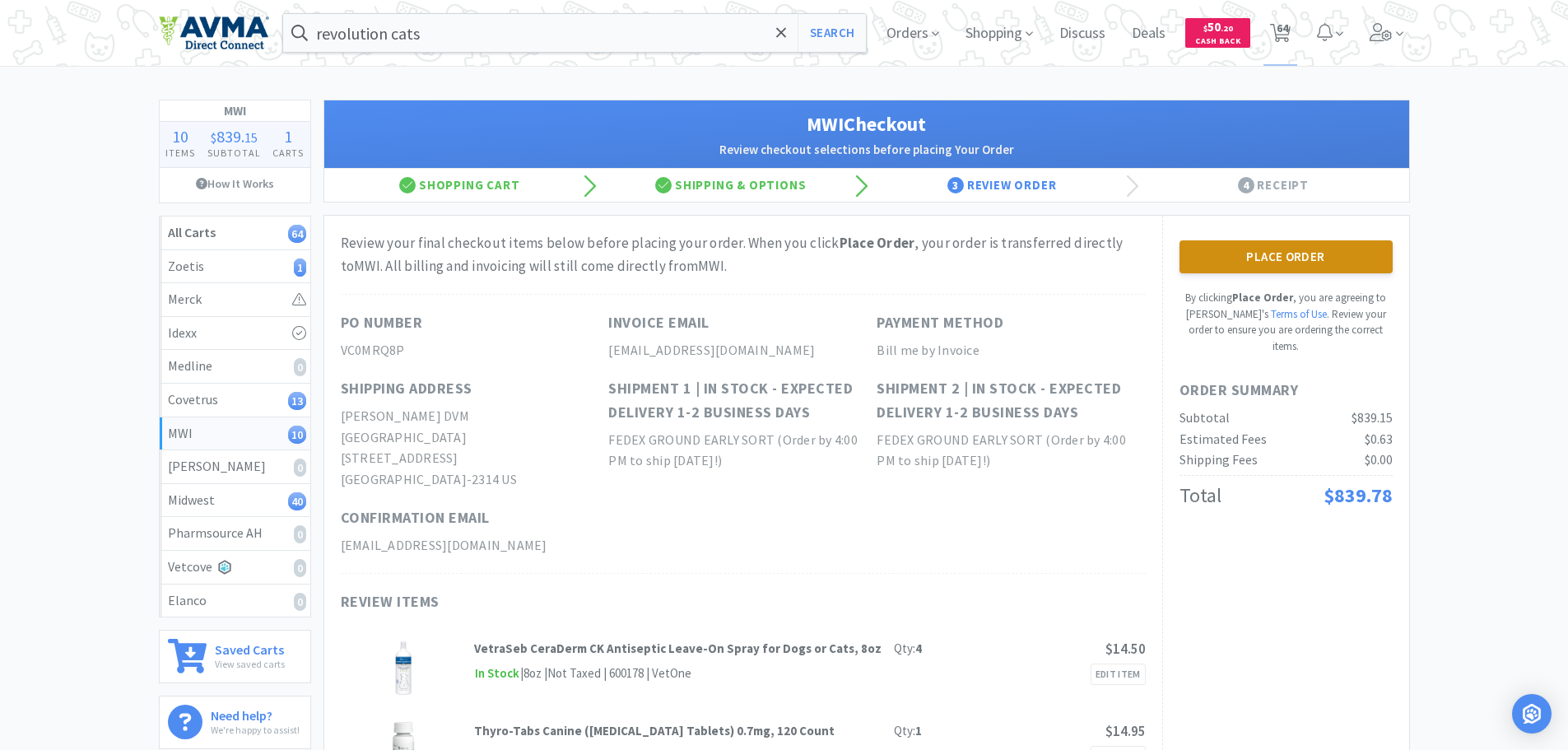
click at [1257, 254] on button "Place Order" at bounding box center [1286, 257] width 213 height 33
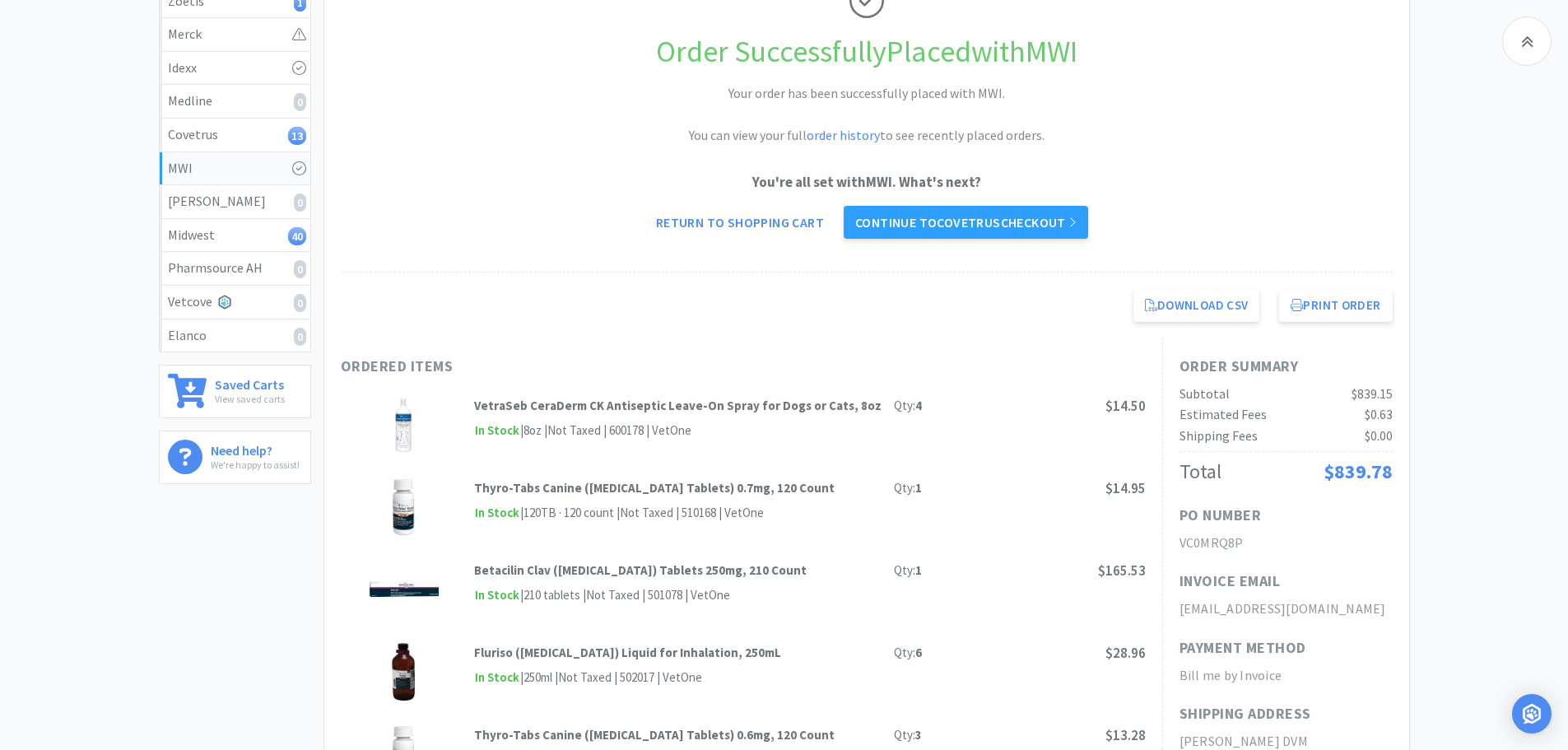
scroll to position [257, 0]
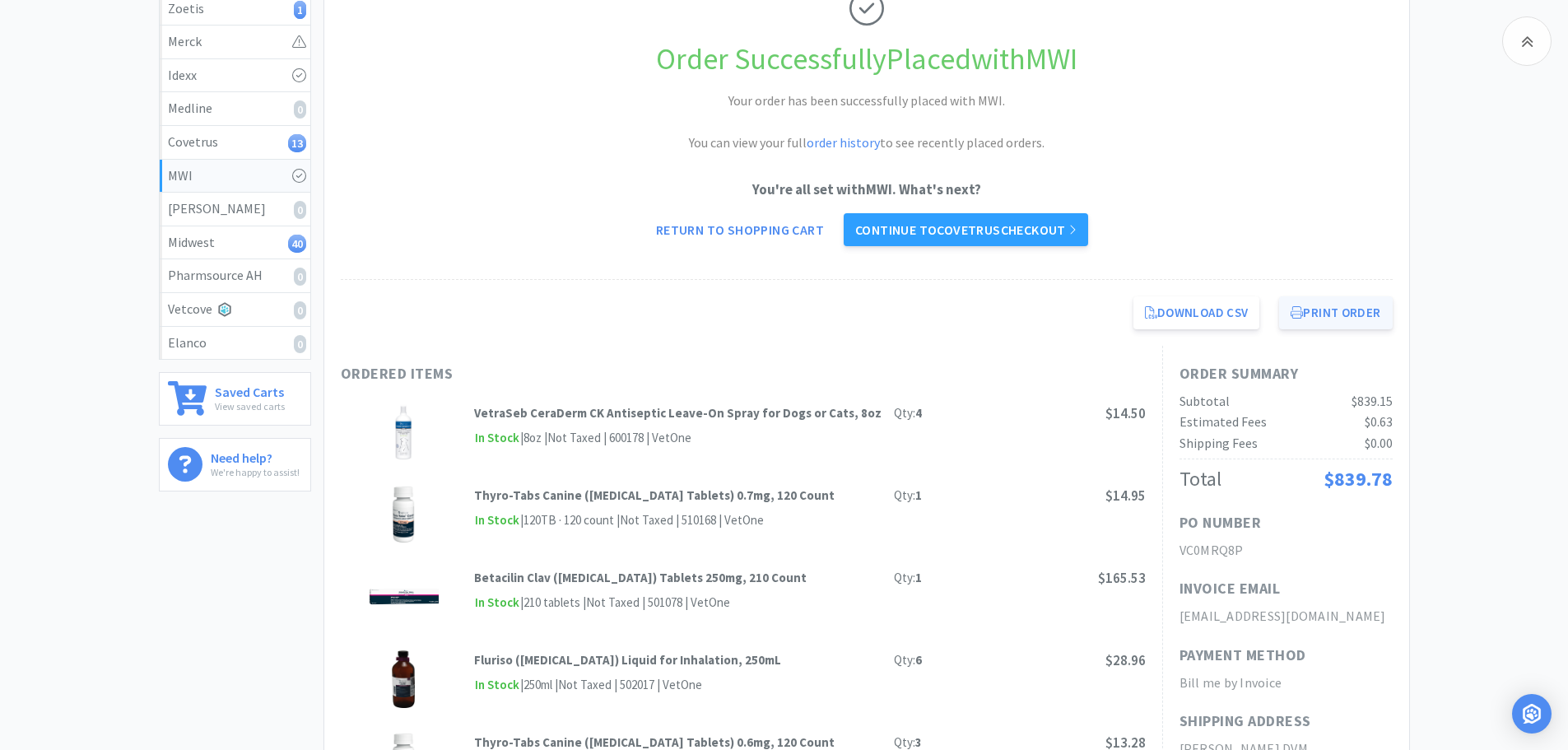
click at [1349, 309] on button "Print Order" at bounding box center [1336, 312] width 113 height 33
select select "2"
select select "4"
select select "3"
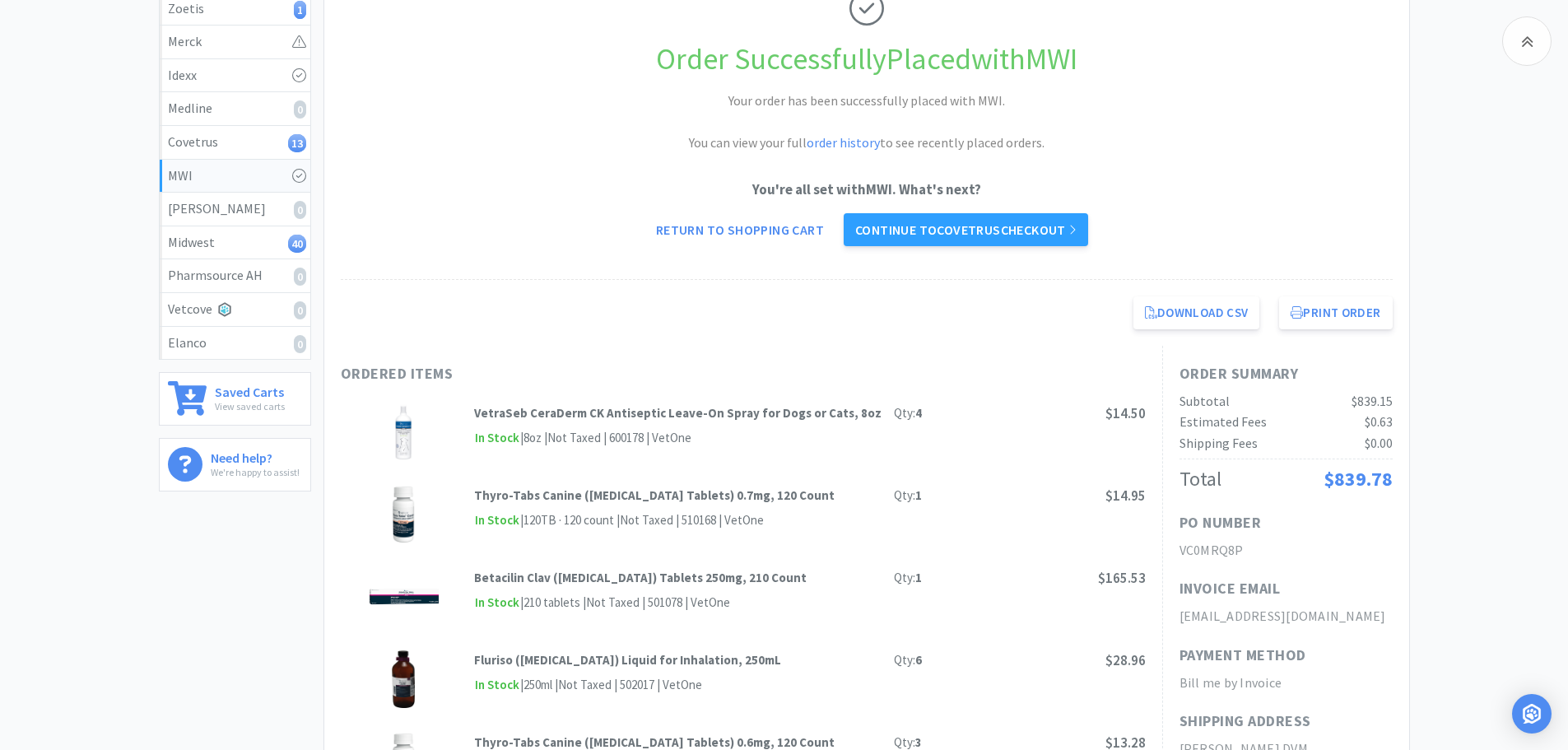
select select "2"
select select "6"
select select "12"
select select "4"
select select "24"
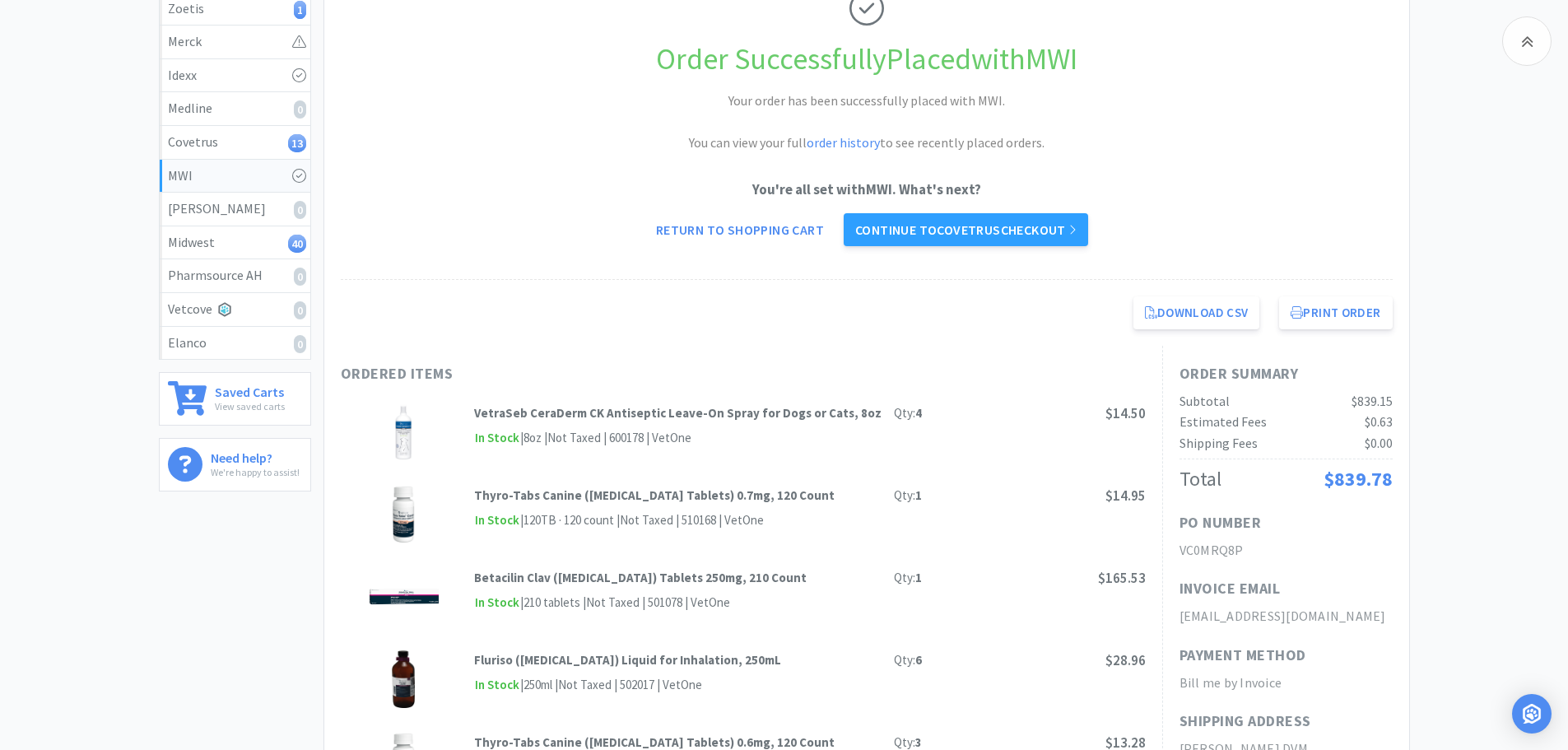
select select "1"
select select "12"
select select "48"
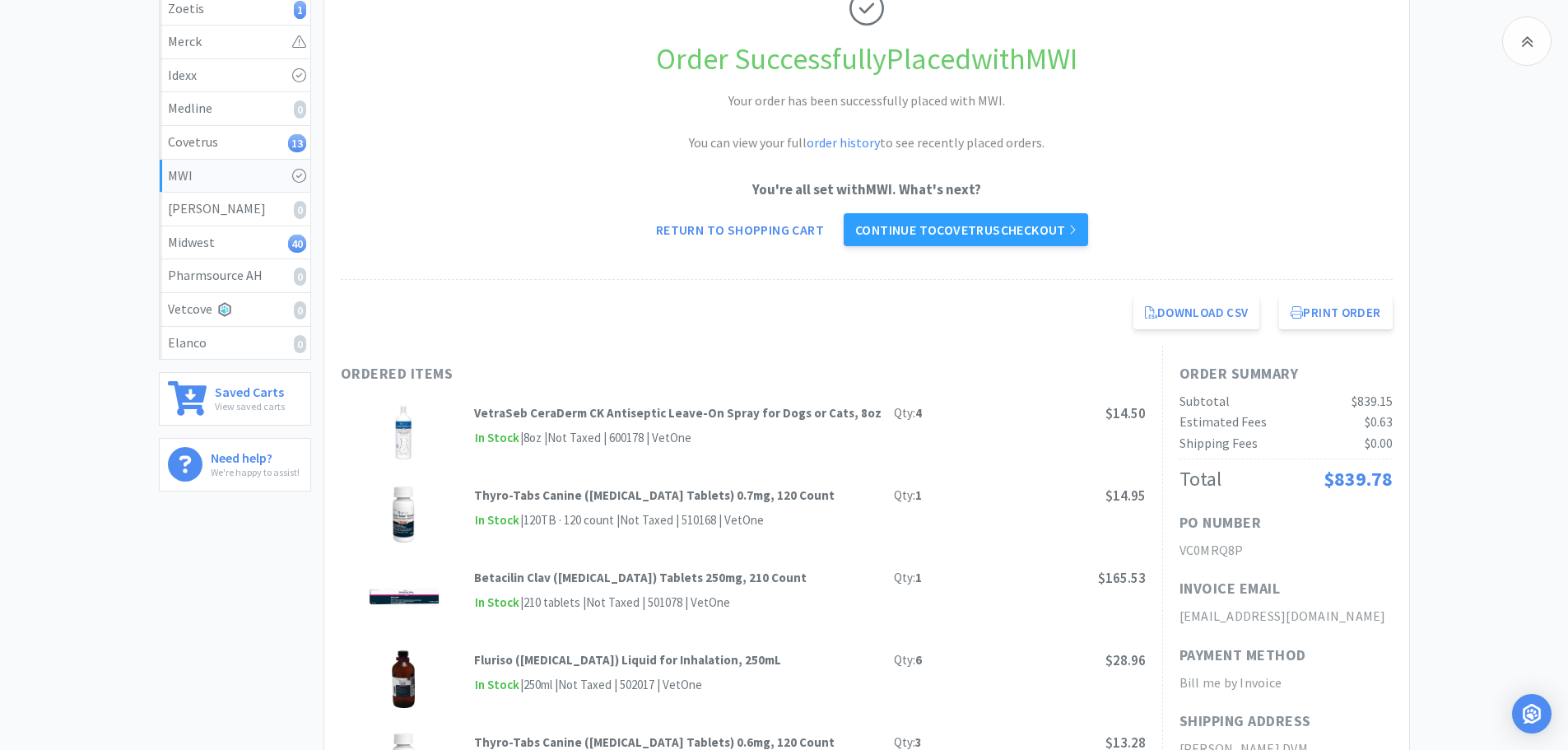
select select "30"
select select "6"
select select "1"
select select "6"
select select "1"
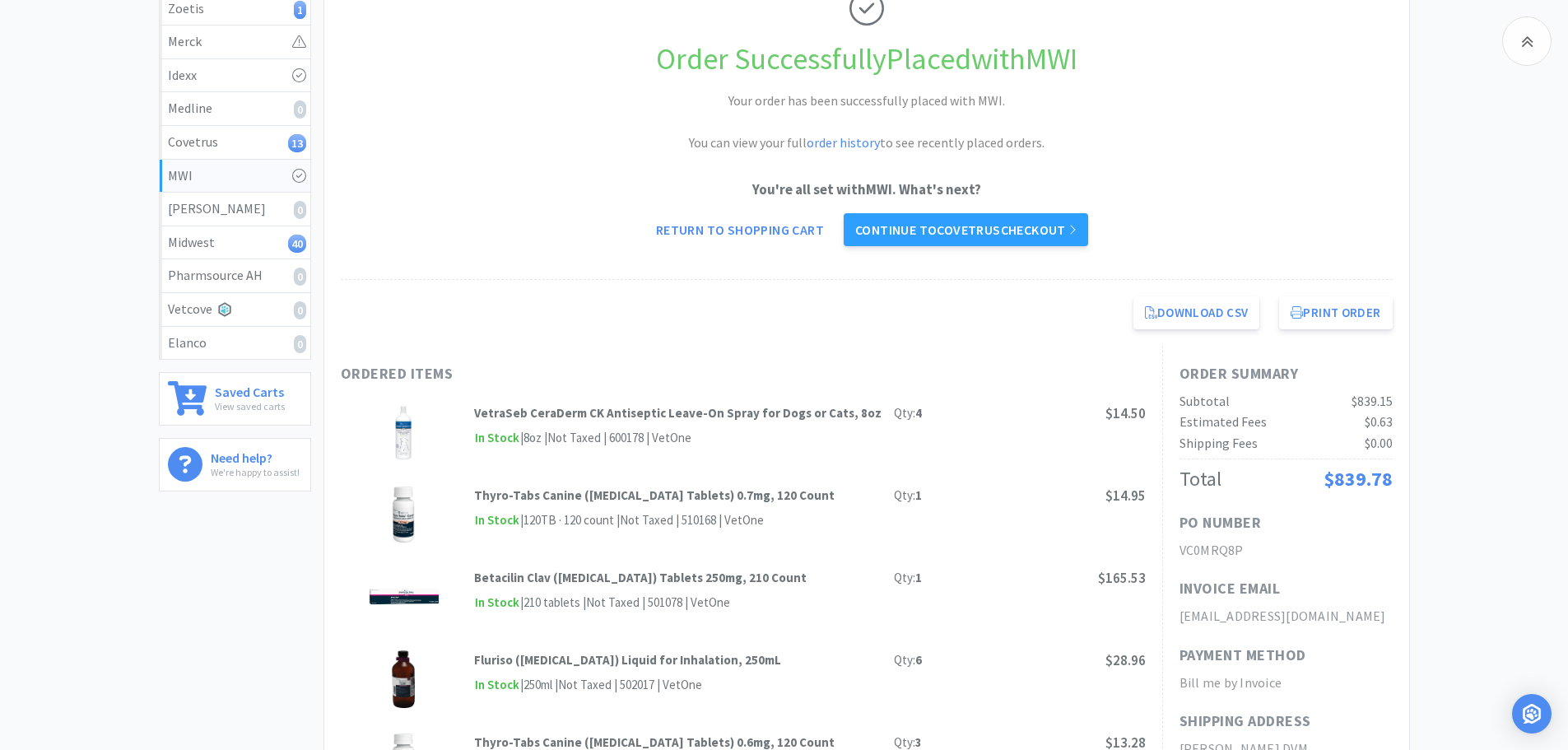
select select "8"
select select "1"
select select "12"
select select "1"
select select "3"
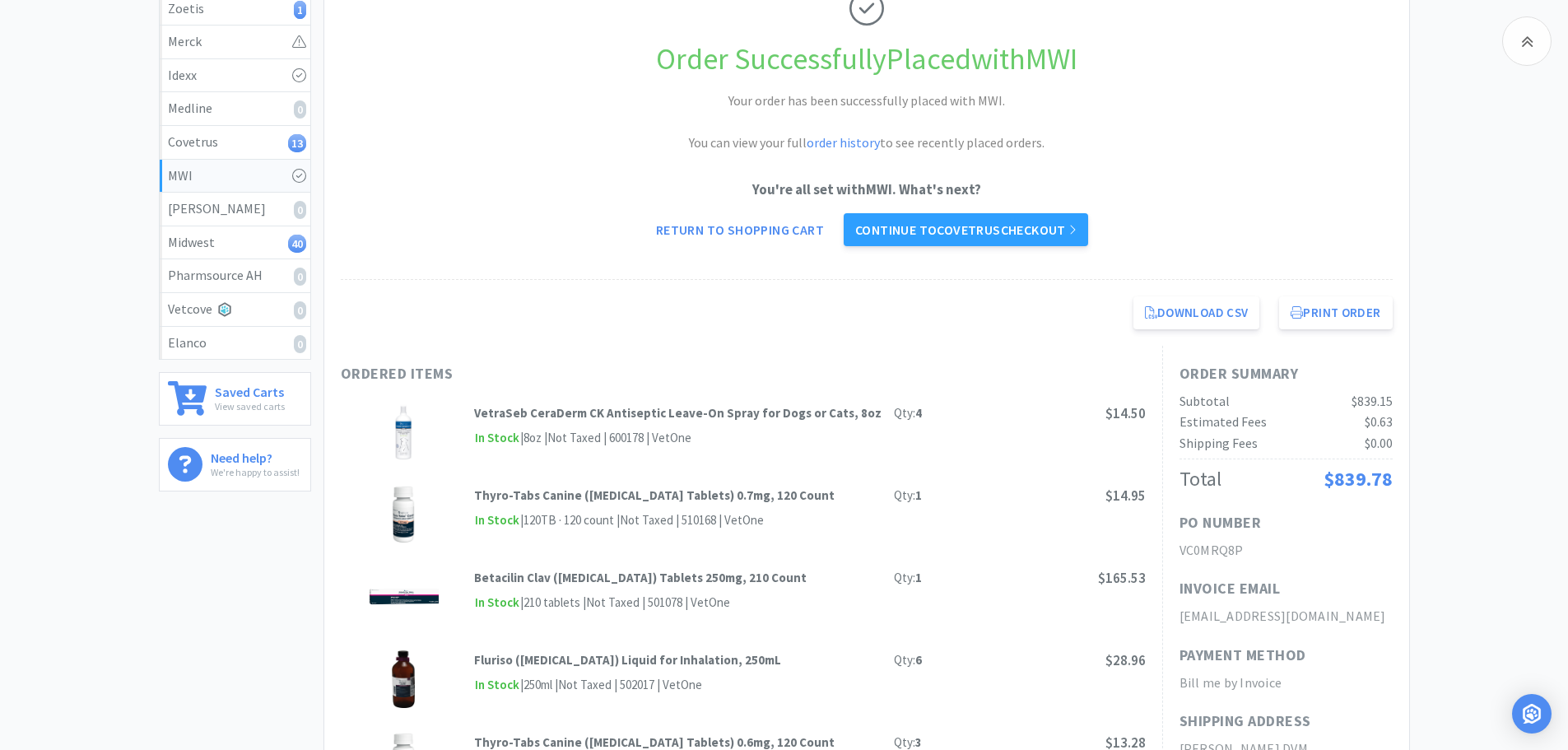
select select "4"
select select "6"
select select "8"
select select "2"
select select "1"
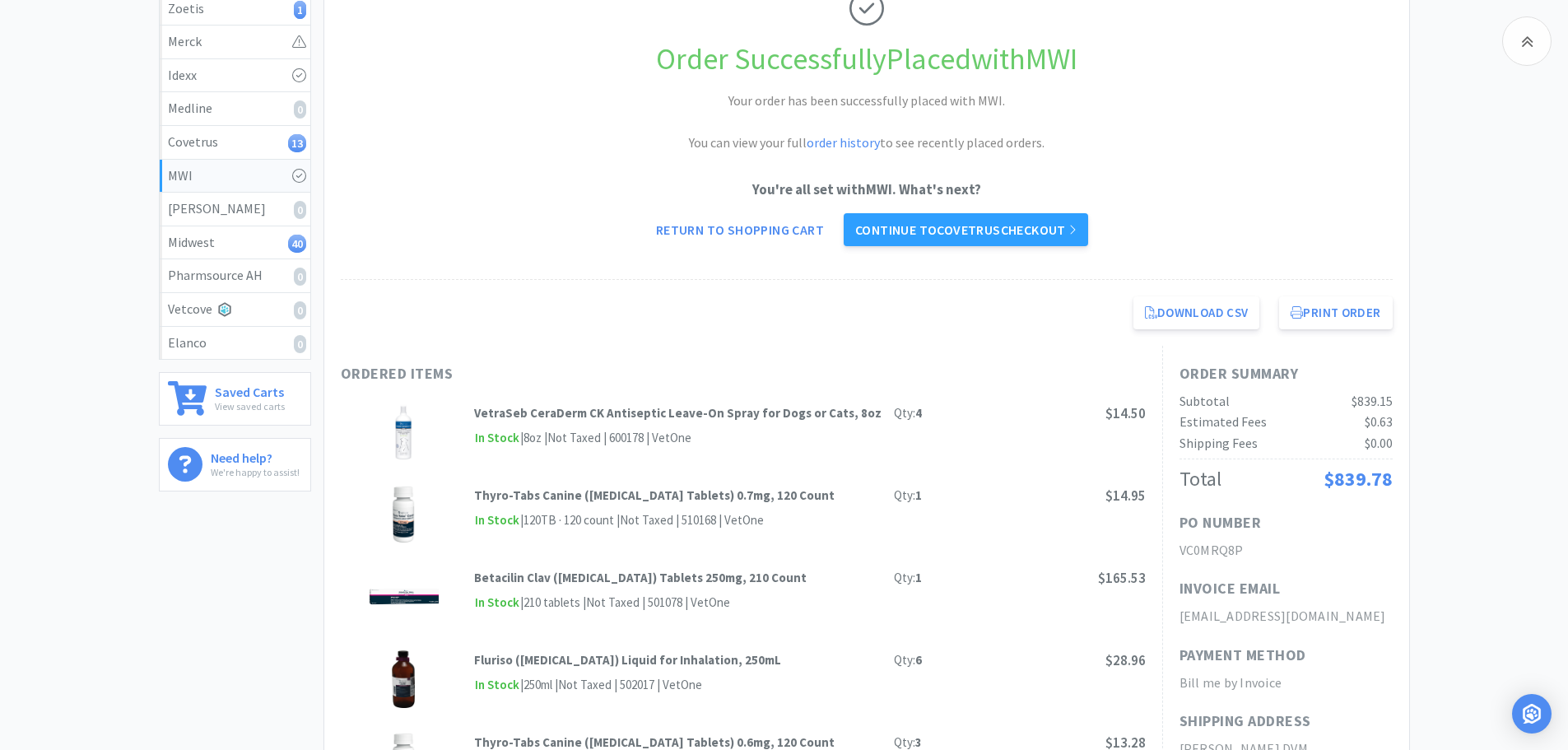
select select "3"
select select "2"
select select "24"
select select "1"
select select "2"
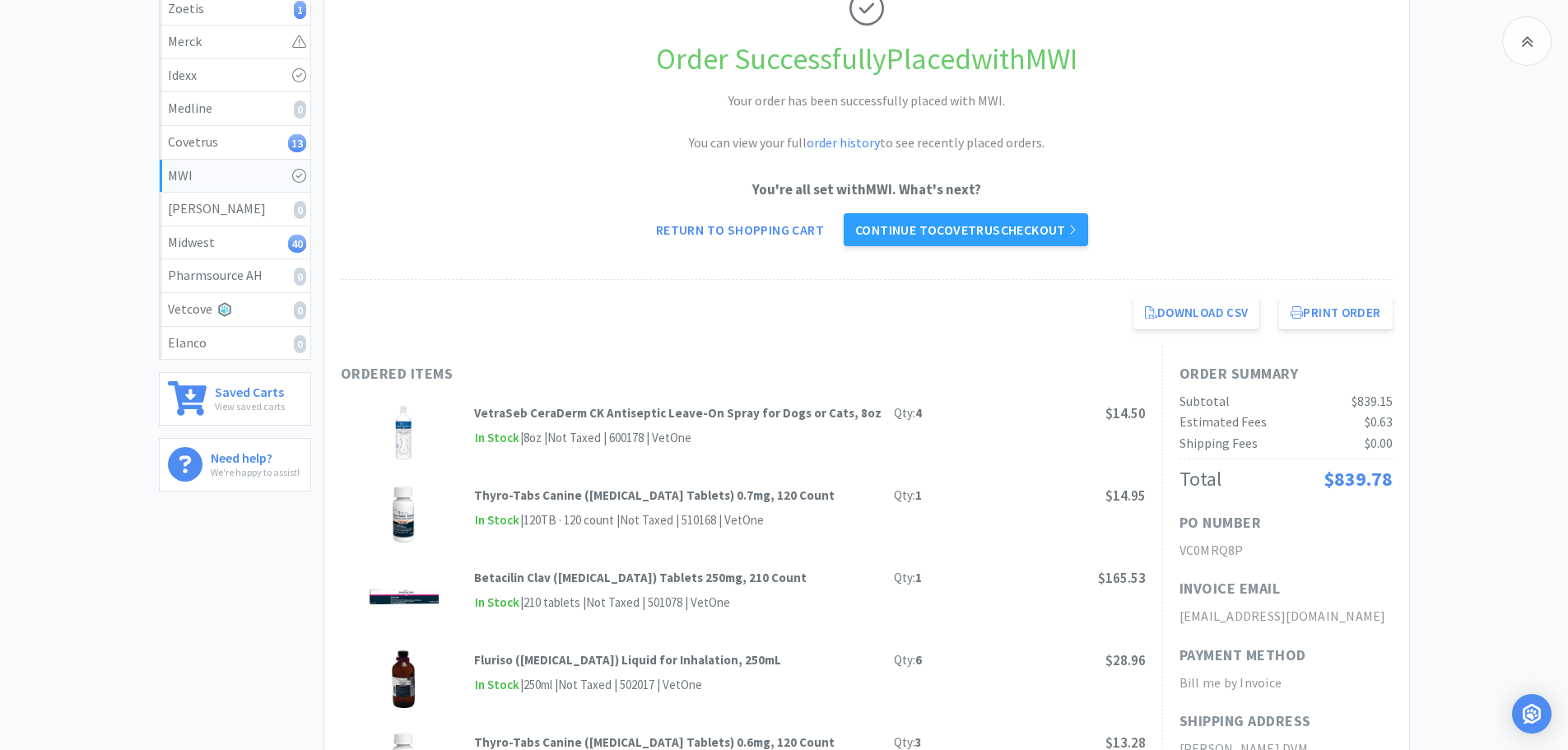
select select "8"
select select "4"
select select "3"
select select "6"
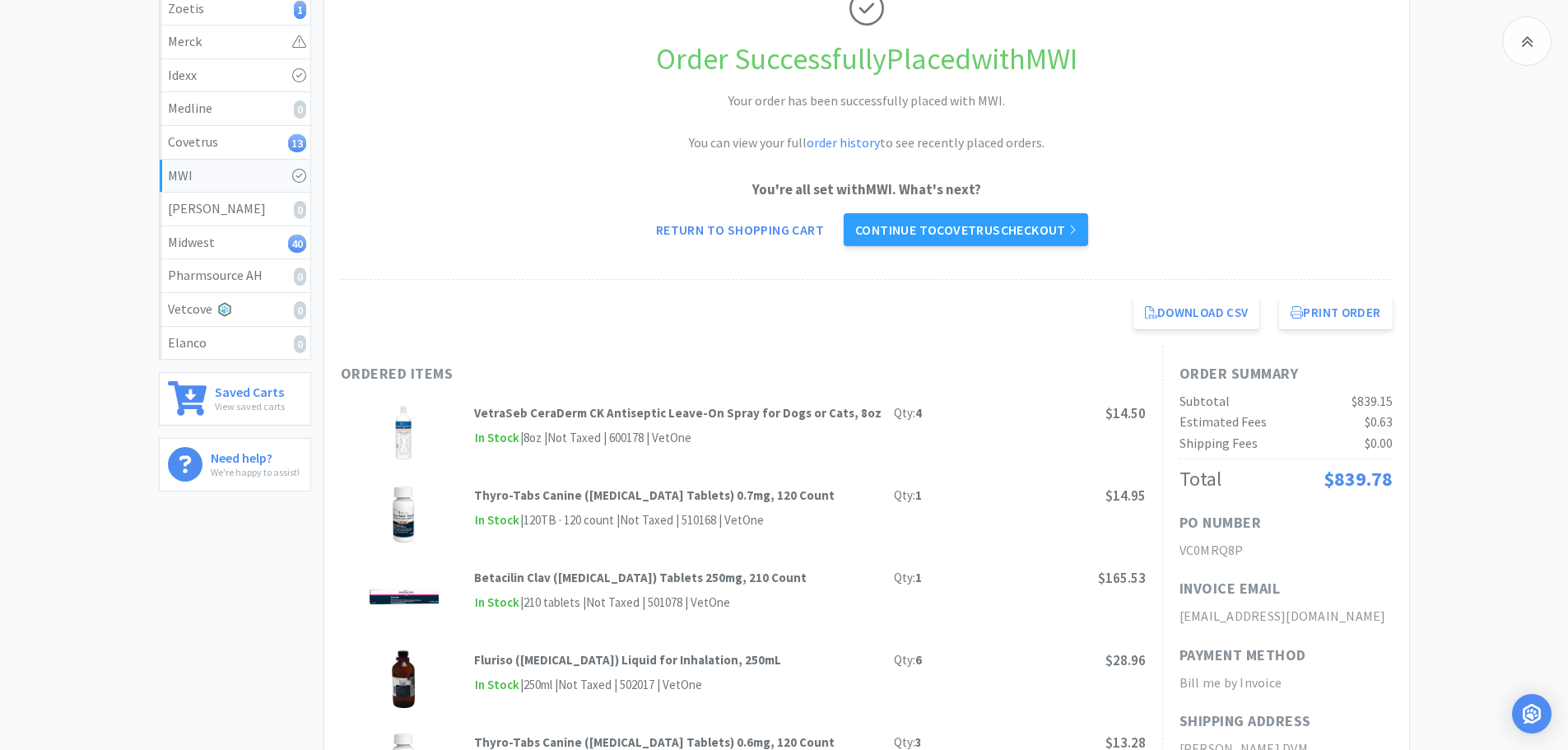
select select "1"
select select "8"
select select "1"
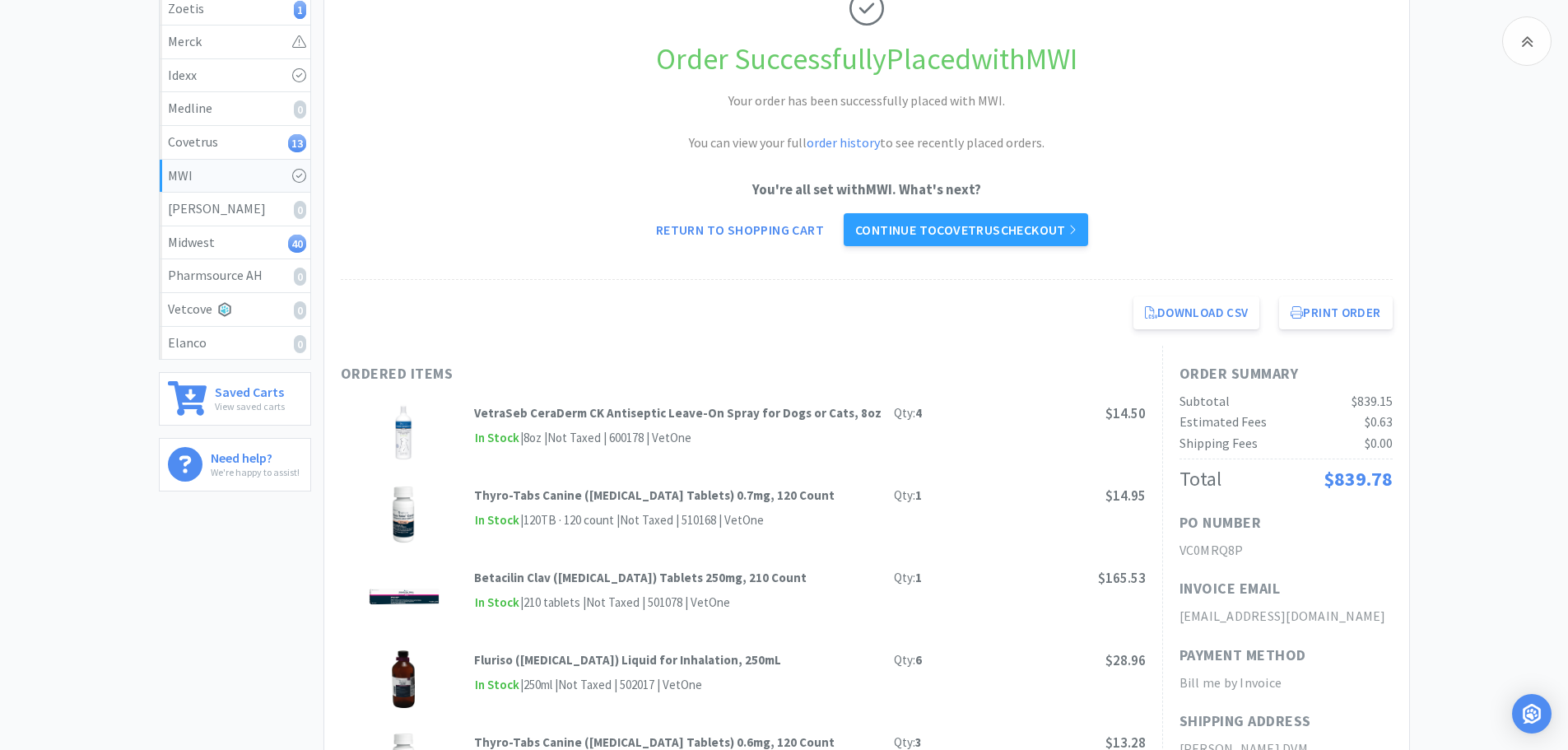
select select "1"
select select "3"
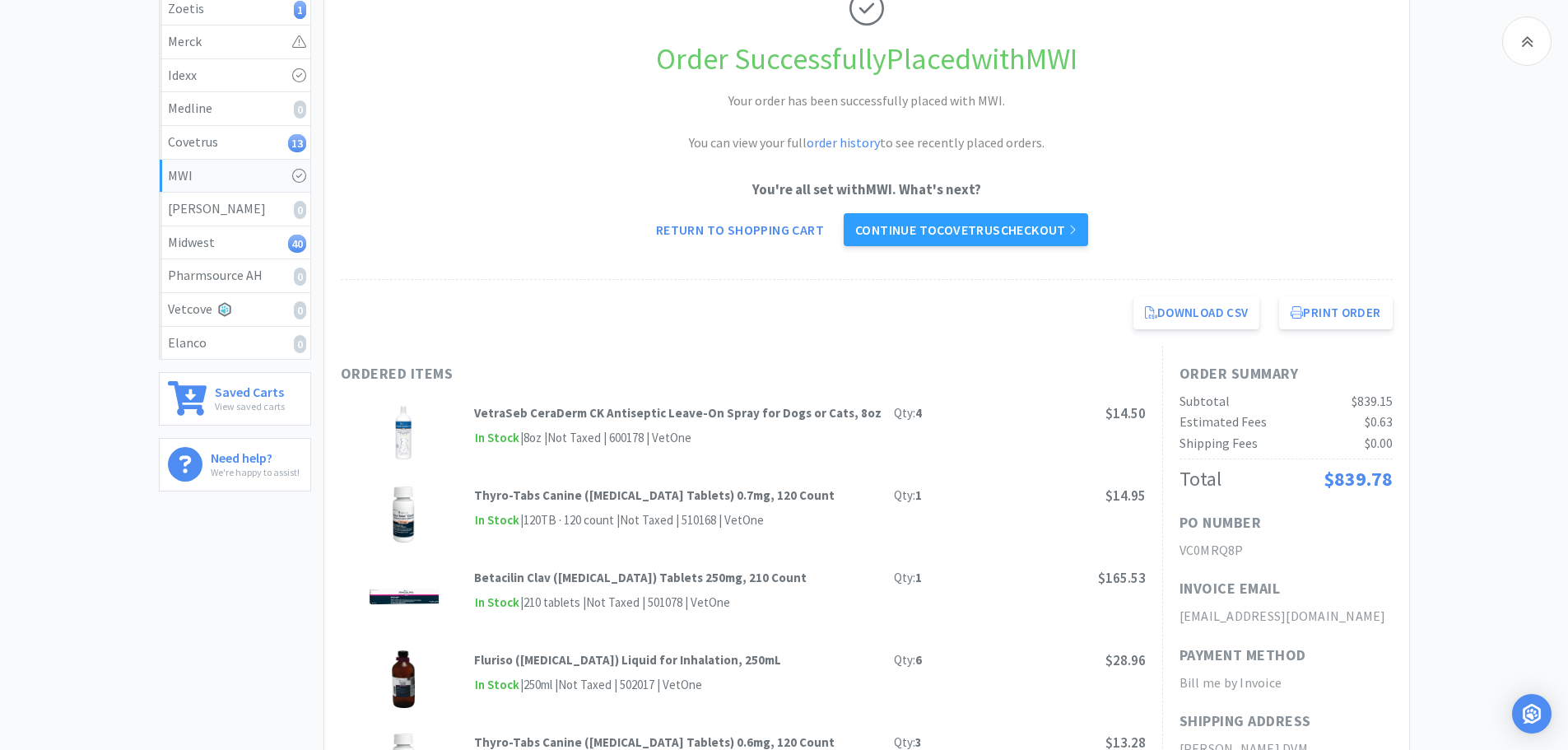
select select "40"
select select "1"
select select "12"
select select "1"
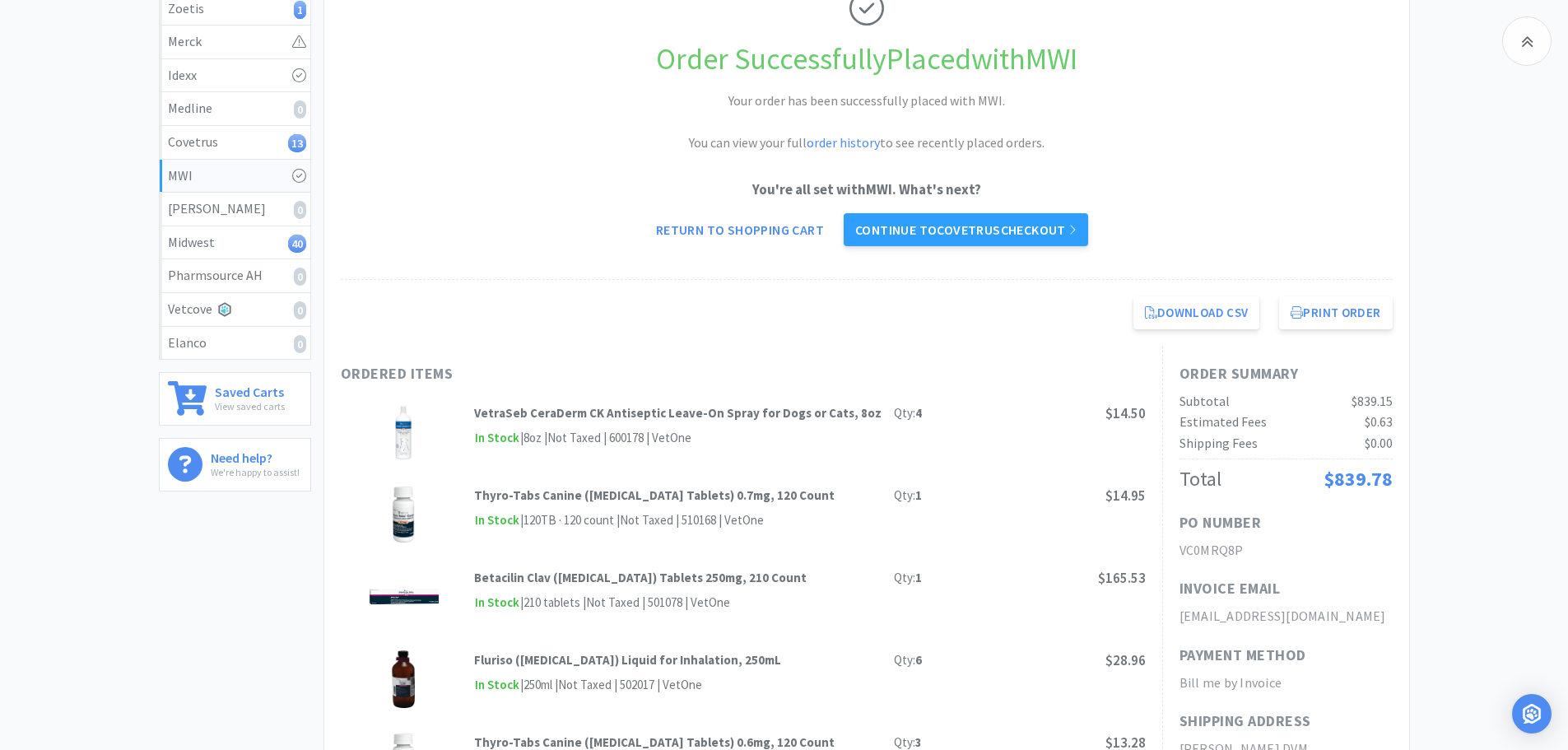
select select "1"
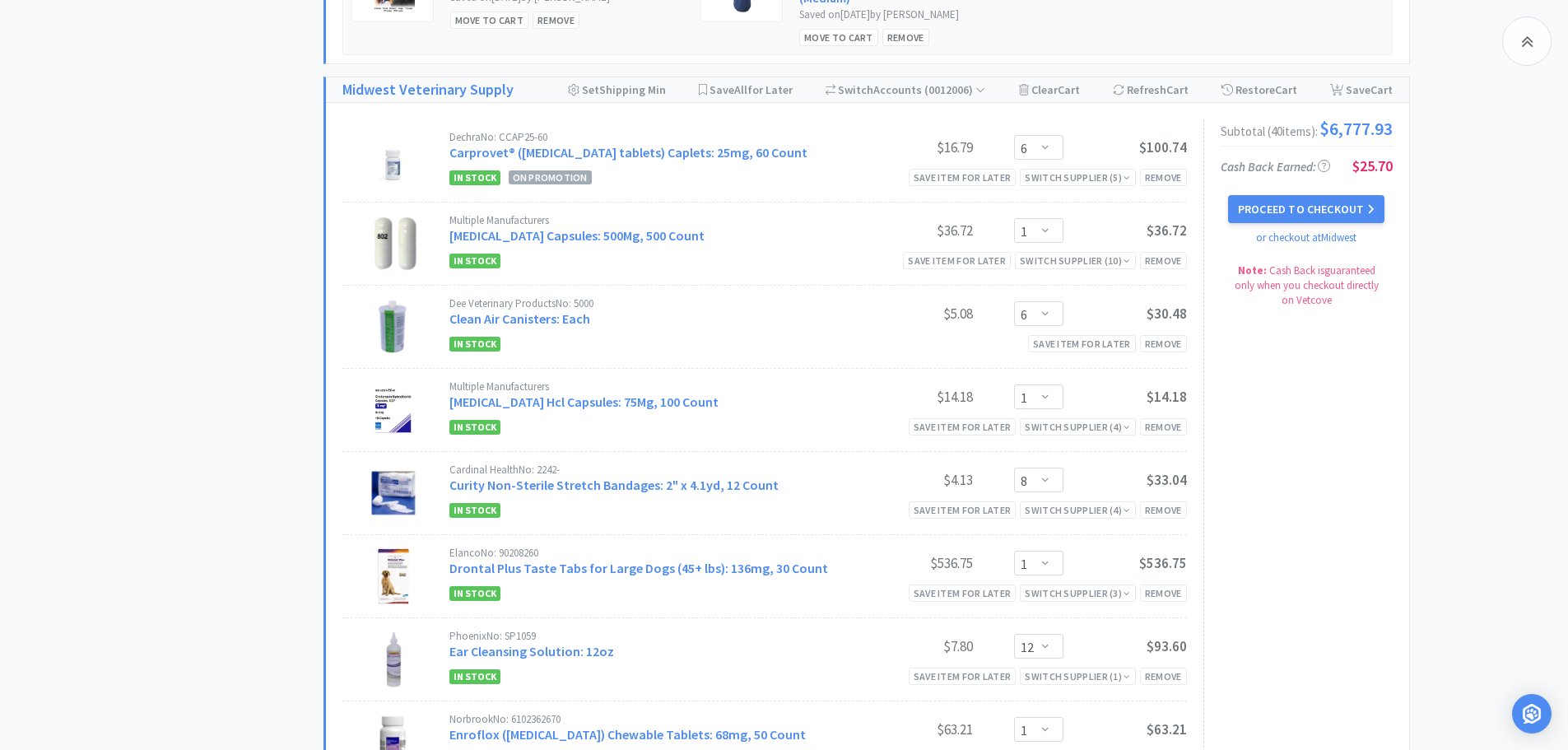
scroll to position [2350, 0]
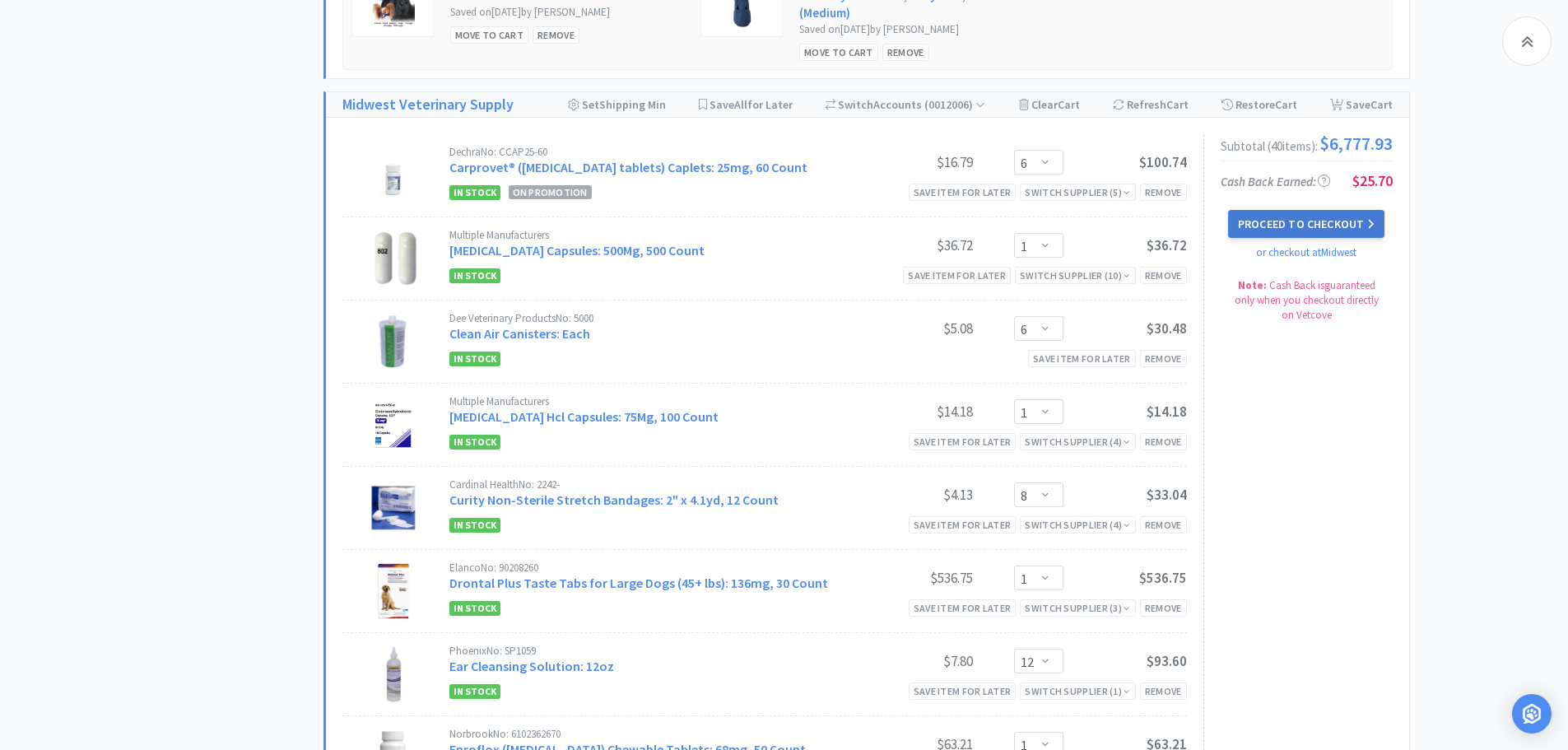
click at [1309, 228] on button "Proceed to Checkout" at bounding box center [1307, 224] width 157 height 28
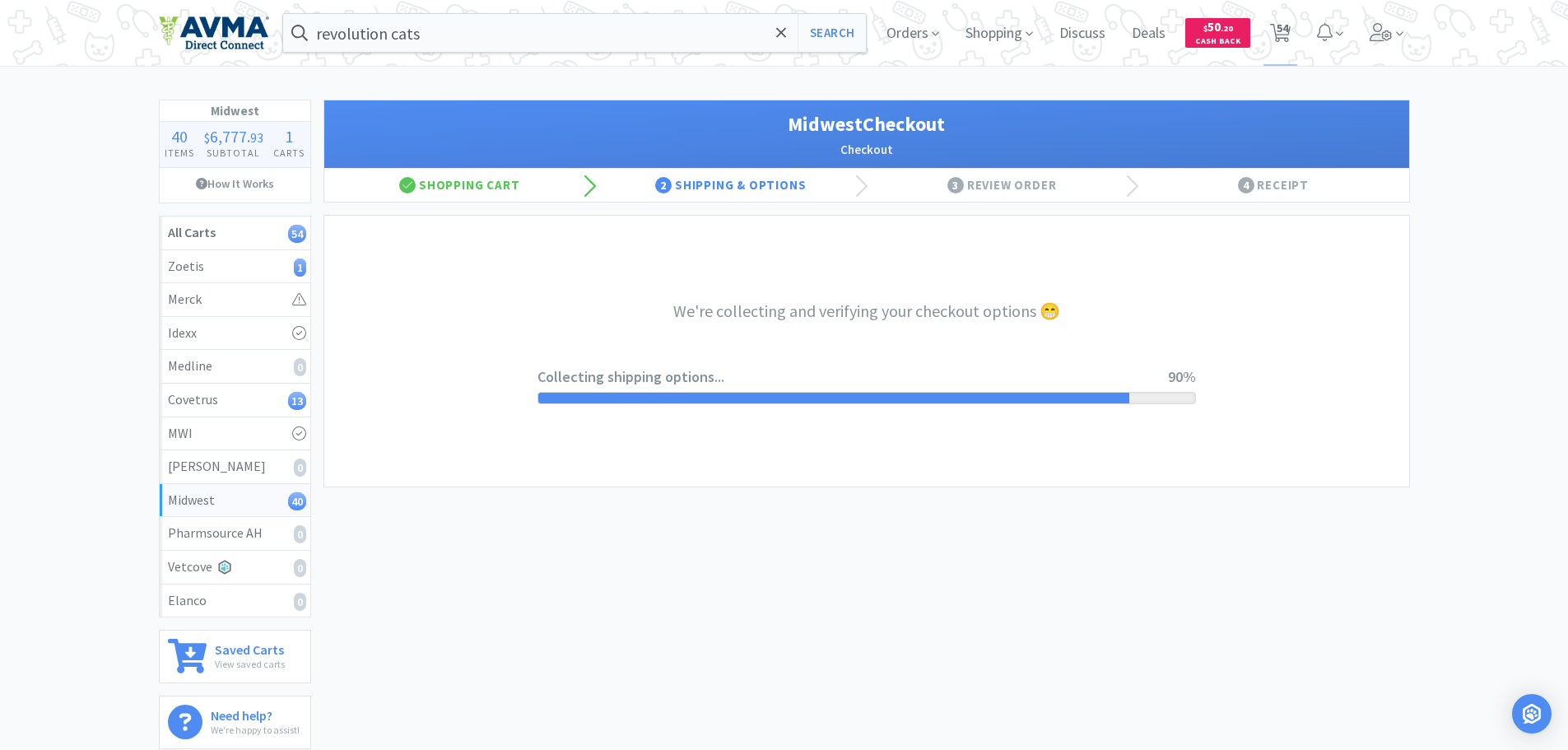
select select "3"
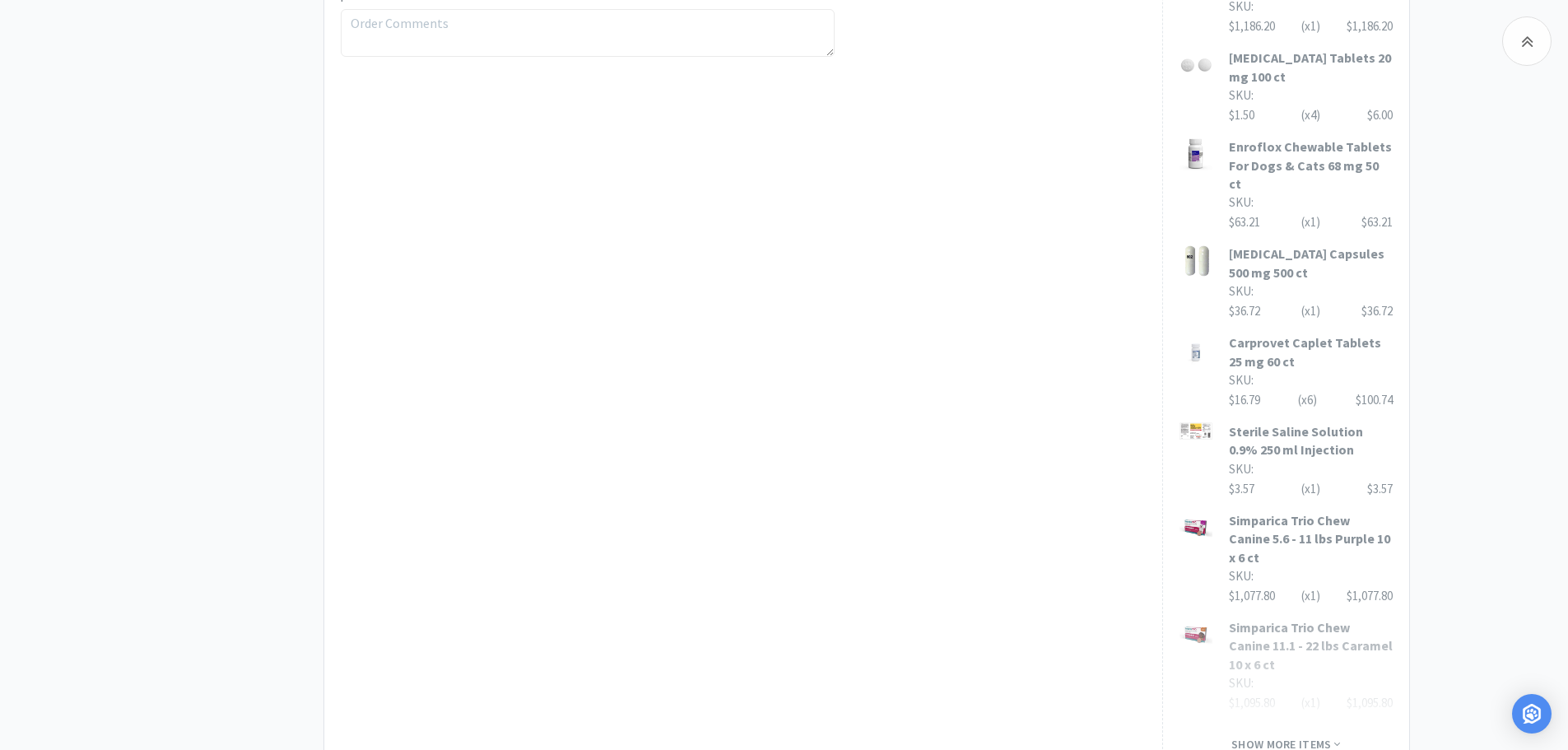
scroll to position [1128, 0]
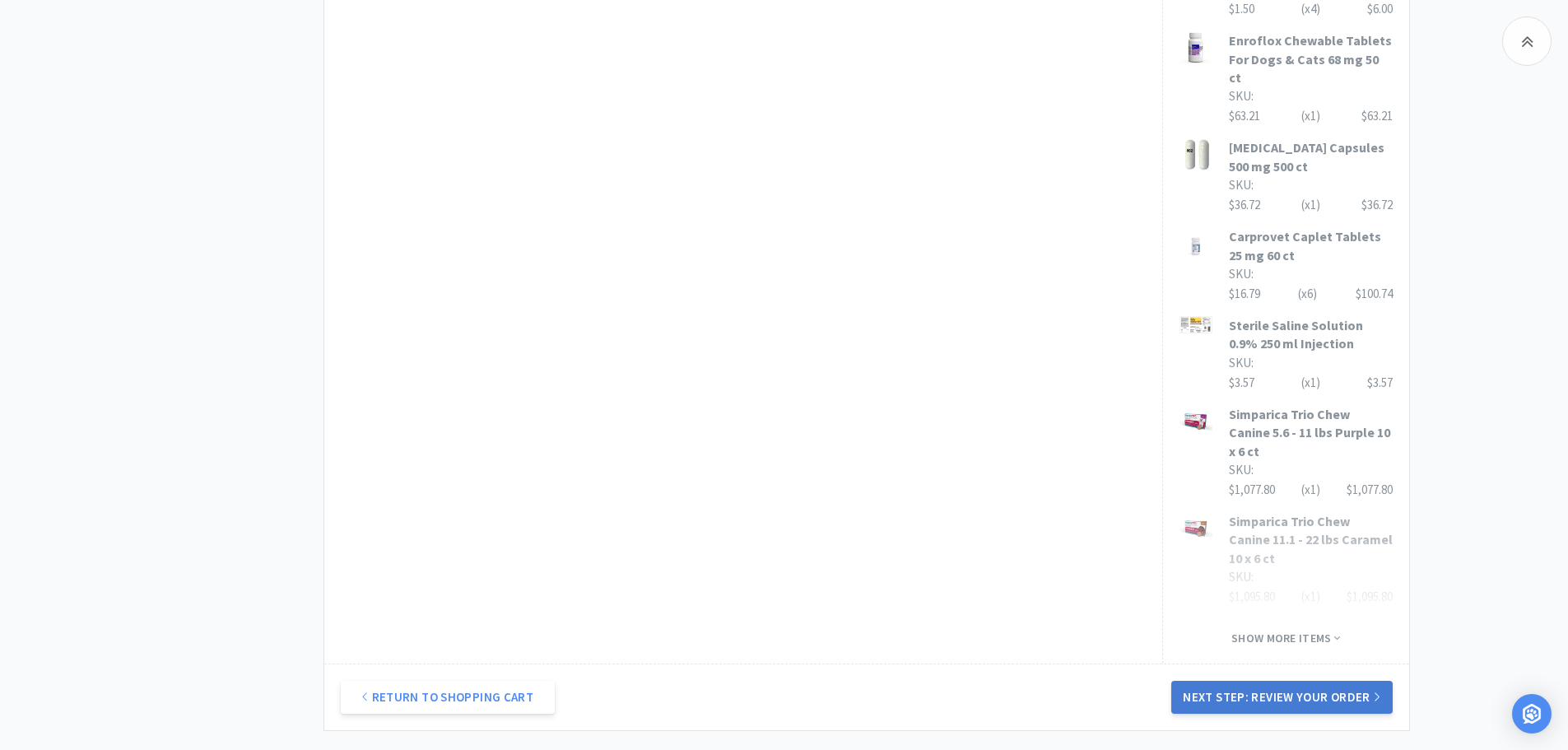
click at [1306, 680] on button "Next Step: Review Your Order" at bounding box center [1281, 696] width 220 height 33
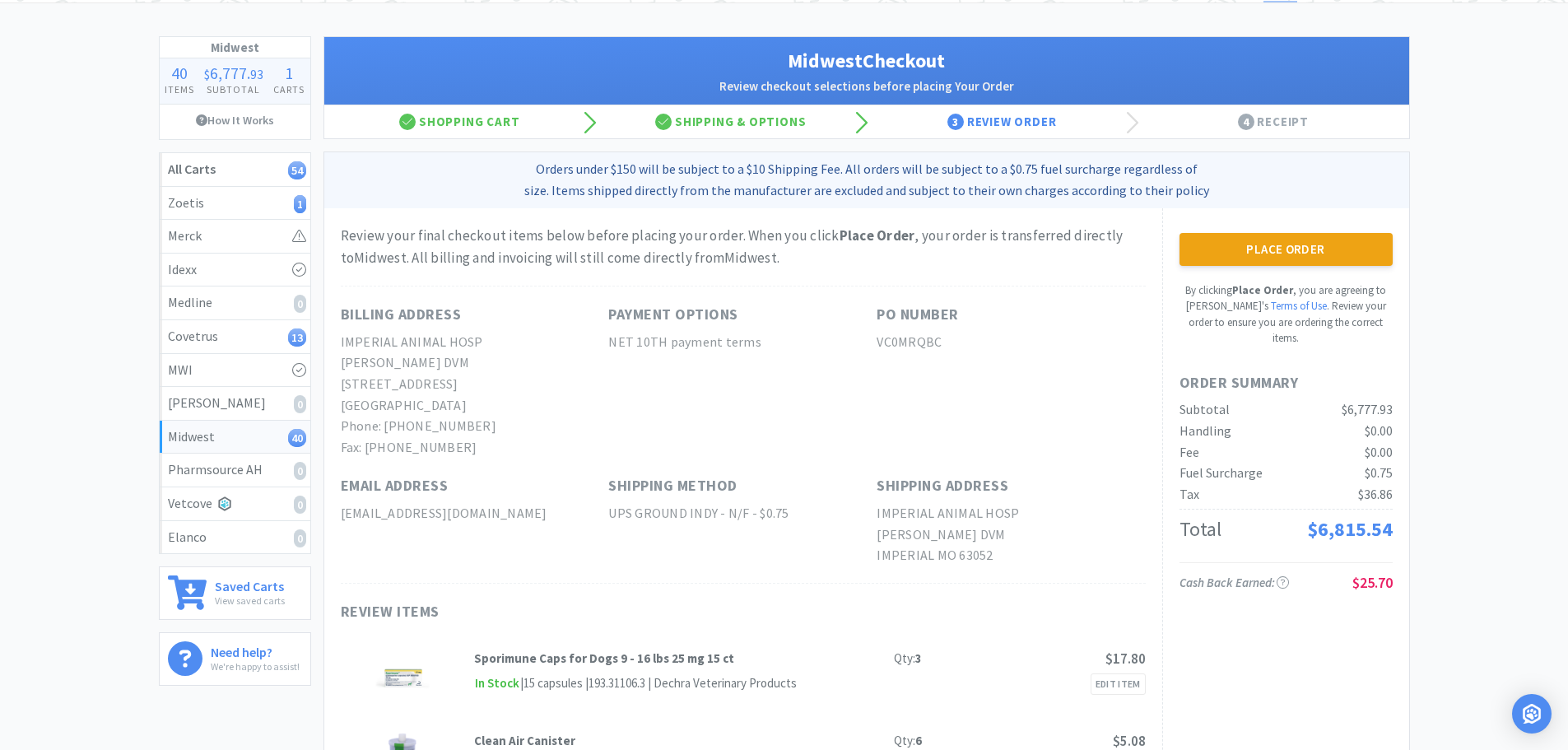
scroll to position [0, 0]
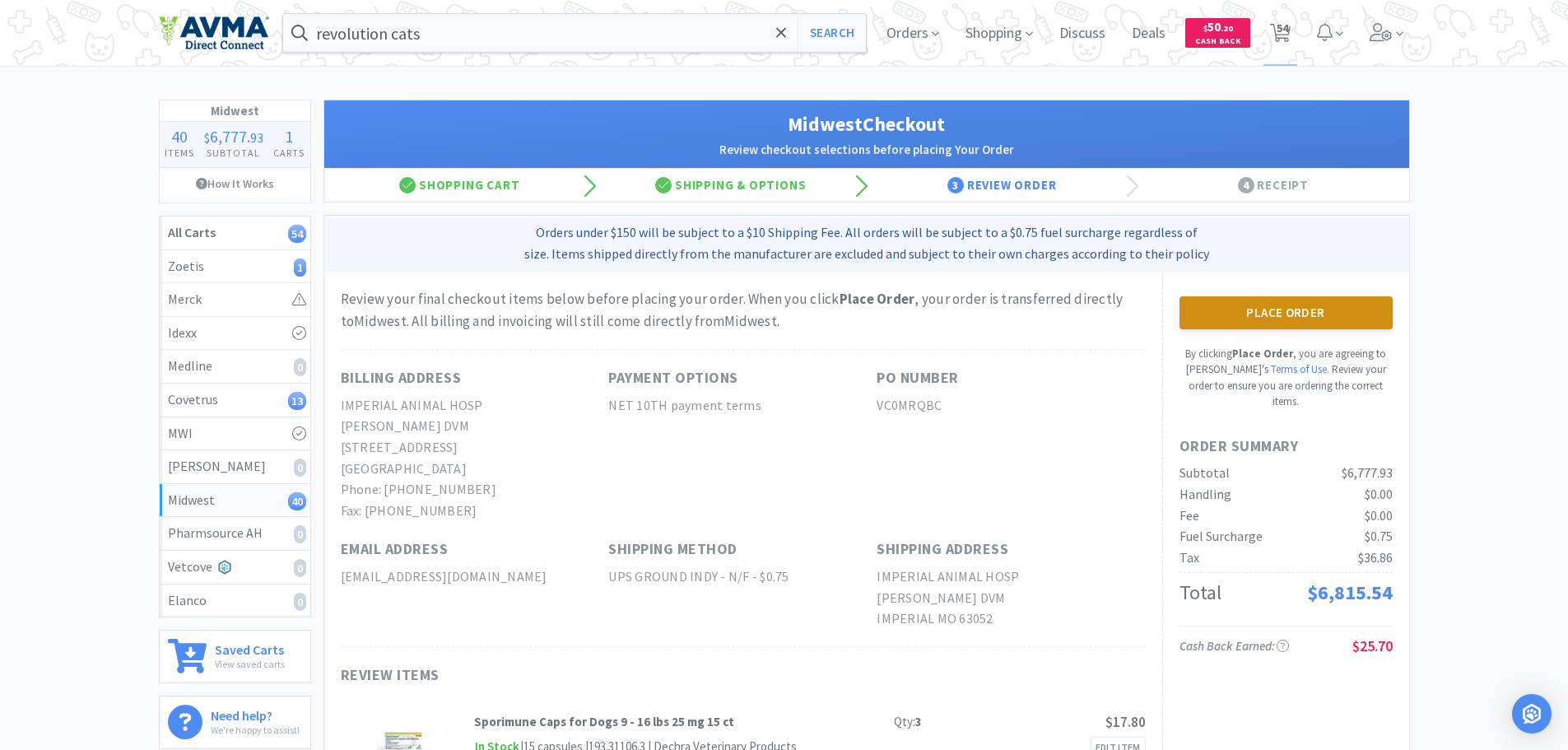
click at [1330, 311] on button "Place Order" at bounding box center [1286, 312] width 213 height 33
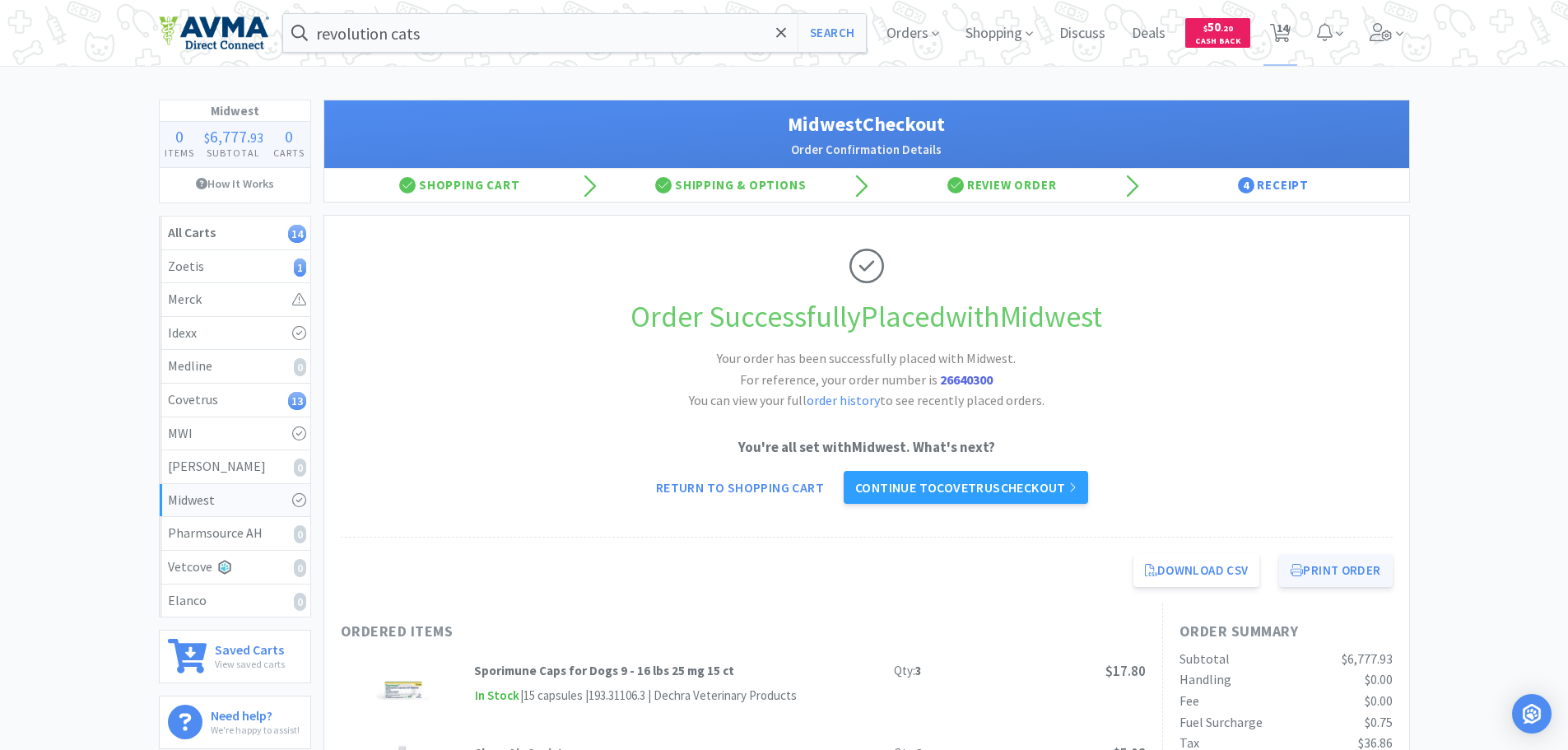
click at [1356, 573] on button "Print Order" at bounding box center [1336, 570] width 113 height 33
click at [1010, 479] on link "Continue to Covetrus checkout" at bounding box center [966, 487] width 245 height 33
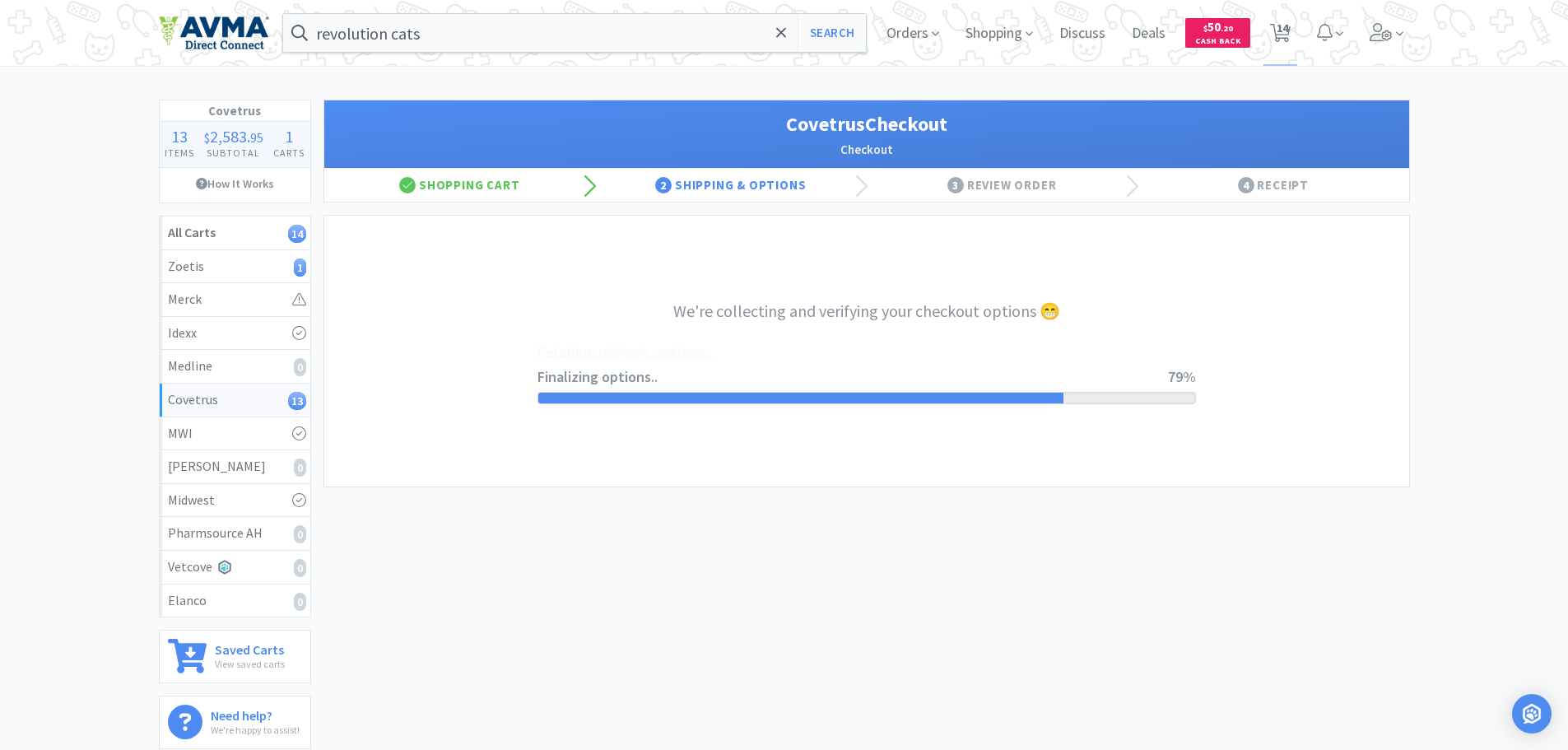
select select "ACCOUNT"
select select "cvt-standard-net"
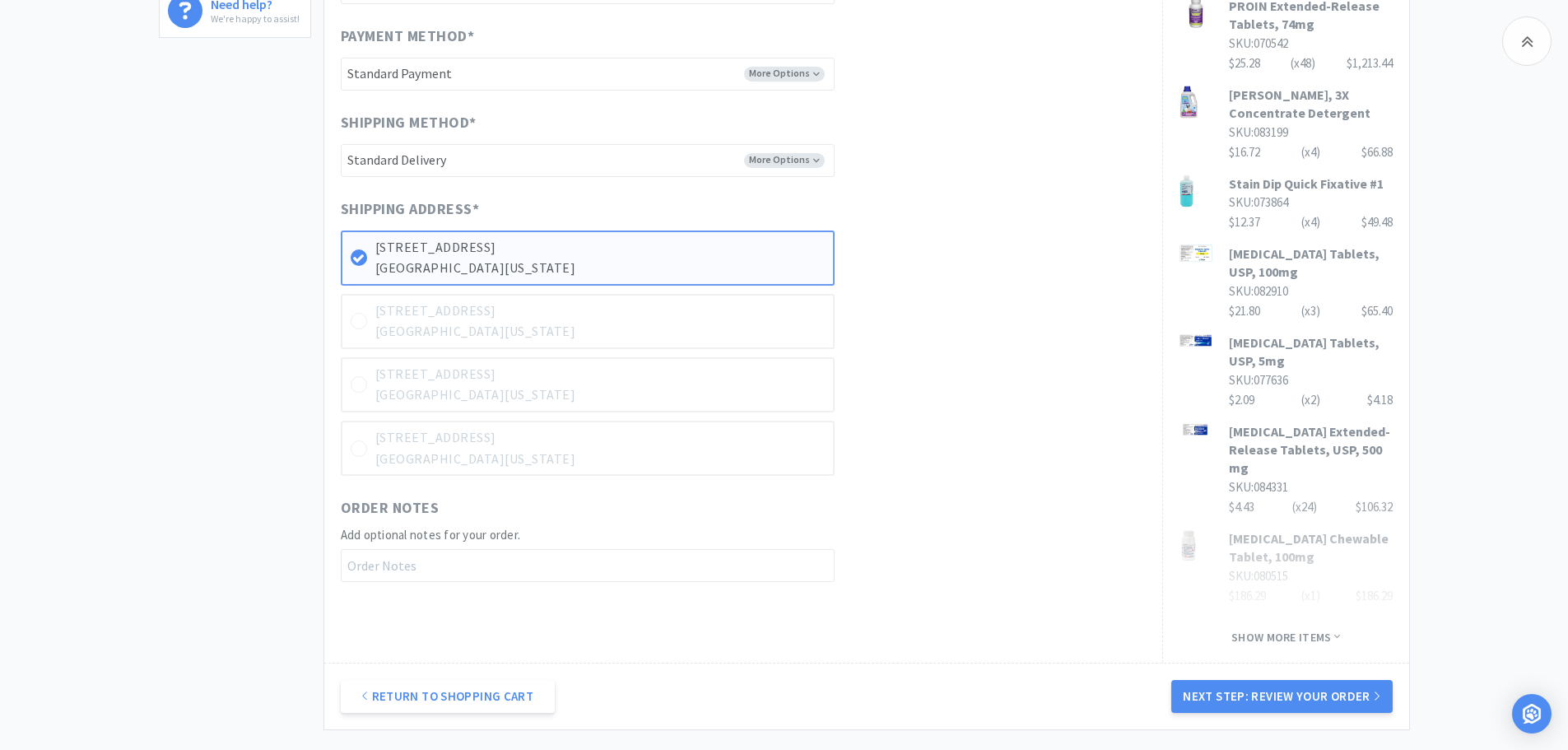
scroll to position [785, 0]
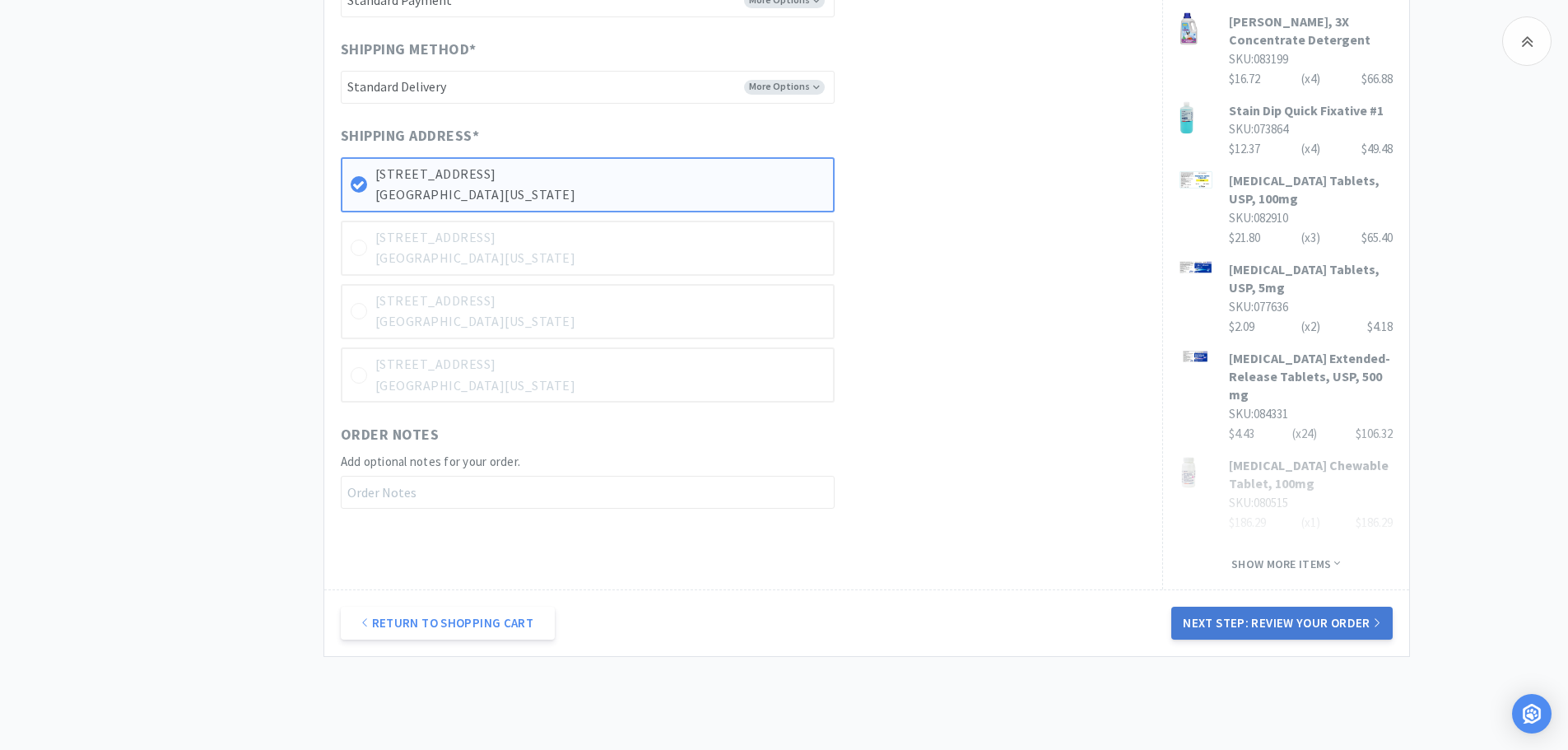
click at [1305, 624] on button "Next Step: Review Your Order" at bounding box center [1281, 622] width 220 height 33
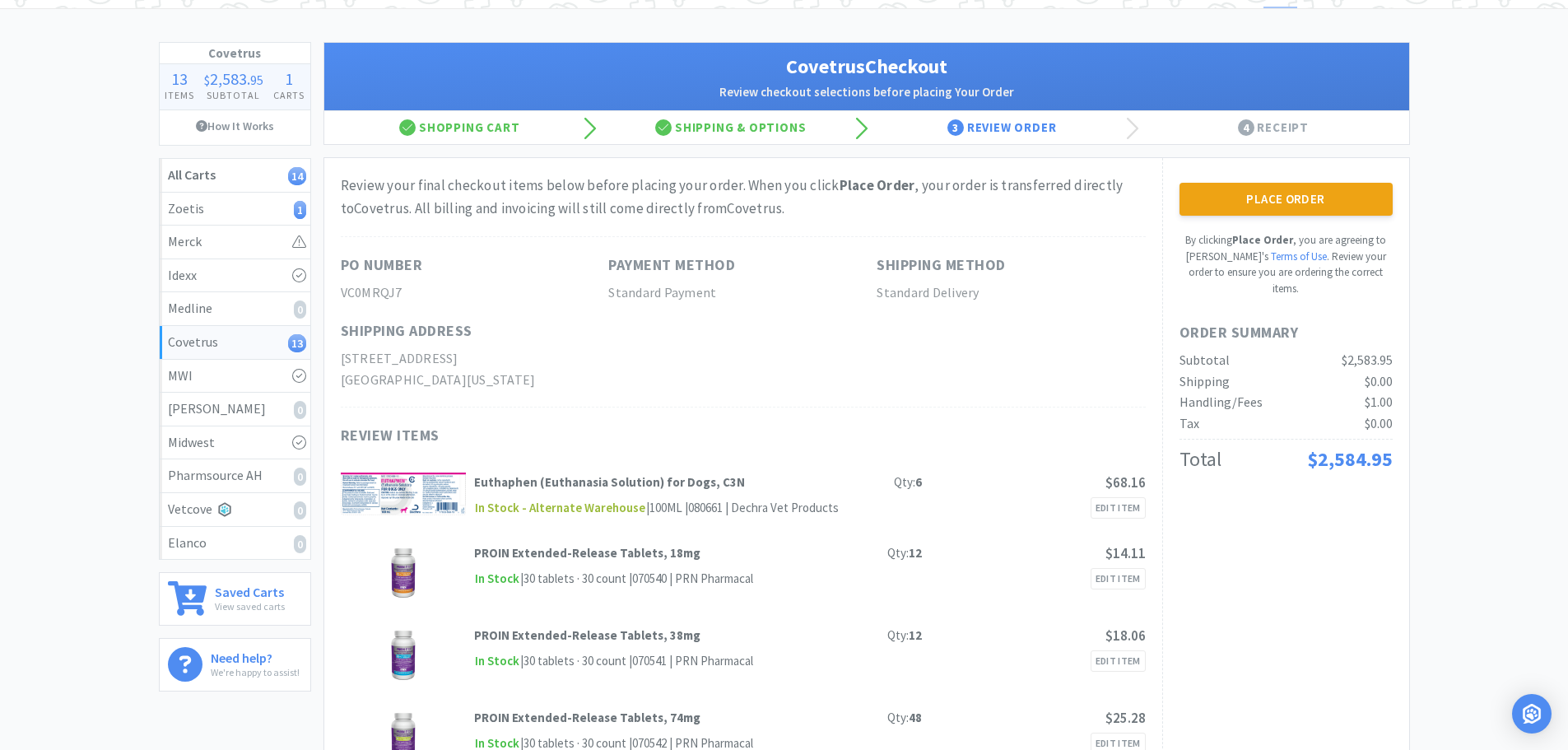
scroll to position [0, 0]
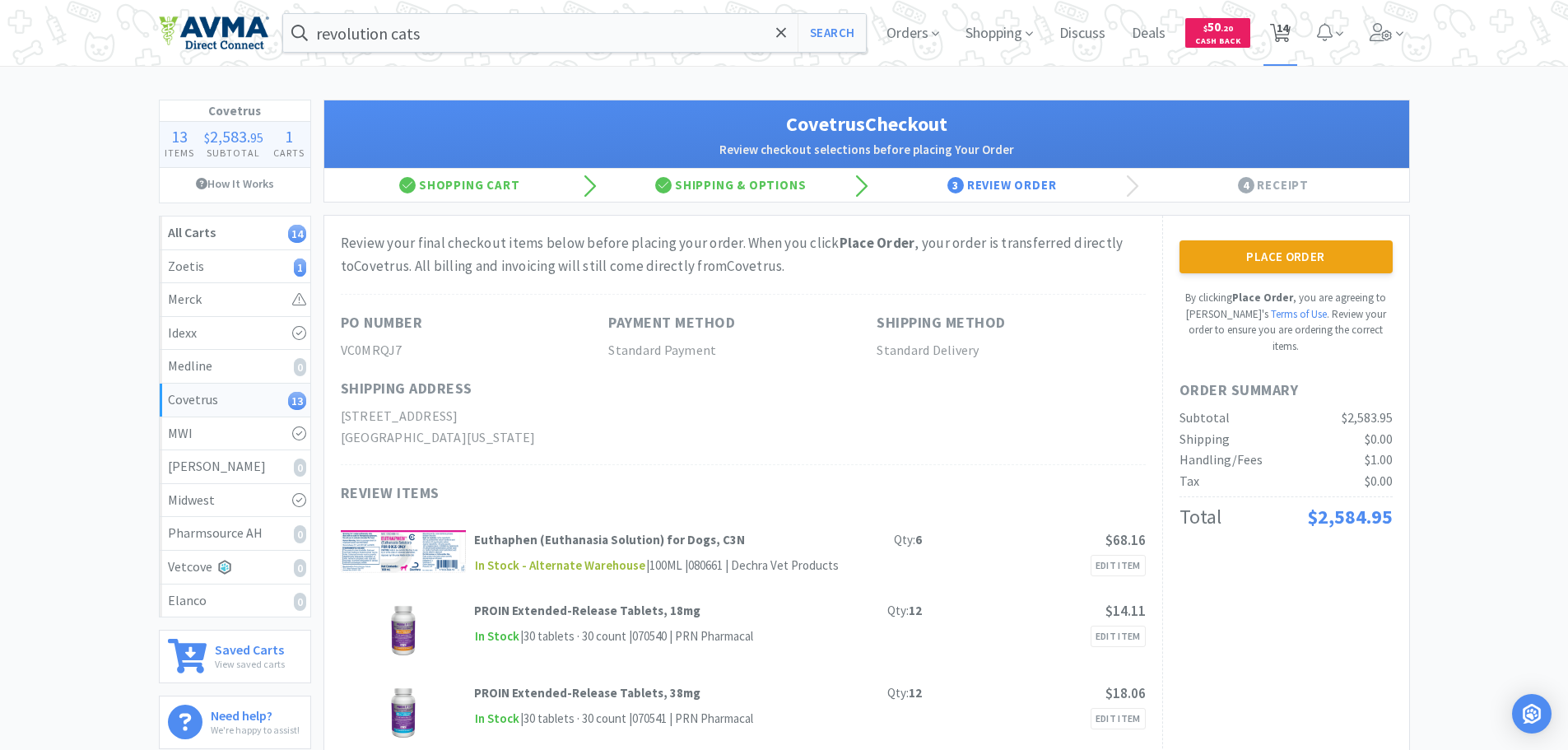
click at [1278, 31] on span "14" at bounding box center [1282, 28] width 11 height 66
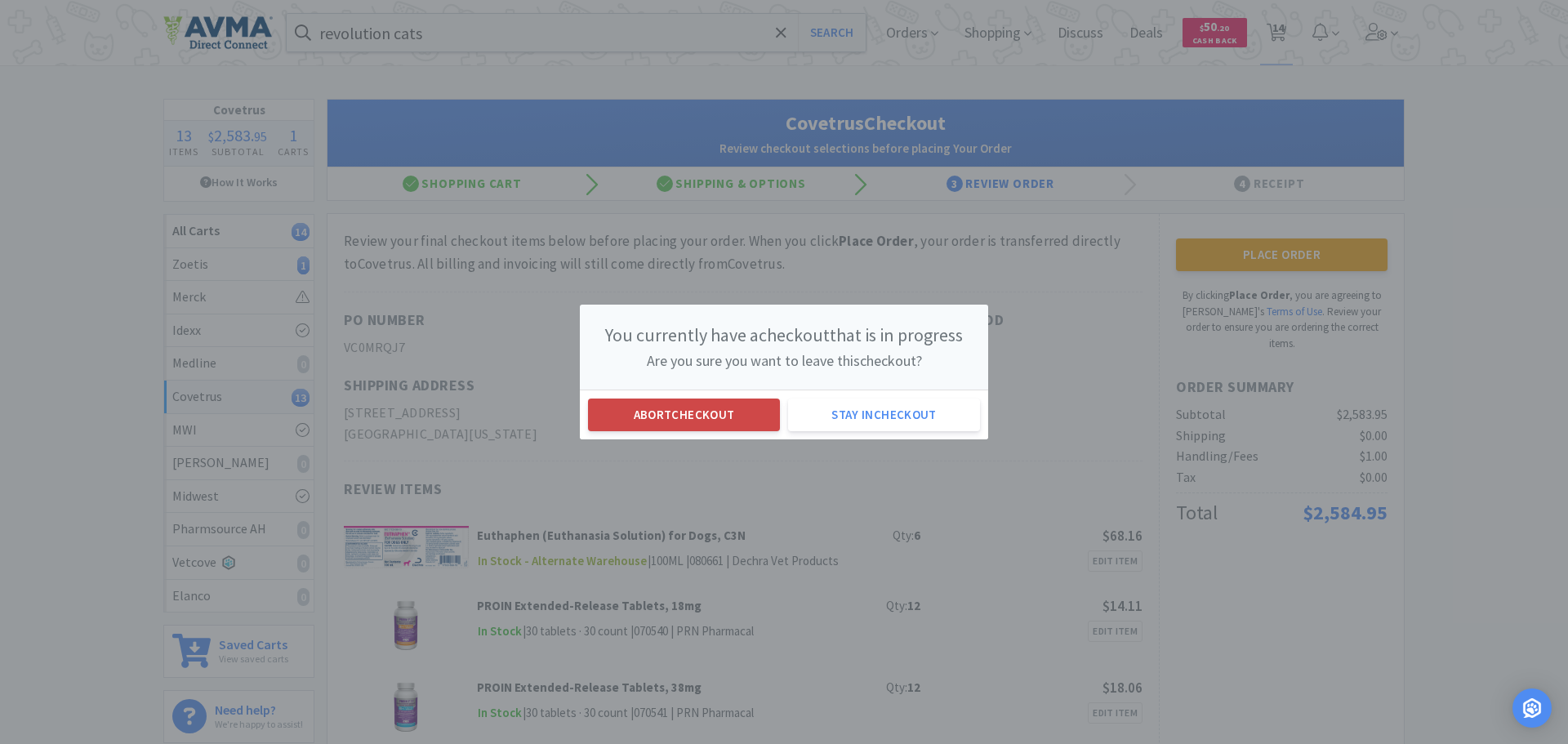
click at [723, 414] on button "Abort checkout" at bounding box center [683, 414] width 192 height 32
select select "2"
select select "4"
select select "3"
select select "2"
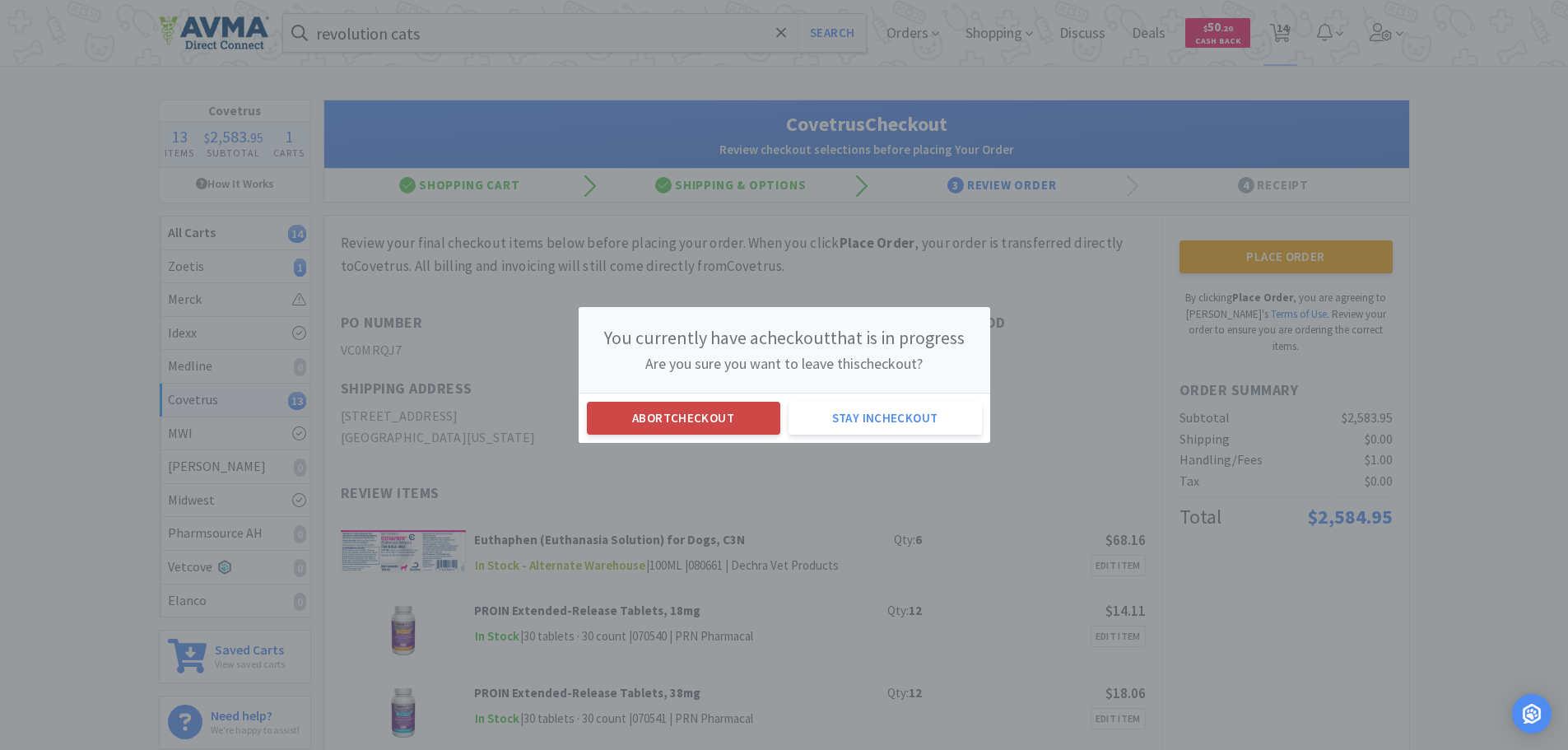
select select "6"
select select "12"
select select "4"
select select "24"
select select "1"
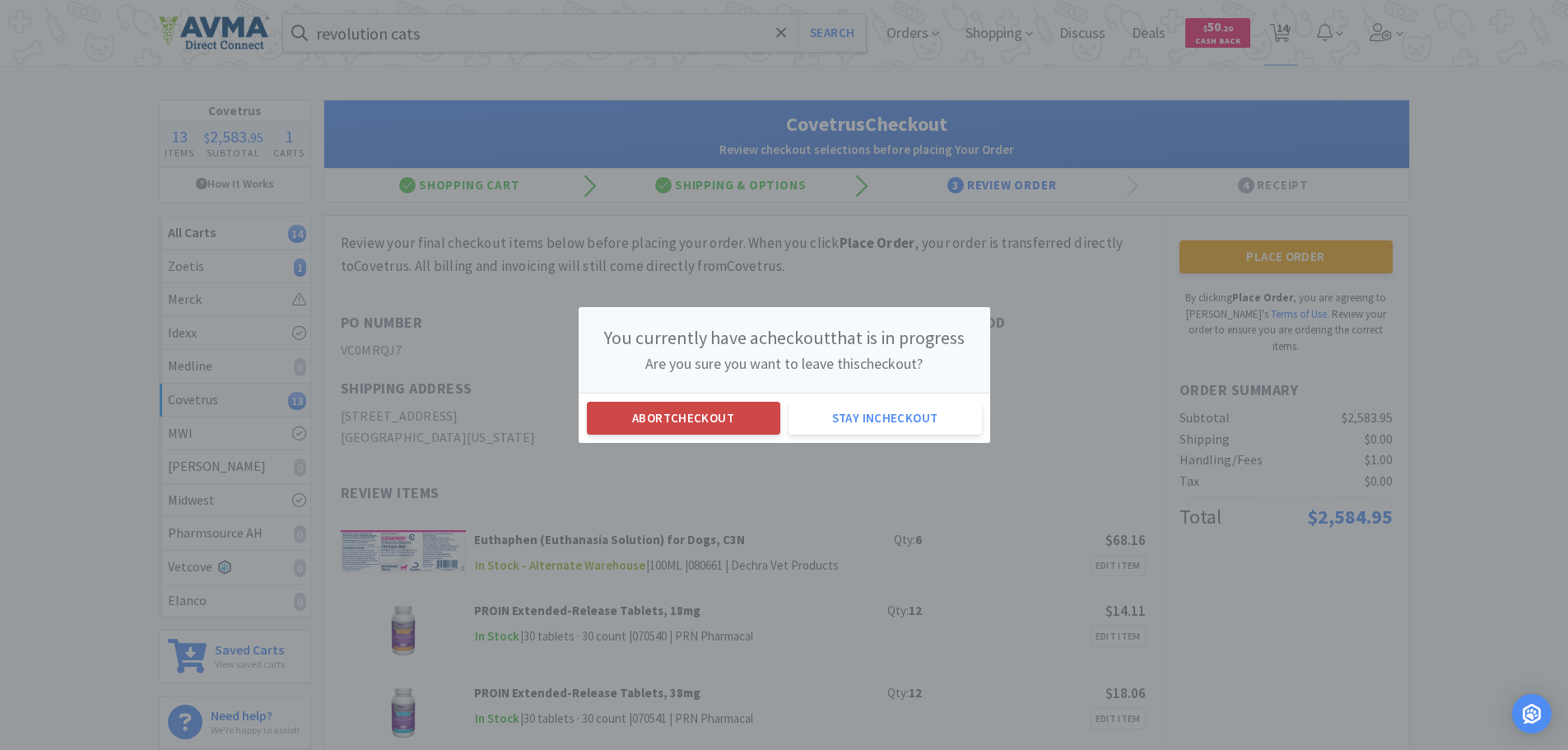
select select "1"
select select "12"
select select "48"
select select "30"
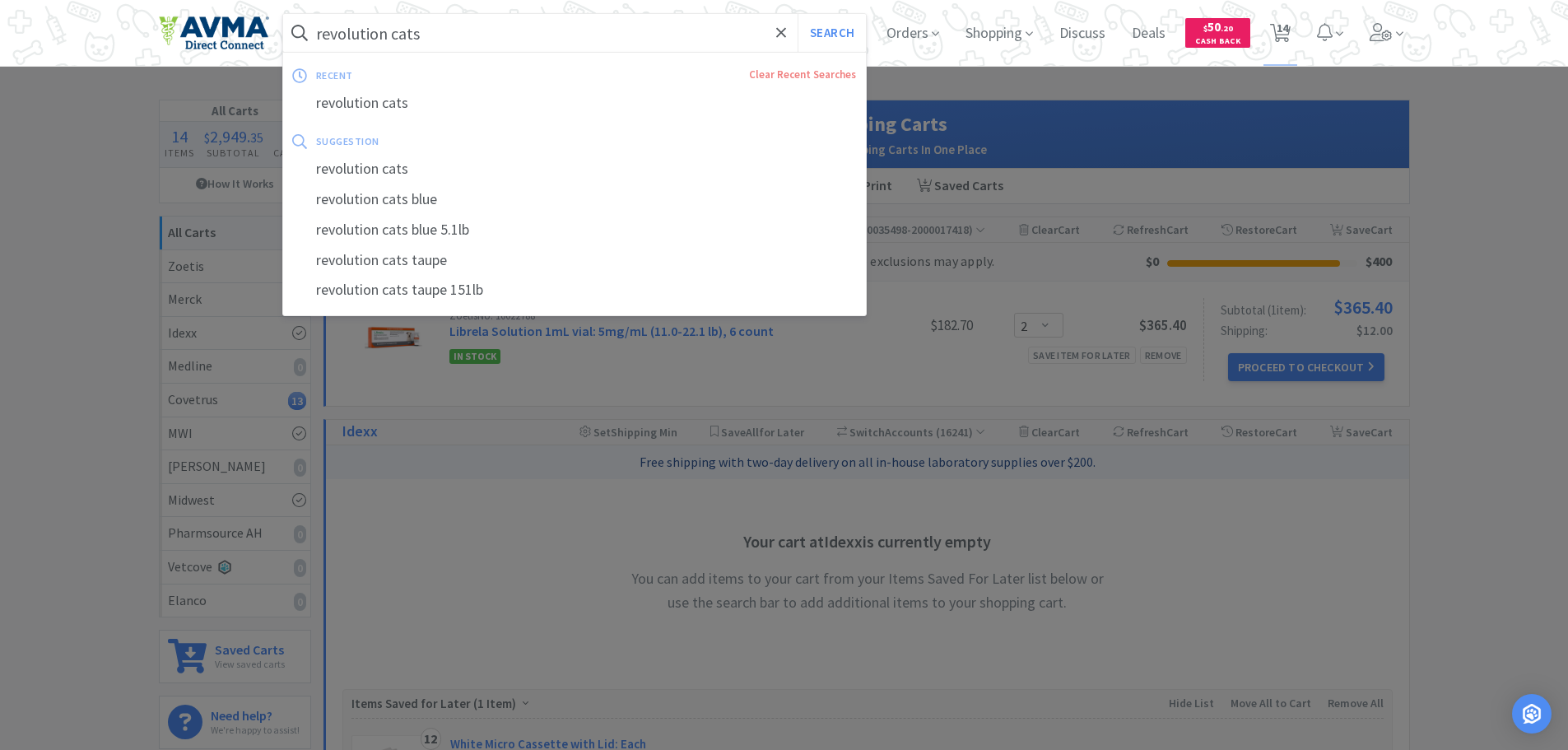
click at [473, 37] on input "revolution cats" at bounding box center [574, 33] width 583 height 38
click at [1504, 520] on div at bounding box center [784, 375] width 1568 height 750
